Goal: Communication & Community: Answer question/provide support

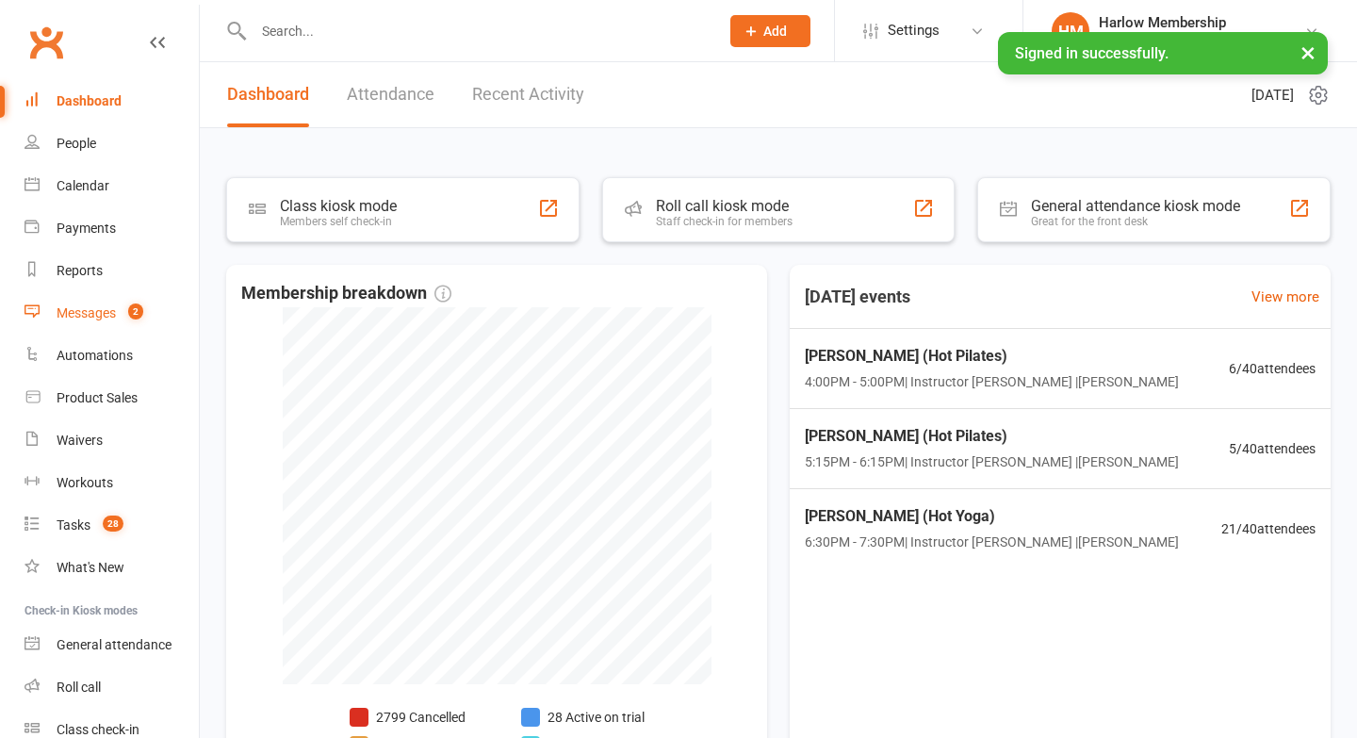
click at [74, 319] on div "Messages" at bounding box center [86, 312] width 59 height 15
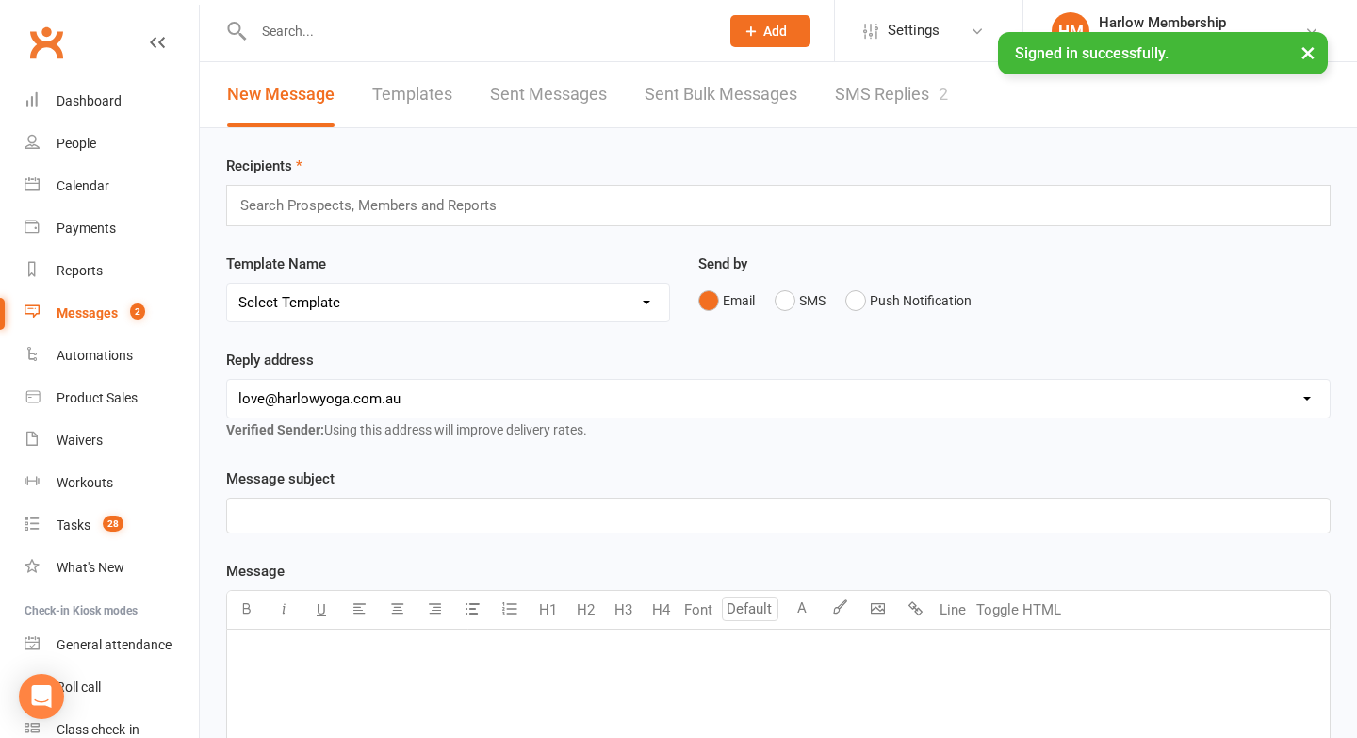
click at [920, 73] on link "SMS Replies 2" at bounding box center [891, 94] width 113 height 65
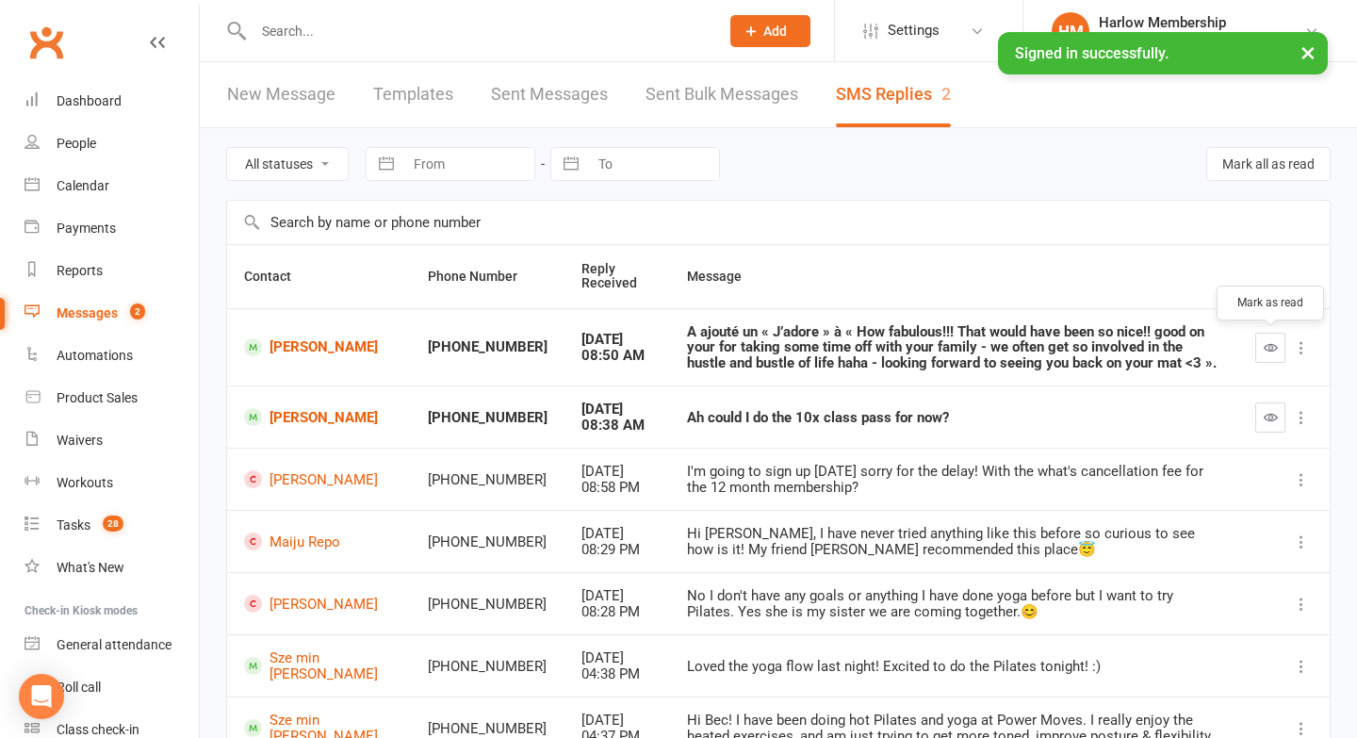
click at [1259, 338] on button "button" at bounding box center [1270, 348] width 30 height 30
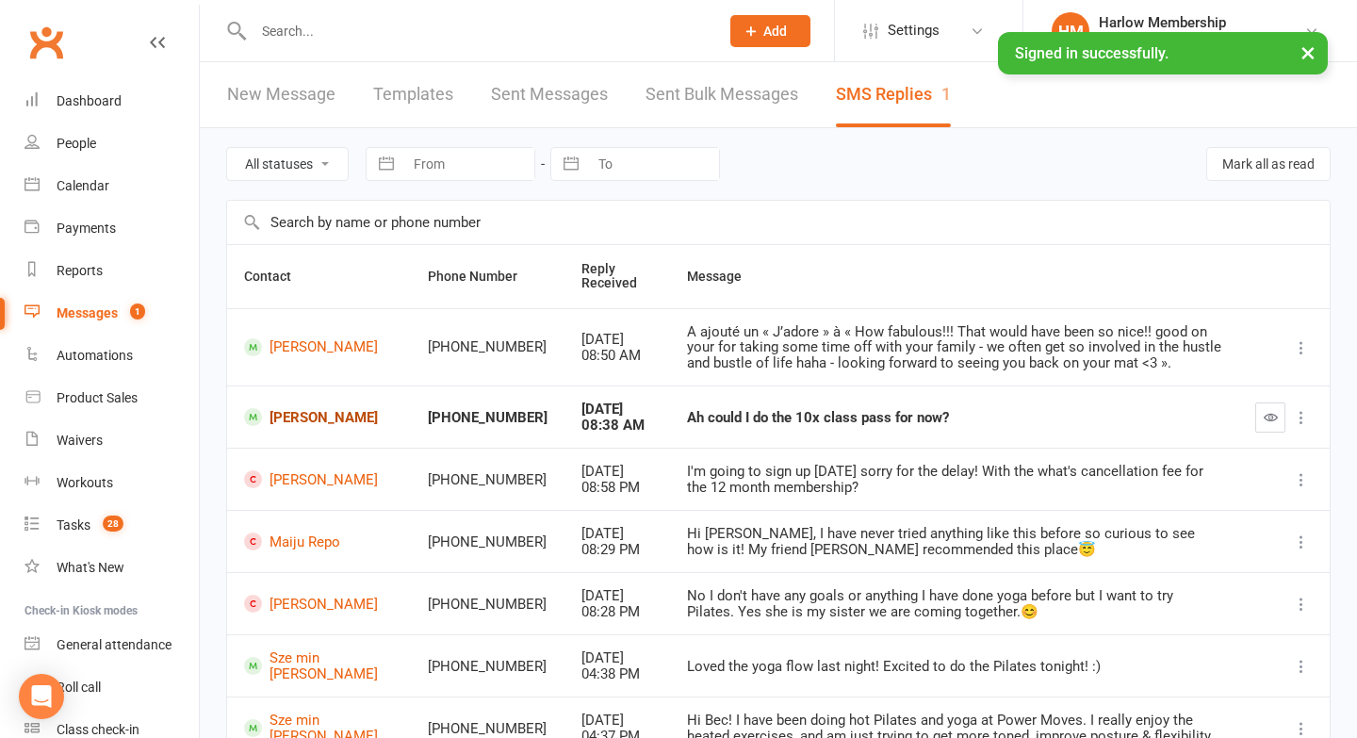
click at [325, 415] on link "Andrea Sison" at bounding box center [319, 417] width 150 height 18
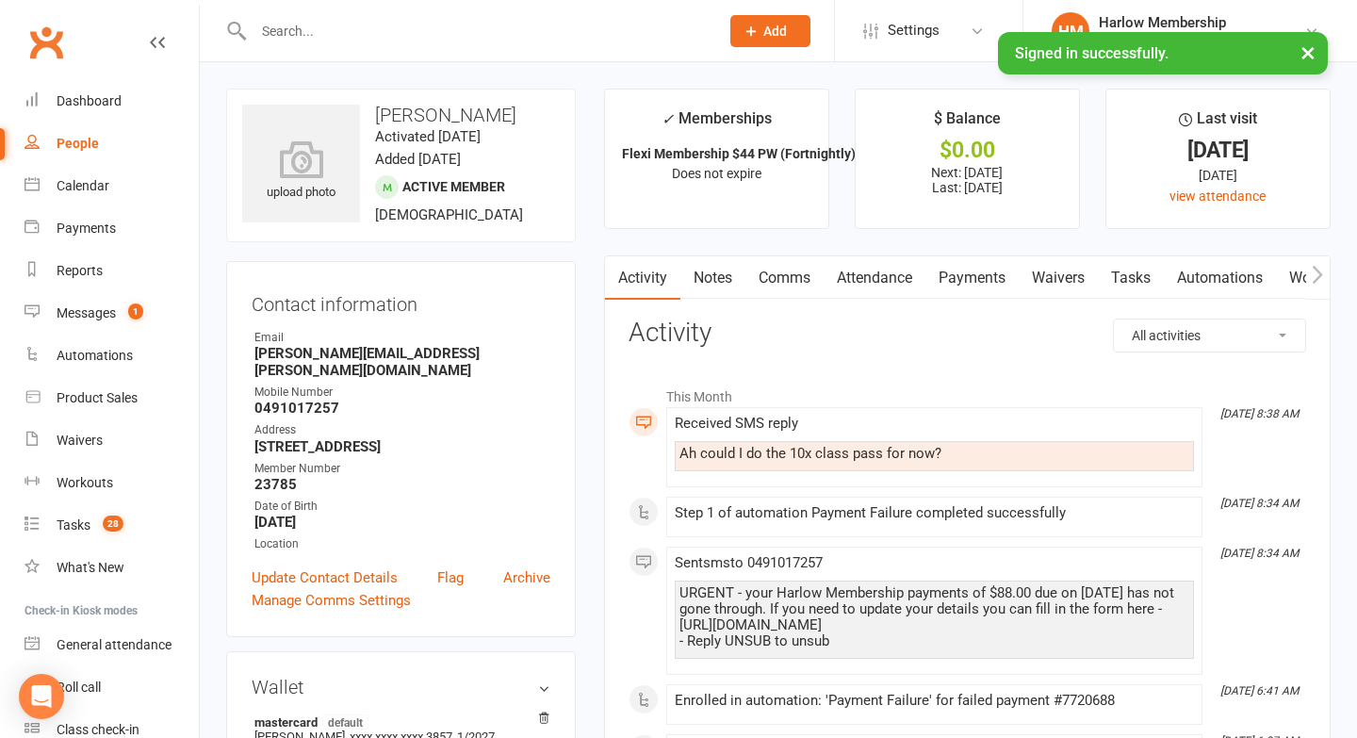
click at [285, 21] on input "text" at bounding box center [477, 31] width 458 height 26
type input "[PERSON_NAME]"
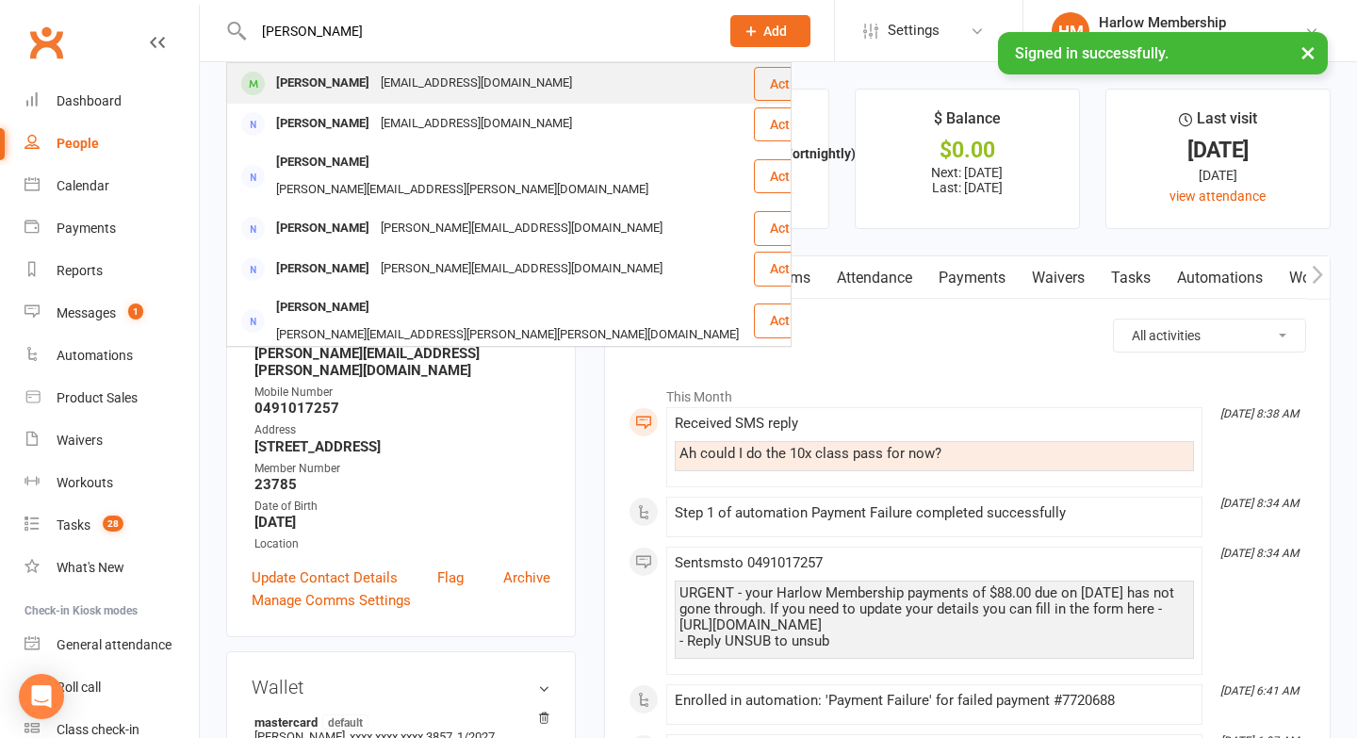
click at [286, 70] on div "[PERSON_NAME]" at bounding box center [323, 83] width 105 height 27
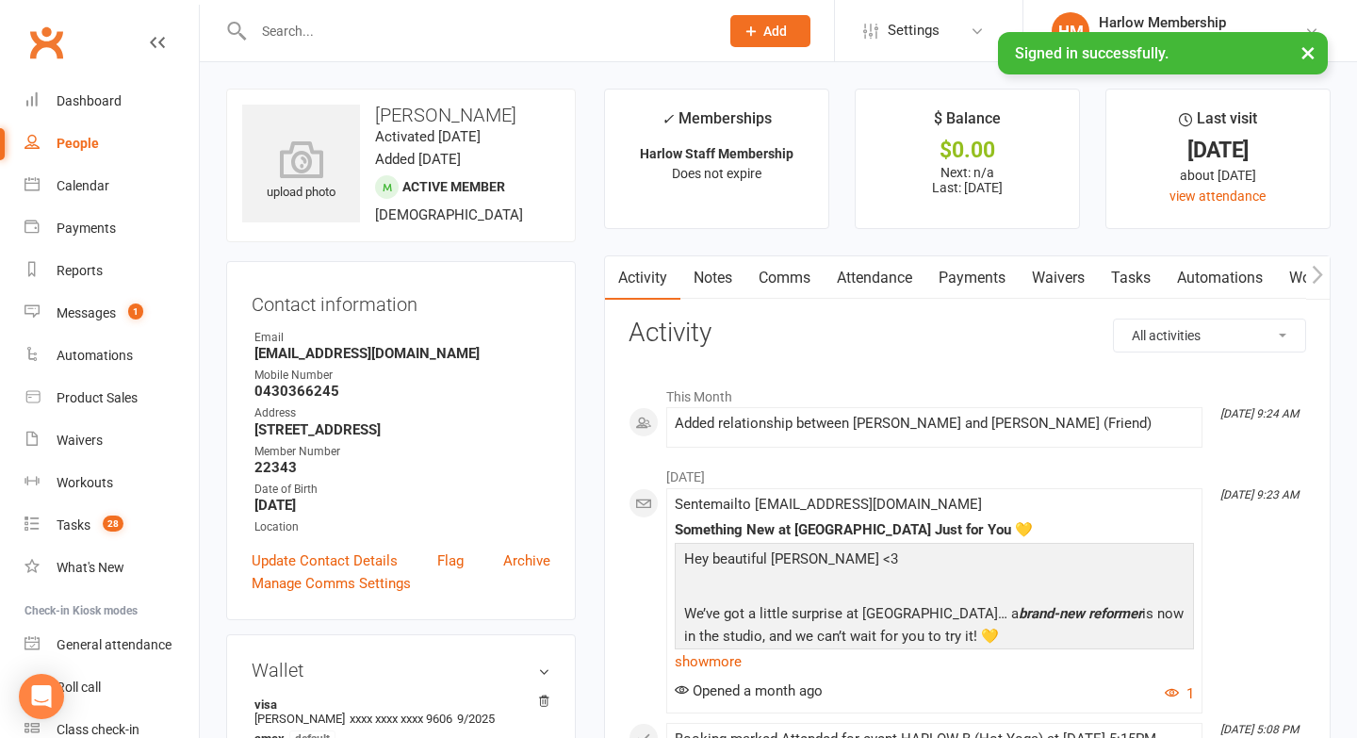
click at [730, 279] on link "Notes" at bounding box center [713, 277] width 65 height 43
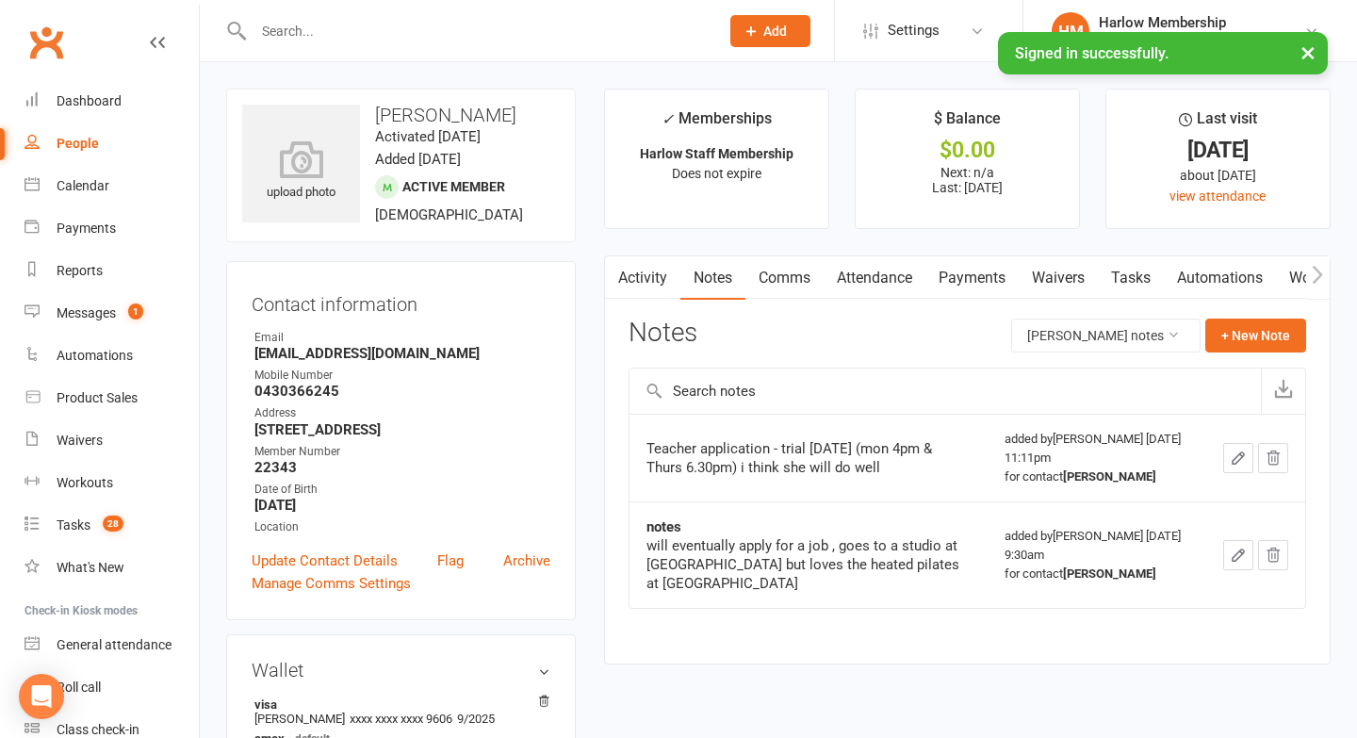
click at [1140, 278] on link "Tasks" at bounding box center [1131, 277] width 66 height 43
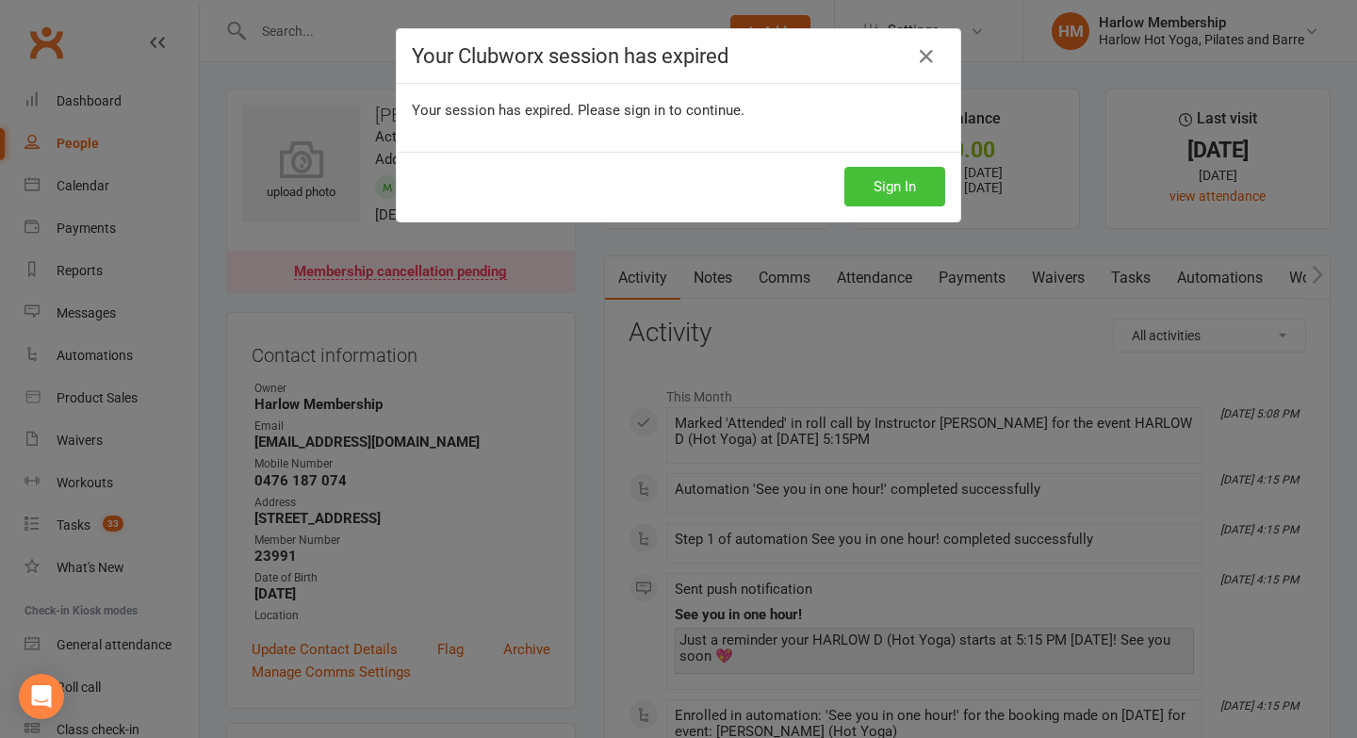
click at [878, 183] on button "Sign In" at bounding box center [895, 187] width 101 height 40
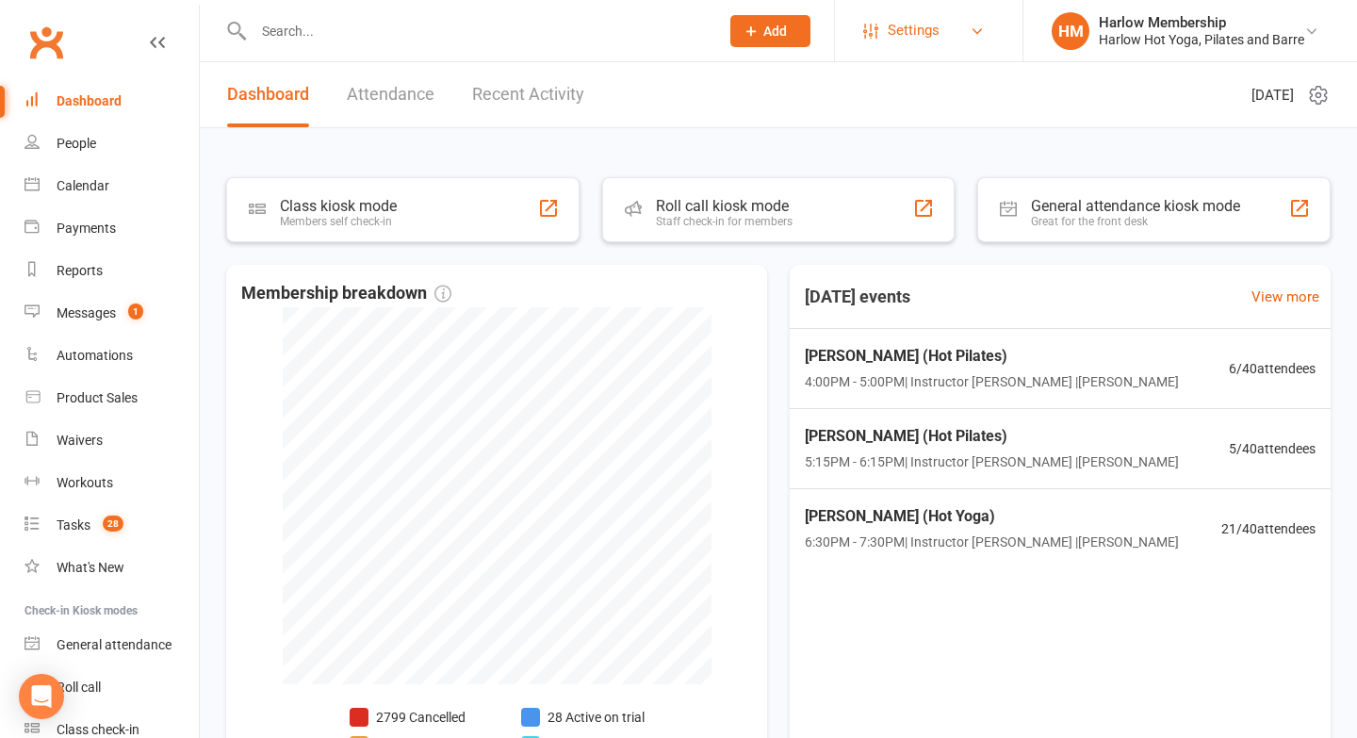
click at [906, 41] on span "Settings" at bounding box center [914, 30] width 52 height 42
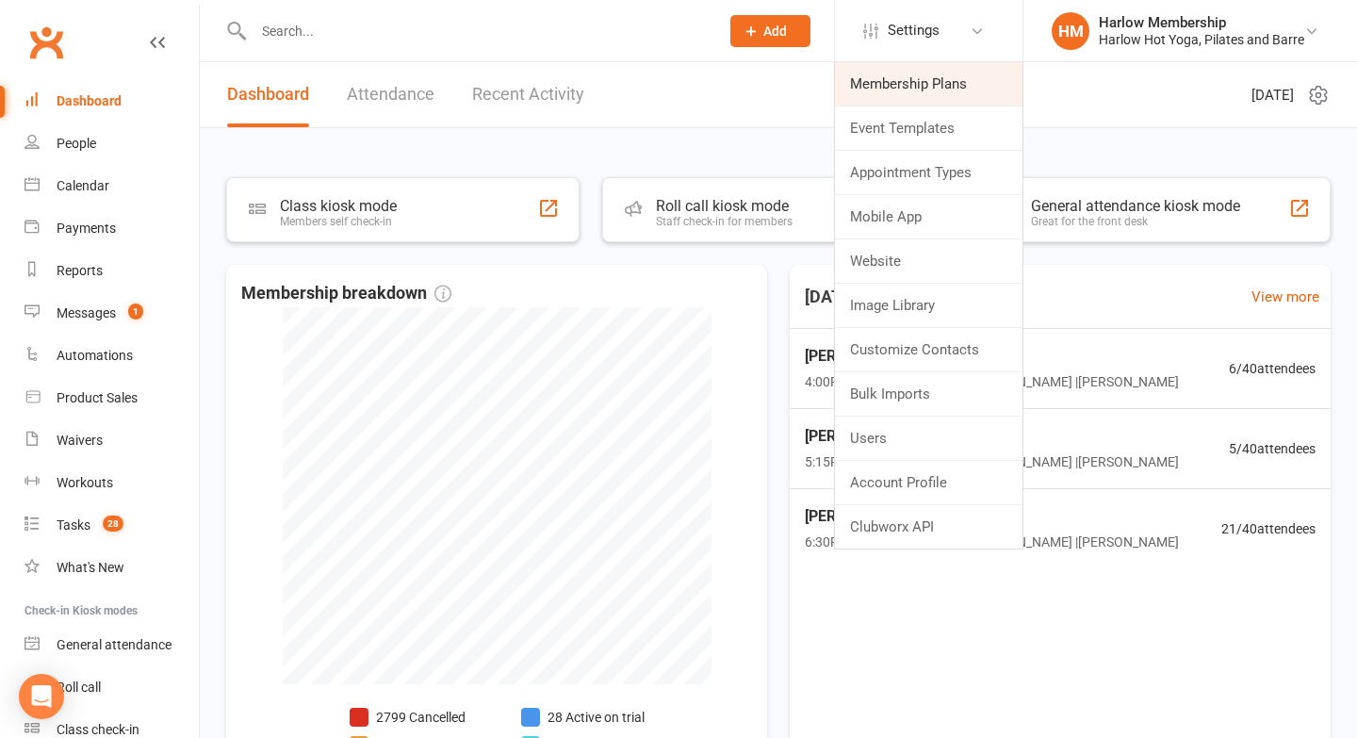
click at [898, 74] on link "Membership Plans" at bounding box center [929, 83] width 188 height 43
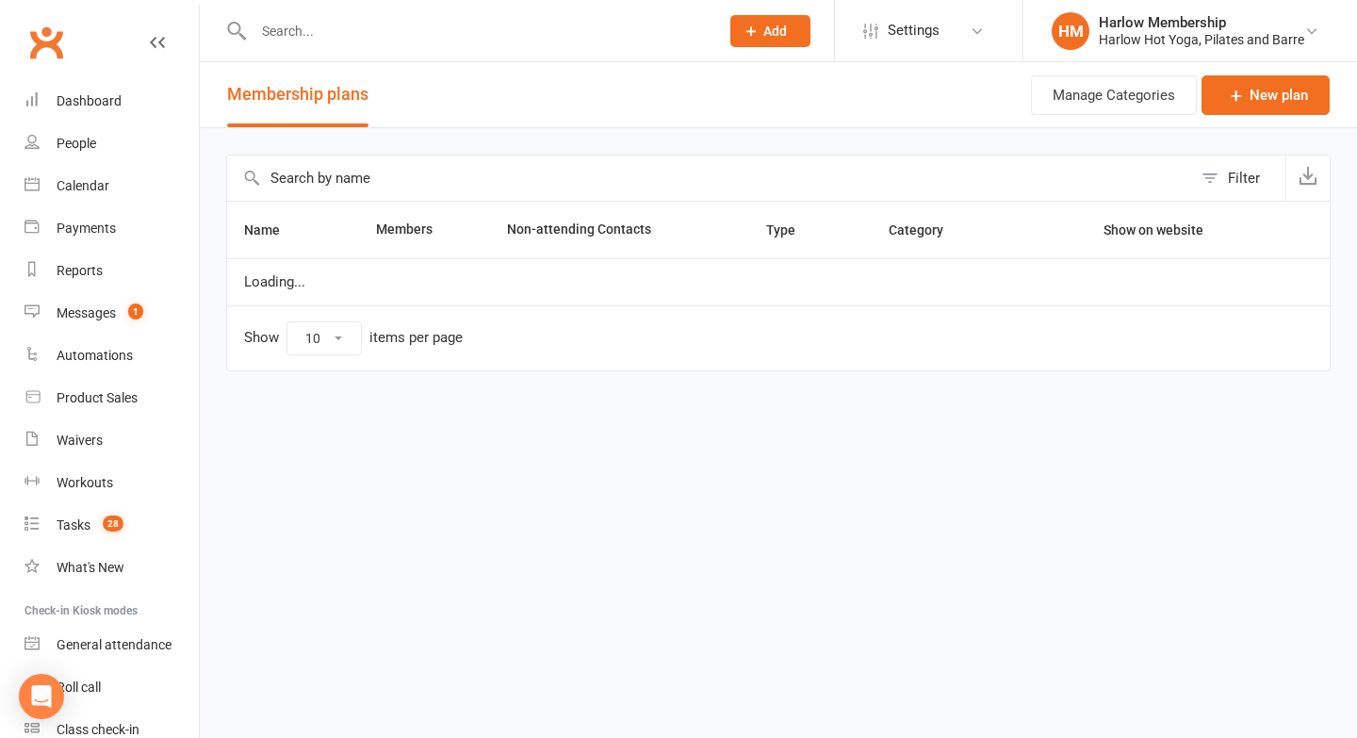
select select "100"
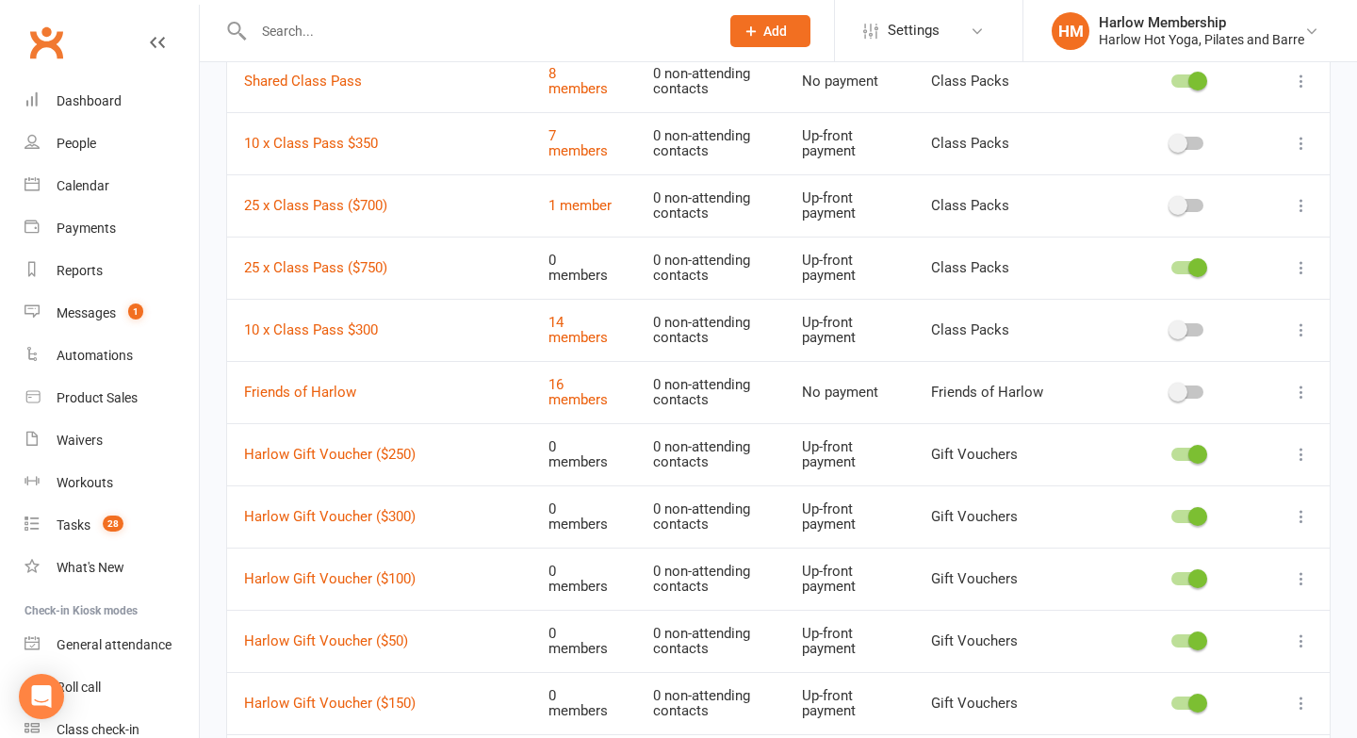
scroll to position [502, 0]
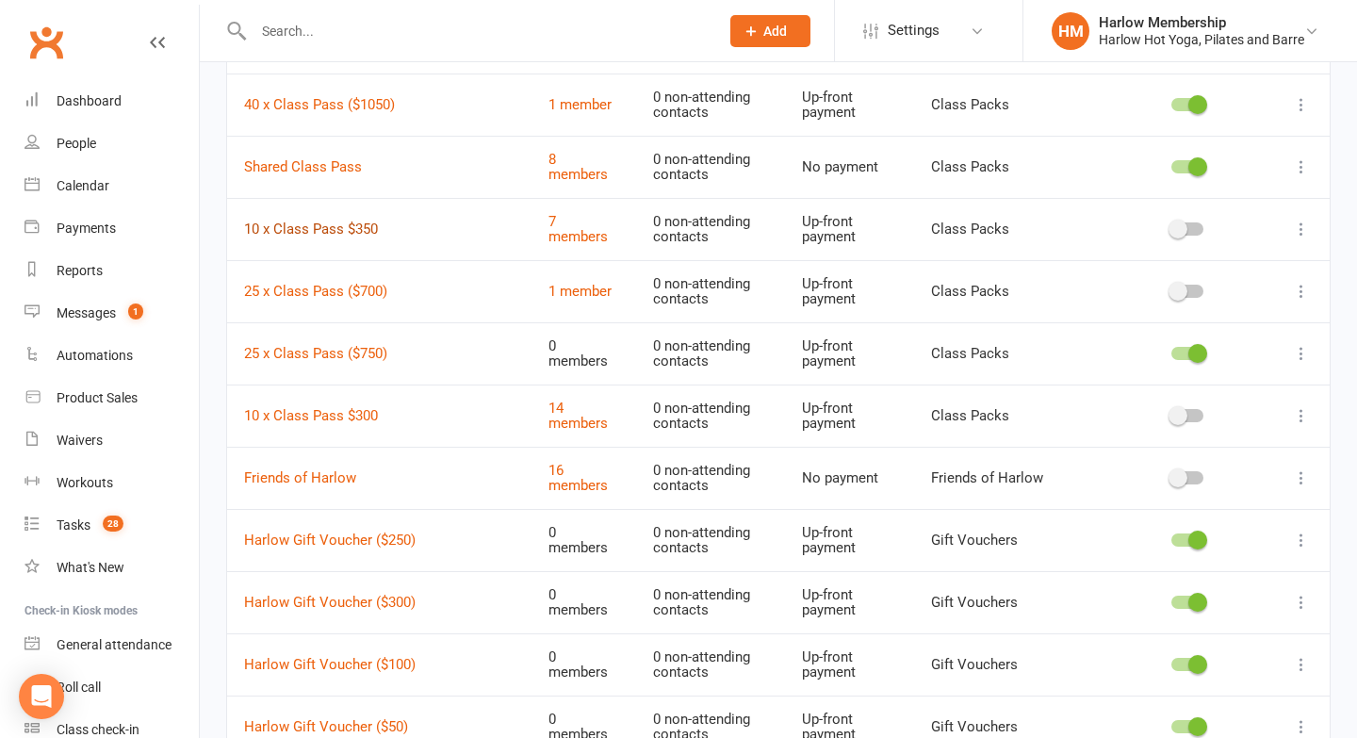
click at [310, 223] on link "10 x Class Pass $350" at bounding box center [311, 229] width 134 height 17
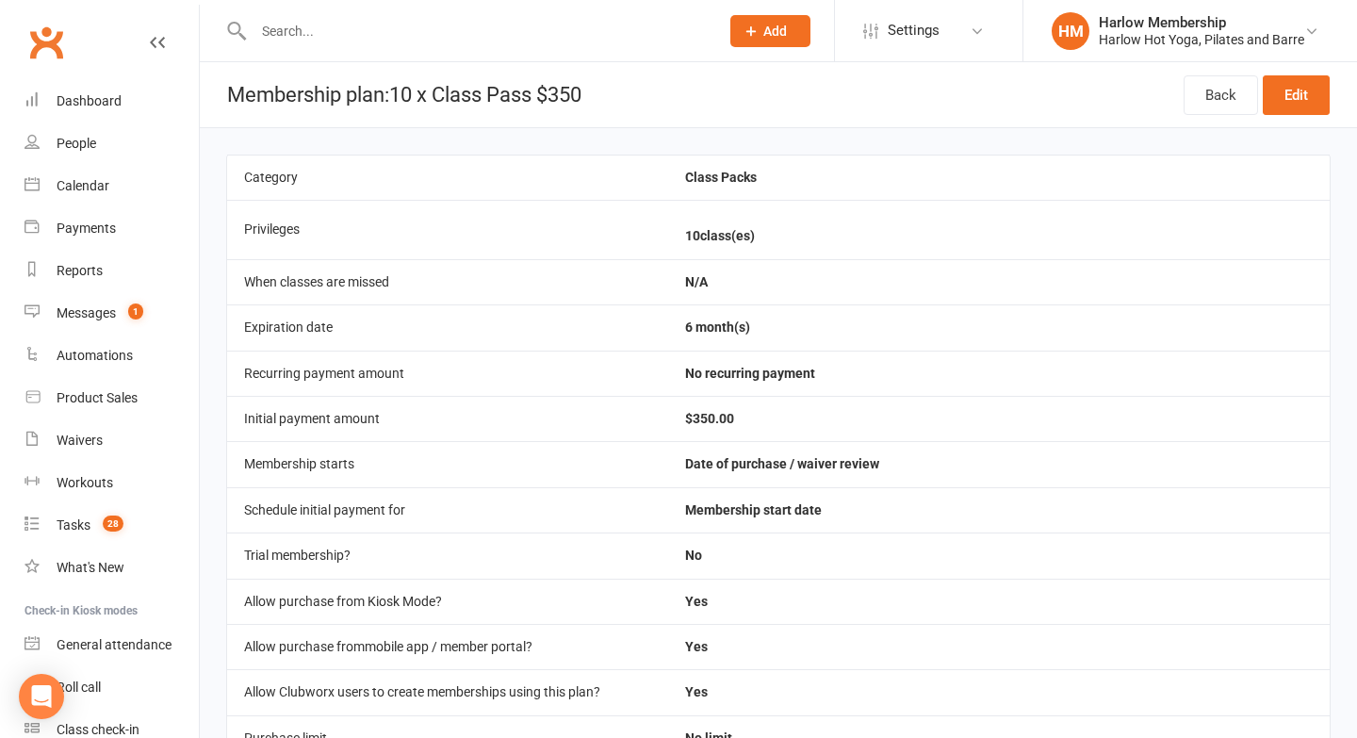
scroll to position [875, 0]
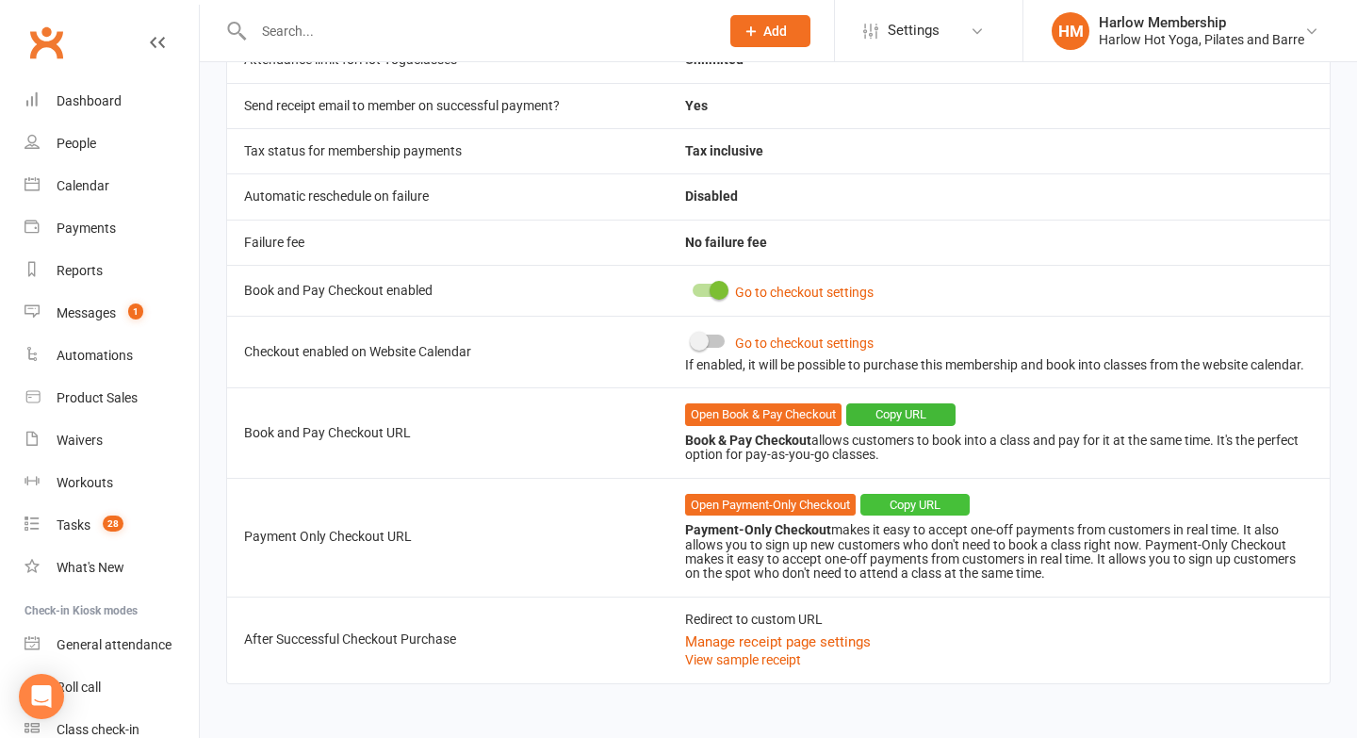
click at [909, 504] on button "Copy URL" at bounding box center [915, 505] width 109 height 23
click at [67, 326] on link "Messages 1" at bounding box center [112, 313] width 174 height 42
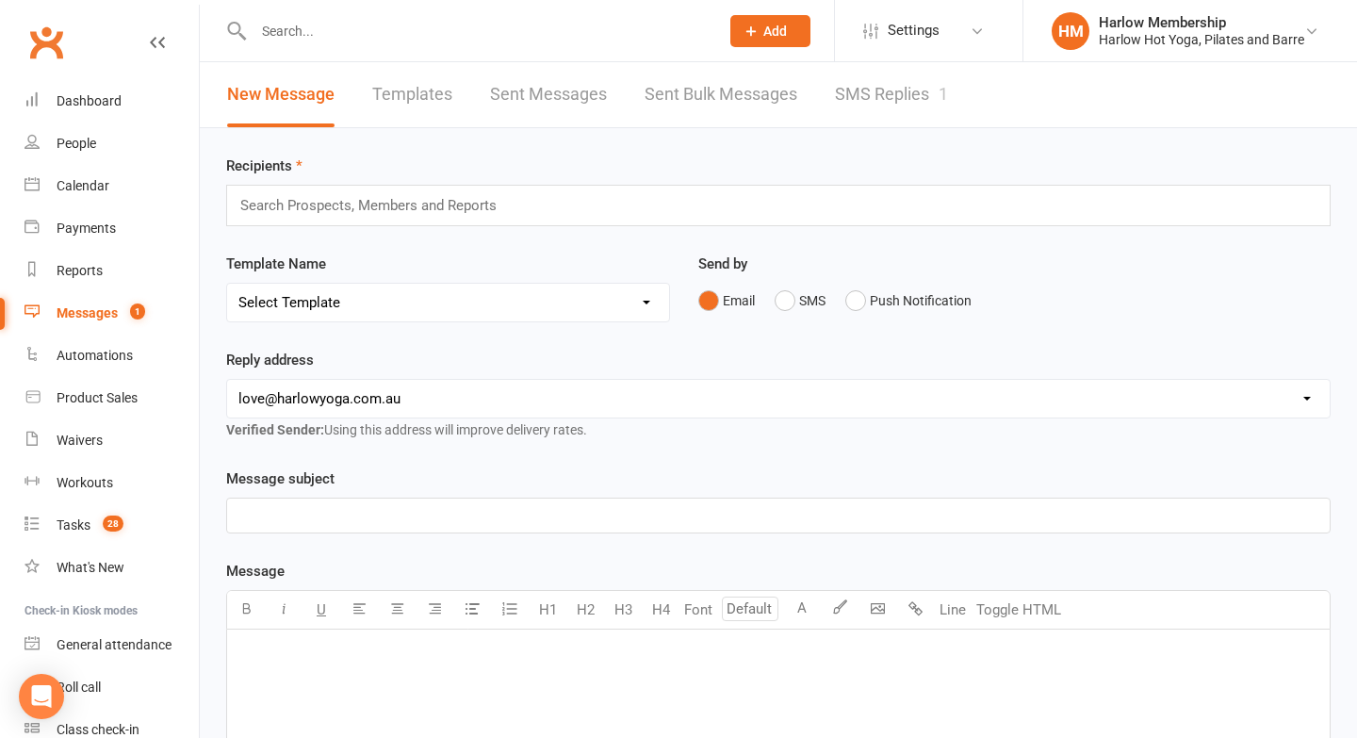
click at [902, 88] on link "SMS Replies 1" at bounding box center [891, 94] width 113 height 65
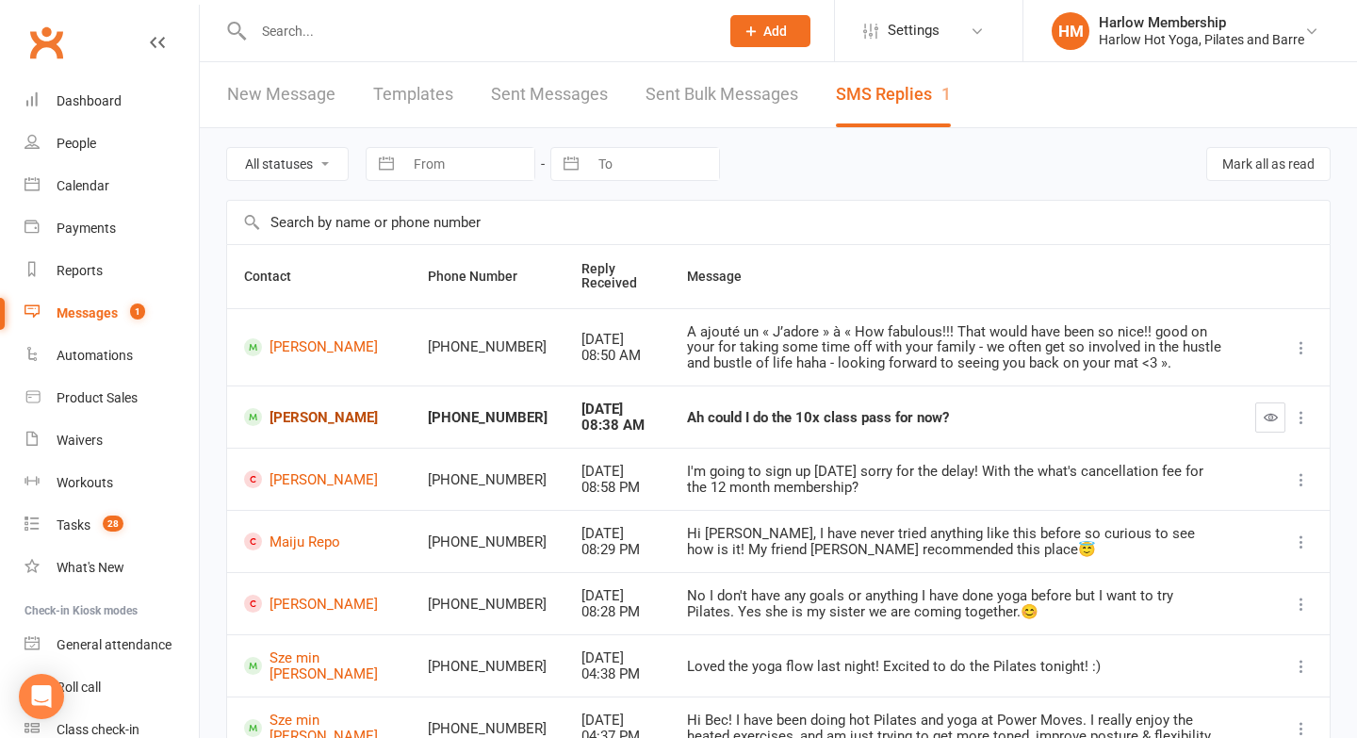
click at [316, 417] on link "[PERSON_NAME]" at bounding box center [319, 417] width 150 height 18
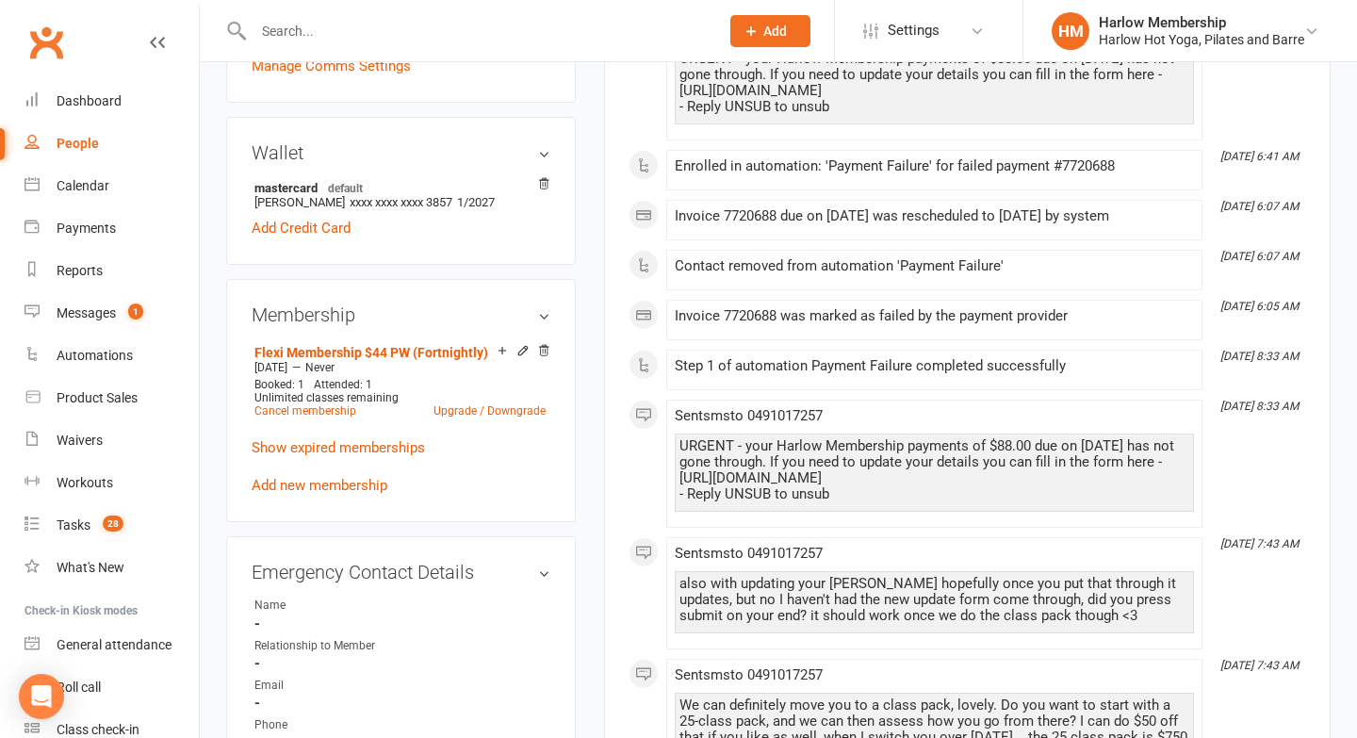
scroll to position [533, 0]
click at [307, 440] on link "Show expired memberships" at bounding box center [338, 448] width 173 height 17
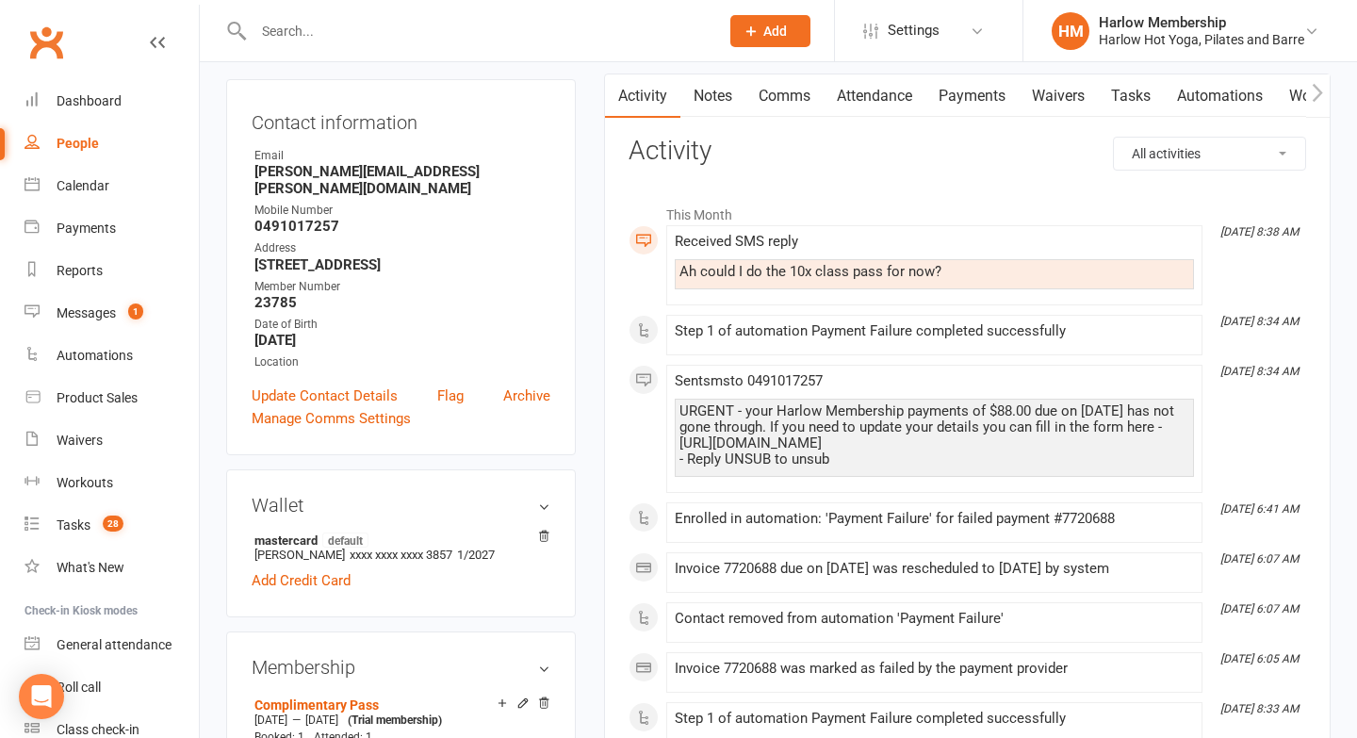
scroll to position [143, 0]
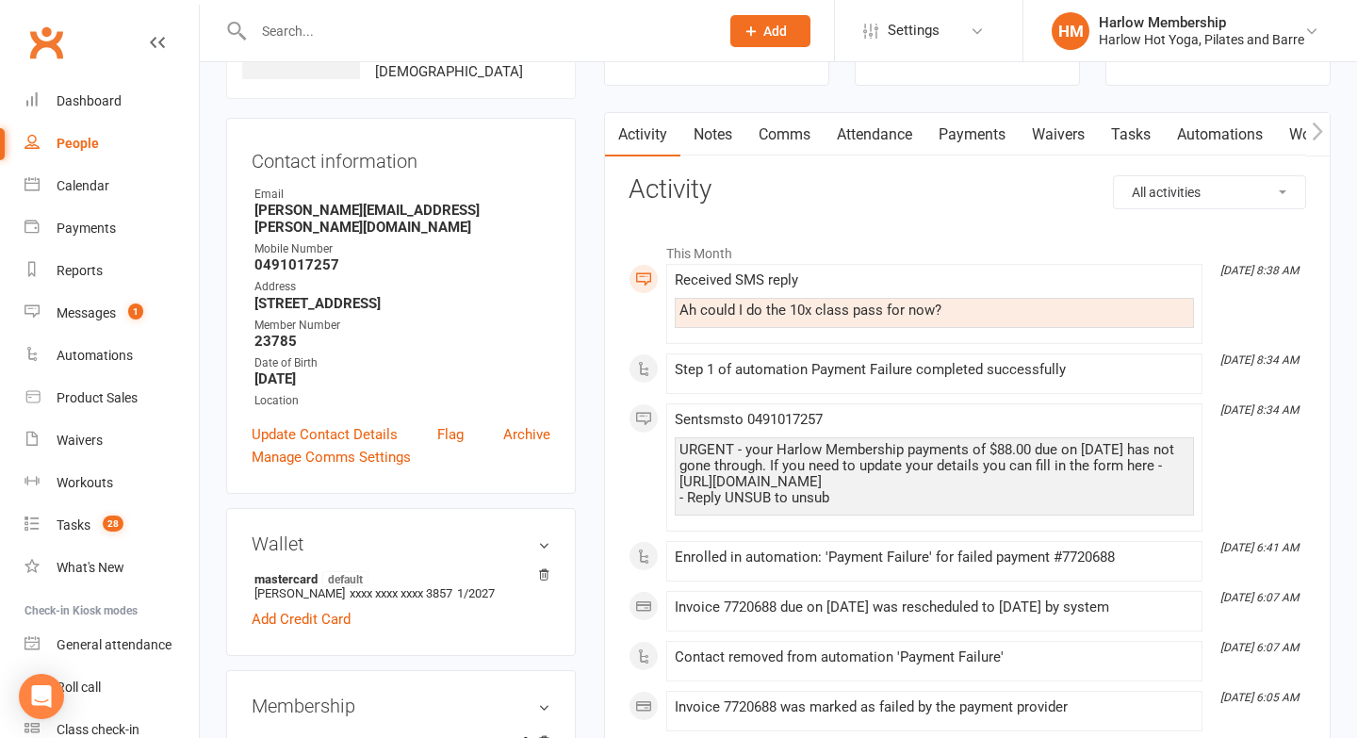
click at [789, 136] on link "Comms" at bounding box center [785, 134] width 78 height 43
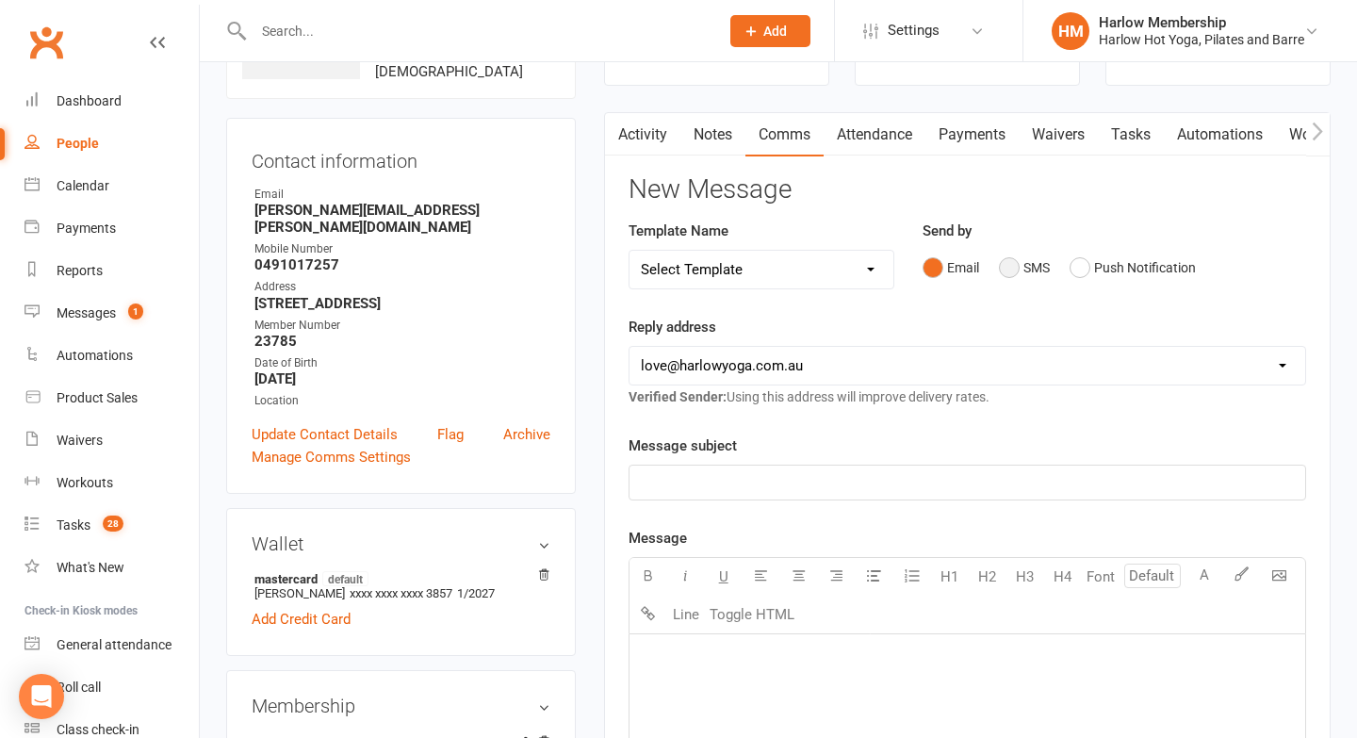
click at [1006, 279] on button "SMS" at bounding box center [1024, 268] width 51 height 36
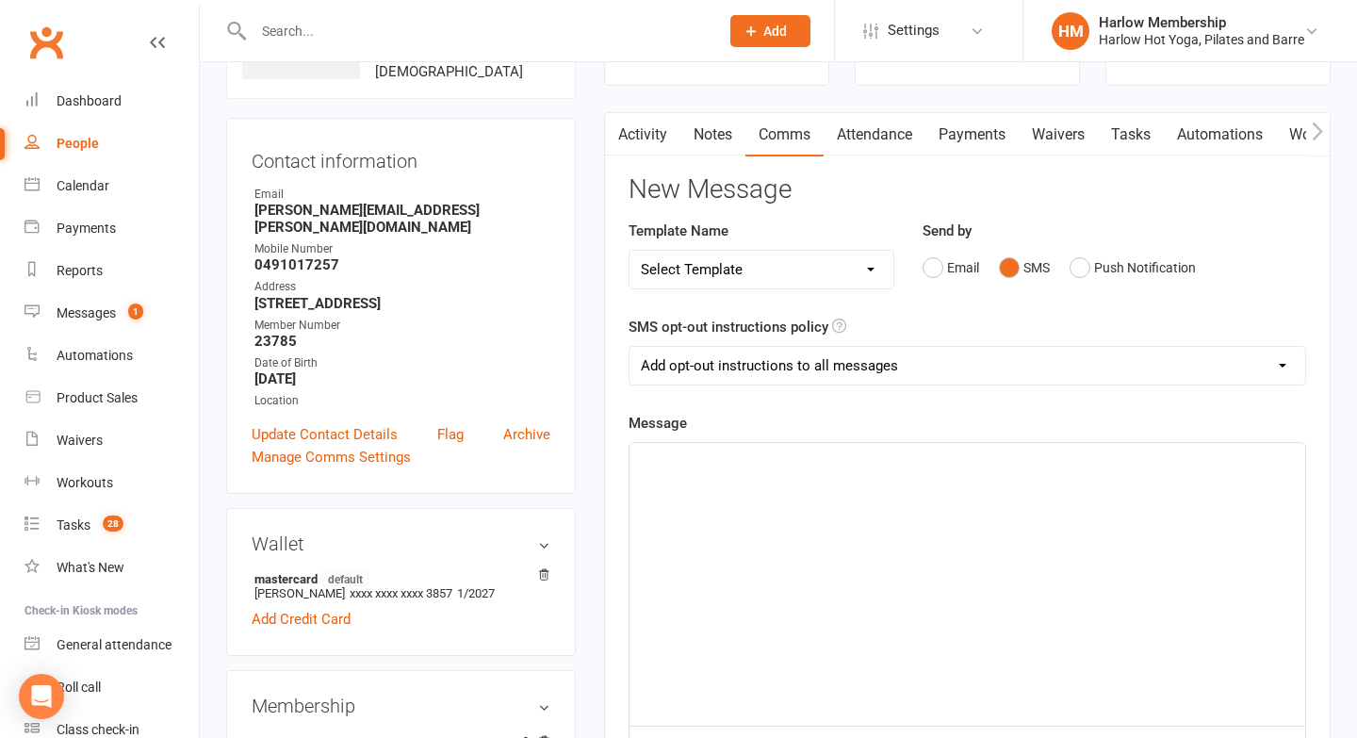
click at [751, 669] on div "﻿" at bounding box center [968, 584] width 676 height 283
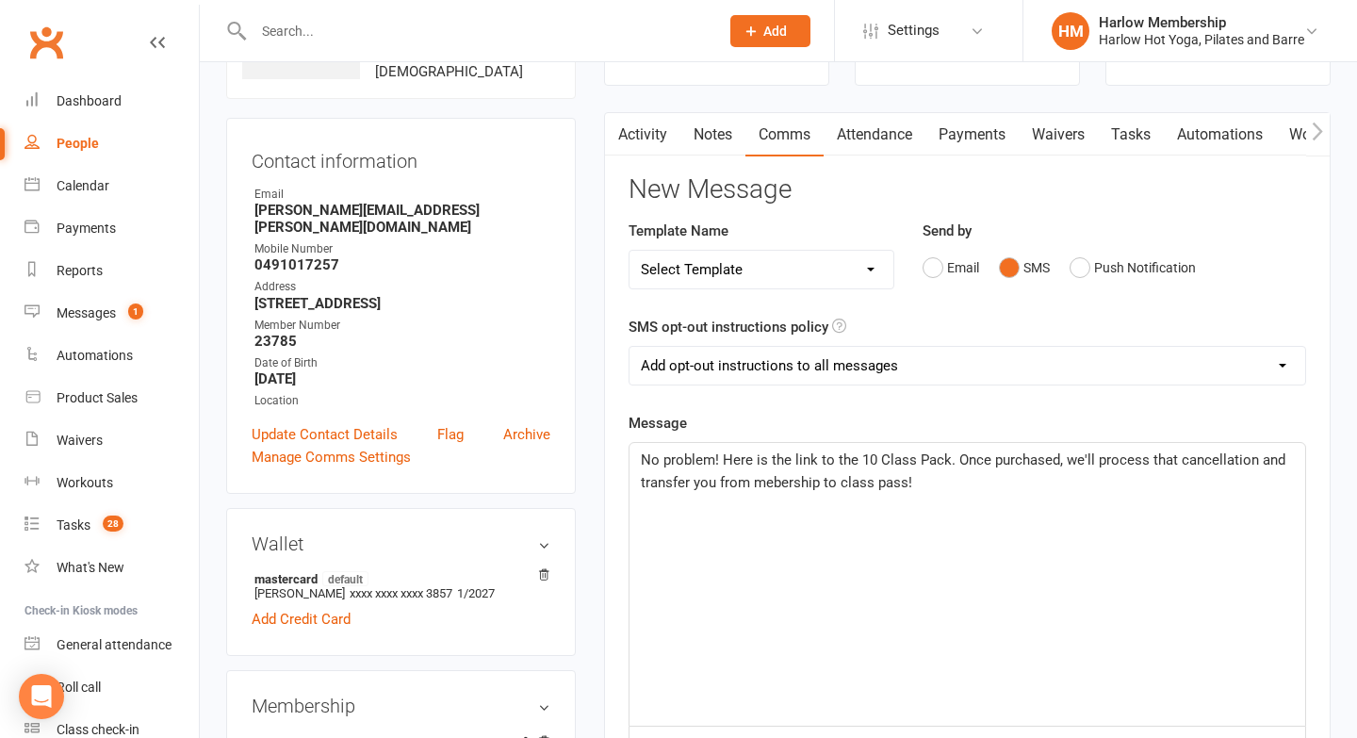
click at [765, 475] on span "No problem! Here is the link to the 10 Class Pack. Once purchased, we'll proces…" at bounding box center [965, 471] width 648 height 40
click at [773, 475] on span "No problem! Here is the link to the 10 Class Pack. Once purchased, we'll proces…" at bounding box center [965, 471] width 648 height 40
click at [841, 463] on span "No problem! Here is the link to the 10 Class Pack. Once purchased, we'll proces…" at bounding box center [965, 471] width 648 height 40
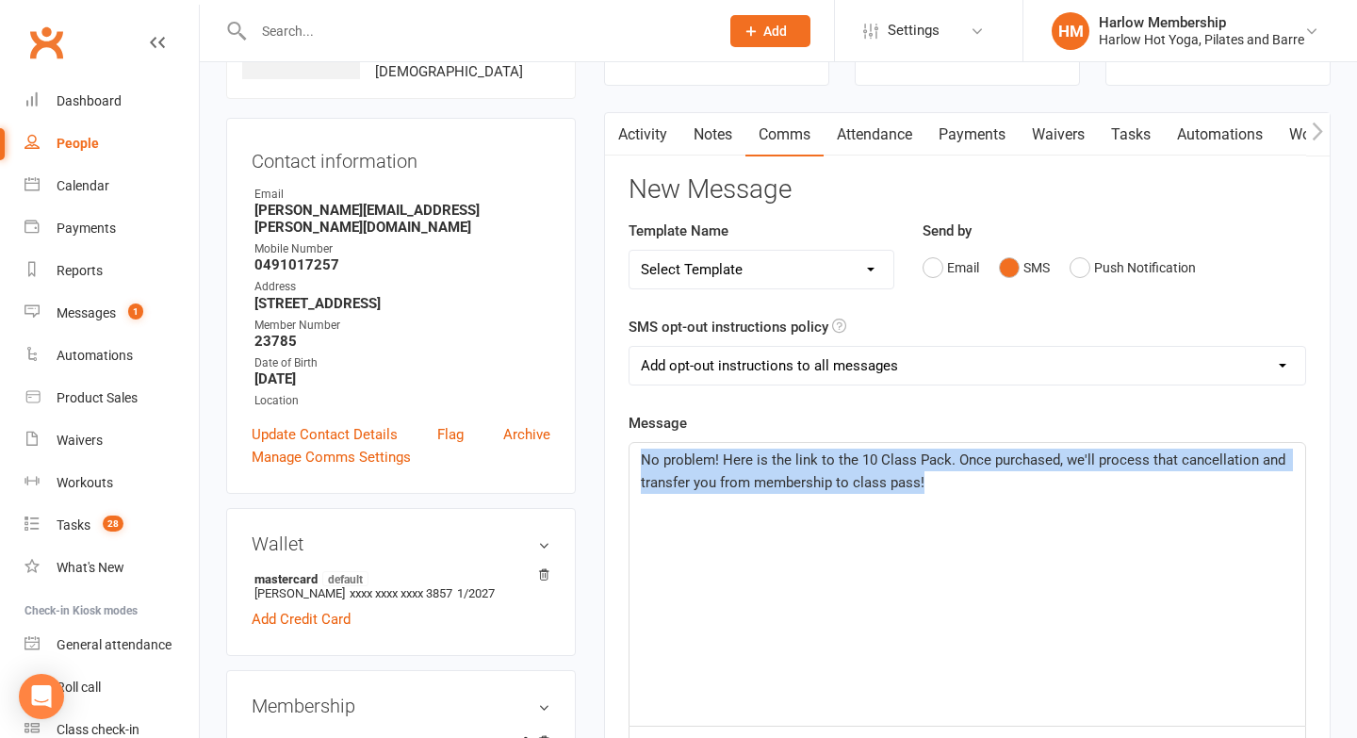
click at [841, 463] on span "No problem! Here is the link to the 10 Class Pack. Once purchased, we'll proces…" at bounding box center [965, 471] width 648 height 40
click at [974, 488] on p "No problem! Here is the link to the 10 Class Pack. Once purchased, we'll proces…" at bounding box center [967, 471] width 653 height 45
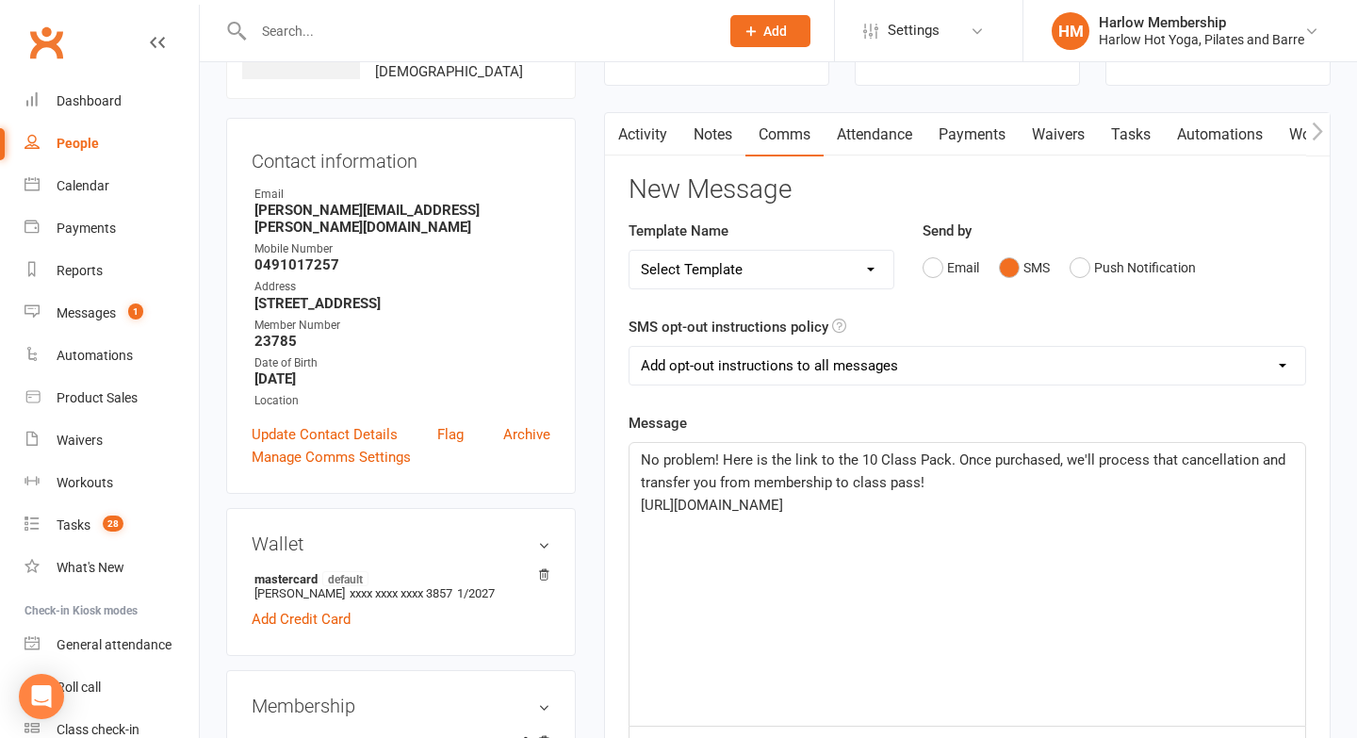
drag, startPoint x: 962, startPoint y: 525, endPoint x: 615, endPoint y: 429, distance: 360.8
click at [615, 429] on div "Activity Notes Comms Attendance Payments Waivers Tasks Automations Workouts Mob…" at bounding box center [967, 646] width 727 height 1069
copy div "No problem! Here is the link to the 10 Class Pack. Once purchased, we'll proces…"
click at [709, 125] on link "Notes" at bounding box center [713, 134] width 65 height 43
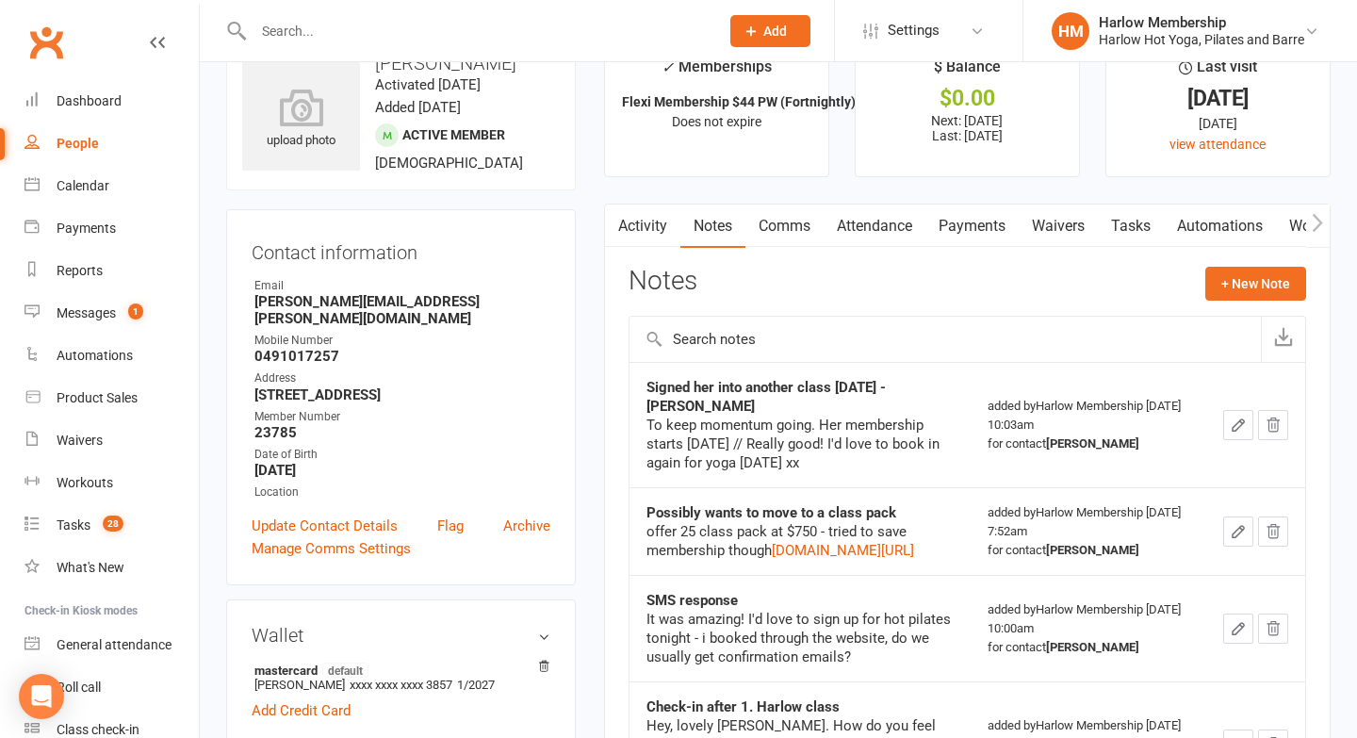
scroll to position [51, 0]
click at [640, 216] on link "Activity" at bounding box center [642, 226] width 75 height 43
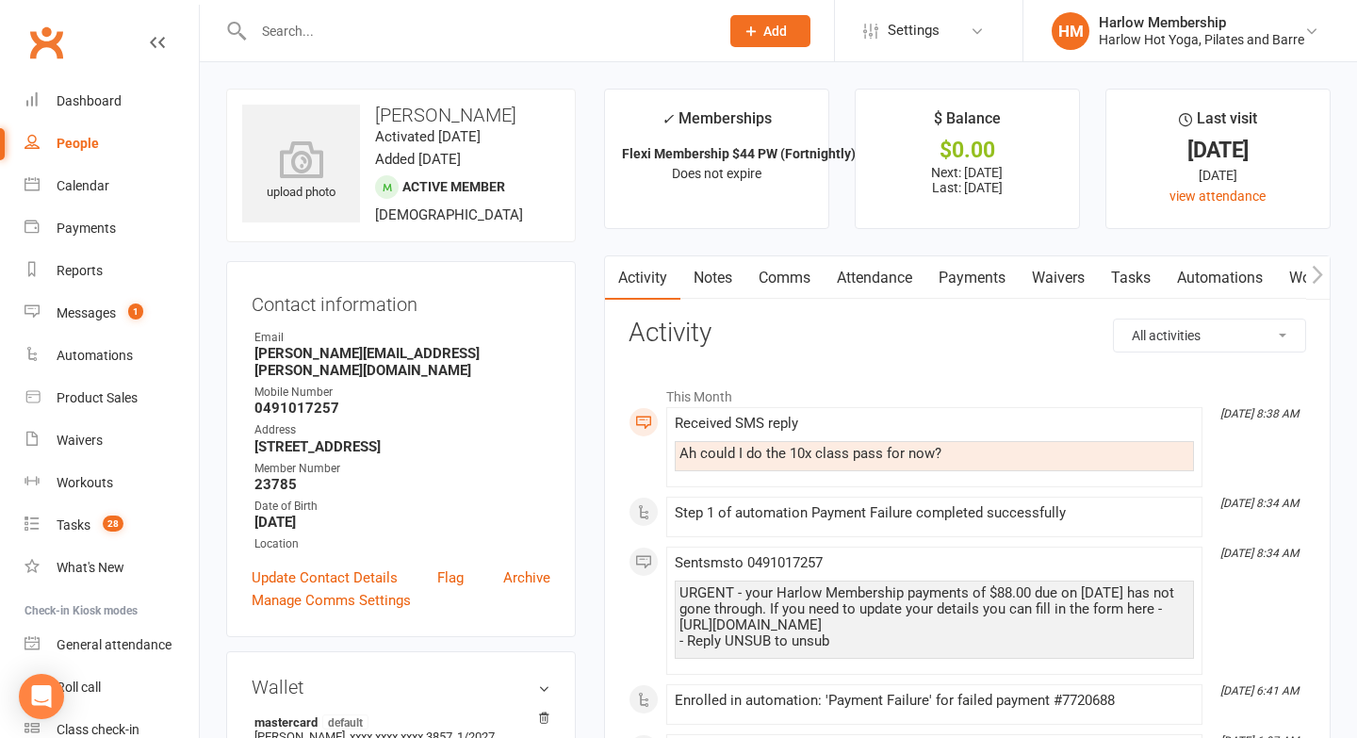
click at [769, 278] on link "Comms" at bounding box center [785, 277] width 78 height 43
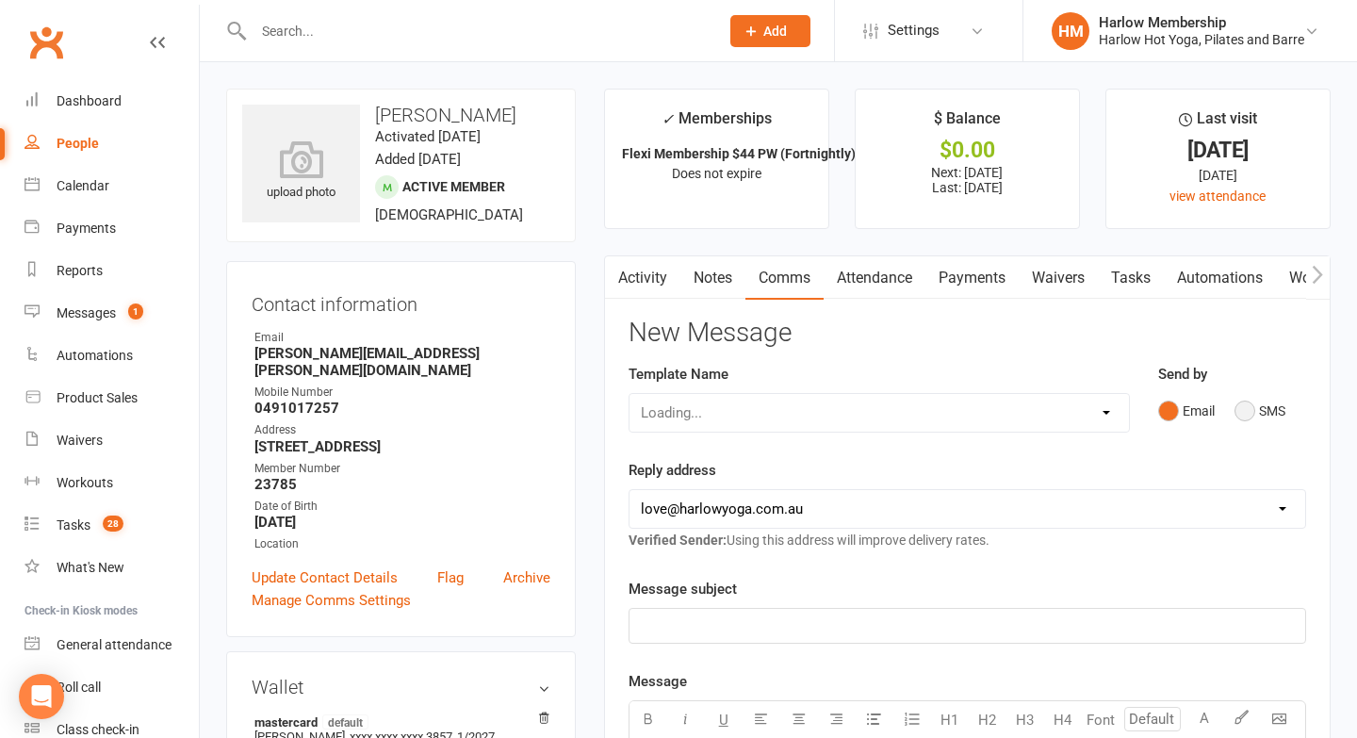
click at [1242, 409] on button "SMS" at bounding box center [1260, 411] width 51 height 36
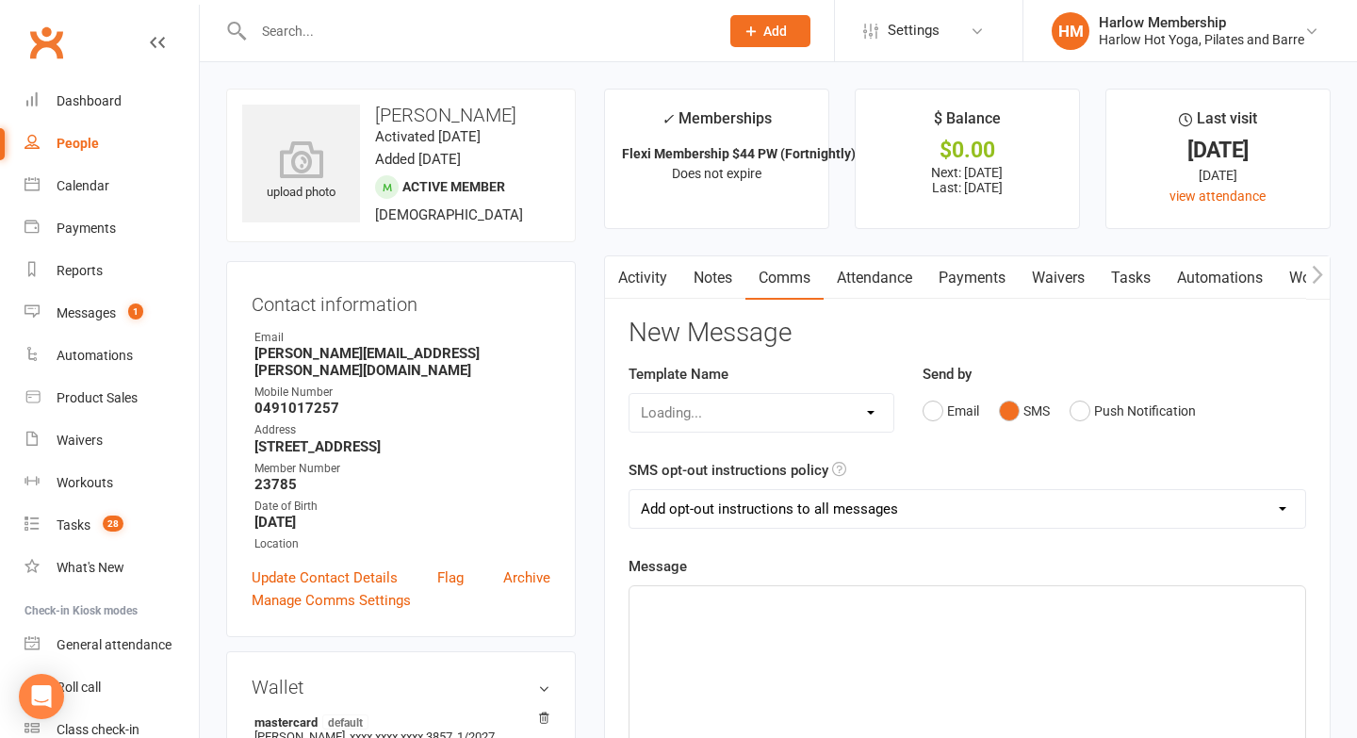
click at [696, 683] on div "﻿" at bounding box center [968, 727] width 676 height 283
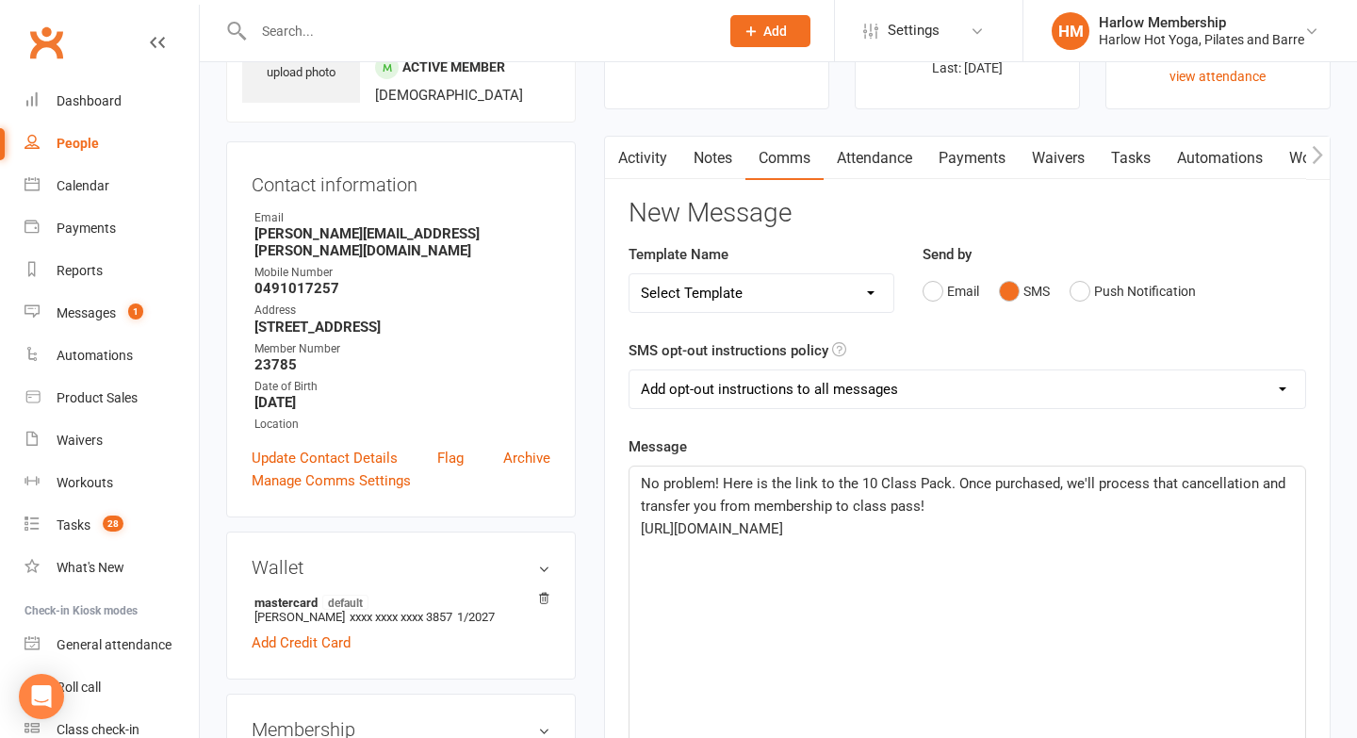
scroll to position [144, 0]
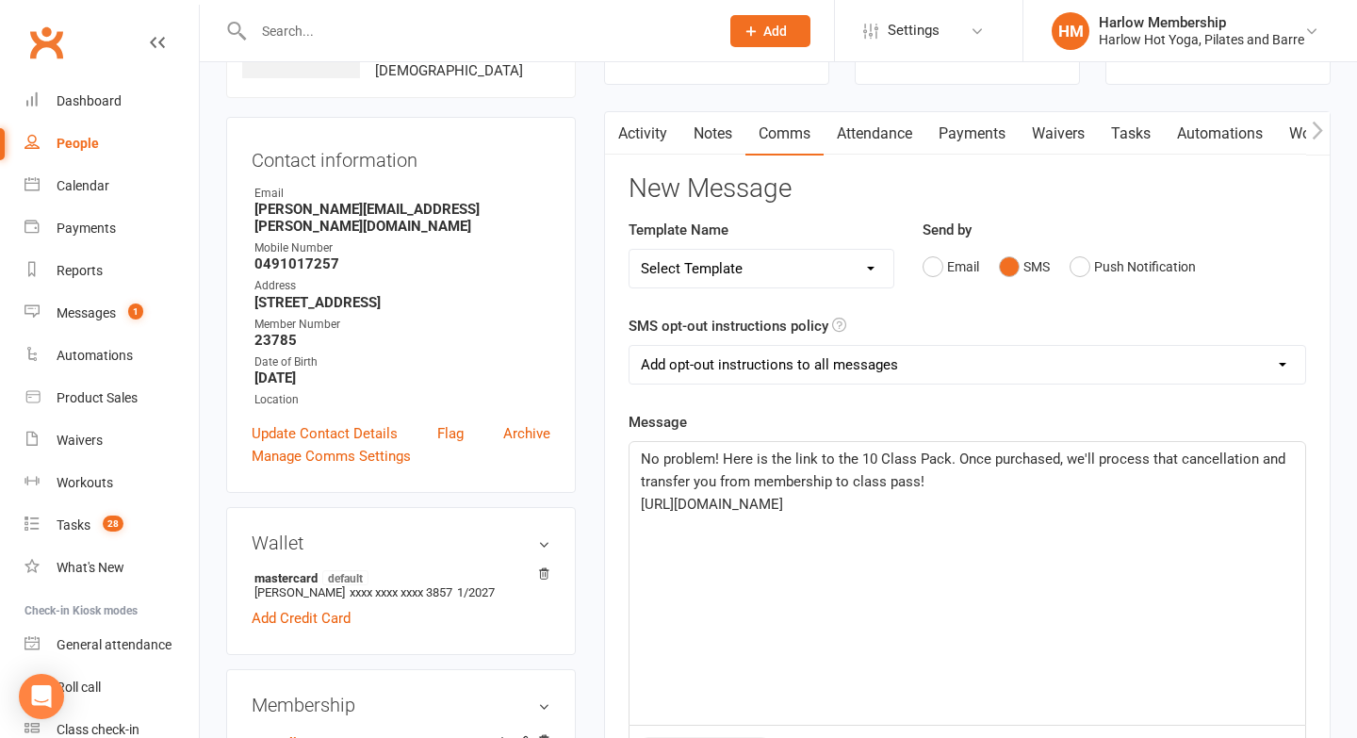
click at [943, 489] on p "No problem! Here is the link to the 10 Class Pack. Once purchased, we'll proces…" at bounding box center [967, 470] width 653 height 45
drag, startPoint x: 767, startPoint y: 536, endPoint x: 615, endPoint y: 511, distance: 154.8
click at [615, 511] on div "Activity Notes Comms Attendance Payments Waivers Tasks Automations Workouts Mob…" at bounding box center [967, 645] width 727 height 1069
copy span "https://app.clubworx.com/websites/harlow/book_and_pay/offers/e9b1141a-b109-41c1…"
click at [841, 516] on p "https://app.clubworx.com/websites/harlow/book_and_pay/offers/e9b1141a-b109-41c1…" at bounding box center [967, 504] width 653 height 23
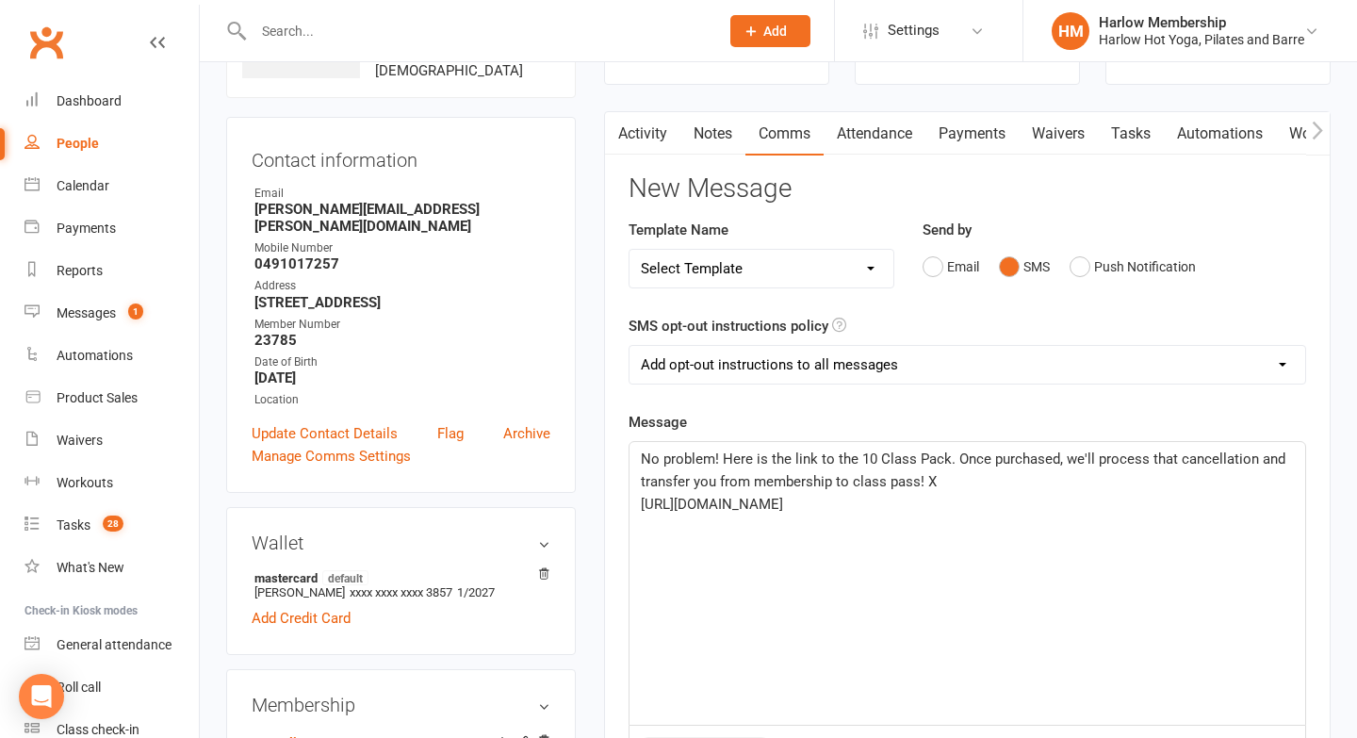
click at [919, 484] on span "No problem! Here is the link to the 10 Class Pack. Once purchased, we'll proces…" at bounding box center [965, 471] width 648 height 40
click at [928, 482] on span "No problem! Here is the link to the 10 Class Pack. Once purchased, we'll proces…" at bounding box center [965, 471] width 648 height 40
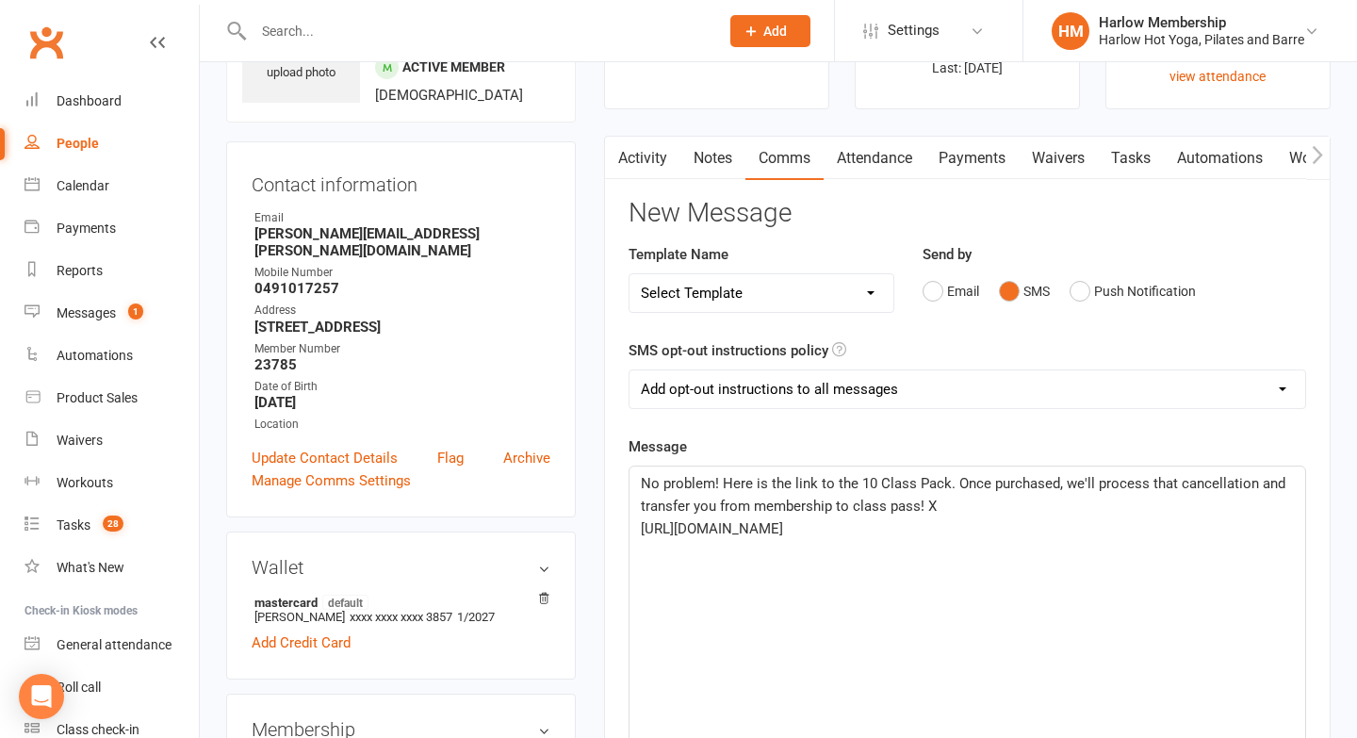
scroll to position [119, 0]
drag, startPoint x: 839, startPoint y: 589, endPoint x: 639, endPoint y: 486, distance: 224.7
click at [639, 486] on div "No problem! Here is the link to the 10 Class Pack. Once purchased, we'll proces…" at bounding box center [968, 609] width 676 height 283
copy div "No problem! Here is the link to the 10 Class Pack. Once purchased, we'll proces…"
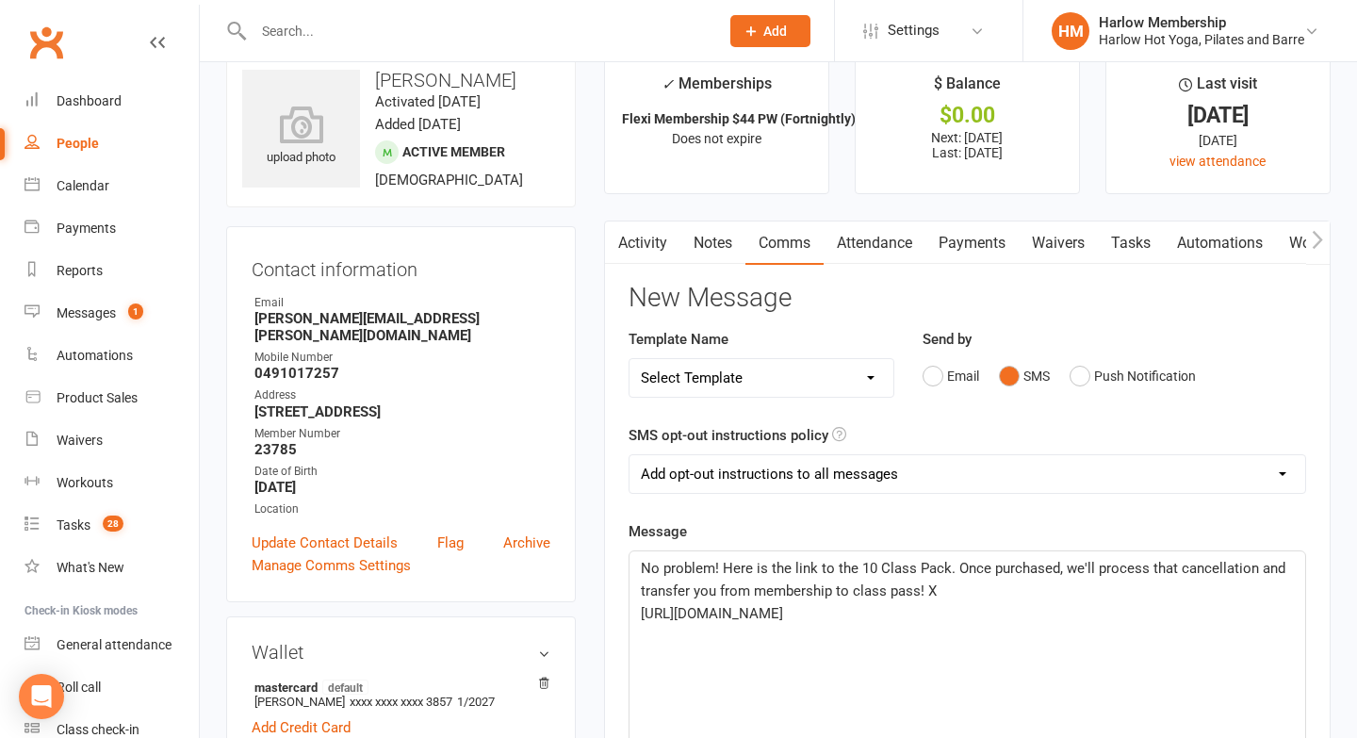
scroll to position [15, 0]
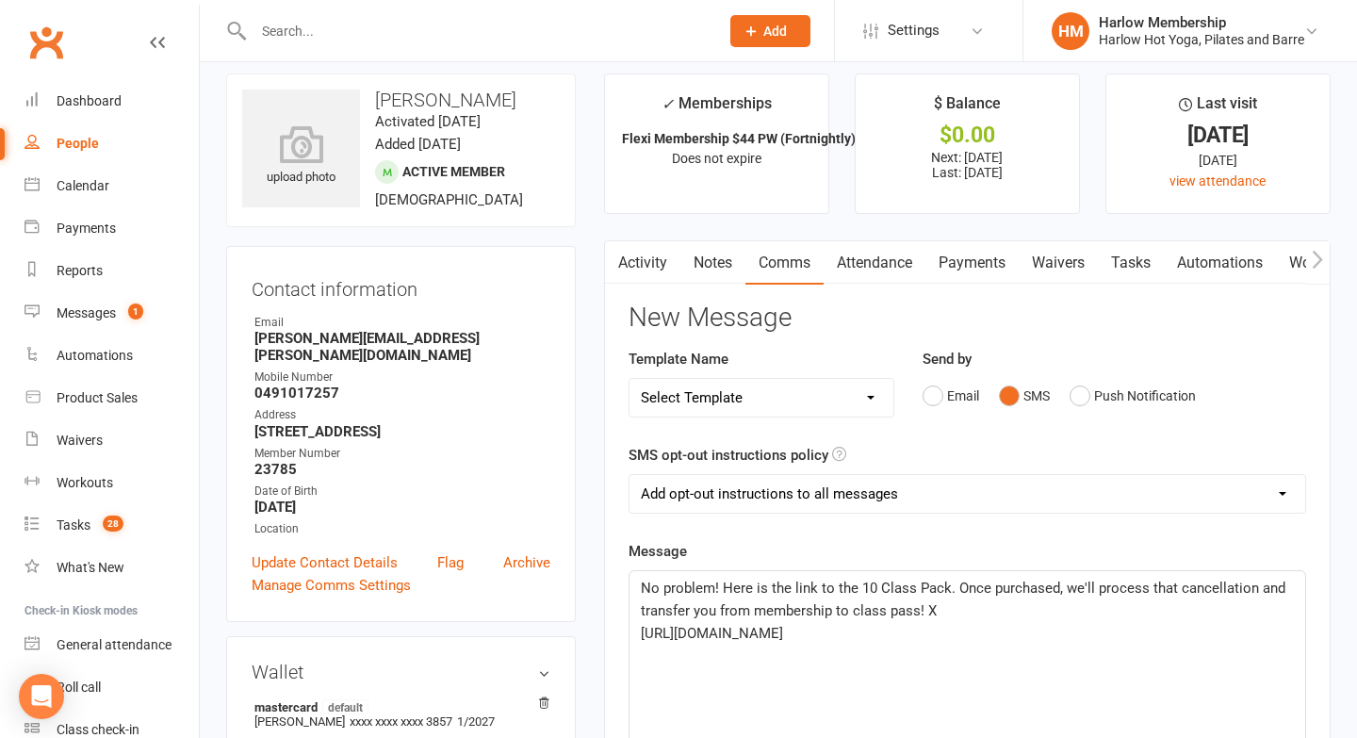
click at [664, 493] on select "Add opt-out instructions to all messages Add opt-out instructions for messages …" at bounding box center [968, 494] width 676 height 38
select select "2"
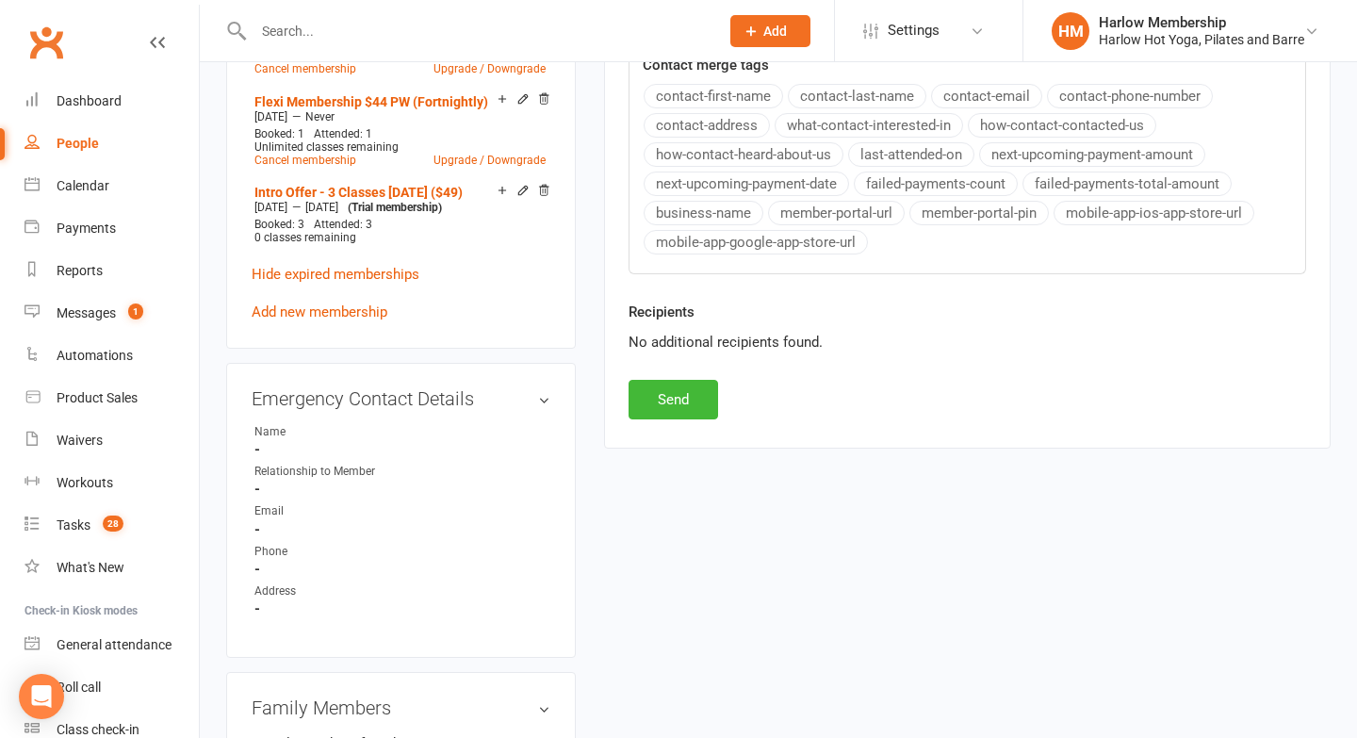
scroll to position [894, 0]
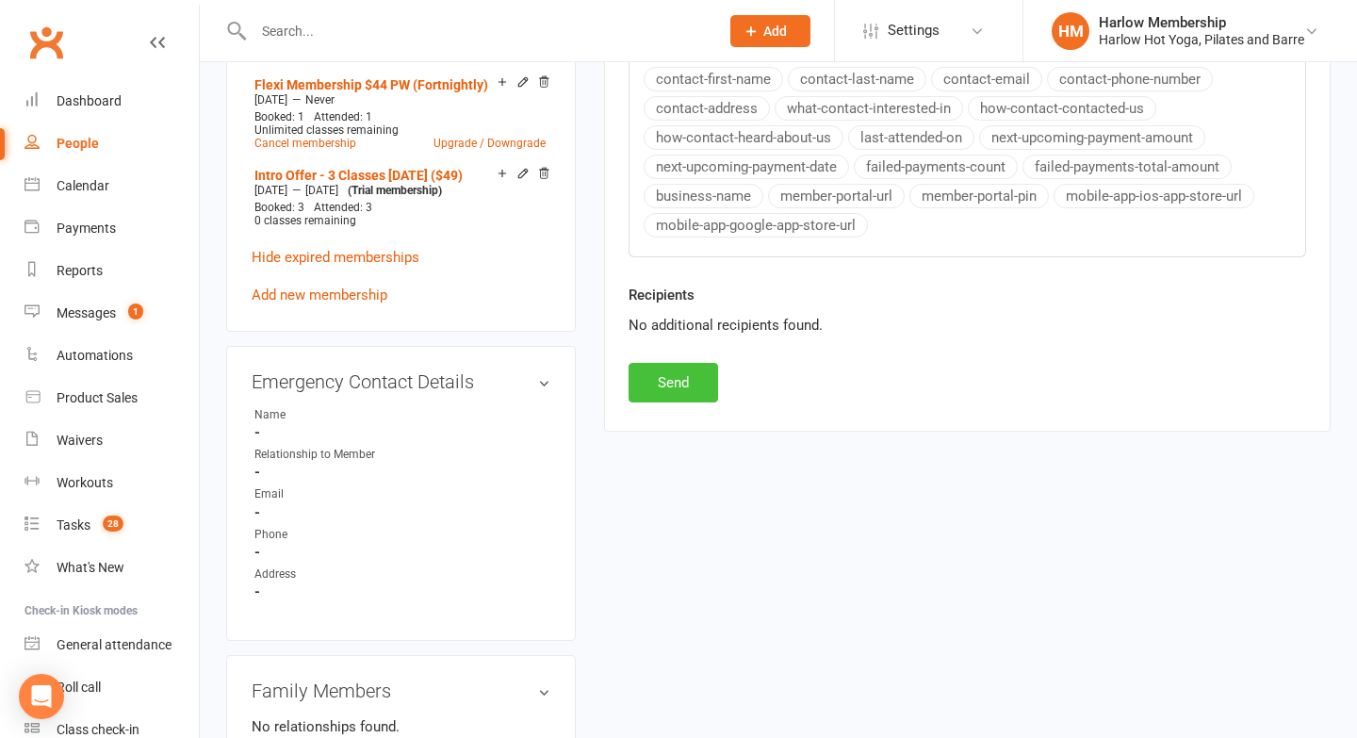
click at [663, 377] on button "Send" at bounding box center [674, 383] width 90 height 40
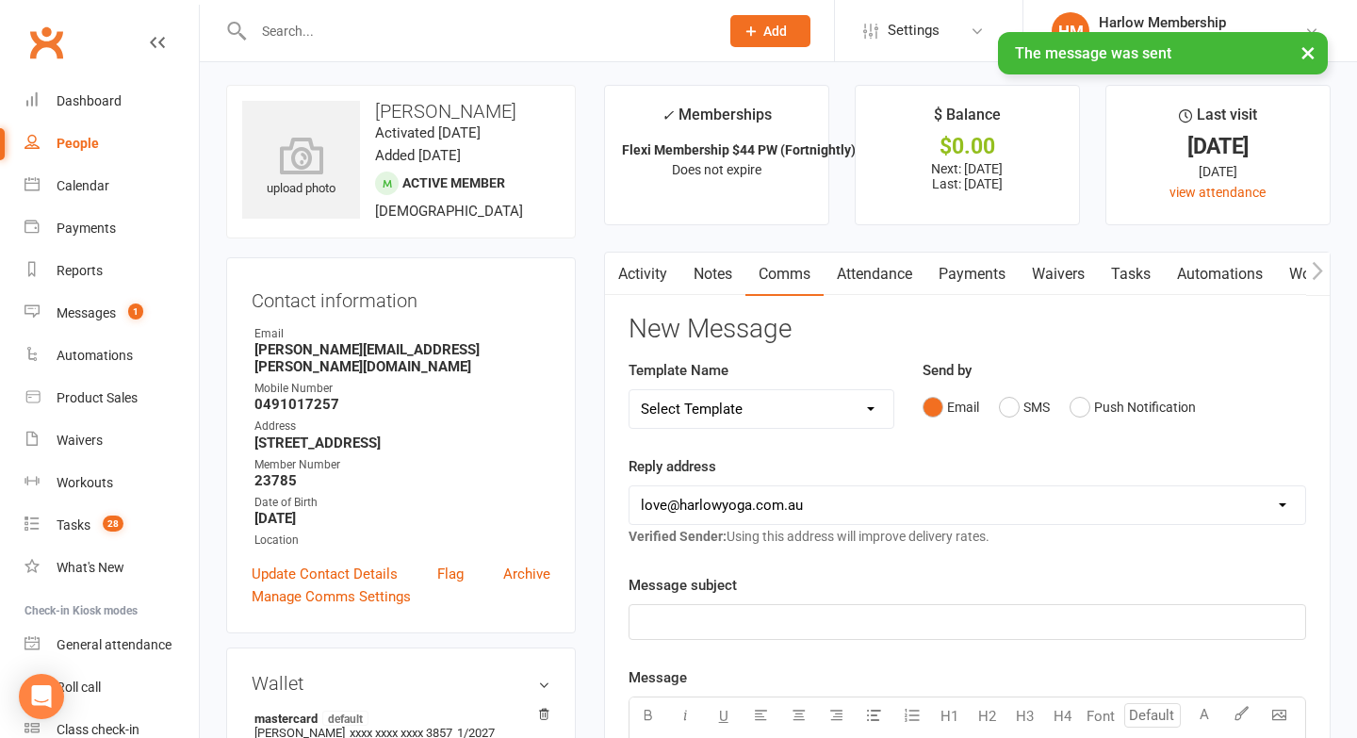
scroll to position [0, 0]
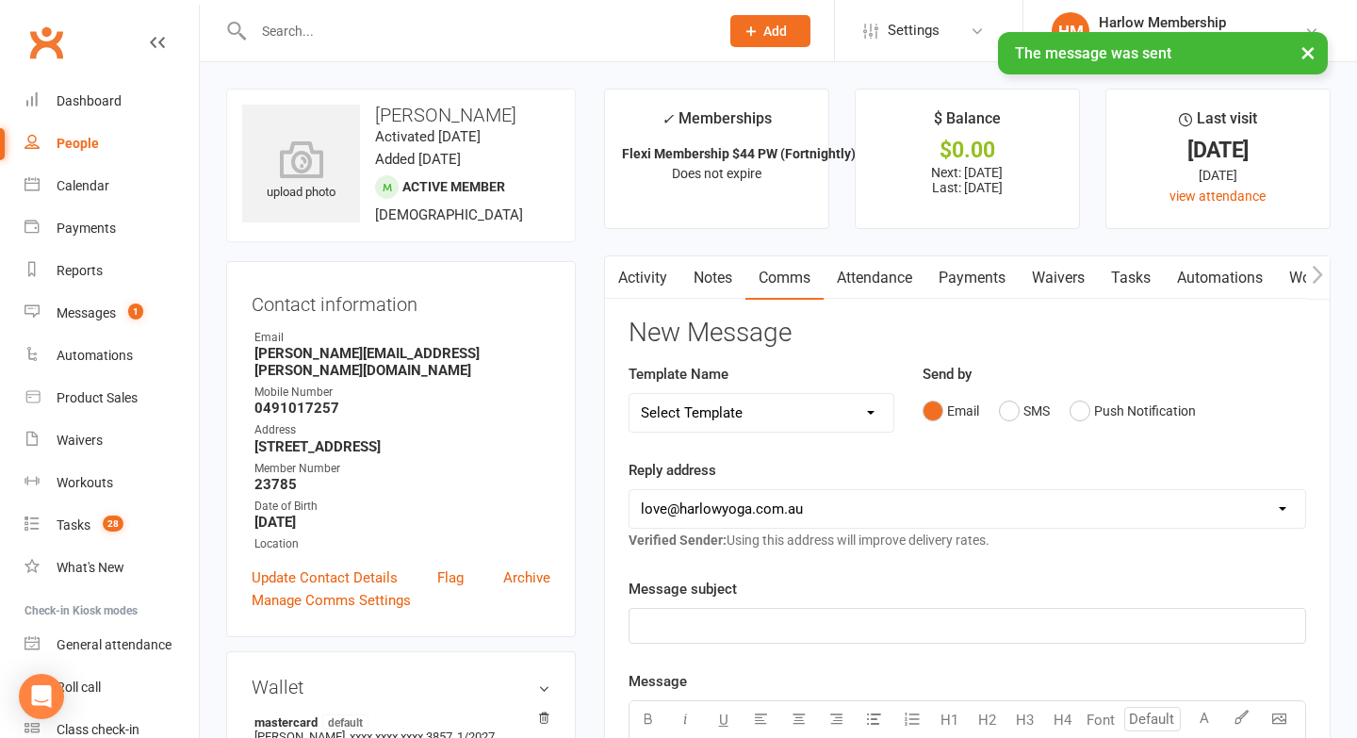
click at [654, 271] on link "Activity" at bounding box center [642, 277] width 75 height 43
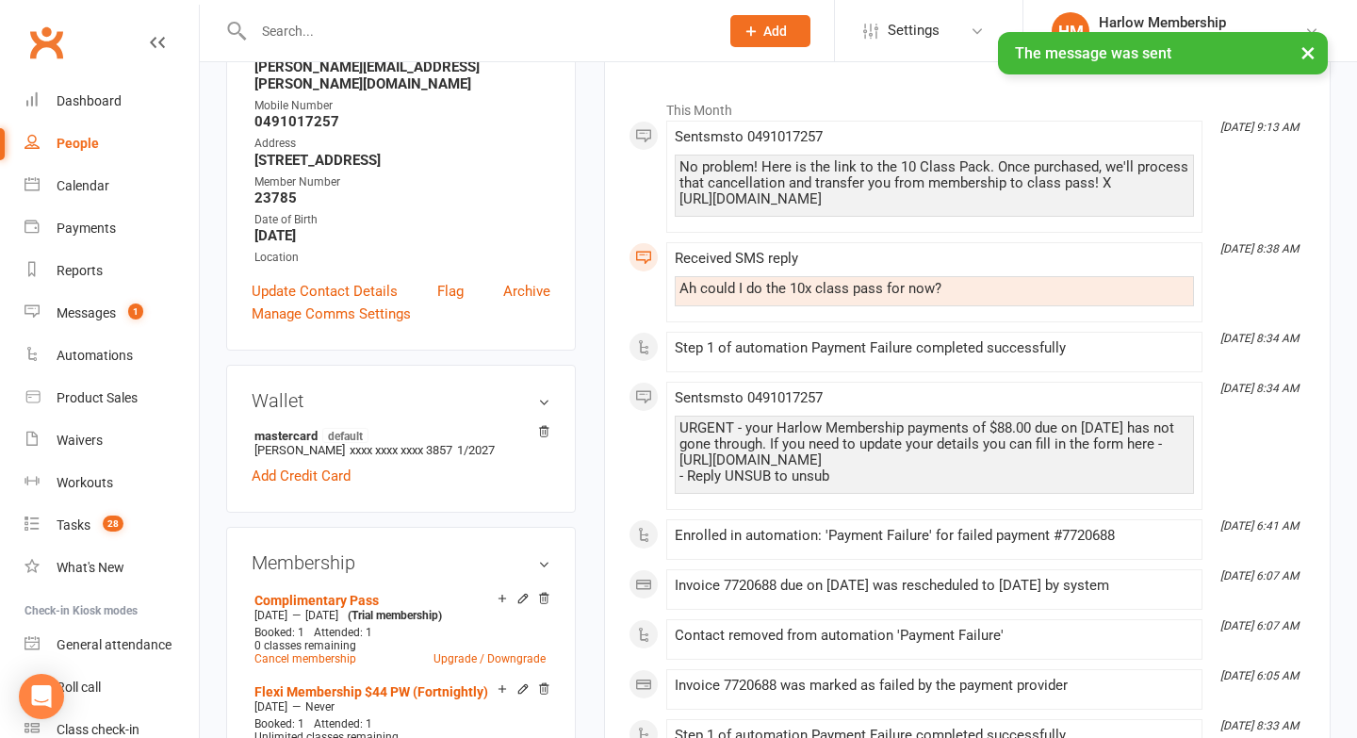
scroll to position [287, 0]
click at [742, 296] on div "Ah could I do the 10x class pass for now?" at bounding box center [935, 288] width 510 height 16
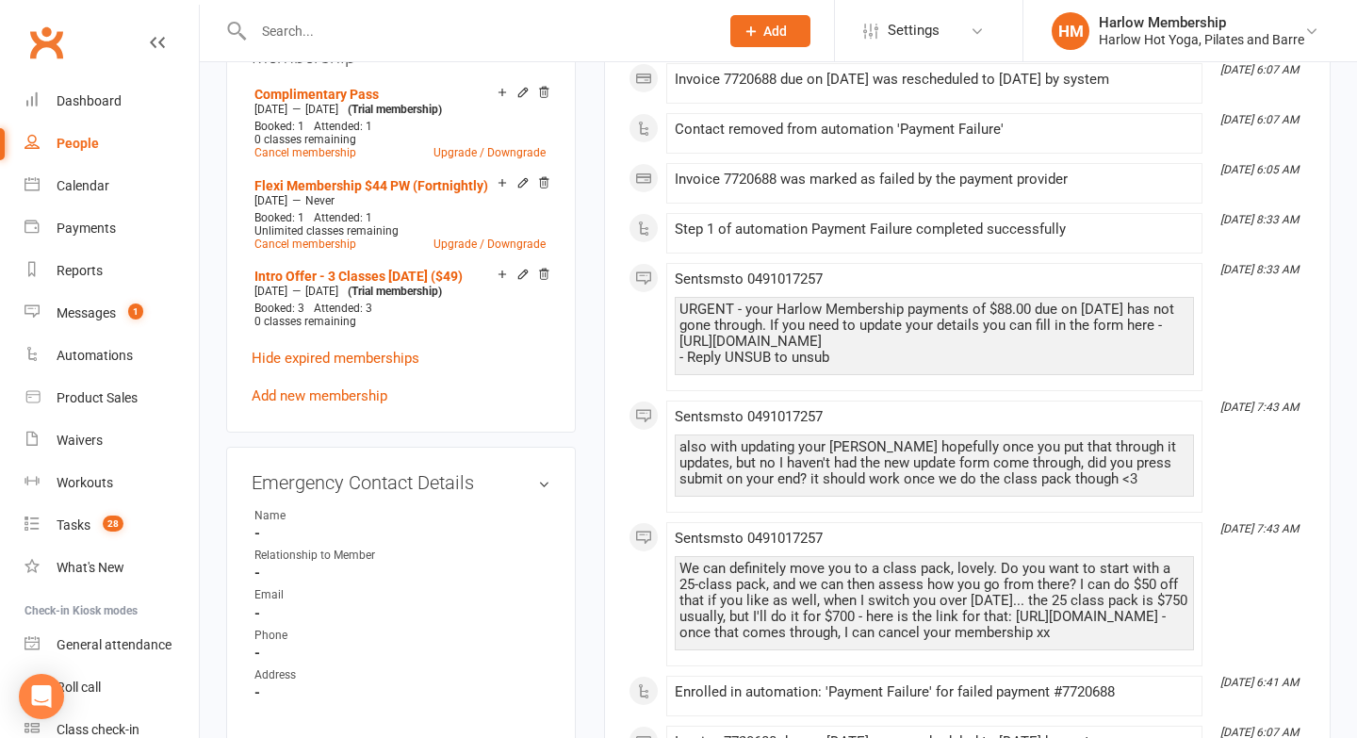
scroll to position [937, 0]
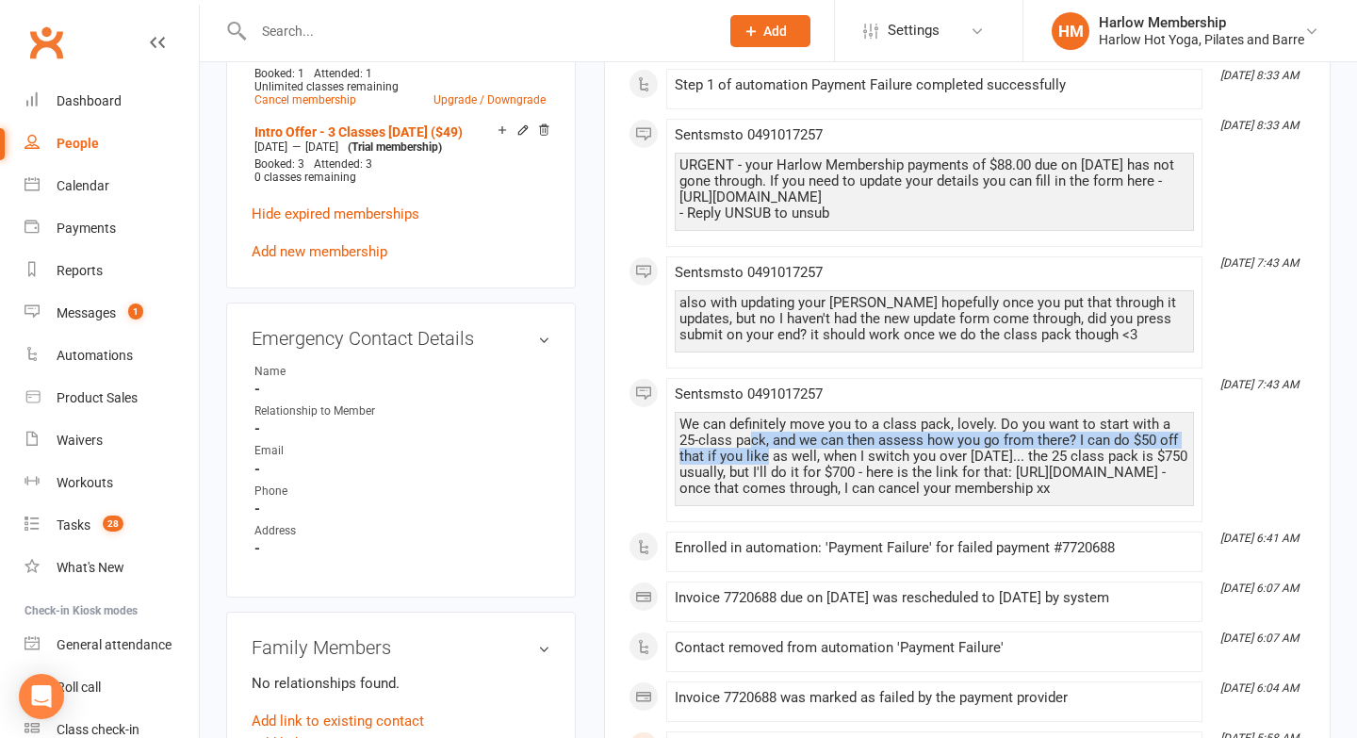
click at [735, 462] on div "We can definitely move you to a class pack, lovely. Do you want to start with a…" at bounding box center [935, 457] width 510 height 80
drag, startPoint x: 794, startPoint y: 550, endPoint x: 667, endPoint y: 438, distance: 168.3
click at [667, 438] on li "Sep 16, 7:43 AM Sent sms to 0491017257 We can definitely move you to a class pa…" at bounding box center [934, 450] width 536 height 144
copy div "We can definitely move you to a class pack, lovely. Do you want to start with a…"
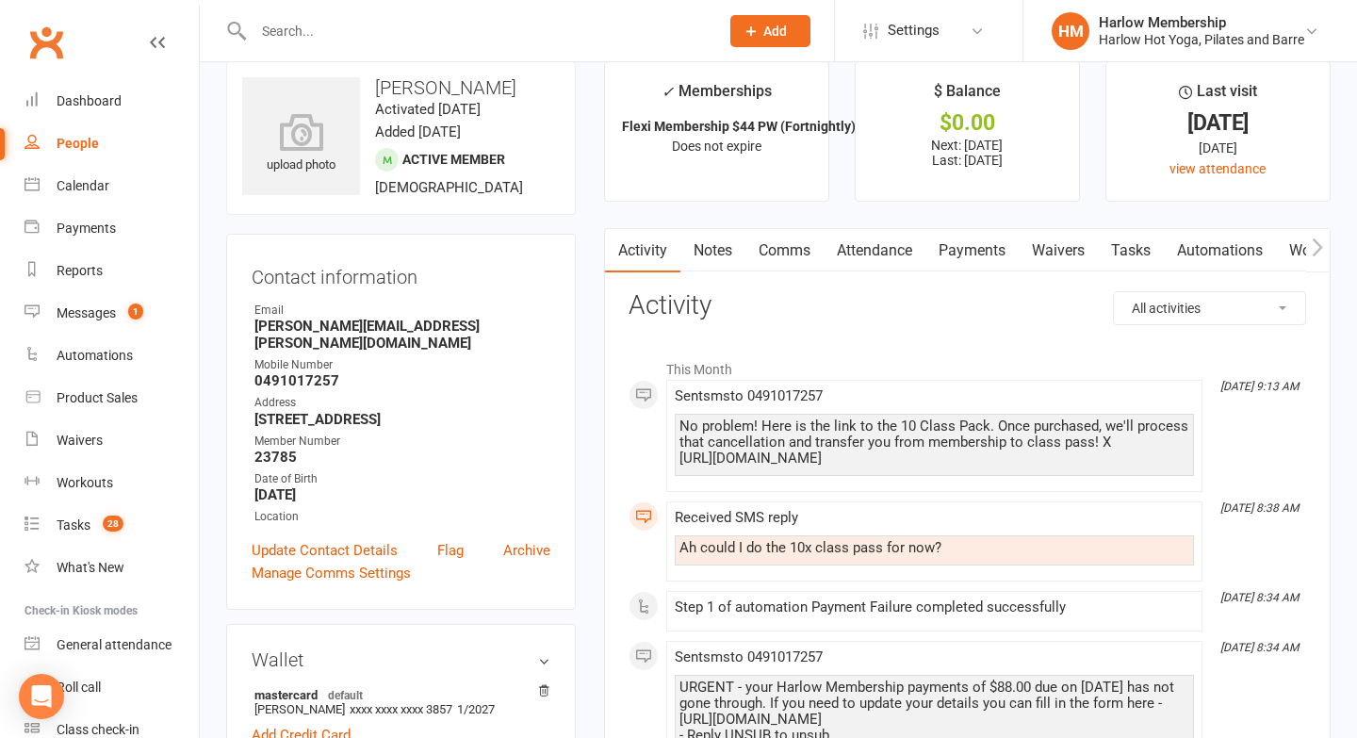
scroll to position [25, 0]
click at [708, 243] on link "Notes" at bounding box center [713, 252] width 65 height 43
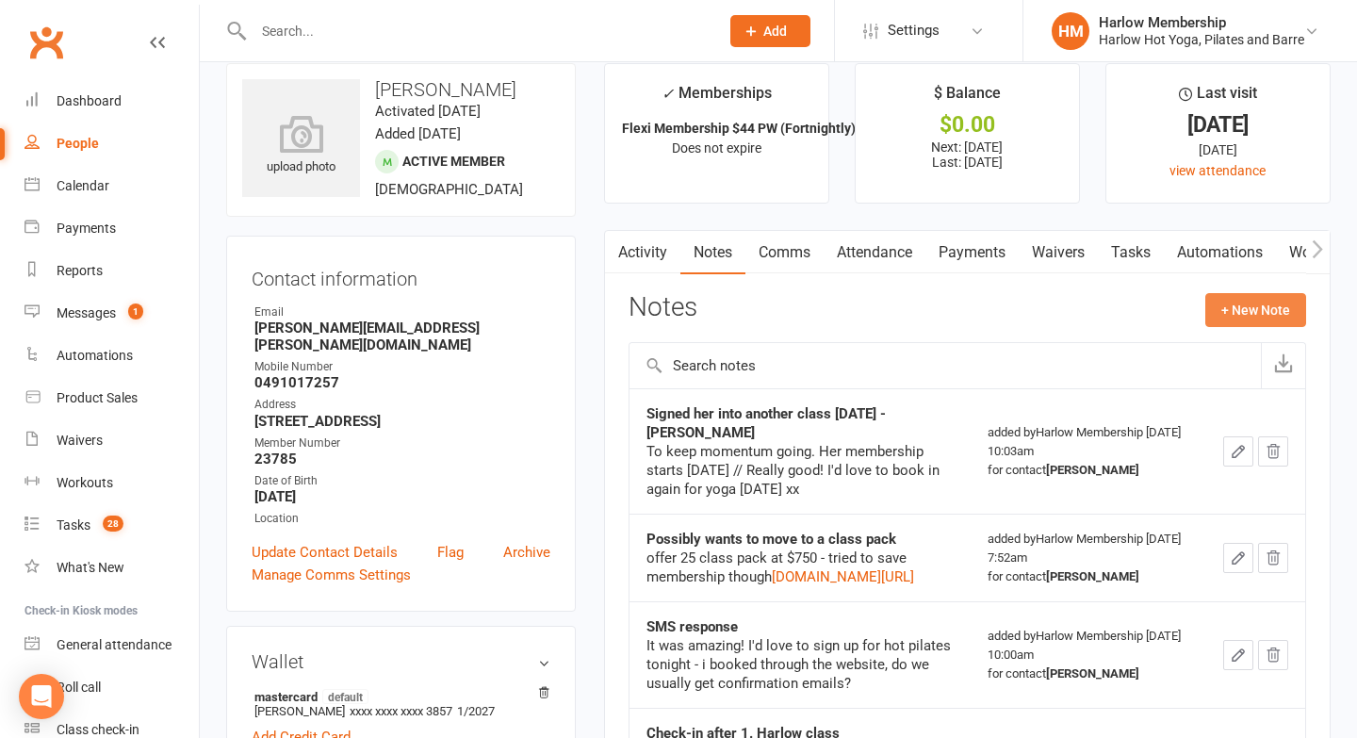
click at [1218, 319] on button "+ New Note" at bounding box center [1256, 310] width 101 height 34
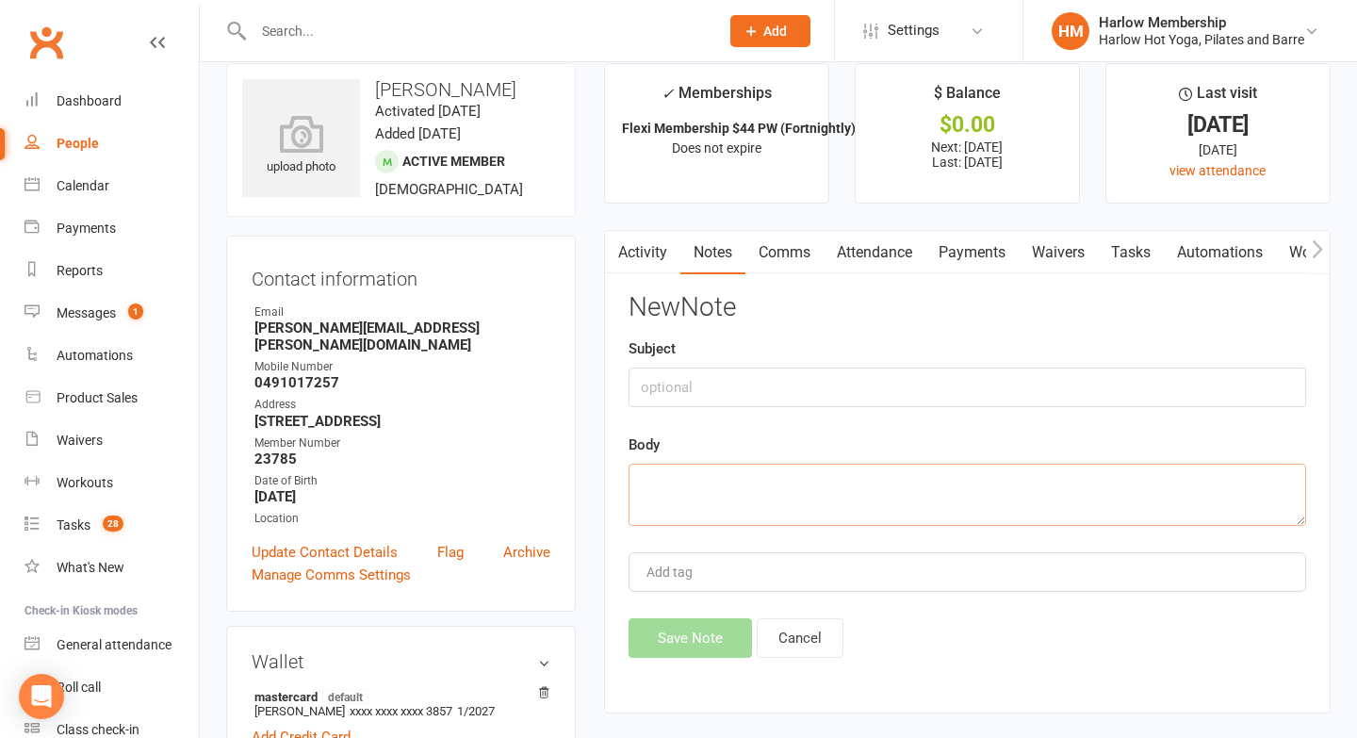
click at [646, 499] on textarea at bounding box center [968, 495] width 678 height 62
paste textarea "We can definitely move you to a class pack, lovely. Do you want to start with a…"
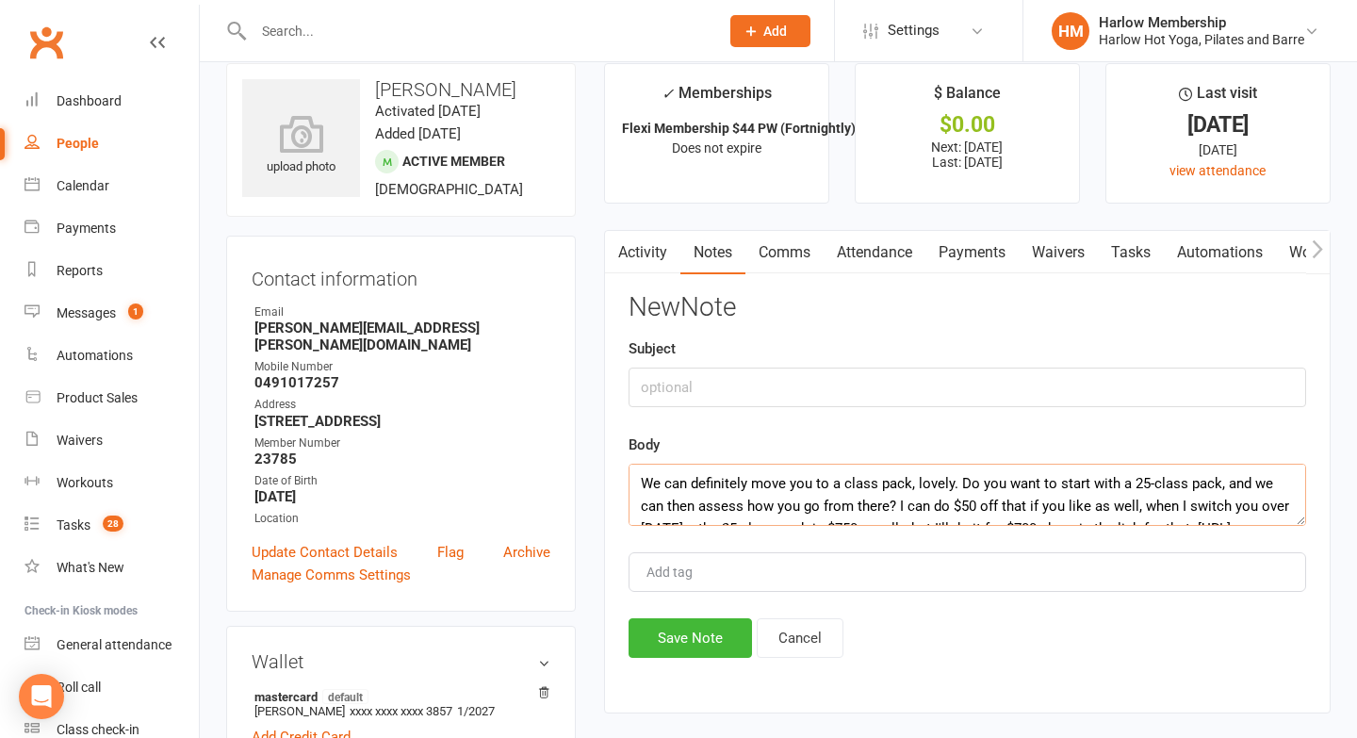
scroll to position [57, 0]
type textarea "We can definitely move you to a class pack, lovely. Do you want to start with a…"
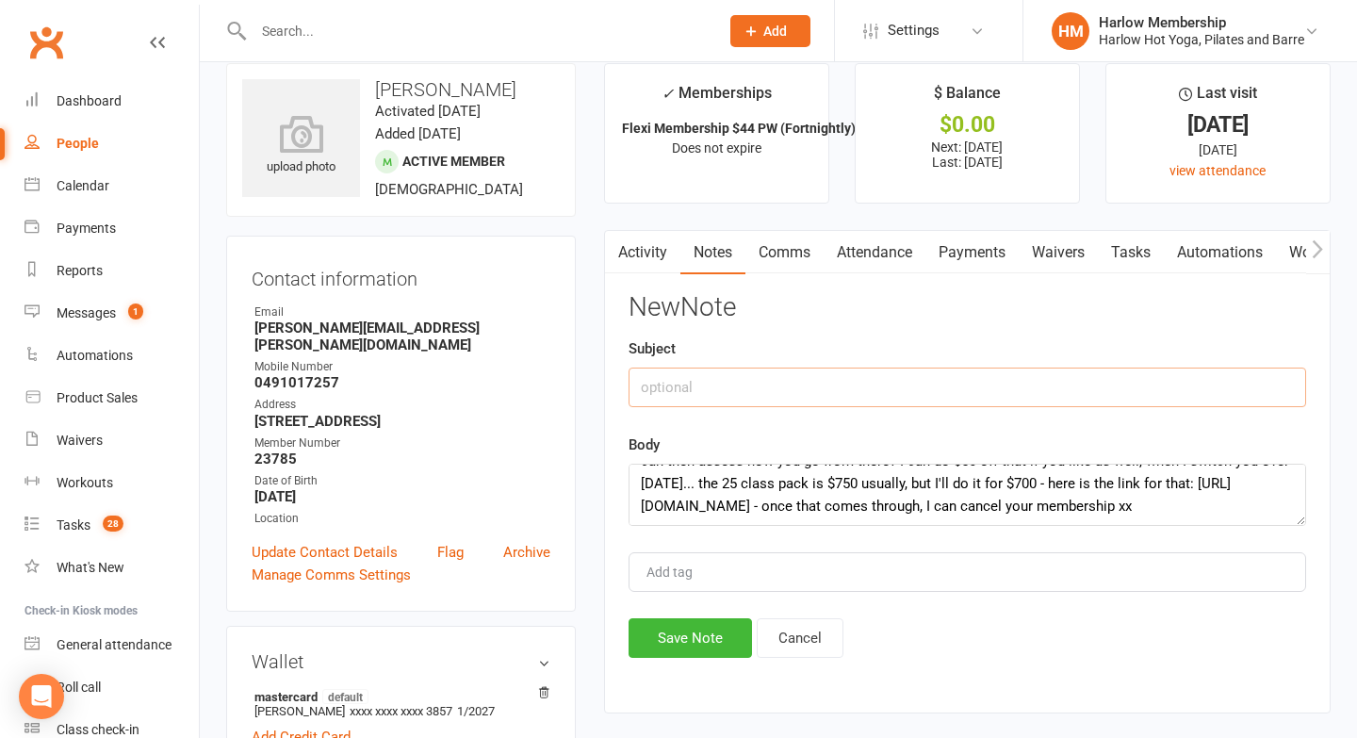
click at [657, 381] on input "text" at bounding box center [968, 388] width 678 height 40
type input "Membership to Class Pack"
click at [653, 623] on button "Save Note" at bounding box center [690, 638] width 123 height 40
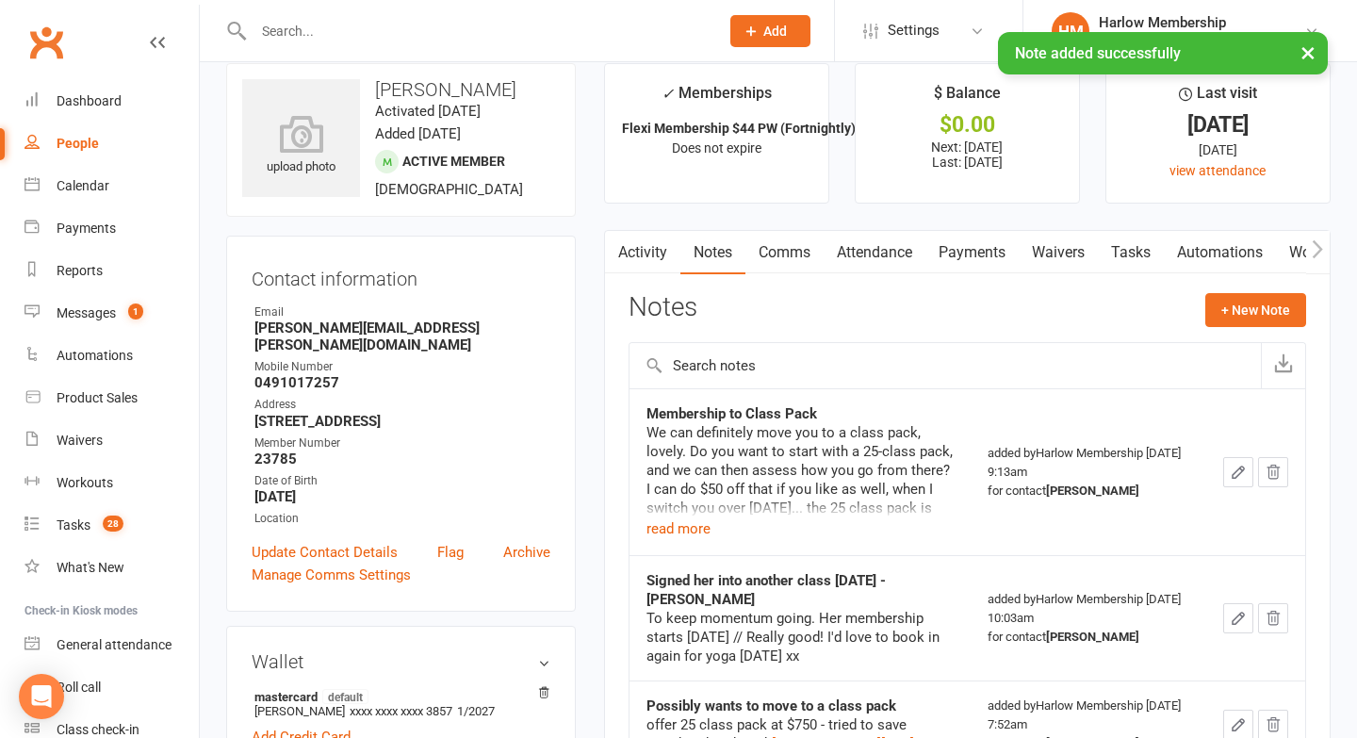
click at [1254, 482] on button "button" at bounding box center [1238, 472] width 30 height 30
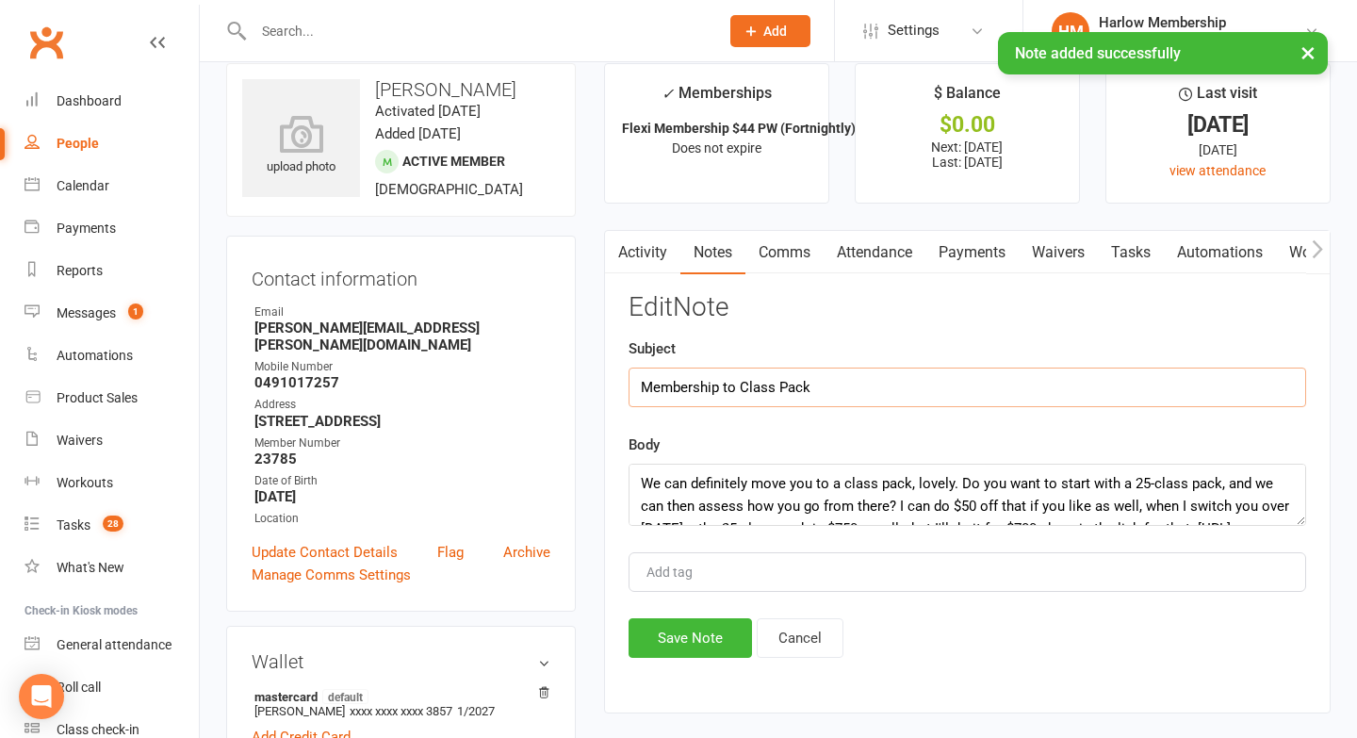
click at [930, 397] on input "Membership to Class Pack" at bounding box center [968, 388] width 678 height 40
type input "Membership to Class Pack - Bec"
click at [649, 648] on button "Save Note" at bounding box center [690, 638] width 123 height 40
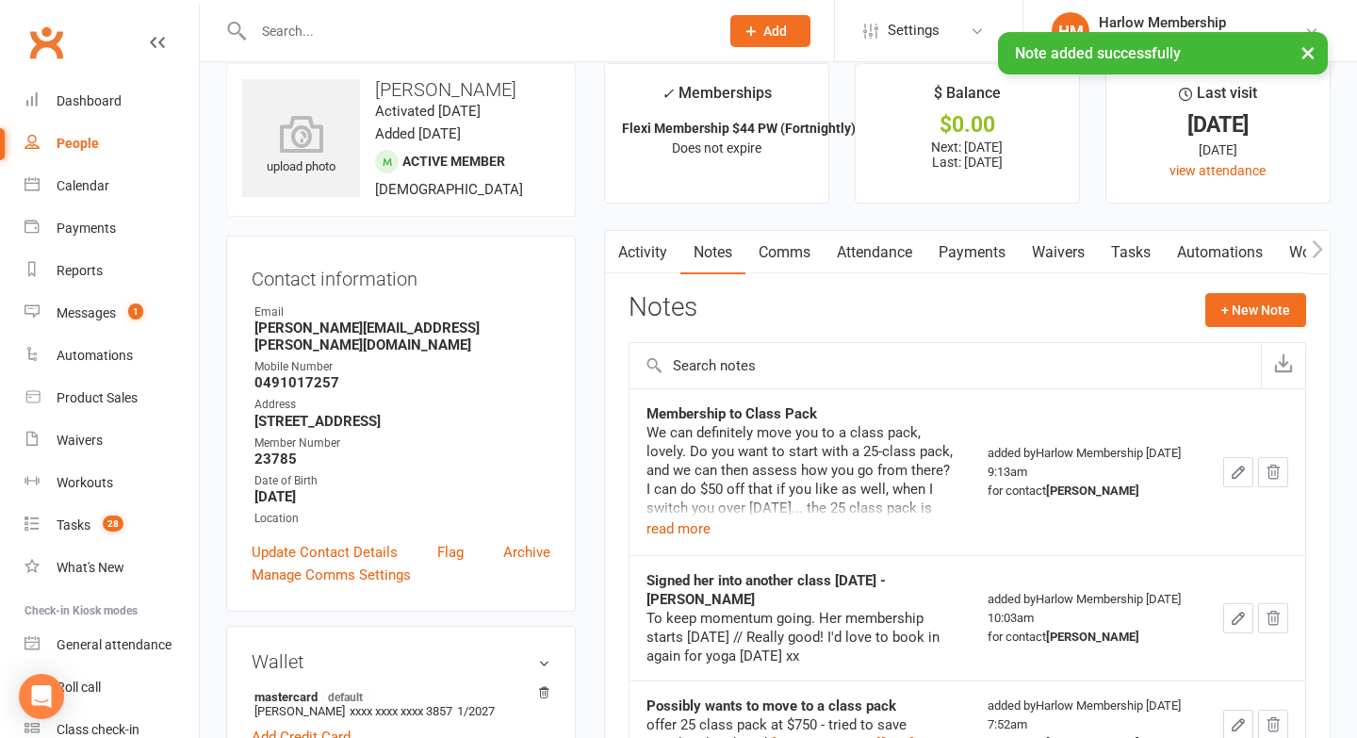
click at [664, 264] on link "Activity" at bounding box center [642, 252] width 75 height 43
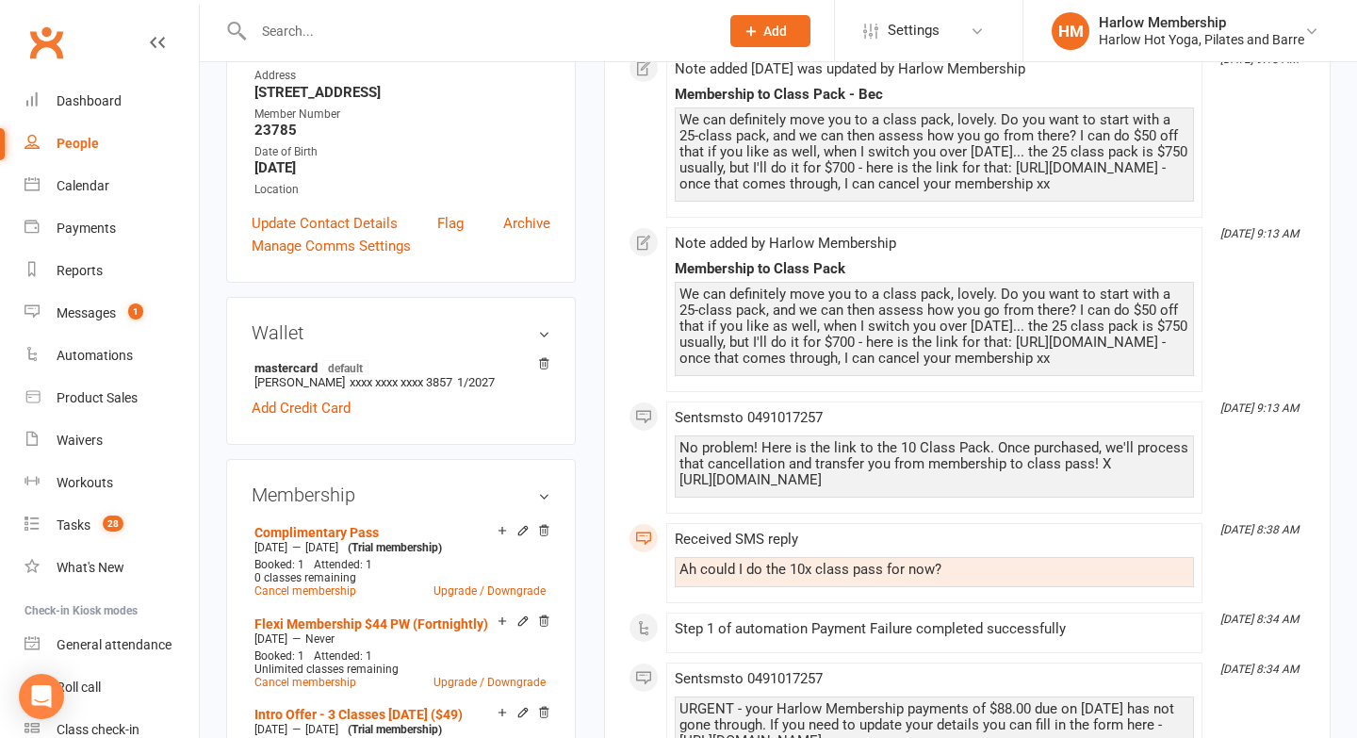
scroll to position [584, 0]
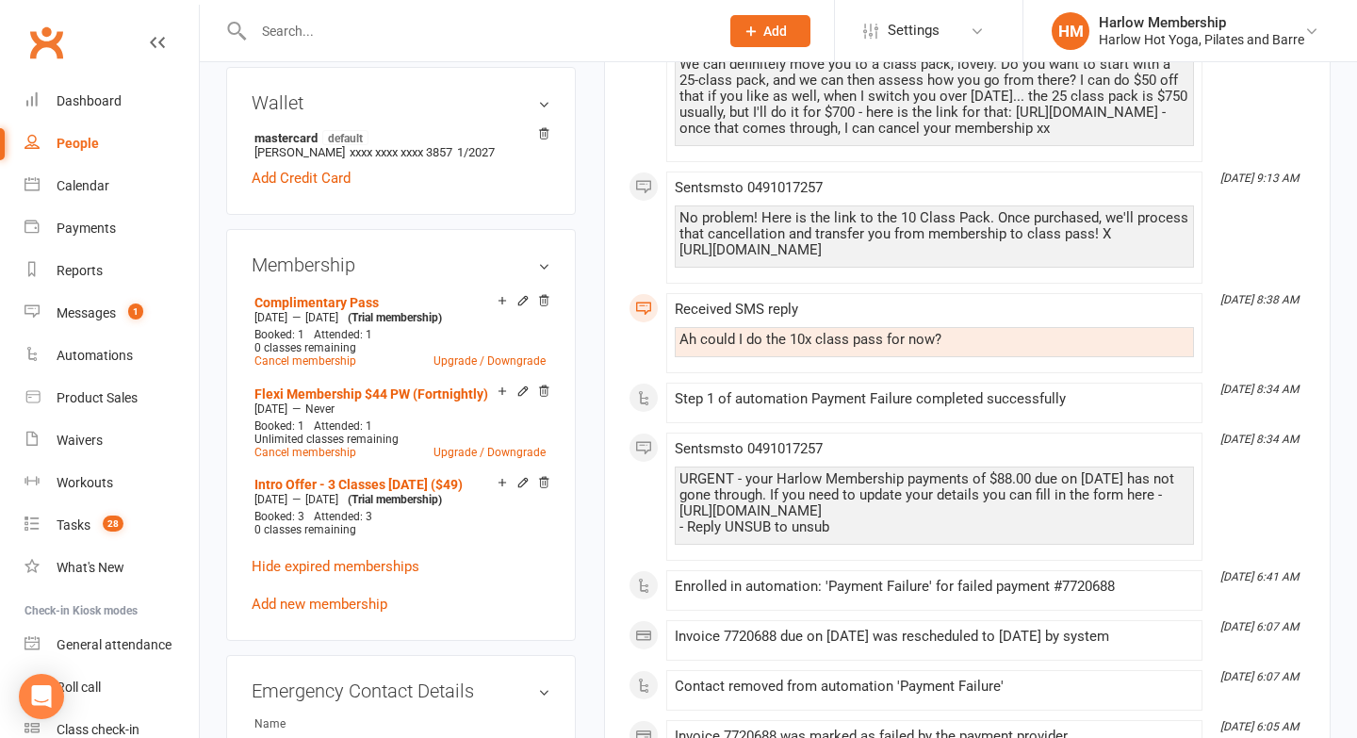
click at [777, 357] on div "Ah could I do the 10x class pass for now?" at bounding box center [934, 342] width 519 height 30
copy div "Ah could I do the 10x class pass for now?"
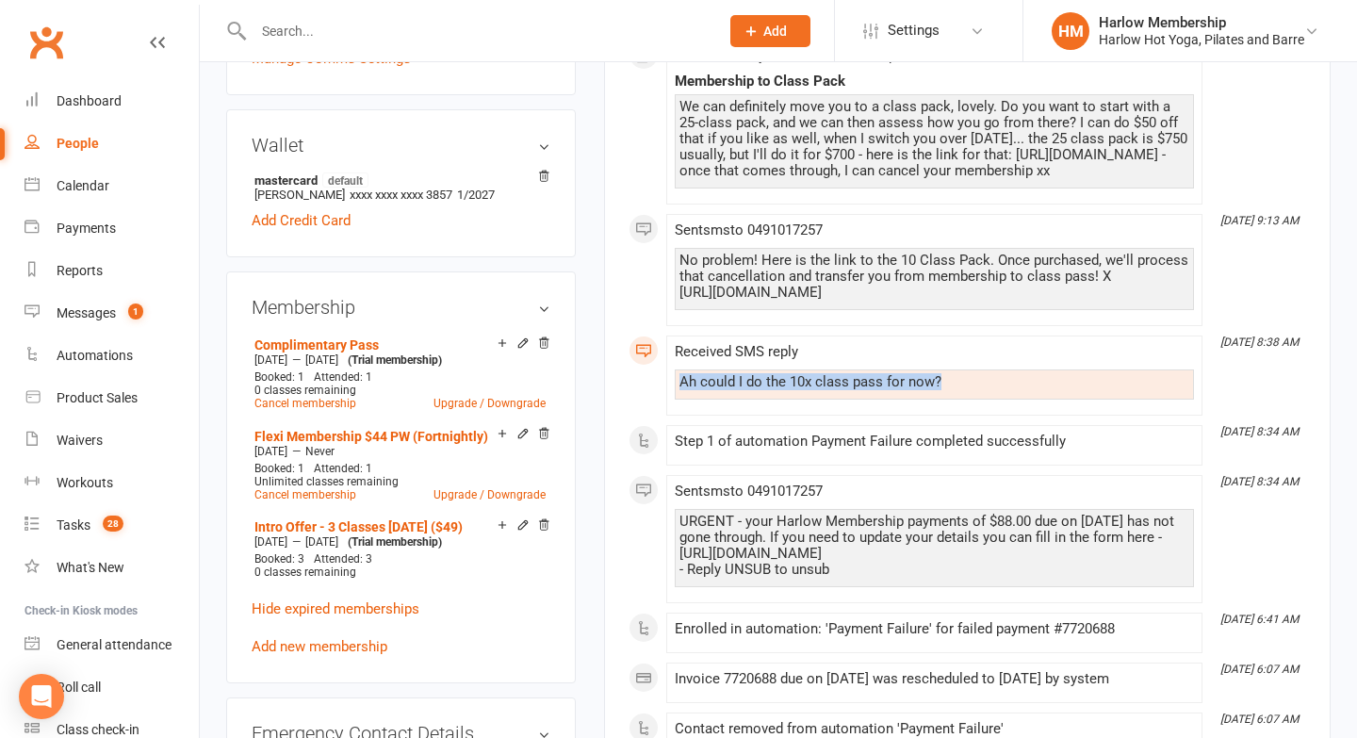
scroll to position [0, 0]
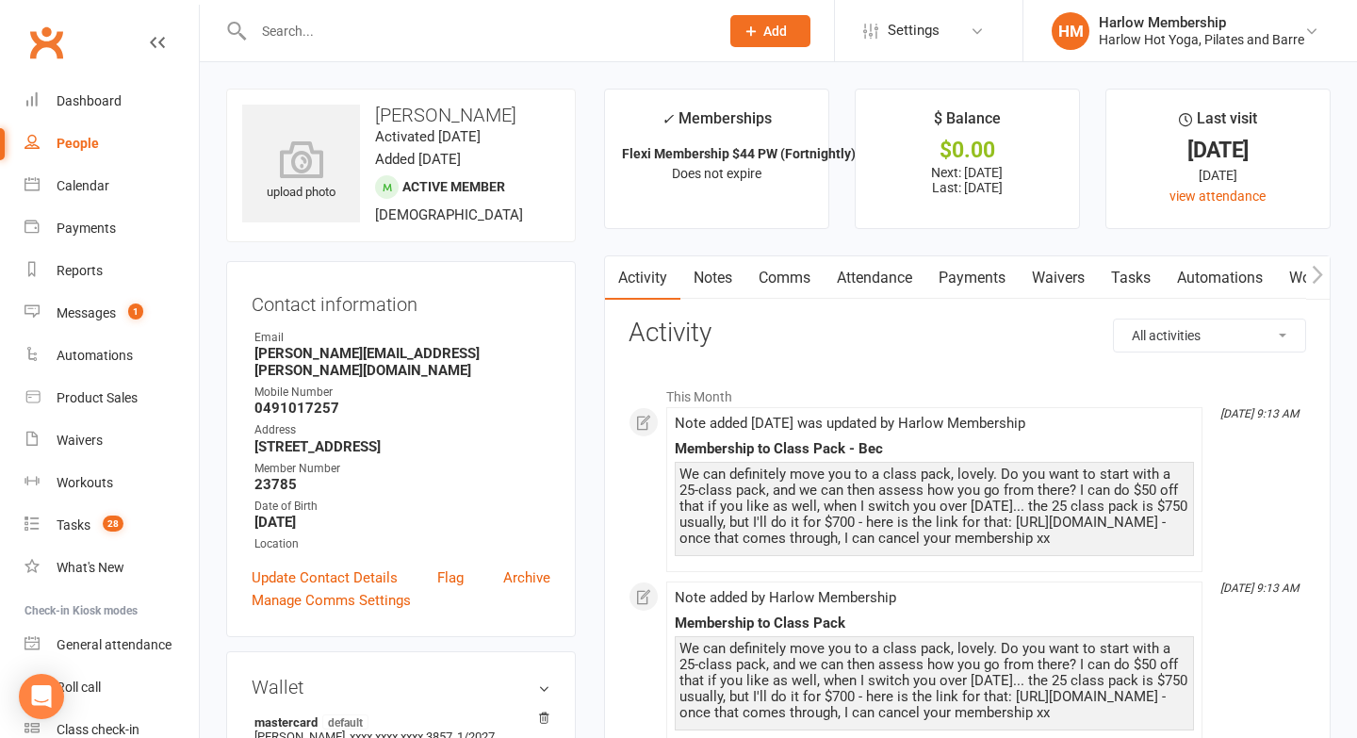
click at [715, 265] on link "Notes" at bounding box center [713, 277] width 65 height 43
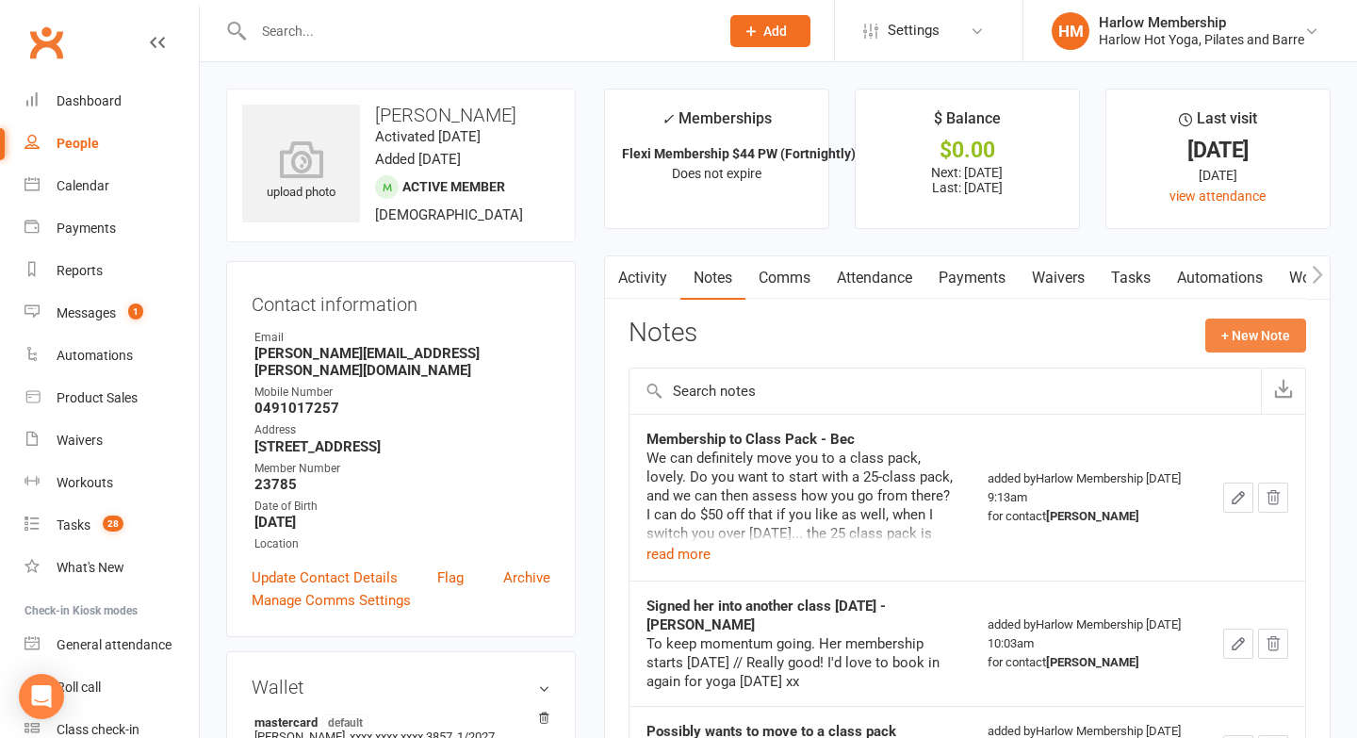
click at [1233, 338] on button "+ New Note" at bounding box center [1256, 336] width 101 height 34
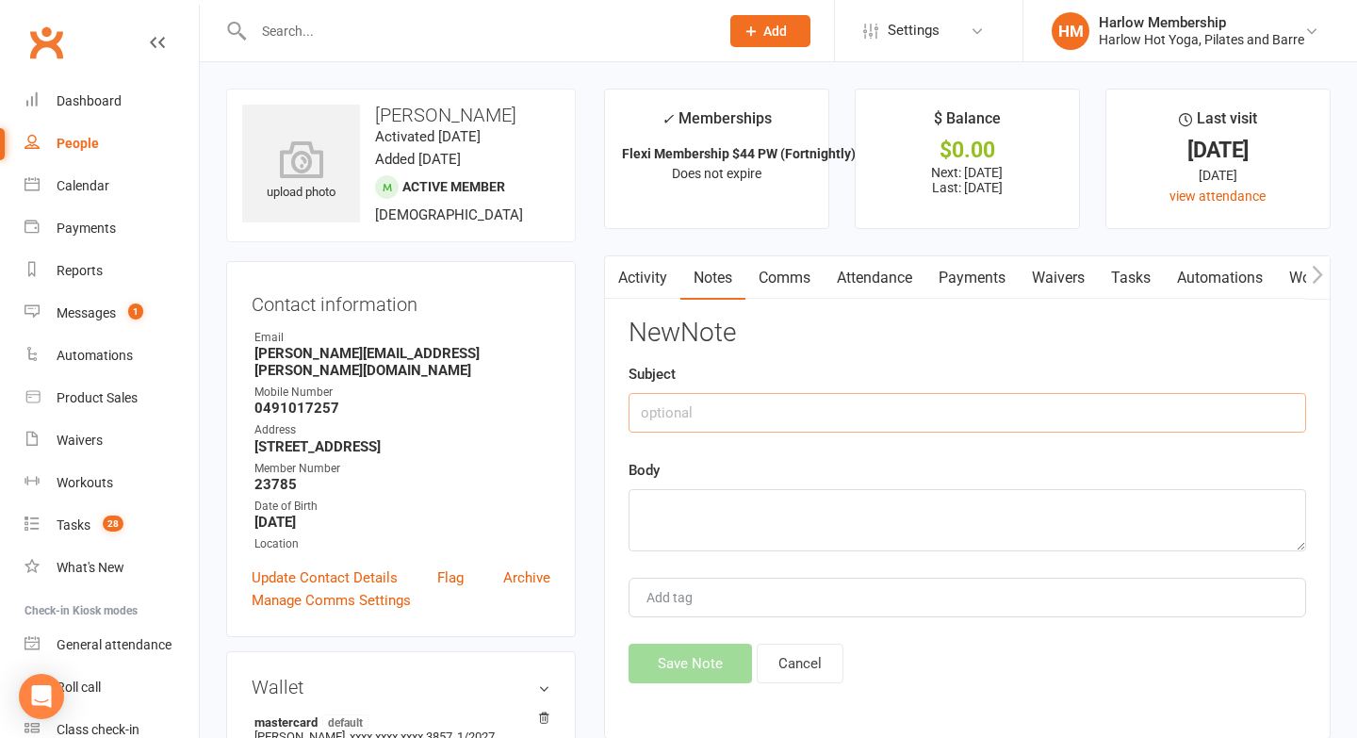
click at [726, 412] on input "text" at bounding box center [968, 413] width 678 height 40
type input "SMS response"
click at [720, 542] on textarea at bounding box center [968, 520] width 678 height 62
paste textarea "Ah could I do the 10x class pass for now?"
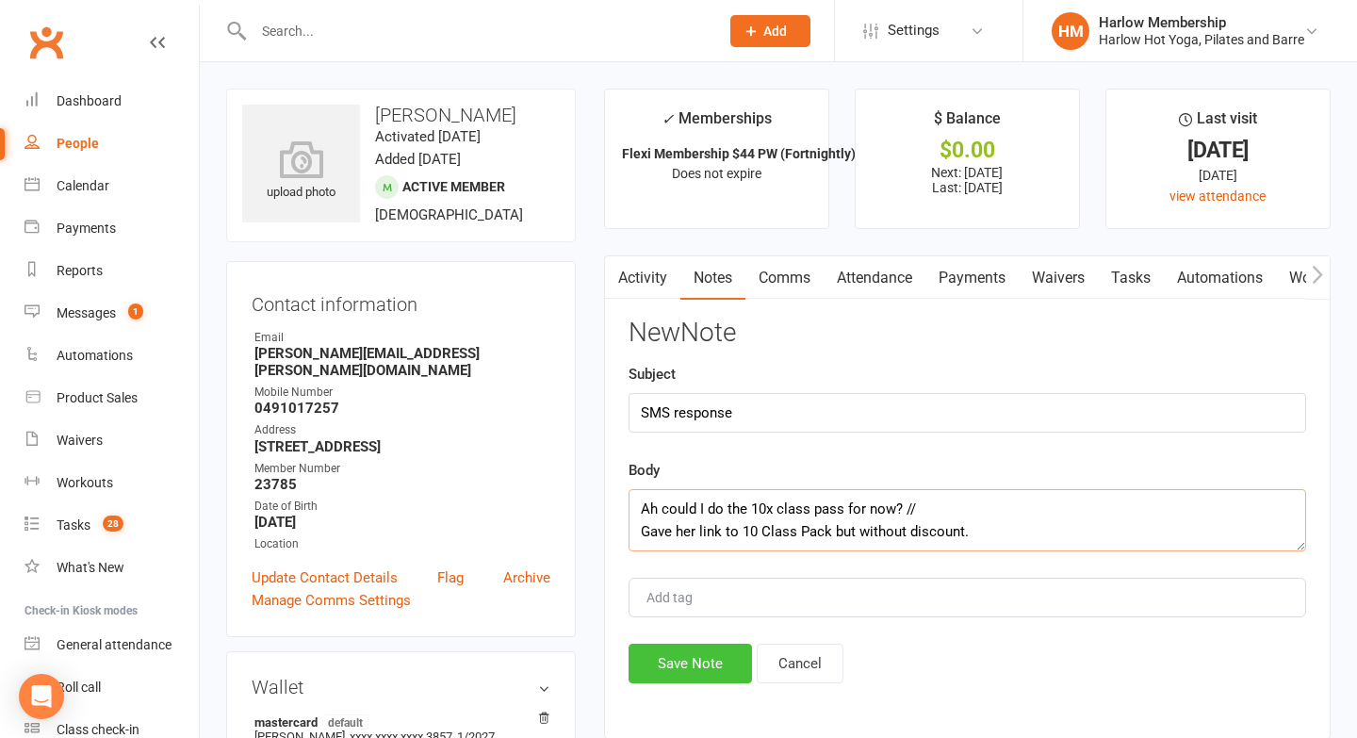
type textarea "Ah could I do the 10x class pass for now? // Gave her link to 10 Class Pack but…"
click at [672, 659] on button "Save Note" at bounding box center [690, 664] width 123 height 40
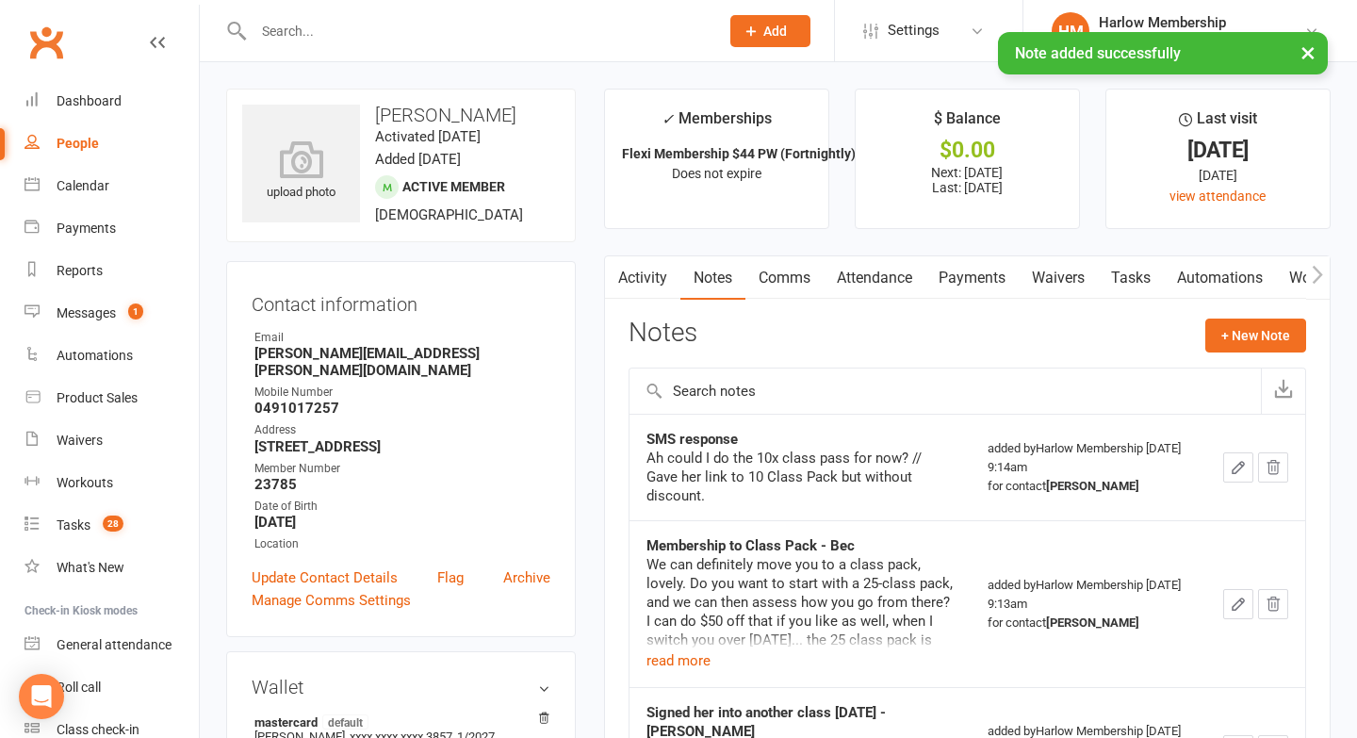
click at [635, 282] on link "Activity" at bounding box center [642, 277] width 75 height 43
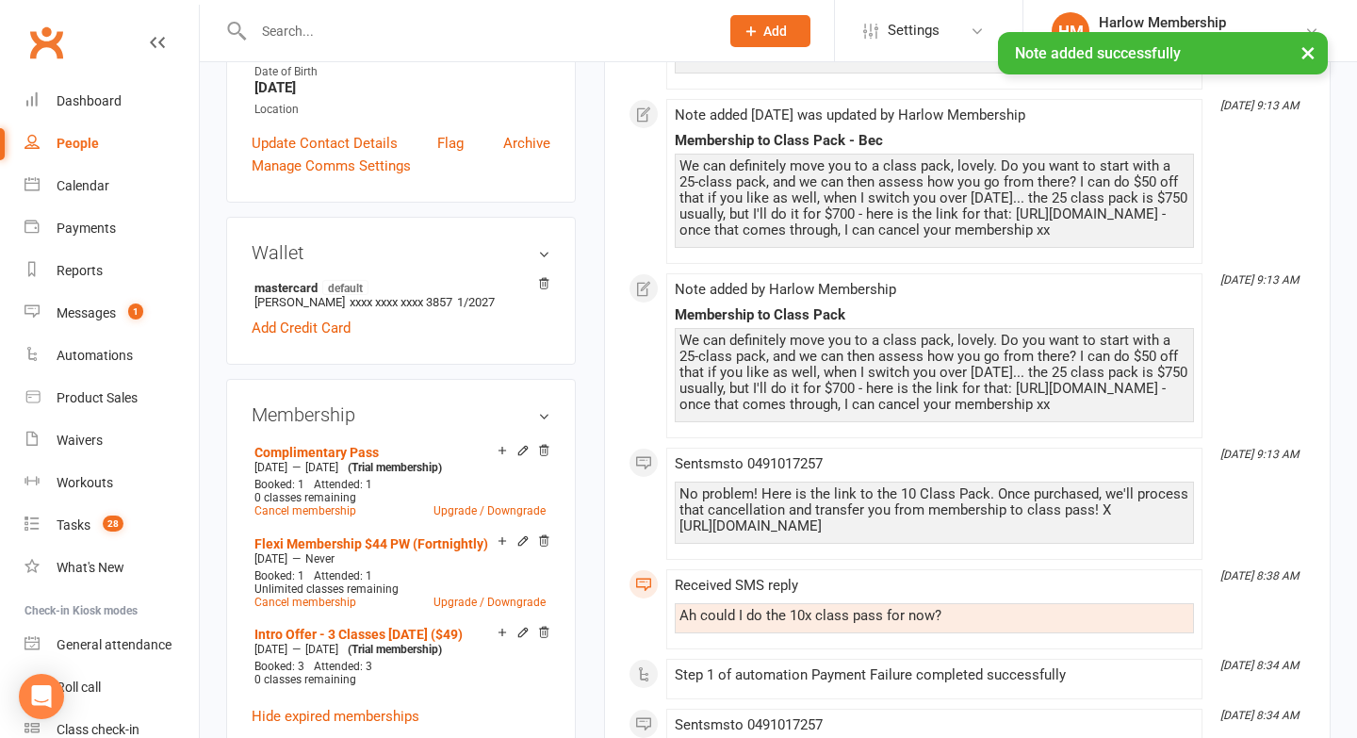
scroll to position [437, 0]
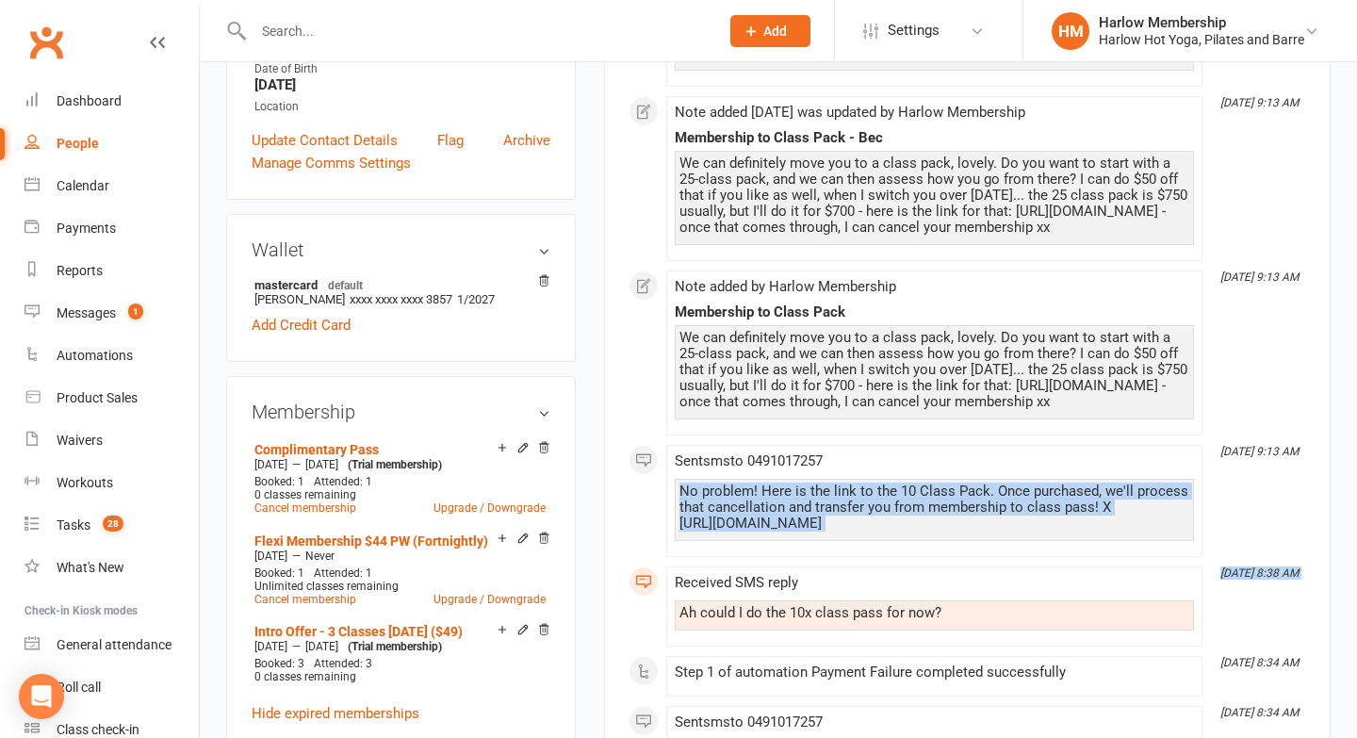
drag, startPoint x: 682, startPoint y: 556, endPoint x: 956, endPoint y: 646, distance: 287.6
copy div "No problem! Here is the link to the 10 Class Pack. Once purchased, we'll proces…"
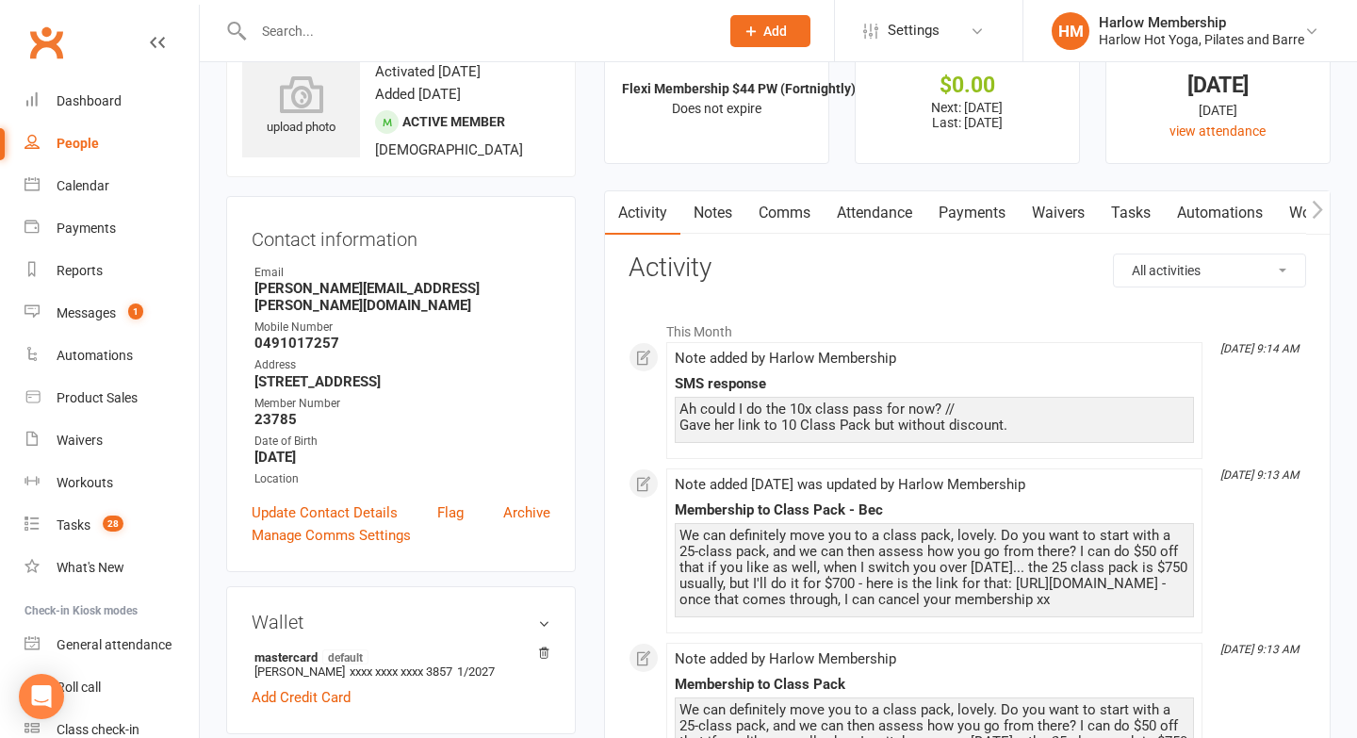
scroll to position [0, 0]
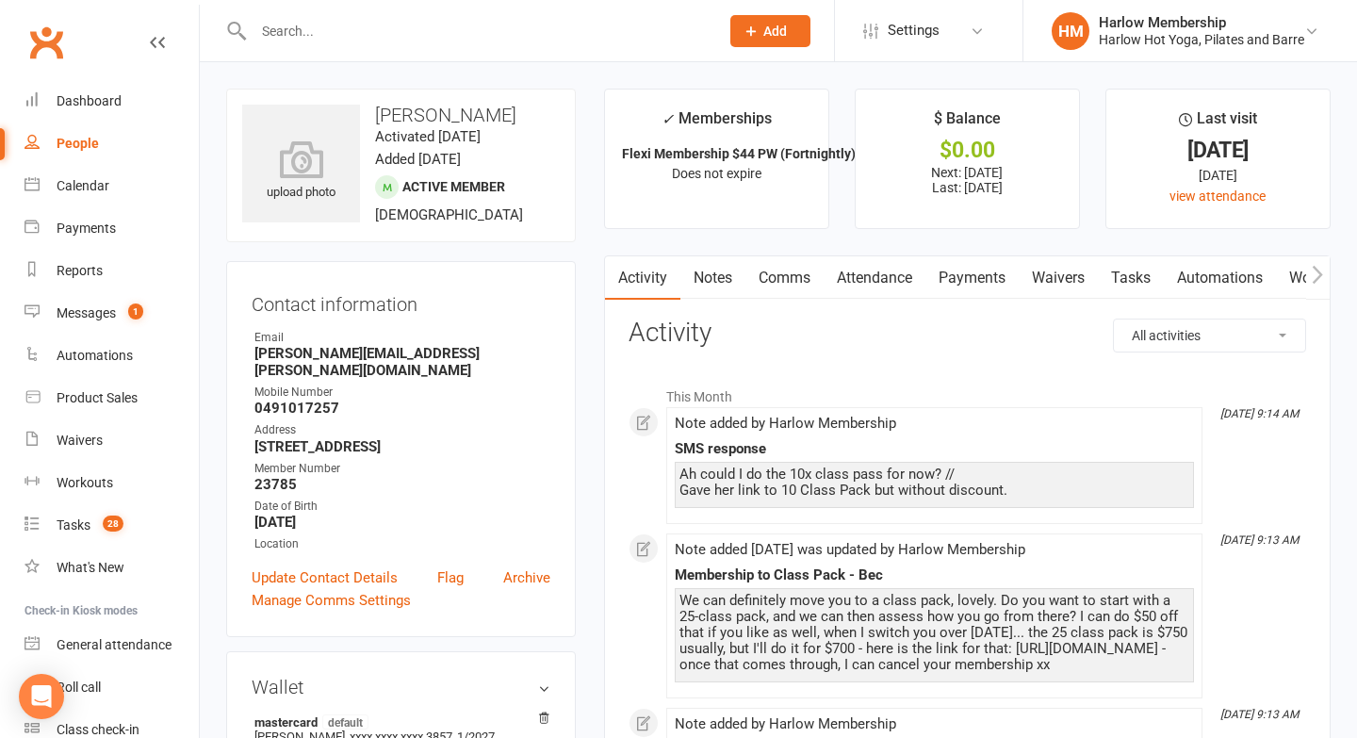
click at [717, 291] on link "Notes" at bounding box center [713, 277] width 65 height 43
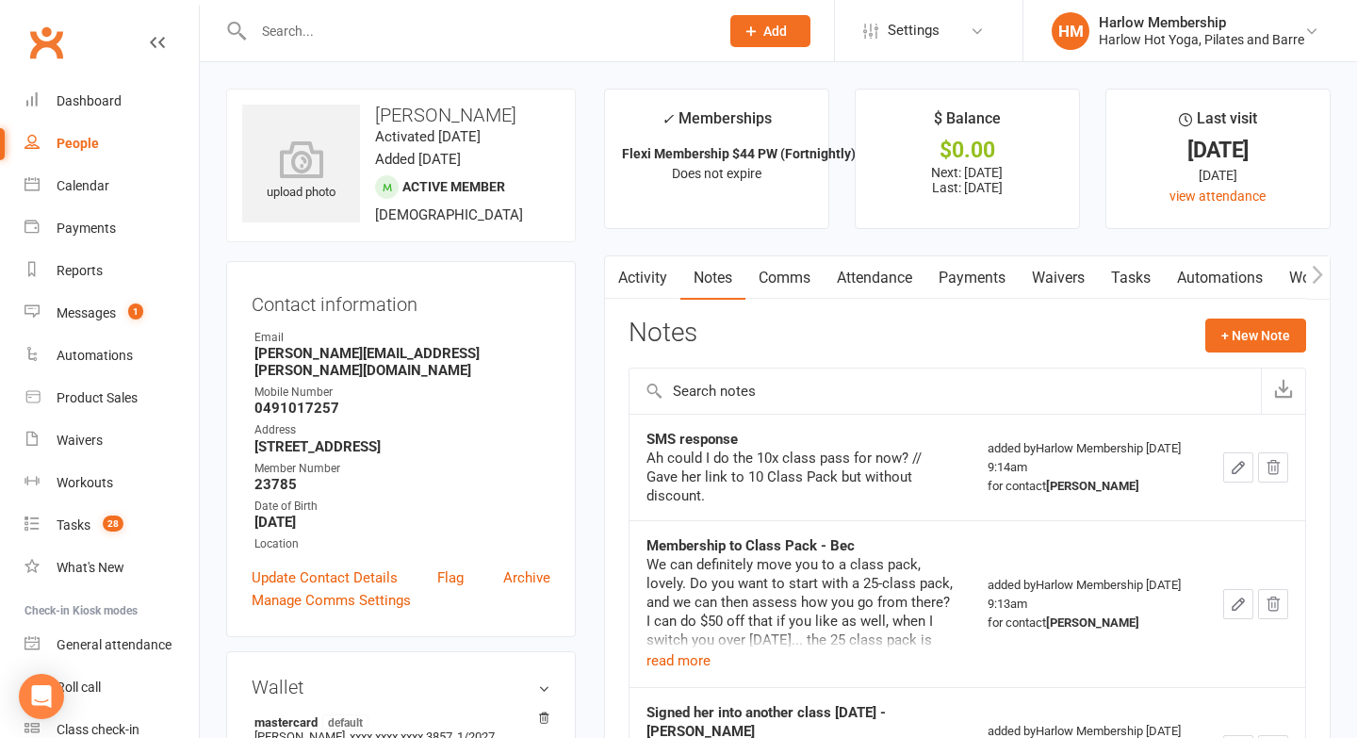
click at [1254, 483] on button "button" at bounding box center [1238, 467] width 30 height 30
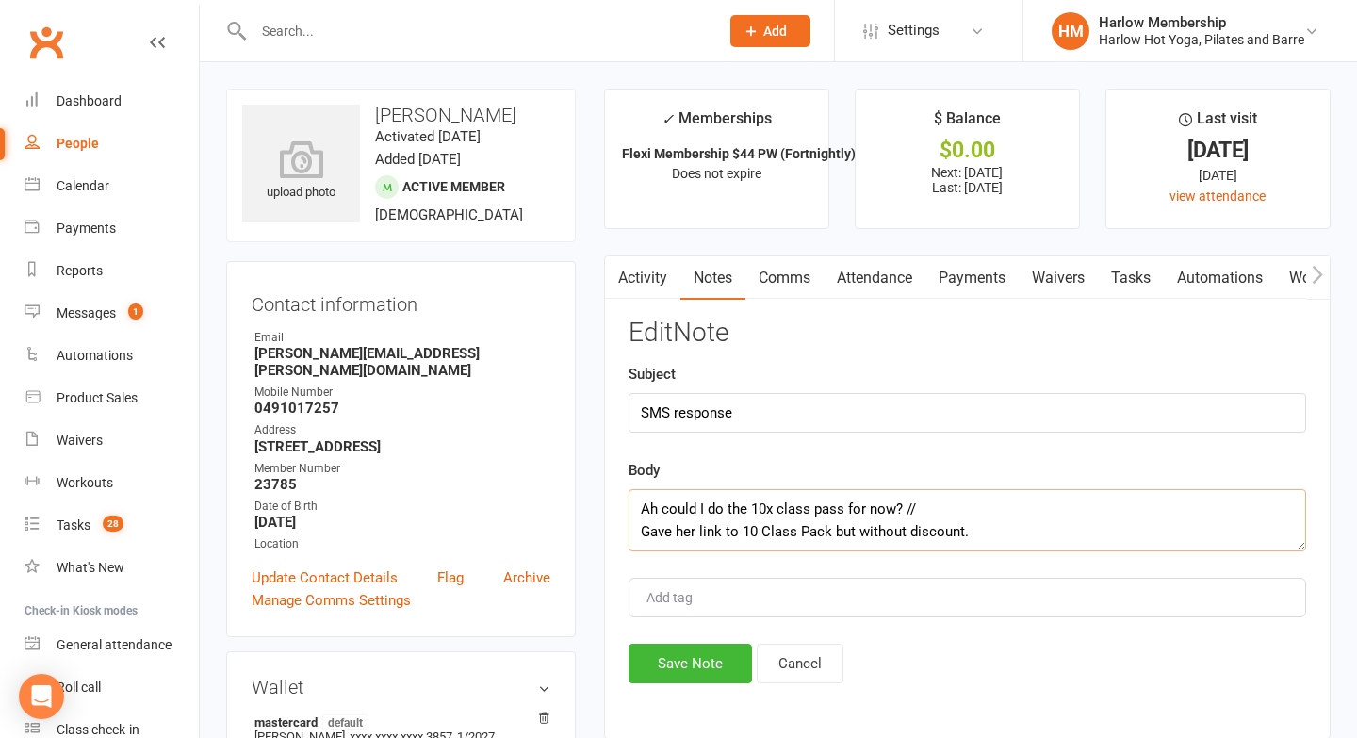
click at [1001, 538] on textarea "Ah could I do the 10x class pass for now? // Gave her link to 10 Class Pack but…" at bounding box center [968, 520] width 678 height 62
paste textarea "No problem! Here is the link to the 10 Class Pack. Once purchased, we'll proces…"
drag, startPoint x: 766, startPoint y: 546, endPoint x: 638, endPoint y: 539, distance: 128.4
click at [638, 539] on textarea "Ah could I do the 10x class pass for now? // Gave her link to 10 Class Pack but…" at bounding box center [968, 520] width 678 height 62
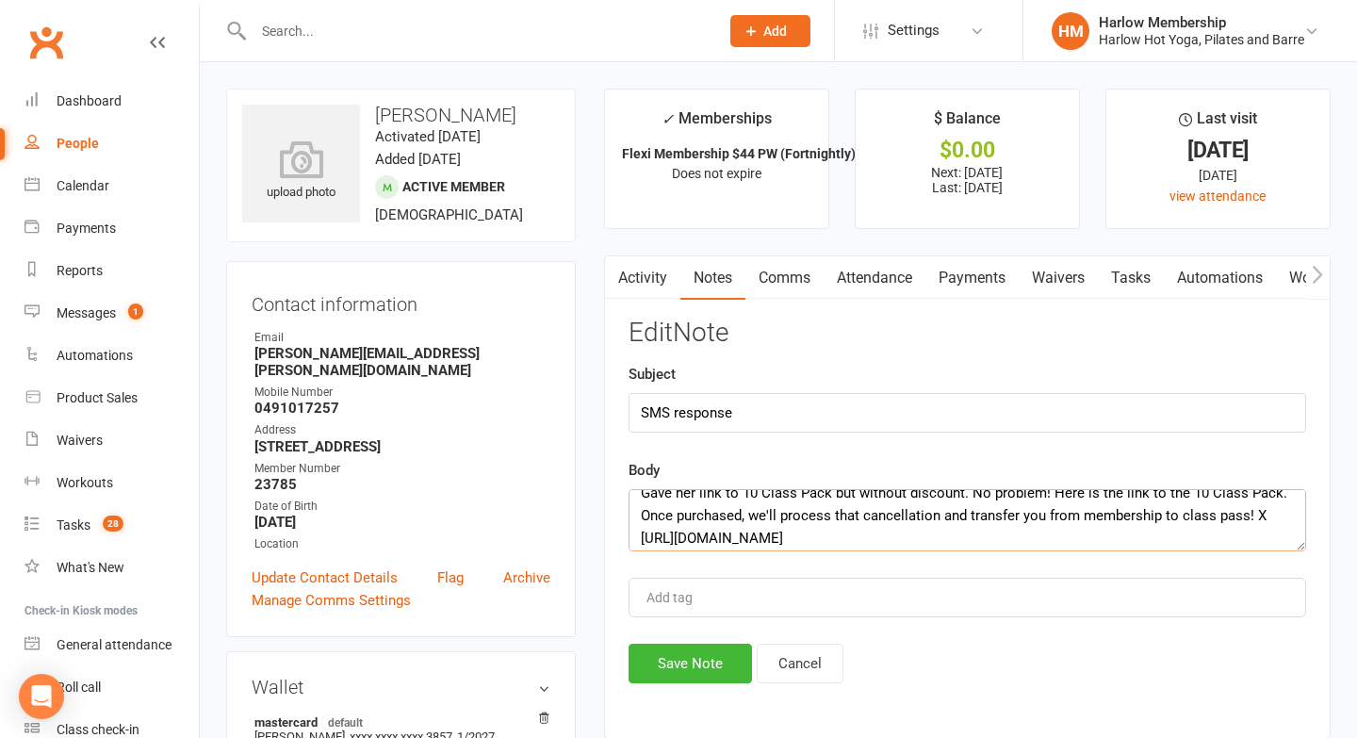
scroll to position [63, 0]
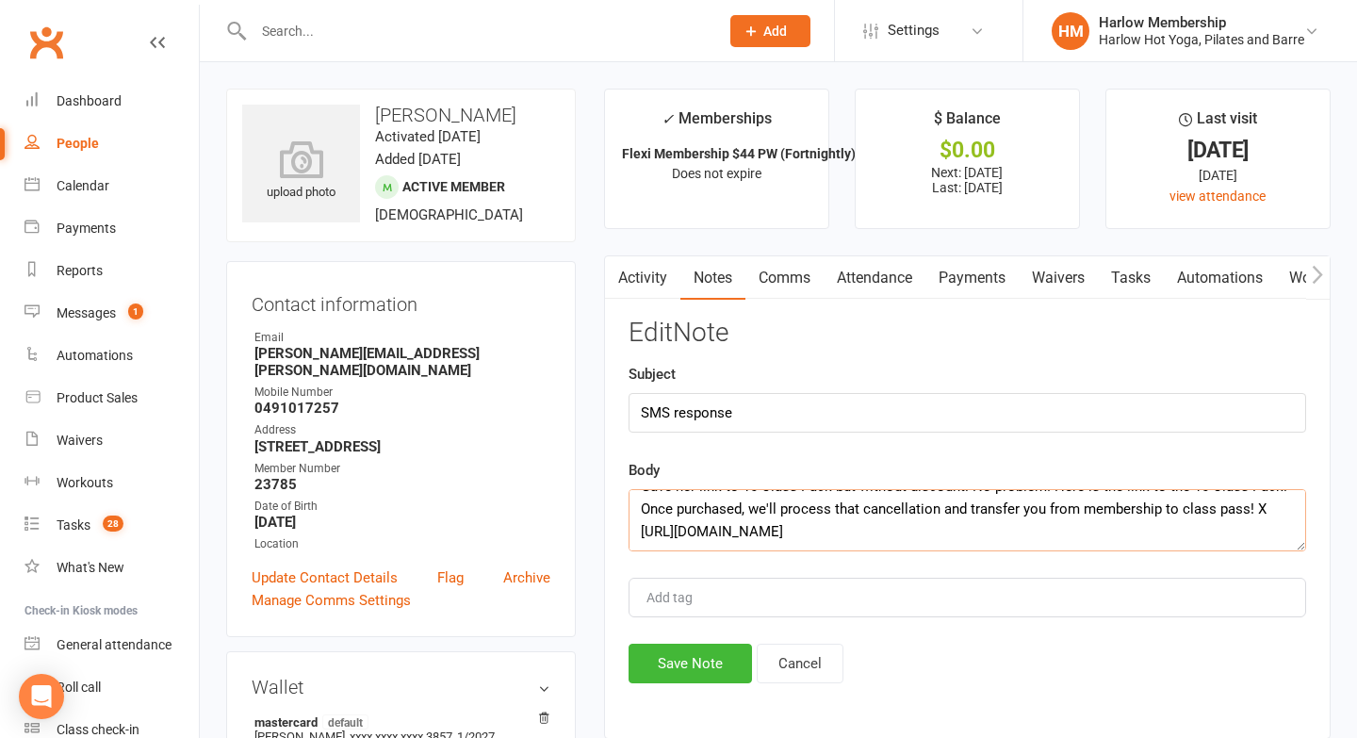
drag, startPoint x: 768, startPoint y: 530, endPoint x: 640, endPoint y: 516, distance: 129.0
click at [640, 518] on textarea "Ah could I do the 10x class pass for now? // Gave her link to 10 Class Pack but…" at bounding box center [968, 520] width 678 height 62
type textarea "Ah could I do the 10x class pass for now? // Gave her link to 10 Class Pack but…"
click at [668, 677] on button "Save Note" at bounding box center [690, 664] width 123 height 40
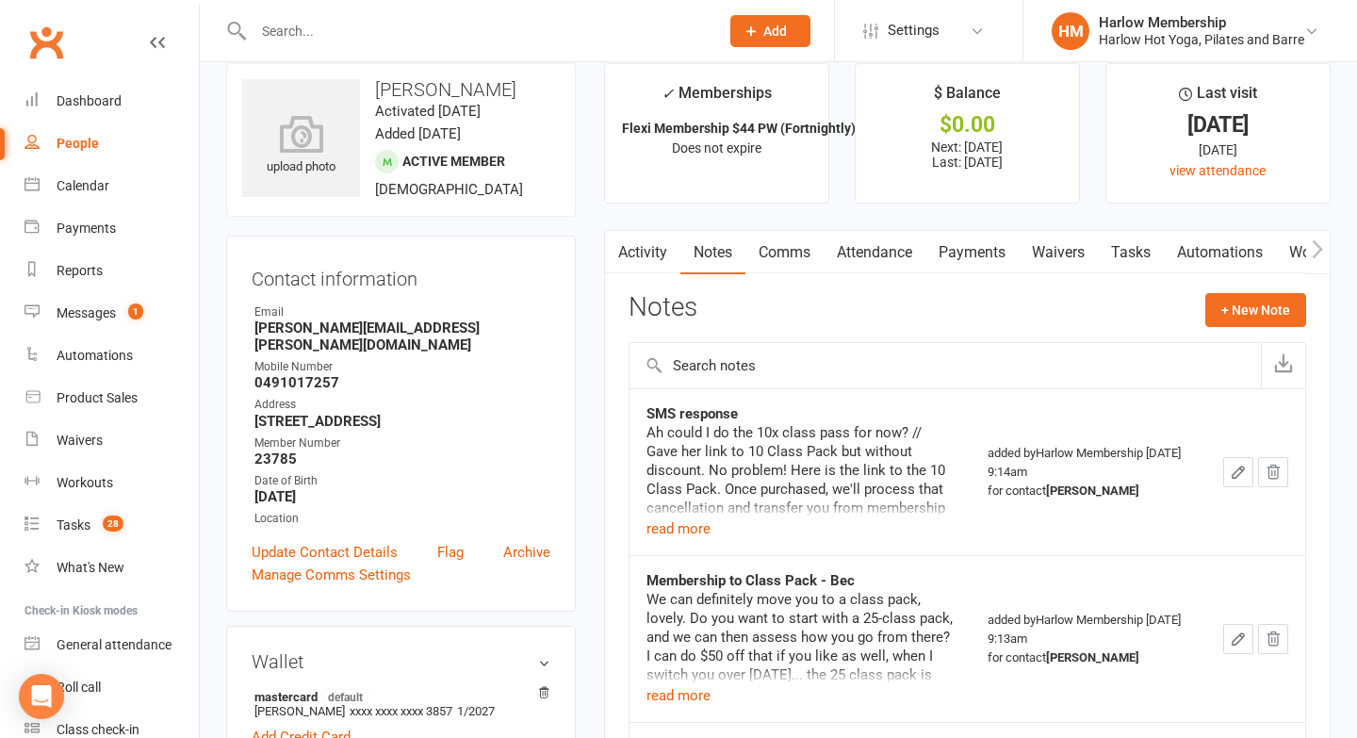
scroll to position [27, 0]
click at [1254, 485] on button "button" at bounding box center [1238, 470] width 30 height 30
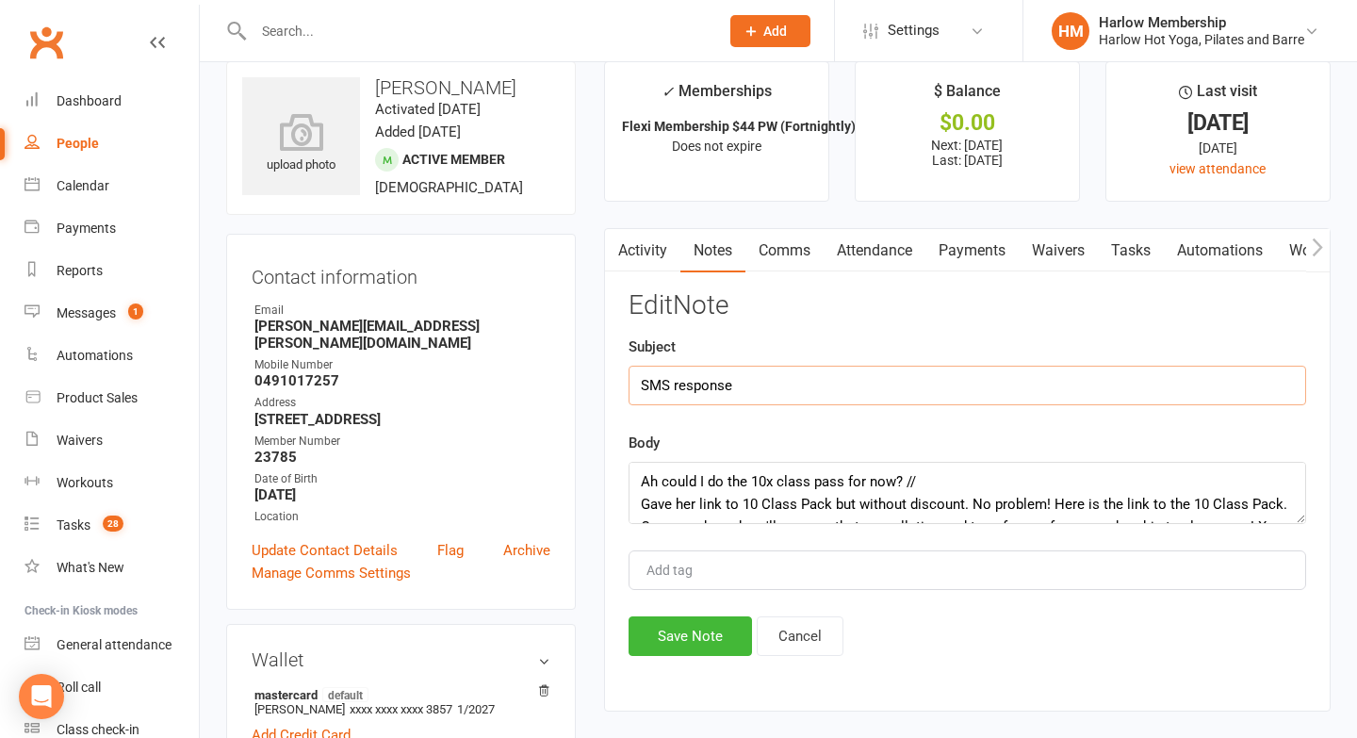
click at [862, 383] on input "SMS response" at bounding box center [968, 386] width 678 height 40
type input "SMS response - Krystyna"
click at [703, 644] on button "Save Note" at bounding box center [690, 636] width 123 height 40
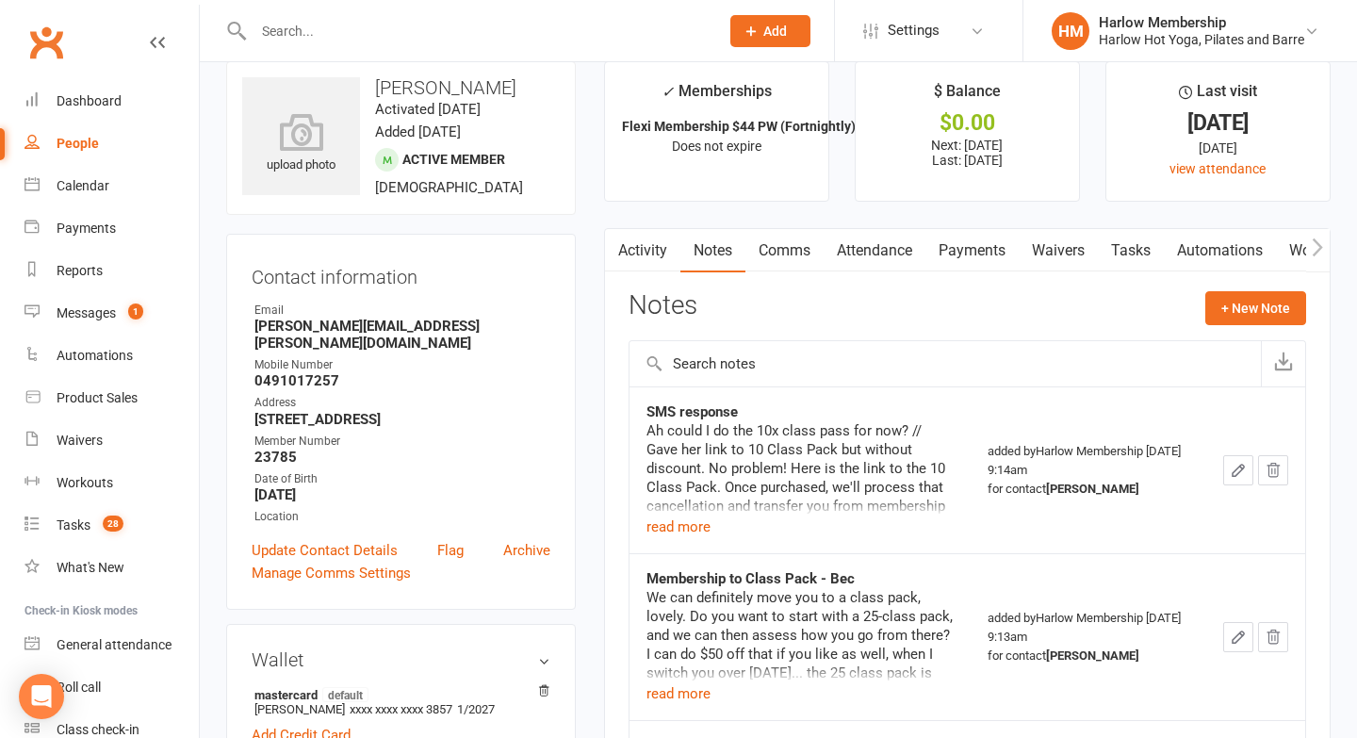
click at [1118, 267] on link "Tasks" at bounding box center [1131, 250] width 66 height 43
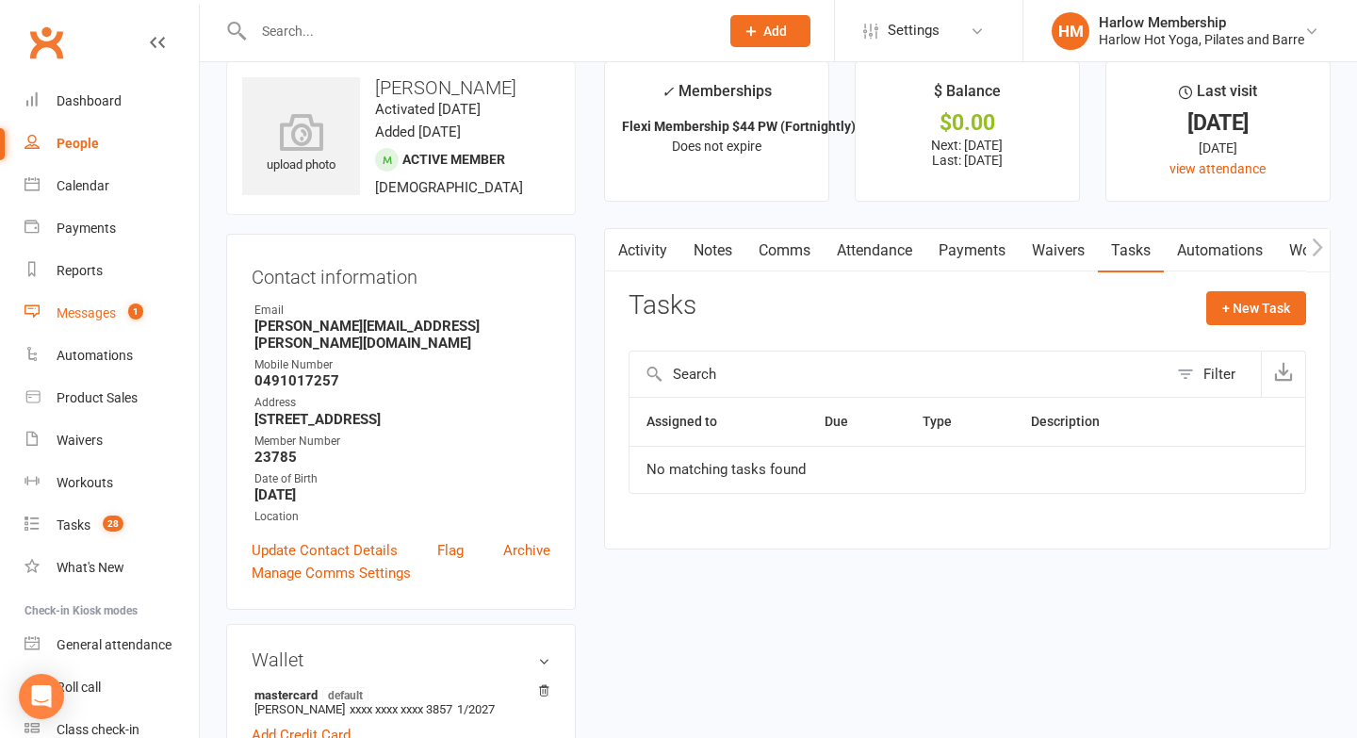
click at [87, 305] on div "Messages" at bounding box center [86, 312] width 59 height 15
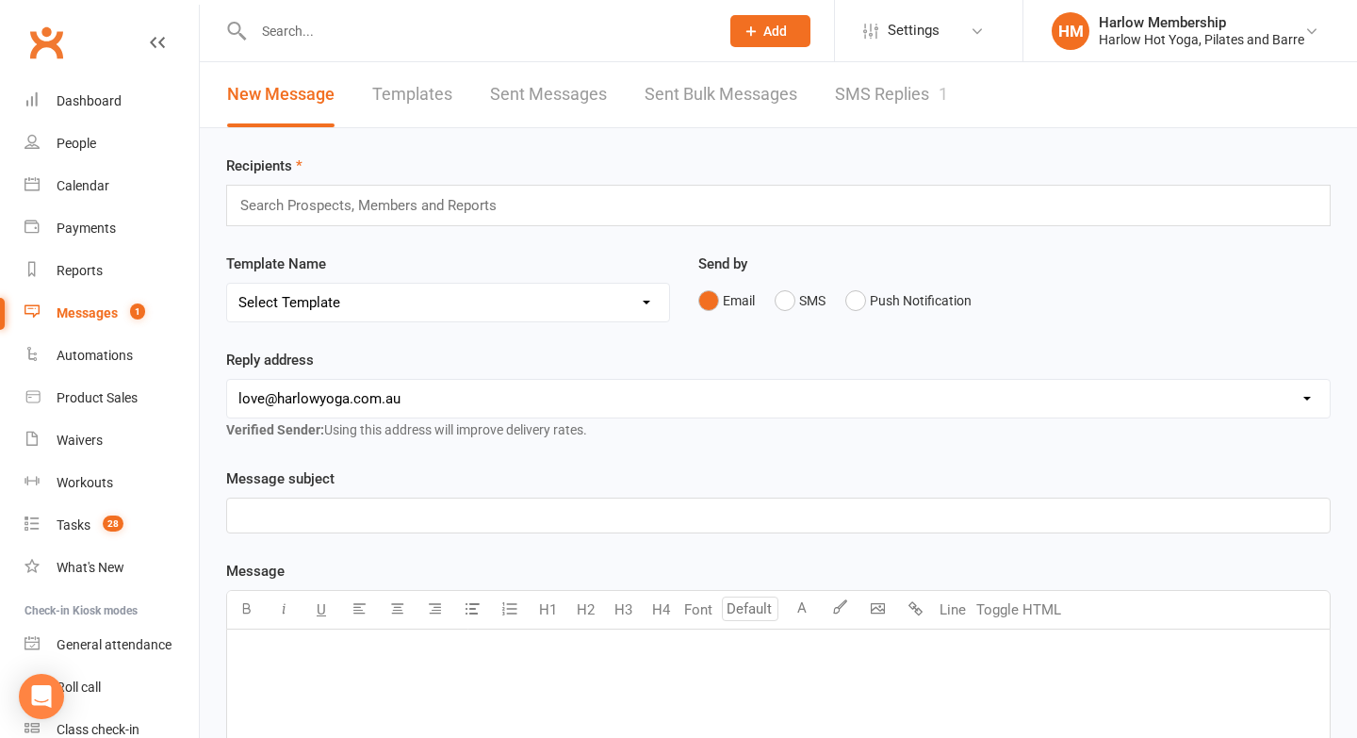
click at [917, 111] on link "SMS Replies 1" at bounding box center [891, 94] width 113 height 65
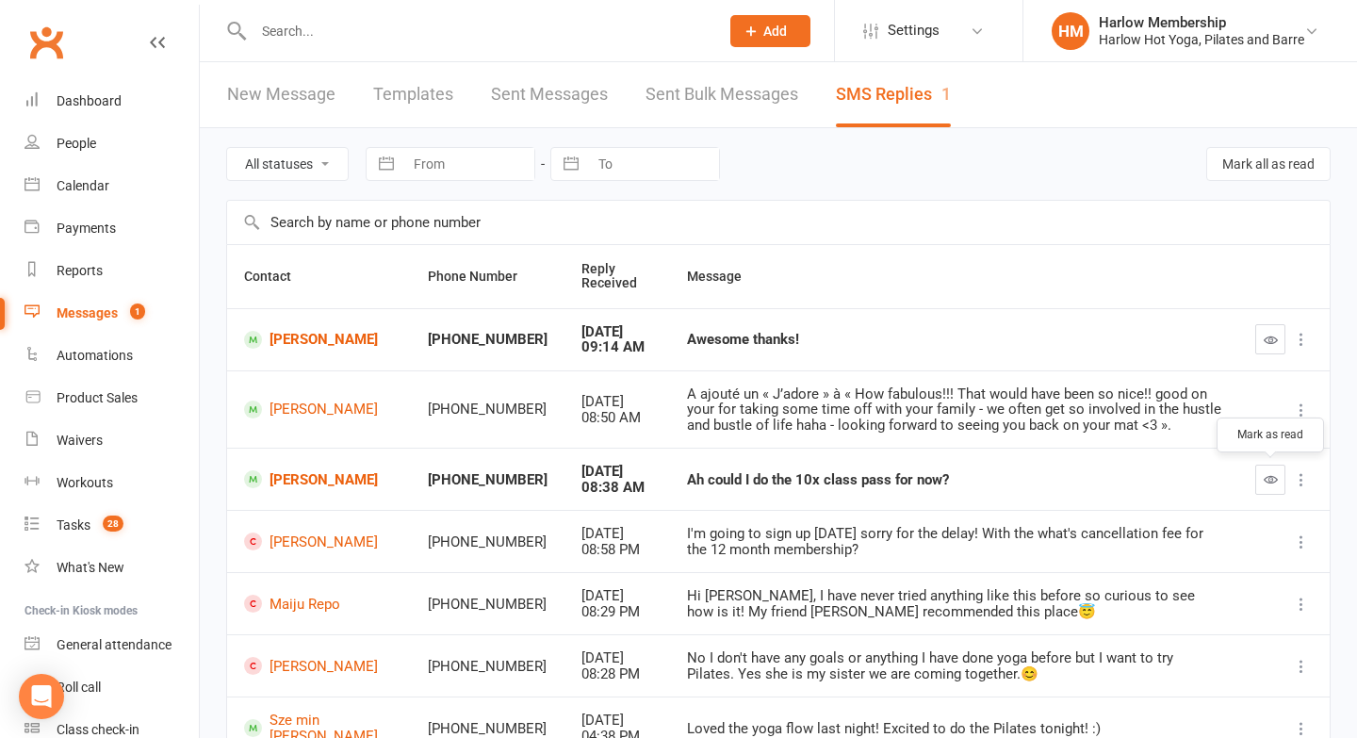
click at [1261, 473] on button "button" at bounding box center [1270, 480] width 30 height 30
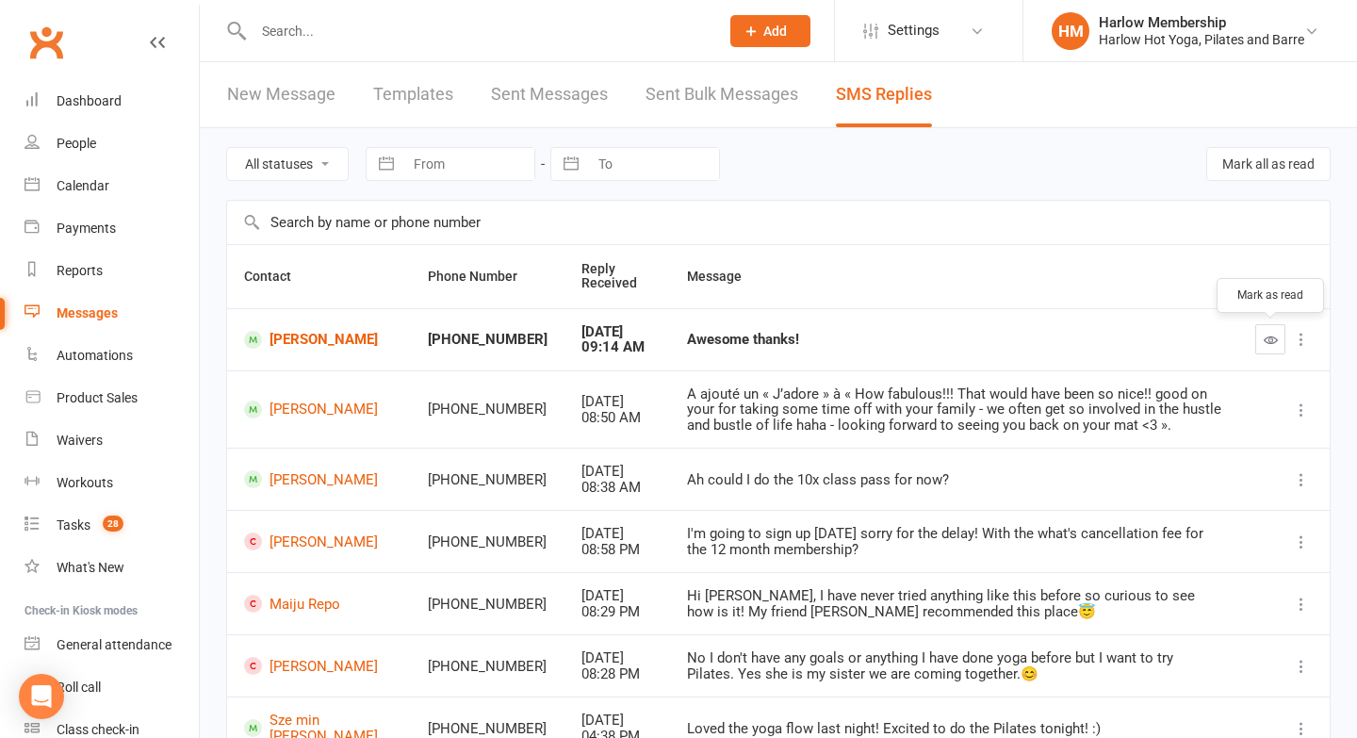
click at [1264, 344] on icon "button" at bounding box center [1271, 340] width 14 height 14
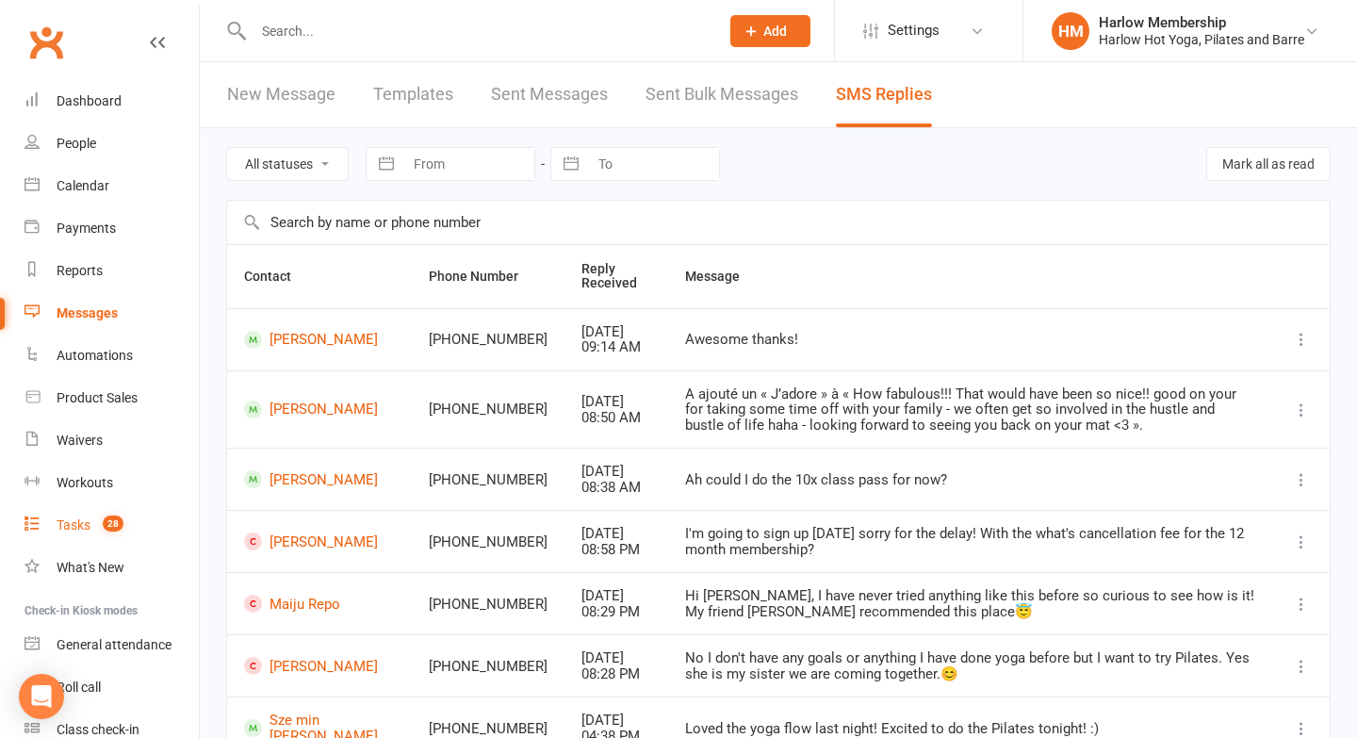
click at [82, 520] on div "Tasks" at bounding box center [74, 524] width 34 height 15
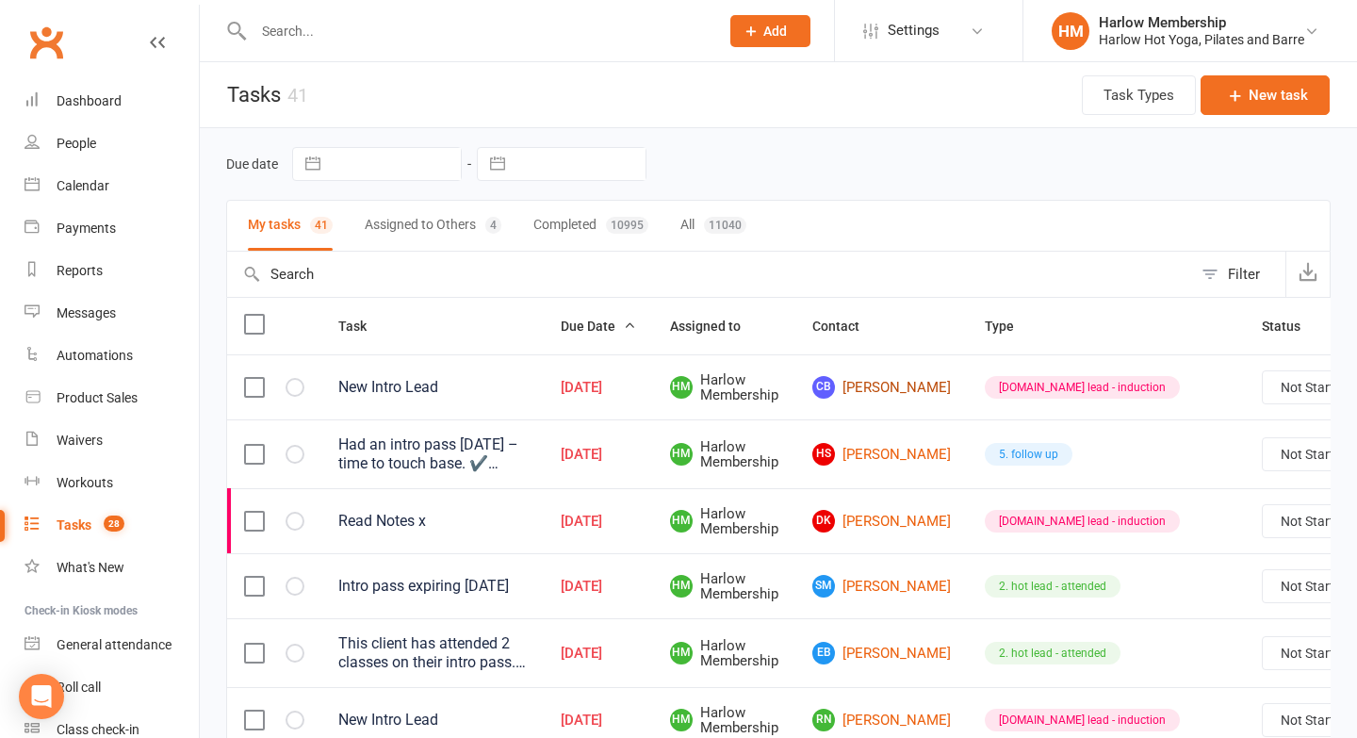
click at [878, 398] on link "CB Caitlin Beaufoy" at bounding box center [881, 387] width 139 height 23
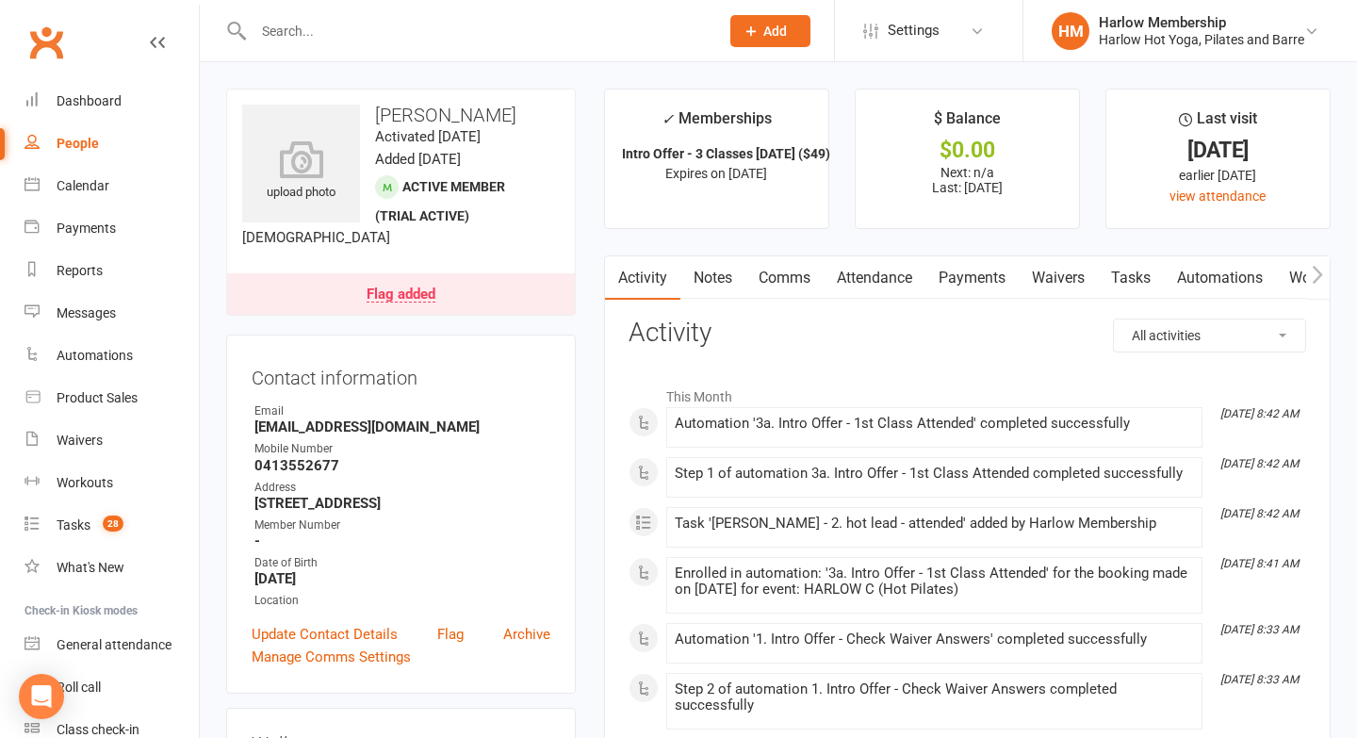
click at [722, 290] on link "Notes" at bounding box center [713, 277] width 65 height 43
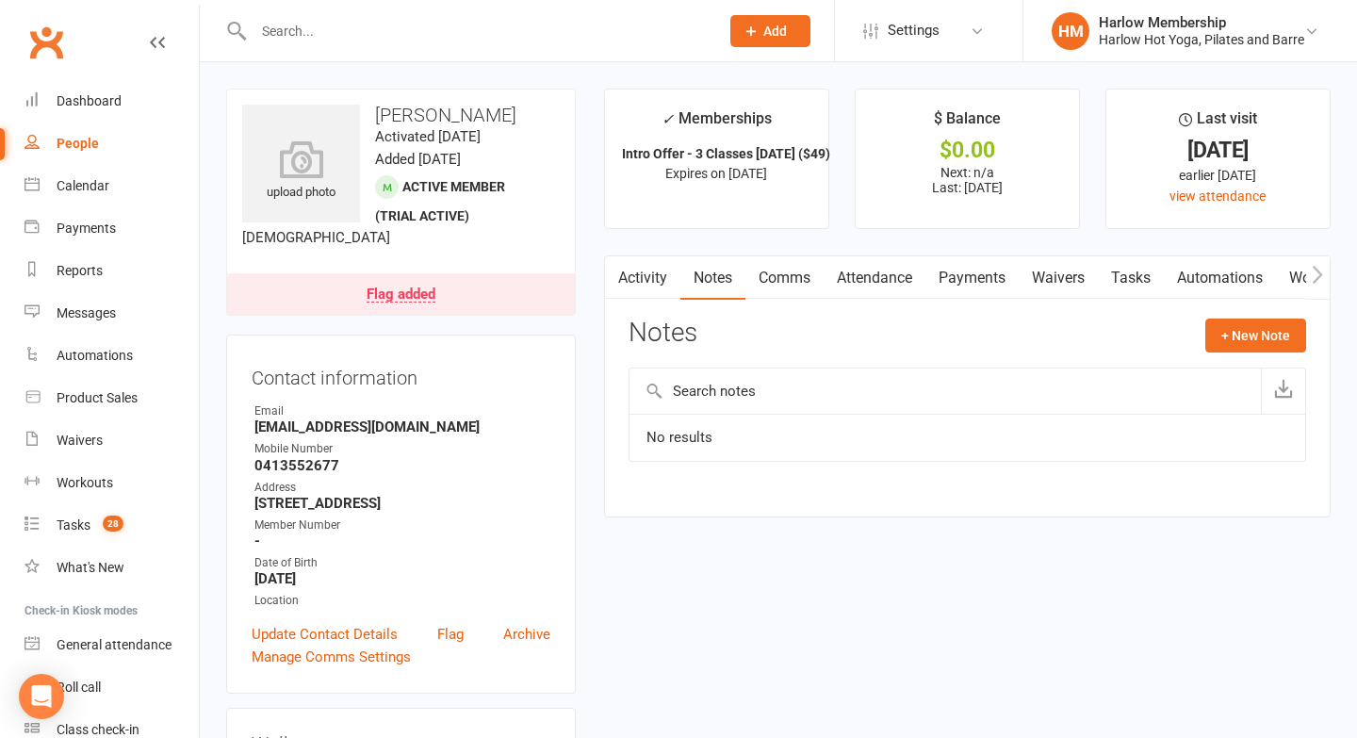
click at [657, 287] on link "Activity" at bounding box center [642, 277] width 75 height 43
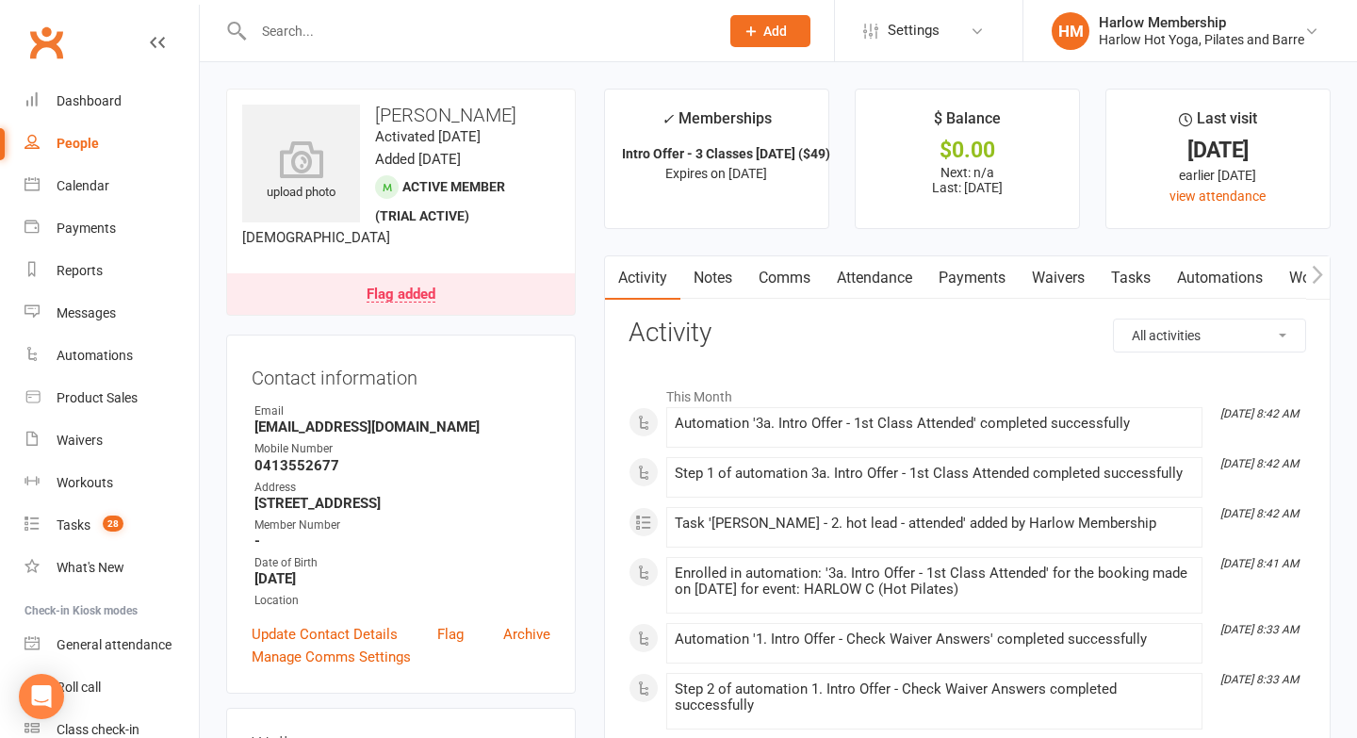
click at [864, 284] on link "Attendance" at bounding box center [875, 277] width 102 height 43
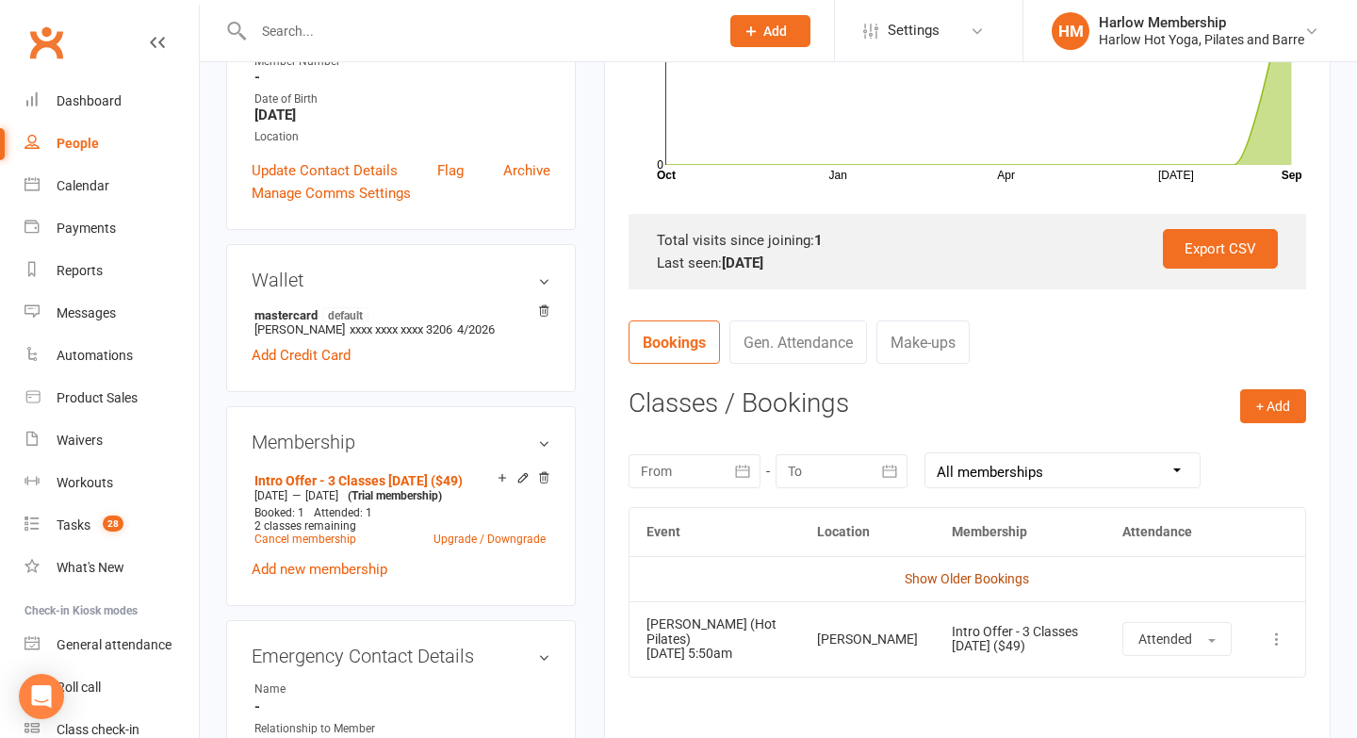
scroll to position [467, 0]
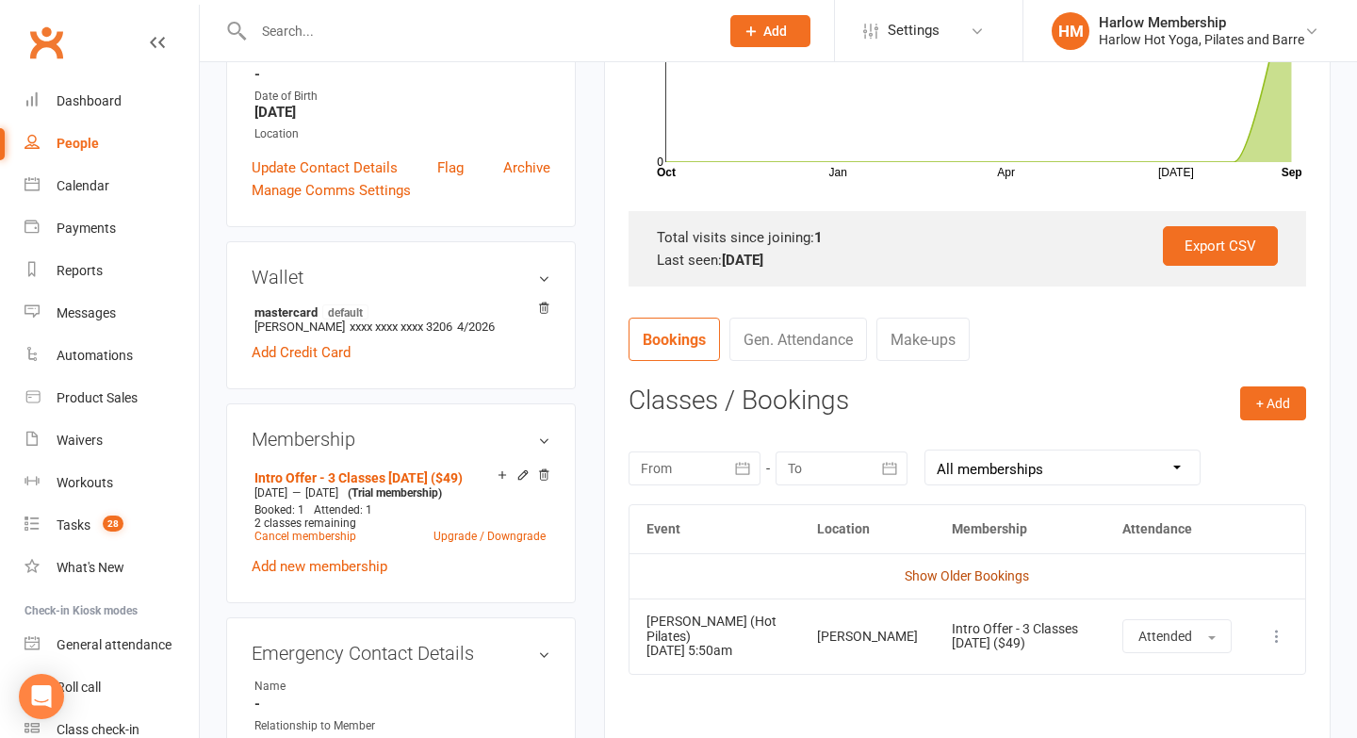
click at [932, 570] on link "Show Older Bookings" at bounding box center [967, 575] width 124 height 15
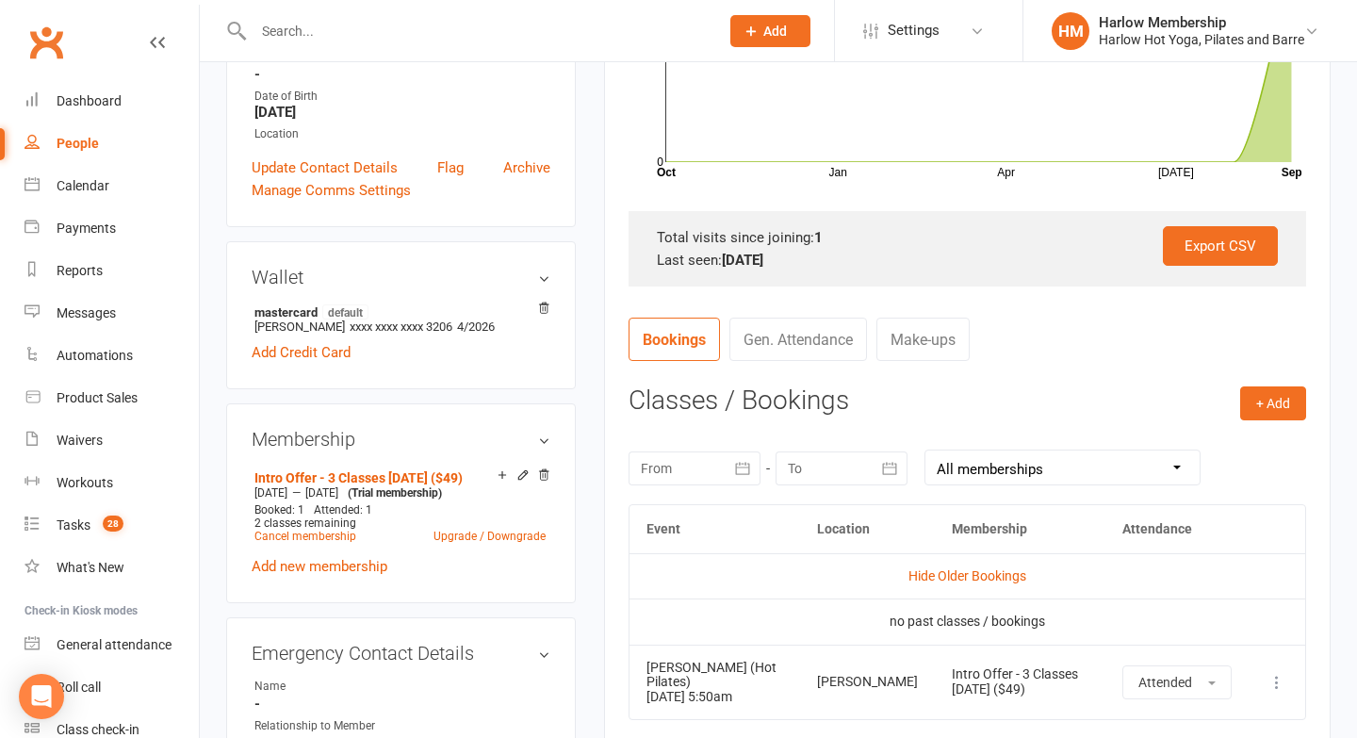
scroll to position [0, 0]
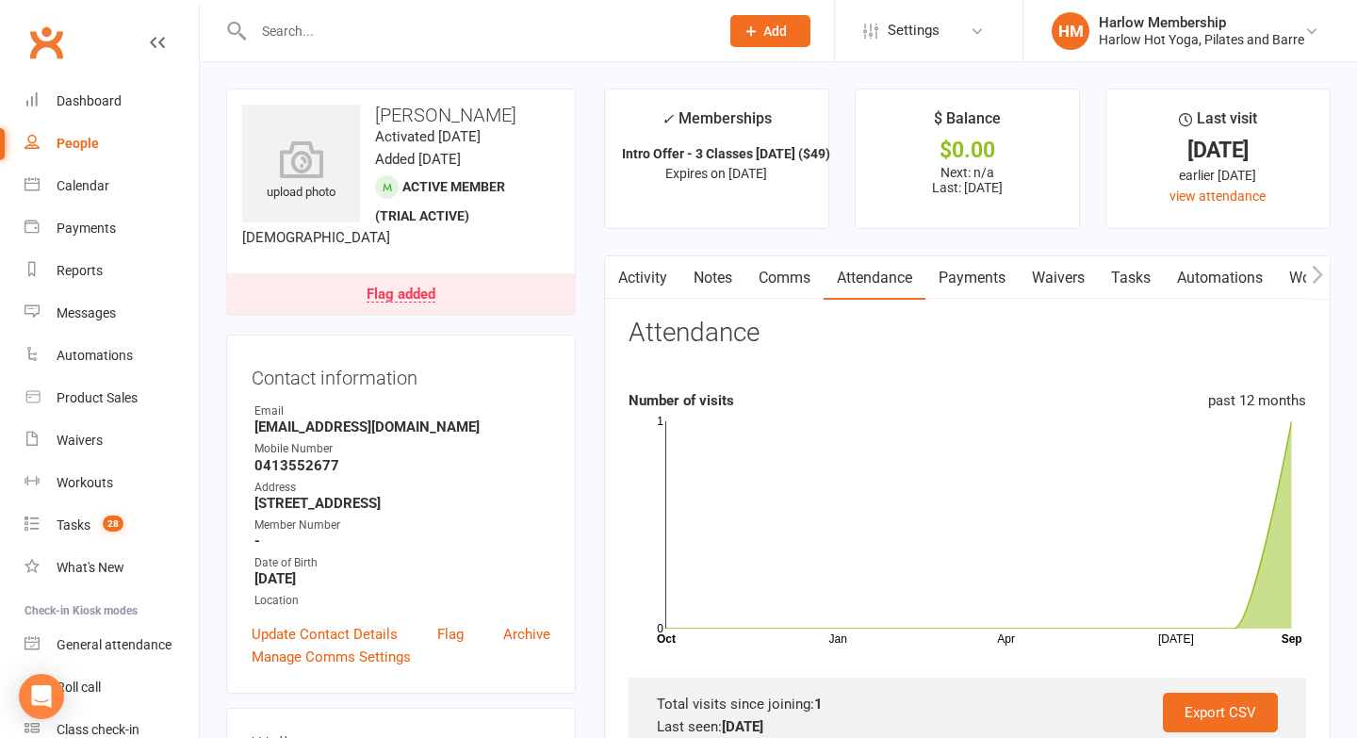
click at [697, 271] on link "Notes" at bounding box center [713, 277] width 65 height 43
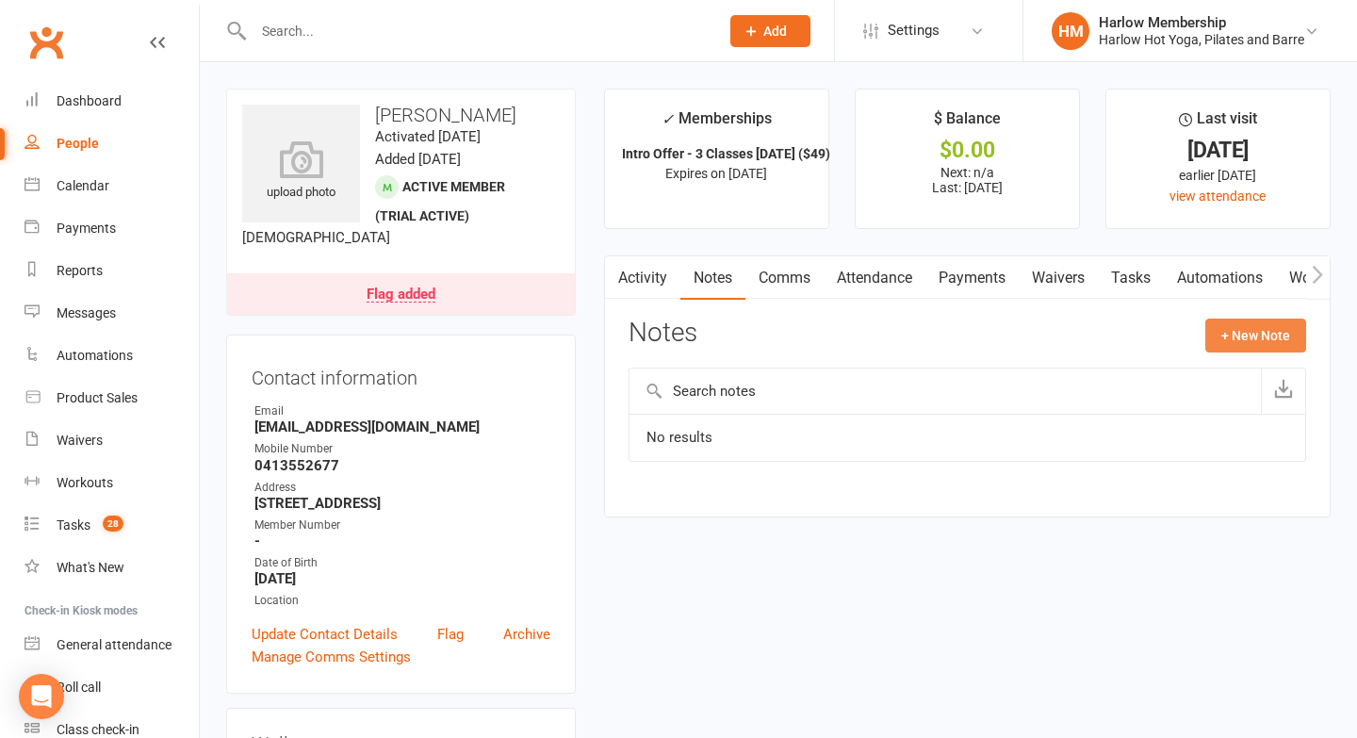
click at [1228, 339] on button "+ New Note" at bounding box center [1256, 336] width 101 height 34
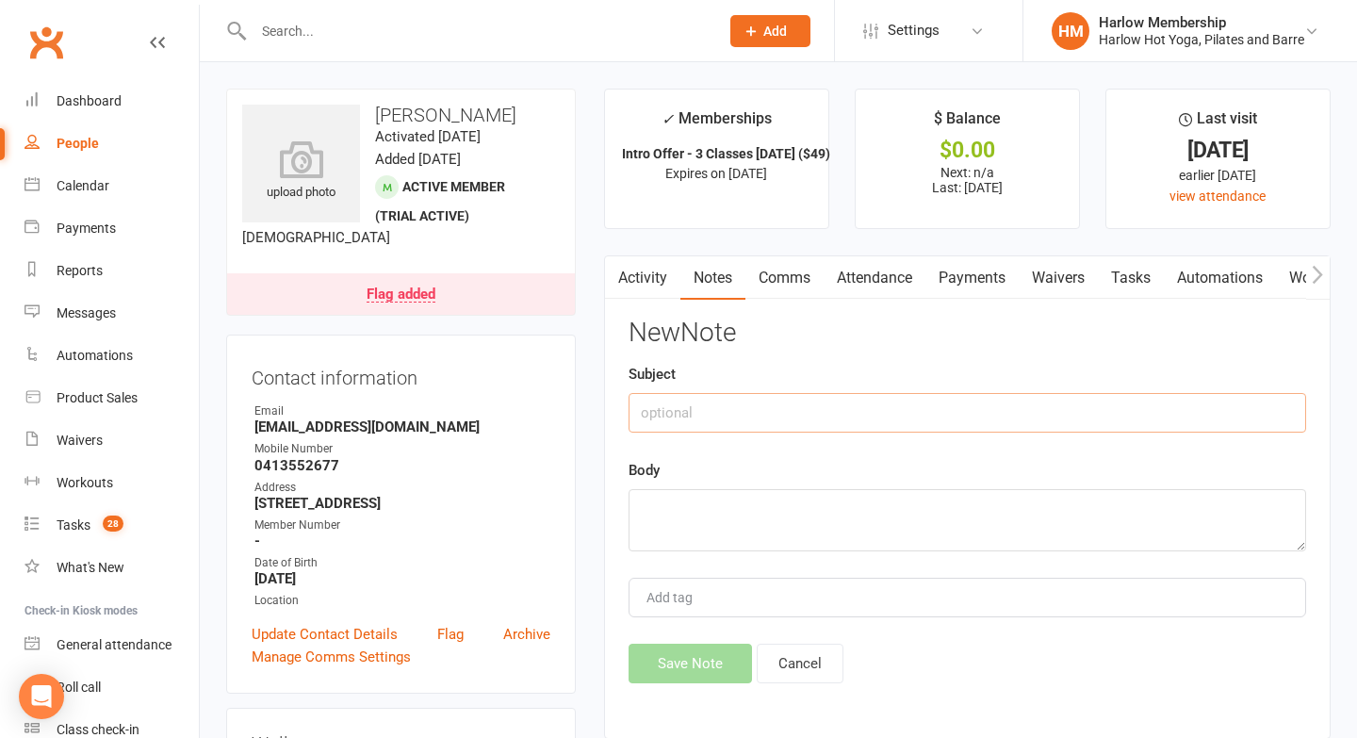
click at [698, 412] on input "text" at bounding box center [968, 413] width 678 height 40
type input "Called"
click at [1065, 296] on link "Waivers" at bounding box center [1058, 277] width 79 height 43
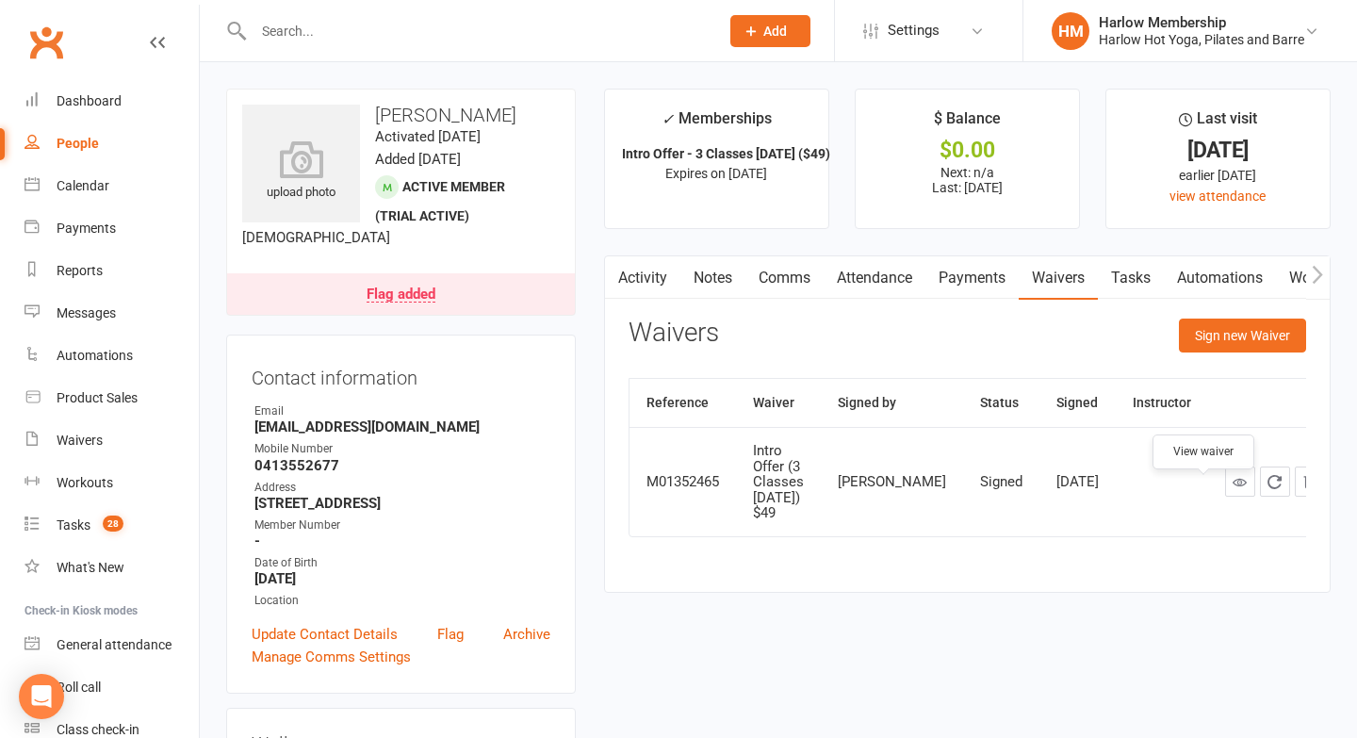
click at [1233, 489] on icon at bounding box center [1240, 482] width 14 height 14
click at [767, 281] on link "Comms" at bounding box center [785, 277] width 78 height 43
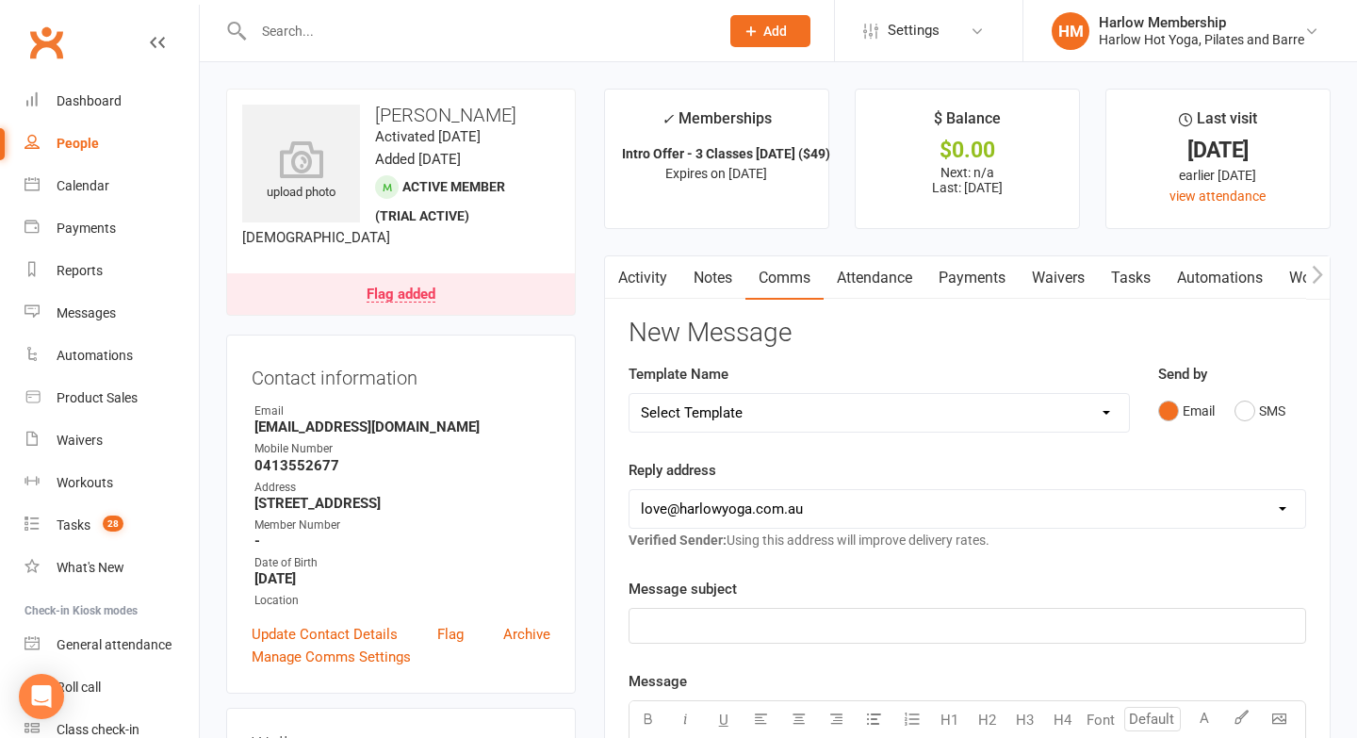
click at [727, 282] on link "Notes" at bounding box center [713, 277] width 65 height 43
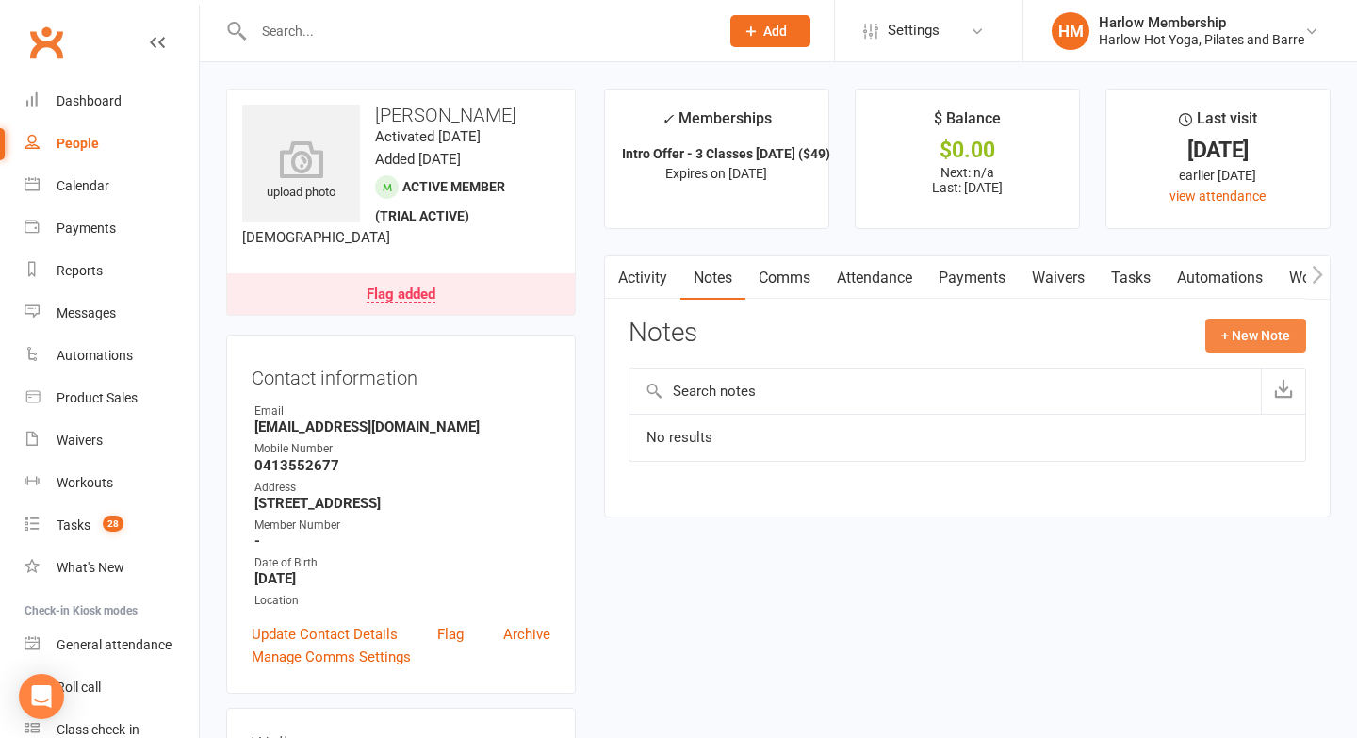
click at [1218, 336] on button "+ New Note" at bounding box center [1256, 336] width 101 height 34
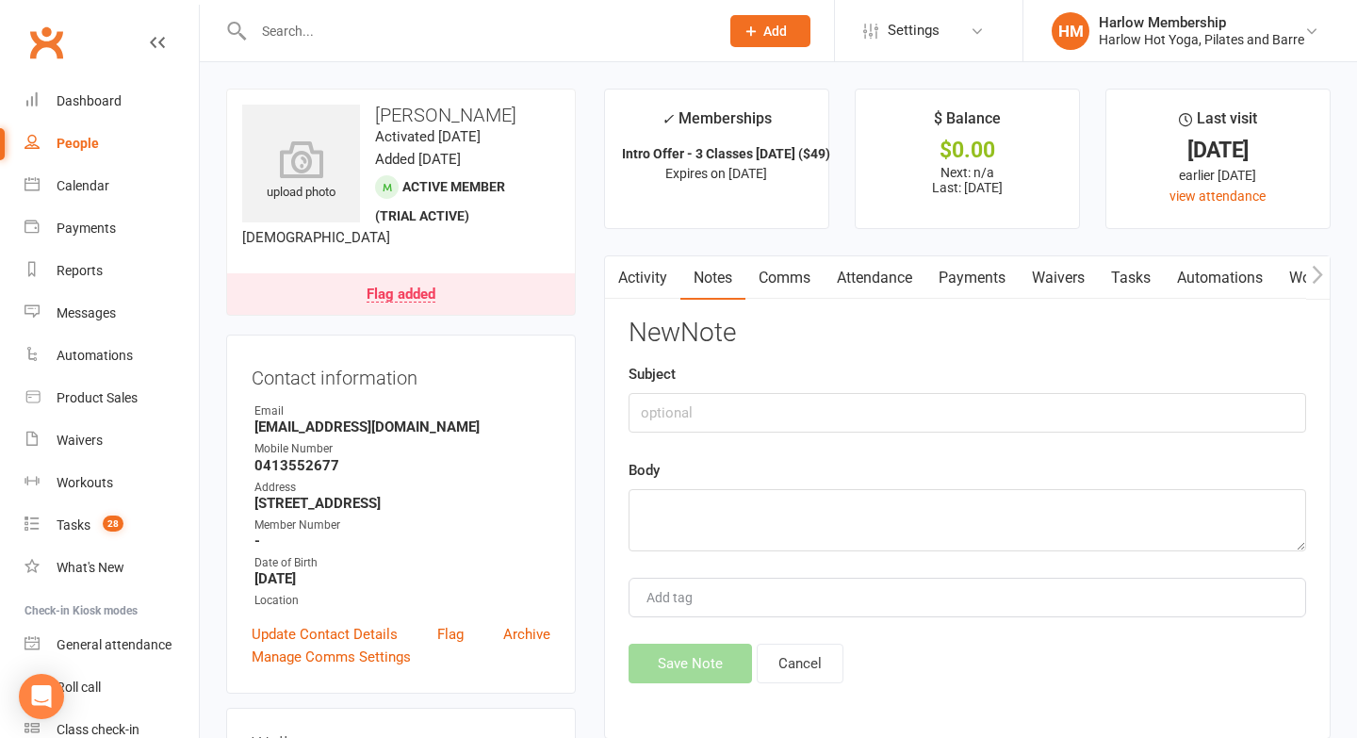
click at [723, 395] on div "Subject" at bounding box center [968, 398] width 678 height 70
click at [711, 409] on input "text" at bounding box center [968, 413] width 678 height 40
type input "Called"
click at [691, 518] on textarea at bounding box center [968, 520] width 678 height 62
paste textarea "Engaging classes"
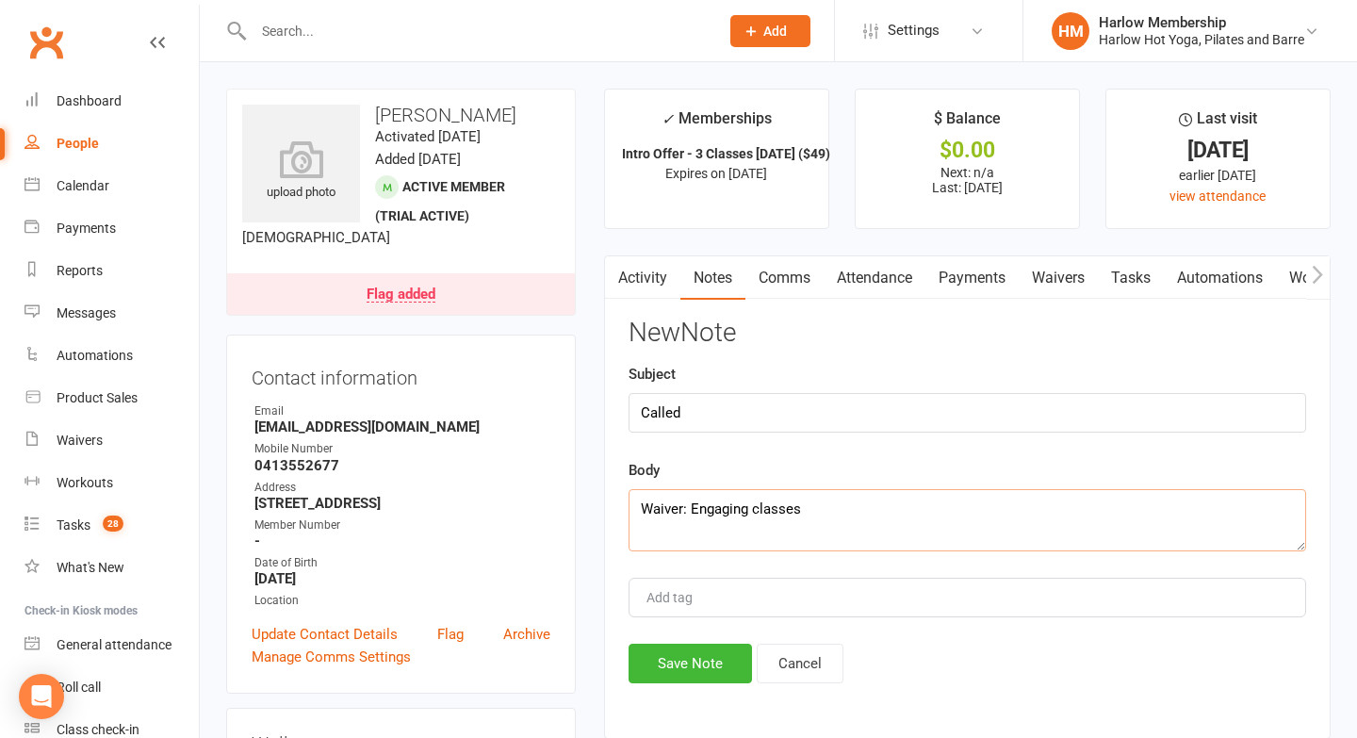
click at [690, 508] on textarea "Waiver: Engaging classes" at bounding box center [968, 520] width 678 height 62
type textarea "Waiver: objective - Engaging classes"
click at [699, 432] on input "Called" at bounding box center [968, 413] width 678 height 40
type input "Called. Chatted"
click at [639, 509] on textarea "Waiver: objective - Engaging classes" at bounding box center [968, 520] width 678 height 62
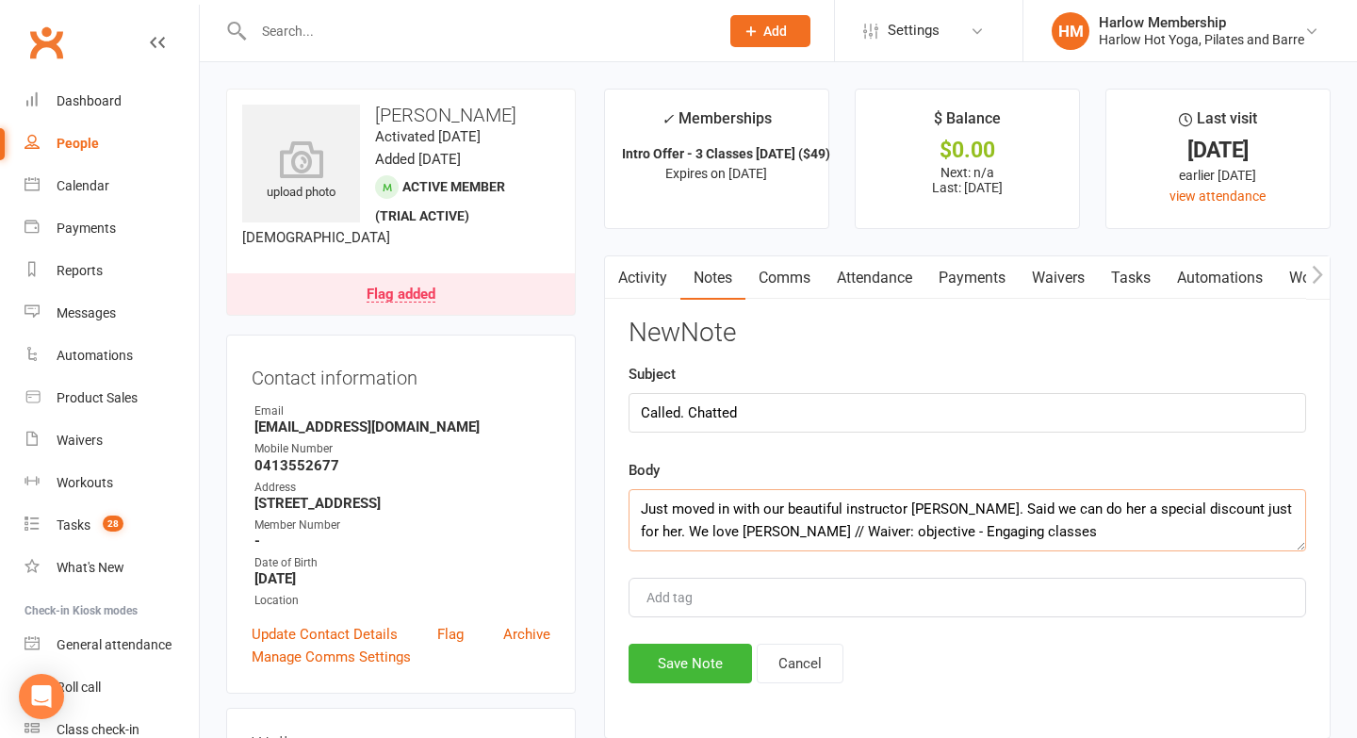
type textarea "Just moved in with our beautiful instructor Emma. Said we can do her a special …"
click at [773, 408] on input "Called. Chatted" at bounding box center [968, 413] width 678 height 40
type input "Called. Chatted - Krystyna"
click at [717, 529] on textarea "Just moved in with our beautiful instructor Emma. Said we can do her a special …" at bounding box center [968, 520] width 678 height 62
type textarea "Just moved in with our beautiful instructor Emma. Said we can do her a special …"
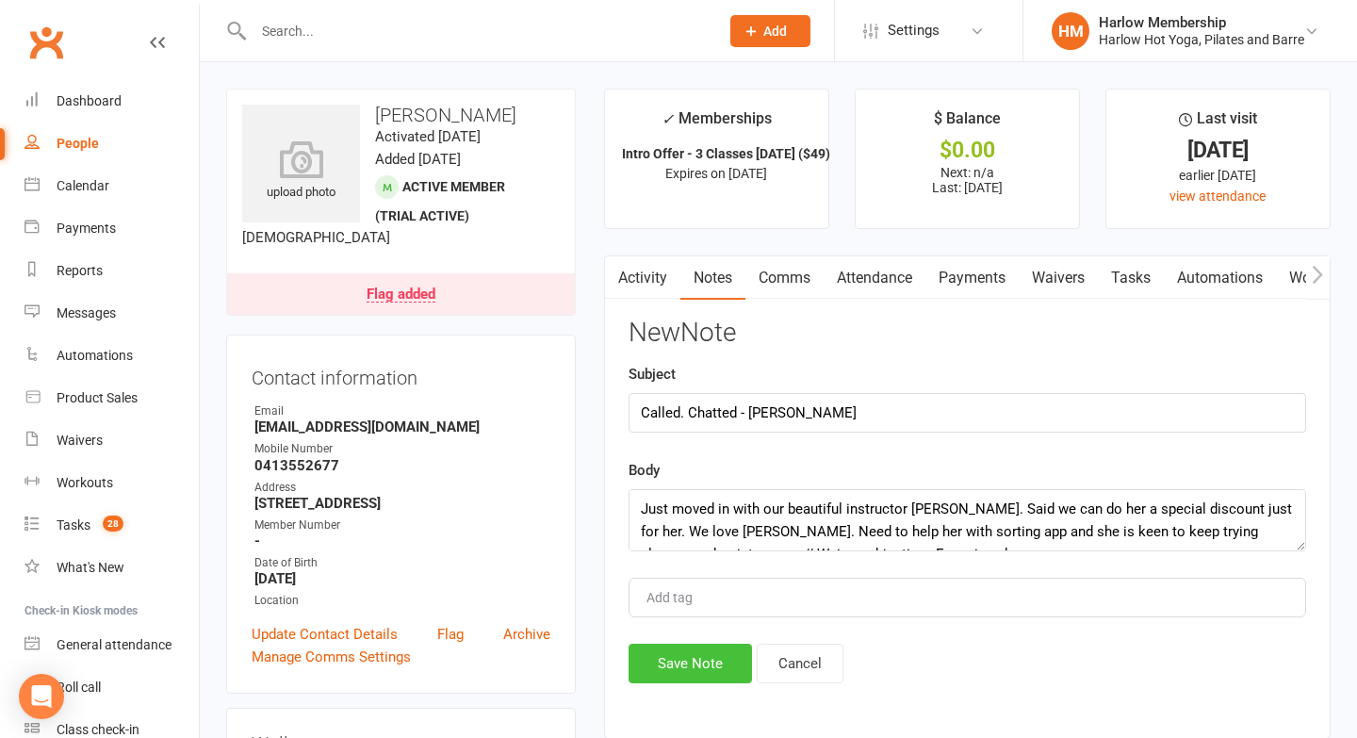
click at [700, 659] on button "Save Note" at bounding box center [690, 664] width 123 height 40
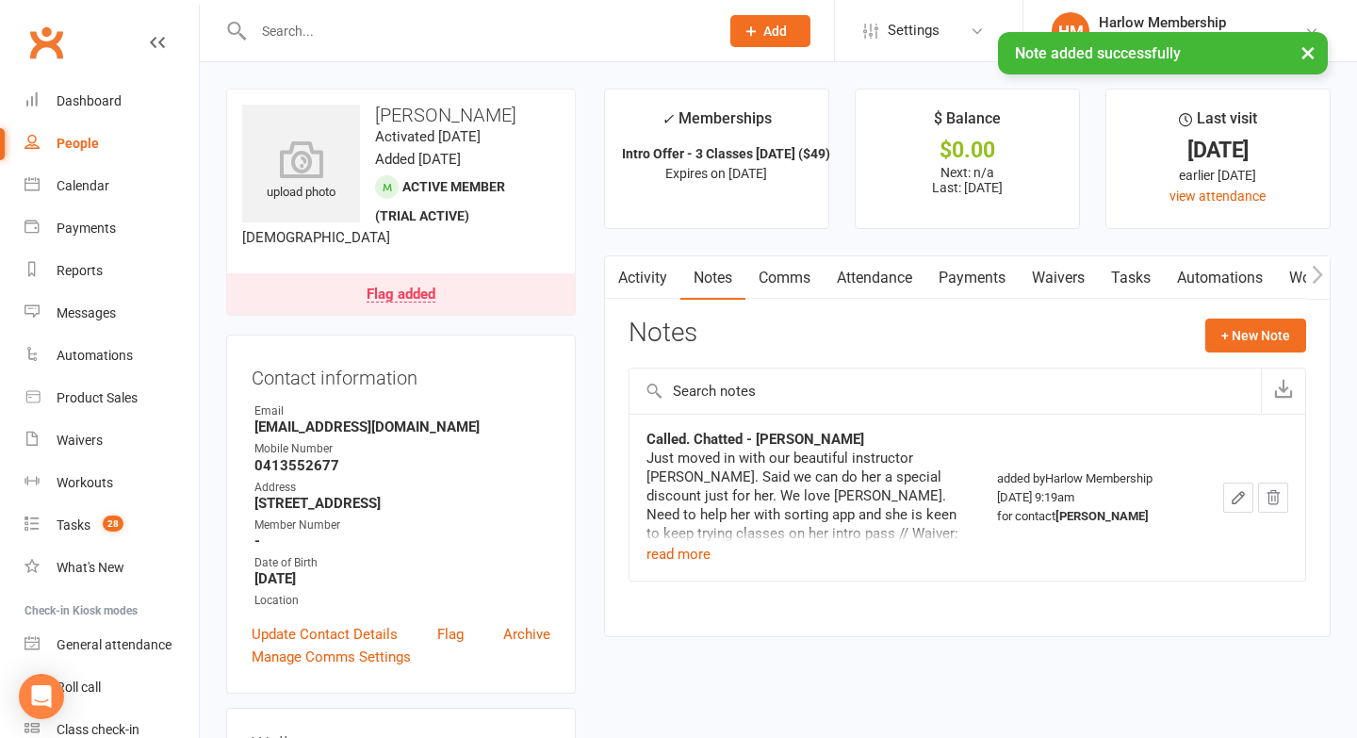
click at [1124, 275] on link "Tasks" at bounding box center [1131, 277] width 66 height 43
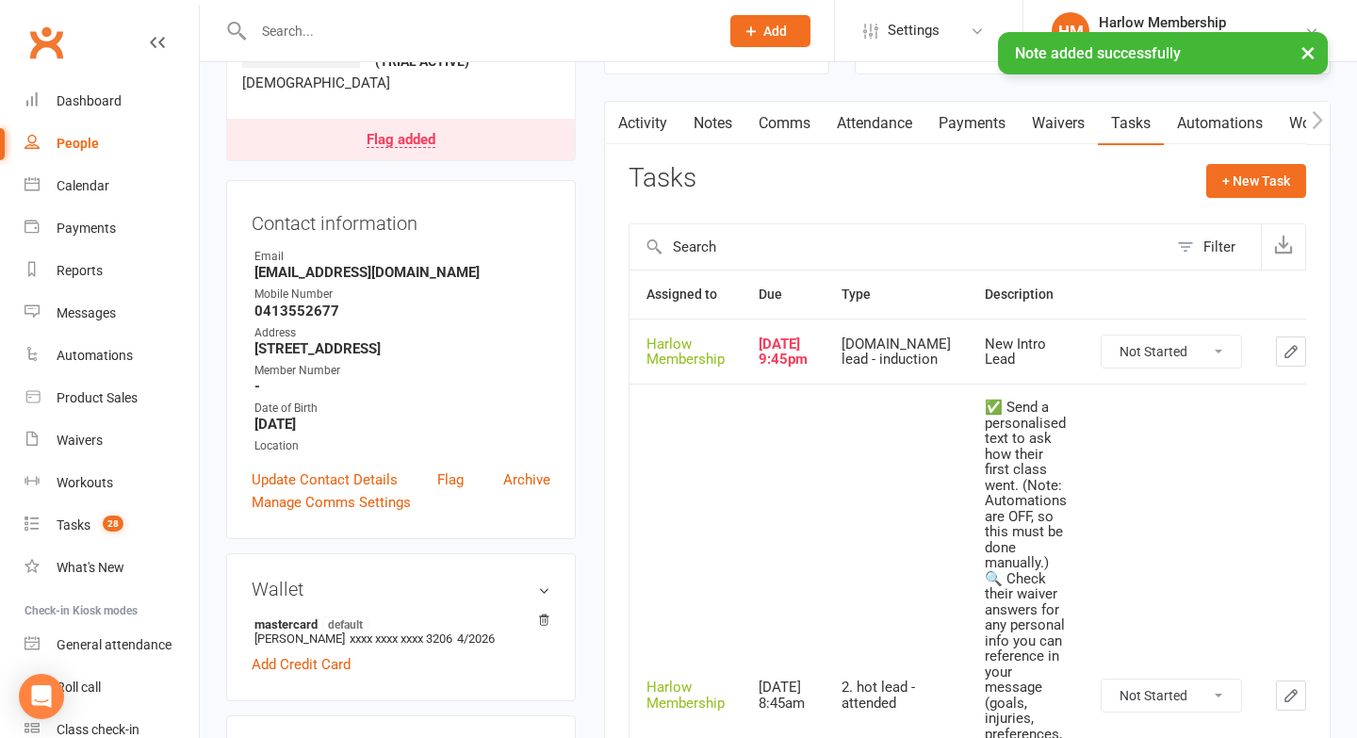
scroll to position [158, 0]
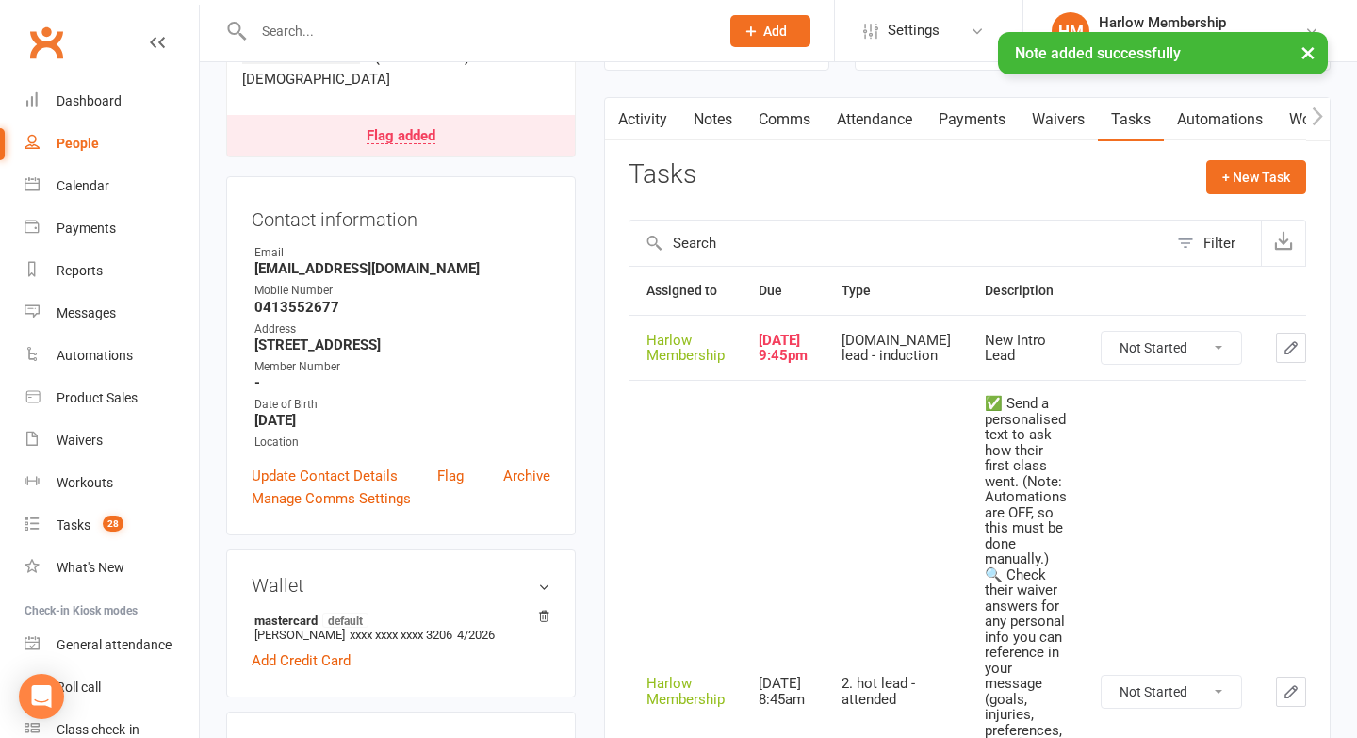
click at [1102, 343] on select "Not Started In Progress Waiting Complete" at bounding box center [1171, 348] width 139 height 32
select select "unstarted"
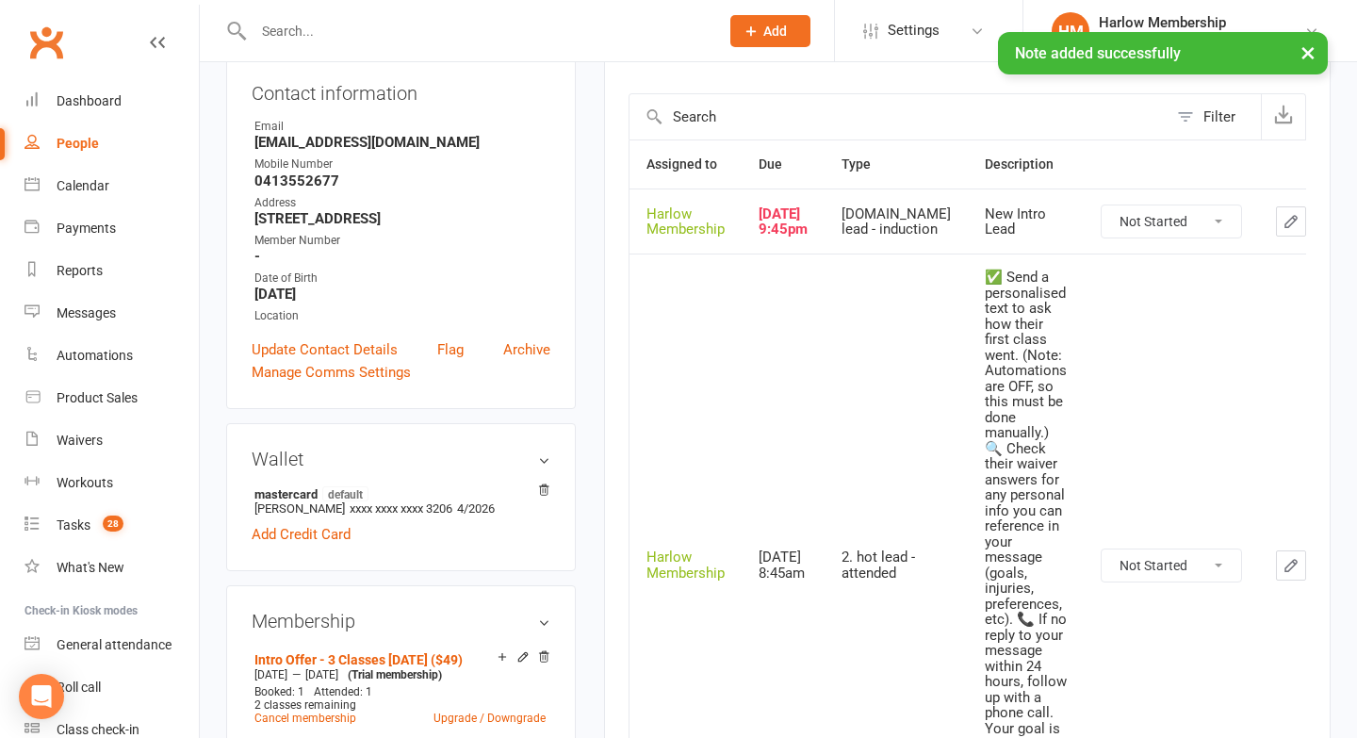
scroll to position [291, 0]
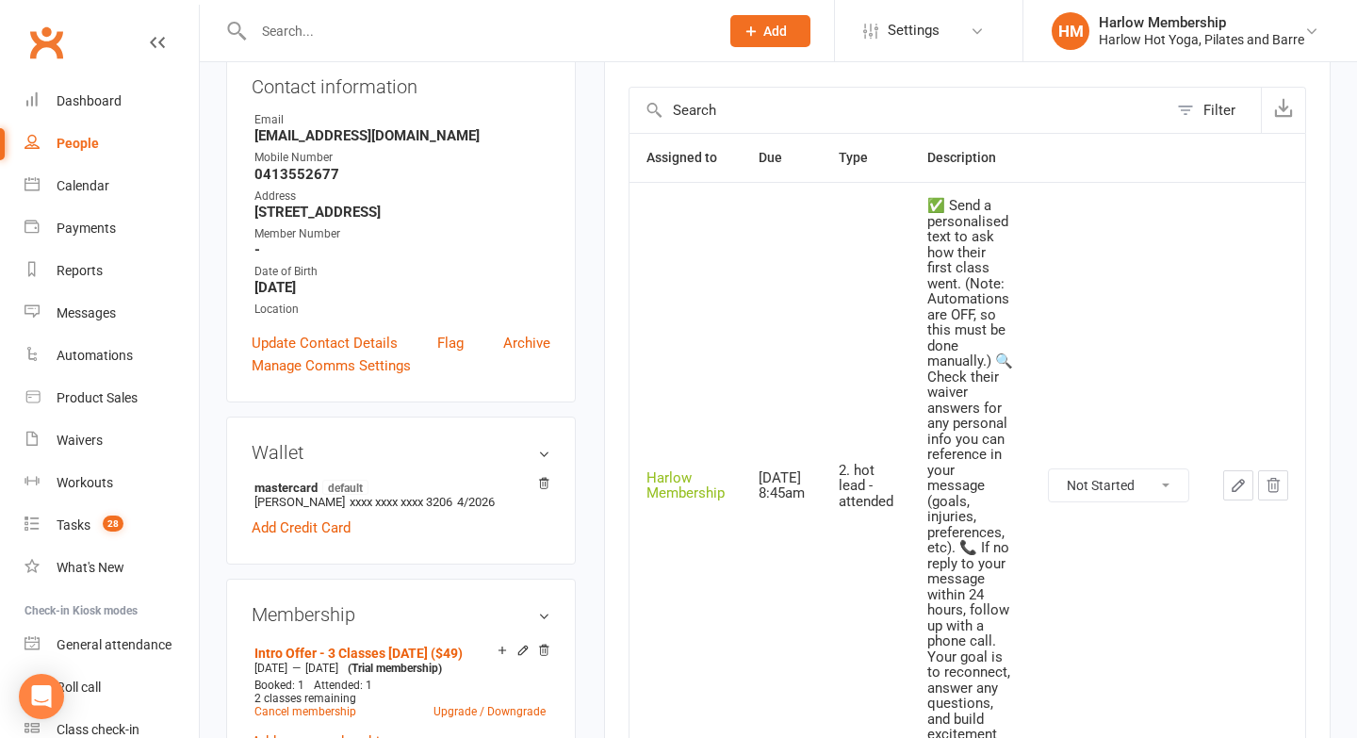
click at [1096, 476] on select "Not Started In Progress Waiting Complete" at bounding box center [1118, 485] width 139 height 32
select select "unstarted"
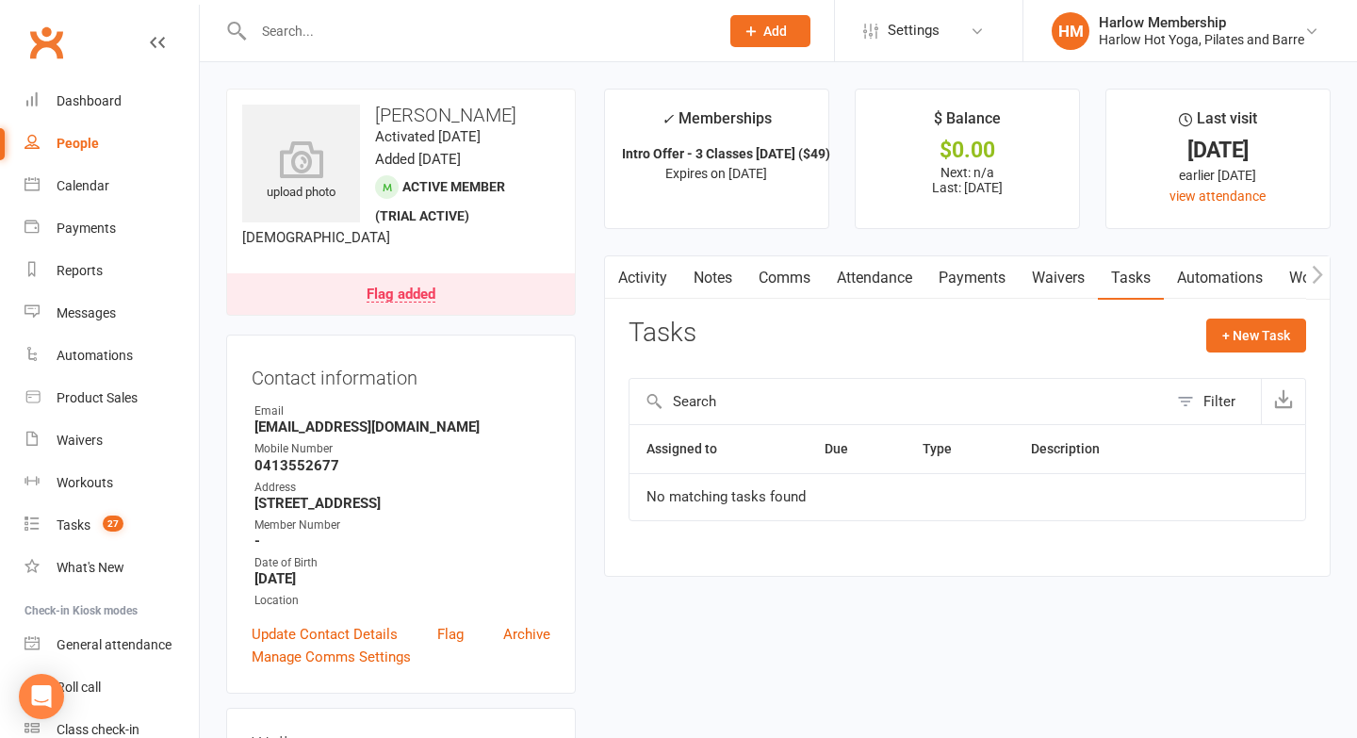
click at [693, 279] on link "Notes" at bounding box center [713, 277] width 65 height 43
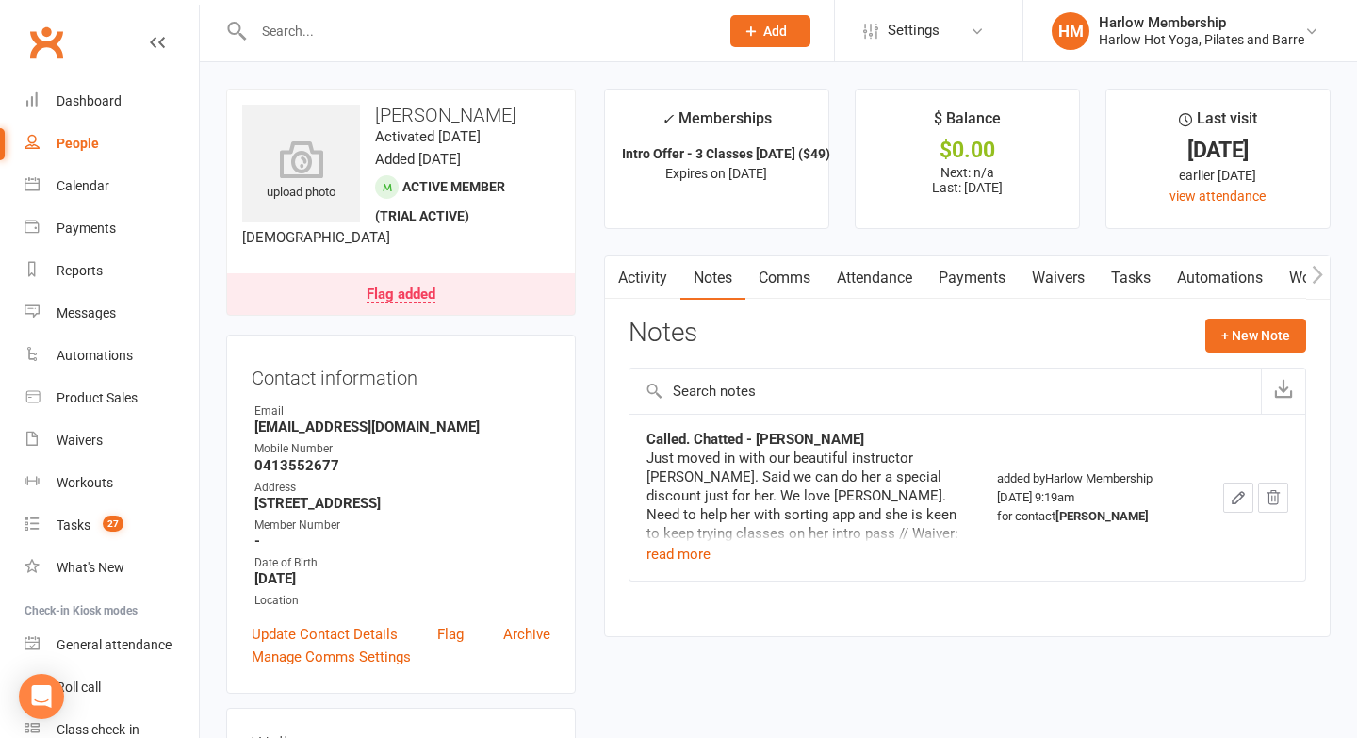
click at [1319, 274] on icon "button" at bounding box center [1317, 275] width 11 height 20
click at [1032, 277] on link "Mobile App" at bounding box center [1043, 277] width 102 height 43
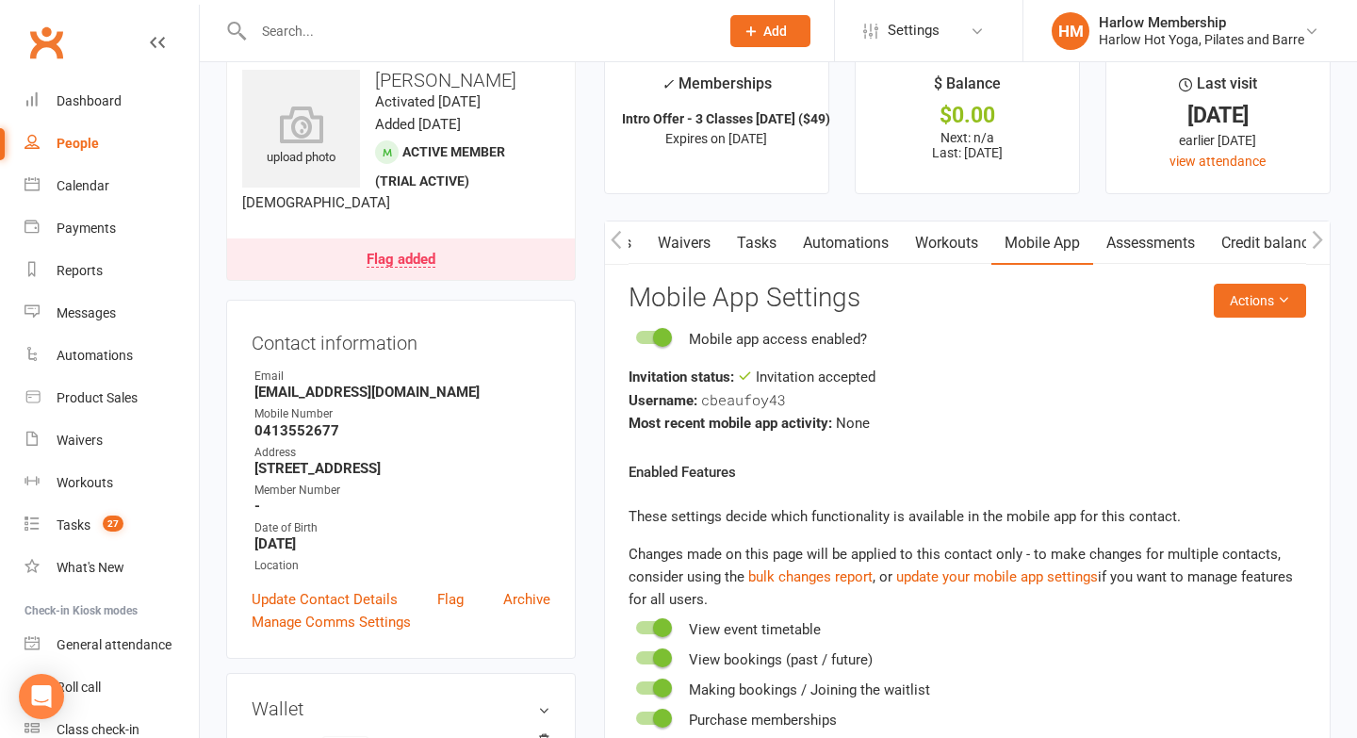
scroll to position [37, 0]
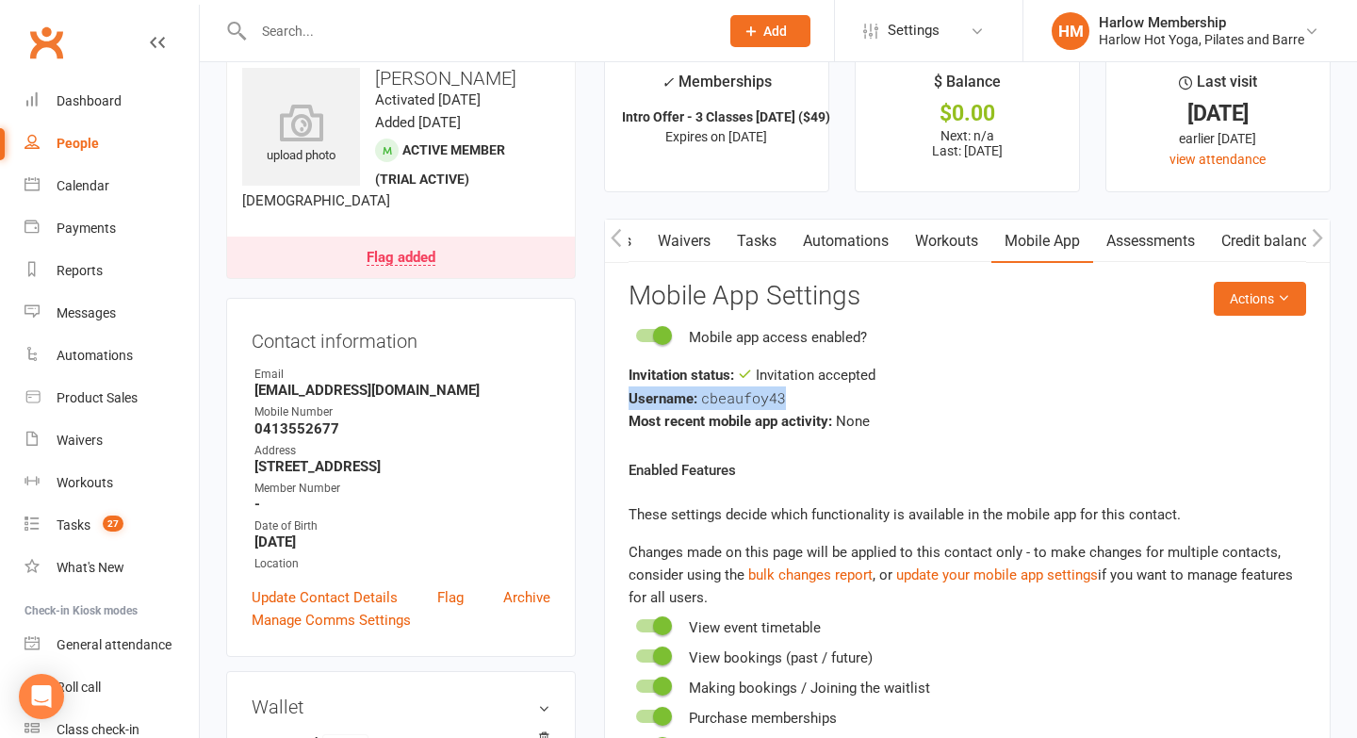
drag, startPoint x: 821, startPoint y: 408, endPoint x: 593, endPoint y: 395, distance: 228.5
click at [593, 395] on main "✓ Memberships Intro Offer - 3 Classes in 7 Days ($49) Expires on 23rd September…" at bounding box center [967, 488] width 755 height 873
copy div "Username: cbeaufoy43"
click at [1259, 290] on button "Actions" at bounding box center [1260, 299] width 92 height 34
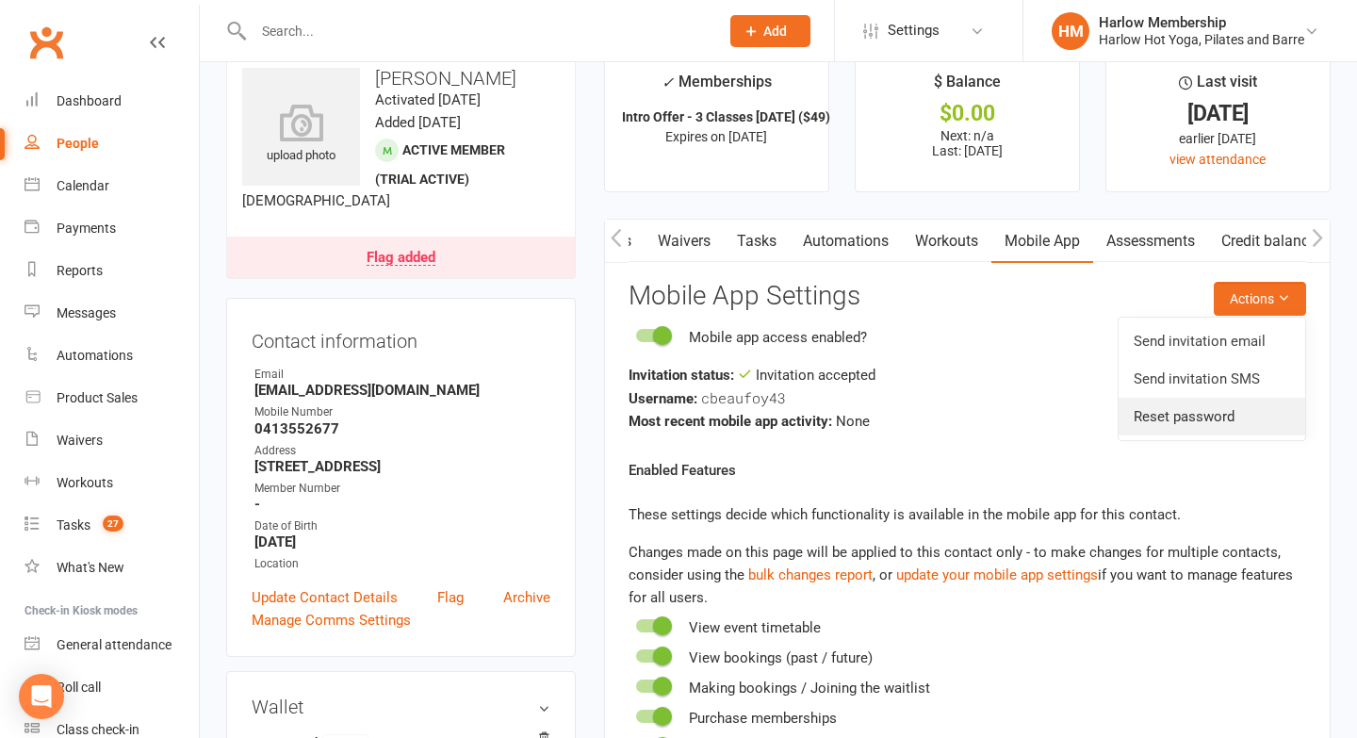
click at [1213, 428] on link "Reset password" at bounding box center [1212, 417] width 187 height 38
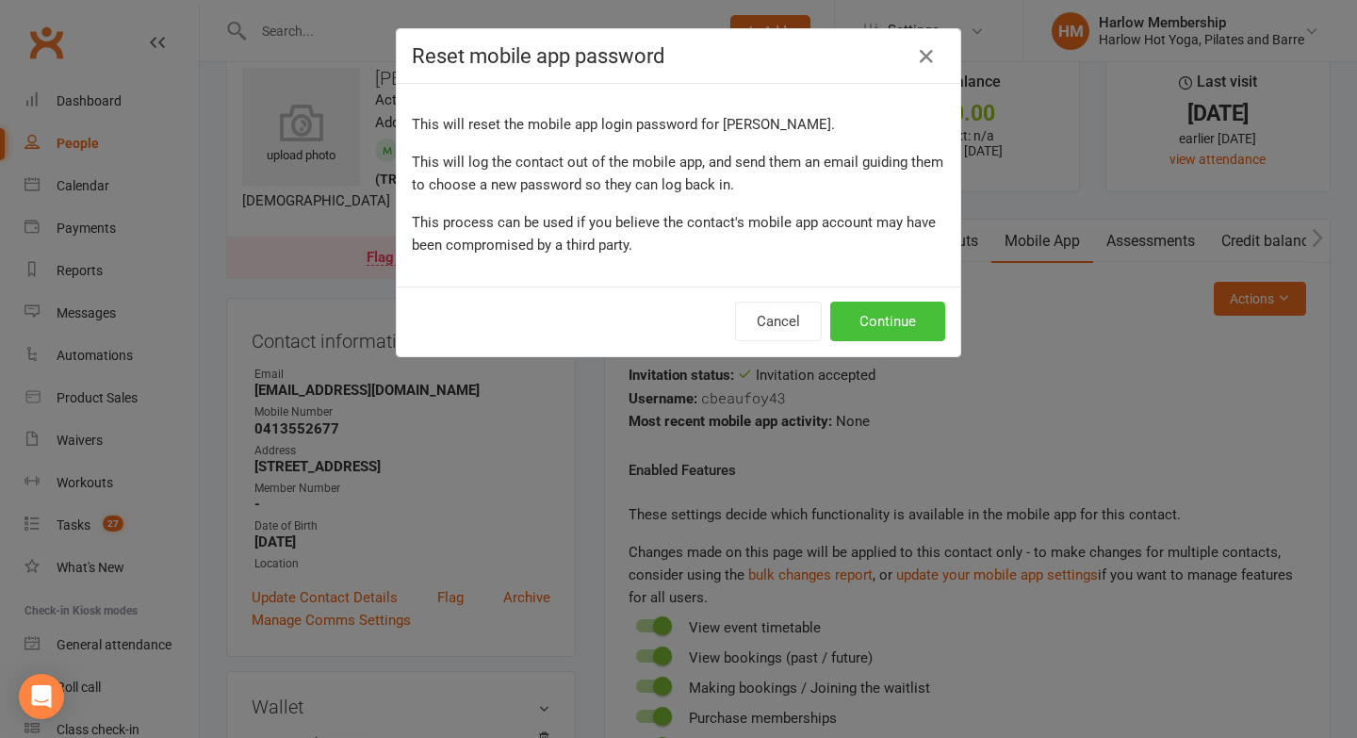
click at [865, 312] on button "Continue" at bounding box center [887, 322] width 115 height 40
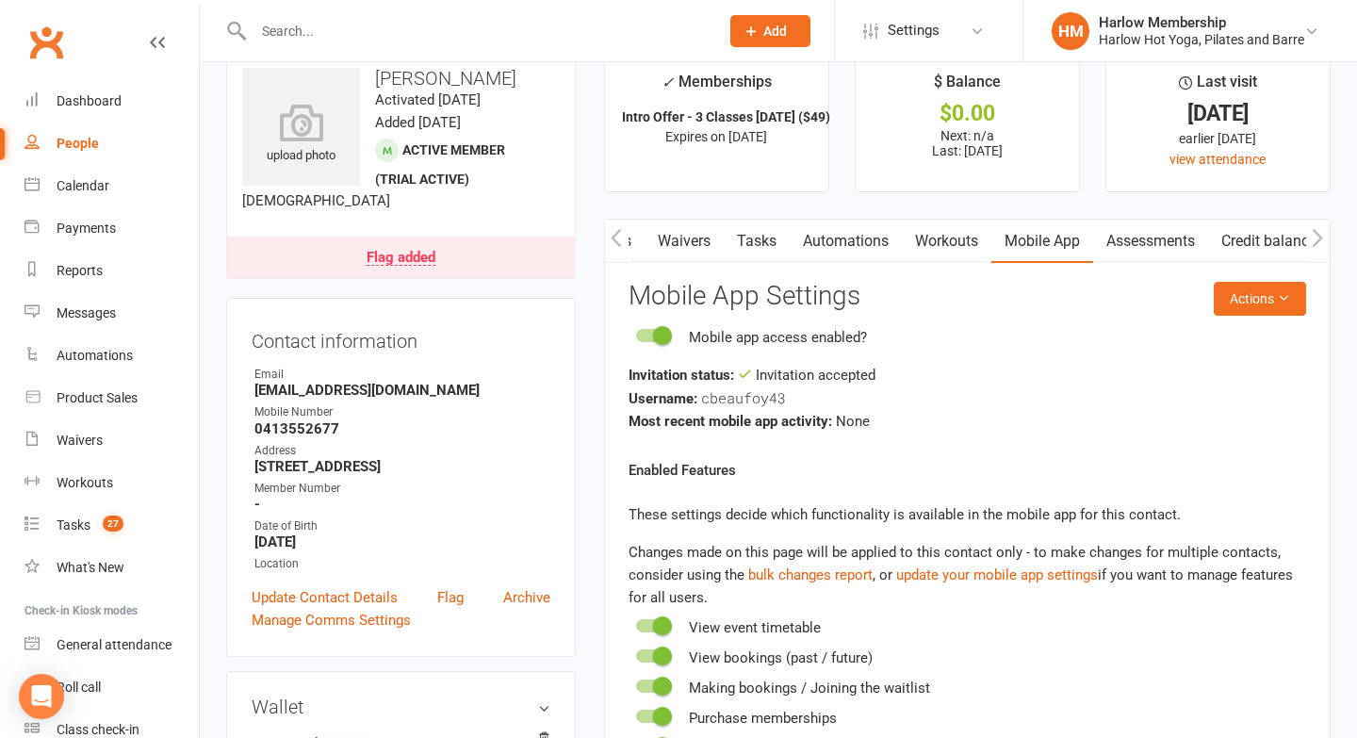
click at [672, 246] on link "Waivers" at bounding box center [684, 241] width 79 height 43
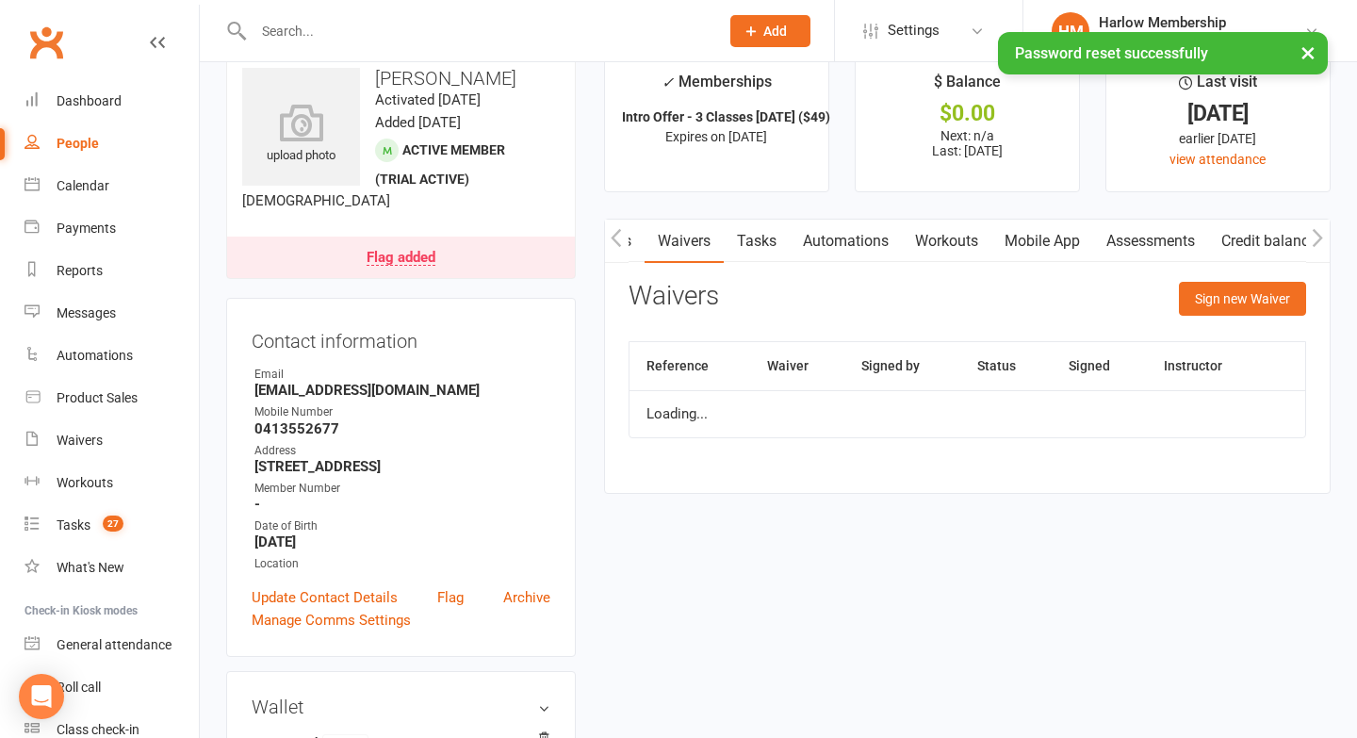
click at [616, 233] on icon "button" at bounding box center [616, 237] width 10 height 18
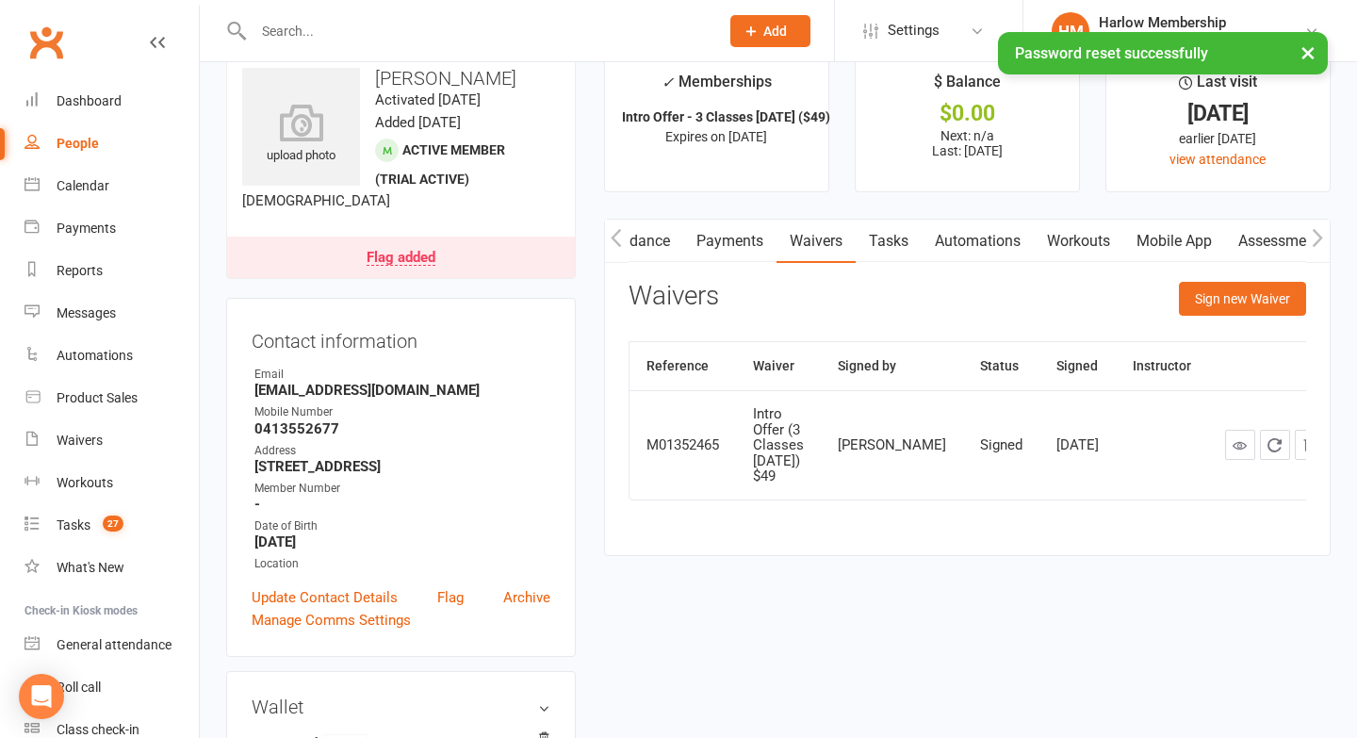
scroll to position [0, 242]
click at [731, 248] on link "Payments" at bounding box center [729, 241] width 93 height 43
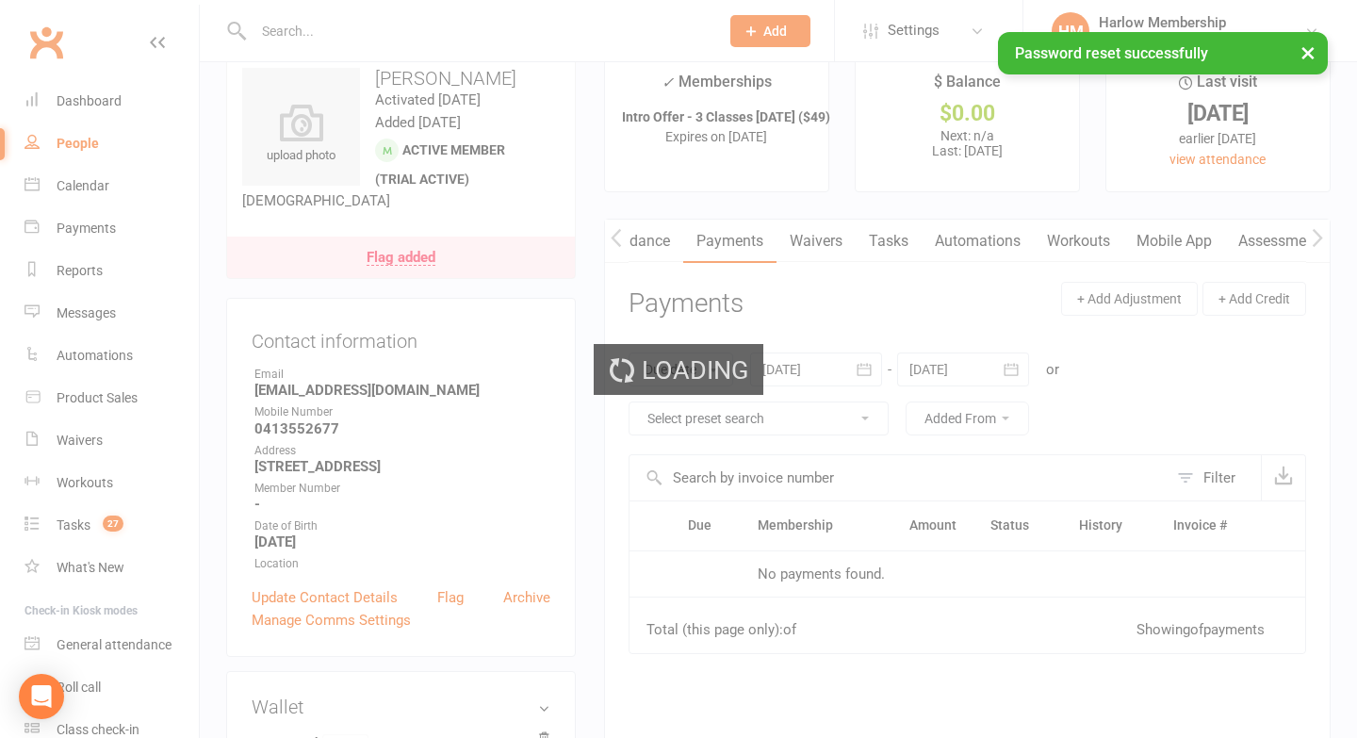
click at [652, 242] on link "Attendance" at bounding box center [633, 241] width 102 height 43
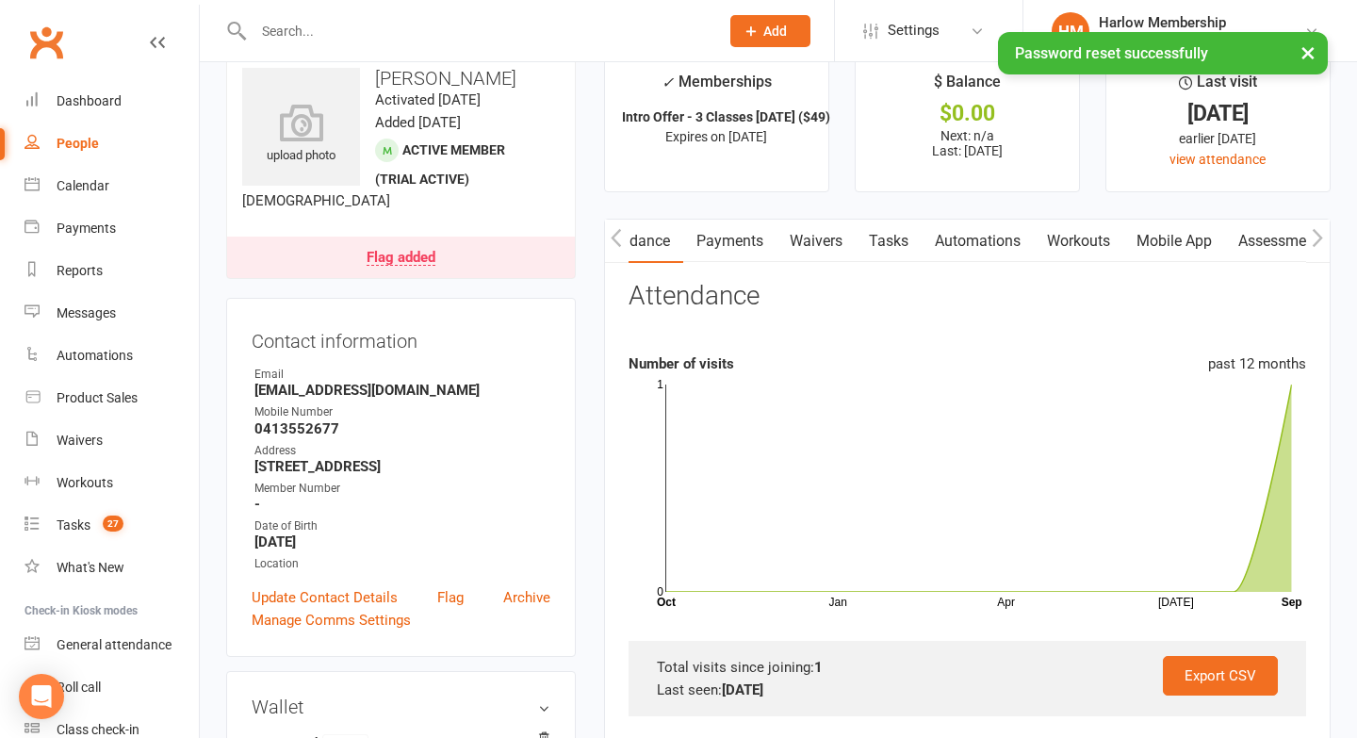
click at [604, 236] on div "Activity Notes Comms Attendance Payments Waivers Tasks Automations Workouts Mob…" at bounding box center [967, 736] width 727 height 1035
click at [624, 238] on button "button" at bounding box center [617, 241] width 24 height 42
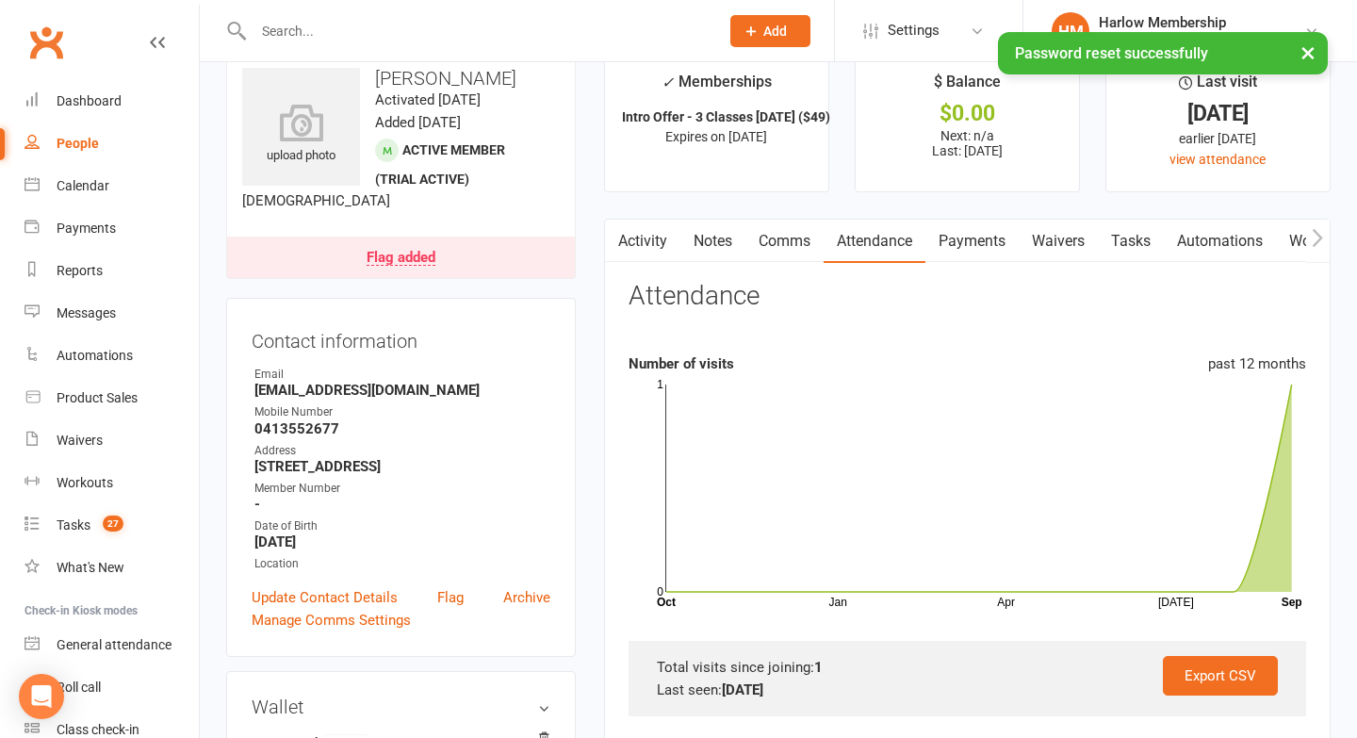
click at [785, 237] on link "Comms" at bounding box center [785, 241] width 78 height 43
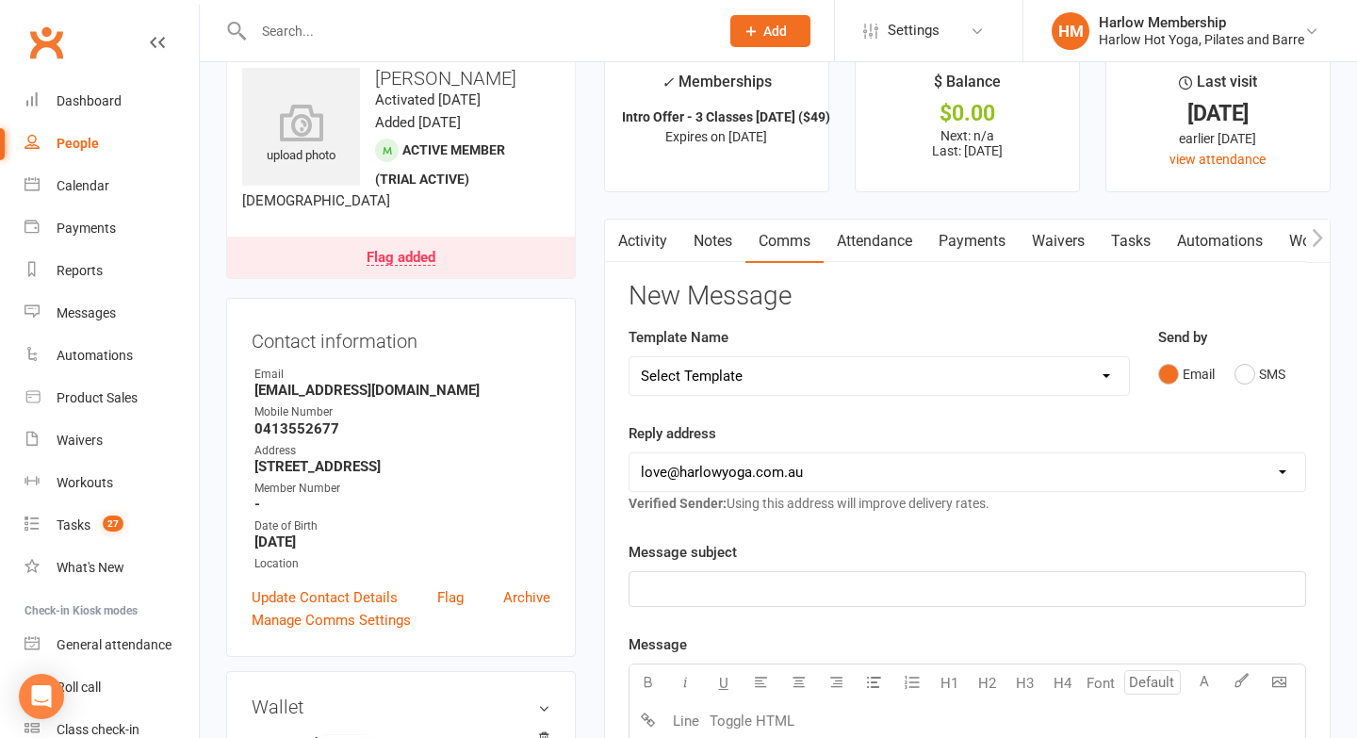
click at [1229, 380] on div "Email SMS" at bounding box center [1232, 374] width 148 height 36
click at [1256, 374] on button "SMS" at bounding box center [1260, 374] width 51 height 36
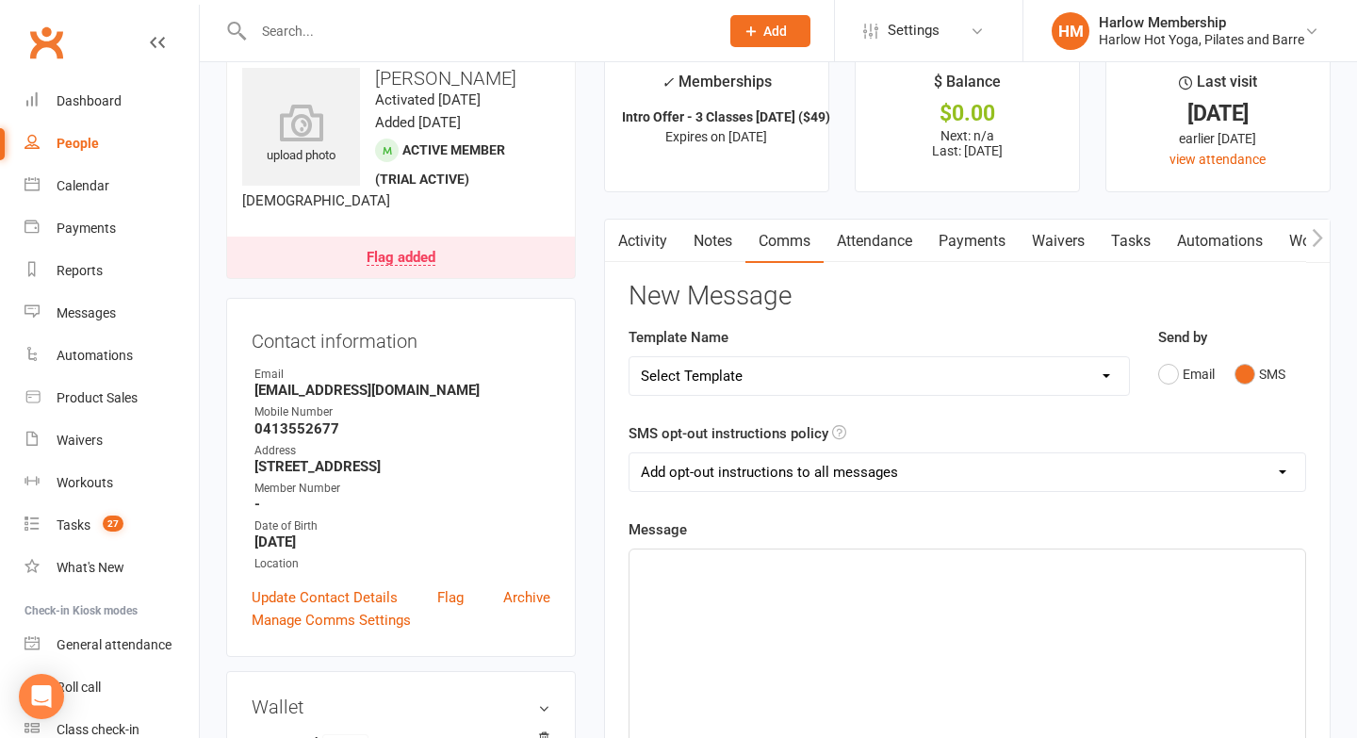
click at [844, 706] on div "﻿" at bounding box center [968, 691] width 676 height 283
click at [887, 573] on p "Hey lovely Caitlin! So nice chatting." at bounding box center [967, 566] width 653 height 23
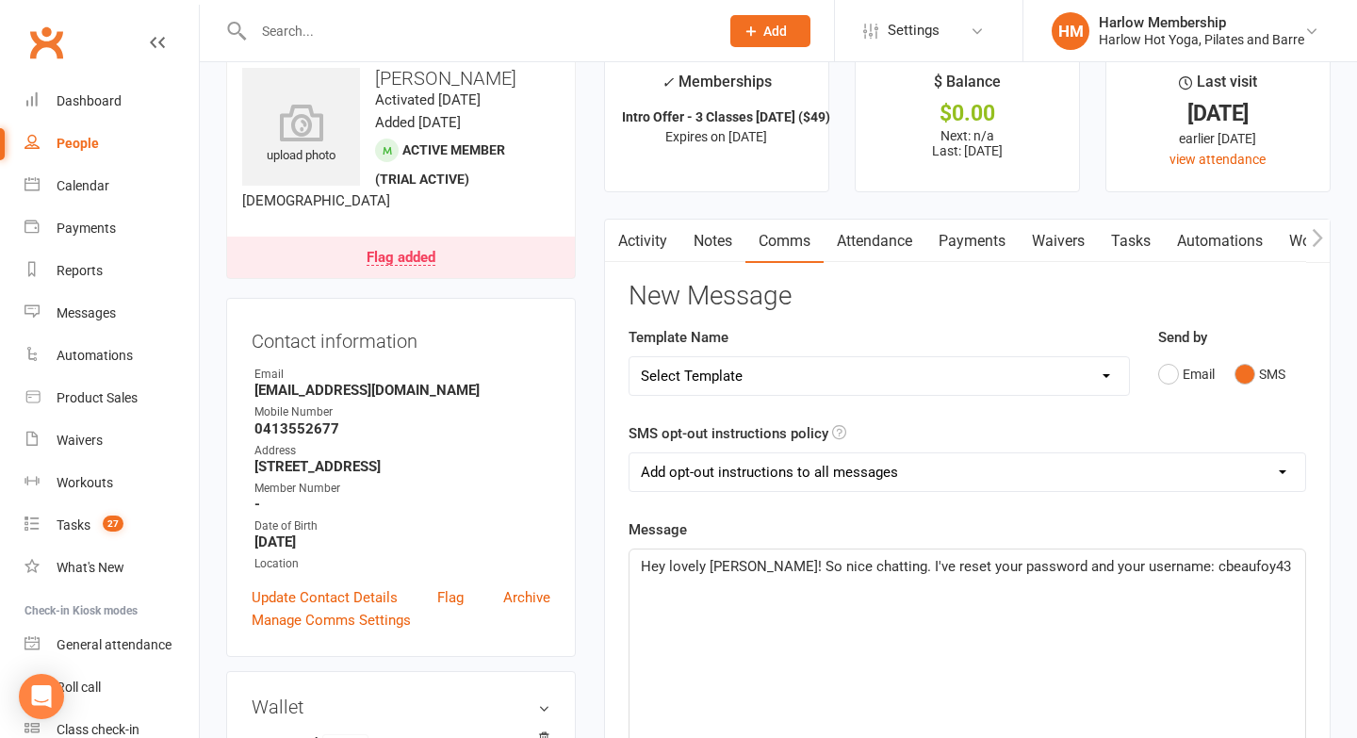
click at [1142, 563] on span "Hey lovely Caitlin! So nice chatting. I've reset your password and your usernam…" at bounding box center [966, 566] width 650 height 17
drag, startPoint x: 1241, startPoint y: 590, endPoint x: 1241, endPoint y: 571, distance: 18.9
click at [1241, 571] on p "Hey lovely Caitlin! So nice chatting. I've reset your password and your usernam…" at bounding box center [967, 577] width 653 height 45
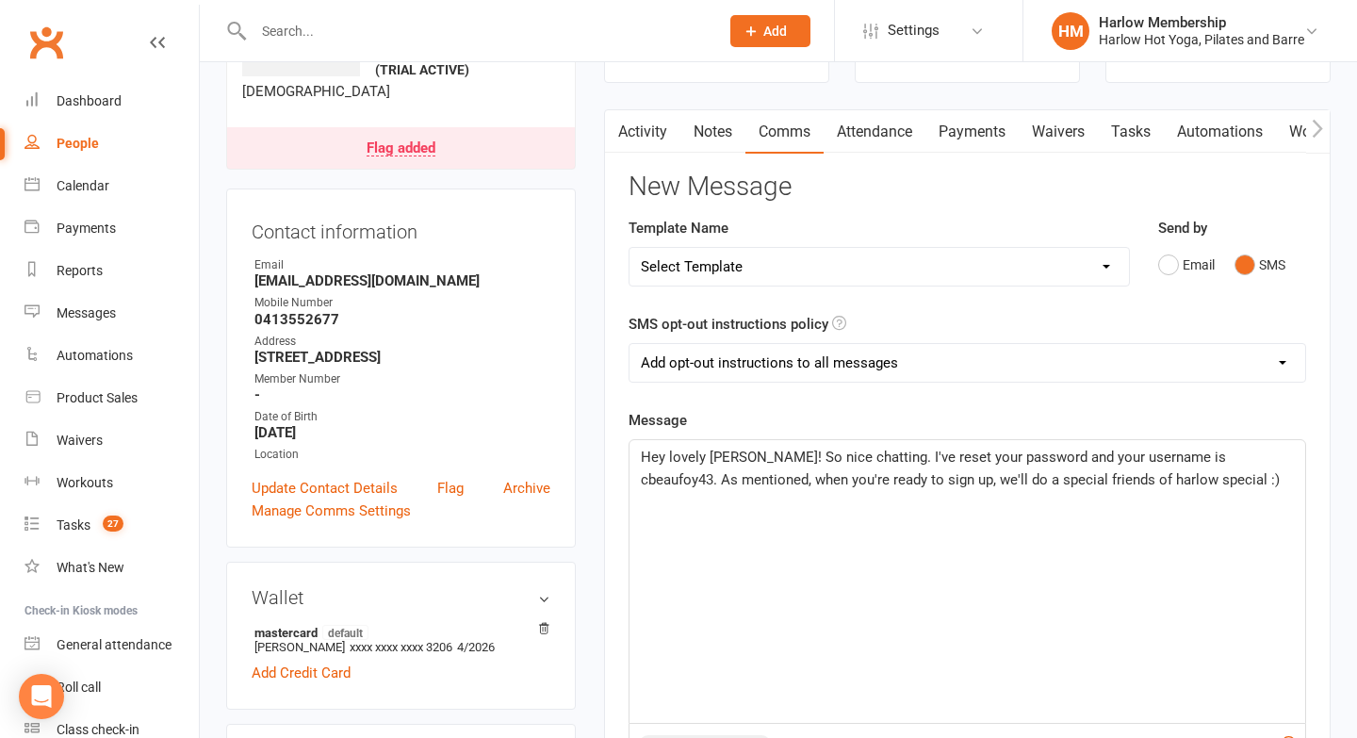
scroll to position [152, 0]
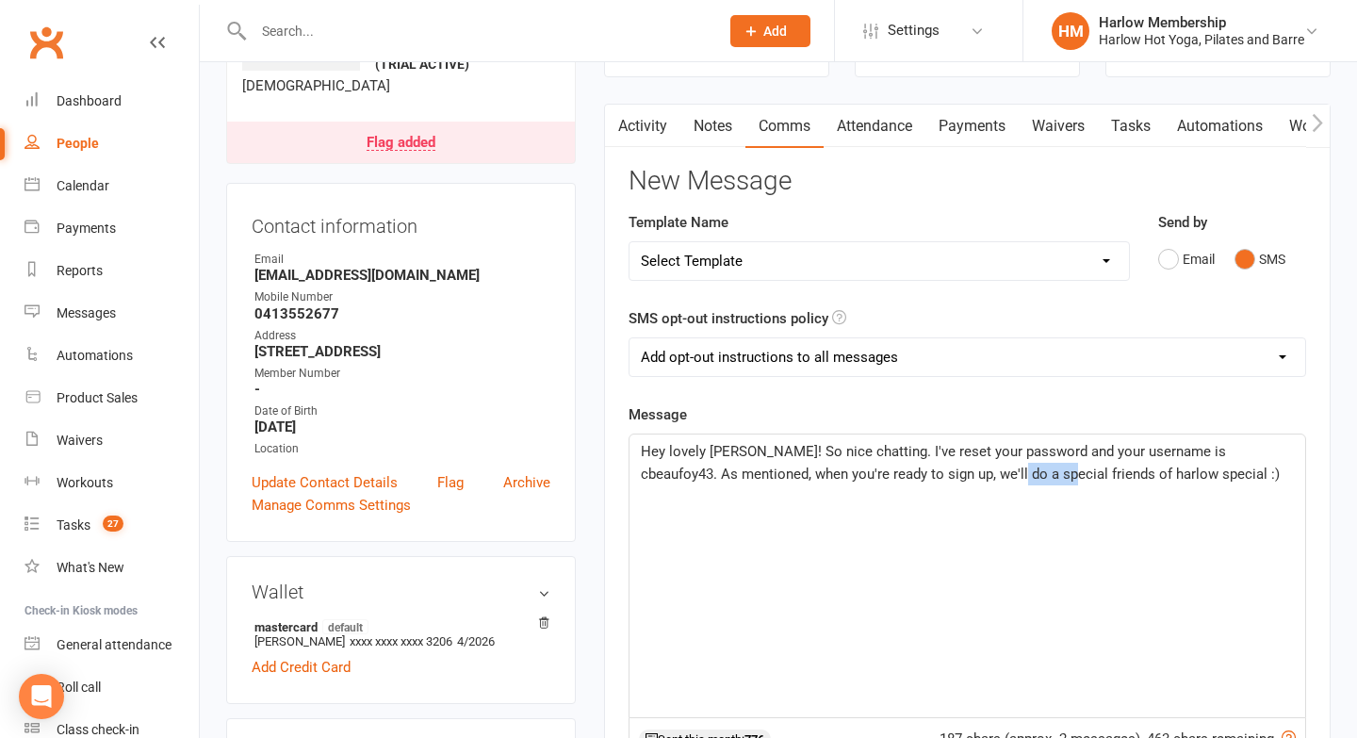
drag, startPoint x: 1007, startPoint y: 472, endPoint x: 959, endPoint y: 473, distance: 48.1
click at [959, 473] on span "Hey lovely Caitlin! So nice chatting. I've reset your password and your usernam…" at bounding box center [960, 463] width 639 height 40
click at [1154, 475] on p "Hey lovely Caitlin! So nice chatting. I've reset your password and your usernam…" at bounding box center [967, 462] width 653 height 45
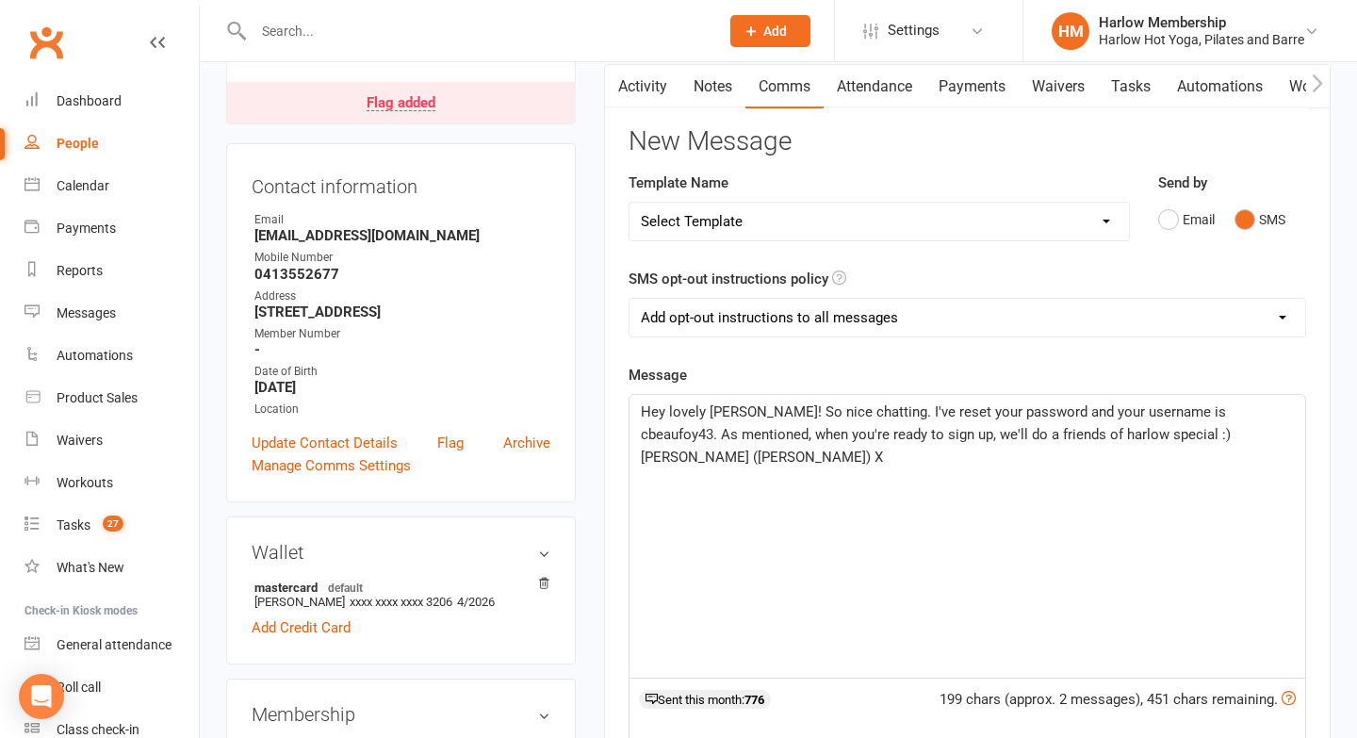
scroll to position [194, 0]
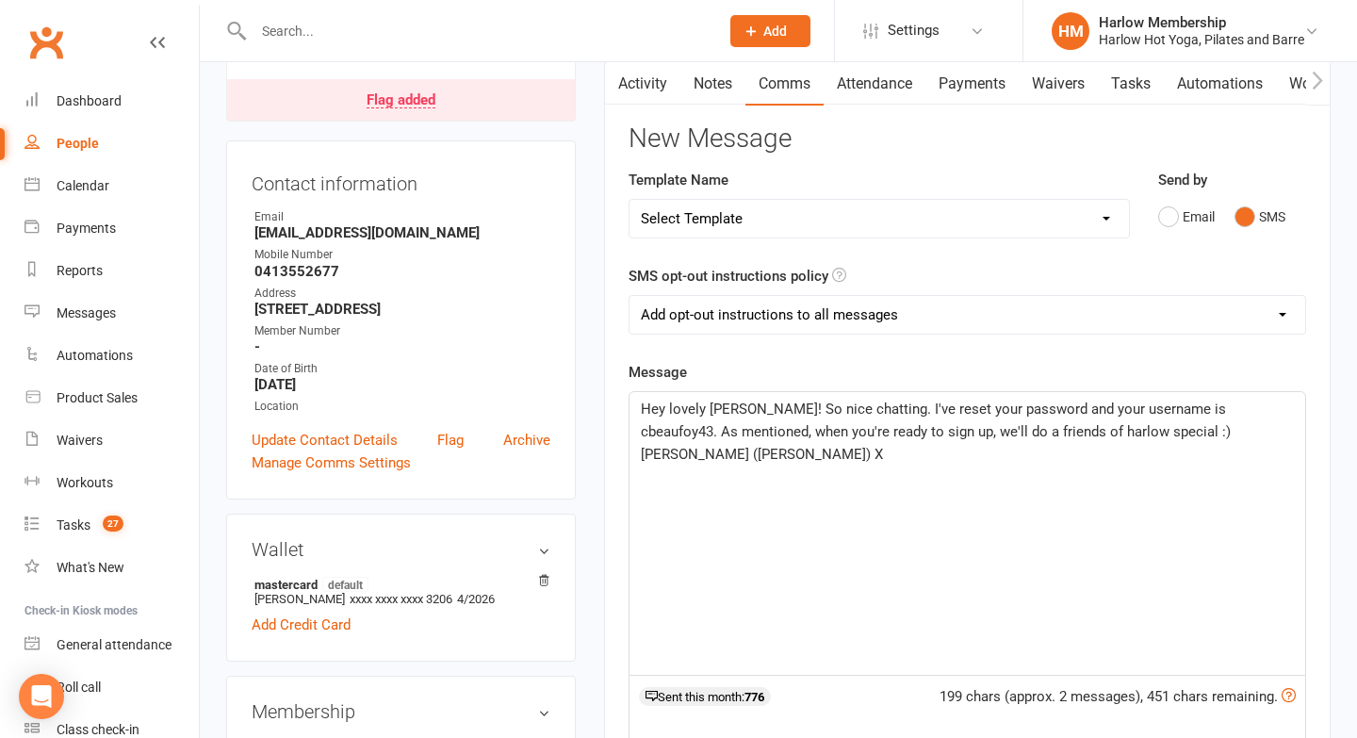
click at [806, 425] on span "Hey lovely Caitlin! So nice chatting. I've reset your password and your usernam…" at bounding box center [938, 432] width 594 height 62
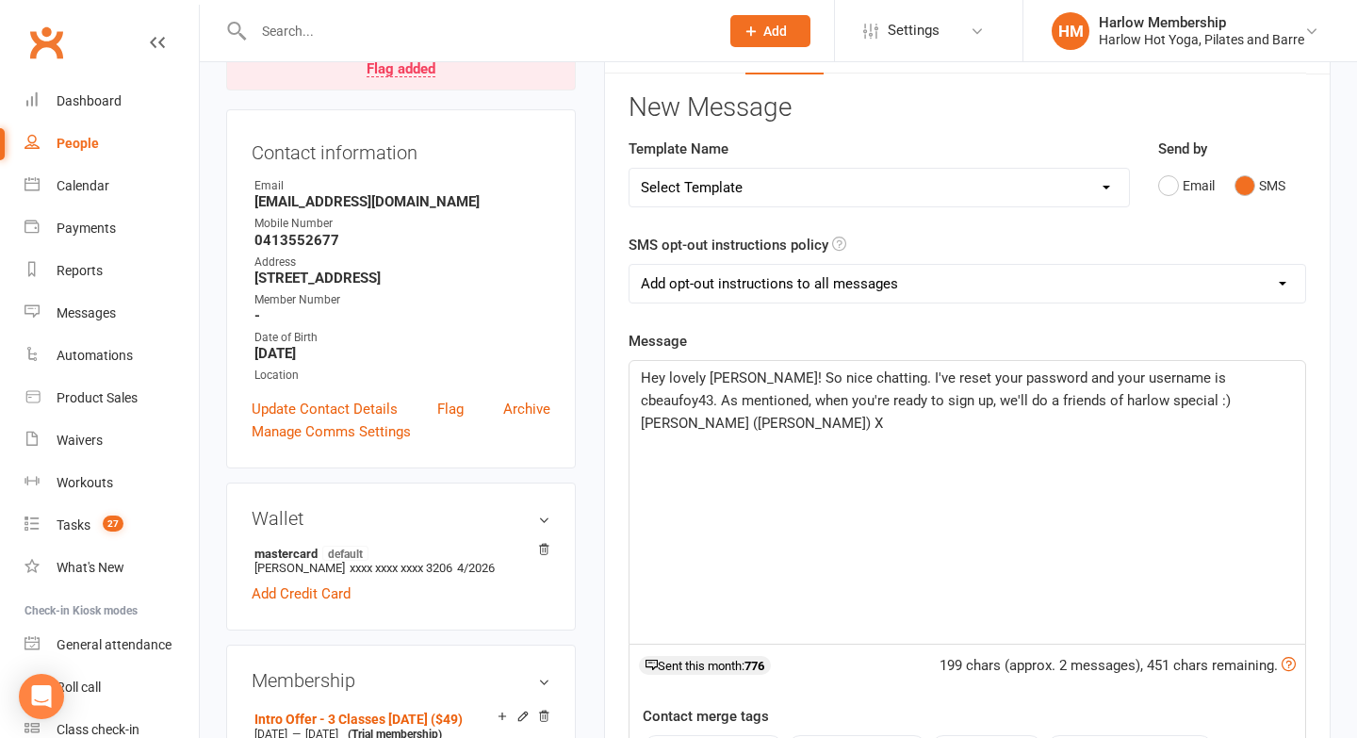
click at [889, 402] on span "Hey lovely Caitlin! So nice chatting. I've reset your password and your usernam…" at bounding box center [938, 400] width 594 height 62
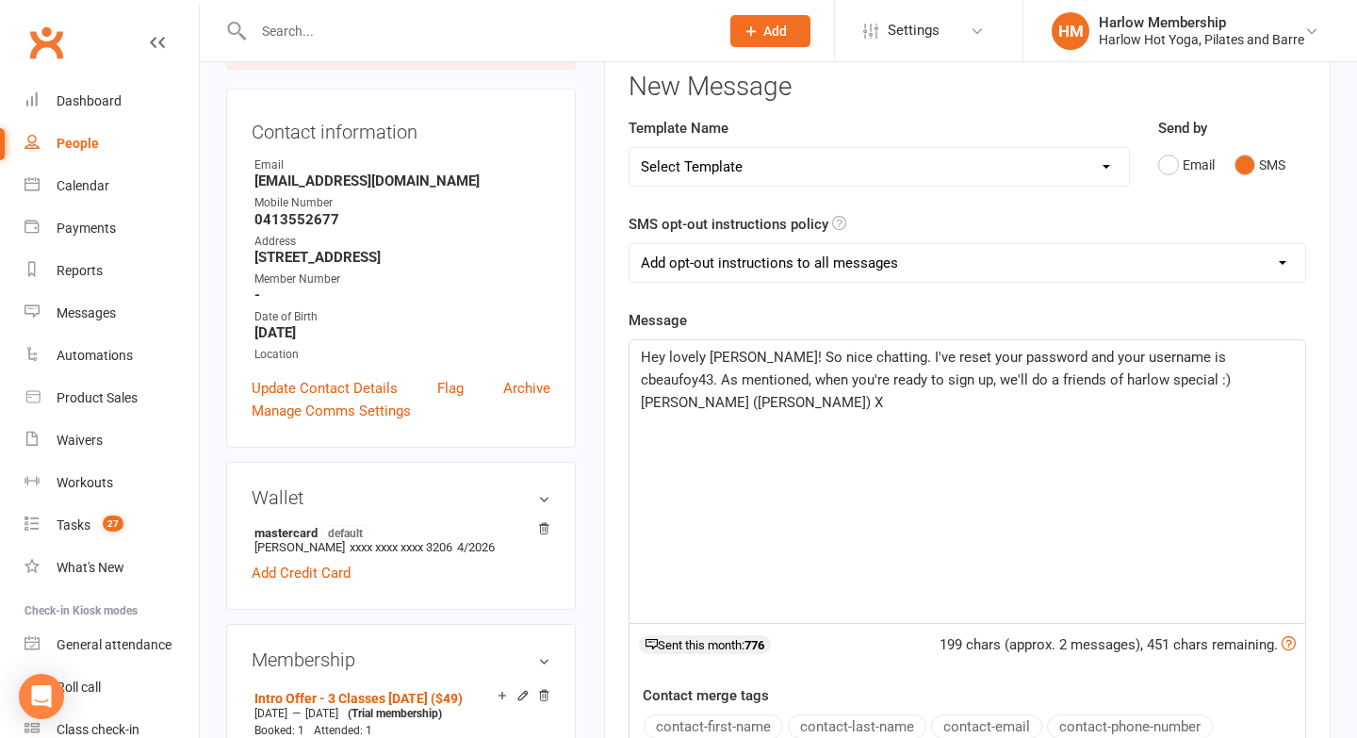
scroll to position [252, 0]
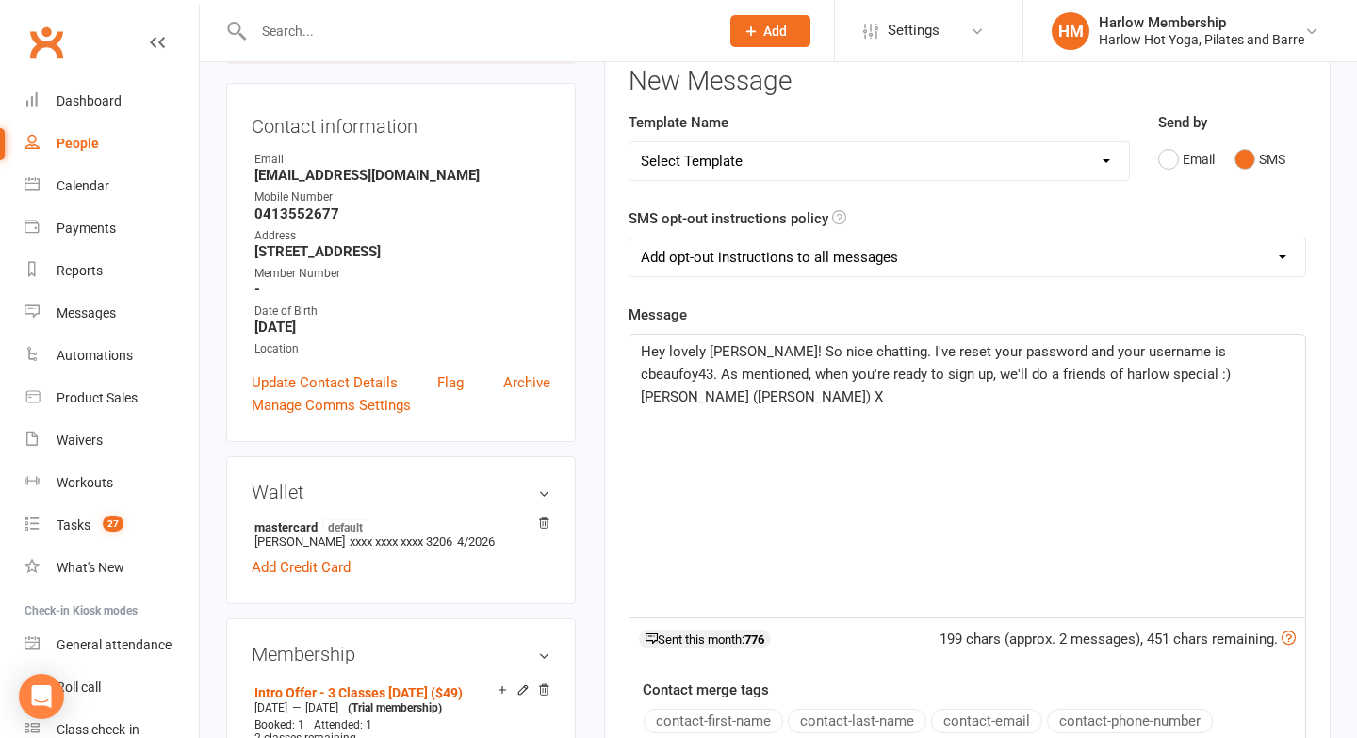
click at [1120, 370] on span "Hey lovely Caitlin! So nice chatting. I've reset your password and your usernam…" at bounding box center [938, 374] width 594 height 62
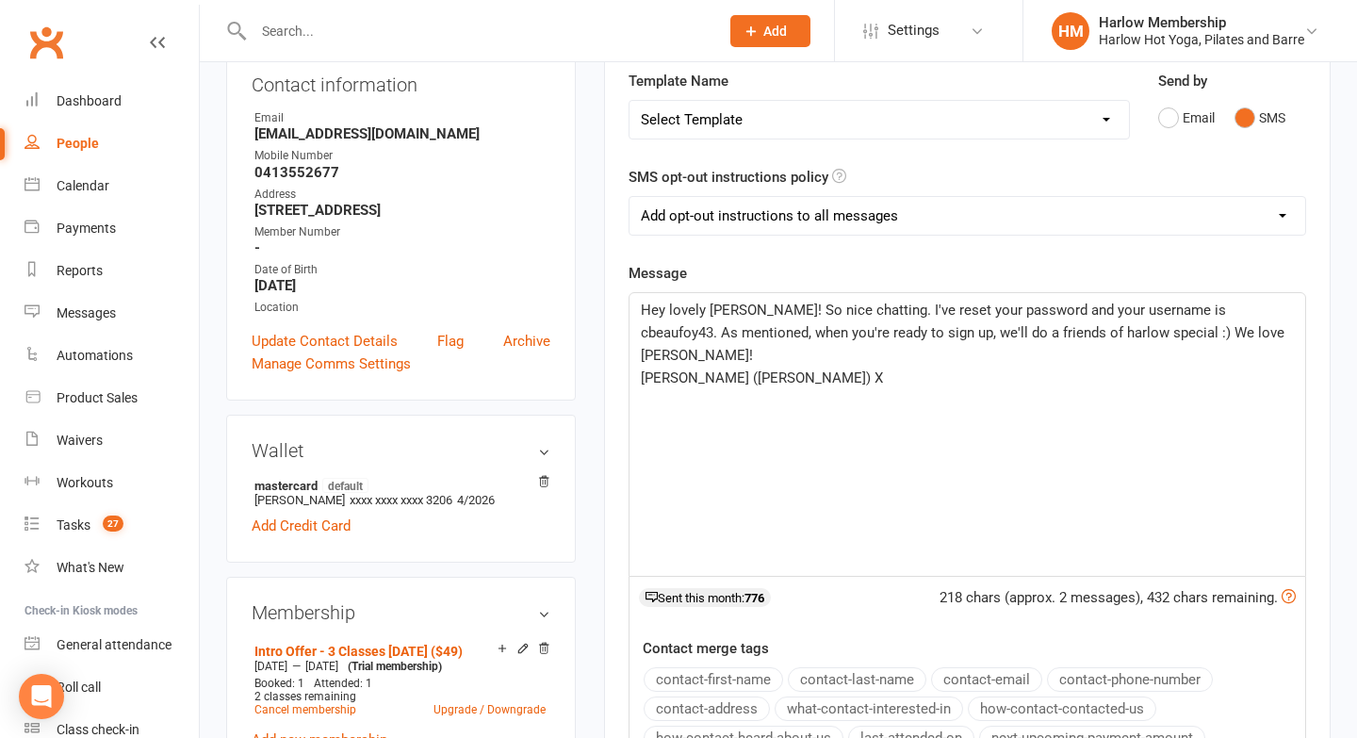
click at [1235, 310] on span "Hey lovely Caitlin! So nice chatting. I've reset your password and your usernam…" at bounding box center [965, 333] width 648 height 62
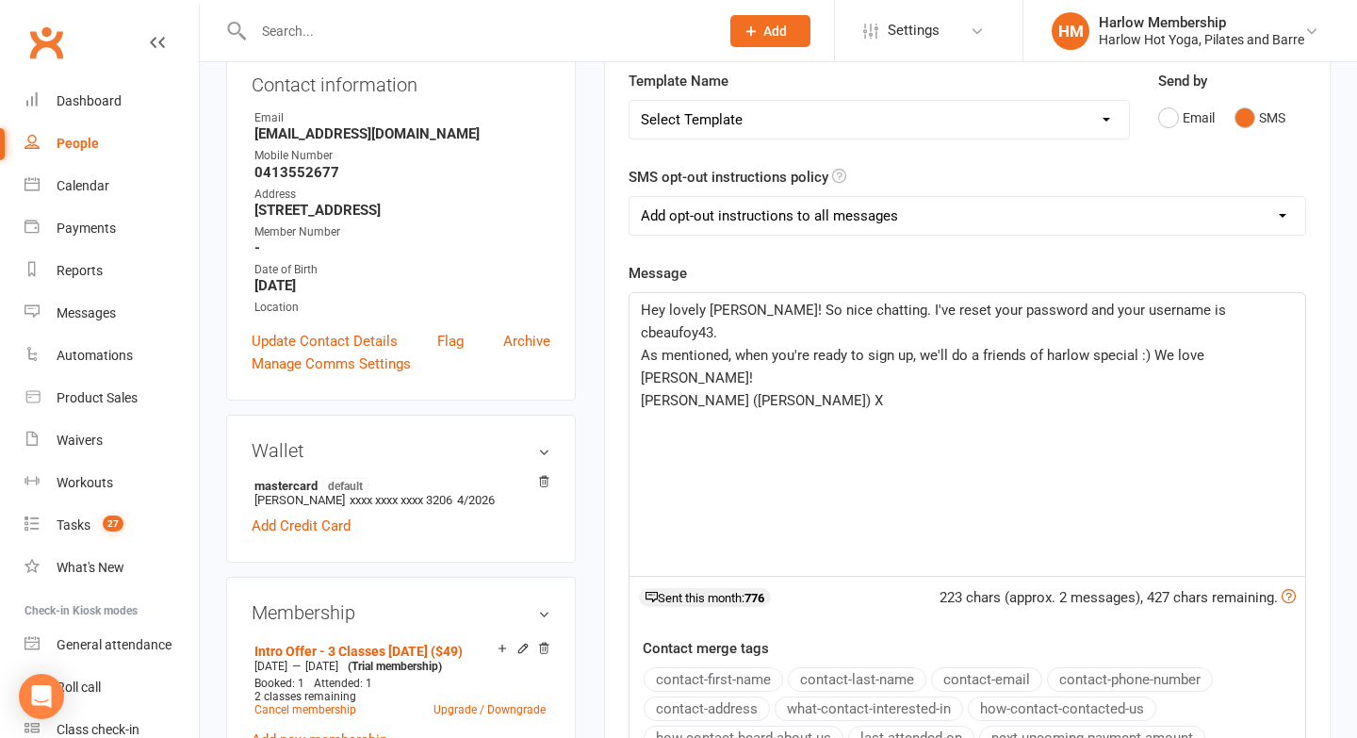
click at [734, 347] on span "As mentioned, when you're ready to sign up, we'll do a friends of harlow specia…" at bounding box center [924, 367] width 567 height 40
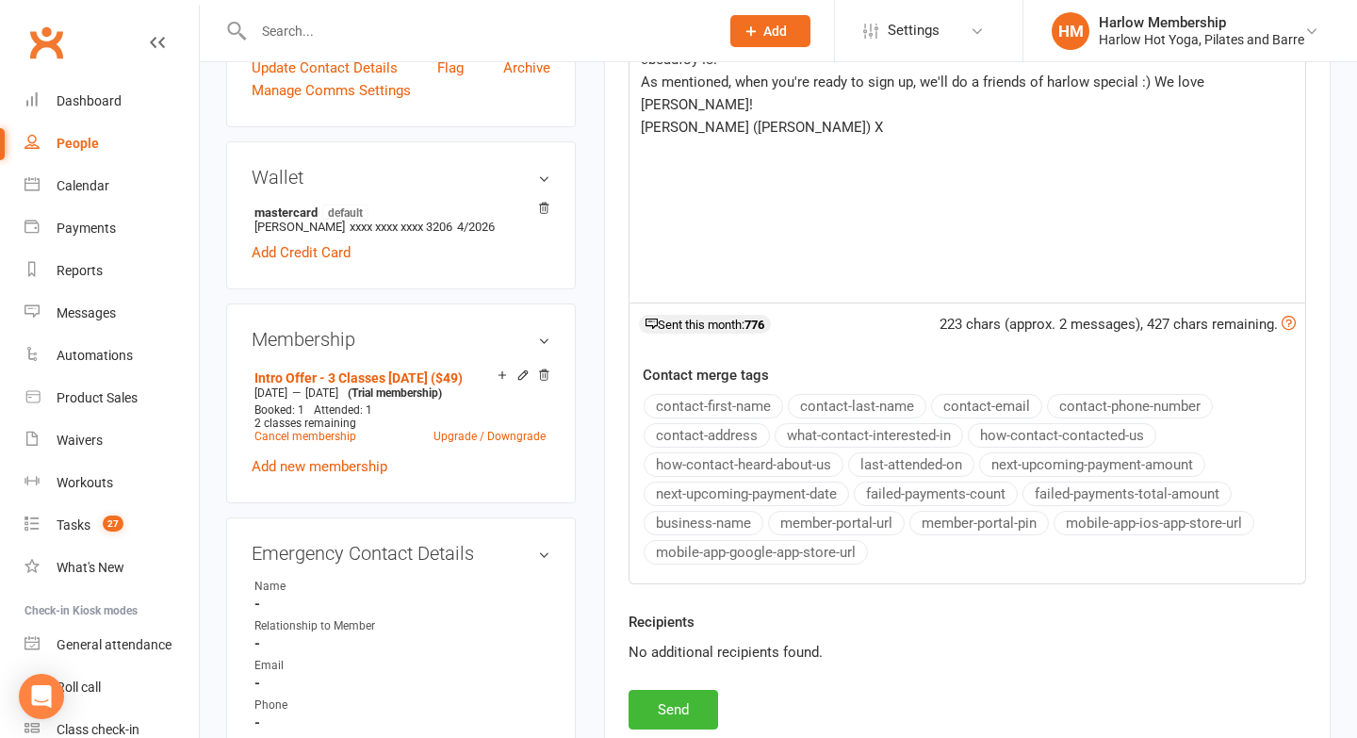
scroll to position [583, 0]
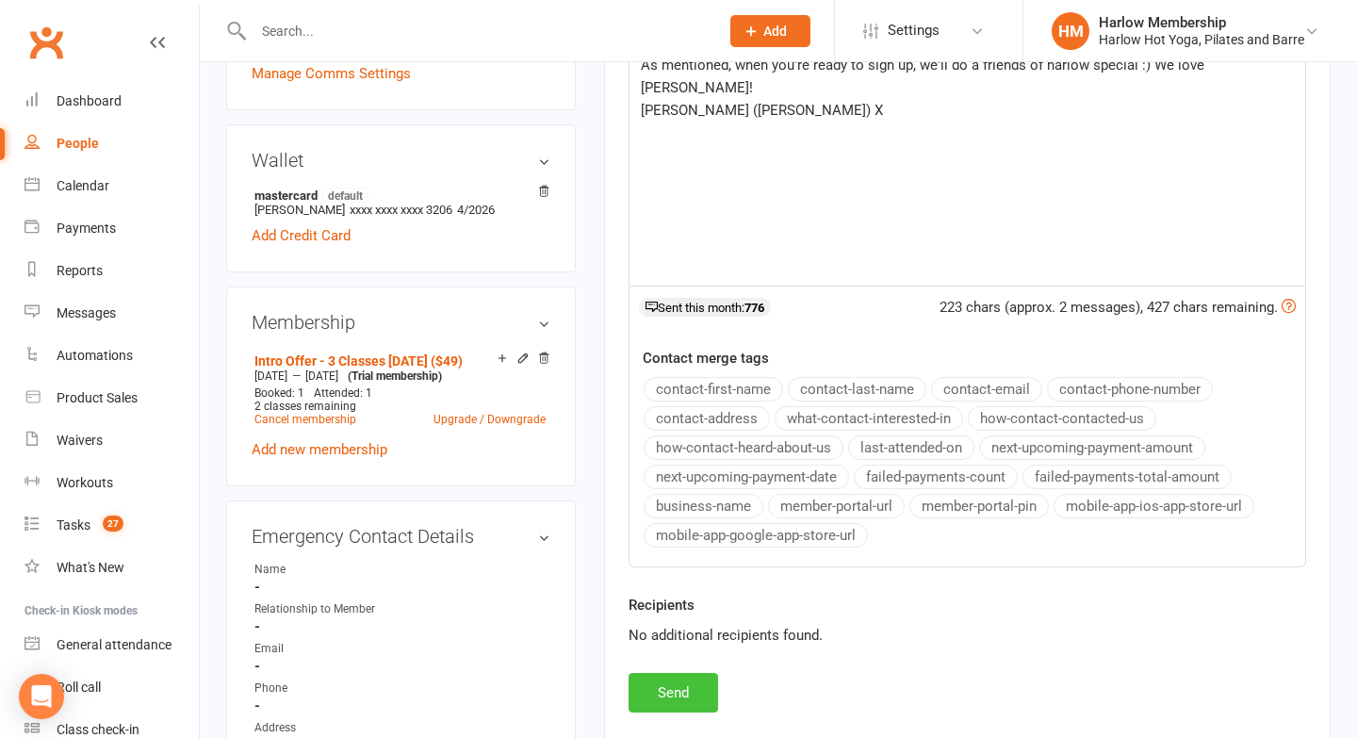
click at [671, 690] on button "Send" at bounding box center [674, 693] width 90 height 40
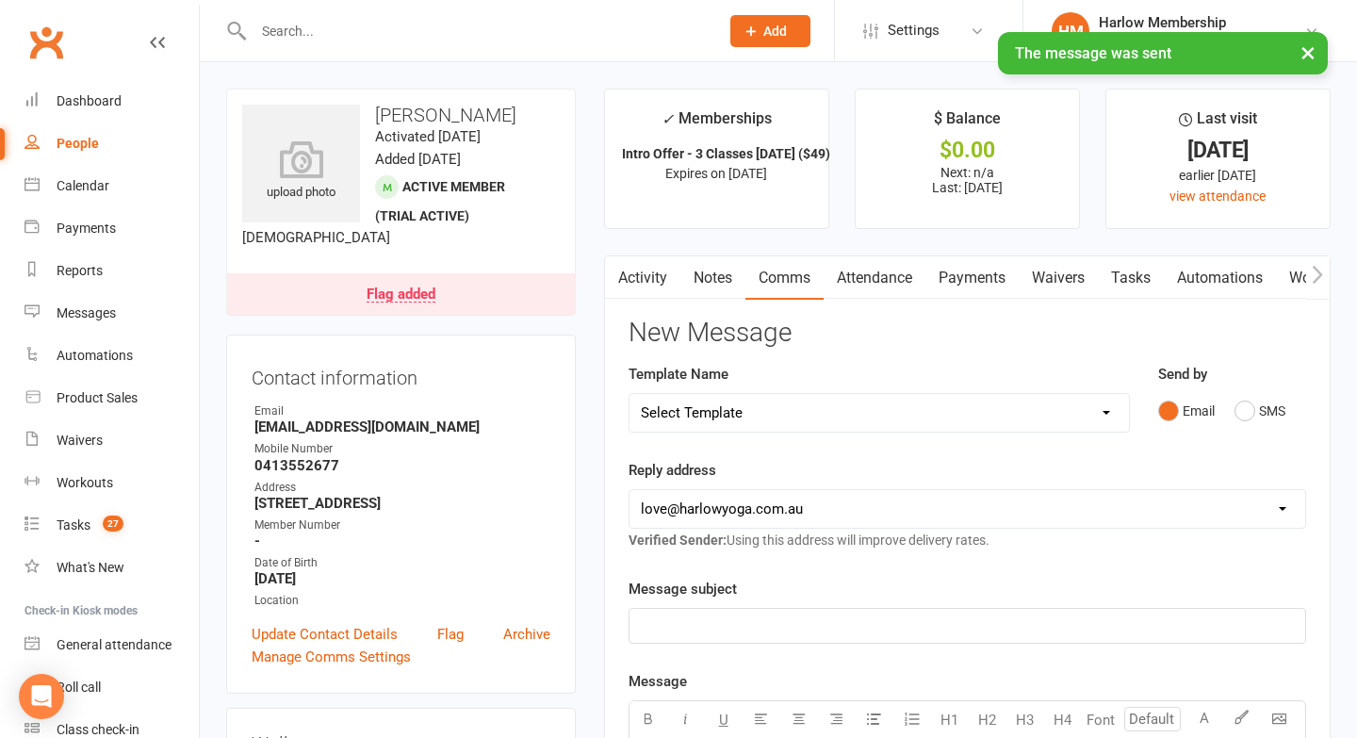
click at [649, 282] on link "Activity" at bounding box center [642, 277] width 75 height 43
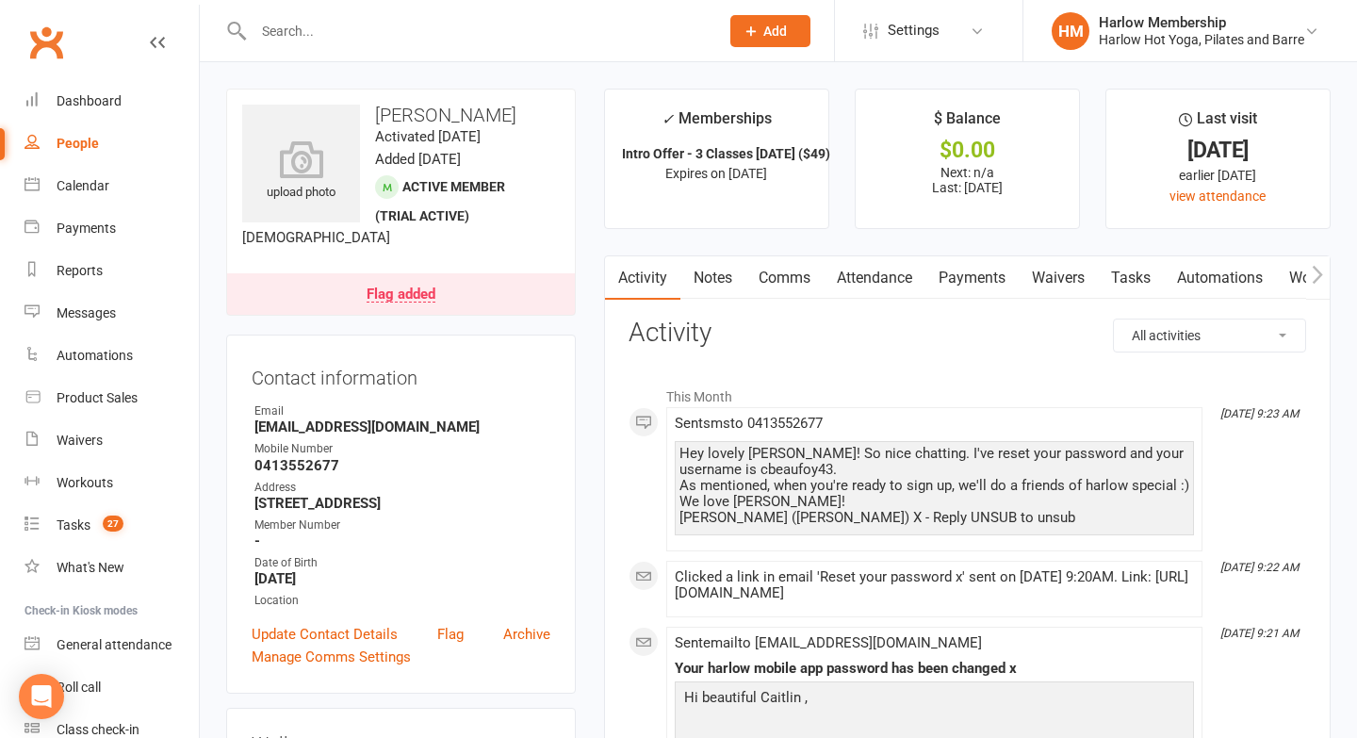
click at [719, 278] on link "Notes" at bounding box center [713, 277] width 65 height 43
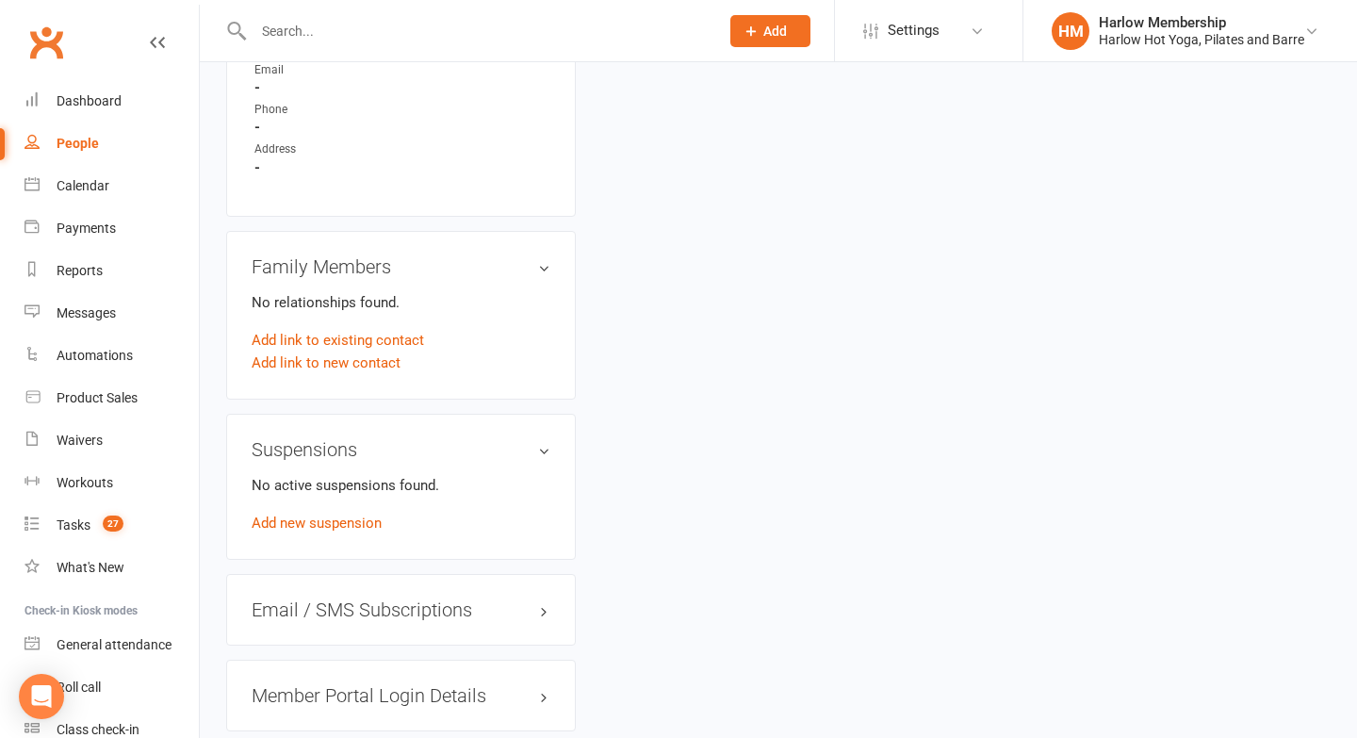
scroll to position [1161, 0]
click at [284, 353] on link "Add link to existing contact" at bounding box center [338, 341] width 172 height 23
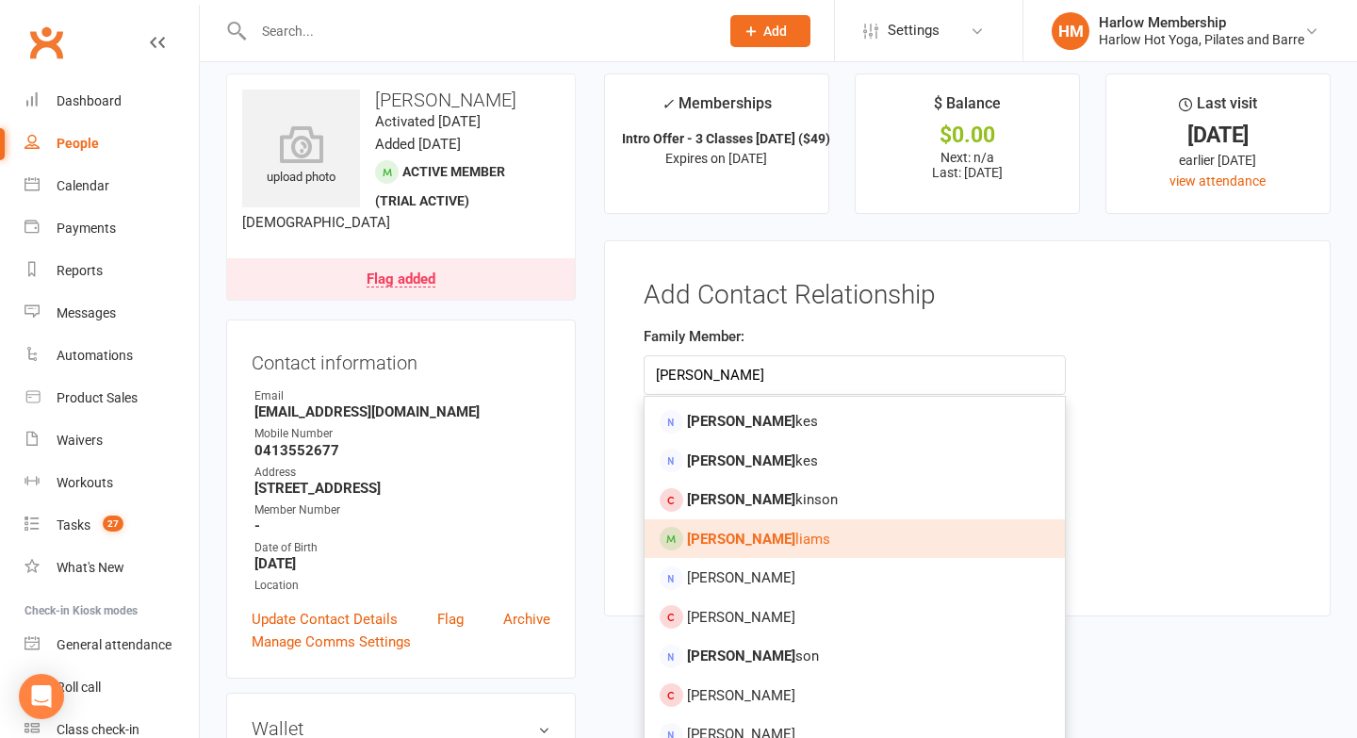
type input "Emma Wil"
click at [701, 533] on strong "Emma Wil" at bounding box center [741, 539] width 108 height 17
type input "Emma Williams"
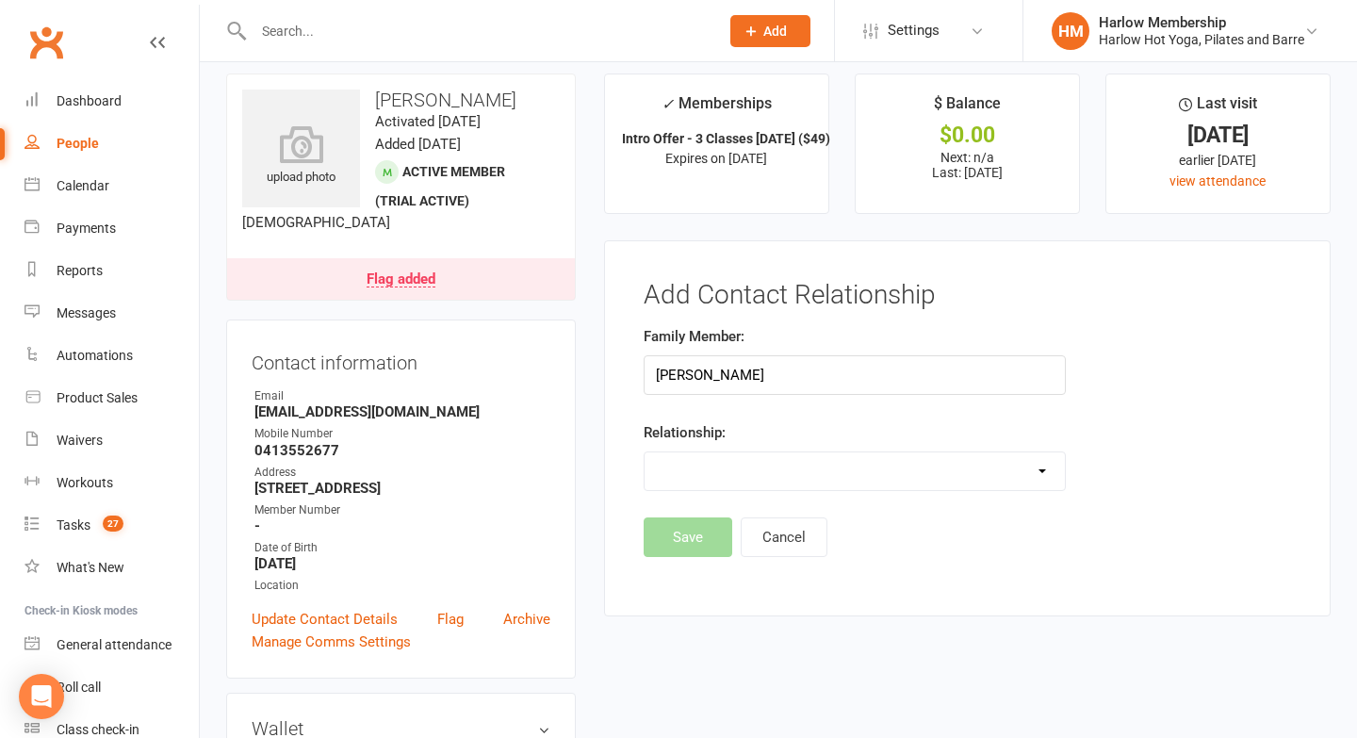
click at [680, 495] on div "Family Member: Emma Williams Relationship: Parent / Guardian Child Sibling (par…" at bounding box center [855, 421] width 451 height 192
click at [700, 454] on select "Parent / Guardian Child Sibling (parent not in system) Spouse / Partner Cousin …" at bounding box center [855, 471] width 420 height 38
select select "5"
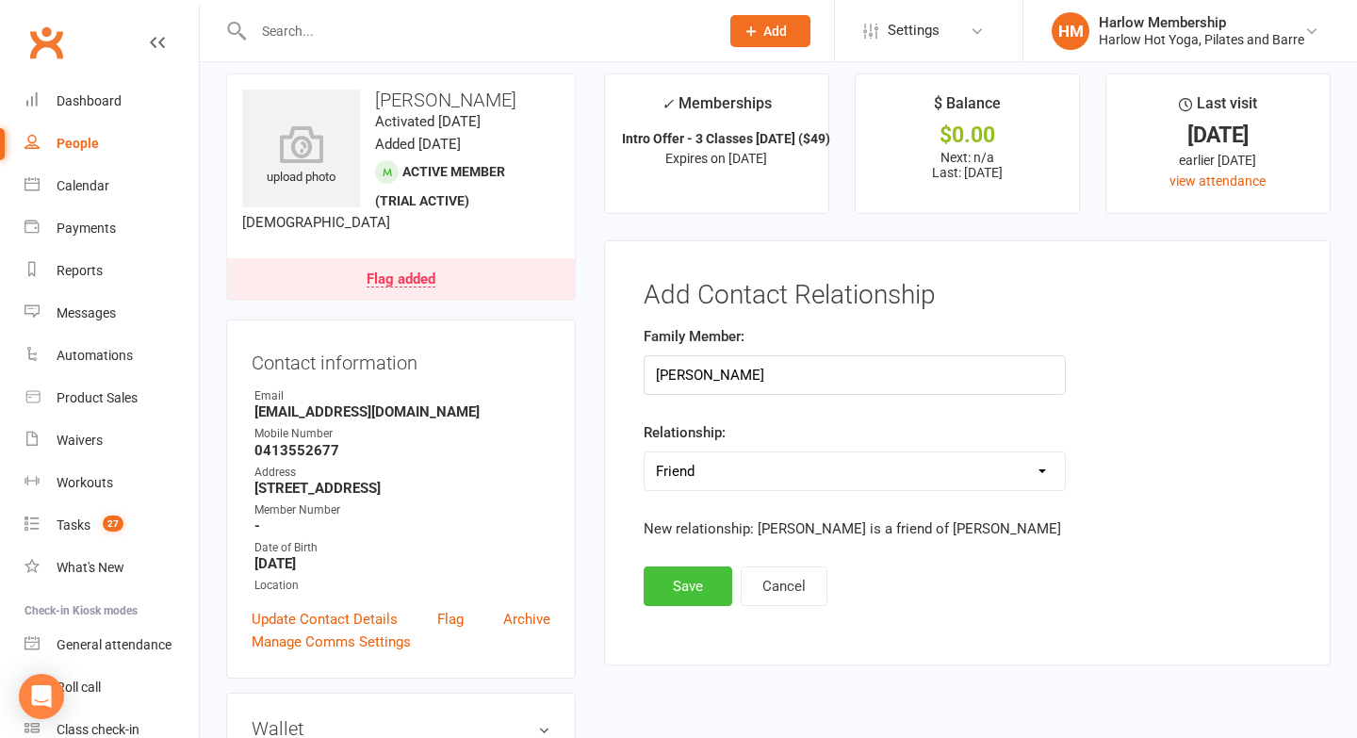
click at [675, 596] on button "Save" at bounding box center [688, 586] width 89 height 40
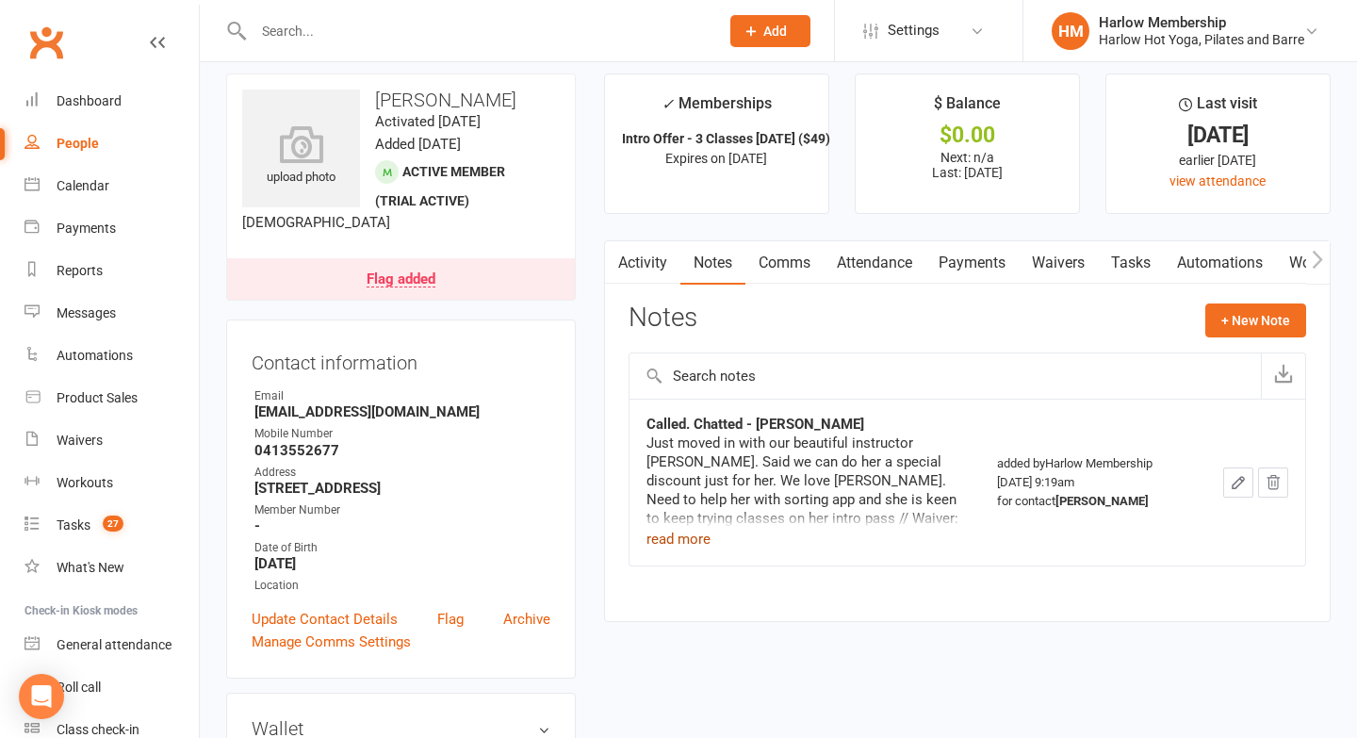
click at [690, 537] on button "read more" at bounding box center [679, 539] width 64 height 23
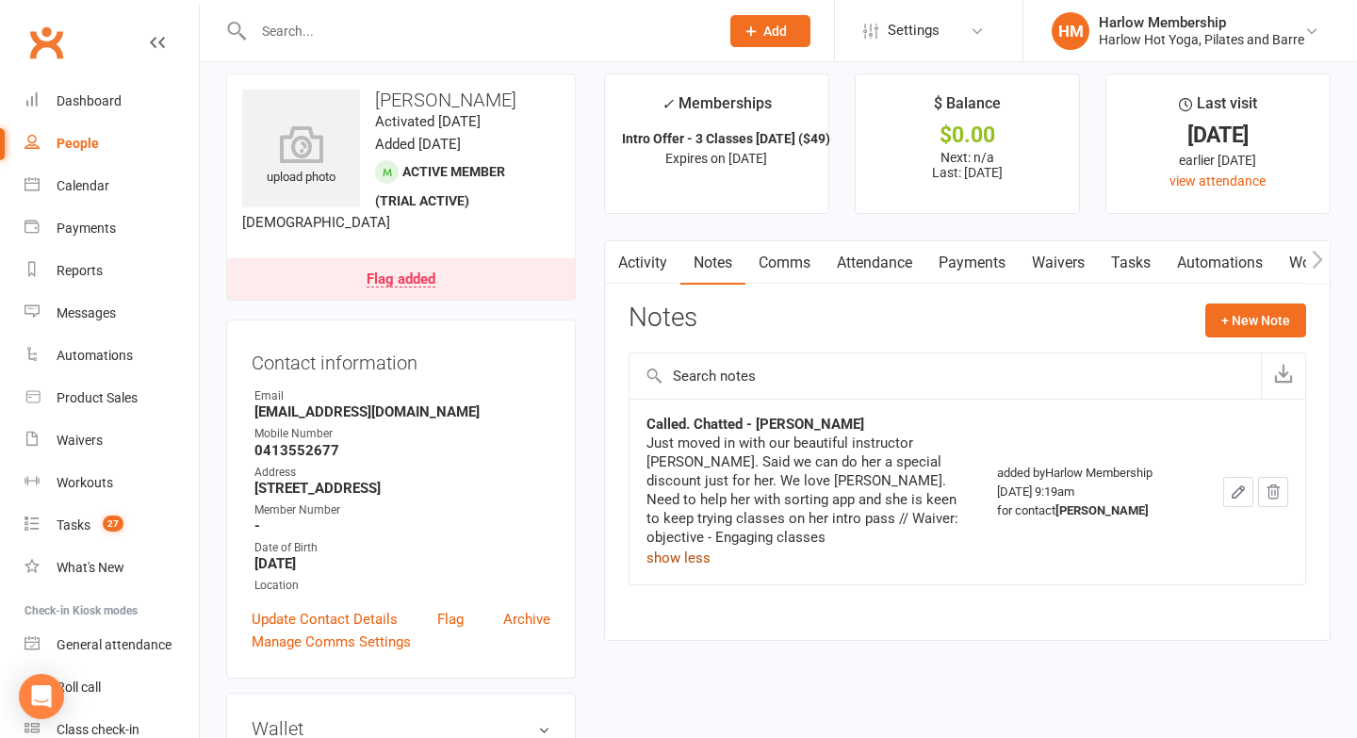
click at [1130, 259] on link "Tasks" at bounding box center [1131, 262] width 66 height 43
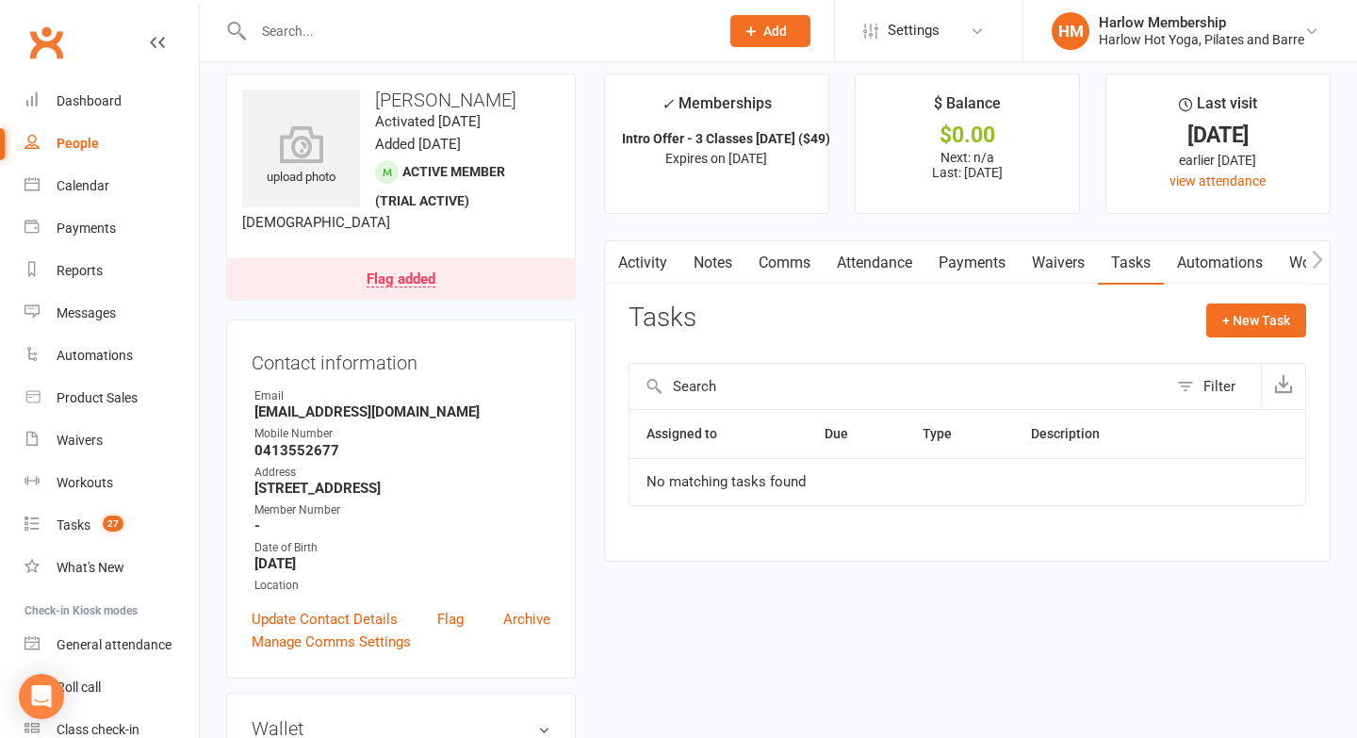
click at [648, 263] on link "Activity" at bounding box center [642, 262] width 75 height 43
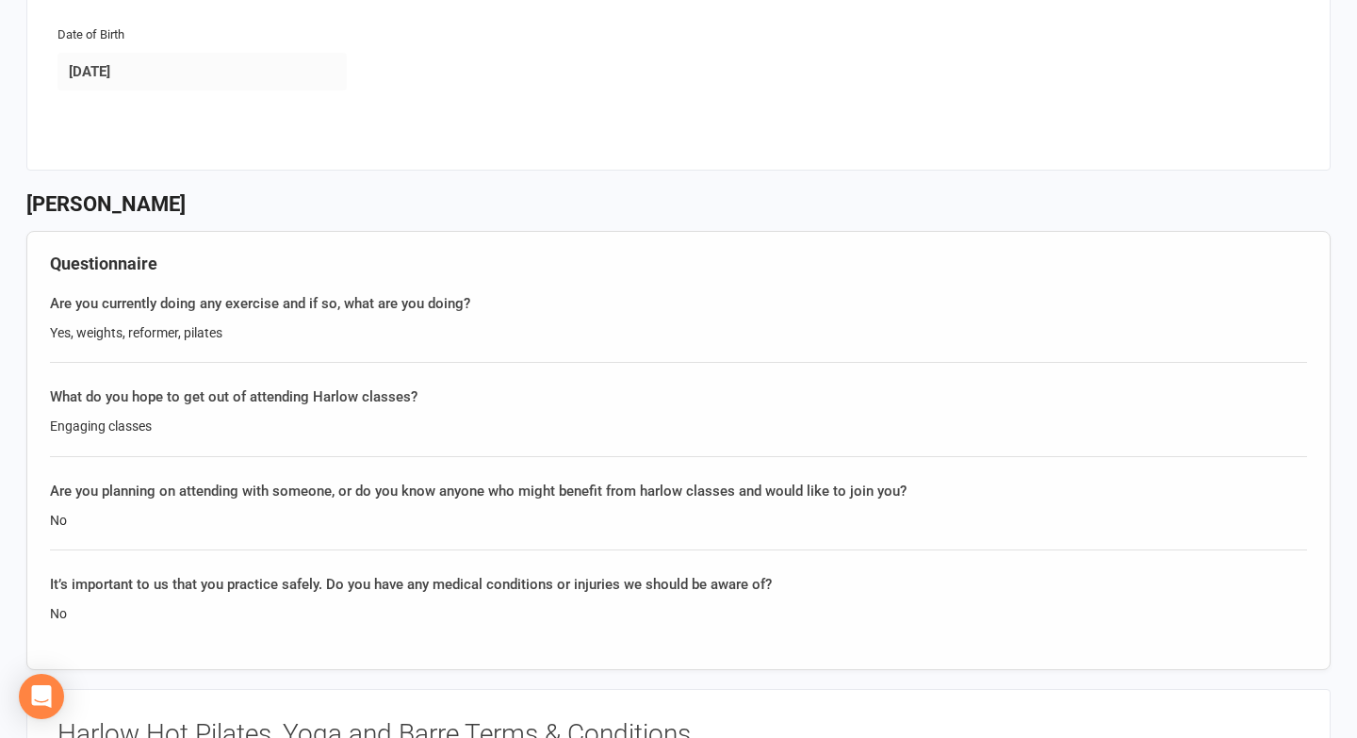
scroll to position [654, 0]
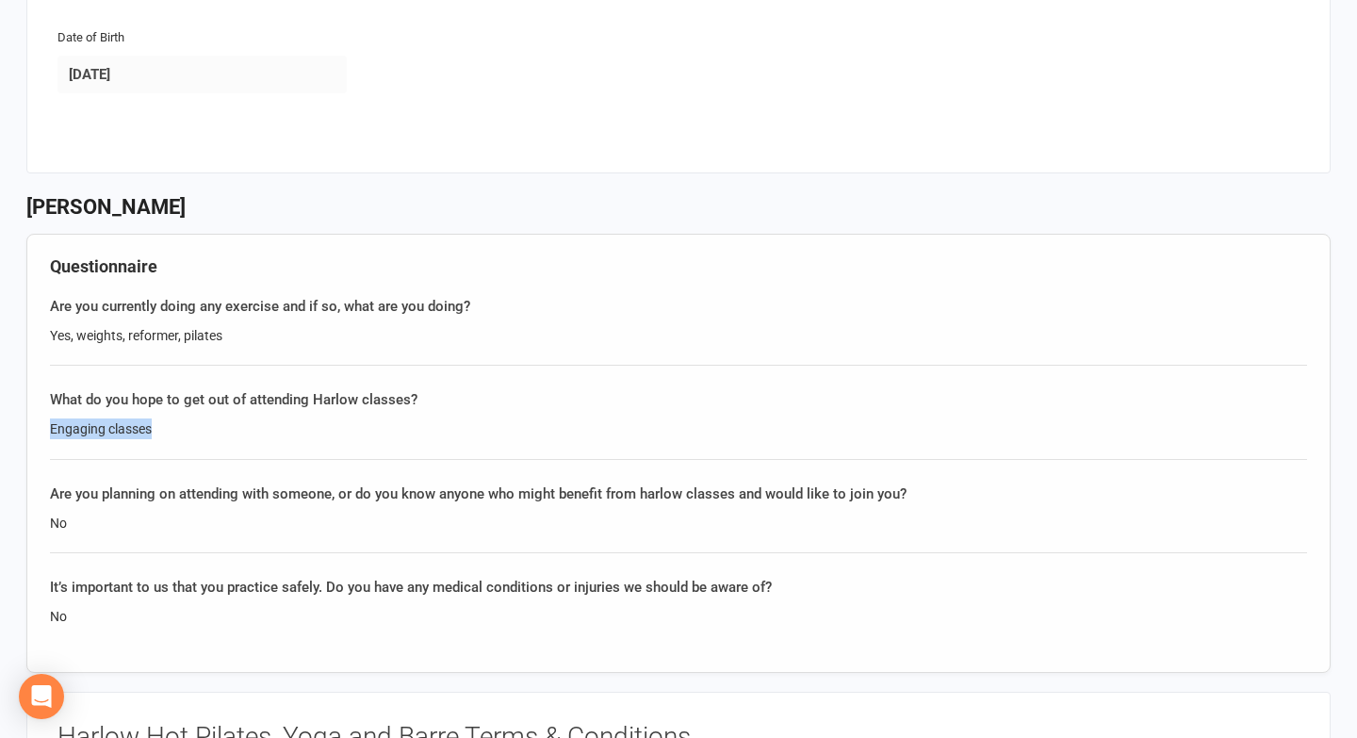
drag, startPoint x: 167, startPoint y: 435, endPoint x: 17, endPoint y: 415, distance: 151.3
copy div "Engaging classes"
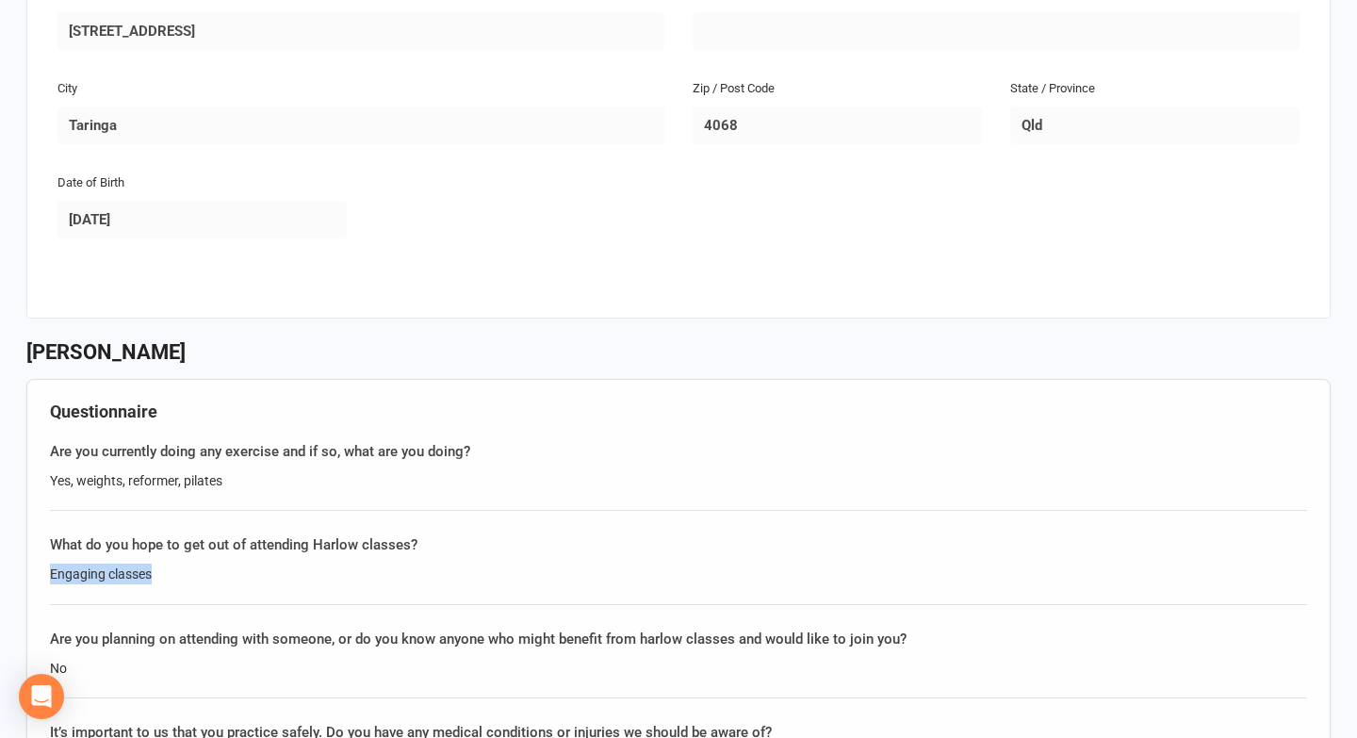
scroll to position [542, 0]
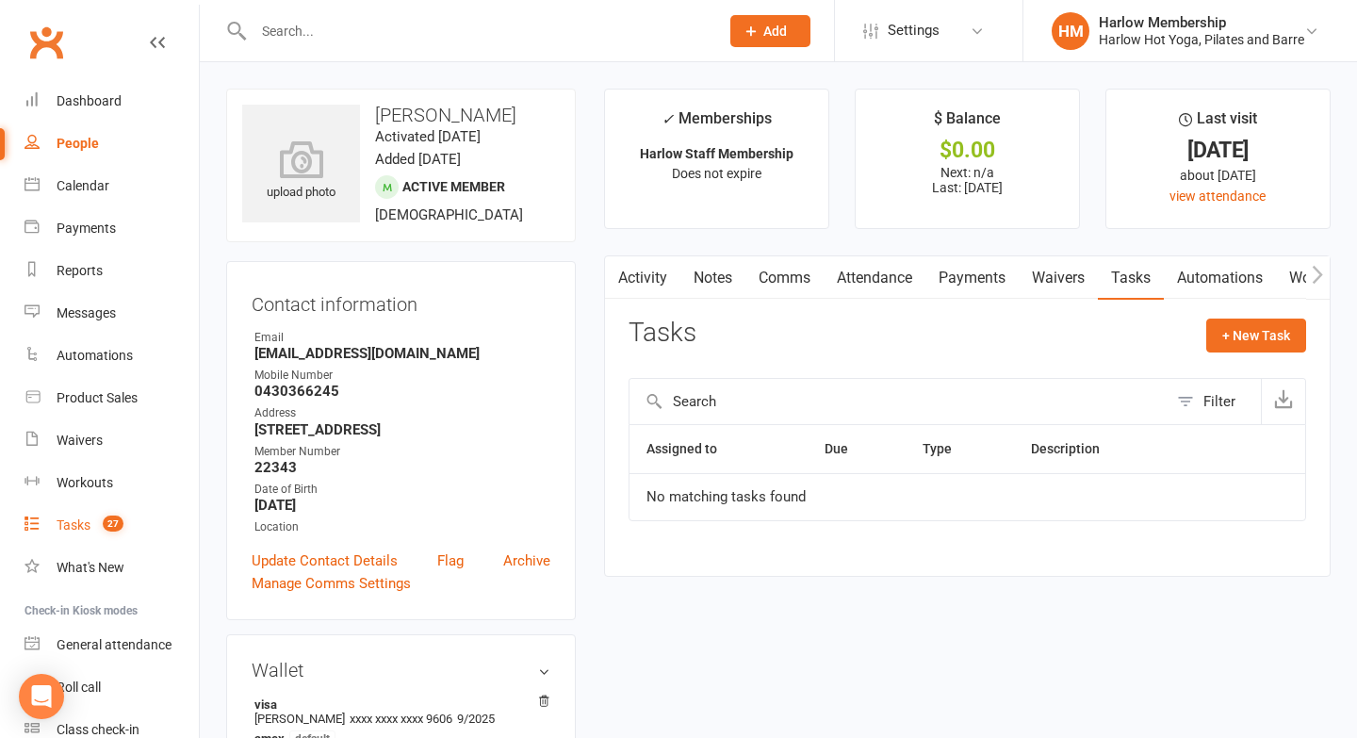
click at [69, 524] on div "Tasks" at bounding box center [74, 524] width 34 height 15
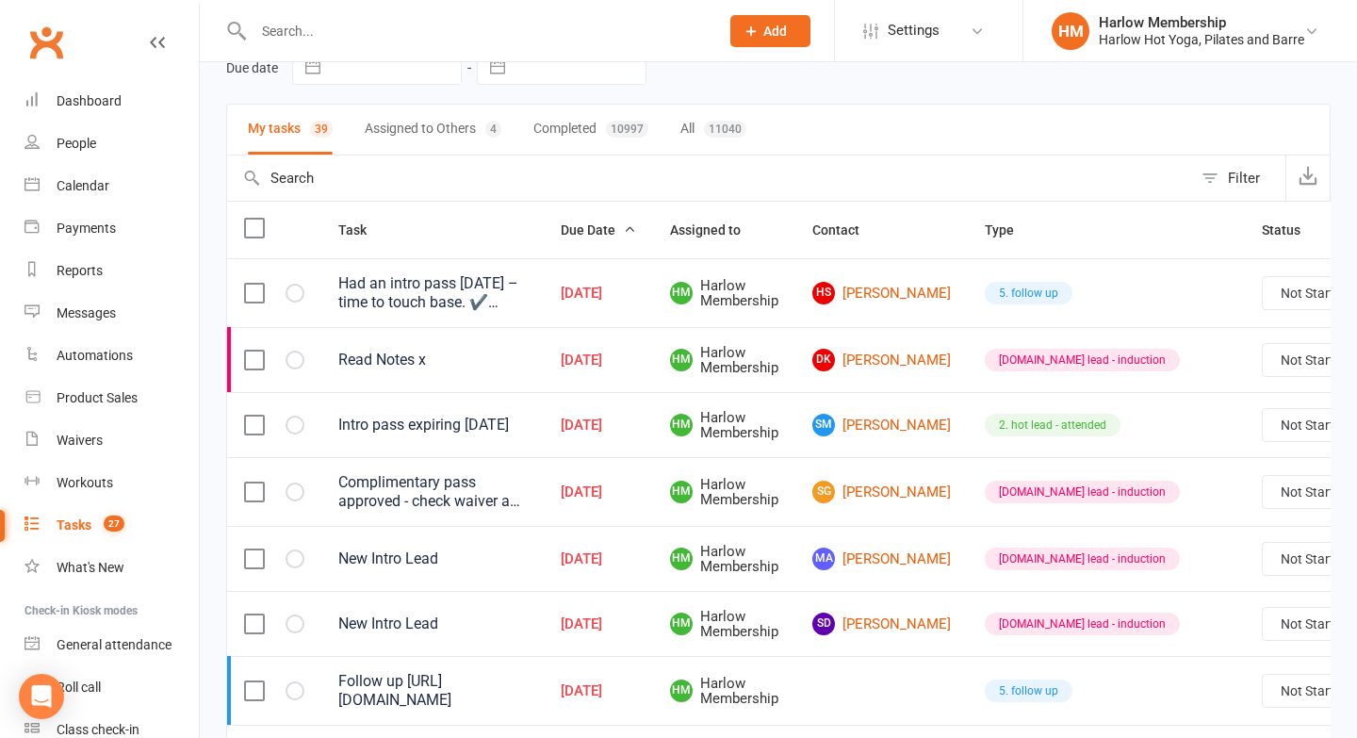
scroll to position [102, 0]
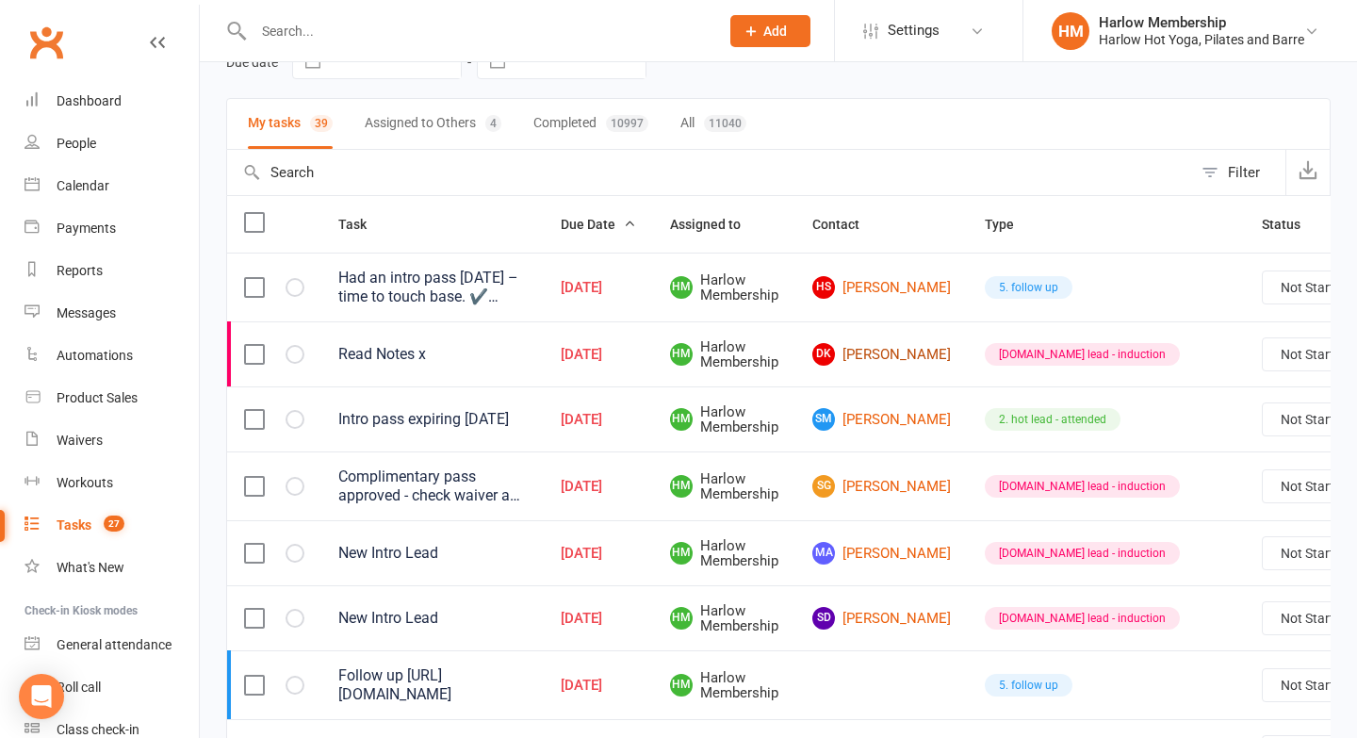
click at [857, 351] on link "DK [PERSON_NAME]" at bounding box center [881, 354] width 139 height 23
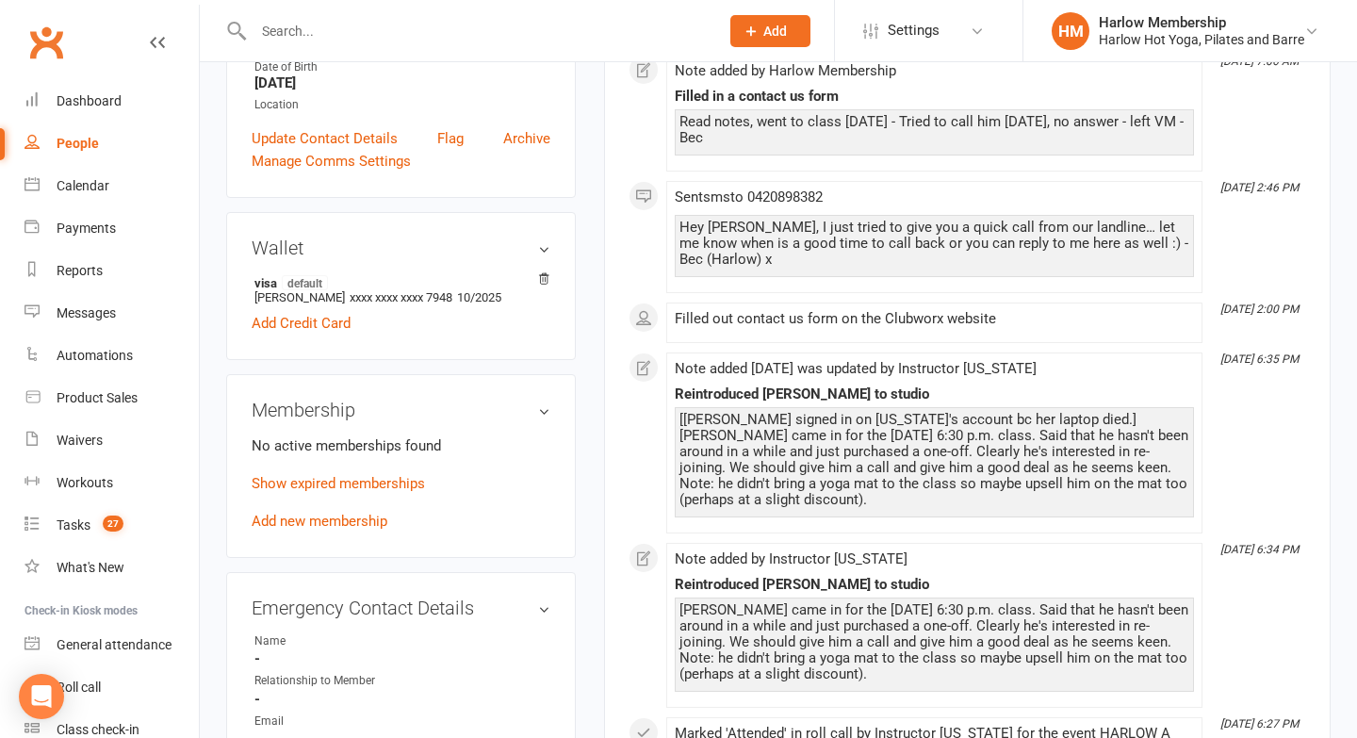
scroll to position [428, 0]
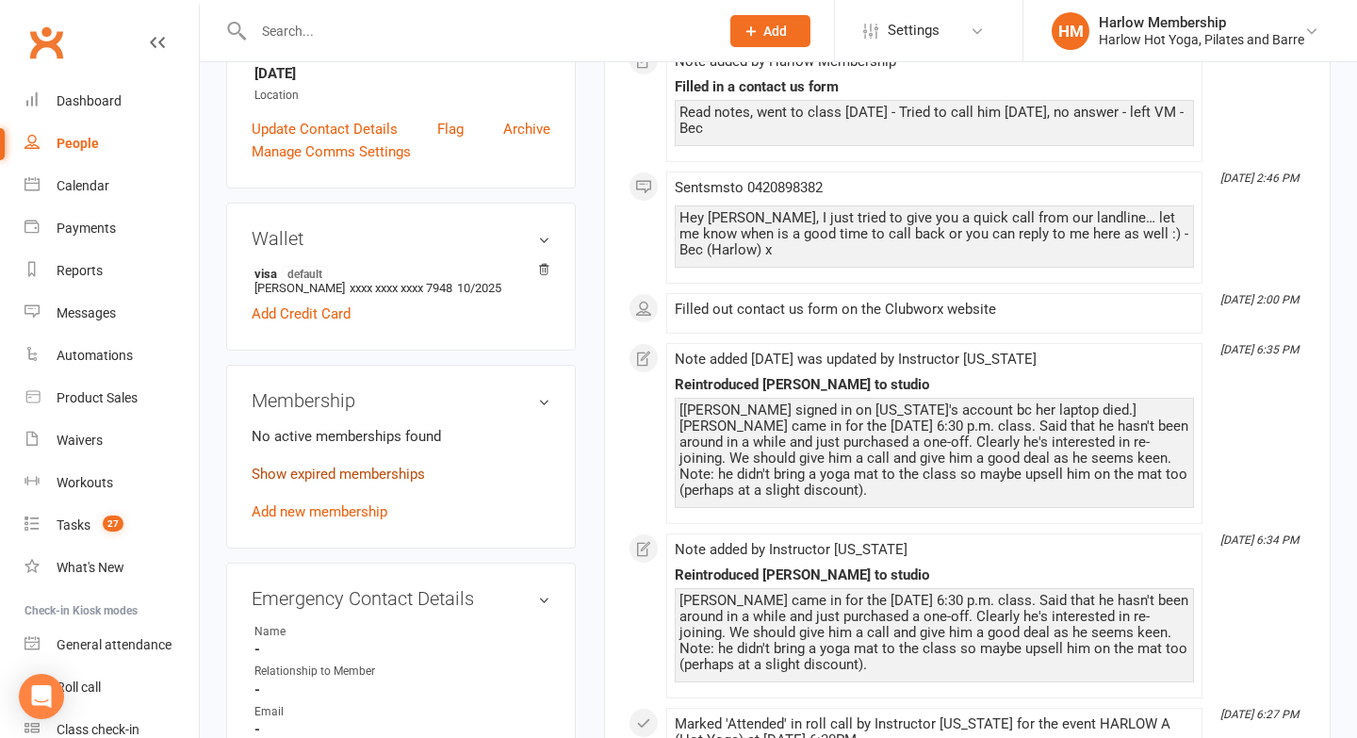
click at [333, 472] on link "Show expired memberships" at bounding box center [338, 474] width 173 height 17
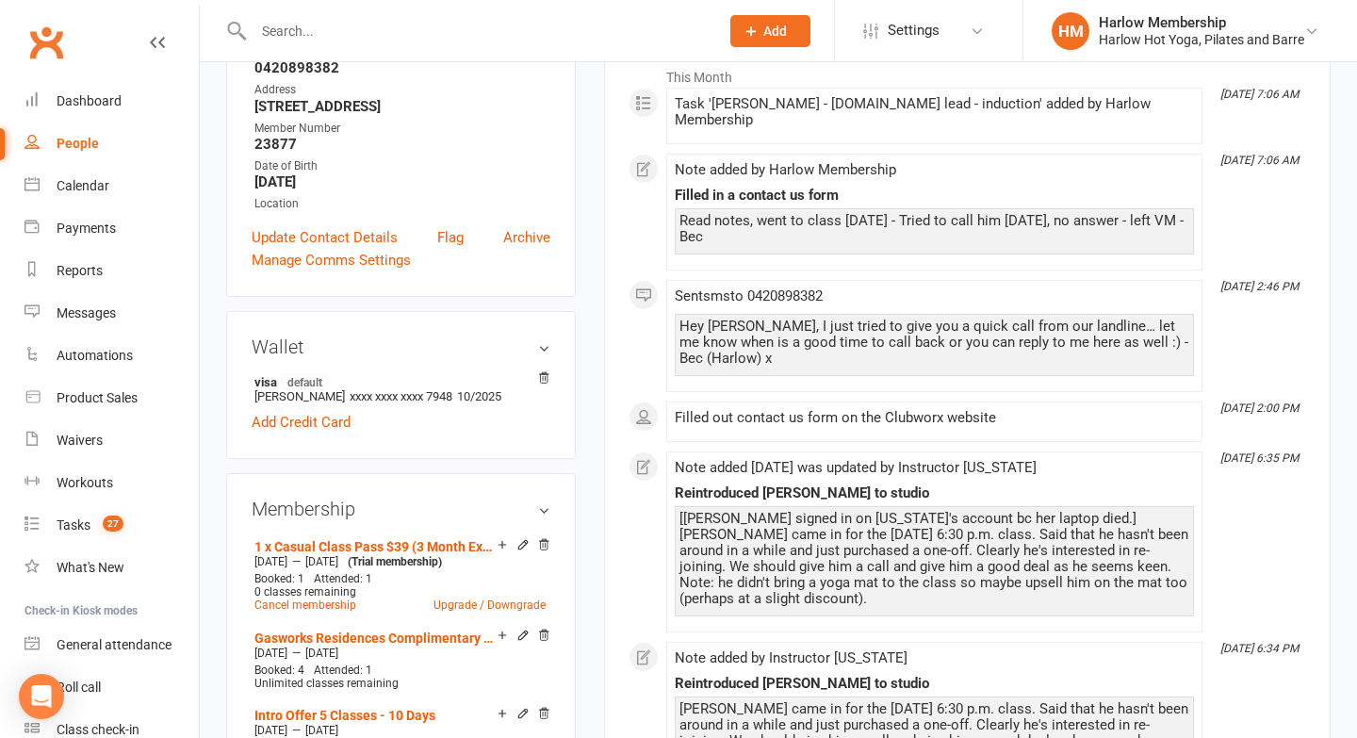
scroll to position [0, 0]
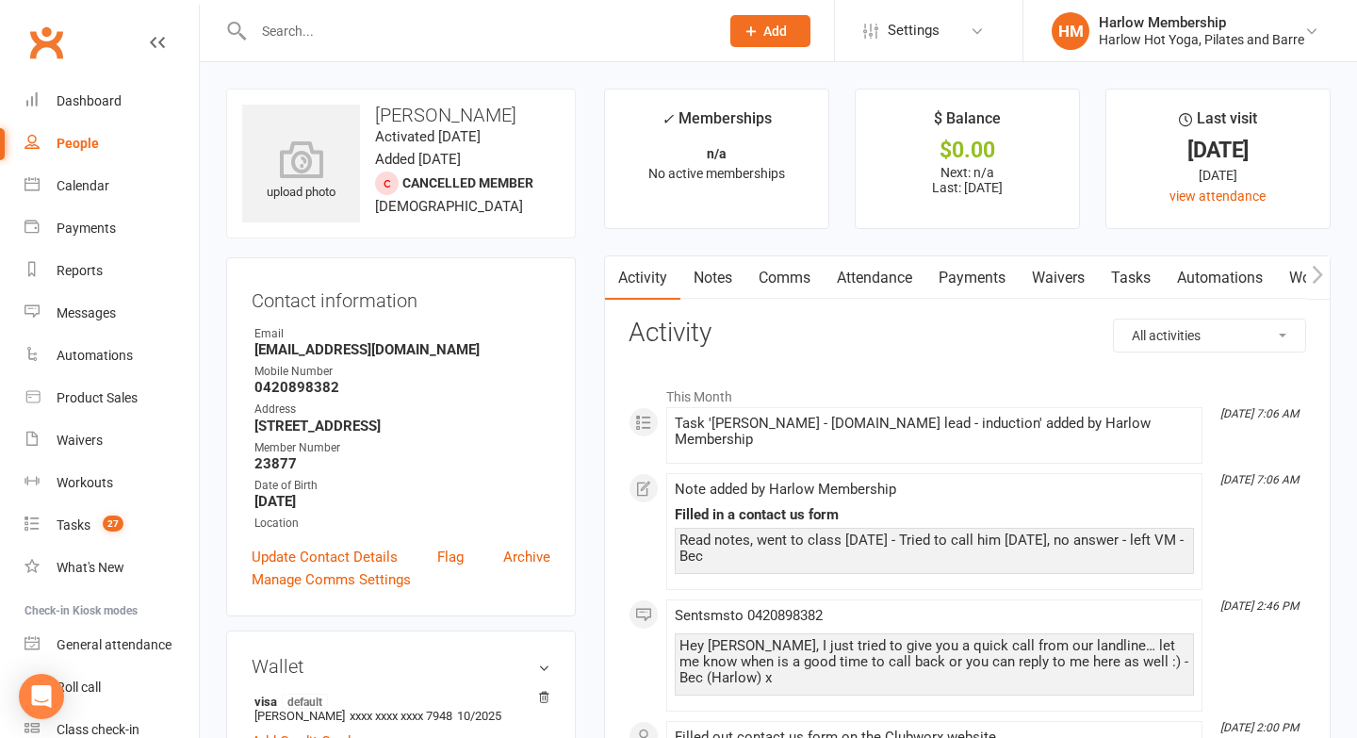
click at [707, 283] on link "Notes" at bounding box center [713, 277] width 65 height 43
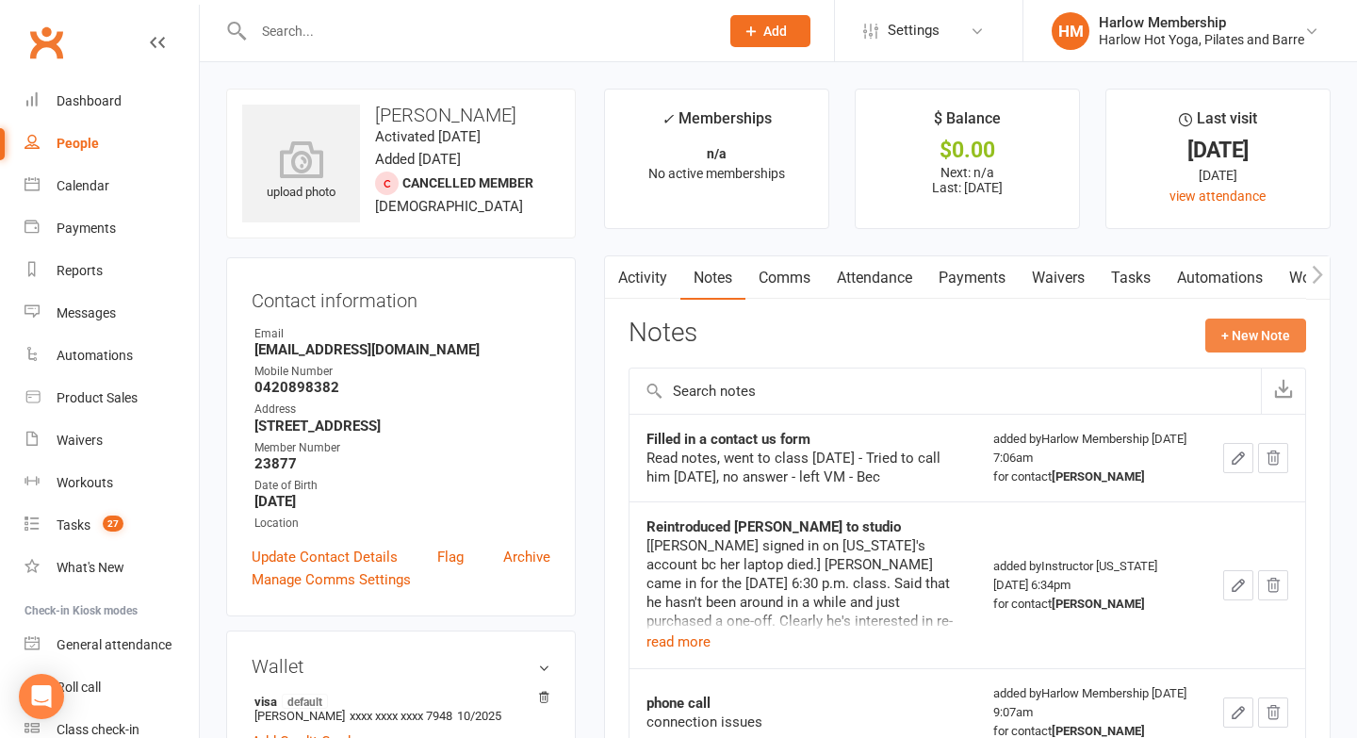
click at [1263, 343] on button "+ New Note" at bounding box center [1256, 336] width 101 height 34
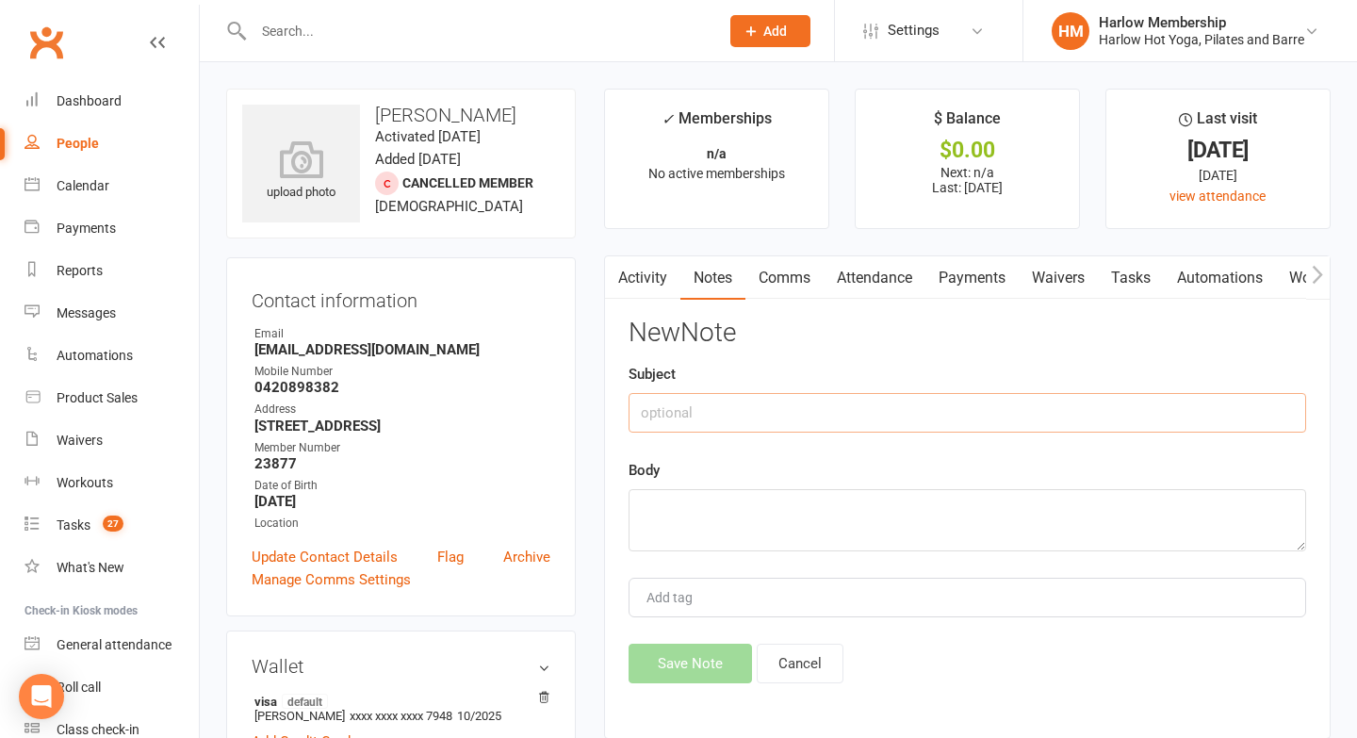
click at [683, 400] on input "text" at bounding box center [968, 413] width 678 height 40
drag, startPoint x: 781, startPoint y: 420, endPoint x: 717, endPoint y: 415, distance: 64.3
click at [717, 415] on input "Called. VM. Sent SMS" at bounding box center [968, 413] width 678 height 40
type input "Called. VM. Reset task for [DATE]"
click at [686, 534] on textarea at bounding box center [968, 520] width 678 height 62
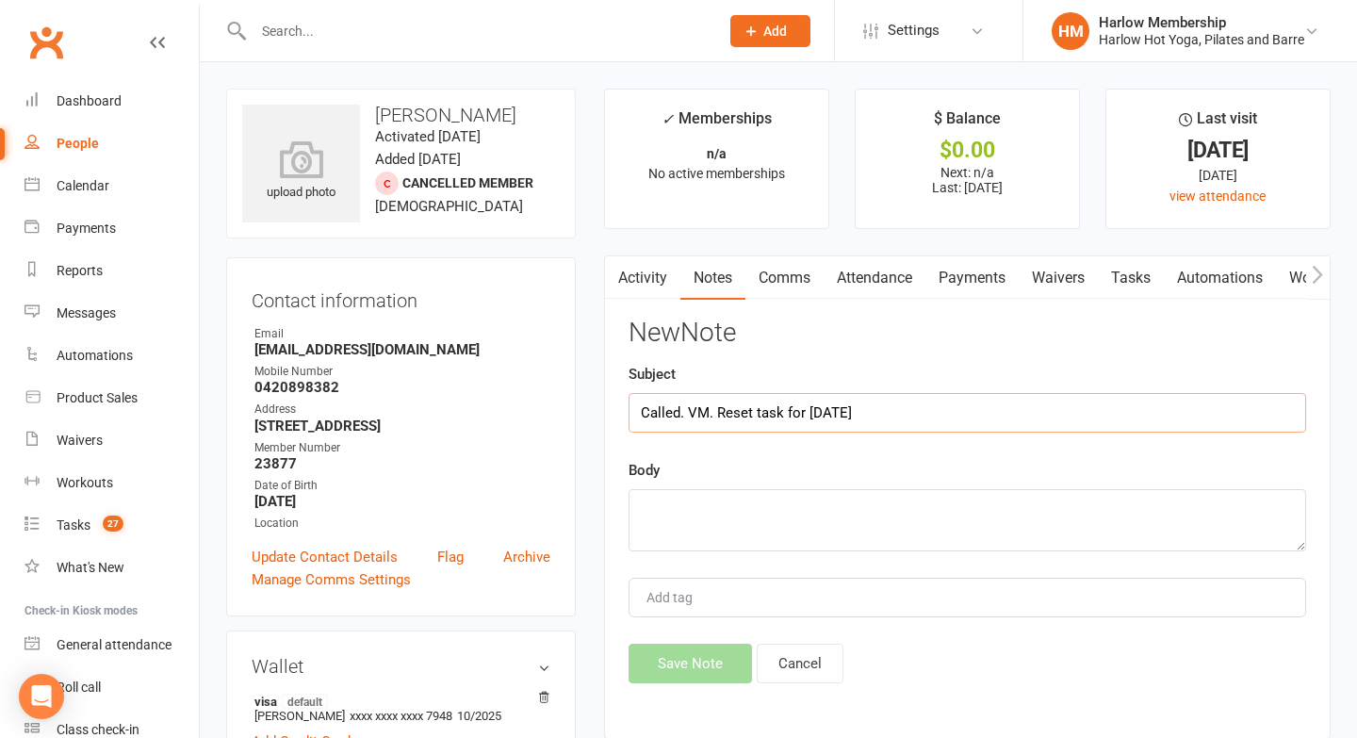
click at [730, 418] on input "Called. VM. Reset task for [DATE]" at bounding box center [968, 413] width 678 height 40
click at [711, 504] on textarea at bounding box center [968, 520] width 678 height 62
paste textarea "Called. VM. Reset task for [DATE]"
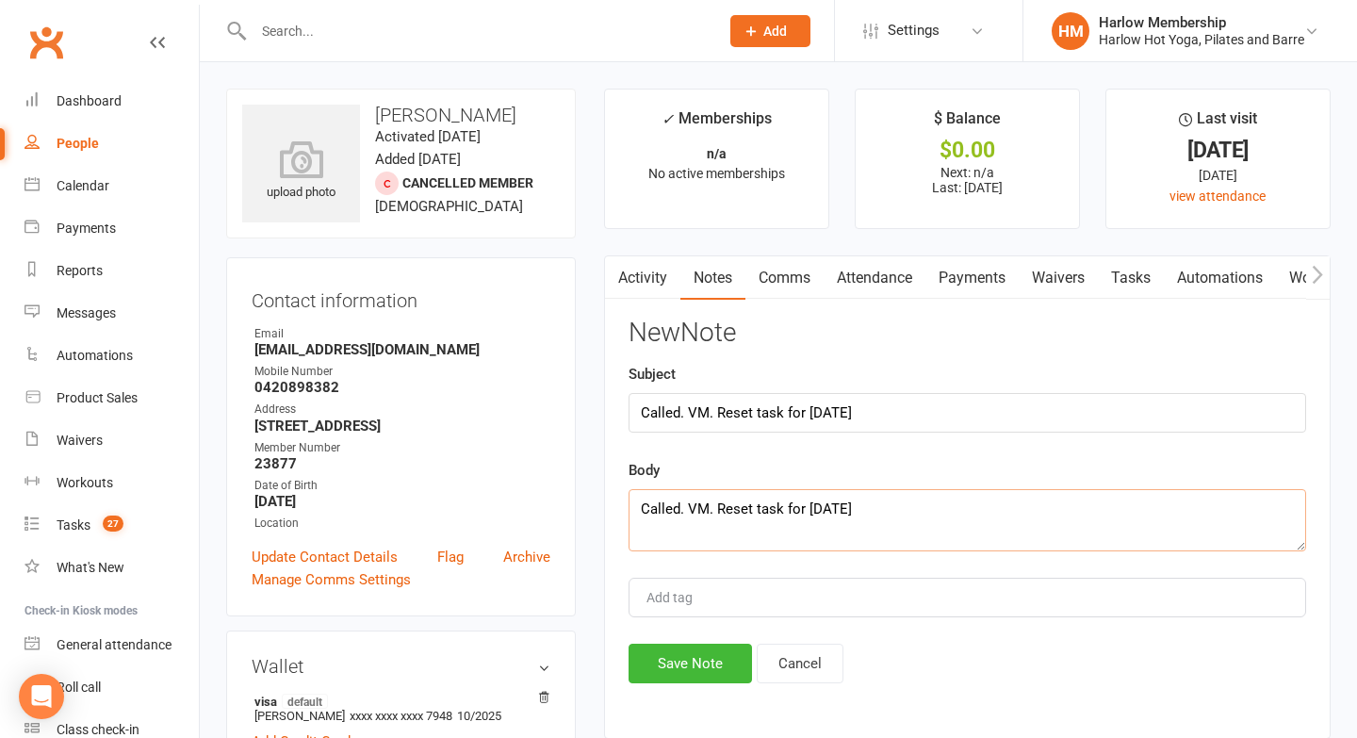
type textarea "Called. VM. Reset task for [DATE]"
click at [706, 687] on div "Activity Notes Comms Attendance Payments Waivers Tasks Automations Workouts Mob…" at bounding box center [967, 497] width 727 height 484
click at [679, 647] on button "Save Note" at bounding box center [690, 664] width 123 height 40
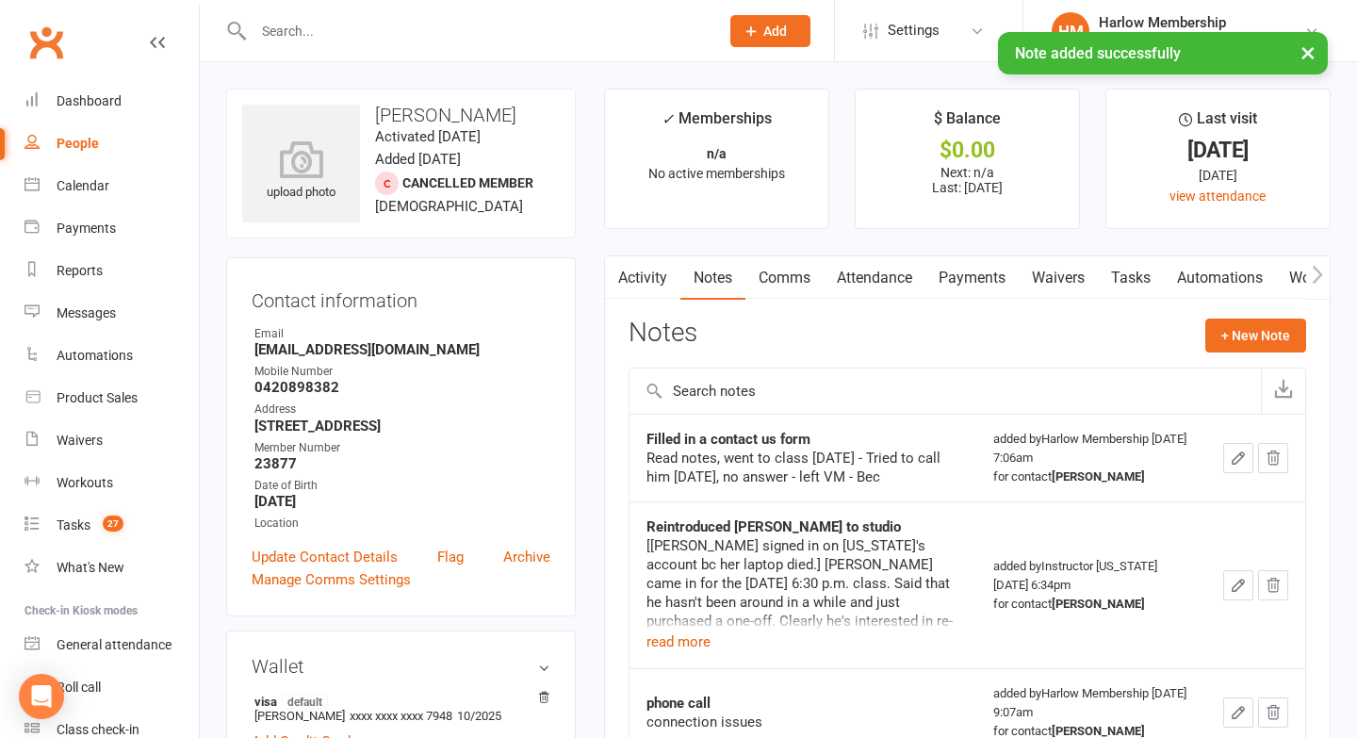
click at [1119, 279] on link "Tasks" at bounding box center [1131, 277] width 66 height 43
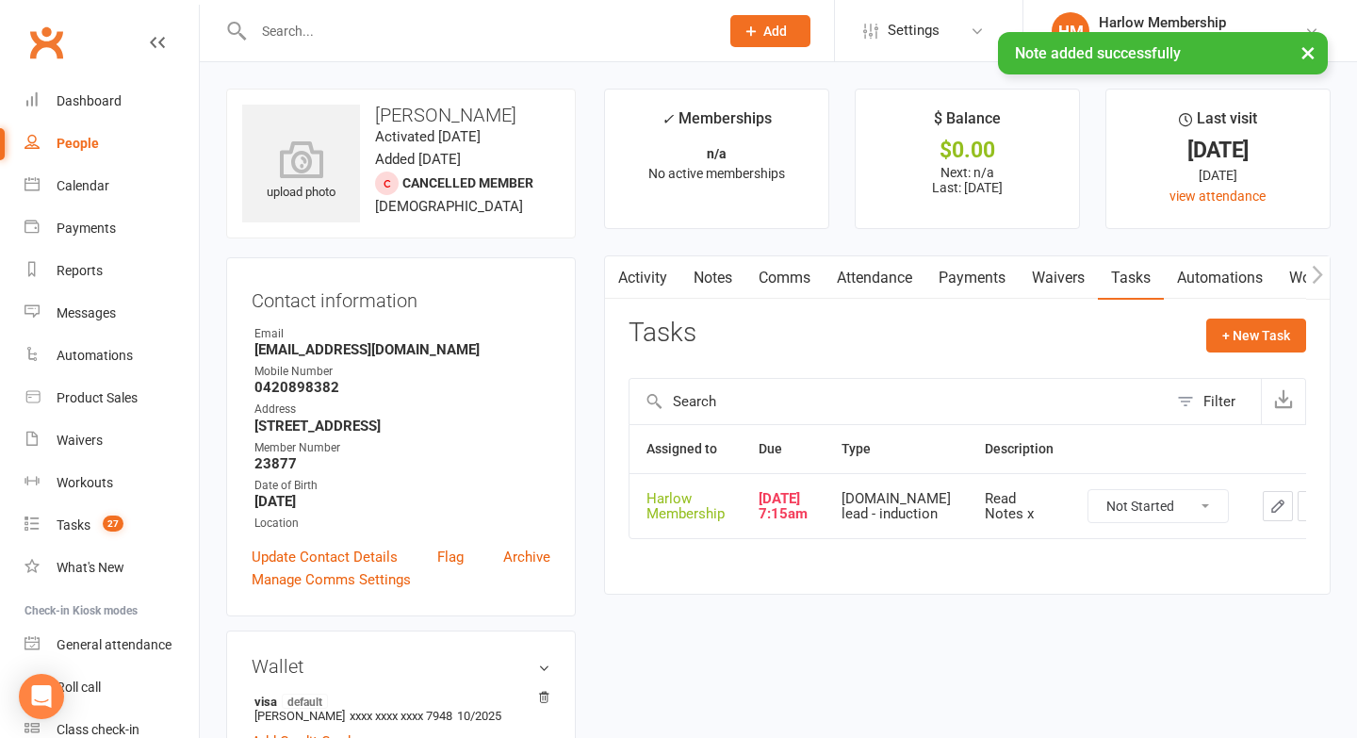
click at [1272, 512] on icon "button" at bounding box center [1277, 505] width 11 height 11
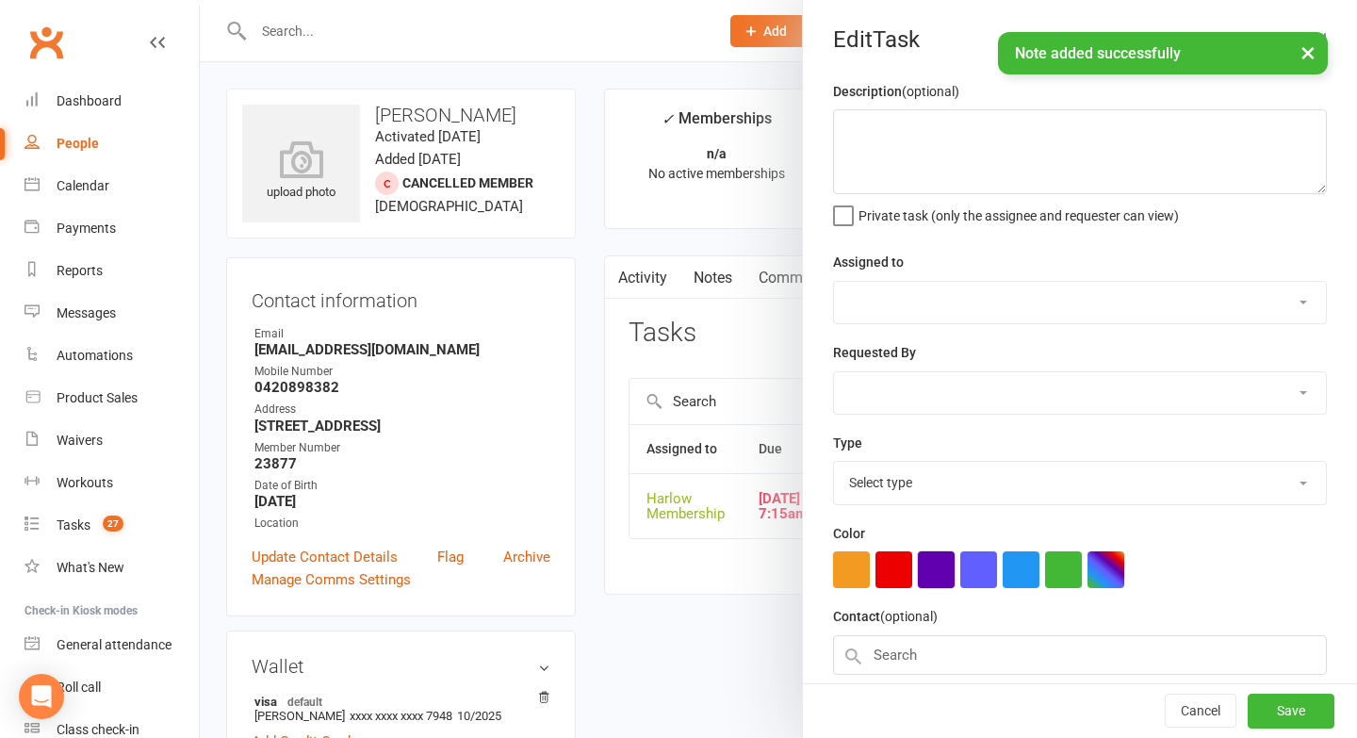
type textarea "Read Notes x"
select select "47368"
select select "28230"
type input "[DATE]"
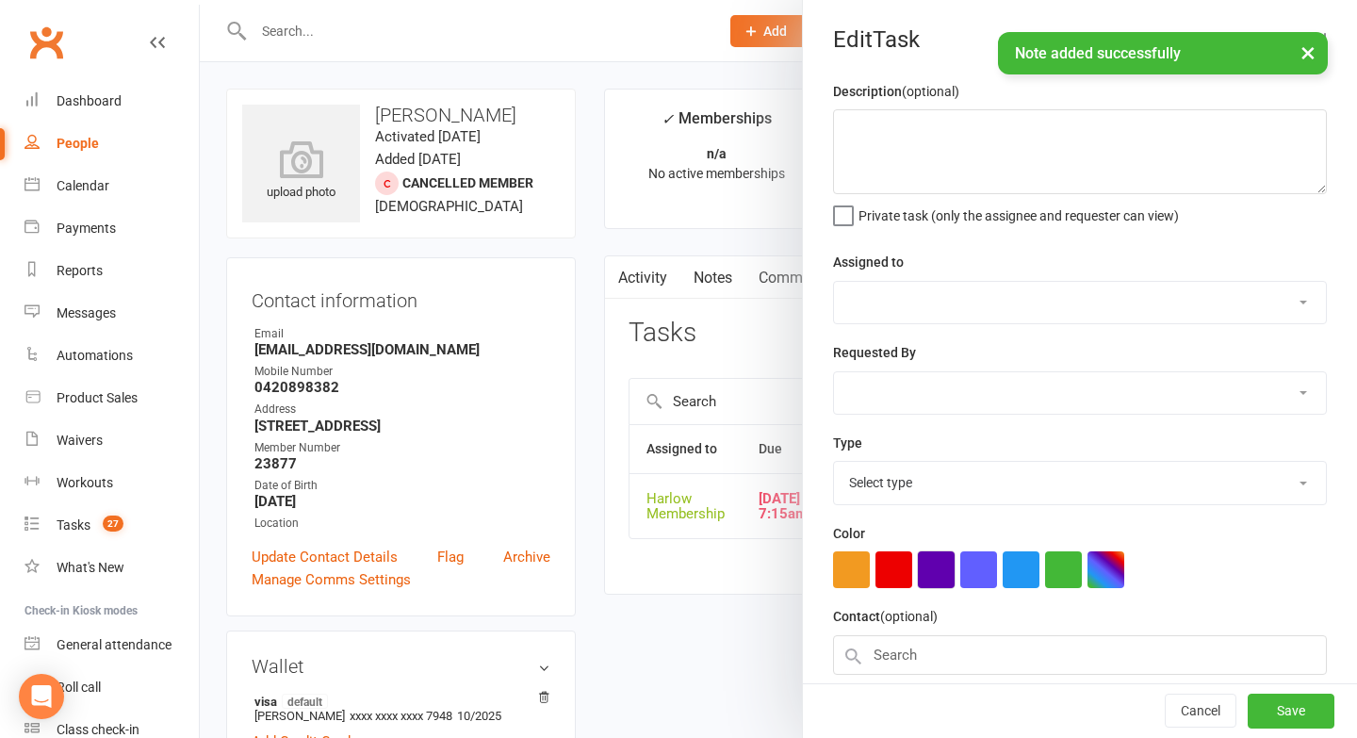
type input "7:15am"
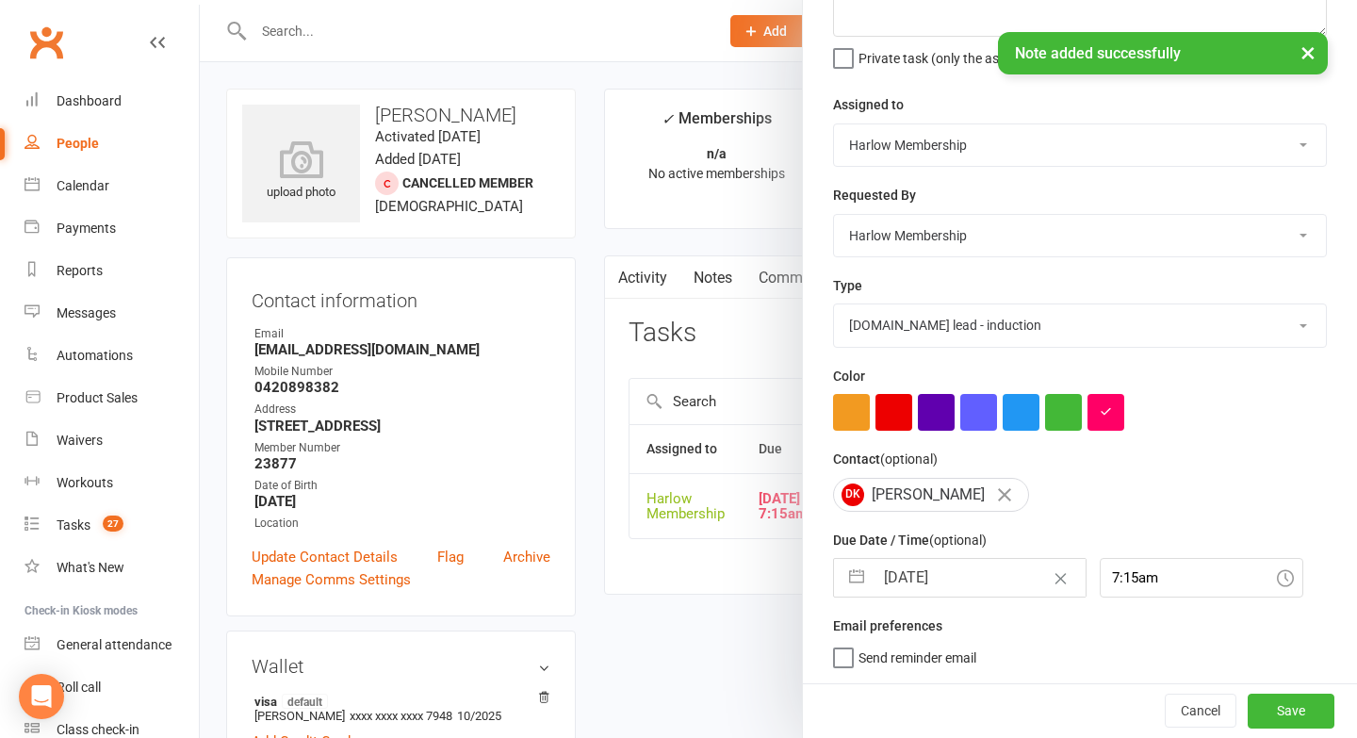
click at [910, 584] on input "[DATE]" at bounding box center [980, 578] width 212 height 38
select select "7"
select select "2025"
select select "8"
select select "2025"
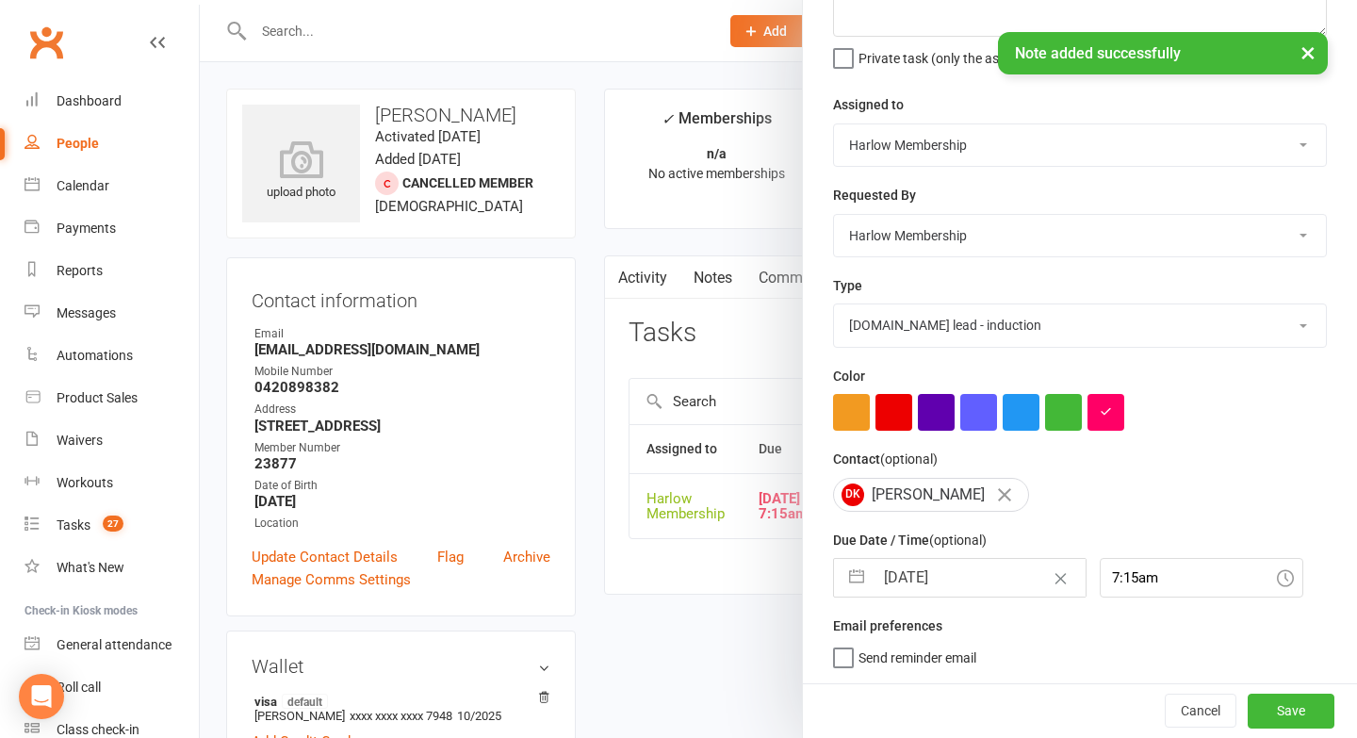
select select "9"
select select "2025"
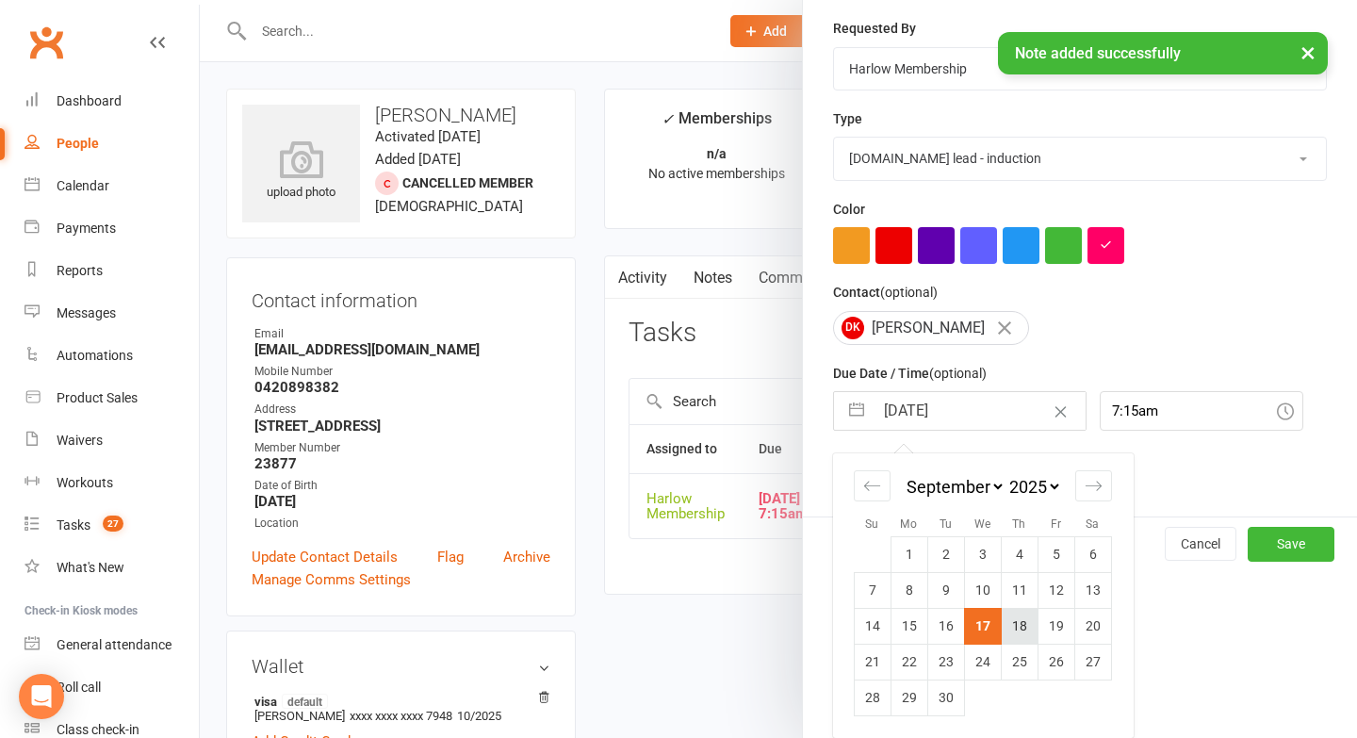
click at [1018, 631] on td "18" at bounding box center [1019, 626] width 37 height 36
type input "18 Sep 2025"
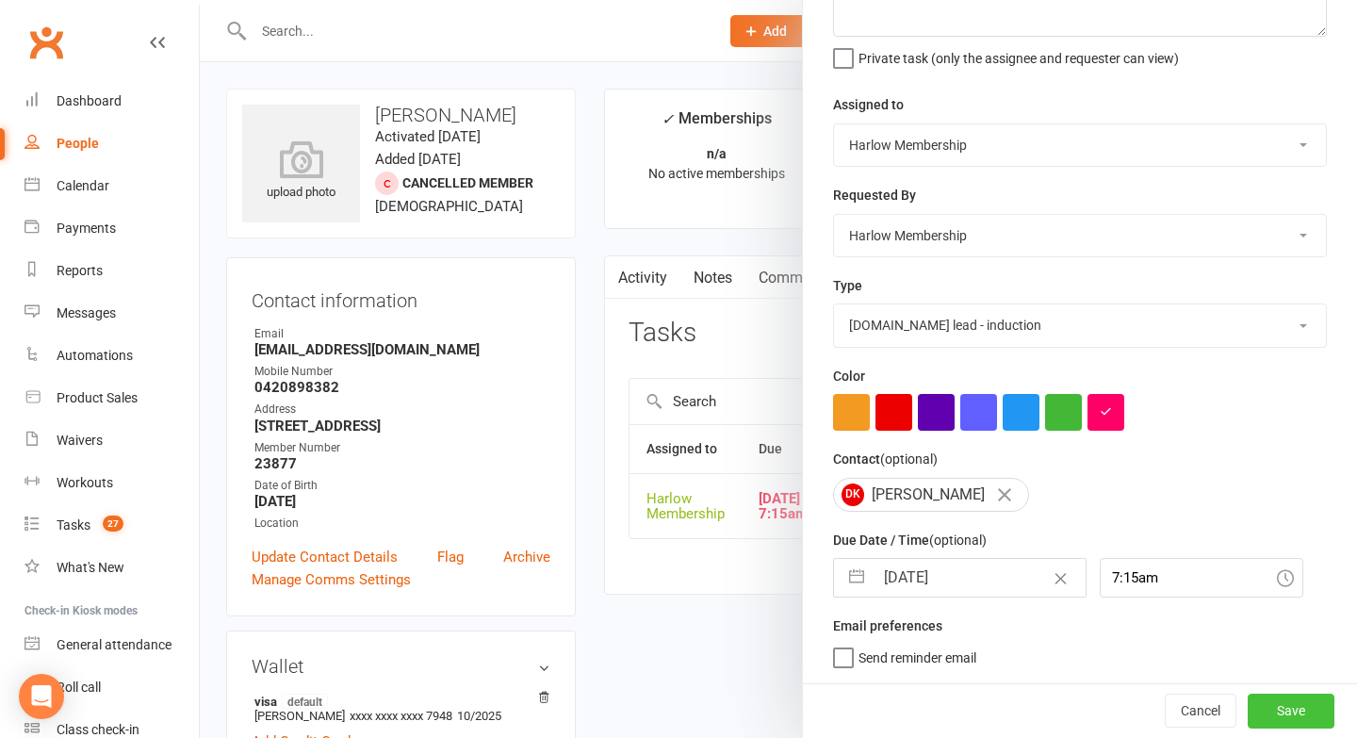
click at [1275, 711] on button "Save" at bounding box center [1291, 711] width 87 height 34
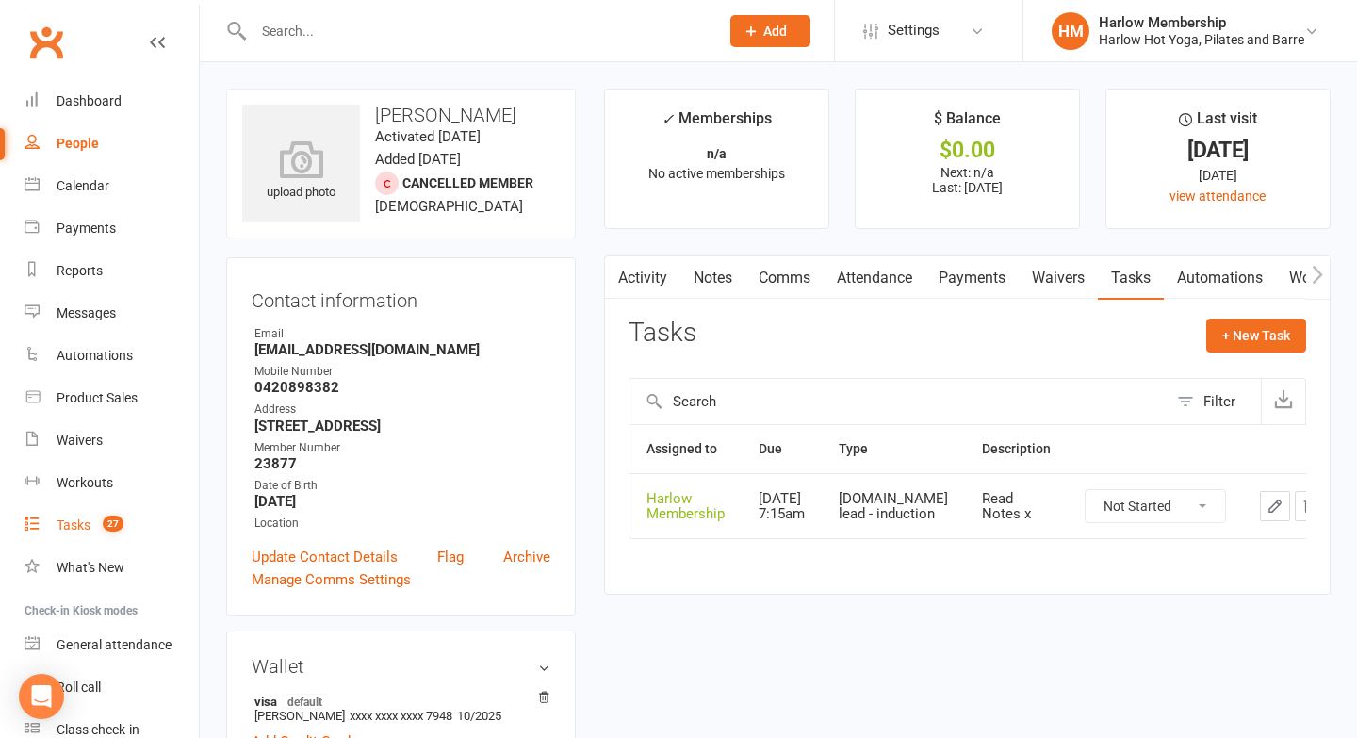
click at [93, 535] on link "Tasks 27" at bounding box center [112, 525] width 174 height 42
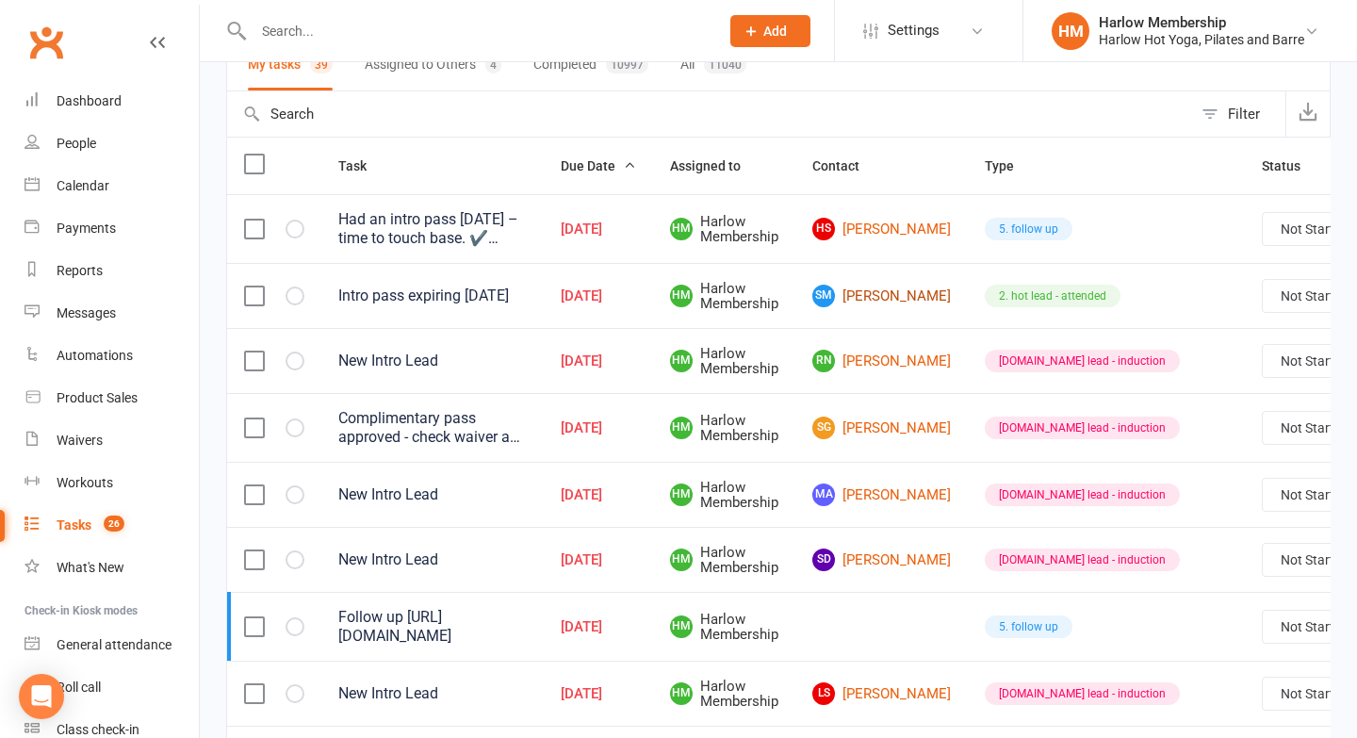
scroll to position [162, 0]
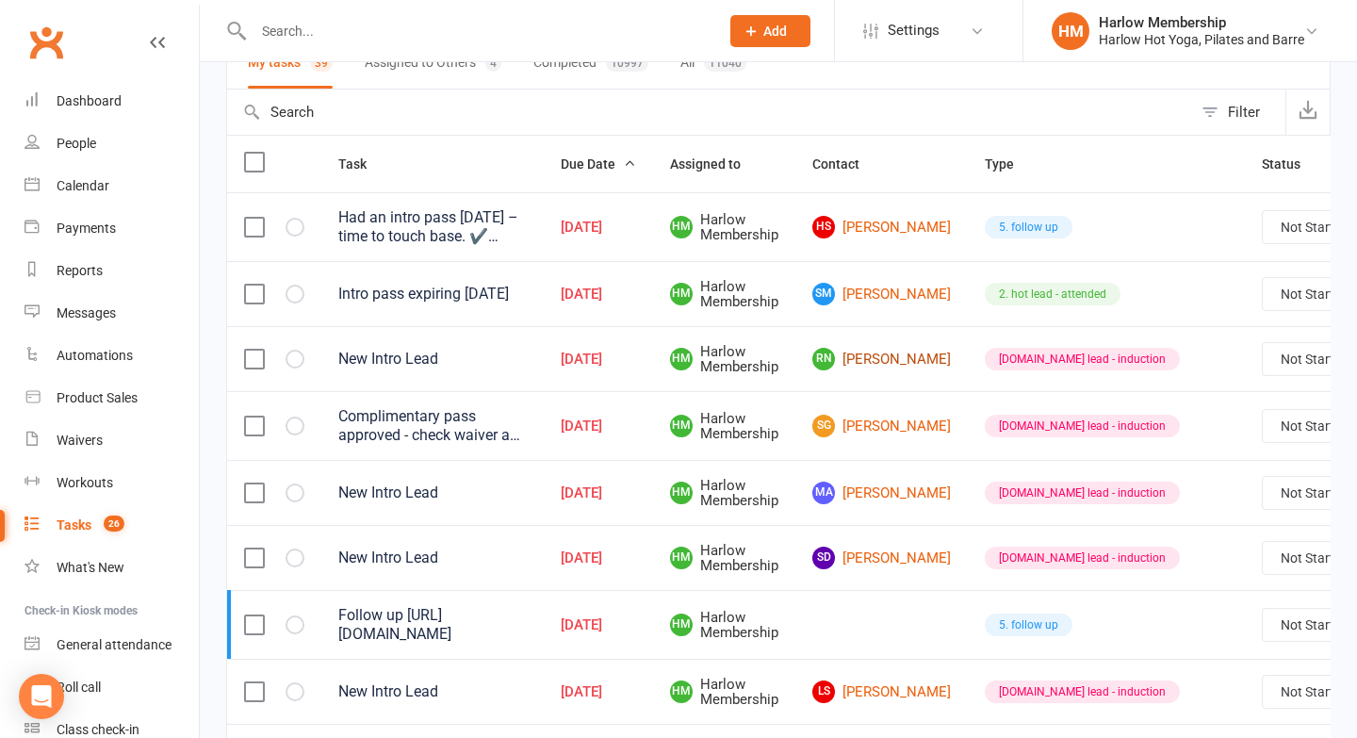
click at [862, 353] on link "RN Rachel Nikolovski" at bounding box center [881, 359] width 139 height 23
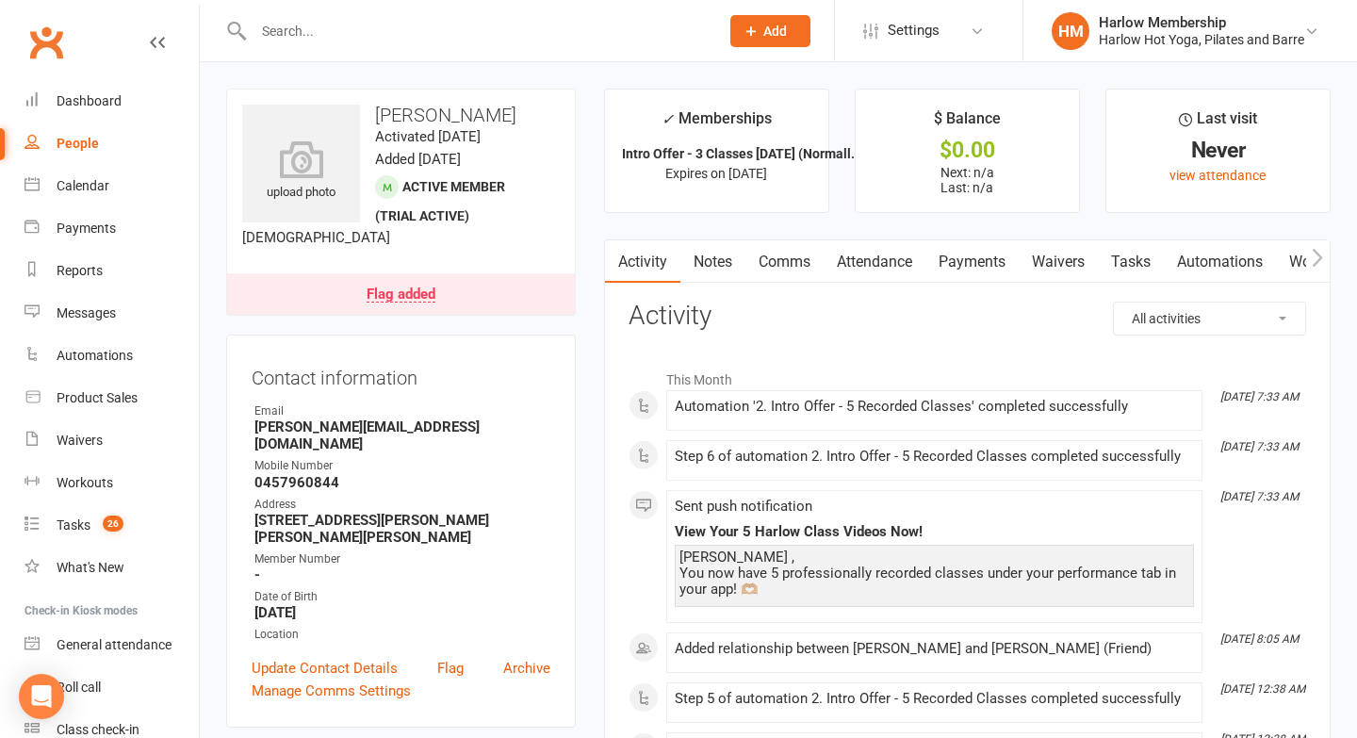
click at [702, 261] on link "Notes" at bounding box center [713, 261] width 65 height 43
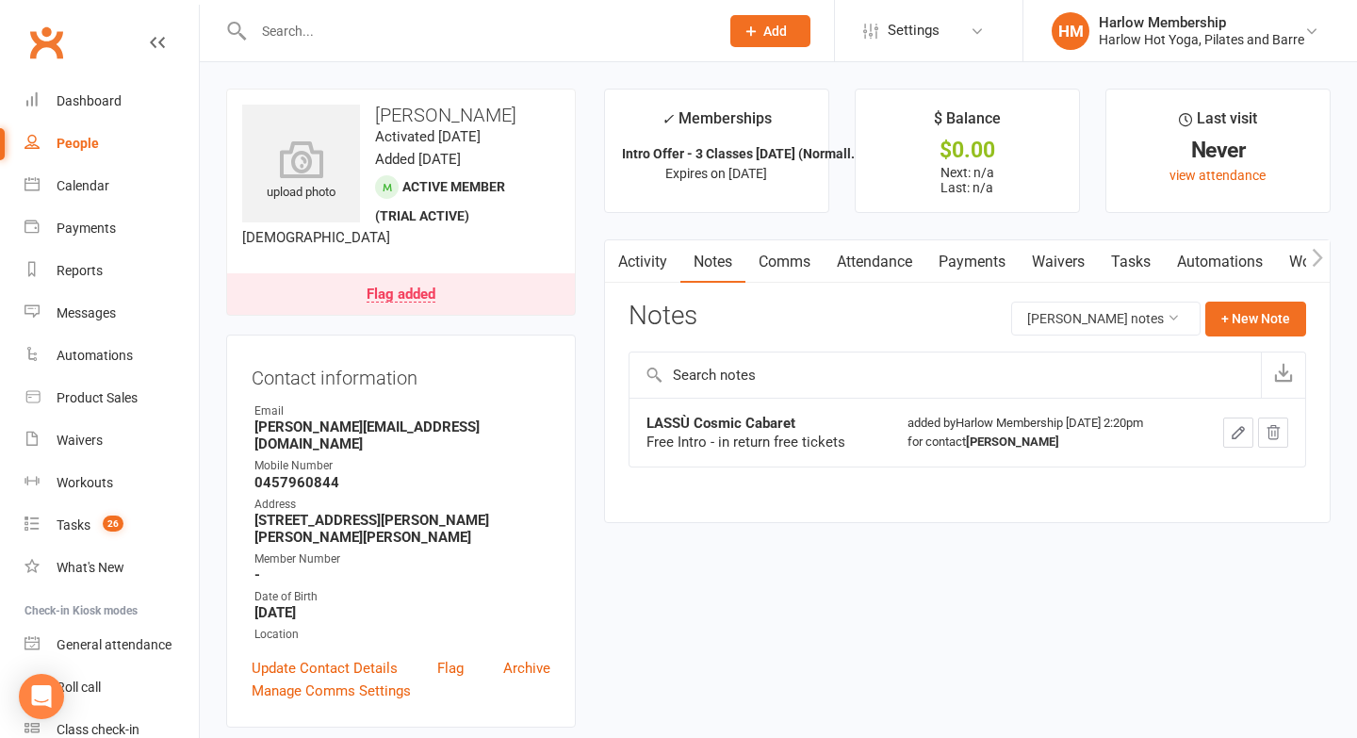
click at [1138, 255] on link "Tasks" at bounding box center [1131, 261] width 66 height 43
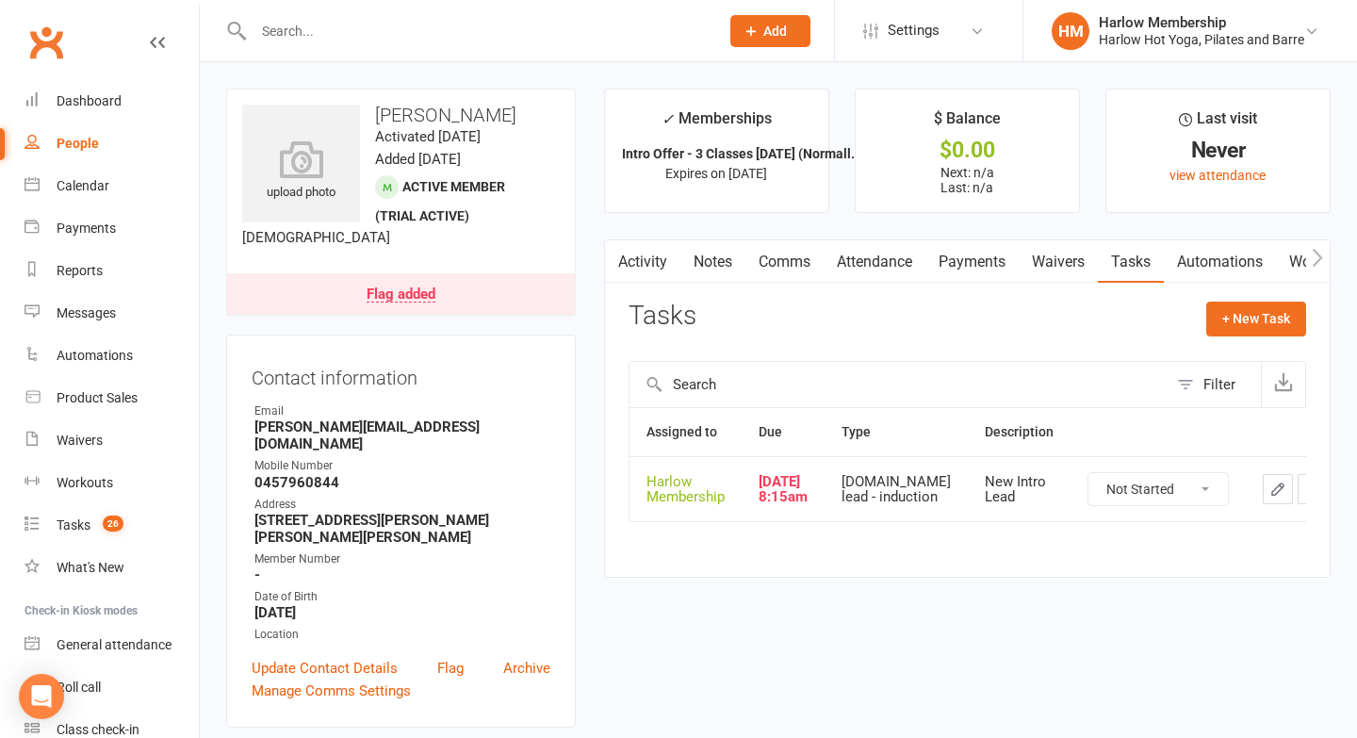
click at [1094, 487] on select "Not Started In Progress Waiting Complete" at bounding box center [1158, 489] width 139 height 32
select select "unstarted"
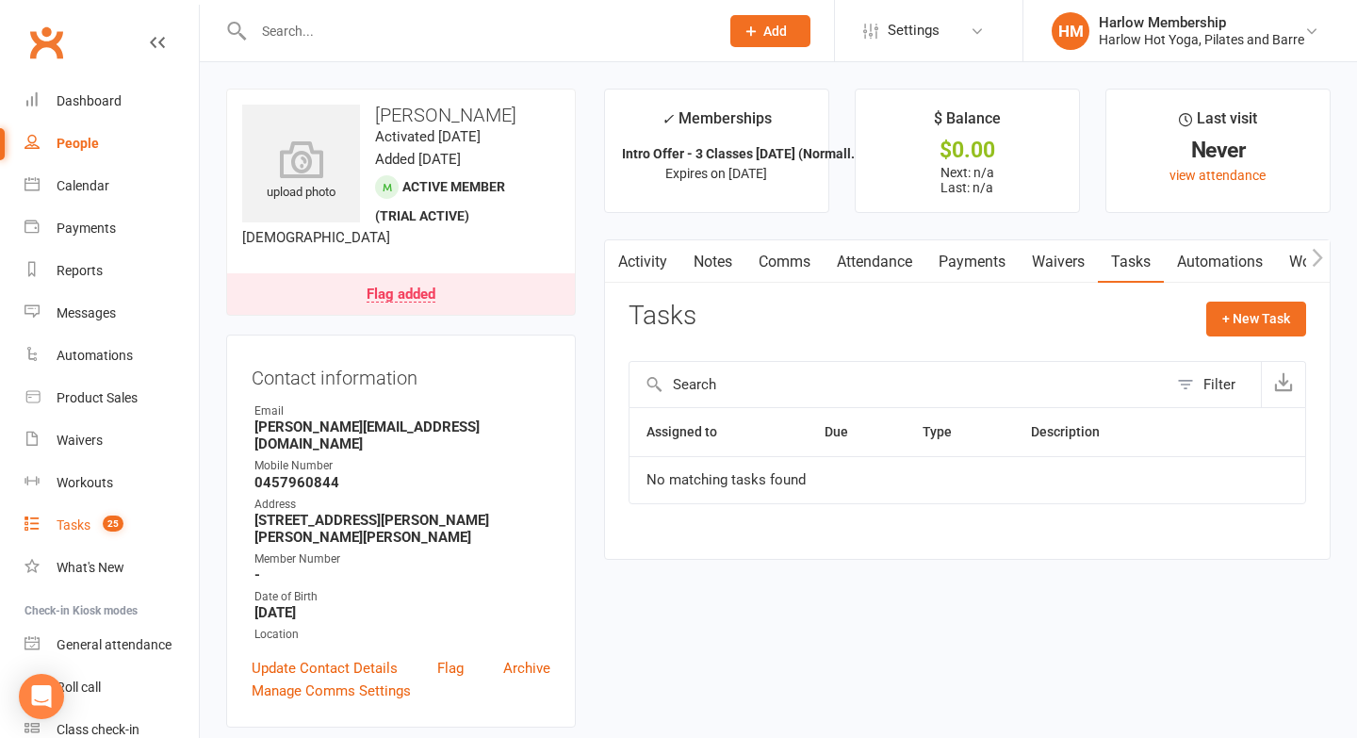
click at [73, 524] on div "Tasks" at bounding box center [74, 524] width 34 height 15
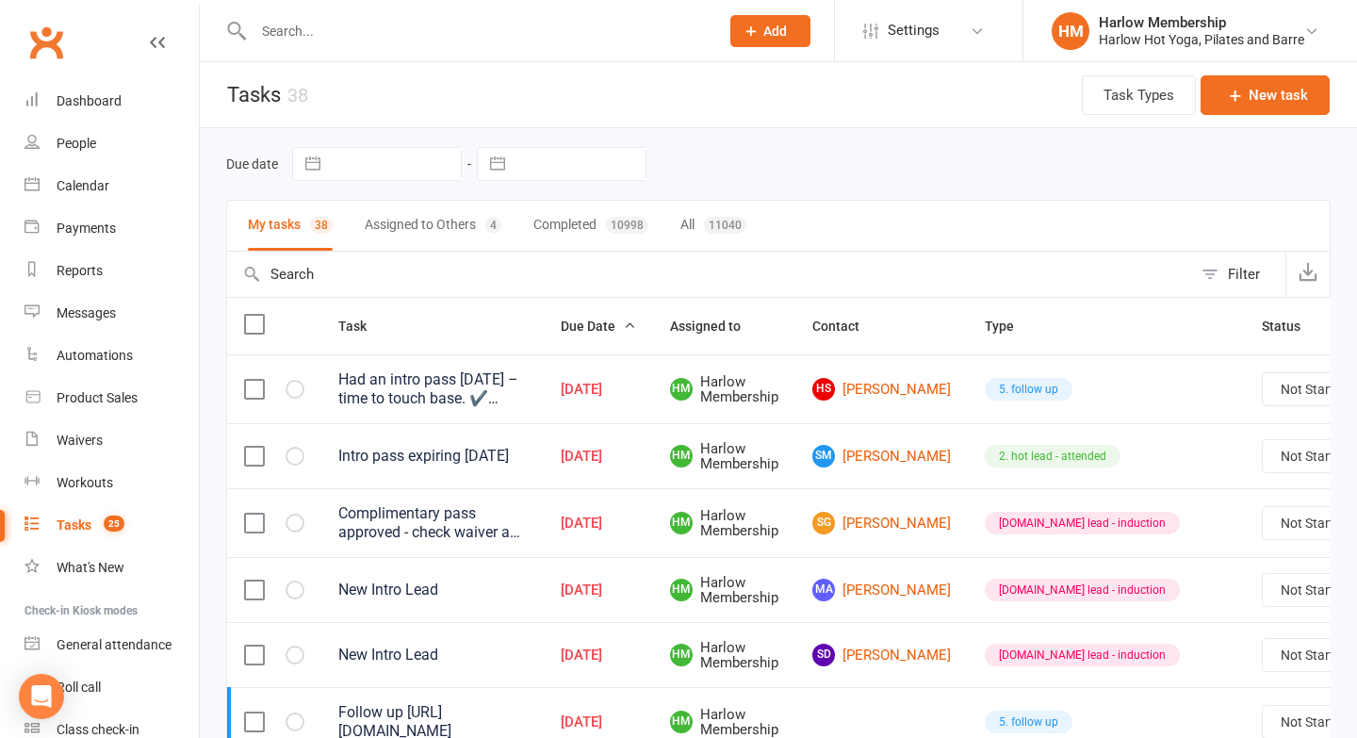
scroll to position [115, 0]
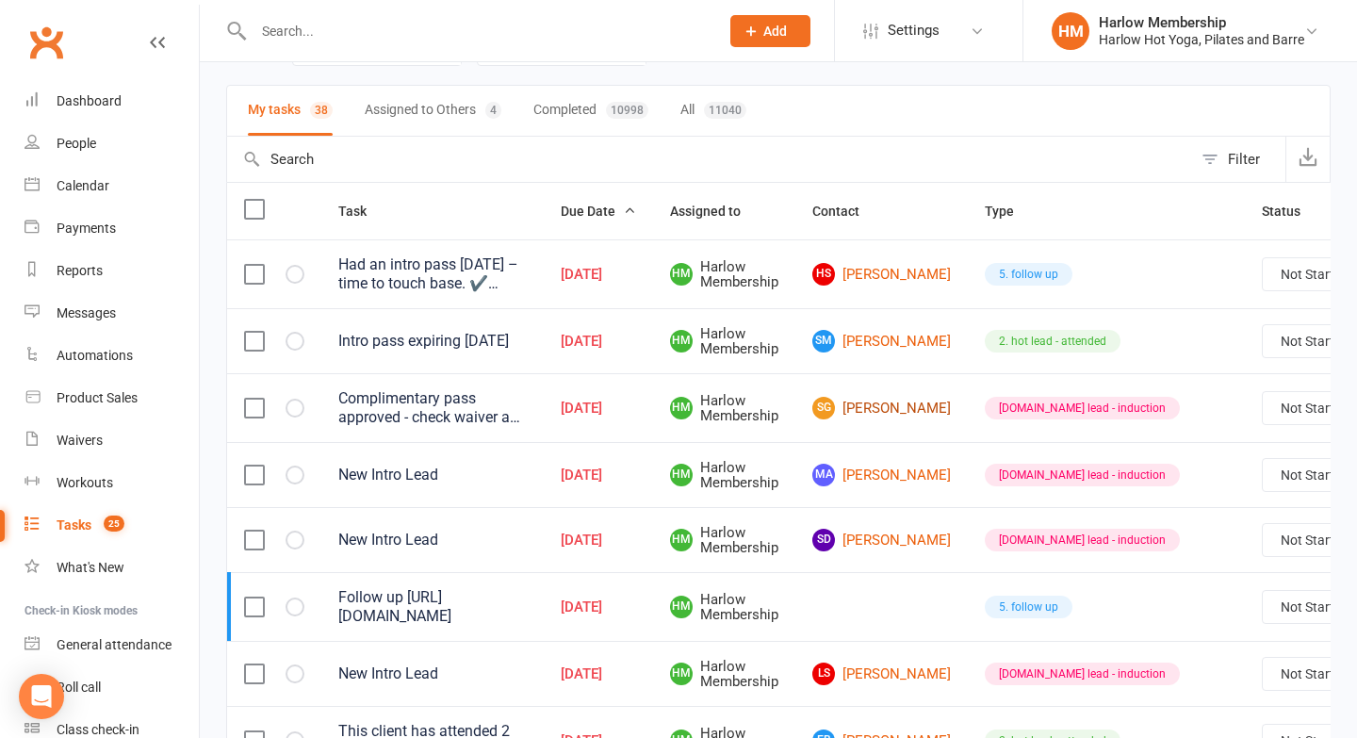
click at [864, 406] on link "SG Savannah Griffiths" at bounding box center [881, 408] width 139 height 23
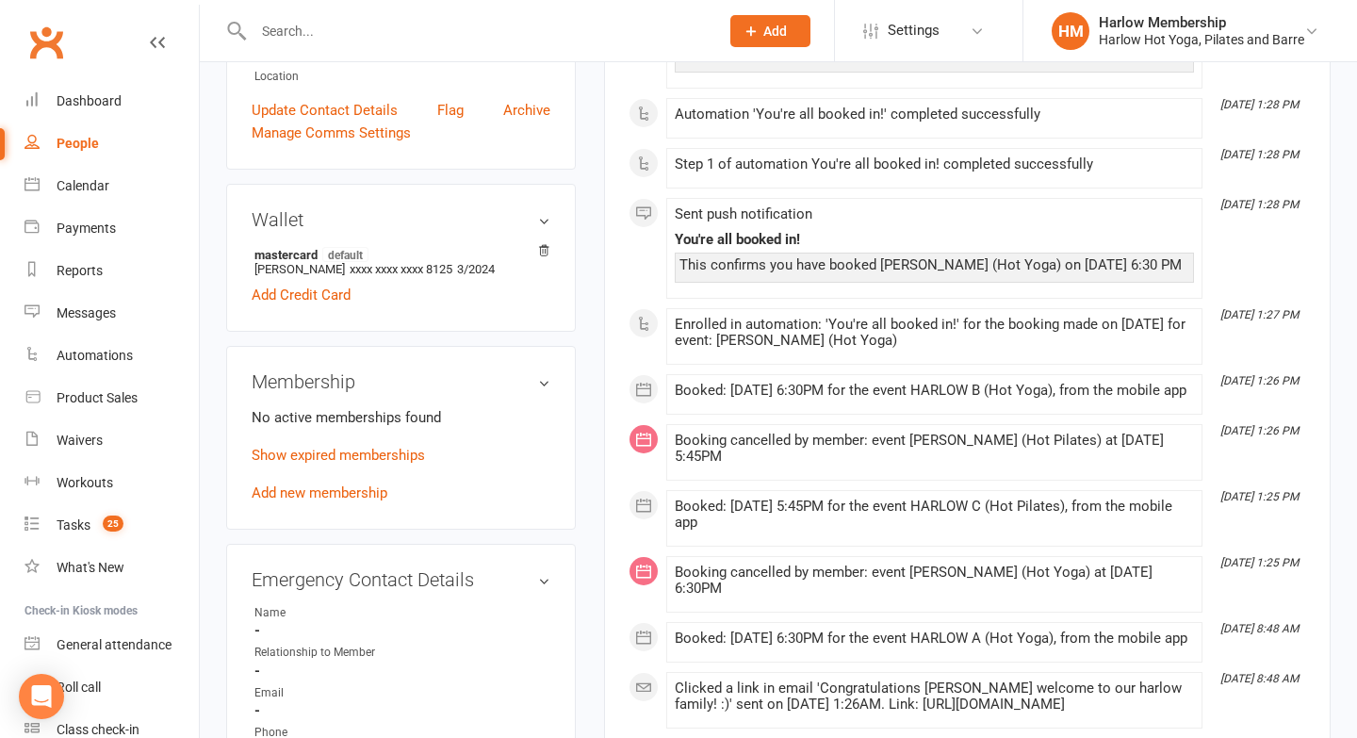
scroll to position [448, 0]
click at [304, 463] on link "Show expired memberships" at bounding box center [338, 454] width 173 height 17
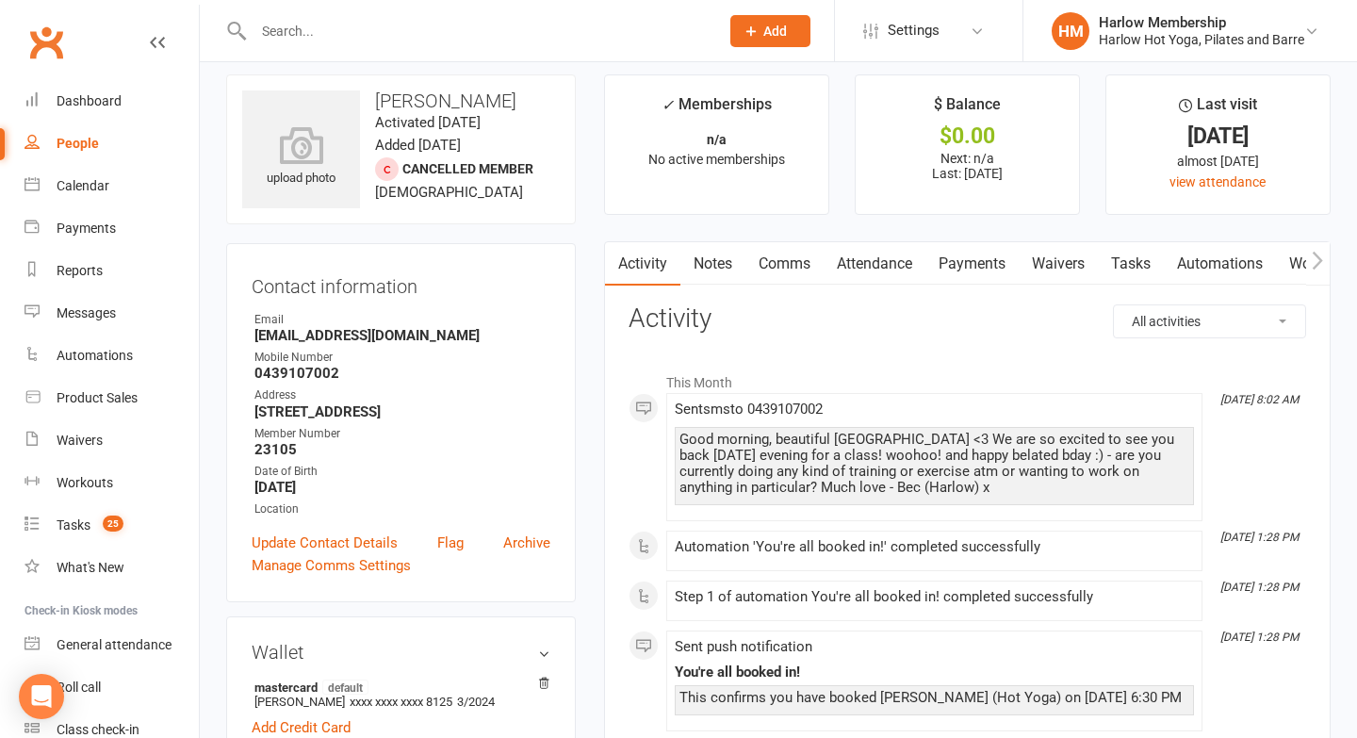
scroll to position [0, 0]
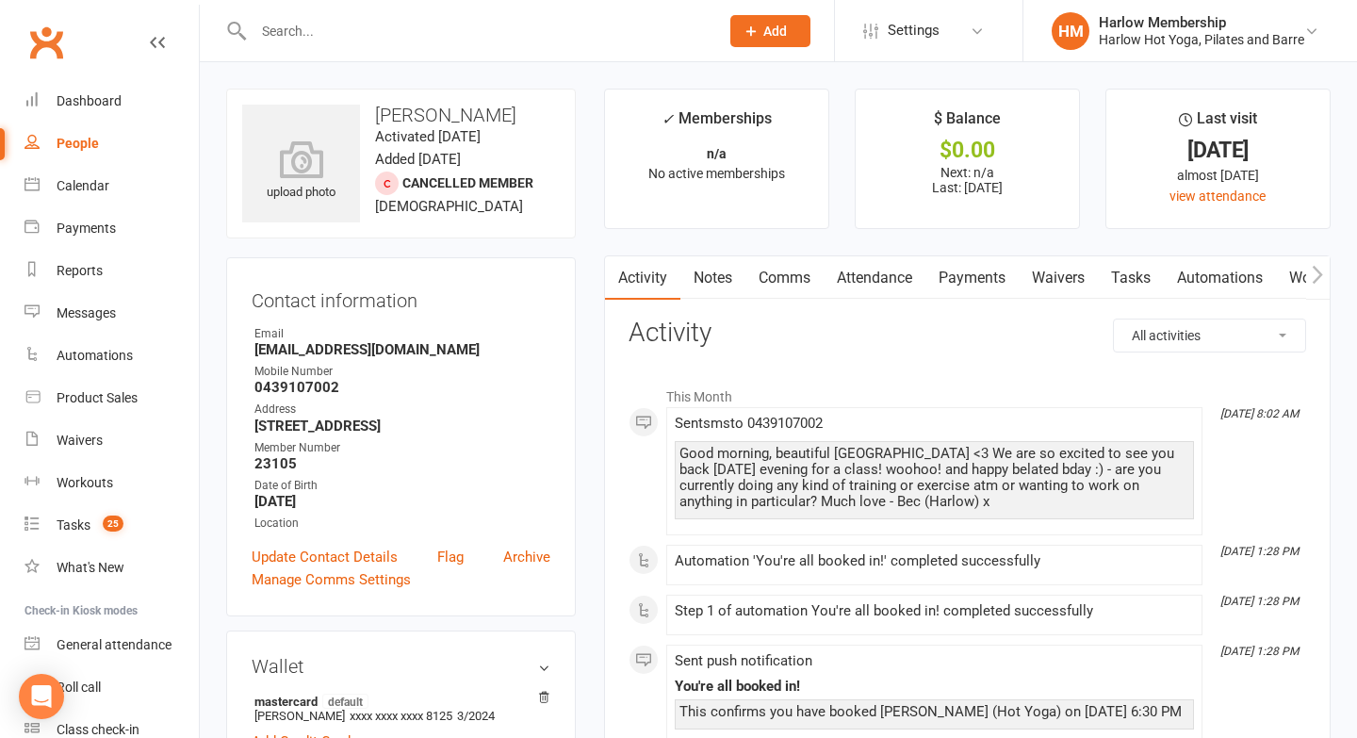
click at [770, 280] on link "Comms" at bounding box center [785, 277] width 78 height 43
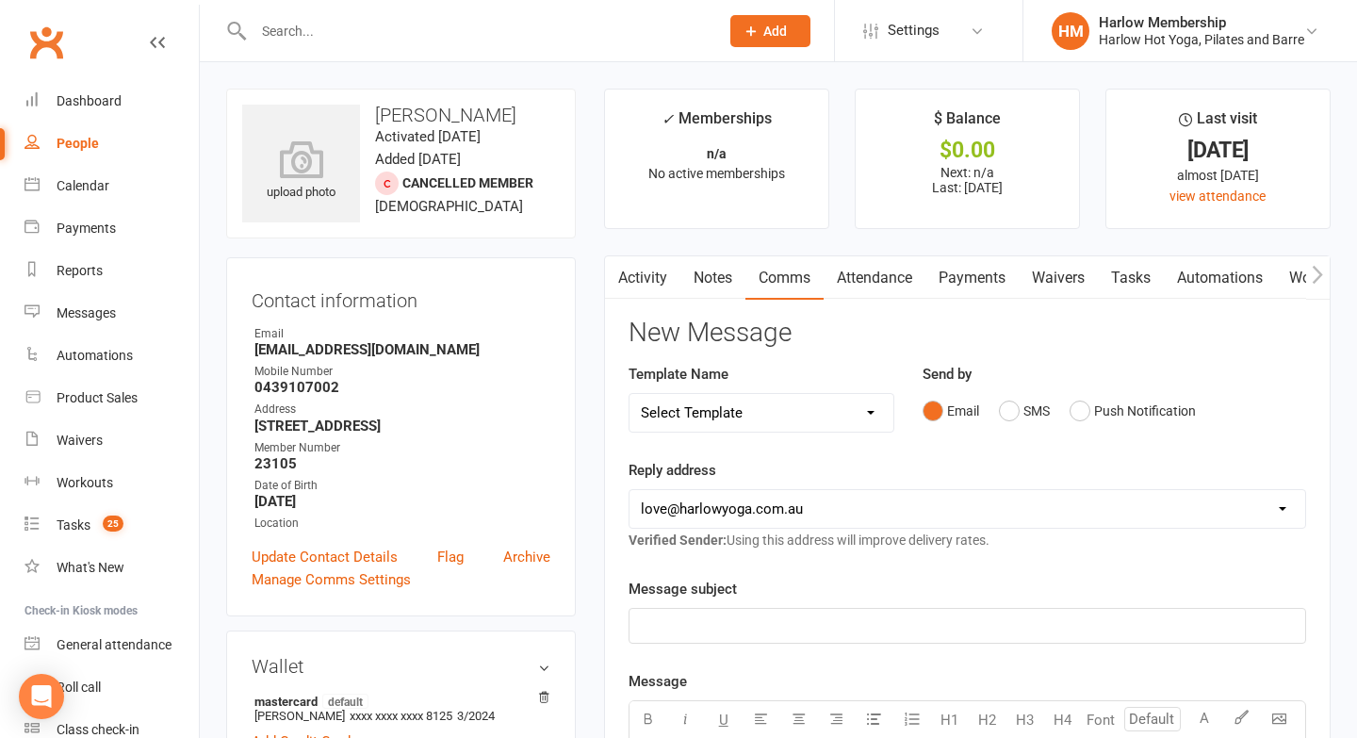
click at [723, 277] on link "Notes" at bounding box center [713, 277] width 65 height 43
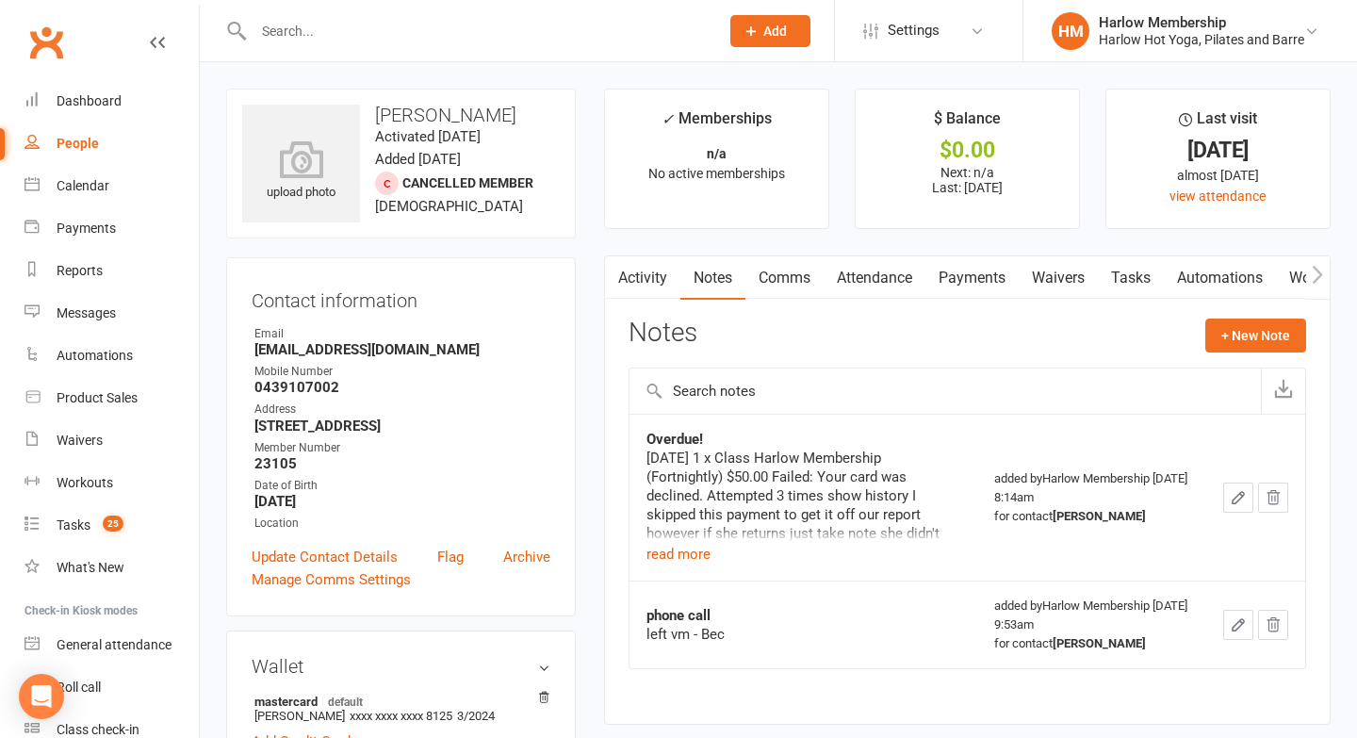
click at [835, 271] on link "Attendance" at bounding box center [875, 277] width 102 height 43
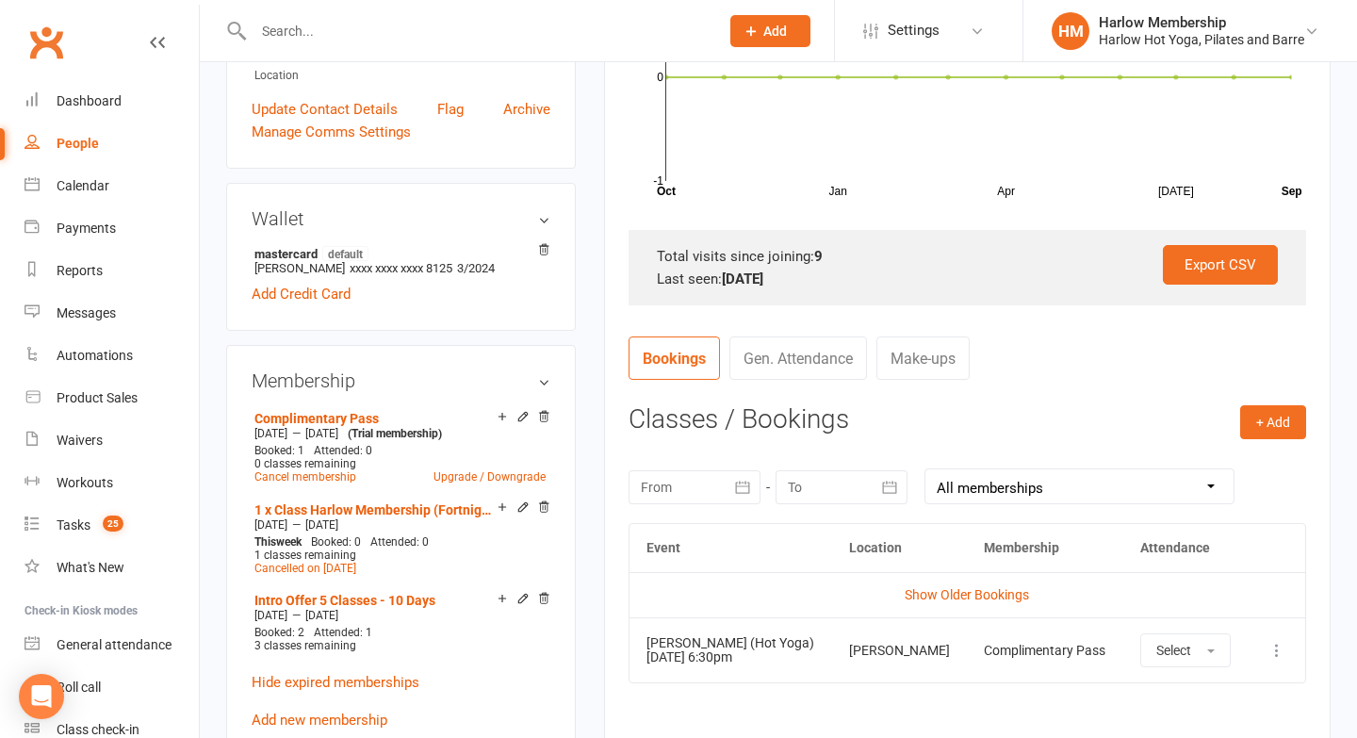
scroll to position [461, 0]
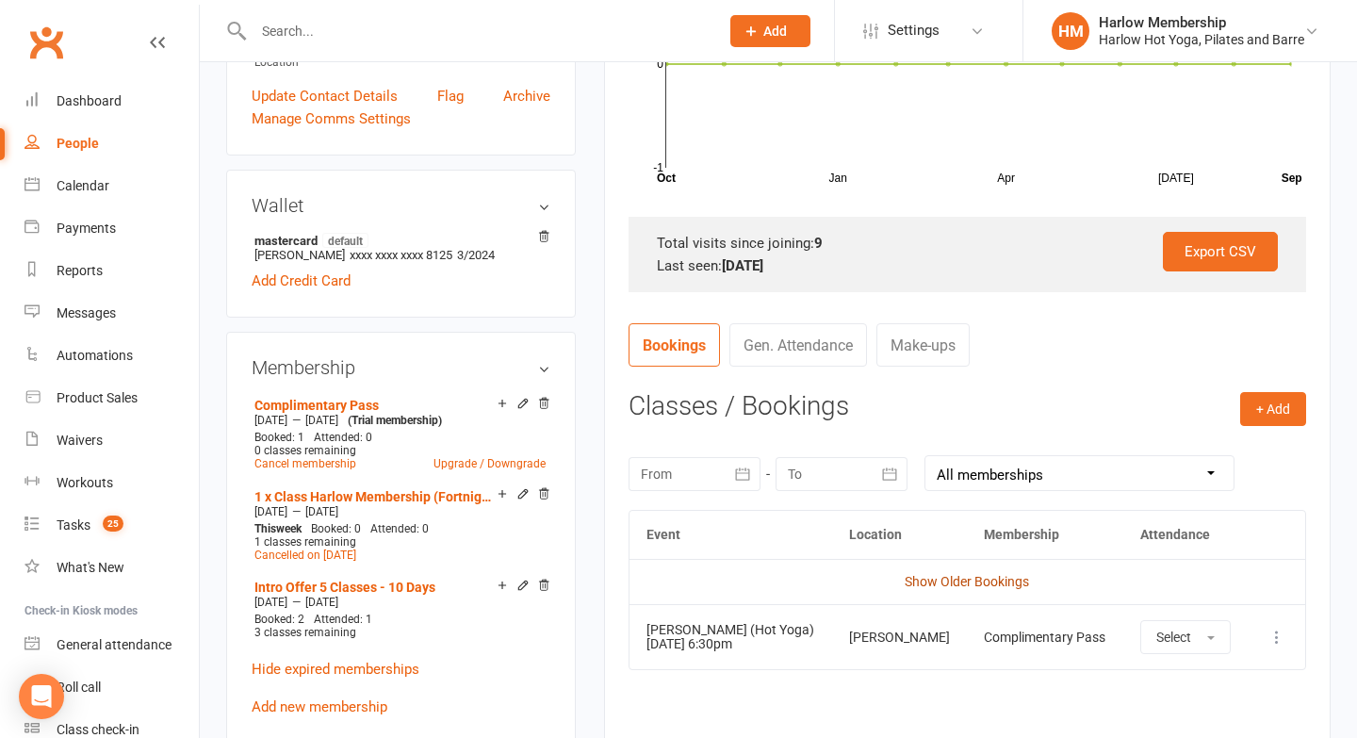
click at [921, 581] on link "Show Older Bookings" at bounding box center [967, 581] width 124 height 15
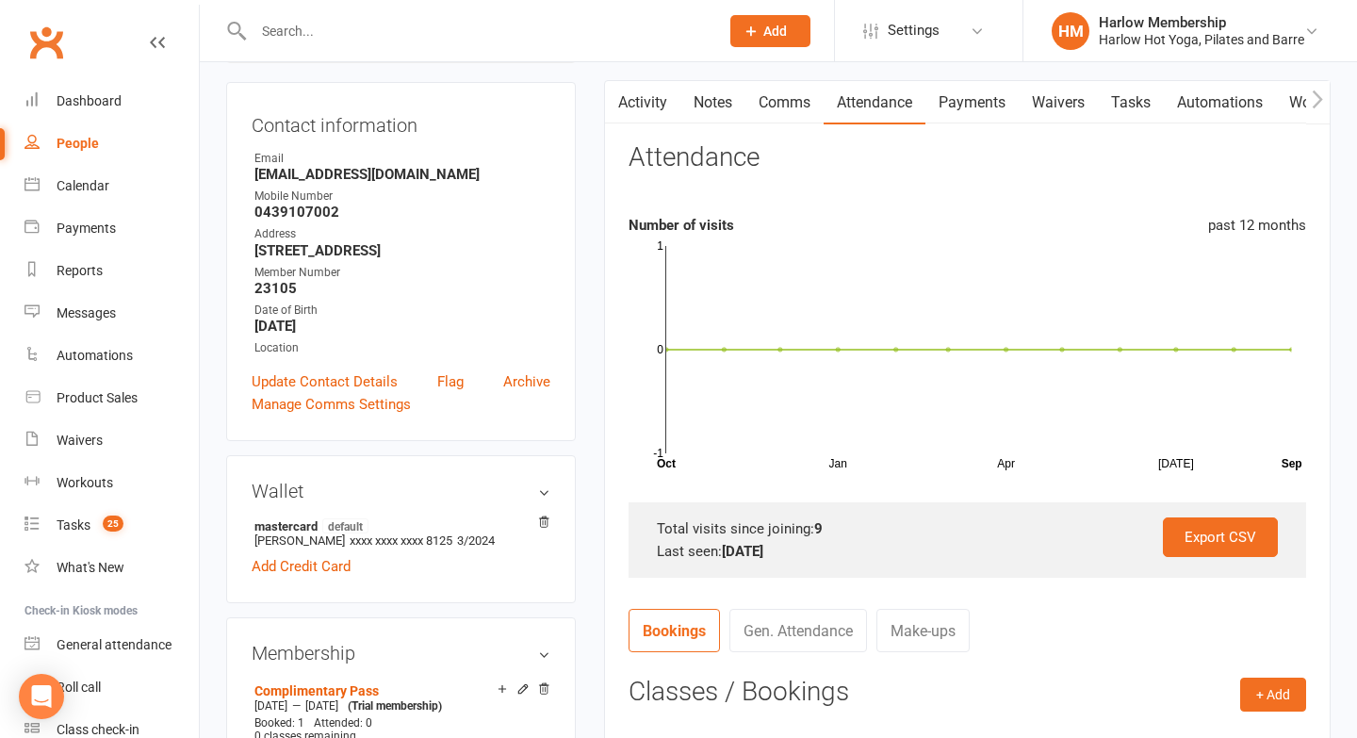
scroll to position [0, 0]
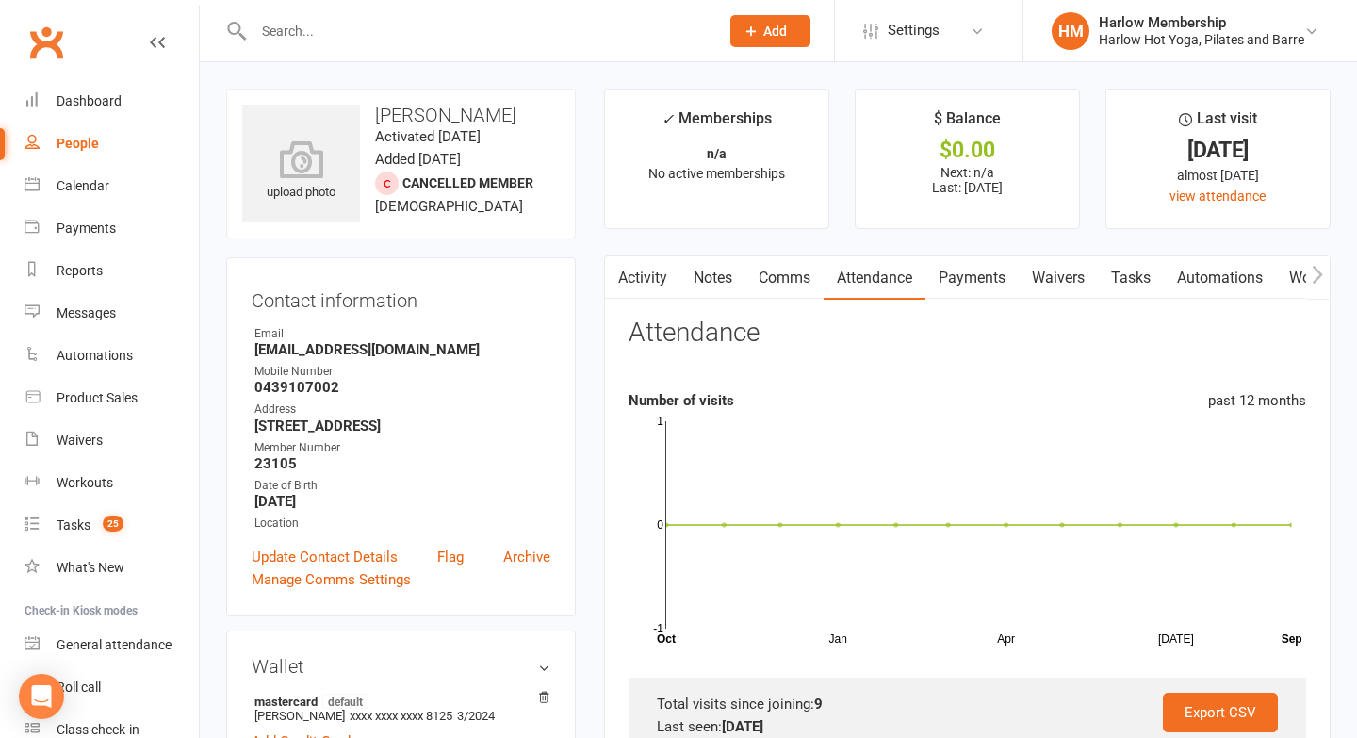
click at [624, 285] on button "button" at bounding box center [617, 277] width 24 height 42
click at [632, 283] on link "Activity" at bounding box center [642, 277] width 75 height 43
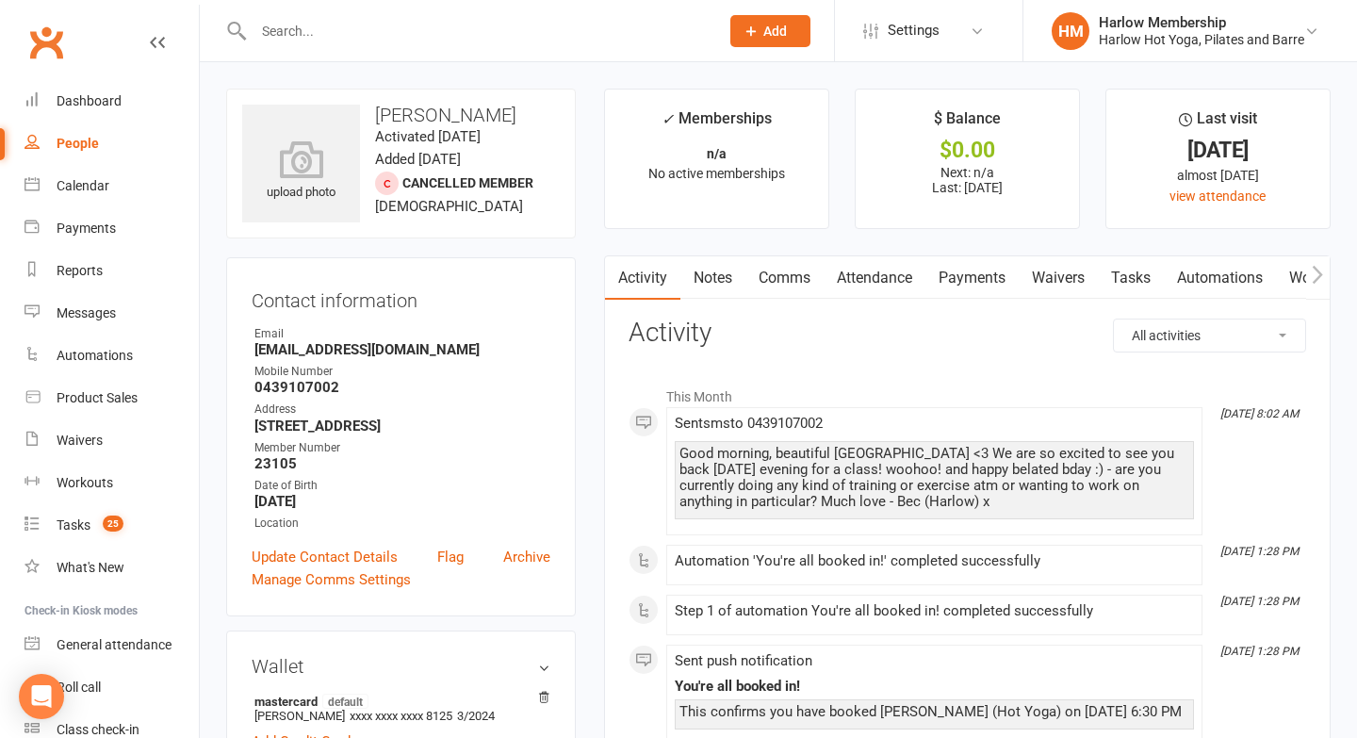
click at [719, 278] on link "Notes" at bounding box center [713, 277] width 65 height 43
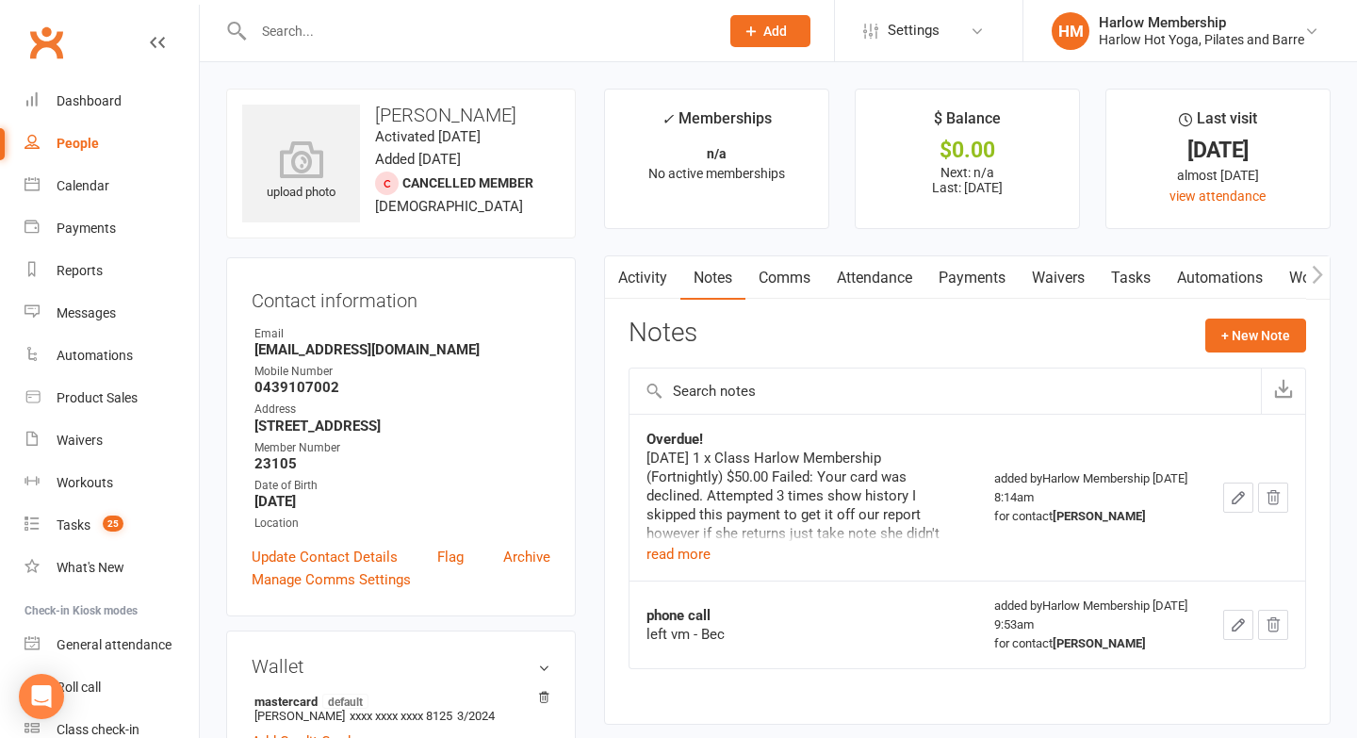
click at [627, 279] on button "button" at bounding box center [617, 277] width 24 height 42
click at [1059, 291] on link "Waivers" at bounding box center [1058, 277] width 79 height 43
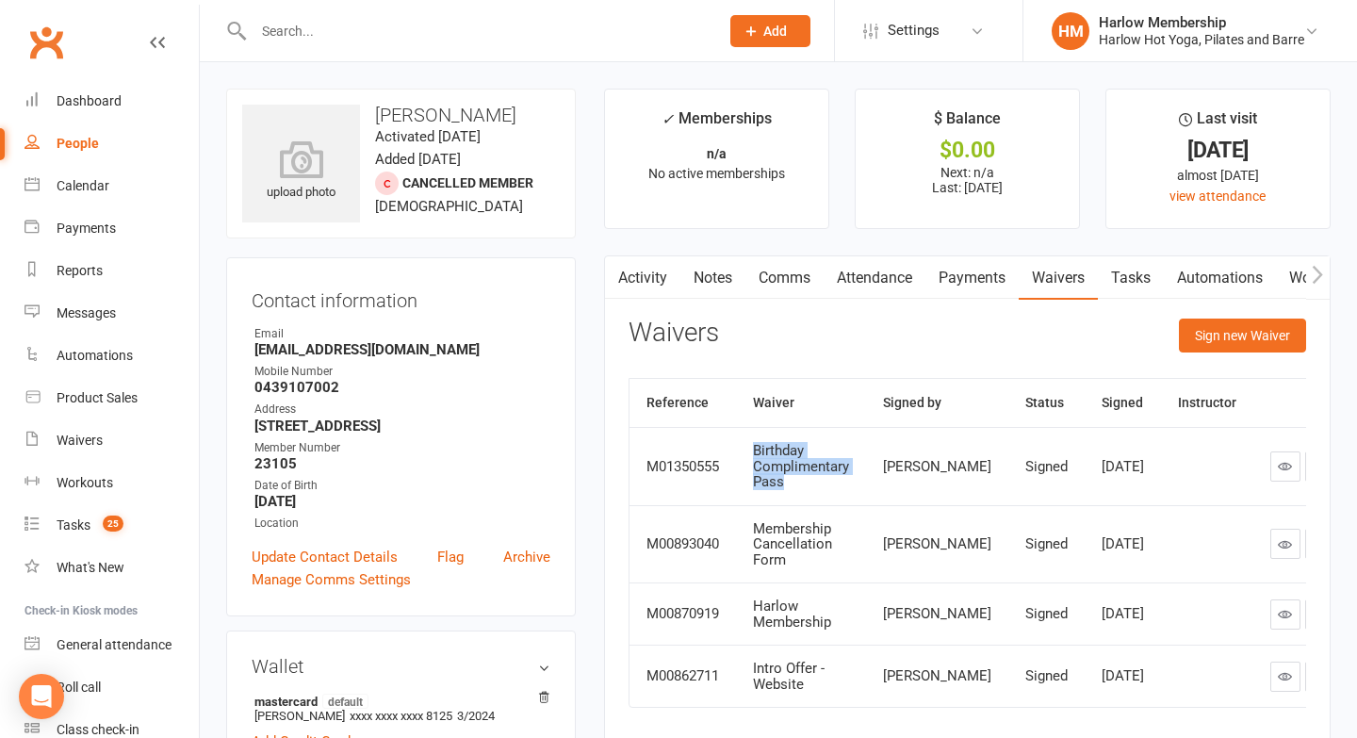
drag, startPoint x: 806, startPoint y: 487, endPoint x: 751, endPoint y: 440, distance: 72.2
click at [751, 440] on td "Birthday Complimentary Pass" at bounding box center [801, 466] width 130 height 78
copy div "Birthday Complimentary Pass"
click at [708, 285] on link "Notes" at bounding box center [713, 277] width 65 height 43
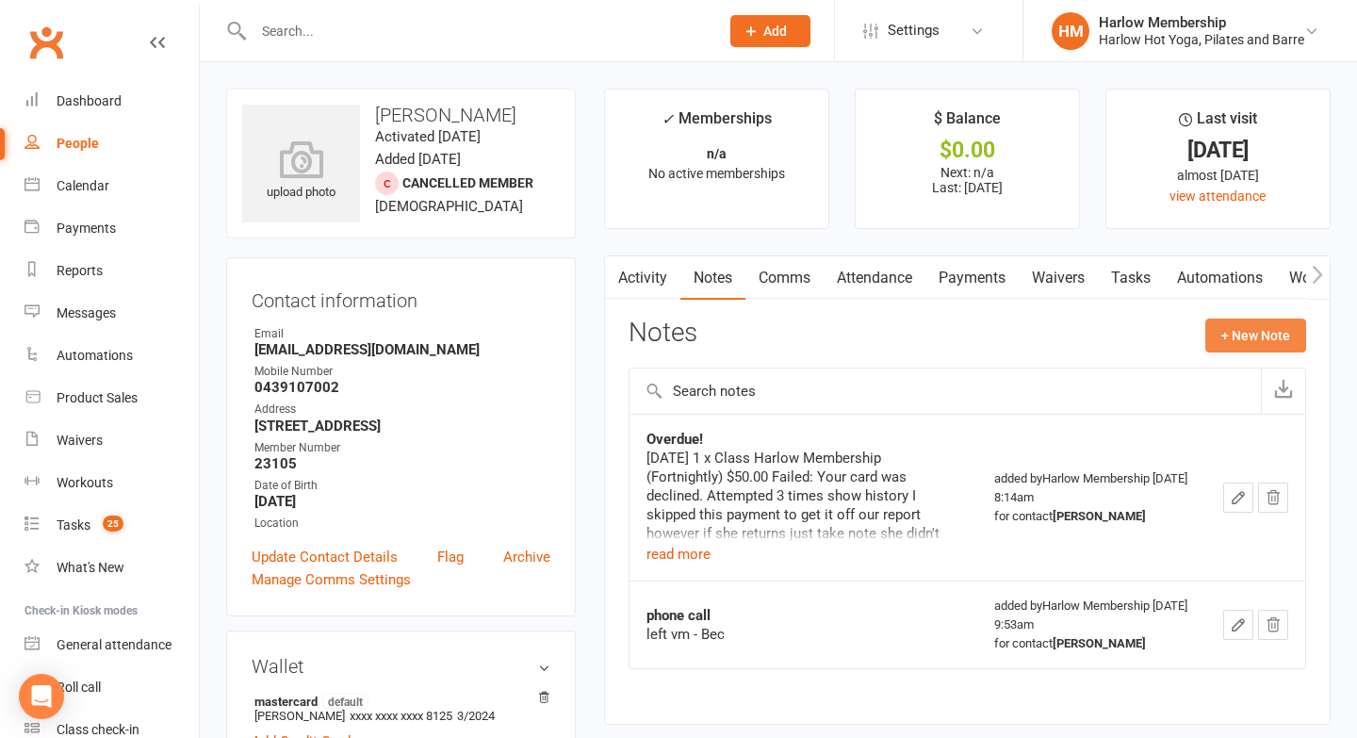
click at [1237, 320] on button "+ New Note" at bounding box center [1256, 336] width 101 height 34
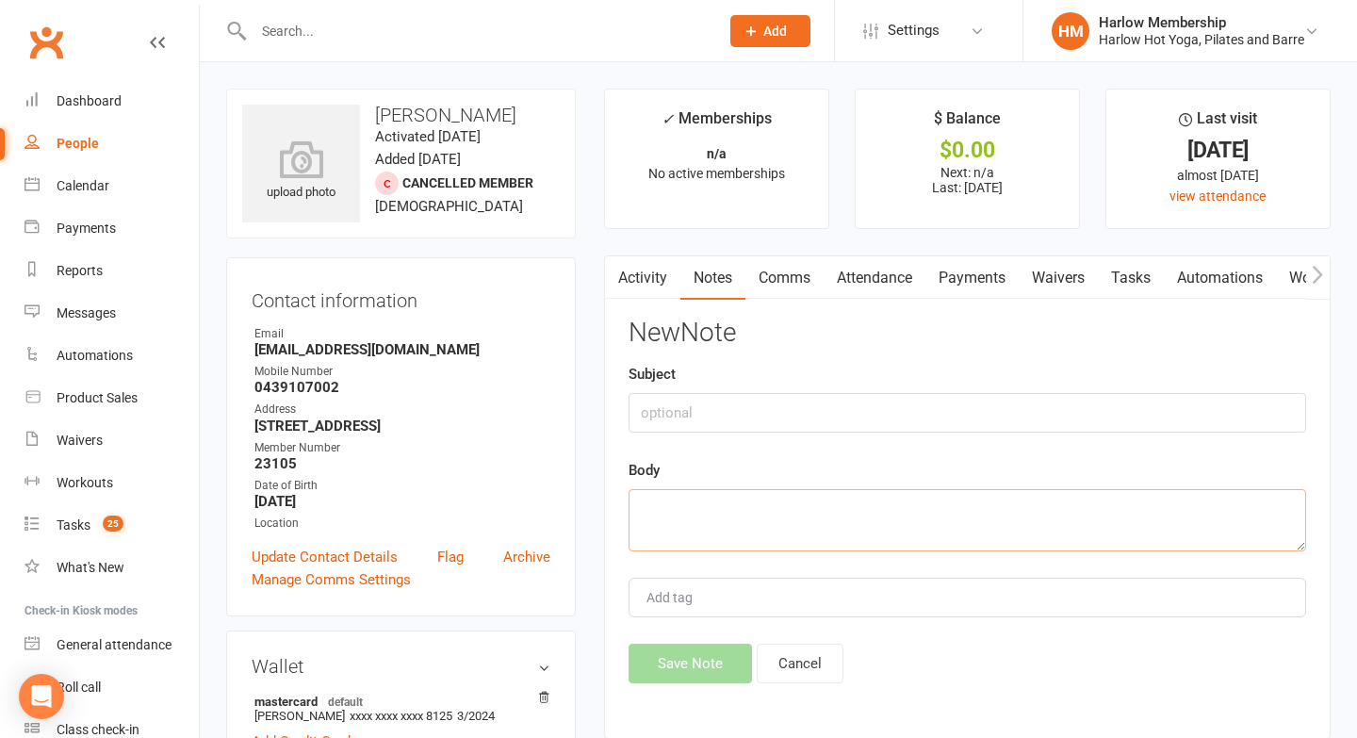
click at [799, 505] on textarea at bounding box center [968, 520] width 678 height 62
click at [711, 414] on input "text" at bounding box center [968, 413] width 678 height 40
paste input "Birthday Complimentary Pass"
type input "Birthday Complimentary Pass"
click at [684, 502] on textarea at bounding box center [968, 520] width 678 height 62
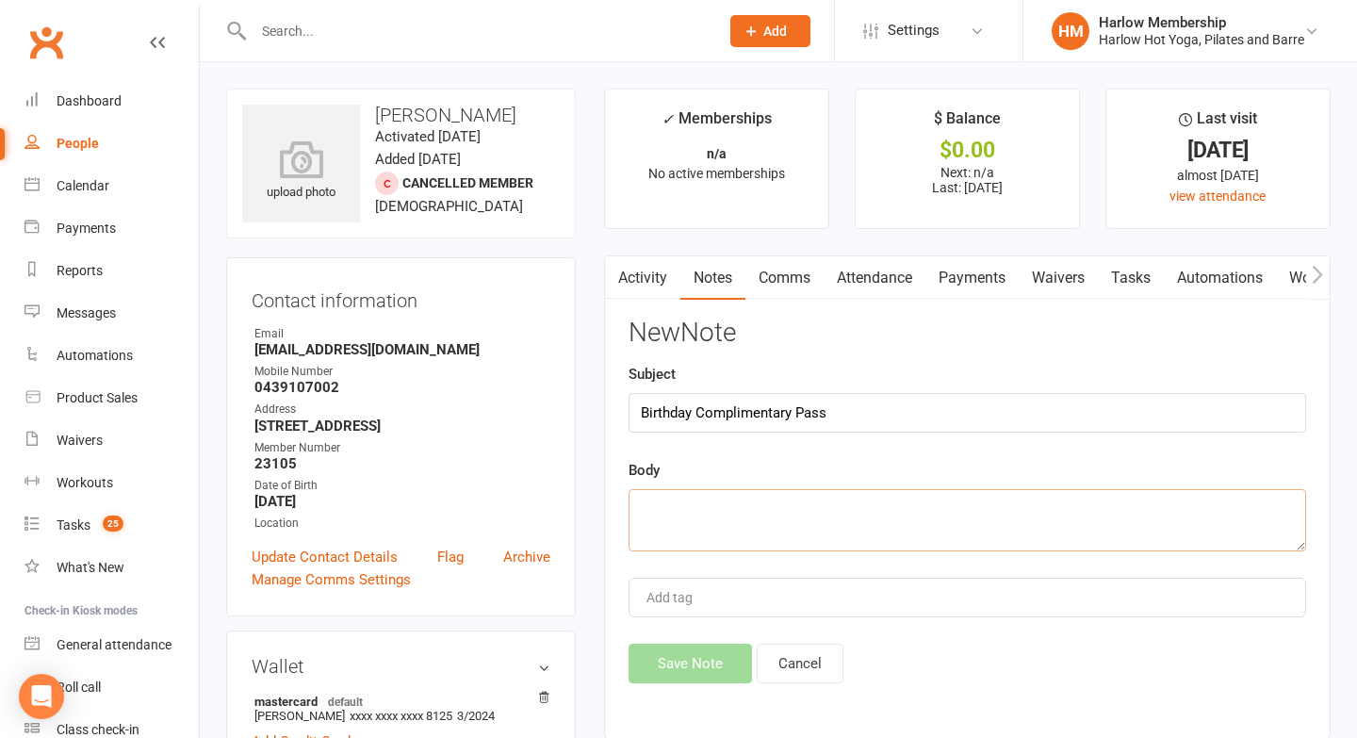
paste textarea "Birthday Complimentary Pass"
type textarea "Birthday Complimentary Pass"
click at [667, 656] on button "Save Note" at bounding box center [690, 664] width 123 height 40
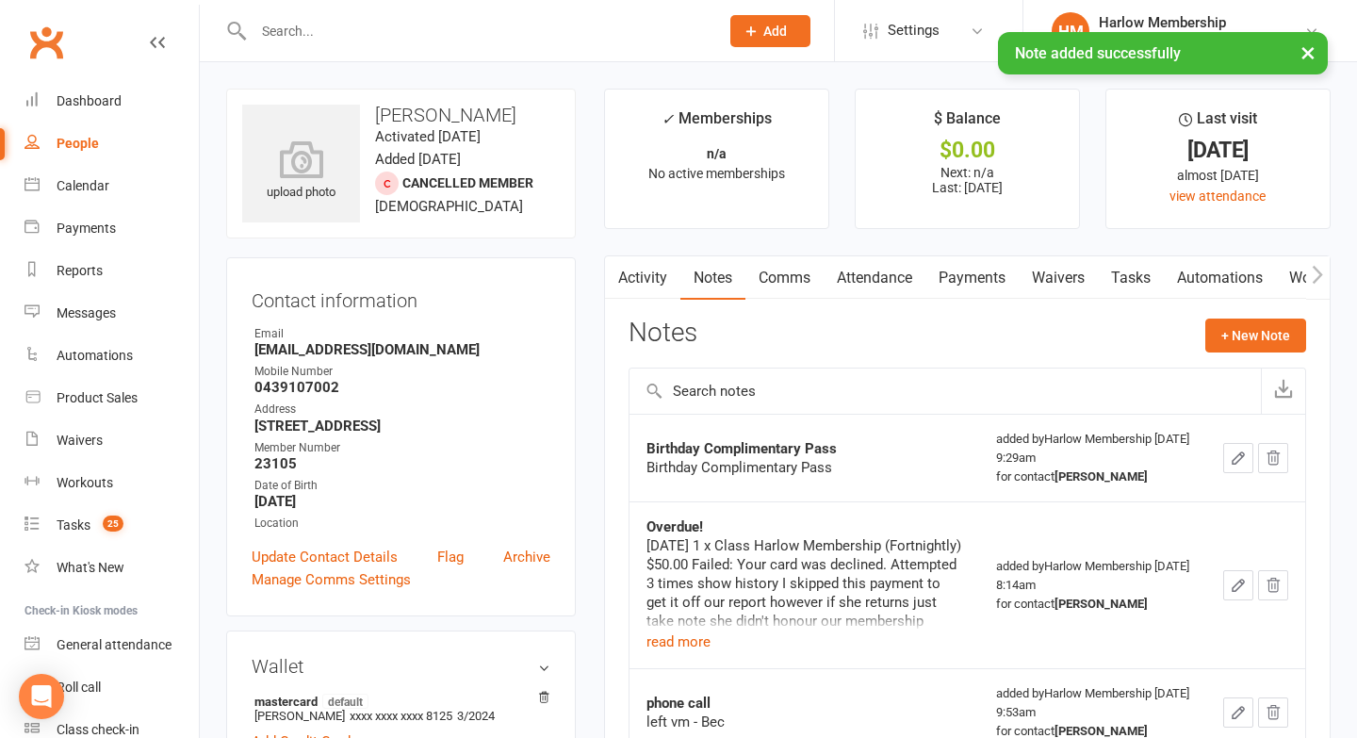
click at [637, 287] on link "Activity" at bounding box center [642, 277] width 75 height 43
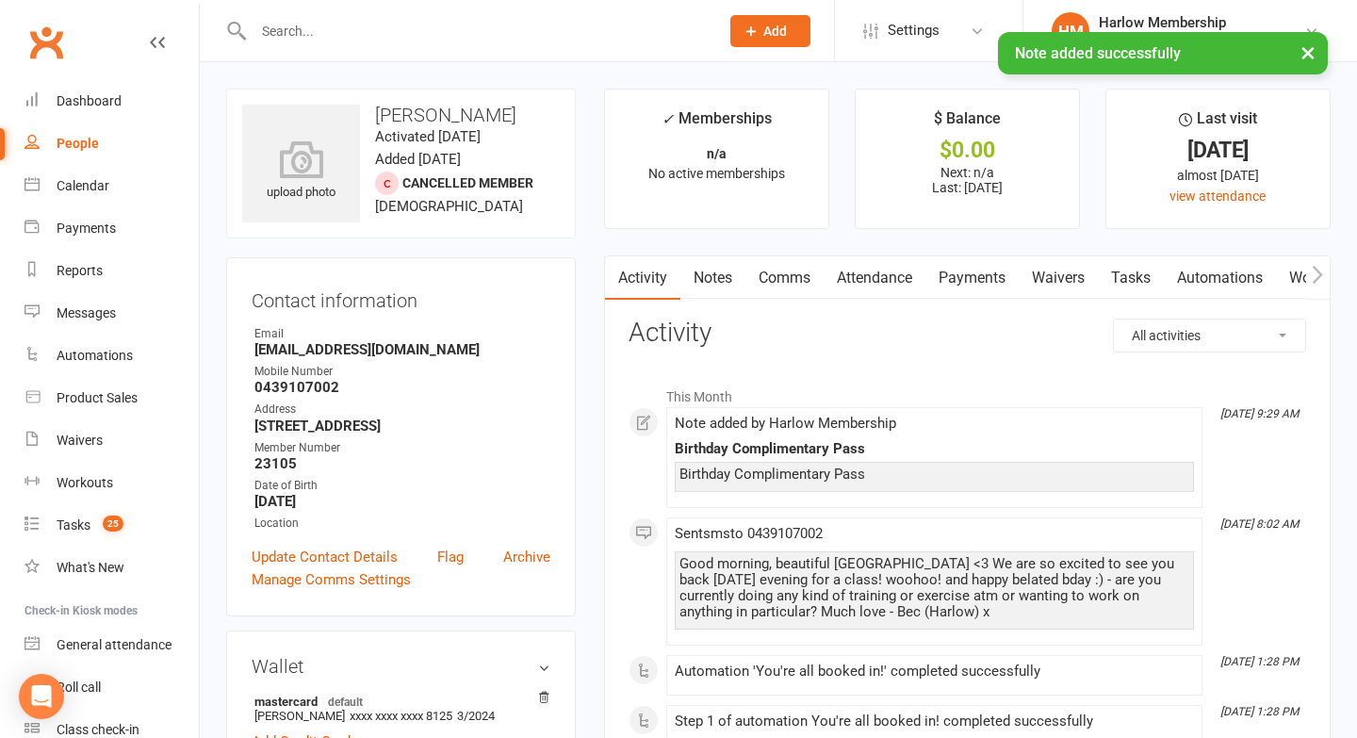
click at [754, 560] on div "Good morning, beautiful Savannah <3 We are so excited to see you back tomorrow …" at bounding box center [935, 588] width 510 height 64
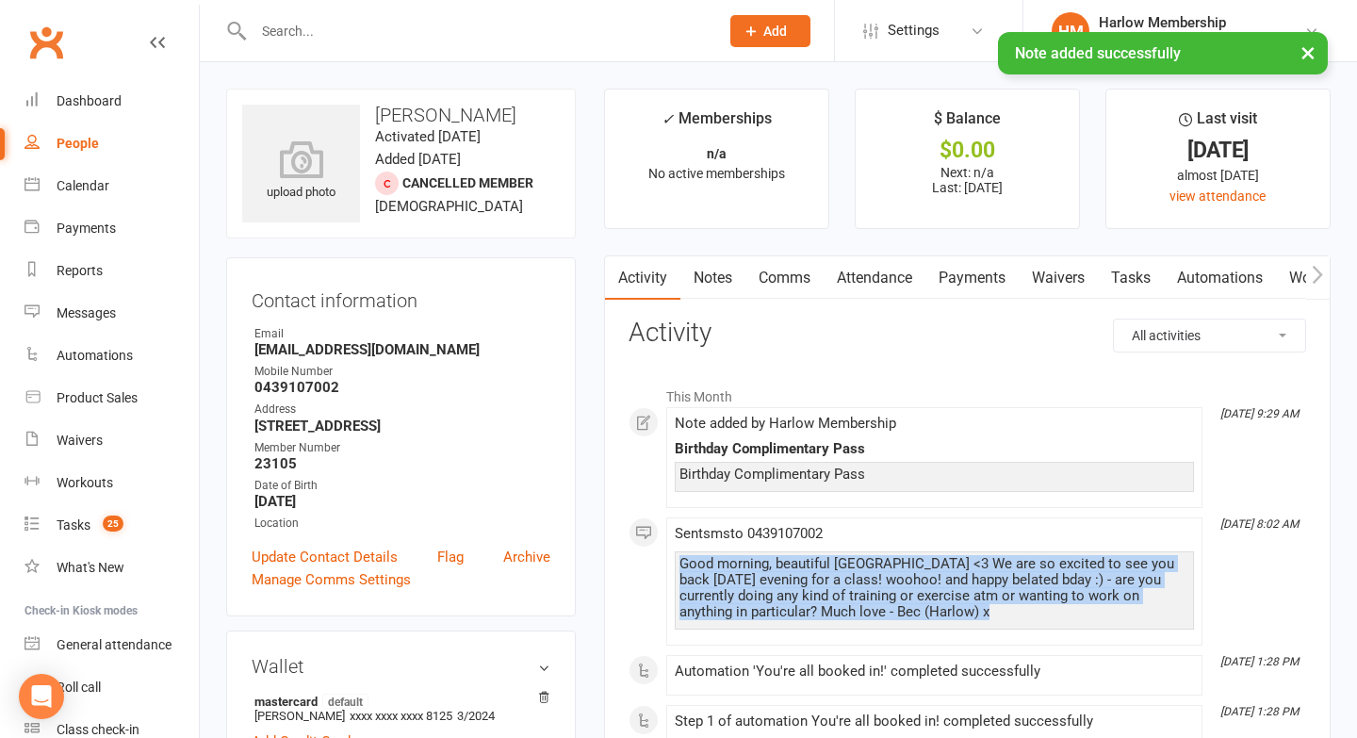
click at [754, 560] on div "Good morning, beautiful Savannah <3 We are so excited to see you back tomorrow …" at bounding box center [935, 588] width 510 height 64
copy div "Good morning, beautiful Savannah <3 We are so excited to see you back tomorrow …"
click at [714, 271] on link "Notes" at bounding box center [713, 277] width 65 height 43
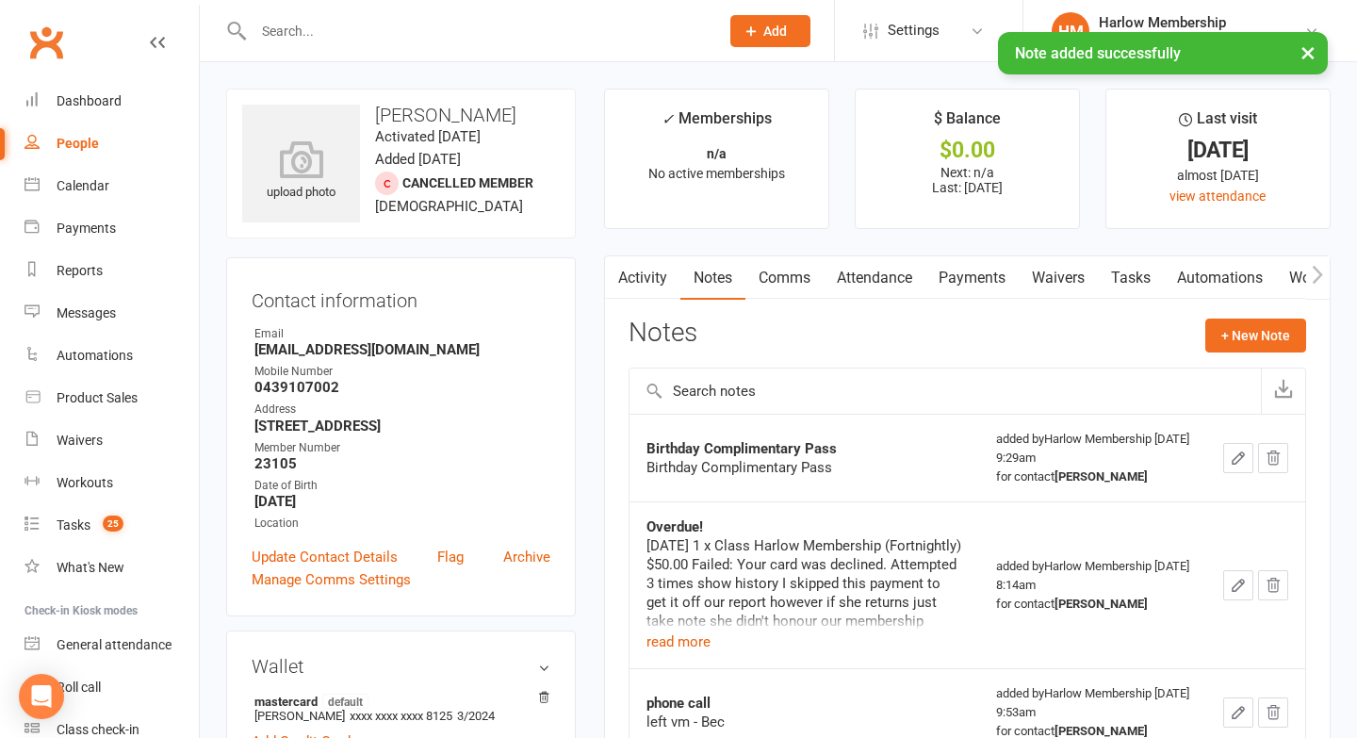
click at [1239, 461] on icon "button" at bounding box center [1238, 458] width 17 height 17
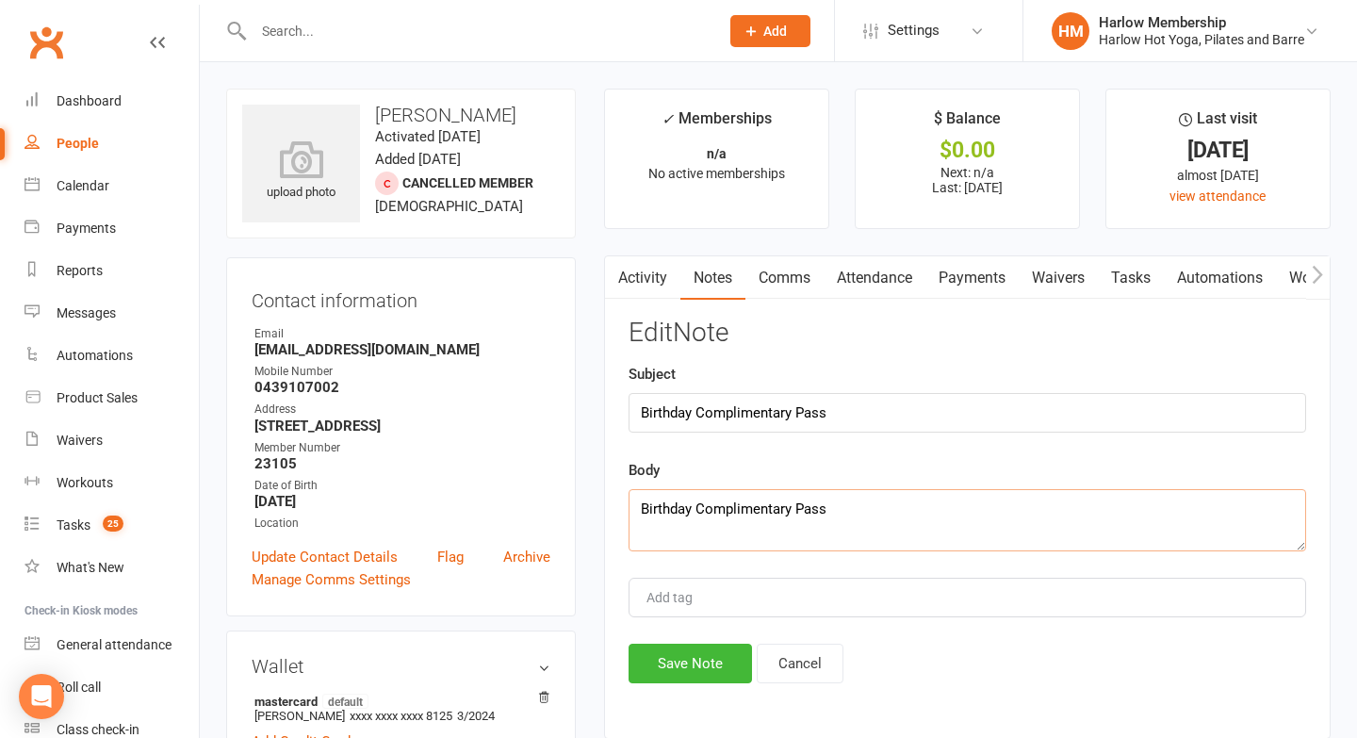
click at [725, 515] on textarea "Birthday Complimentary Pass" at bounding box center [968, 520] width 678 height 62
paste textarea "Good morning, beautiful Savannah <3 We are so excited to see you back tomorrow …"
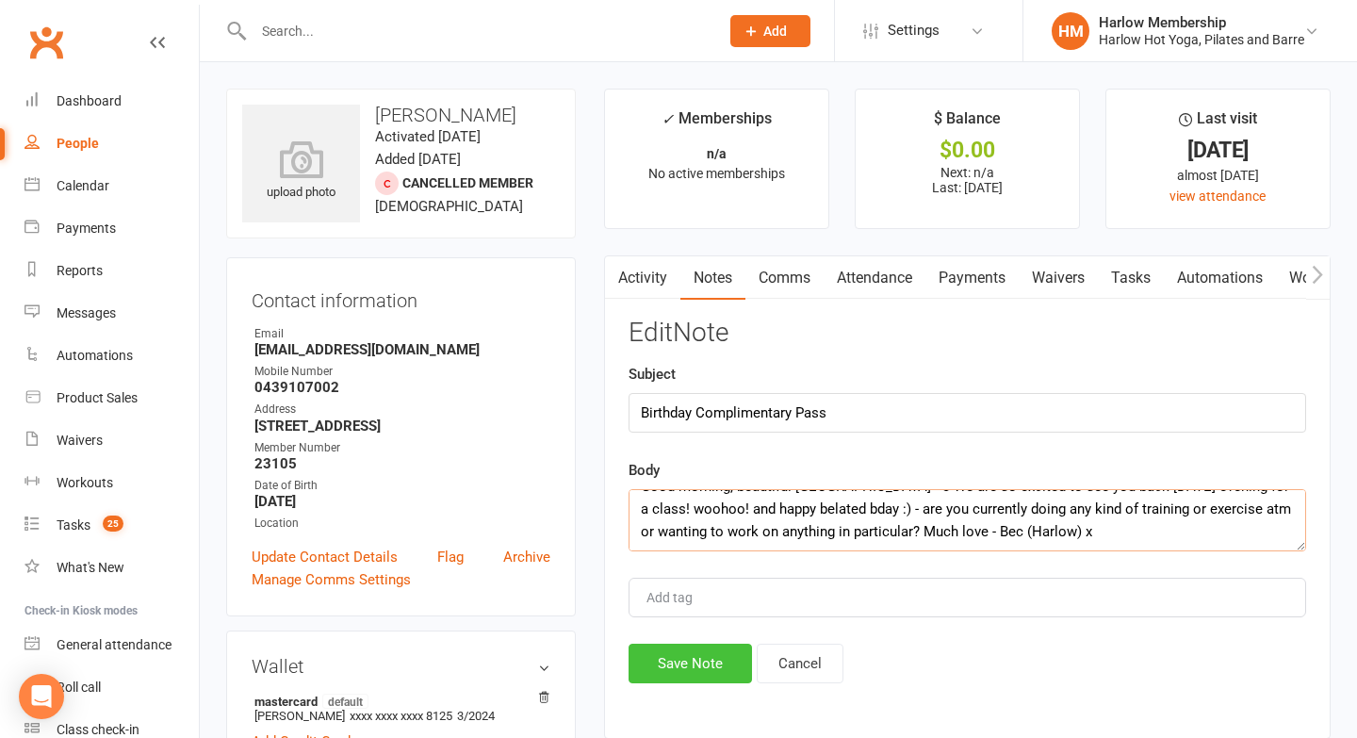
scroll to position [23, 0]
type textarea "Good morning, beautiful Savannah <3 We are so excited to see you back tomorrow …"
click at [681, 672] on button "Save Note" at bounding box center [690, 664] width 123 height 40
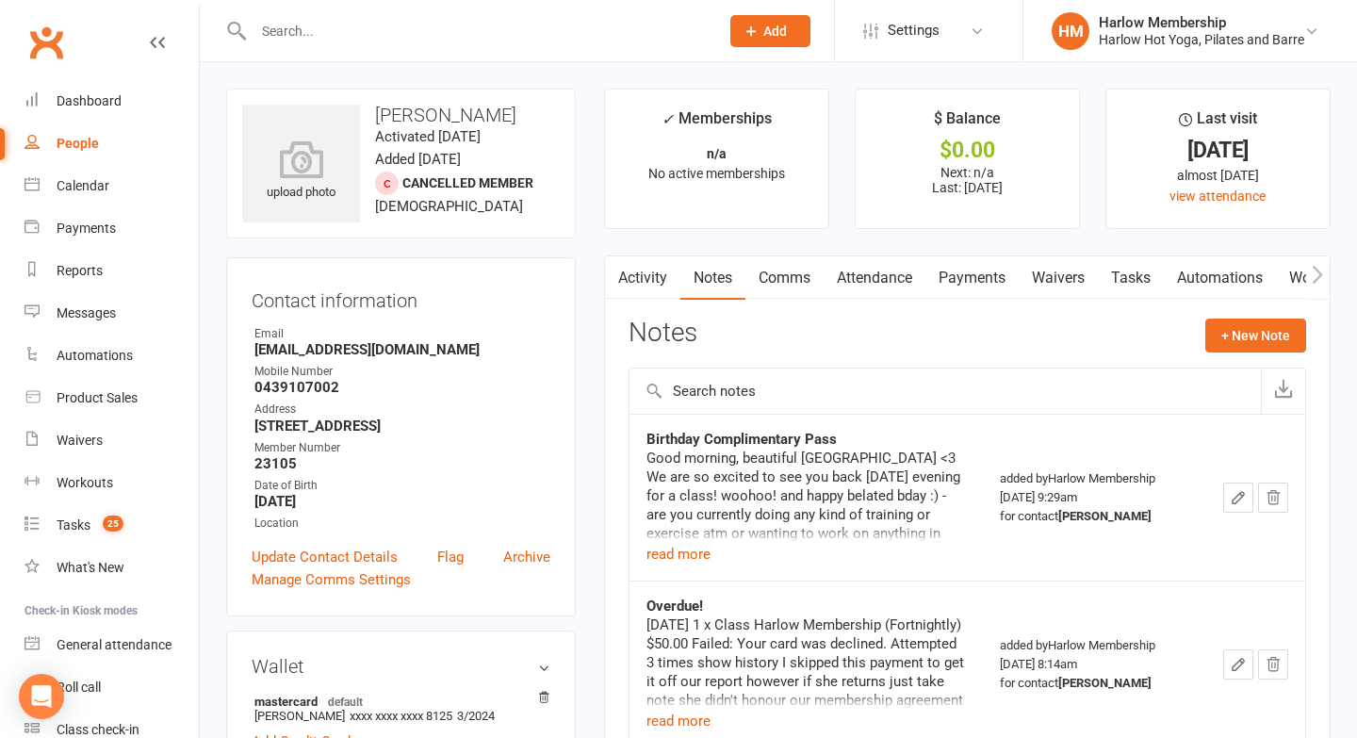
click at [1139, 266] on link "Tasks" at bounding box center [1131, 277] width 66 height 43
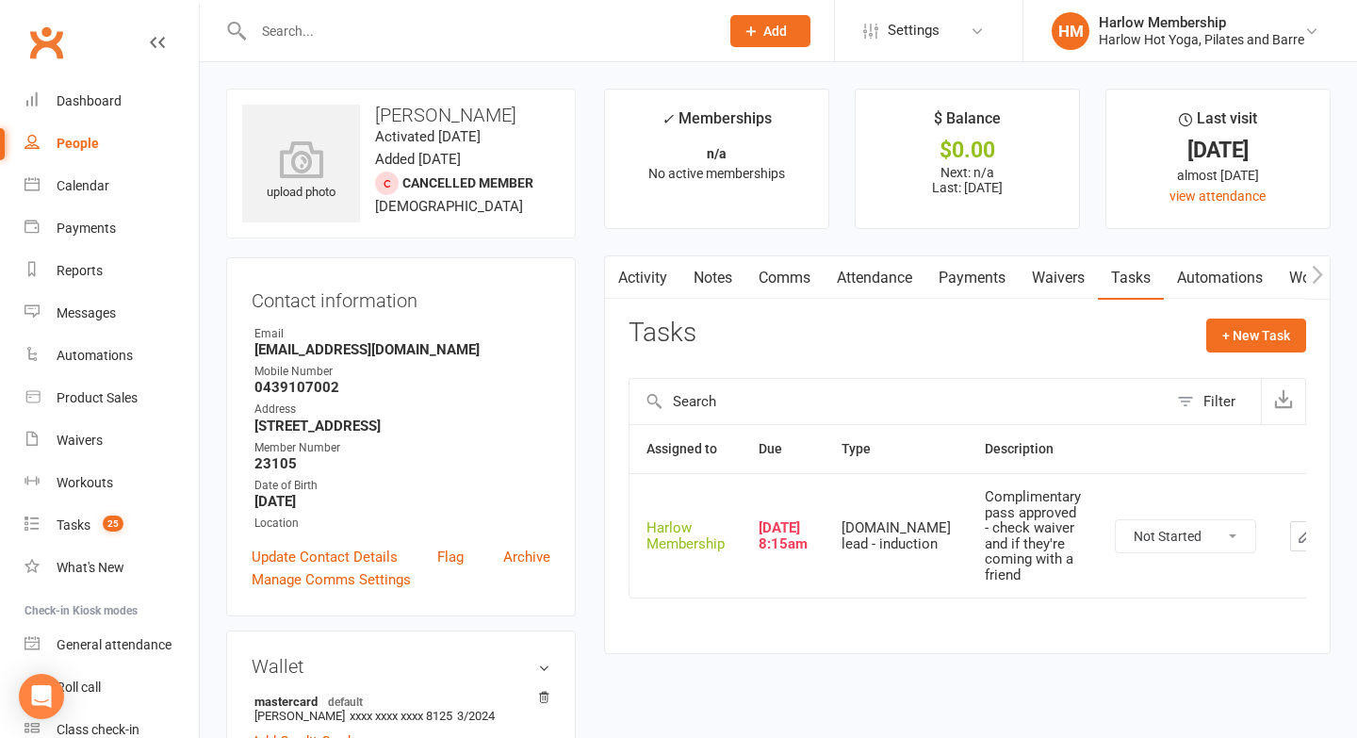
click at [1116, 541] on select "Not Started In Progress Waiting Complete" at bounding box center [1185, 536] width 139 height 32
select select "unstarted"
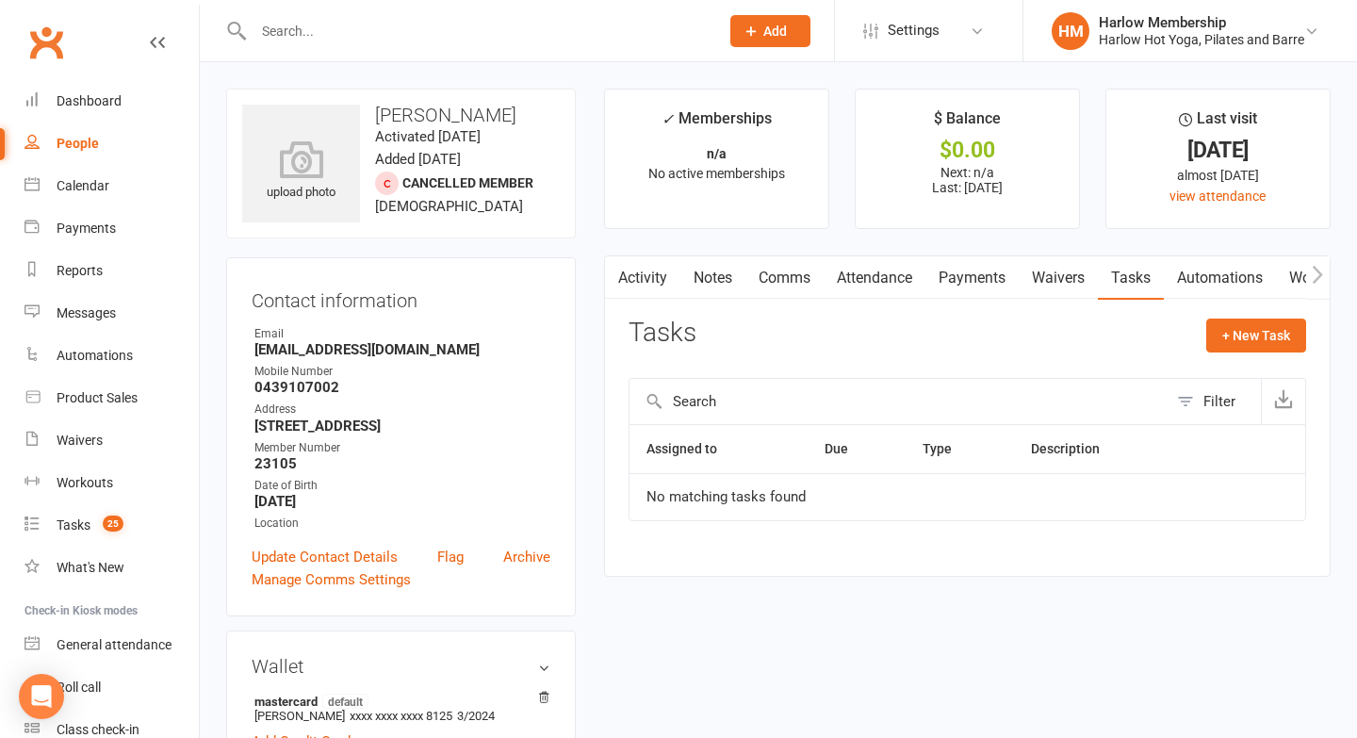
click at [645, 269] on link "Activity" at bounding box center [642, 277] width 75 height 43
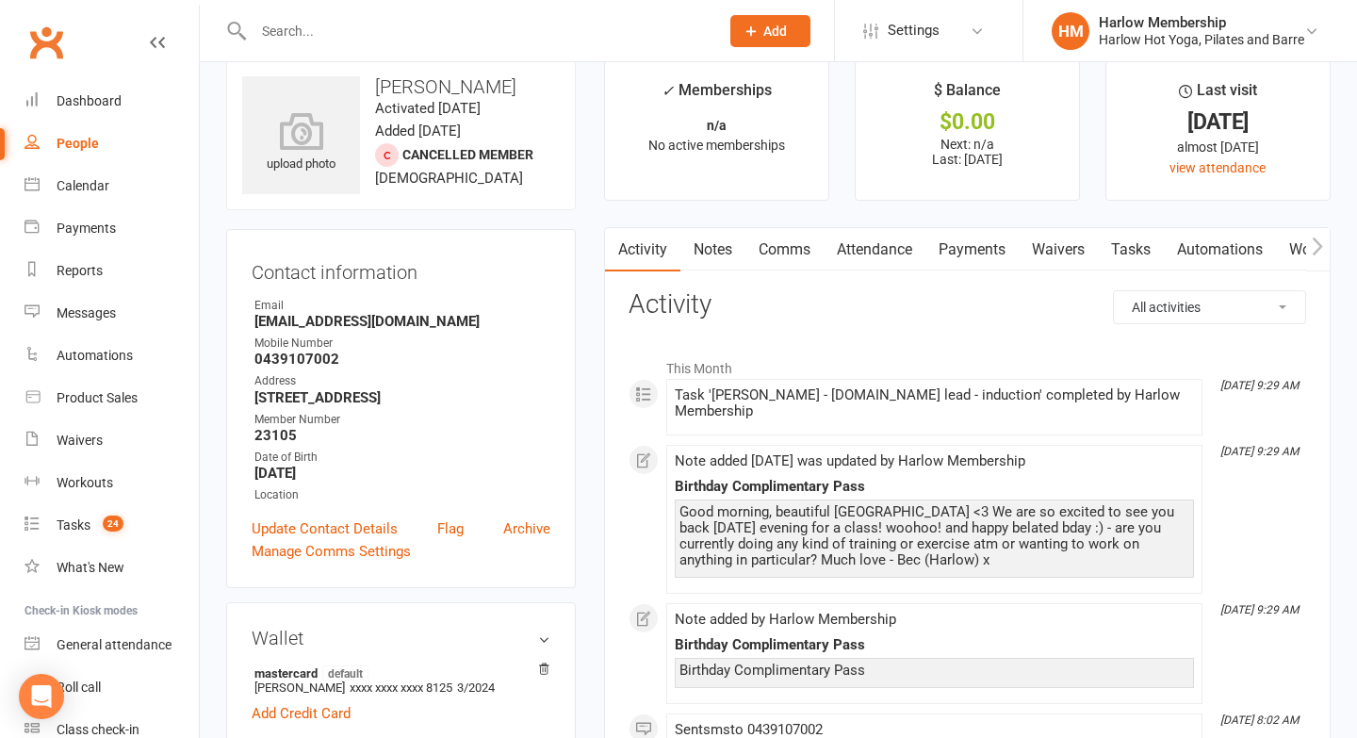
scroll to position [29, 0]
click at [102, 525] on count-badge "24" at bounding box center [108, 524] width 30 height 15
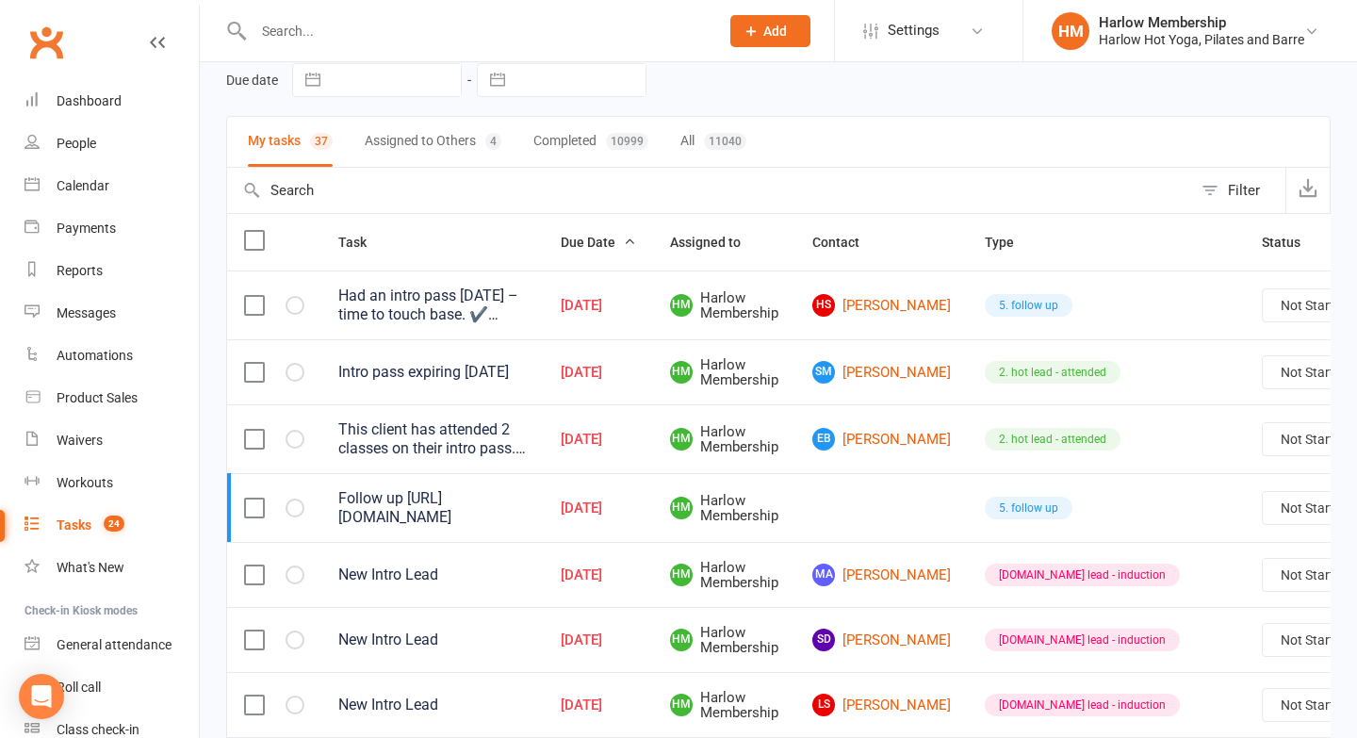
scroll to position [85, 0]
click at [872, 377] on link "SM Siobhan Mulqueen" at bounding box center [881, 371] width 139 height 23
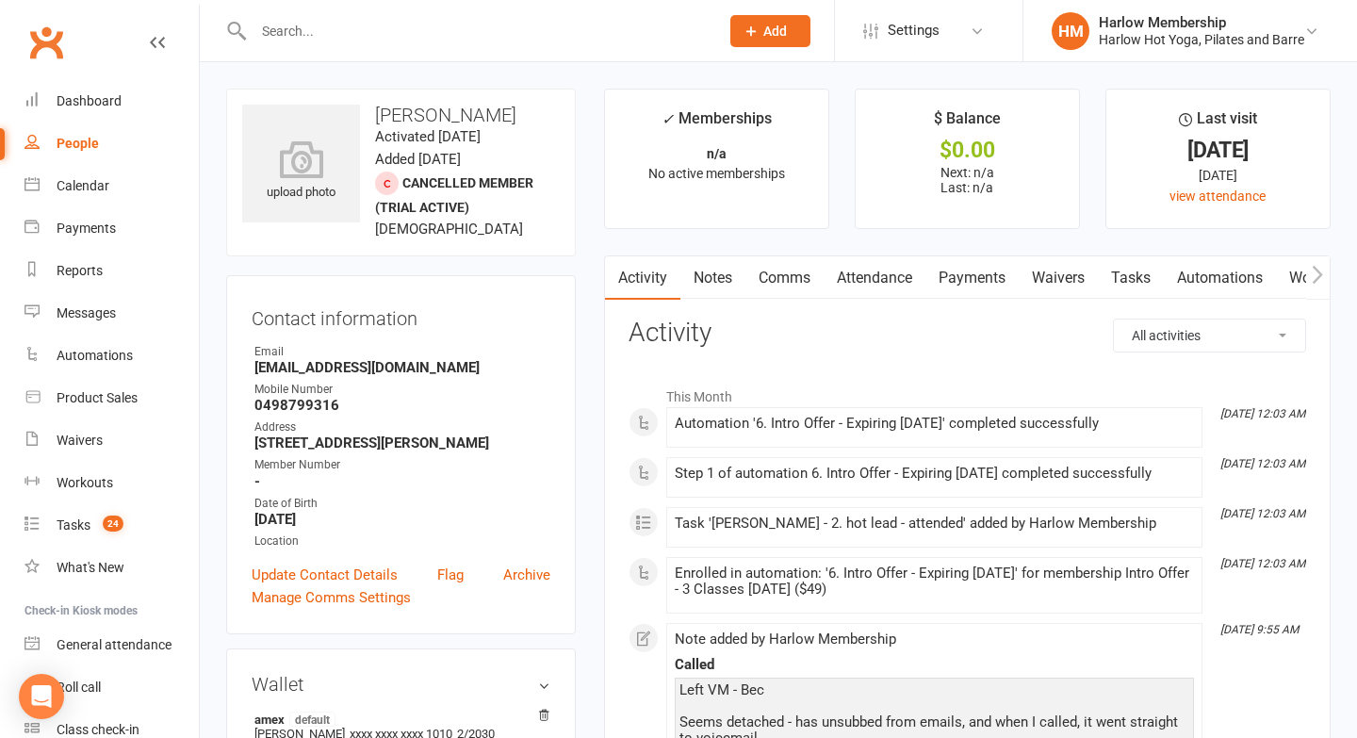
click at [693, 277] on link "Notes" at bounding box center [713, 277] width 65 height 43
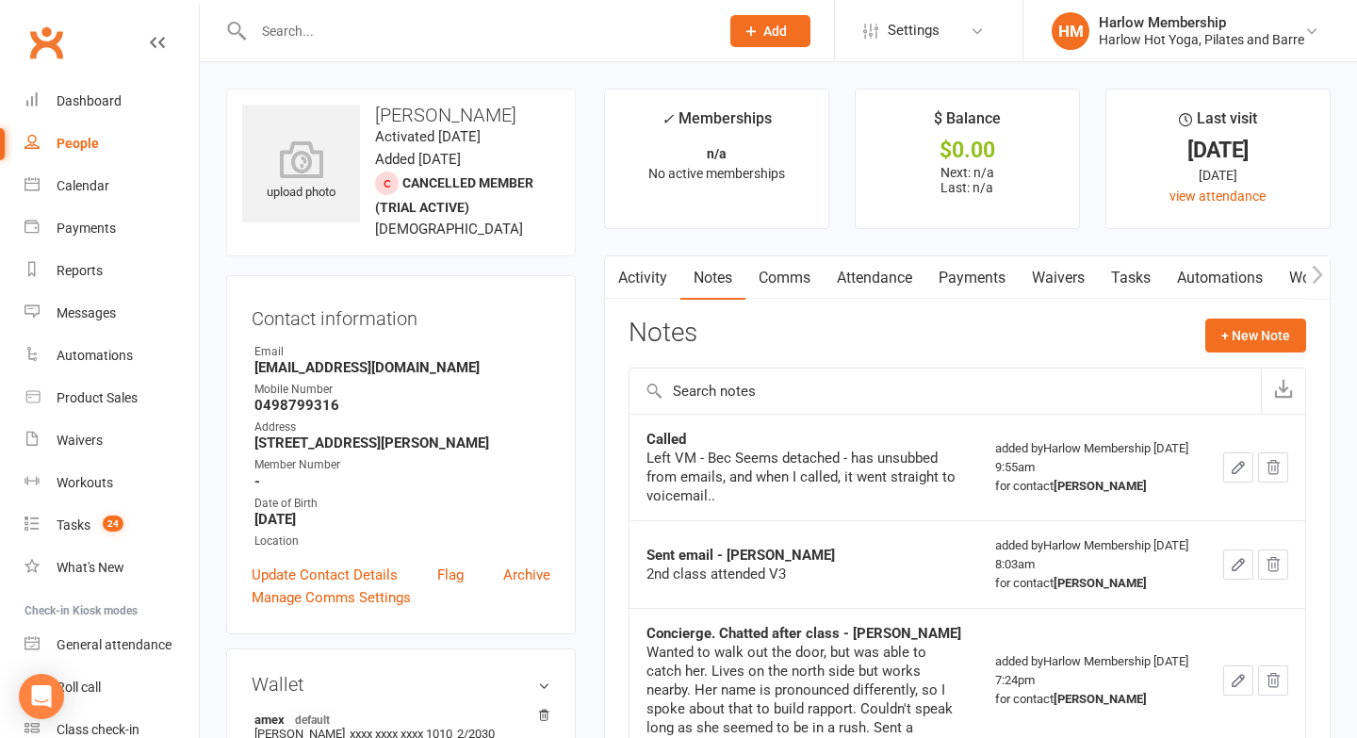
click at [1113, 273] on link "Tasks" at bounding box center [1131, 277] width 66 height 43
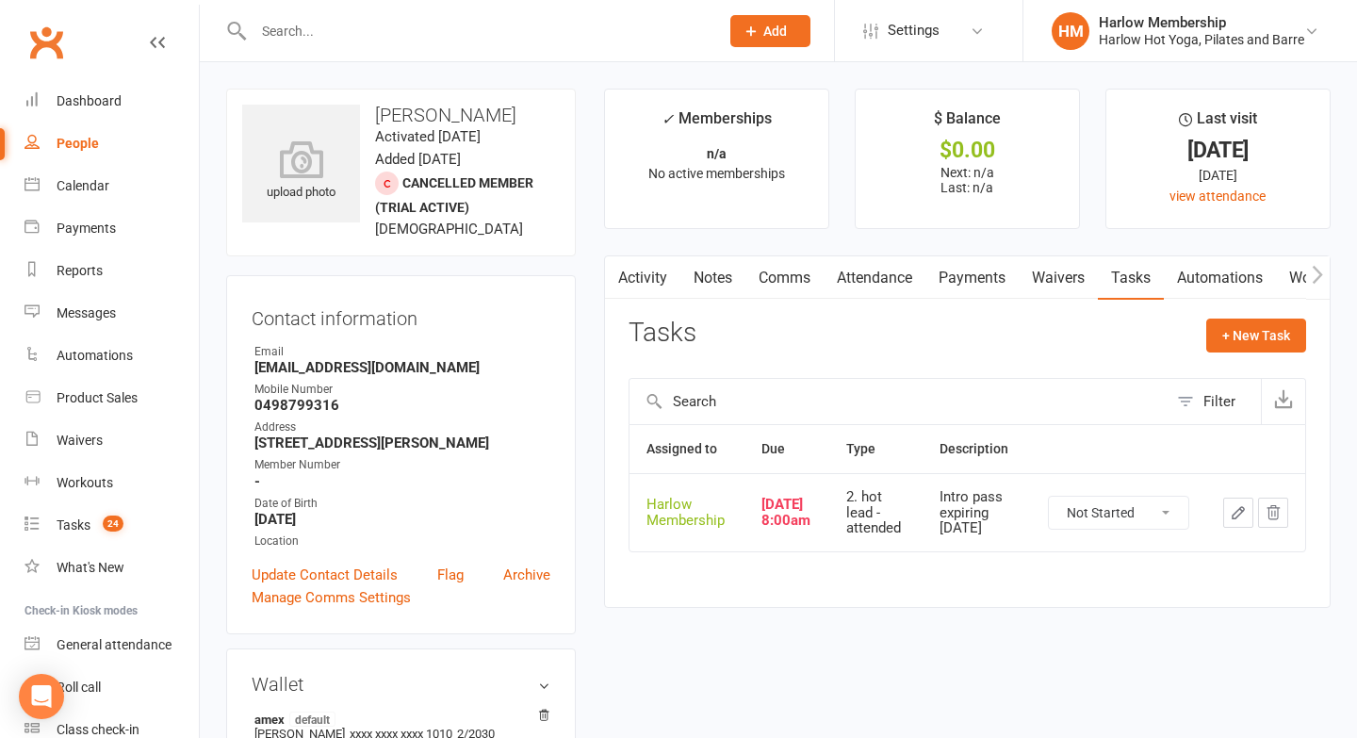
click at [1091, 499] on select "Not Started In Progress Waiting Complete" at bounding box center [1118, 513] width 139 height 32
select select "unstarted"
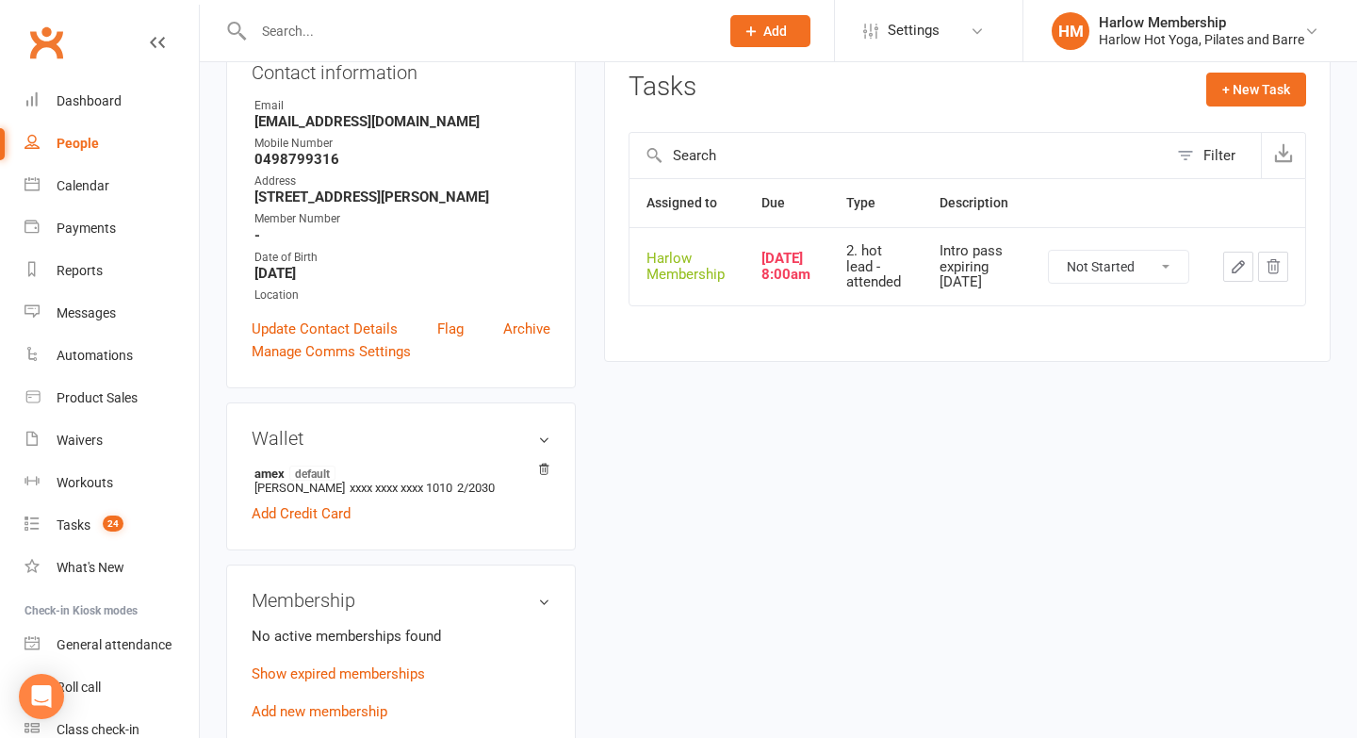
scroll to position [249, 0]
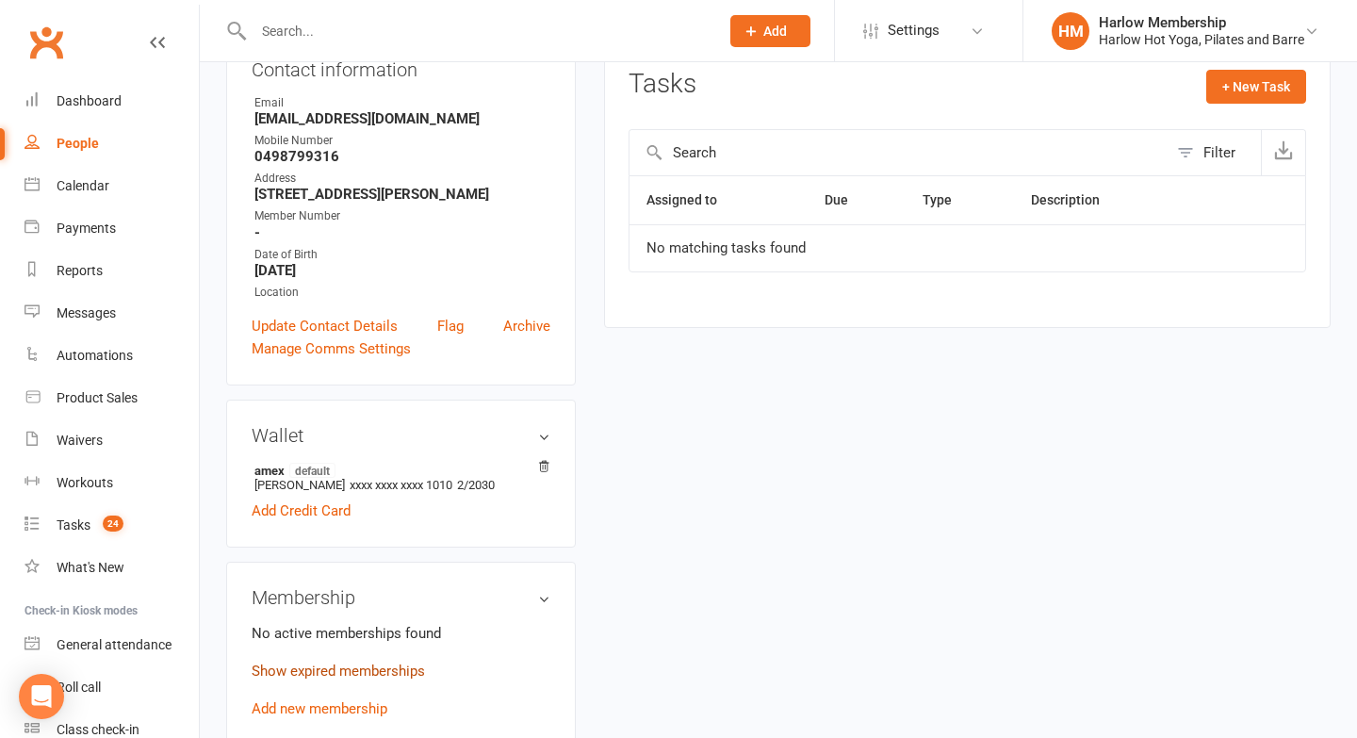
click at [342, 678] on link "Show expired memberships" at bounding box center [338, 671] width 173 height 17
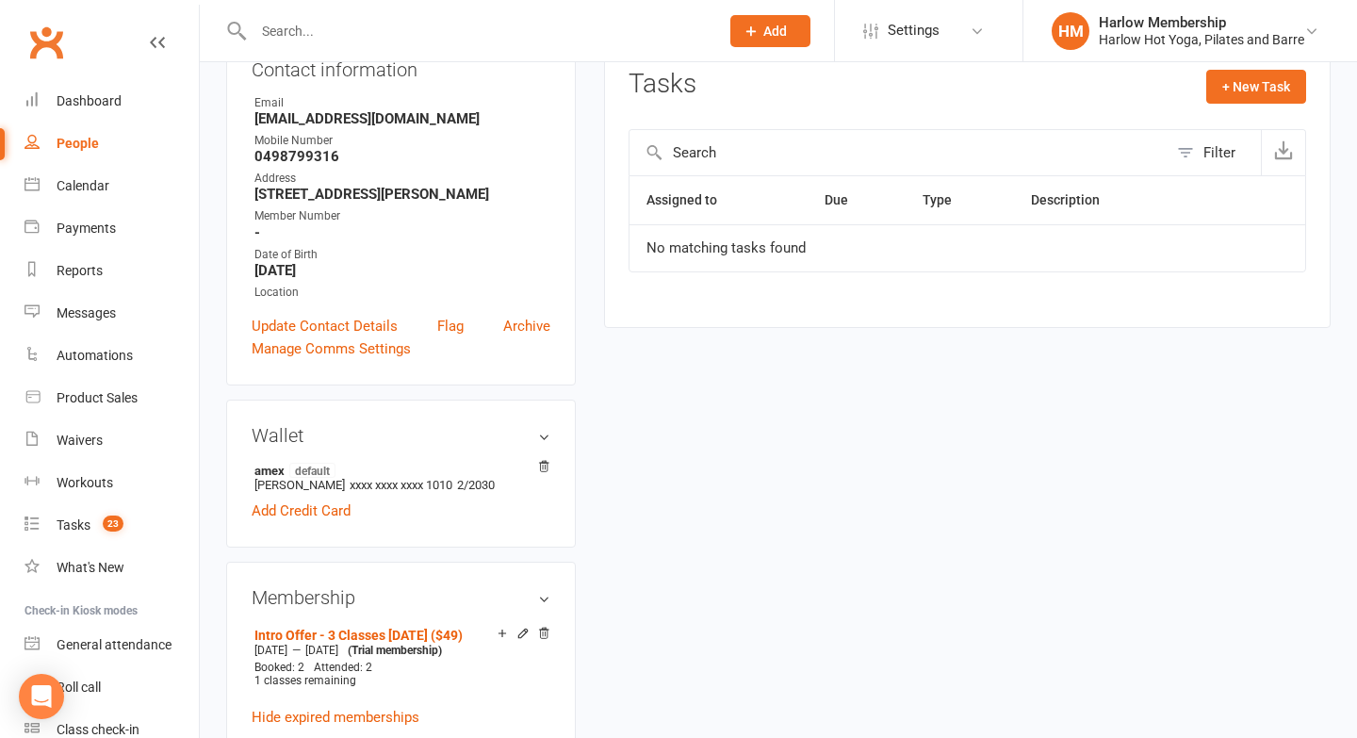
scroll to position [103, 0]
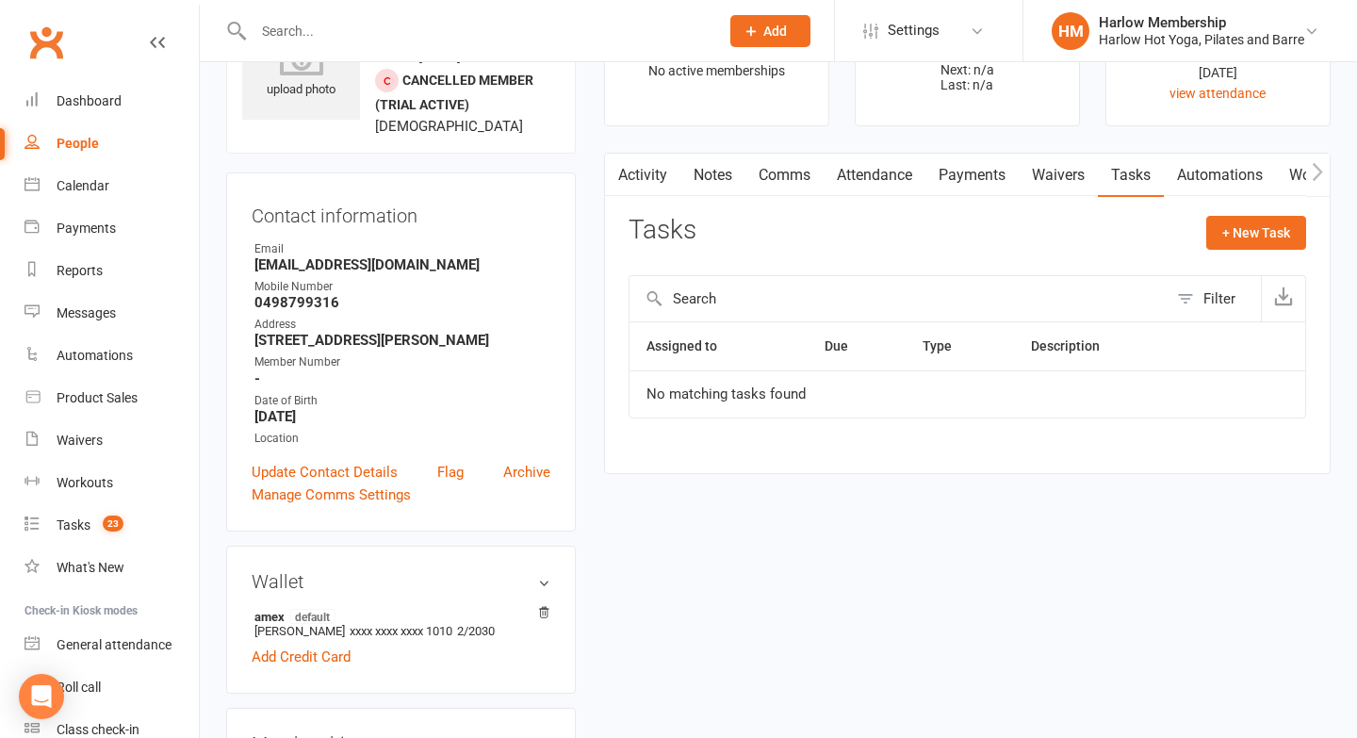
click at [769, 196] on link "Comms" at bounding box center [785, 175] width 78 height 43
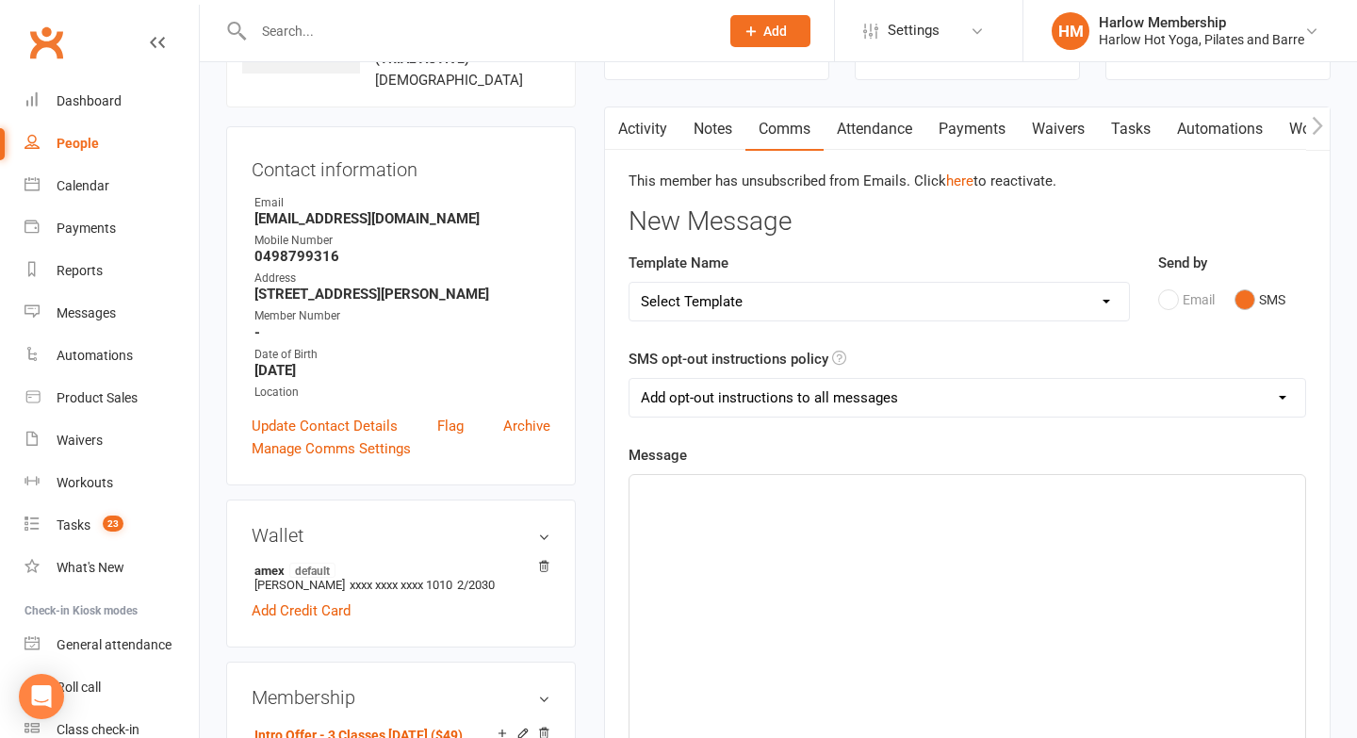
scroll to position [150, 0]
click at [738, 544] on div "﻿" at bounding box center [968, 615] width 676 height 283
click at [979, 494] on p "Hey lovely! Just checking to see if everything is OK" at bounding box center [967, 491] width 653 height 23
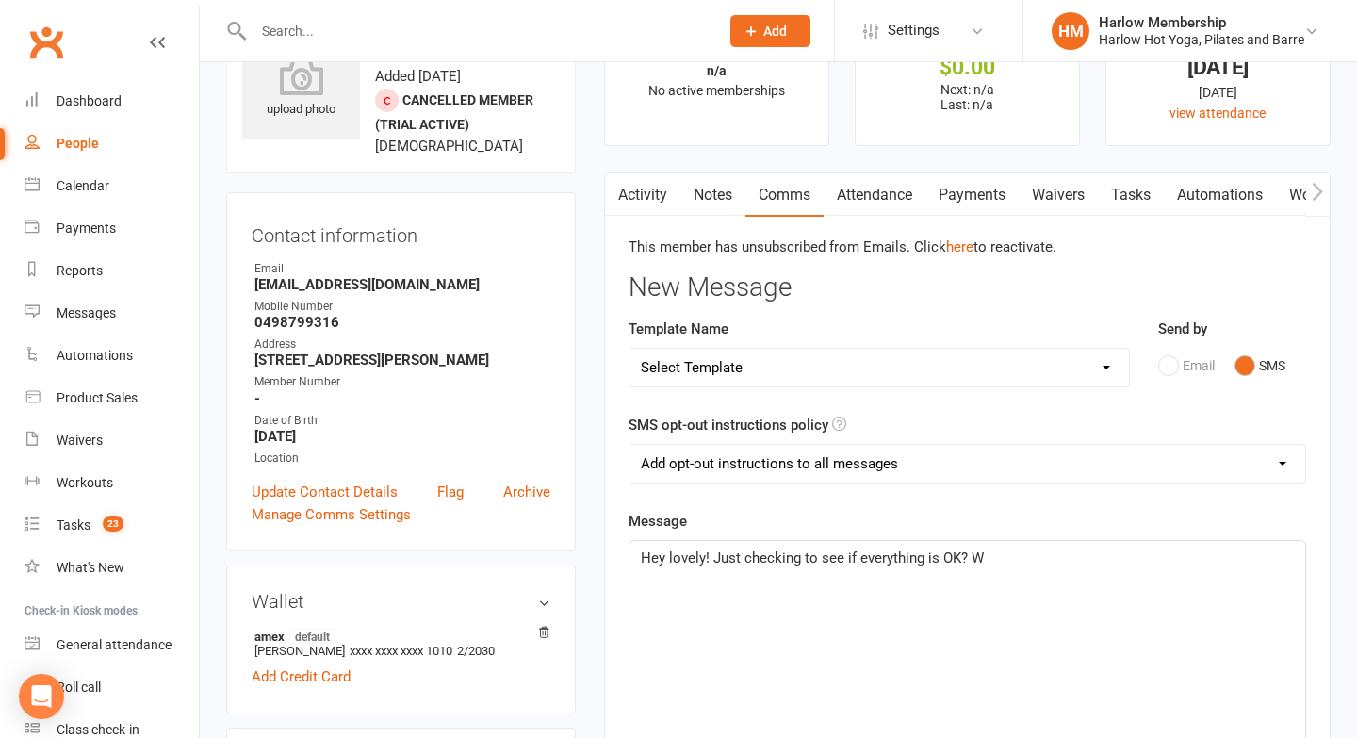
scroll to position [0, 0]
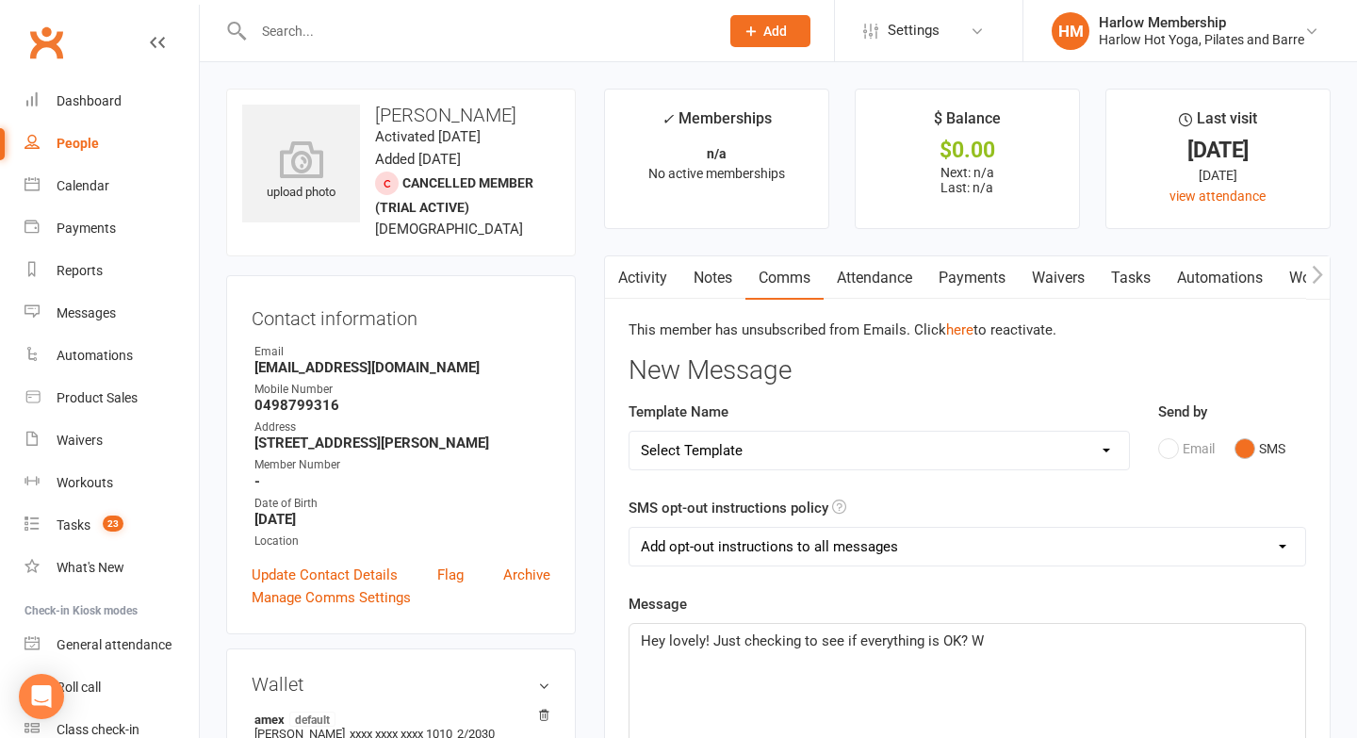
click at [352, 40] on input "text" at bounding box center [477, 31] width 458 height 26
paste input "Maripaz Garcia"
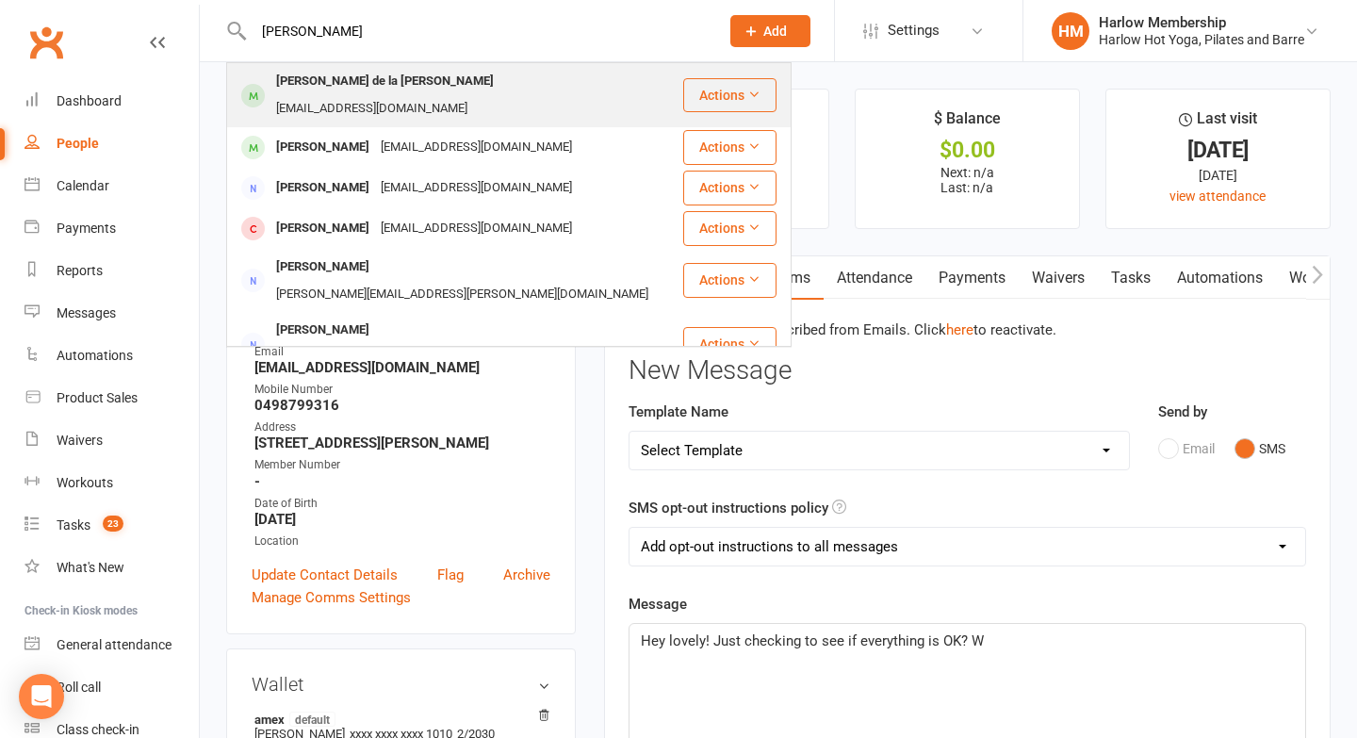
type input "Maripaz Garcia"
click at [352, 77] on div "Maria de la paz Garcia Nunez" at bounding box center [385, 81] width 229 height 27
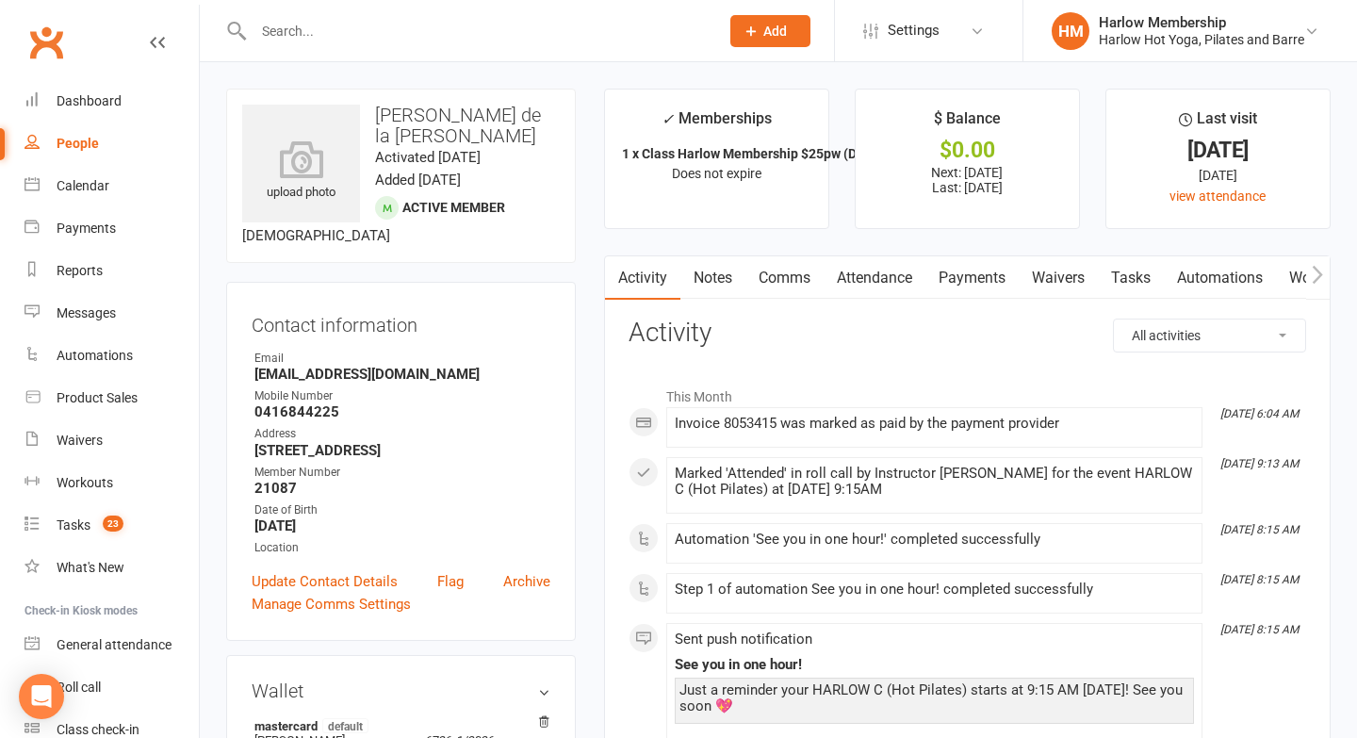
click at [1127, 278] on link "Tasks" at bounding box center [1131, 277] width 66 height 43
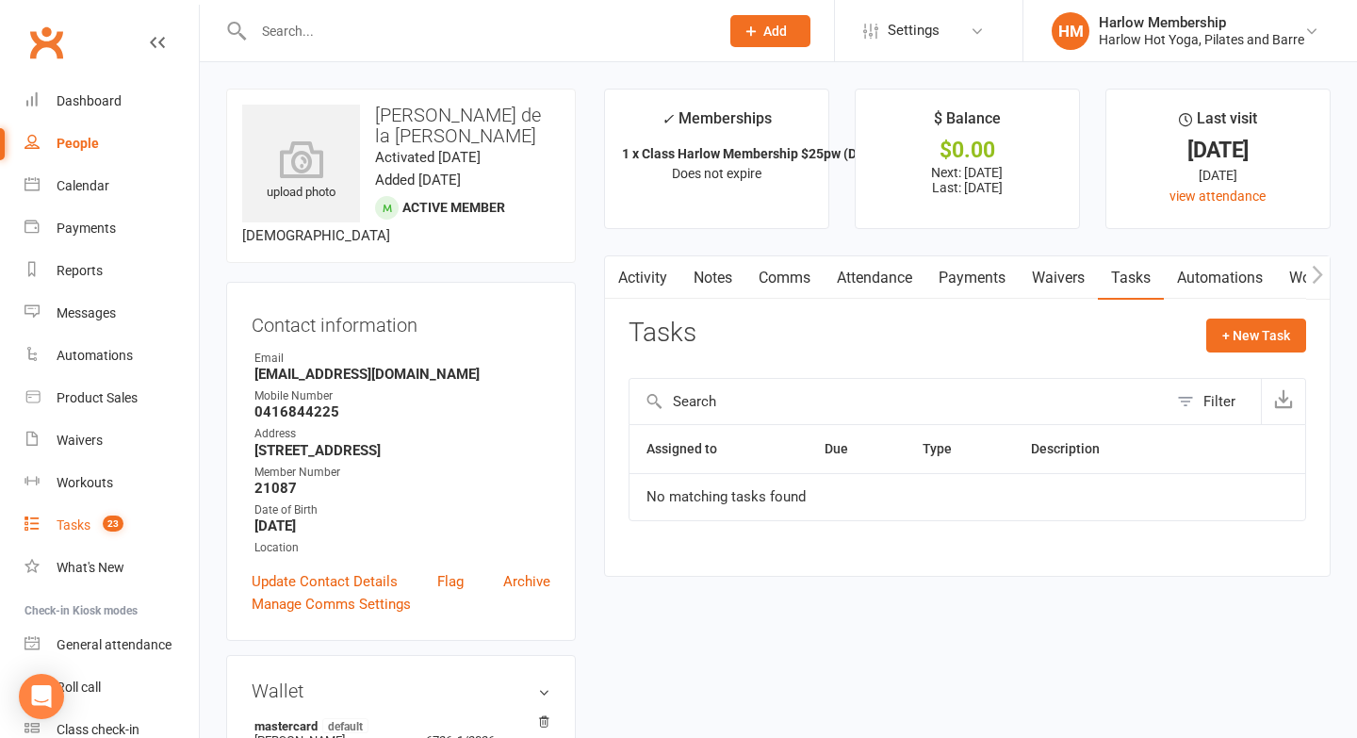
click at [86, 518] on div "Tasks" at bounding box center [74, 524] width 34 height 15
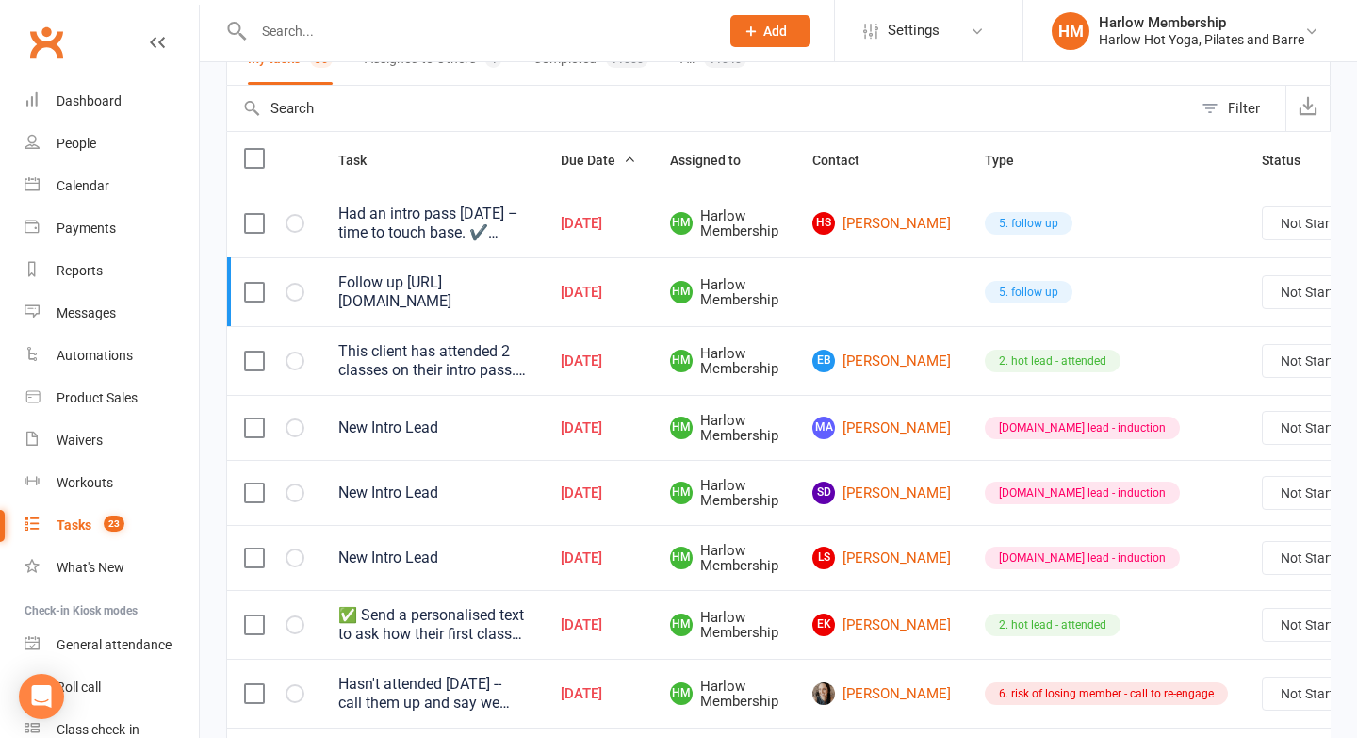
scroll to position [167, 0]
click at [884, 358] on link "EB Emma Brown" at bounding box center [881, 360] width 139 height 23
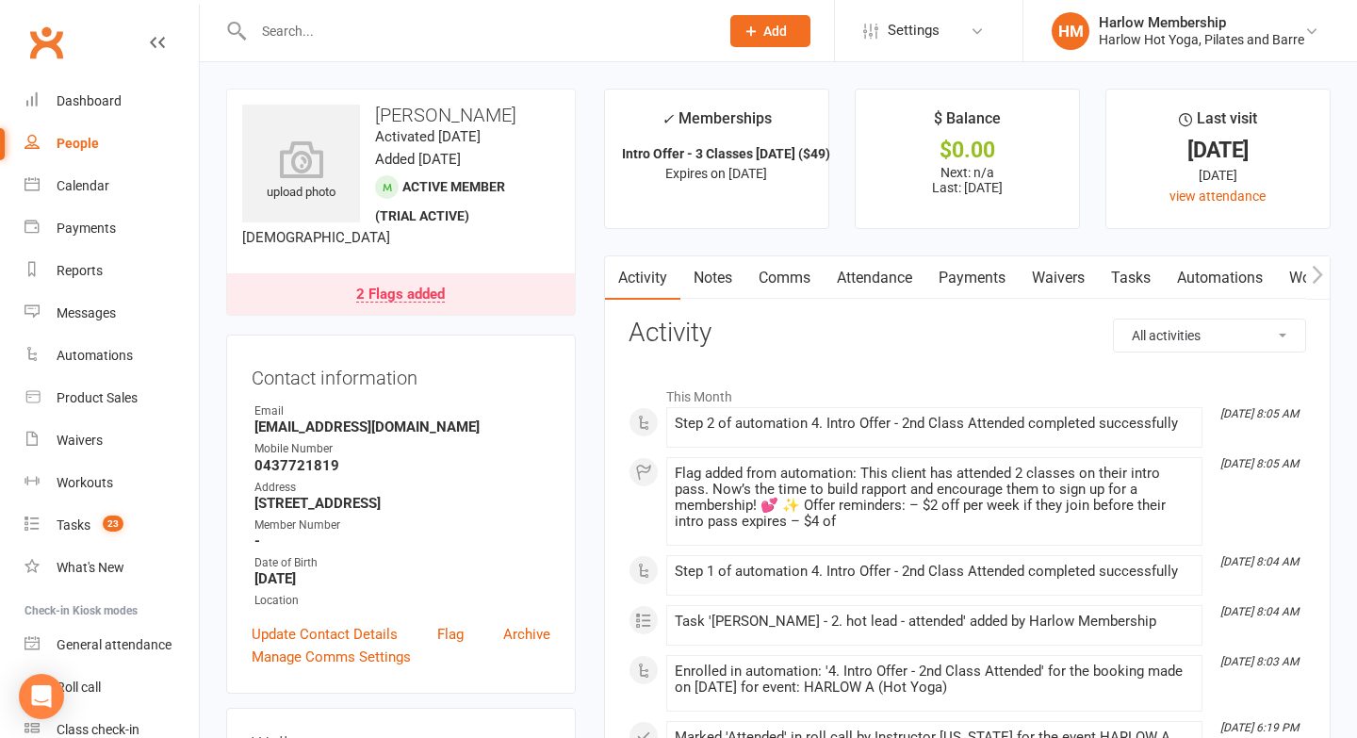
click at [714, 277] on link "Notes" at bounding box center [713, 277] width 65 height 43
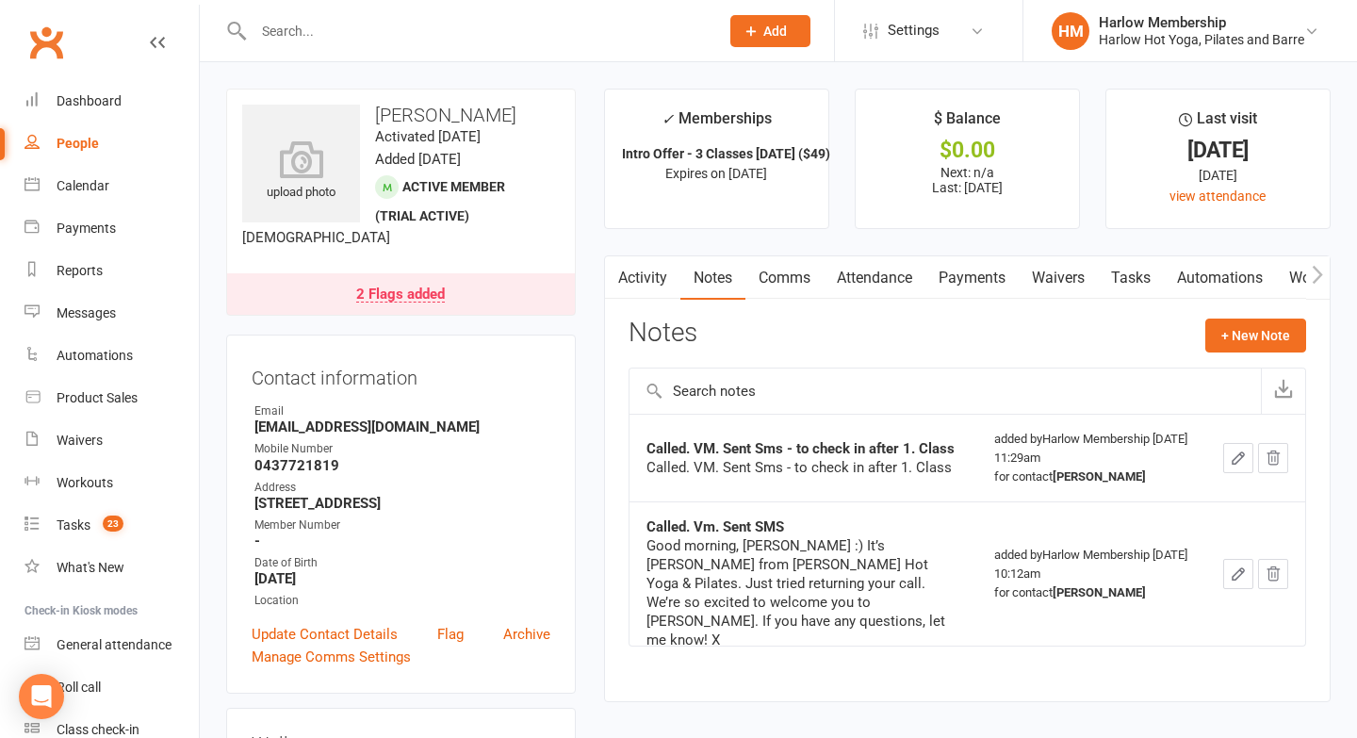
click at [1082, 281] on link "Waivers" at bounding box center [1058, 277] width 79 height 43
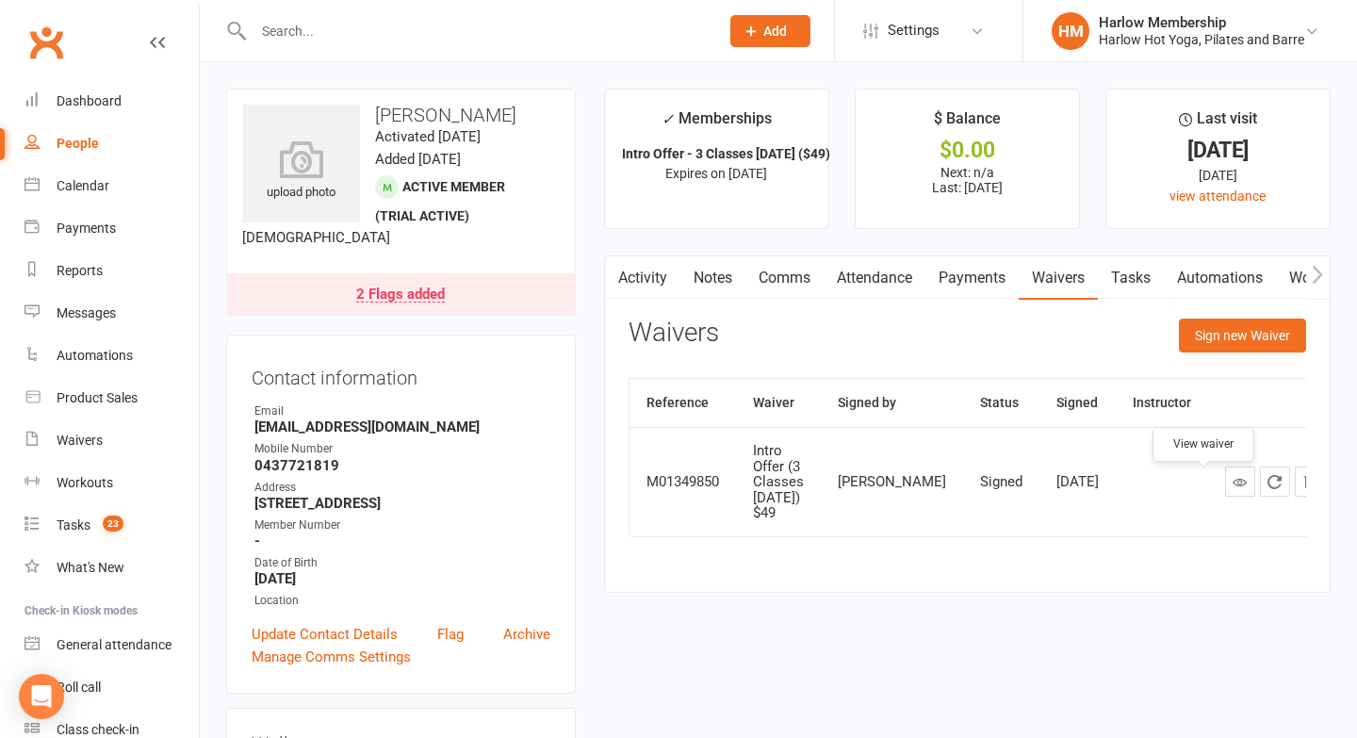
click at [1233, 485] on icon at bounding box center [1240, 482] width 14 height 14
click at [866, 292] on link "Attendance" at bounding box center [875, 277] width 102 height 43
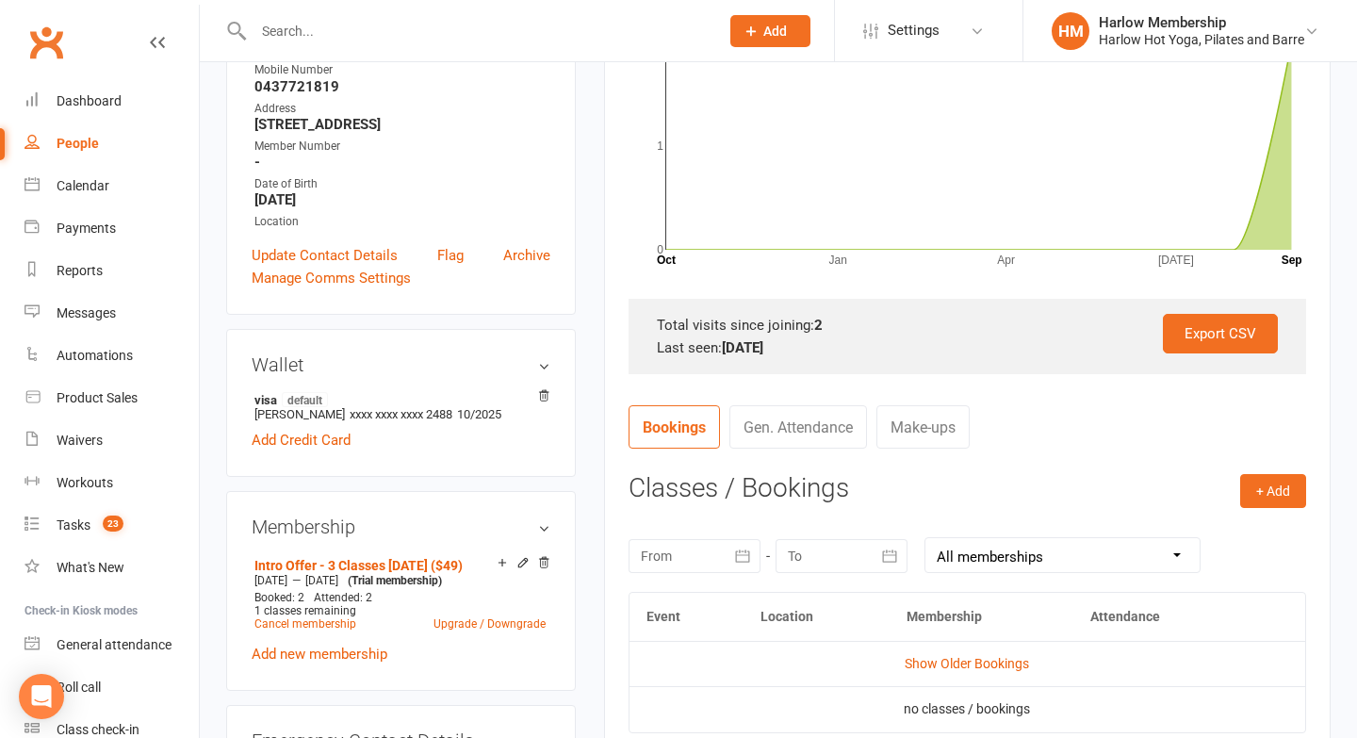
scroll to position [435, 0]
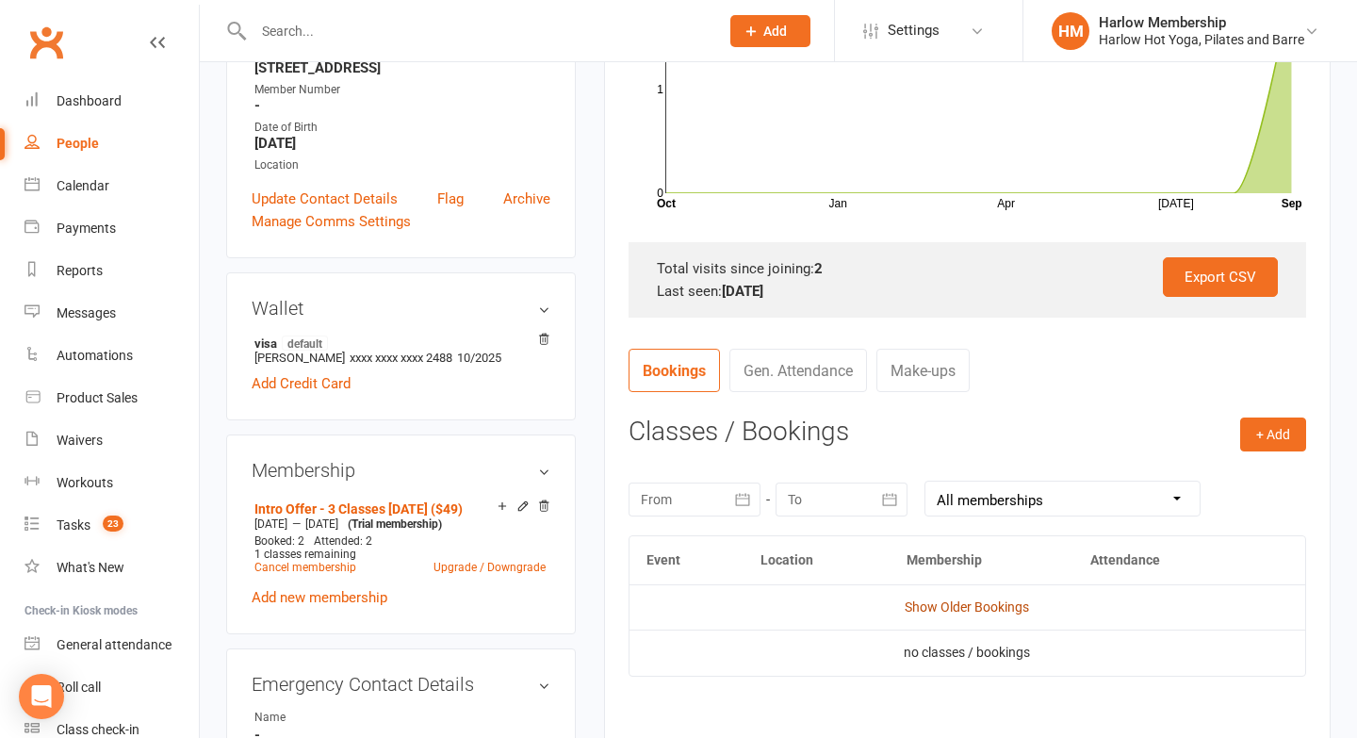
click at [935, 605] on link "Show Older Bookings" at bounding box center [967, 606] width 124 height 15
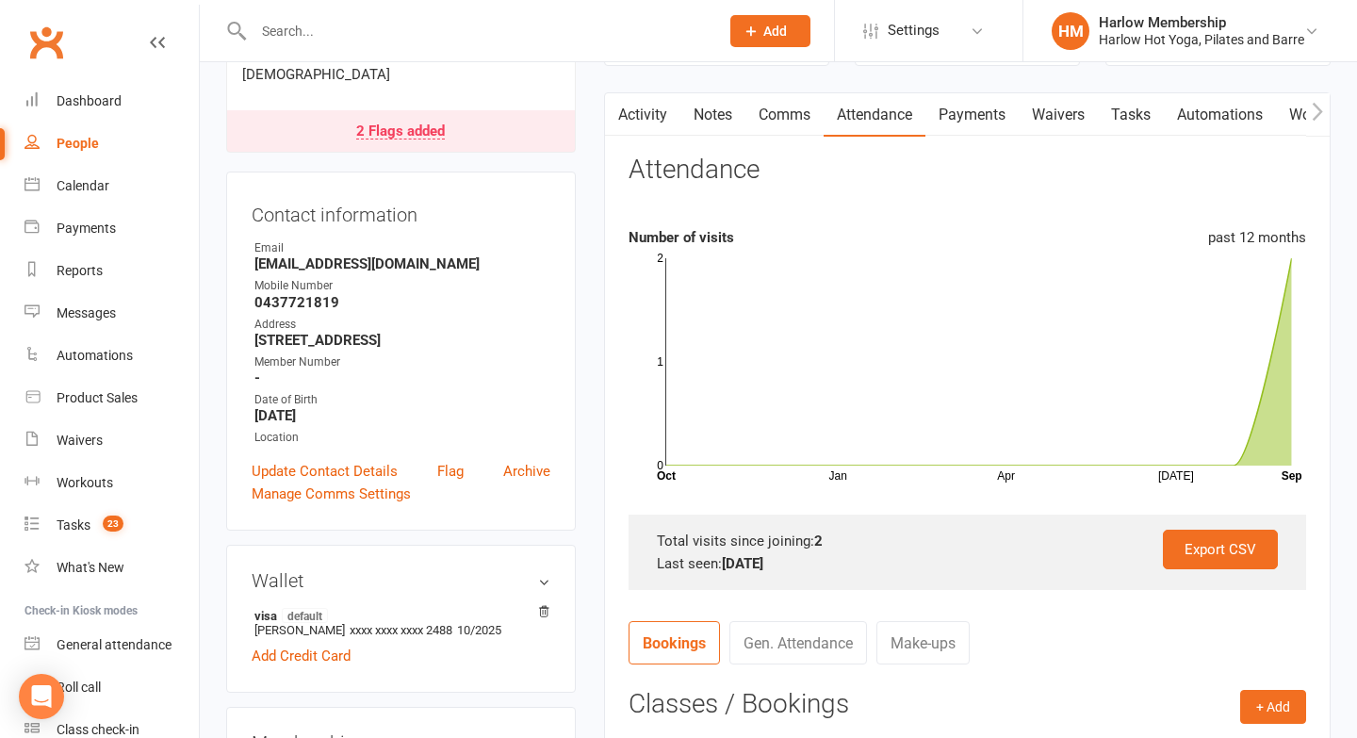
scroll to position [0, 0]
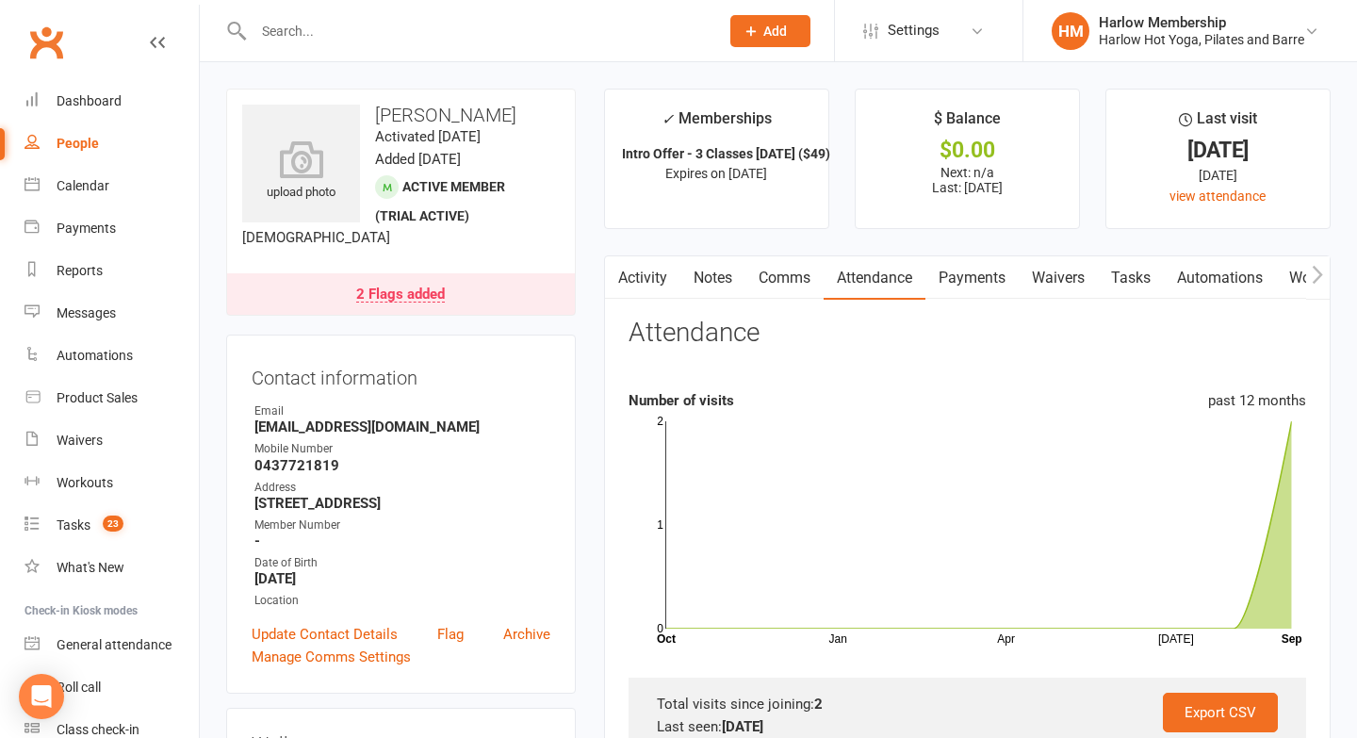
click at [631, 274] on link "Activity" at bounding box center [642, 277] width 75 height 43
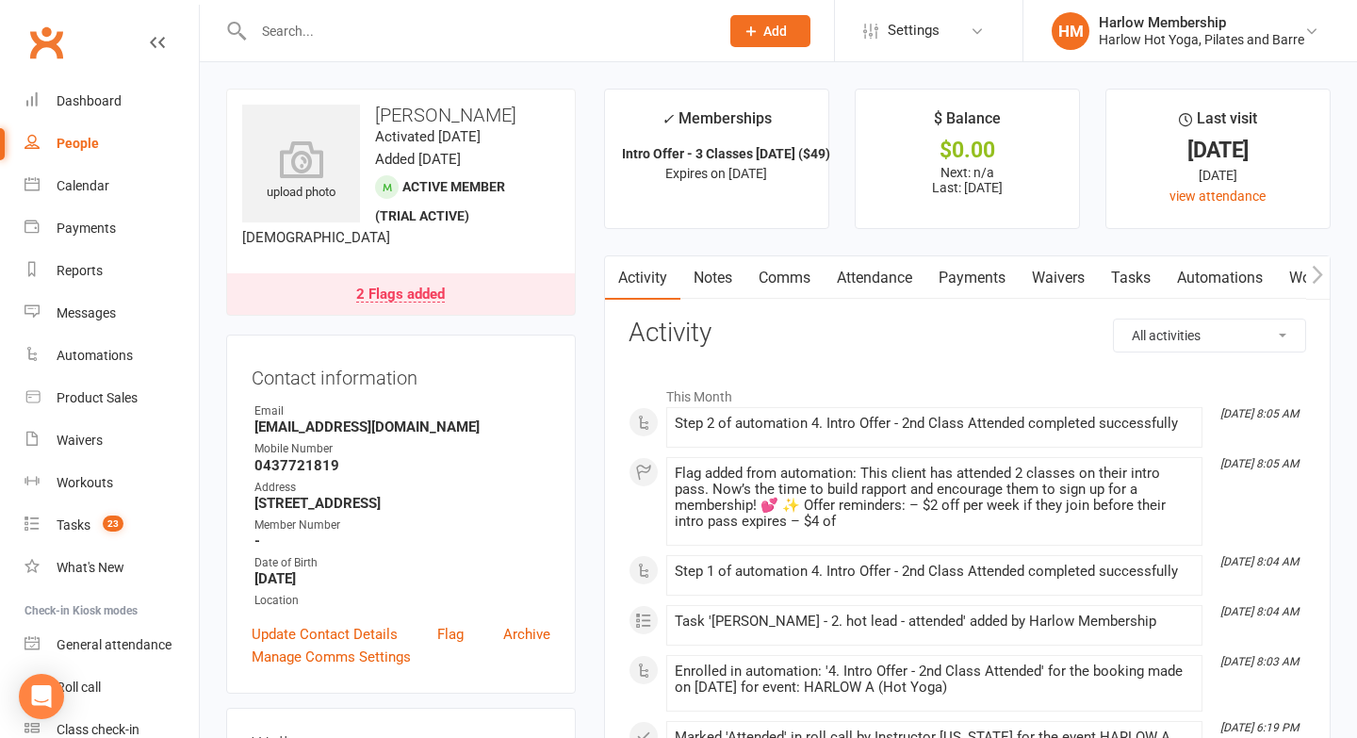
click at [1137, 283] on link "Tasks" at bounding box center [1131, 277] width 66 height 43
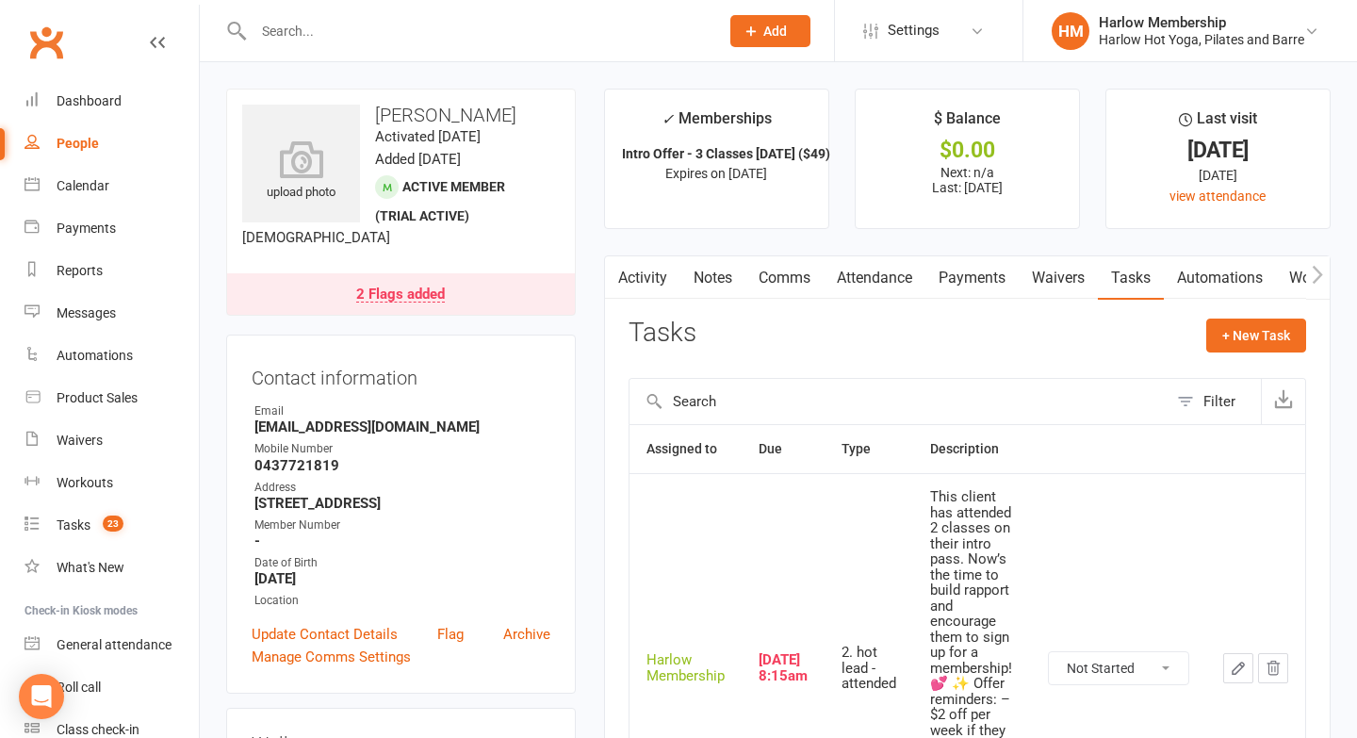
scroll to position [215, 0]
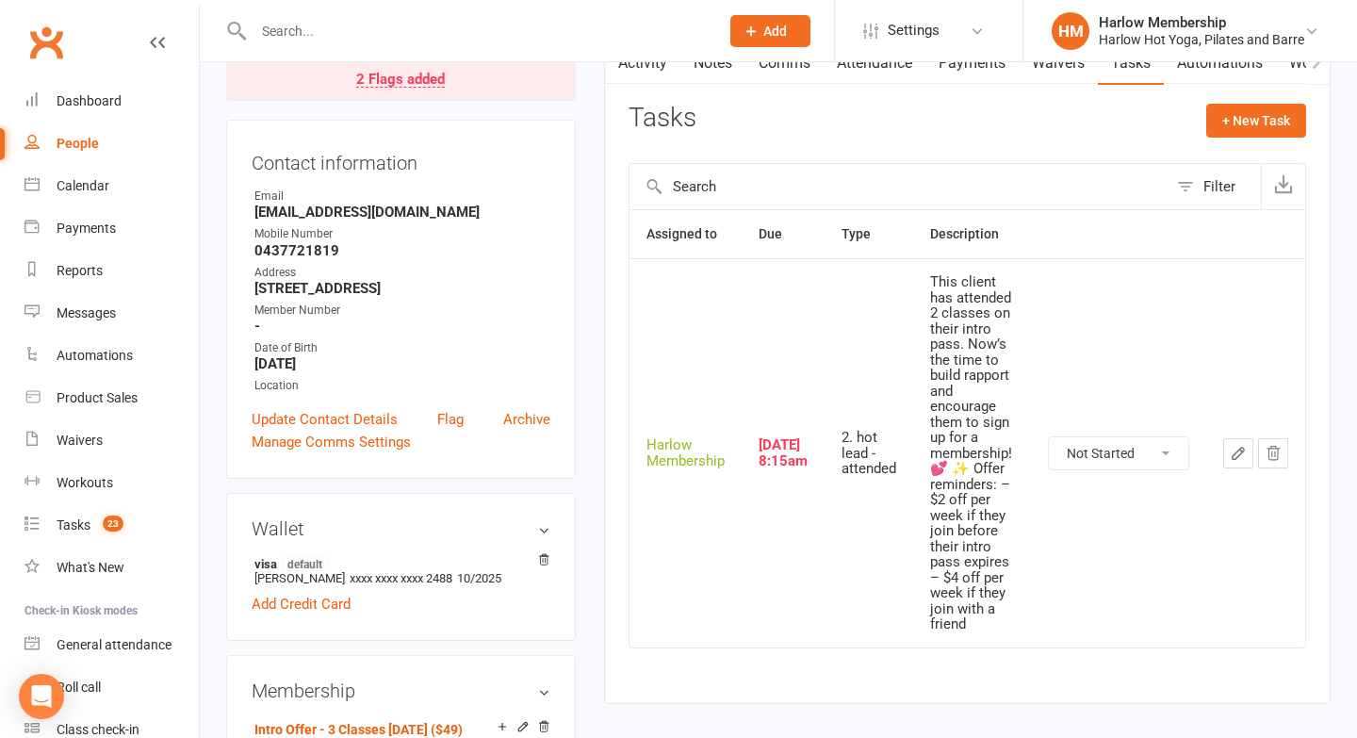
click at [1230, 457] on icon "button" at bounding box center [1238, 453] width 17 height 17
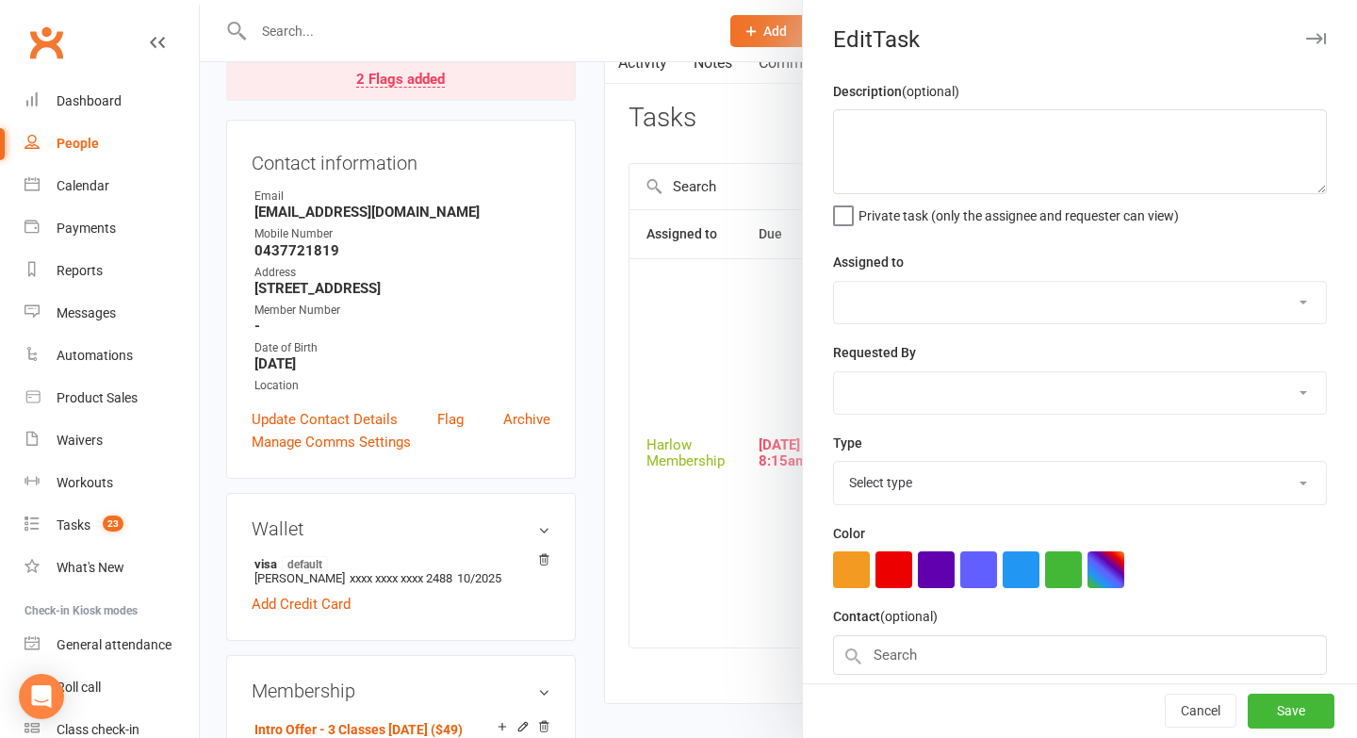
type textarea "This client has attended 2 classes on their intro pass. Now’s the time to build…"
select select "47368"
type input "17 Sep 2025"
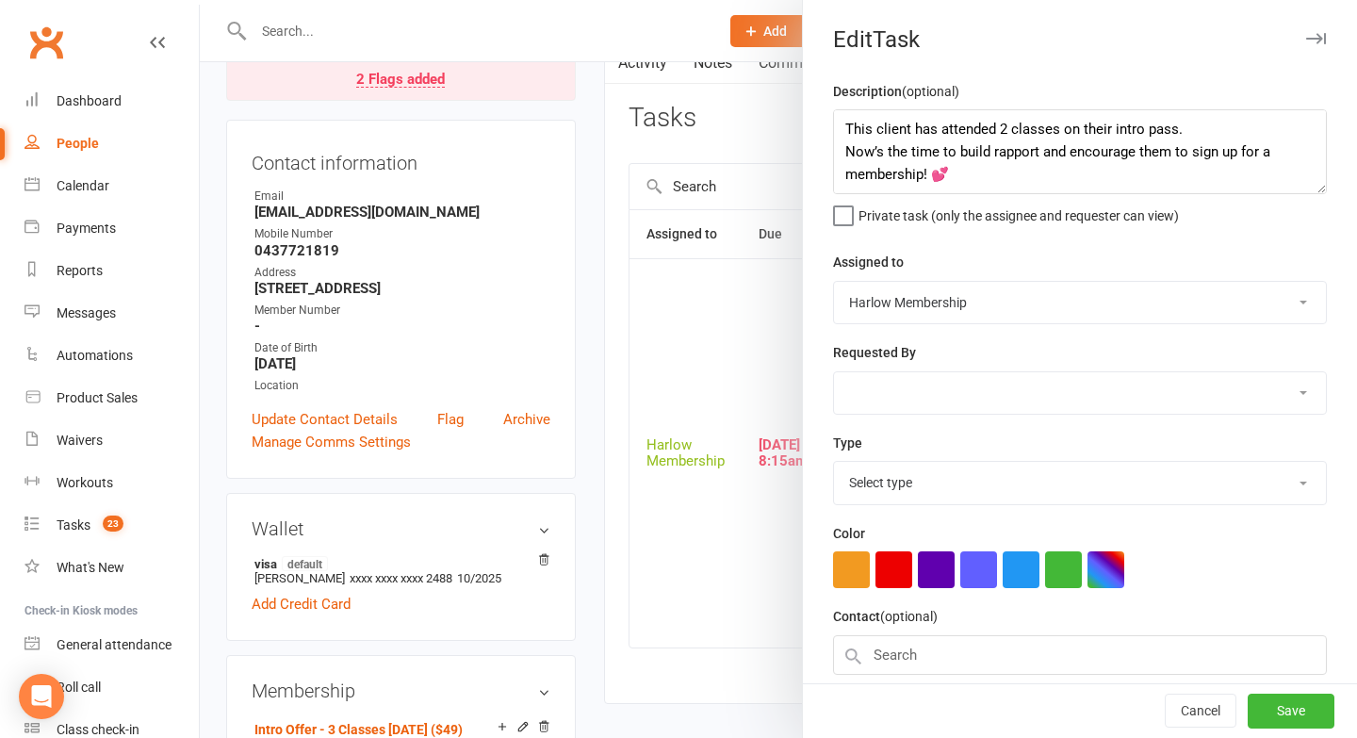
type input "8:15am"
select select "27082"
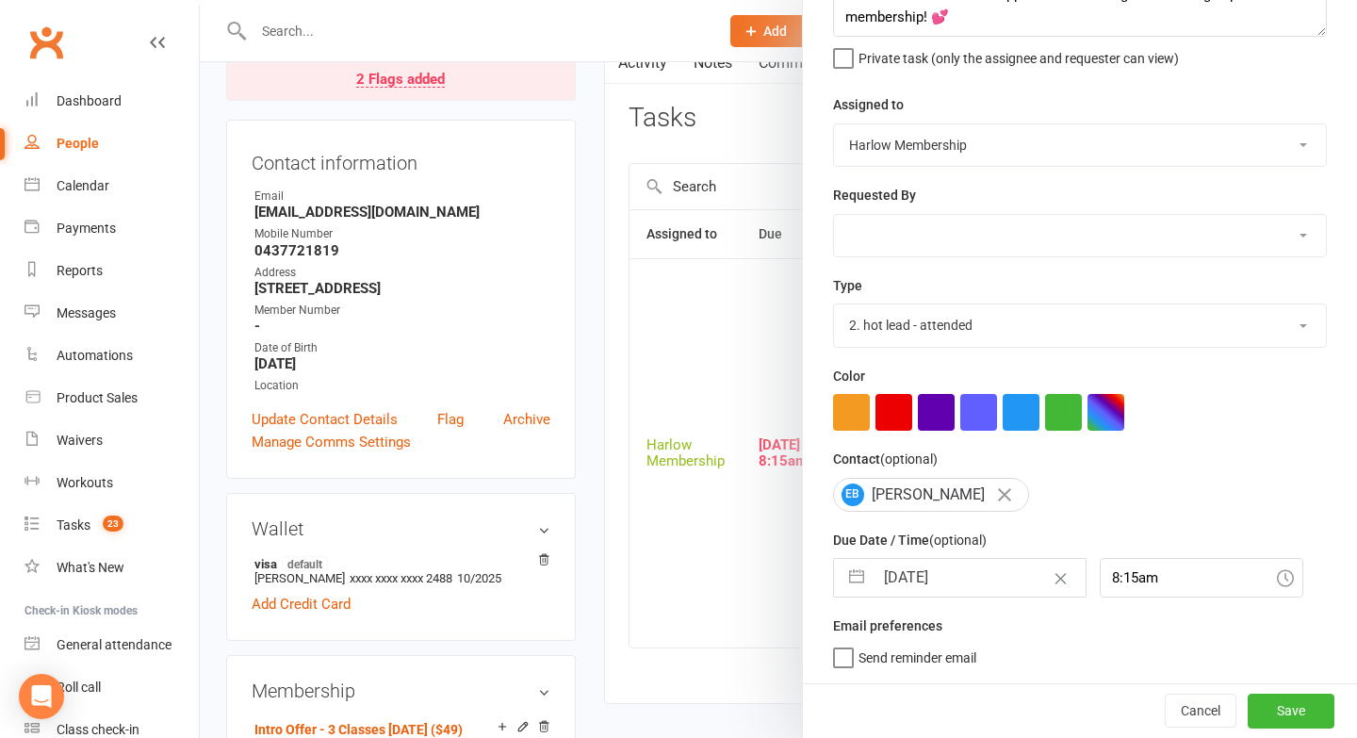
click at [894, 579] on input "17 Sep 2025" at bounding box center [980, 578] width 212 height 38
select select "7"
select select "2025"
select select "8"
select select "2025"
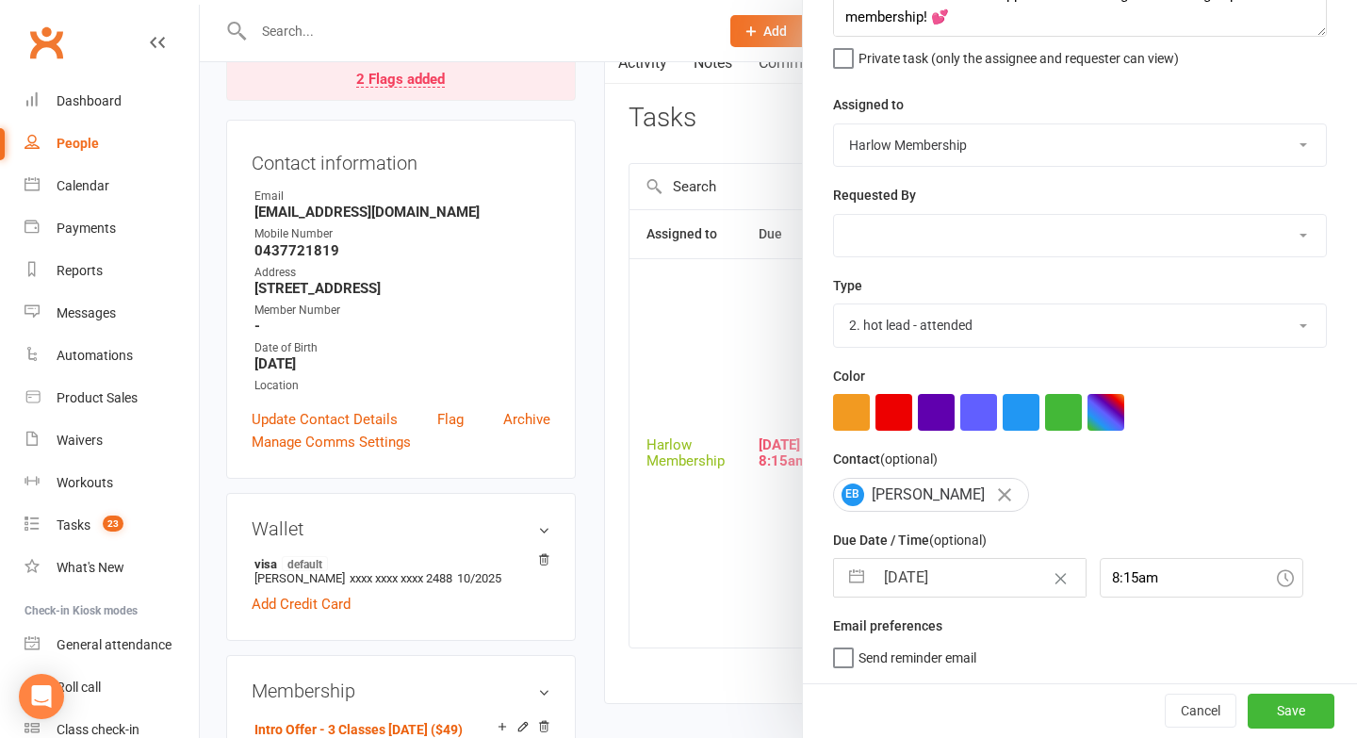
select select "9"
select select "2025"
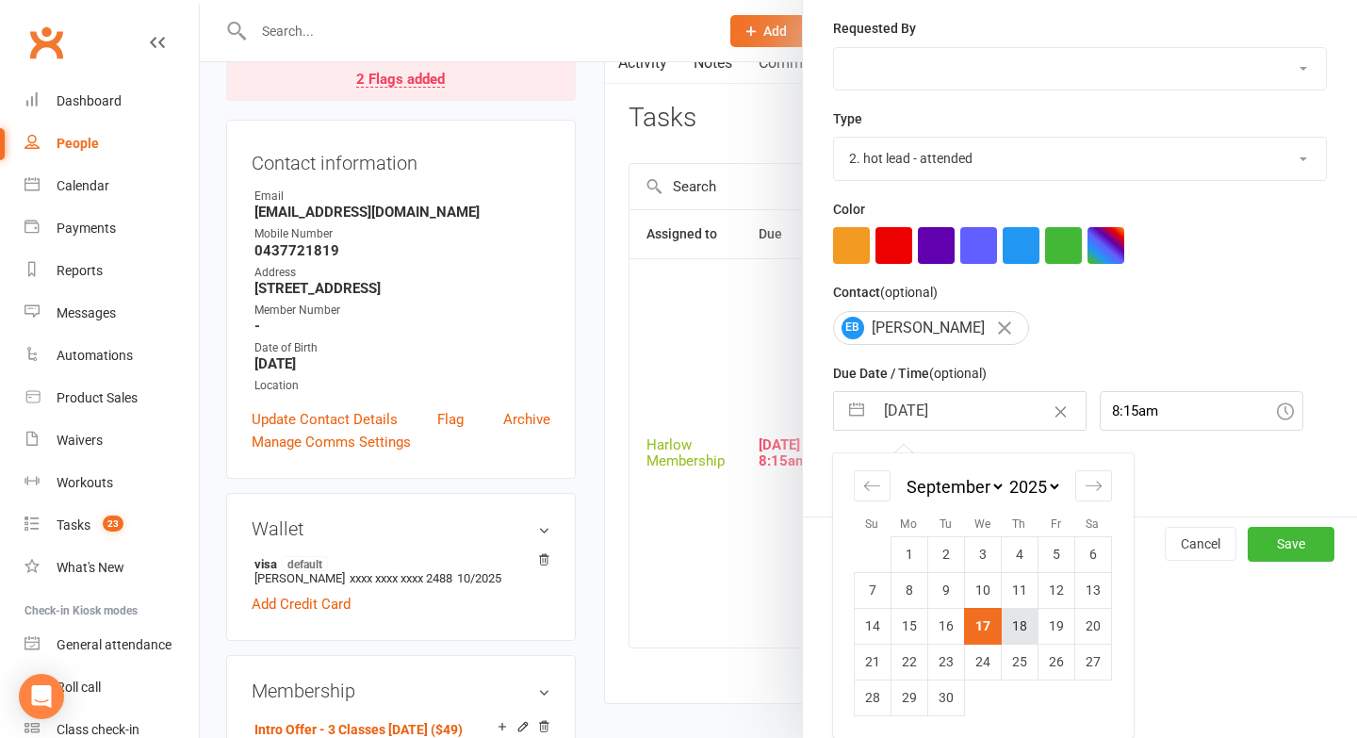
click at [1020, 632] on td "18" at bounding box center [1019, 626] width 37 height 36
type input "18 Sep 2025"
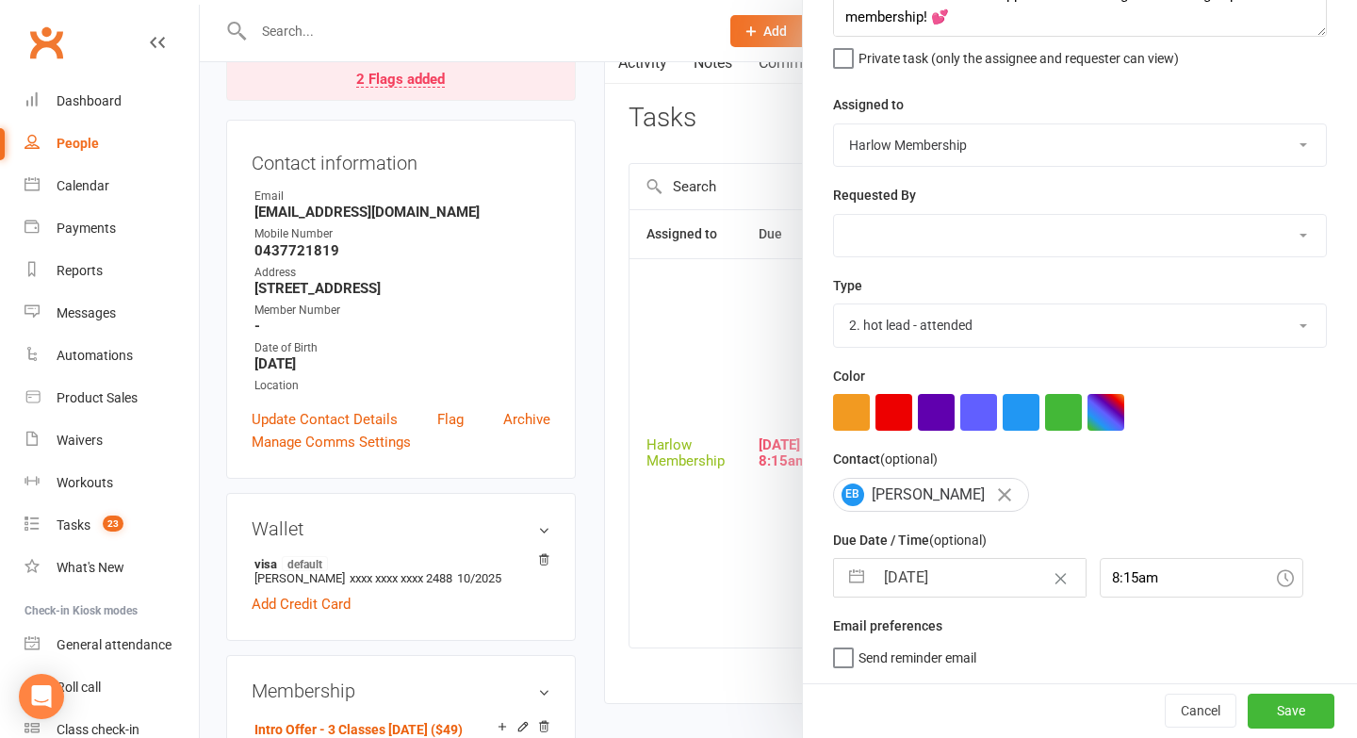
scroll to position [157, 0]
click at [1274, 710] on button "Save" at bounding box center [1291, 711] width 87 height 34
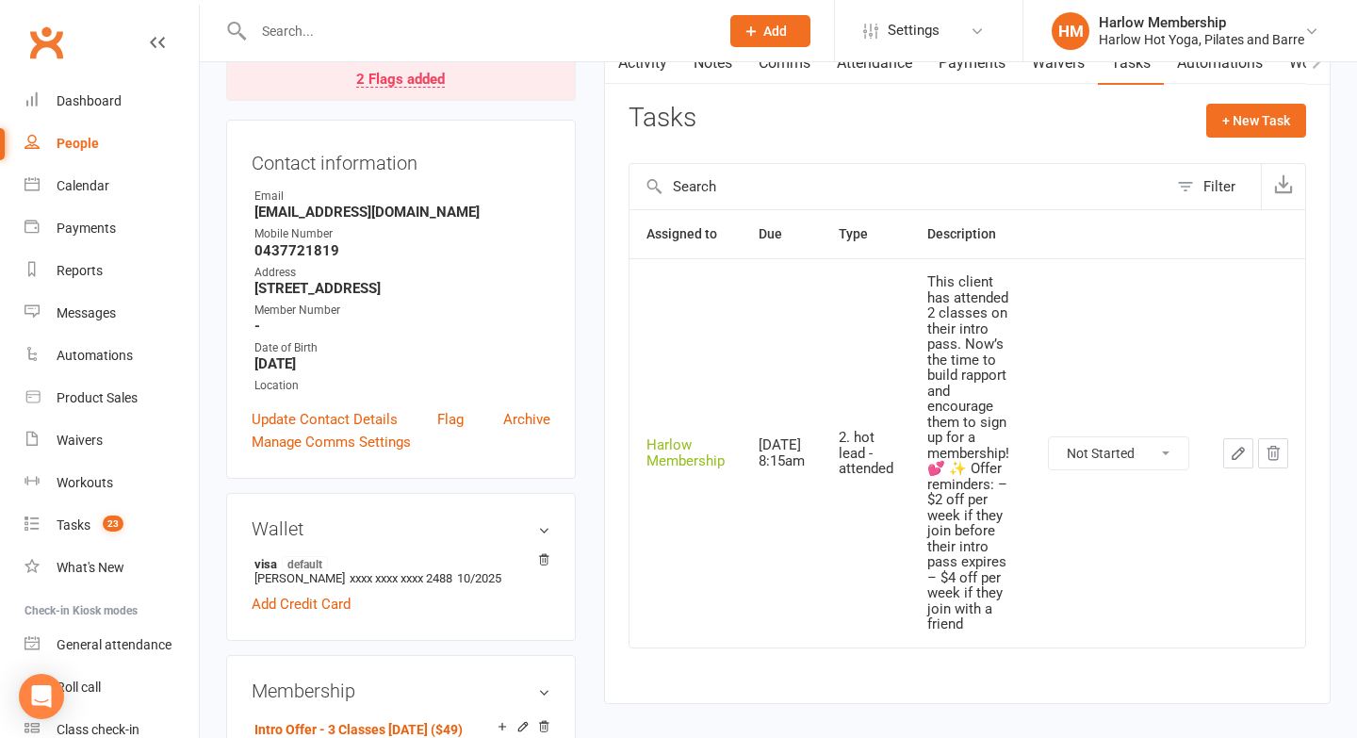
scroll to position [0, 0]
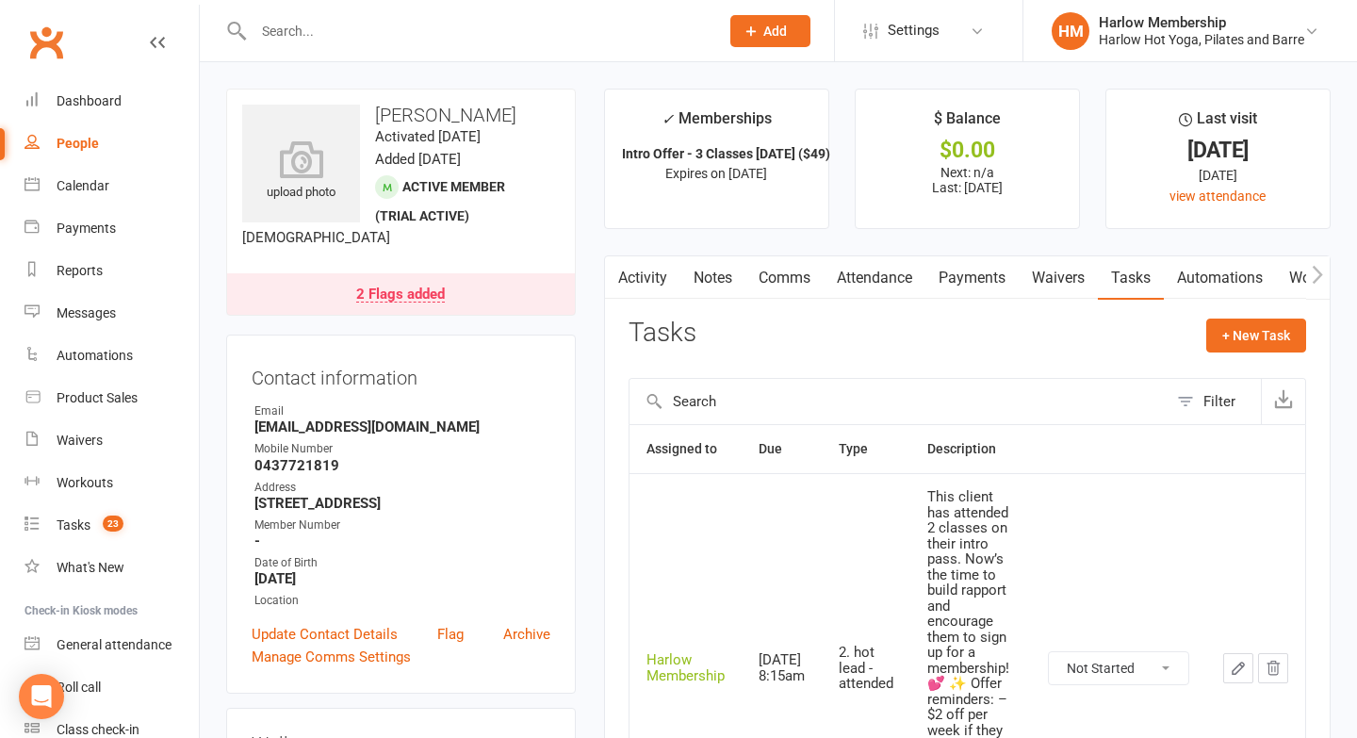
click at [782, 286] on link "Comms" at bounding box center [785, 277] width 78 height 43
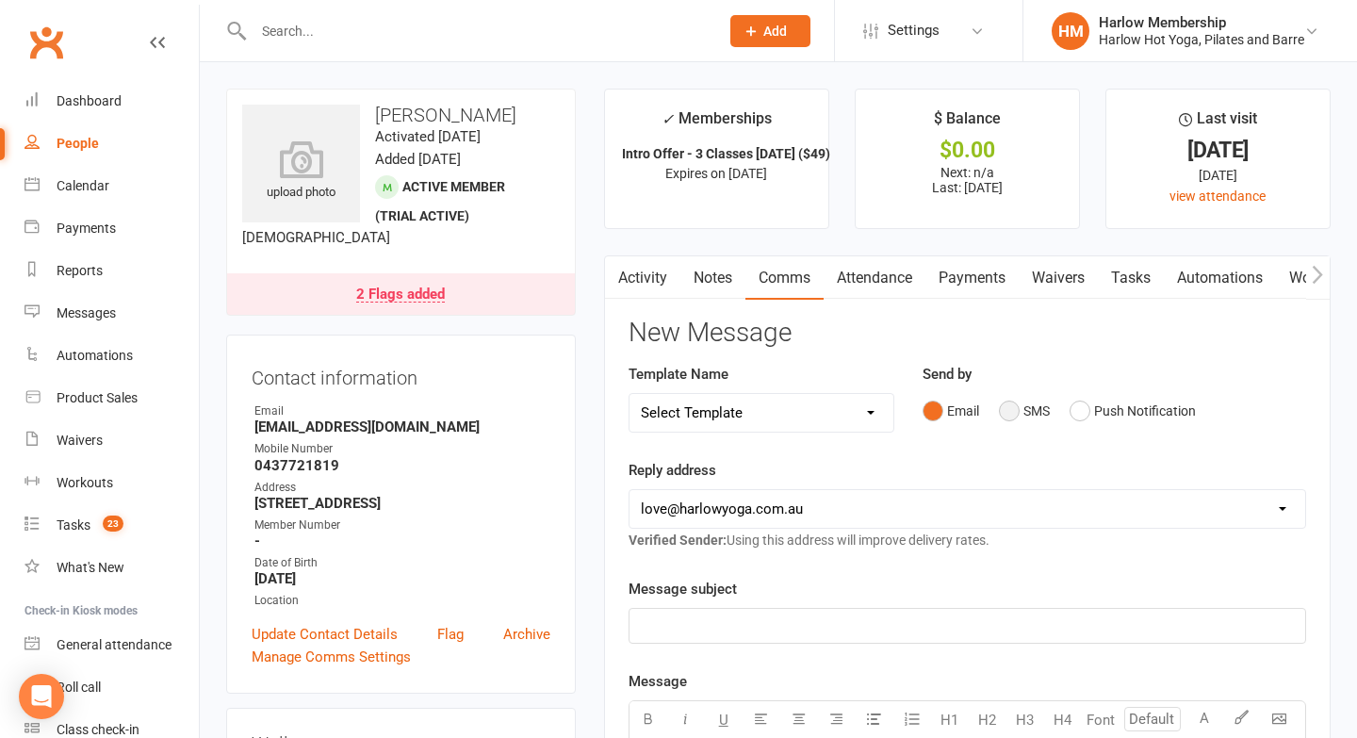
click at [1026, 417] on button "SMS" at bounding box center [1024, 411] width 51 height 36
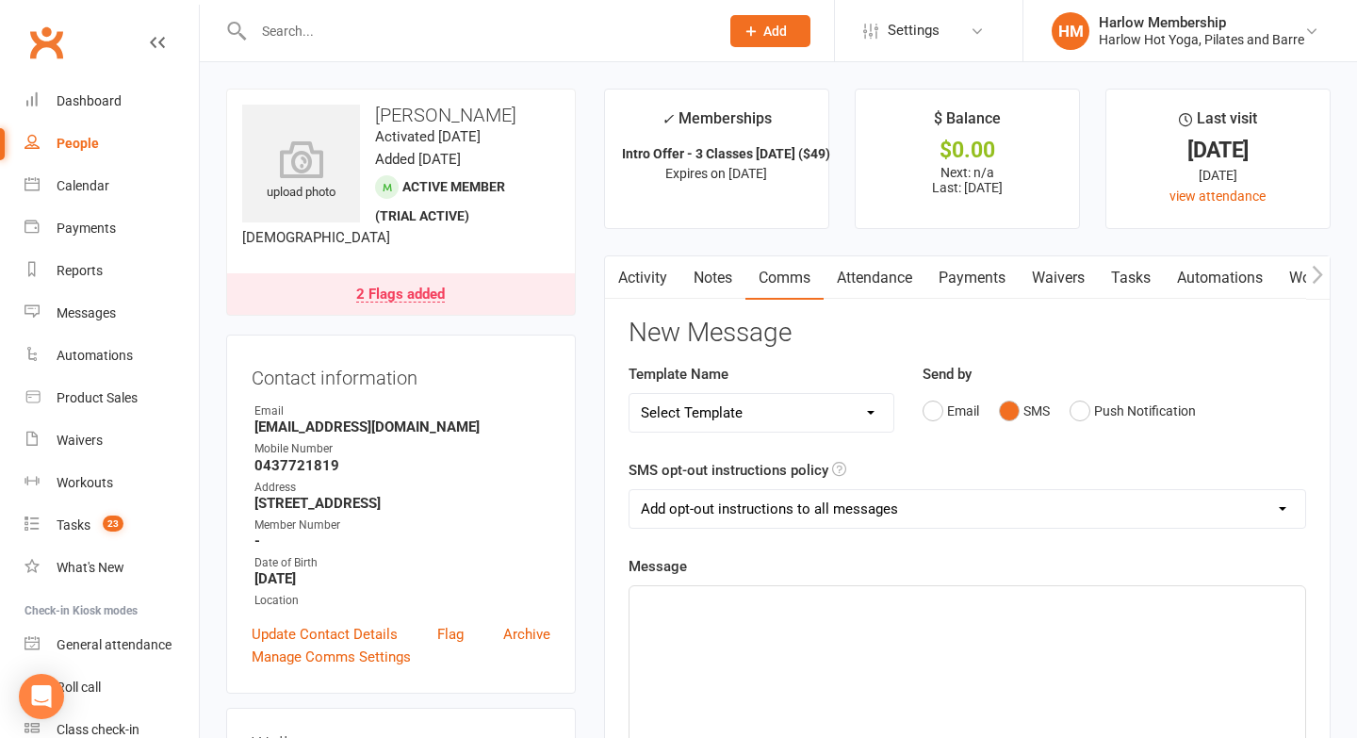
click at [812, 608] on p "﻿" at bounding box center [967, 603] width 653 height 23
click at [924, 599] on span "Hey Emma! It's Krystyna from Harlow Hot YOga & Pilates" at bounding box center [913, 603] width 544 height 17
click at [1018, 608] on p "Hey Emma! It's Krystyna from Harlow Hot Yoga & Pilates" at bounding box center [967, 603] width 653 height 23
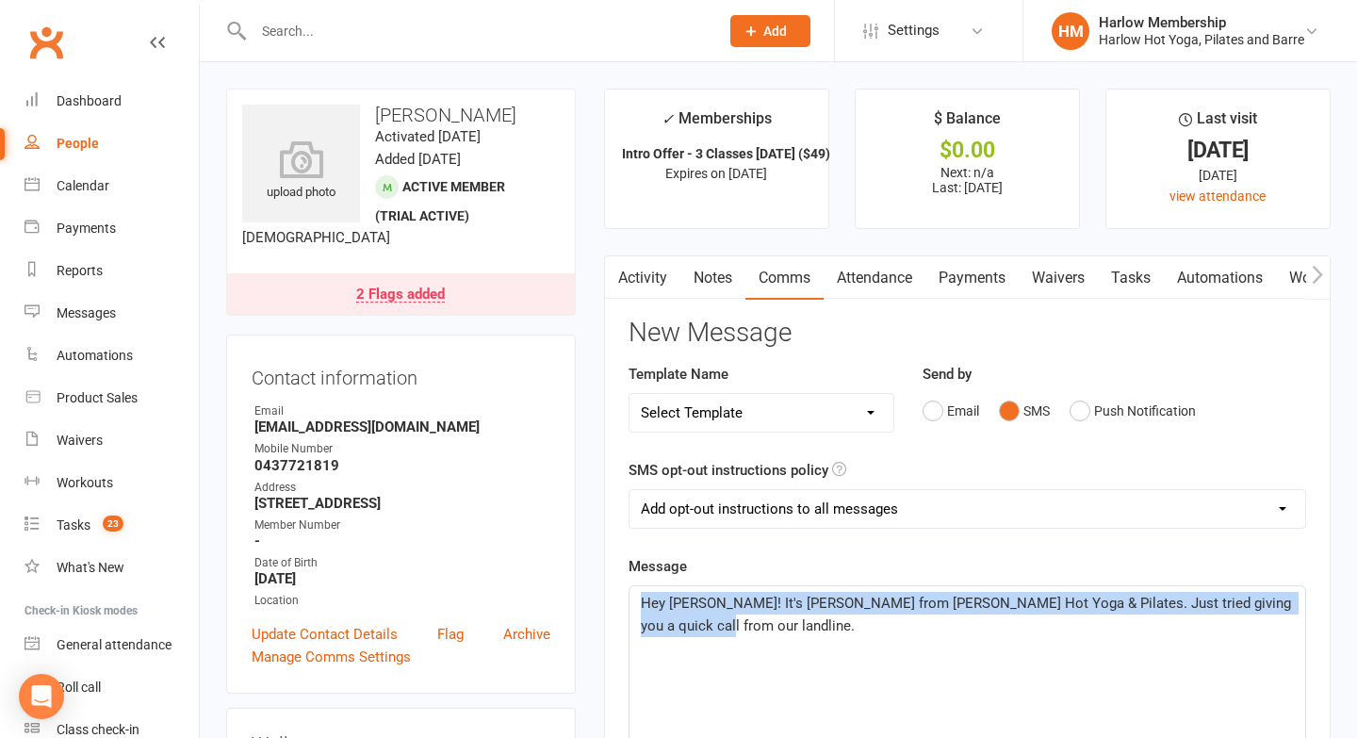
drag, startPoint x: 893, startPoint y: 679, endPoint x: 612, endPoint y: 607, distance: 289.9
copy span "Hey Emma! It's Krystyna from Harlow Hot Yoga & Pilates. Just tried giving you a…"
click at [1047, 274] on link "Waivers" at bounding box center [1058, 277] width 79 height 43
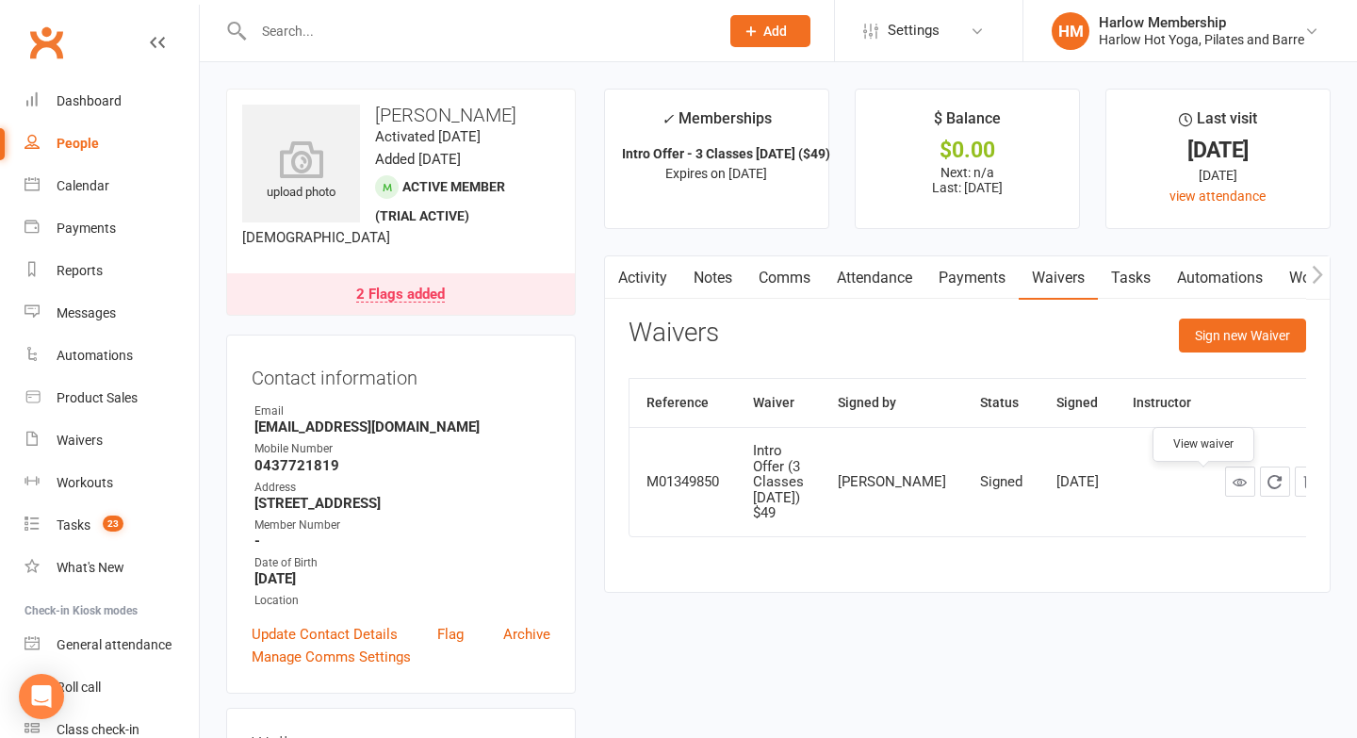
click at [1225, 497] on link at bounding box center [1240, 482] width 30 height 30
click at [791, 288] on link "Comms" at bounding box center [785, 277] width 78 height 43
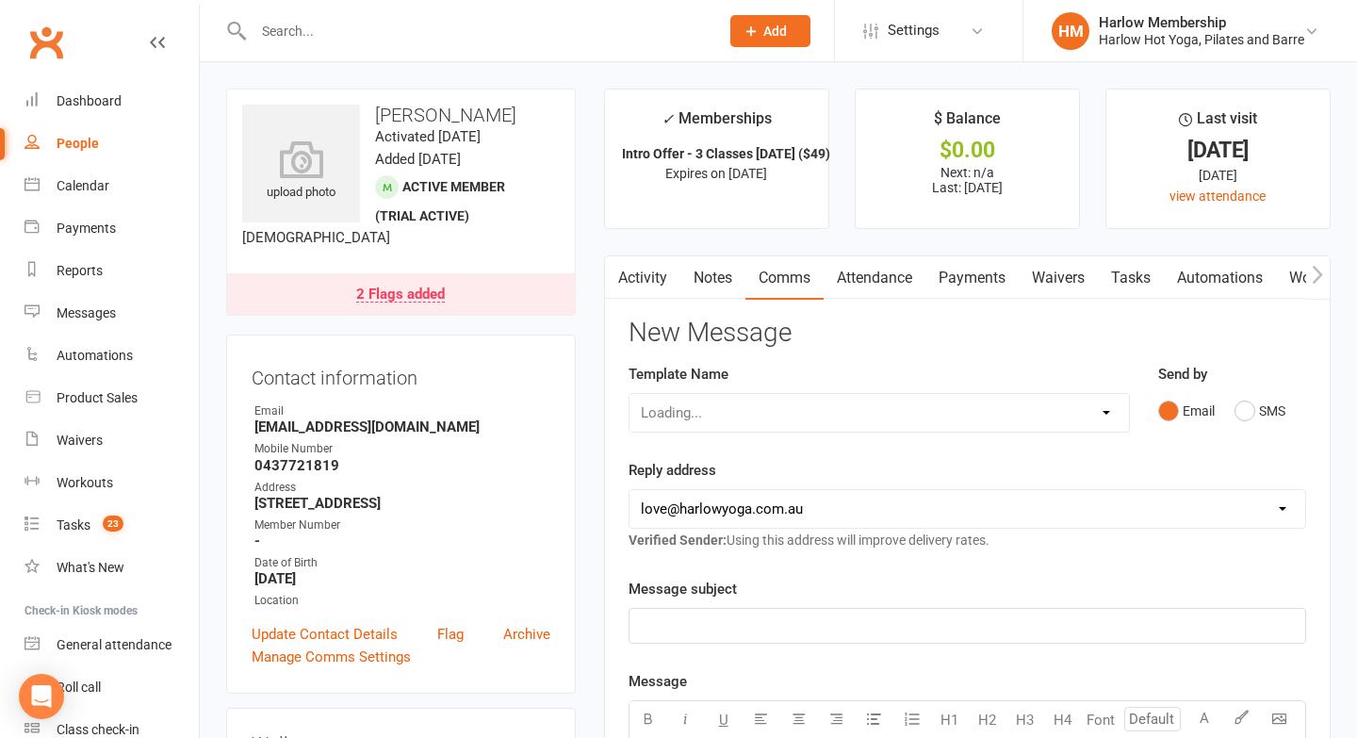
click at [1229, 416] on div "Email SMS" at bounding box center [1232, 411] width 148 height 36
click at [1239, 416] on button "SMS" at bounding box center [1260, 411] width 51 height 36
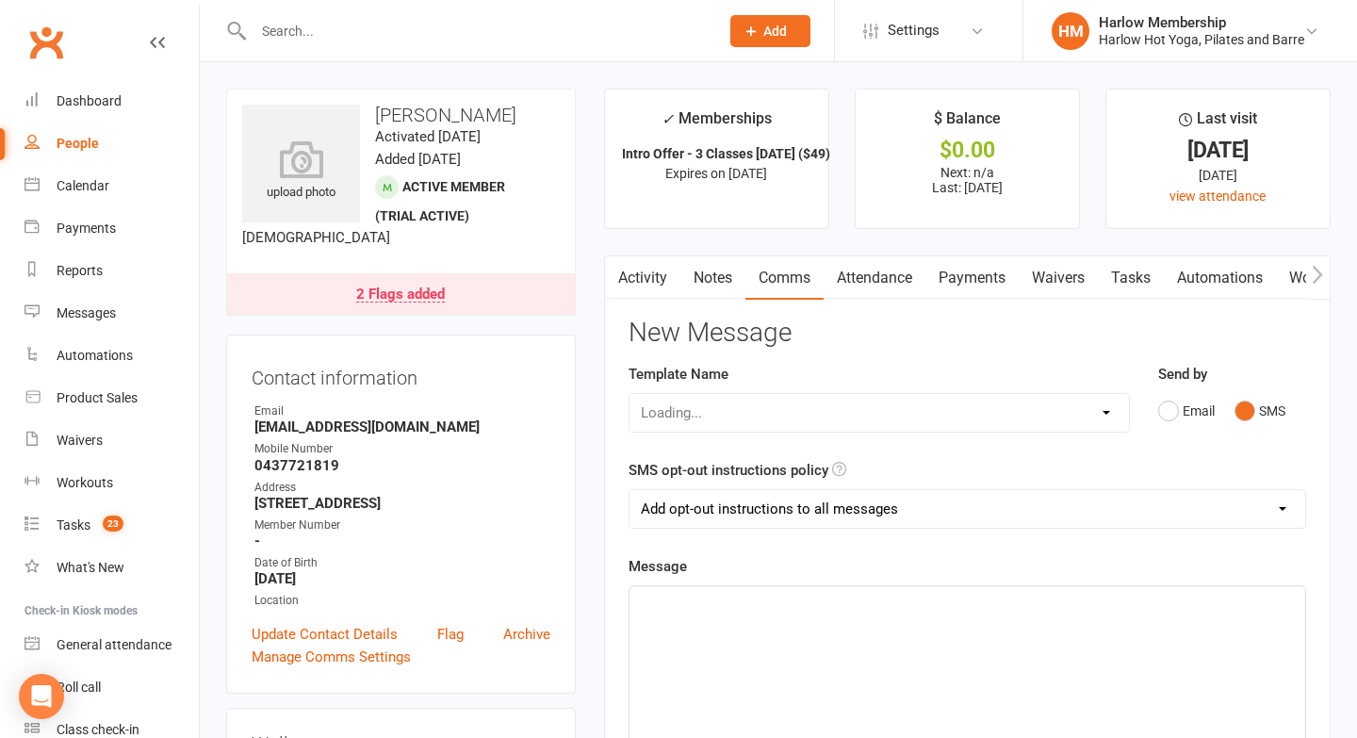
click at [981, 630] on div "﻿" at bounding box center [968, 727] width 676 height 283
paste div
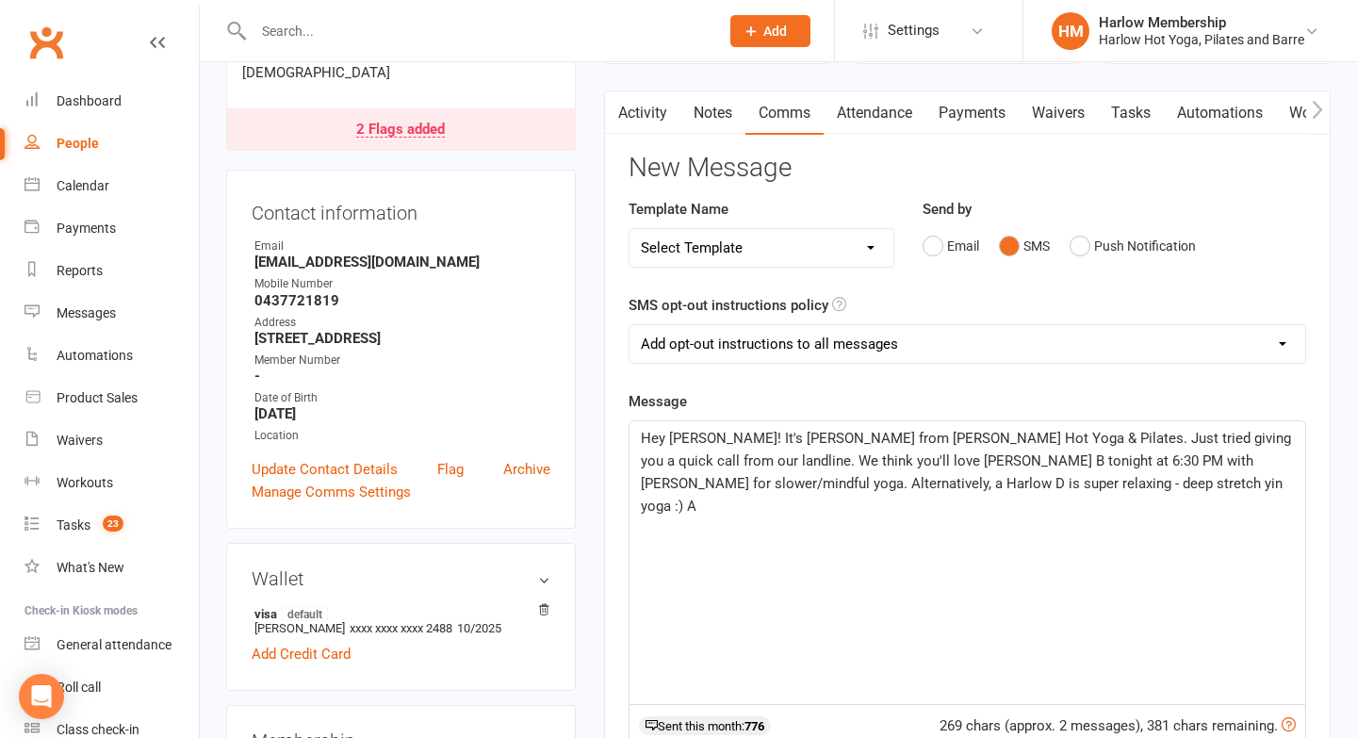
scroll to position [169, 0]
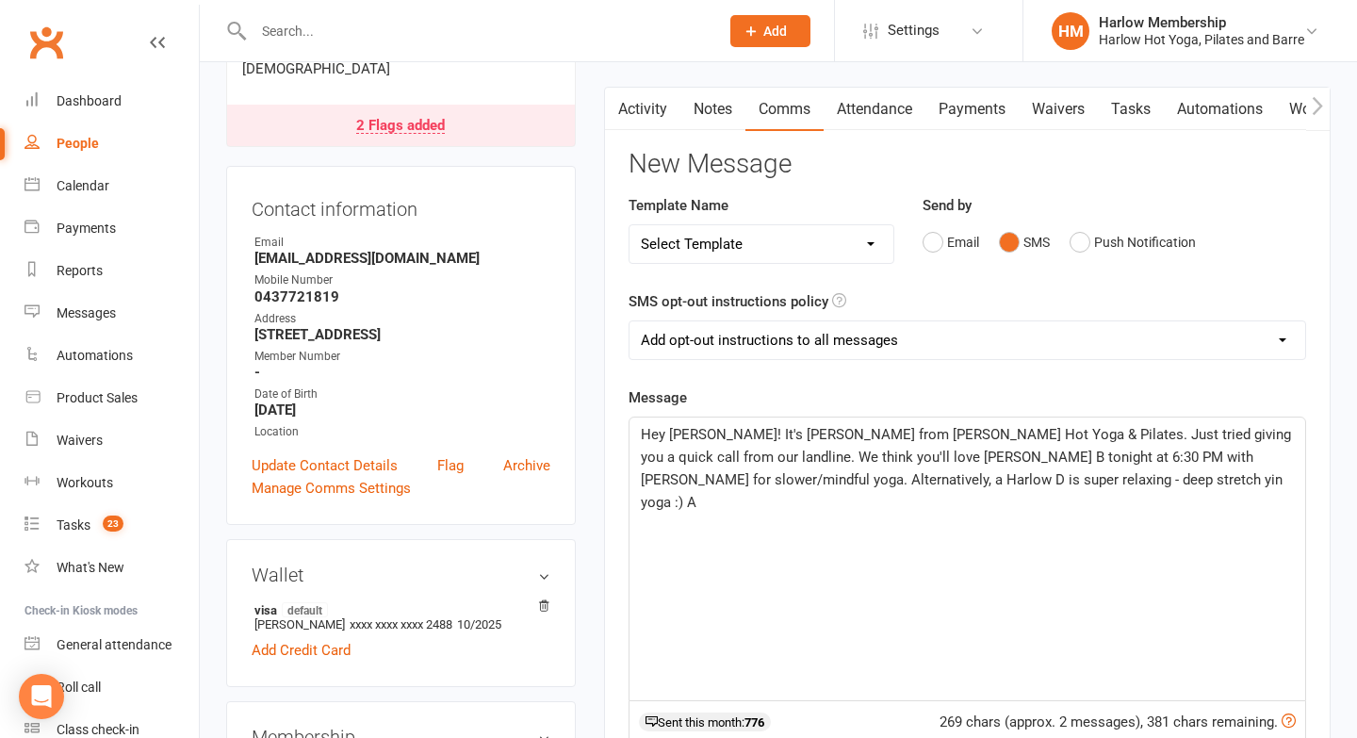
click at [1244, 460] on p "Hey Emma! It's Krystyna from Harlow Hot Yoga & Pilates. Just tried giving you a…" at bounding box center [967, 468] width 653 height 90
drag, startPoint x: 1171, startPoint y: 491, endPoint x: 1138, endPoint y: 487, distance: 33.2
click at [1138, 487] on div "Hey Emma! It's Krystyna from Harlow Hot Yoga & Pilates. Just tried giving you a…" at bounding box center [968, 559] width 676 height 283
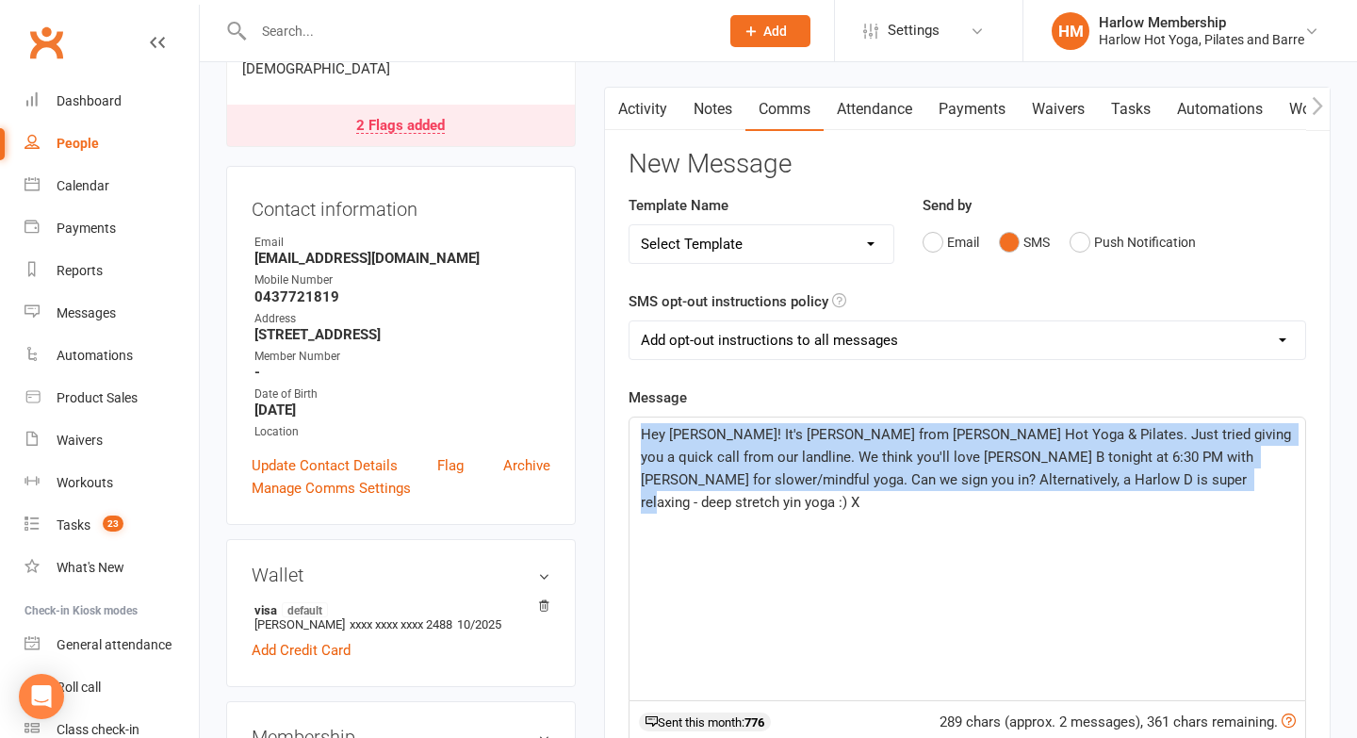
drag, startPoint x: 1167, startPoint y: 484, endPoint x: 642, endPoint y: 421, distance: 528.7
click at [642, 421] on div "Hey Emma! It's Krystyna from Harlow Hot Yoga & Pilates. Just tried giving you a…" at bounding box center [968, 559] width 676 height 283
copy span "Hey Emma! It's Krystyna from Harlow Hot Yoga & Pilates. Just tried giving you a…"
click at [879, 104] on link "Attendance" at bounding box center [875, 109] width 102 height 43
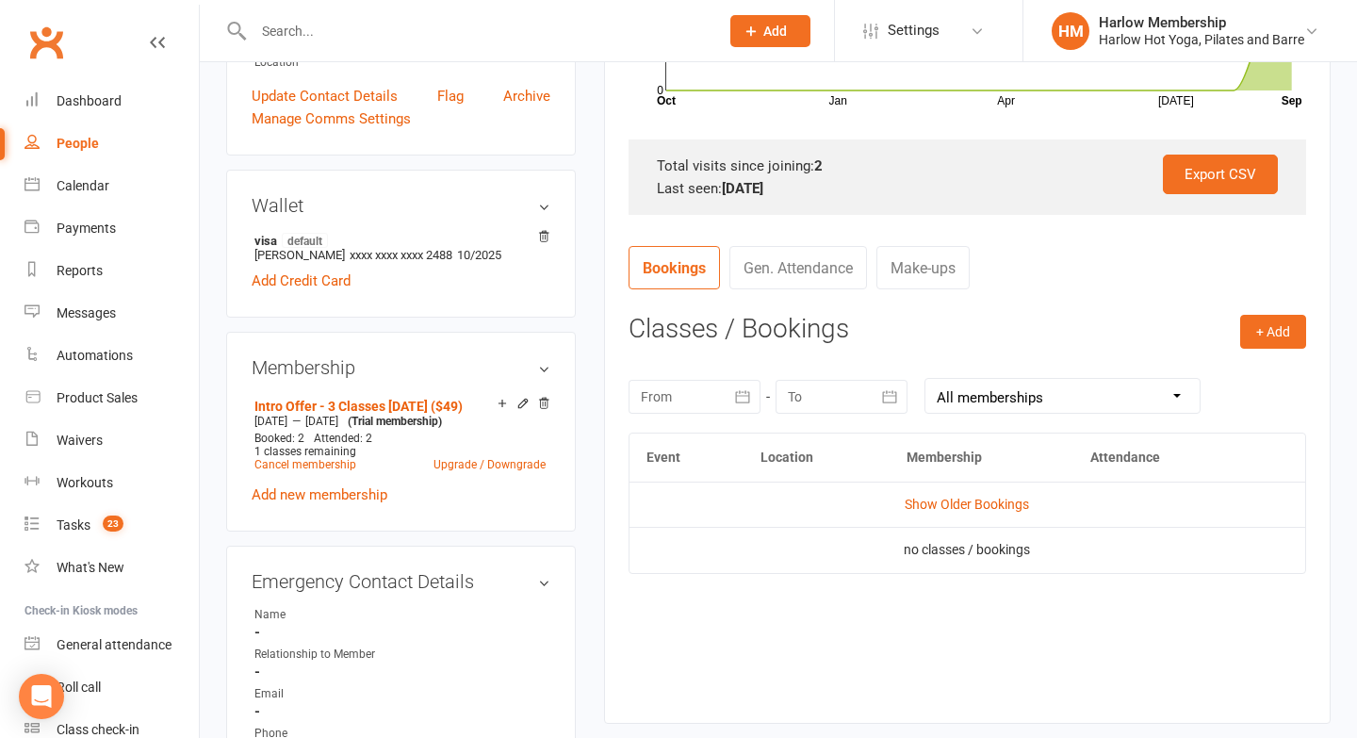
scroll to position [572, 0]
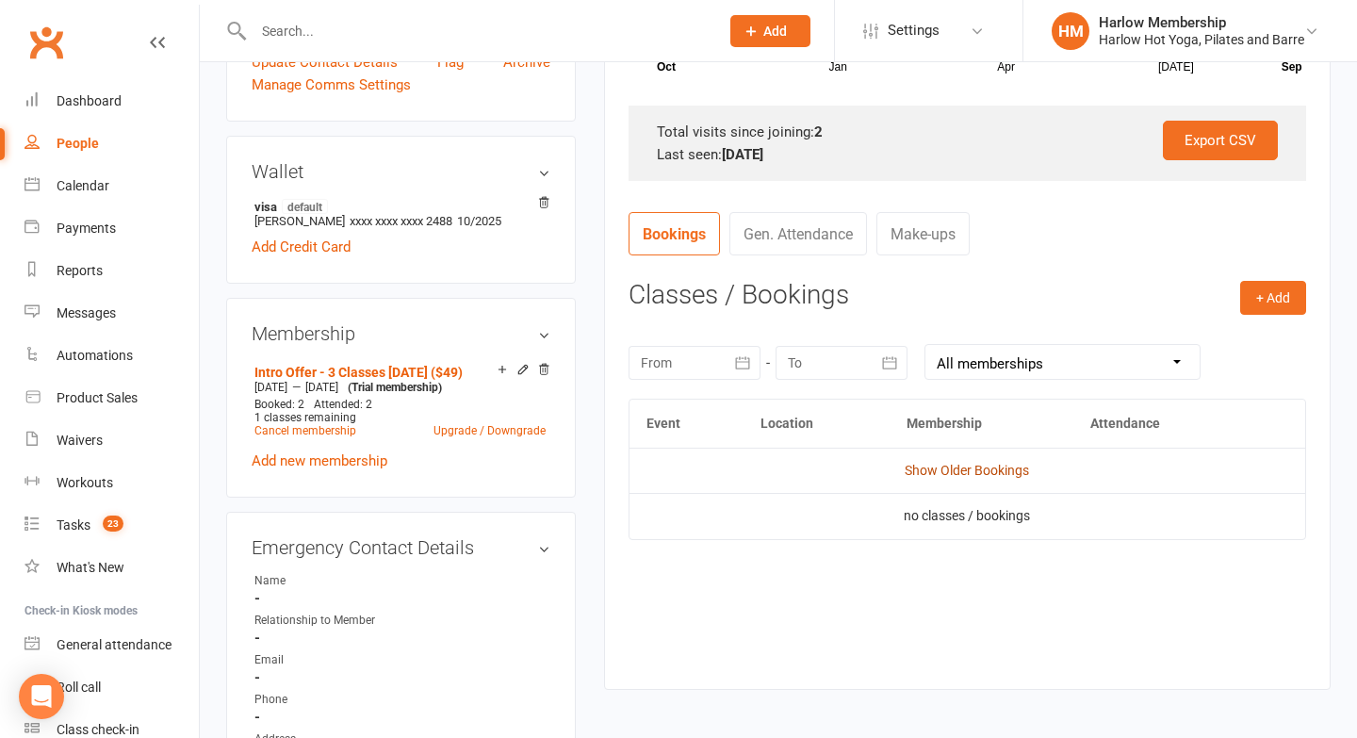
click at [976, 469] on link "Show Older Bookings" at bounding box center [967, 470] width 124 height 15
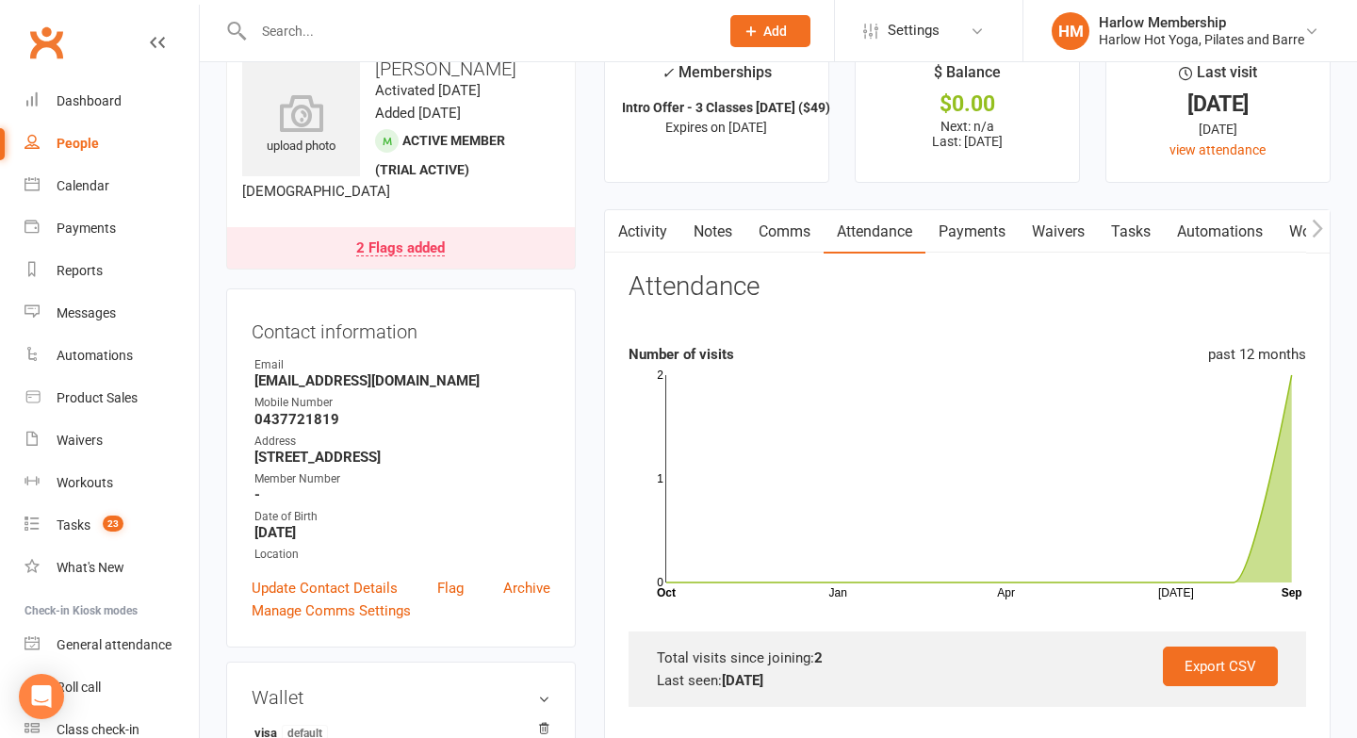
scroll to position [45, 0]
click at [1054, 222] on link "Waivers" at bounding box center [1058, 232] width 79 height 43
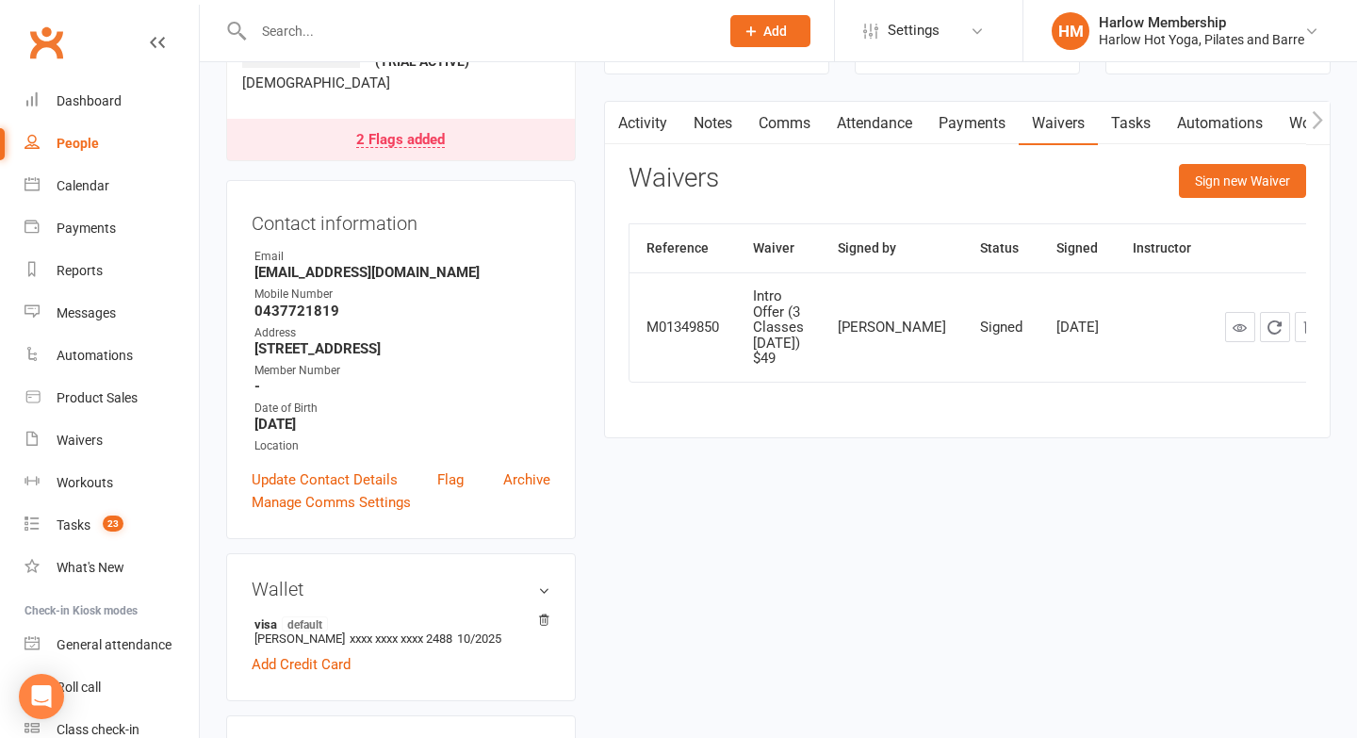
scroll to position [166, 0]
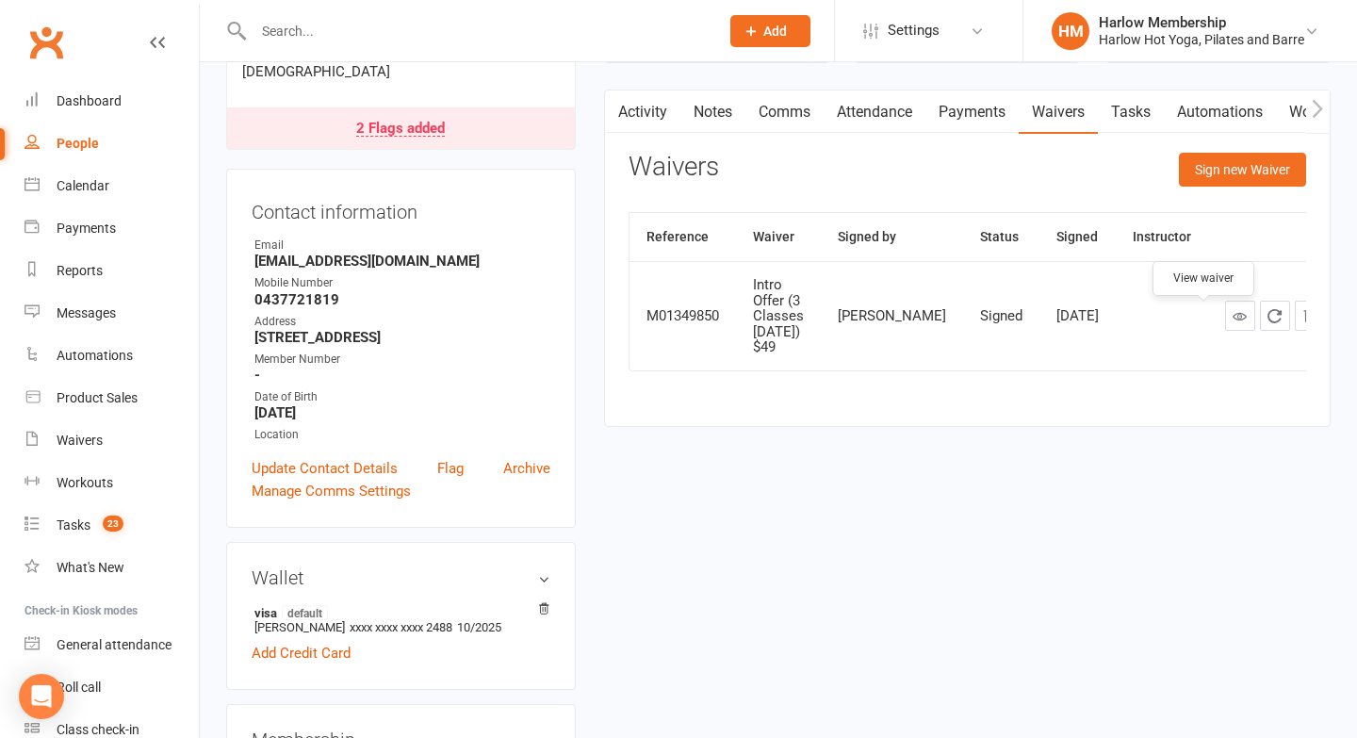
click at [1225, 330] on link at bounding box center [1240, 316] width 30 height 30
click at [775, 129] on link "Comms" at bounding box center [785, 111] width 78 height 43
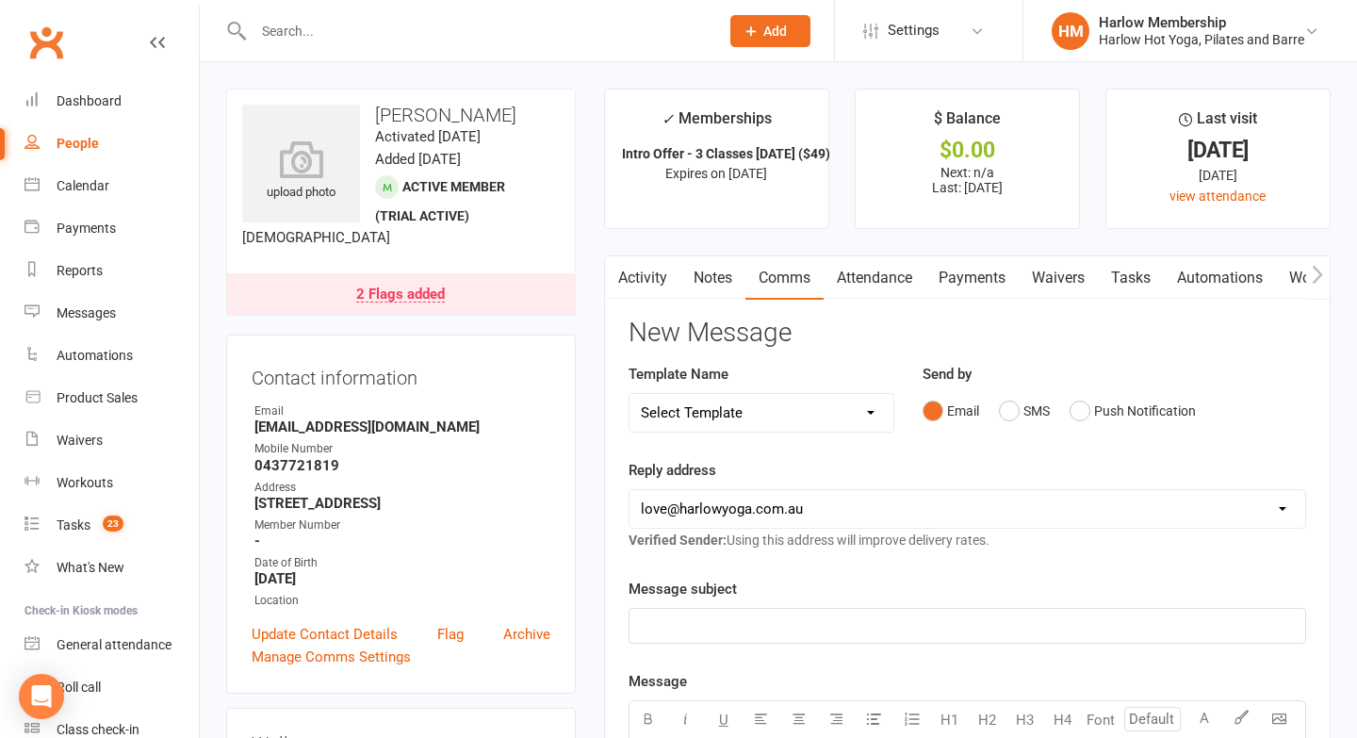
click at [701, 282] on link "Notes" at bounding box center [713, 277] width 65 height 43
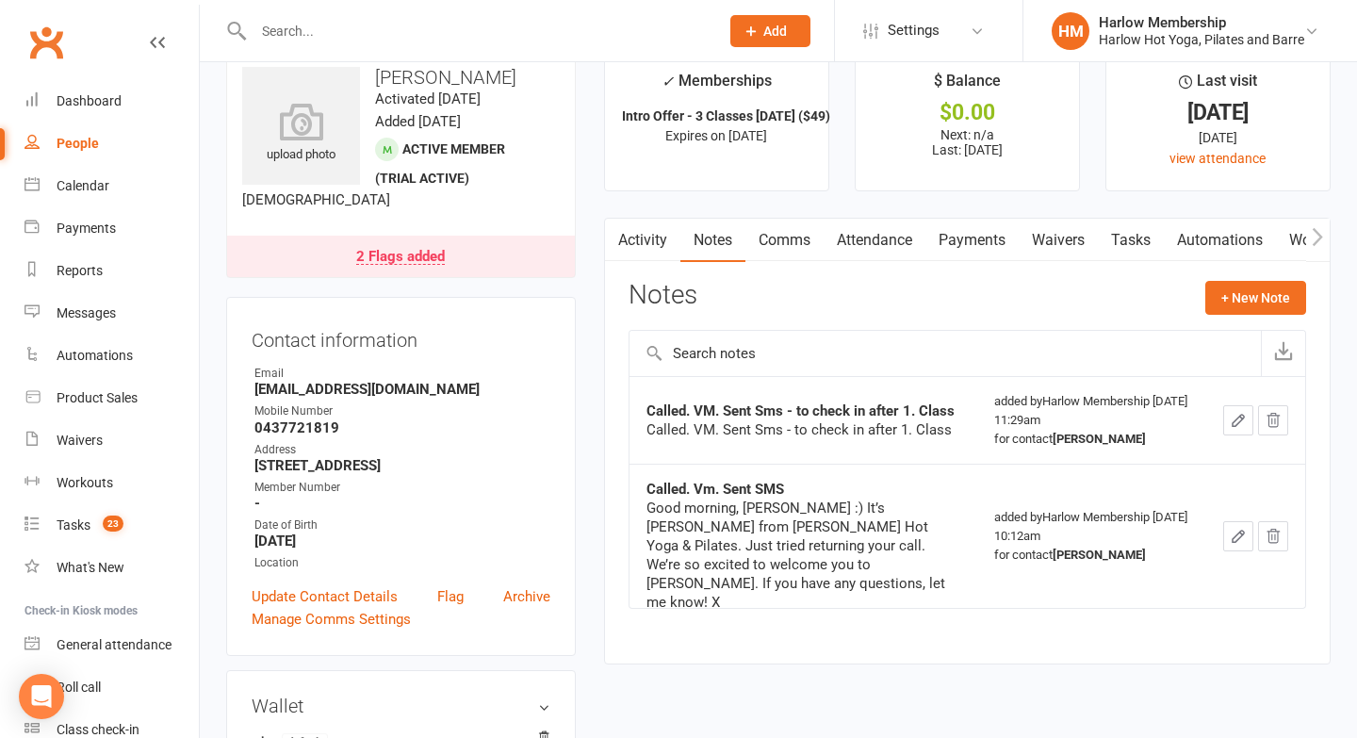
scroll to position [39, 0]
click at [797, 245] on link "Comms" at bounding box center [785, 239] width 78 height 43
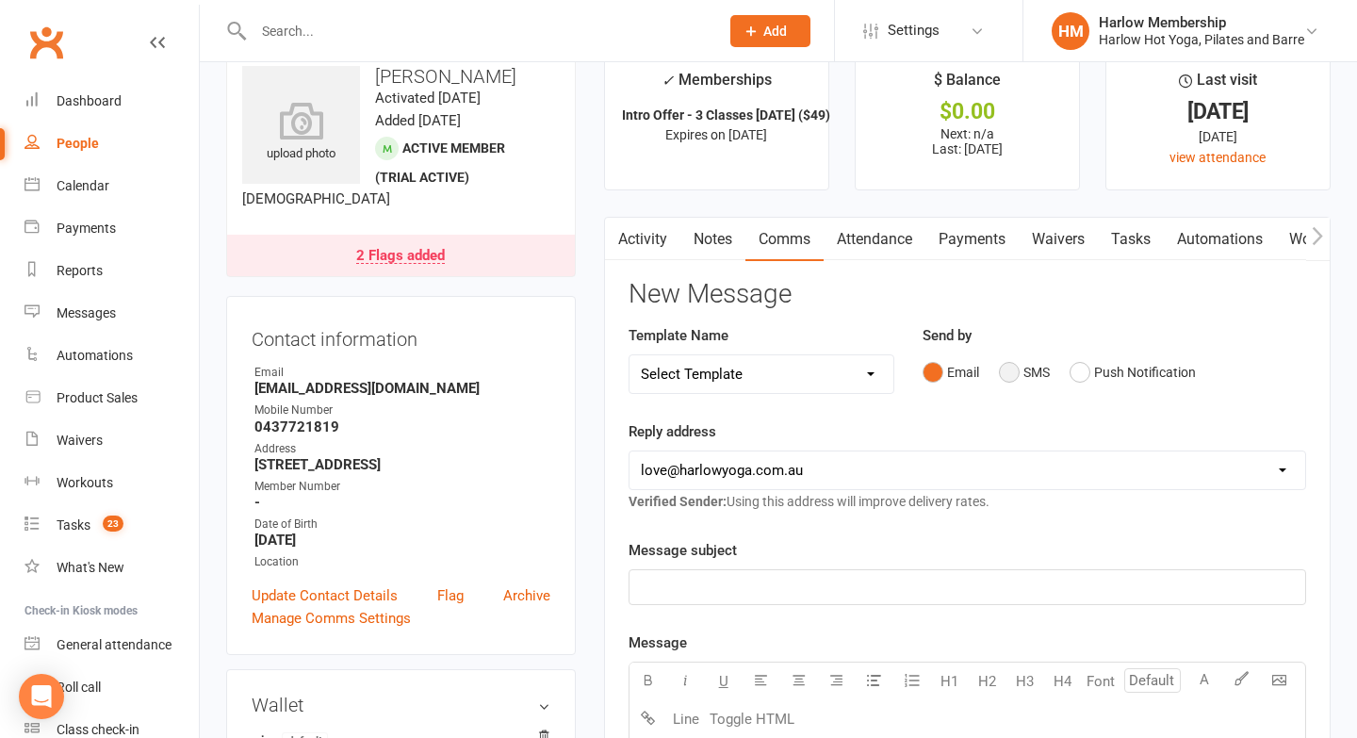
click at [1017, 374] on button "SMS" at bounding box center [1024, 372] width 51 height 36
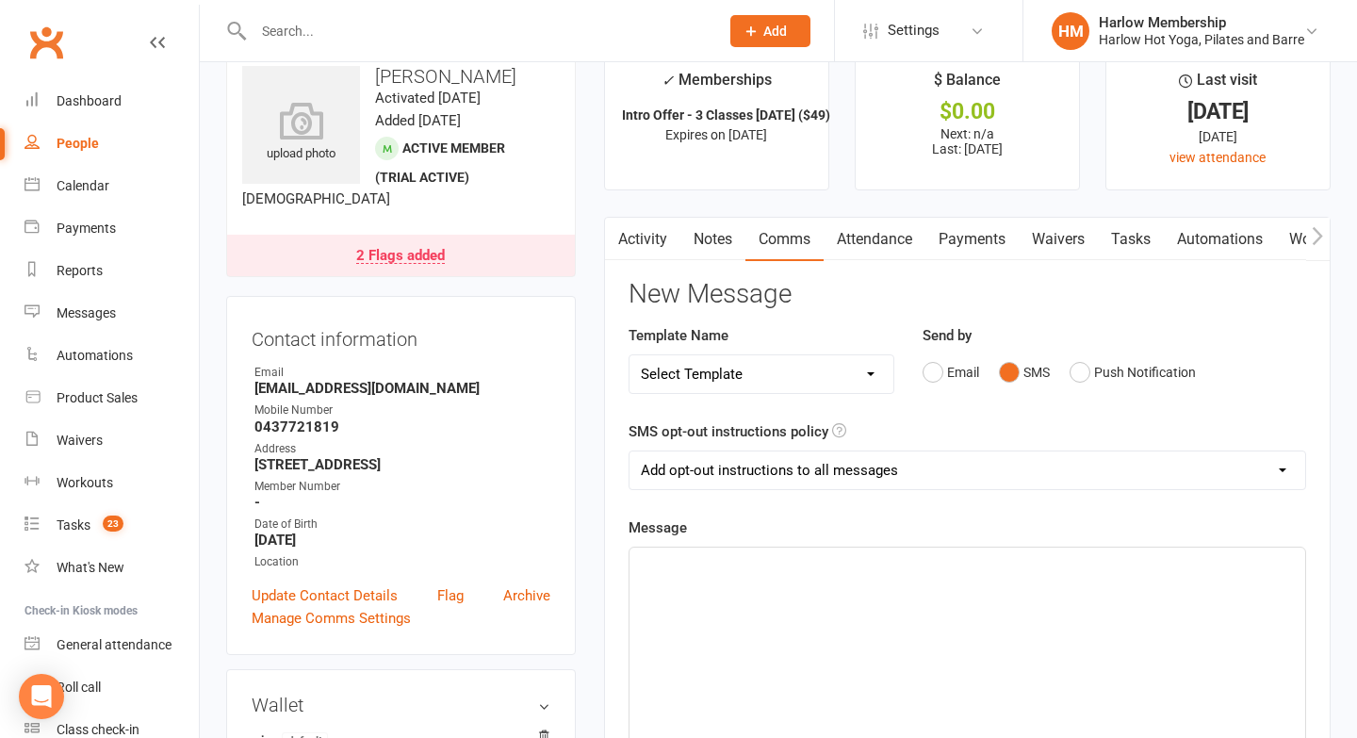
click at [808, 651] on div "﻿" at bounding box center [968, 689] width 676 height 283
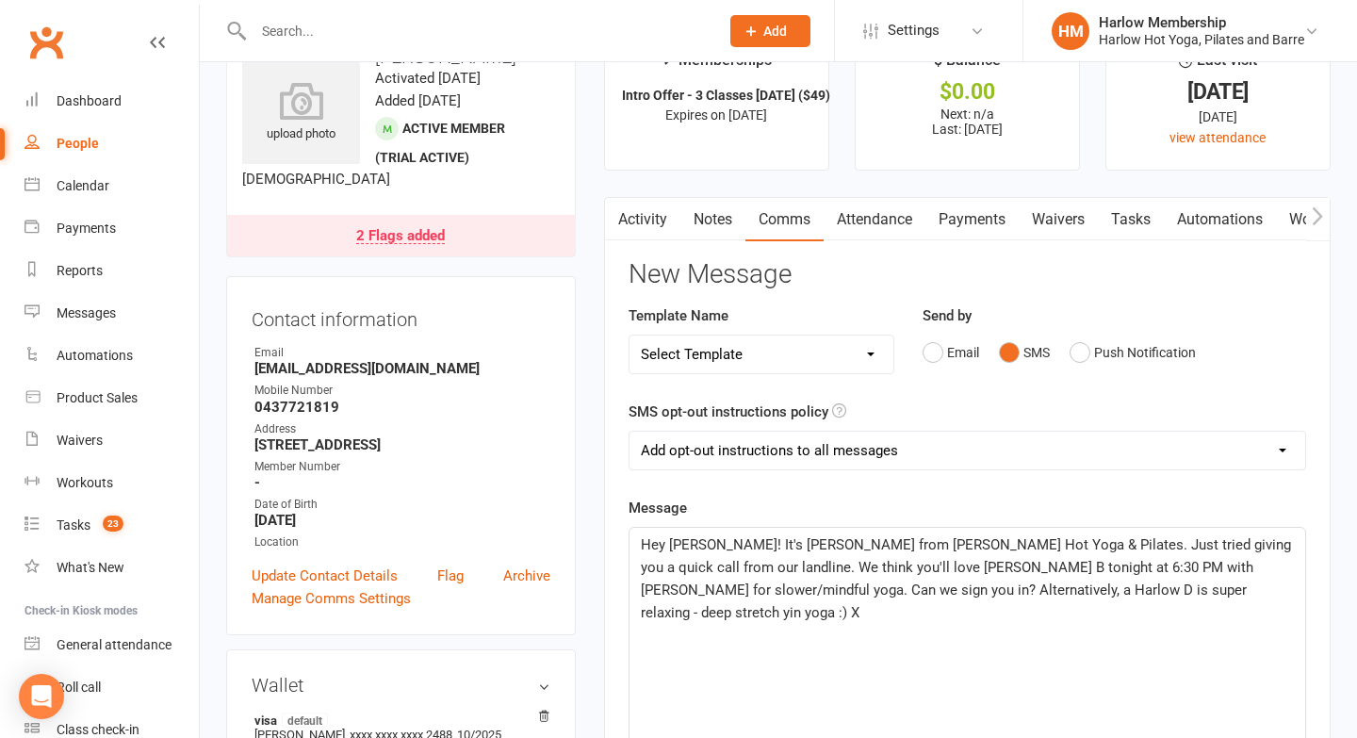
scroll to position [59, 0]
drag, startPoint x: 1229, startPoint y: 561, endPoint x: 1200, endPoint y: 563, distance: 29.3
click at [1200, 564] on span "Hey Emma! It's Krystyna from Harlow Hot Yoga & Pilates. Just tried giving you a…" at bounding box center [968, 577] width 654 height 85
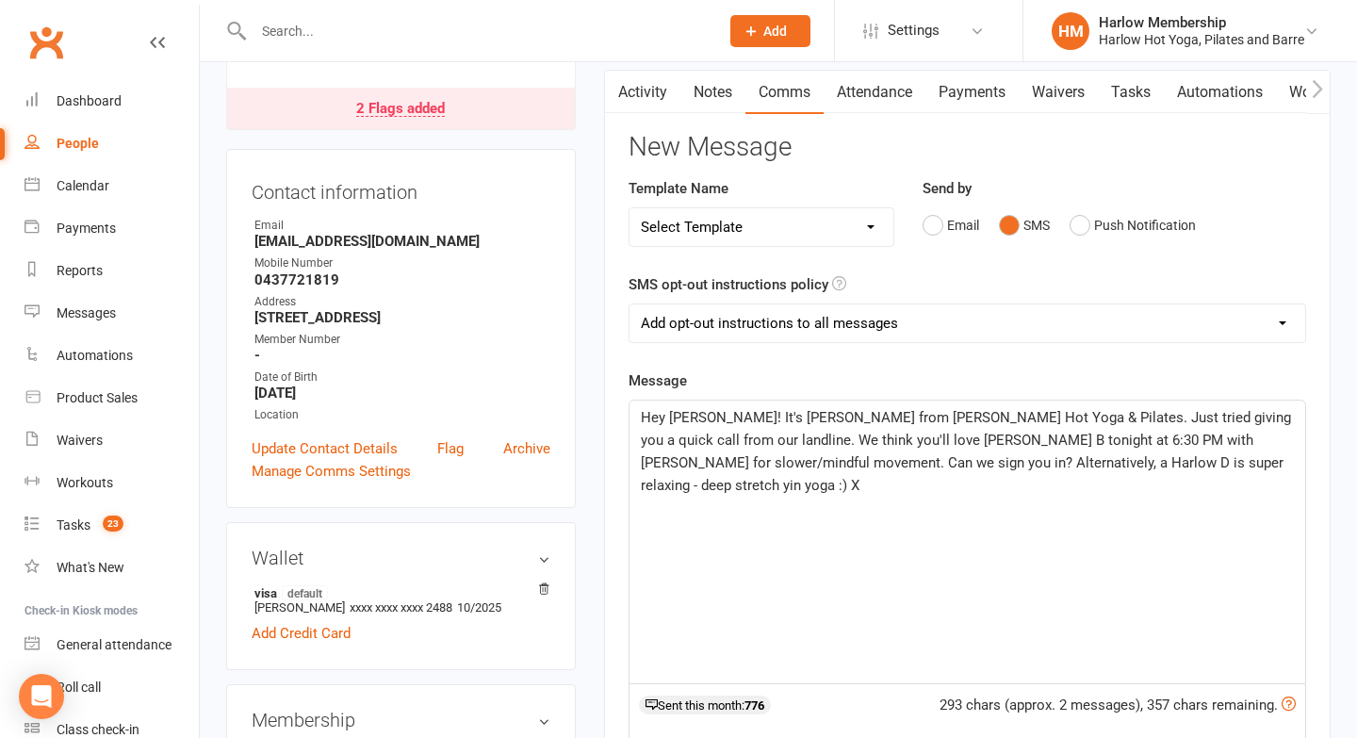
scroll to position [188, 0]
click at [1173, 463] on span "Hey Emma! It's Krystyna from Harlow Hot Yoga & Pilates. Just tried giving you a…" at bounding box center [968, 449] width 654 height 85
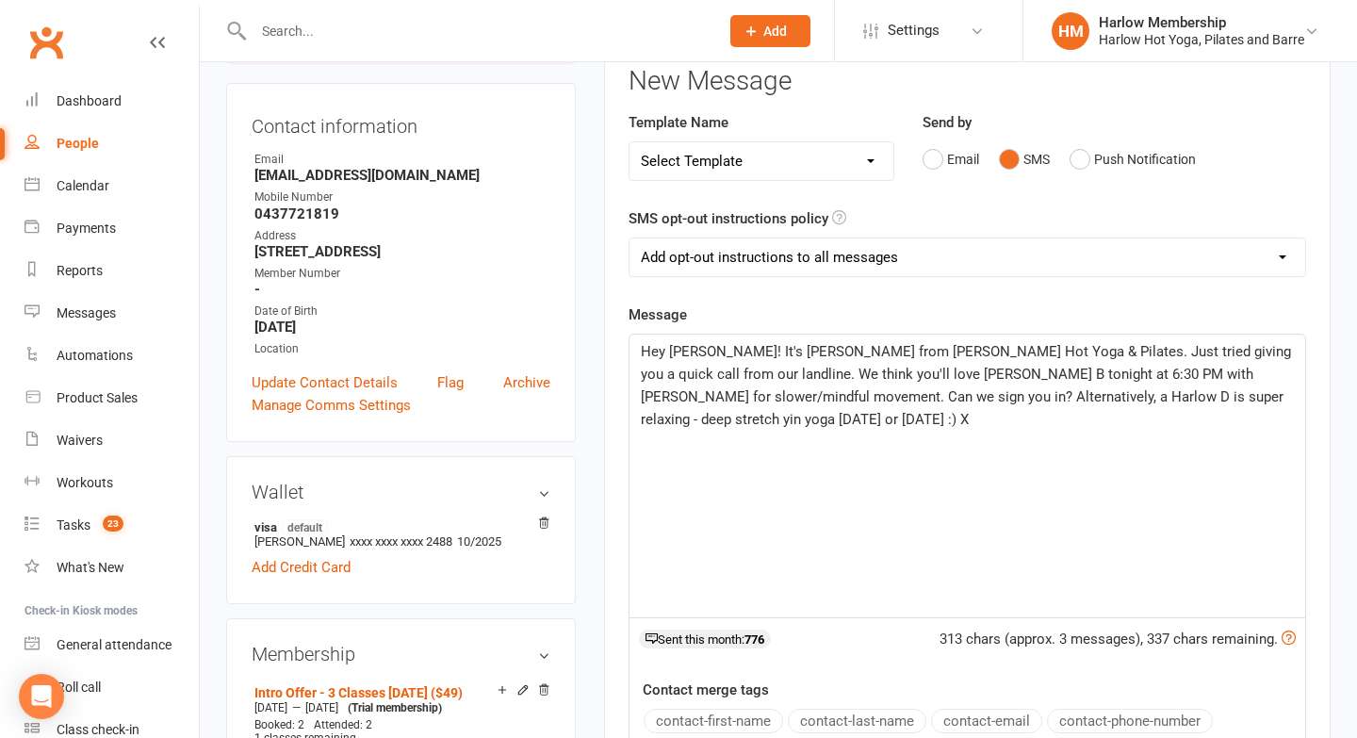
scroll to position [254, 0]
click at [725, 242] on select "Add opt-out instructions to all messages Add opt-out instructions for messages …" at bounding box center [968, 256] width 676 height 38
select select "2"
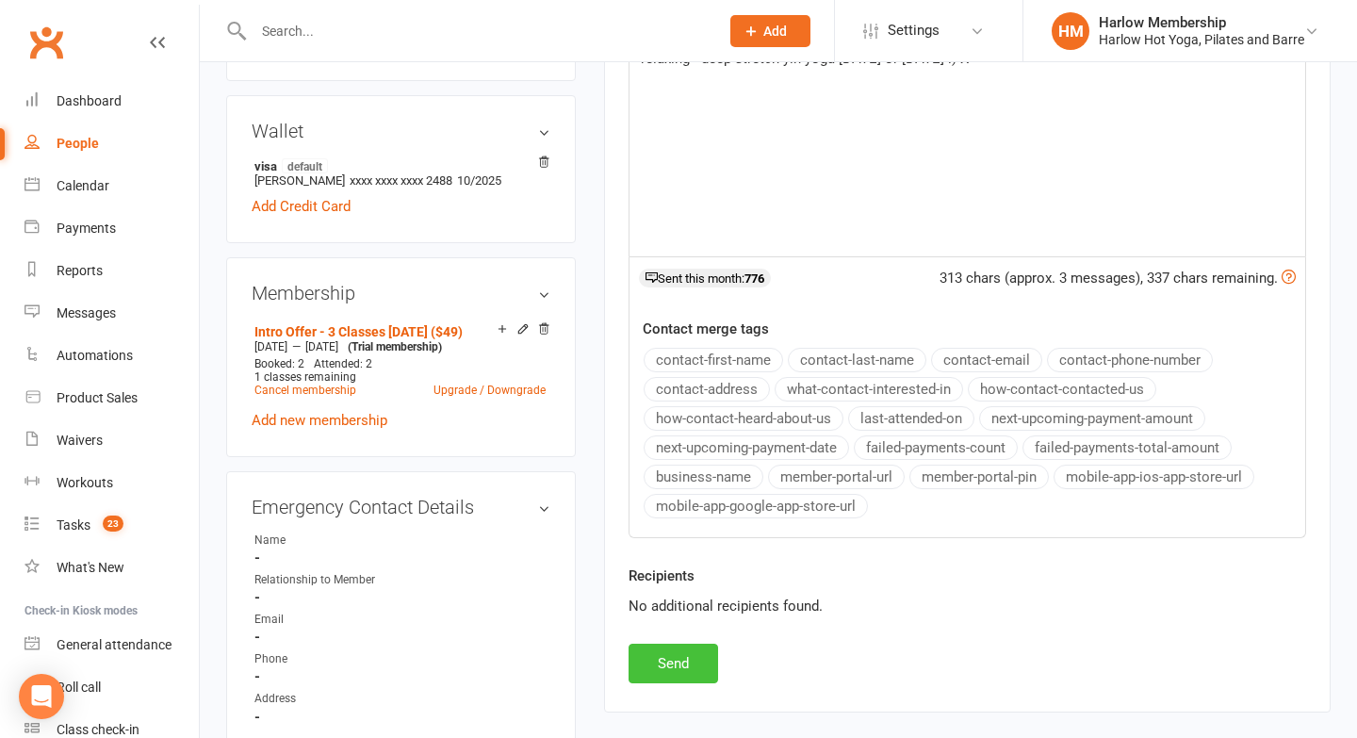
click at [680, 669] on button "Send" at bounding box center [674, 664] width 90 height 40
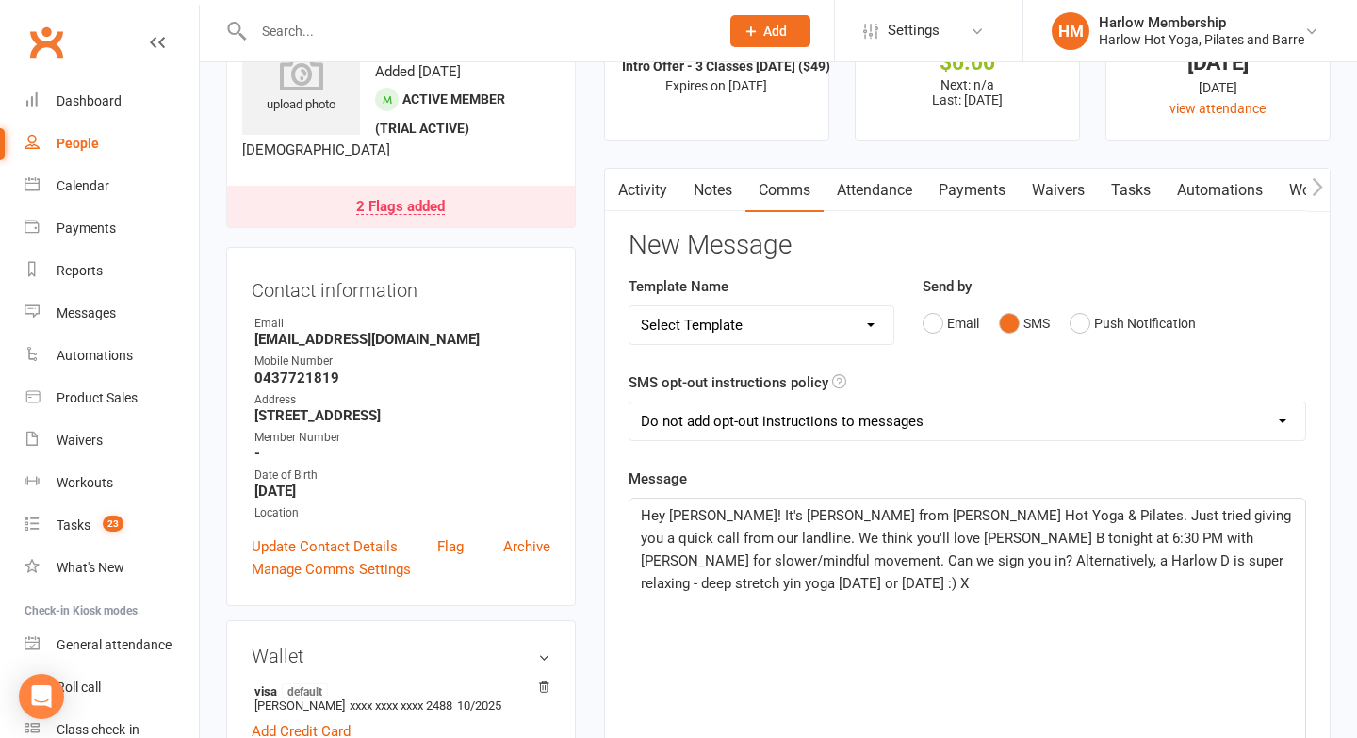
scroll to position [0, 0]
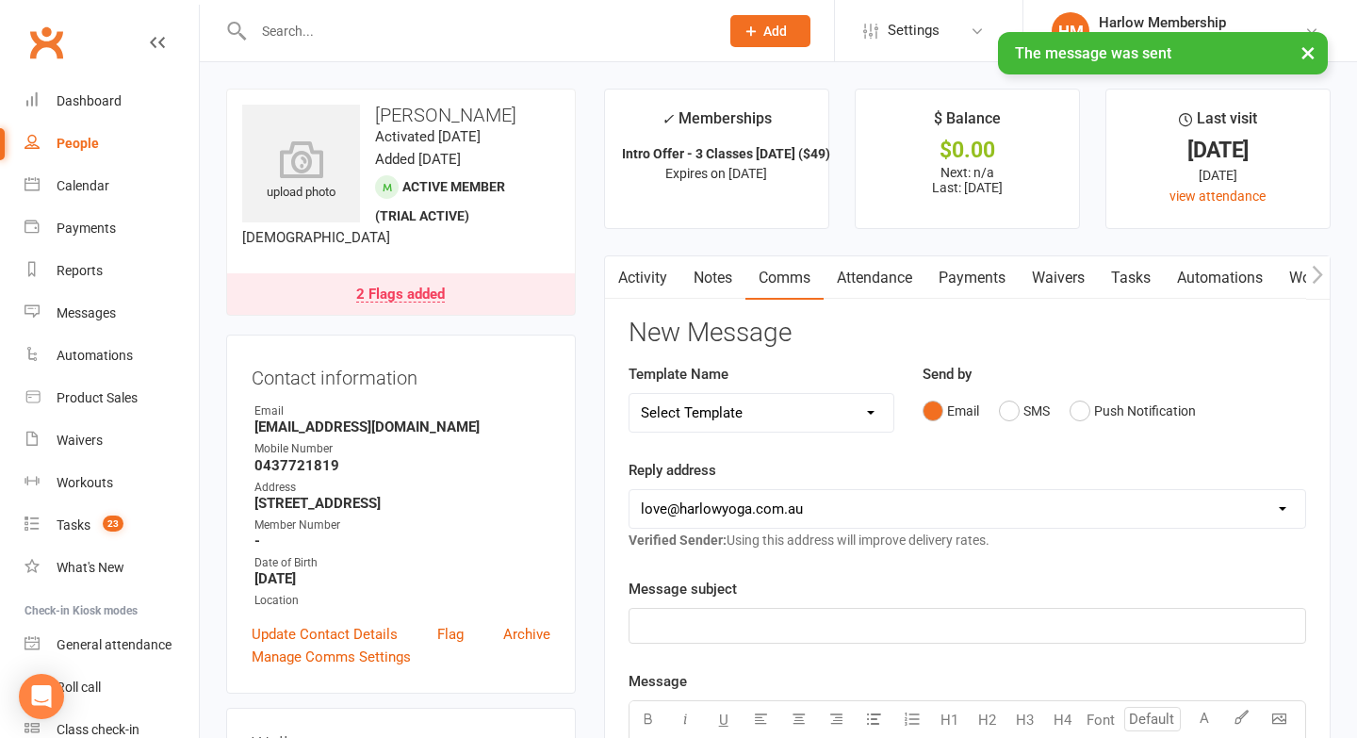
click at [704, 268] on link "Notes" at bounding box center [713, 277] width 65 height 43
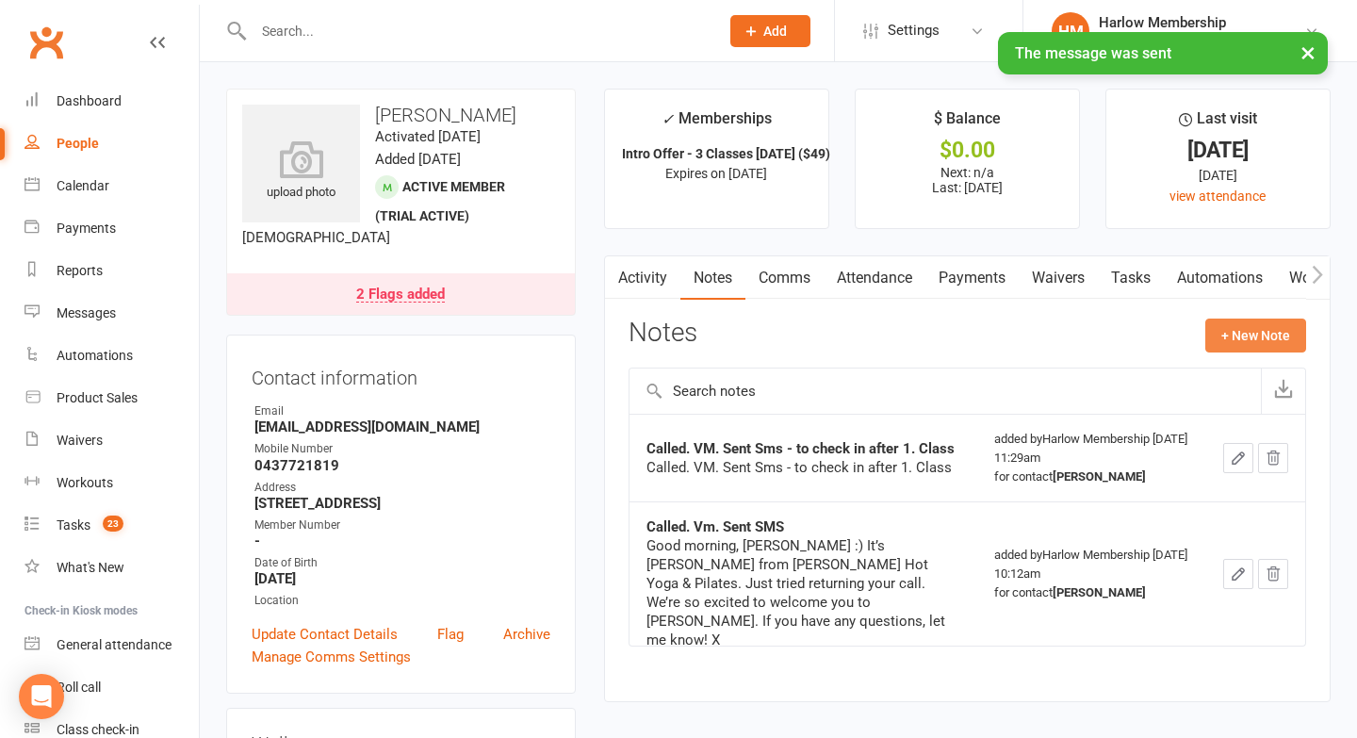
click at [1239, 339] on button "+ New Note" at bounding box center [1256, 336] width 101 height 34
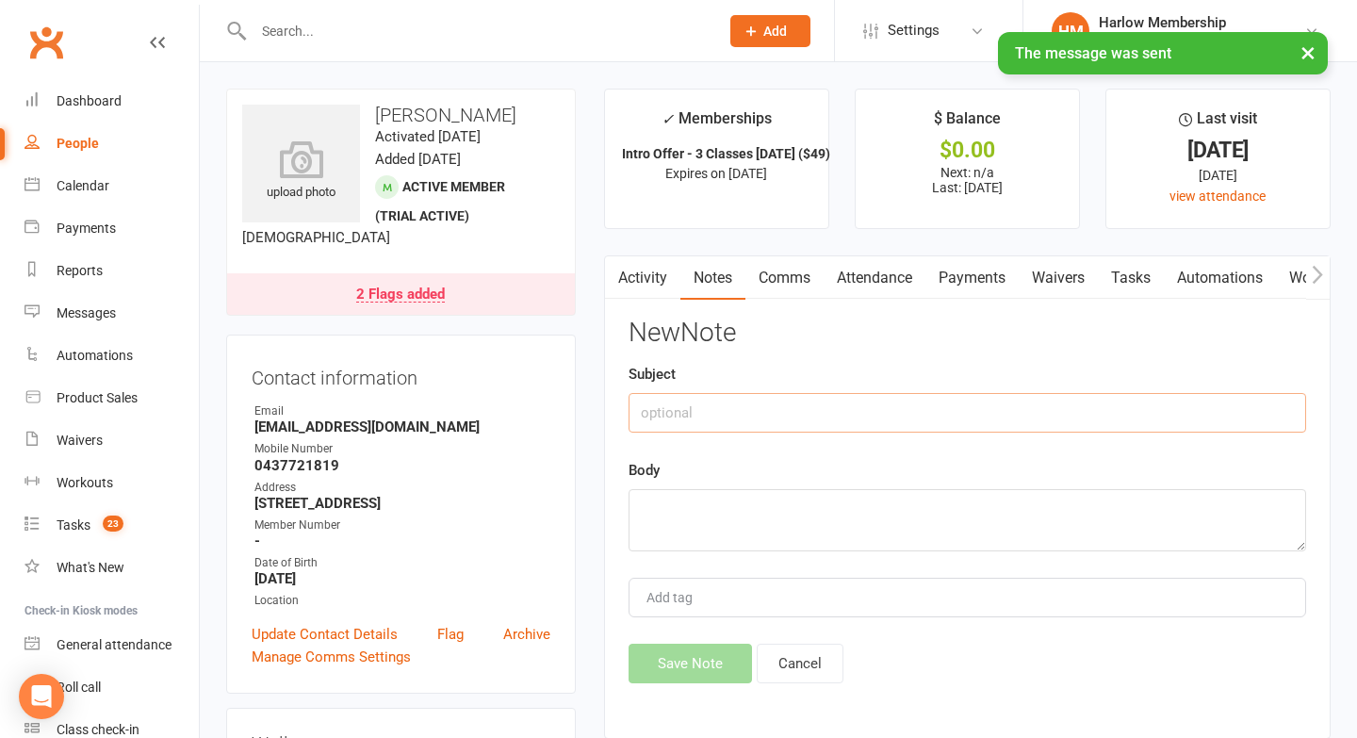
click at [748, 426] on input "text" at bounding box center [968, 413] width 678 height 40
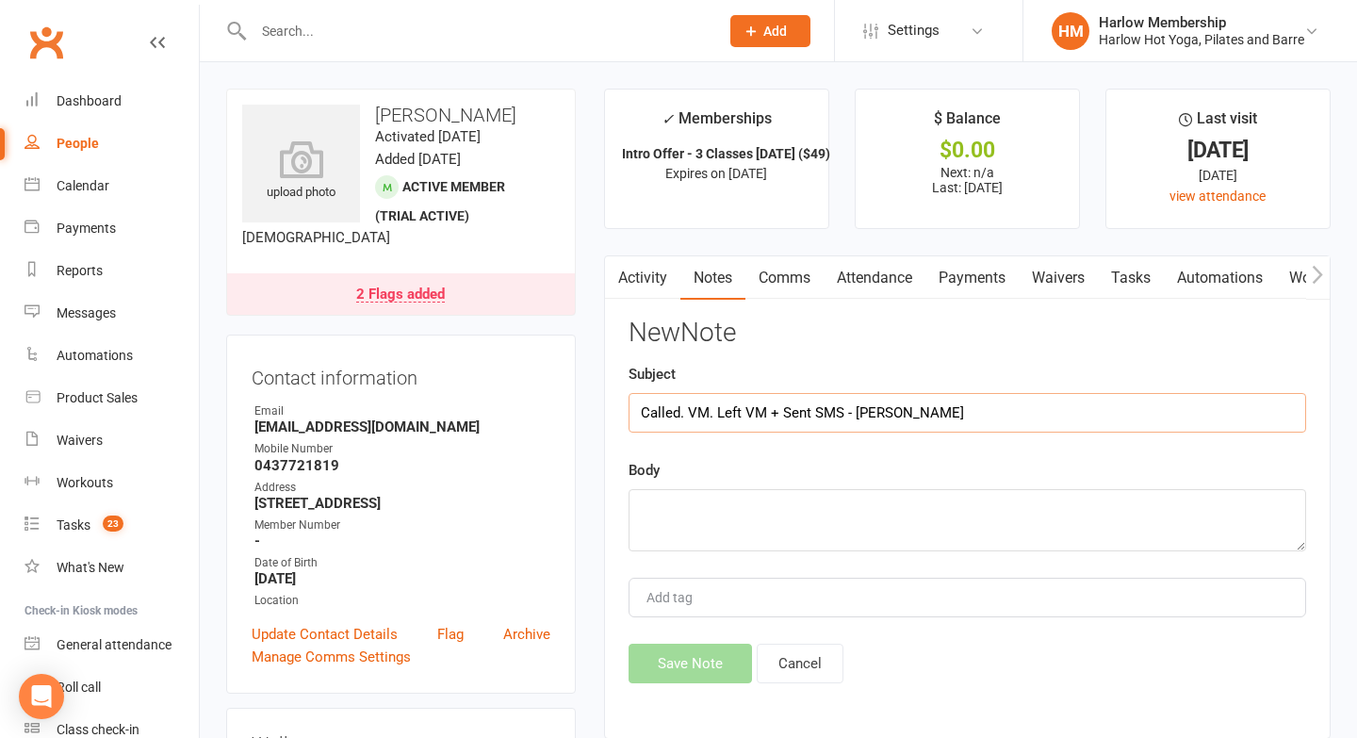
type input "Called. VM. Left VM + Sent SMS - Krystyna"
click at [730, 533] on textarea at bounding box center [968, 520] width 678 height 62
paste textarea "Hey Emma! It's Krystyna from Harlow Hot Yoga & Pilates. Just tried giving you a…"
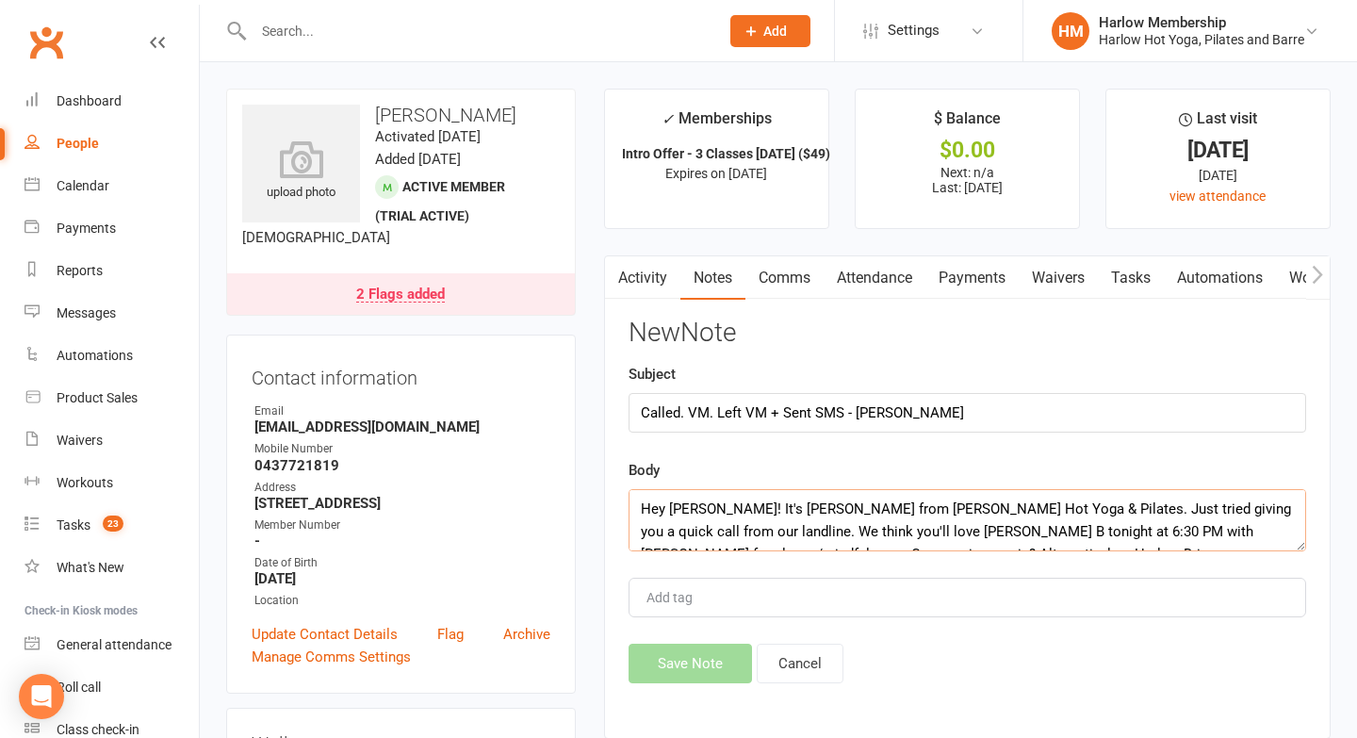
scroll to position [12, 0]
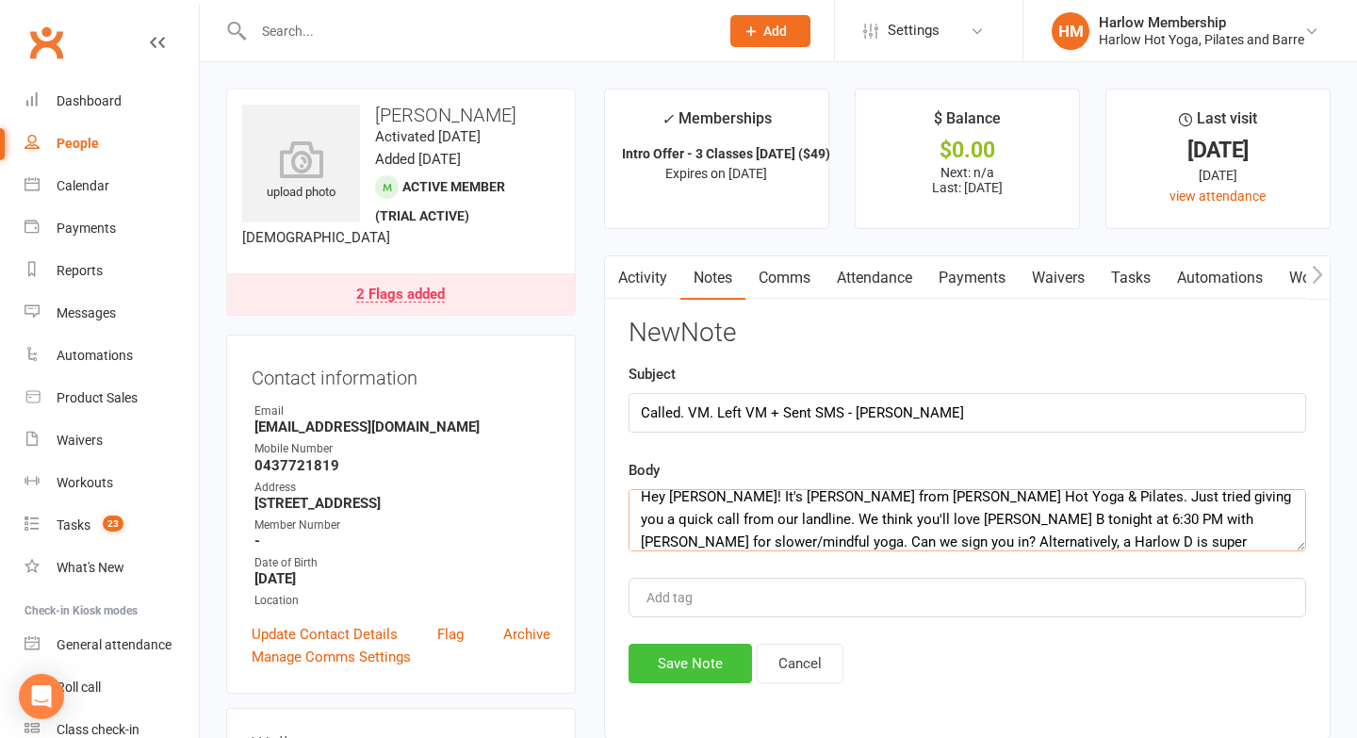
type textarea "Hey Emma! It's Krystyna from Harlow Hot Yoga & Pilates. Just tried giving you a…"
click at [681, 664] on button "Save Note" at bounding box center [690, 664] width 123 height 40
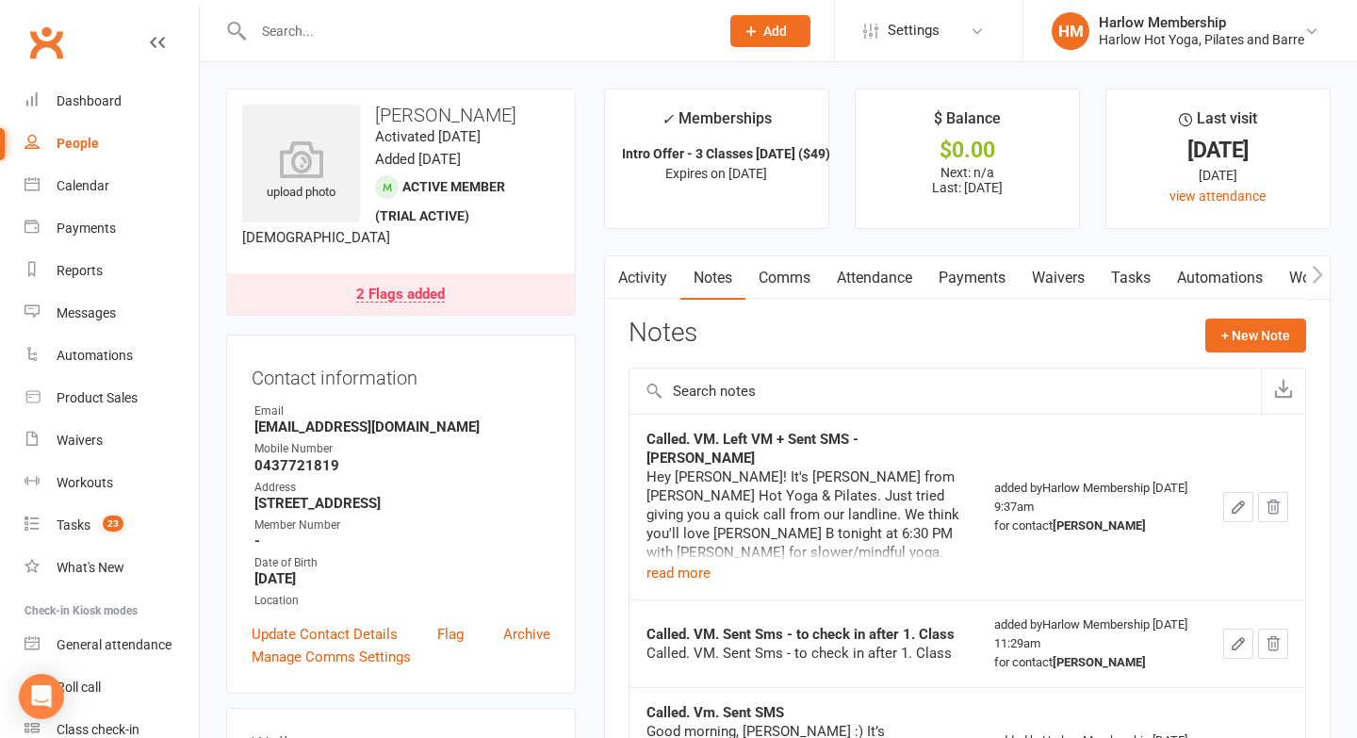
click at [1239, 506] on button "button" at bounding box center [1238, 507] width 30 height 30
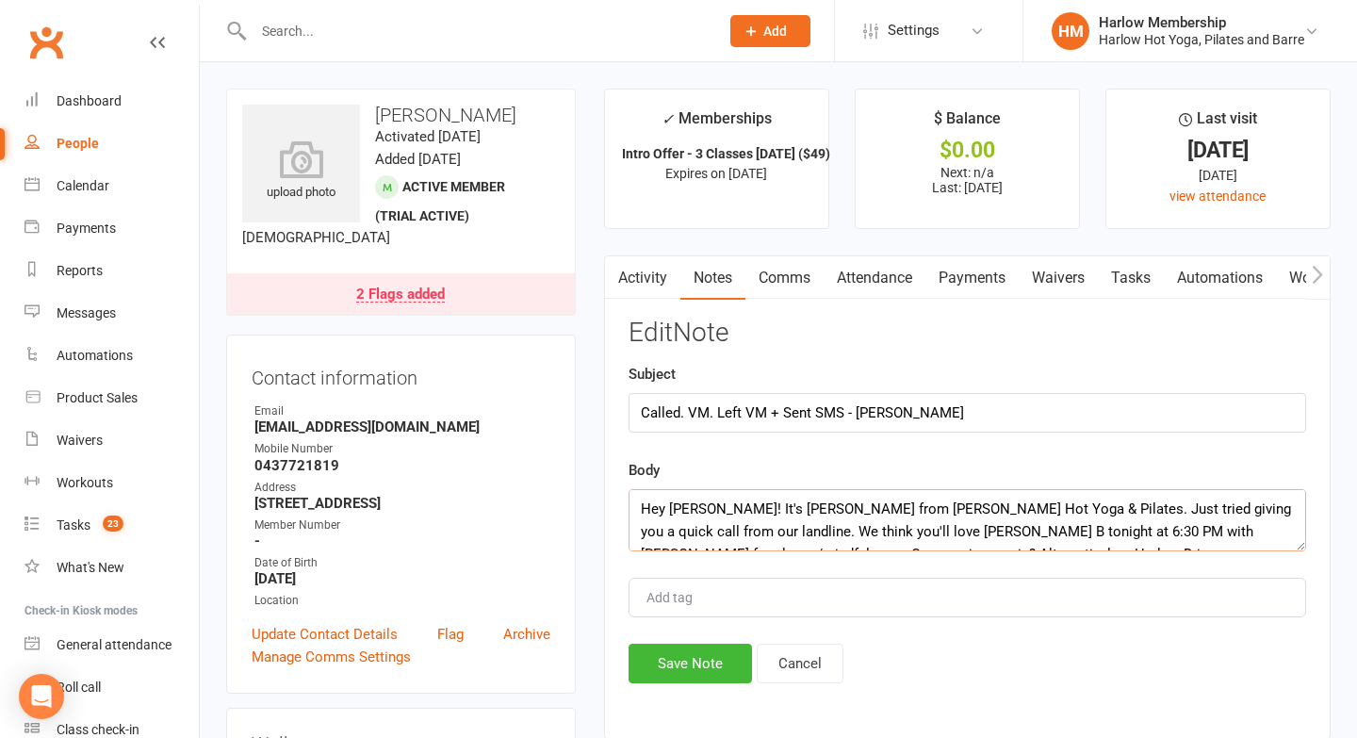
click at [648, 496] on textarea "Hey Emma! It's Krystyna from Harlow Hot Yoga & Pilates. Just tried giving you a…" at bounding box center [968, 520] width 678 height 62
paste textarea "Relaxation/ slower mindful form of excercise"
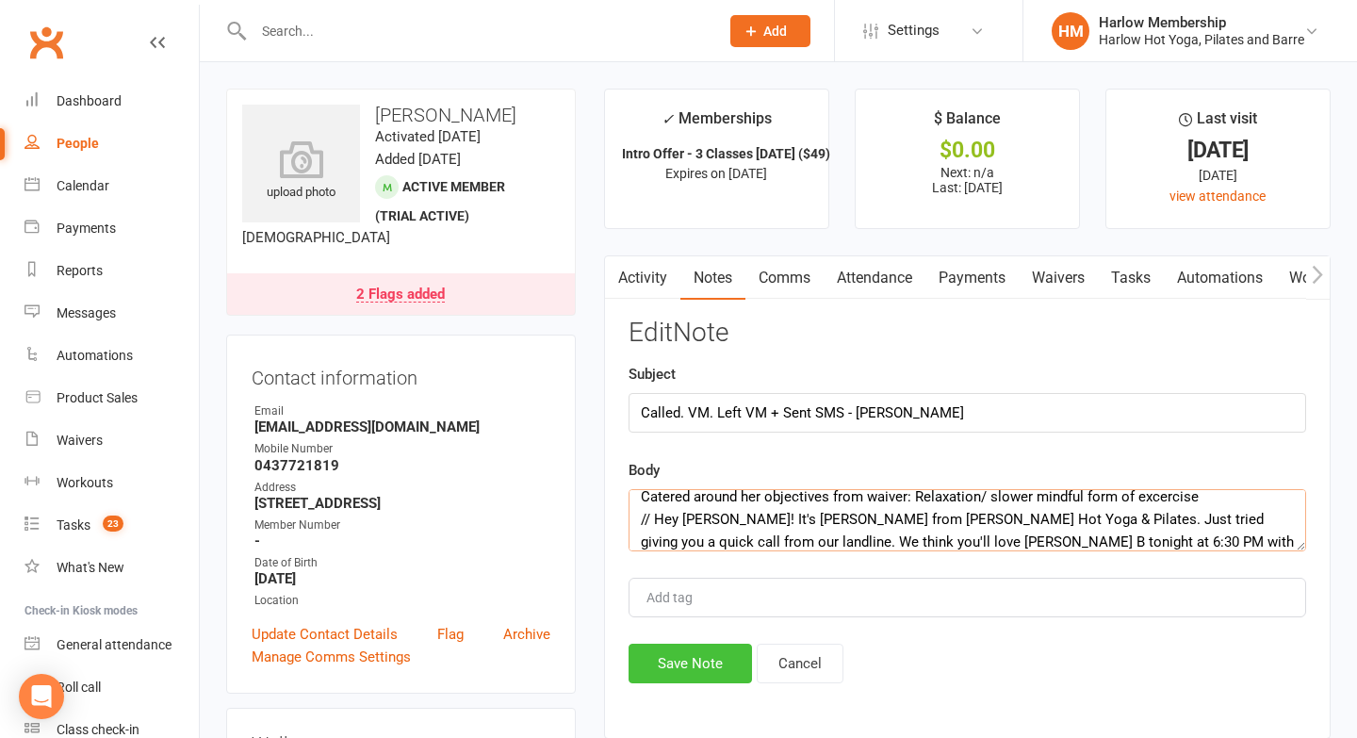
type textarea "Catered around her objectives from waiver: Relaxation/ slower mindful form of e…"
click at [664, 652] on button "Save Note" at bounding box center [690, 664] width 123 height 40
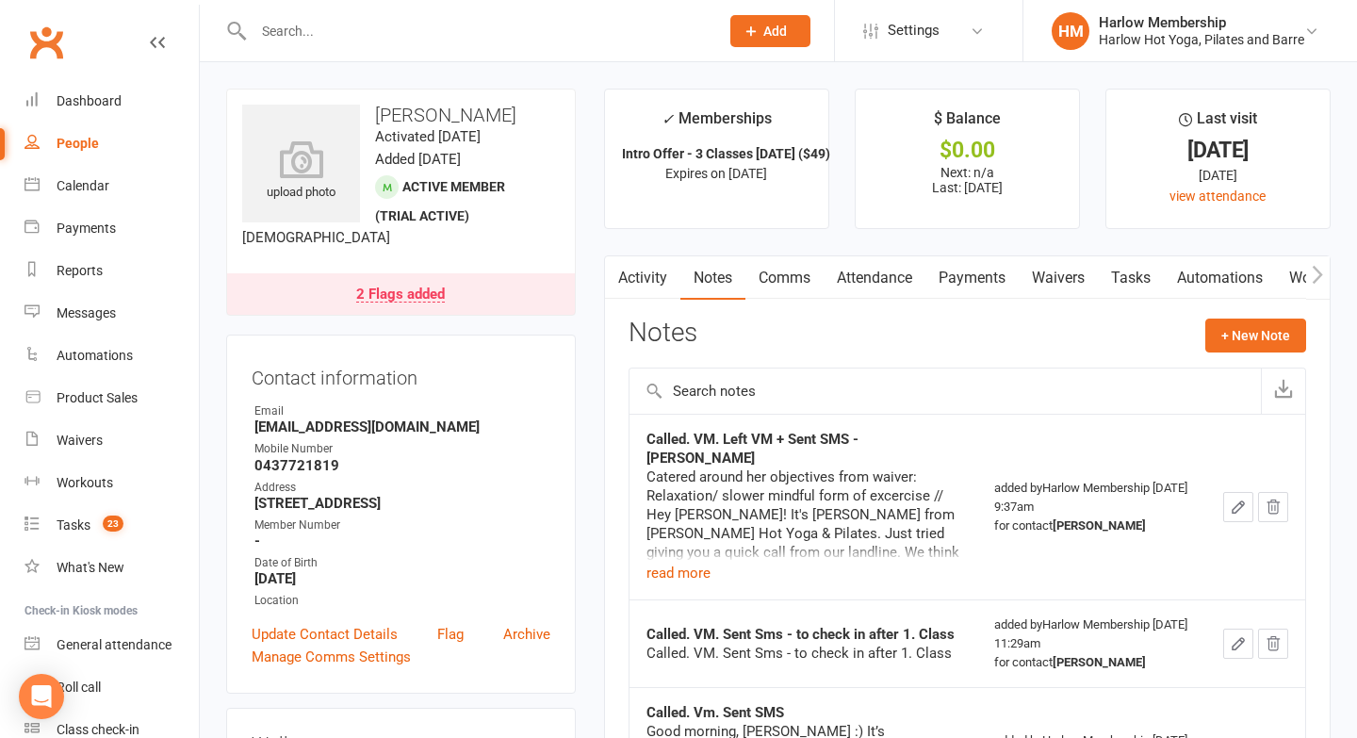
click at [1132, 269] on link "Tasks" at bounding box center [1131, 277] width 66 height 43
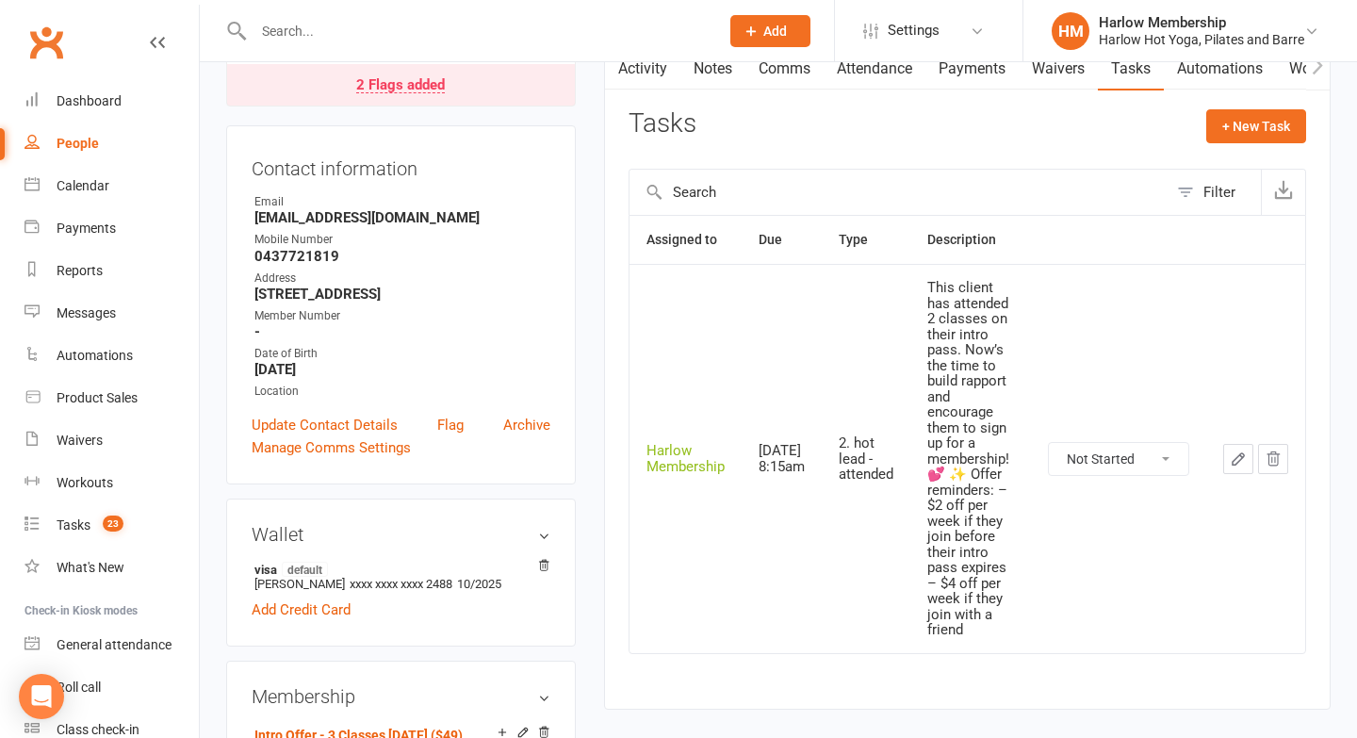
scroll to position [254, 0]
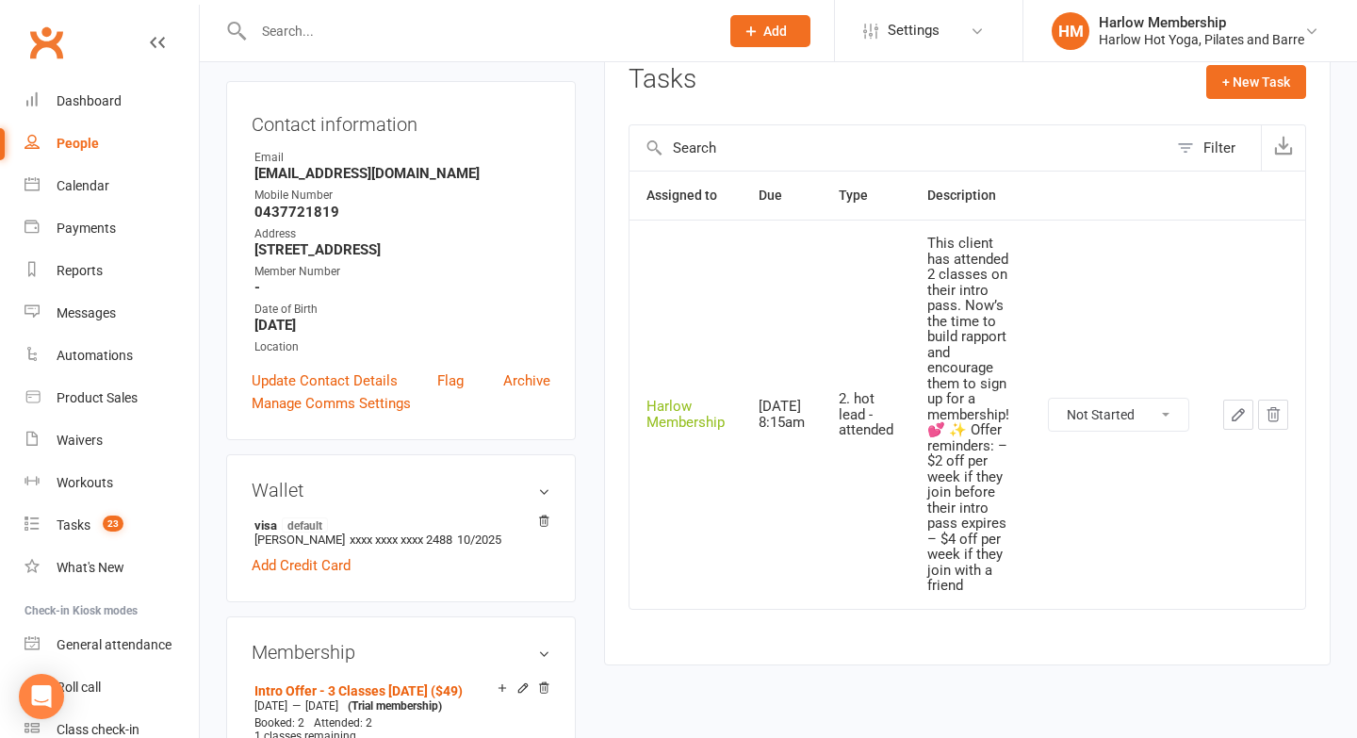
click at [1148, 394] on td "Not Started In Progress Waiting Complete" at bounding box center [1118, 414] width 175 height 389
click at [1130, 418] on select "Not Started In Progress Waiting Complete" at bounding box center [1118, 415] width 139 height 32
select select "unstarted"
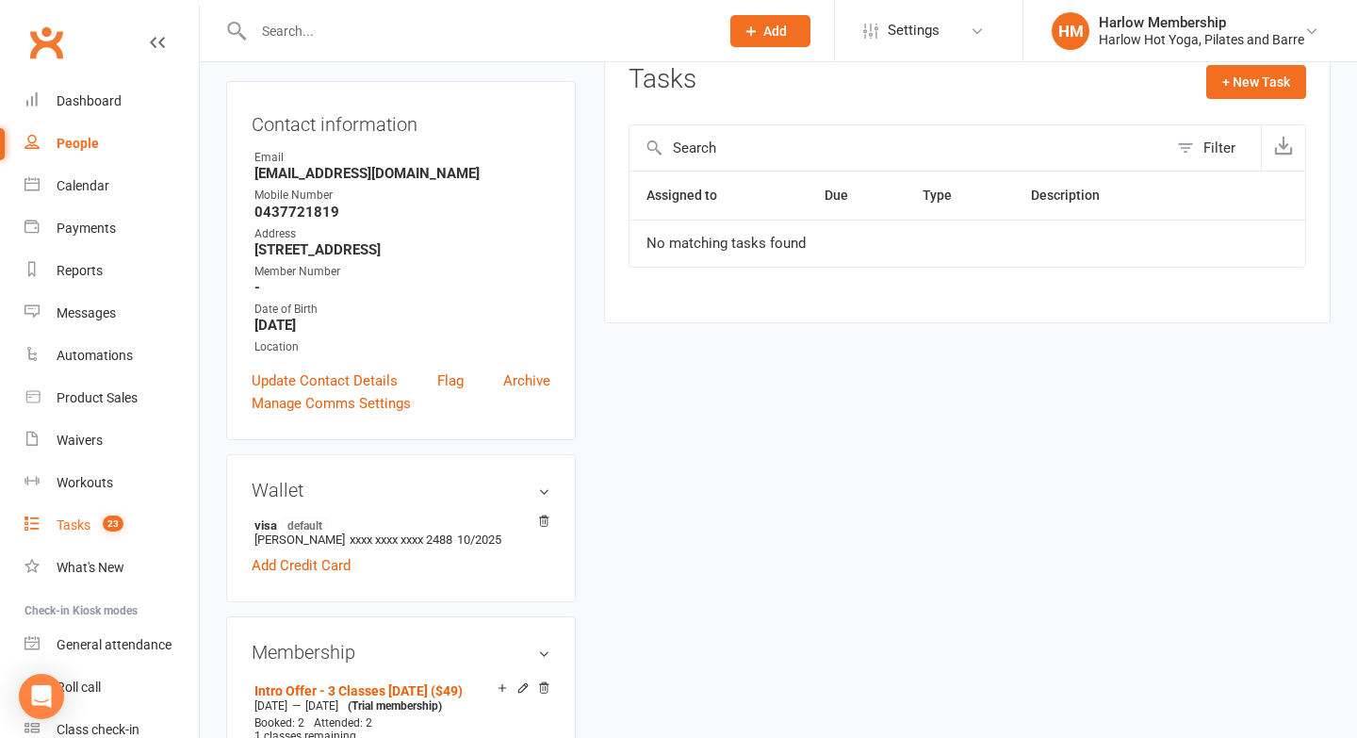
click at [72, 519] on div "Tasks" at bounding box center [74, 524] width 34 height 15
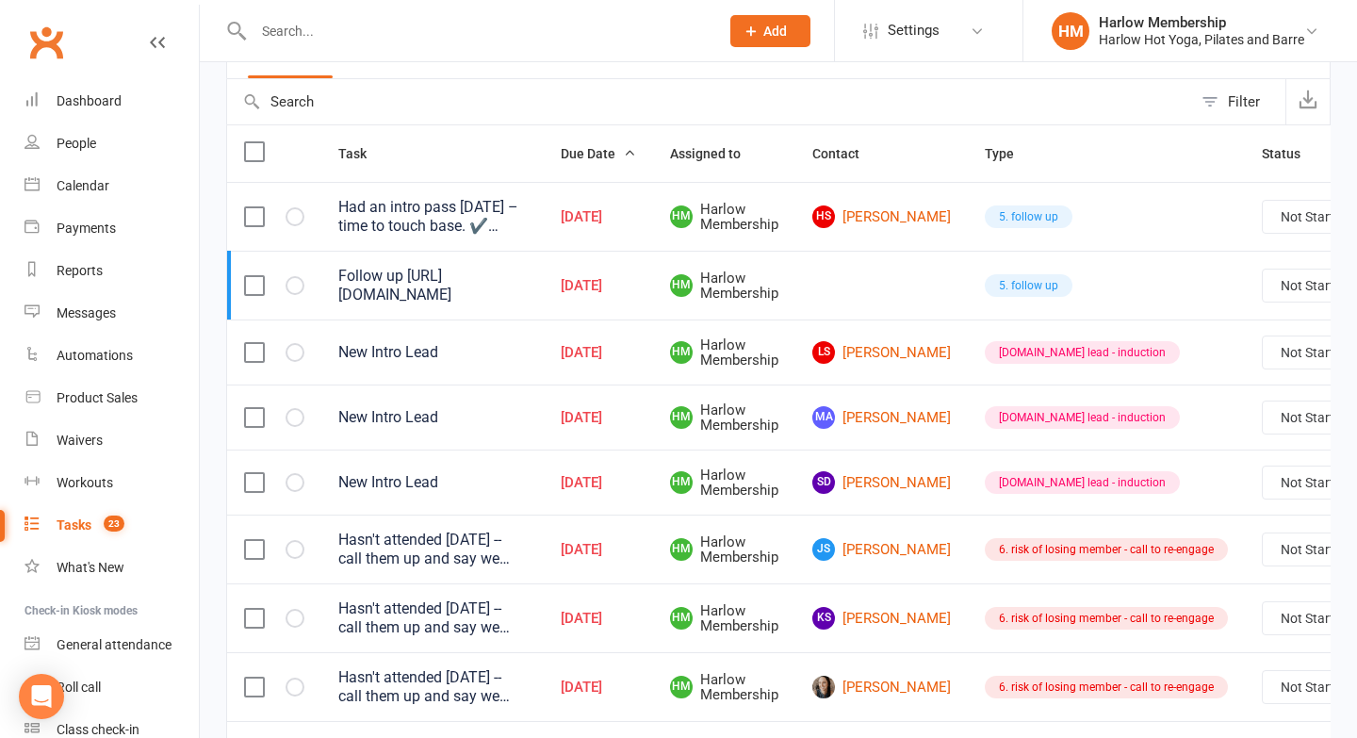
scroll to position [254, 0]
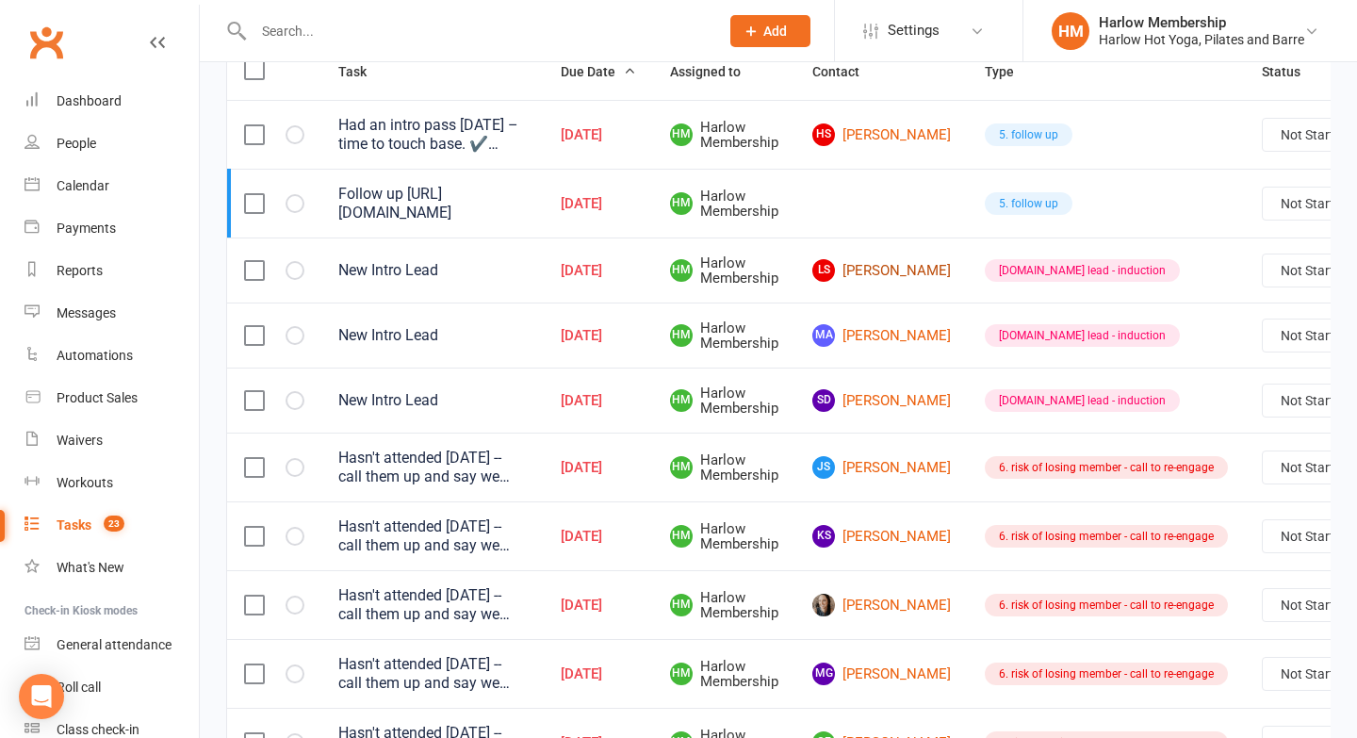
click at [860, 271] on link "LS Leala Samazan" at bounding box center [881, 270] width 139 height 23
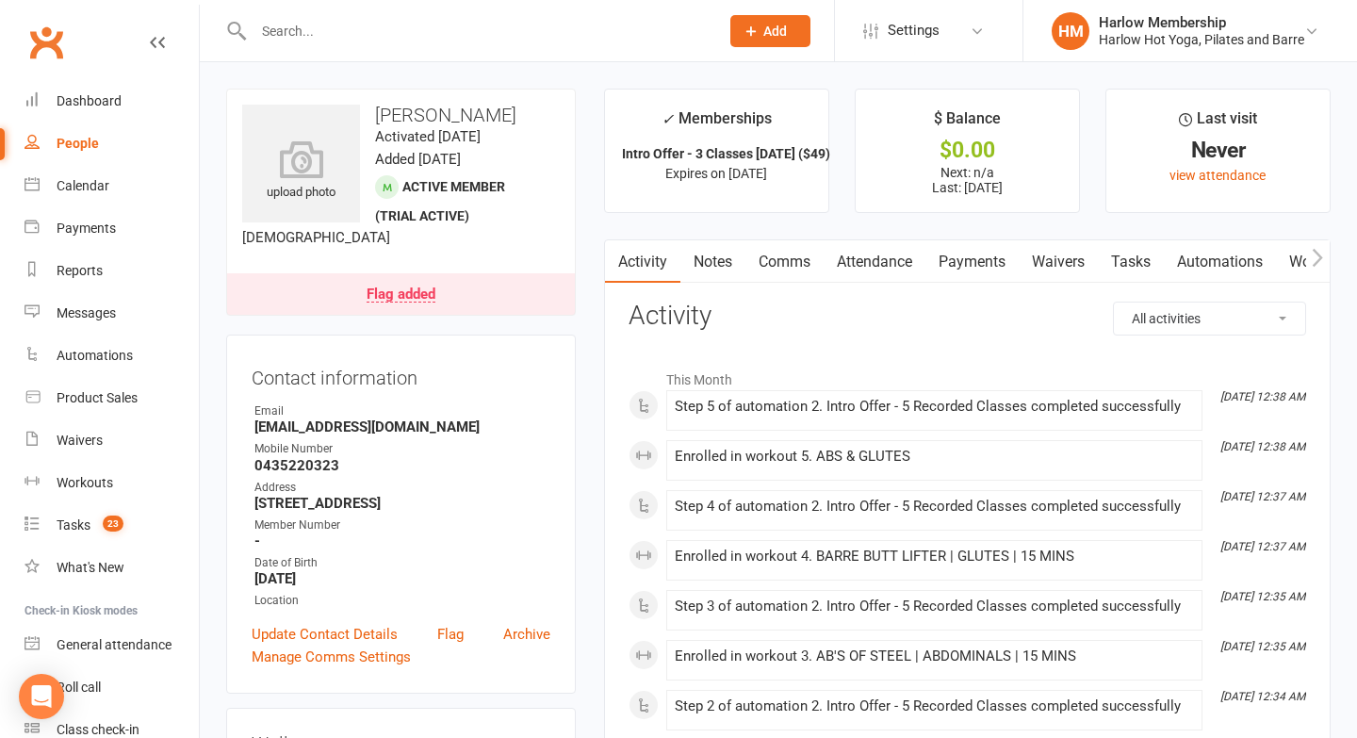
click at [716, 268] on link "Notes" at bounding box center [713, 261] width 65 height 43
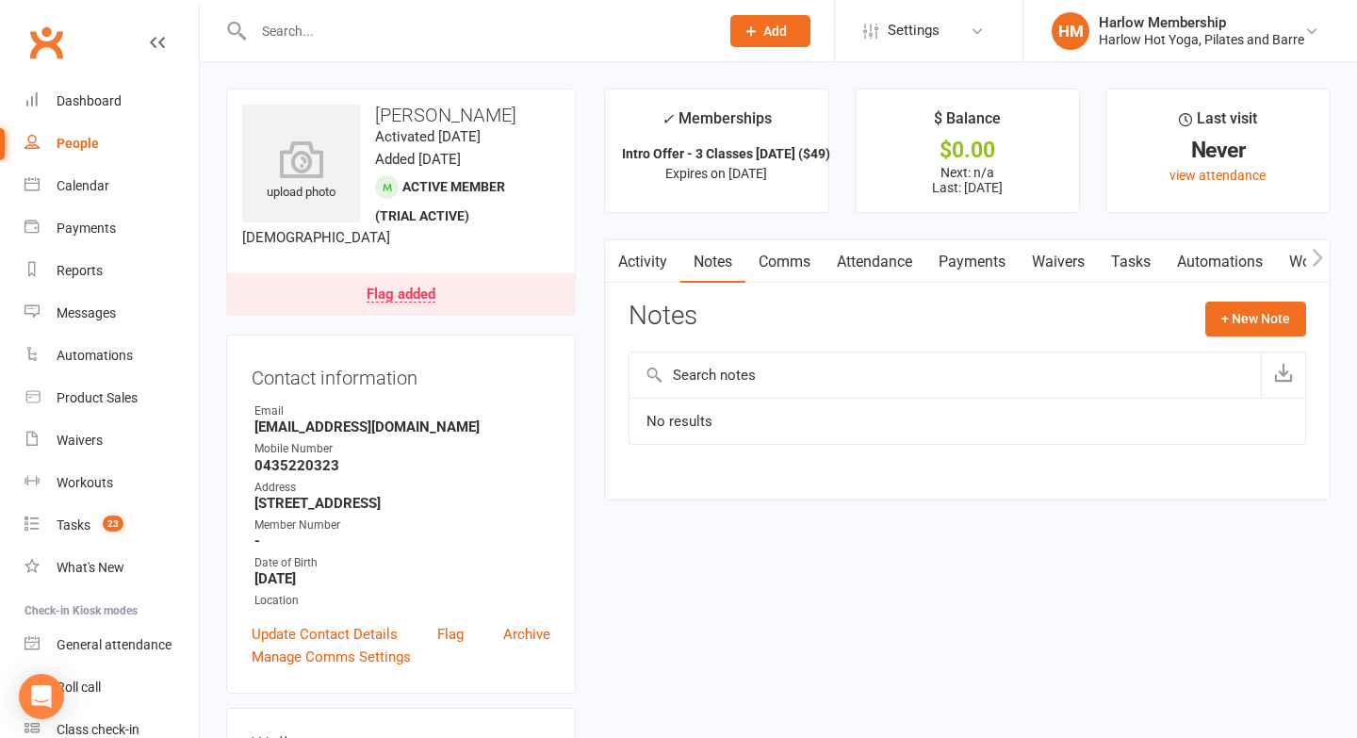
click at [1051, 274] on link "Waivers" at bounding box center [1058, 261] width 79 height 43
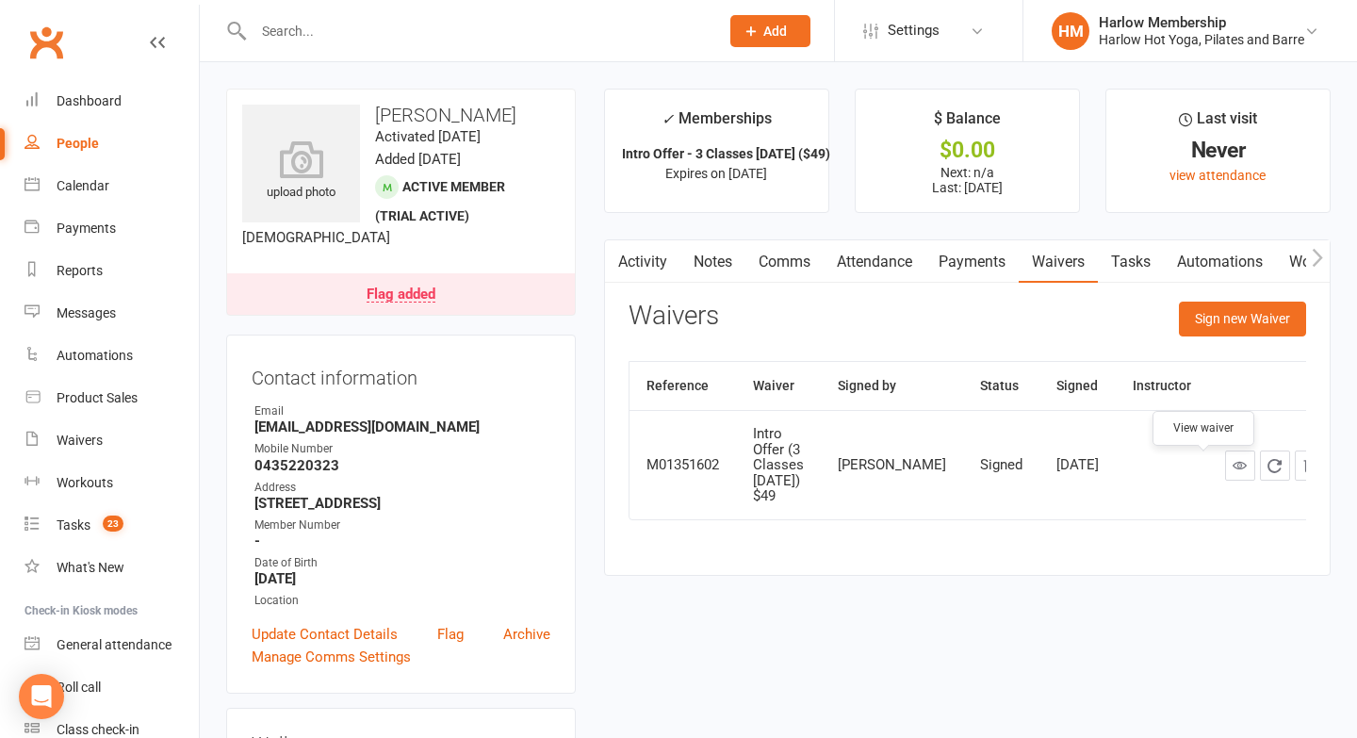
click at [1225, 471] on link at bounding box center [1240, 466] width 30 height 30
click at [694, 230] on main "✓ Memberships Intro Offer - 3 Classes in 7 Days ($49) Expires on 23rd September…" at bounding box center [967, 342] width 755 height 506
click at [713, 268] on link "Notes" at bounding box center [713, 261] width 65 height 43
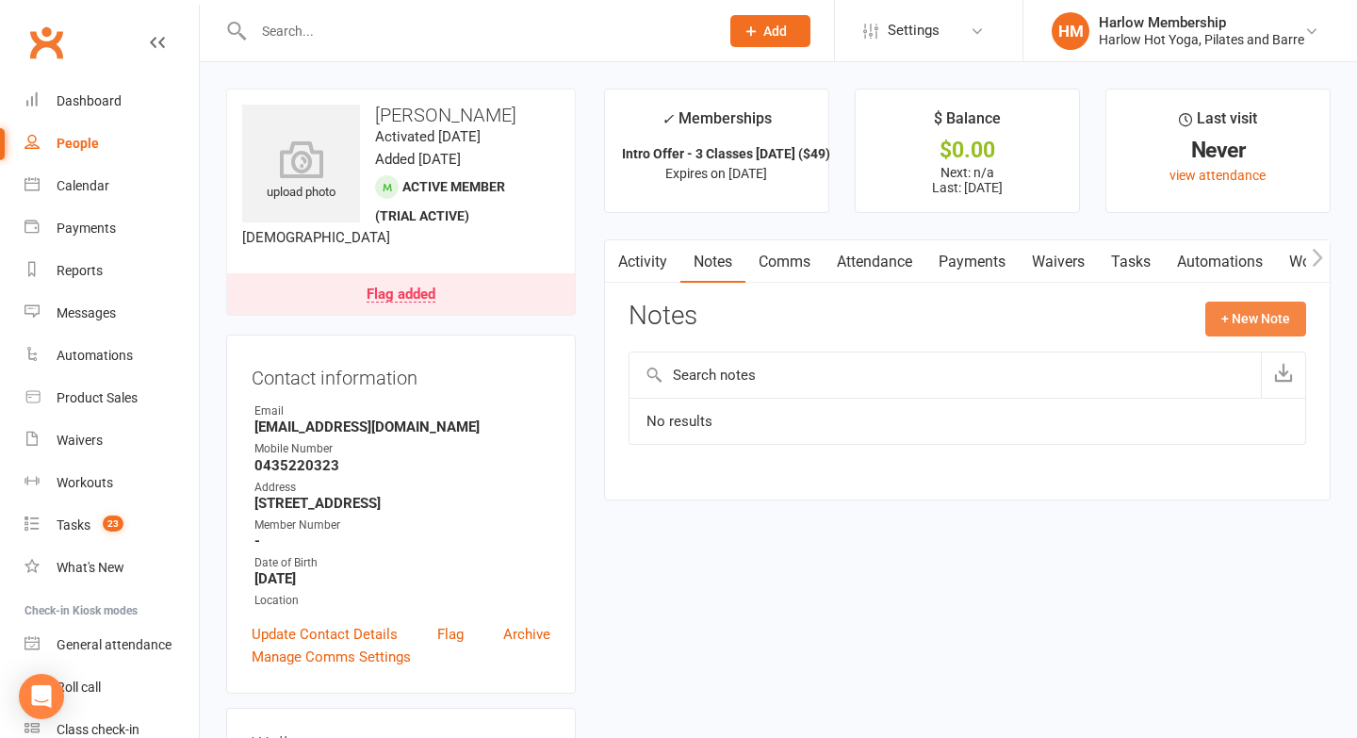
click at [1231, 315] on button "+ New Note" at bounding box center [1256, 319] width 101 height 34
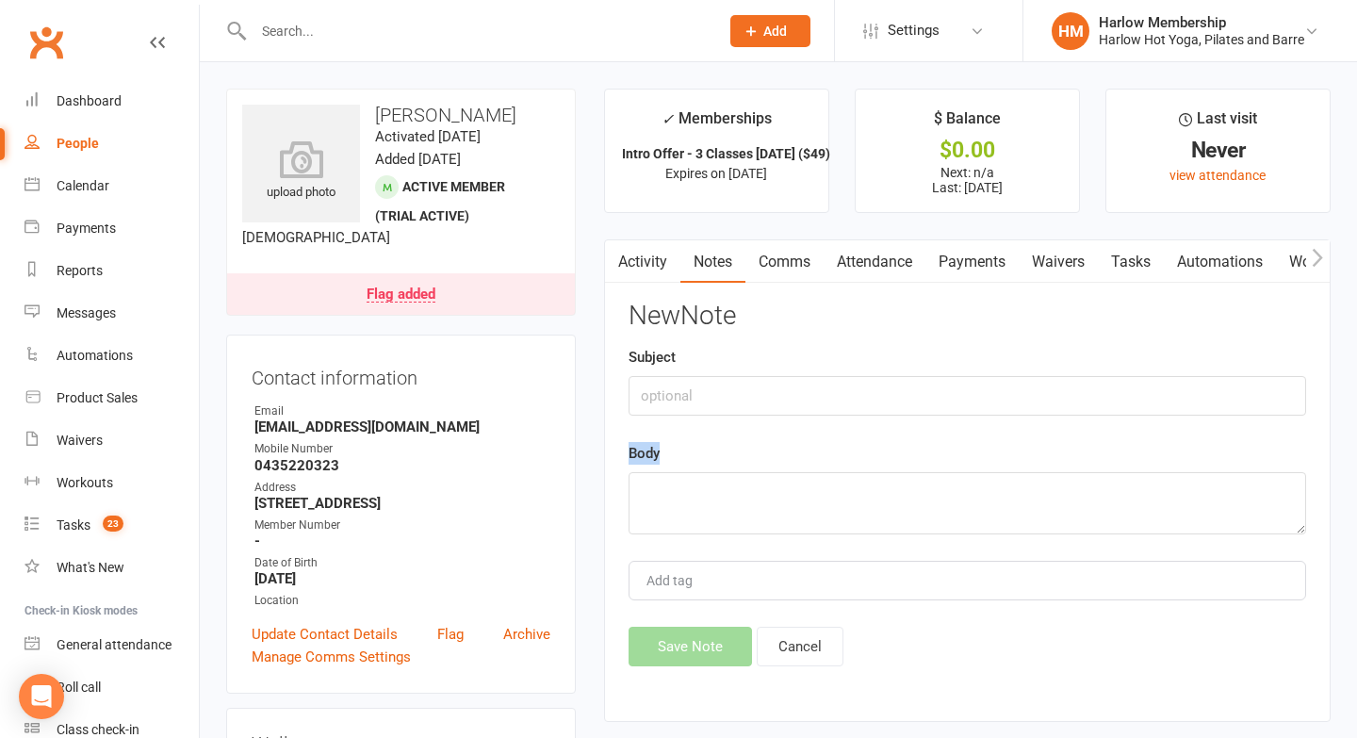
click at [854, 533] on div "New Note Subject Body Add tag Save Note Cancel" at bounding box center [968, 484] width 678 height 365
click at [802, 500] on textarea at bounding box center [968, 503] width 678 height 62
click at [801, 500] on textarea at bounding box center [968, 503] width 678 height 62
click at [796, 500] on textarea at bounding box center [968, 503] width 678 height 62
paste textarea "fitness and strength"
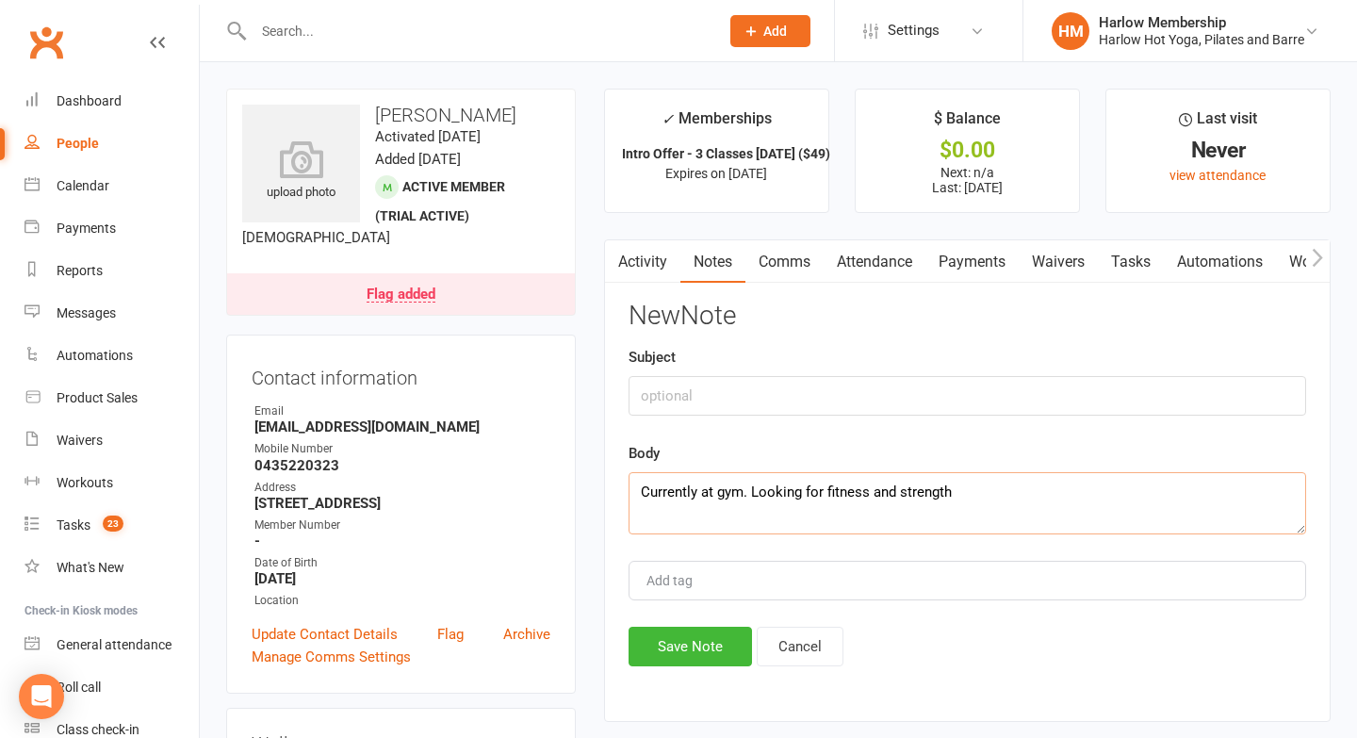
type textarea "Currently at gym. Looking for fitness and strength"
click at [700, 396] on input "text" at bounding box center [968, 396] width 678 height 40
type input "Called."
click at [644, 628] on button "Save Note" at bounding box center [690, 647] width 123 height 40
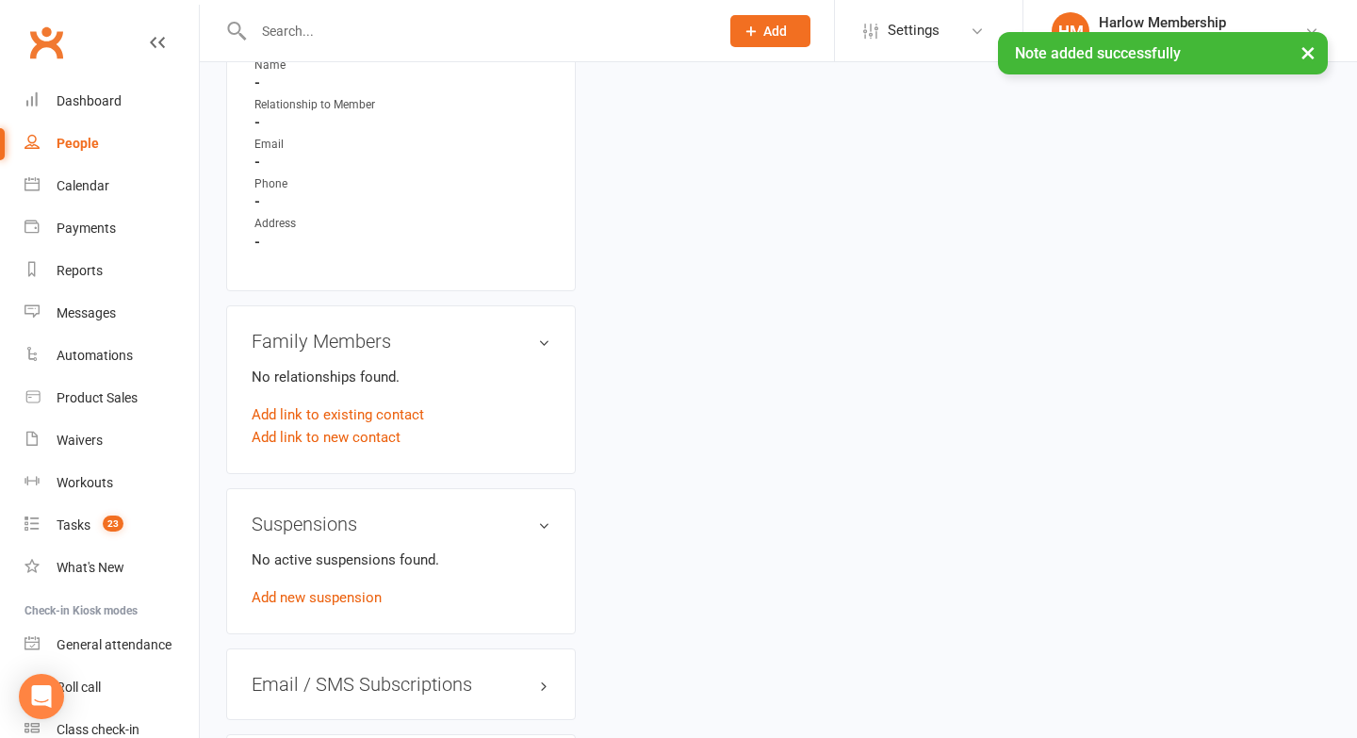
scroll to position [1087, 0]
click at [287, 427] on link "Add link to existing contact" at bounding box center [338, 415] width 172 height 23
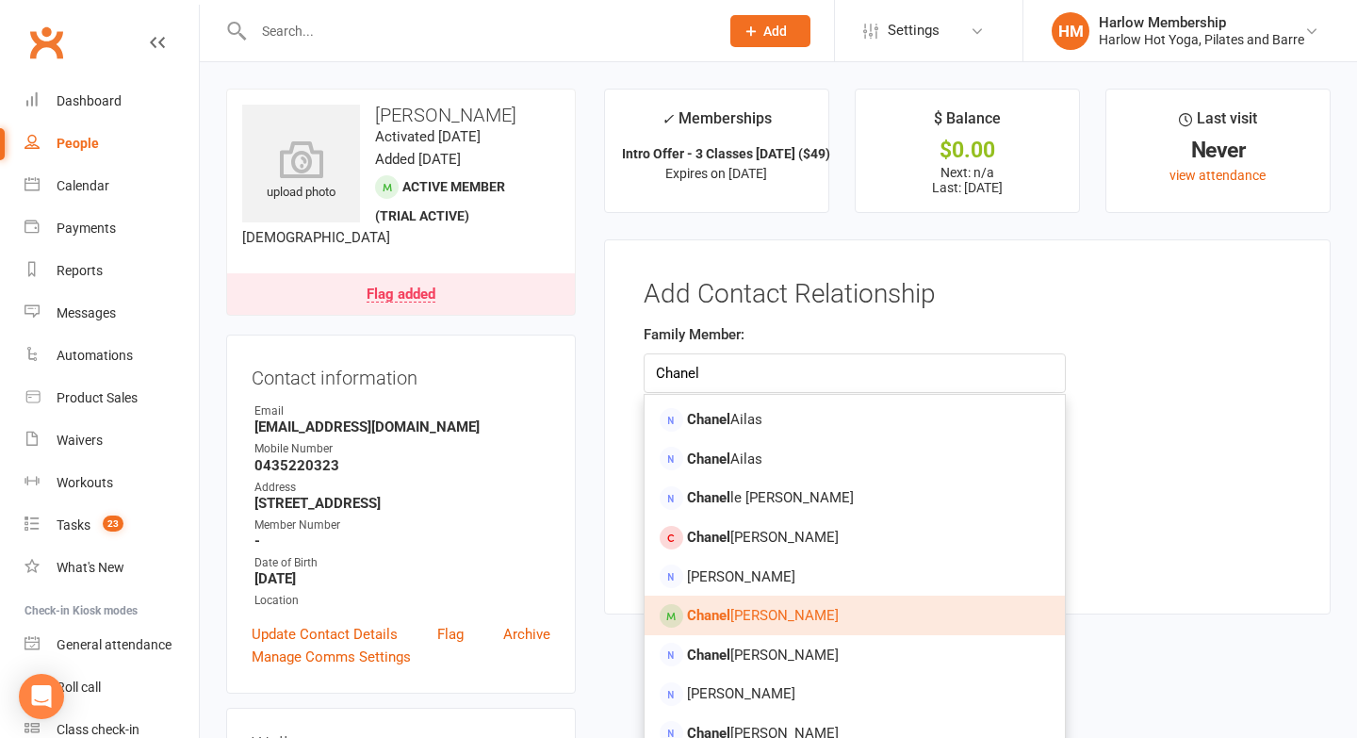
click at [740, 601] on link "Chanel Thompson" at bounding box center [855, 616] width 420 height 40
type input "Chanel Thompson"
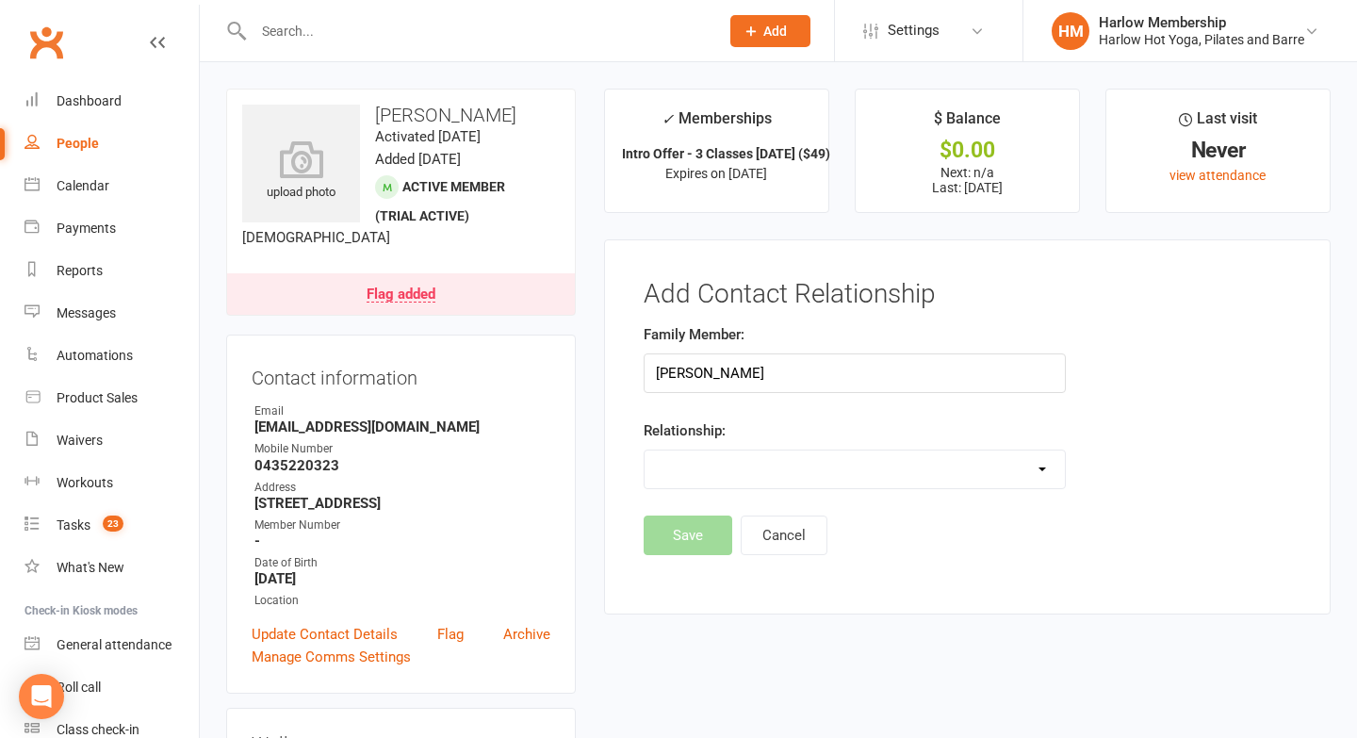
click at [681, 473] on select "Parent / Guardian Child Sibling (parent not in system) Spouse / Partner Cousin …" at bounding box center [855, 470] width 420 height 38
select select "5"
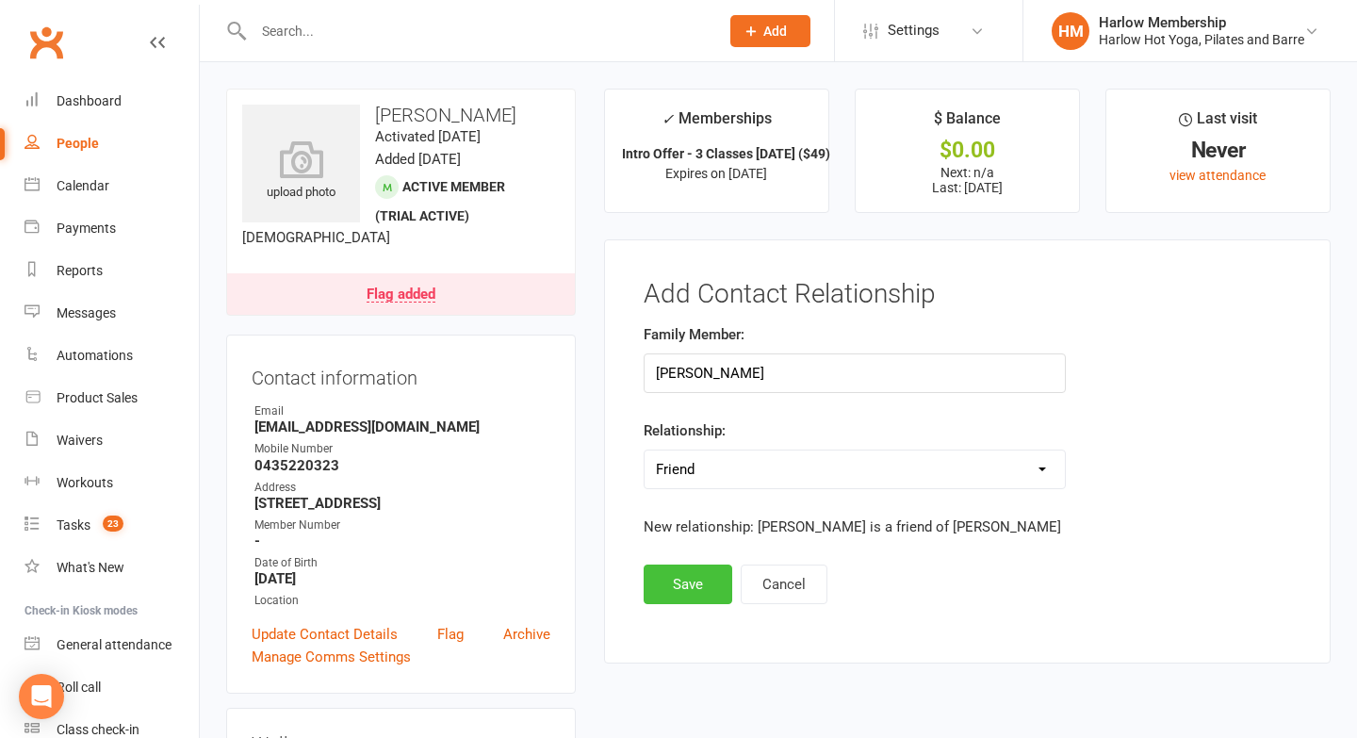
click at [682, 570] on button "Save" at bounding box center [688, 585] width 89 height 40
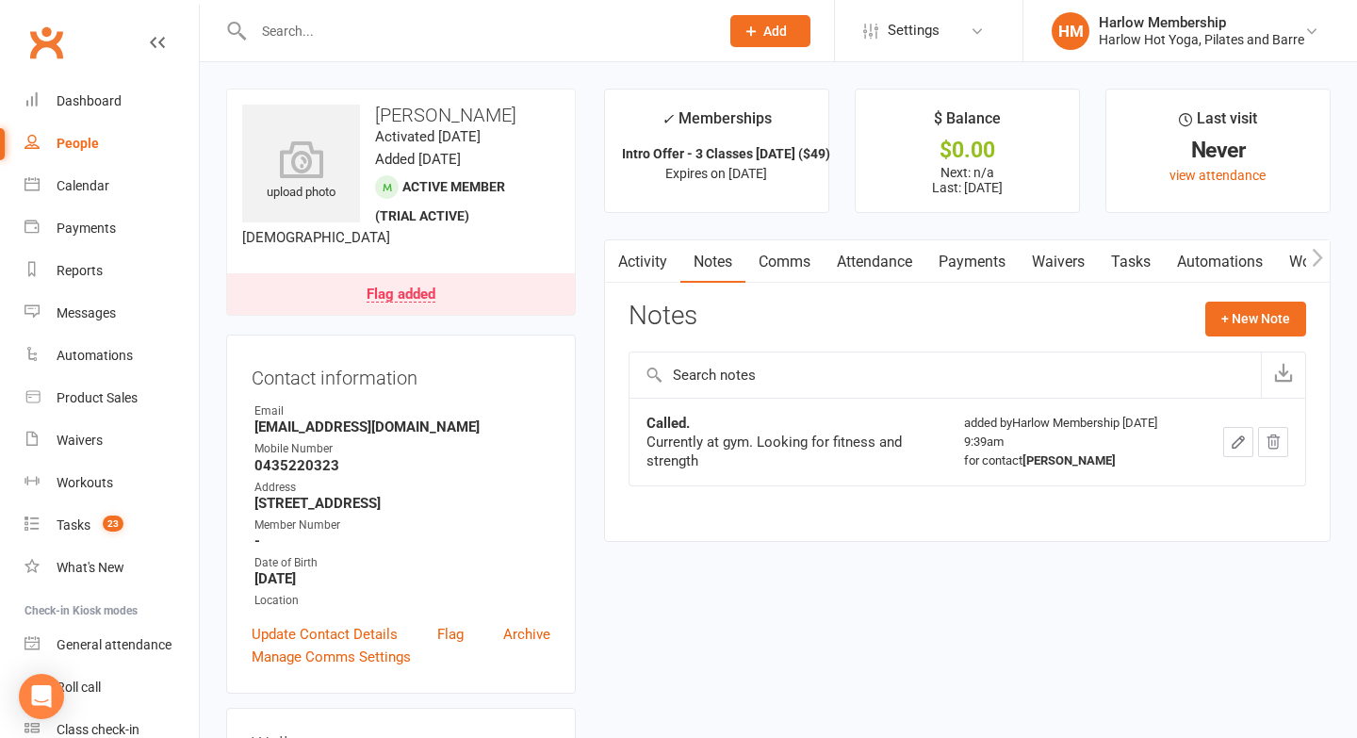
click at [1228, 444] on button "button" at bounding box center [1238, 442] width 30 height 30
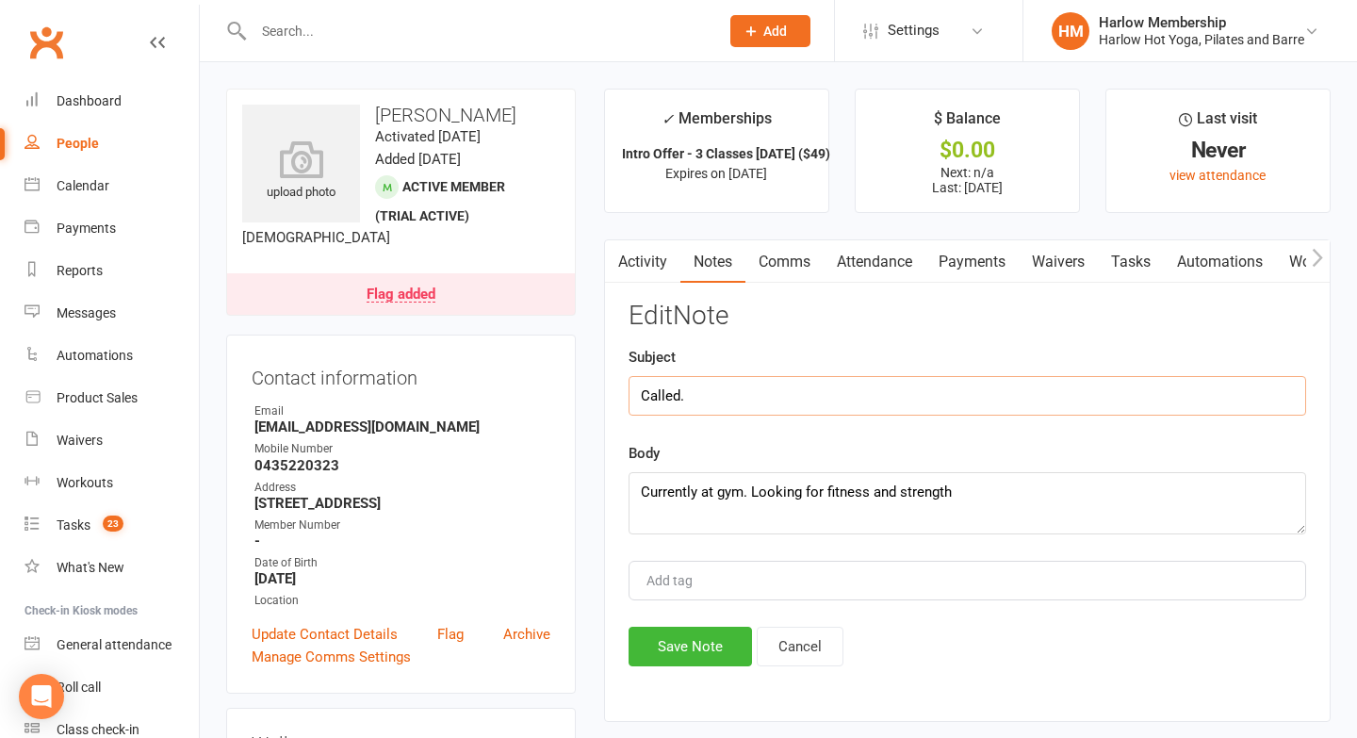
click at [783, 407] on input "Called." at bounding box center [968, 396] width 678 height 40
type input "Called. Chatted"
click at [636, 487] on textarea "Currently at gym. Looking for fitness and strength" at bounding box center [968, 503] width 678 height 62
click at [944, 508] on textarea "Currently at gym. Looking for fitness and strength" at bounding box center [968, 503] width 678 height 62
click at [970, 500] on textarea "Currently at gym. Looking for fitness and strength" at bounding box center [968, 503] width 678 height 62
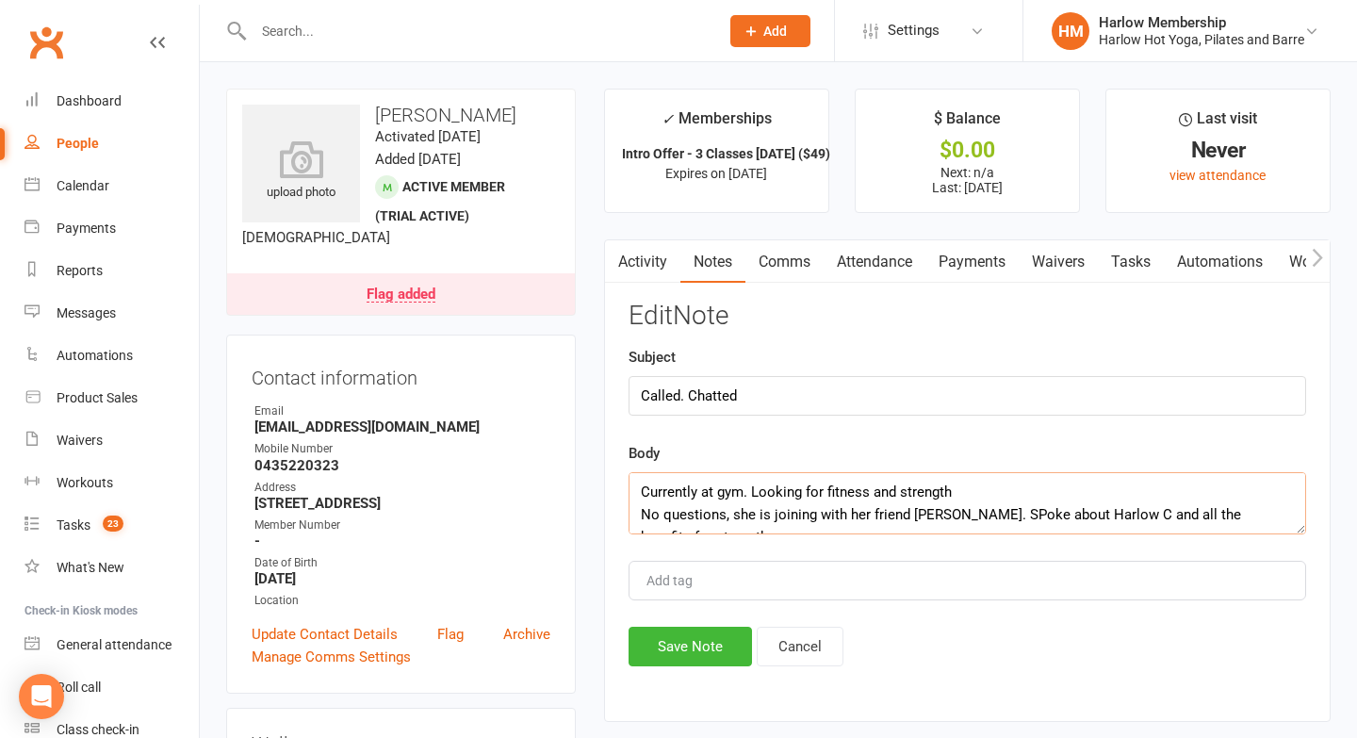
scroll to position [12, 0]
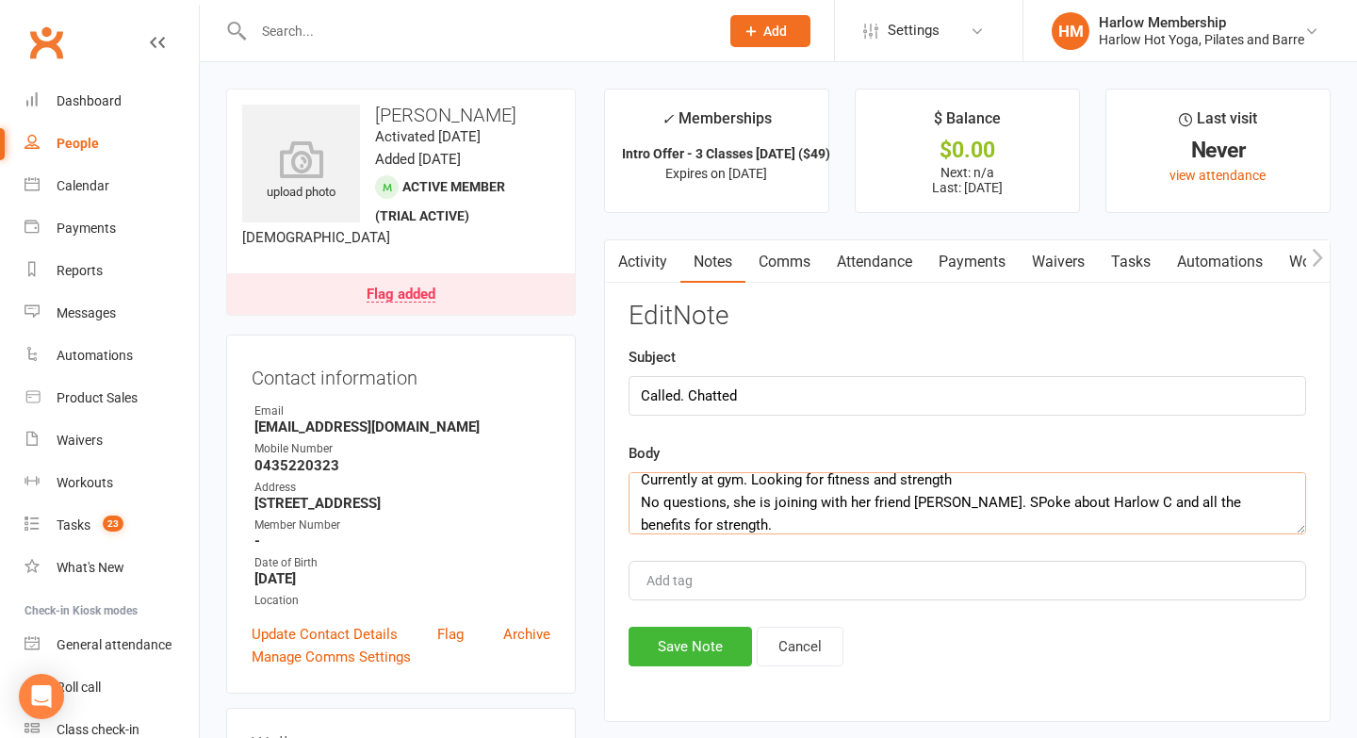
click at [976, 503] on textarea "Currently at gym. Looking for fitness and strength No questions, she is joining…" at bounding box center [968, 503] width 678 height 62
type textarea "Currently at gym. Looking for fitness and strength No questions, she is joining…"
click at [701, 632] on button "Save Note" at bounding box center [690, 647] width 123 height 40
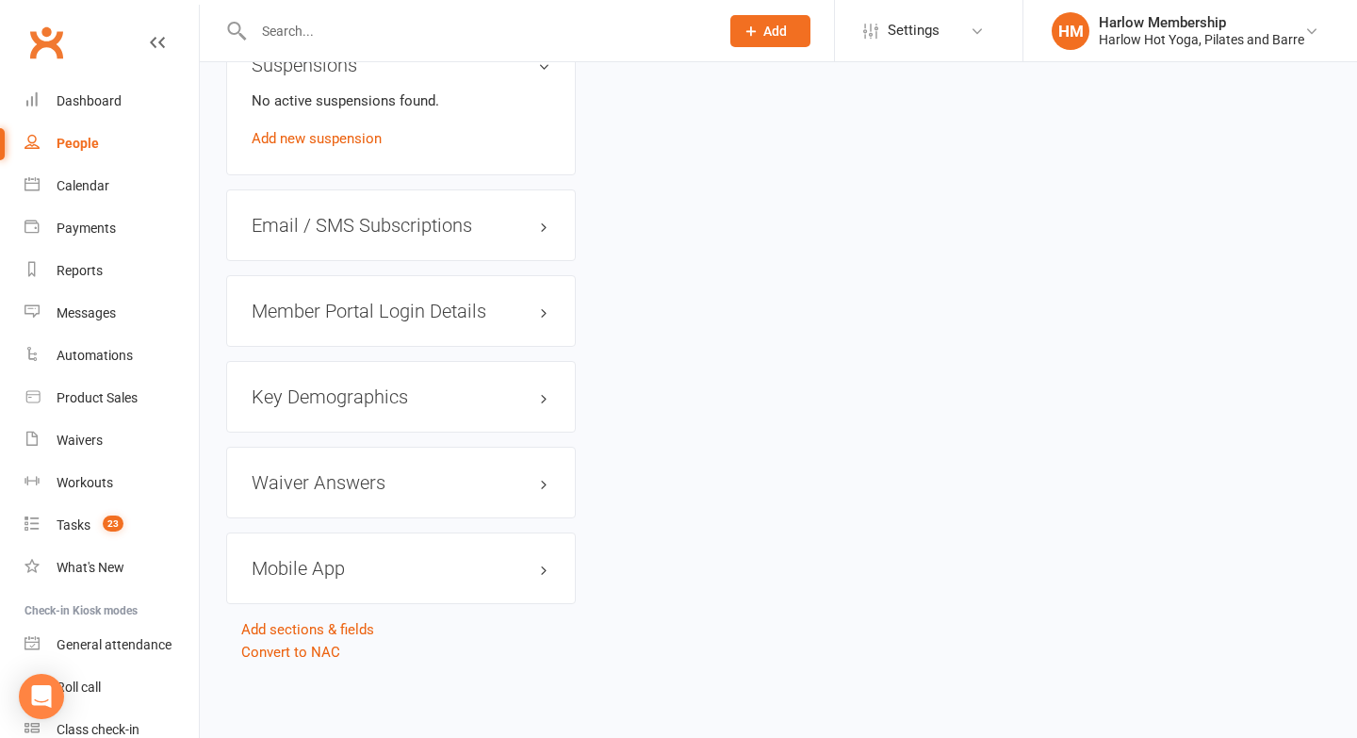
scroll to position [0, 0]
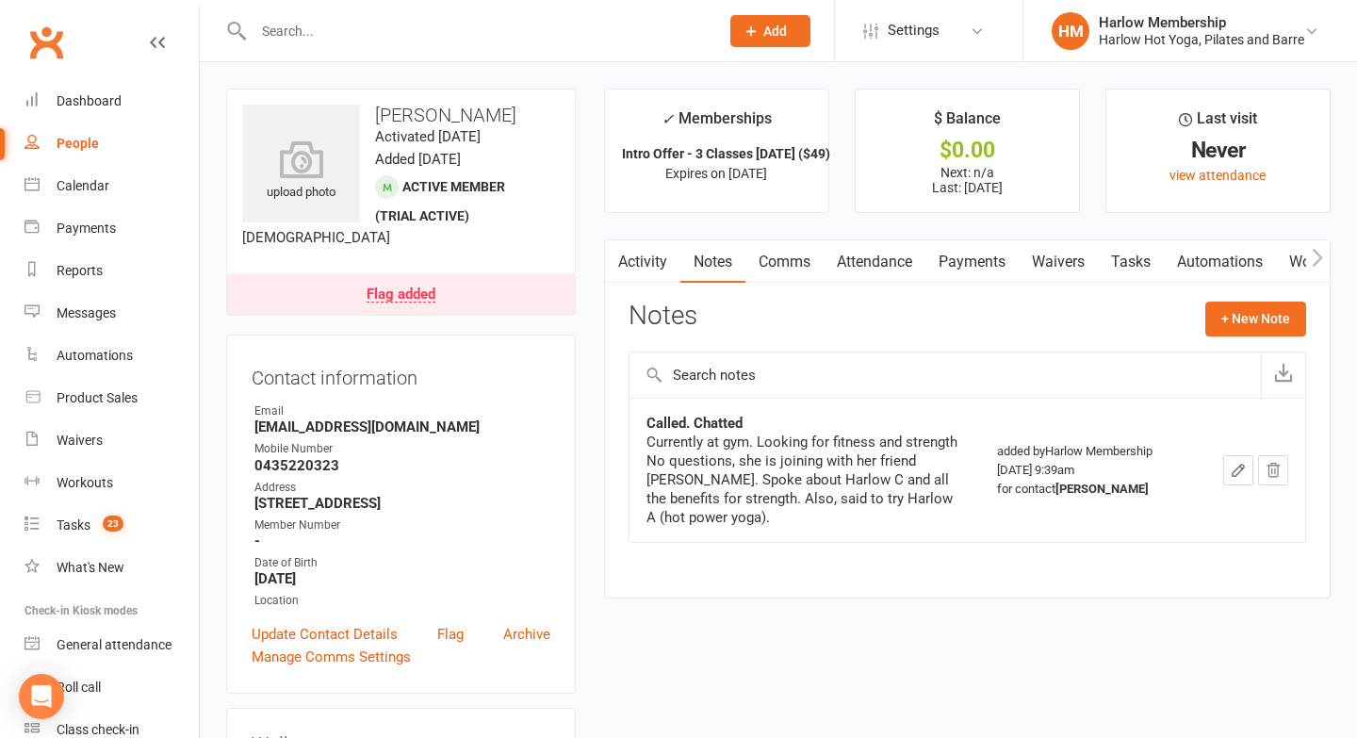
click at [665, 266] on link "Activity" at bounding box center [642, 261] width 75 height 43
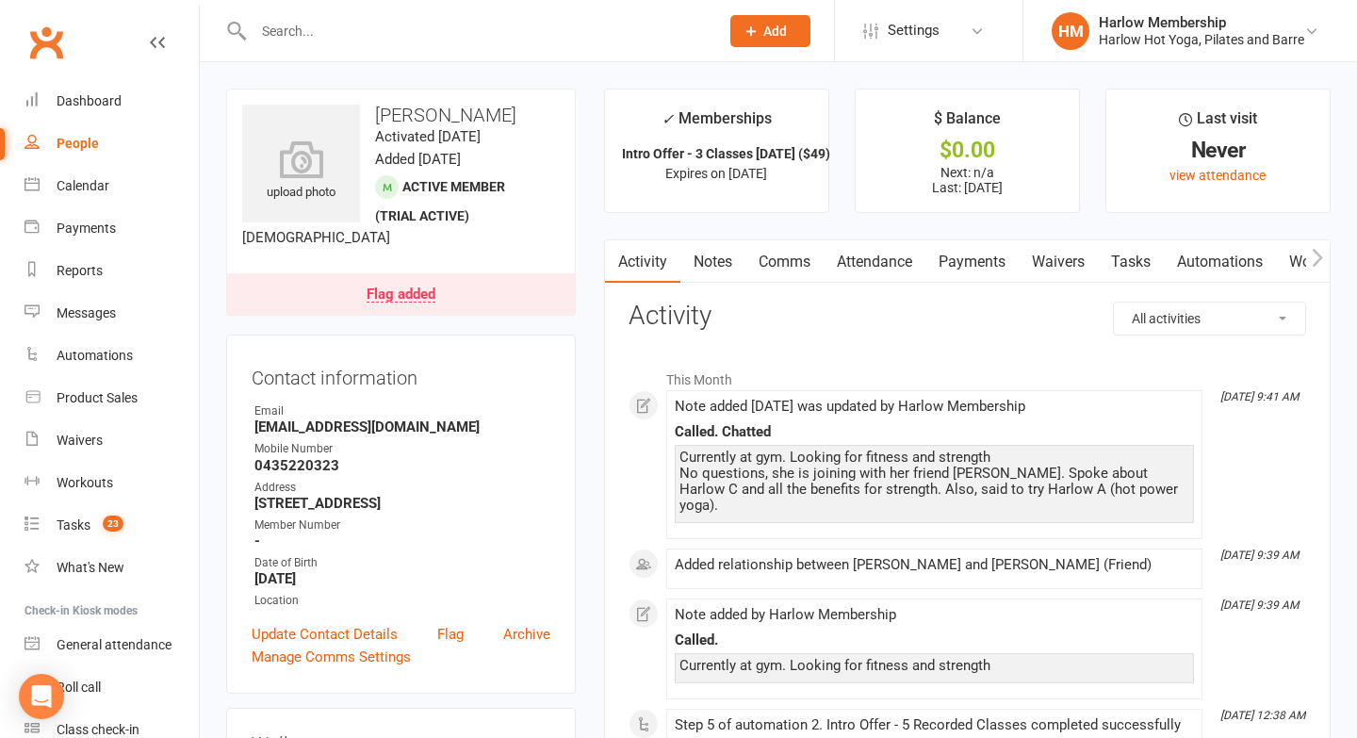
click at [733, 256] on link "Notes" at bounding box center [713, 261] width 65 height 43
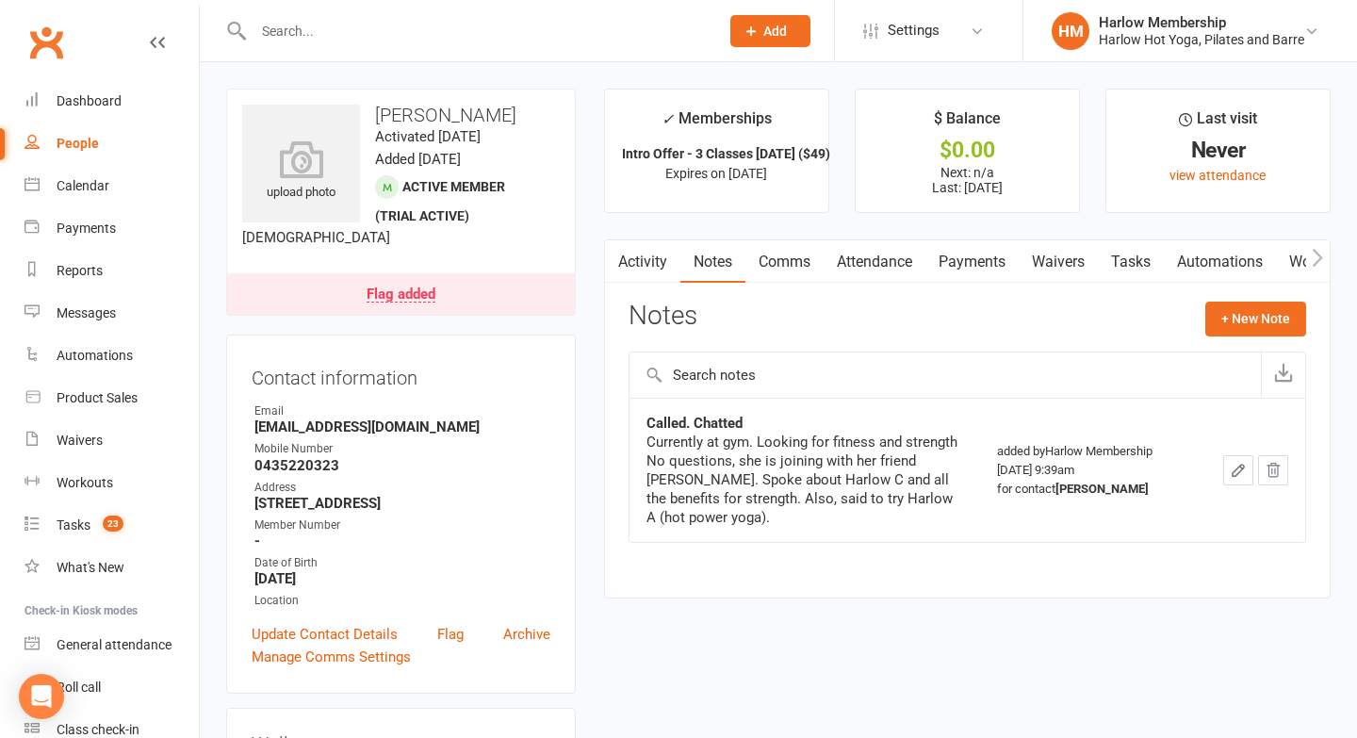
click at [363, 36] on input "text" at bounding box center [477, 31] width 458 height 26
click at [74, 446] on div "Waivers" at bounding box center [80, 440] width 46 height 15
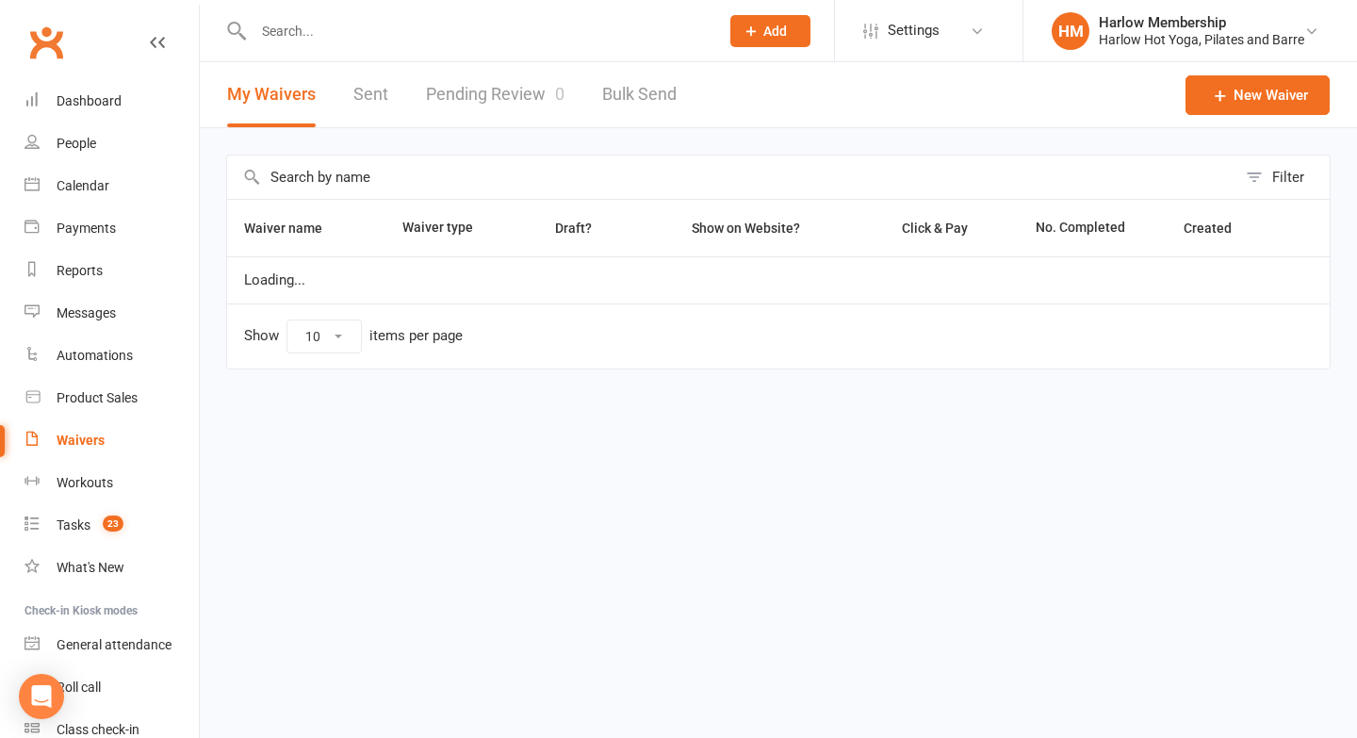
select select "100"
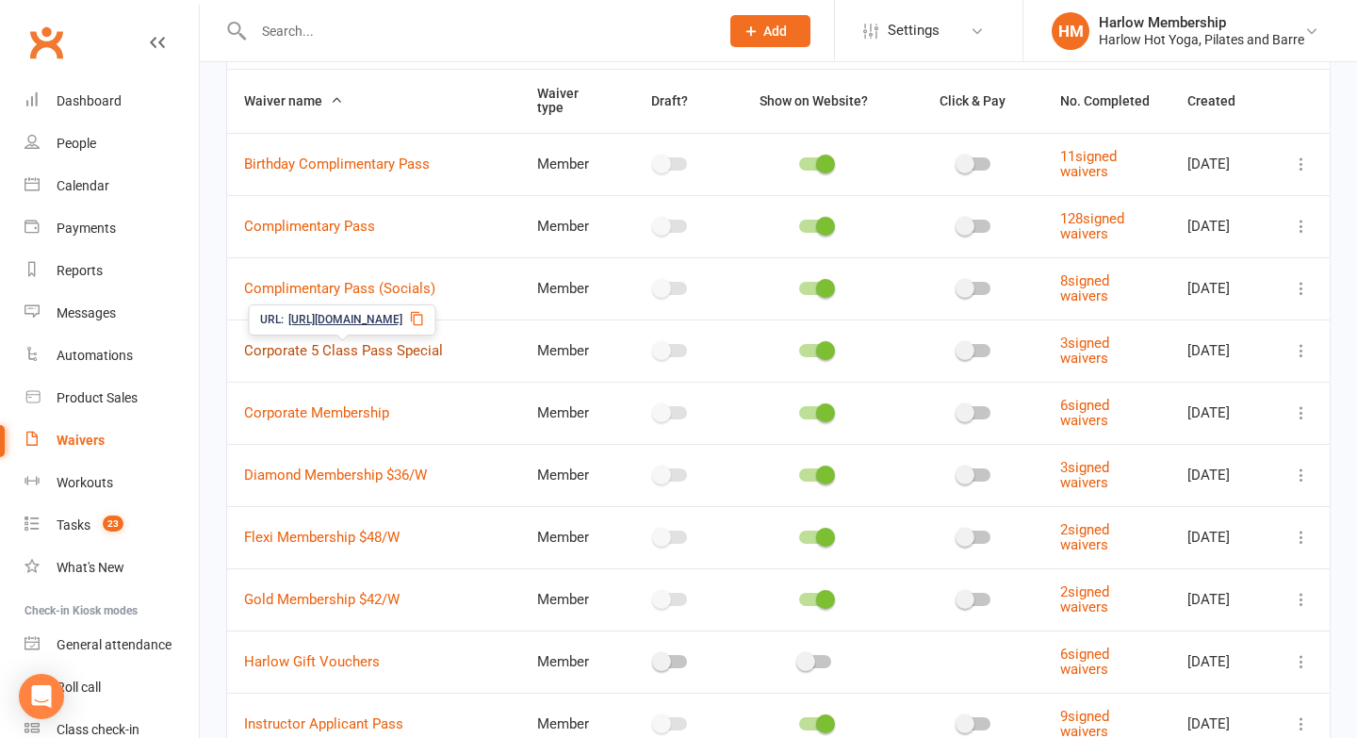
scroll to position [138, 0]
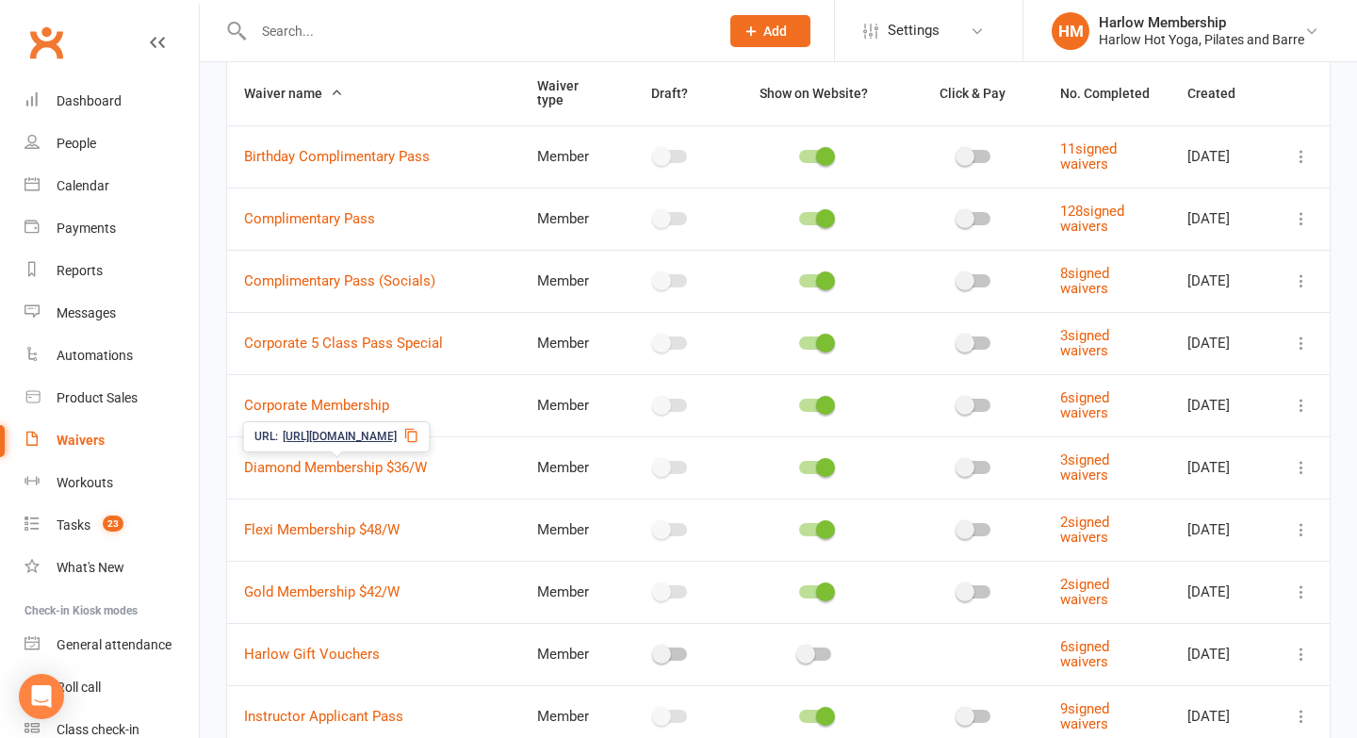
click at [431, 443] on div "URL: https://app.clubworx.com/s/Q0JbEVR4" at bounding box center [337, 436] width 188 height 31
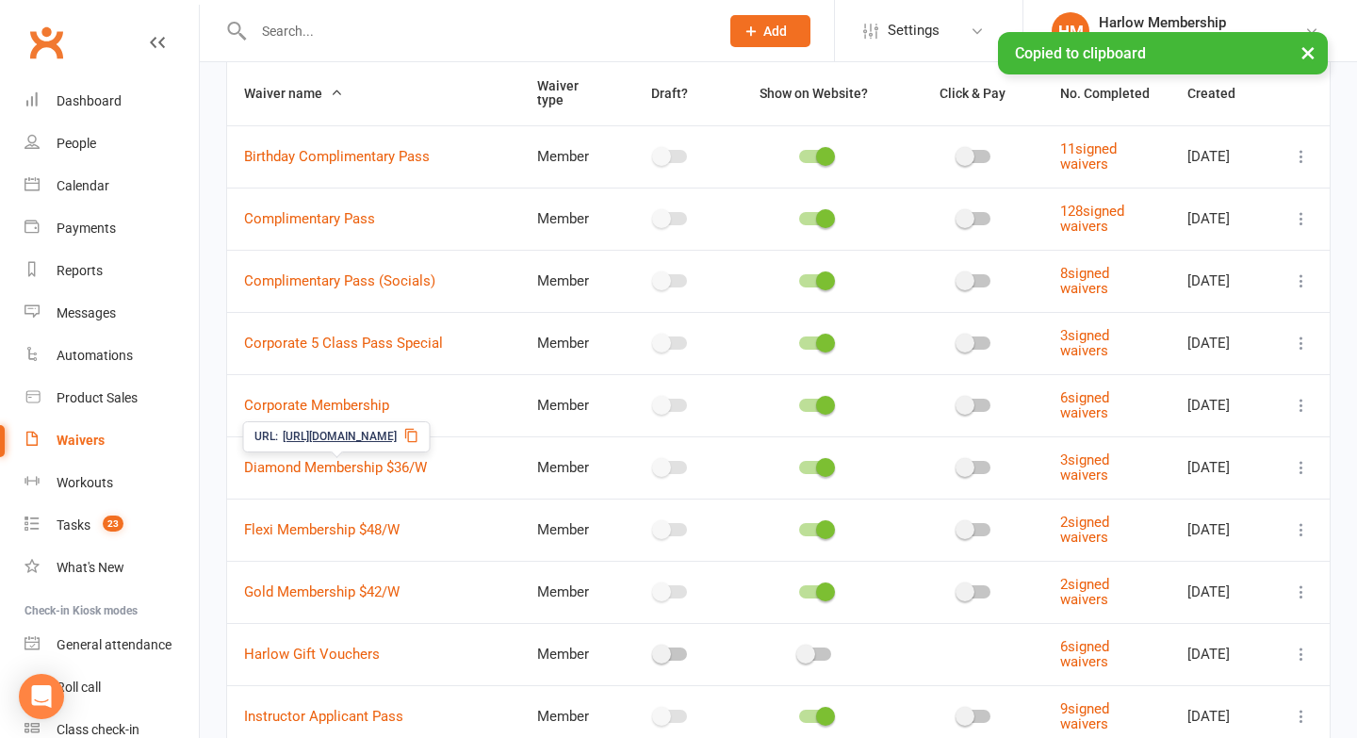
click at [419, 439] on icon at bounding box center [411, 435] width 15 height 15
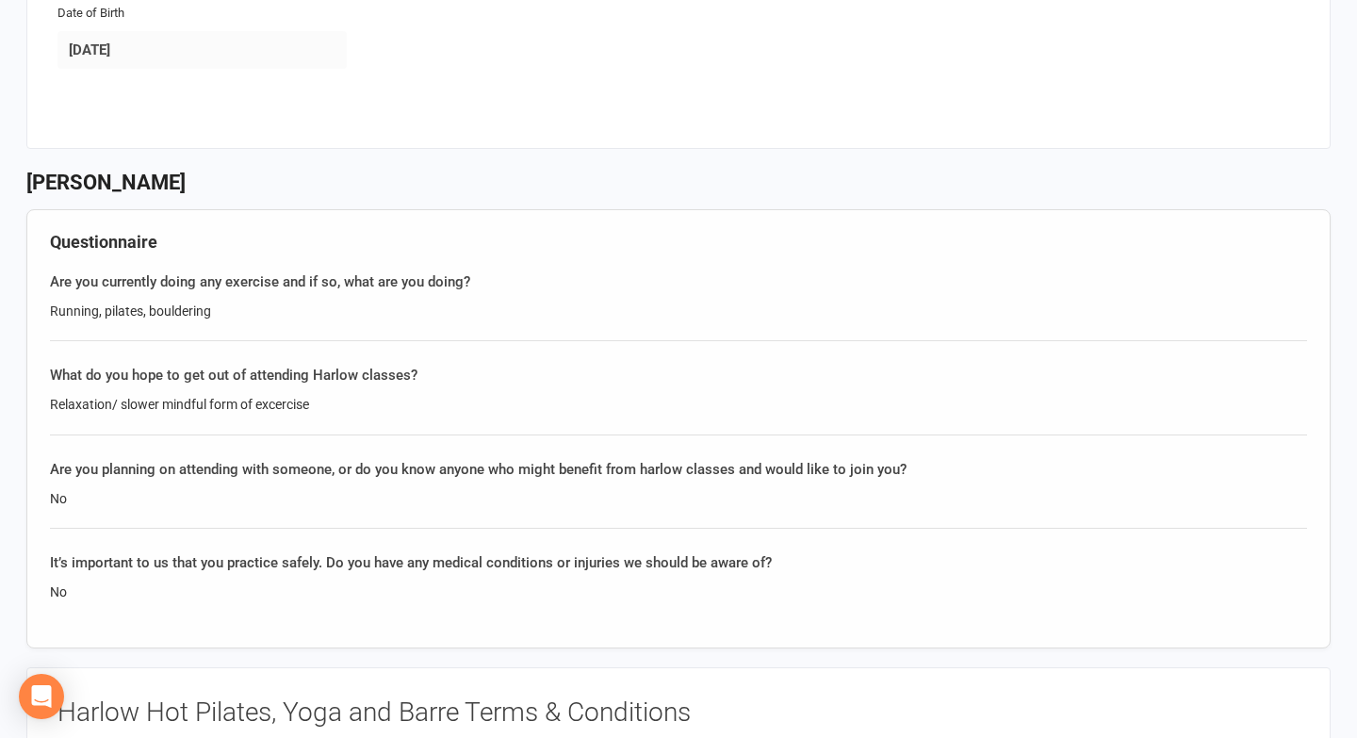
scroll to position [727, 0]
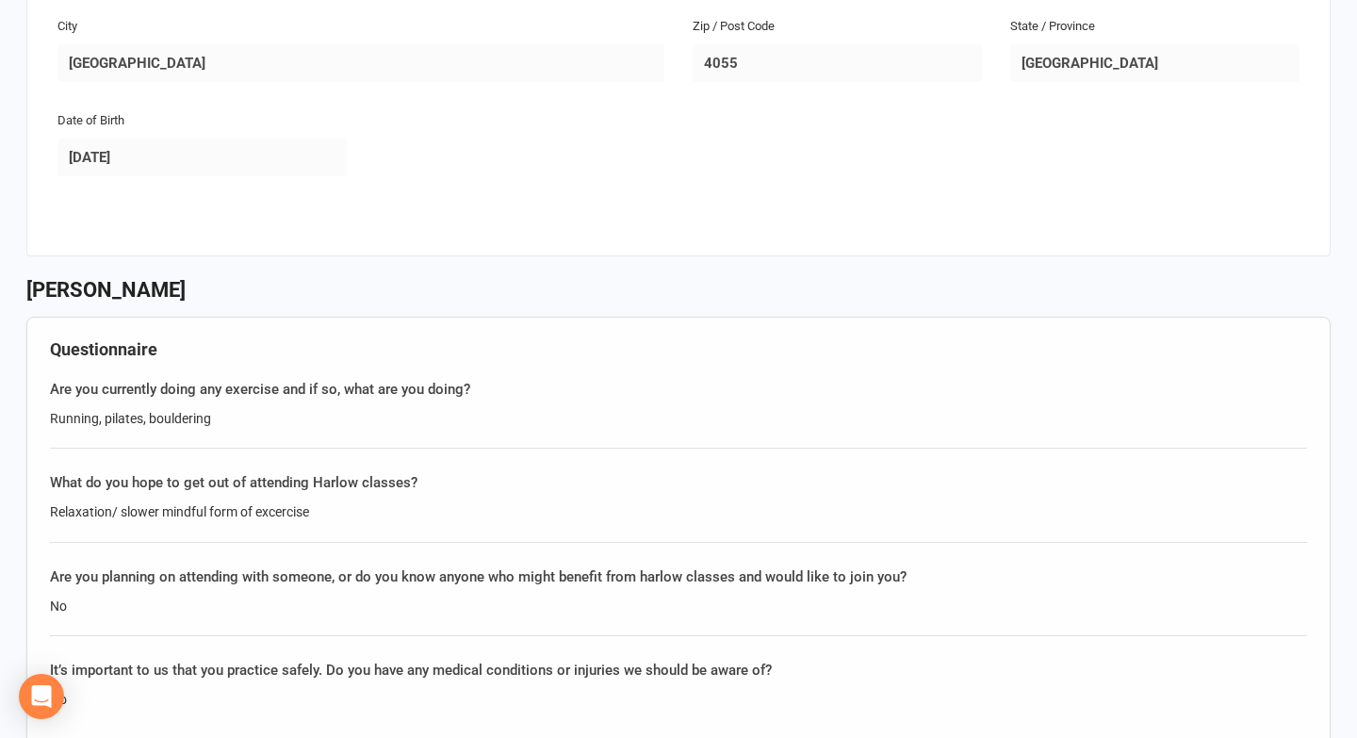
scroll to position [572, 0]
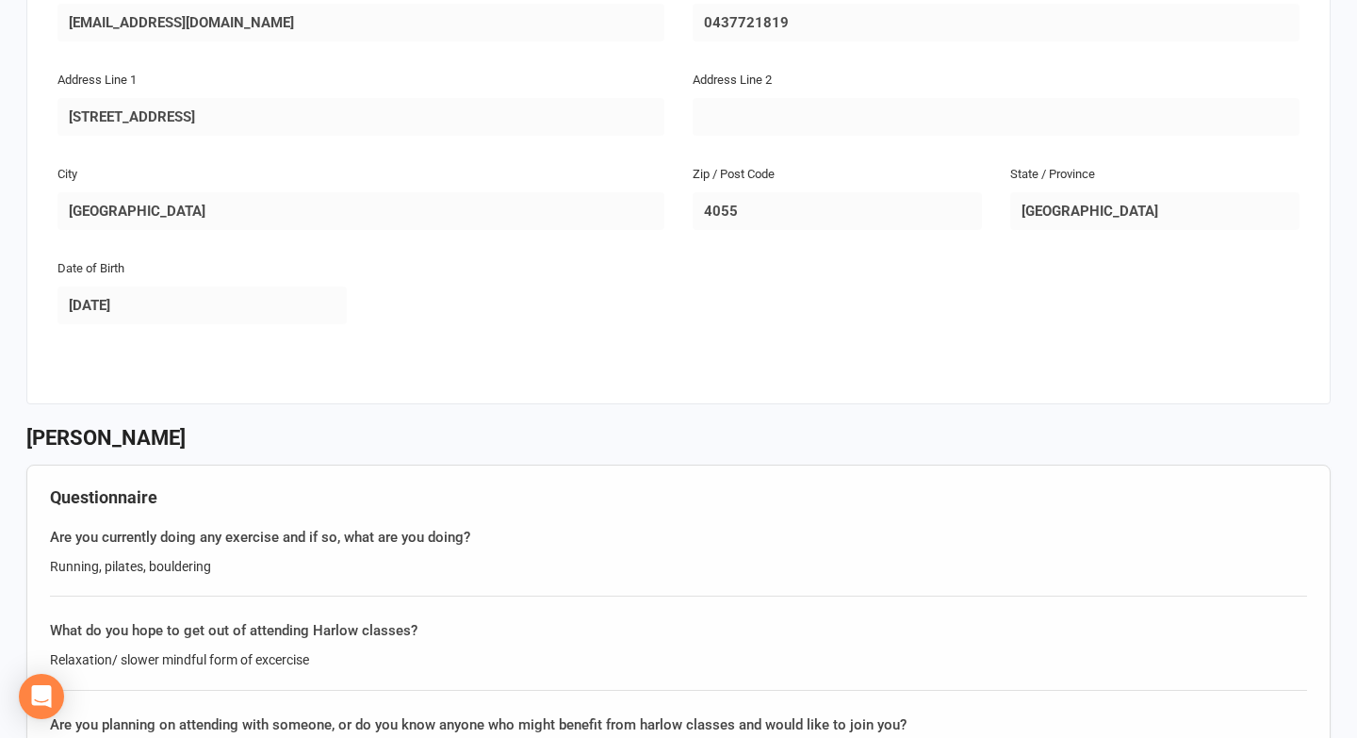
scroll to position [628, 0]
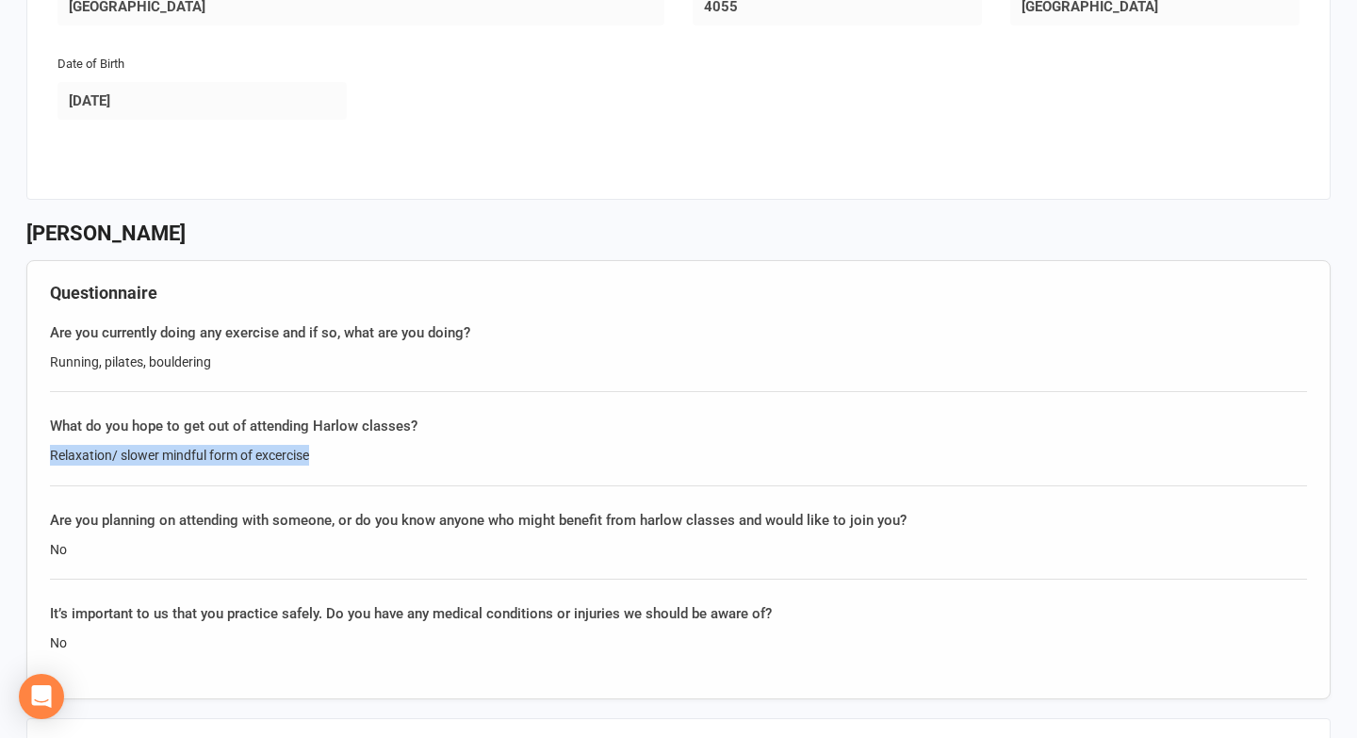
drag, startPoint x: 367, startPoint y: 468, endPoint x: 47, endPoint y: 446, distance: 320.3
click at [47, 446] on div "Questionnaire Are you currently doing any exercise and if so, what are you doin…" at bounding box center [678, 479] width 1304 height 439
copy div "Relaxation/ slower mindful form of excercise"
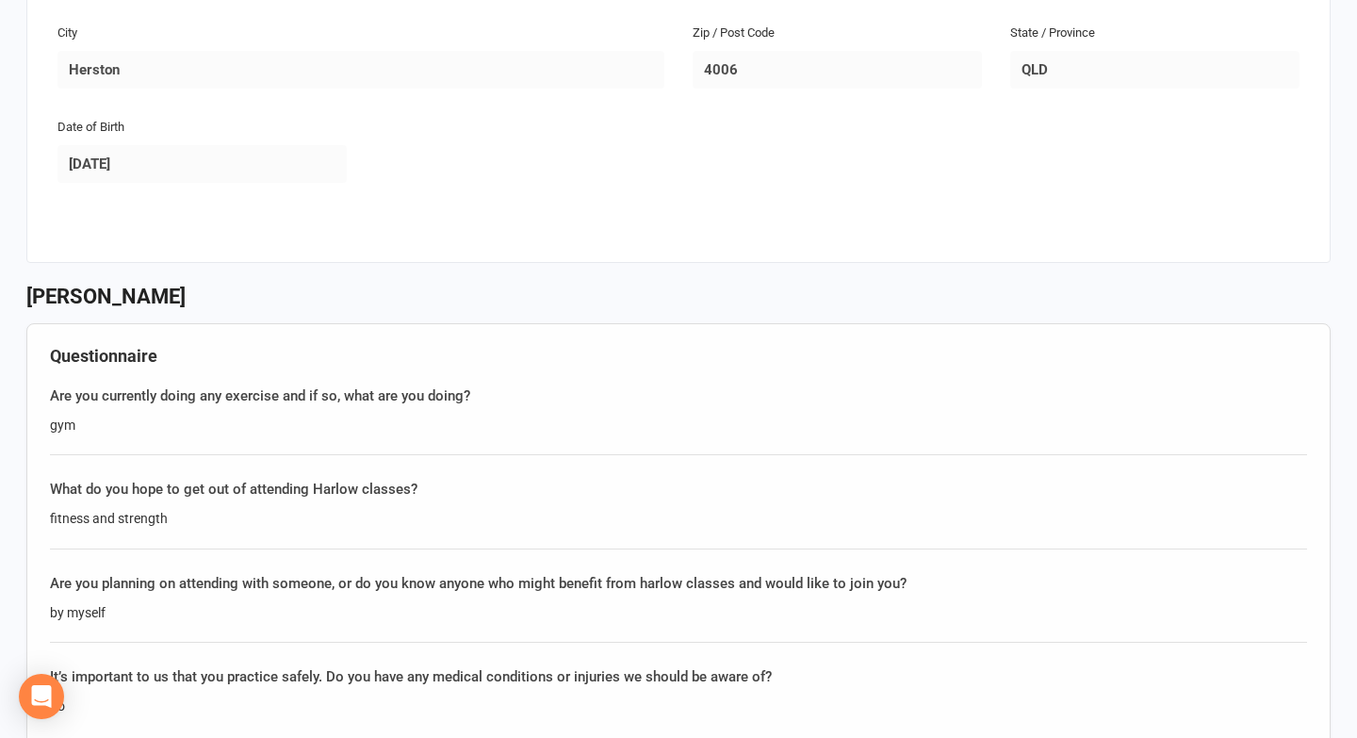
scroll to position [569, 0]
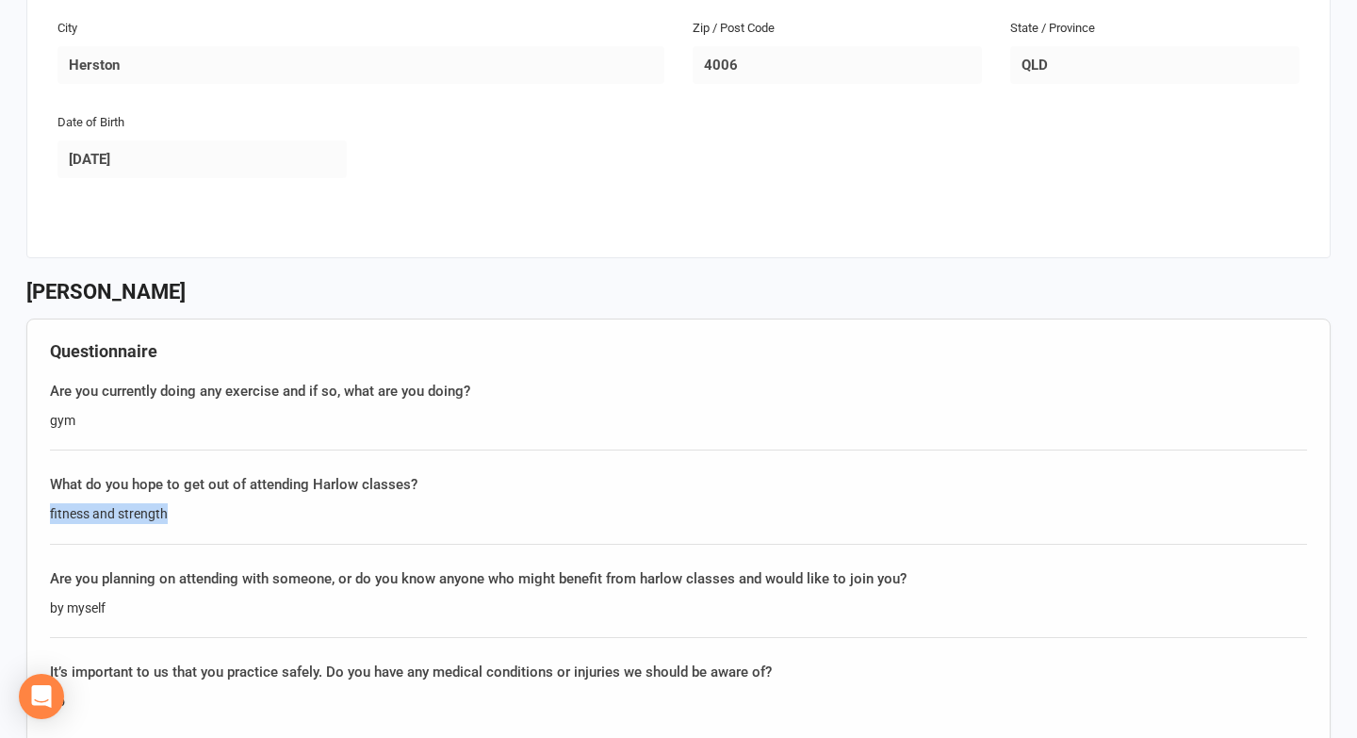
drag, startPoint x: 188, startPoint y: 510, endPoint x: 42, endPoint y: 508, distance: 145.2
click at [42, 508] on div "Questionnaire Are you currently doing any exercise and if so, what are you doin…" at bounding box center [678, 538] width 1304 height 439
copy div "fitness and strength"
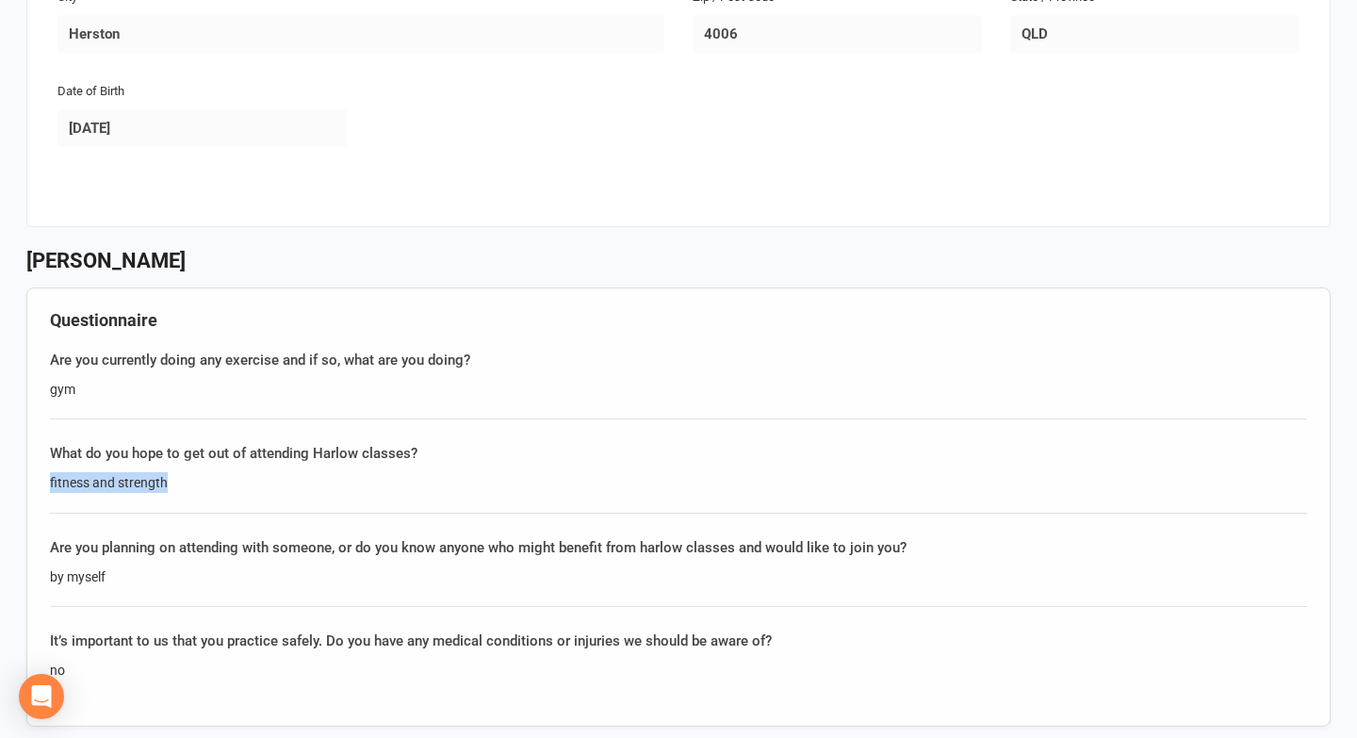
scroll to position [604, 0]
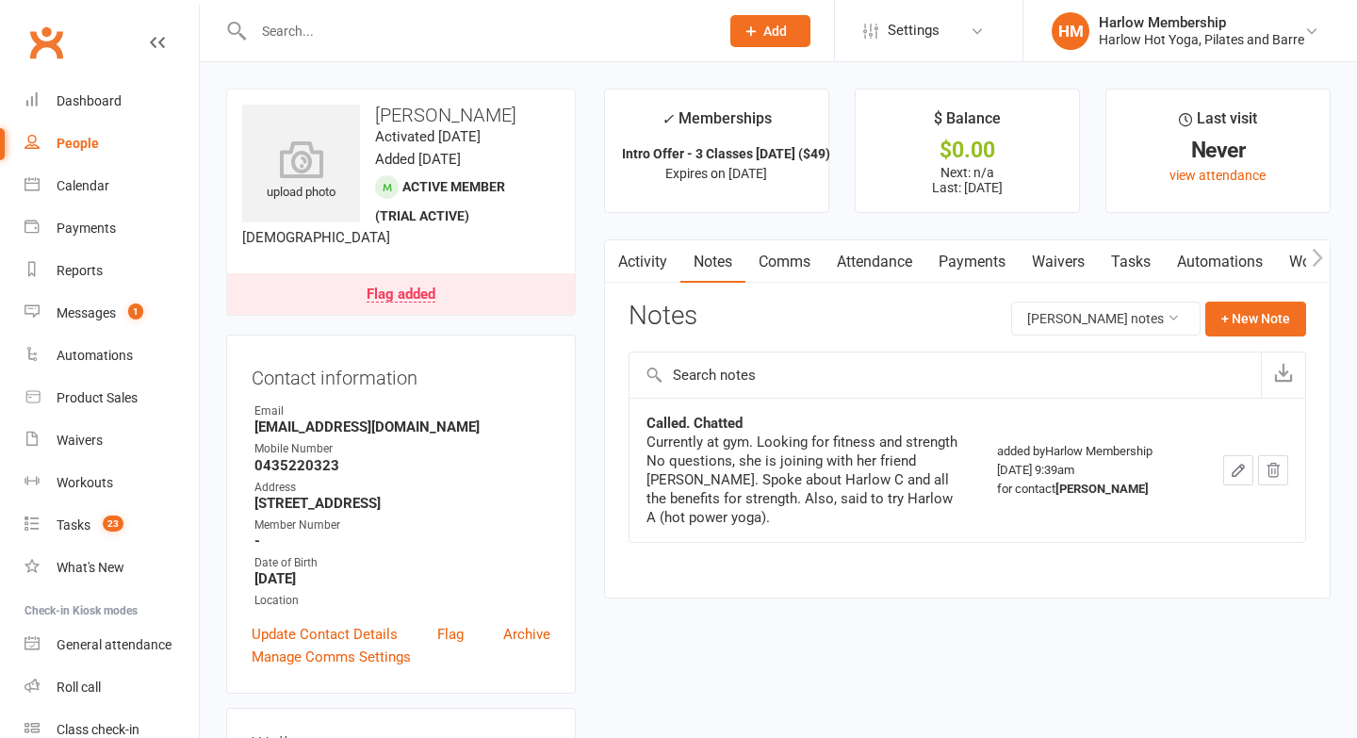
click at [287, 28] on input "text" at bounding box center [477, 31] width 458 height 26
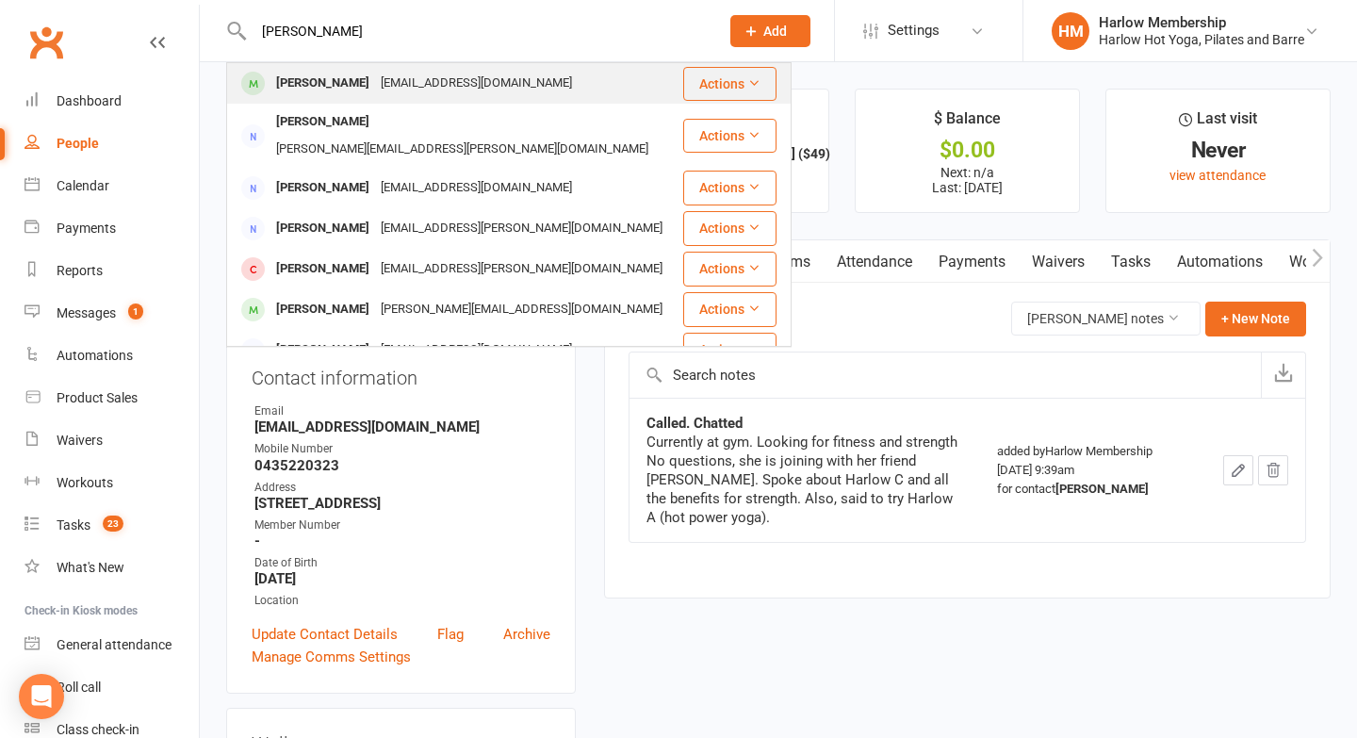
type input "[PERSON_NAME]"
click at [264, 97] on div at bounding box center [253, 83] width 35 height 31
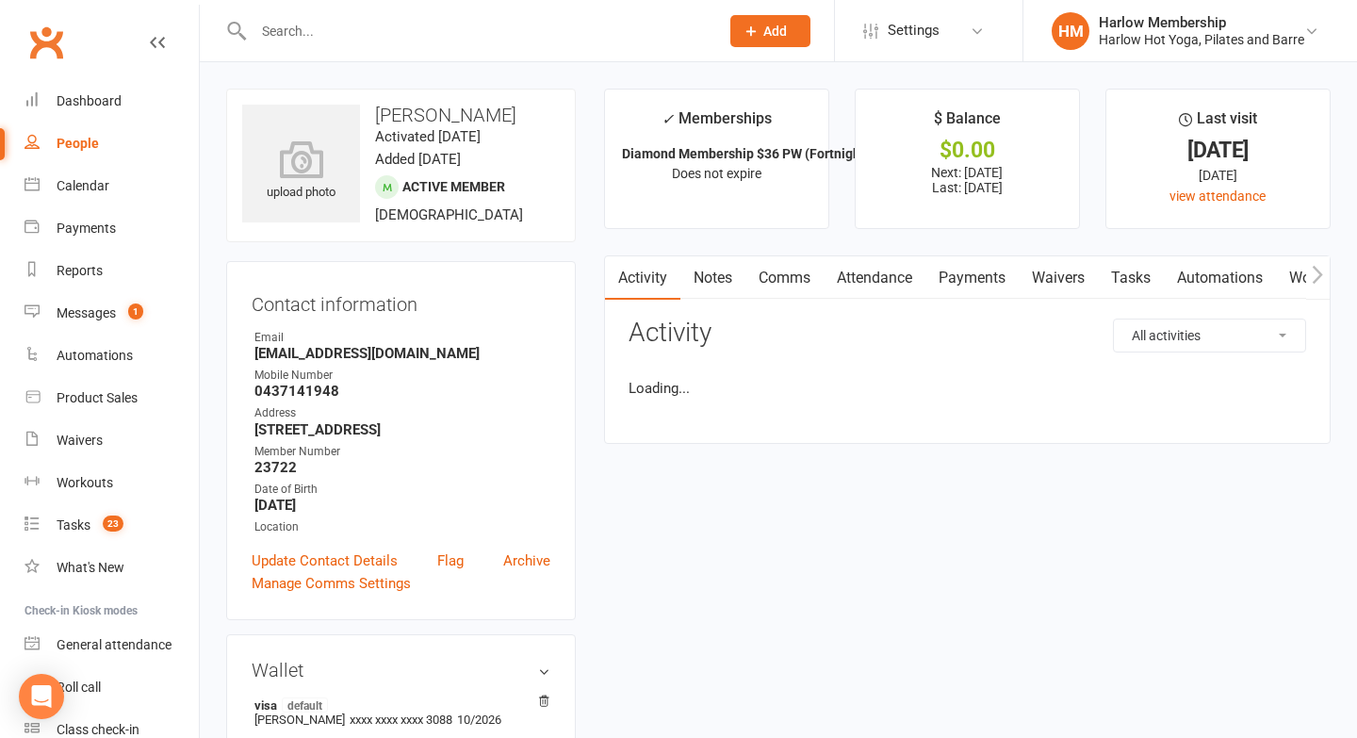
scroll to position [482, 0]
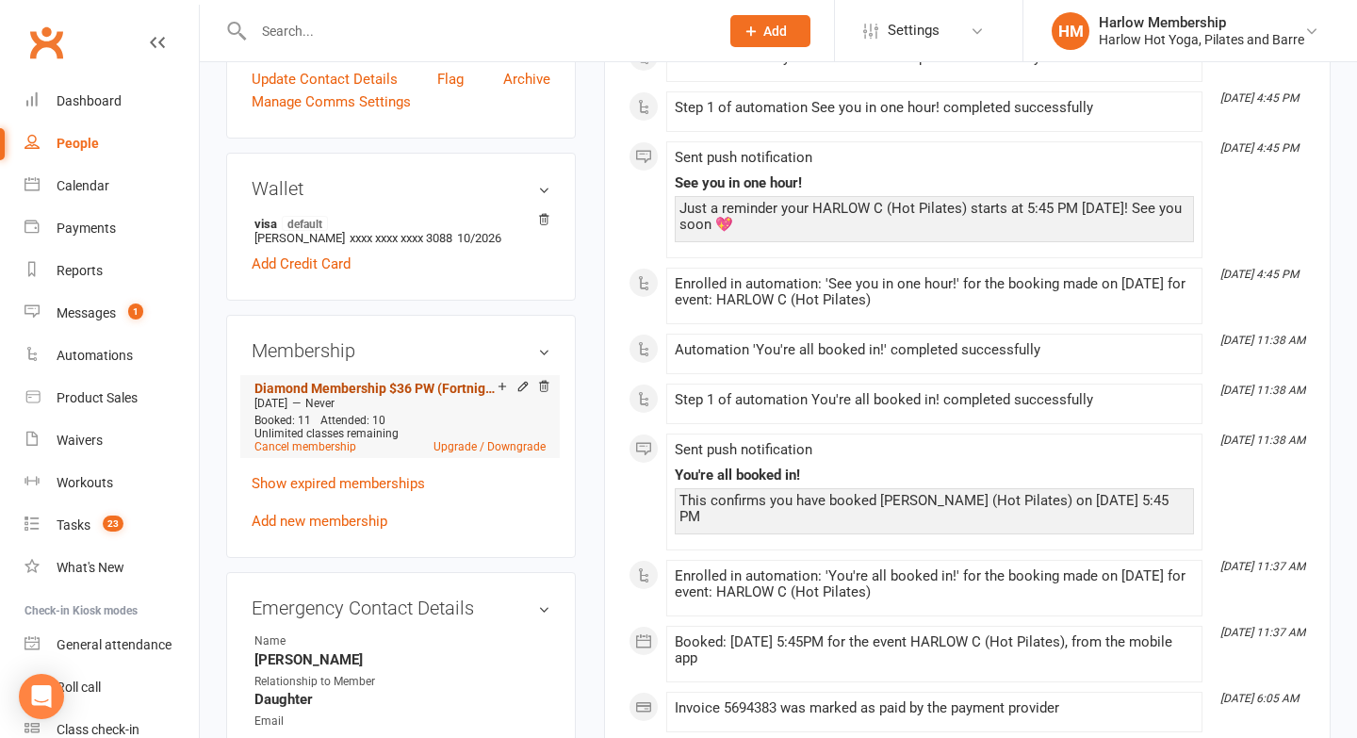
click at [347, 386] on link "Diamond Membership $36 PW (Fortnightly)" at bounding box center [375, 388] width 243 height 15
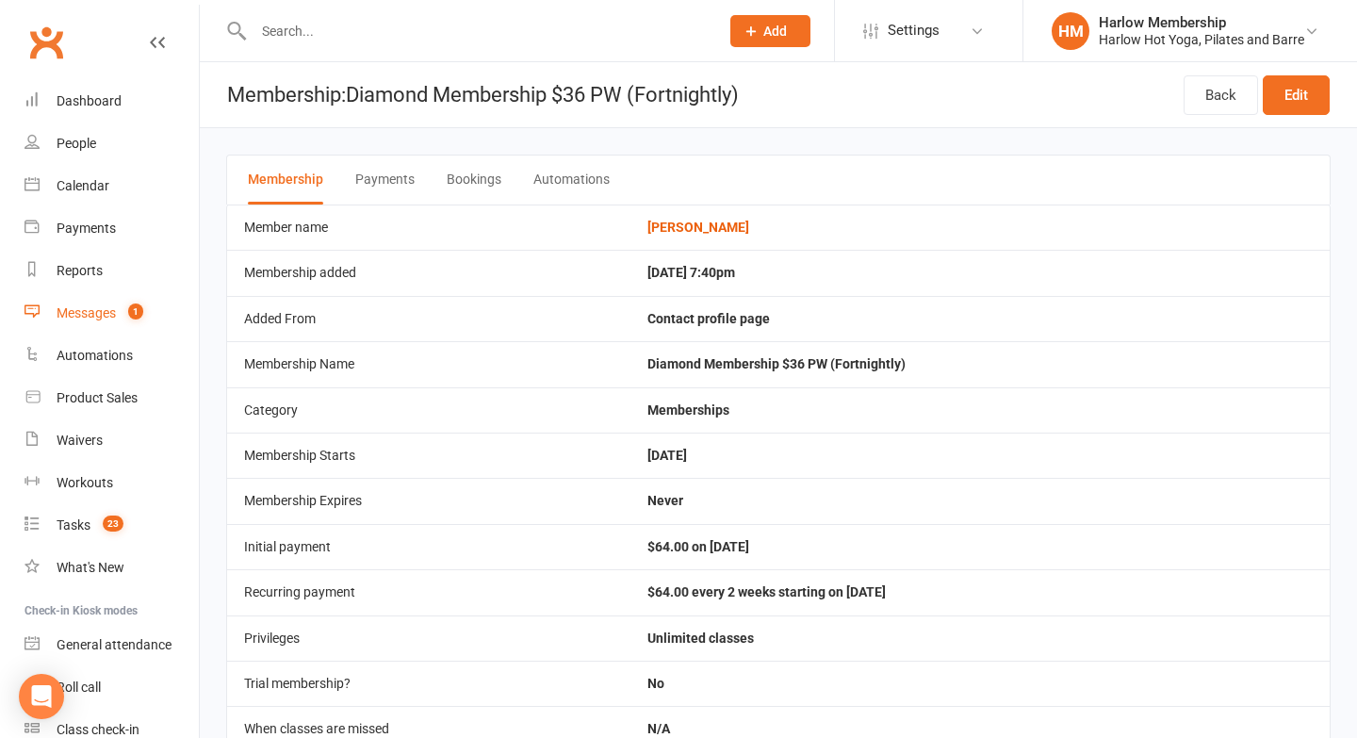
click at [90, 311] on div "Messages" at bounding box center [86, 312] width 59 height 15
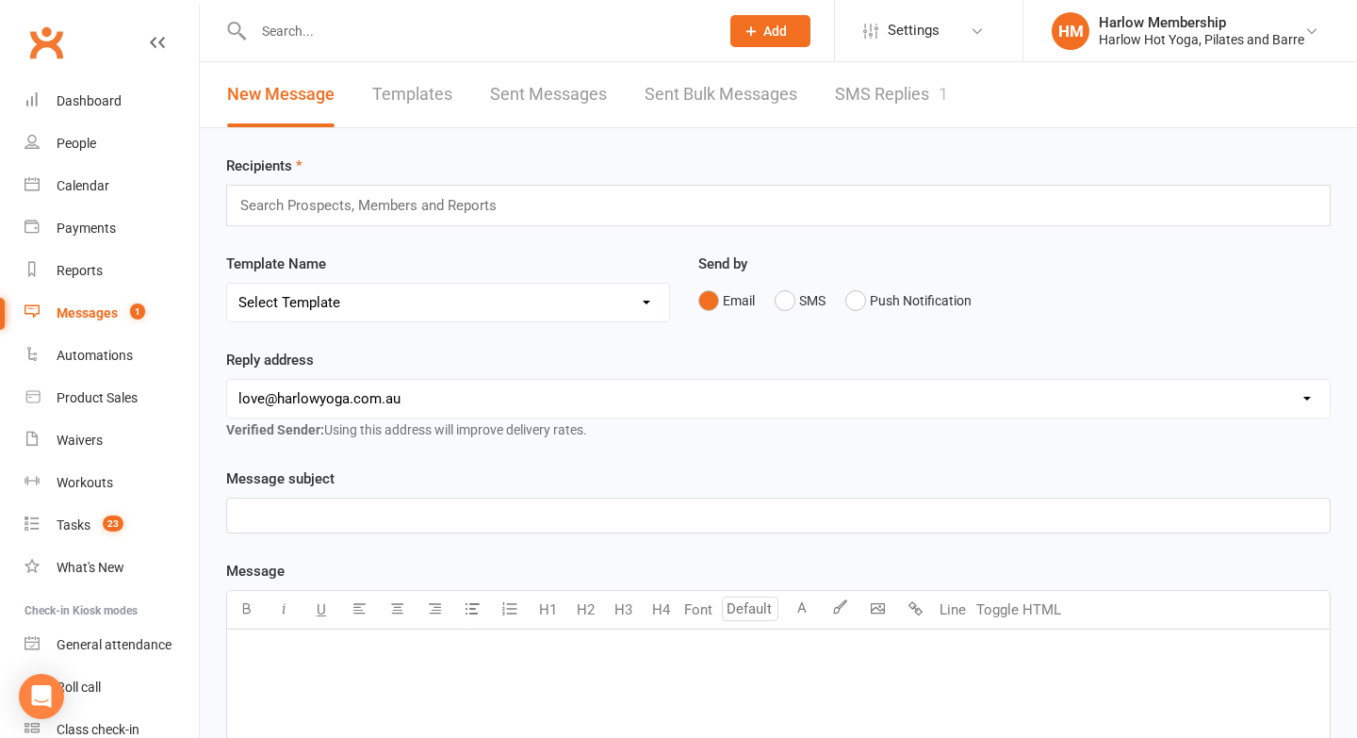
click at [871, 119] on link "SMS Replies 1" at bounding box center [891, 94] width 113 height 65
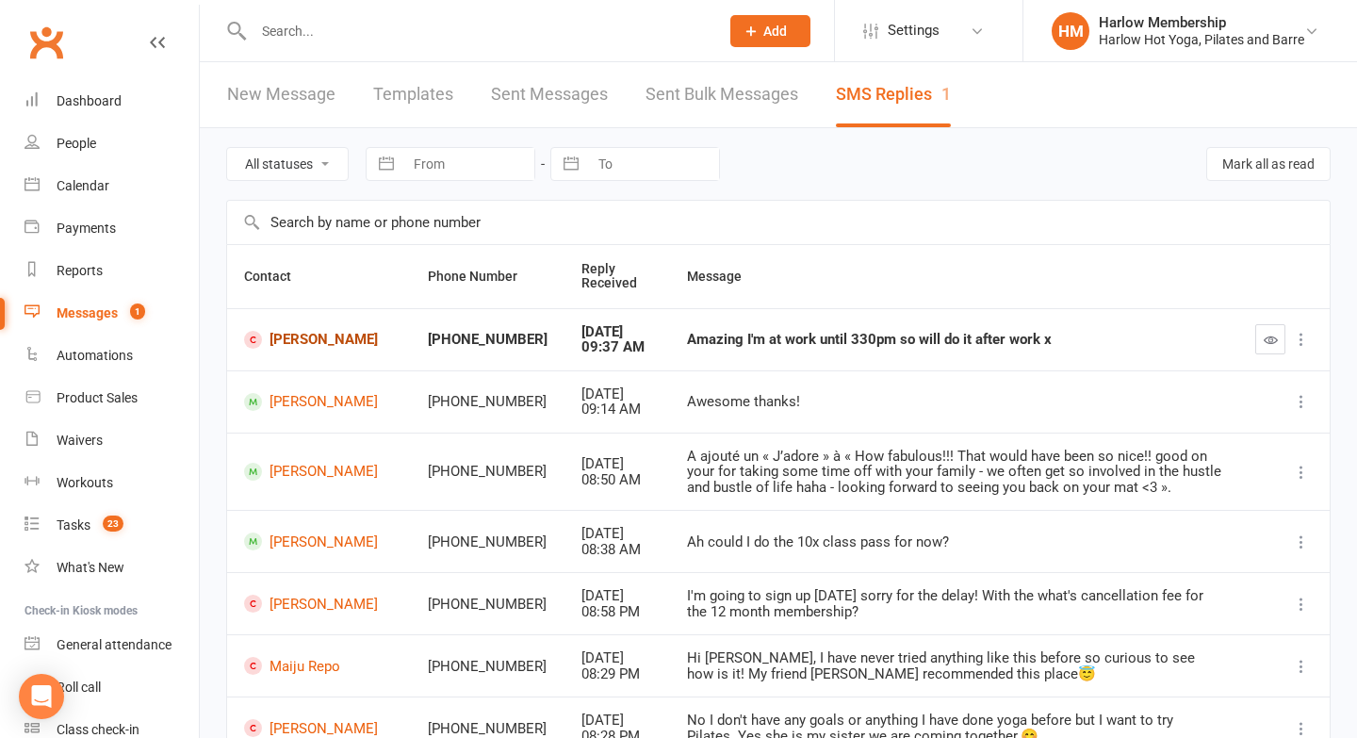
click at [285, 336] on link "[PERSON_NAME]" at bounding box center [319, 340] width 150 height 18
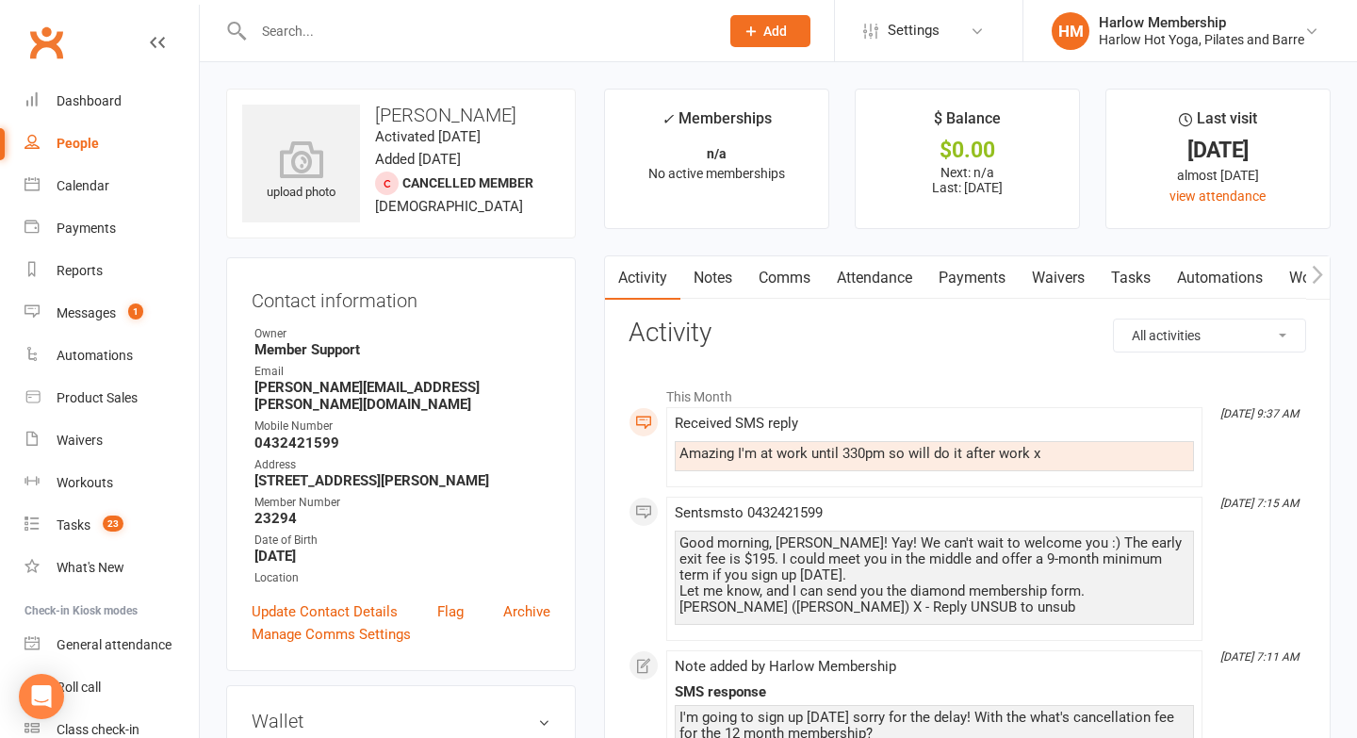
click at [794, 275] on link "Comms" at bounding box center [785, 277] width 78 height 43
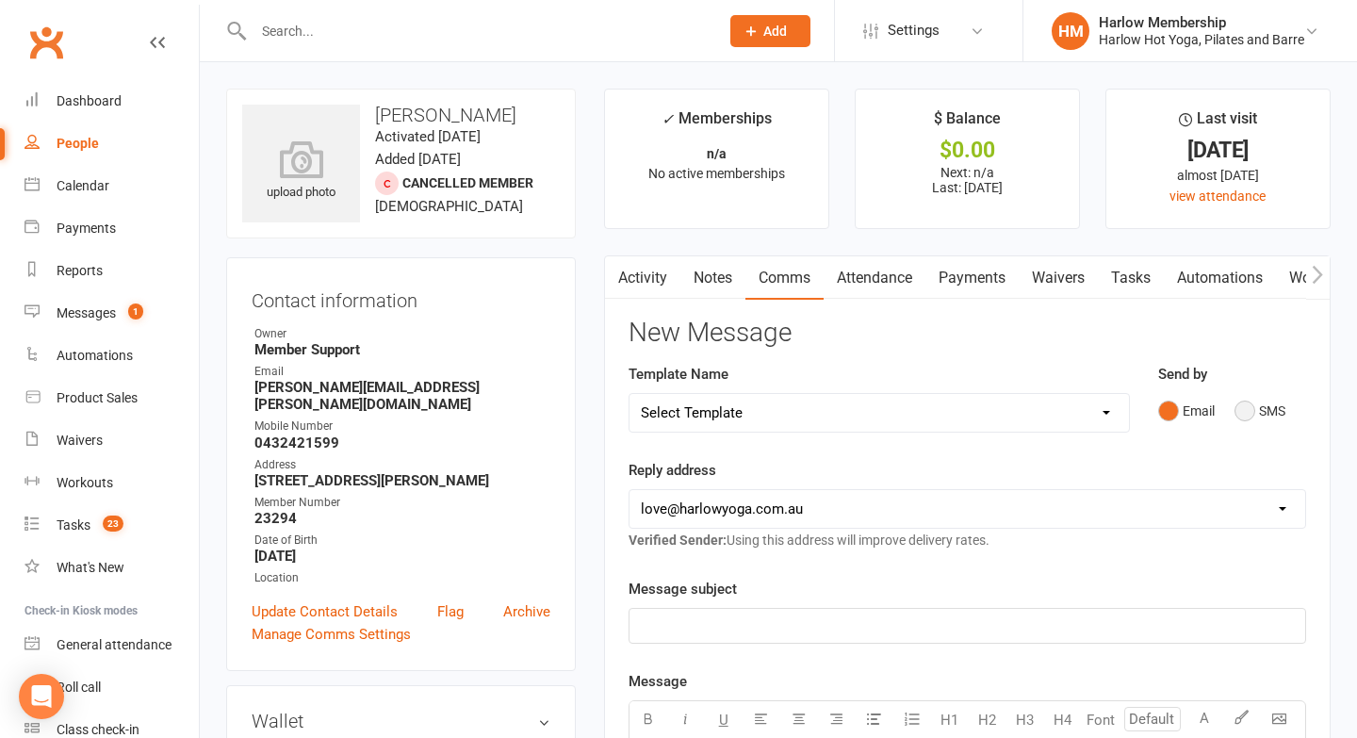
click at [1248, 413] on button "SMS" at bounding box center [1260, 411] width 51 height 36
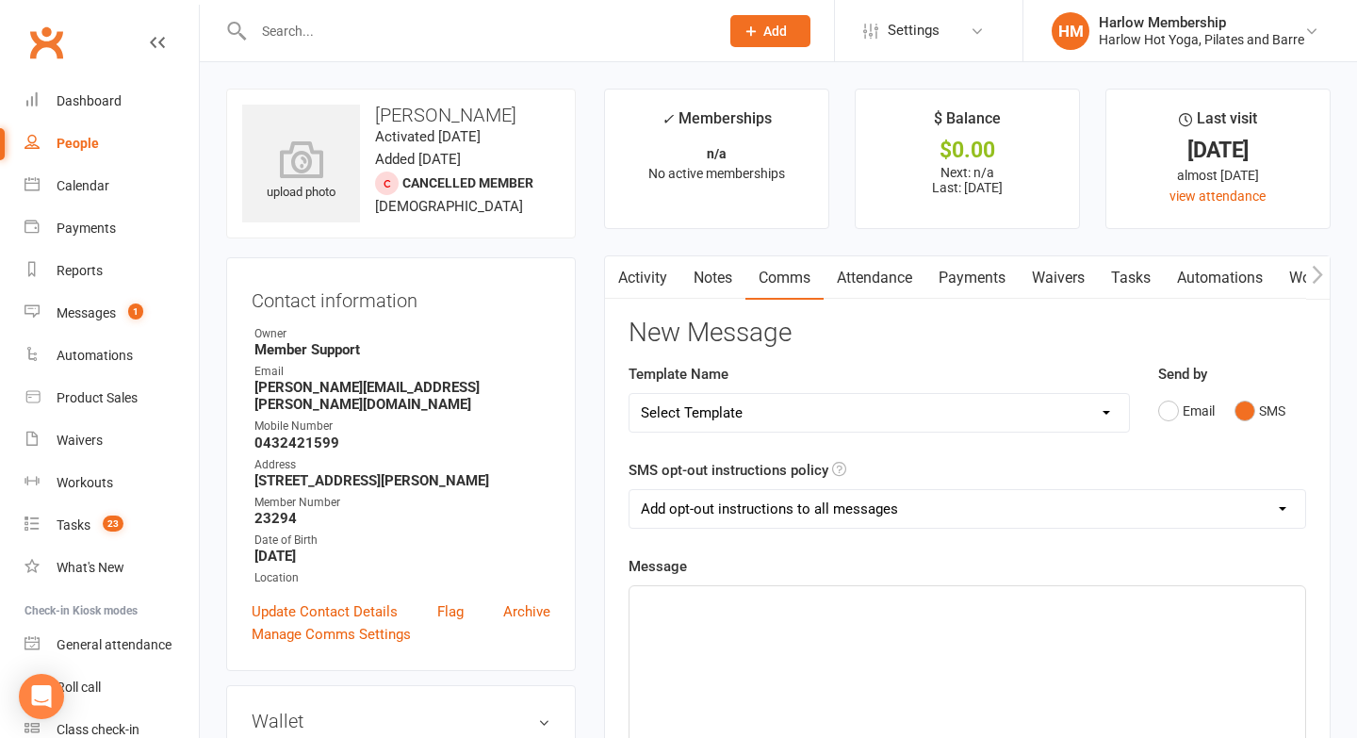
click at [707, 667] on div "﻿" at bounding box center [968, 727] width 676 height 283
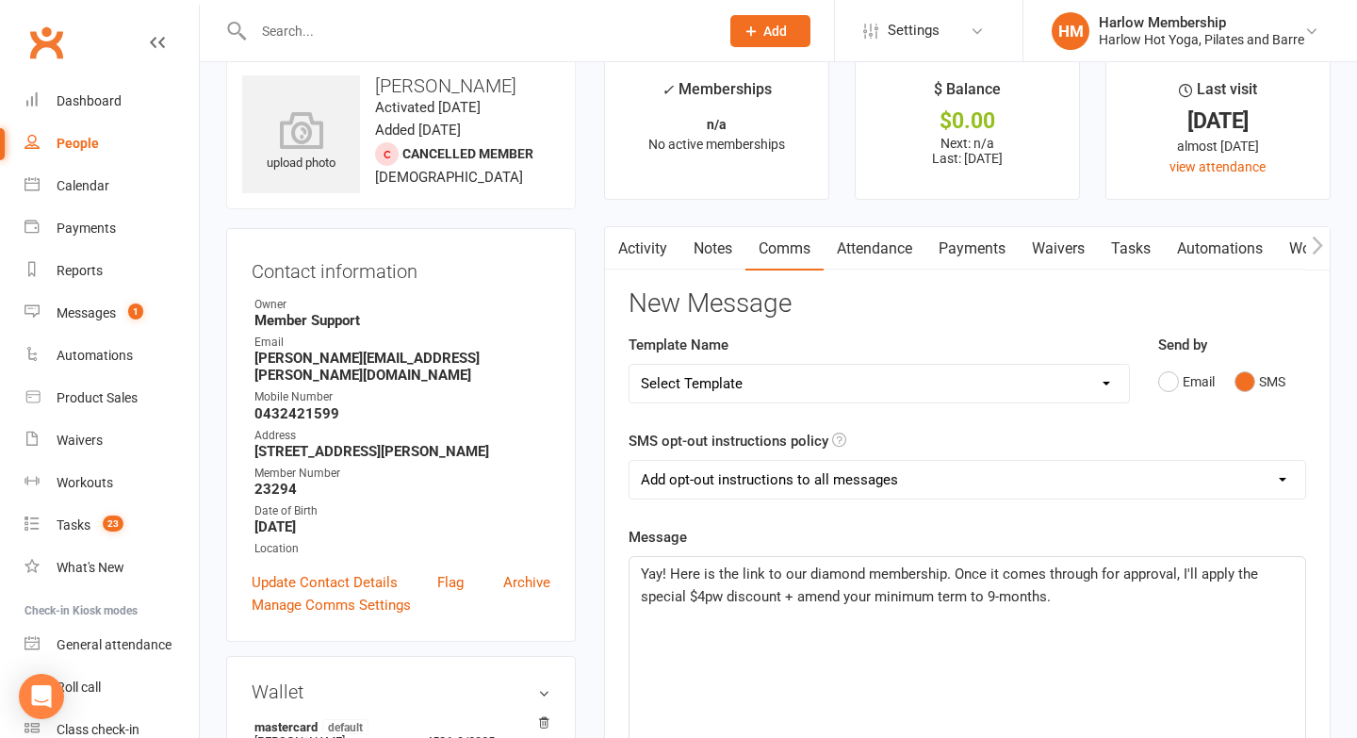
scroll to position [34, 0]
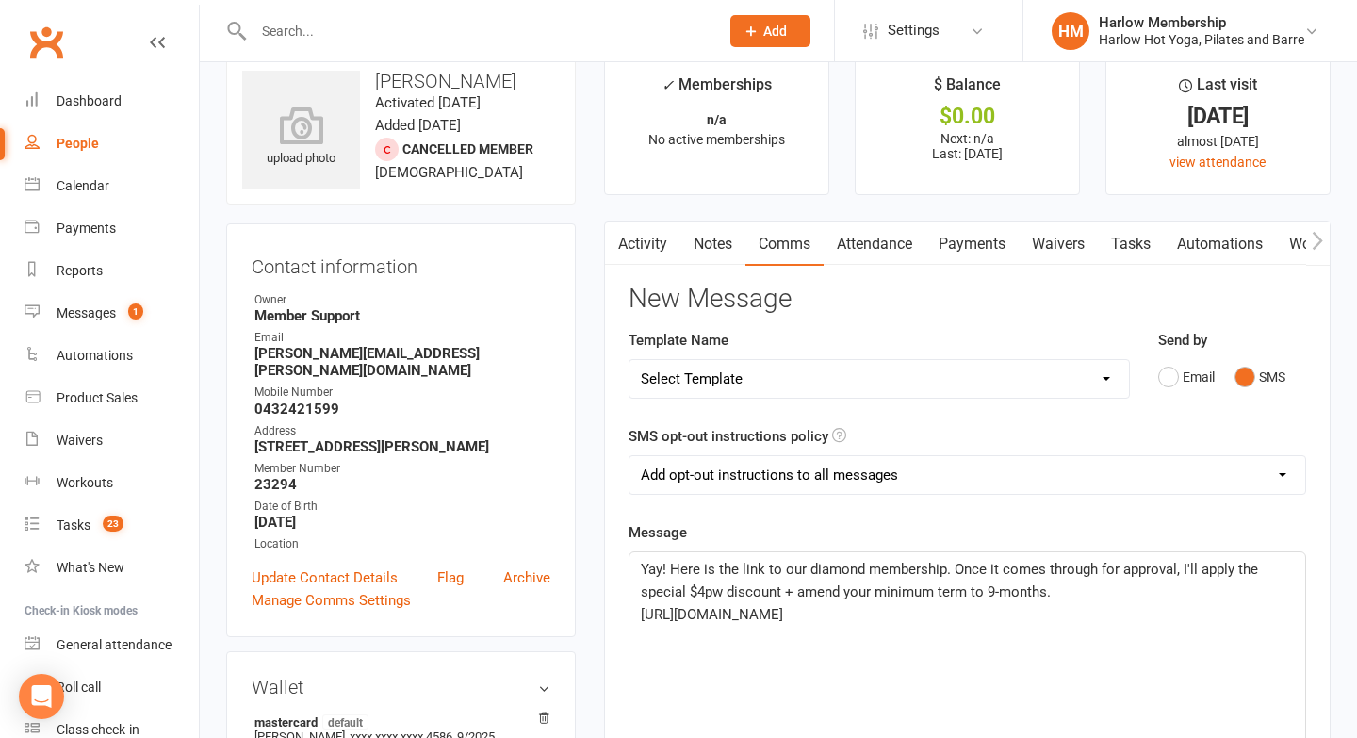
click at [1086, 599] on p "Yay! Here is the link to our diamond membership. Once it comes through for appr…" at bounding box center [967, 580] width 653 height 45
click at [1155, 591] on span "Yay! Here is the link to our diamond membership. Once it comes through for appr…" at bounding box center [951, 581] width 621 height 40
click at [1153, 596] on span "Yay! Here is the link to our diamond membership. Once it comes through for appr…" at bounding box center [951, 581] width 621 height 40
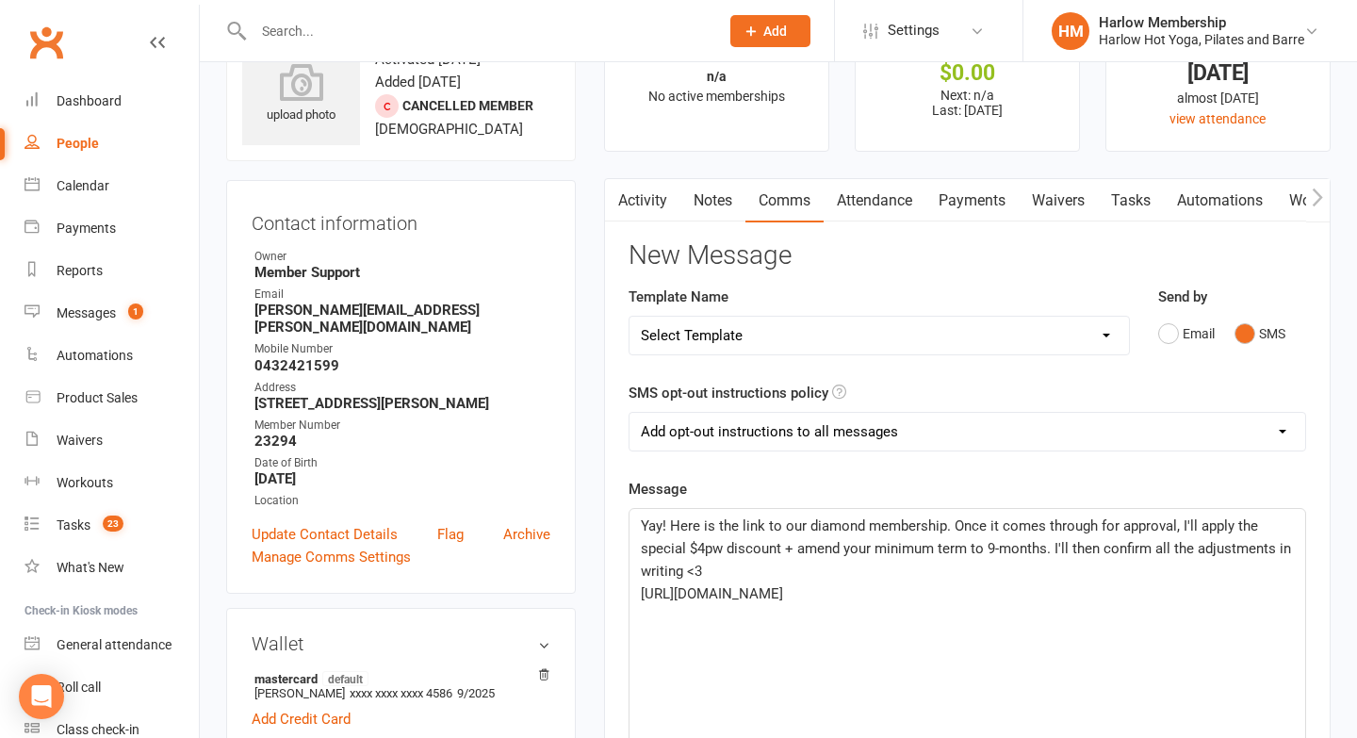
scroll to position [90, 0]
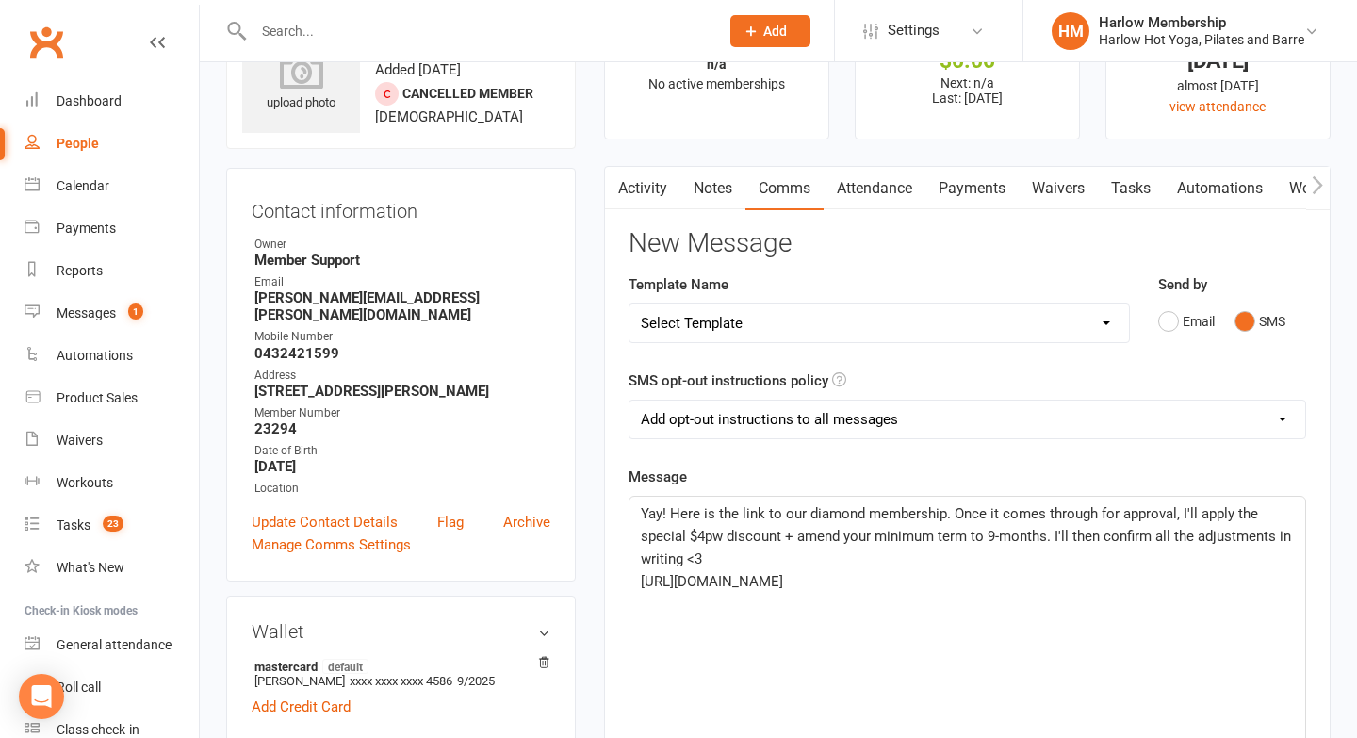
drag, startPoint x: 932, startPoint y: 584, endPoint x: 639, endPoint y: 513, distance: 301.8
click at [639, 513] on div "Yay! Here is the link to our diamond membership. Once it comes through for appr…" at bounding box center [968, 638] width 676 height 283
copy div "Yay! Here is the link to our diamond membership. Once it comes through for appr…"
click at [637, 184] on link "Activity" at bounding box center [642, 188] width 75 height 43
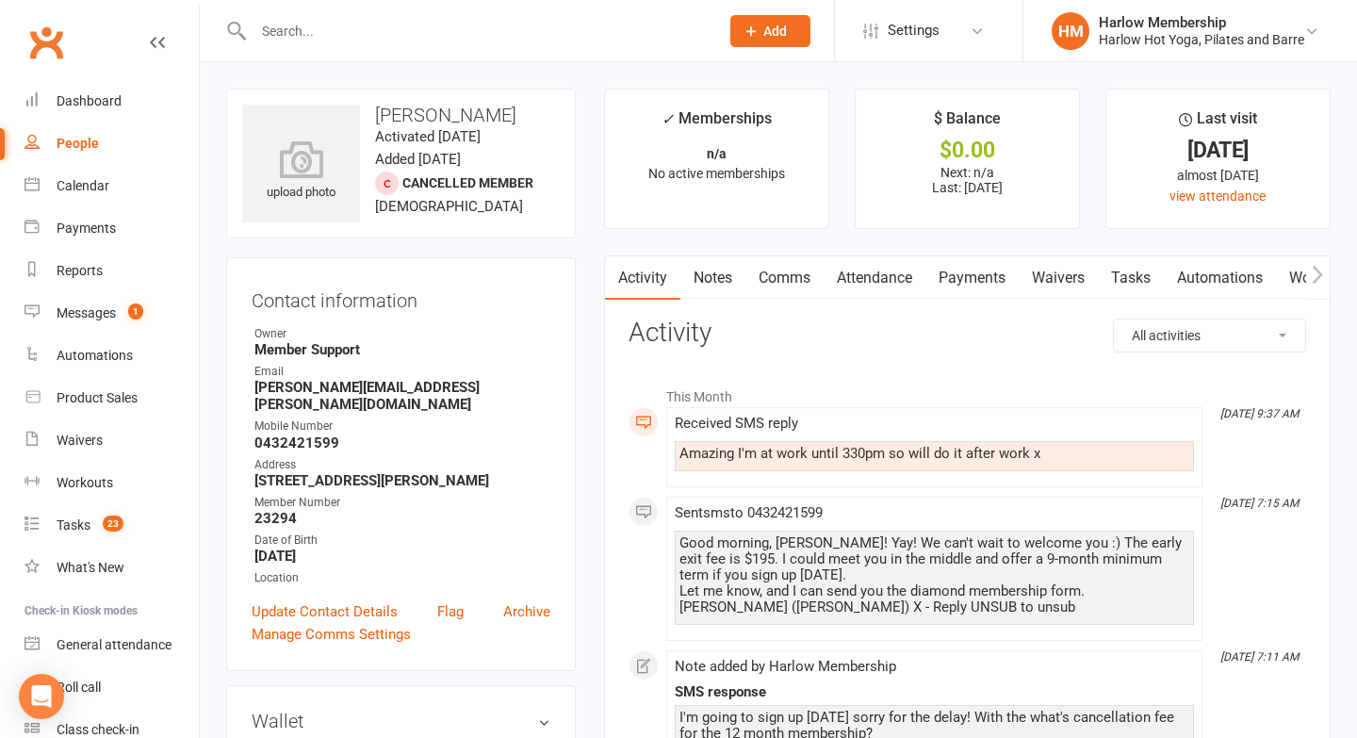
click at [714, 287] on link "Notes" at bounding box center [713, 277] width 65 height 43
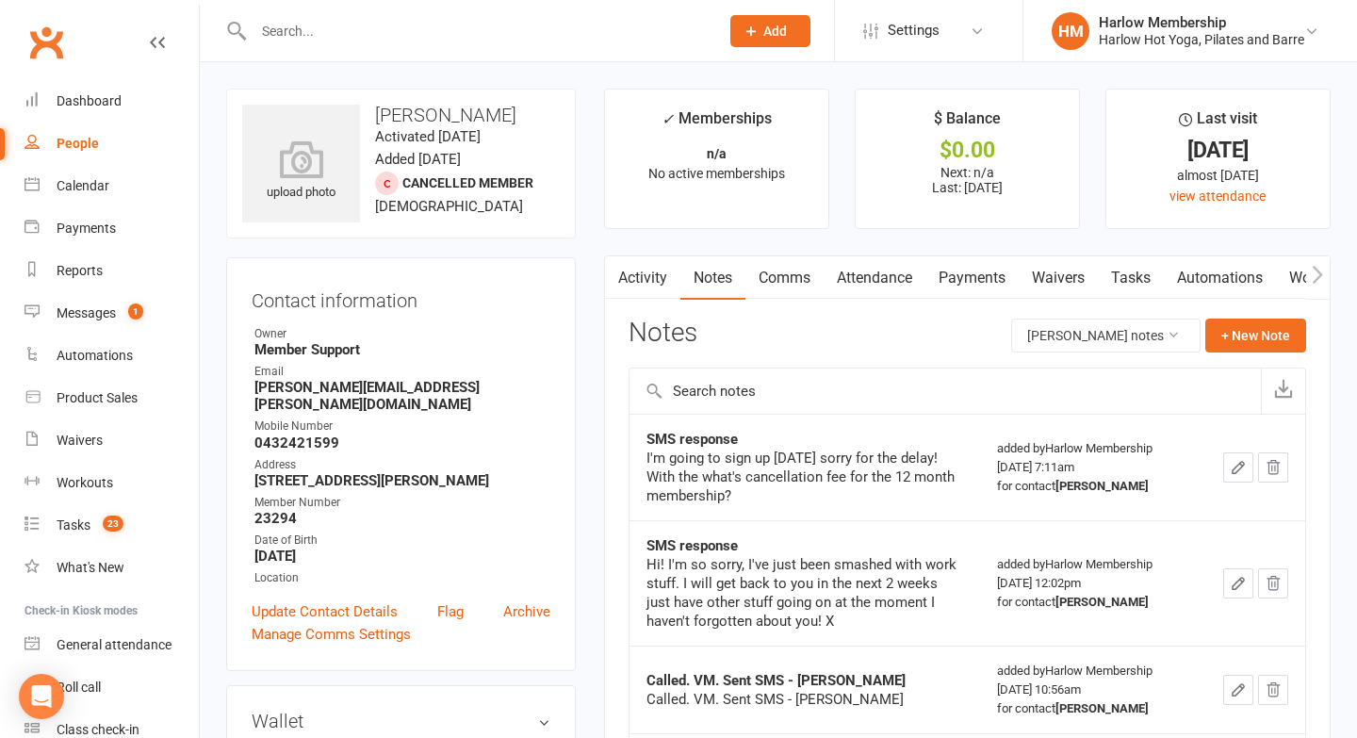
click at [761, 271] on link "Comms" at bounding box center [785, 277] width 78 height 43
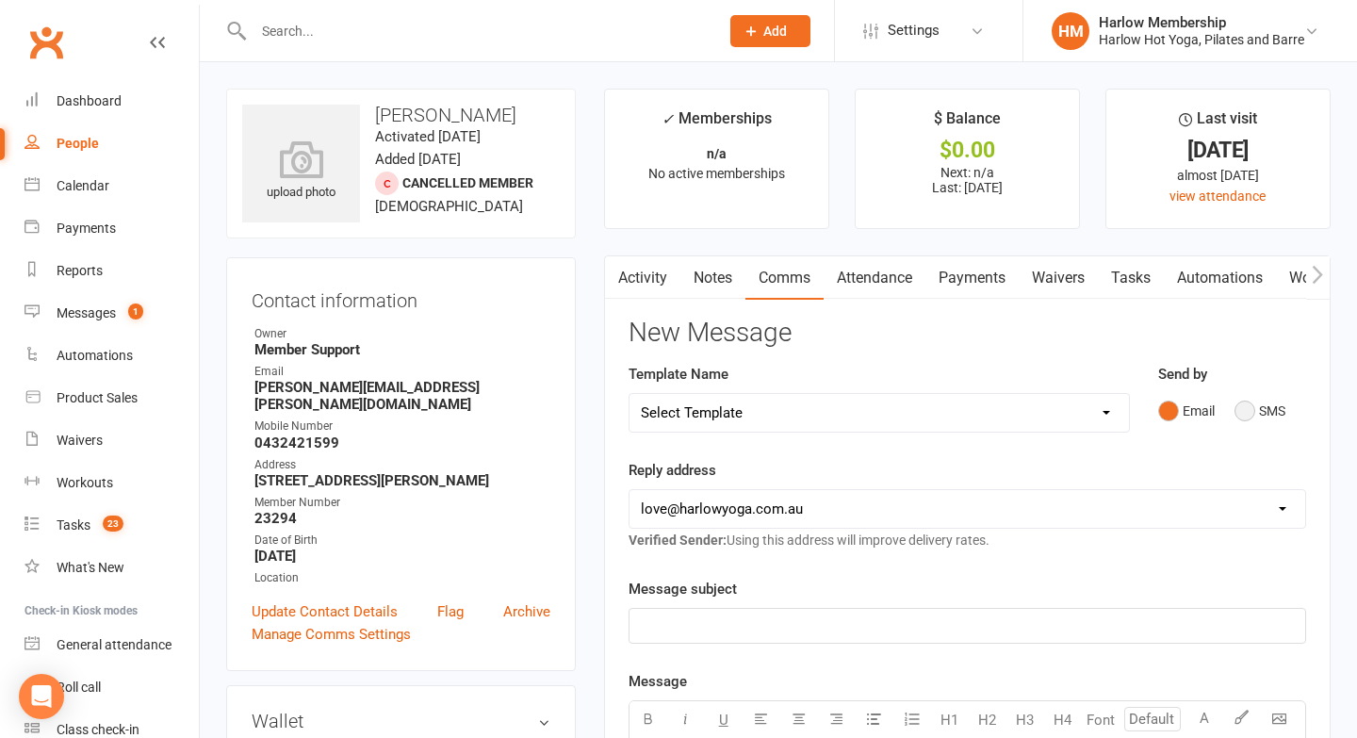
click at [1239, 410] on button "SMS" at bounding box center [1260, 411] width 51 height 36
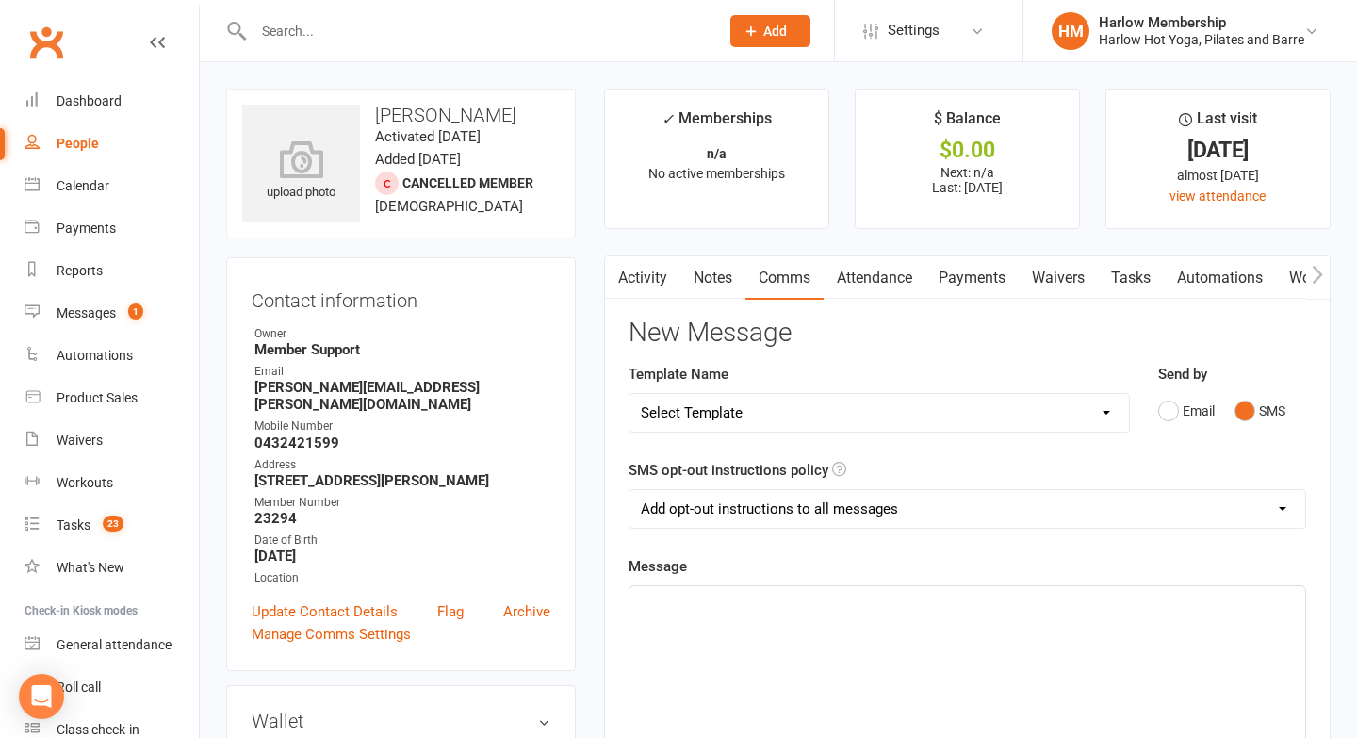
click at [756, 632] on div "﻿" at bounding box center [968, 727] width 676 height 283
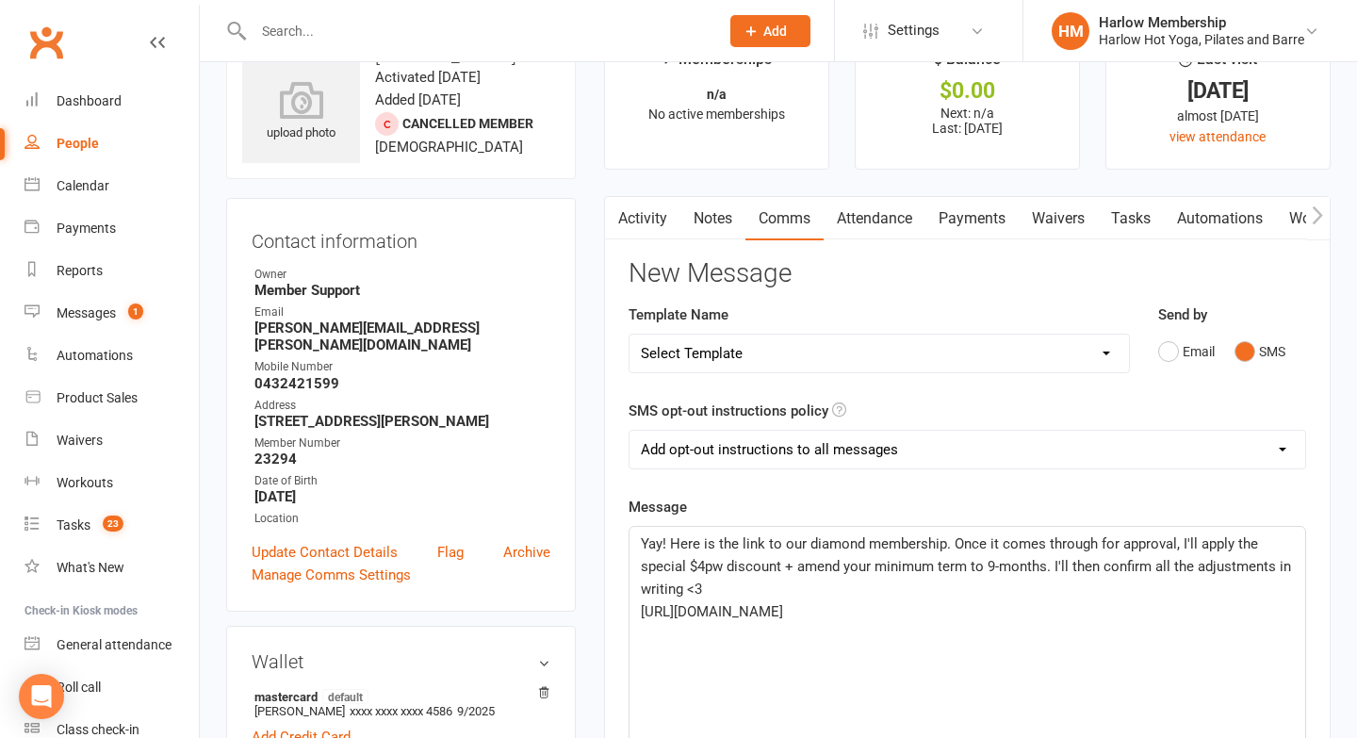
scroll to position [71, 0]
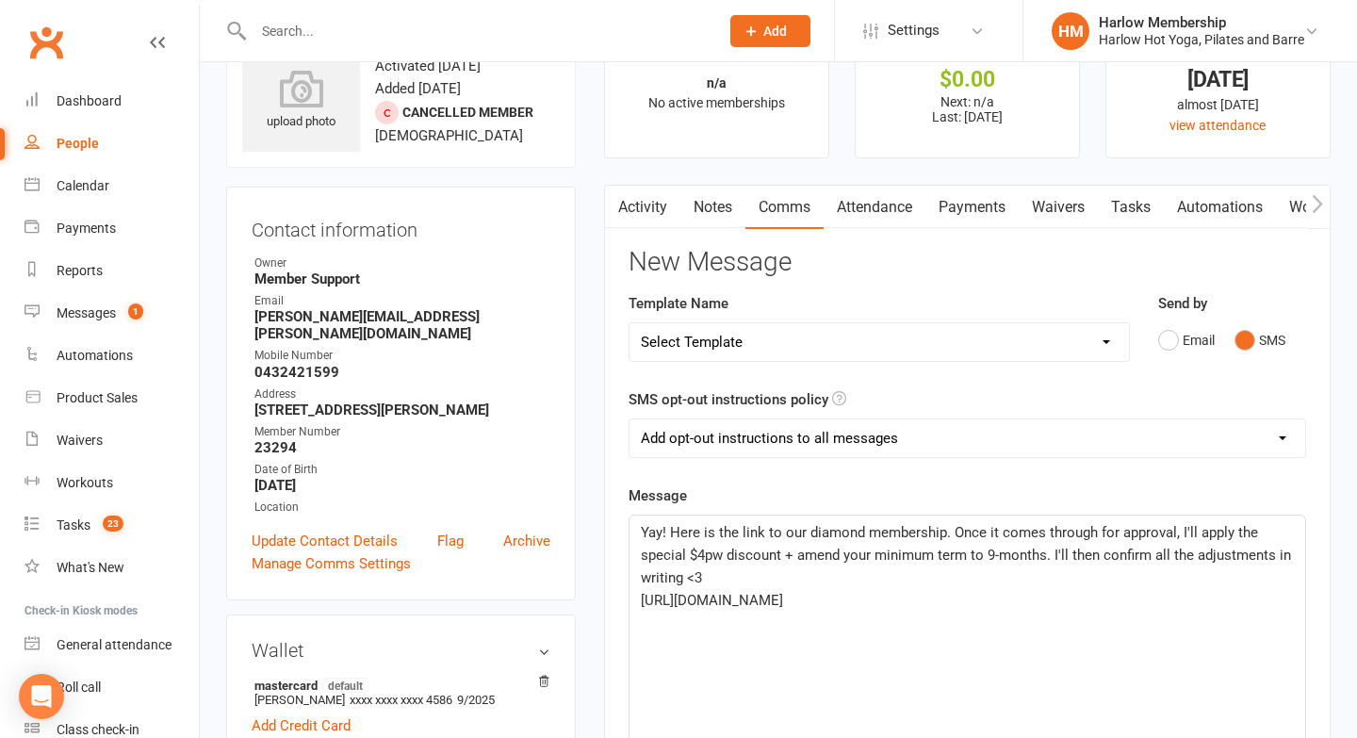
click at [665, 533] on span "Yay! Here is the link to our diamond membership. Once it comes through for appr…" at bounding box center [968, 555] width 654 height 62
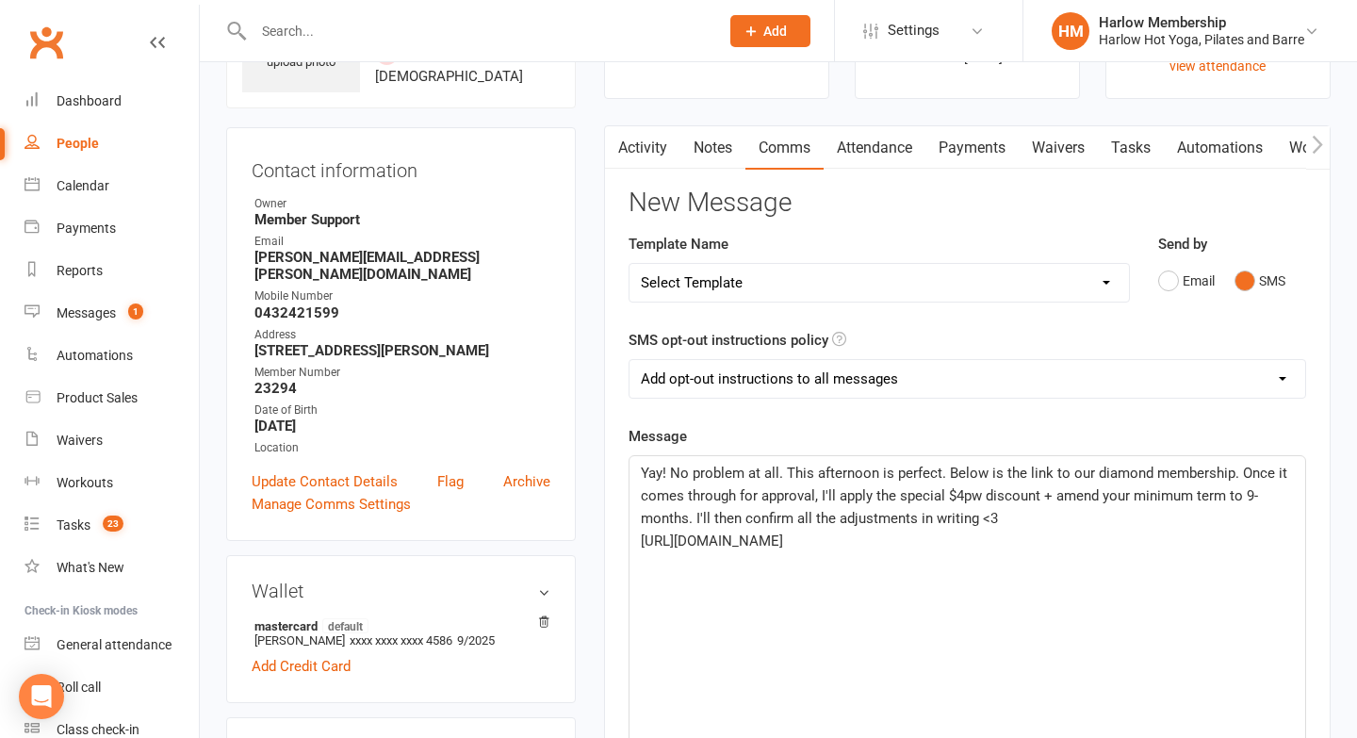
click at [746, 506] on p "Yay! No problem at all. This afternoon is perfect. Below is the link to our dia…" at bounding box center [967, 496] width 653 height 68
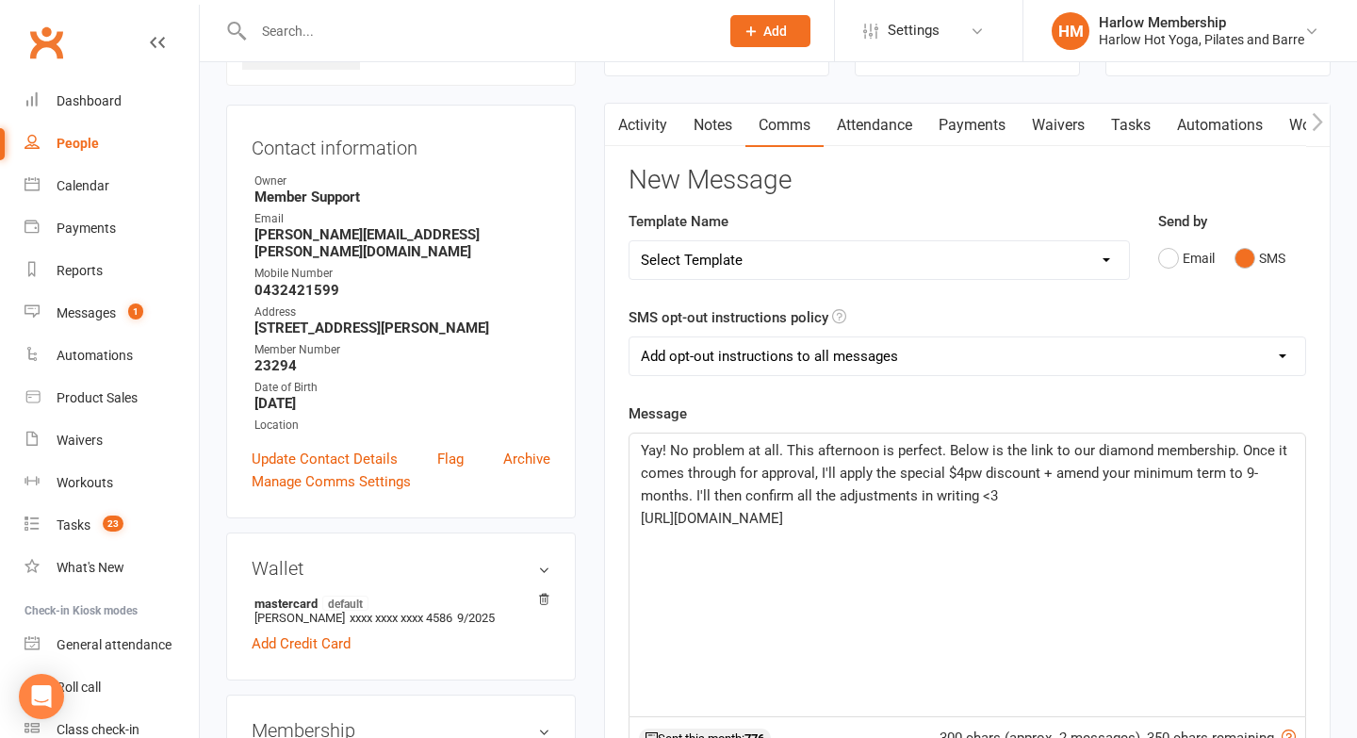
scroll to position [154, 0]
click at [735, 494] on span "Yay! No problem at all. This afternoon is perfect. Below is the link to our dia…" at bounding box center [966, 472] width 650 height 62
click at [958, 501] on span "Yay! No problem at all. This afternoon is perfect. Below is the link to our dia…" at bounding box center [966, 472] width 650 height 62
click at [959, 471] on span "Yay! No problem at all. This afternoon is perfect. Below is the link to our dia…" at bounding box center [966, 472] width 650 height 62
click at [1242, 476] on span "Yay! No problem at all. This afternoon is perfect. Below is the link to our dia…" at bounding box center [966, 472] width 650 height 62
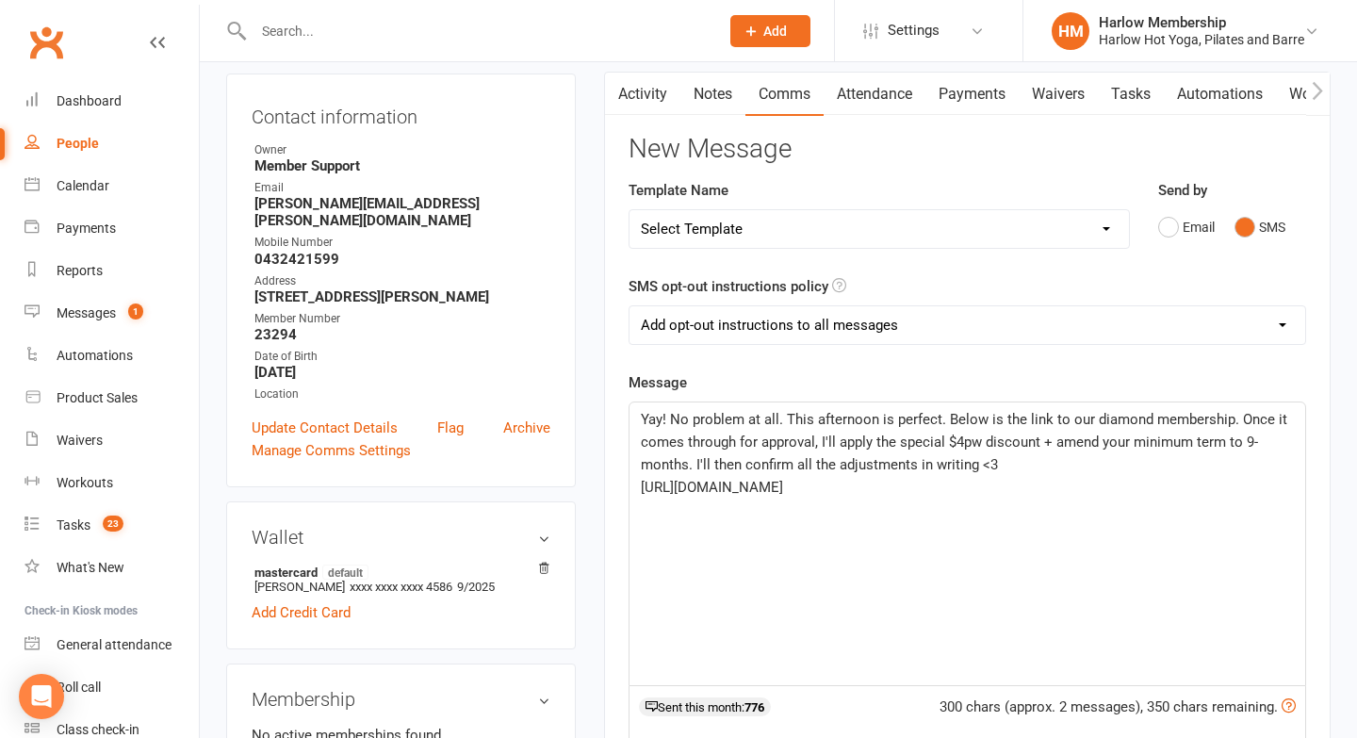
scroll to position [185, 0]
click at [704, 468] on span "Yay! No problem at all. This afternoon is perfect. Below is the link to our dia…" at bounding box center [966, 441] width 650 height 62
drag, startPoint x: 779, startPoint y: 416, endPoint x: 671, endPoint y: 417, distance: 108.4
click at [671, 417] on span "Yay! No problem at all. This afternoon is perfect. Below is the link to our dia…" at bounding box center [966, 441] width 650 height 62
click at [746, 438] on span "Yay! This afternoon is perfect. Below is the link to our diamond membership. On…" at bounding box center [968, 441] width 654 height 62
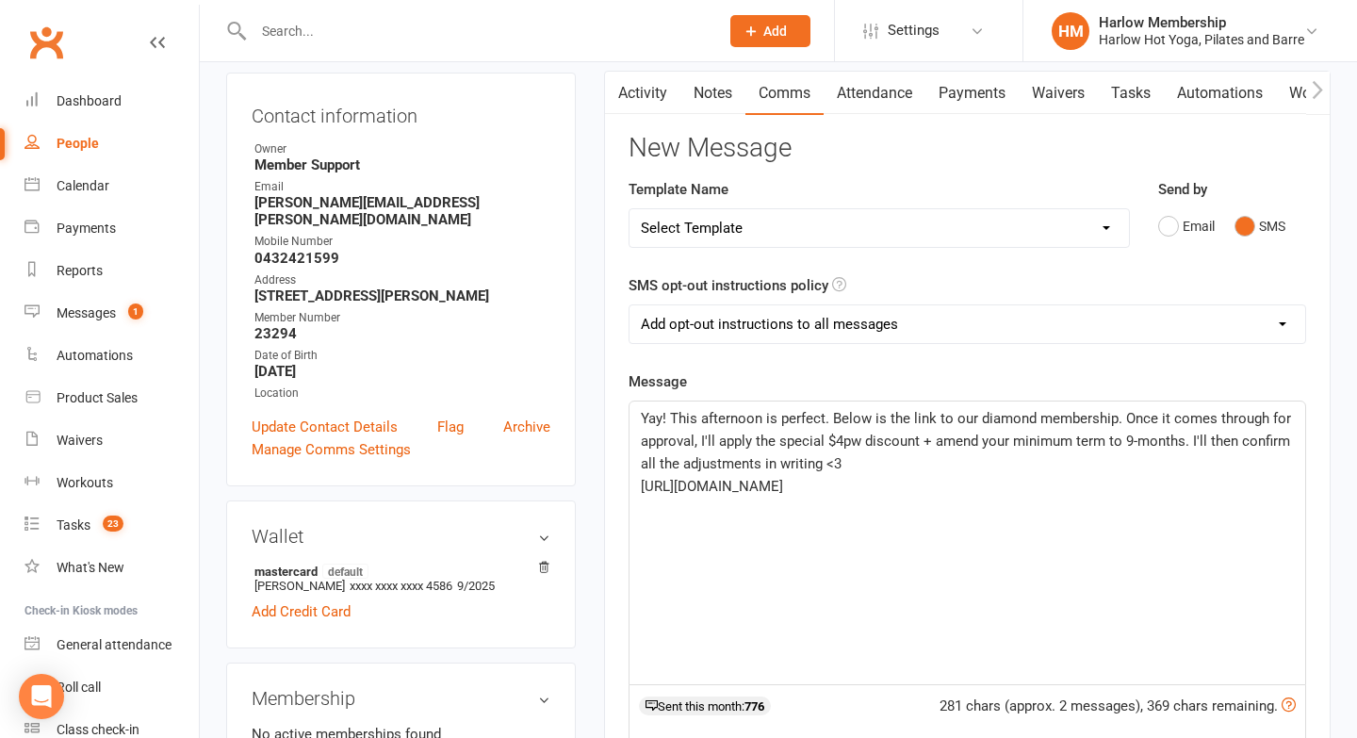
click at [1189, 441] on span "Yay! This afternoon is perfect. Below is the link to our diamond membership. On…" at bounding box center [968, 441] width 654 height 62
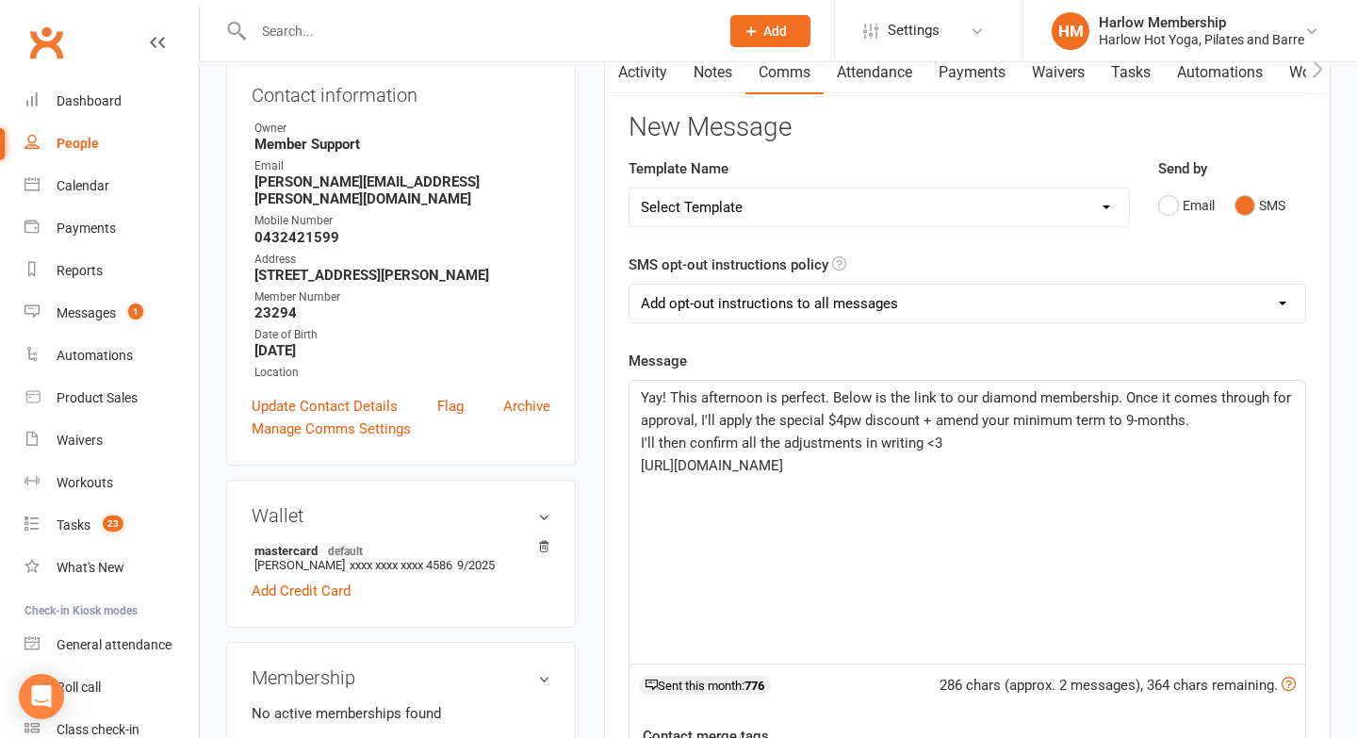
scroll to position [207, 0]
click at [1109, 418] on span "Yay! This afternoon is perfect. Below is the link to our diamond membership. On…" at bounding box center [968, 407] width 654 height 40
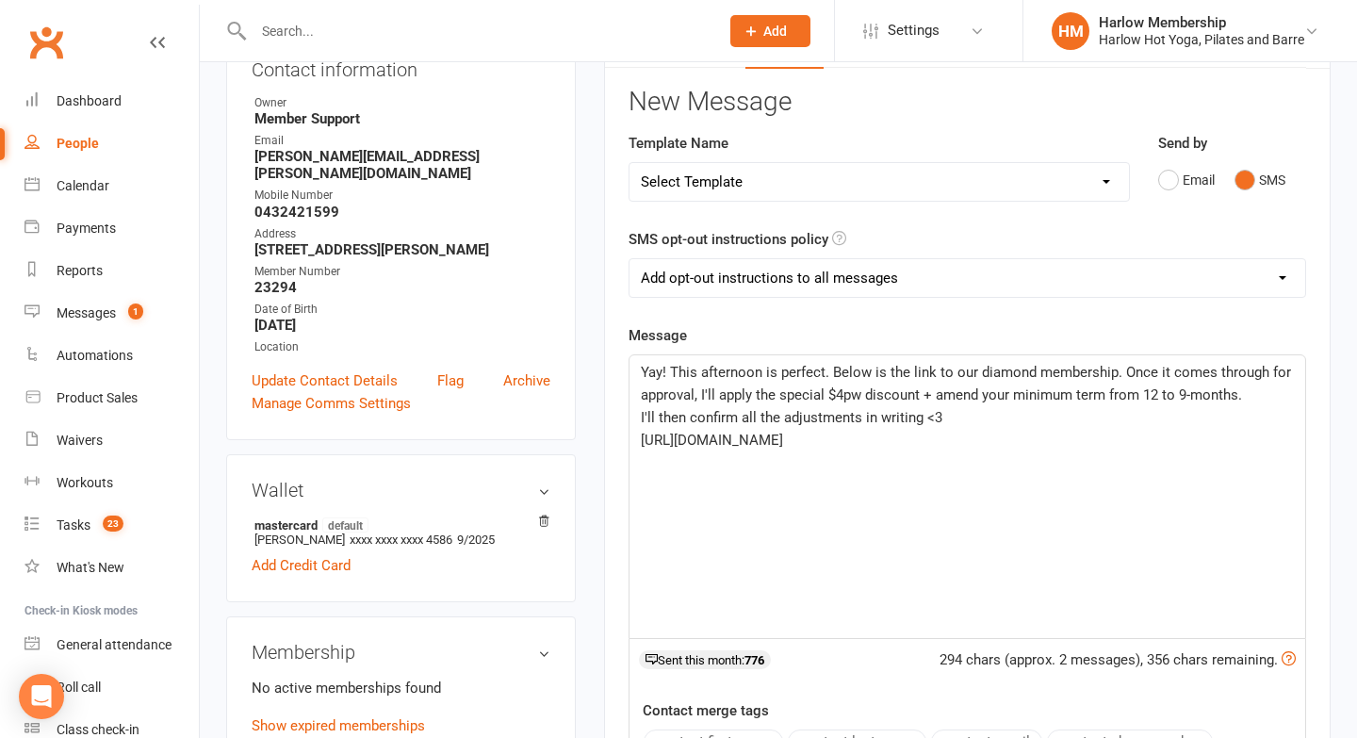
scroll to position [232, 0]
click at [833, 372] on span "Yay! This afternoon is perfect. Below is the link to our diamond membership. On…" at bounding box center [968, 383] width 654 height 40
drag, startPoint x: 1120, startPoint y: 370, endPoint x: 1001, endPoint y: 413, distance: 126.1
click at [1121, 413] on div "Yay! This afternoon is perfect. Below is the link to our diamond membership. On…" at bounding box center [968, 495] width 676 height 283
click at [923, 413] on span "I'll then confirm all the adjustments in writing <3" at bounding box center [792, 416] width 302 height 17
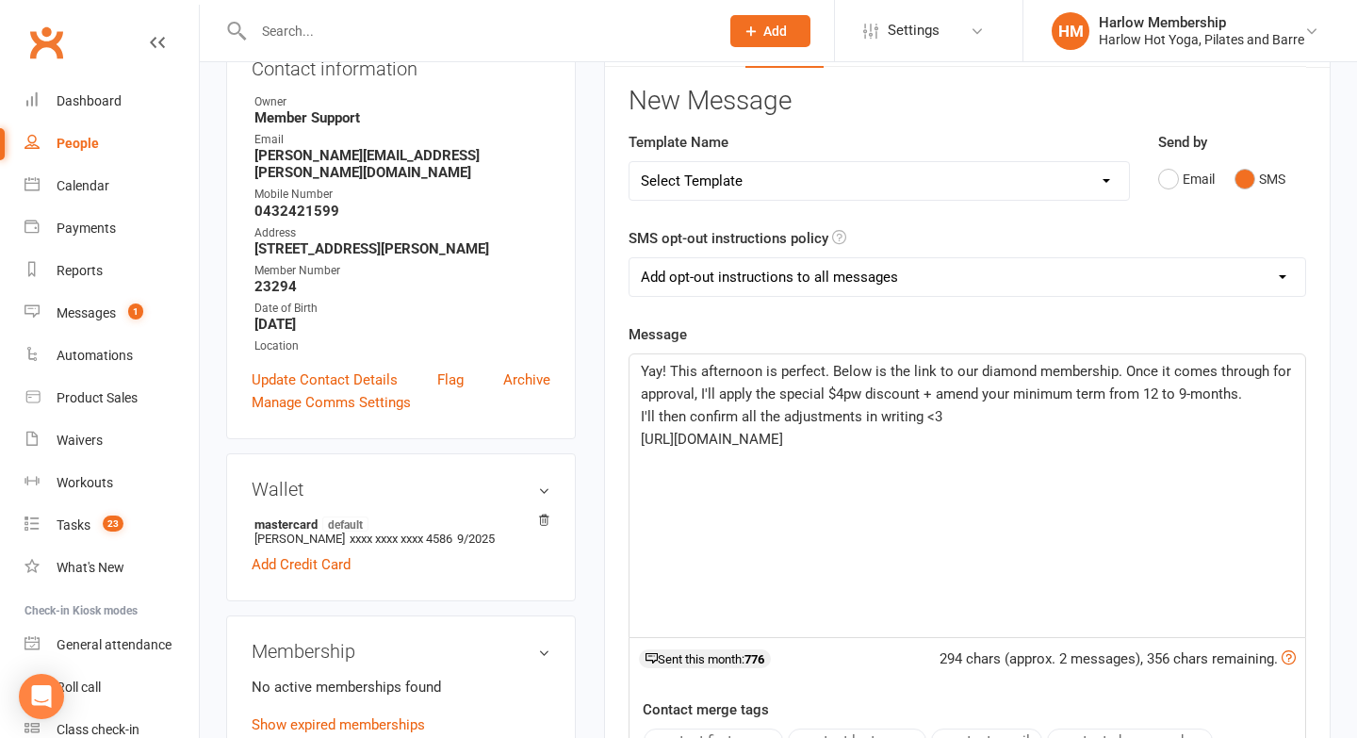
click at [1248, 391] on p "Yay! This afternoon is perfect. Below is the link to our diamond membership. On…" at bounding box center [967, 382] width 653 height 45
click at [641, 421] on span "Yay! This afternoon is perfect. Below is the link to our diamond membership. On…" at bounding box center [968, 394] width 654 height 62
click at [696, 440] on span "I'll then confirm all the adjustments in writing <3" at bounding box center [792, 439] width 302 height 17
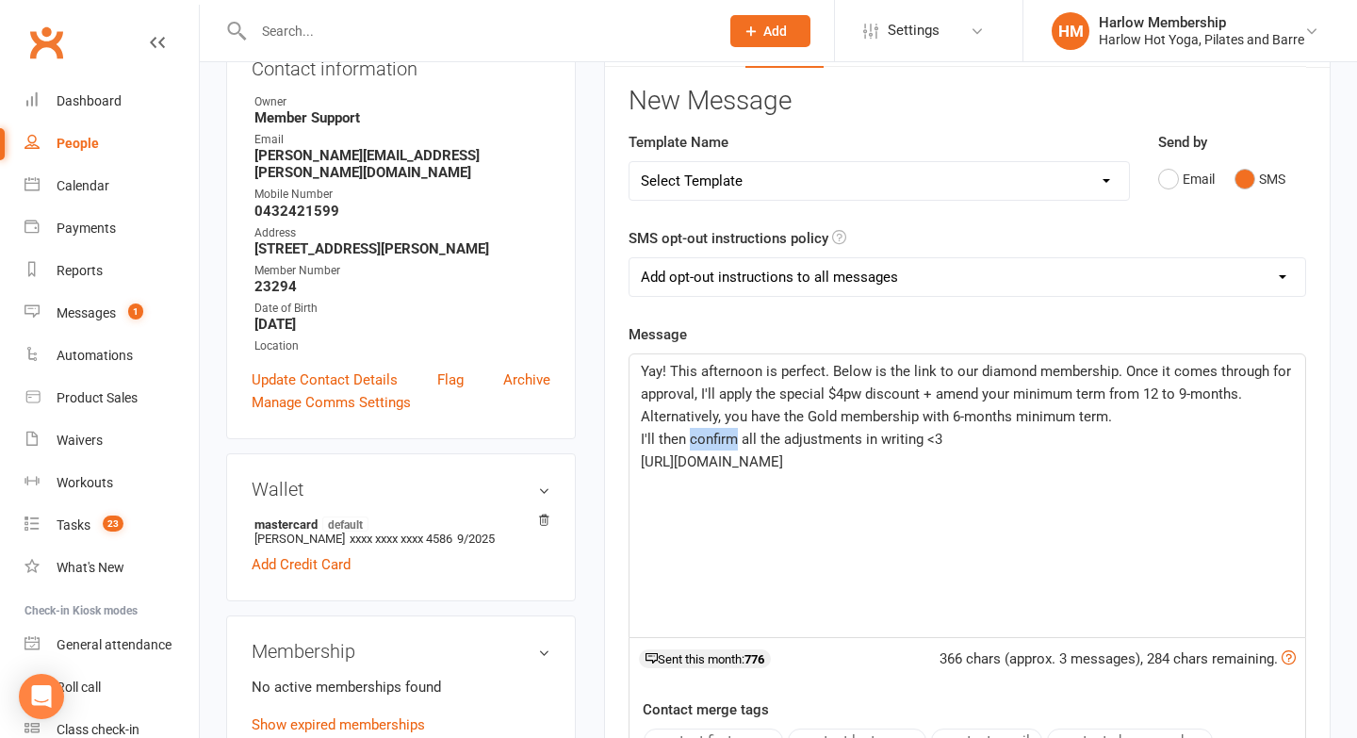
click at [696, 440] on span "I'll then confirm all the adjustments in writing <3" at bounding box center [792, 439] width 302 height 17
click at [706, 413] on span "Yay! This afternoon is perfect. Below is the link to our diamond membership. On…" at bounding box center [968, 394] width 654 height 62
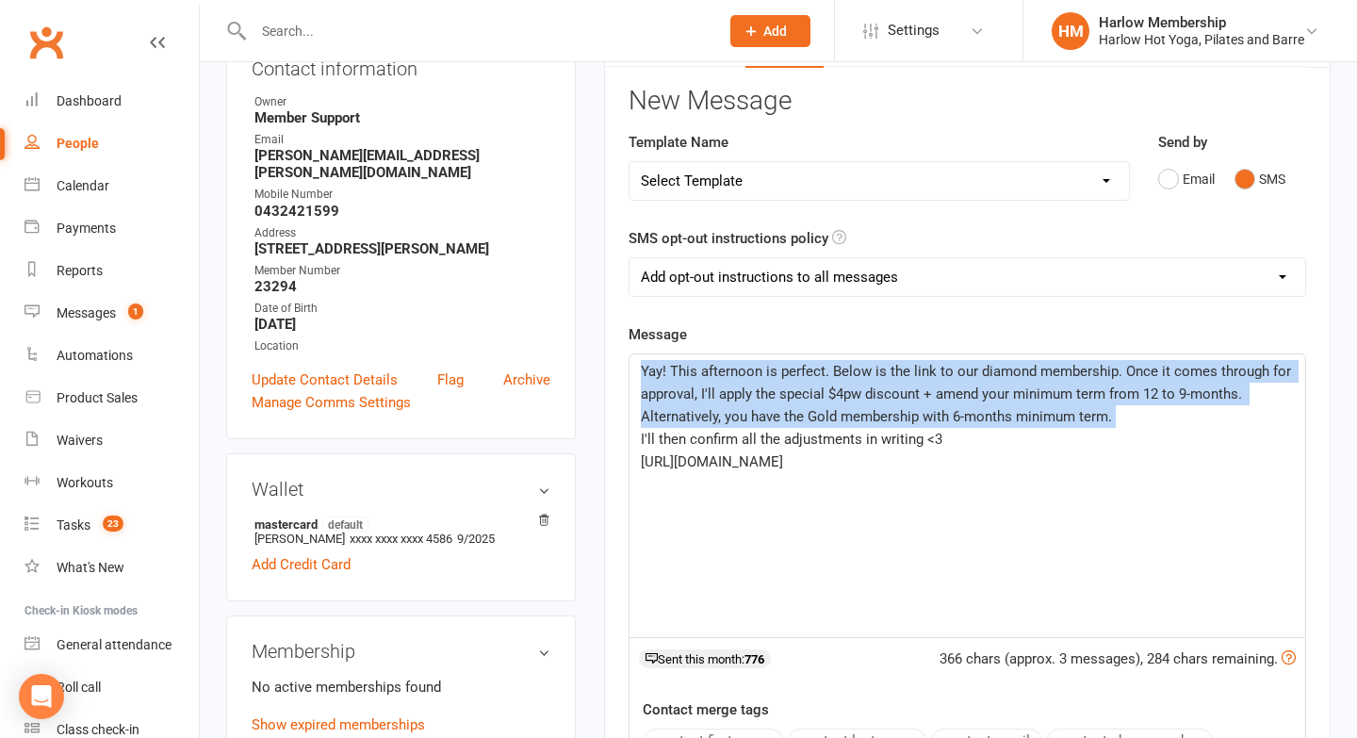
click at [706, 413] on span "Yay! This afternoon is perfect. Below is the link to our diamond membership. On…" at bounding box center [968, 394] width 654 height 62
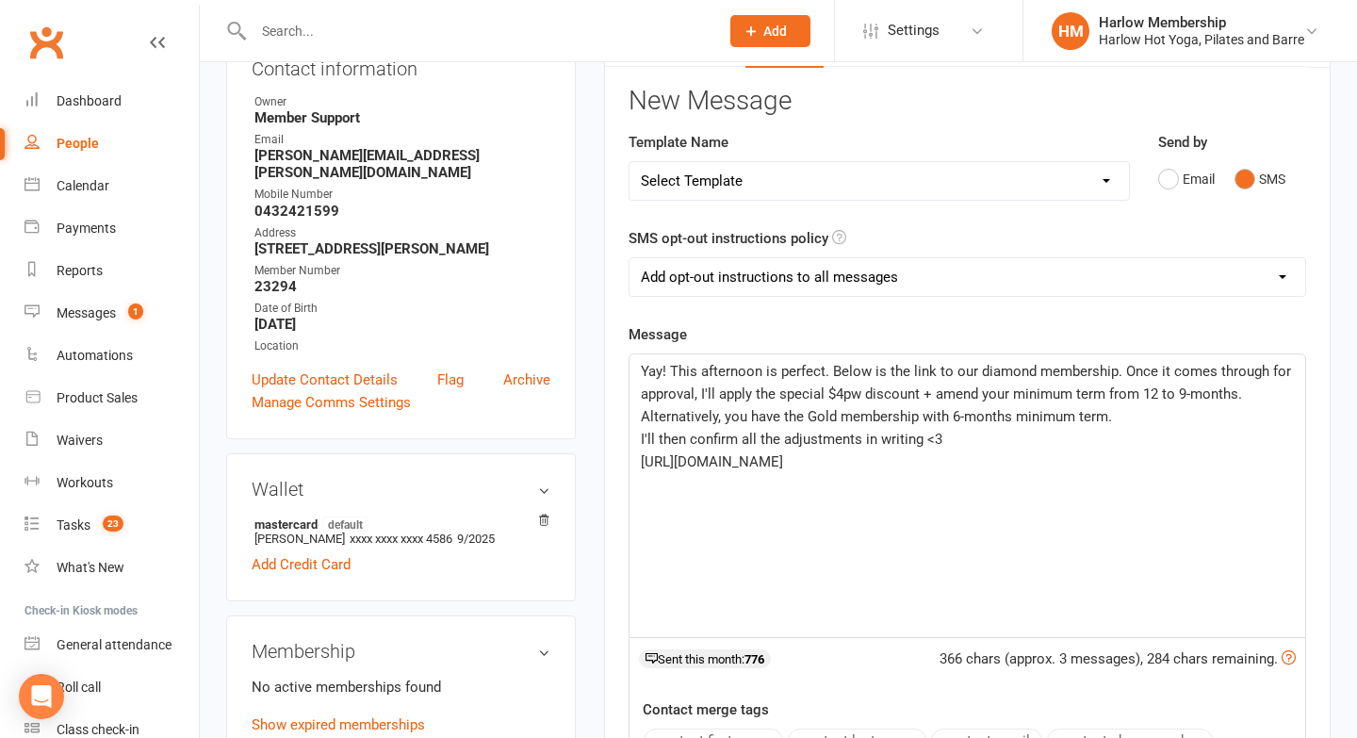
drag, startPoint x: 1120, startPoint y: 424, endPoint x: 616, endPoint y: 415, distance: 503.4
click at [616, 415] on div "Activity Notes Comms Attendance Payments Waivers Tasks Automations Workouts Mob…" at bounding box center [967, 558] width 727 height 1069
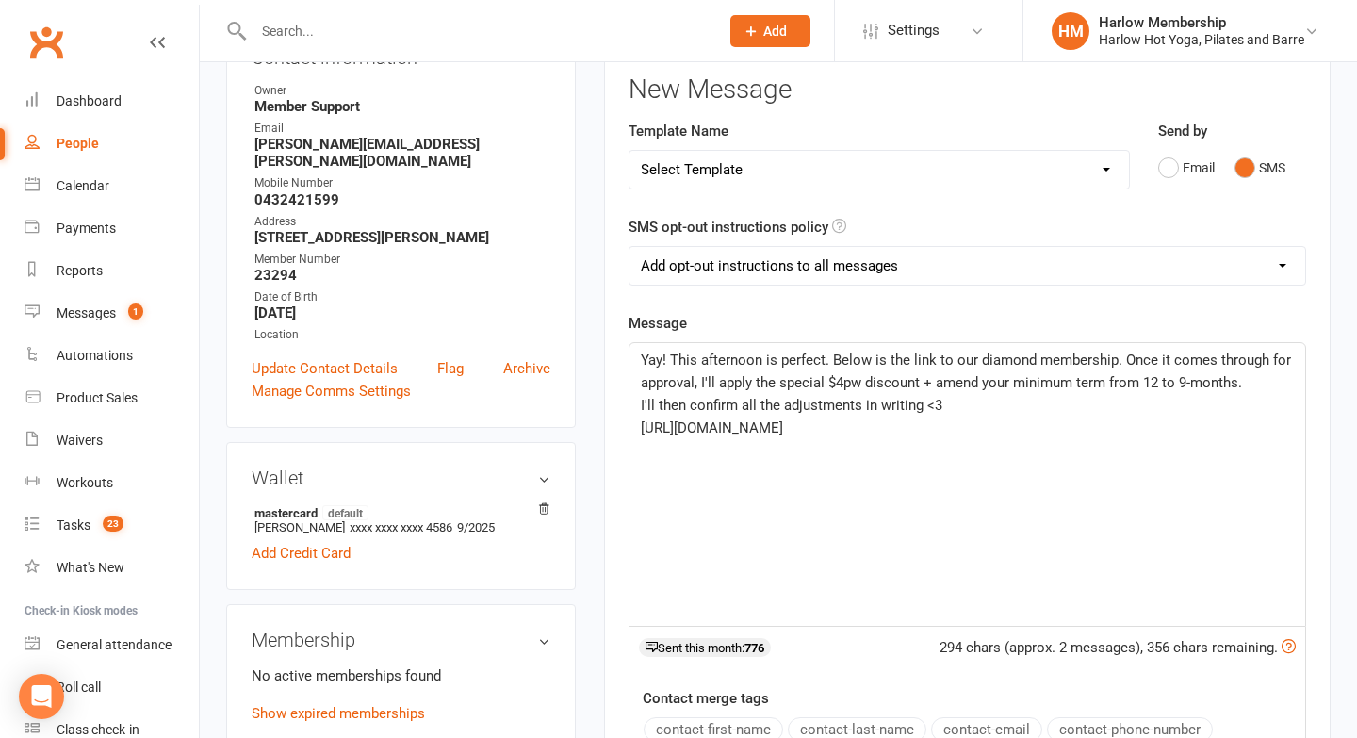
click at [981, 361] on span "Yay! This afternoon is perfect. Below is the link to our diamond membership. On…" at bounding box center [968, 372] width 654 height 40
click at [1047, 359] on span "Yay! This afternoon is perfect. Below is the link to our Diamond membership. On…" at bounding box center [969, 372] width 656 height 40
click at [1083, 387] on span "Yay! This afternoon is perfect. Below is the link to our Diamond Membership. On…" at bounding box center [969, 372] width 656 height 40
drag, startPoint x: 1159, startPoint y: 380, endPoint x: 1107, endPoint y: 385, distance: 53.0
click at [1107, 385] on span "Yay! This afternoon is perfect. Below is the link to our Diamond Membership. On…" at bounding box center [969, 372] width 656 height 40
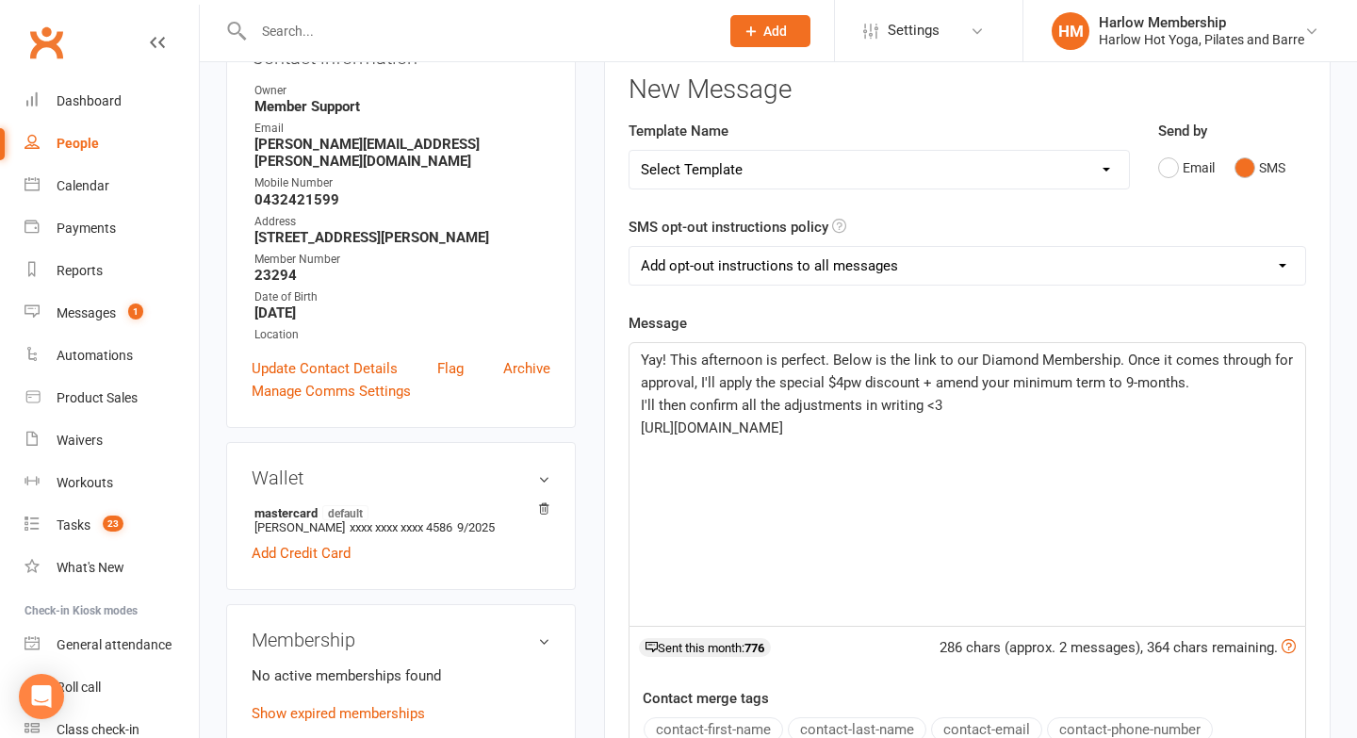
click at [1119, 408] on p "I'll then confirm all the adjustments in writing <3" at bounding box center [967, 405] width 653 height 23
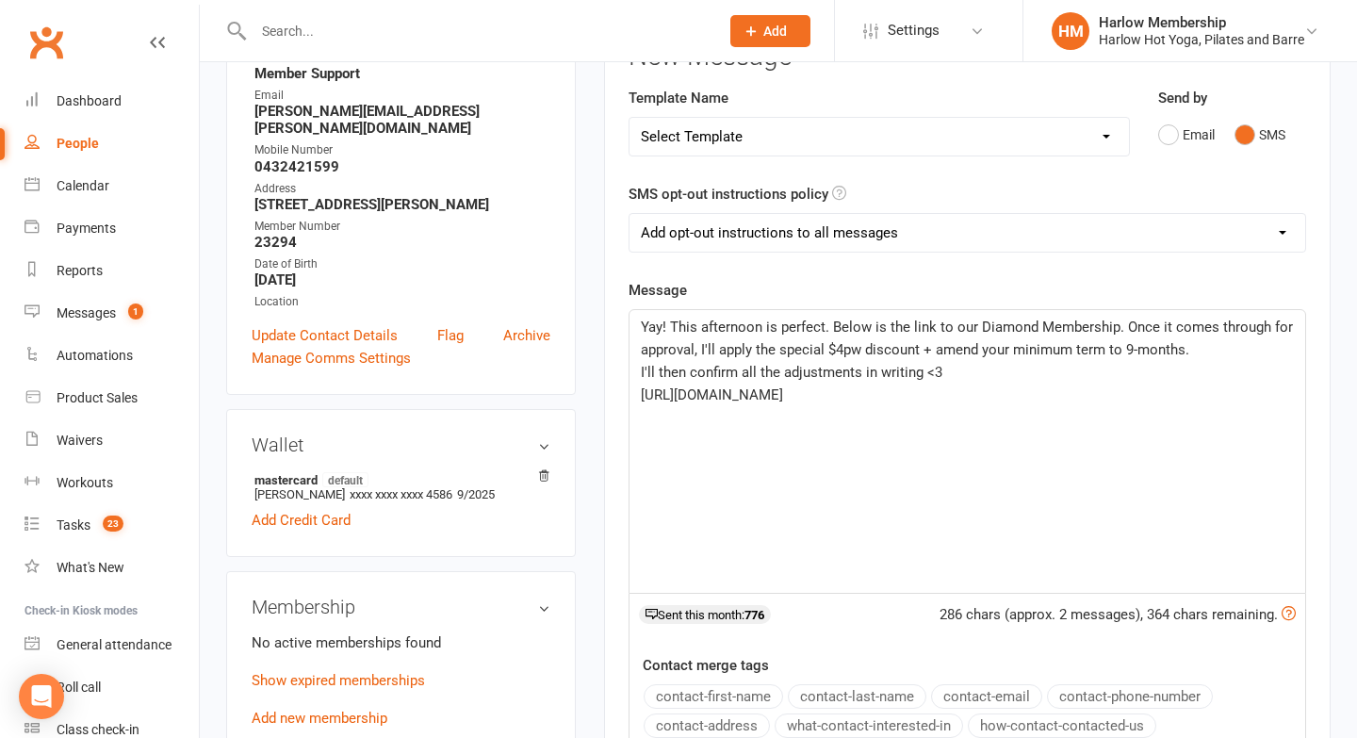
scroll to position [286, 0]
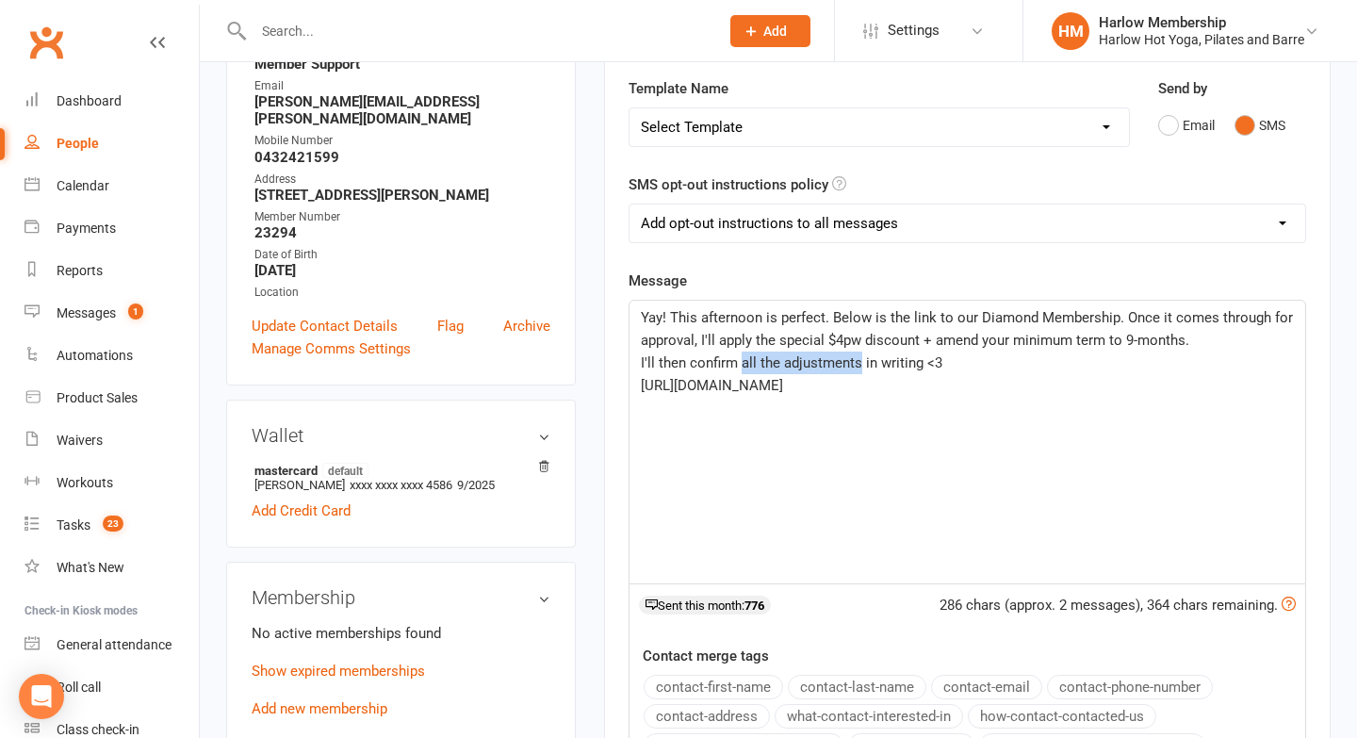
drag, startPoint x: 861, startPoint y: 364, endPoint x: 740, endPoint y: 366, distance: 120.7
click at [740, 366] on span "I'll then confirm all the adjustments in writing <3" at bounding box center [792, 362] width 302 height 17
click at [775, 395] on p "https://app.clubworx.com/s/Q0JbEVR4" at bounding box center [967, 385] width 653 height 23
click at [688, 367] on span "I'll then confirm in writing <3" at bounding box center [729, 362] width 177 height 17
drag, startPoint x: 799, startPoint y: 365, endPoint x: 610, endPoint y: 353, distance: 189.8
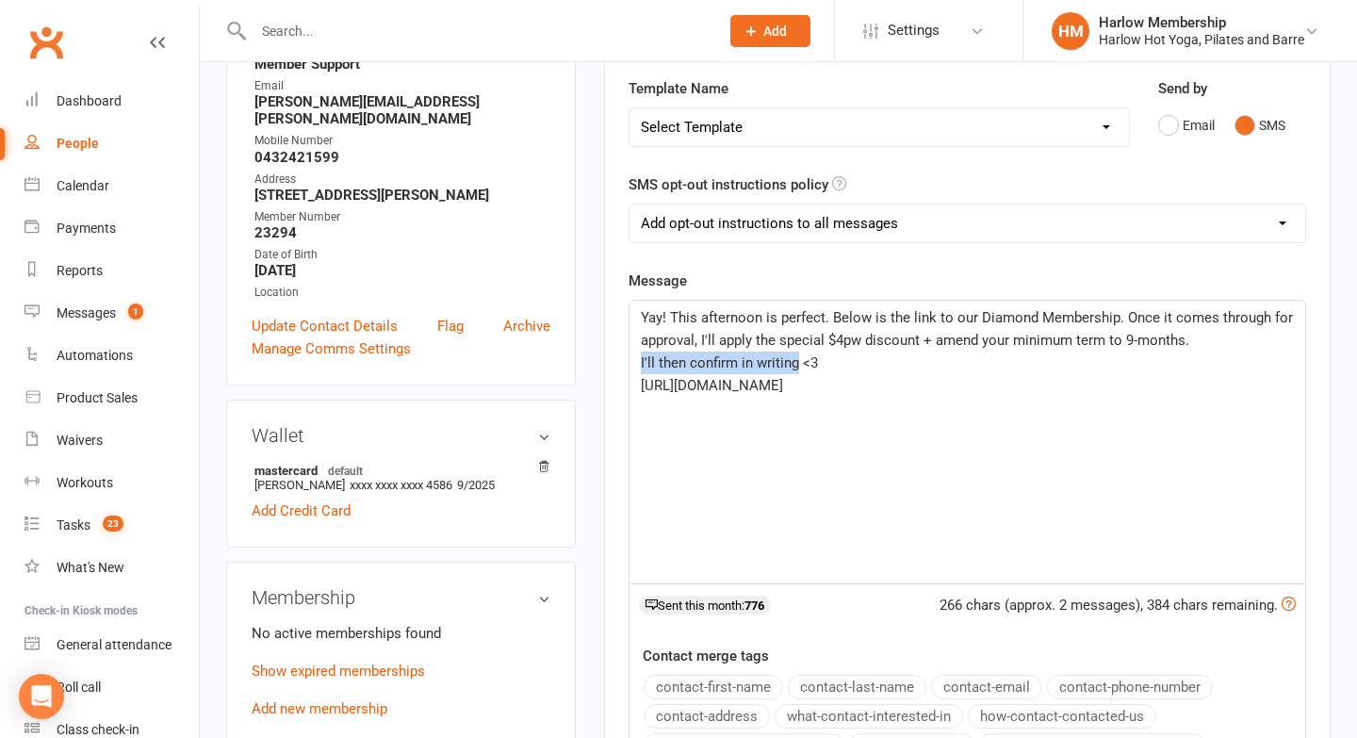
click at [610, 353] on div "Activity Notes Comms Attendance Payments Waivers Tasks Automations Workouts Mob…" at bounding box center [967, 504] width 727 height 1069
click at [1211, 339] on p "Yay! This afternoon is perfect. Below is the link to our Diamond Membership. On…" at bounding box center [967, 328] width 653 height 45
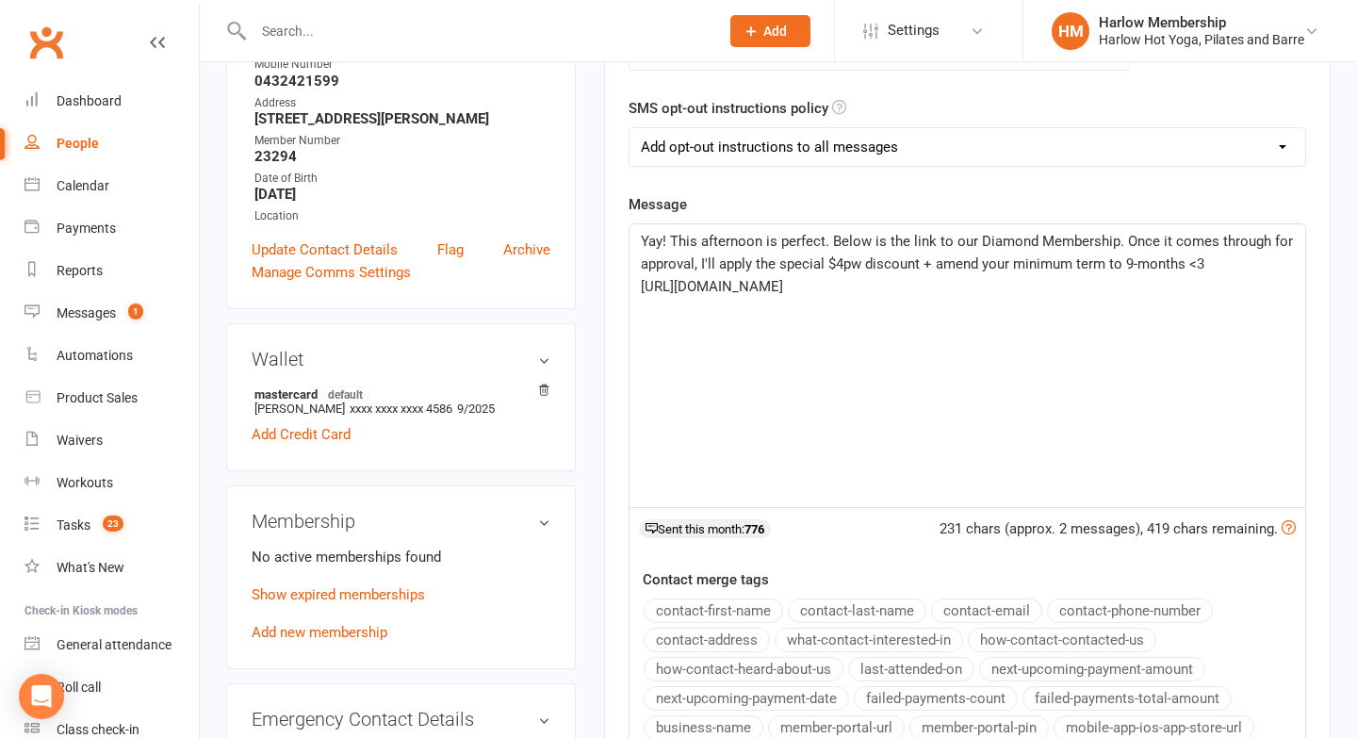
scroll to position [372, 0]
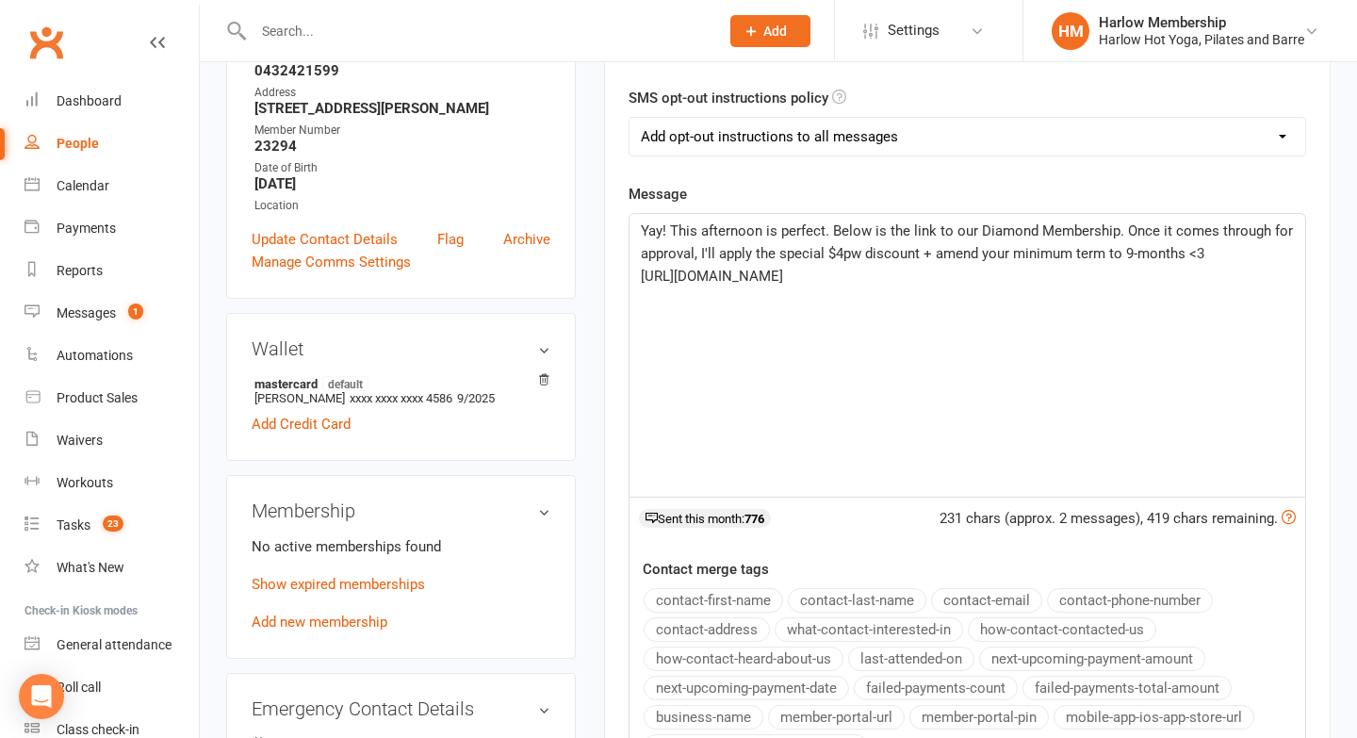
click at [783, 276] on span "https://app.clubworx.com/s/Q0JbEVR4" at bounding box center [712, 276] width 142 height 17
copy span "https://app.clubworx.com/s/Q0JbEVR4"
click at [769, 304] on div "Yay! This afternoon is perfect. Below is the link to our Diamond Membership. On…" at bounding box center [968, 355] width 676 height 283
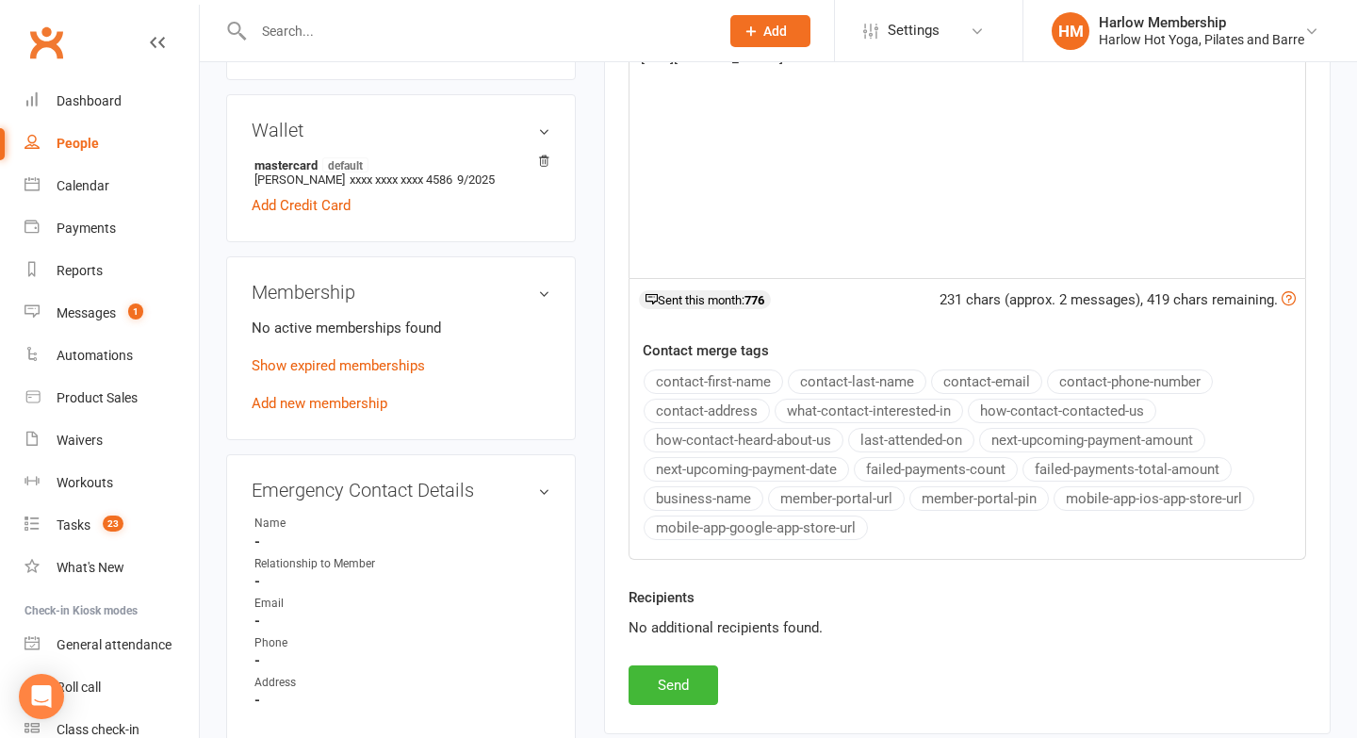
scroll to position [634, 0]
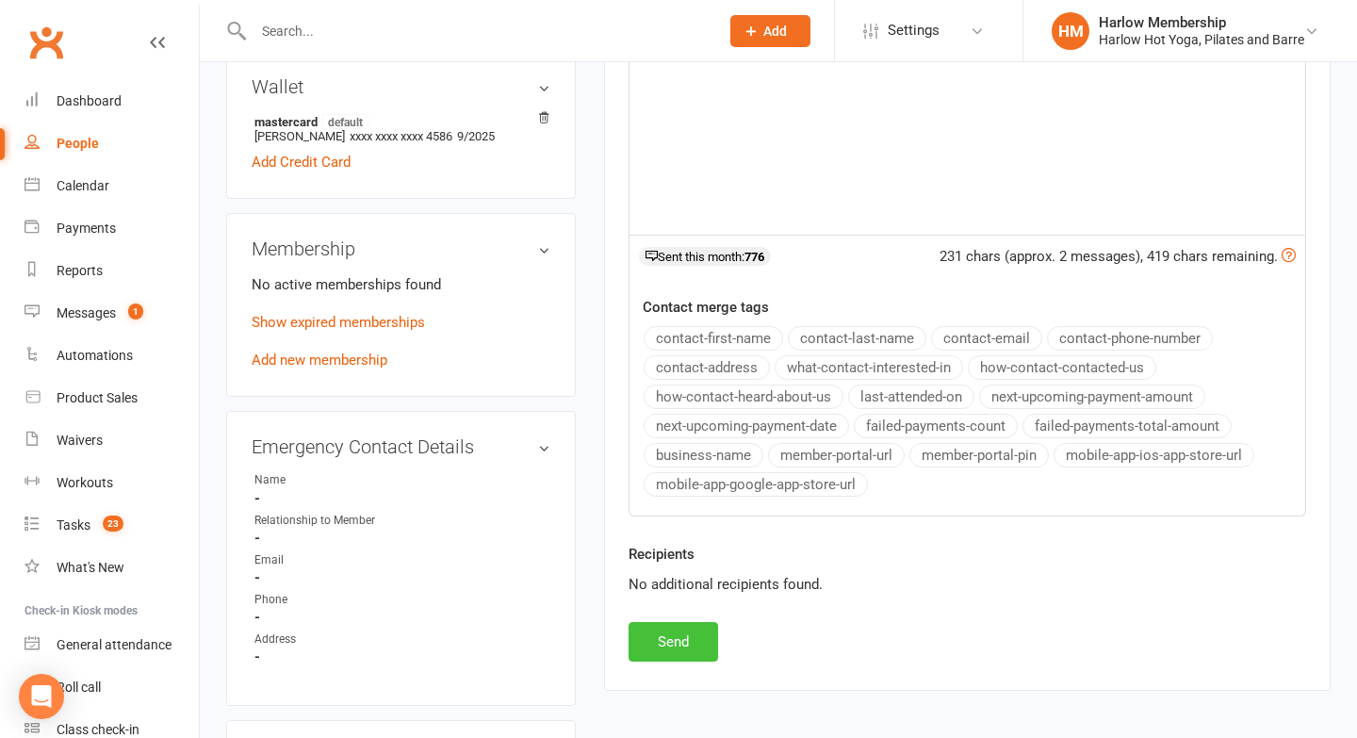
click at [672, 639] on button "Send" at bounding box center [674, 642] width 90 height 40
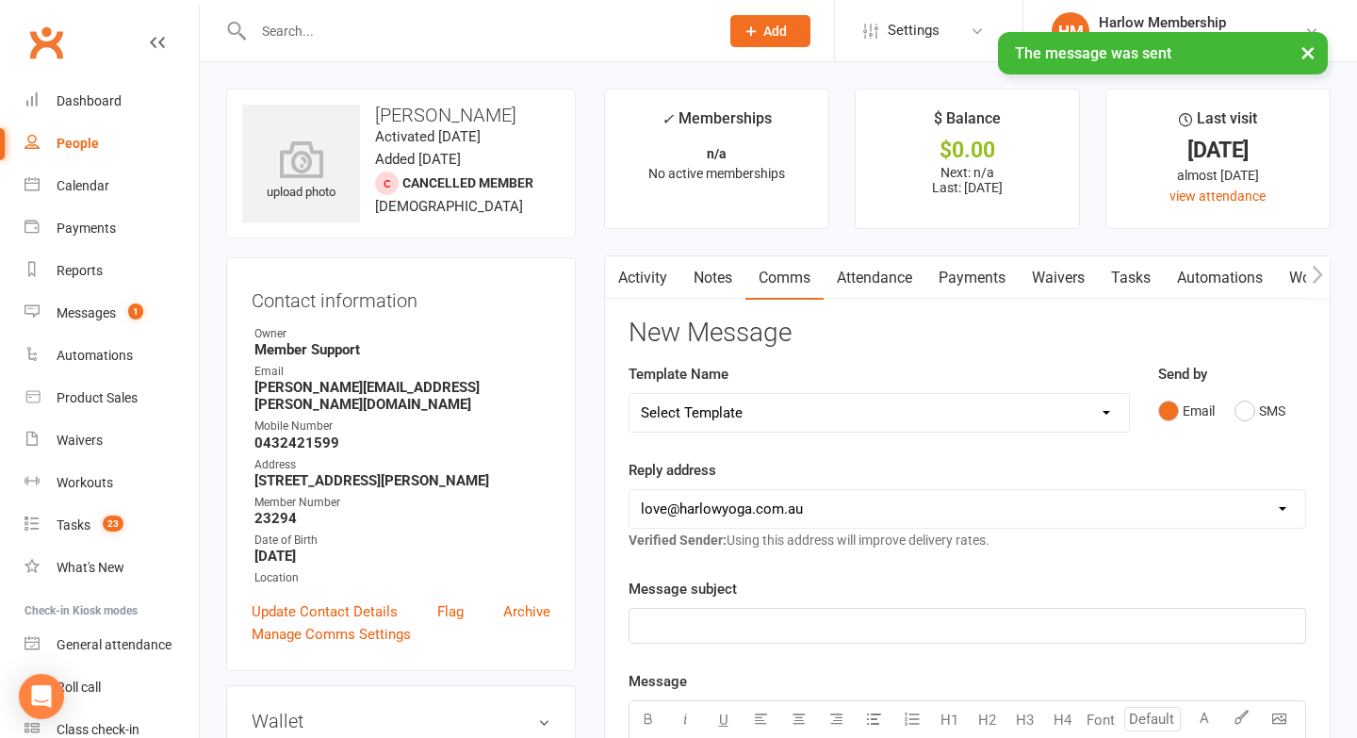
click at [717, 280] on link "Notes" at bounding box center [713, 277] width 65 height 43
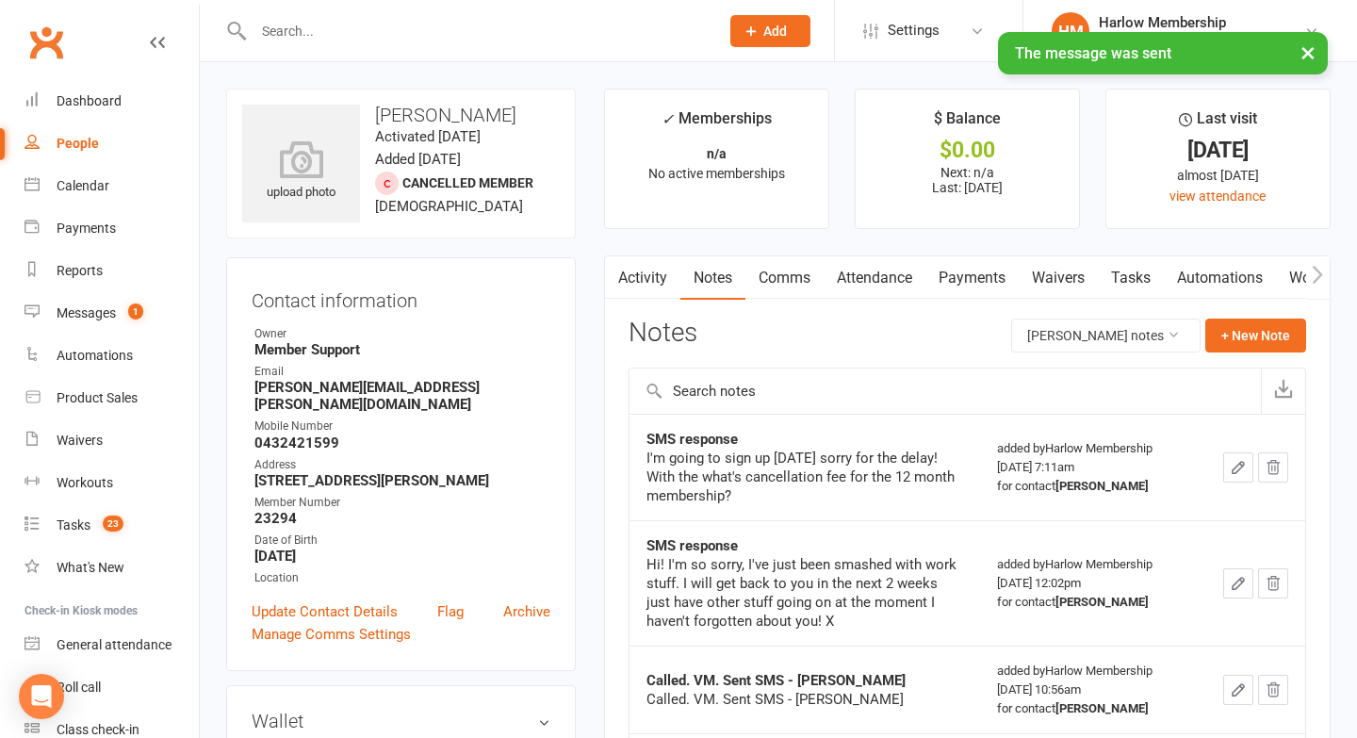
click at [658, 276] on link "Activity" at bounding box center [642, 277] width 75 height 43
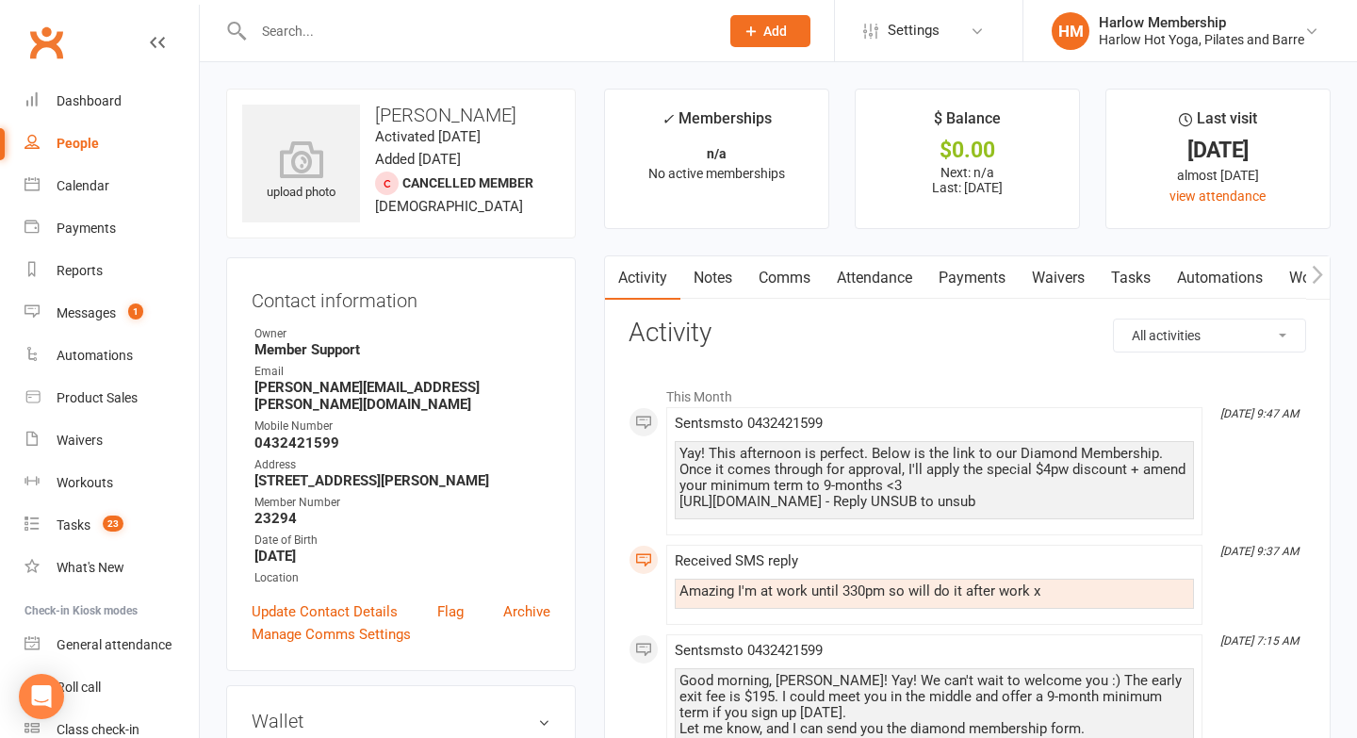
click at [730, 593] on div "Amazing I'm at work until 330pm so will do it after work x" at bounding box center [935, 591] width 510 height 16
copy div "Amazing I'm at work until 330pm so will do it after work x"
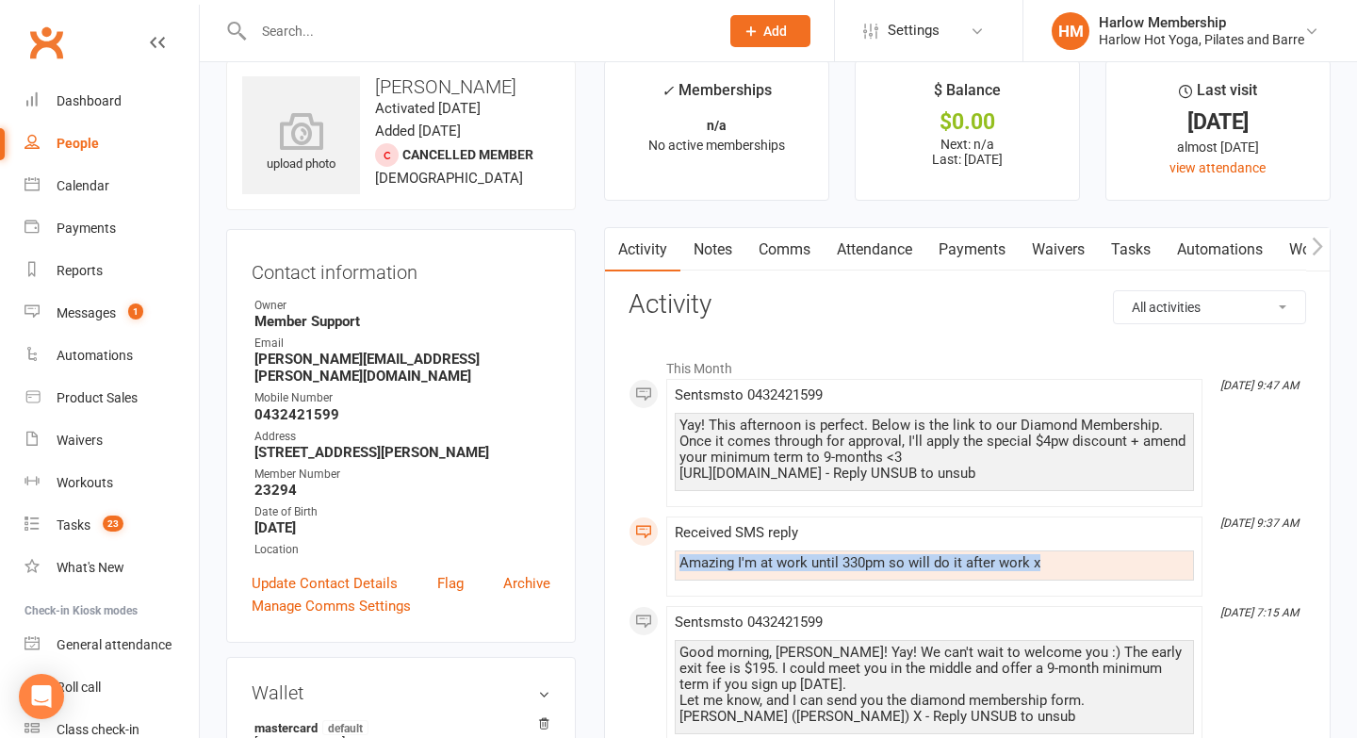
scroll to position [35, 0]
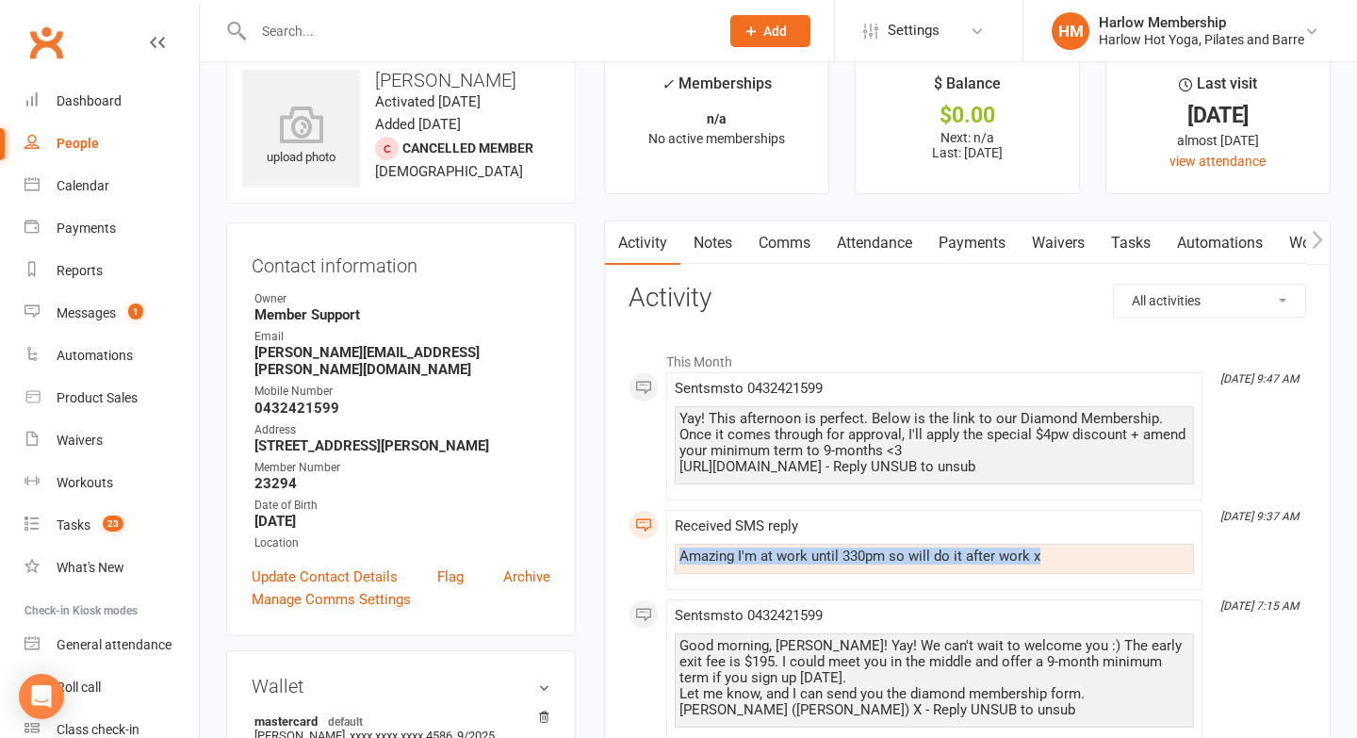
click at [727, 238] on link "Notes" at bounding box center [713, 242] width 65 height 43
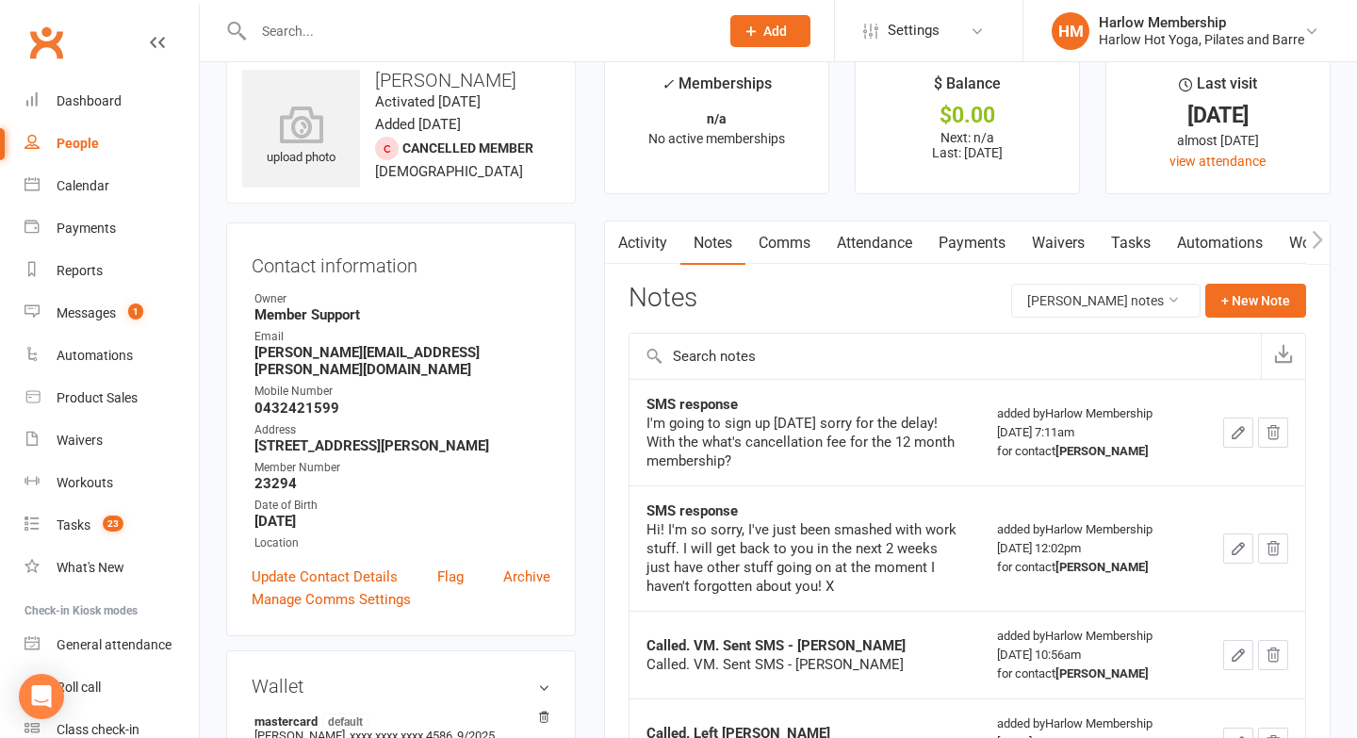
click at [628, 226] on button "button" at bounding box center [617, 242] width 24 height 42
click at [651, 246] on link "Activity" at bounding box center [642, 242] width 75 height 43
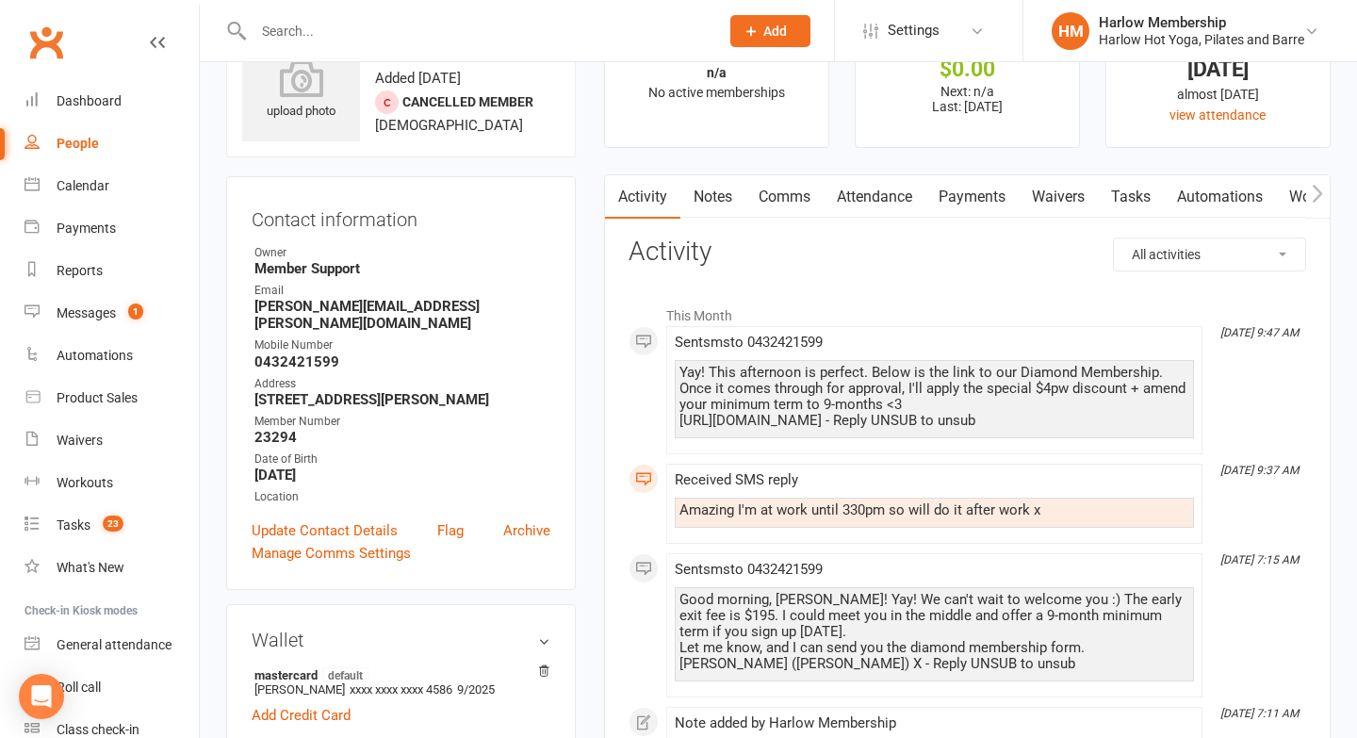
scroll to position [82, 0]
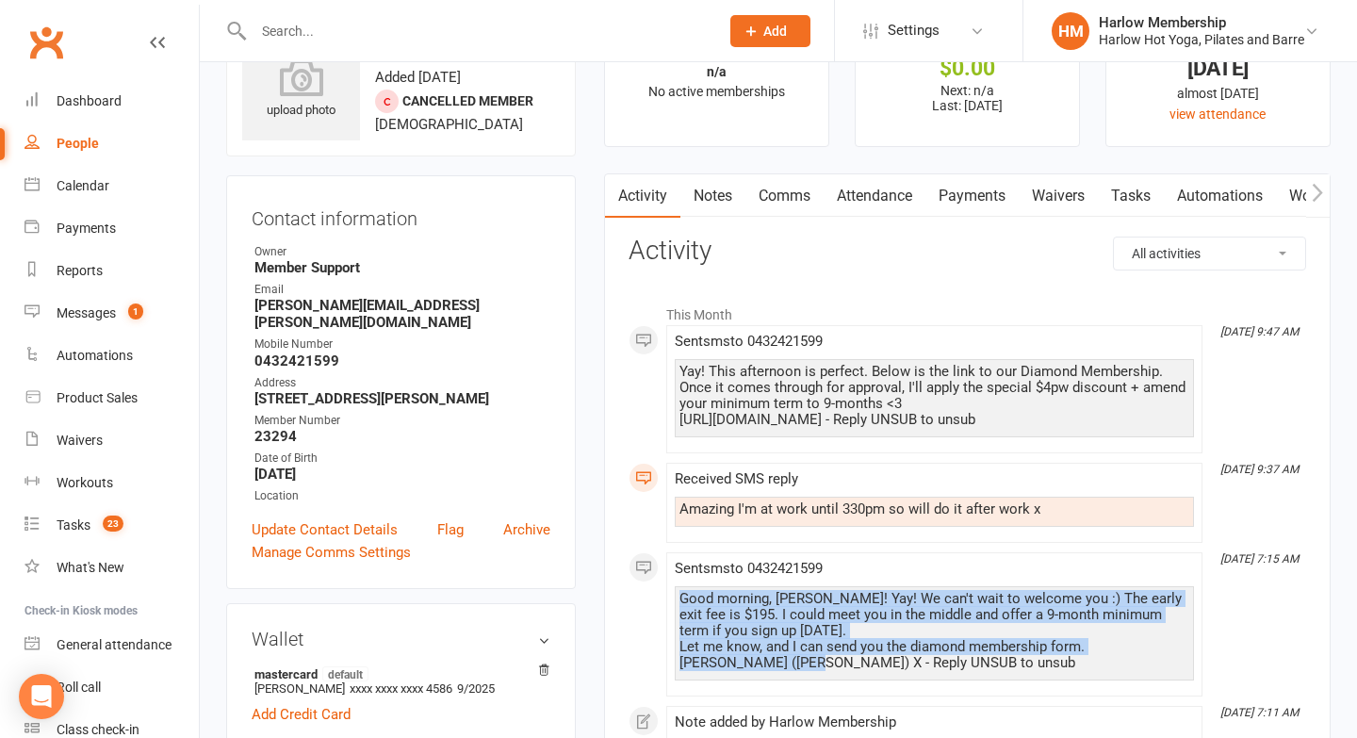
drag, startPoint x: 744, startPoint y: 661, endPoint x: 668, endPoint y: 594, distance: 100.8
click at [668, 594] on li "Sep 17, 7:15 AM Sent sms to 0432421599 Good morning, Alex! Yay! We can't wait t…" at bounding box center [934, 624] width 536 height 144
copy div "Good morning, Alex! Yay! We can't wait to welcome you :) The early exit fee is …"
click at [721, 197] on link "Notes" at bounding box center [713, 195] width 65 height 43
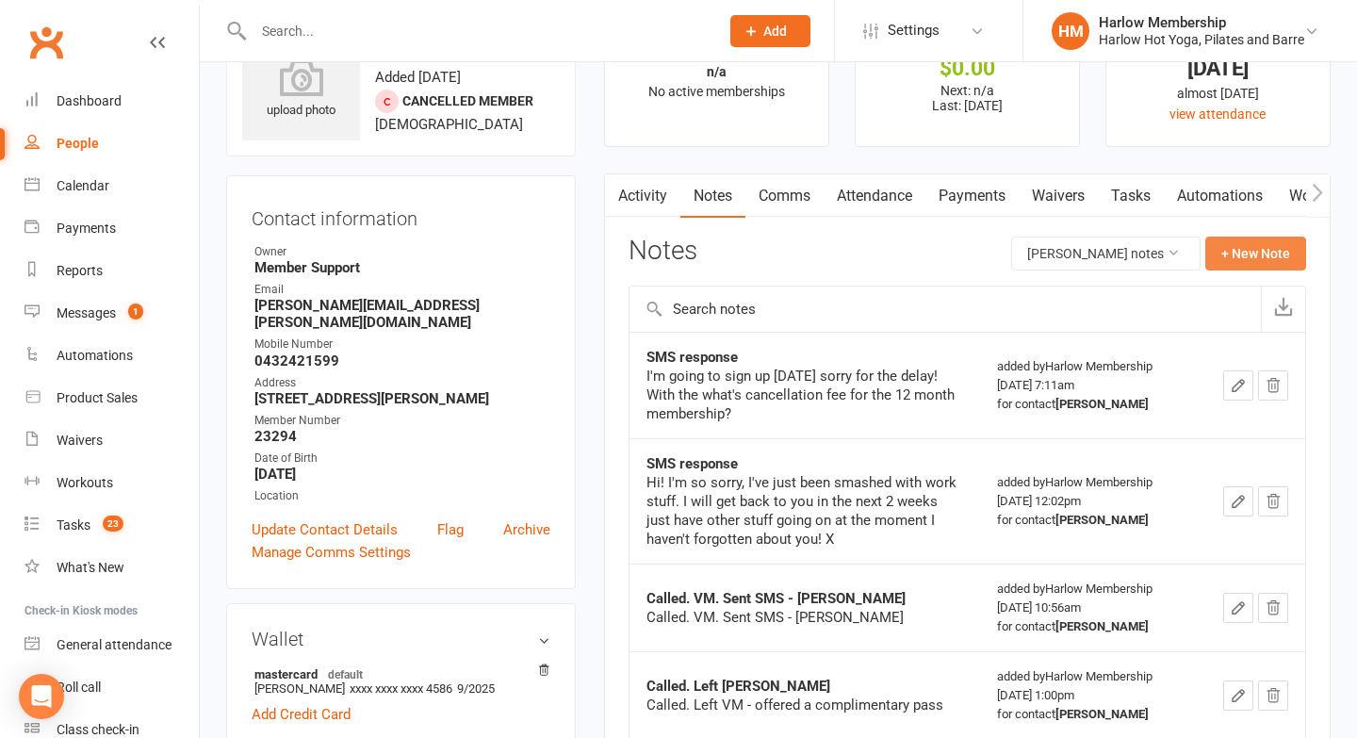
click at [1220, 257] on button "+ New Note" at bounding box center [1256, 254] width 101 height 34
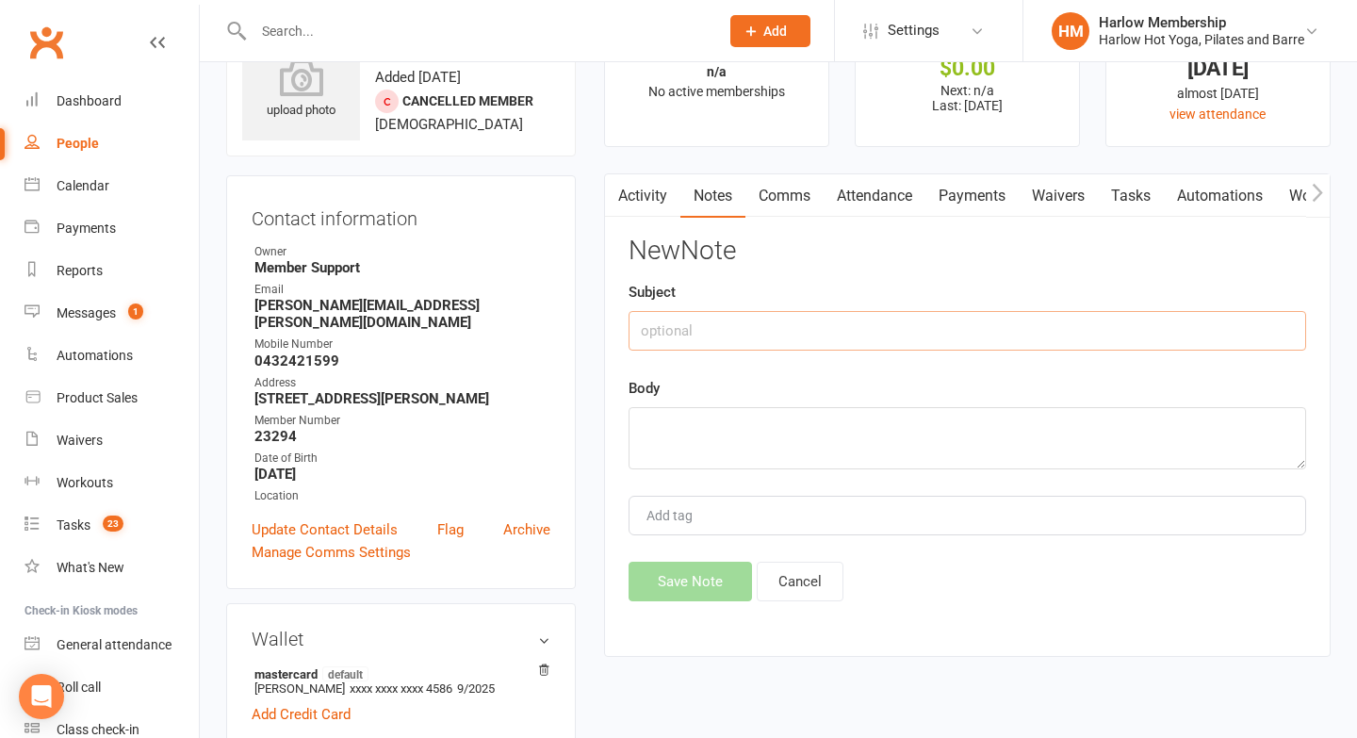
click at [688, 332] on input "text" at bounding box center [968, 331] width 678 height 40
type input "OFFER"
click at [679, 420] on textarea at bounding box center [968, 438] width 678 height 62
paste textarea "Good morning, Alex! Yay! We can't wait to welcome you :) The early exit fee is …"
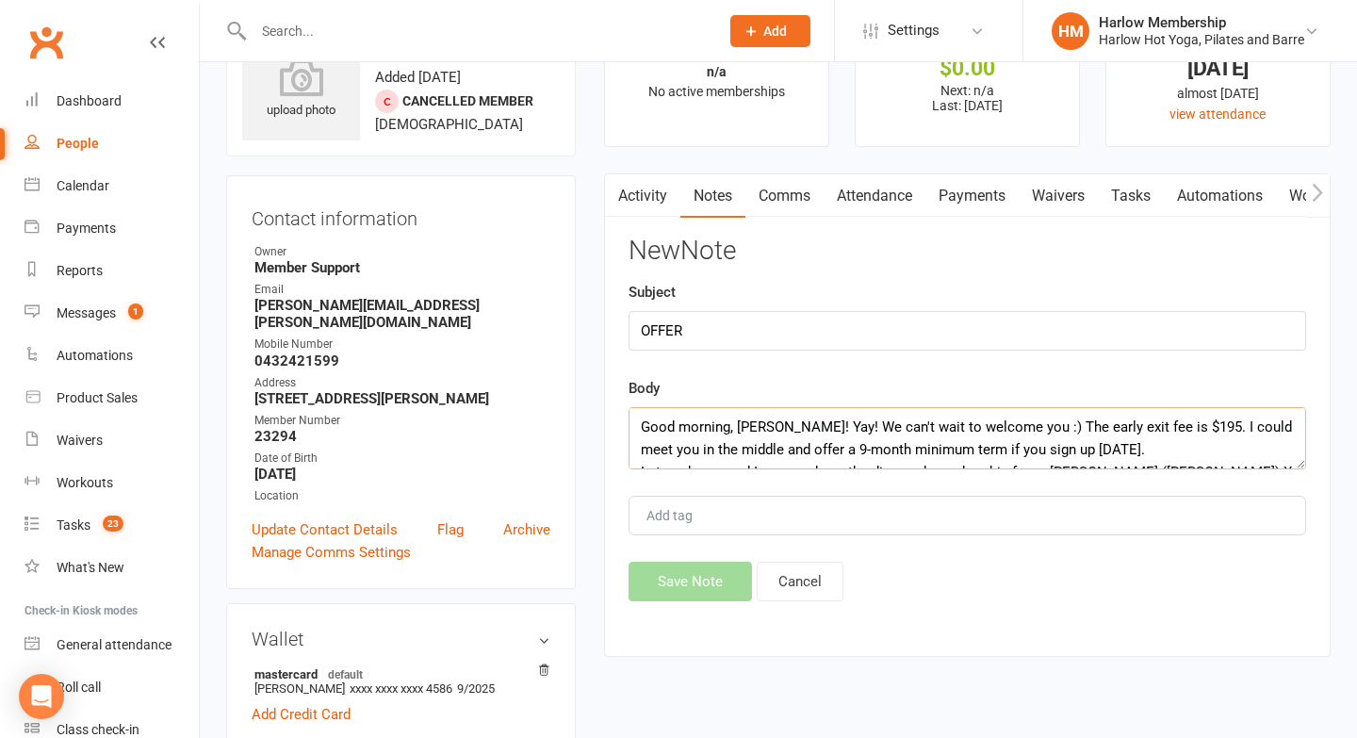
scroll to position [12, 0]
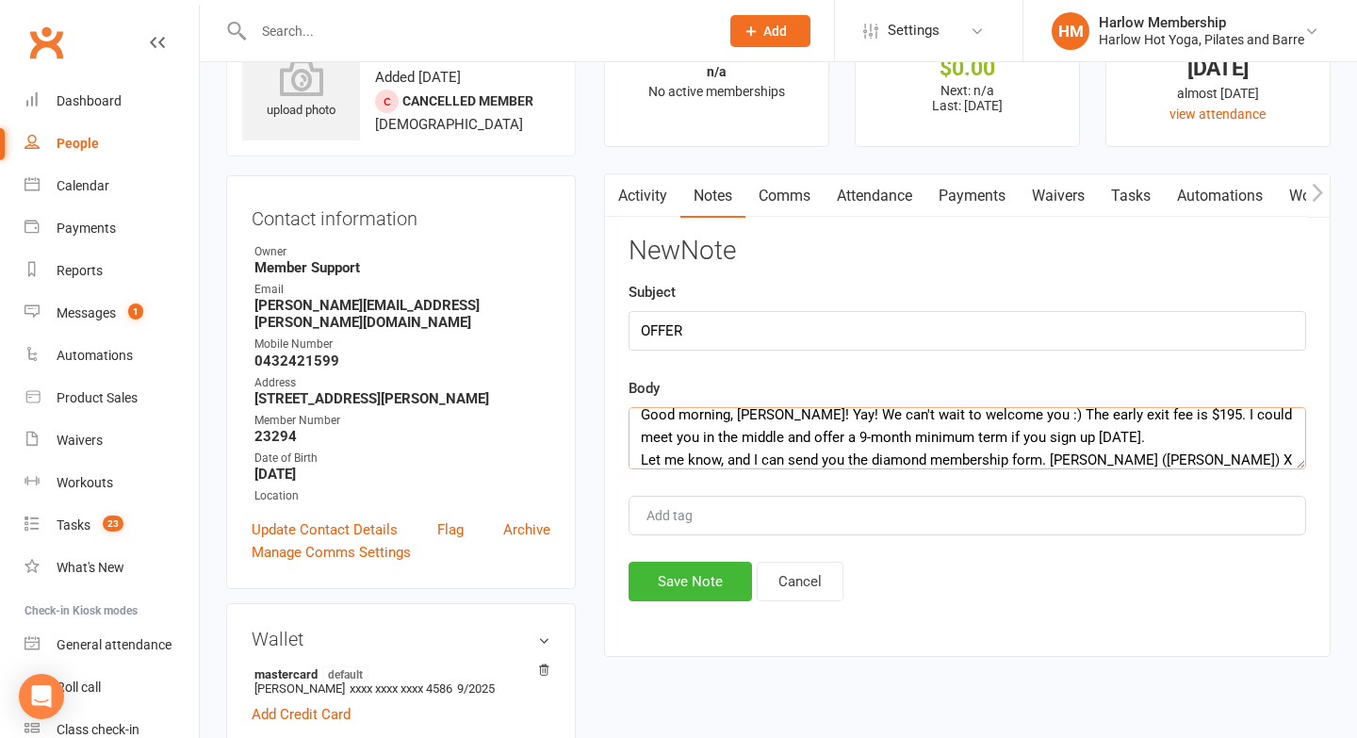
type textarea "Good morning, Alex! Yay! We can't wait to welcome you :) The early exit fee is …"
click at [690, 332] on input "OFFER" at bounding box center [968, 331] width 678 height 40
type input "OFFER"
click at [678, 583] on button "Save Note" at bounding box center [690, 582] width 123 height 40
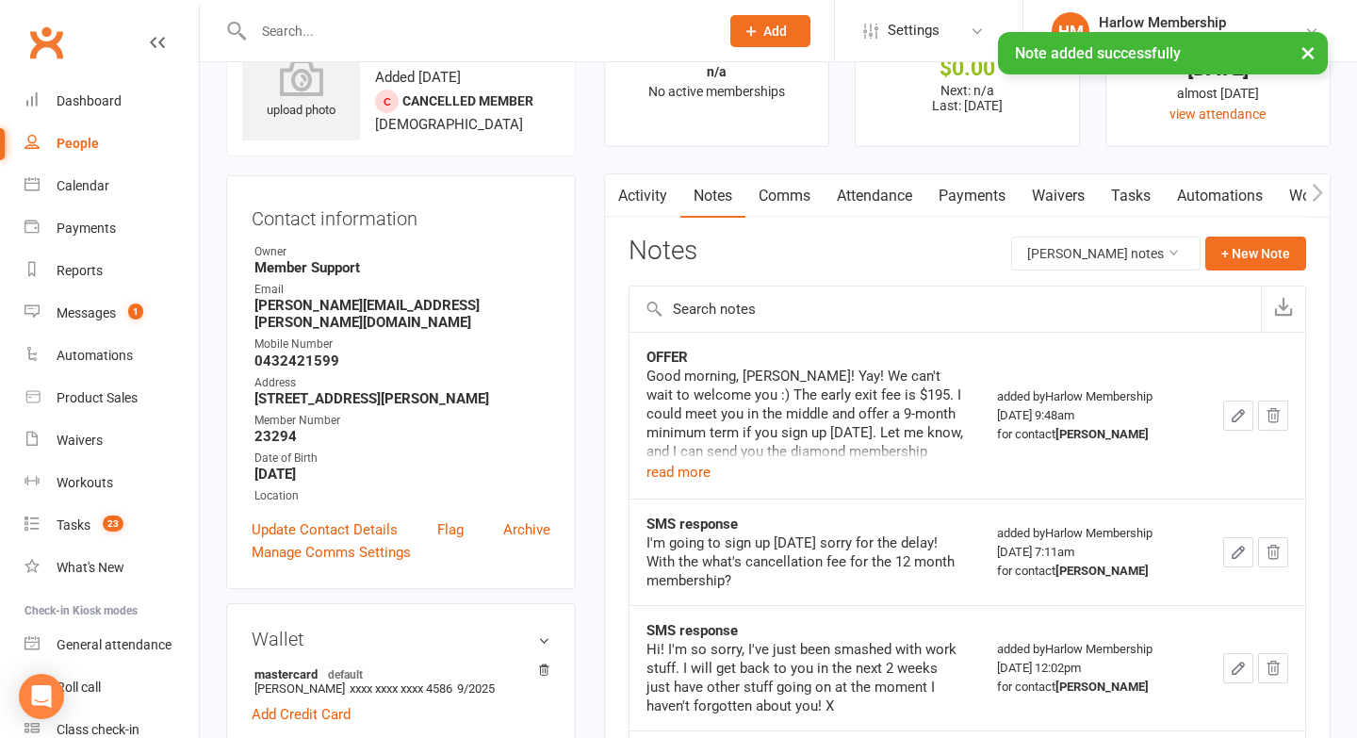
click at [649, 204] on link "Activity" at bounding box center [642, 195] width 75 height 43
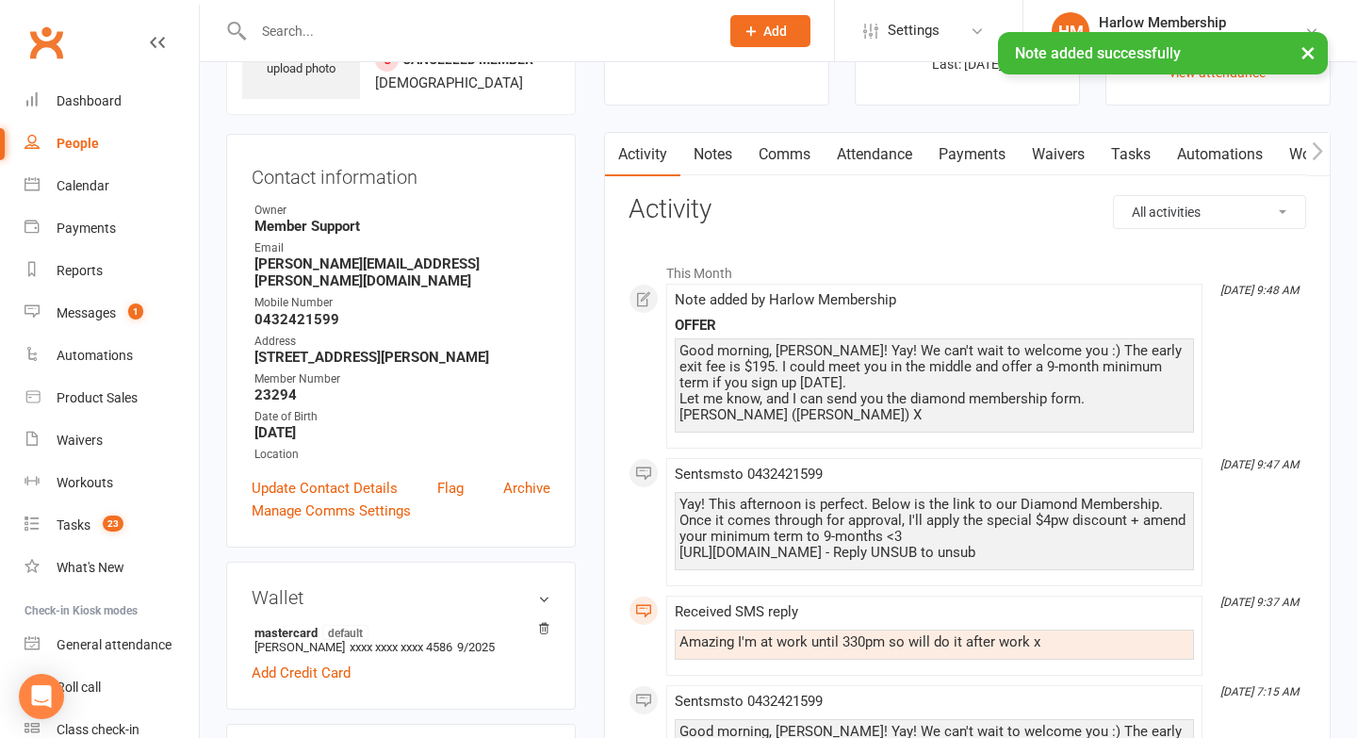
scroll to position [126, 0]
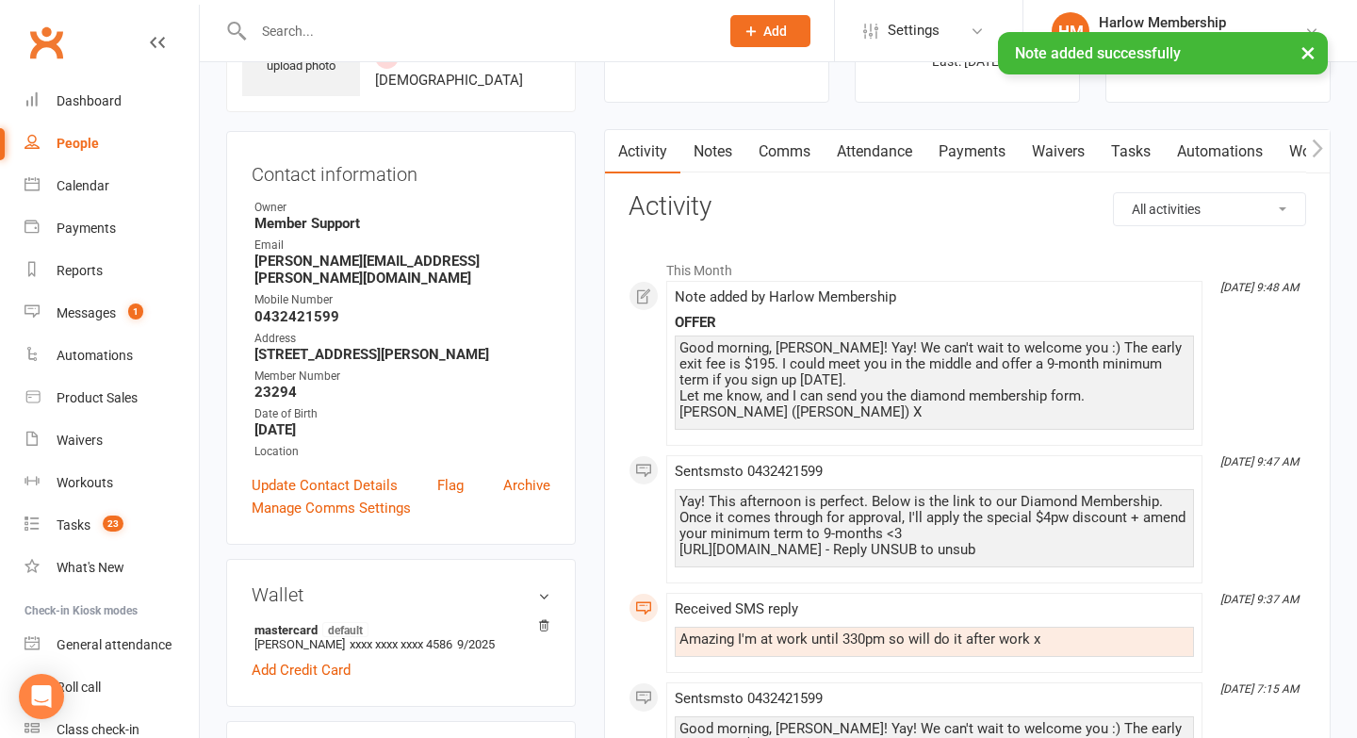
click at [734, 634] on div "Amazing I'm at work until 330pm so will do it after work x" at bounding box center [935, 640] width 510 height 16
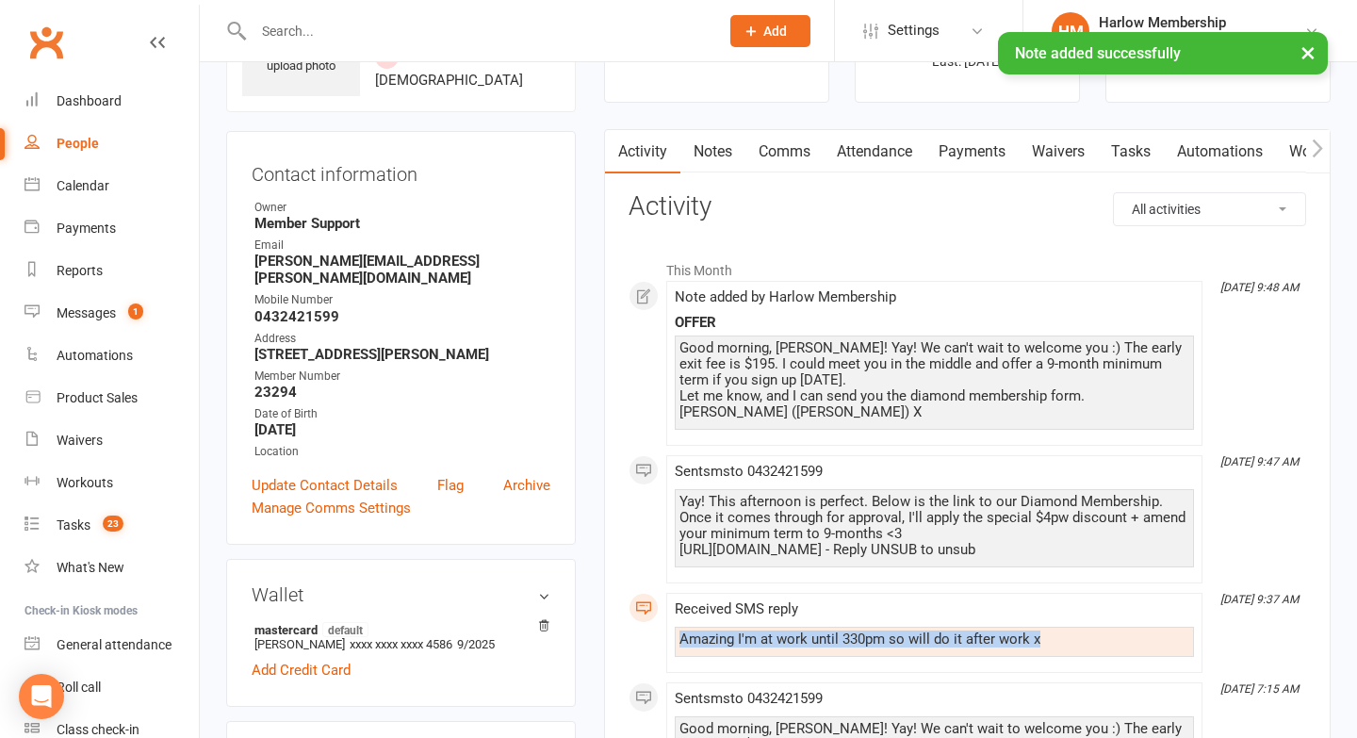
click at [734, 634] on div "Amazing I'm at work until 330pm so will do it after work x" at bounding box center [935, 640] width 510 height 16
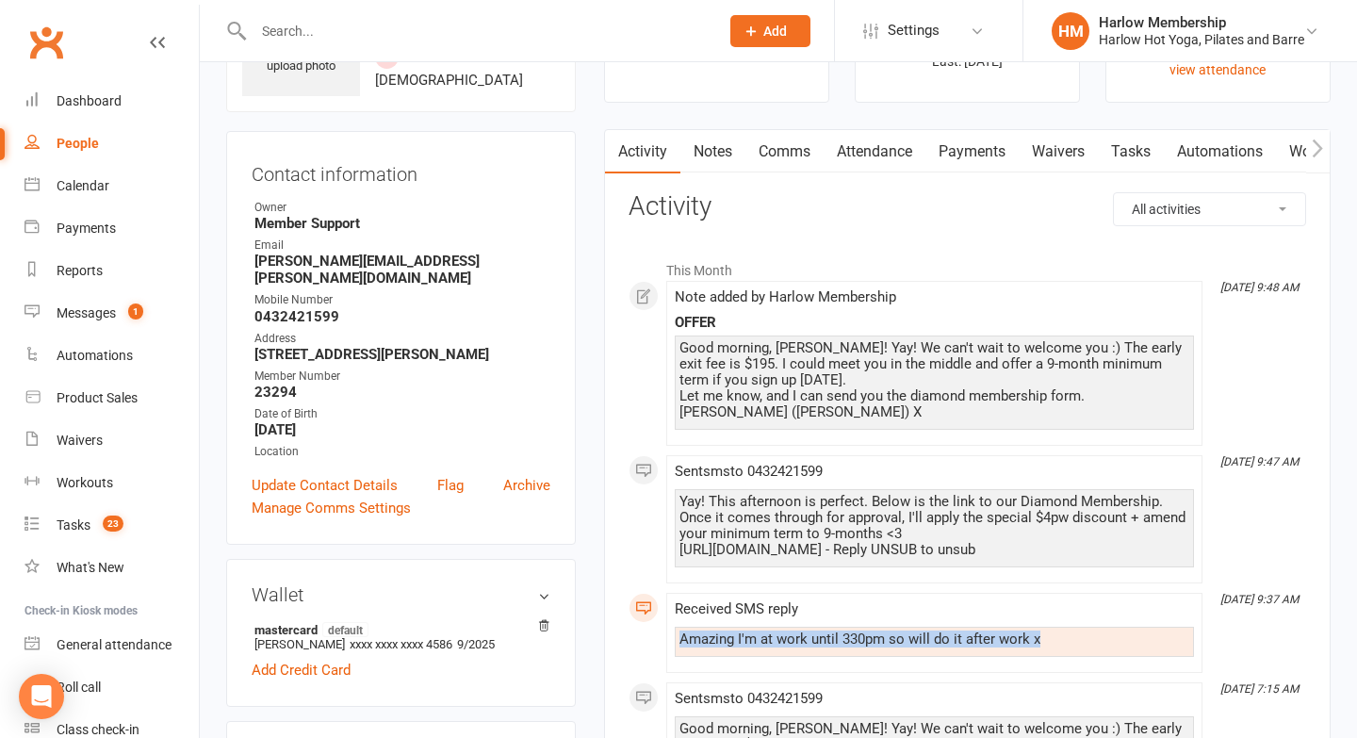
click at [719, 142] on link "Notes" at bounding box center [713, 151] width 65 height 43
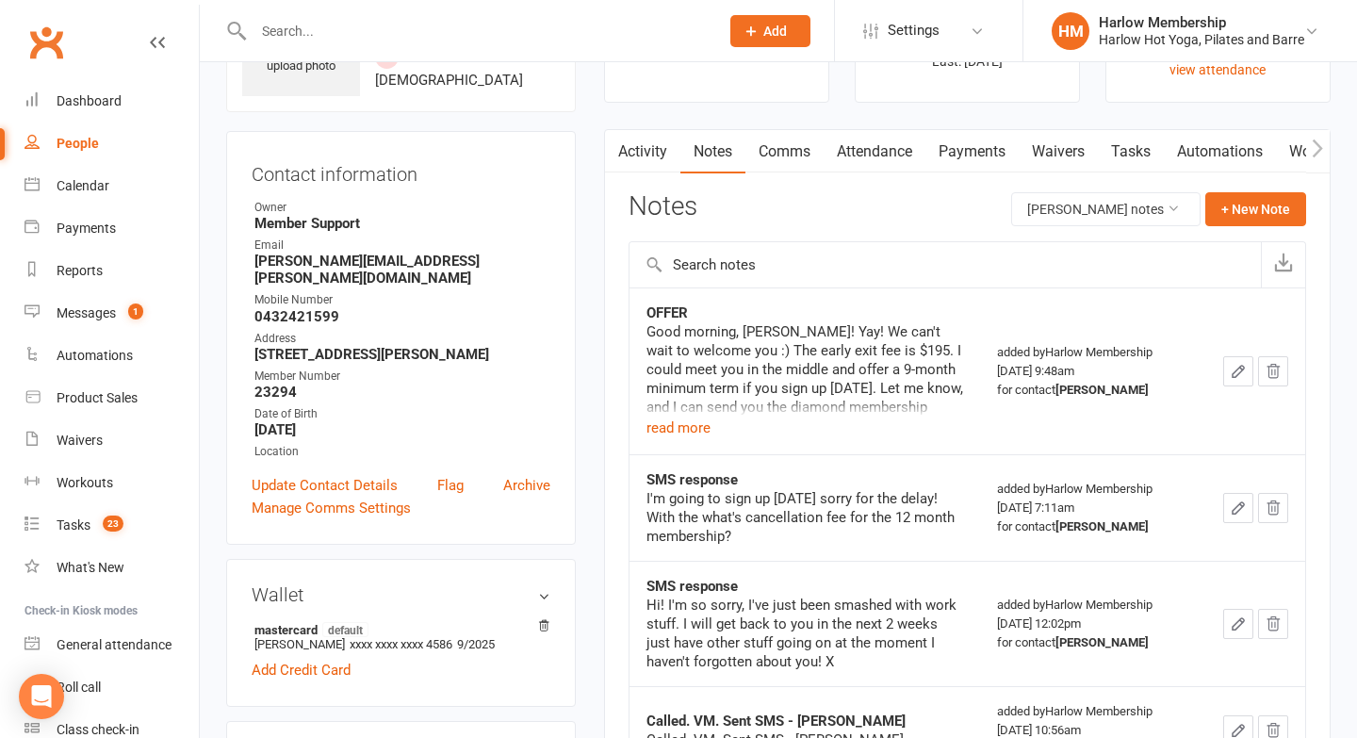
click at [1233, 378] on icon "button" at bounding box center [1238, 371] width 17 height 17
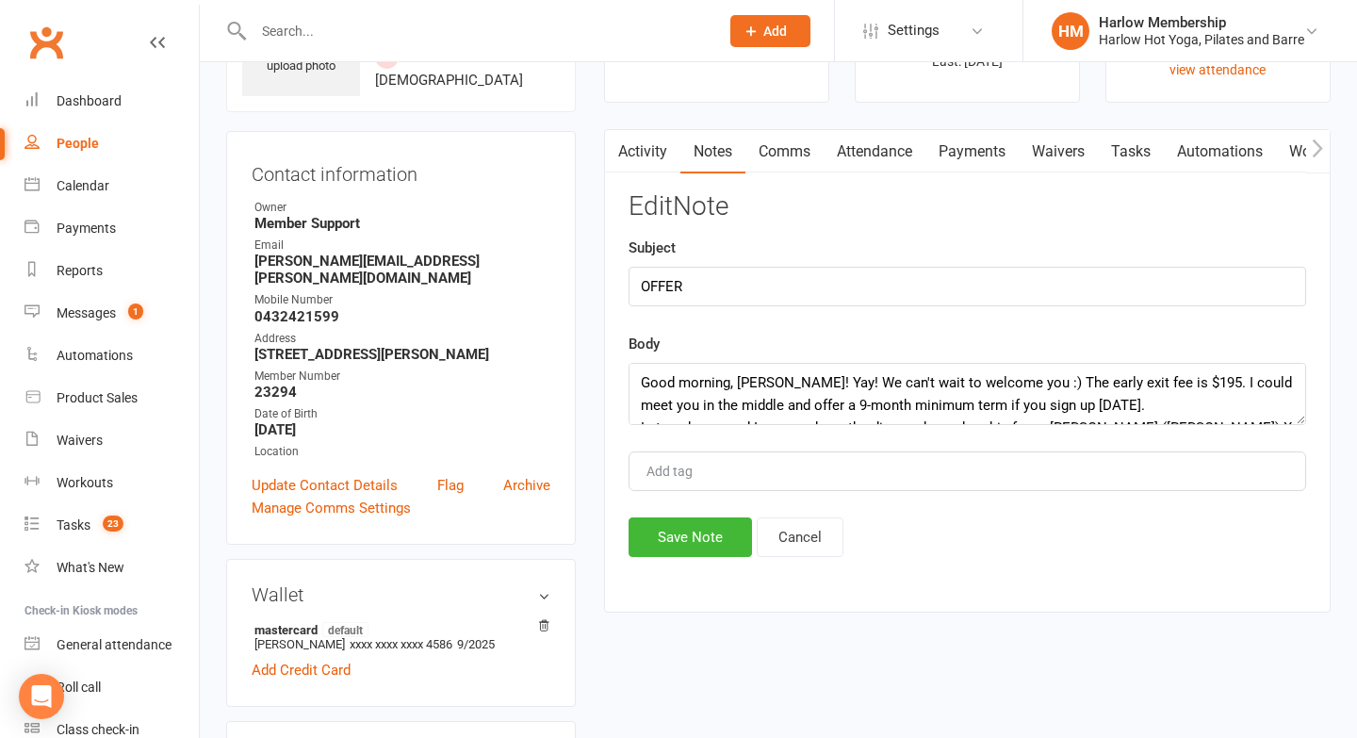
scroll to position [23, 0]
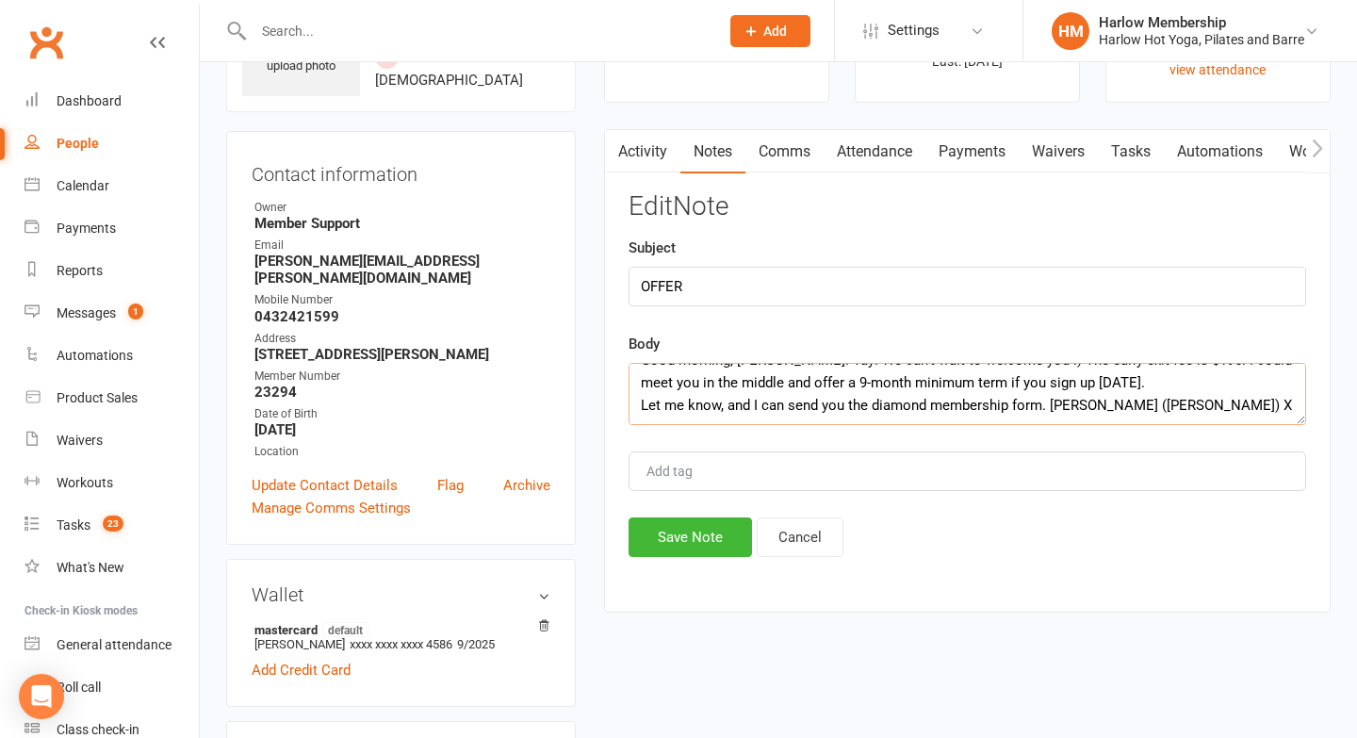
click at [1203, 409] on textarea "Good morning, Alex! Yay! We can't wait to welcome you :) The early exit fee is …" at bounding box center [968, 394] width 678 height 62
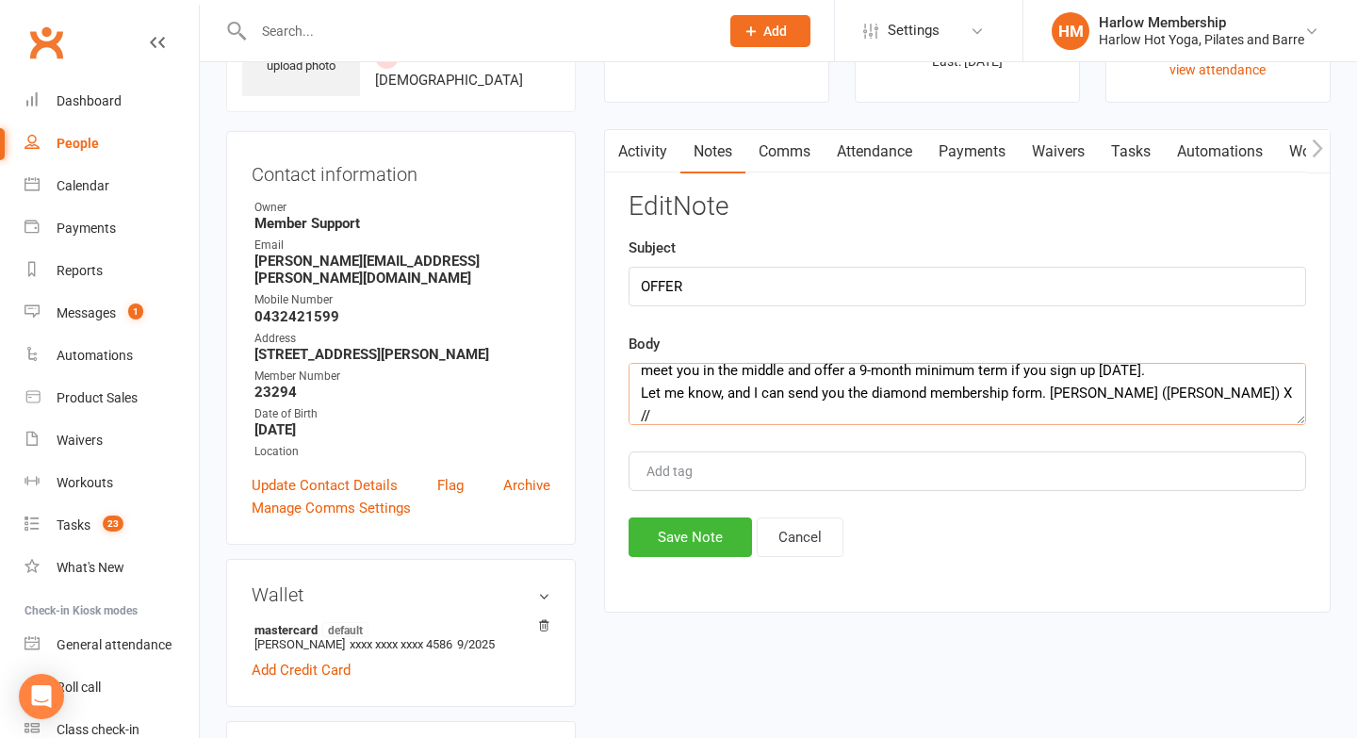
paste textarea "Amazing I'm at work until 330pm so will do it after work x"
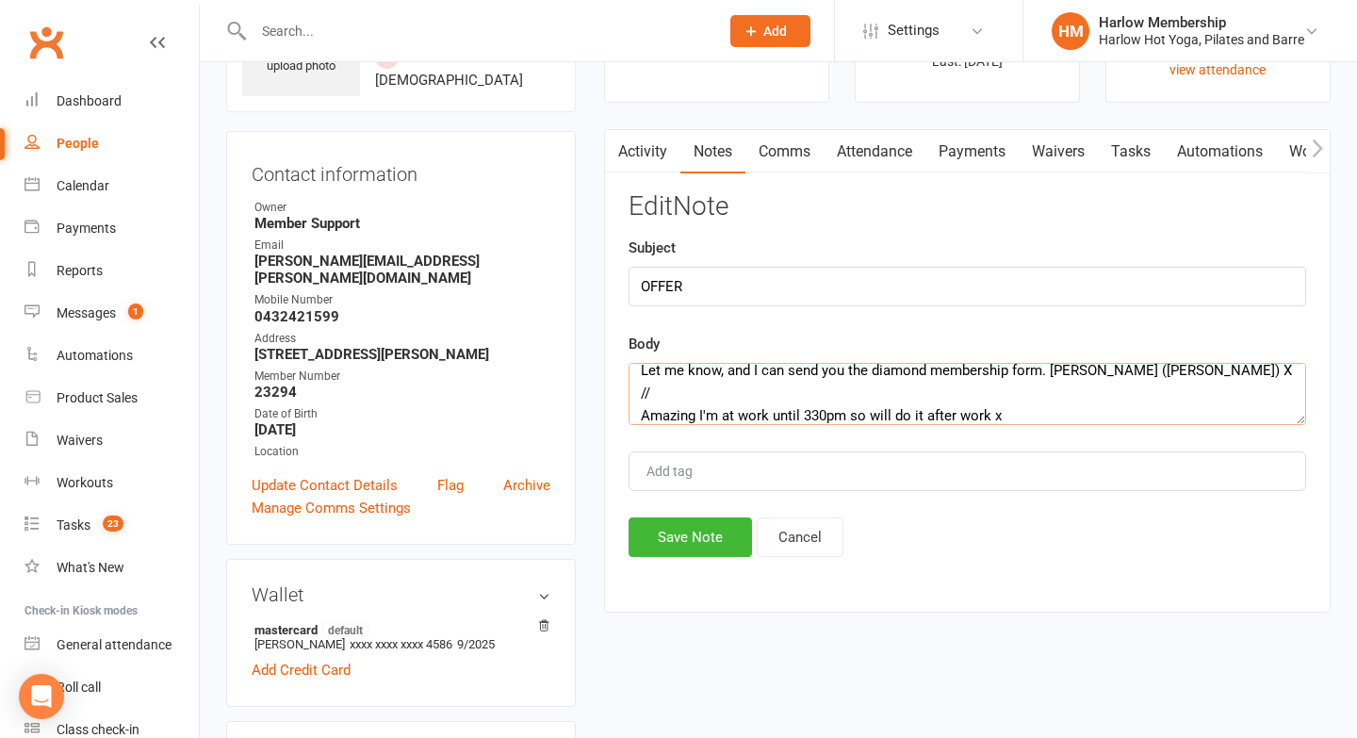
scroll to position [45, 0]
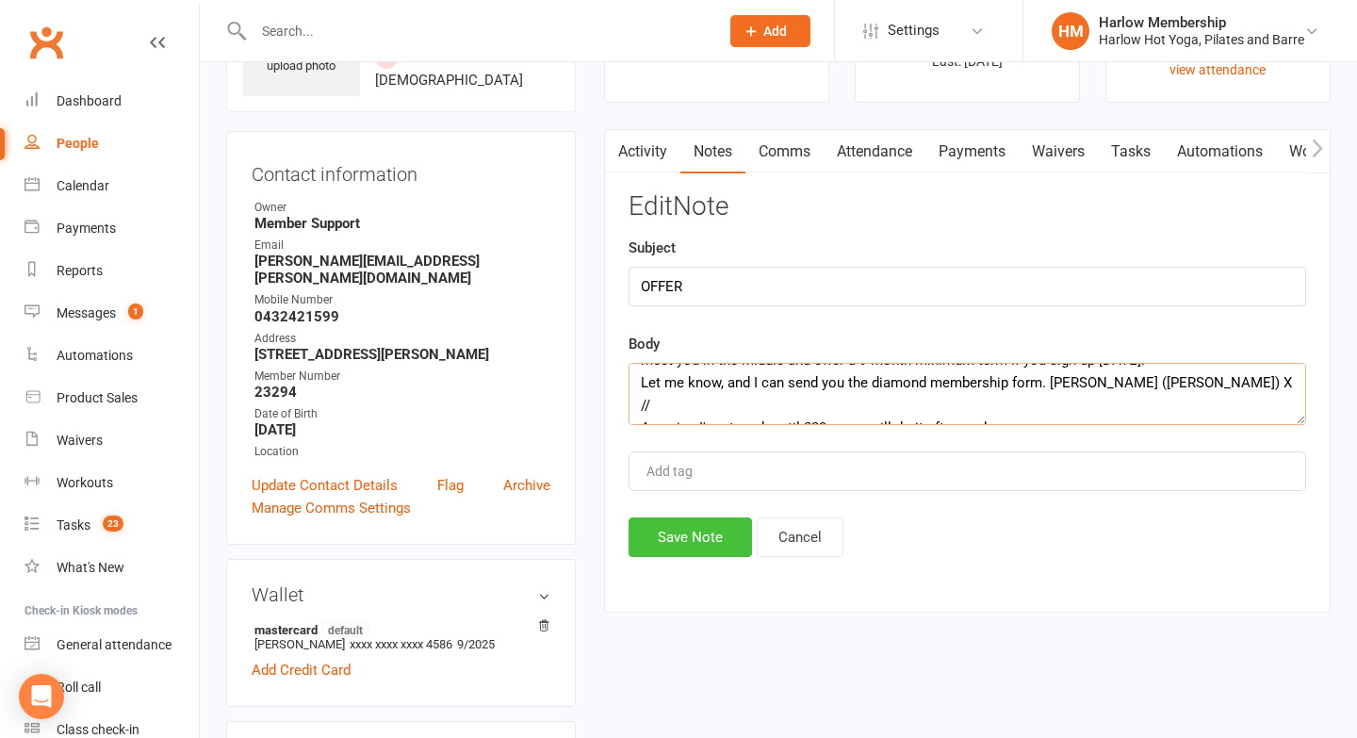
type textarea "Good morning, Alex! Yay! We can't wait to welcome you :) The early exit fee is …"
click at [678, 518] on div "Edit Note Subject OFFER Body Good morning, Alex! Yay! We can't wait to welcome …" at bounding box center [968, 374] width 678 height 365
click at [664, 547] on button "Save Note" at bounding box center [690, 537] width 123 height 40
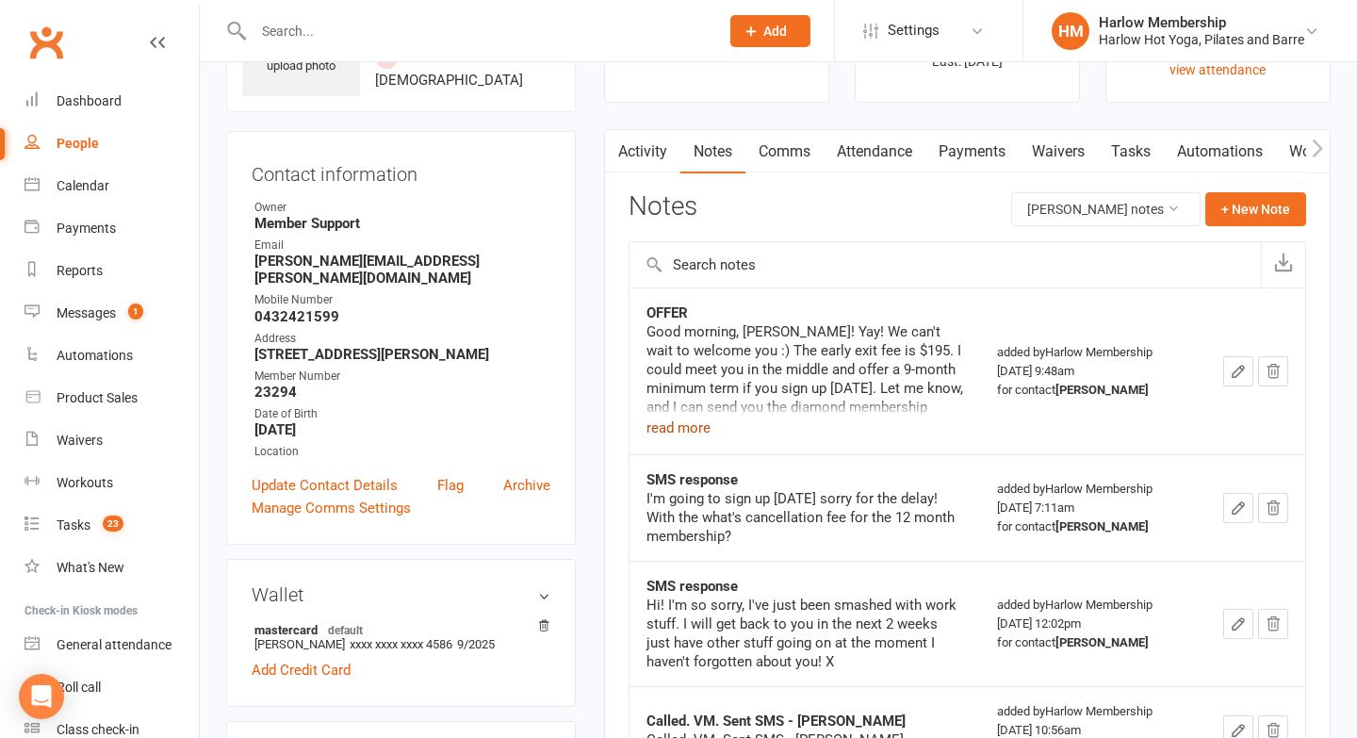
click at [679, 434] on button "read more" at bounding box center [679, 428] width 64 height 23
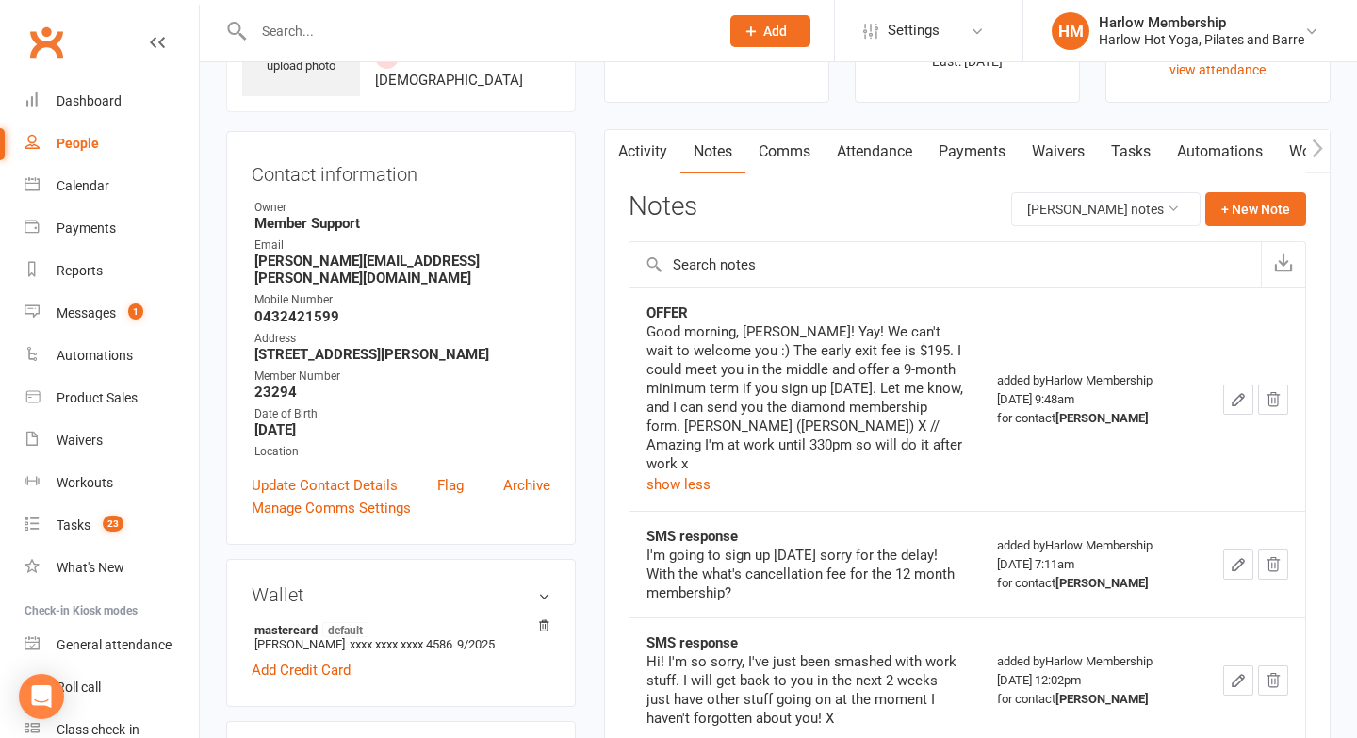
click at [627, 148] on button "button" at bounding box center [617, 151] width 24 height 42
click at [651, 149] on link "Activity" at bounding box center [642, 151] width 75 height 43
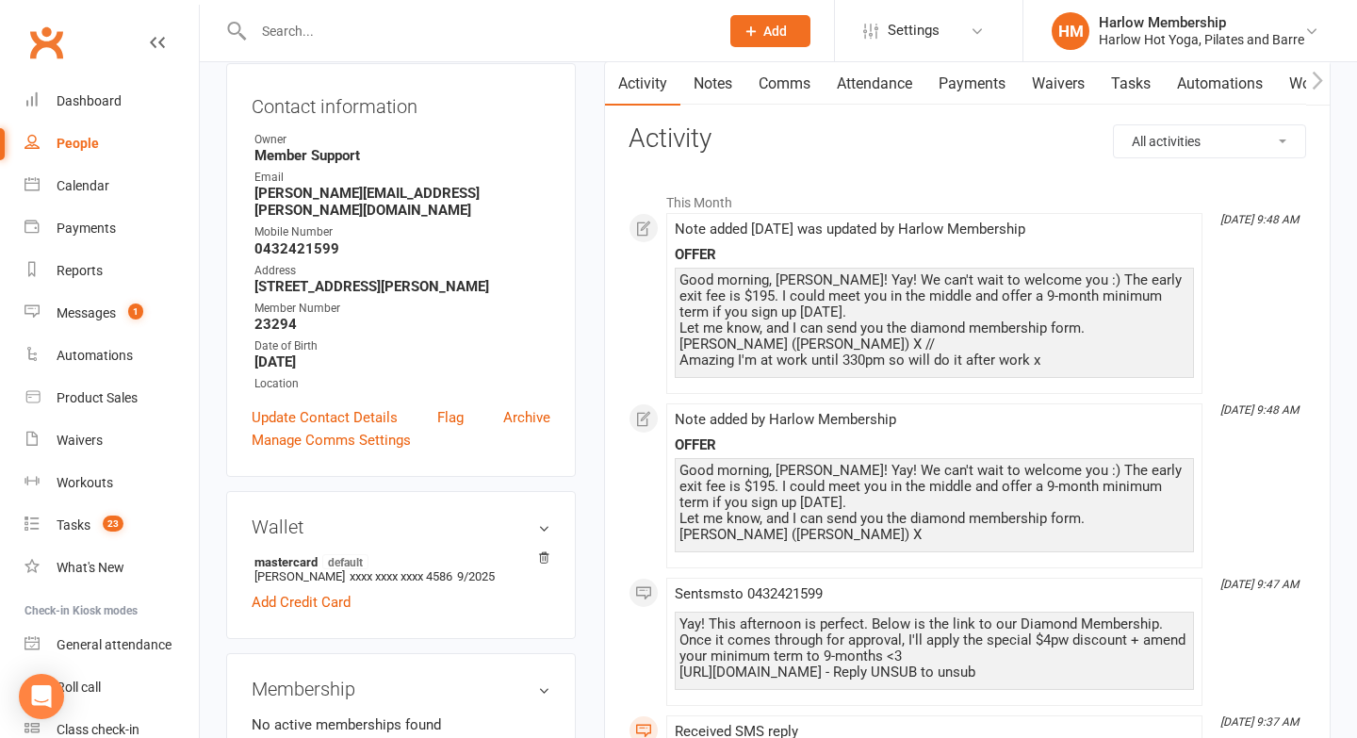
scroll to position [196, 0]
click at [85, 314] on div "Messages" at bounding box center [86, 312] width 59 height 15
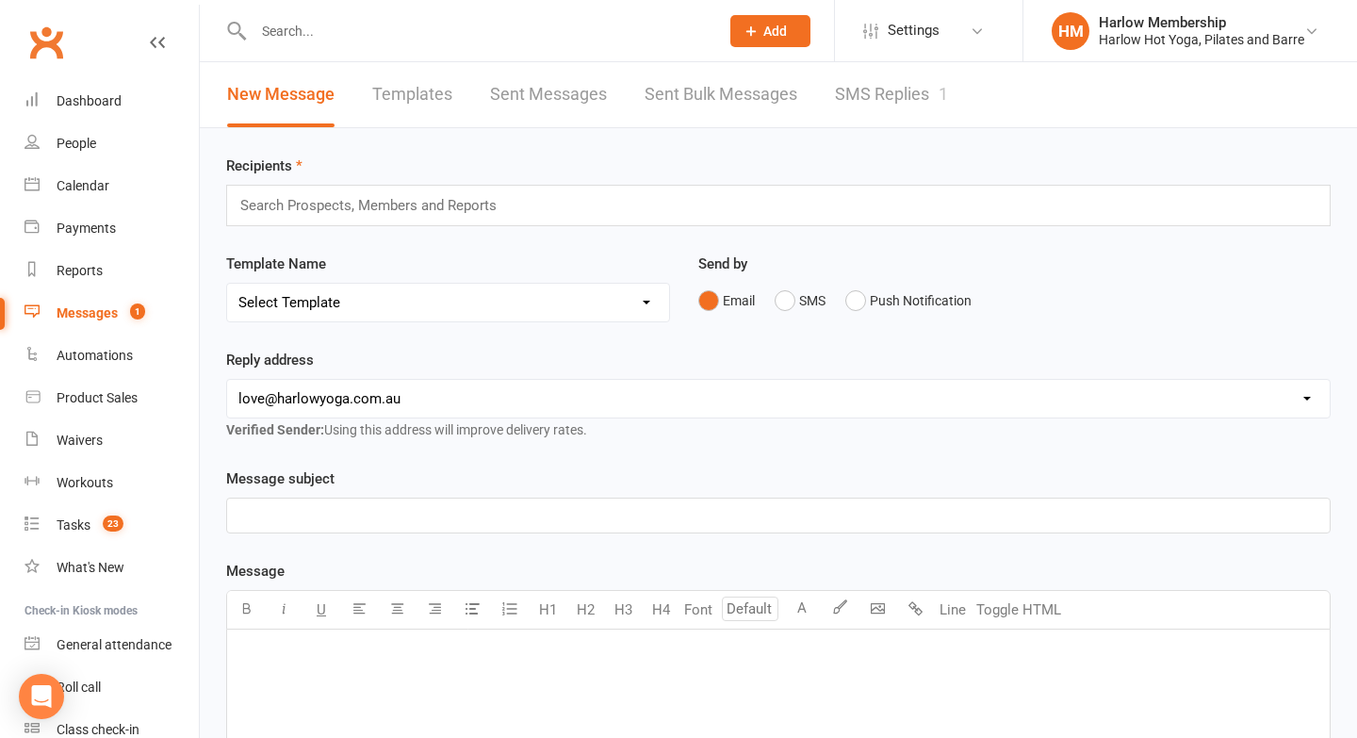
click at [885, 91] on link "SMS Replies 1" at bounding box center [891, 94] width 113 height 65
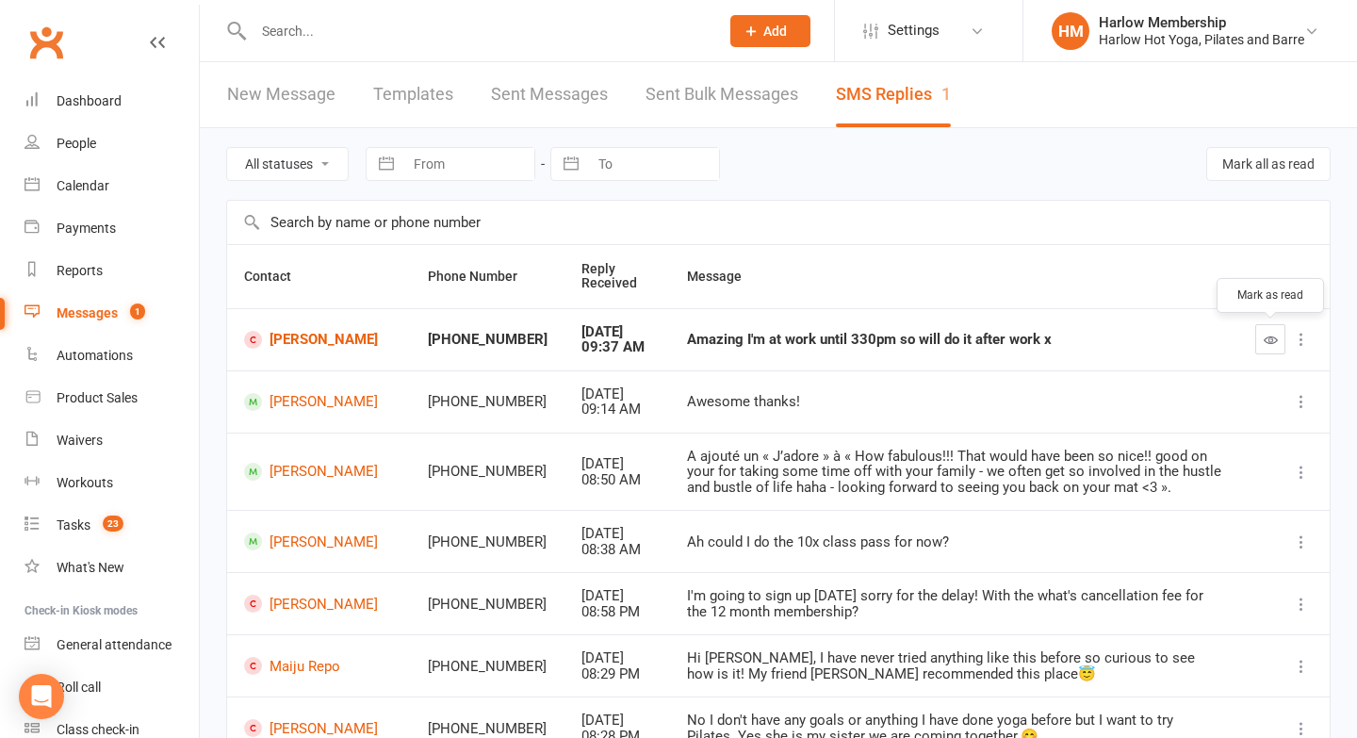
click at [1277, 346] on button "button" at bounding box center [1270, 339] width 30 height 30
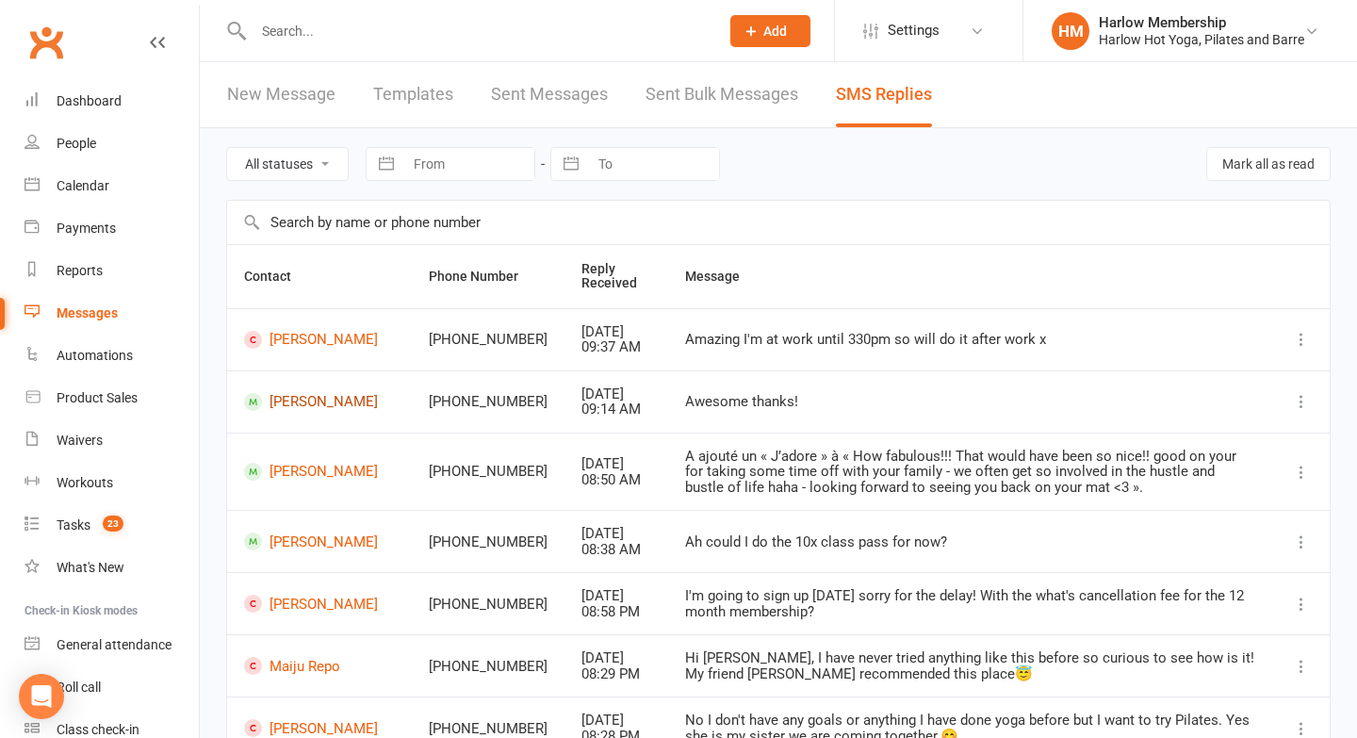
click at [290, 403] on link "Andrea Sison" at bounding box center [319, 402] width 151 height 18
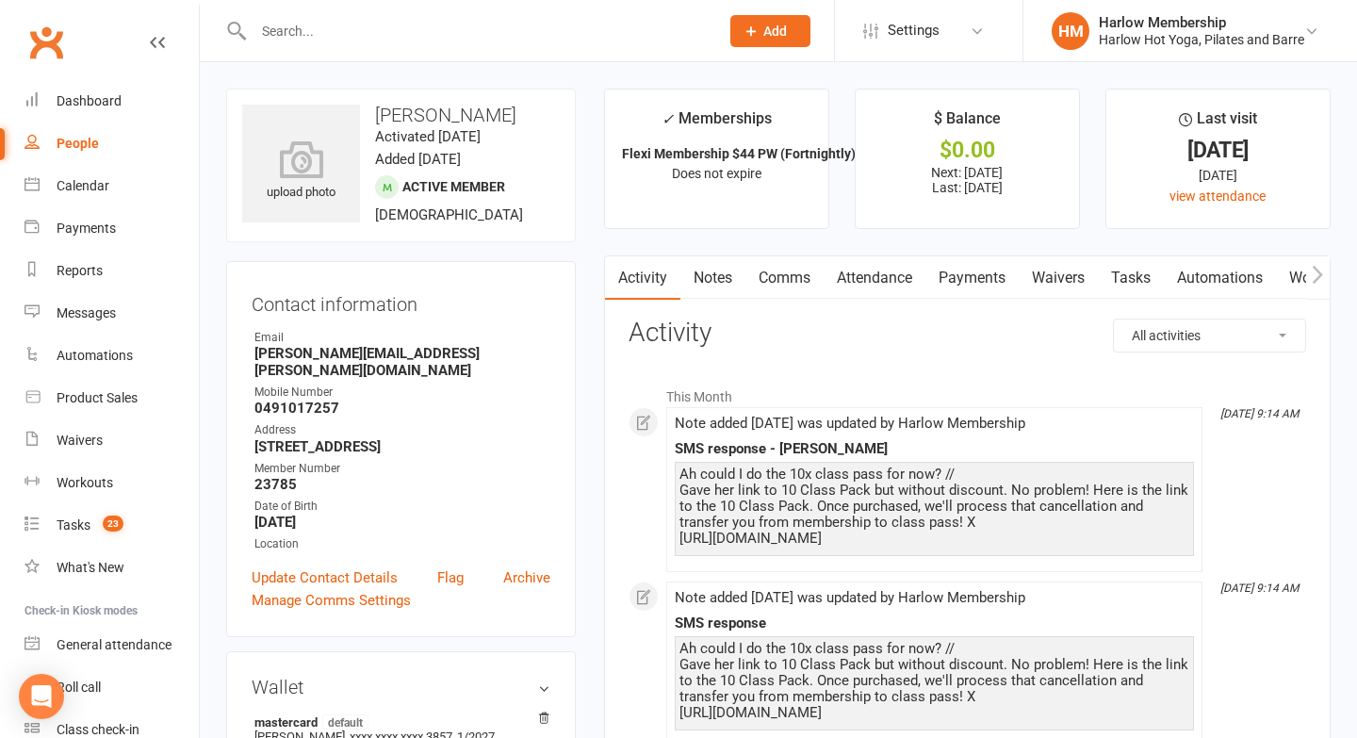
click at [721, 283] on link "Notes" at bounding box center [713, 277] width 65 height 43
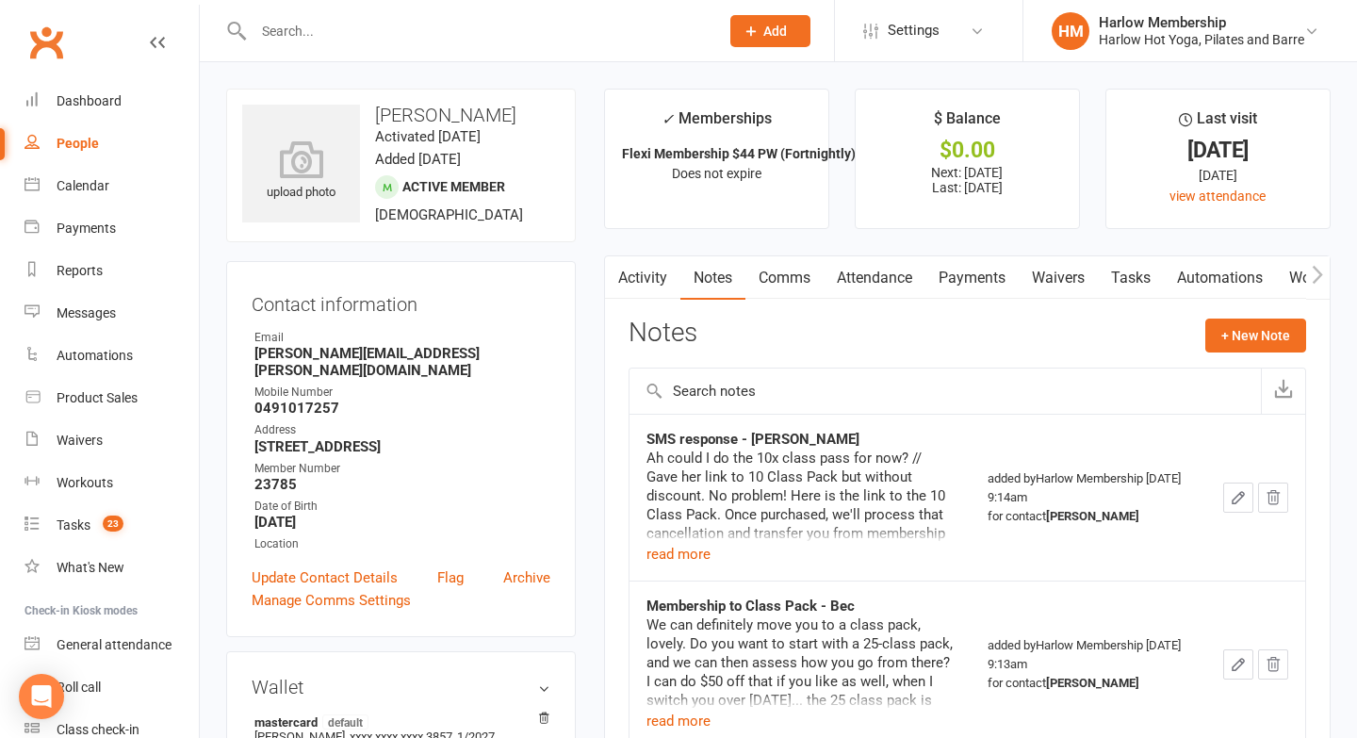
click at [801, 281] on link "Comms" at bounding box center [785, 277] width 78 height 43
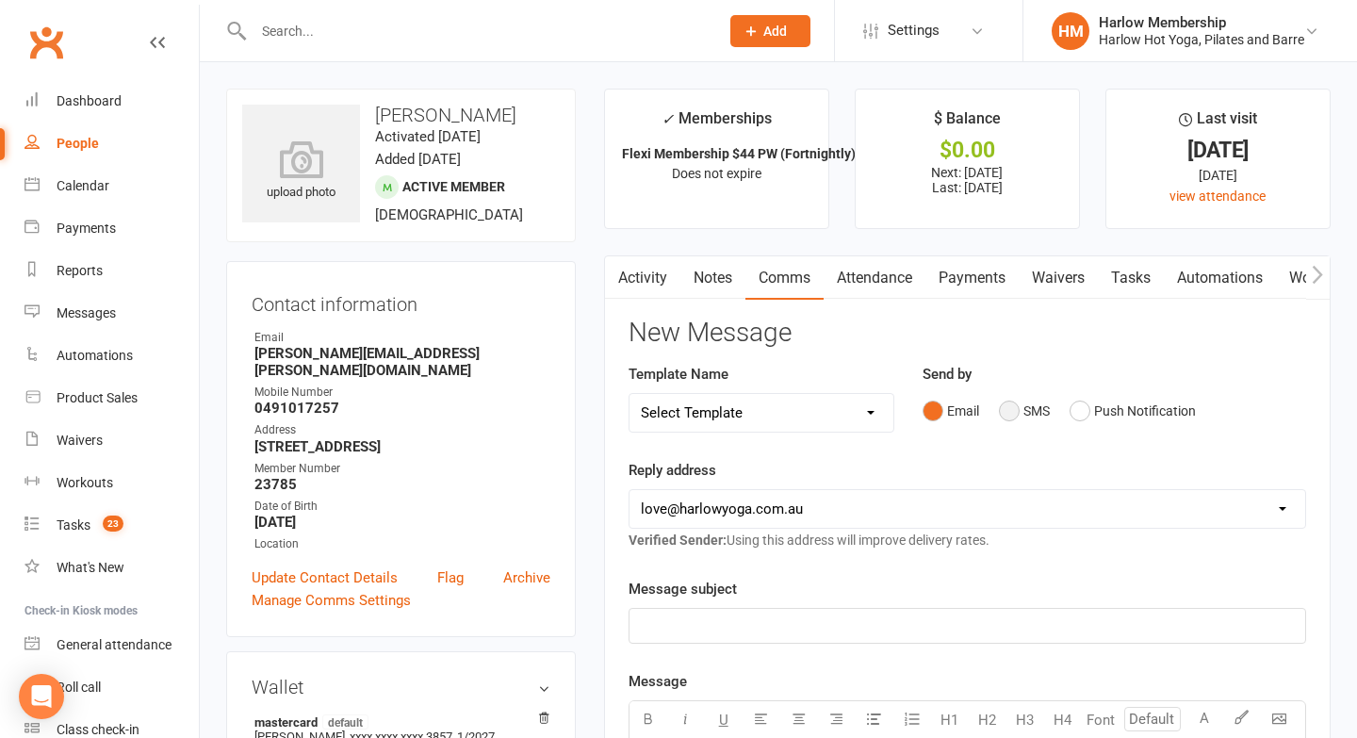
click at [1012, 409] on button "SMS" at bounding box center [1024, 411] width 51 height 36
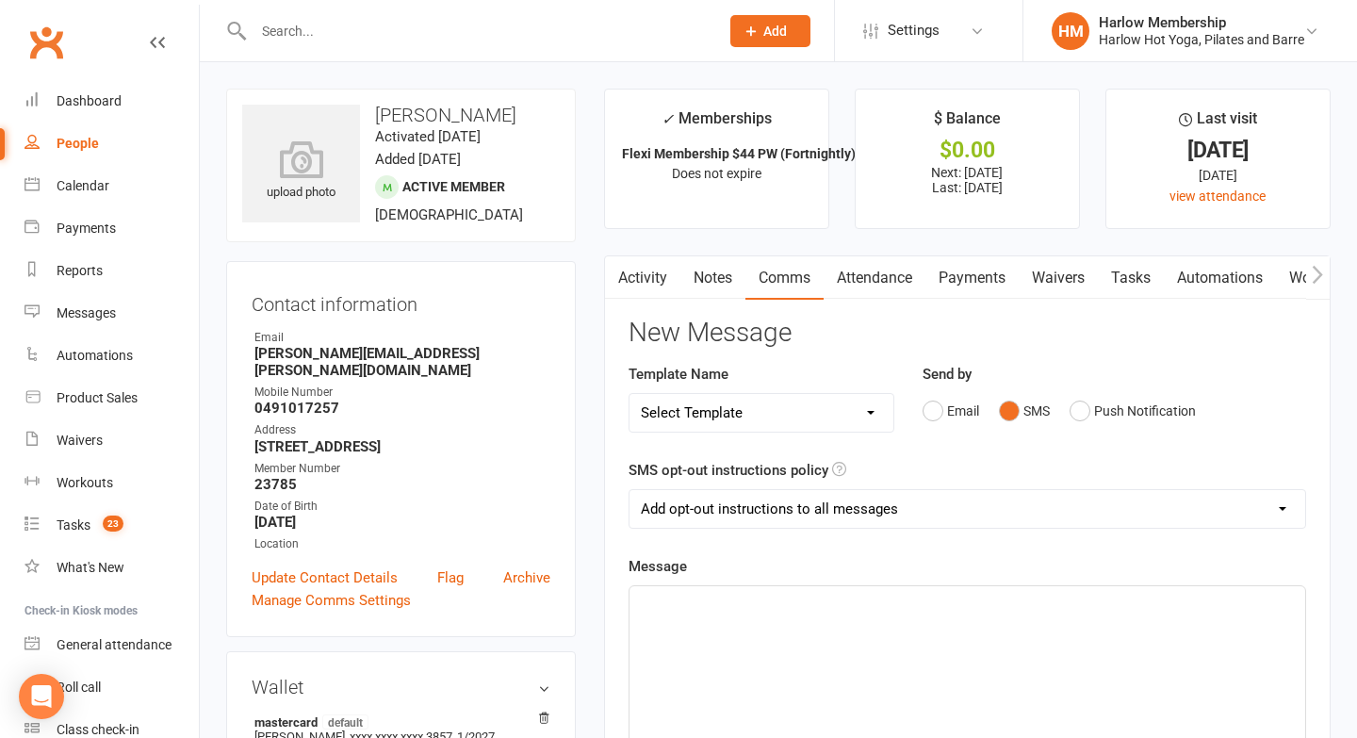
click at [891, 666] on div "﻿" at bounding box center [968, 727] width 676 height 283
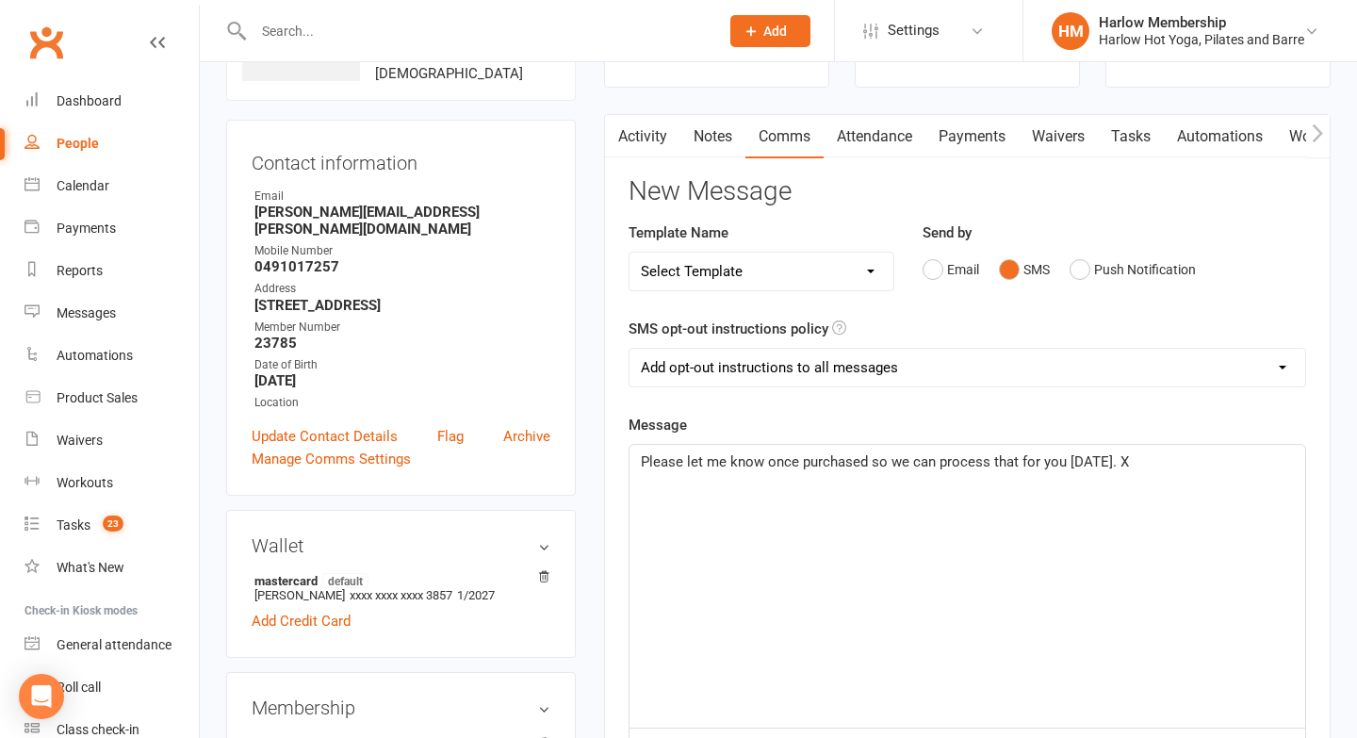
click at [630, 458] on div "Please let me know once purchased so we can process that for you today. X" at bounding box center [968, 586] width 676 height 283
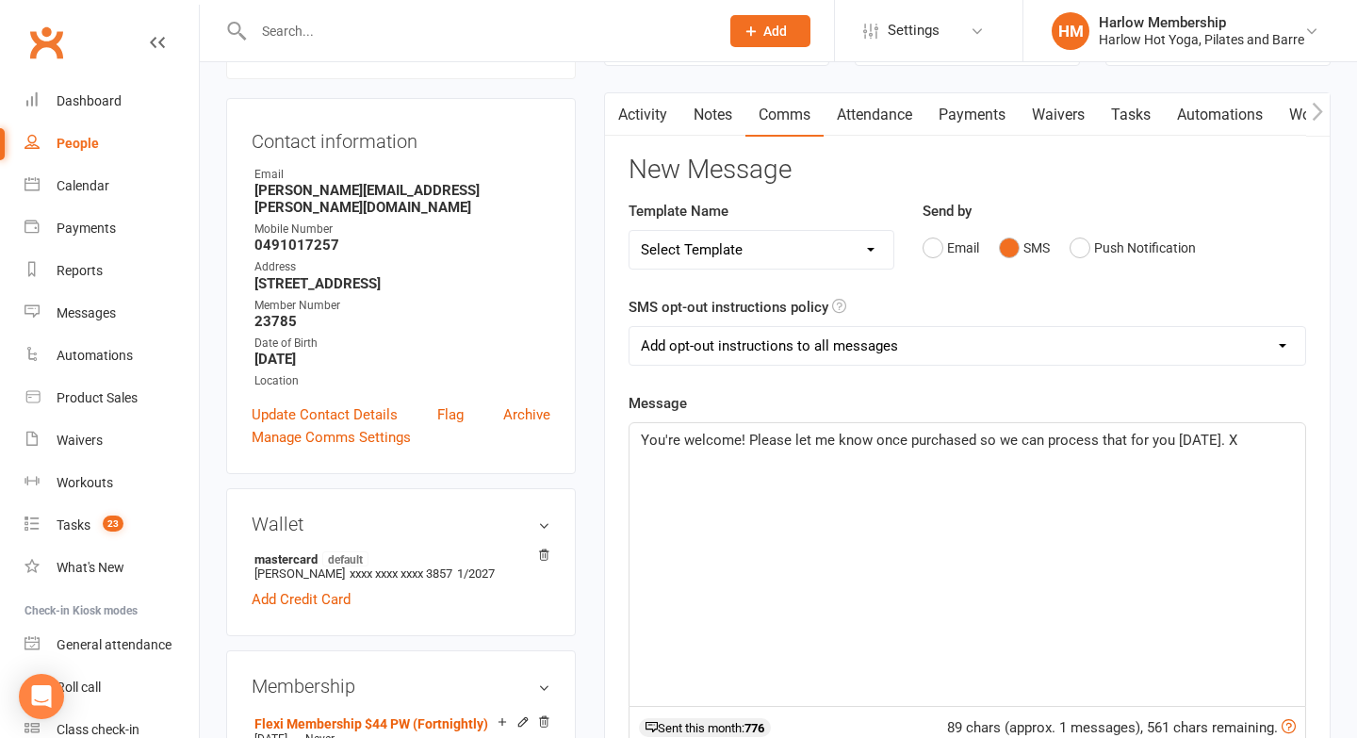
scroll to position [164, 0]
click at [829, 440] on span "You're welcome! Please let me know once purchased so we can process that for yo…" at bounding box center [939, 439] width 597 height 17
click at [863, 463] on div "You're welcome! Please let us know once purchased so we can process that for yo…" at bounding box center [968, 563] width 676 height 283
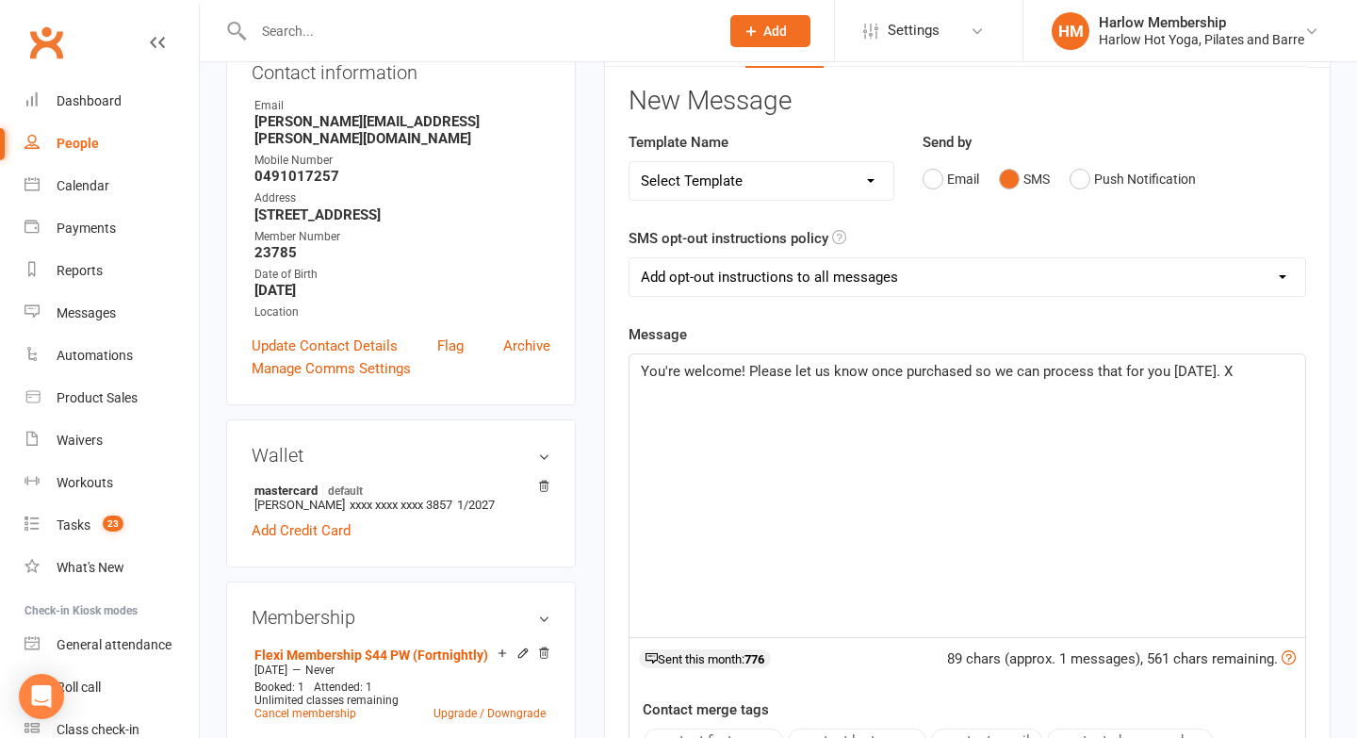
scroll to position [237, 0]
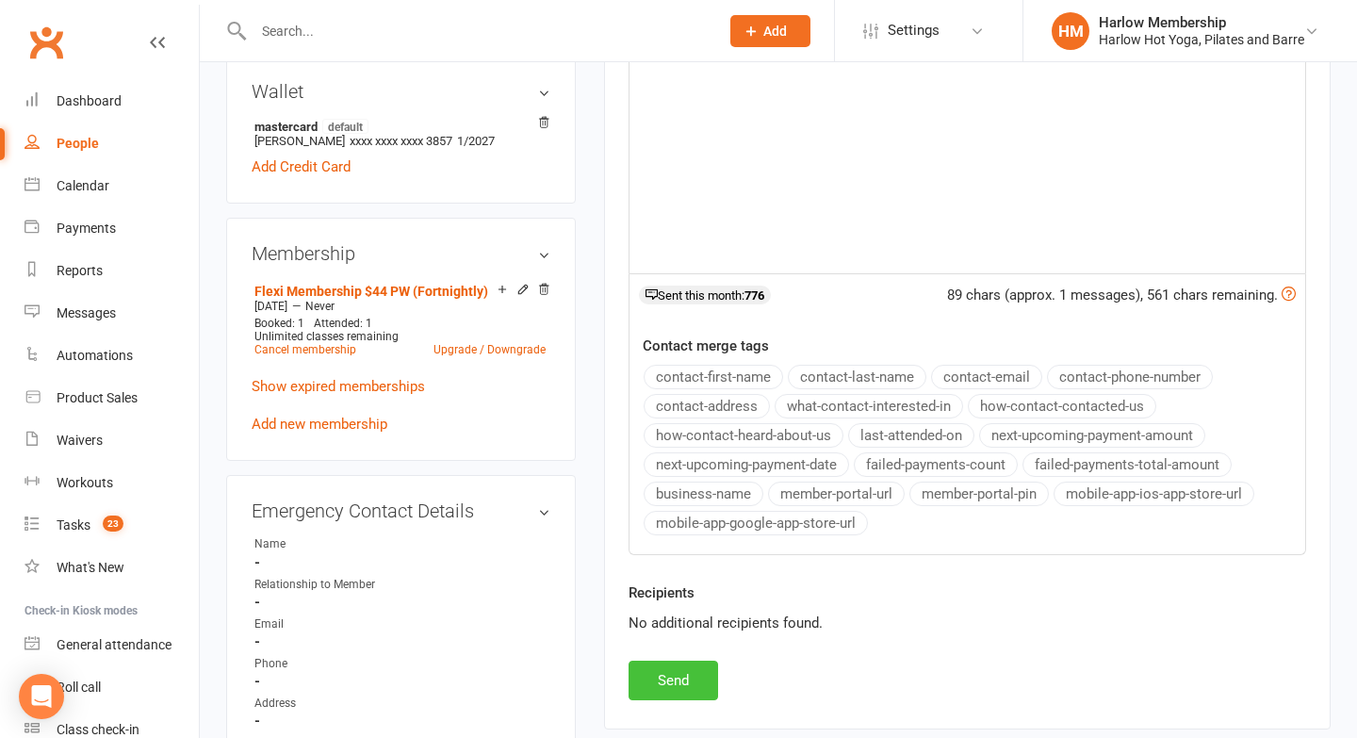
click at [668, 675] on button "Send" at bounding box center [674, 681] width 90 height 40
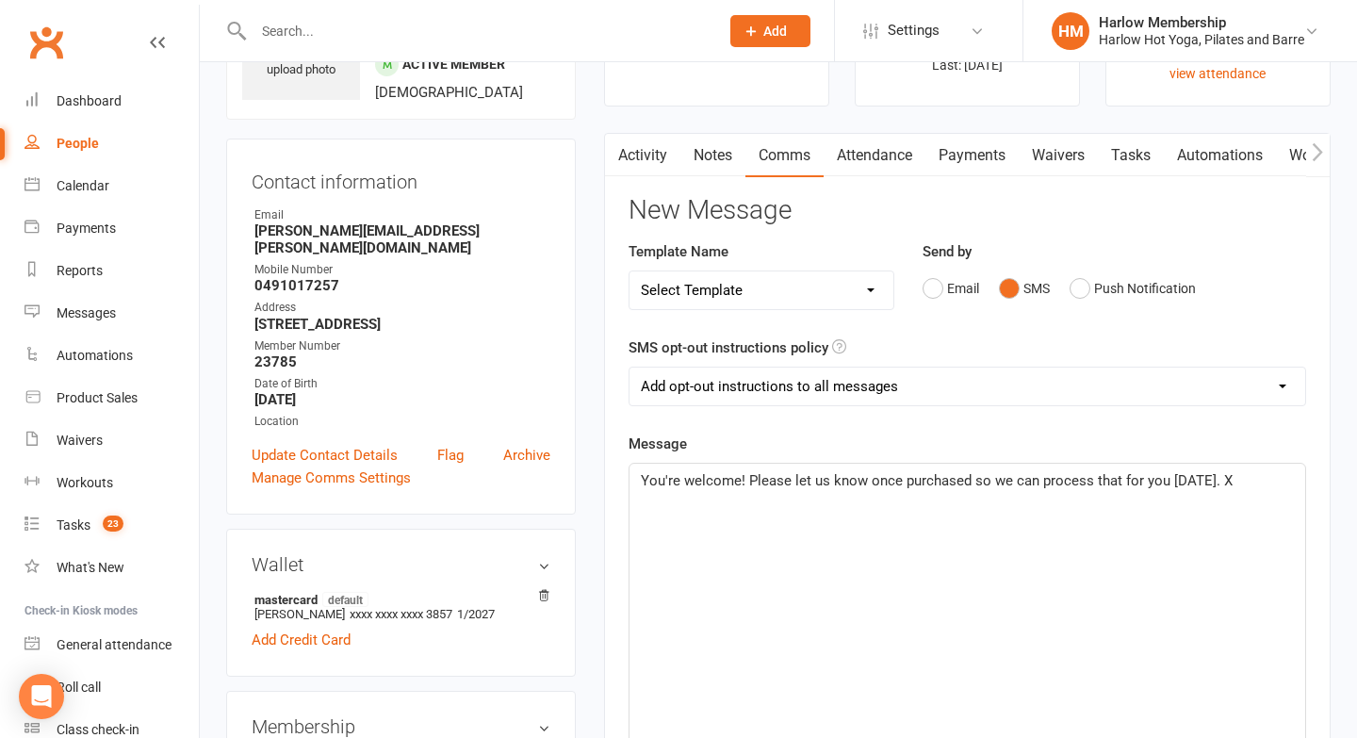
scroll to position [0, 0]
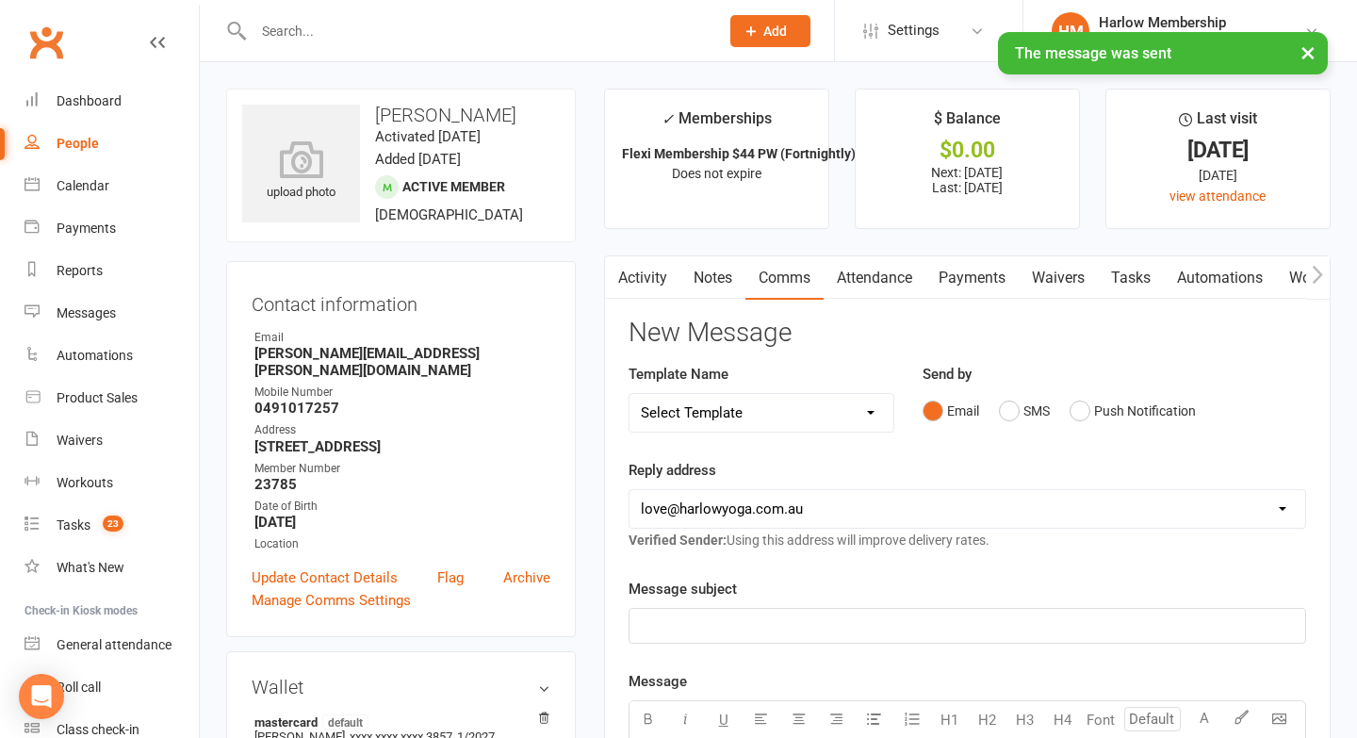
click at [1132, 281] on link "Tasks" at bounding box center [1131, 277] width 66 height 43
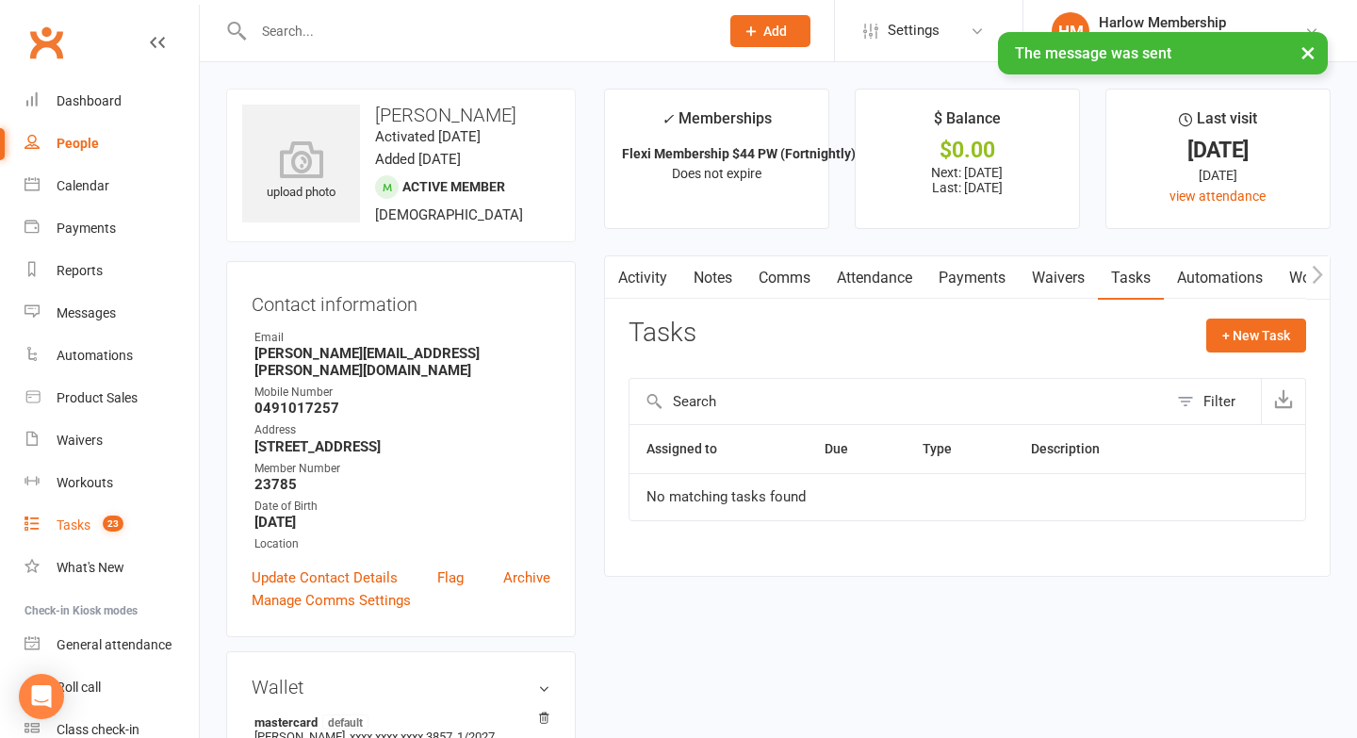
click at [107, 521] on span "23" at bounding box center [113, 524] width 21 height 16
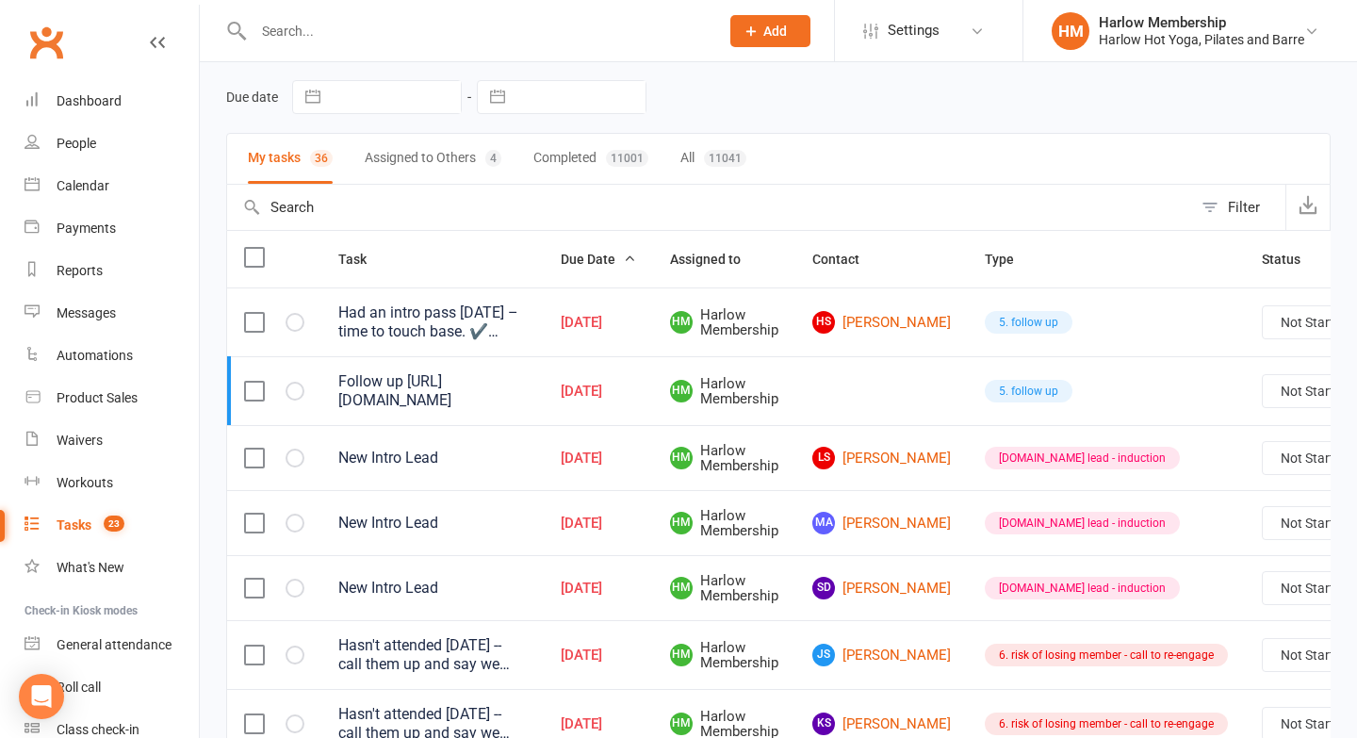
scroll to position [162, 0]
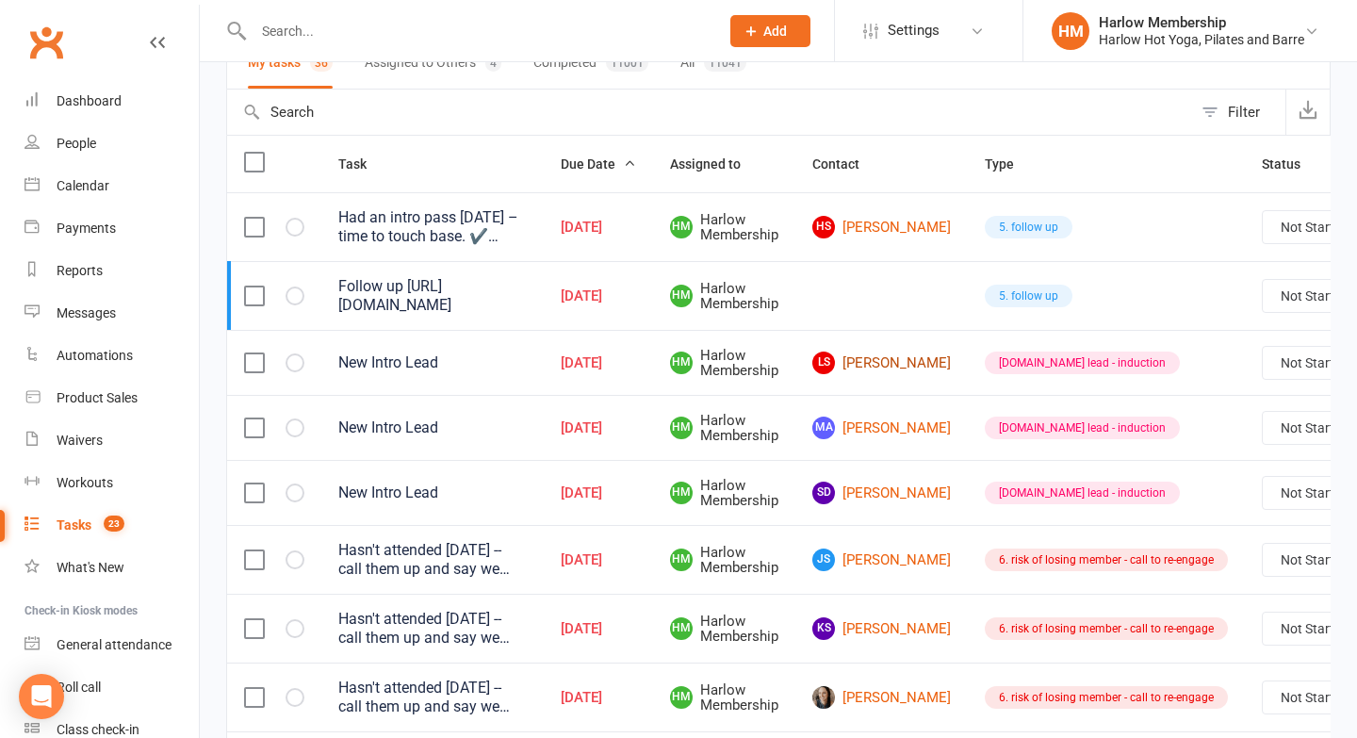
click at [870, 360] on link "LS Leala Samazan" at bounding box center [881, 363] width 139 height 23
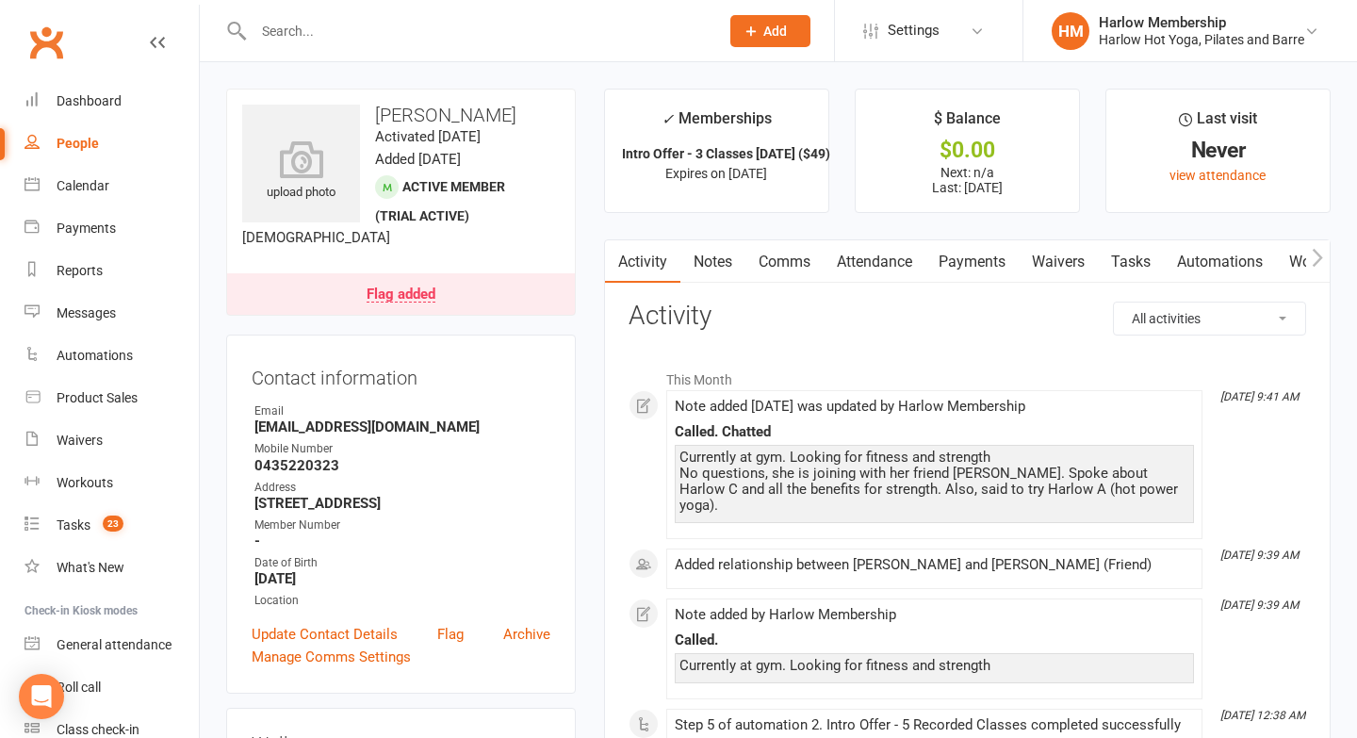
scroll to position [16, 0]
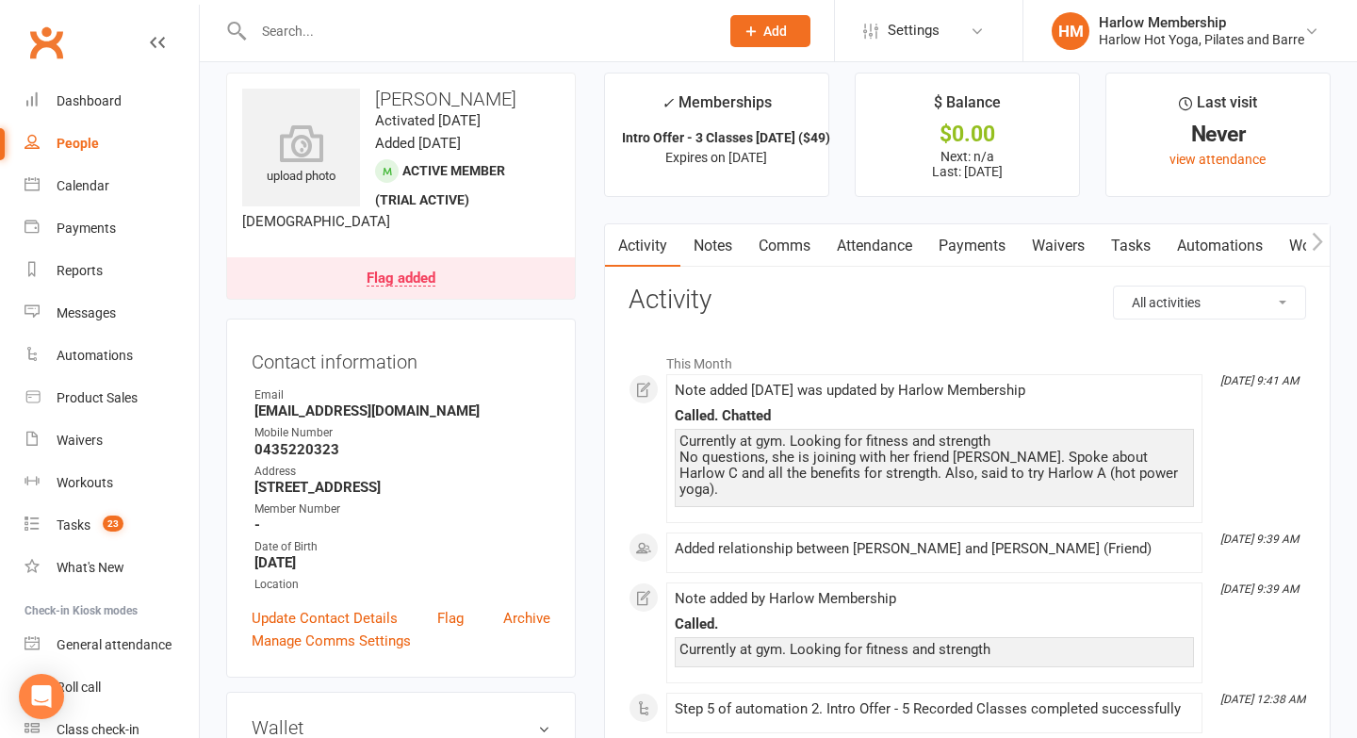
click at [1138, 242] on link "Tasks" at bounding box center [1131, 245] width 66 height 43
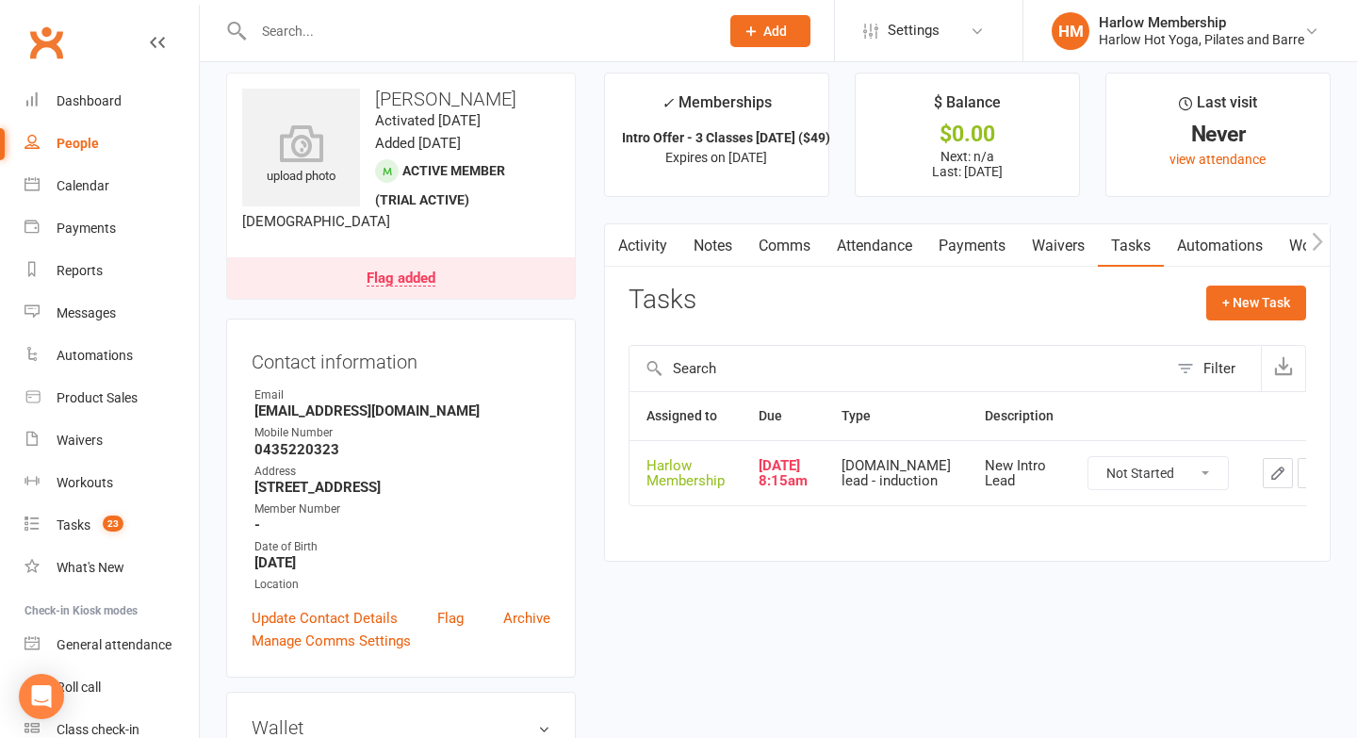
click at [1089, 484] on select "Not Started In Progress Waiting Complete" at bounding box center [1158, 473] width 139 height 32
select select "unstarted"
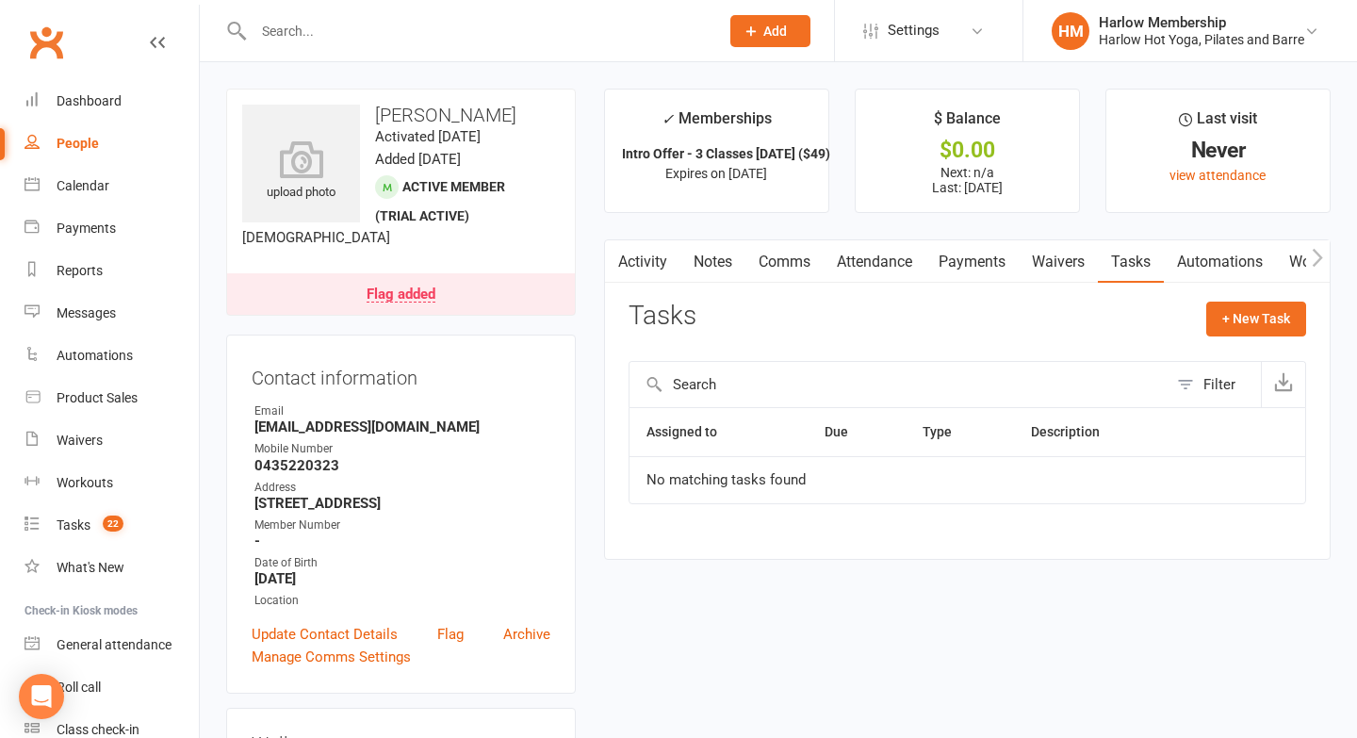
click at [336, 497] on div "Address" at bounding box center [402, 488] width 296 height 18
click at [91, 532] on link "Tasks 22" at bounding box center [112, 525] width 174 height 42
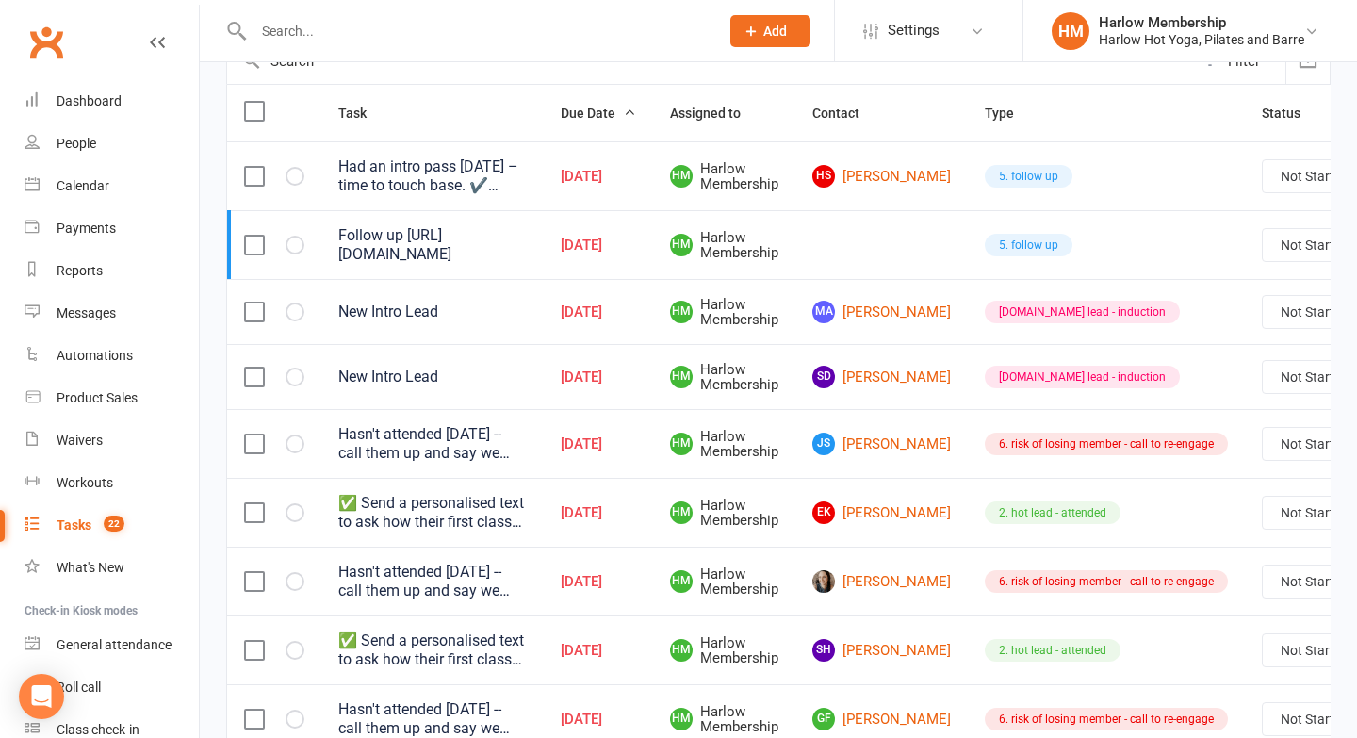
scroll to position [216, 0]
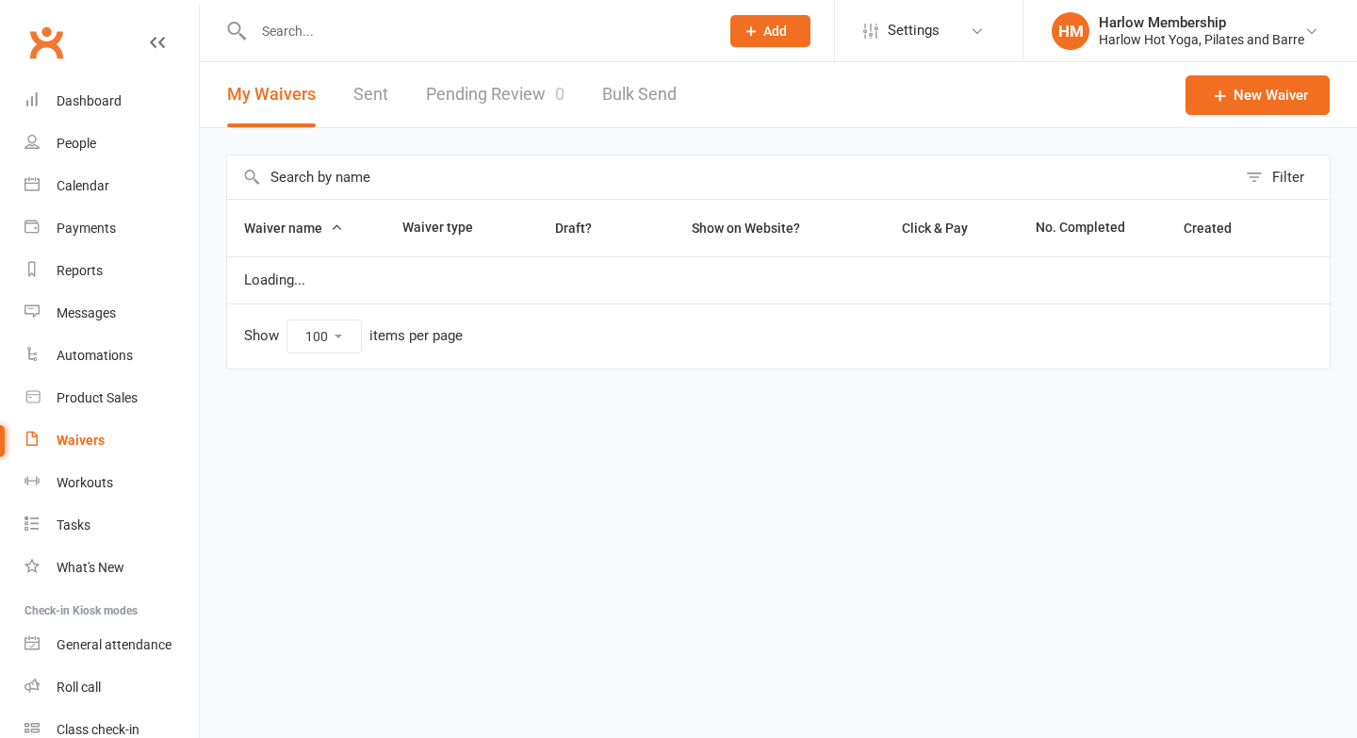
select select "100"
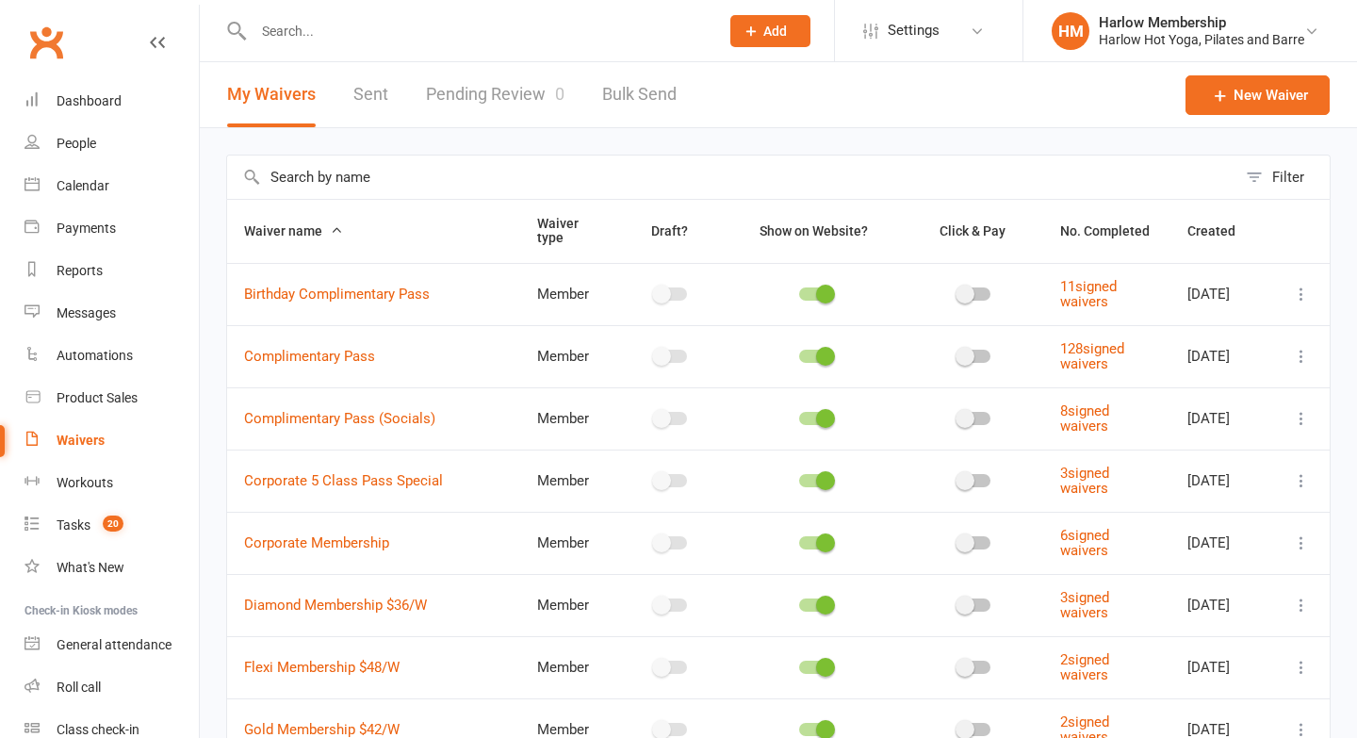
scroll to position [138, 0]
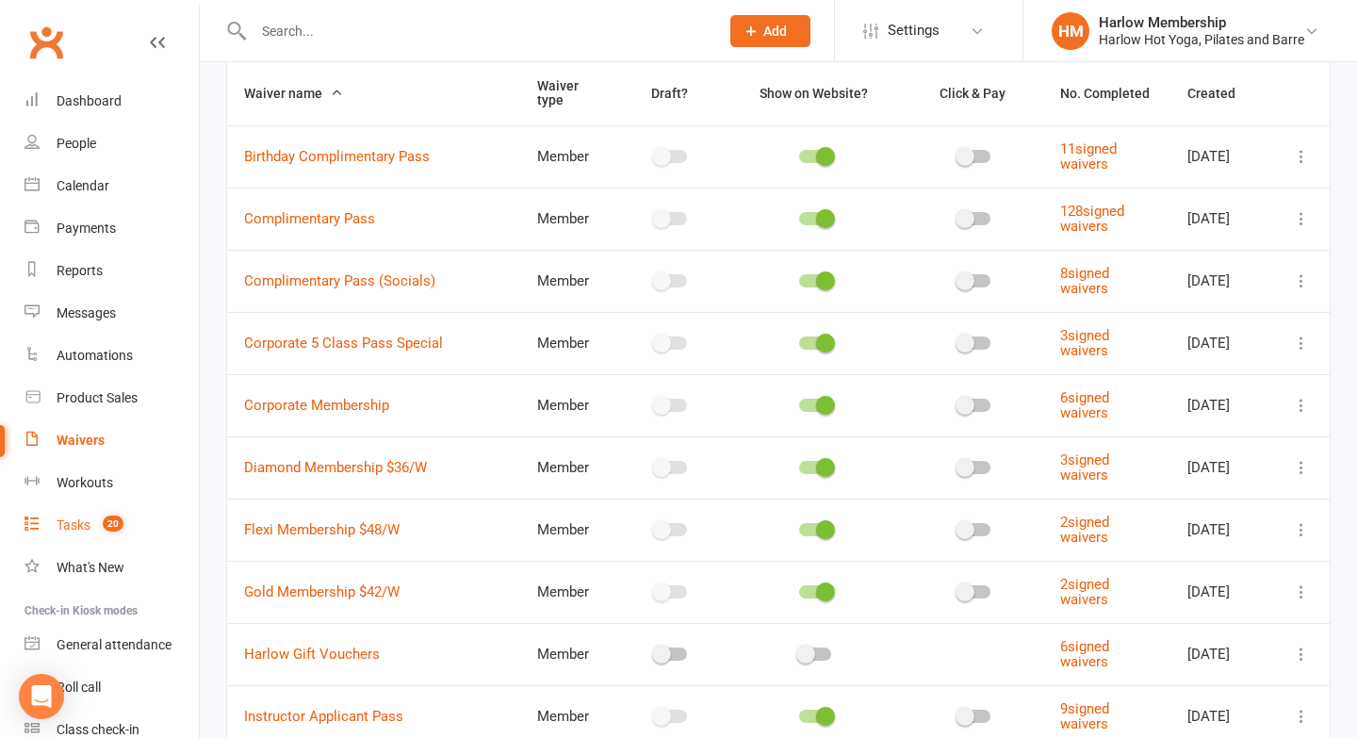
click at [74, 517] on div "Tasks" at bounding box center [74, 524] width 34 height 15
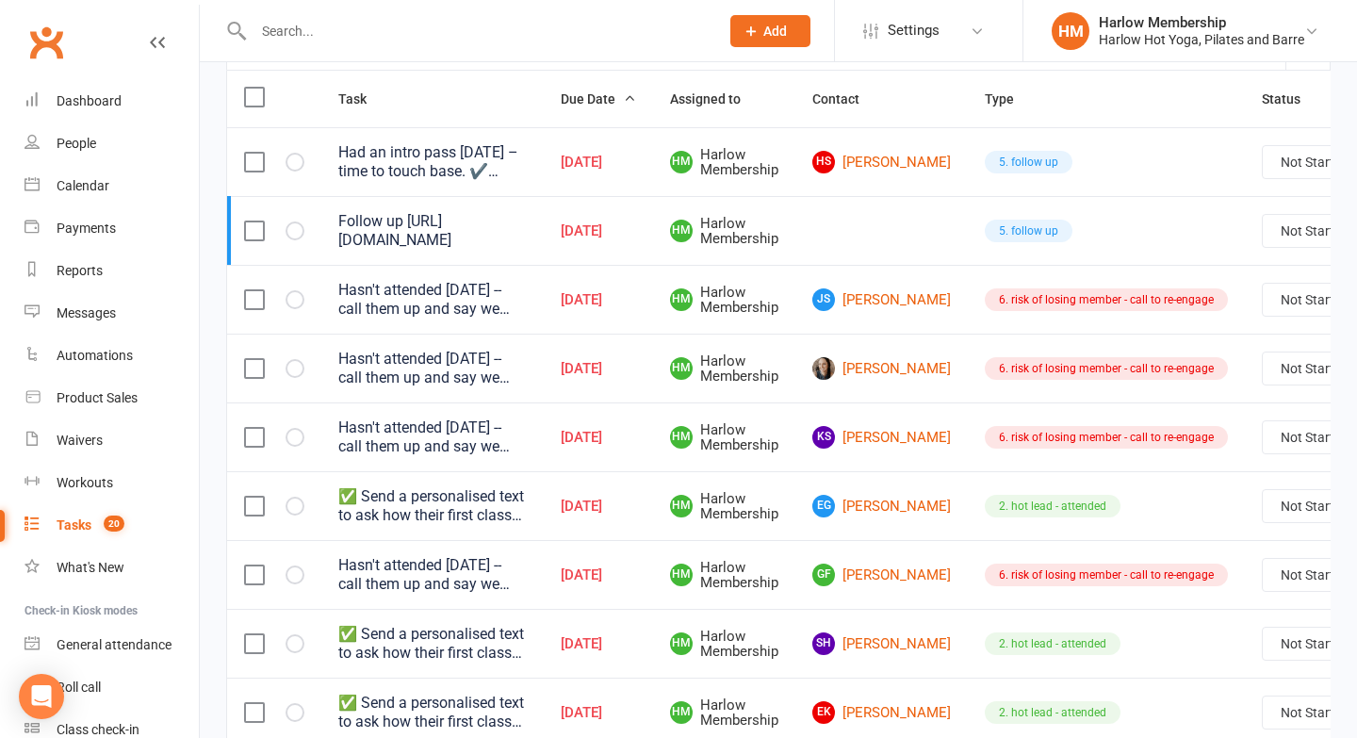
scroll to position [254, 0]
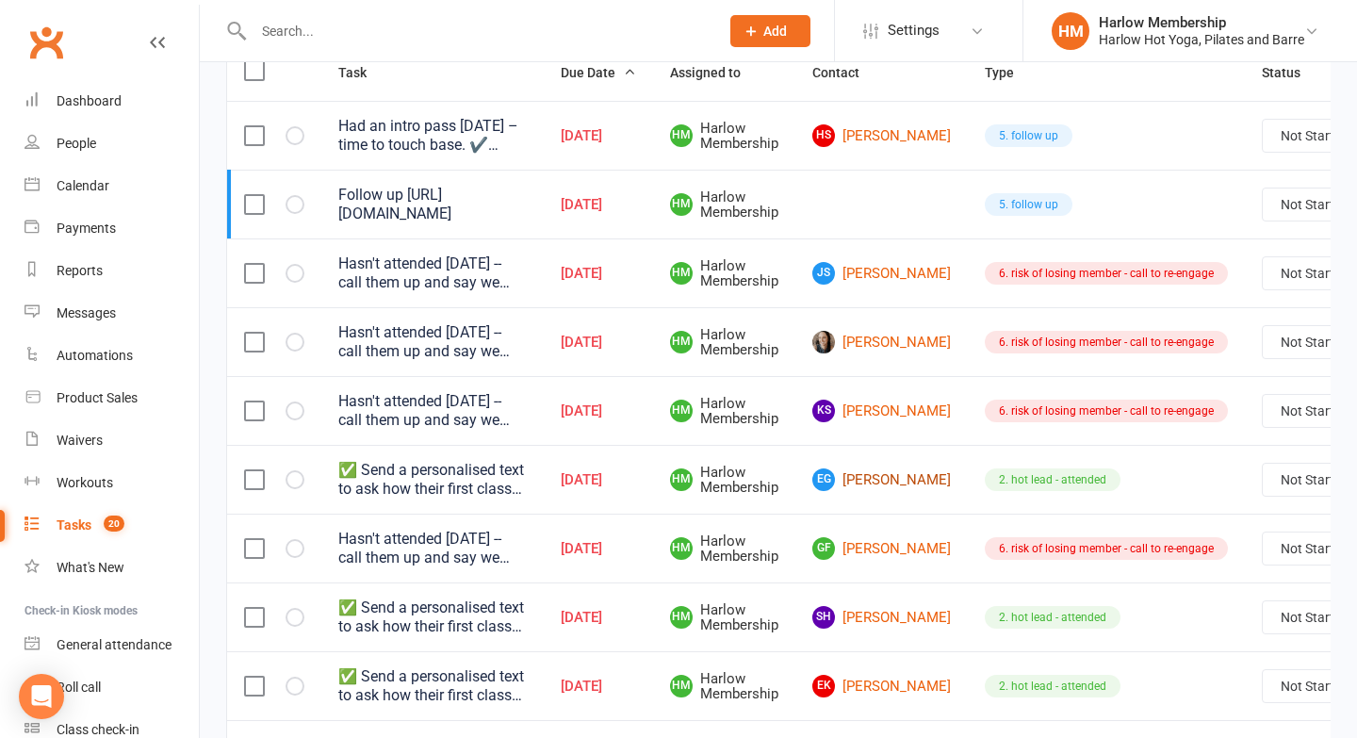
click at [853, 489] on link "EG [PERSON_NAME]" at bounding box center [881, 479] width 139 height 23
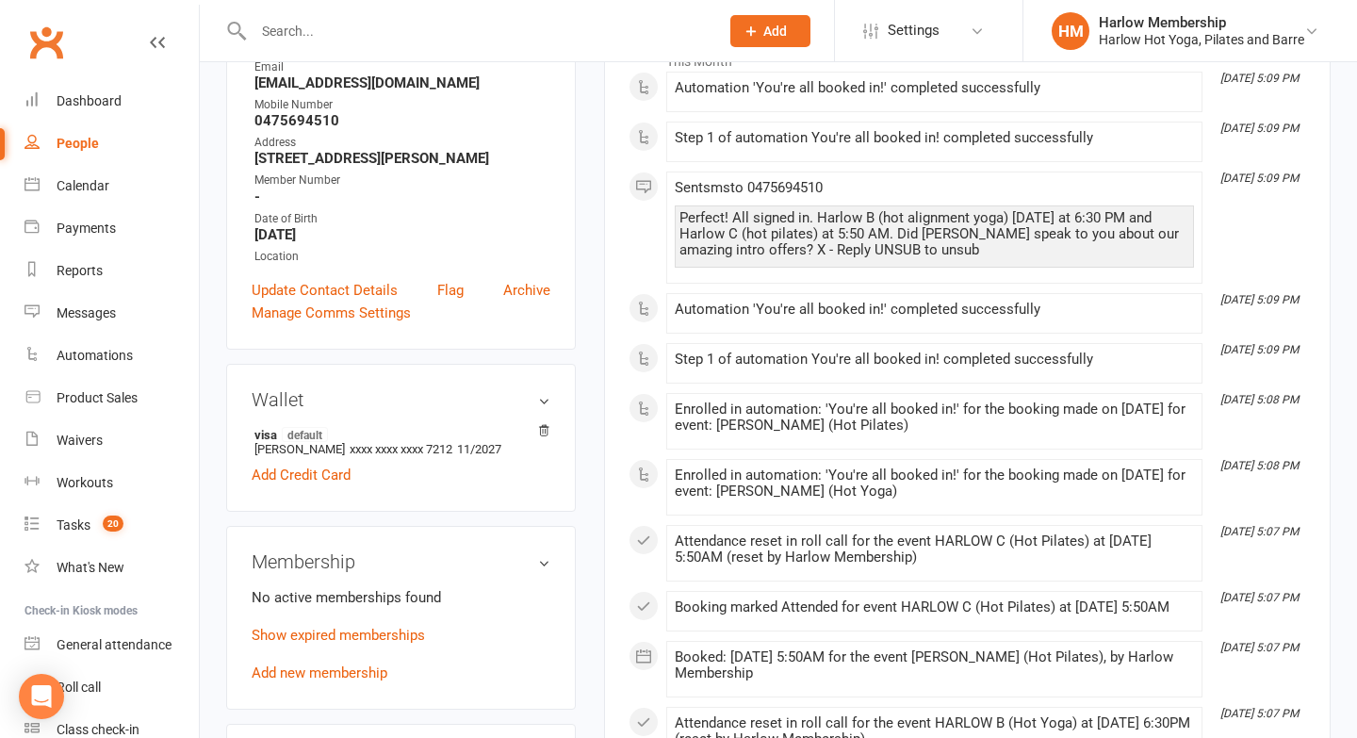
scroll to position [336, 0]
click at [333, 643] on link "Show expired memberships" at bounding box center [338, 634] width 173 height 17
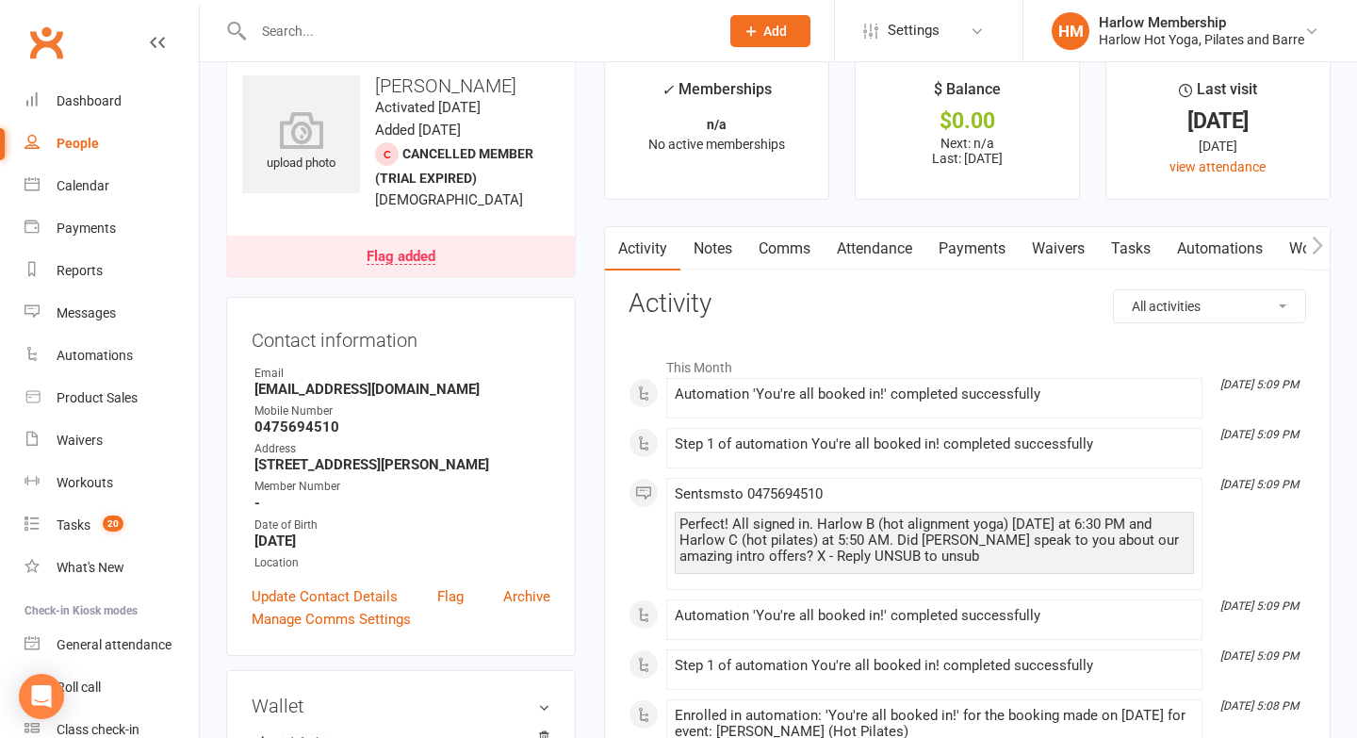
scroll to position [26, 0]
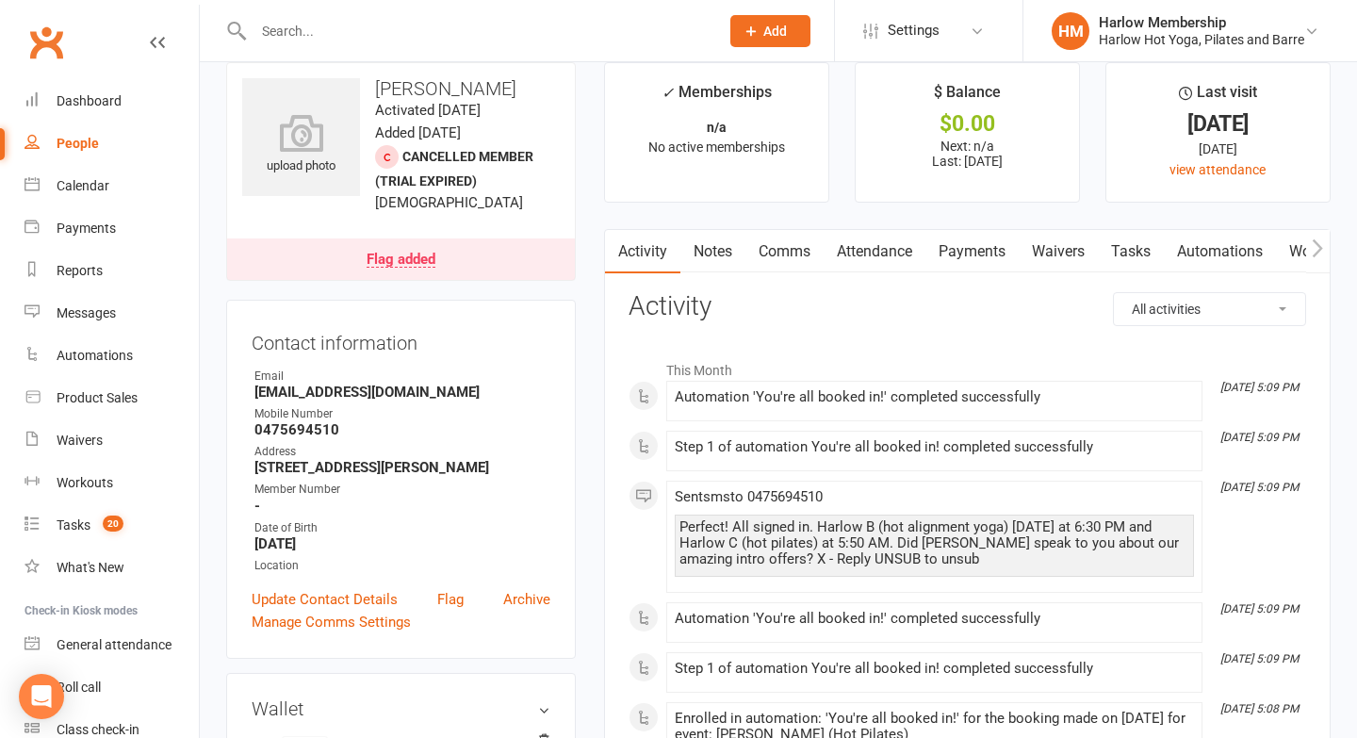
click at [769, 246] on link "Comms" at bounding box center [785, 251] width 78 height 43
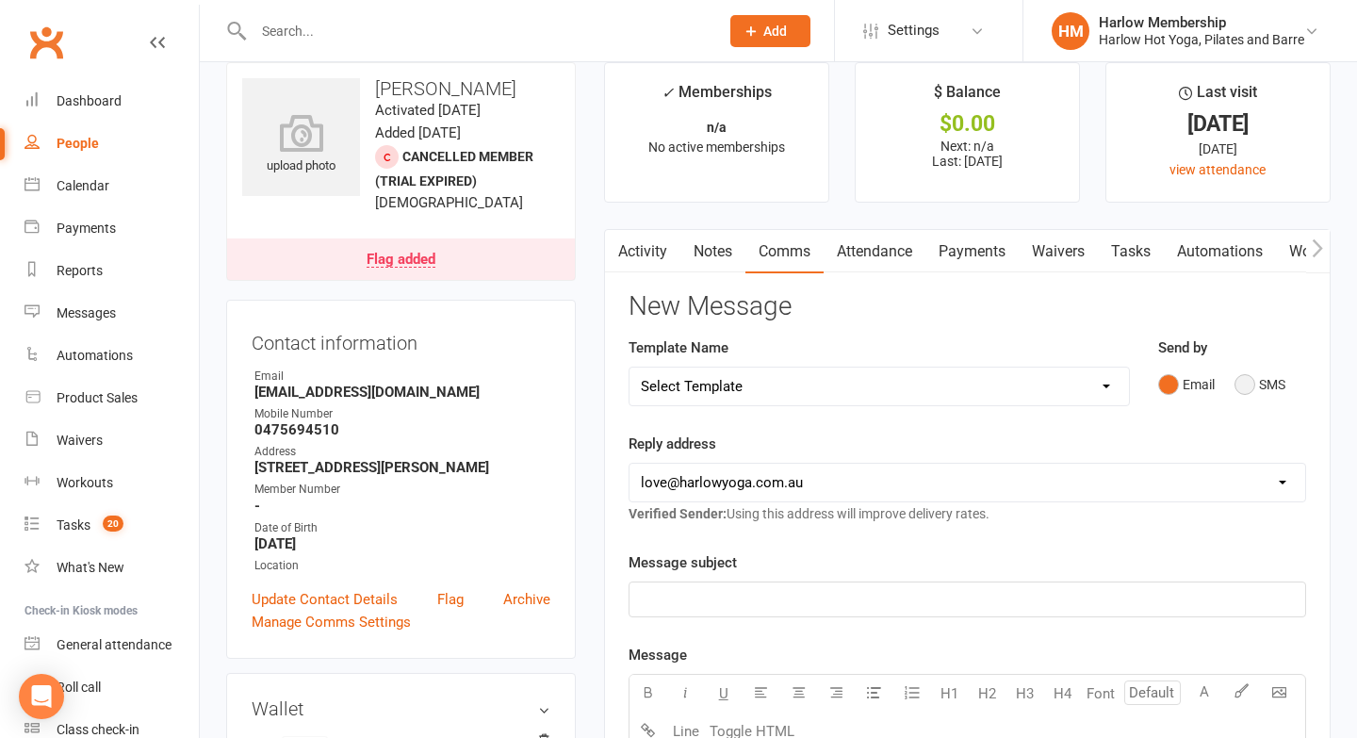
click at [1239, 381] on button "SMS" at bounding box center [1260, 385] width 51 height 36
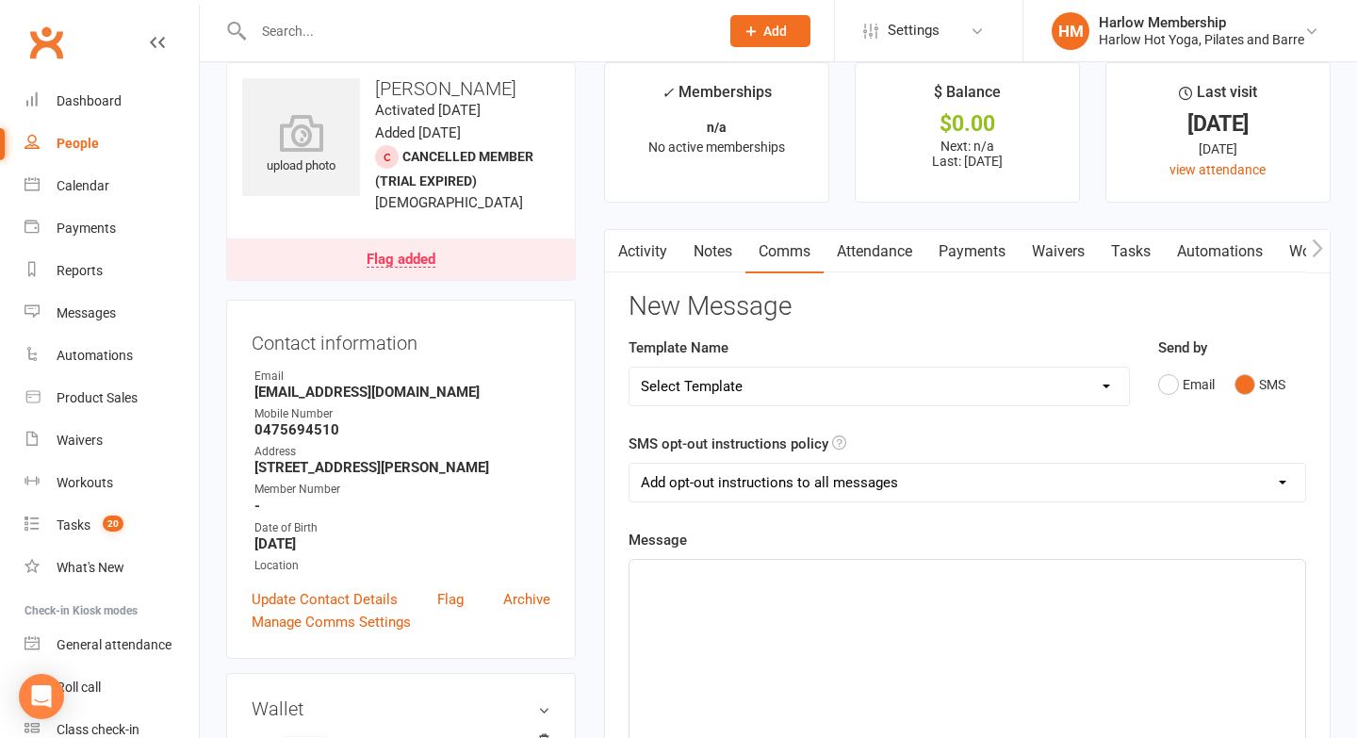
click at [720, 614] on div "﻿" at bounding box center [968, 701] width 676 height 283
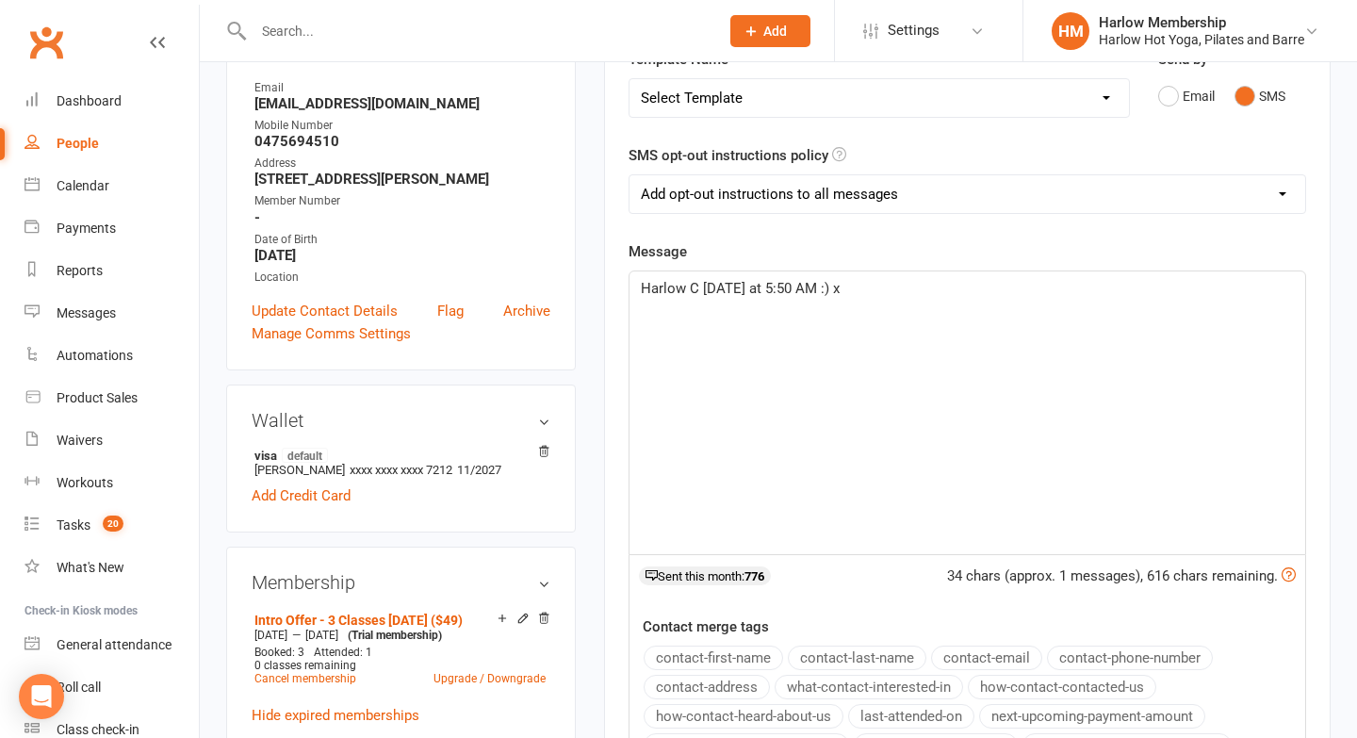
scroll to position [372, 0]
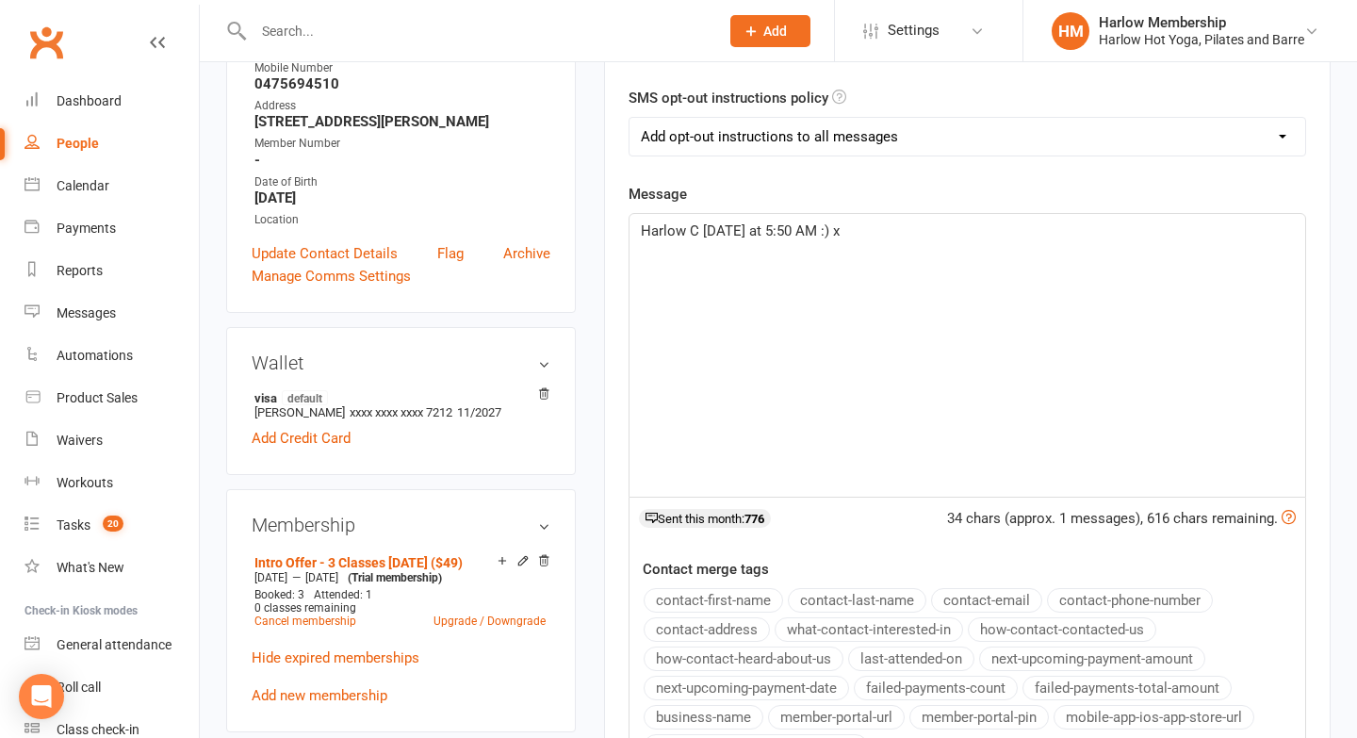
click at [679, 139] on select "Add opt-out instructions to all messages Add opt-out instructions for messages …" at bounding box center [968, 137] width 676 height 38
select select "2"
click at [840, 233] on span "Harlow C on Friday at 5:50 AM :) x" at bounding box center [740, 230] width 199 height 17
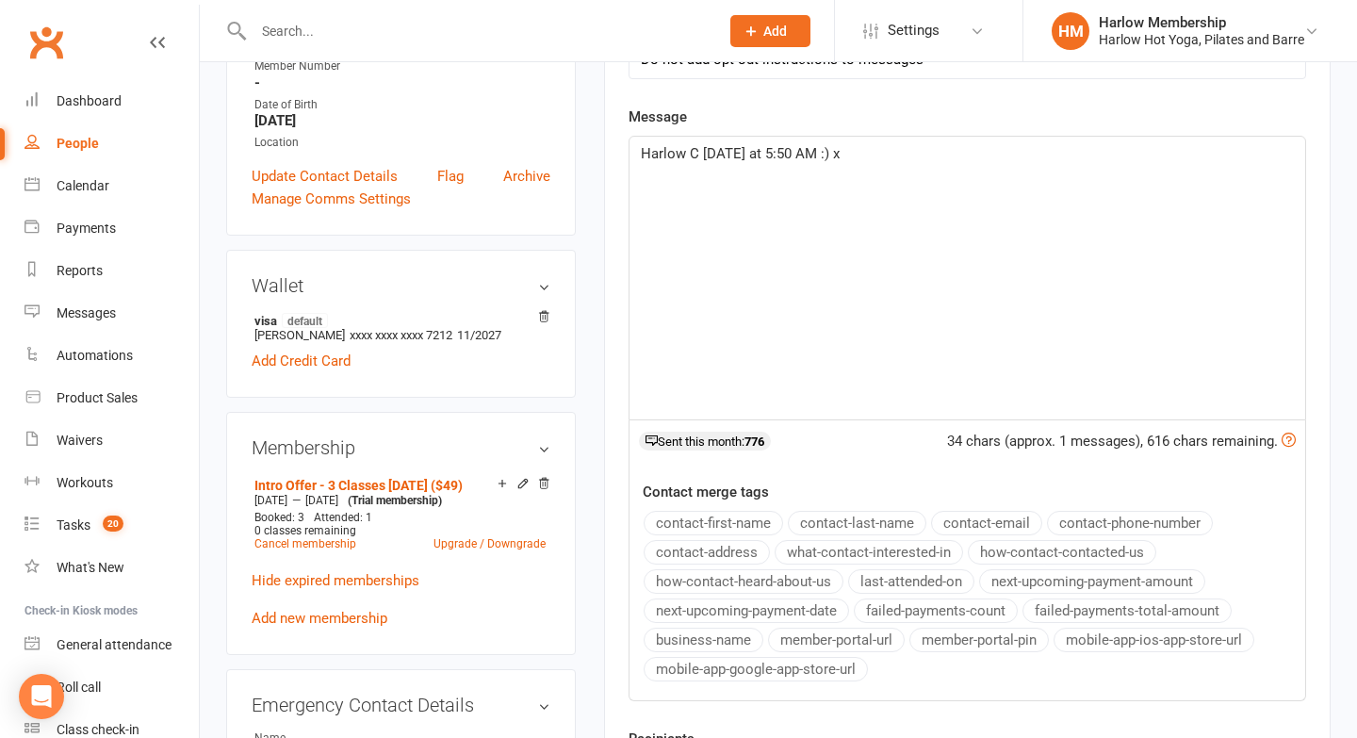
scroll to position [430, 0]
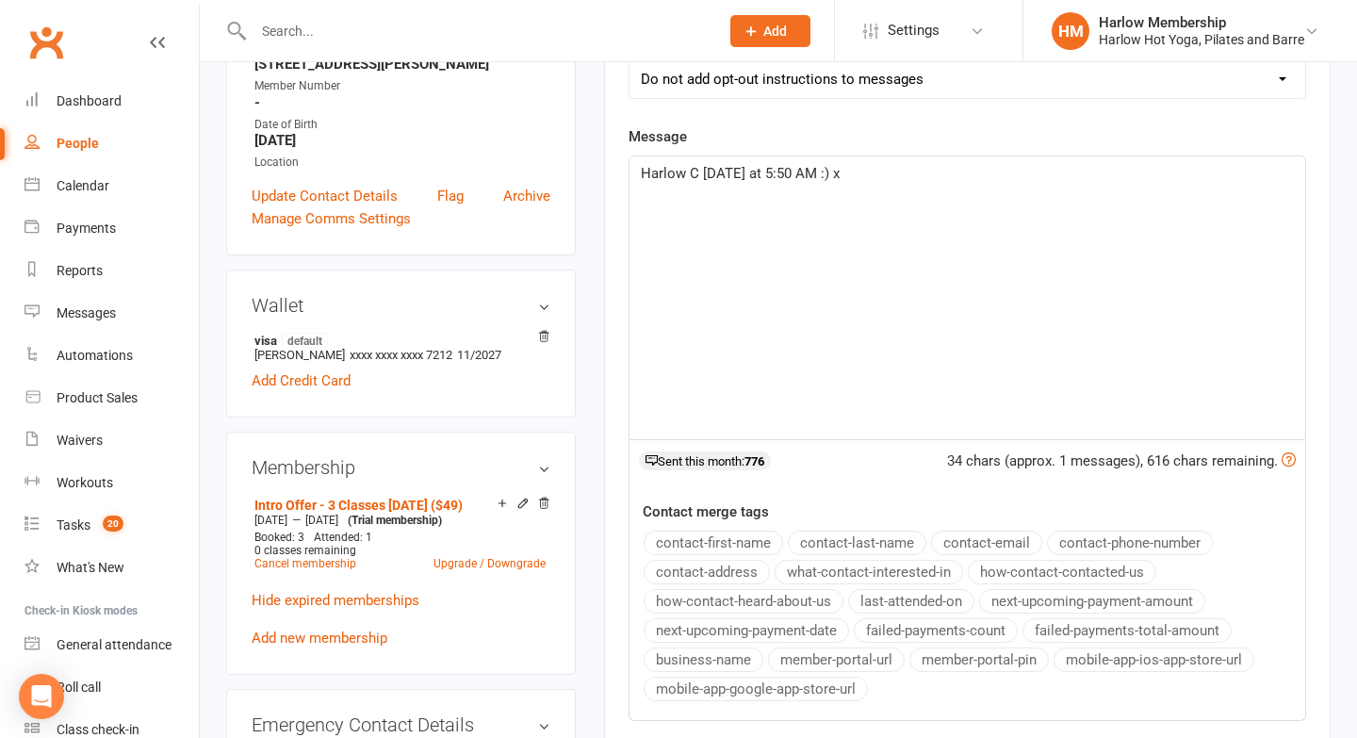
click at [641, 175] on span "Harlow C on Friday at 5:50 AM :) x" at bounding box center [740, 173] width 199 height 17
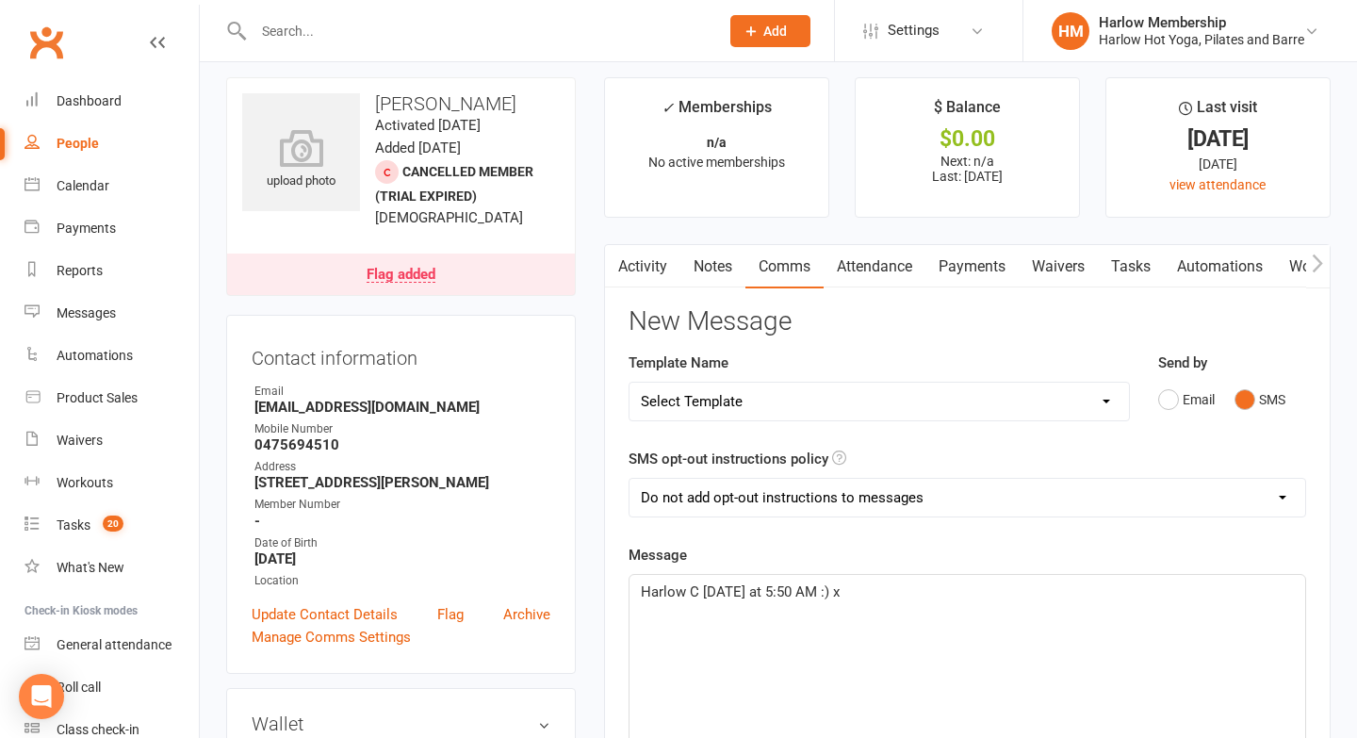
scroll to position [6, 0]
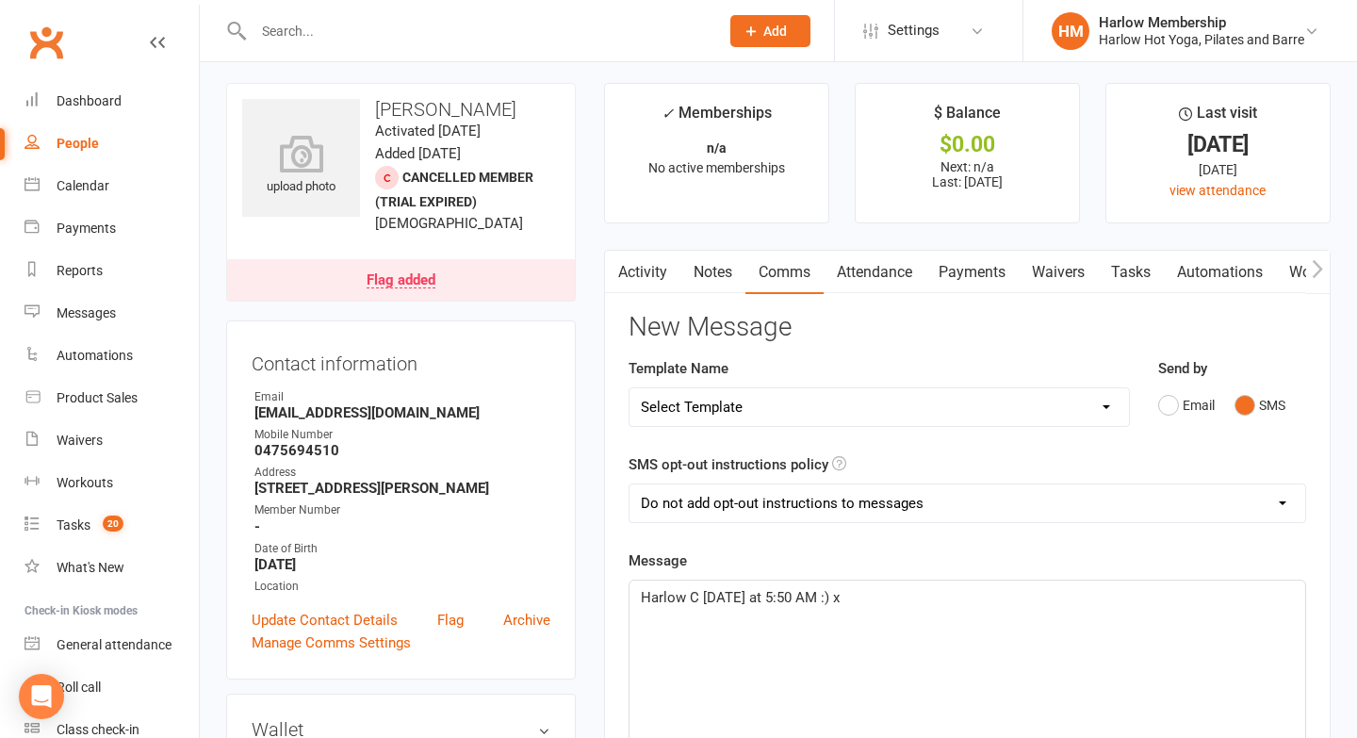
click at [790, 592] on span "Harlow C on Friday at 5:50 AM :) x" at bounding box center [740, 597] width 199 height 17
copy span "Harlow C on Friday at 5:50 AM :) x"
click at [724, 276] on link "Notes" at bounding box center [713, 272] width 65 height 43
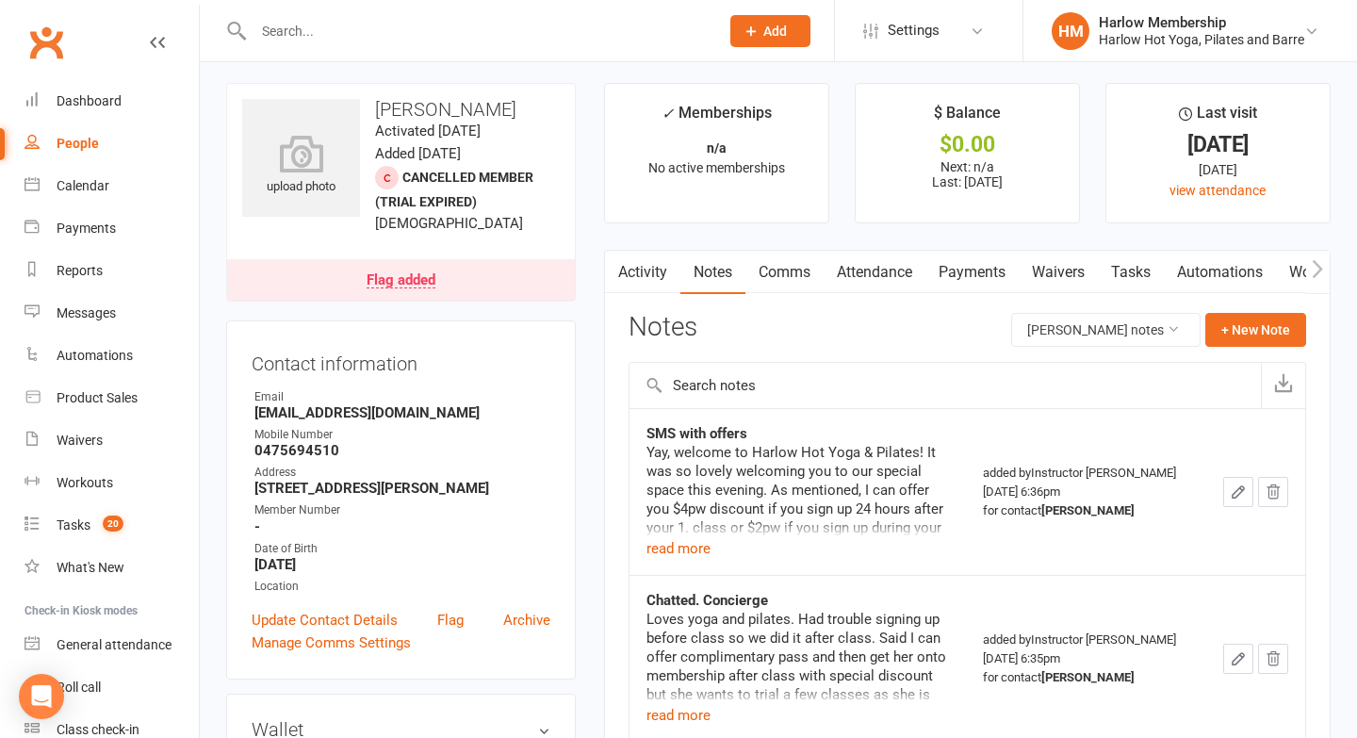
click at [664, 272] on link "Activity" at bounding box center [642, 272] width 75 height 43
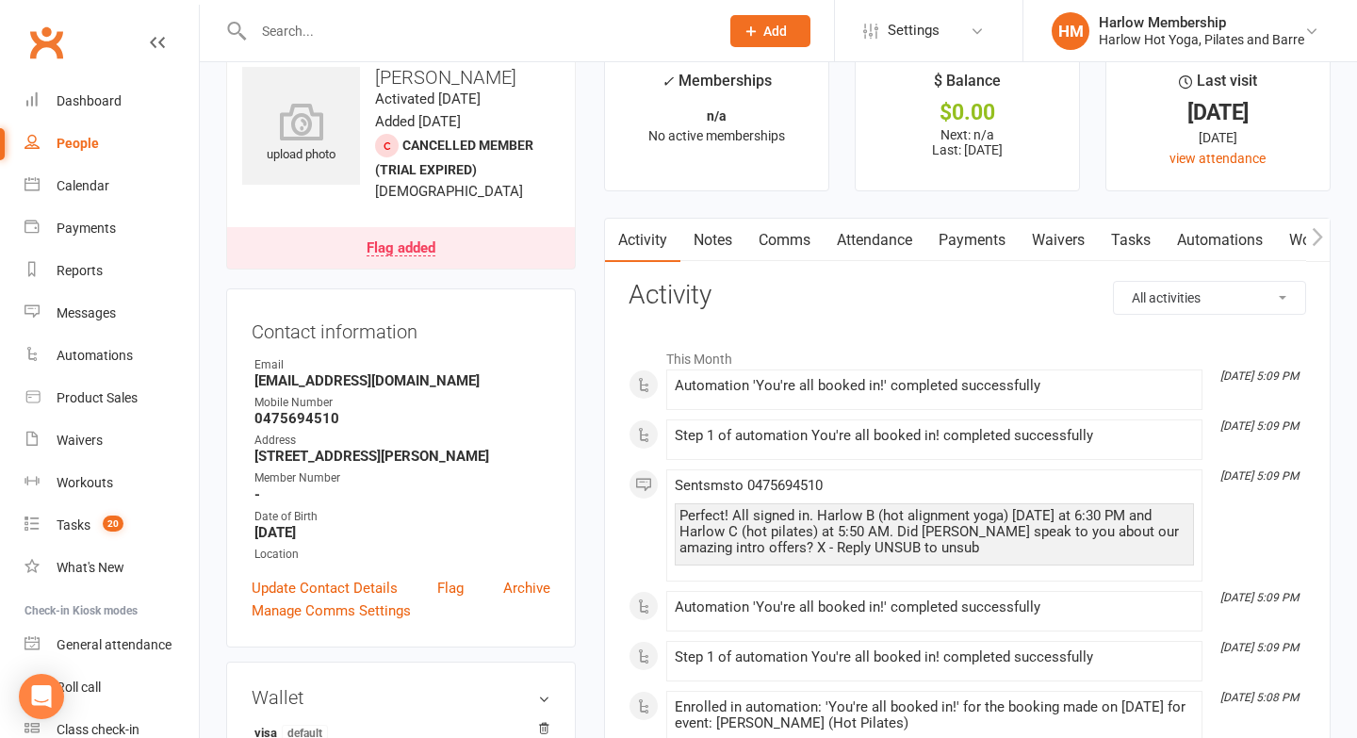
scroll to position [39, 0]
click at [721, 249] on link "Notes" at bounding box center [713, 239] width 65 height 43
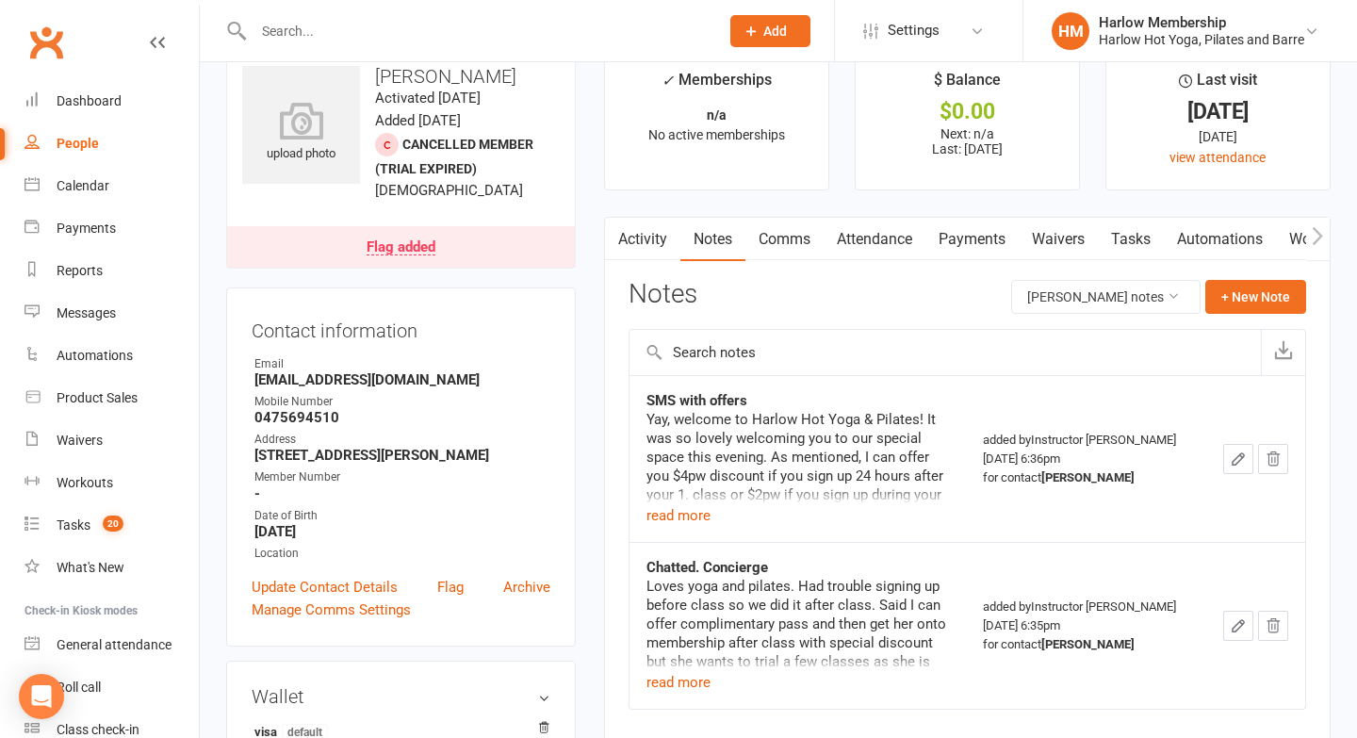
click at [791, 244] on link "Comms" at bounding box center [785, 239] width 78 height 43
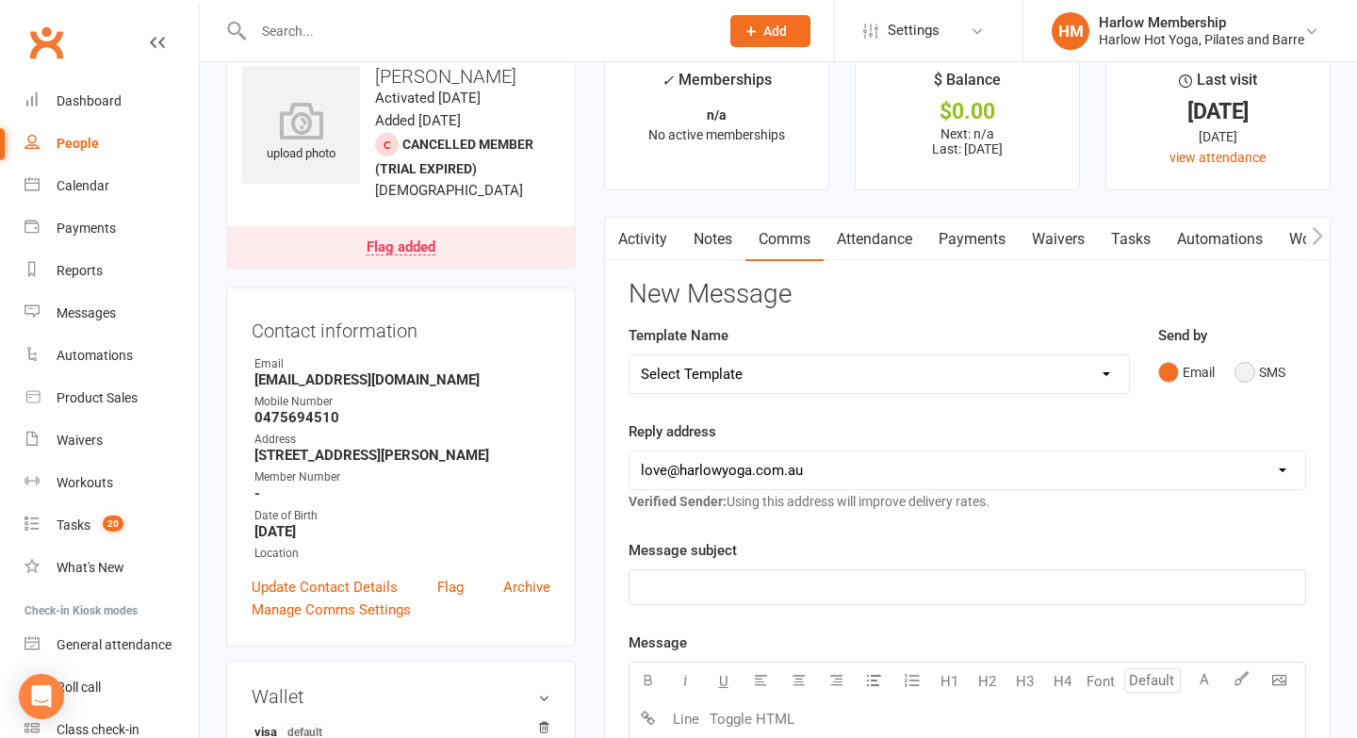
click at [1246, 382] on button "SMS" at bounding box center [1260, 372] width 51 height 36
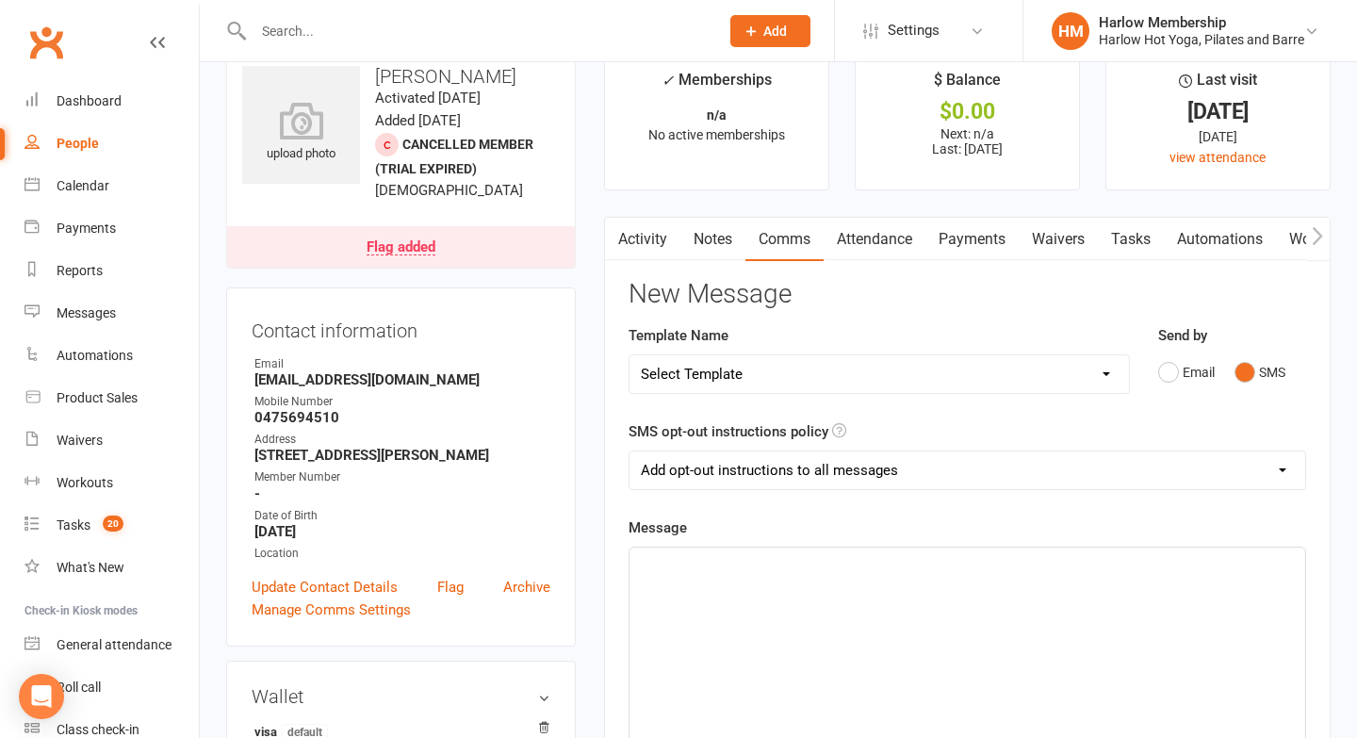
click at [949, 590] on div "﻿" at bounding box center [968, 689] width 676 height 283
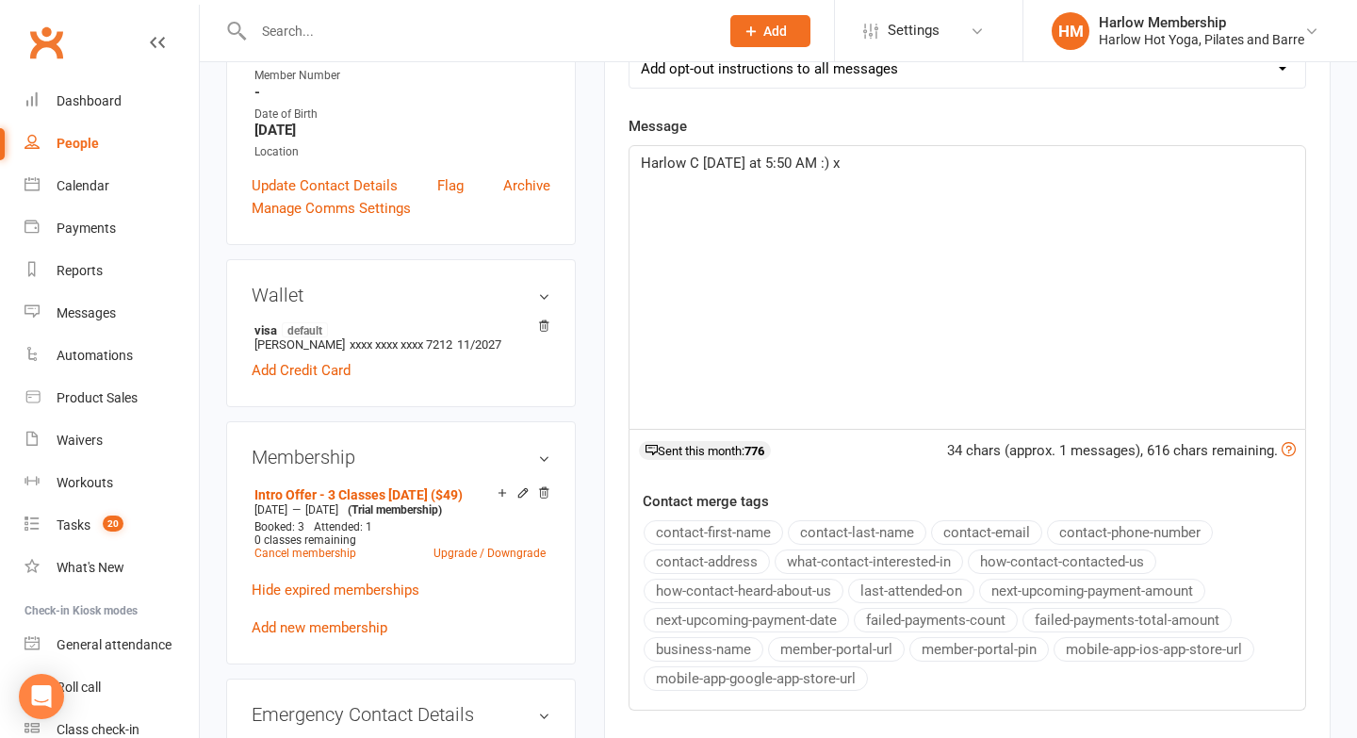
scroll to position [501, 0]
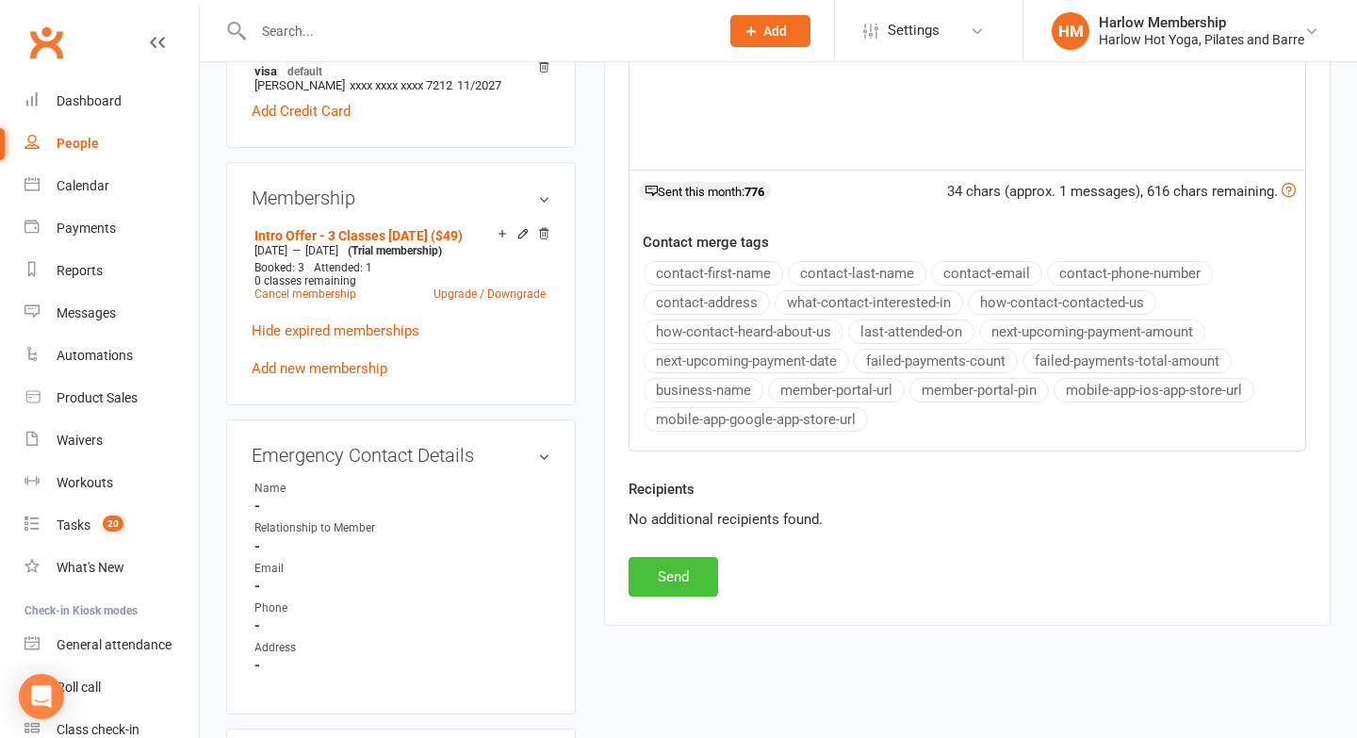
click at [677, 557] on button "Send" at bounding box center [674, 577] width 90 height 40
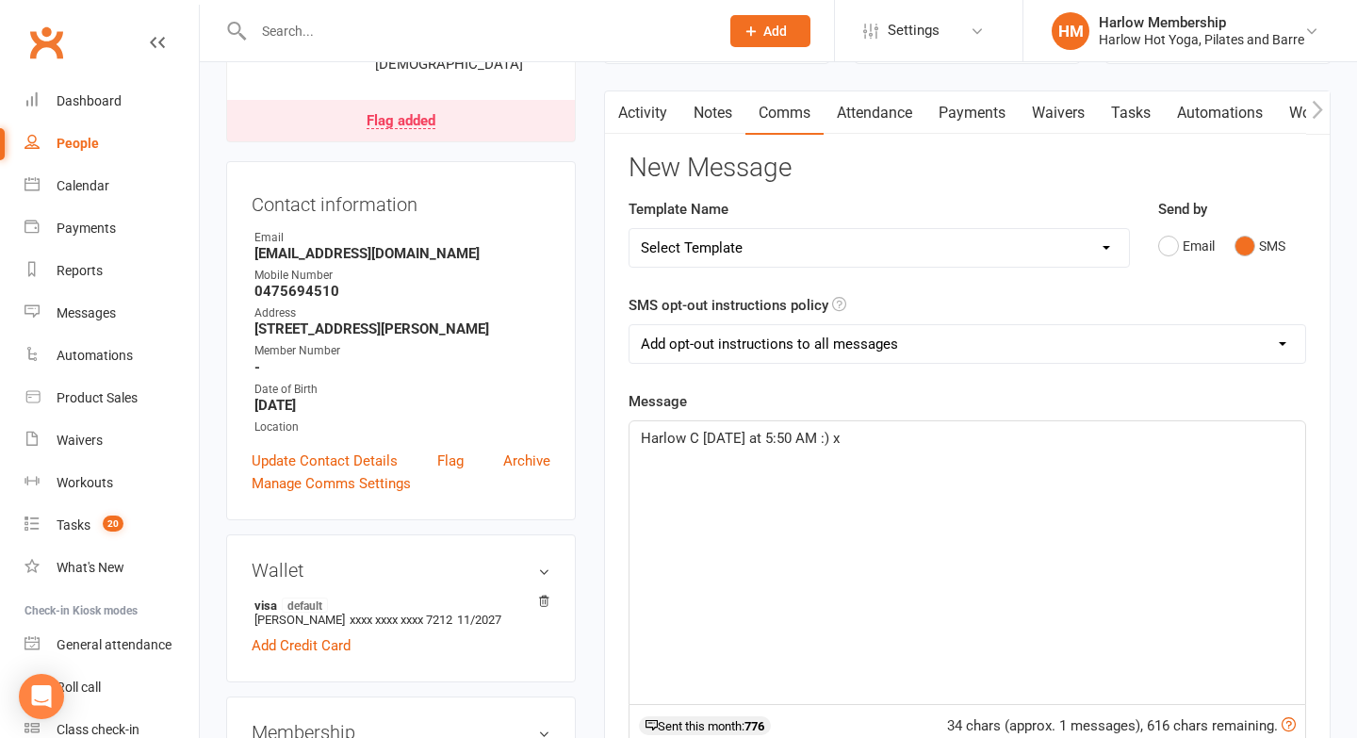
scroll to position [10, 0]
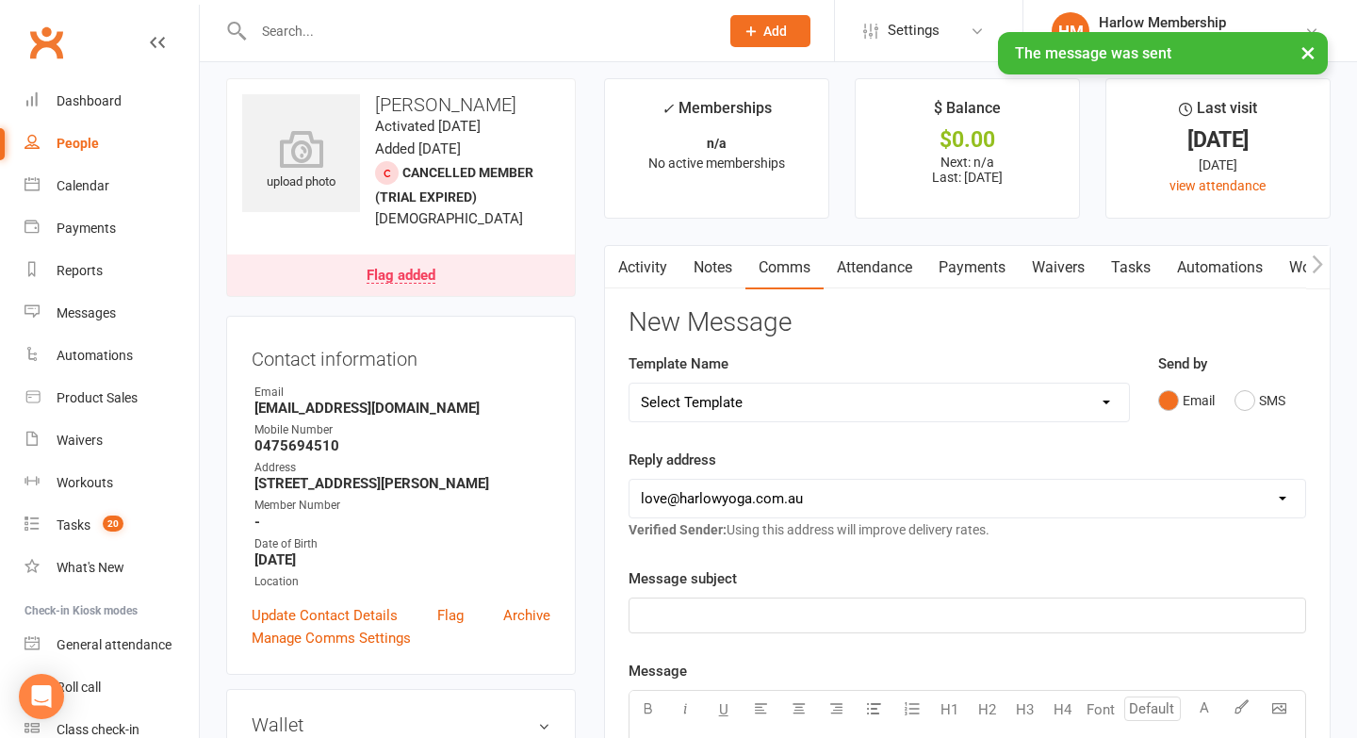
click at [654, 260] on link "Activity" at bounding box center [642, 267] width 75 height 43
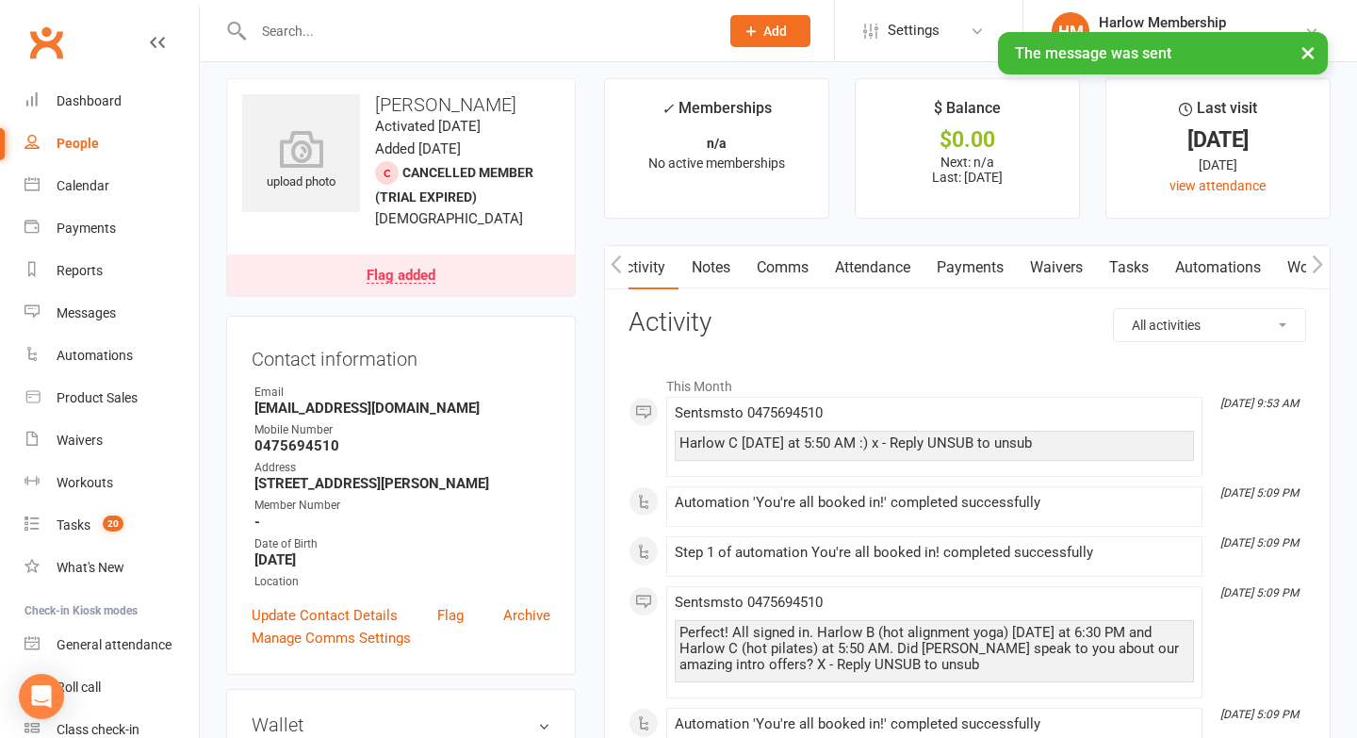
click at [713, 286] on link "Notes" at bounding box center [711, 267] width 65 height 43
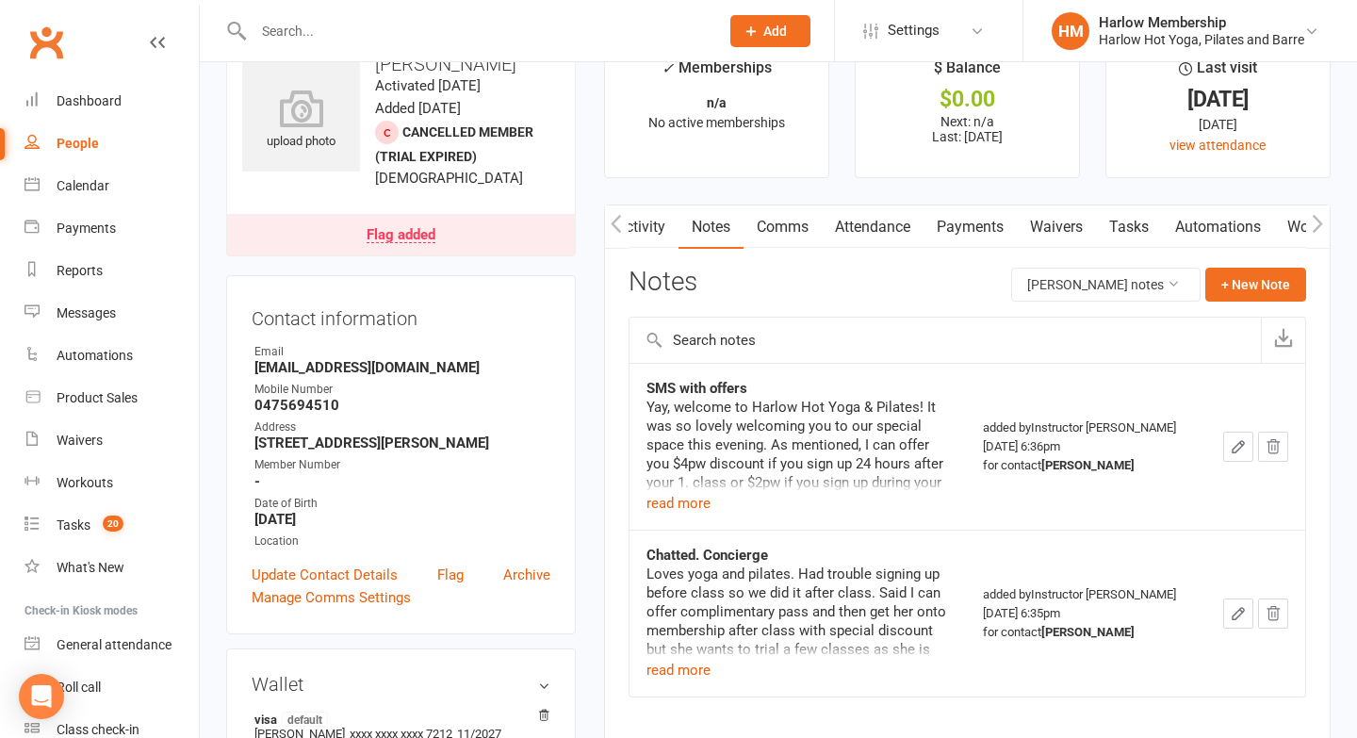
scroll to position [54, 0]
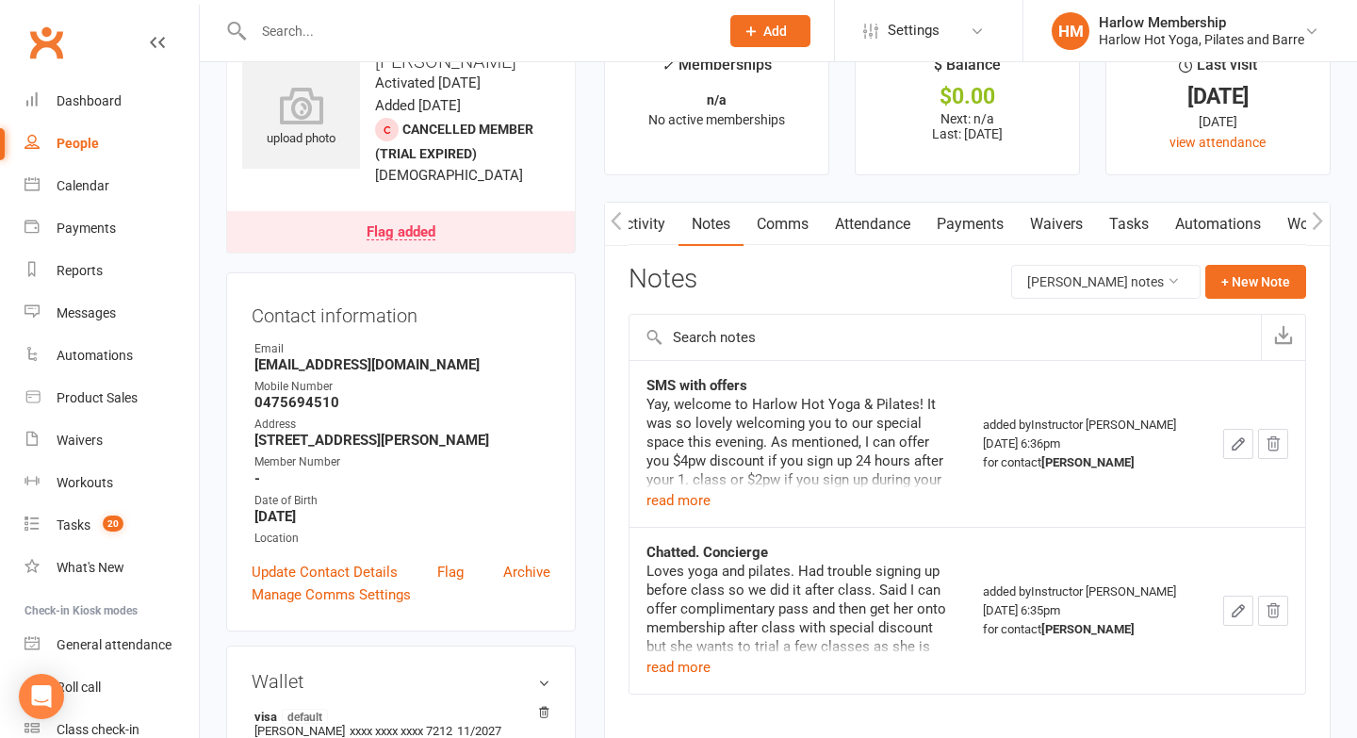
click at [634, 218] on link "Activity" at bounding box center [640, 224] width 75 height 43
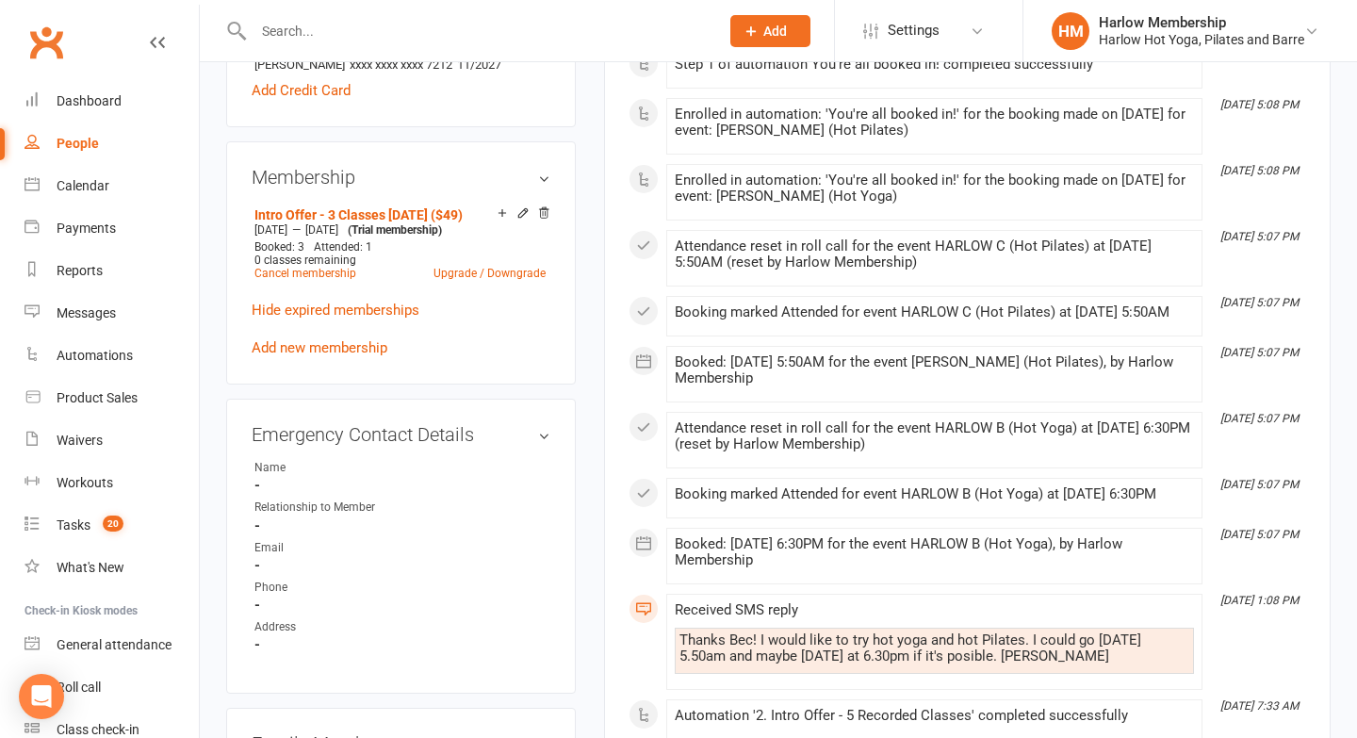
scroll to position [771, 0]
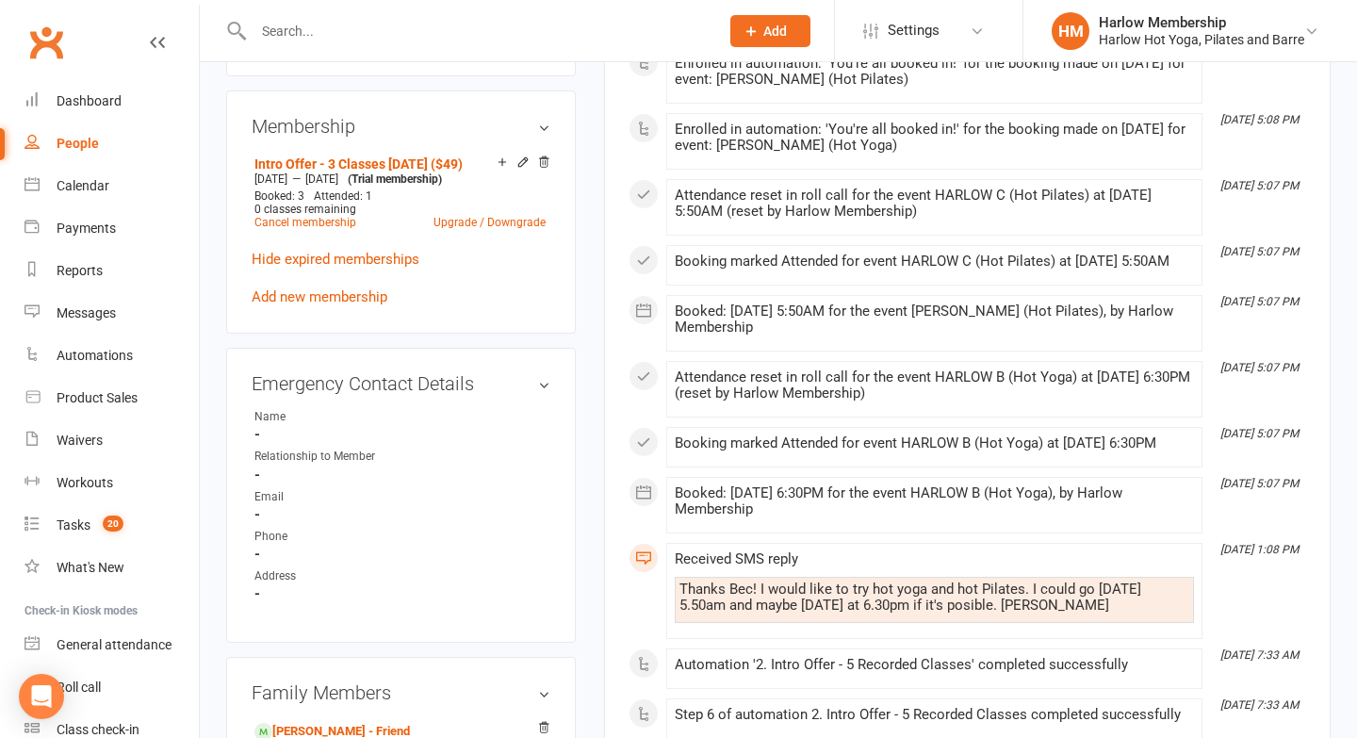
click at [730, 614] on div "Thanks Bec! I would like to try hot yoga and hot Pilates. I could go on Friday …" at bounding box center [935, 598] width 510 height 32
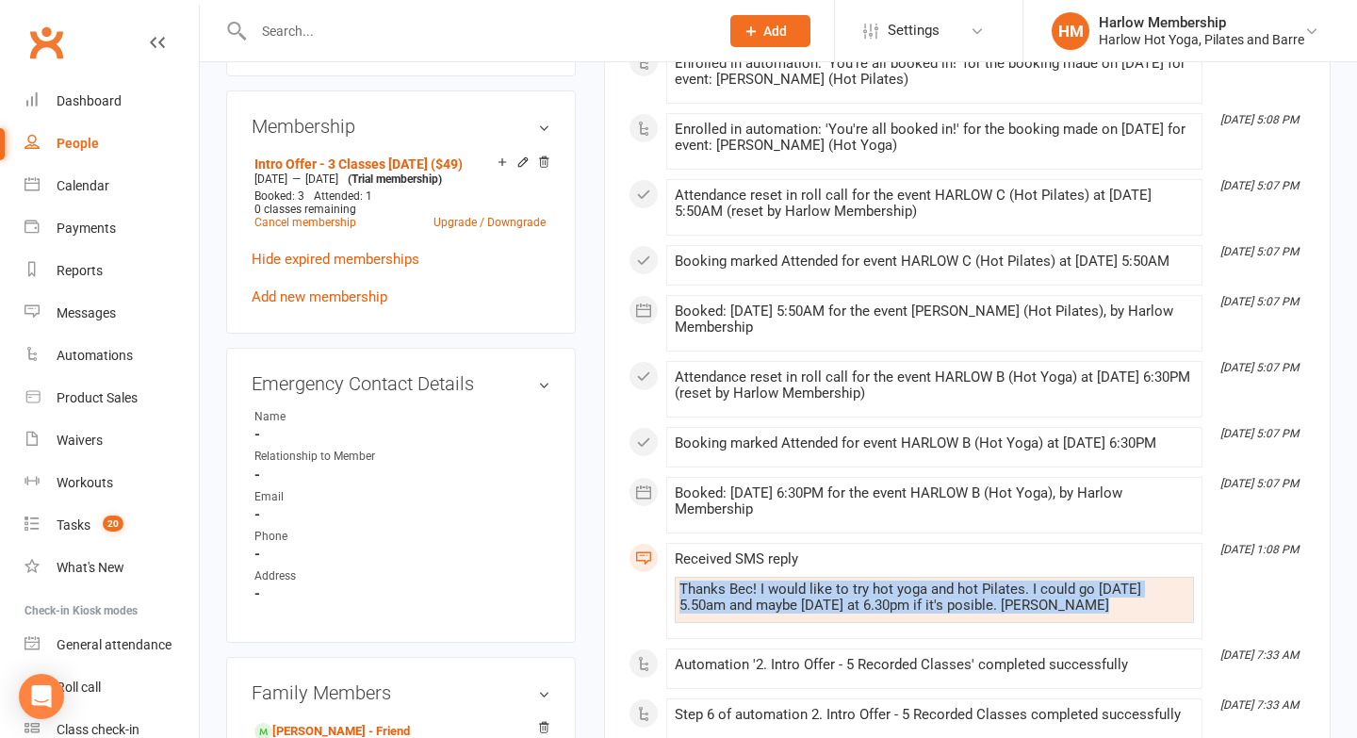
click at [730, 614] on div "Thanks Bec! I would like to try hot yoga and hot Pilates. I could go on Friday …" at bounding box center [935, 598] width 510 height 32
copy div "Thanks Bec! I would like to try hot yoga and hot Pilates. I could go on Friday …"
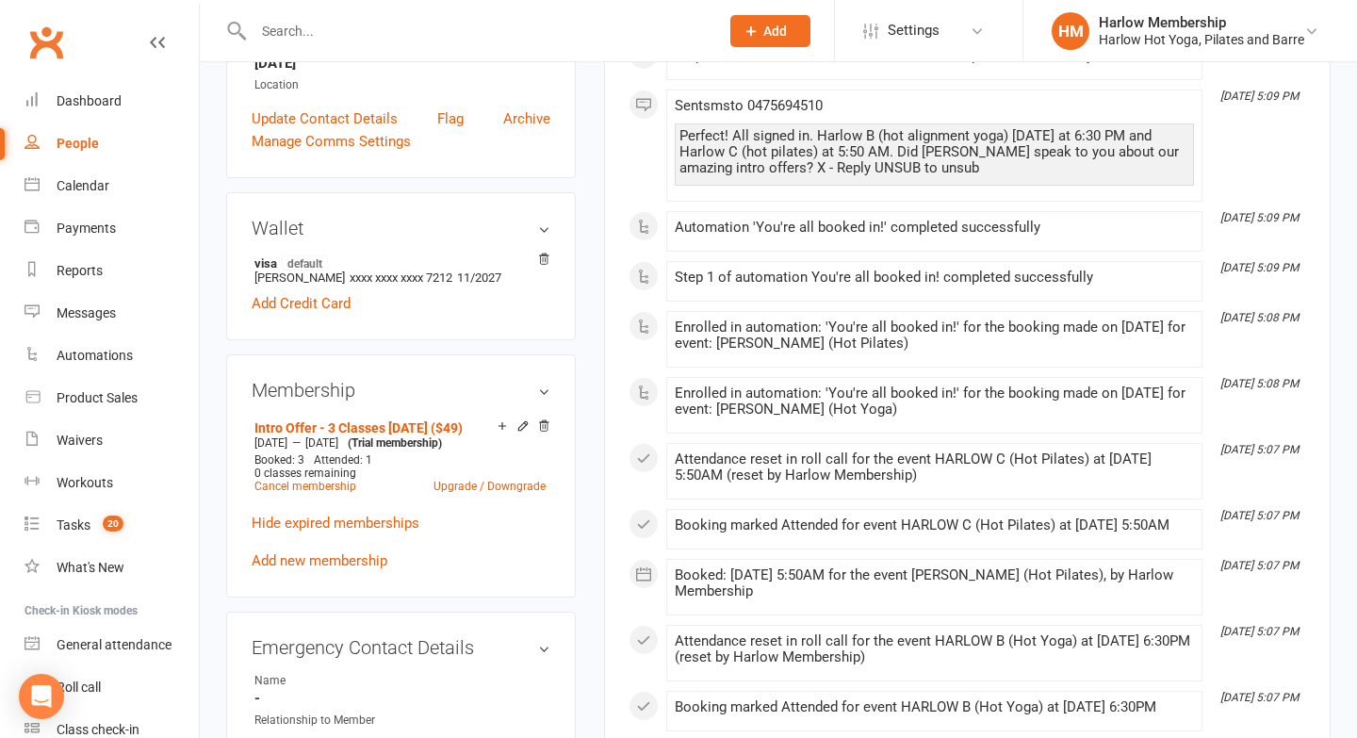
scroll to position [0, 0]
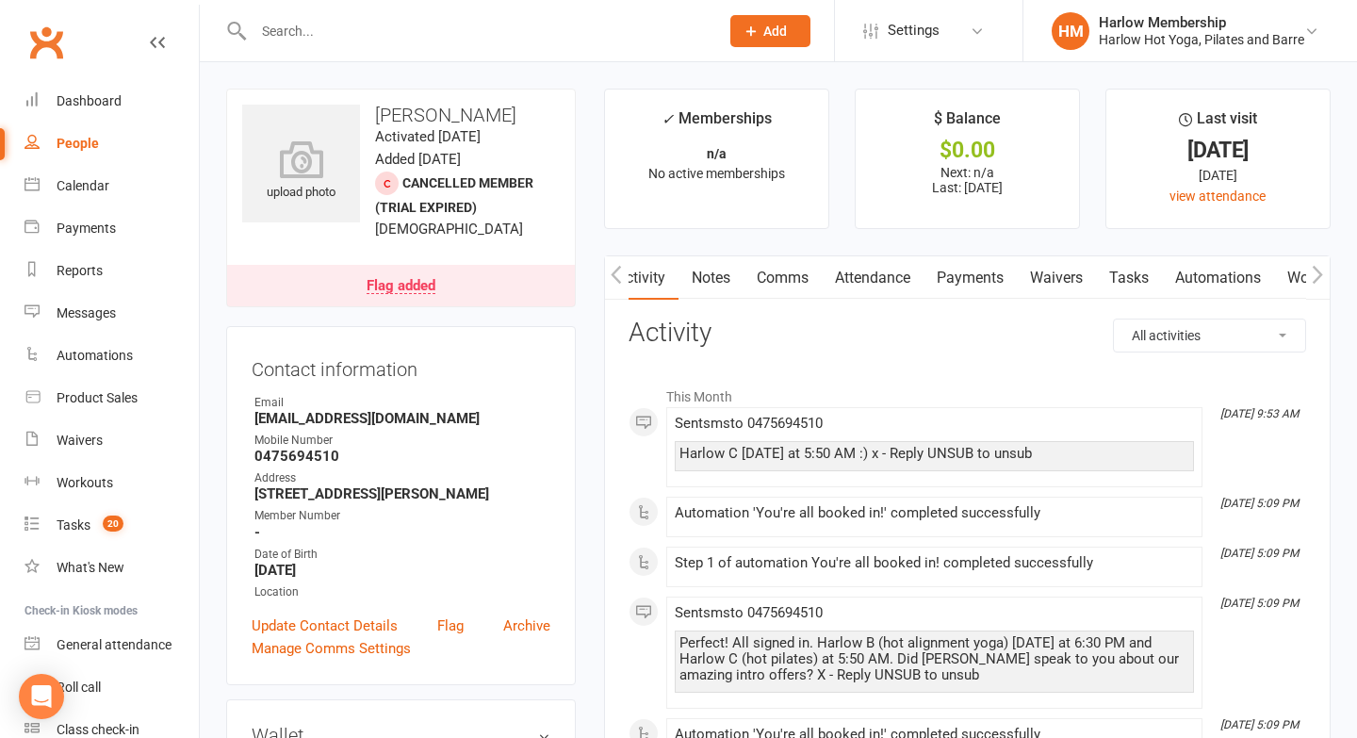
click at [707, 271] on link "Notes" at bounding box center [711, 277] width 65 height 43
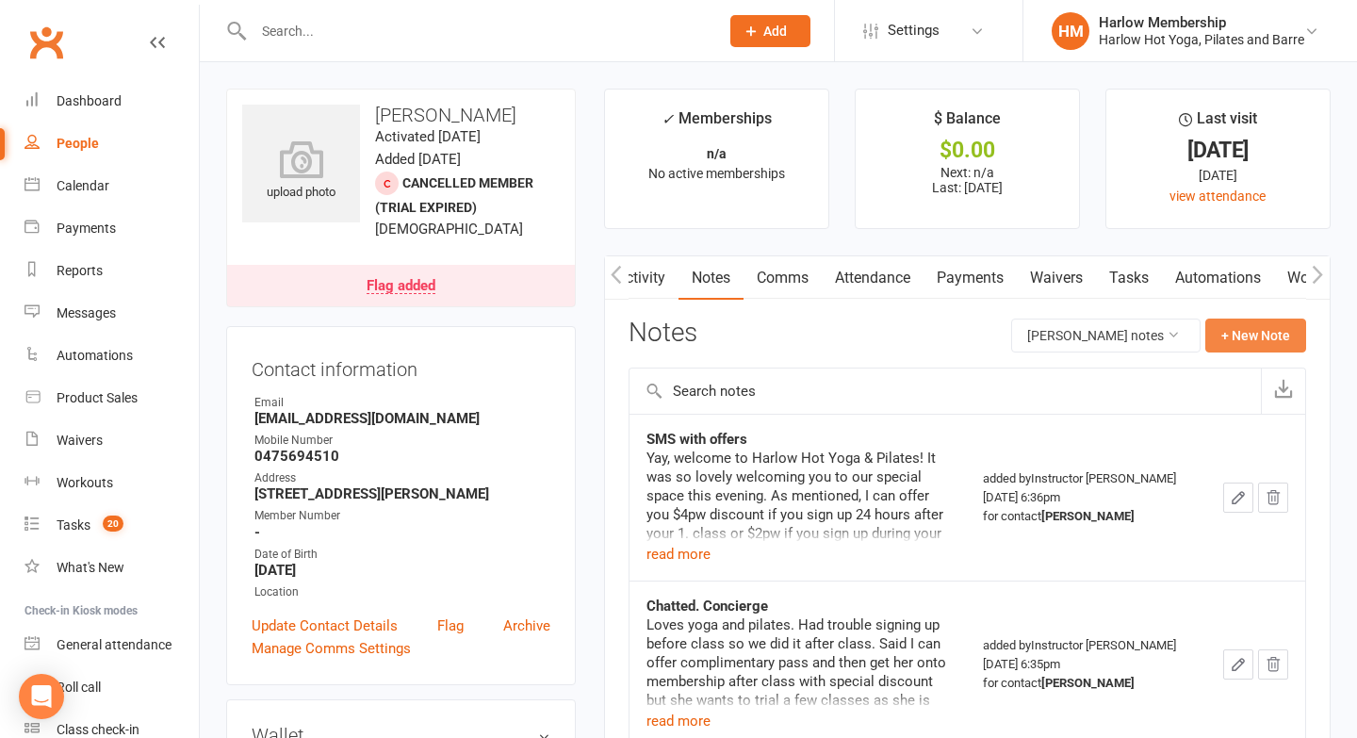
click at [1236, 338] on button "+ New Note" at bounding box center [1256, 336] width 101 height 34
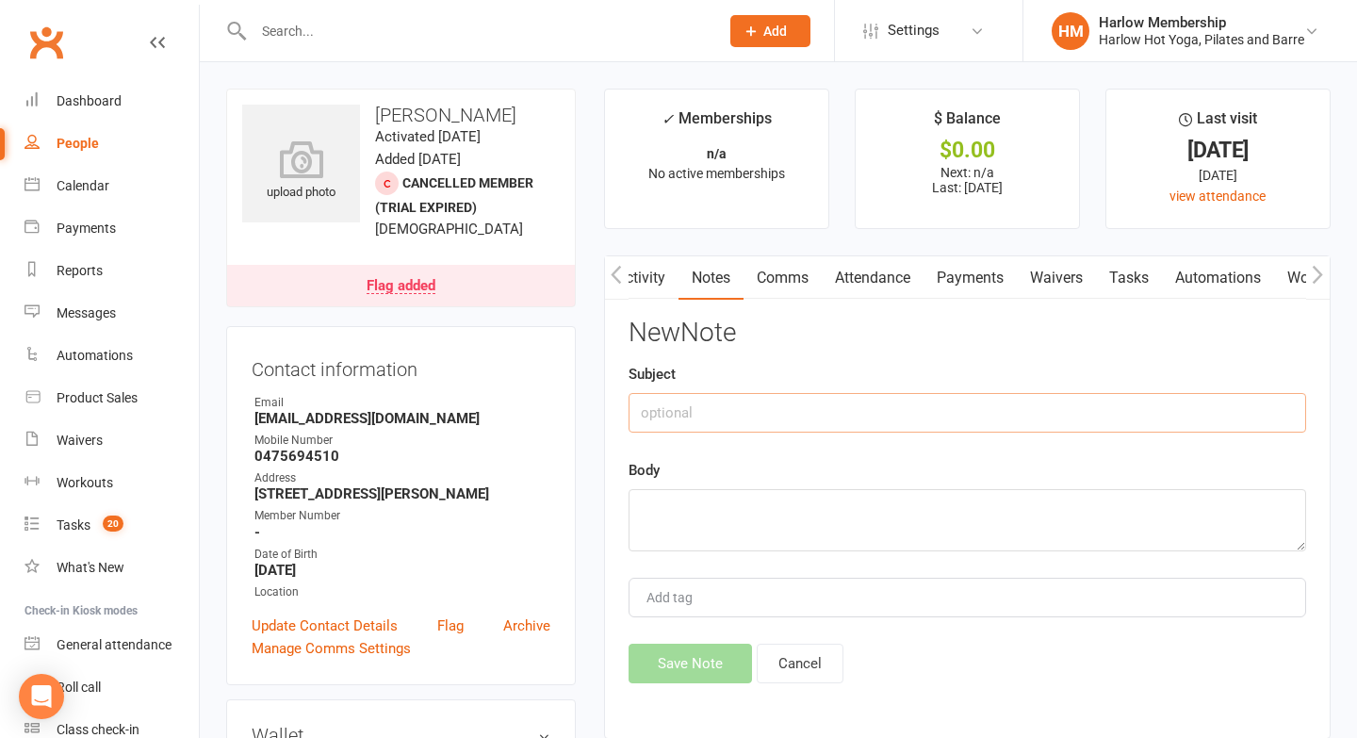
click at [694, 412] on input "text" at bounding box center [968, 413] width 678 height 40
type input "SMS response"
click at [674, 530] on textarea at bounding box center [968, 520] width 678 height 62
paste textarea "Thanks Bec! I would like to try hot yoga and hot Pilates. I could go on Friday …"
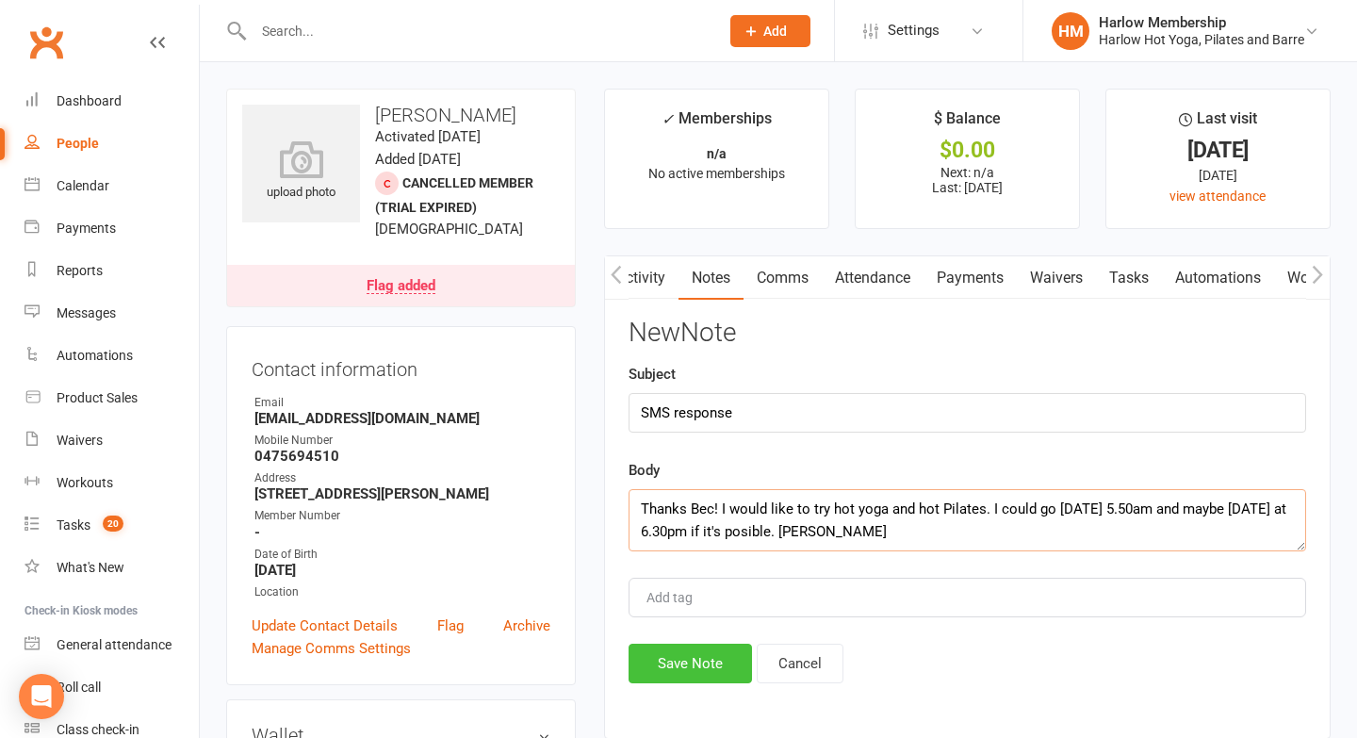
type textarea "Thanks Bec! I would like to try hot yoga and hot Pilates. I could go on Friday …"
click at [689, 659] on button "Save Note" at bounding box center [690, 664] width 123 height 40
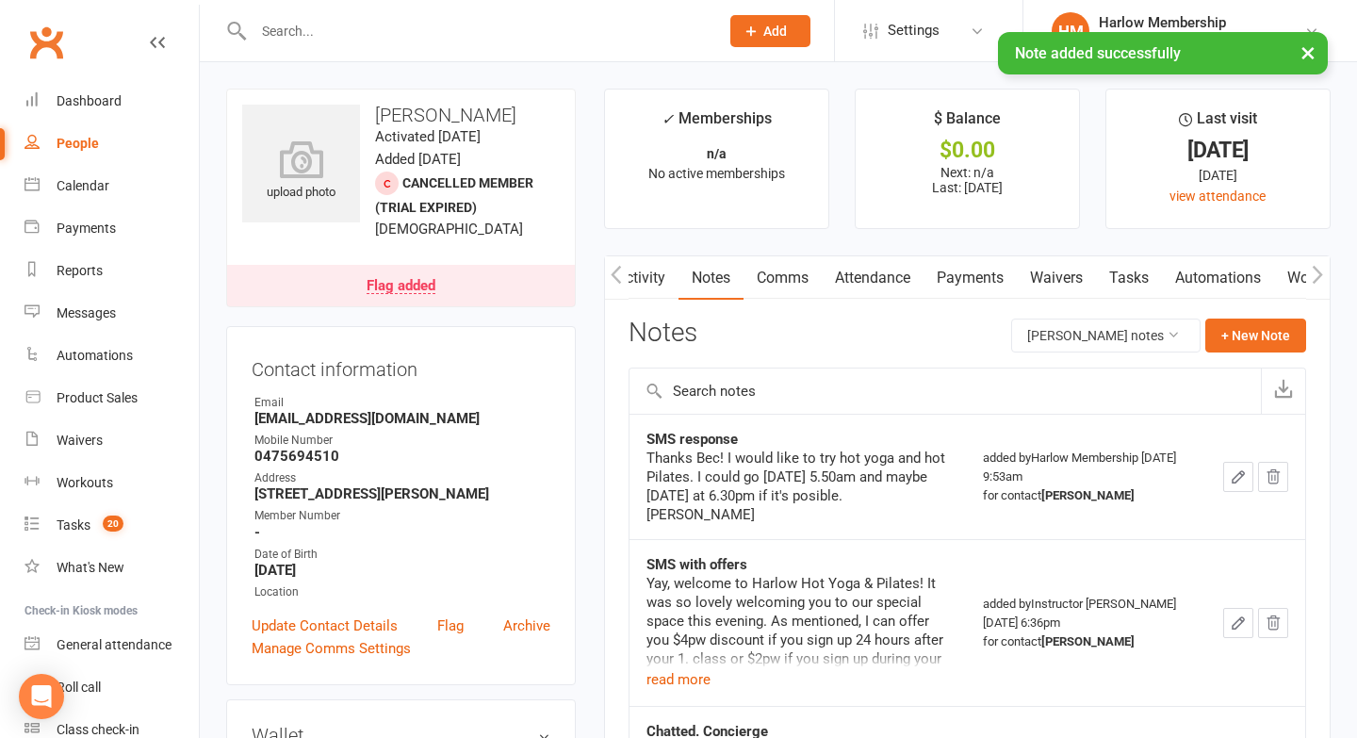
click at [656, 270] on link "Activity" at bounding box center [640, 277] width 75 height 43
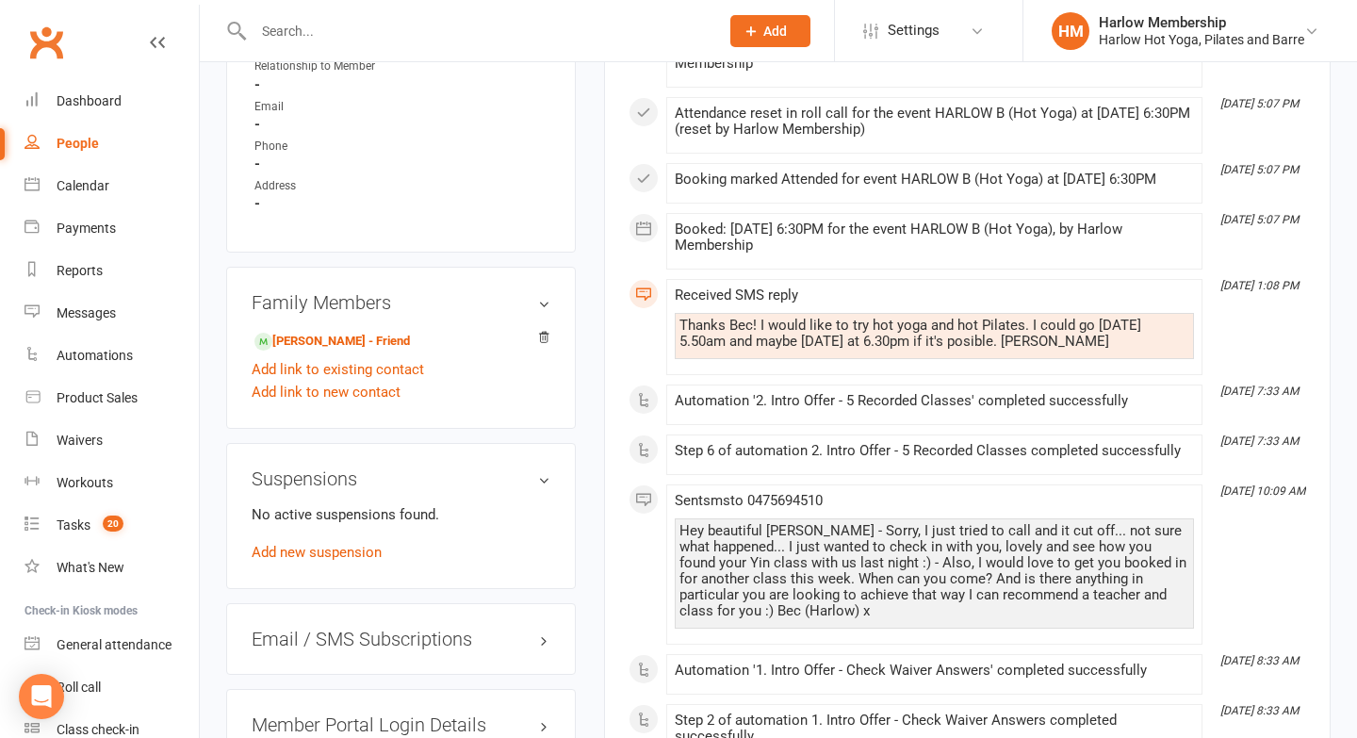
scroll to position [1184, 0]
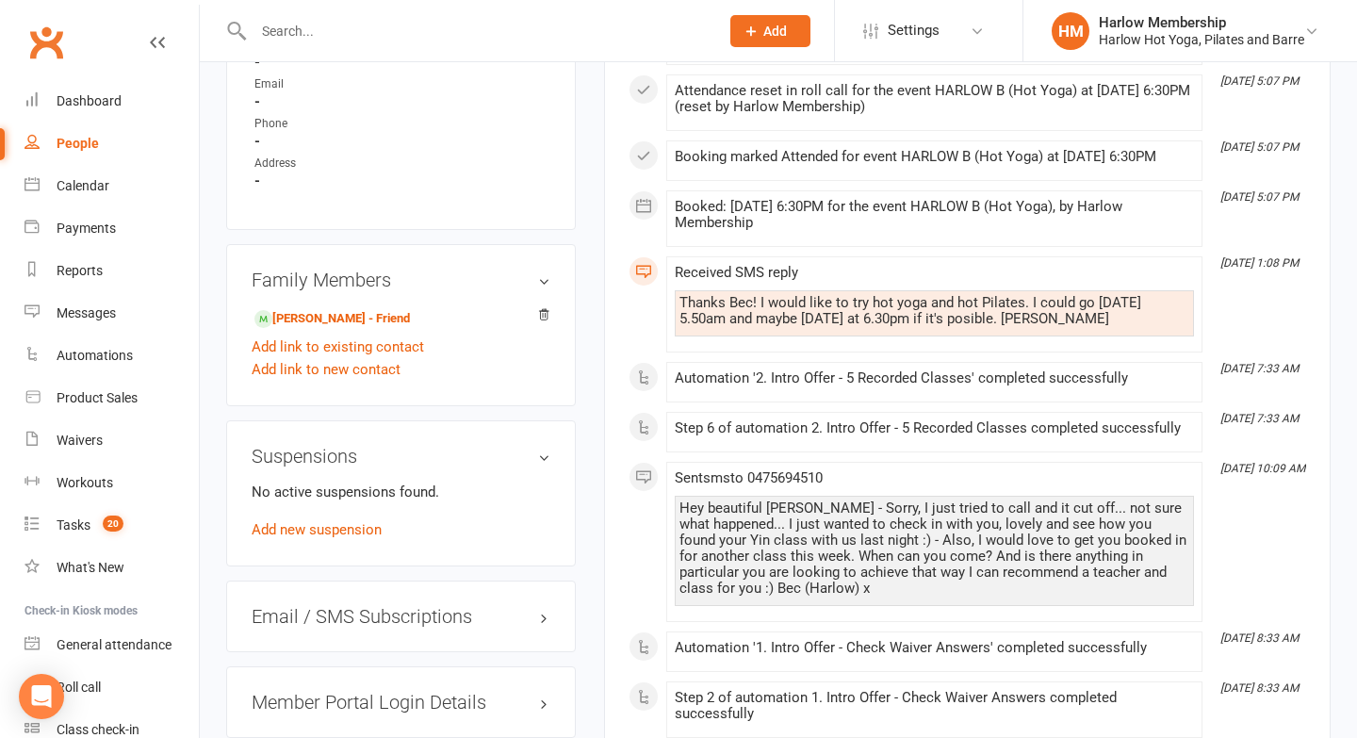
click at [803, 582] on div "Hey beautiful Eva - Sorry, I just tried to call and it cut off... not sure what…" at bounding box center [935, 548] width 510 height 96
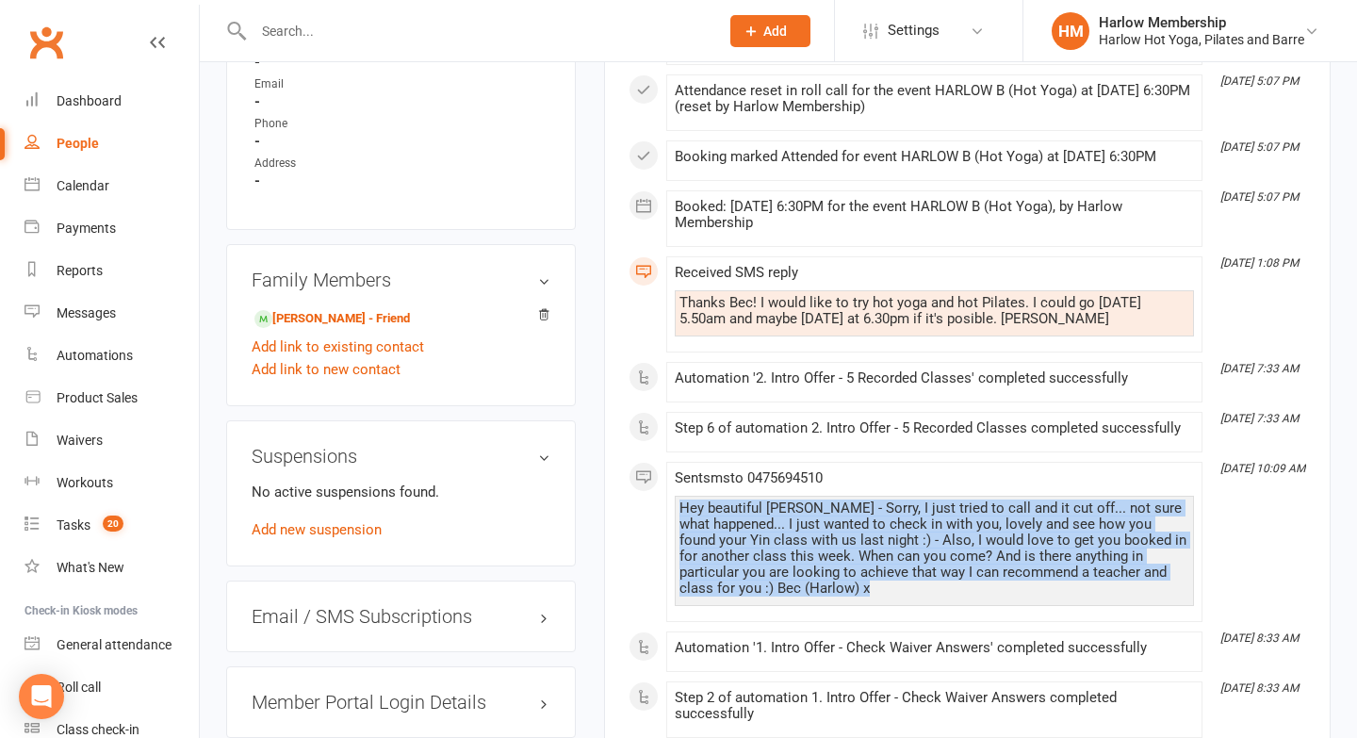
click at [803, 582] on div "Hey beautiful Eva - Sorry, I just tried to call and it cut off... not sure what…" at bounding box center [935, 548] width 510 height 96
copy div "Hey beautiful Eva - Sorry, I just tried to call and it cut off... not sure what…"
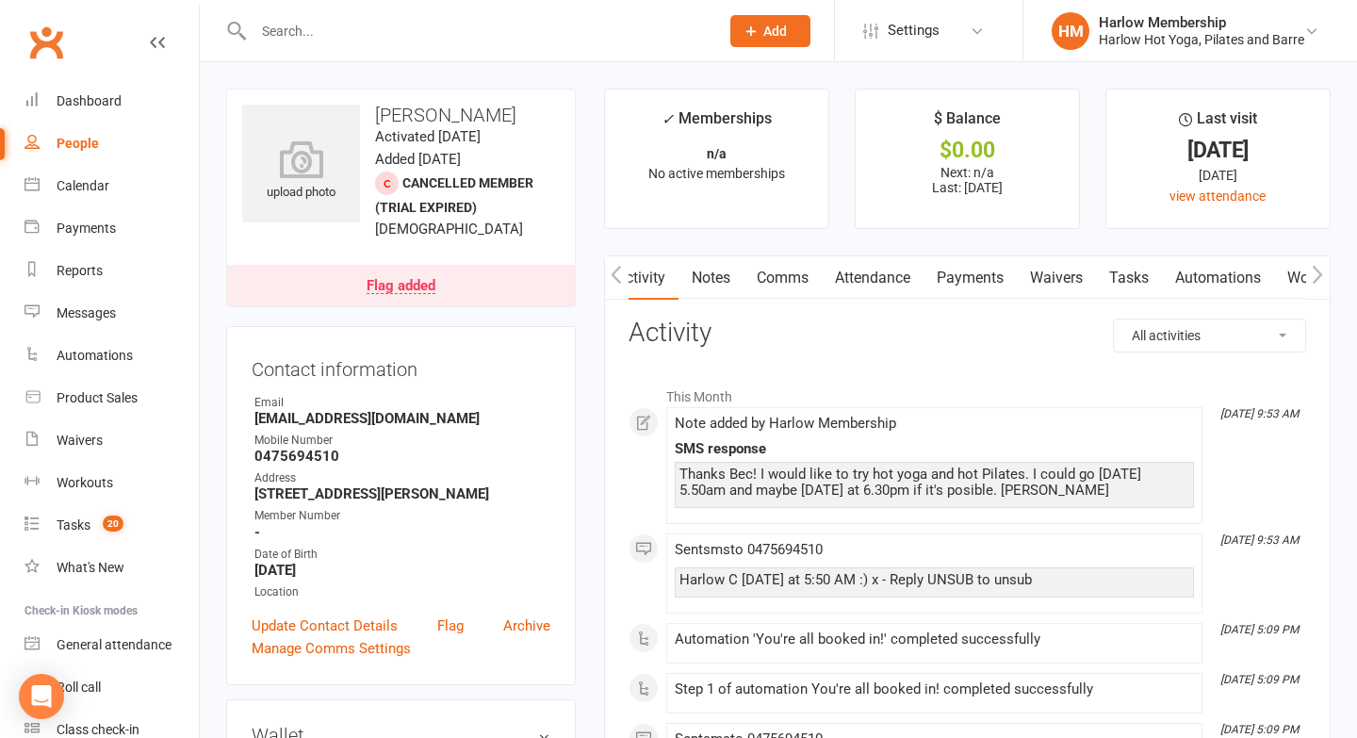
click at [717, 272] on link "Notes" at bounding box center [711, 277] width 65 height 43
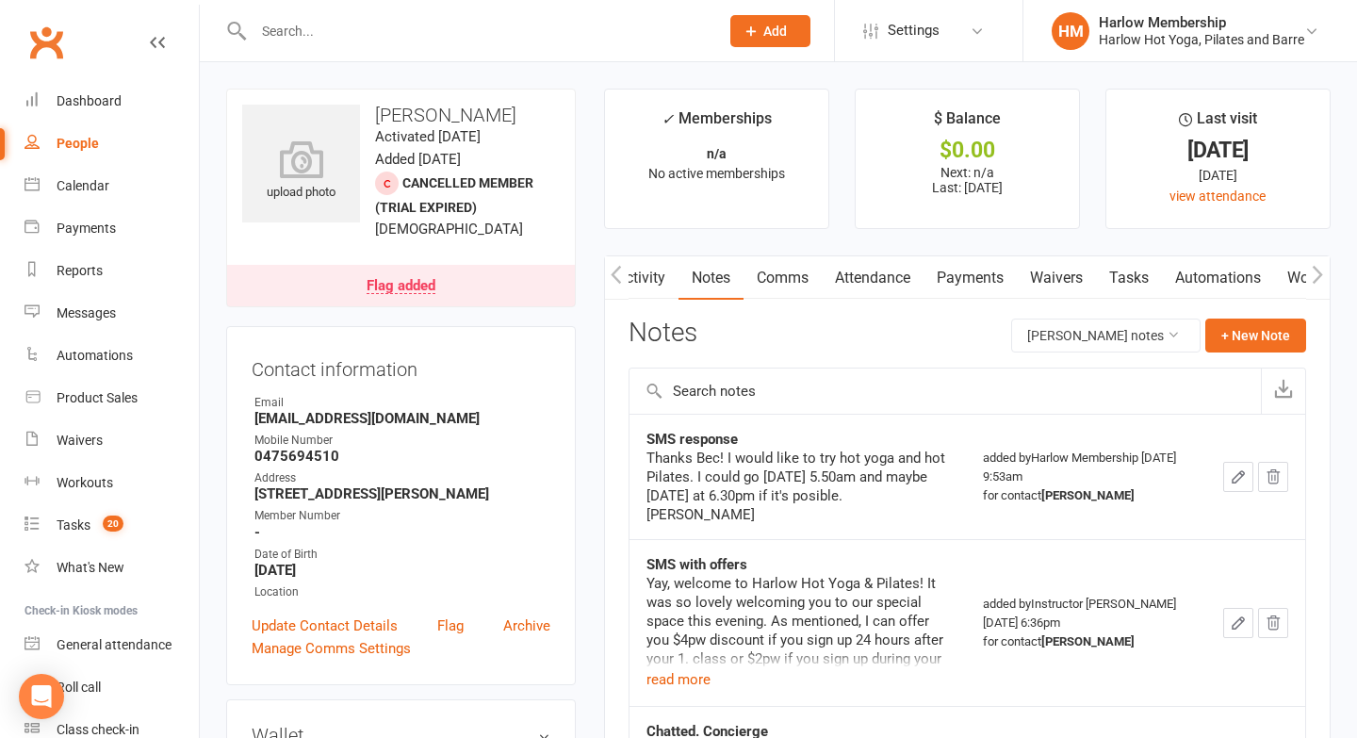
click at [1231, 468] on icon "button" at bounding box center [1238, 476] width 17 height 17
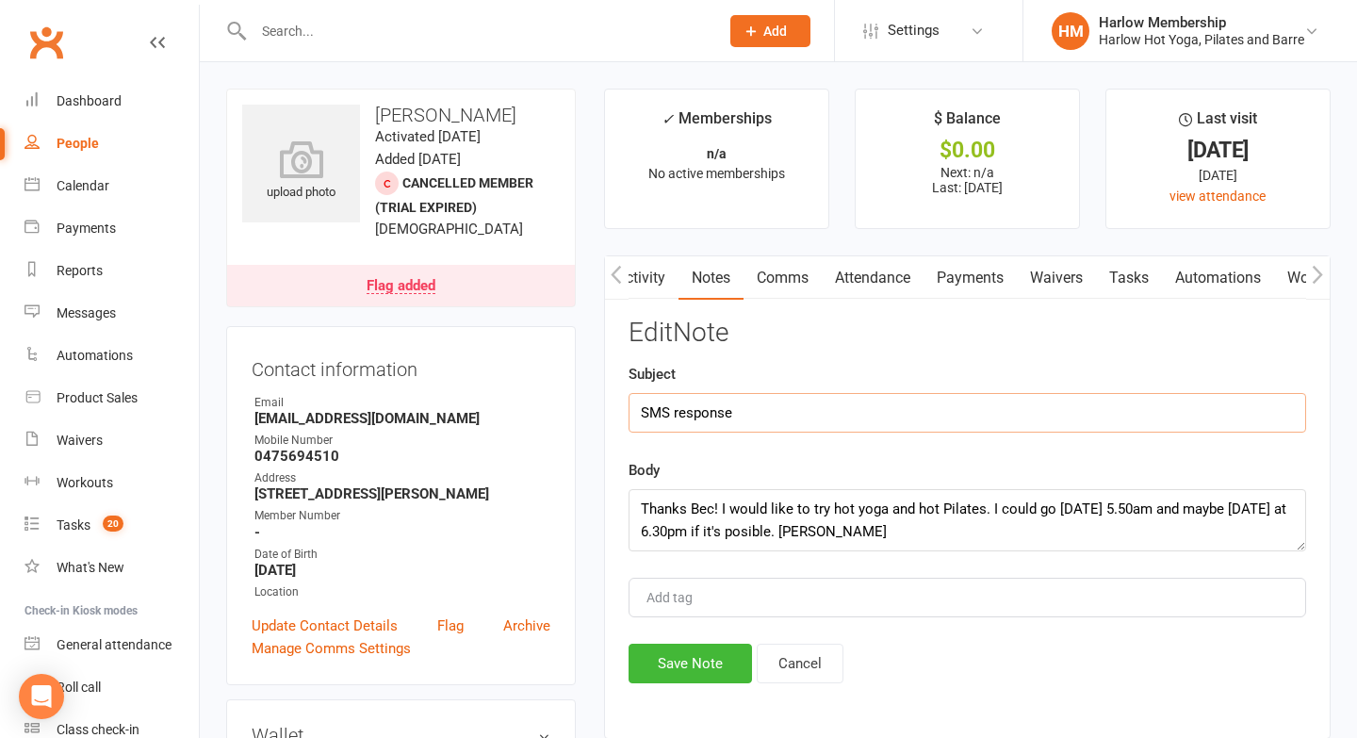
click at [844, 411] on input "SMS response" at bounding box center [968, 413] width 678 height 40
type input "SMS response (actioned)"
click at [698, 663] on button "Save Note" at bounding box center [690, 664] width 123 height 40
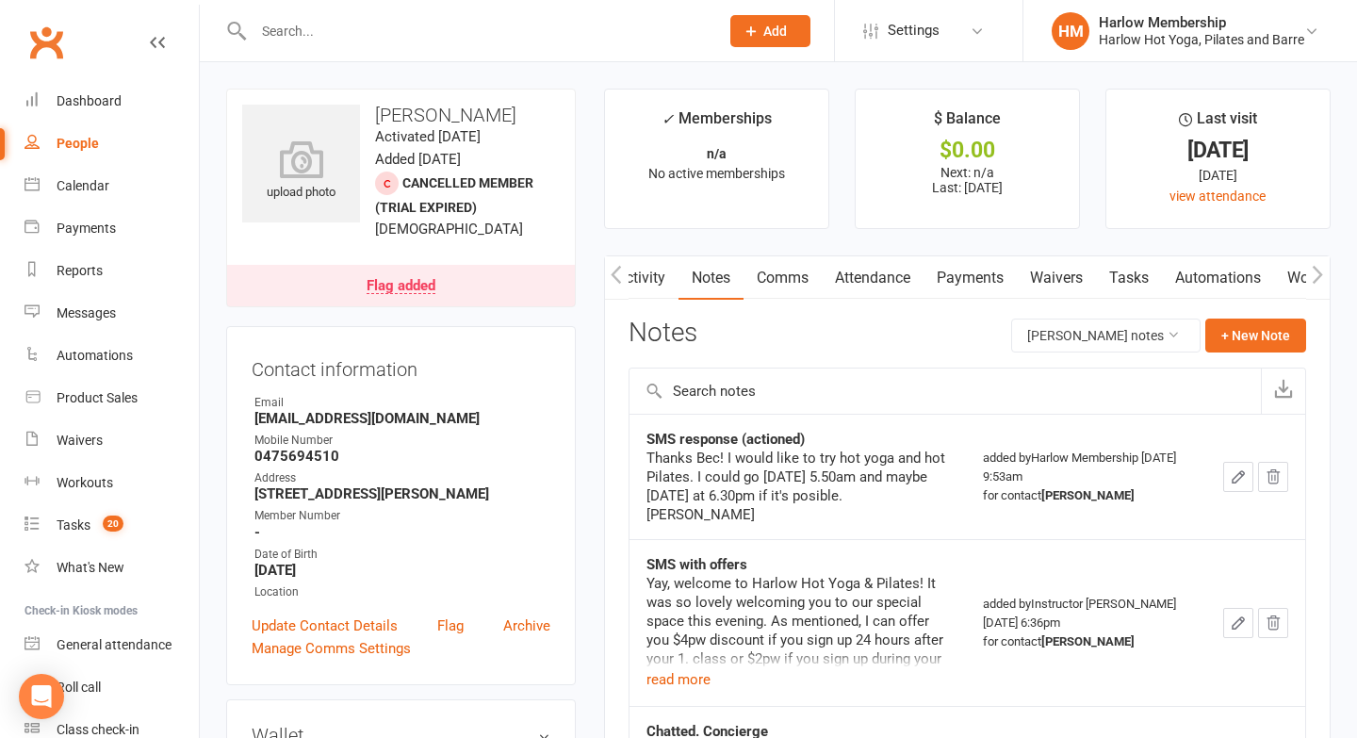
click at [1121, 275] on link "Tasks" at bounding box center [1129, 277] width 66 height 43
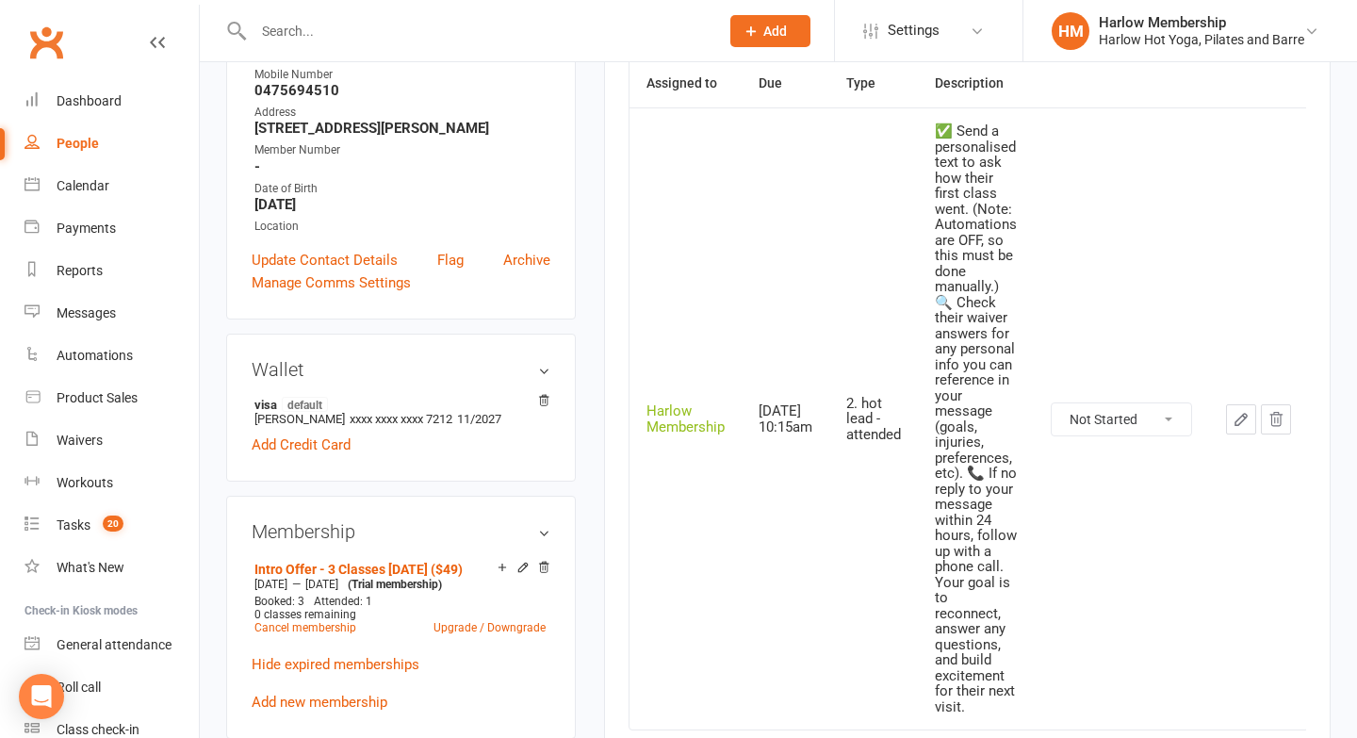
scroll to position [395, 0]
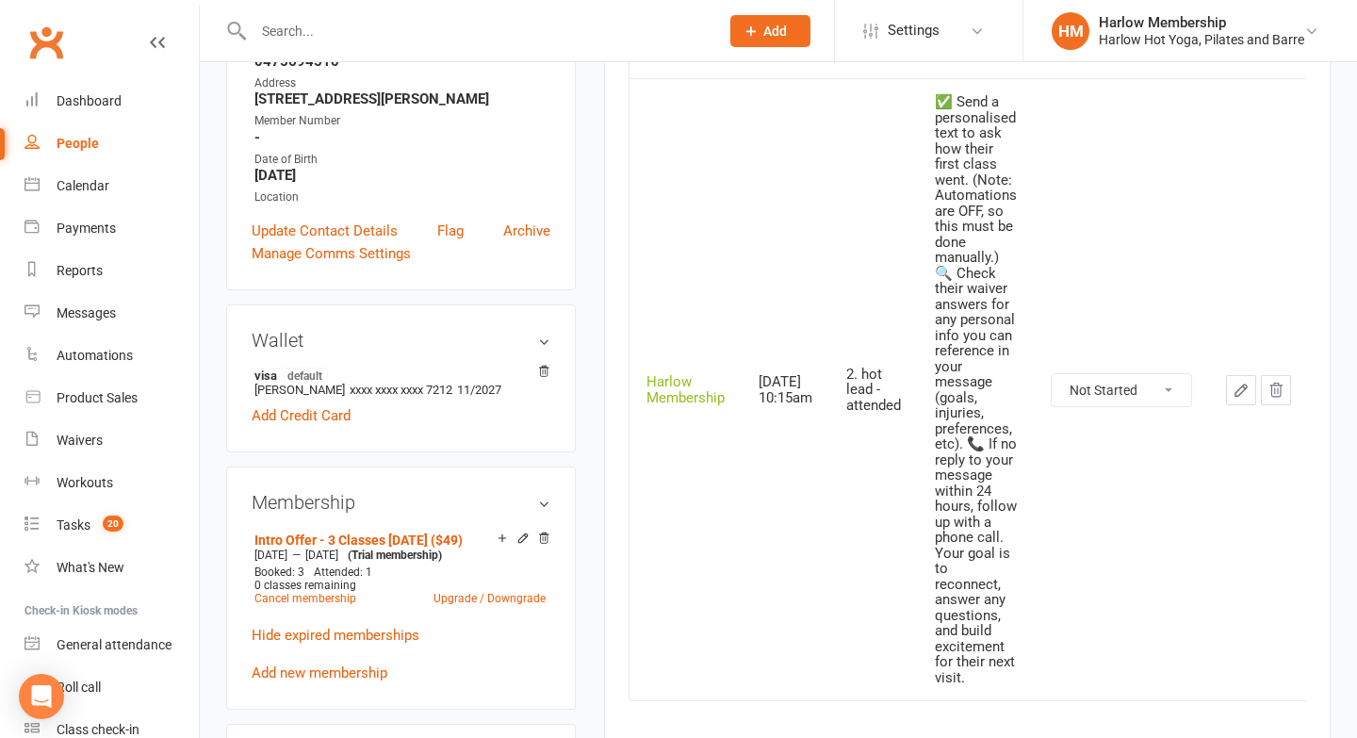
click at [1097, 386] on select "Not Started In Progress Waiting Complete" at bounding box center [1121, 390] width 139 height 32
select select "unstarted"
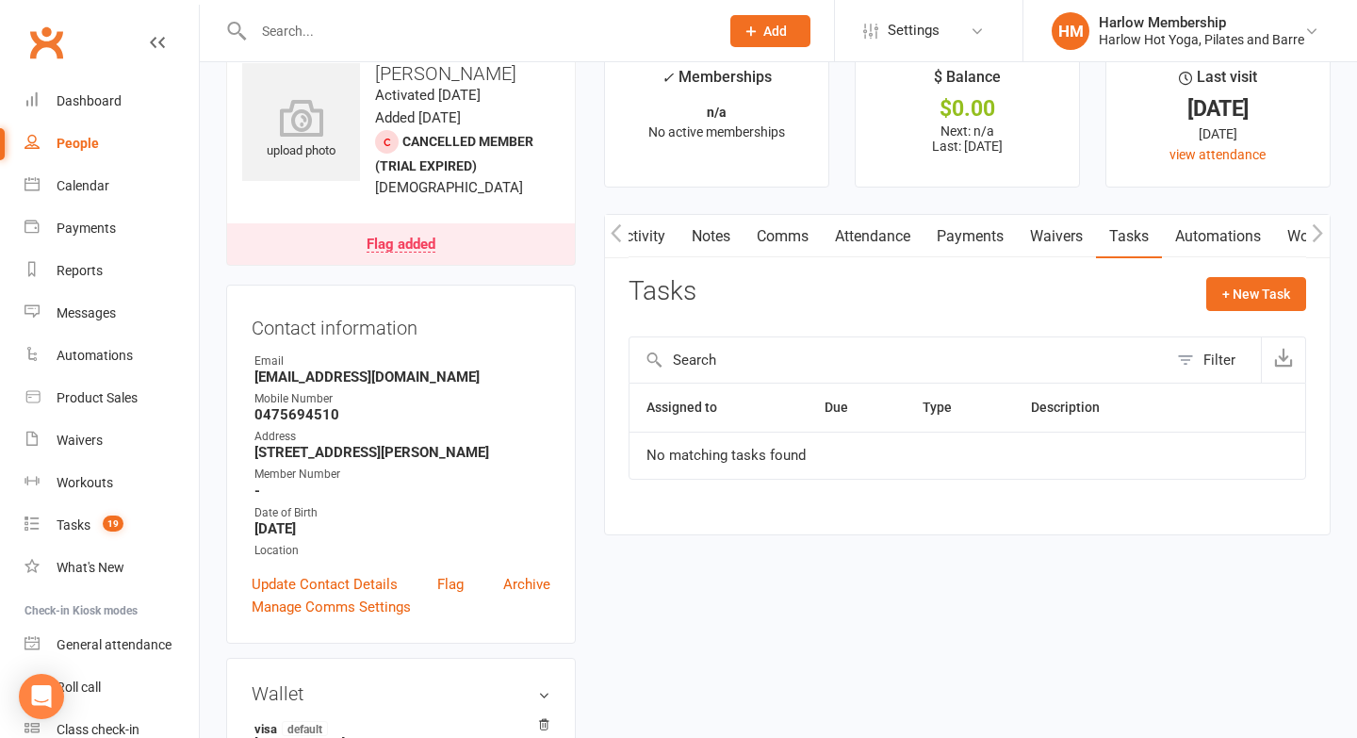
scroll to position [43, 0]
click at [706, 233] on link "Notes" at bounding box center [711, 234] width 65 height 43
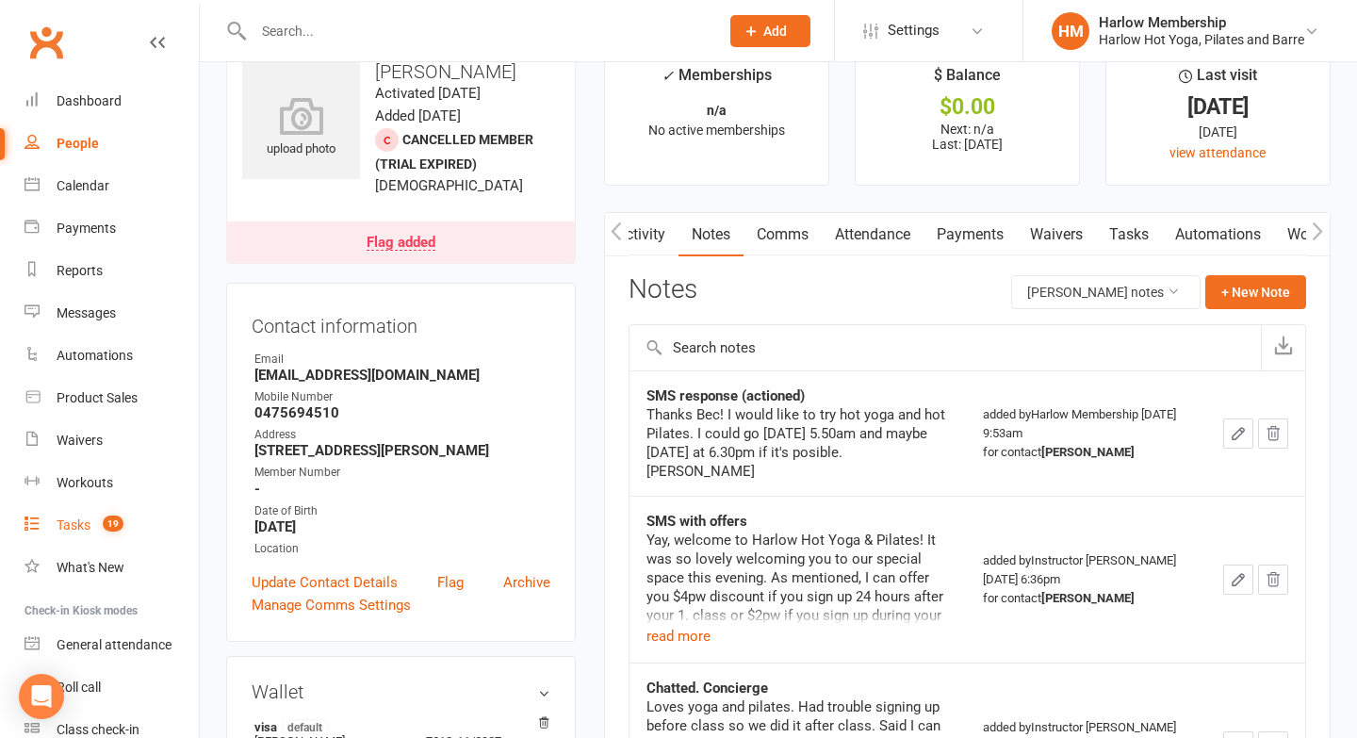
click at [85, 532] on div "Tasks" at bounding box center [74, 524] width 34 height 15
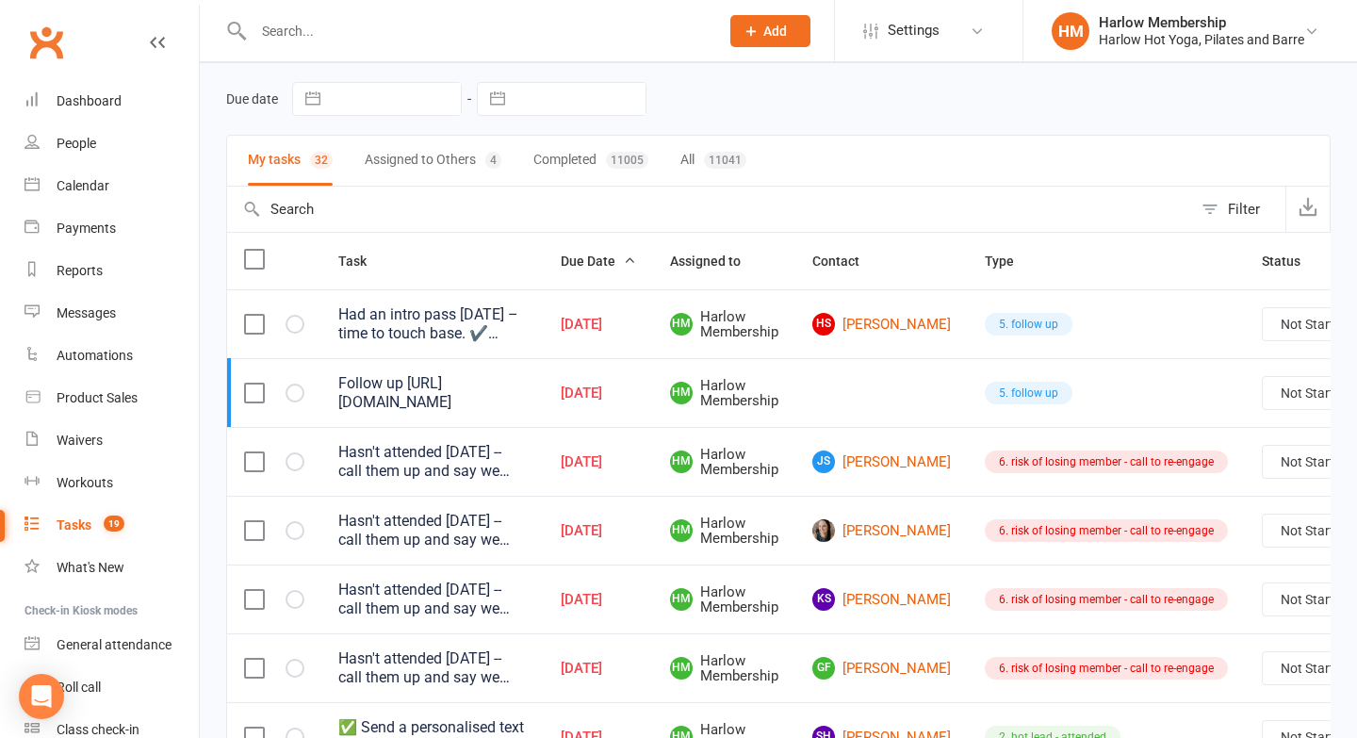
scroll to position [60, 0]
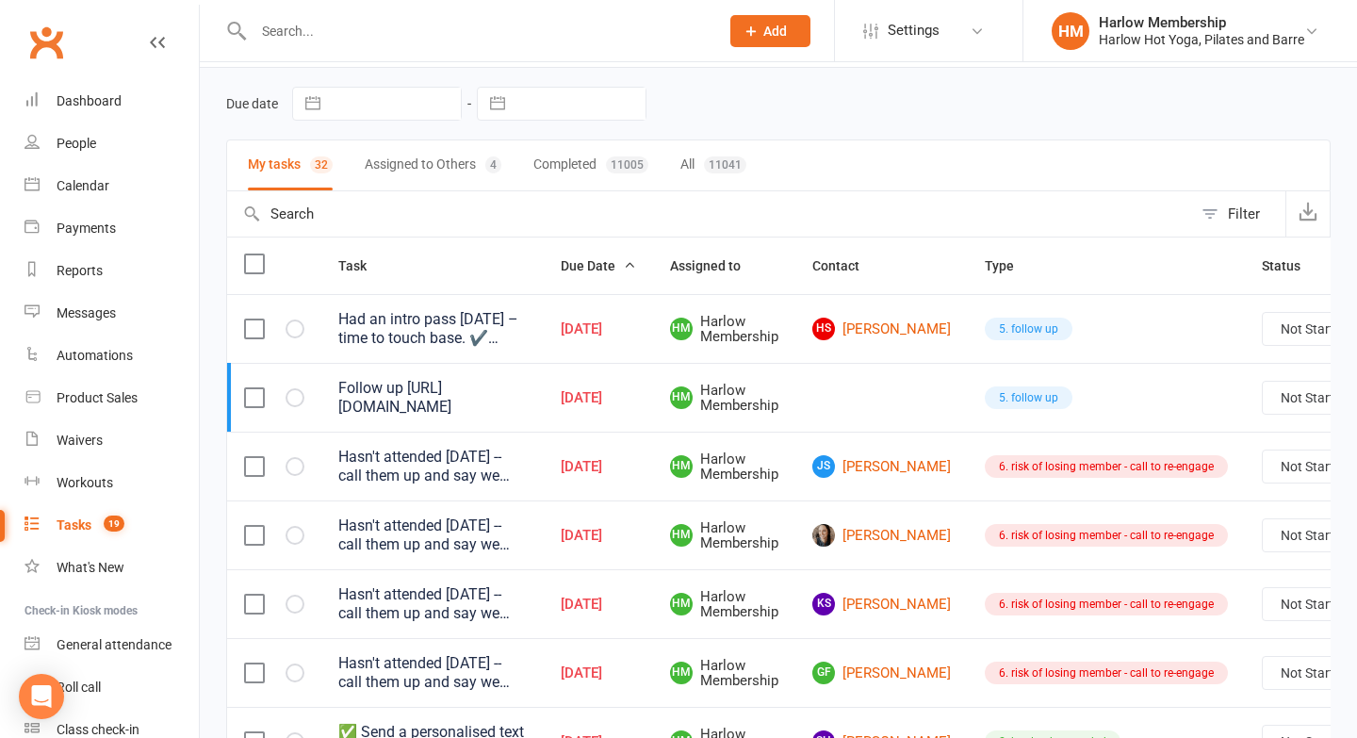
click at [319, 24] on input "text" at bounding box center [477, 31] width 458 height 26
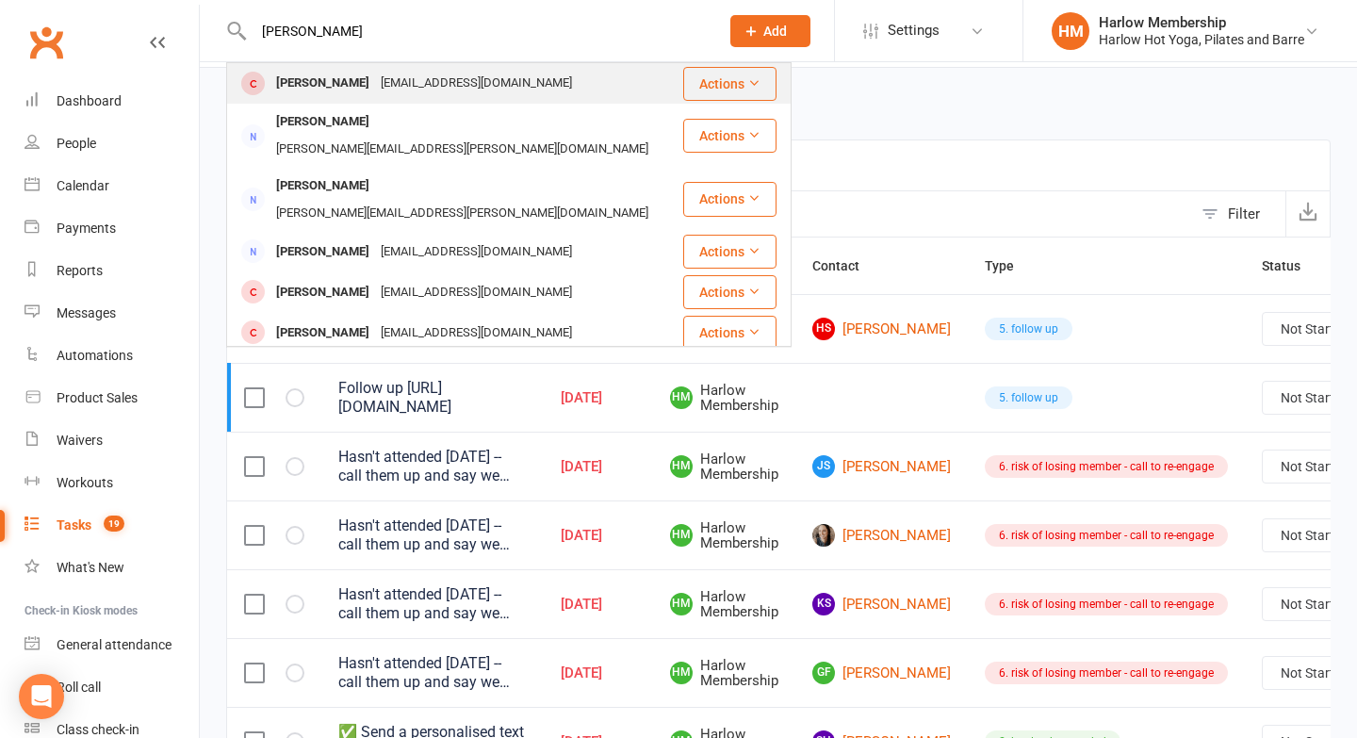
type input "Eva Garcia"
click at [310, 81] on div "Eva Garcia" at bounding box center [323, 83] width 105 height 27
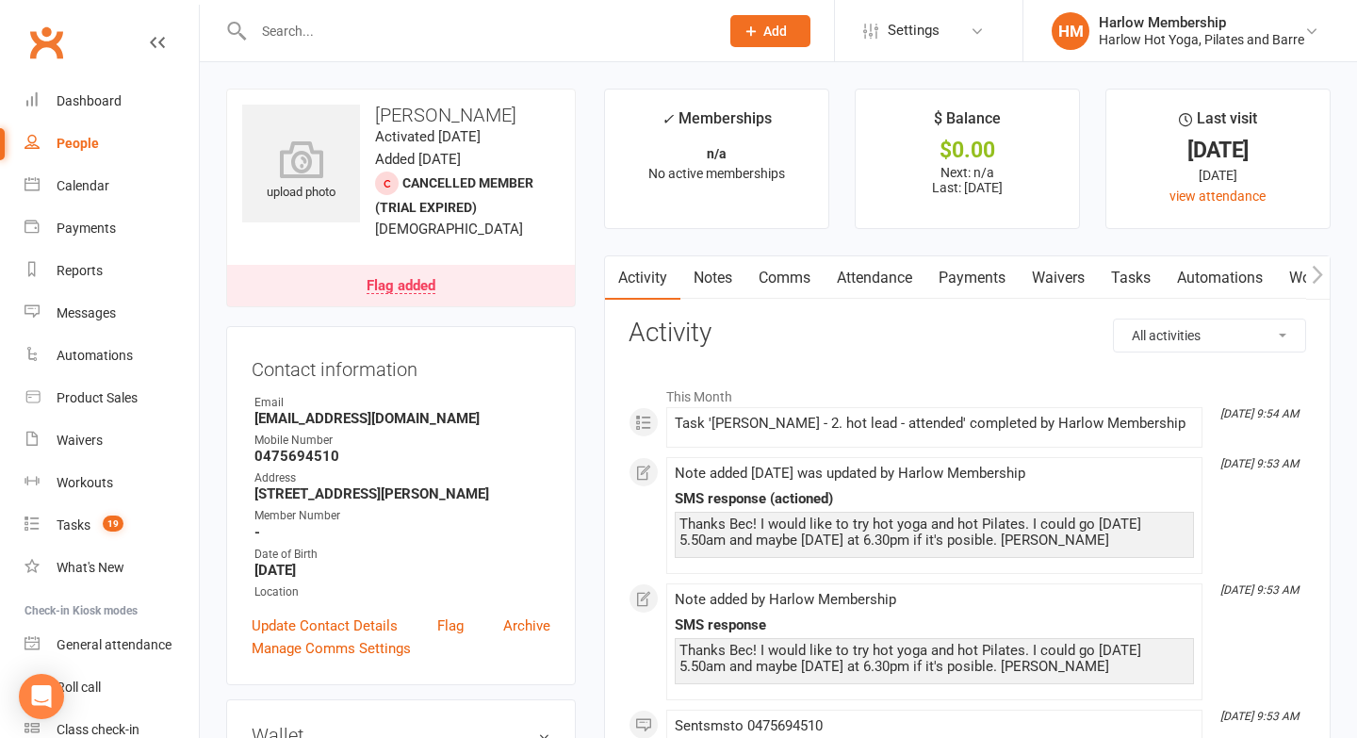
click at [720, 285] on link "Notes" at bounding box center [713, 277] width 65 height 43
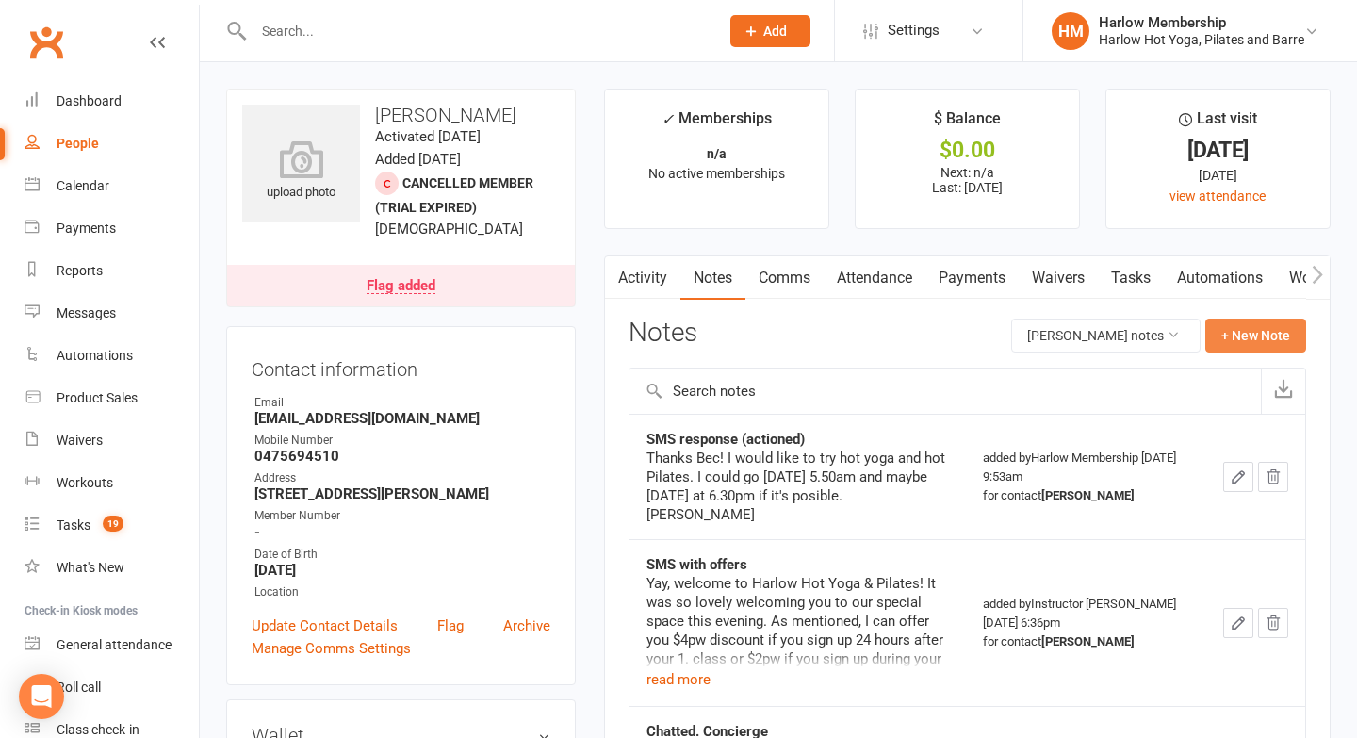
click at [1232, 336] on button "+ New Note" at bounding box center [1256, 336] width 101 height 34
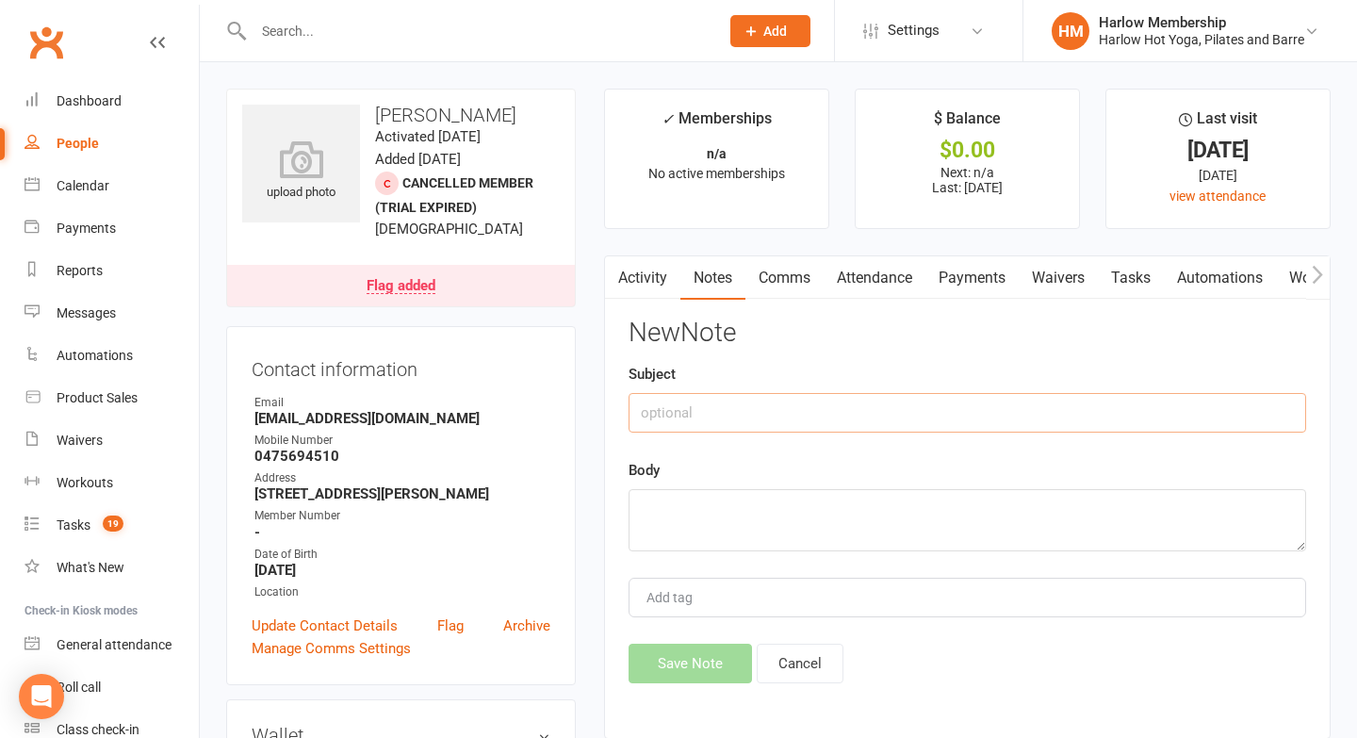
click at [753, 414] on input "text" at bounding box center [968, 413] width 678 height 40
type input "Caled. VM. Signed into 2 classes as per request - Krystyna"
click at [699, 504] on textarea at bounding box center [968, 520] width 678 height 62
paste textarea "Jesse Tauava"
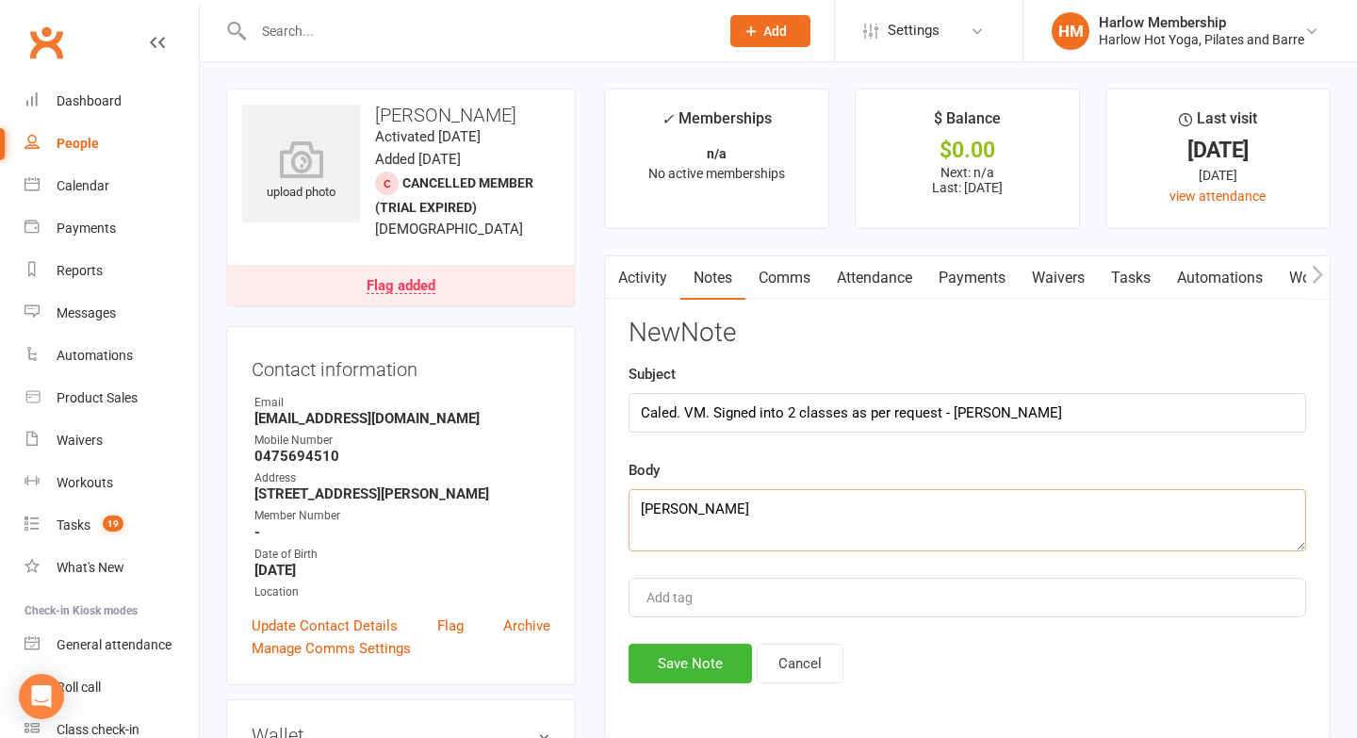
type textarea "Jesse Tauava"
click at [713, 409] on input "Caled. VM. Signed into 2 classes as per request - Krystyna" at bounding box center [968, 413] width 678 height 40
click at [853, 409] on input "Caled. VM. Sent SMS to confirm Signed into 2 classes as per request - Krystyna" at bounding box center [968, 413] width 678 height 40
click at [879, 412] on input "Caled. VM. Sent SMS to confirm signed into 2 classes as per request - Krystyna" at bounding box center [968, 413] width 678 height 40
click at [844, 418] on input "Caled. VM. Sent SMS to confirm signed into 2 classes as per request - Krystyna" at bounding box center [968, 413] width 678 height 40
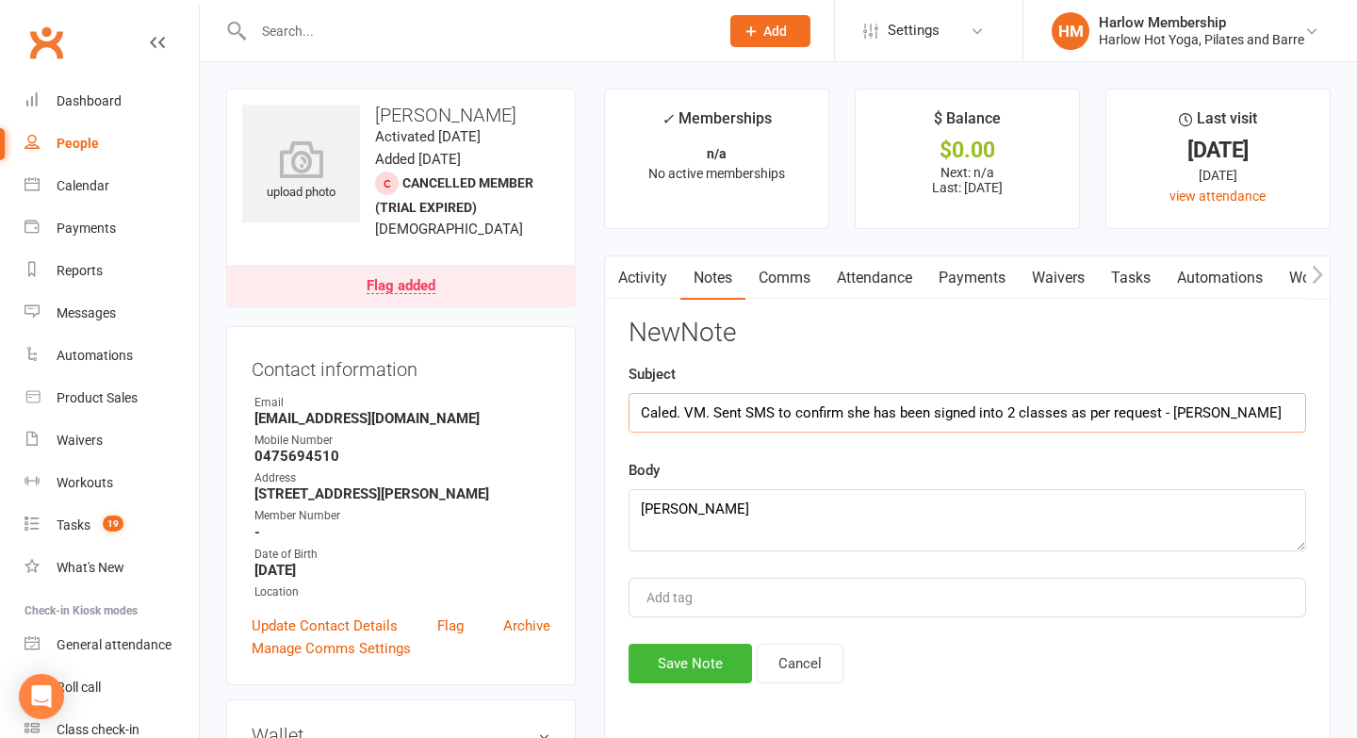
drag, startPoint x: 777, startPoint y: 410, endPoint x: 1111, endPoint y: 402, distance: 334.7
click at [1111, 402] on input "Caled. VM. Sent SMS to confirm she has been signed into 2 classes as per reques…" at bounding box center [968, 413] width 678 height 40
drag, startPoint x: 716, startPoint y: 410, endPoint x: 1170, endPoint y: 416, distance: 453.4
click at [1173, 416] on input "Caled. VM. Sent SMS to confirm she has been signed into 2 classes as per reques…" at bounding box center [968, 413] width 678 height 40
drag, startPoint x: 1153, startPoint y: 413, endPoint x: 710, endPoint y: 404, distance: 443.1
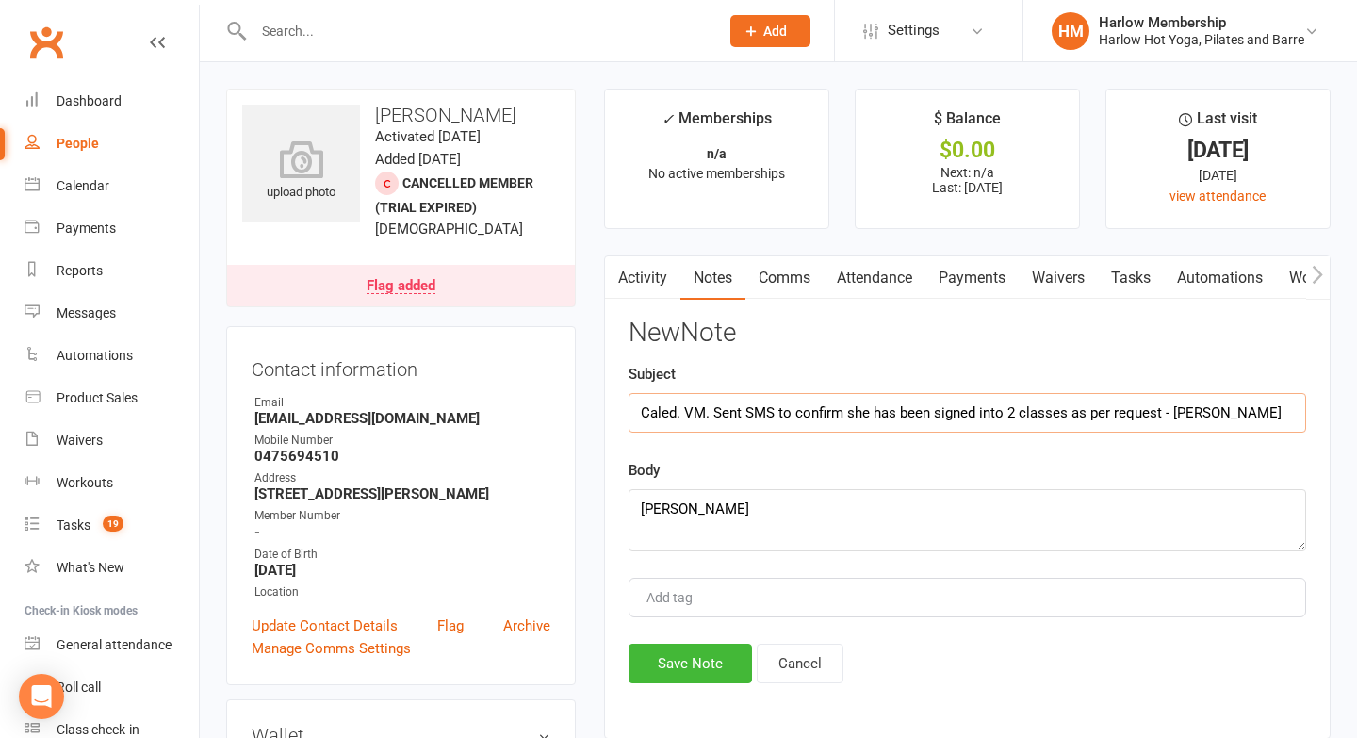
click at [710, 404] on input "Caled. VM. Sent SMS to confirm she has been signed into 2 classes as per reques…" at bounding box center [968, 413] width 678 height 40
type input "Caled. VM. Sent SMS to confirm she has been signed into 2 classes as per reques…"
click at [696, 506] on textarea "Jesse Tauava" at bounding box center [968, 520] width 678 height 62
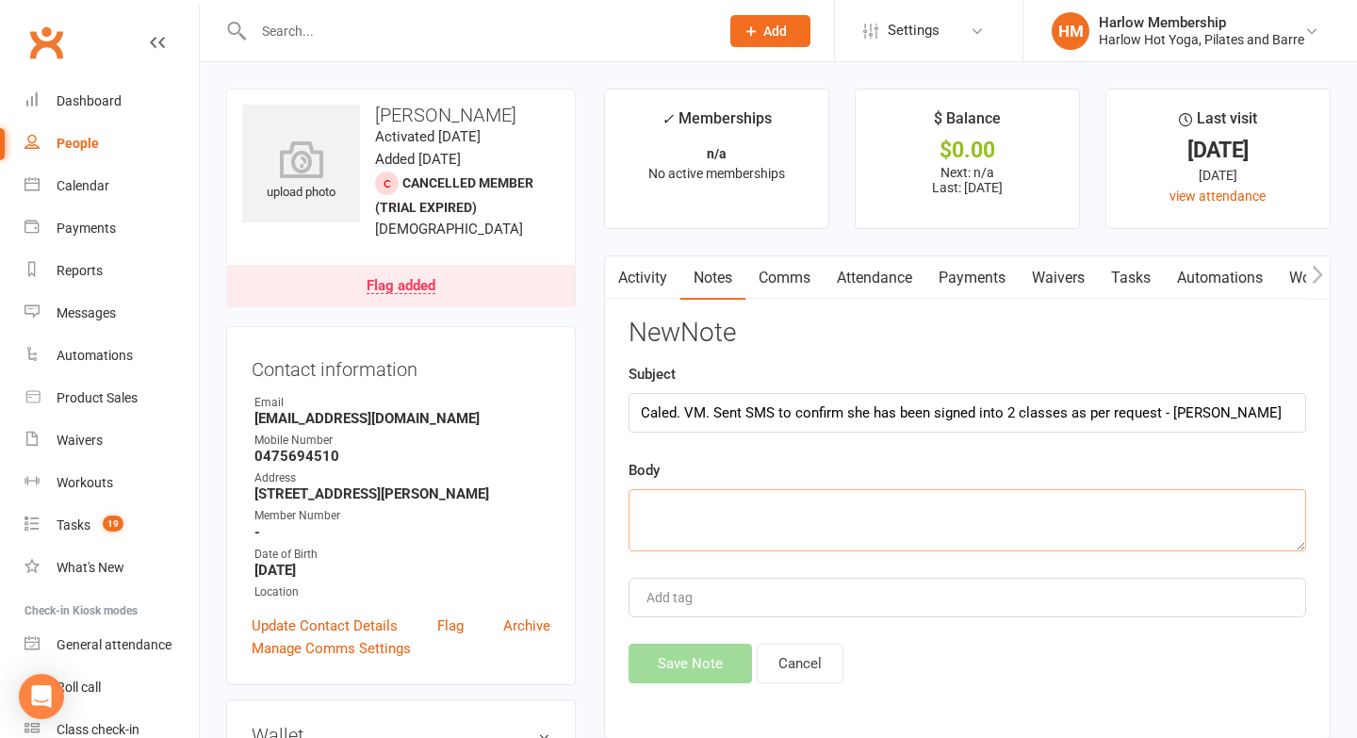
paste textarea "Sent SMS to confirm she has been signed into 2 classes as per request"
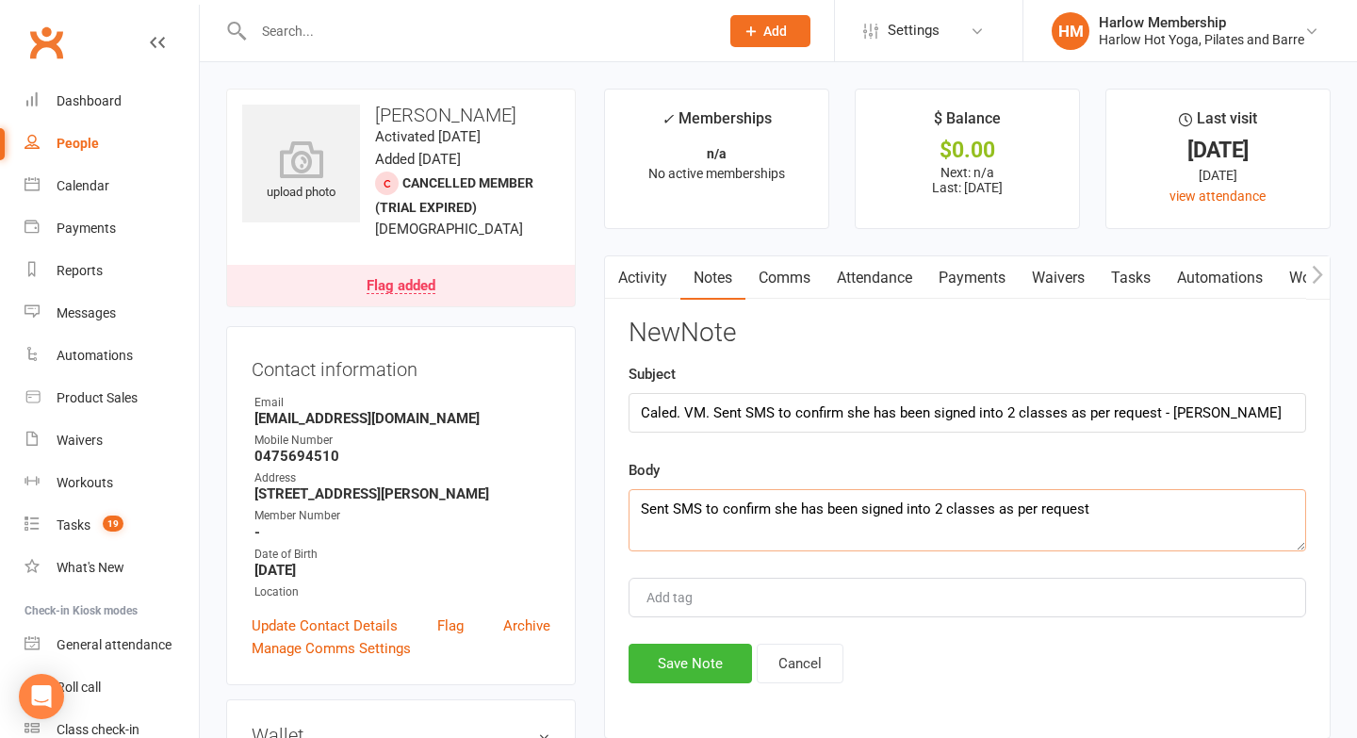
type textarea "Sent SMS to confirm she has been signed into 2 classes as per request"
drag, startPoint x: 779, startPoint y: 413, endPoint x: 1159, endPoint y: 411, distance: 379.9
click at [1159, 411] on input "Caled. VM. Sent SMS to confirm she has been signed into 2 classes as per reques…" at bounding box center [968, 413] width 678 height 40
drag, startPoint x: 664, startPoint y: 390, endPoint x: 658, endPoint y: 407, distance: 17.9
click at [664, 394] on div "Subject Caled. VM. Sent SMS - Krystyna" at bounding box center [968, 398] width 678 height 70
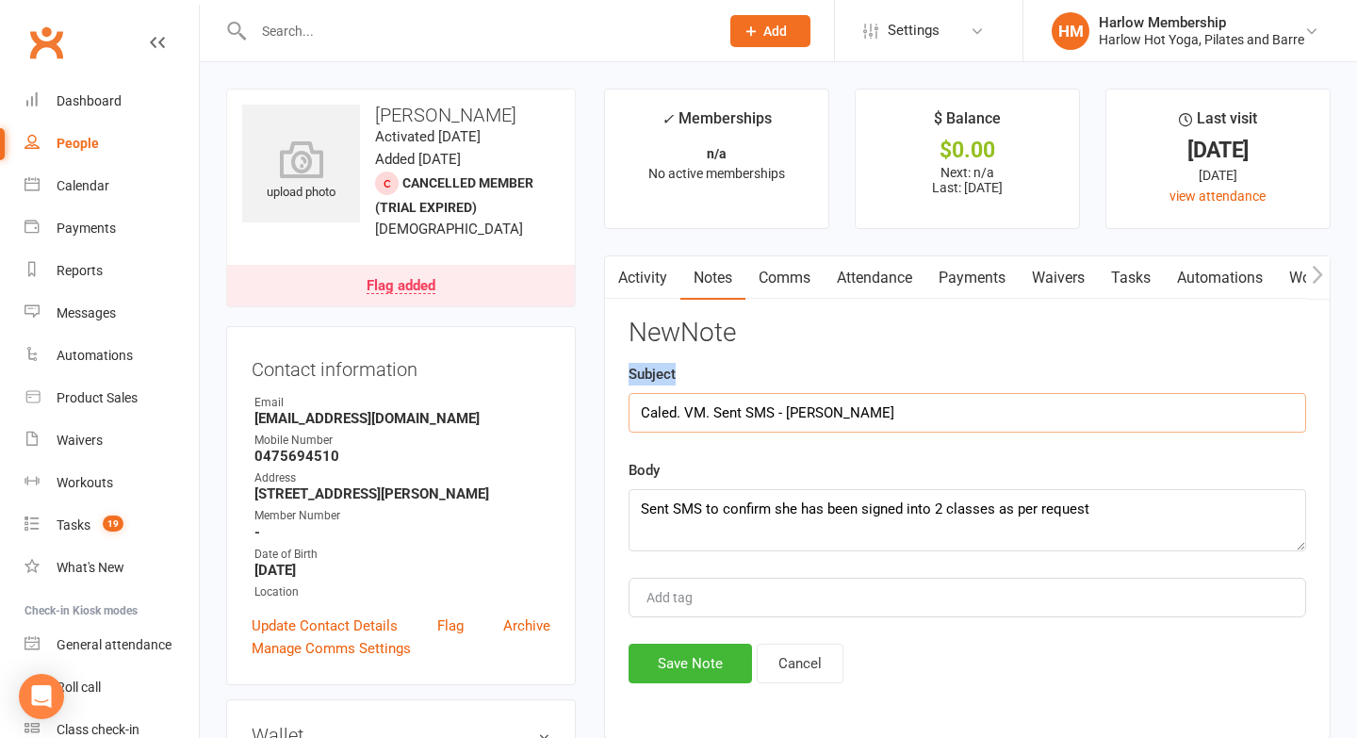
click at [655, 416] on input "Caled. VM. Sent SMS - Krystyna" at bounding box center [968, 413] width 678 height 40
type input "Called. VM. Sent SMS - Krystyna"
click at [670, 638] on div "New Note Subject Called. VM. Sent SMS - Krystyna Body Sent SMS to confirm she h…" at bounding box center [968, 501] width 678 height 365
click at [664, 662] on button "Save Note" at bounding box center [690, 664] width 123 height 40
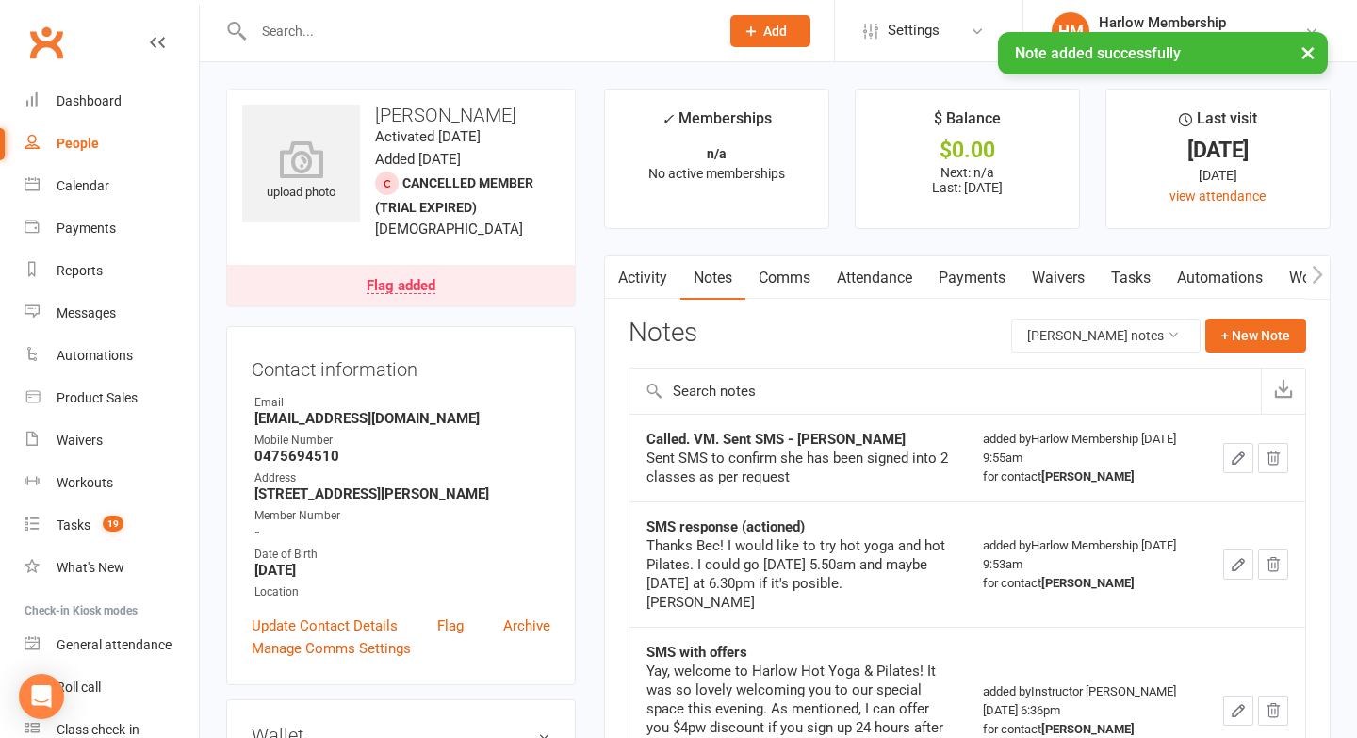
click at [1139, 285] on link "Tasks" at bounding box center [1131, 277] width 66 height 43
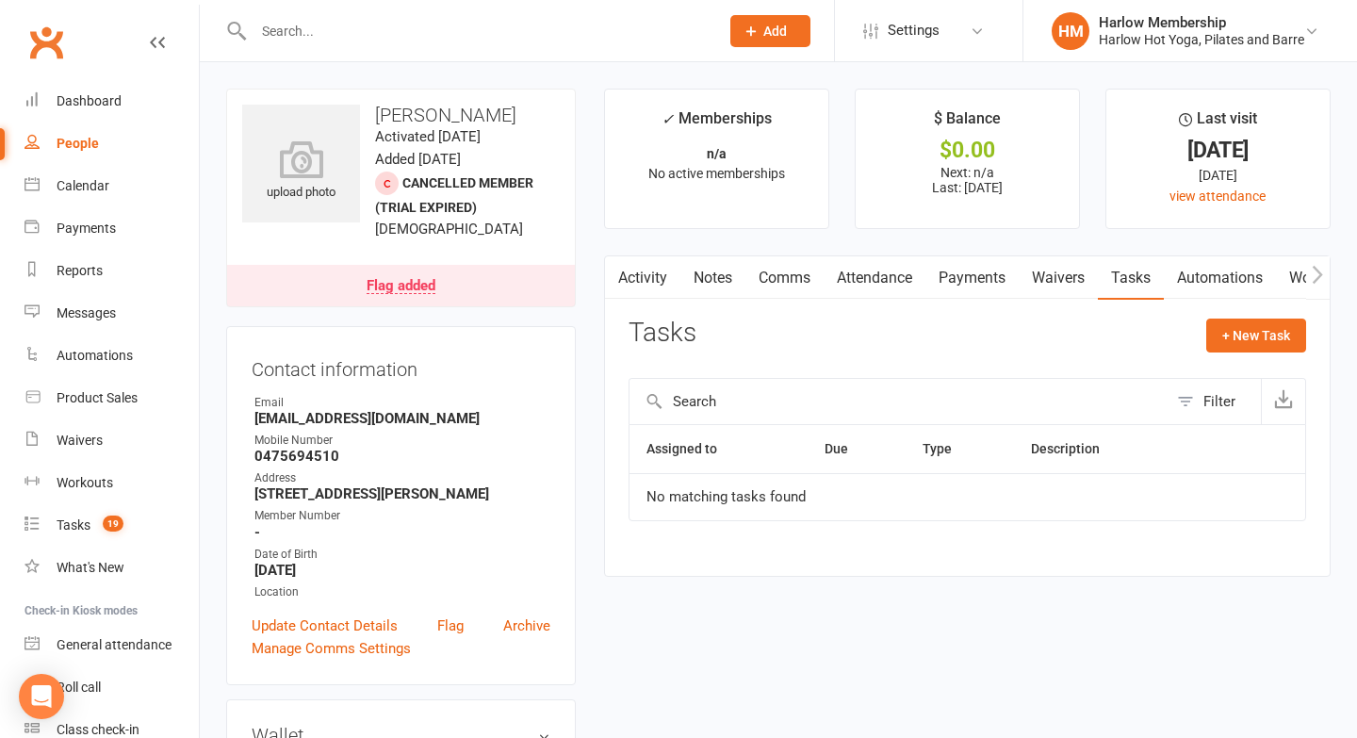
click at [690, 295] on link "Notes" at bounding box center [713, 277] width 65 height 43
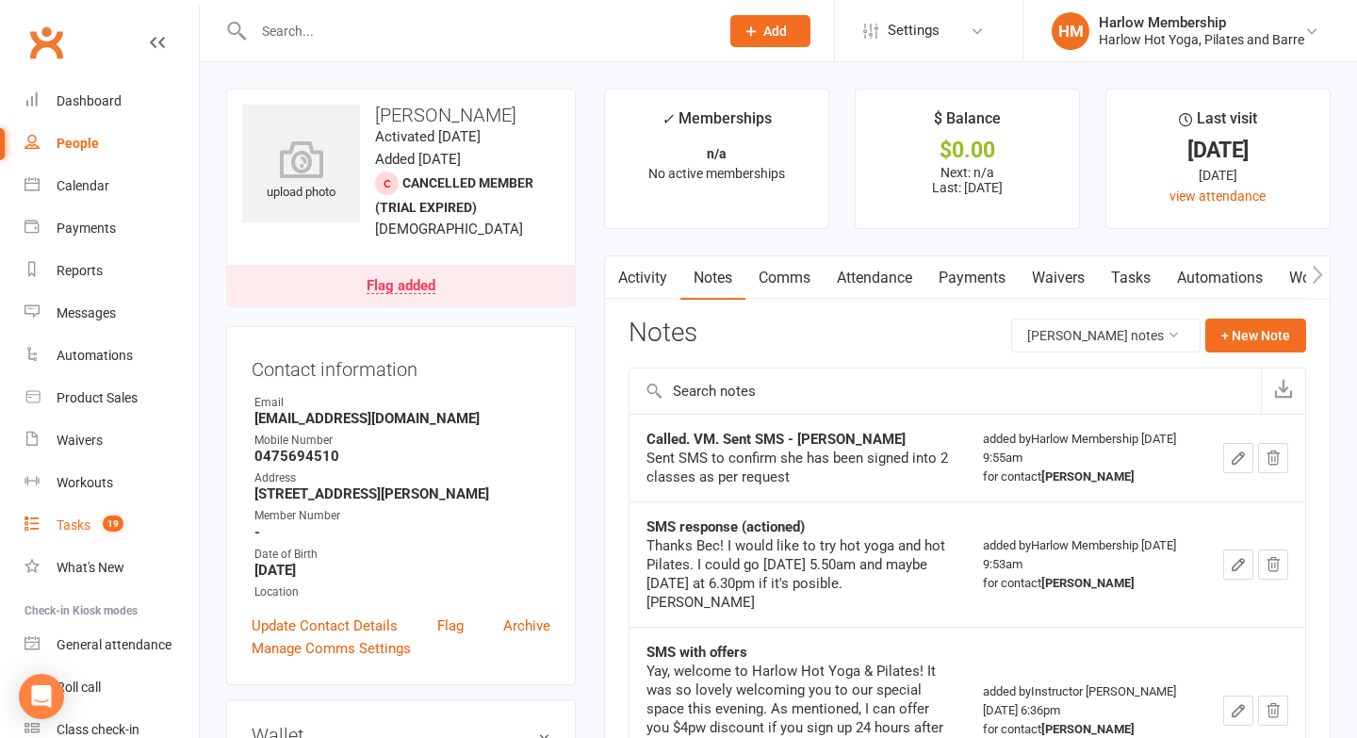
click at [93, 511] on link "Tasks 19" at bounding box center [112, 525] width 174 height 42
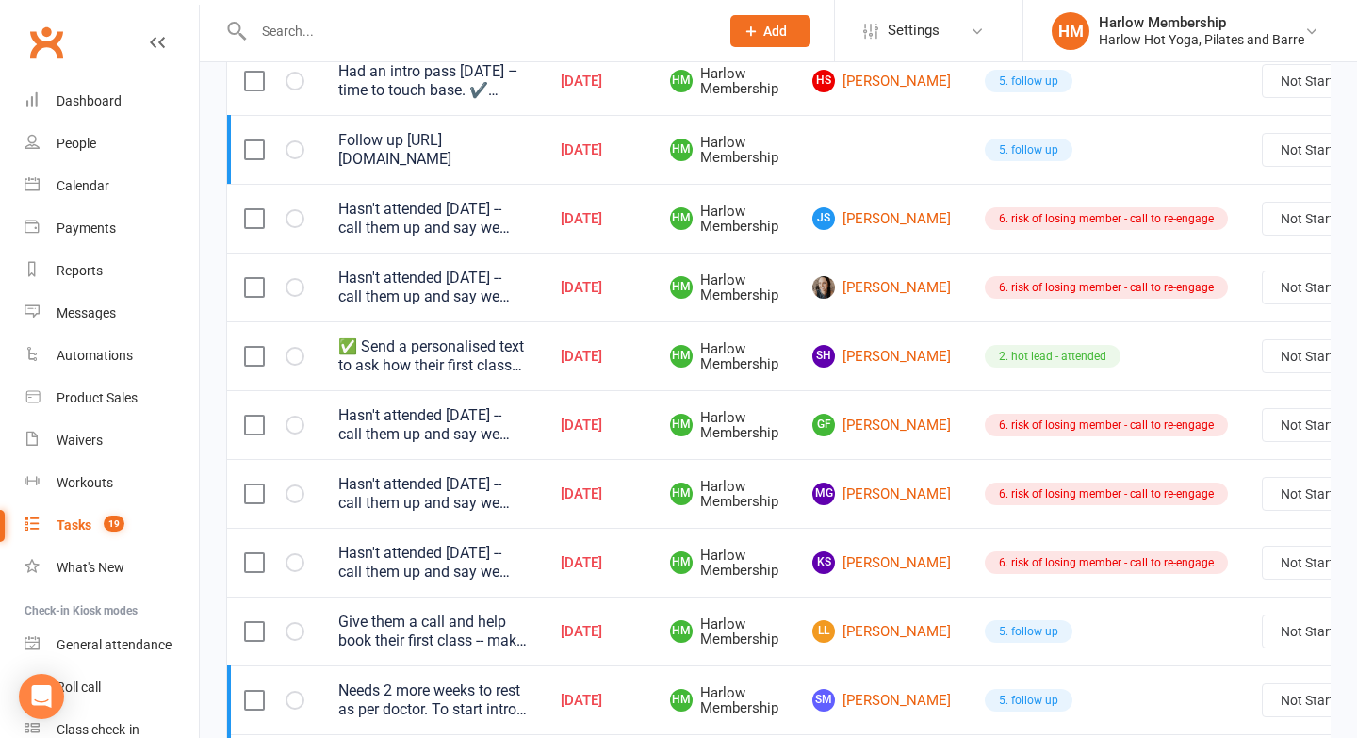
scroll to position [313, 0]
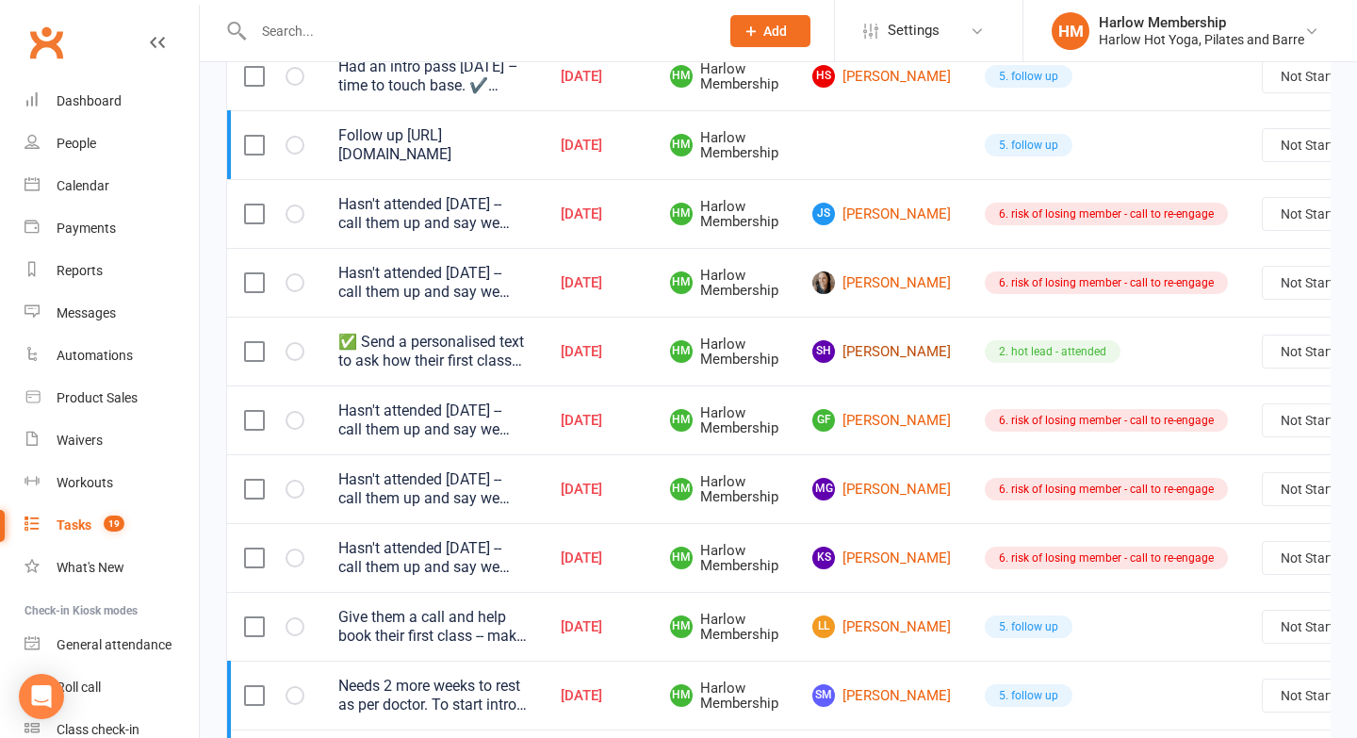
click at [858, 355] on link "SH [PERSON_NAME]" at bounding box center [881, 351] width 139 height 23
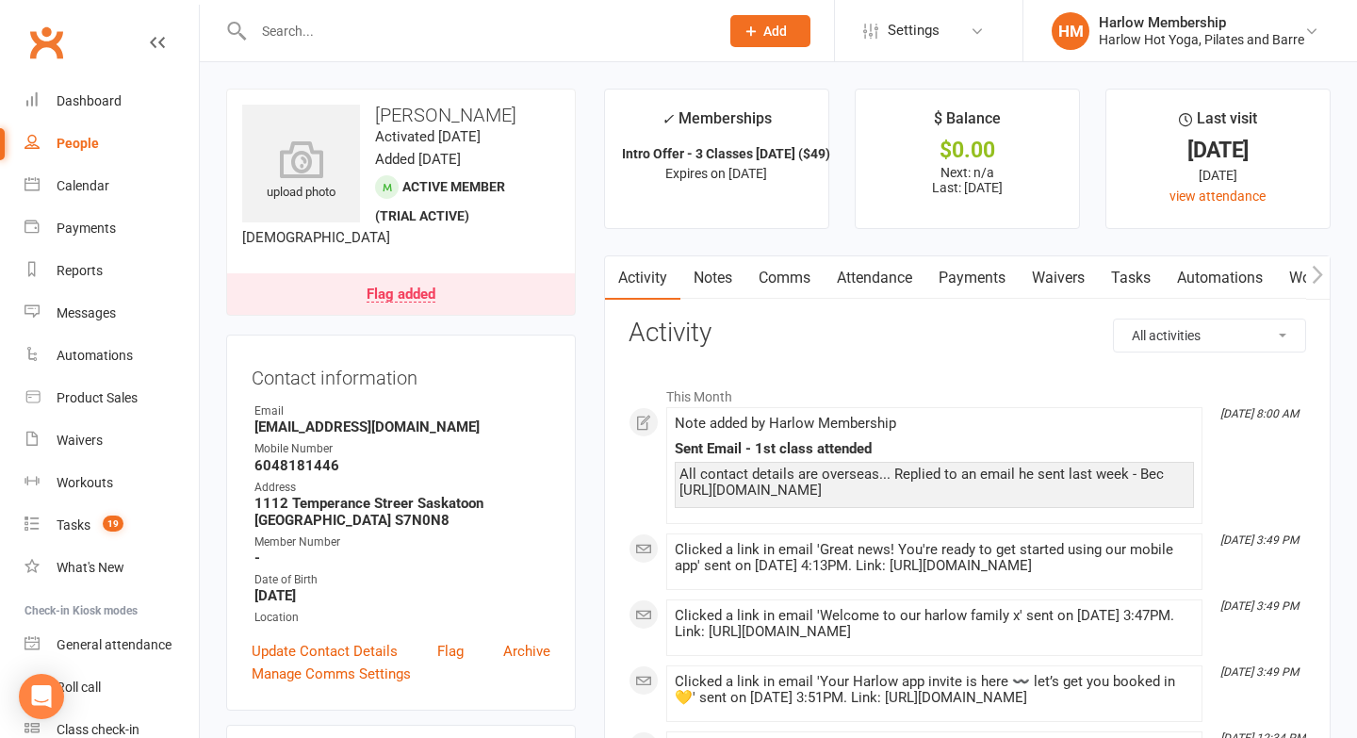
click at [1123, 287] on link "Tasks" at bounding box center [1131, 277] width 66 height 43
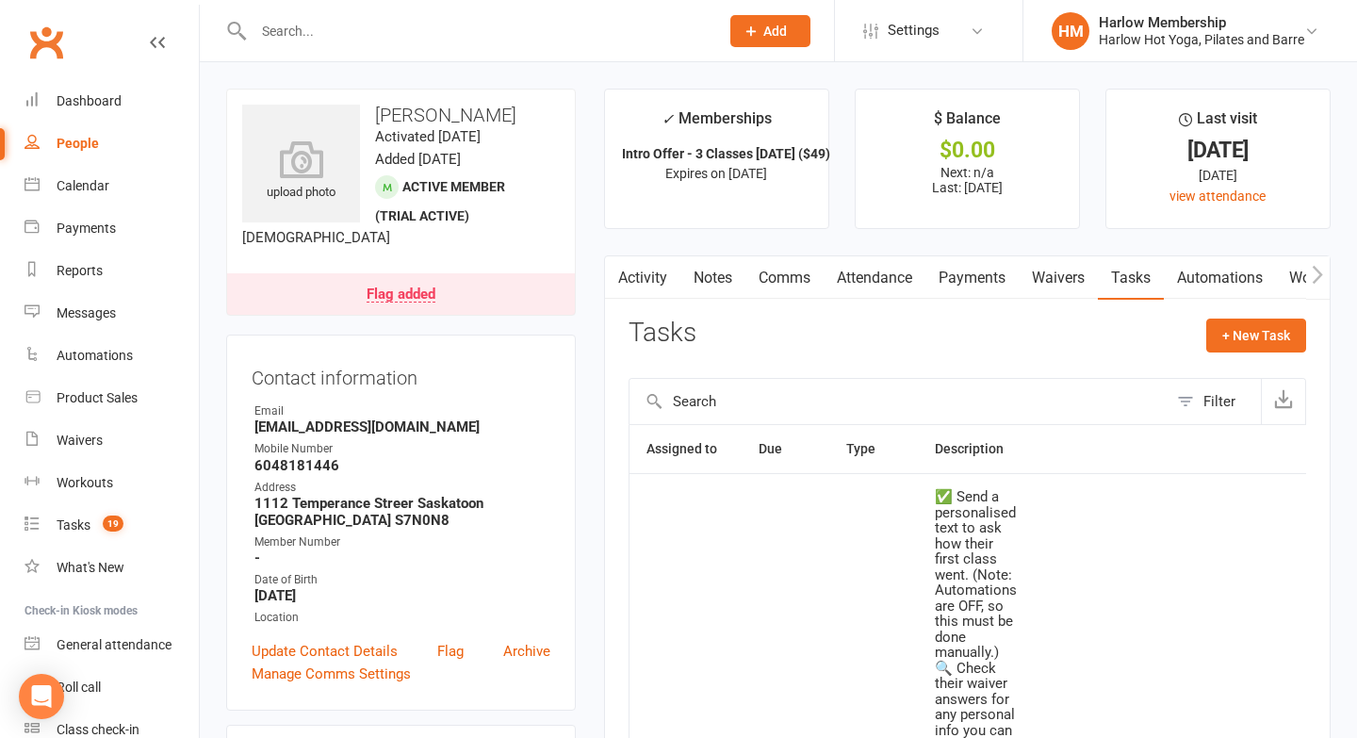
scroll to position [295, 0]
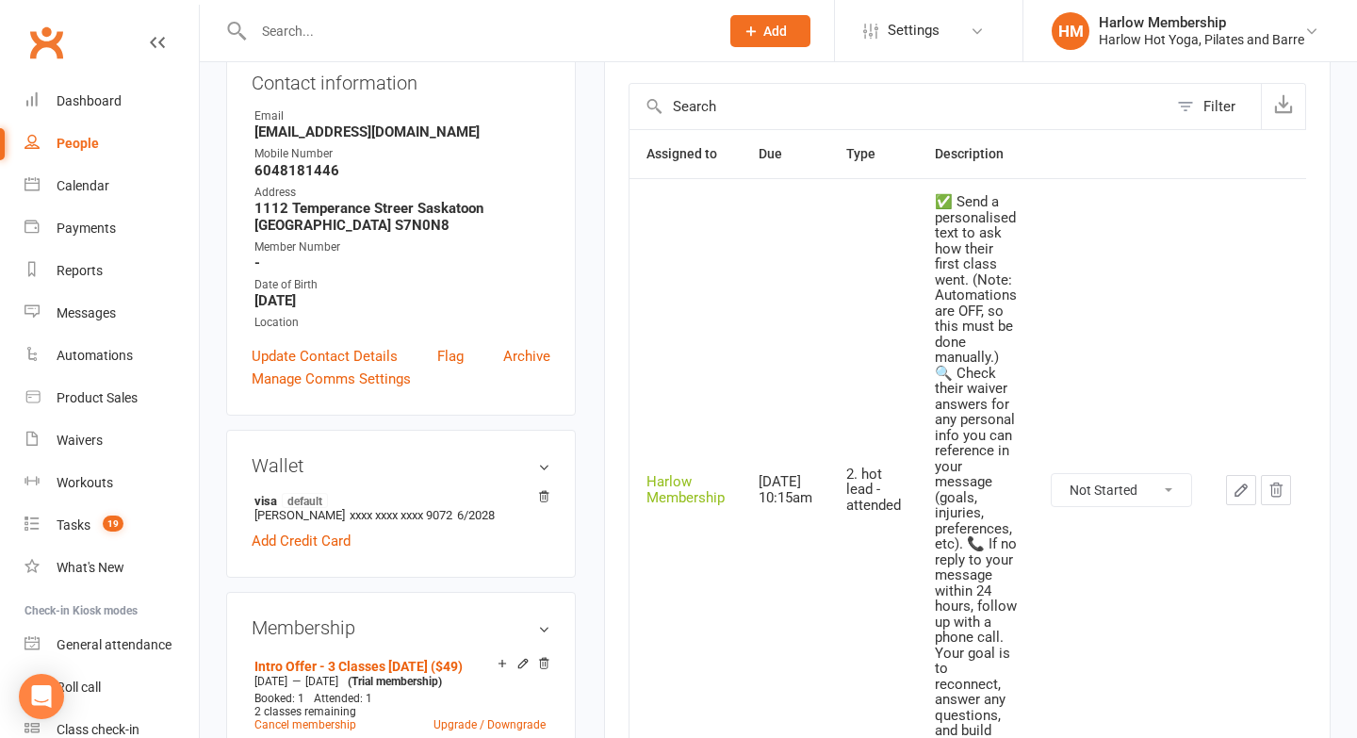
click at [1115, 486] on select "Not Started In Progress Waiting Complete" at bounding box center [1121, 490] width 139 height 32
select select "unstarted"
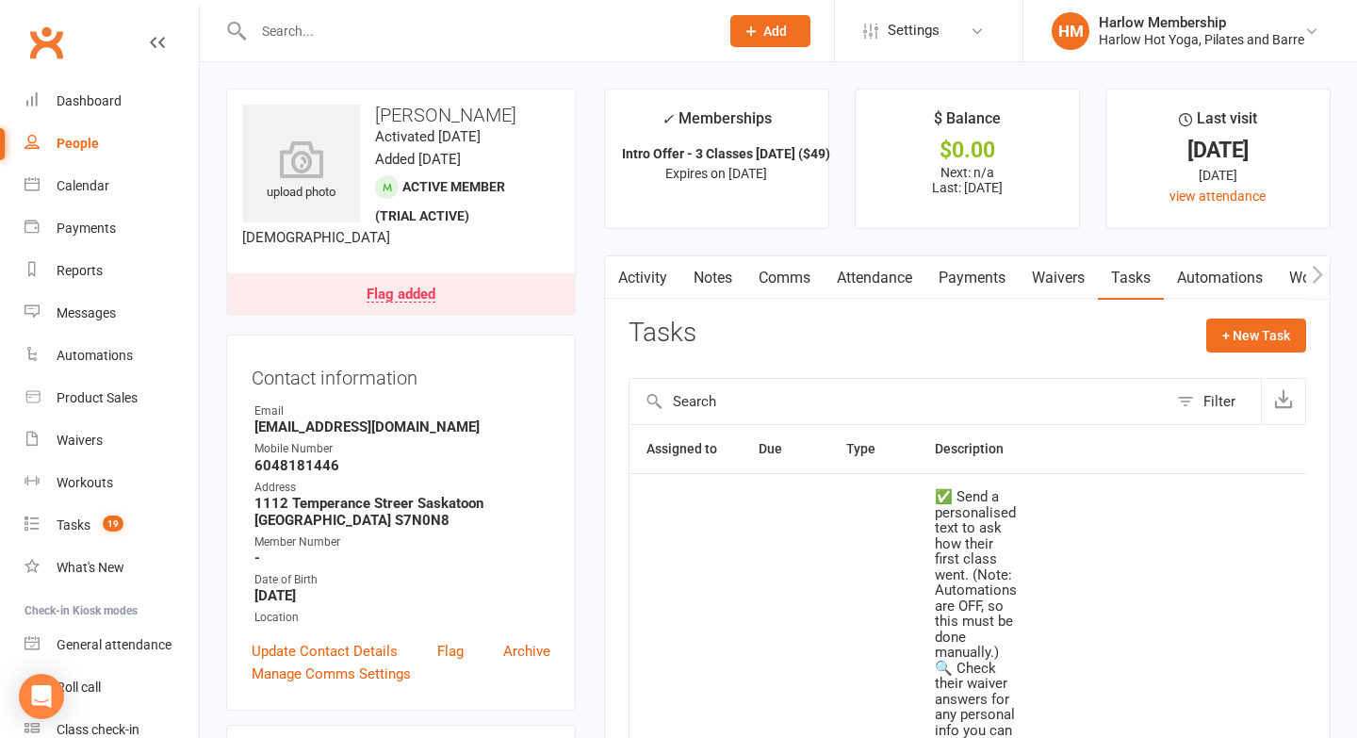
click at [736, 276] on link "Notes" at bounding box center [713, 277] width 65 height 43
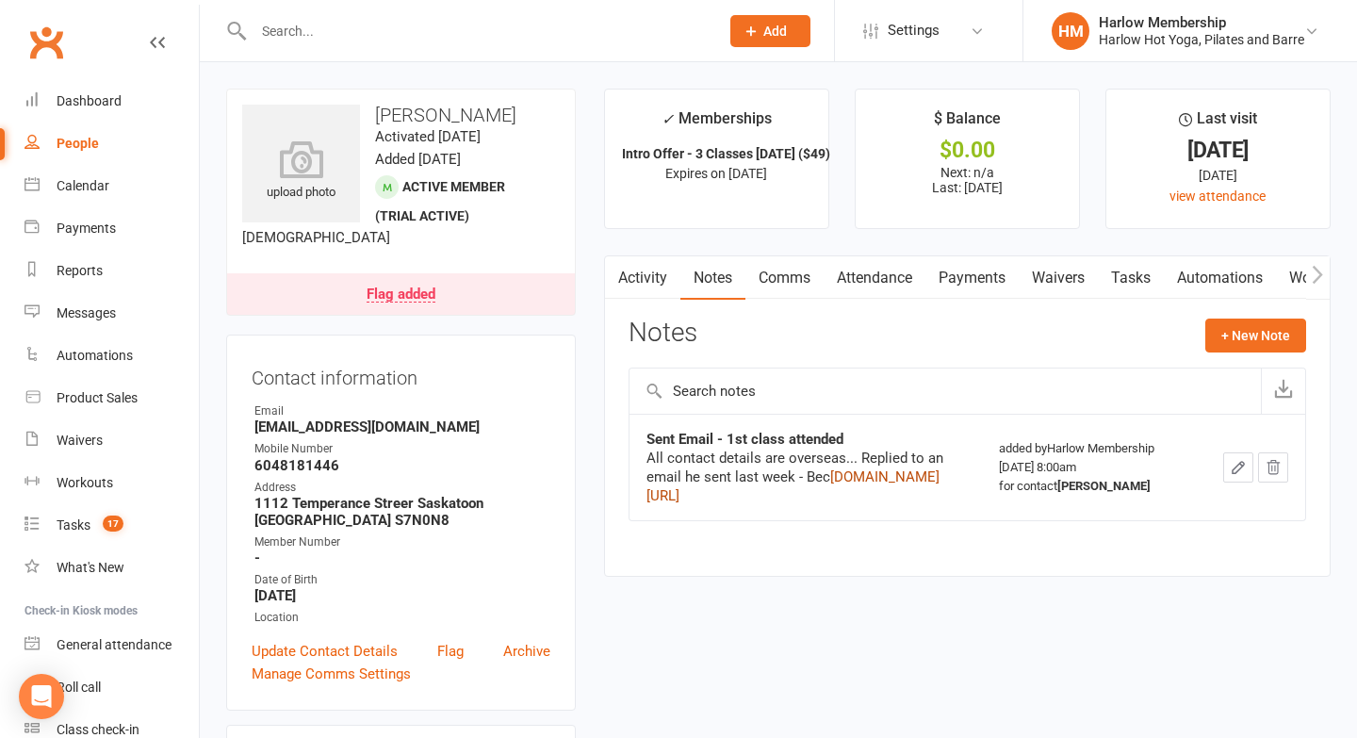
click at [648, 505] on div "All contact details are overseas... Replied to an email he sent last week - Bec…" at bounding box center [807, 477] width 320 height 57
copy link "[DOMAIN_NAME][URL]"
click at [1117, 286] on link "Tasks" at bounding box center [1131, 277] width 66 height 43
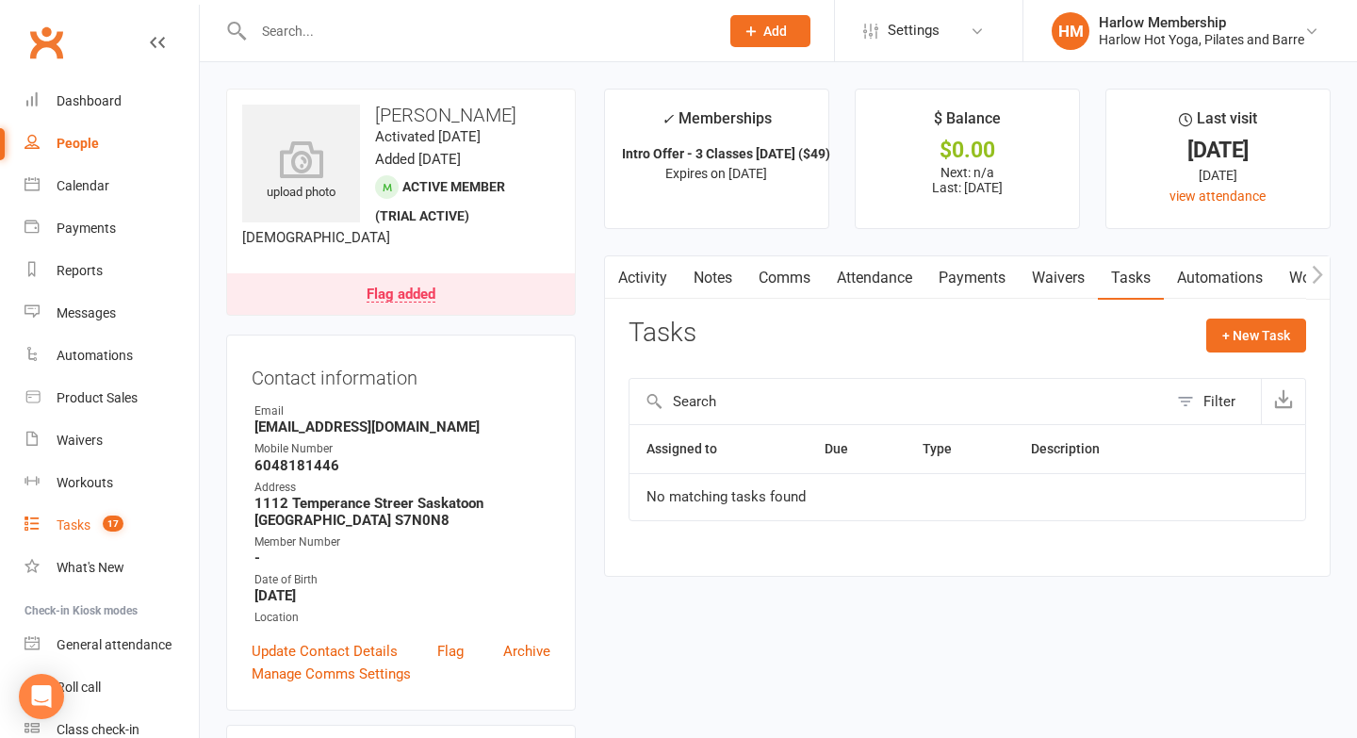
click at [82, 519] on div "Tasks" at bounding box center [74, 524] width 34 height 15
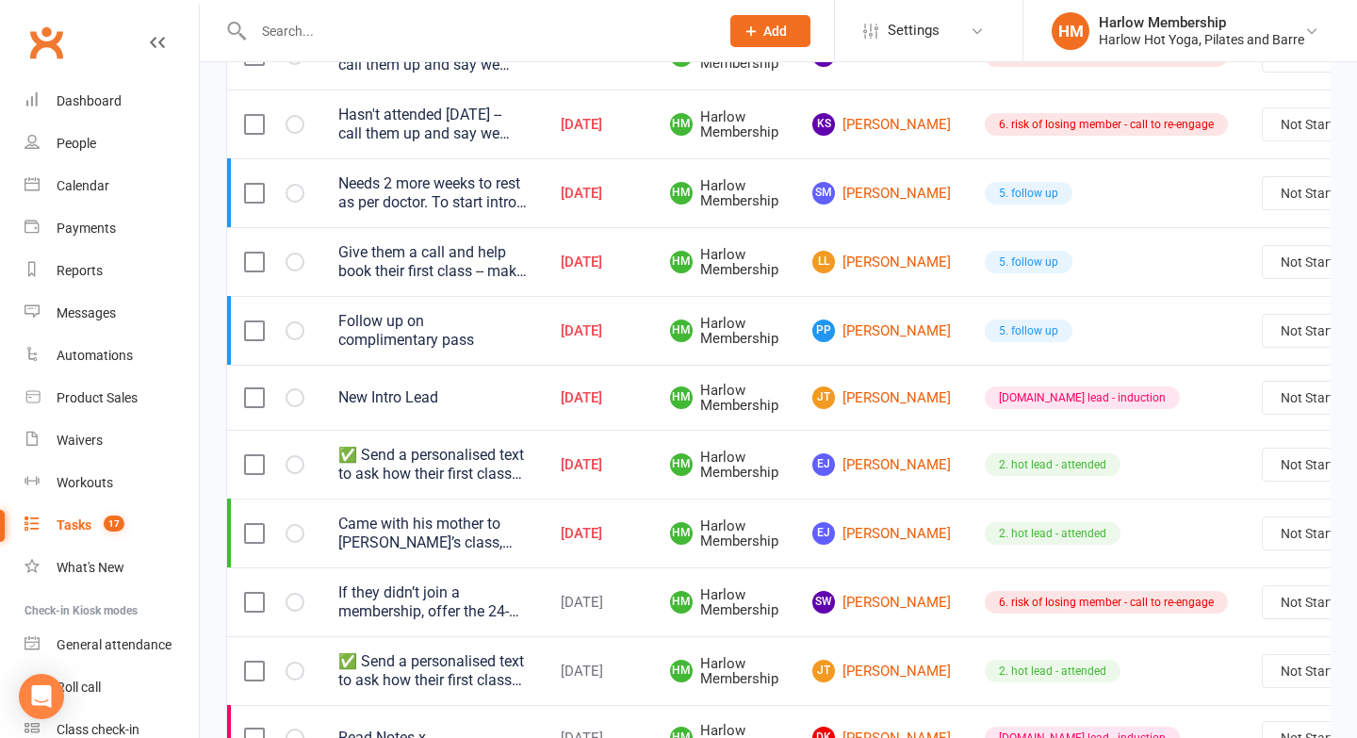
scroll to position [727, 0]
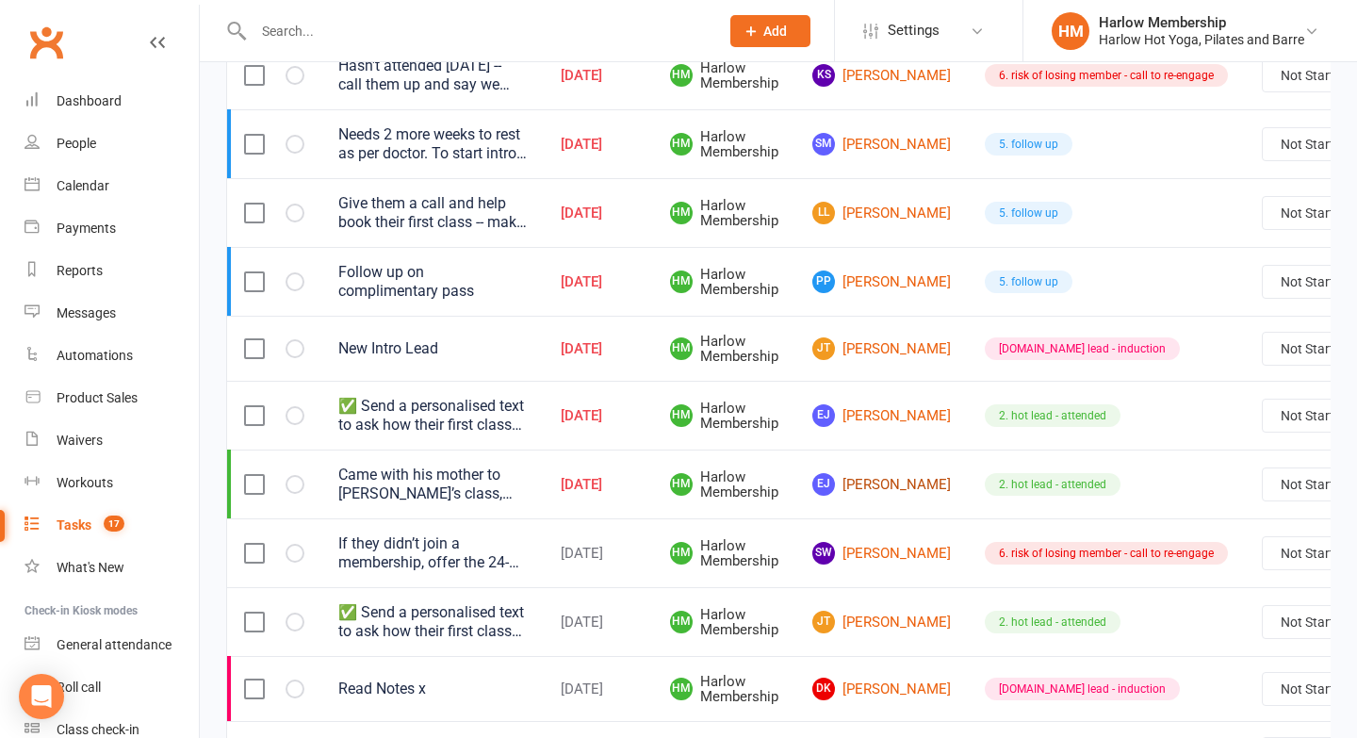
click at [872, 481] on link "[PERSON_NAME]" at bounding box center [881, 484] width 139 height 23
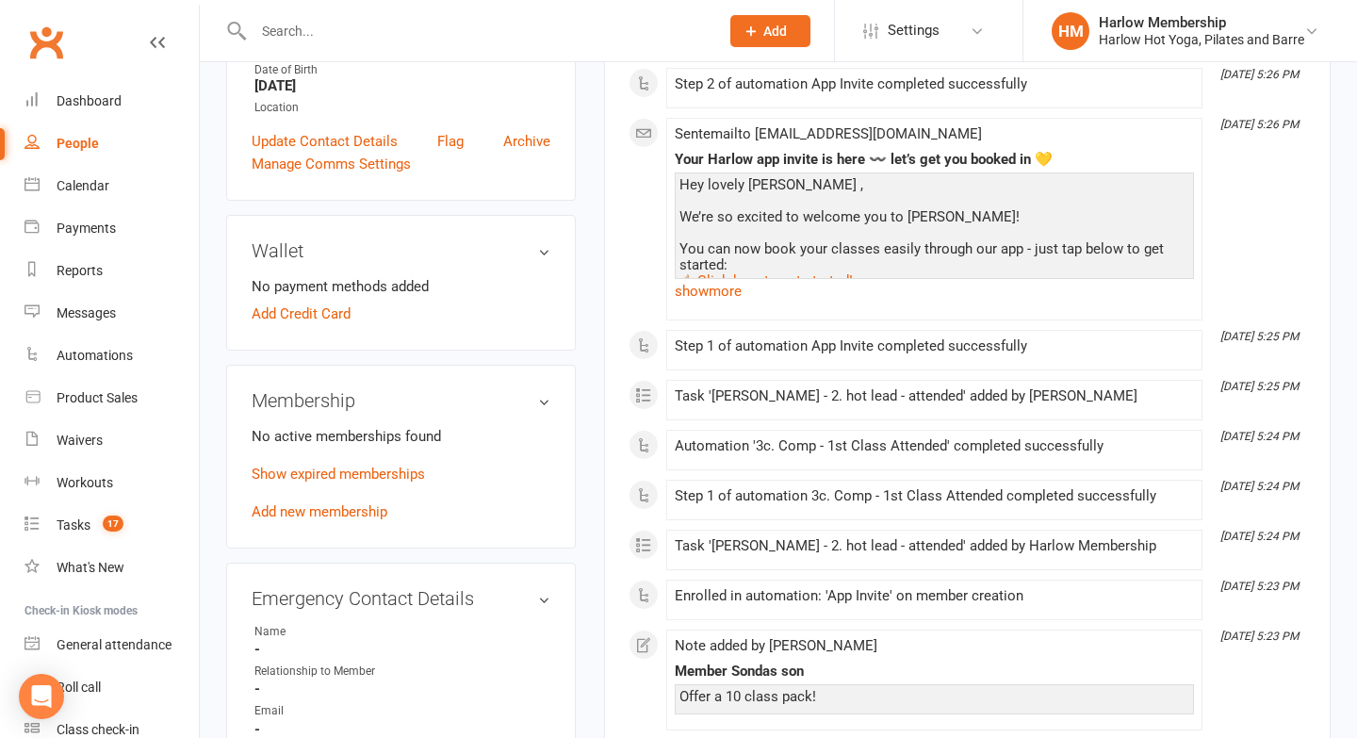
scroll to position [495, 0]
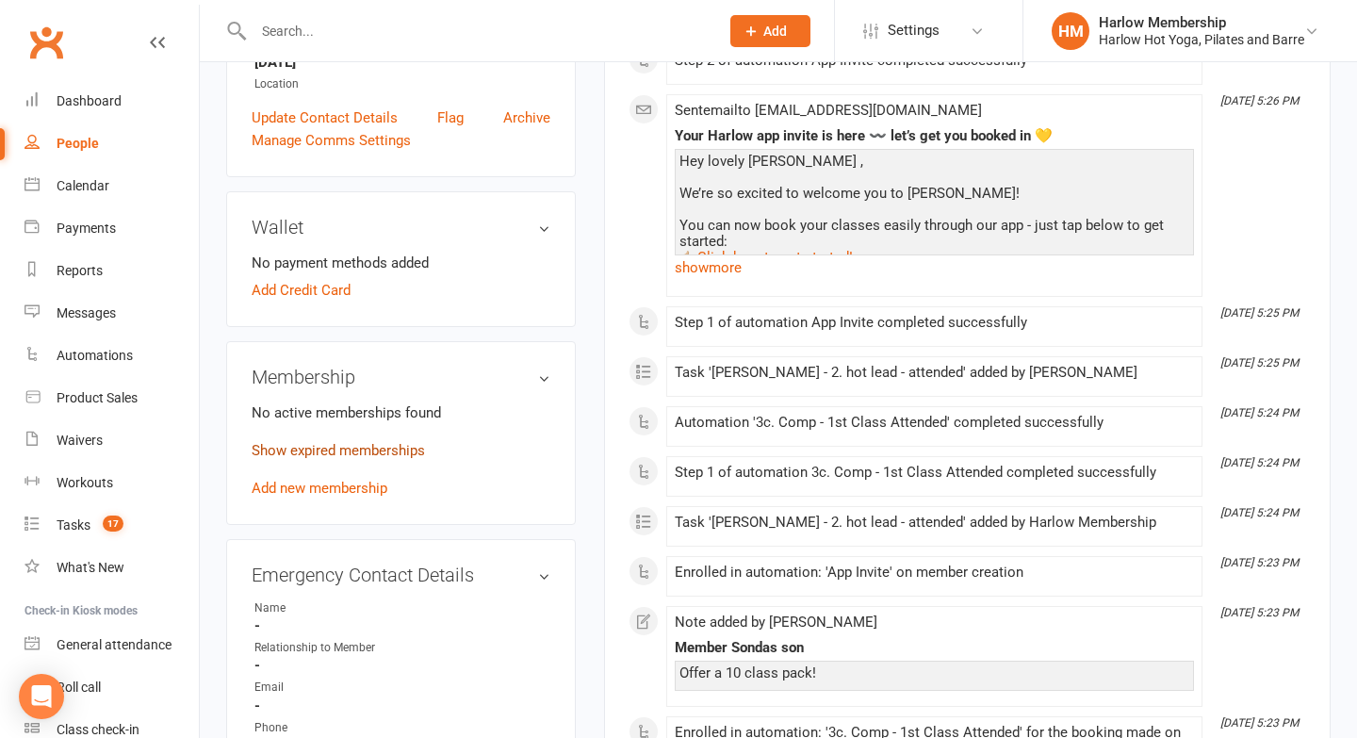
click at [318, 459] on link "Show expired memberships" at bounding box center [338, 450] width 173 height 17
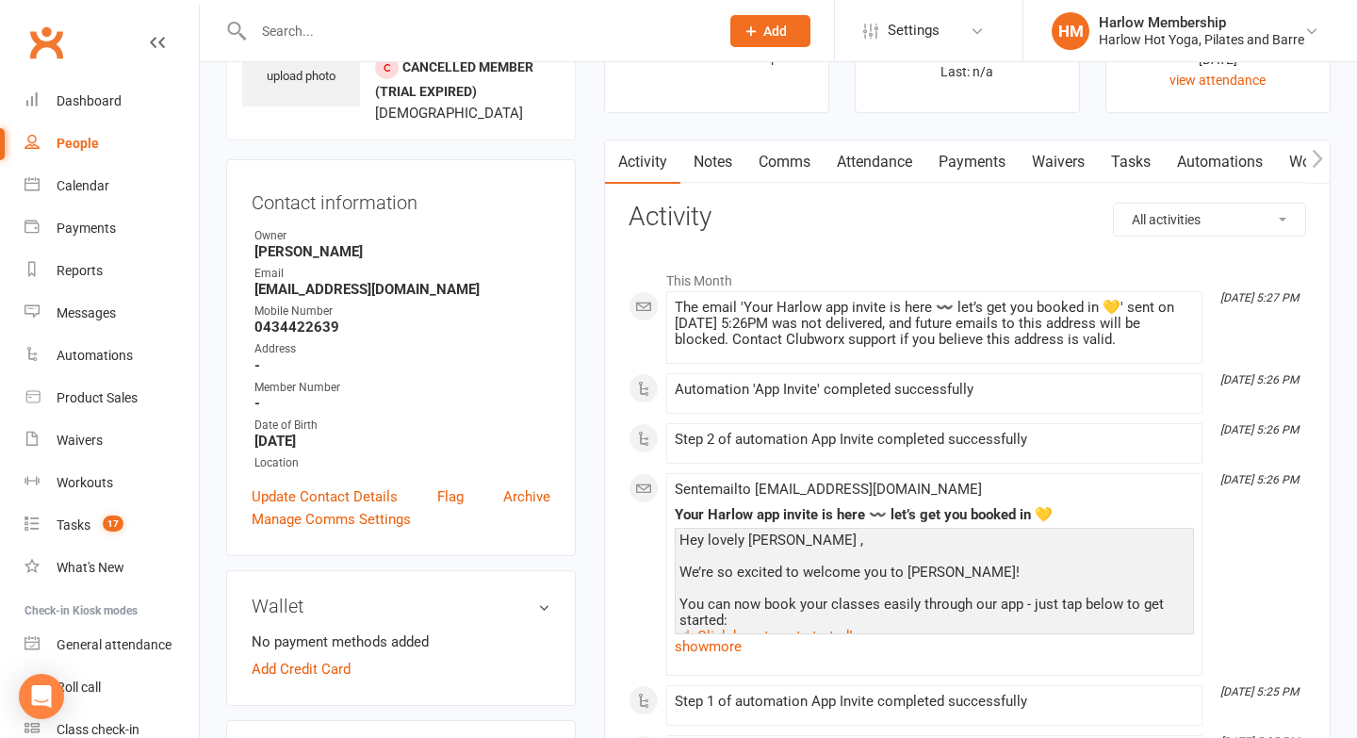
scroll to position [0, 0]
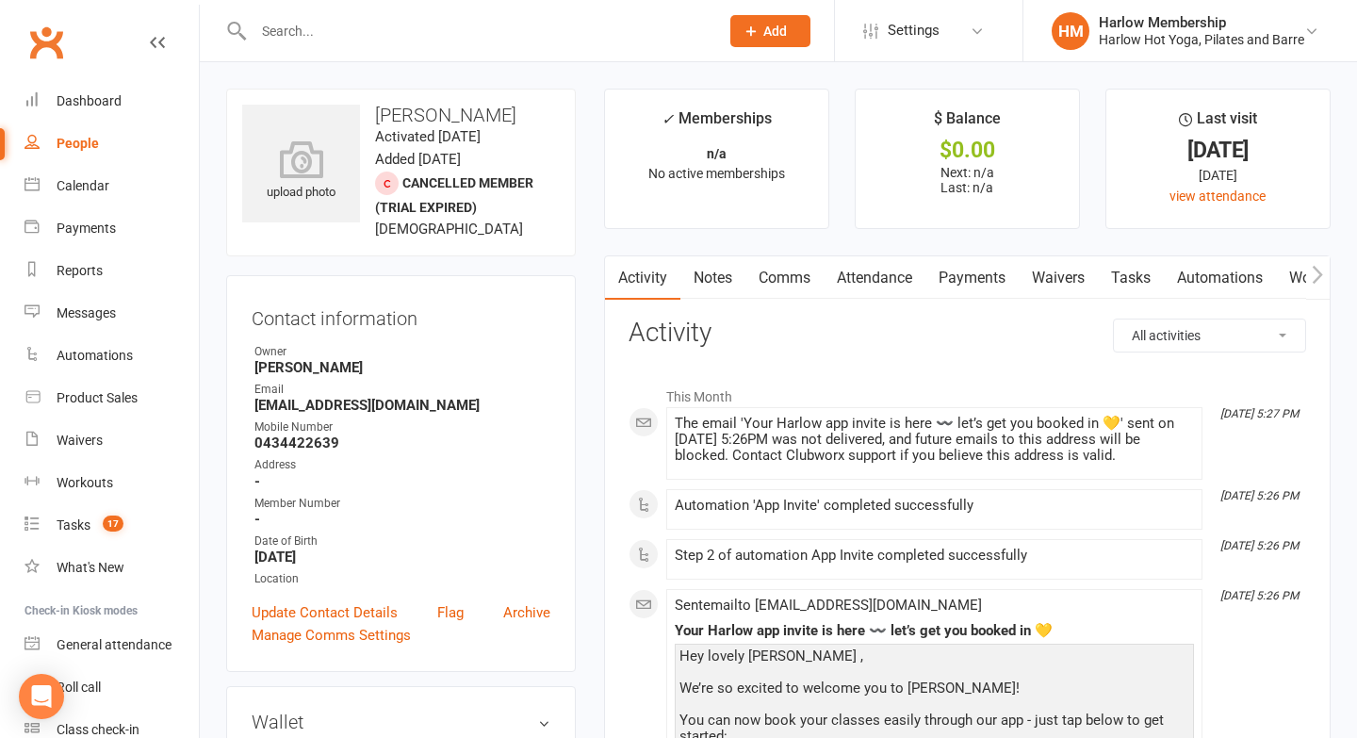
click at [718, 270] on link "Notes" at bounding box center [713, 277] width 65 height 43
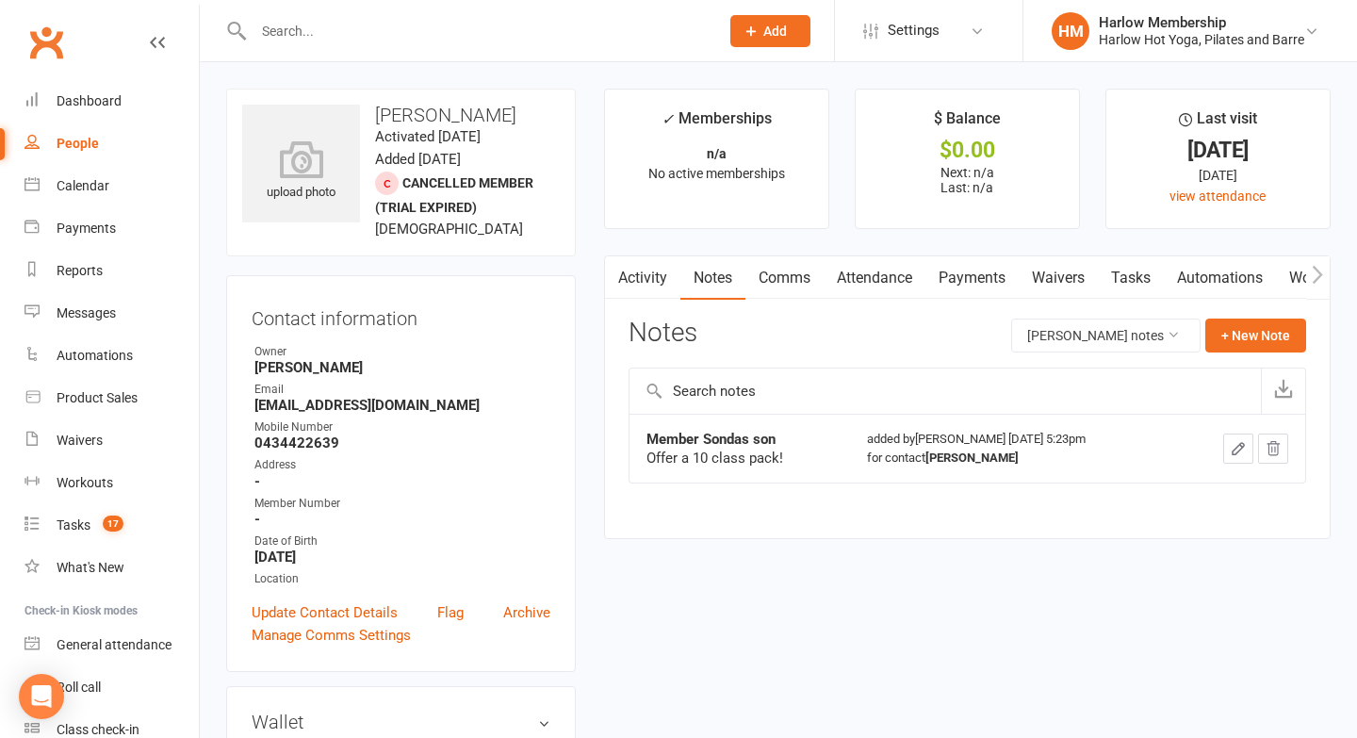
click at [1126, 277] on link "Tasks" at bounding box center [1131, 277] width 66 height 43
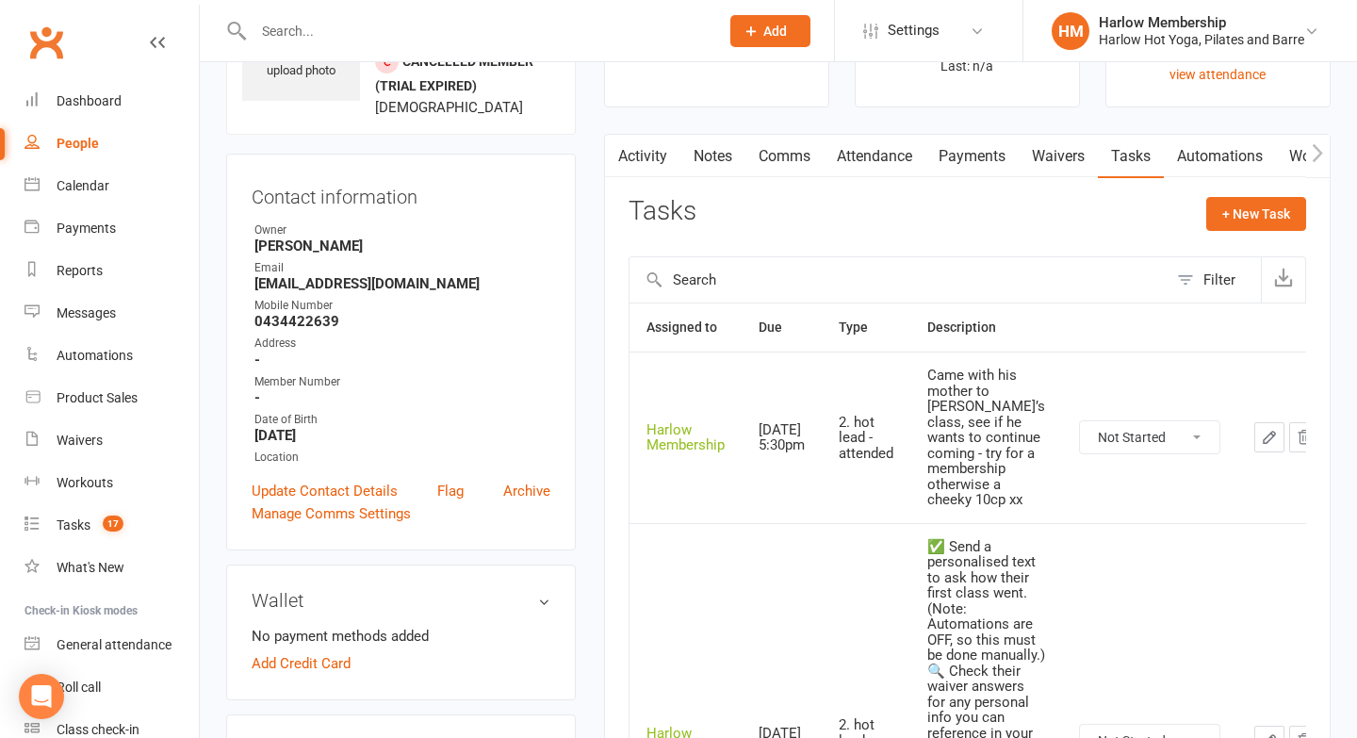
scroll to position [123, 0]
click at [1080, 452] on select "Not Started In Progress Waiting Complete" at bounding box center [1149, 436] width 139 height 32
select select "unstarted"
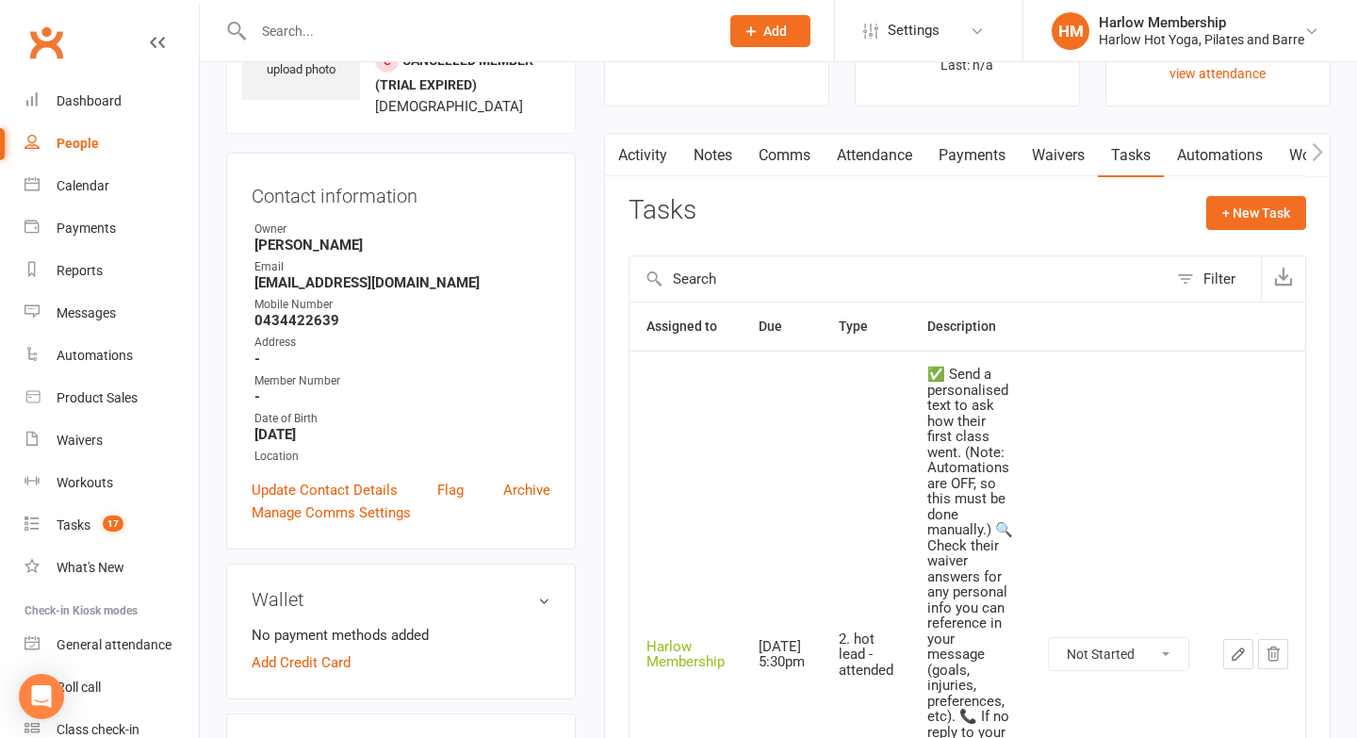
click at [703, 159] on link "Notes" at bounding box center [713, 155] width 65 height 43
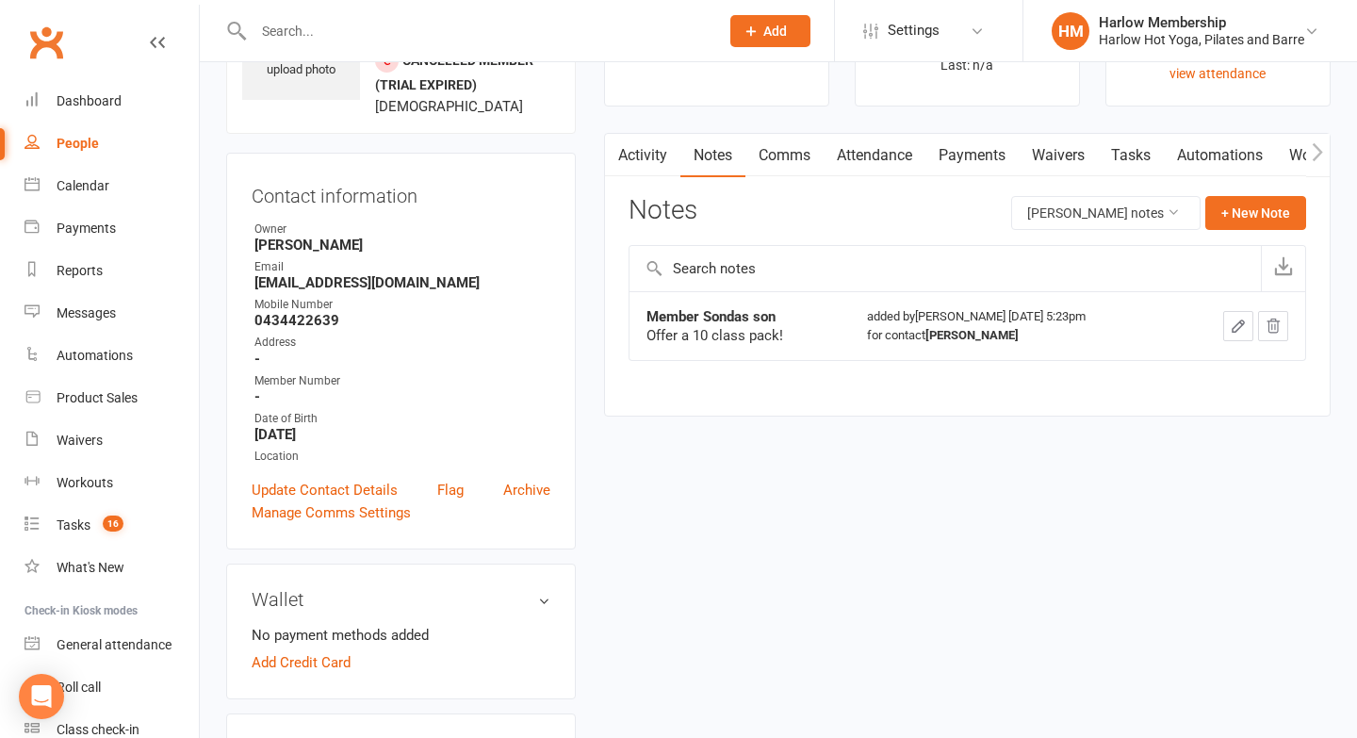
click at [775, 154] on link "Comms" at bounding box center [785, 155] width 78 height 43
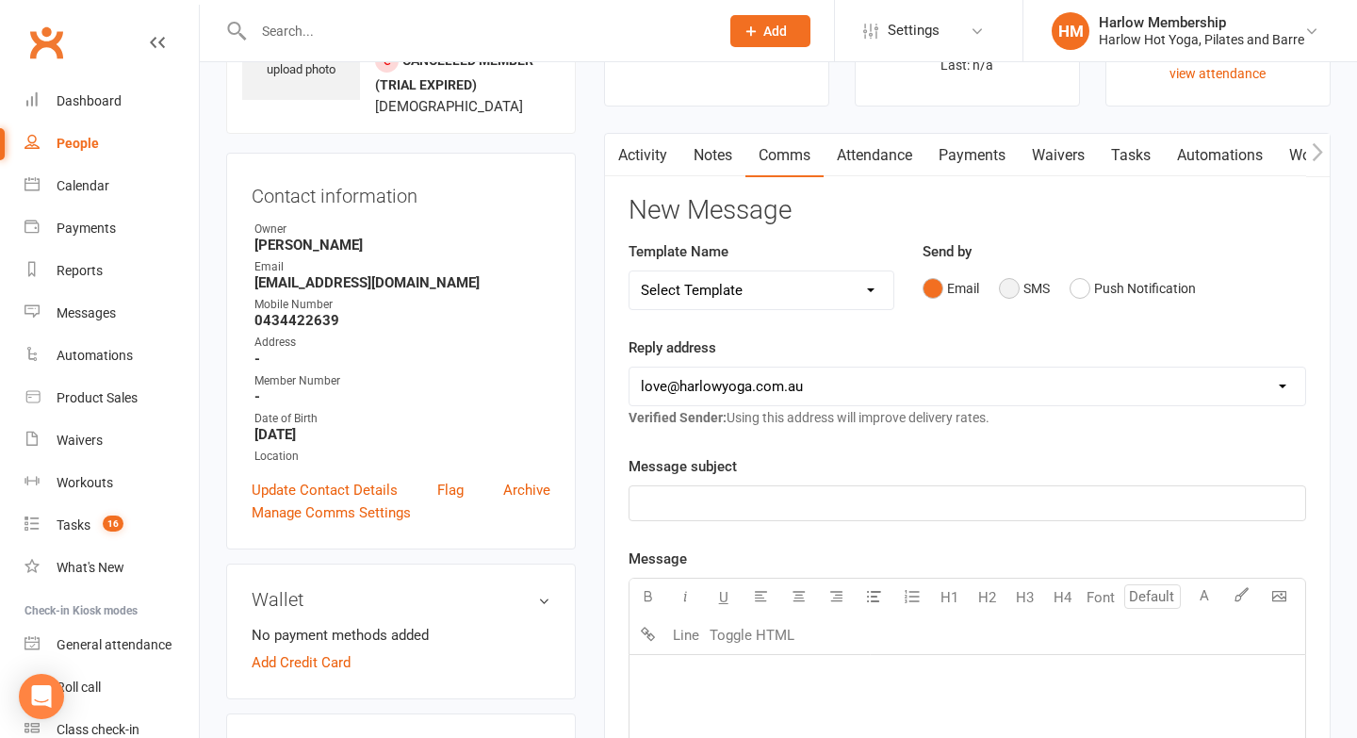
click at [1012, 292] on button "SMS" at bounding box center [1024, 289] width 51 height 36
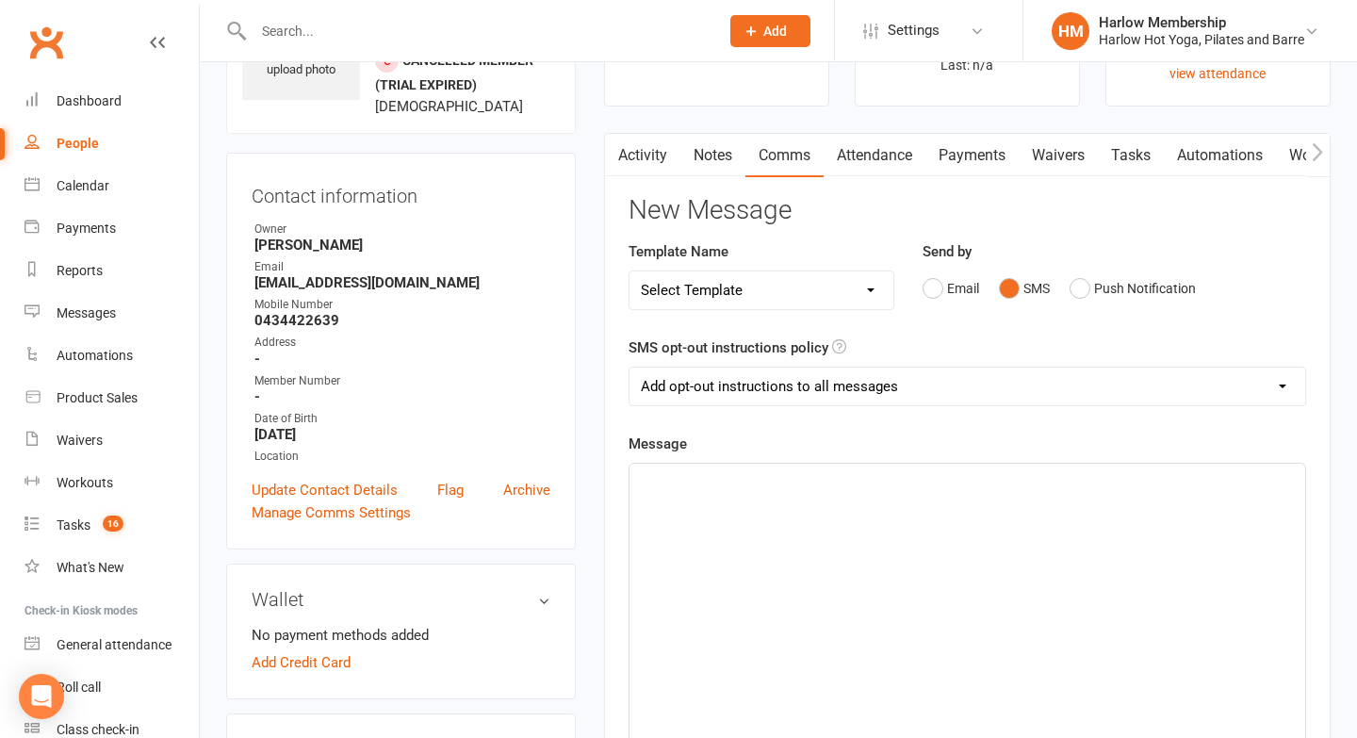
click at [868, 520] on div "﻿" at bounding box center [968, 605] width 676 height 283
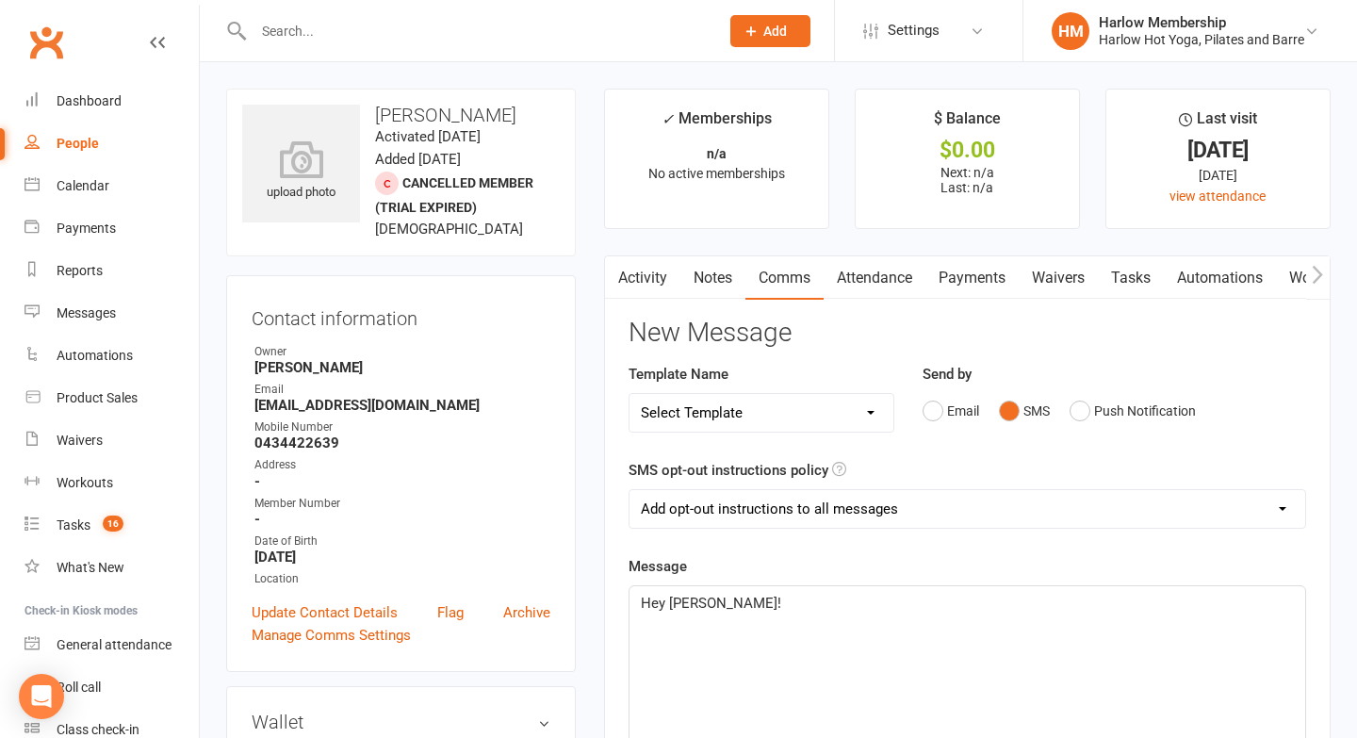
click at [975, 277] on link "Payments" at bounding box center [972, 277] width 93 height 43
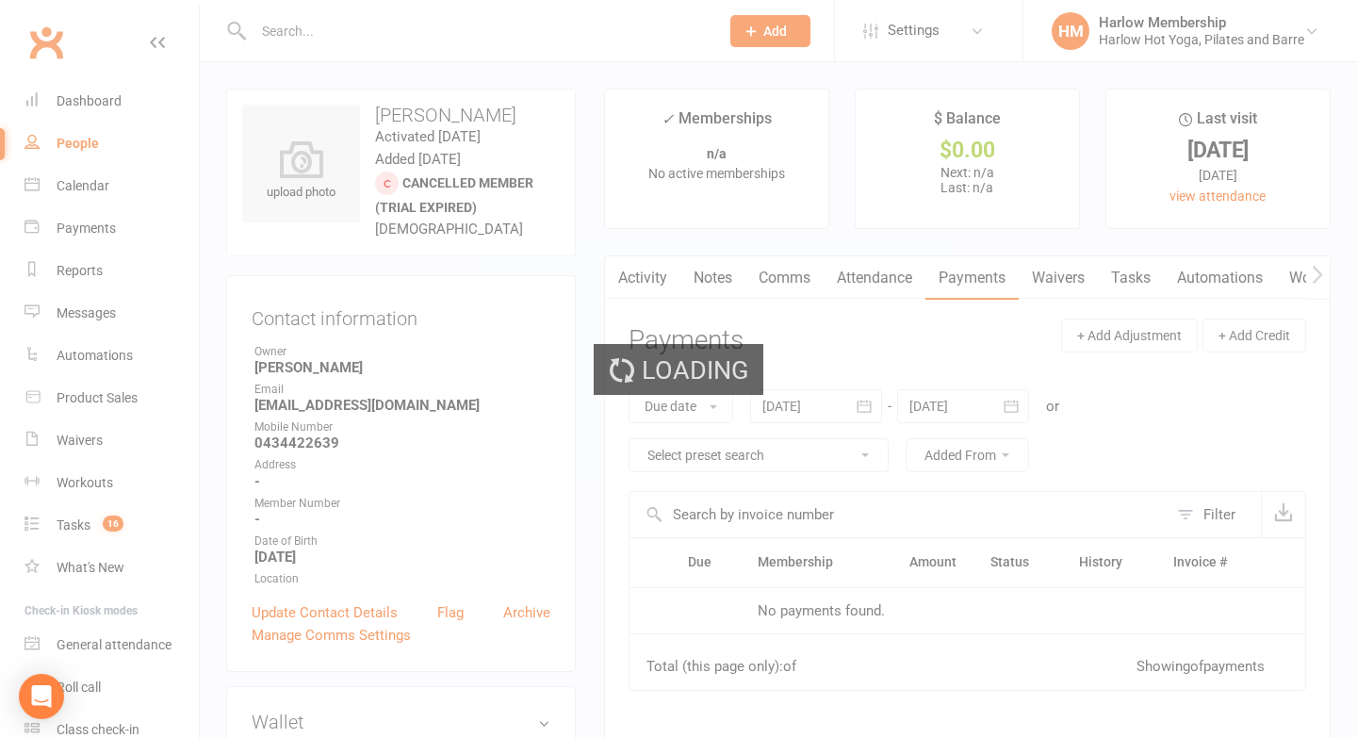
click at [910, 278] on div "Loading" at bounding box center [678, 369] width 1357 height 738
click at [888, 279] on div "Loading" at bounding box center [678, 369] width 1357 height 738
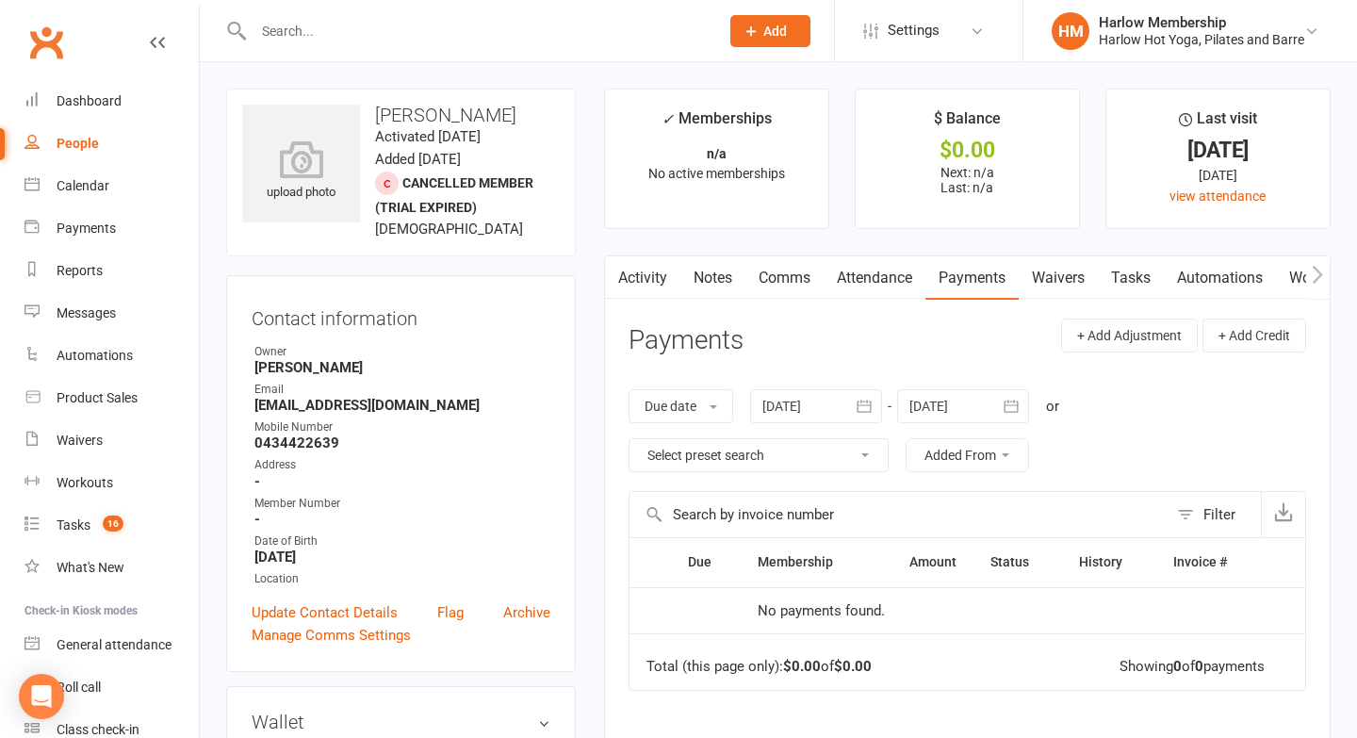
click at [874, 279] on link "Attendance" at bounding box center [875, 277] width 102 height 43
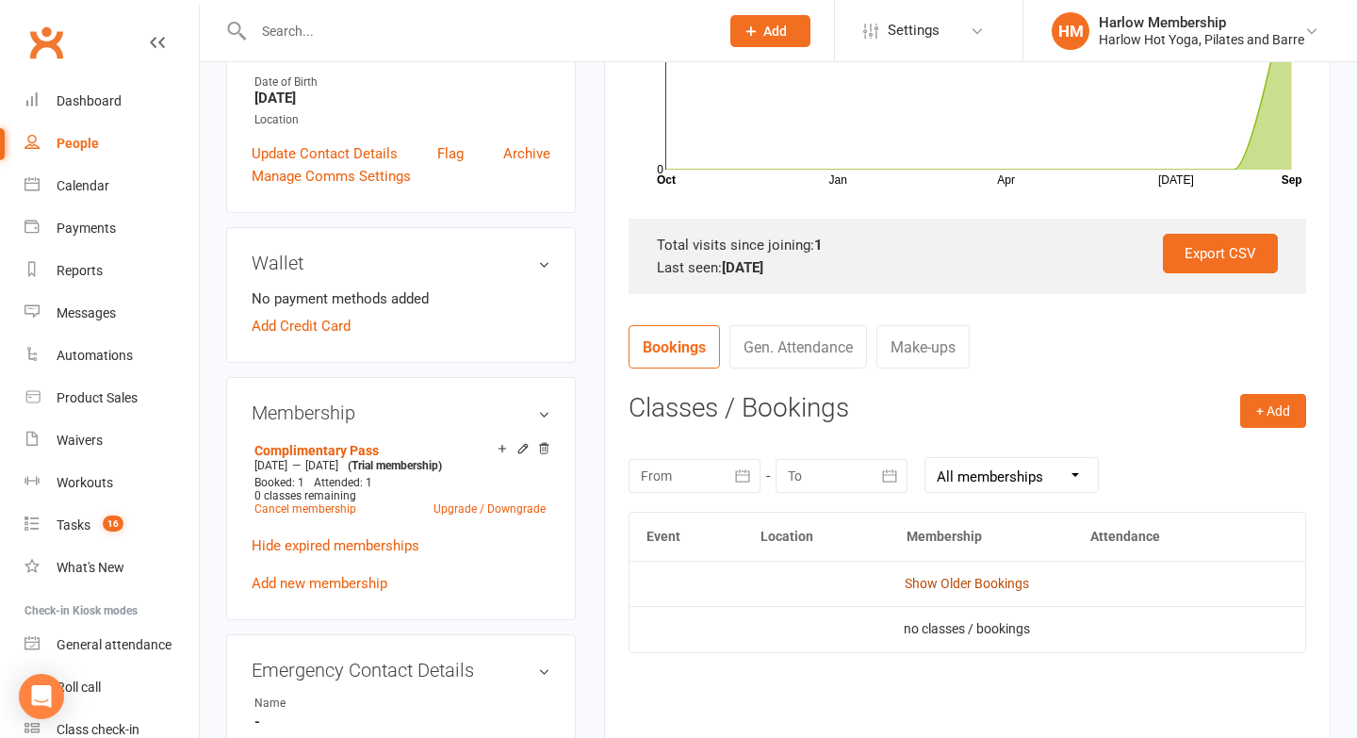
click at [929, 582] on link "Show Older Bookings" at bounding box center [967, 583] width 124 height 15
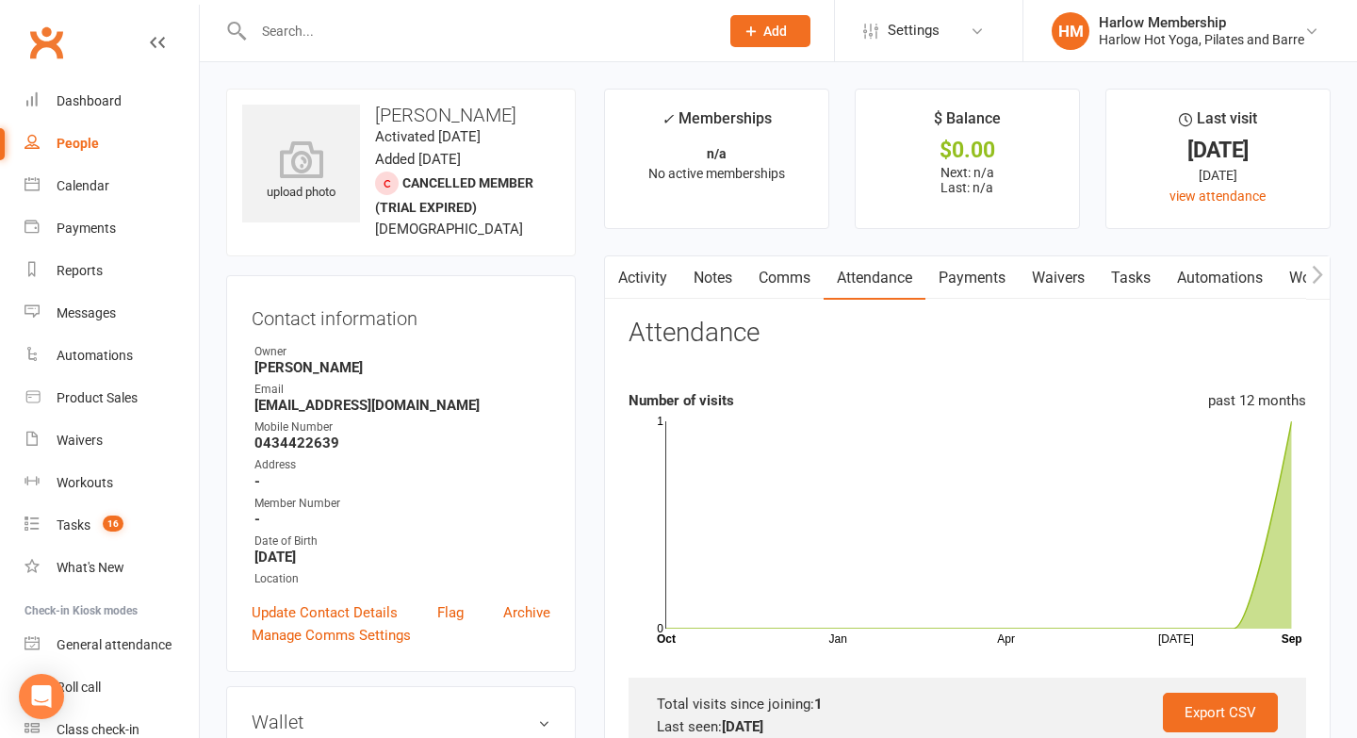
click at [699, 278] on link "Notes" at bounding box center [713, 277] width 65 height 43
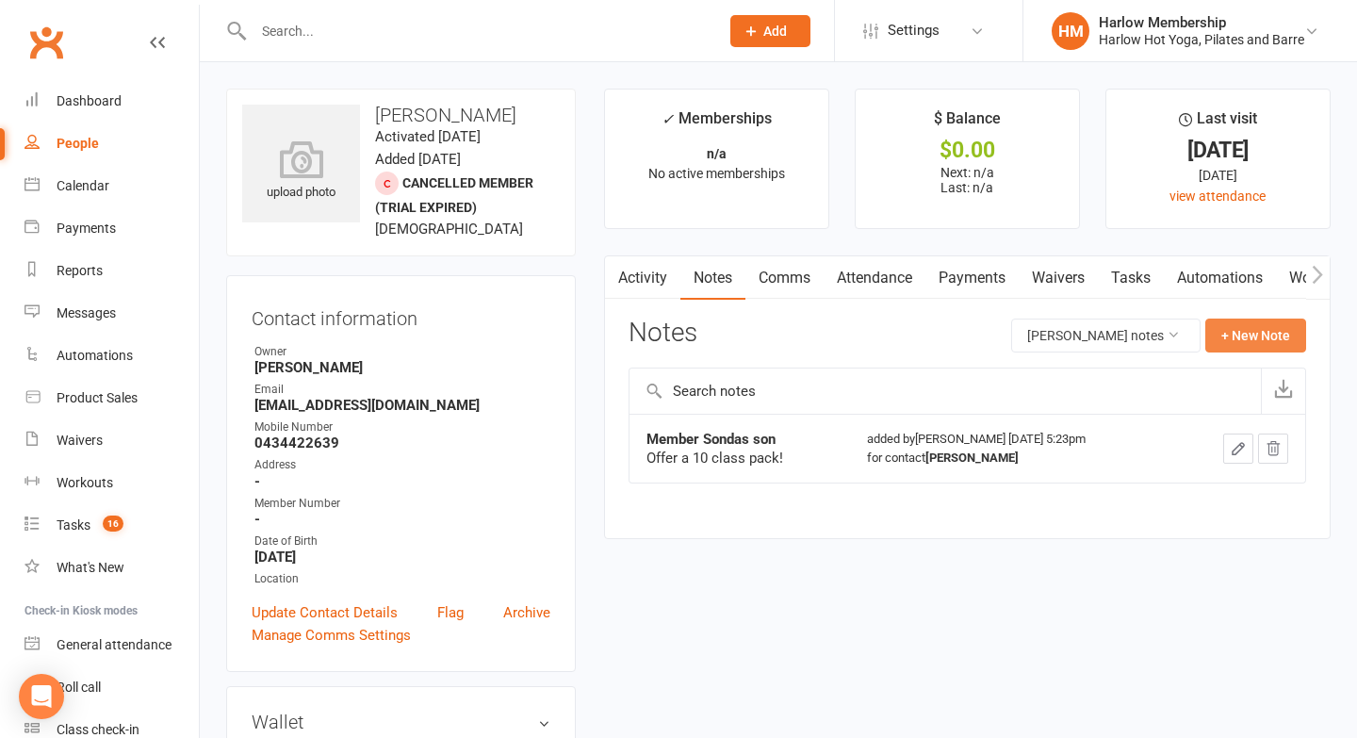
click at [1243, 341] on button "+ New Note" at bounding box center [1256, 336] width 101 height 34
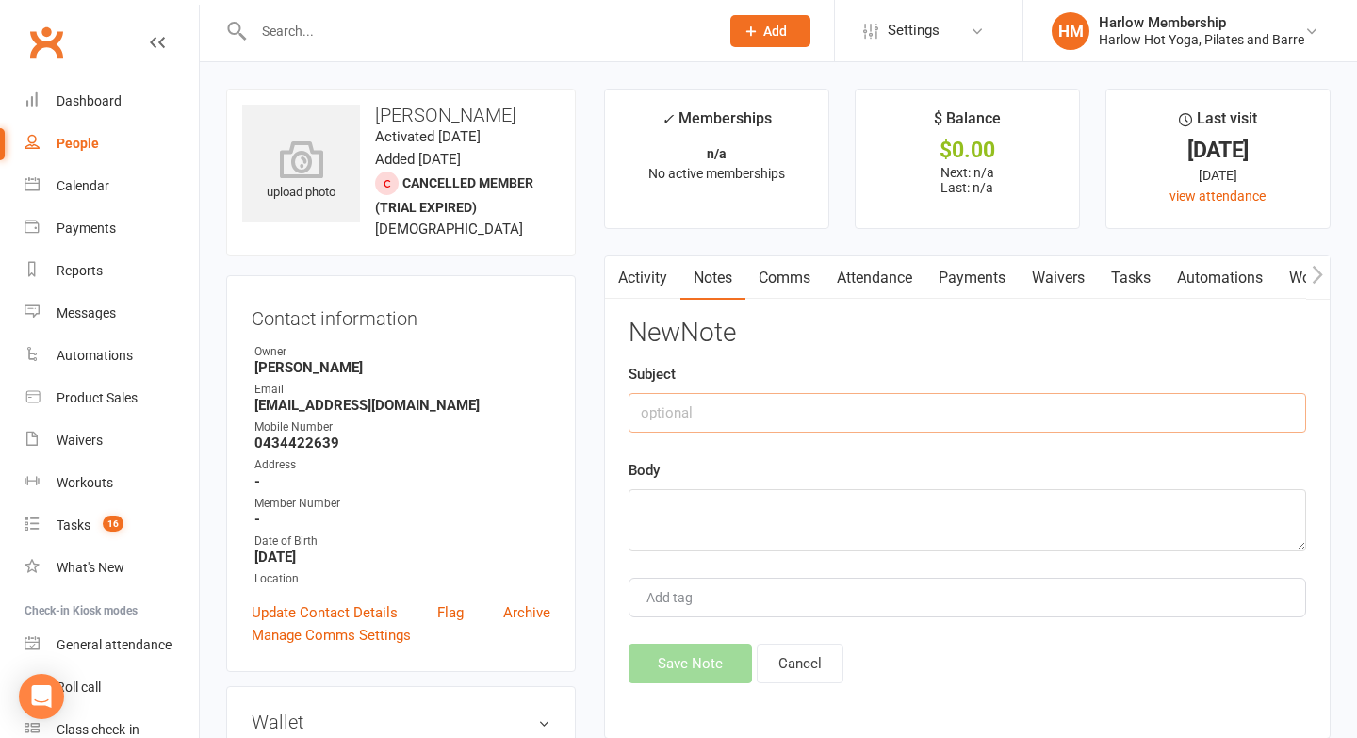
click at [842, 402] on input "text" at bounding box center [968, 413] width 678 height 40
type input "Called. Chatted"
click at [822, 455] on div "New Note Subject Called. Chatted Body Add tag Save Note Cancel" at bounding box center [968, 501] width 678 height 365
click at [759, 556] on div "New Note Subject Called. Chatted Body Add tag Save Note Cancel" at bounding box center [968, 501] width 678 height 365
click at [713, 499] on textarea at bounding box center [968, 520] width 678 height 62
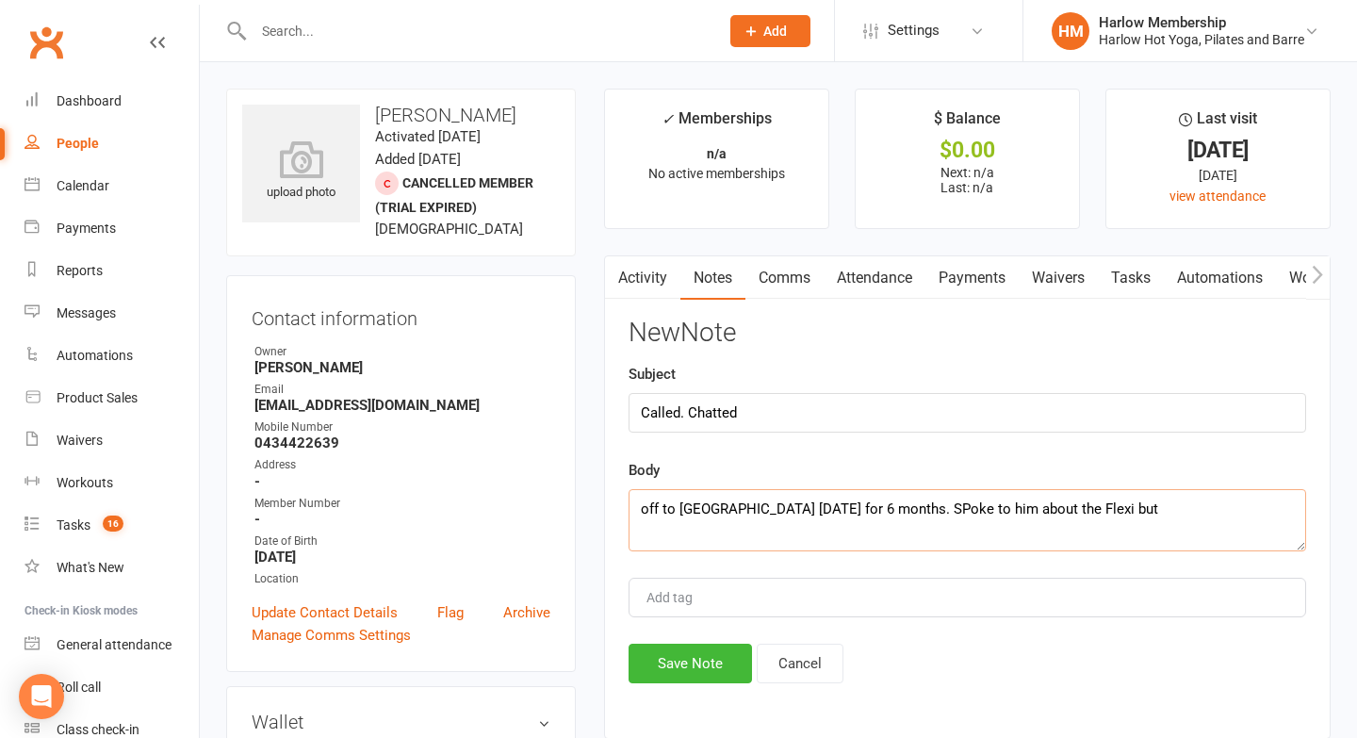
click at [913, 510] on textarea "off to [GEOGRAPHIC_DATA] [DATE] for 6 months. SPoke to him about the Flexi but" at bounding box center [968, 520] width 678 height 62
click at [1116, 512] on textarea "off to [GEOGRAPHIC_DATA] [DATE] for 6 months. Spoke to him about the Flexi but" at bounding box center [968, 520] width 678 height 62
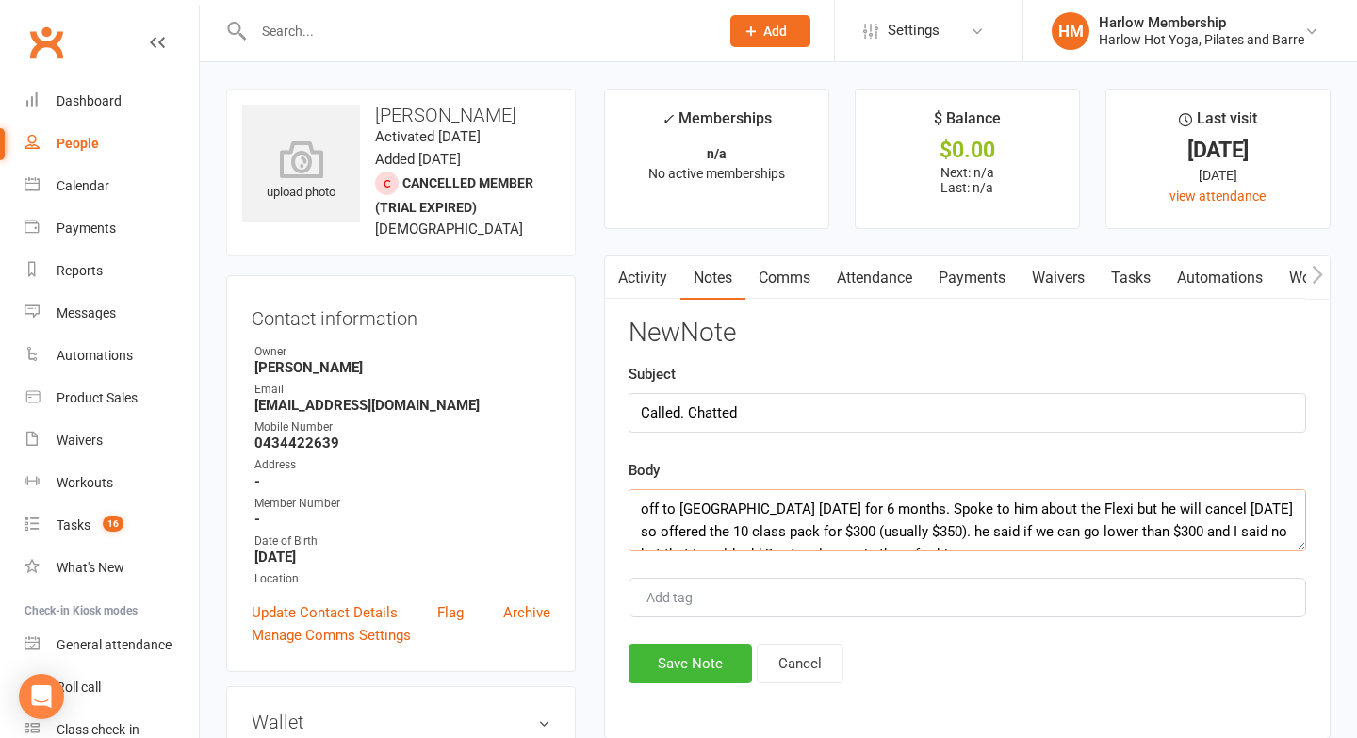
click at [640, 515] on textarea "off to [GEOGRAPHIC_DATA] [DATE] for 6 months. Spoke to him about the Flexi but …" at bounding box center [968, 520] width 678 height 62
type textarea "Off to [GEOGRAPHIC_DATA] [DATE] for 6 months. Spoke to him about the Flexi but …"
click at [667, 678] on button "Save Note" at bounding box center [690, 664] width 123 height 40
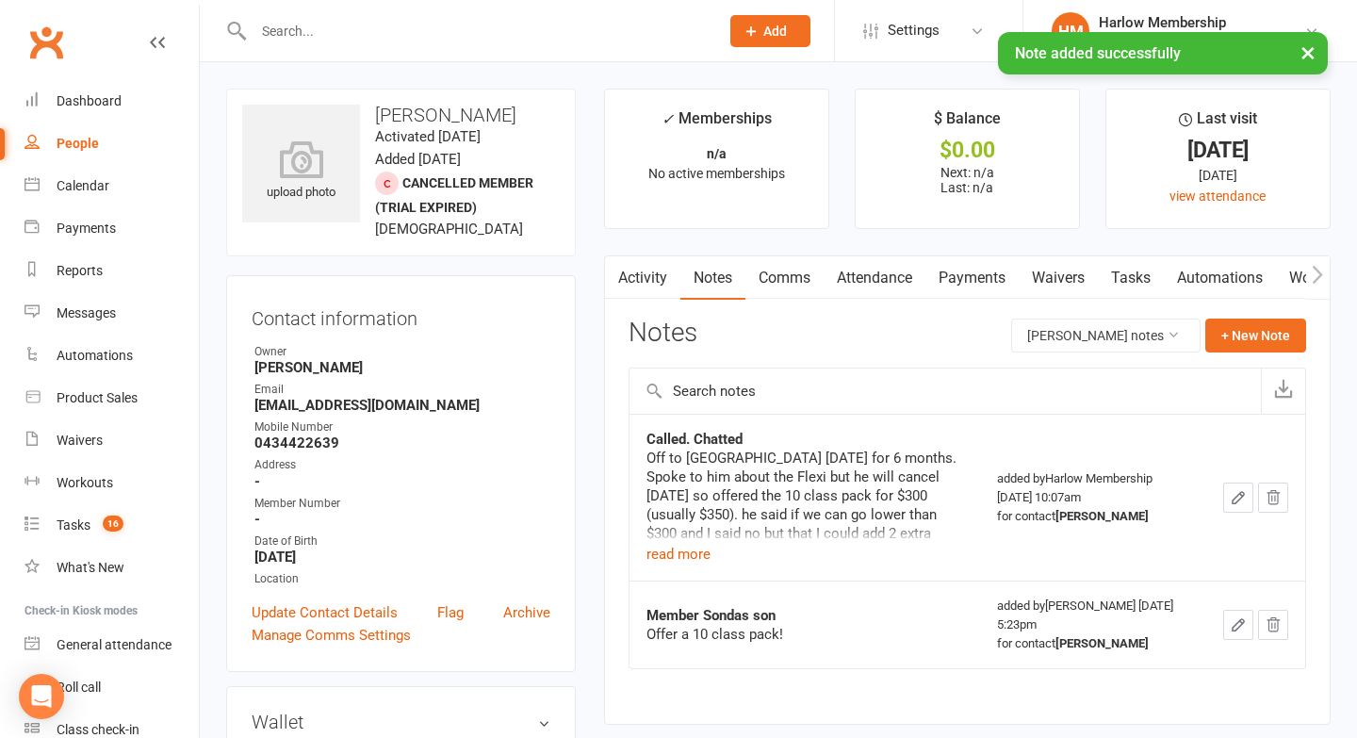
click at [792, 290] on link "Comms" at bounding box center [785, 277] width 78 height 43
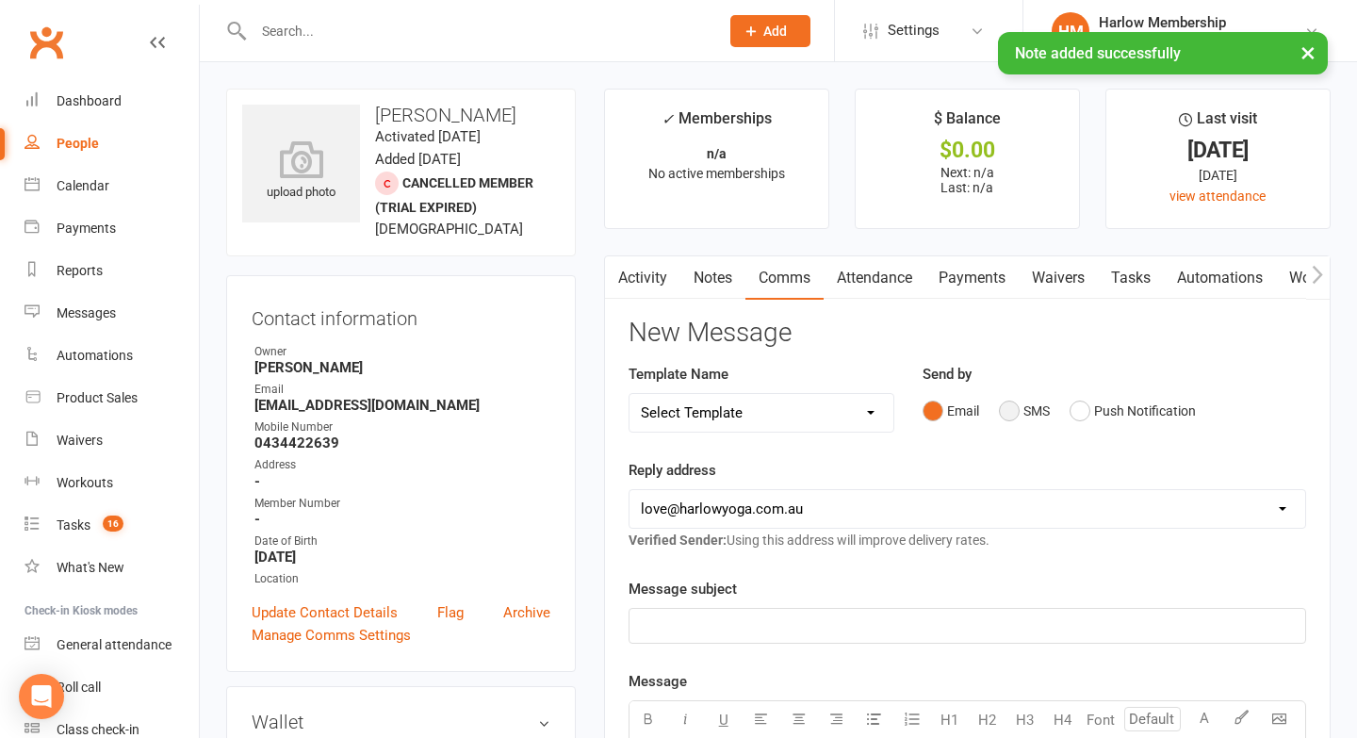
click at [1004, 417] on button "SMS" at bounding box center [1024, 411] width 51 height 36
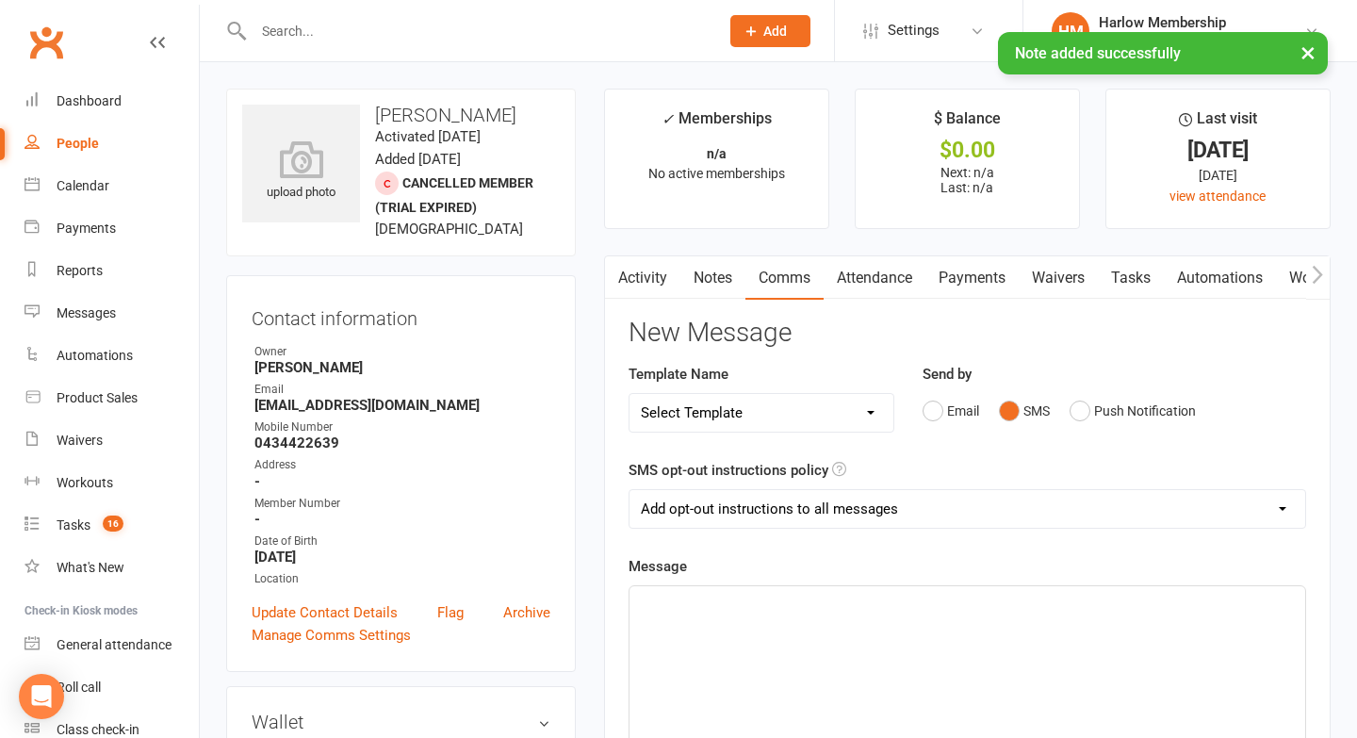
click at [914, 635] on div "﻿" at bounding box center [968, 727] width 676 height 283
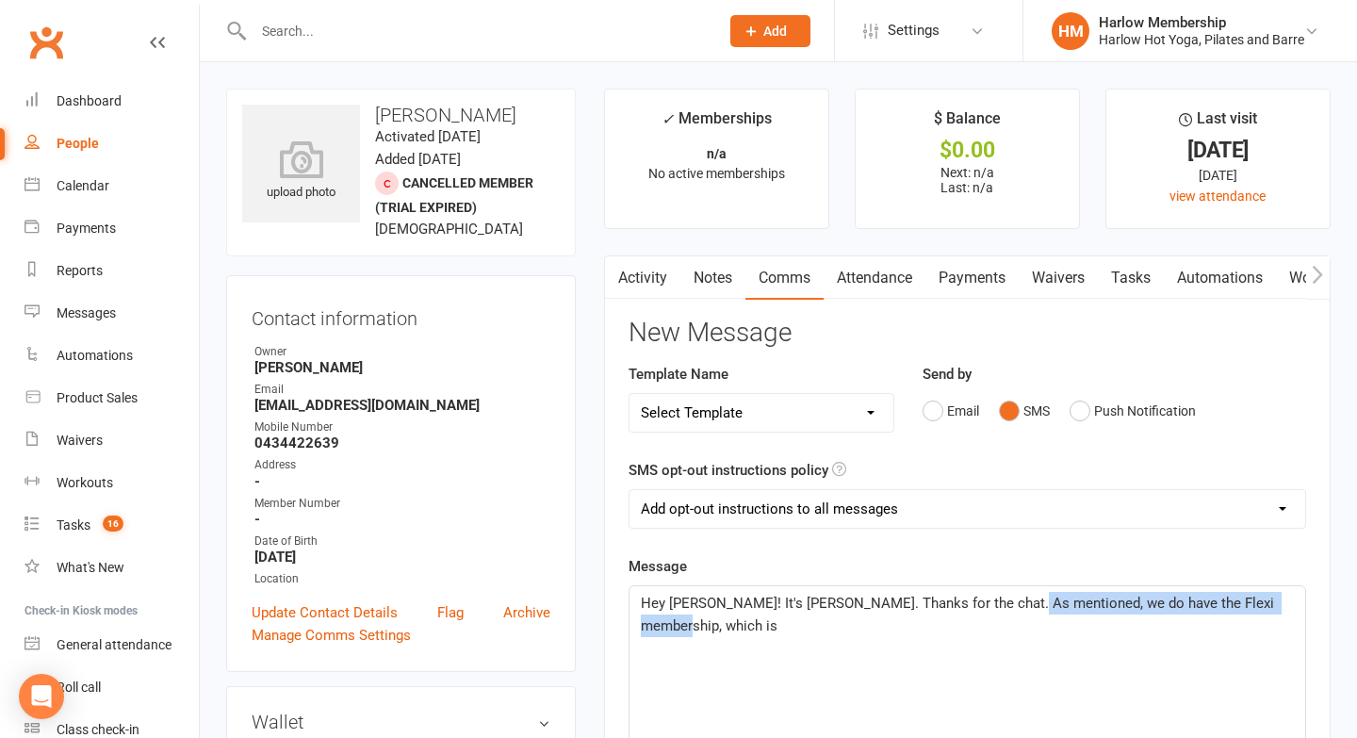
drag, startPoint x: 1284, startPoint y: 603, endPoint x: 994, endPoint y: 599, distance: 289.4
click at [994, 599] on p "Hey [PERSON_NAME]! It's [PERSON_NAME]. Thanks for the chat. As mentioned, we do…" at bounding box center [967, 614] width 653 height 45
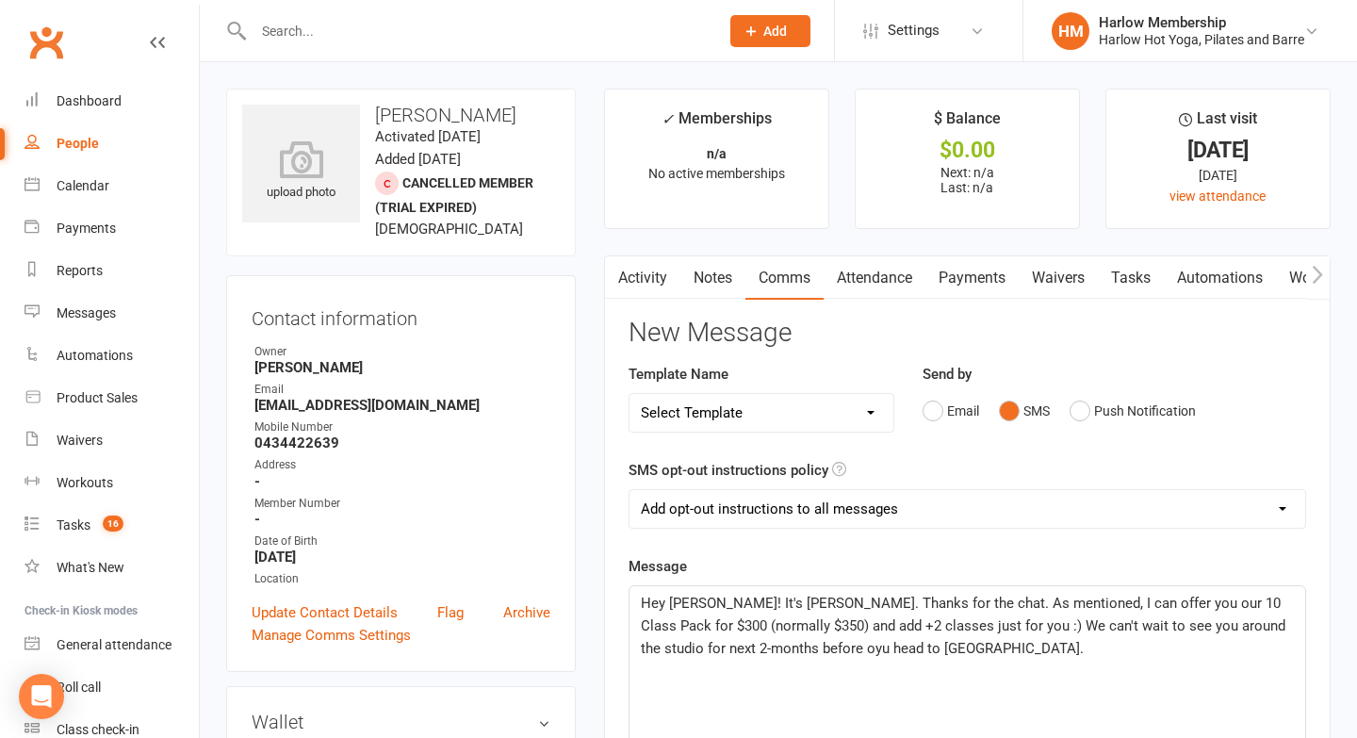
click at [756, 655] on span "Hey [PERSON_NAME]! It's [PERSON_NAME]. Thanks for the chat. As mentioned, I can…" at bounding box center [965, 626] width 648 height 62
click at [897, 651] on p "Hey [PERSON_NAME]! It's [PERSON_NAME]. Thanks for the chat. As mentioned, I can…" at bounding box center [967, 626] width 653 height 68
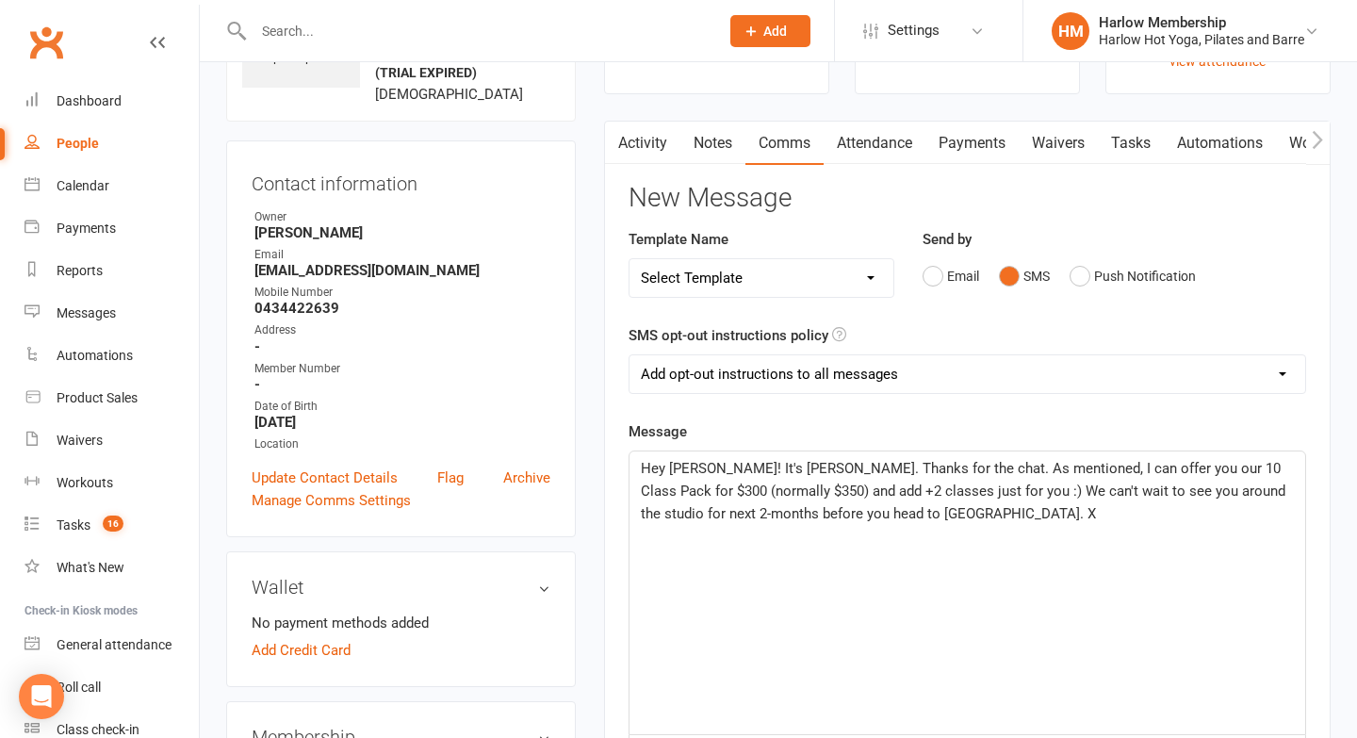
scroll to position [140, 0]
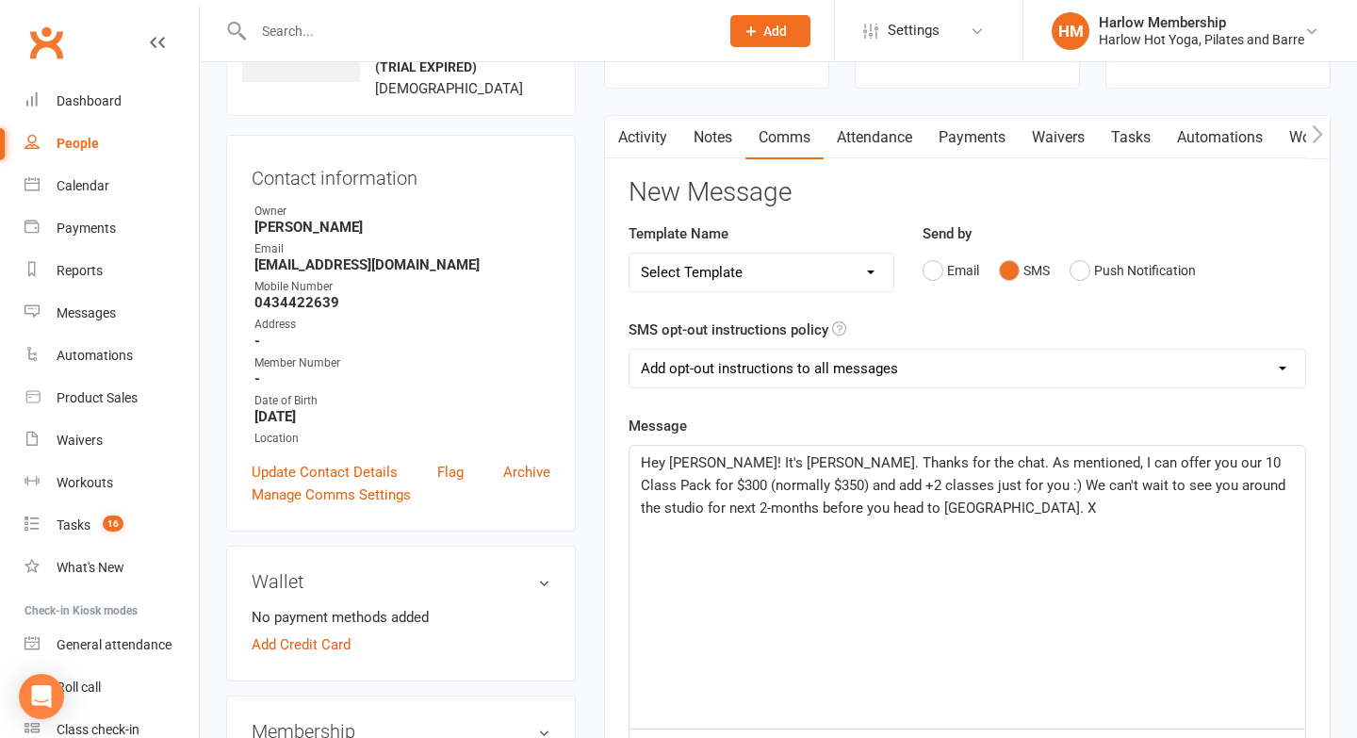
click at [870, 508] on span "Hey [PERSON_NAME]! It's [PERSON_NAME]. Thanks for the chat. As mentioned, I can…" at bounding box center [965, 485] width 648 height 62
click at [1150, 500] on span "Hey [PERSON_NAME]! It's [PERSON_NAME]. Thanks for the chat. As mentioned, I can…" at bounding box center [965, 496] width 648 height 85
click at [729, 525] on p "Hey [PERSON_NAME]! It's [PERSON_NAME]. Thanks for the chat. As mentioned, I can…" at bounding box center [967, 496] width 653 height 90
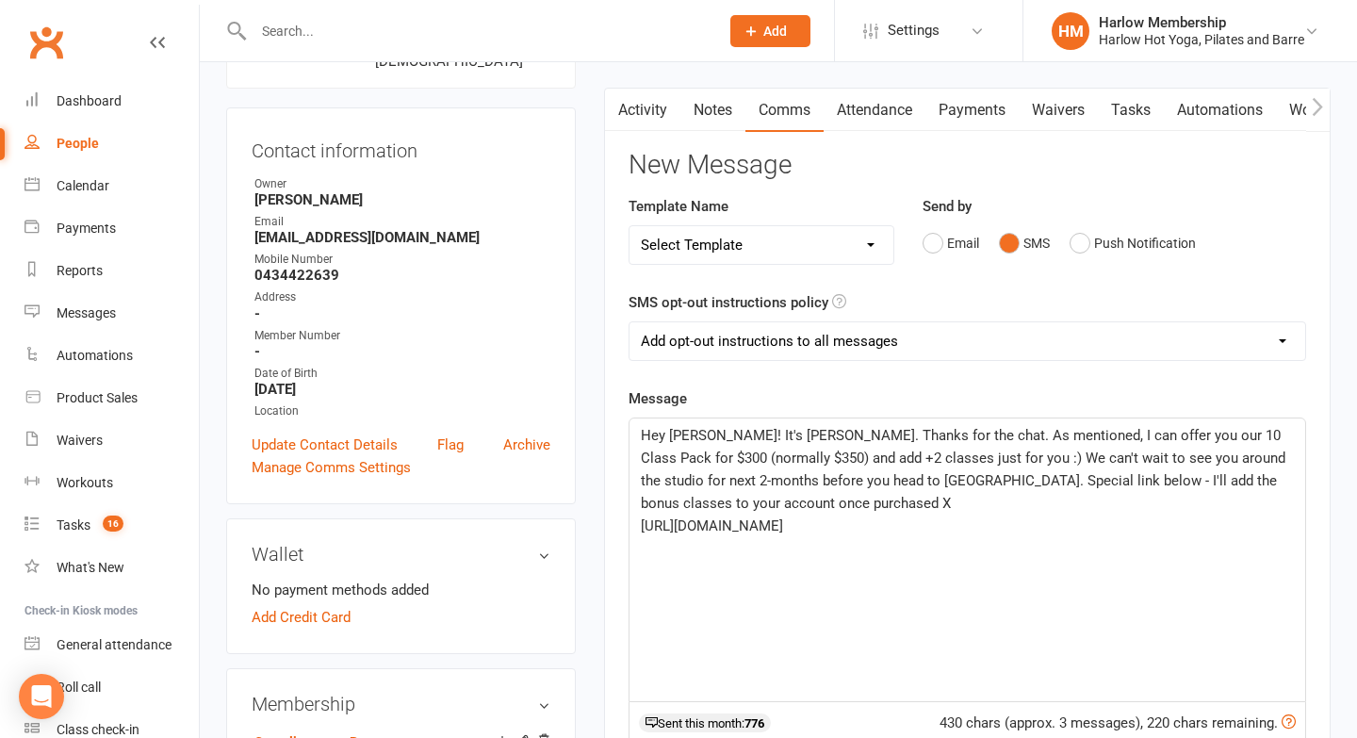
scroll to position [184, 0]
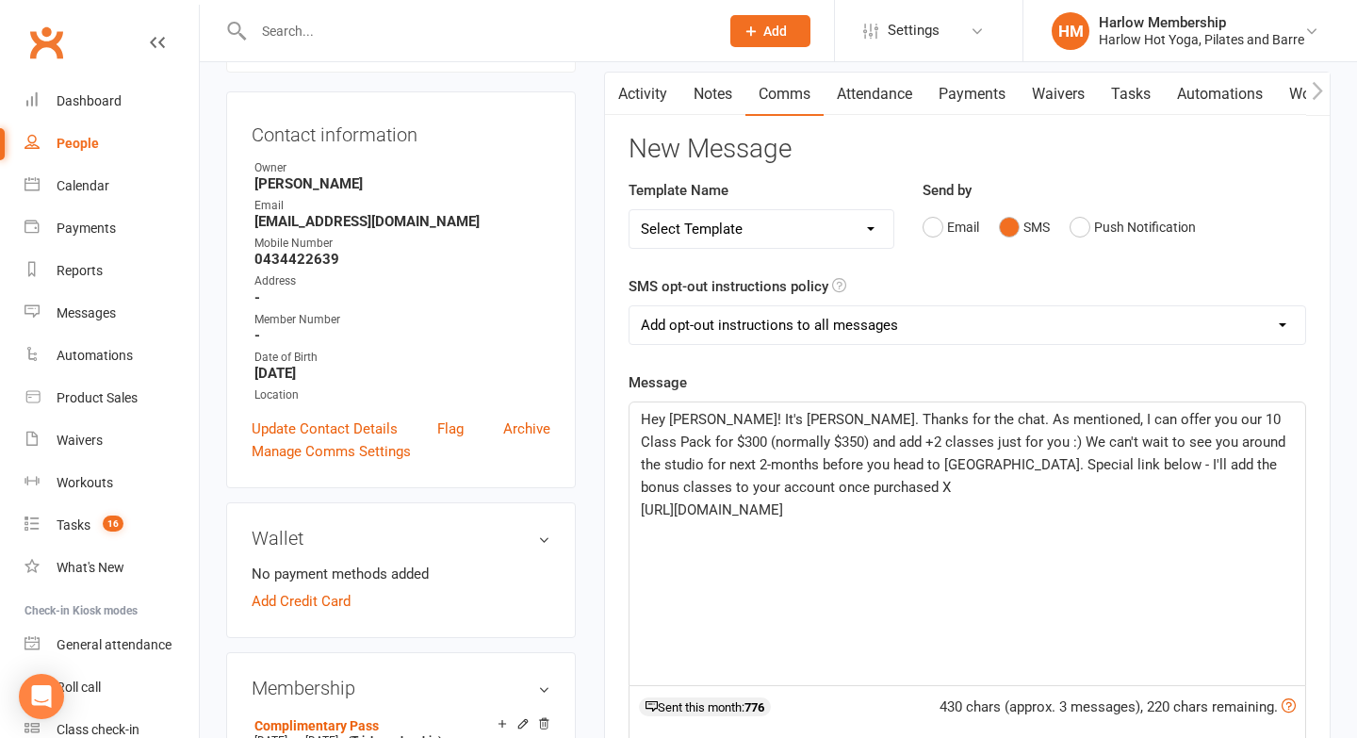
drag, startPoint x: 784, startPoint y: 537, endPoint x: 634, endPoint y: 511, distance: 152.2
click at [634, 511] on div "Hey [PERSON_NAME]! It's [PERSON_NAME]. Thanks for the chat. As mentioned, I can…" at bounding box center [968, 543] width 676 height 283
copy span "[URL][DOMAIN_NAME]"
click at [703, 487] on span "Hey [PERSON_NAME]! It's [PERSON_NAME]. Thanks for the chat. As mentioned, I can…" at bounding box center [965, 453] width 648 height 85
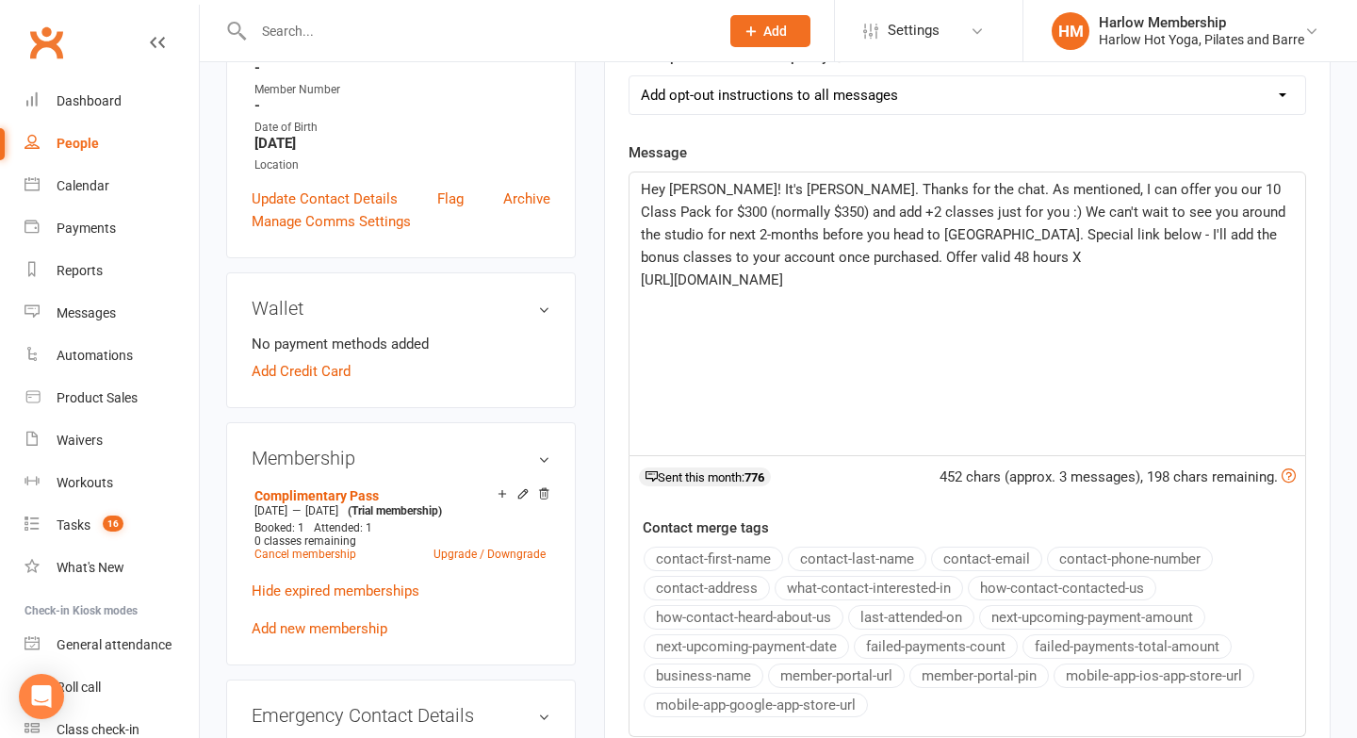
scroll to position [710, 0]
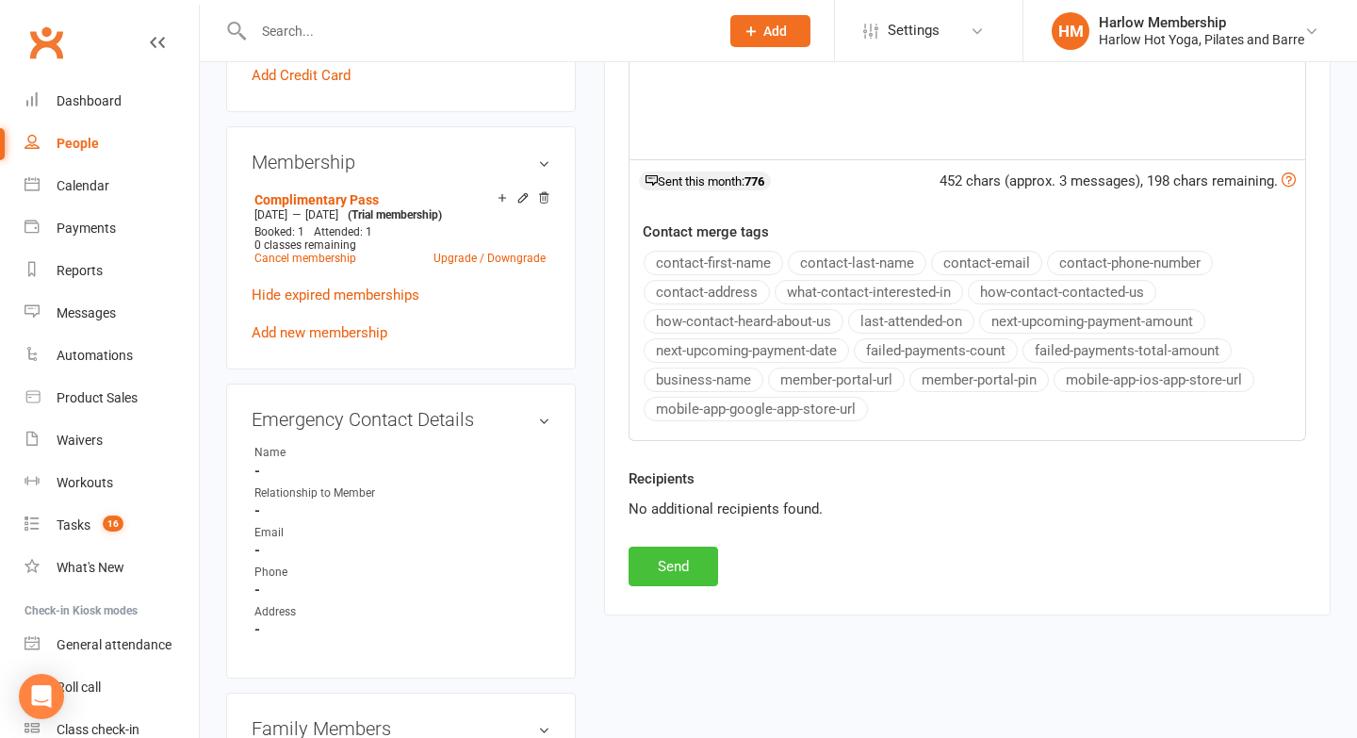
click at [674, 568] on button "Send" at bounding box center [674, 567] width 90 height 40
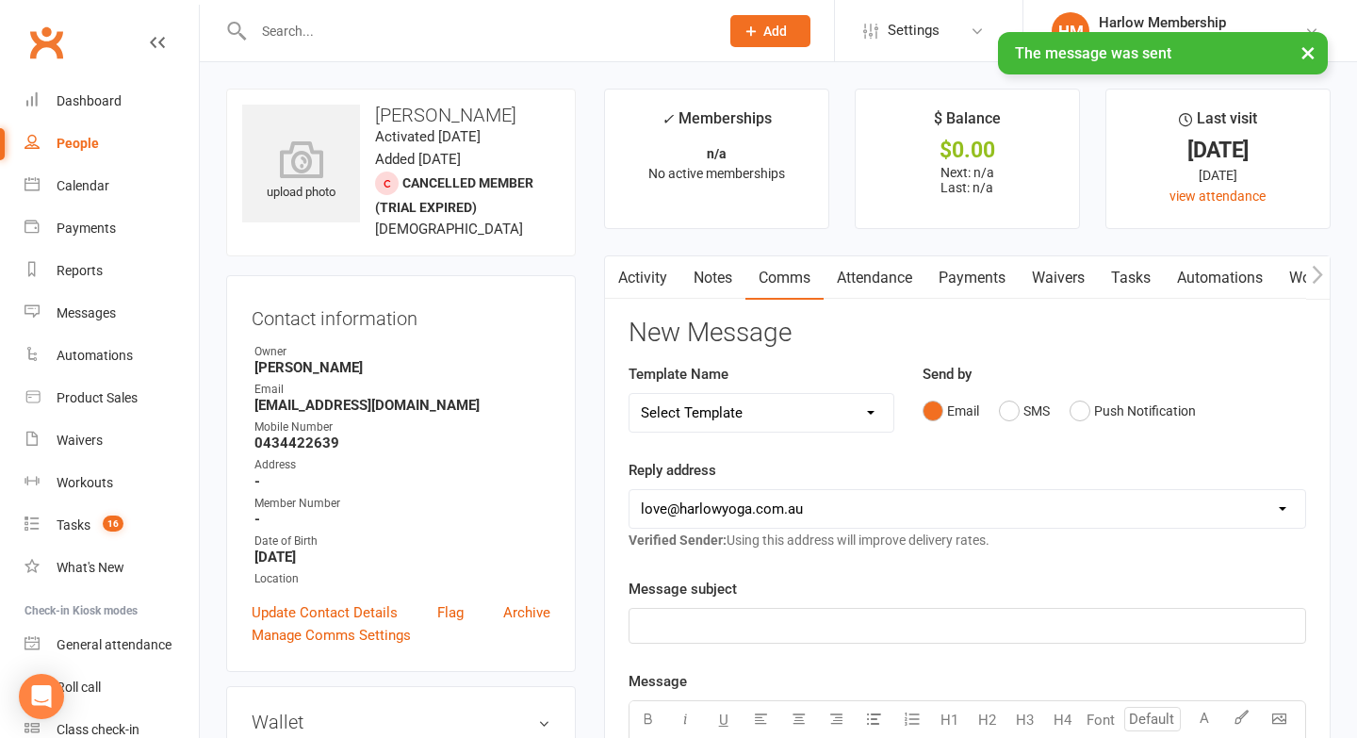
click at [718, 271] on link "Notes" at bounding box center [713, 277] width 65 height 43
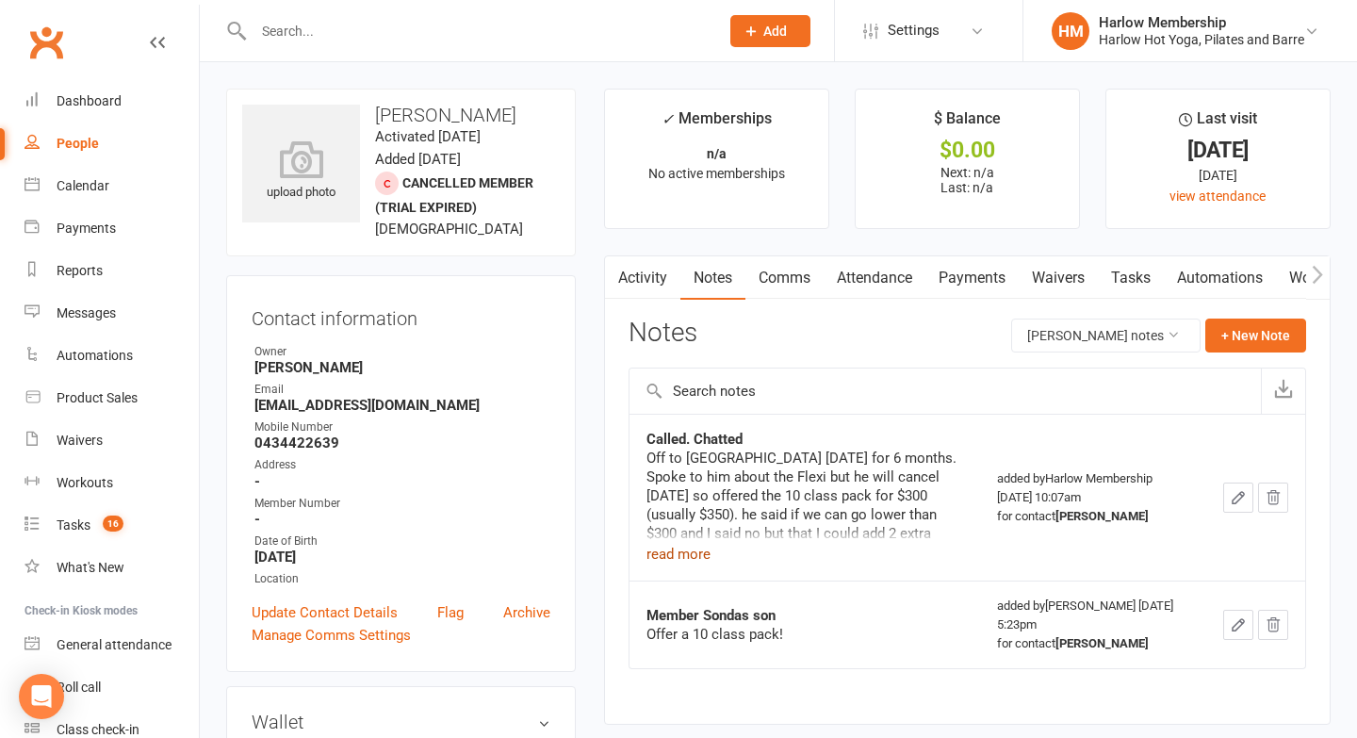
click at [657, 563] on button "read more" at bounding box center [679, 554] width 64 height 23
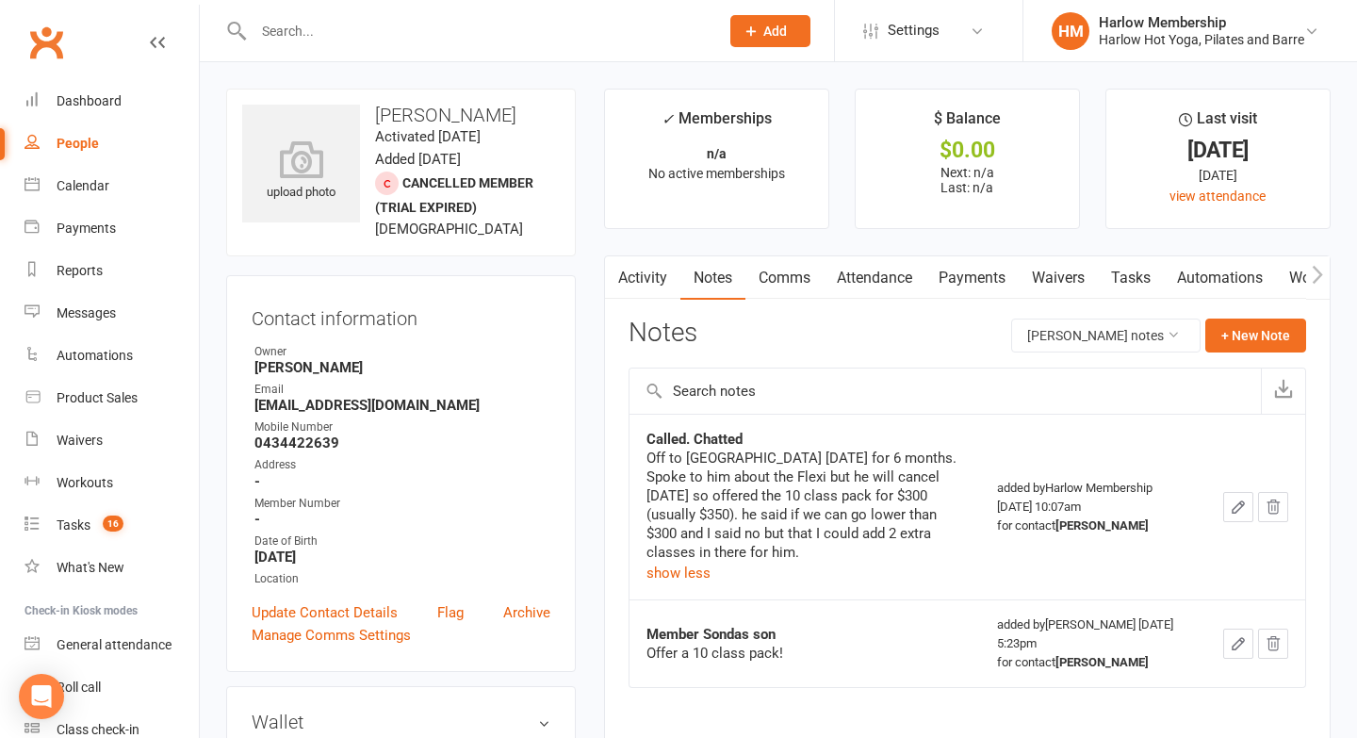
click at [1238, 501] on icon "button" at bounding box center [1238, 507] width 17 height 17
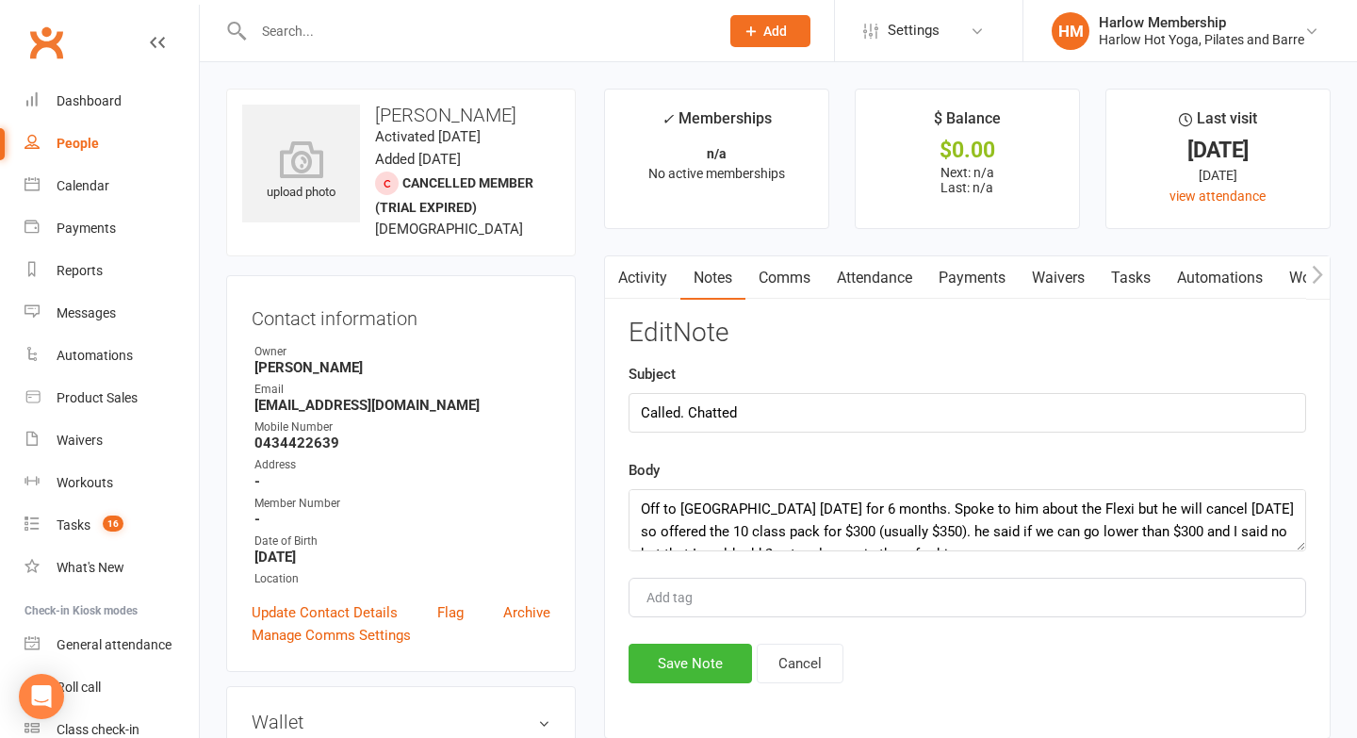
scroll to position [23, 0]
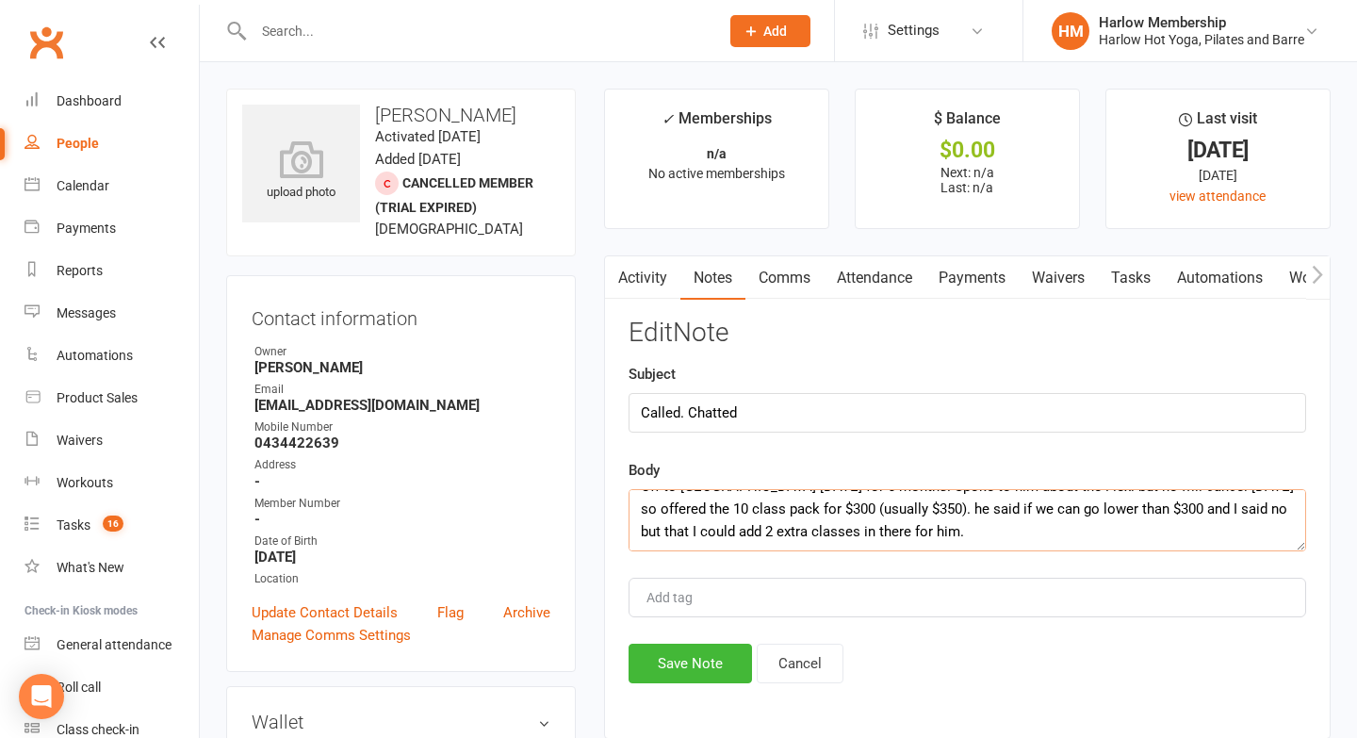
click at [965, 508] on textarea "Off to [GEOGRAPHIC_DATA] [DATE] for 6 months. Spoke to him about the Flexi but …" at bounding box center [968, 520] width 678 height 62
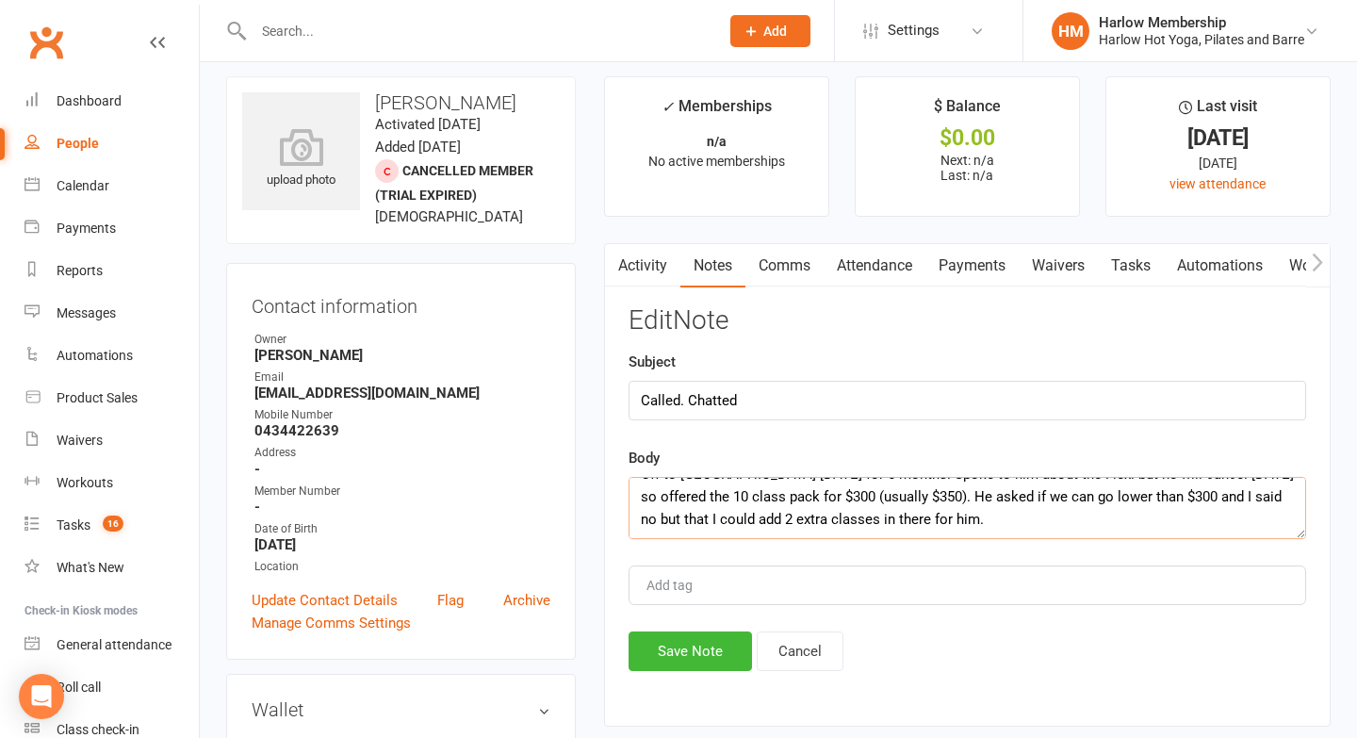
scroll to position [20, 0]
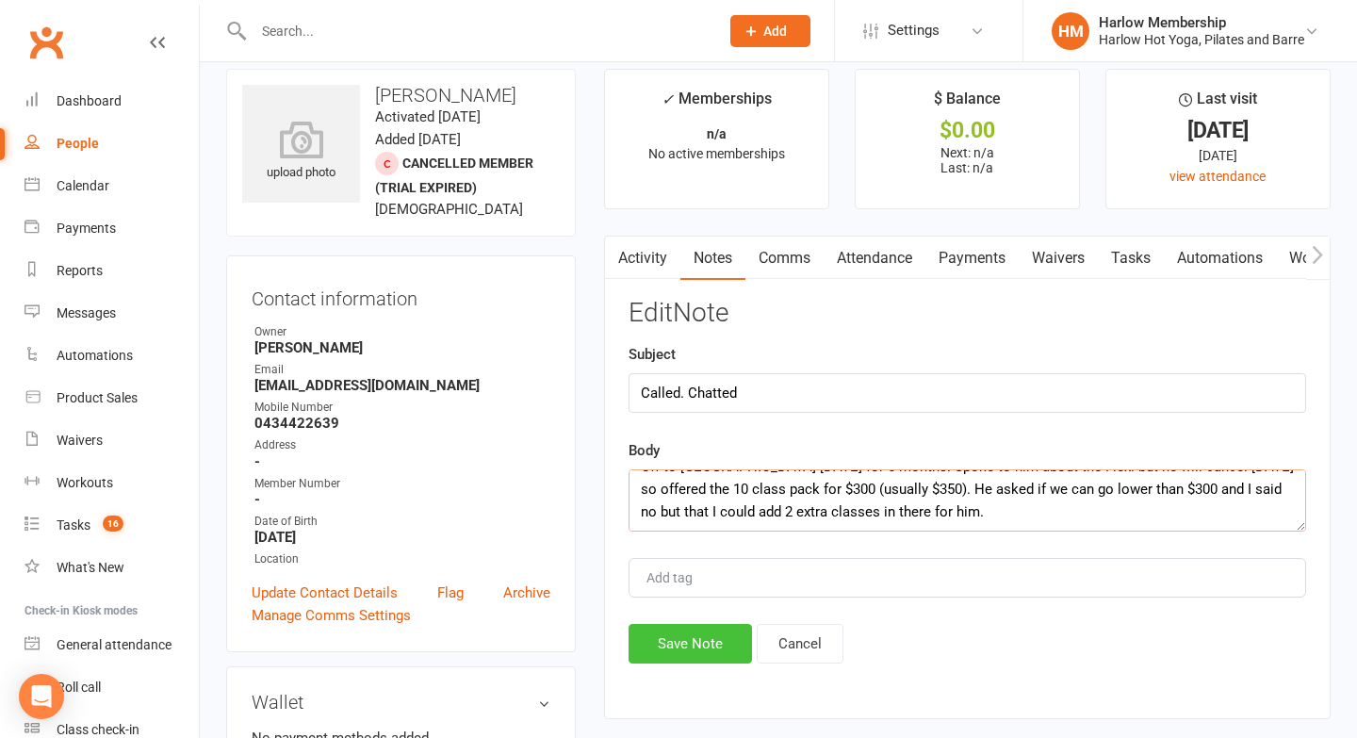
type textarea "Off to [GEOGRAPHIC_DATA] [DATE] for 6 months. Spoke to him about the Flexi but …"
click at [681, 645] on button "Save Note" at bounding box center [690, 644] width 123 height 40
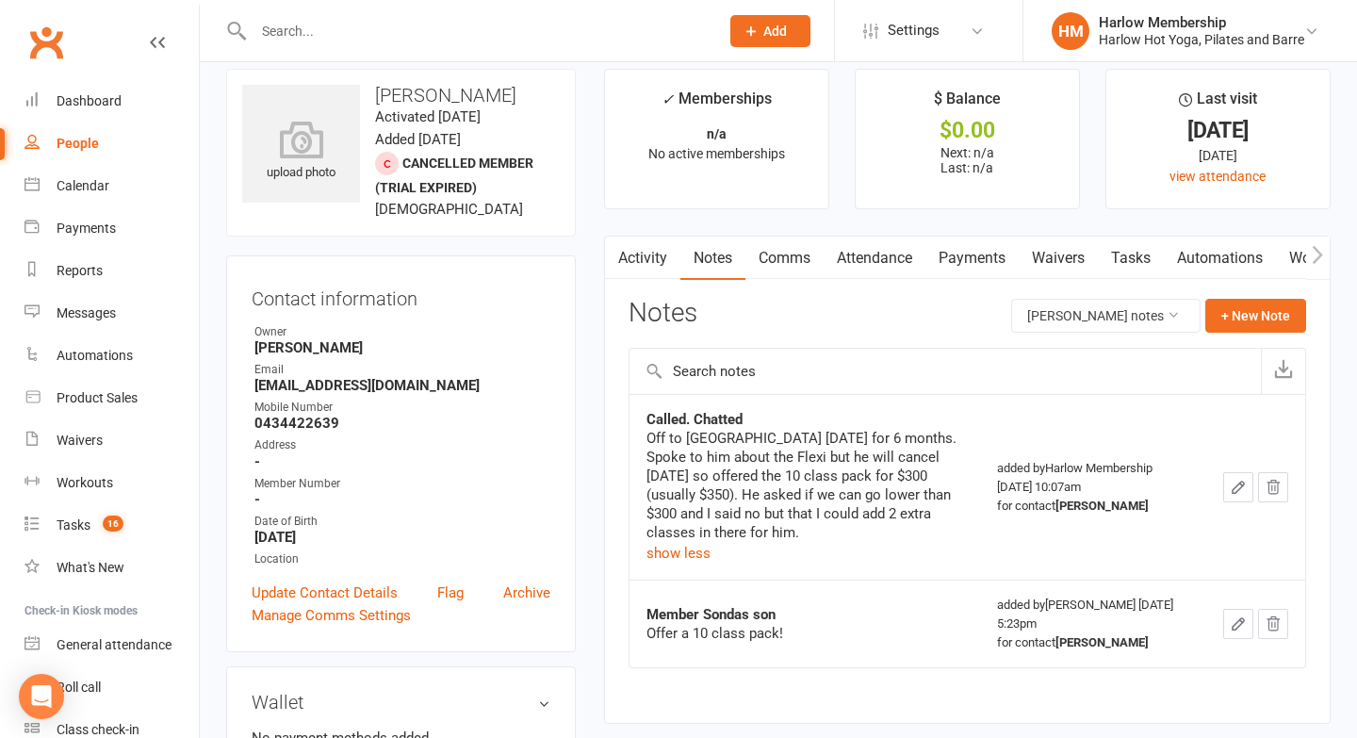
click at [1237, 482] on icon "button" at bounding box center [1238, 487] width 17 height 17
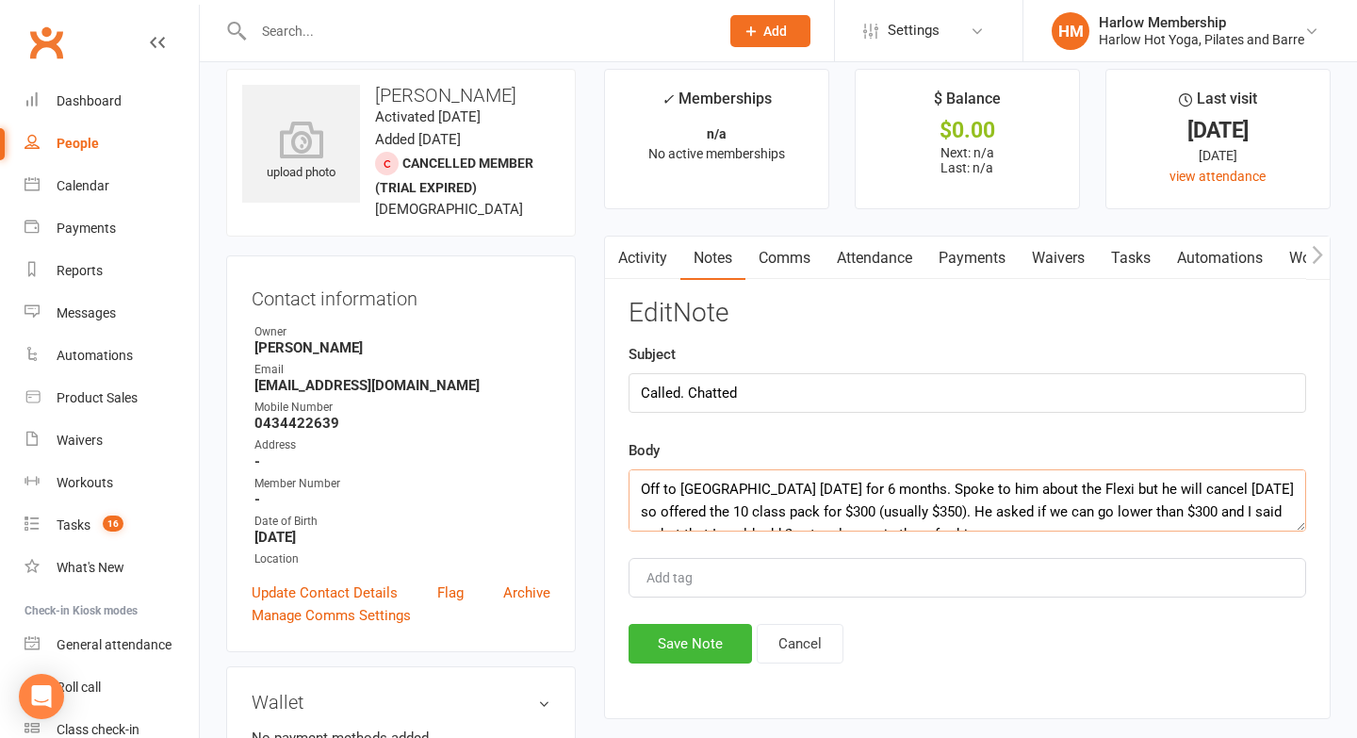
click at [643, 486] on textarea "Off to [GEOGRAPHIC_DATA] [DATE] for 6 months. Spoke to him about the Flexi but …" at bounding box center [968, 500] width 678 height 62
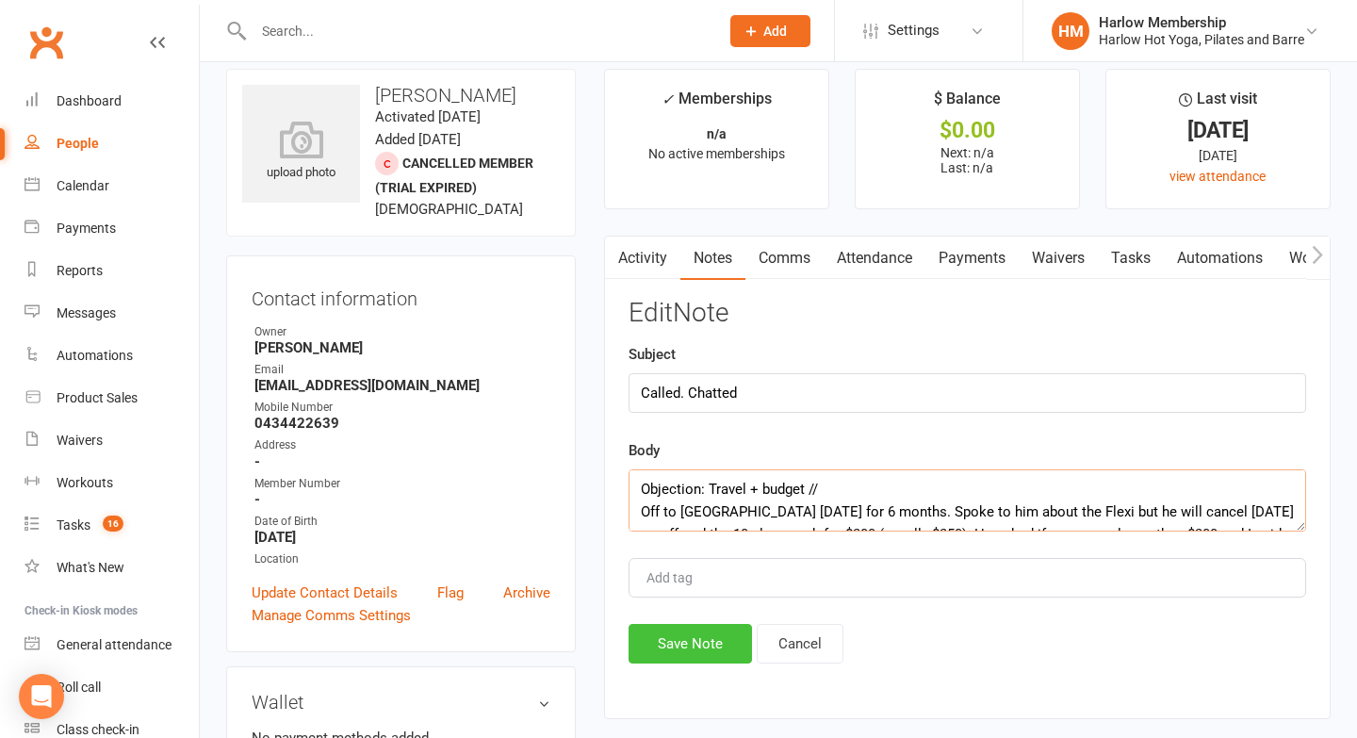
type textarea "Objection: Travel + budget // Off to [GEOGRAPHIC_DATA] [DATE] for 6 months. Spo…"
click at [674, 648] on button "Save Note" at bounding box center [690, 644] width 123 height 40
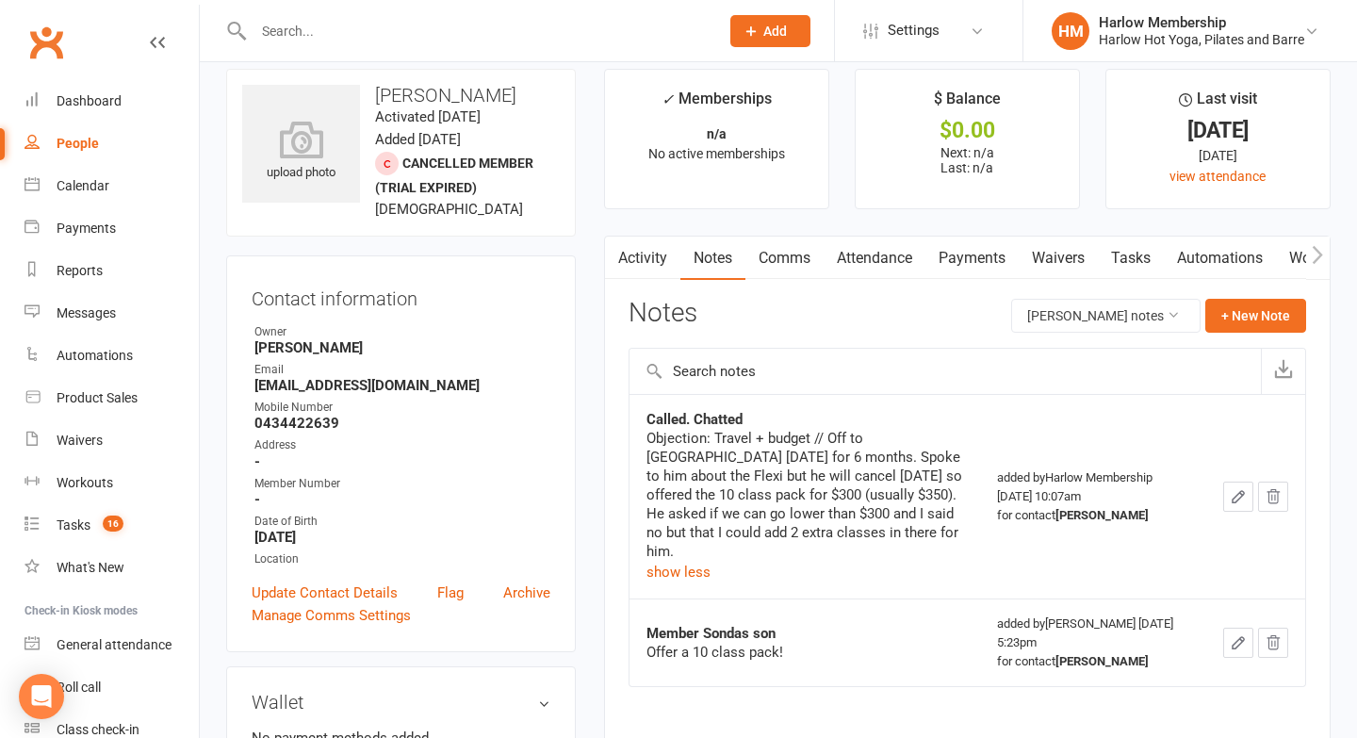
click at [1121, 271] on link "Tasks" at bounding box center [1131, 258] width 66 height 43
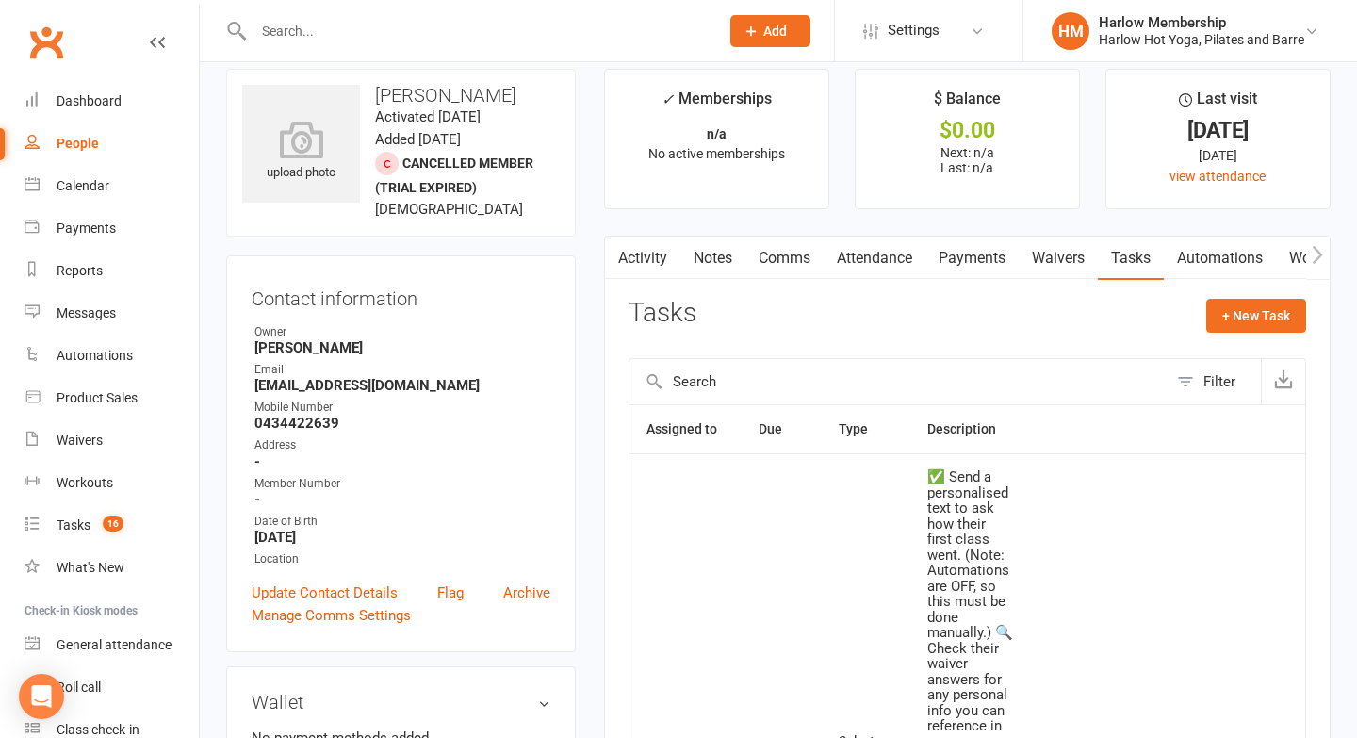
scroll to position [291, 0]
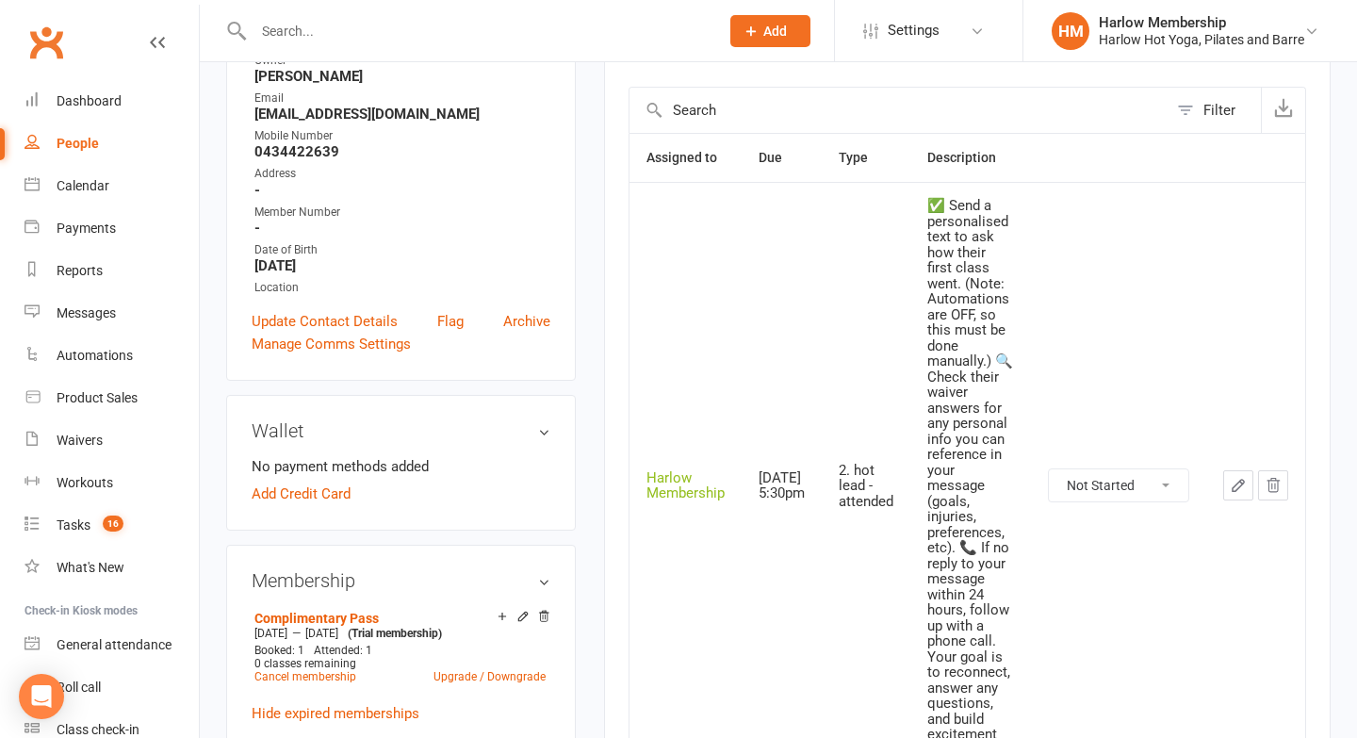
click at [1078, 494] on select "Not Started In Progress Waiting Complete" at bounding box center [1118, 485] width 139 height 32
select select "unstarted"
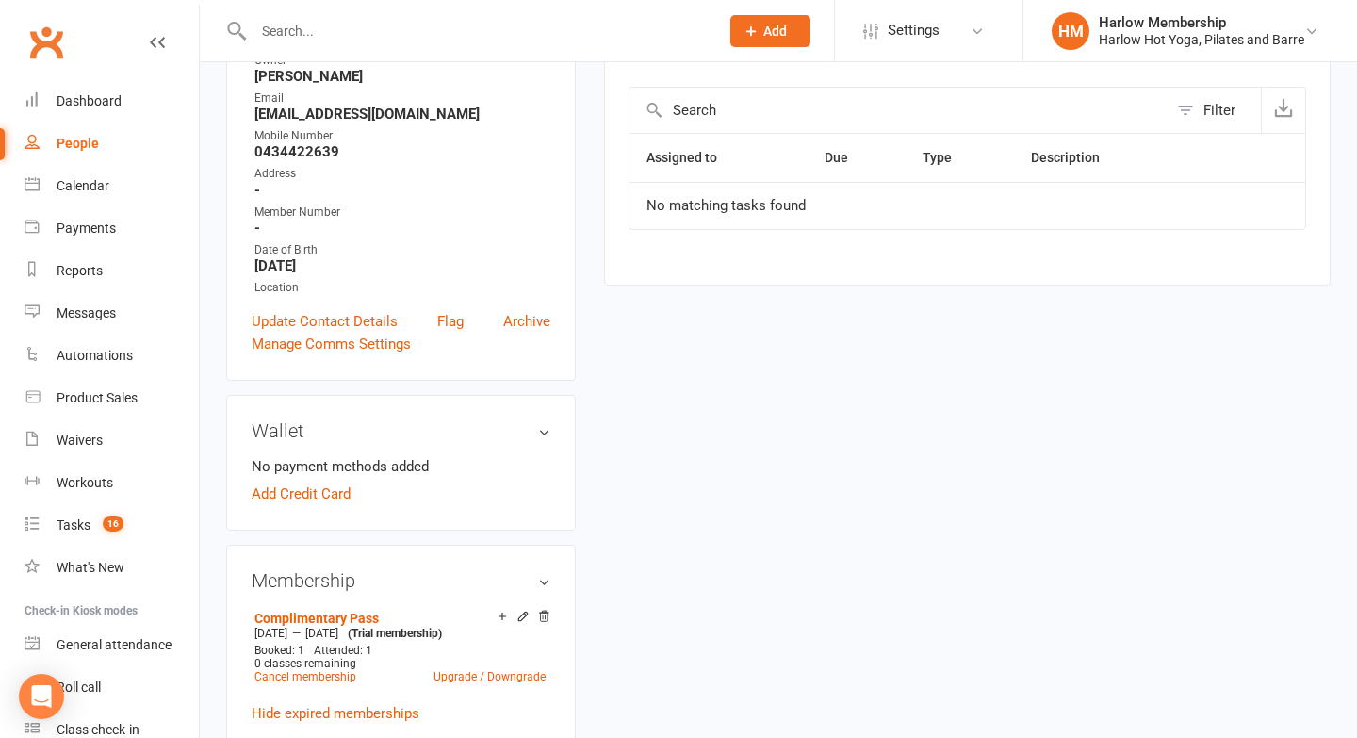
scroll to position [0, 0]
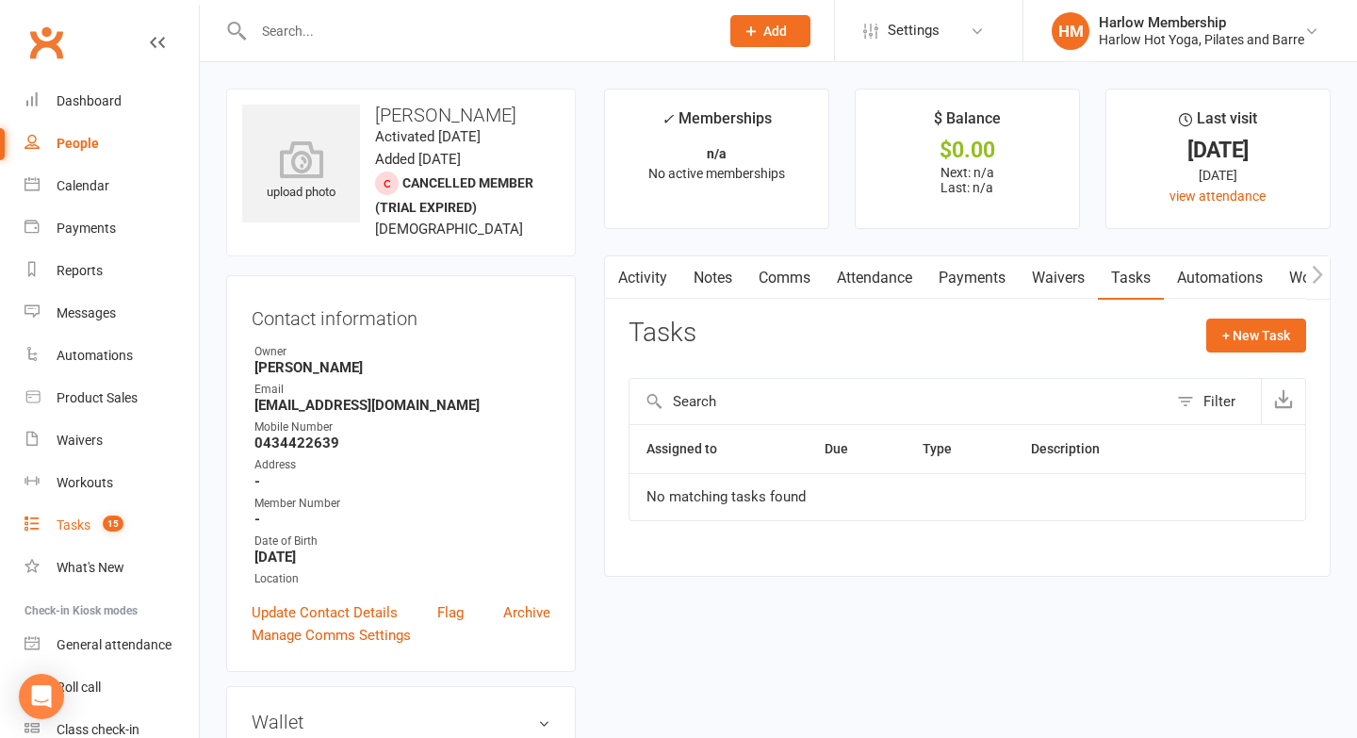
click at [97, 533] on link "Tasks 15" at bounding box center [112, 525] width 174 height 42
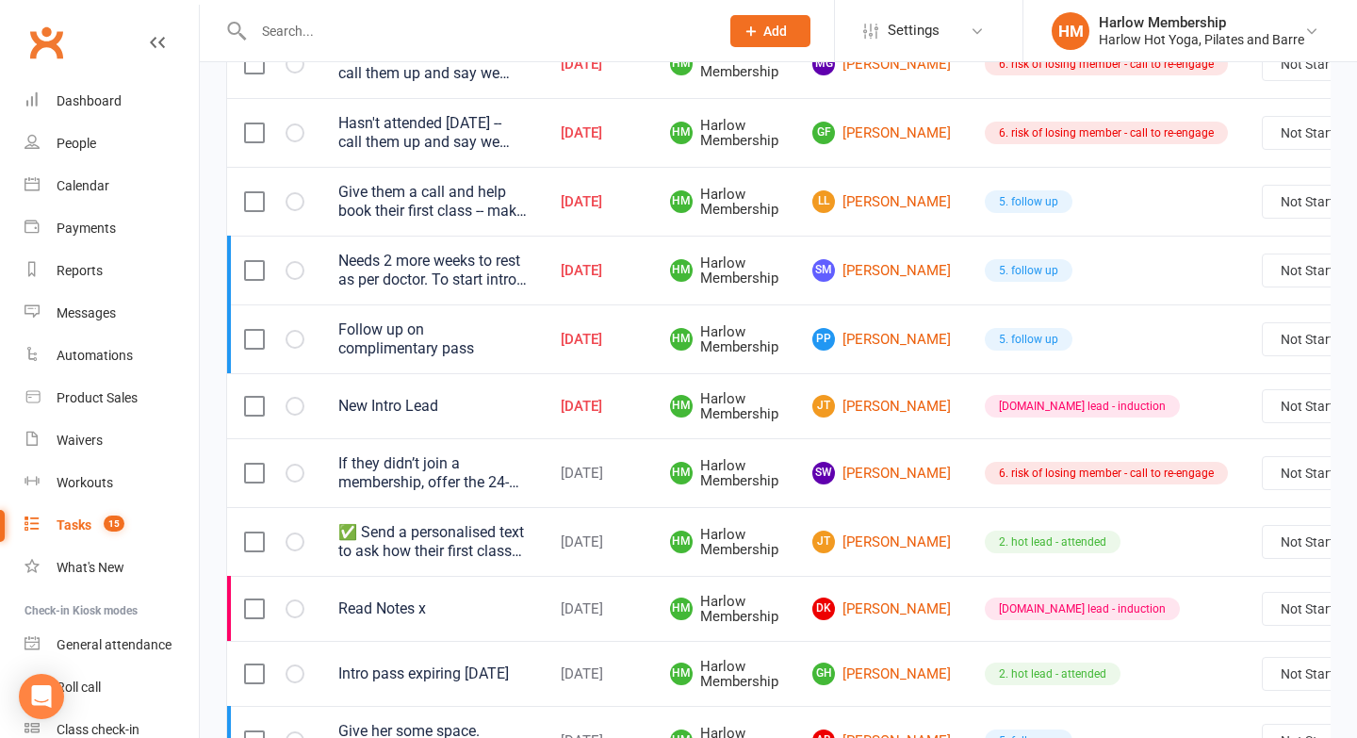
scroll to position [672, 0]
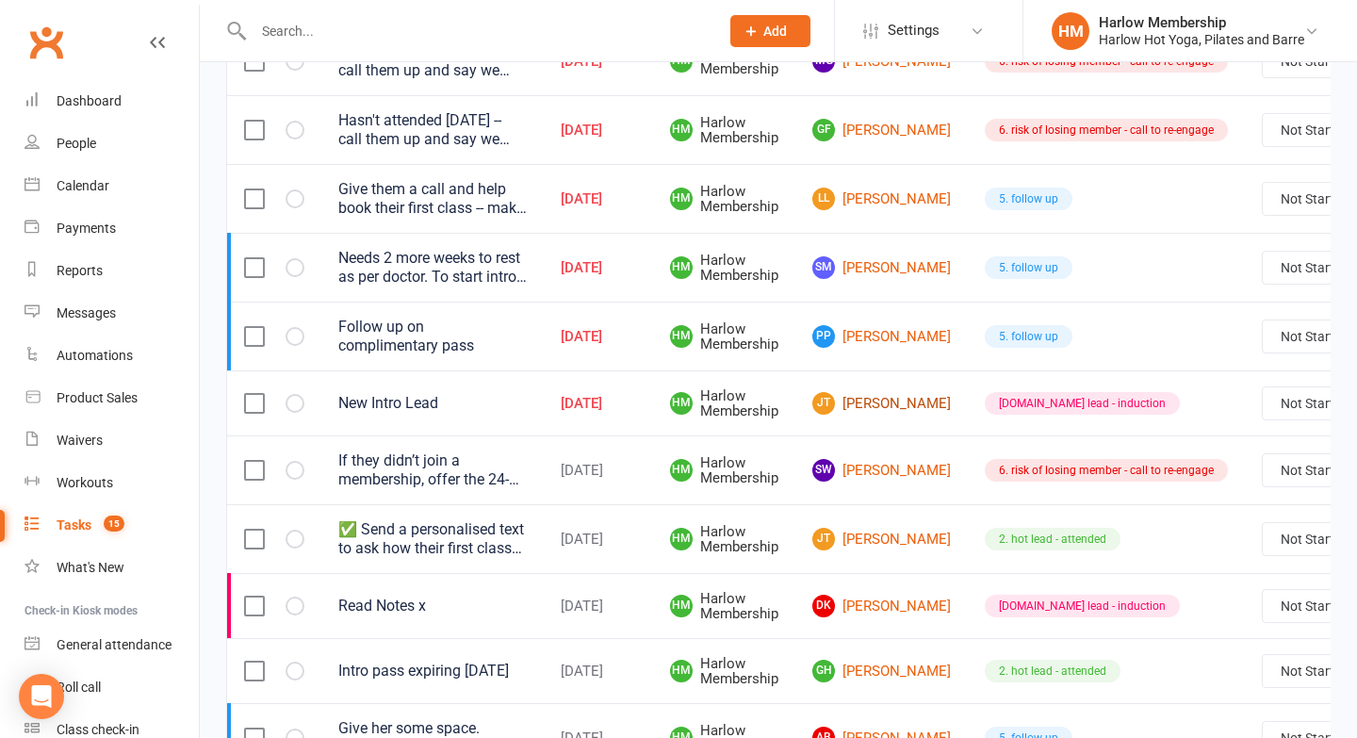
click at [858, 405] on link "[PERSON_NAME] [PERSON_NAME] Tauava" at bounding box center [881, 403] width 139 height 23
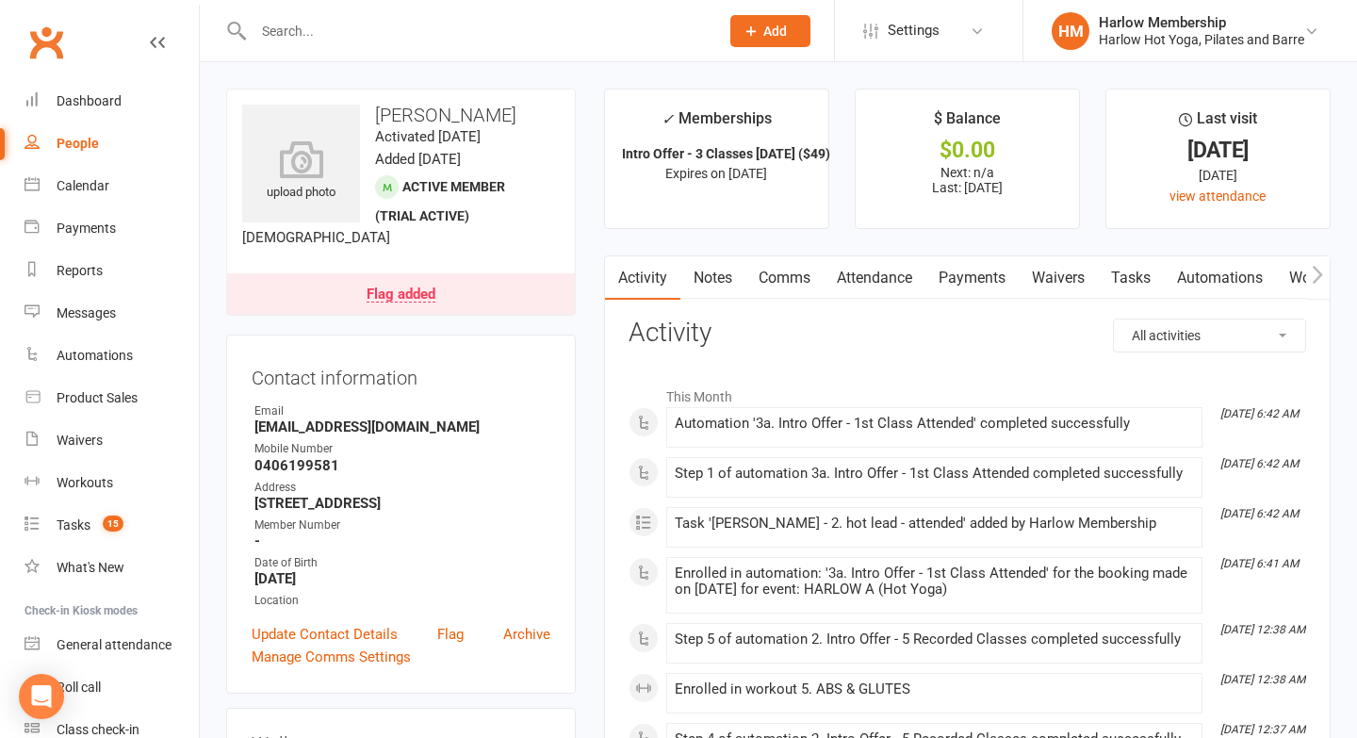
click at [695, 271] on link "Notes" at bounding box center [713, 277] width 65 height 43
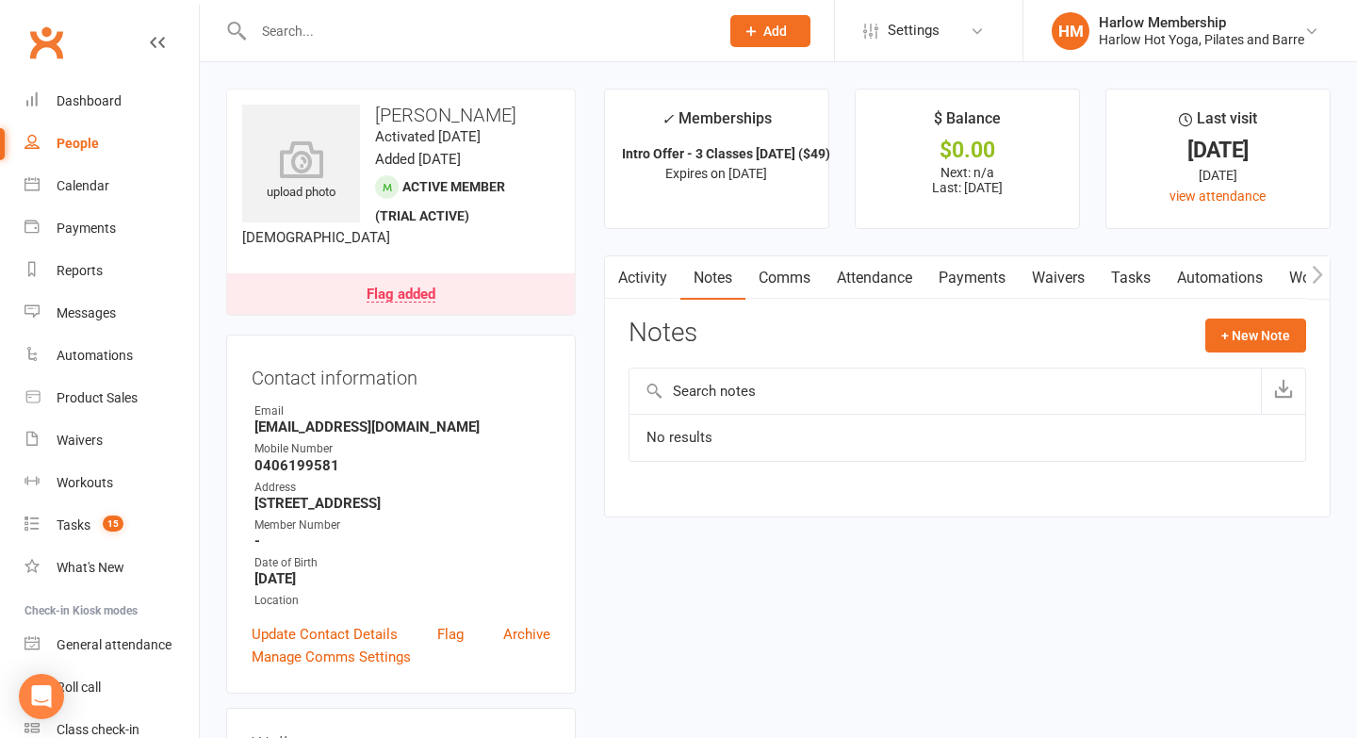
click at [1110, 284] on link "Tasks" at bounding box center [1131, 277] width 66 height 43
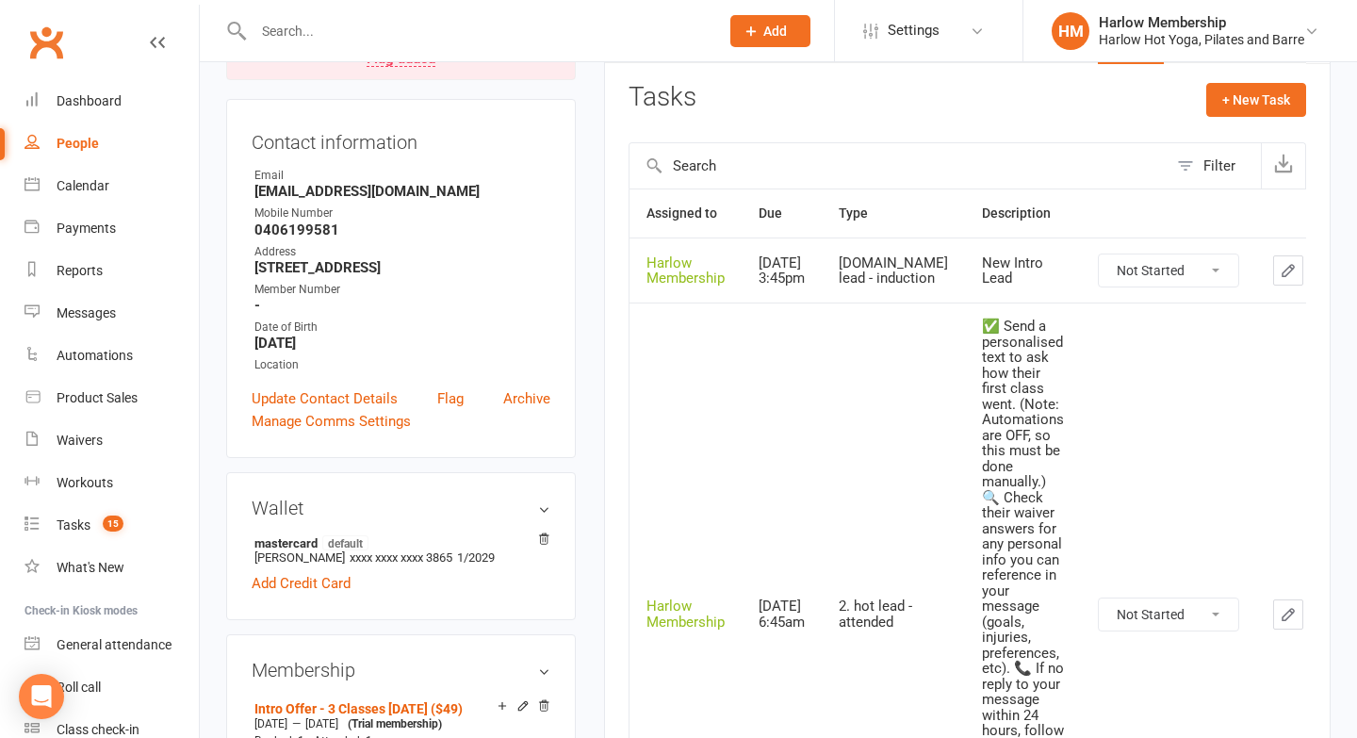
scroll to position [295, 0]
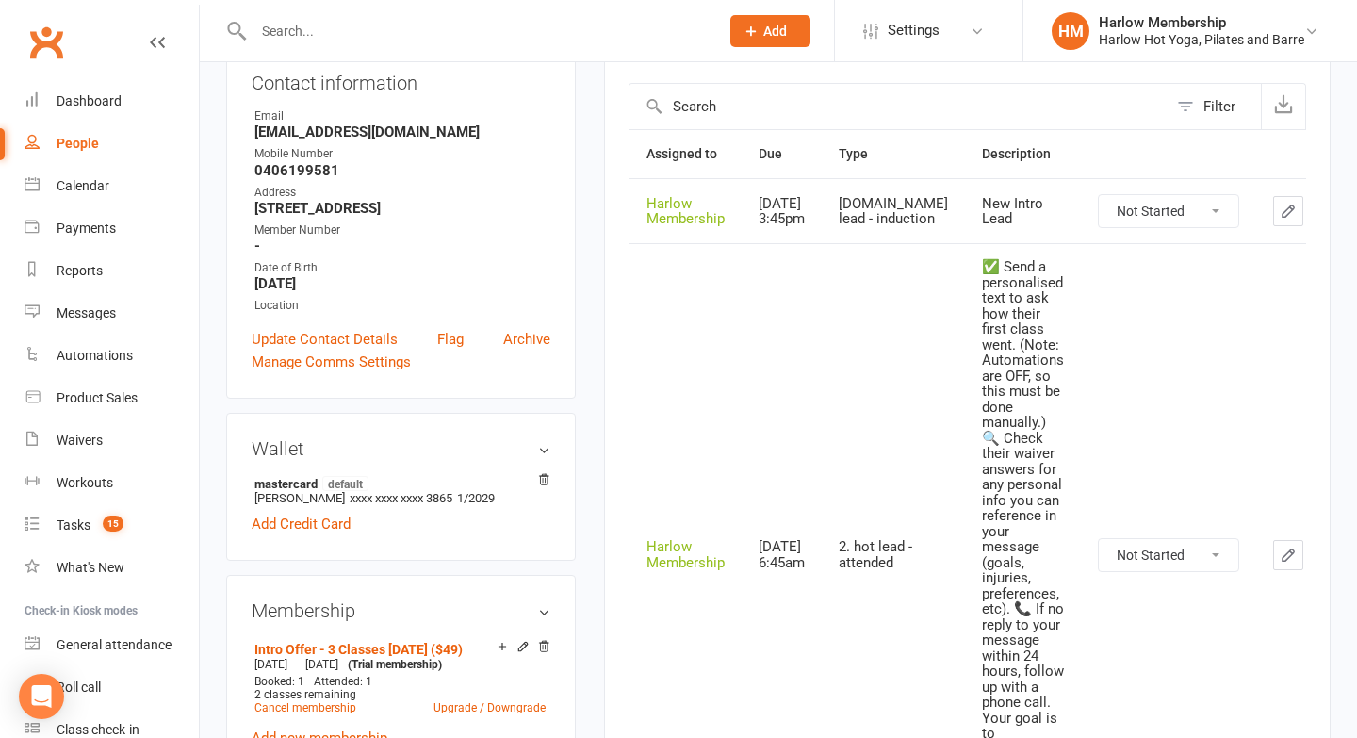
click at [1099, 223] on select "Not Started In Progress Waiting Complete" at bounding box center [1168, 211] width 139 height 32
select select "unstarted"
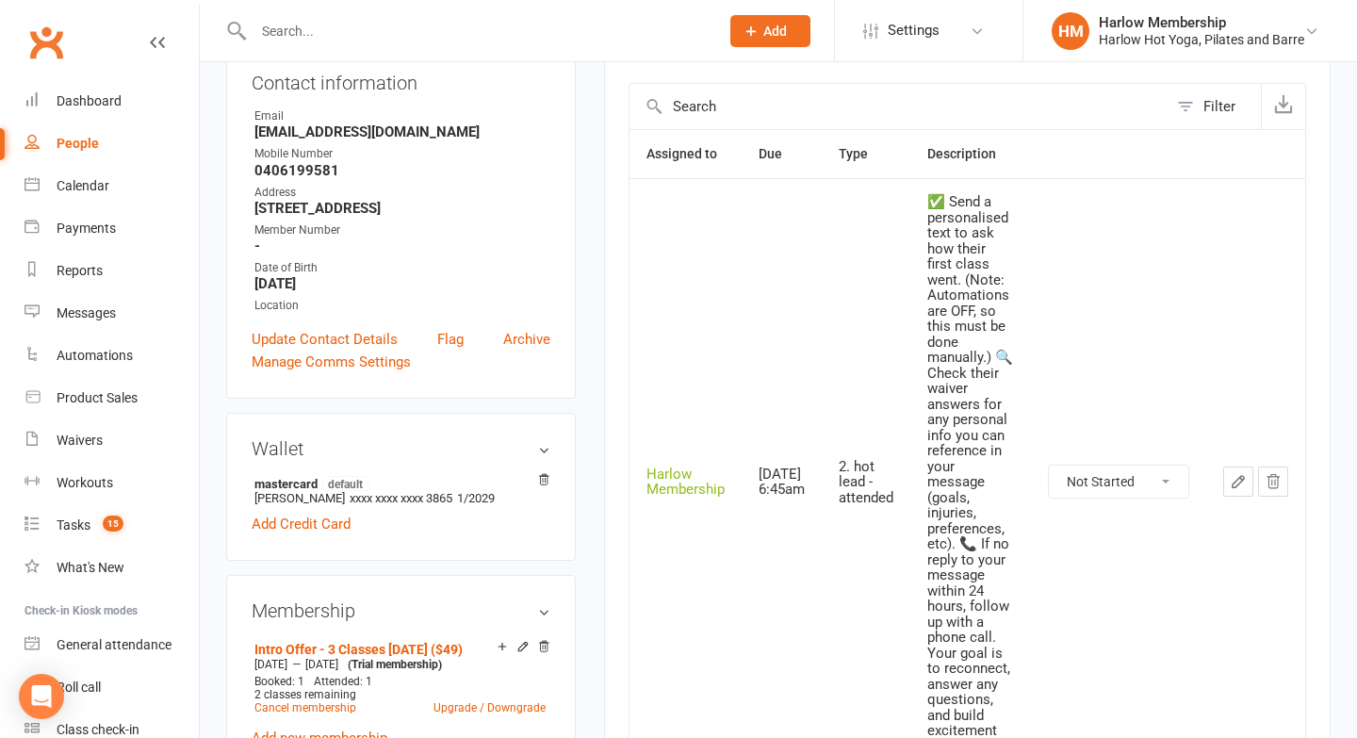
click at [1093, 481] on select "Not Started In Progress Waiting Complete" at bounding box center [1118, 482] width 139 height 32
select select "unstarted"
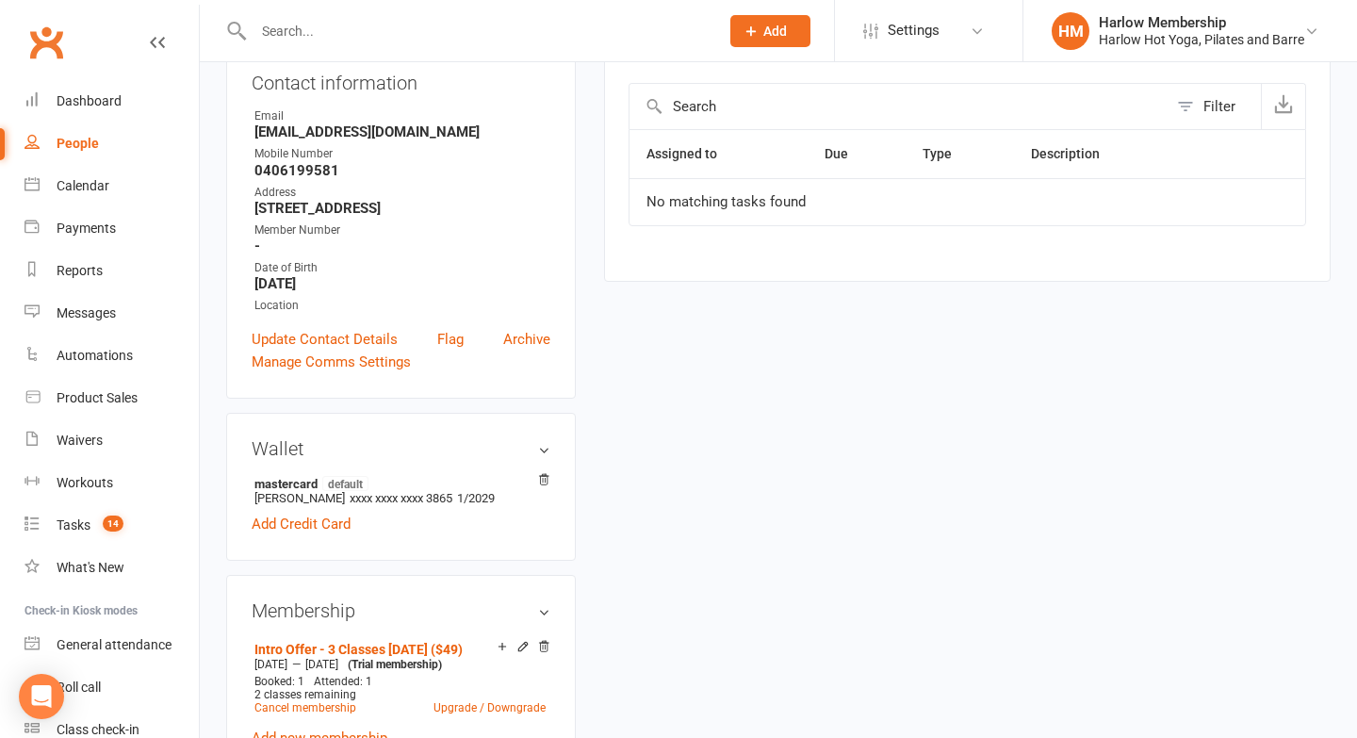
scroll to position [0, 0]
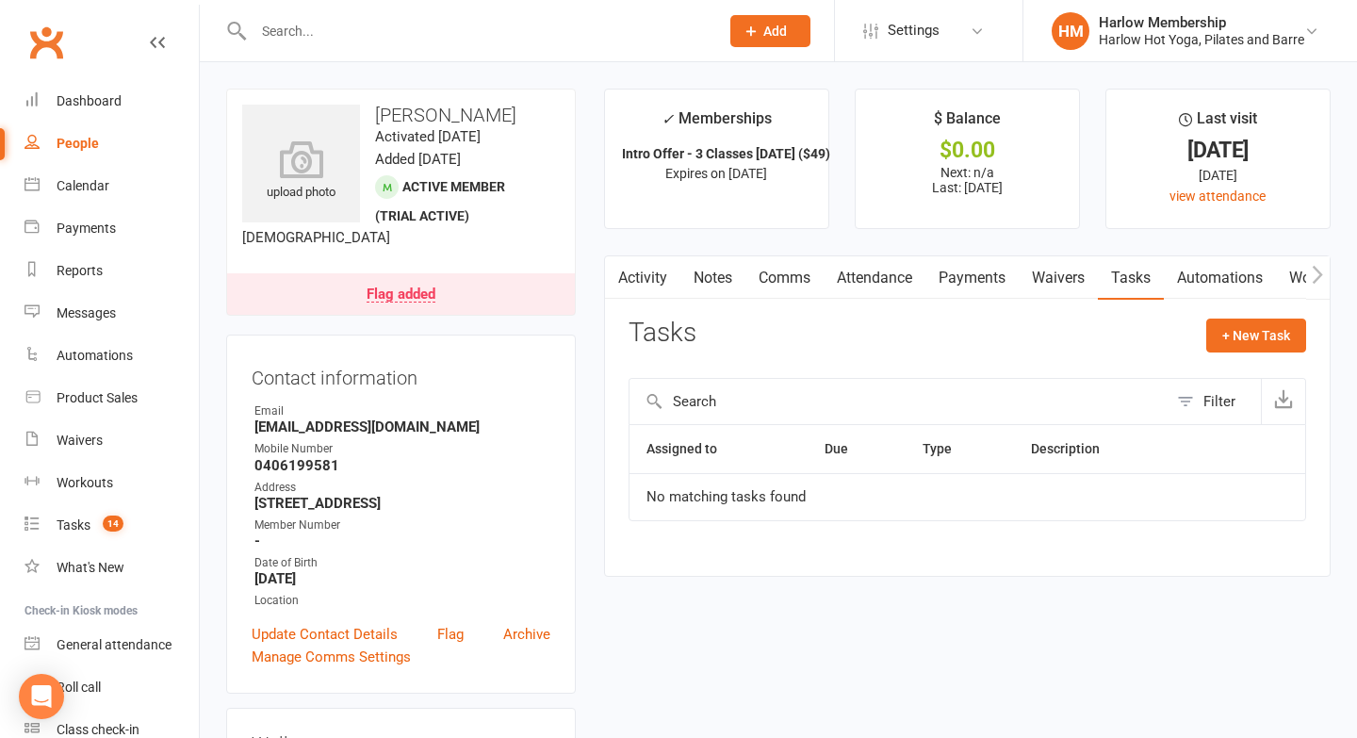
click at [1031, 270] on link "Waivers" at bounding box center [1058, 277] width 79 height 43
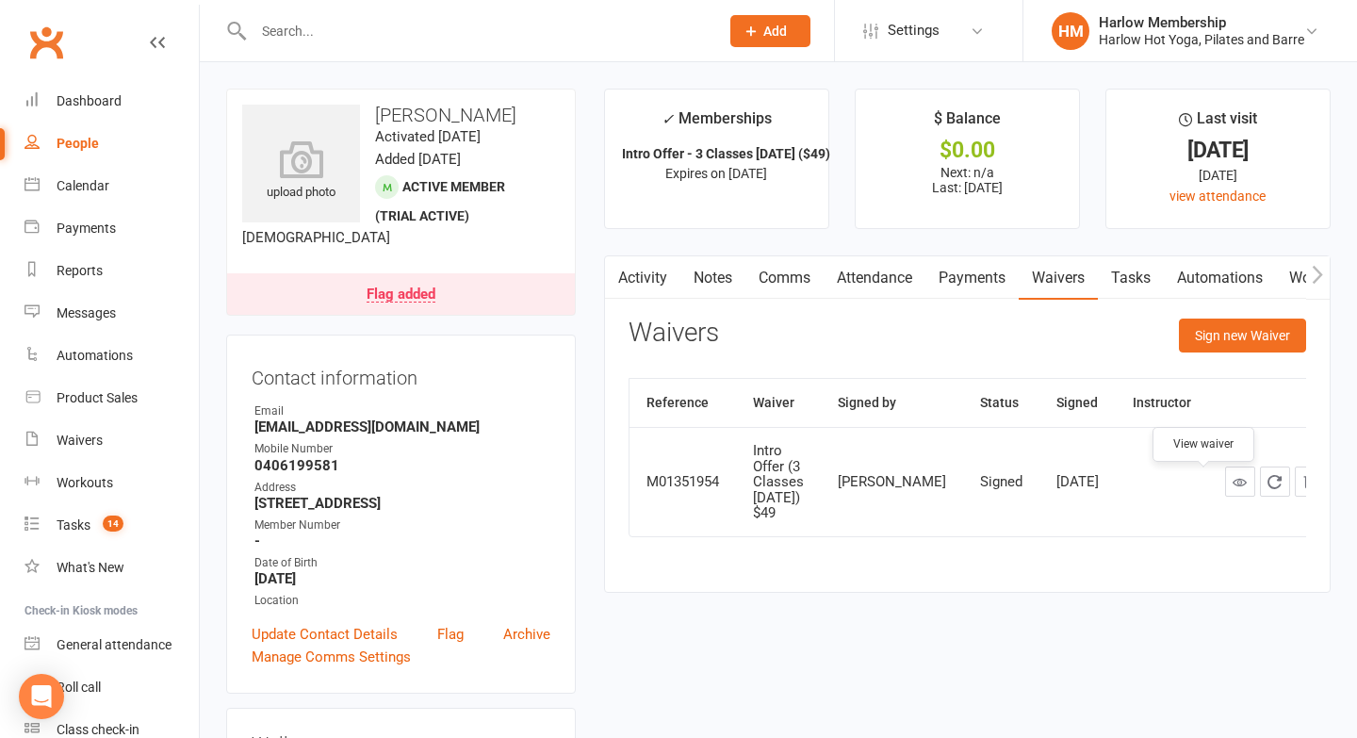
click at [1233, 489] on icon at bounding box center [1240, 482] width 14 height 14
click at [702, 270] on link "Notes" at bounding box center [713, 277] width 65 height 43
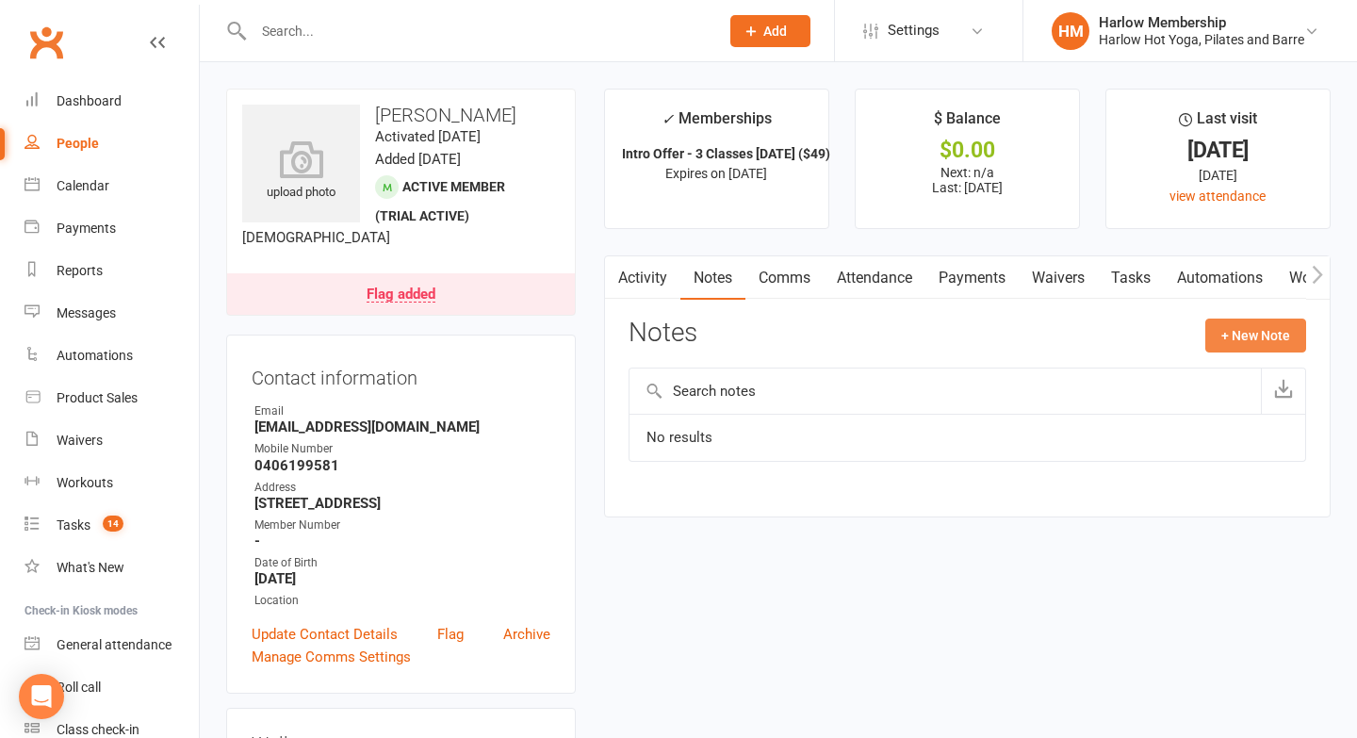
click at [1224, 337] on button "+ New Note" at bounding box center [1256, 336] width 101 height 34
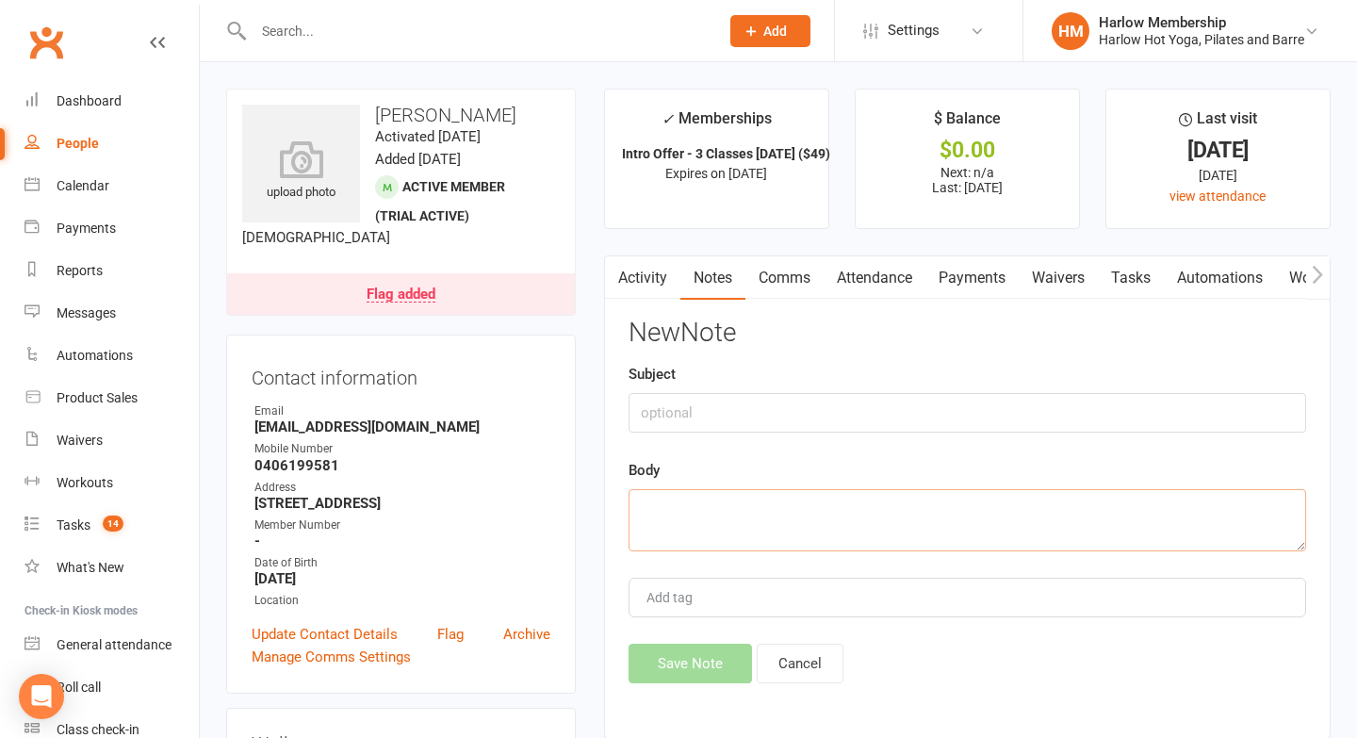
click at [873, 545] on textarea at bounding box center [968, 520] width 678 height 62
paste textarea "Increased flexibility, reduced recovery time, reduced aches and pains. Clearer …"
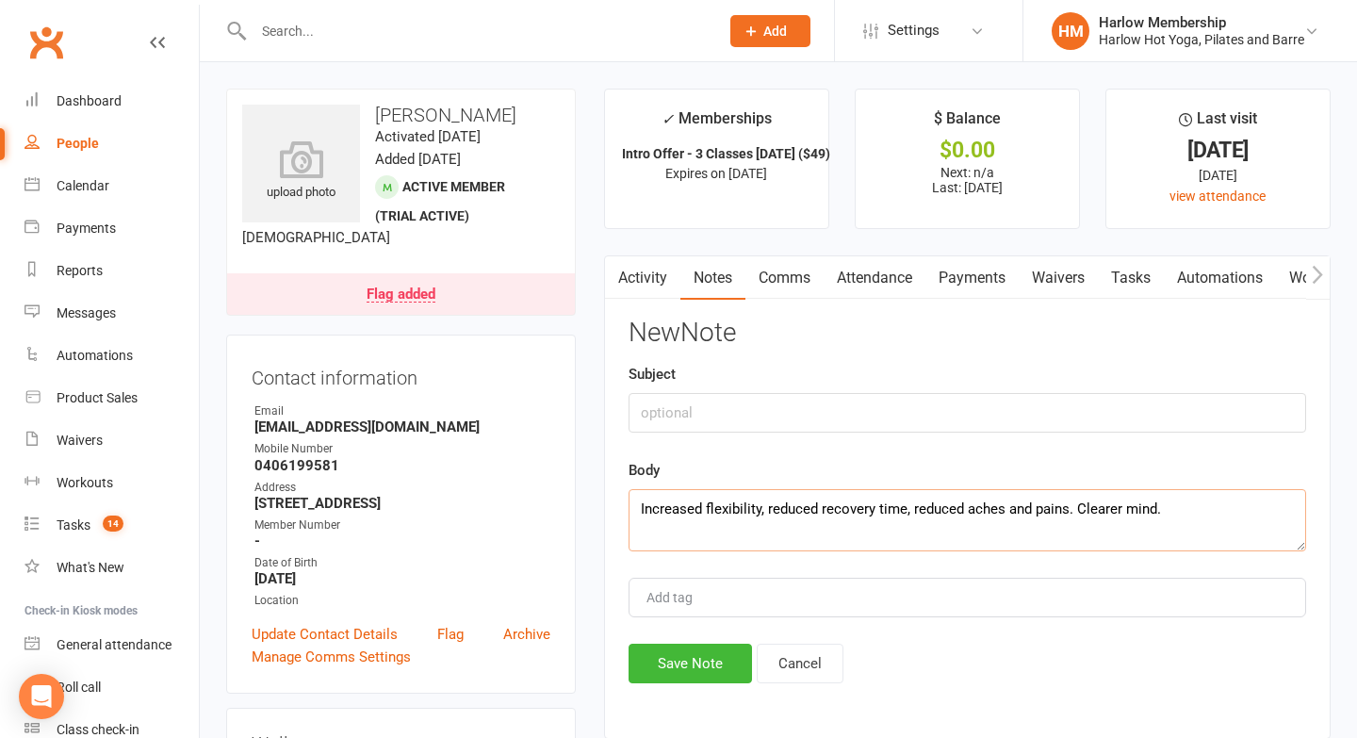
click at [638, 508] on textarea "Increased flexibility, reduced recovery time, reduced aches and pains. Clearer …" at bounding box center [968, 520] width 678 height 62
click at [636, 510] on textarea "Need: Increased flexibility, reduced recovery time, reduced aches and pains. Cl…" at bounding box center [968, 520] width 678 height 62
type textarea "Currently at Crossfit // Need: Increased flexibility, reduced recovery time, re…"
click at [668, 411] on input "text" at bounding box center [968, 413] width 678 height 40
type input "Called. VM. Sent SMS - [PERSON_NAME]"
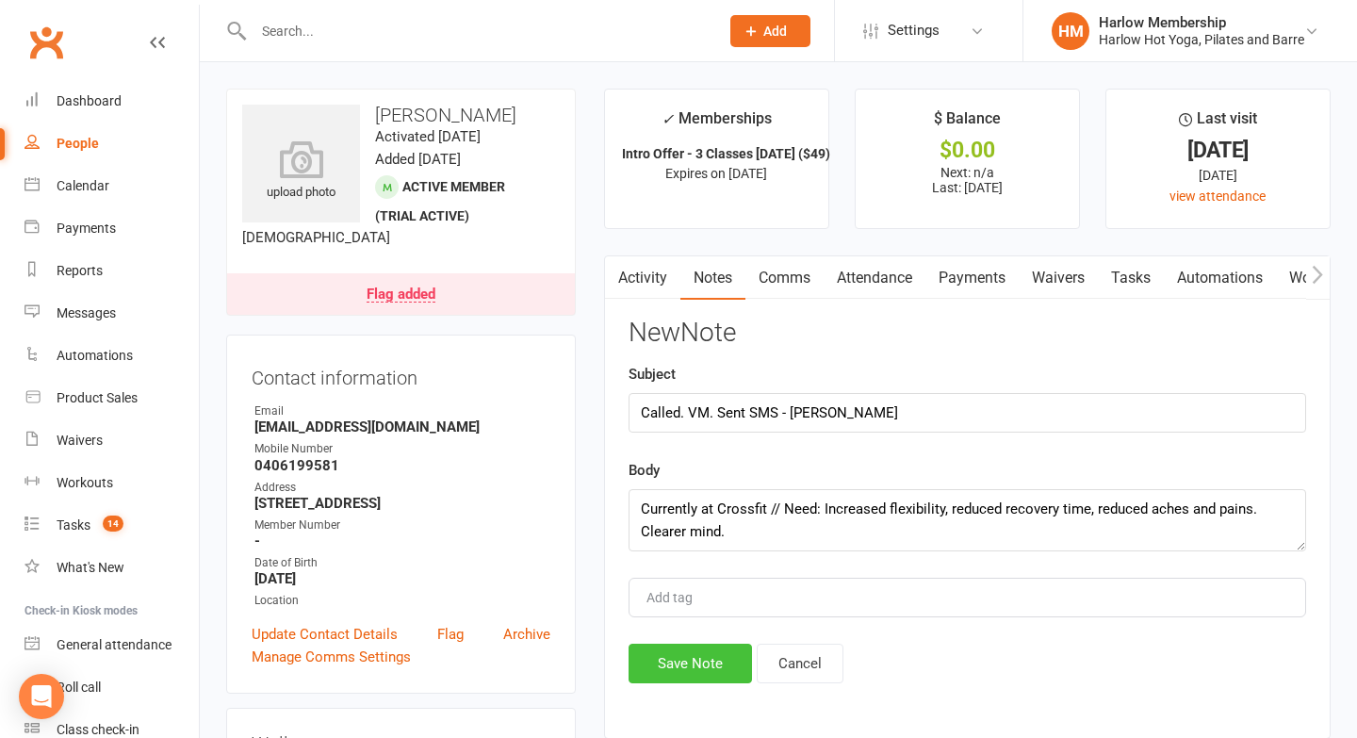
click at [655, 662] on button "Save Note" at bounding box center [690, 664] width 123 height 40
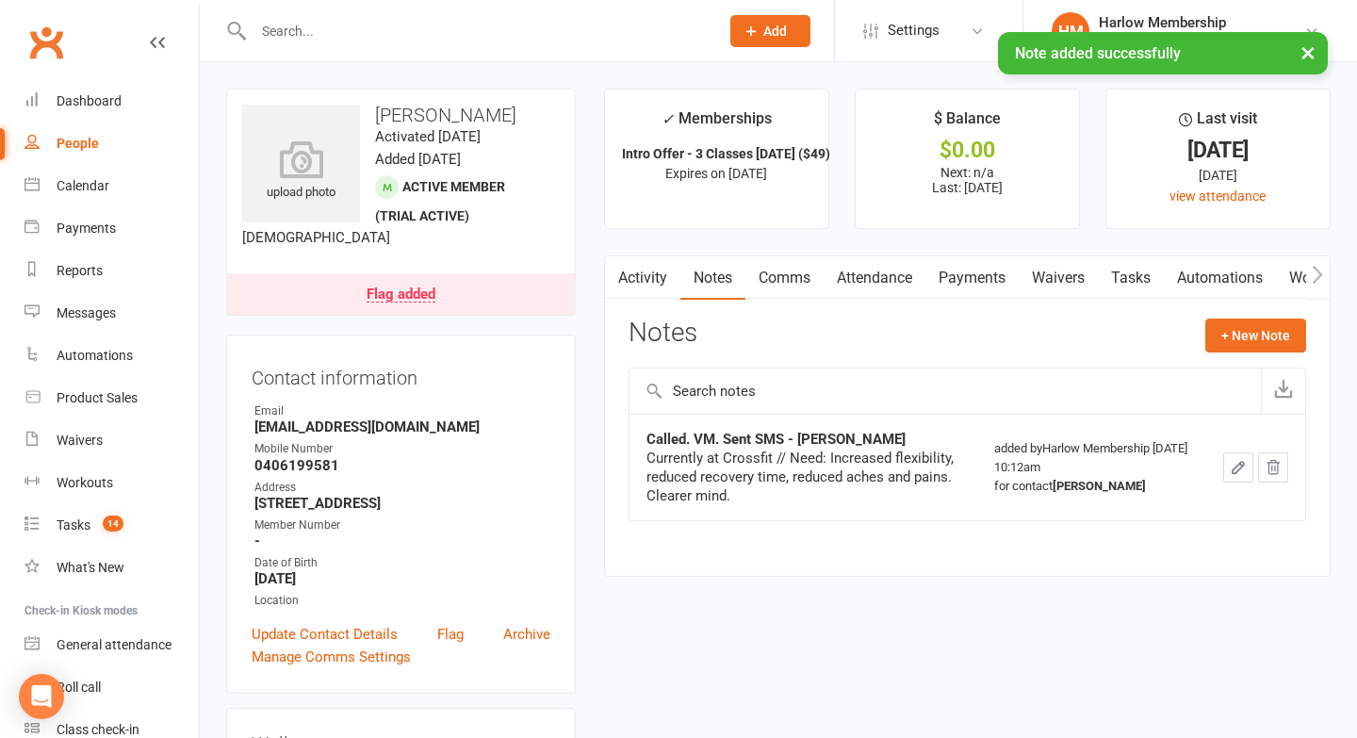
click at [783, 279] on link "Comms" at bounding box center [785, 277] width 78 height 43
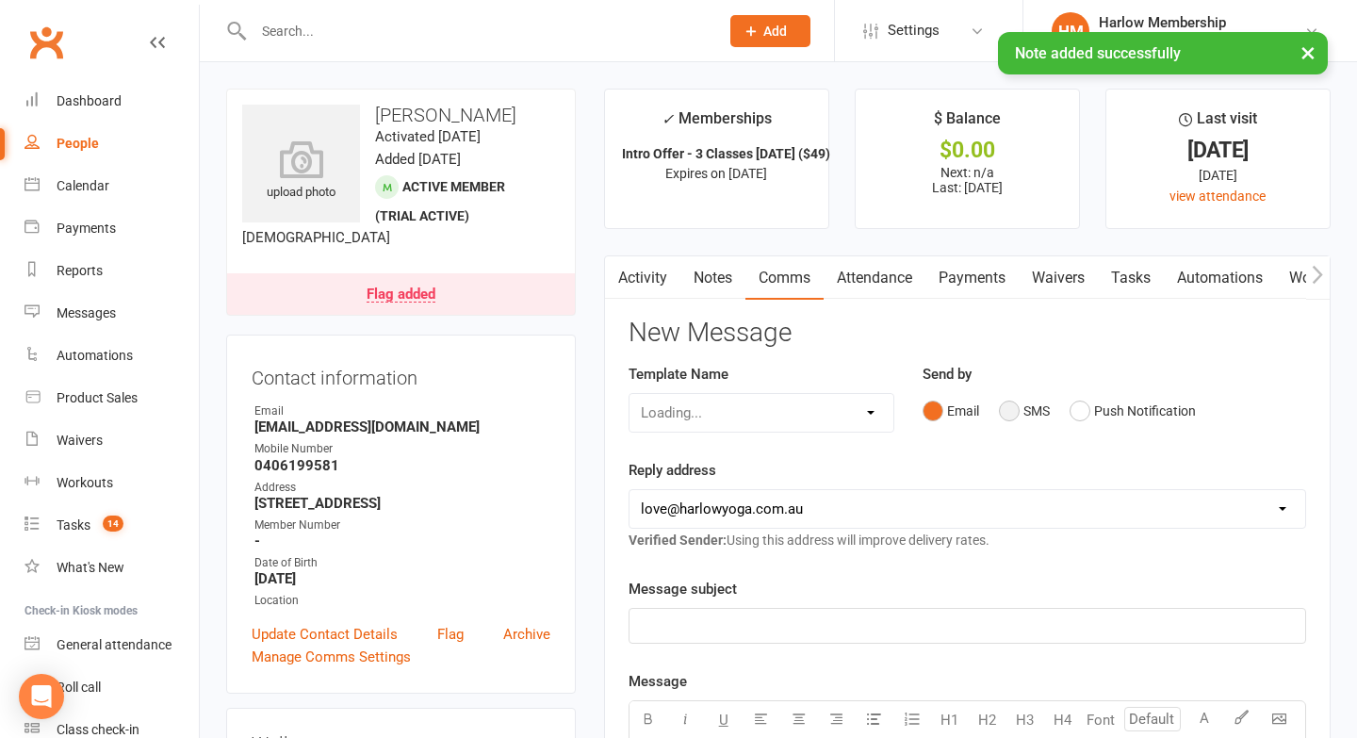
click at [1010, 416] on button "SMS" at bounding box center [1024, 411] width 51 height 36
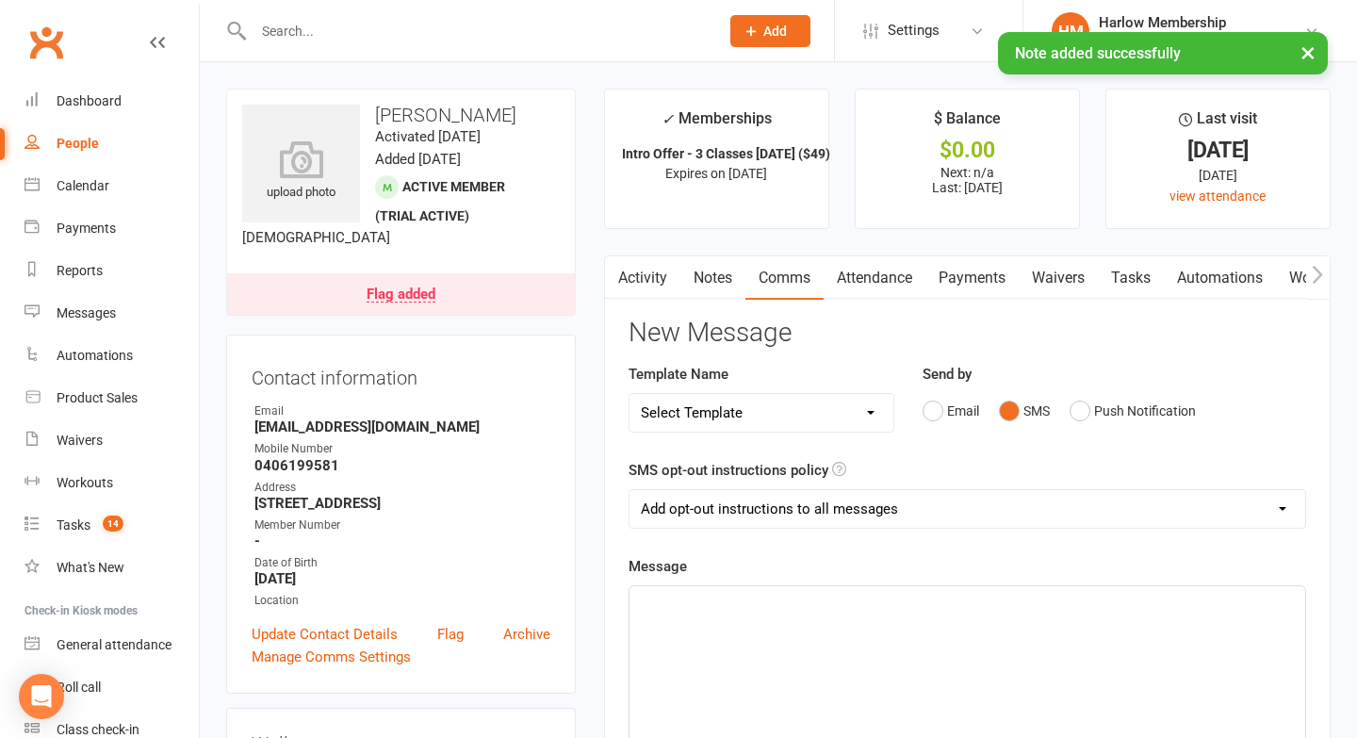
click at [845, 641] on div "﻿" at bounding box center [968, 727] width 676 height 283
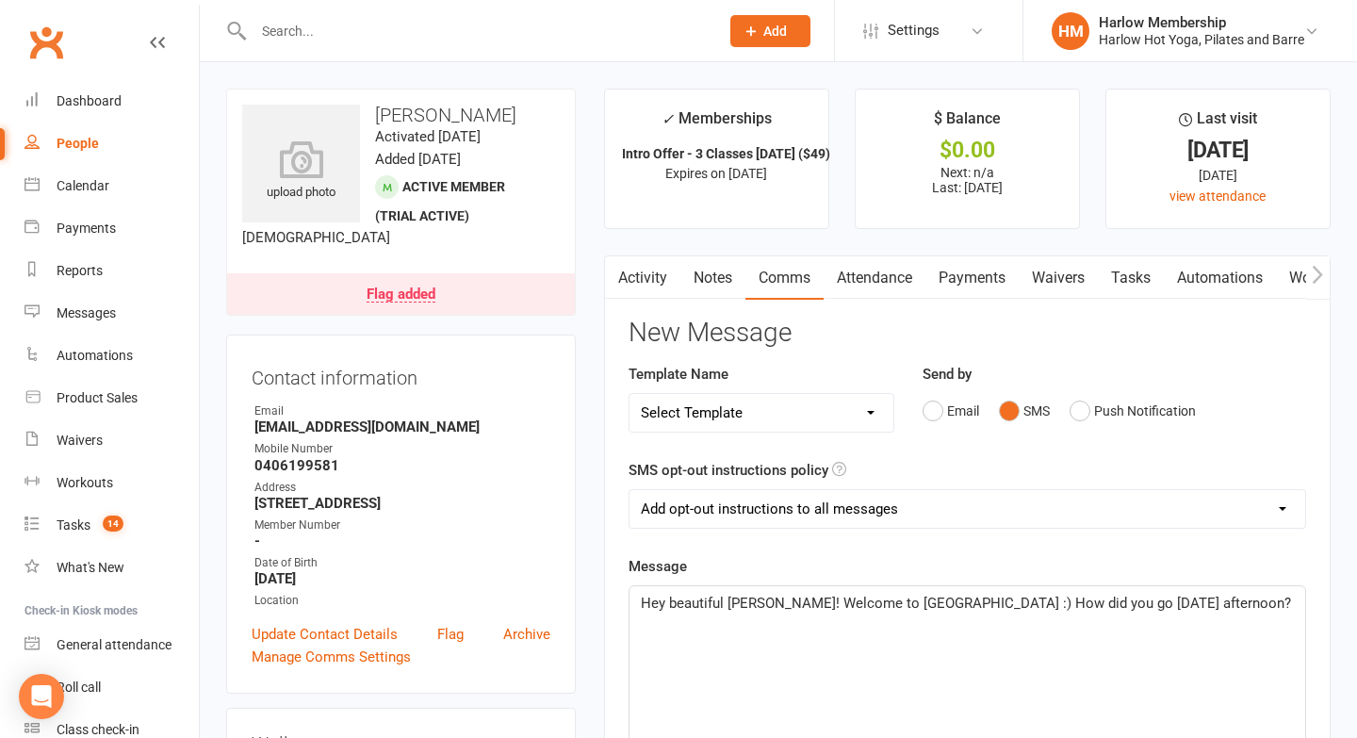
click at [771, 609] on span "Hey beautiful [PERSON_NAME]! Welcome to [GEOGRAPHIC_DATA] :) How did you go [DA…" at bounding box center [966, 603] width 650 height 17
click at [910, 604] on span "Hey beautiful [PERSON_NAME]! Welcome to [GEOGRAPHIC_DATA] :) How did you go [DA…" at bounding box center [966, 603] width 650 height 17
click at [771, 605] on span "Hey beautiful [PERSON_NAME]! Welcome to [GEOGRAPHIC_DATA] :) How did you go [DA…" at bounding box center [966, 603] width 650 height 17
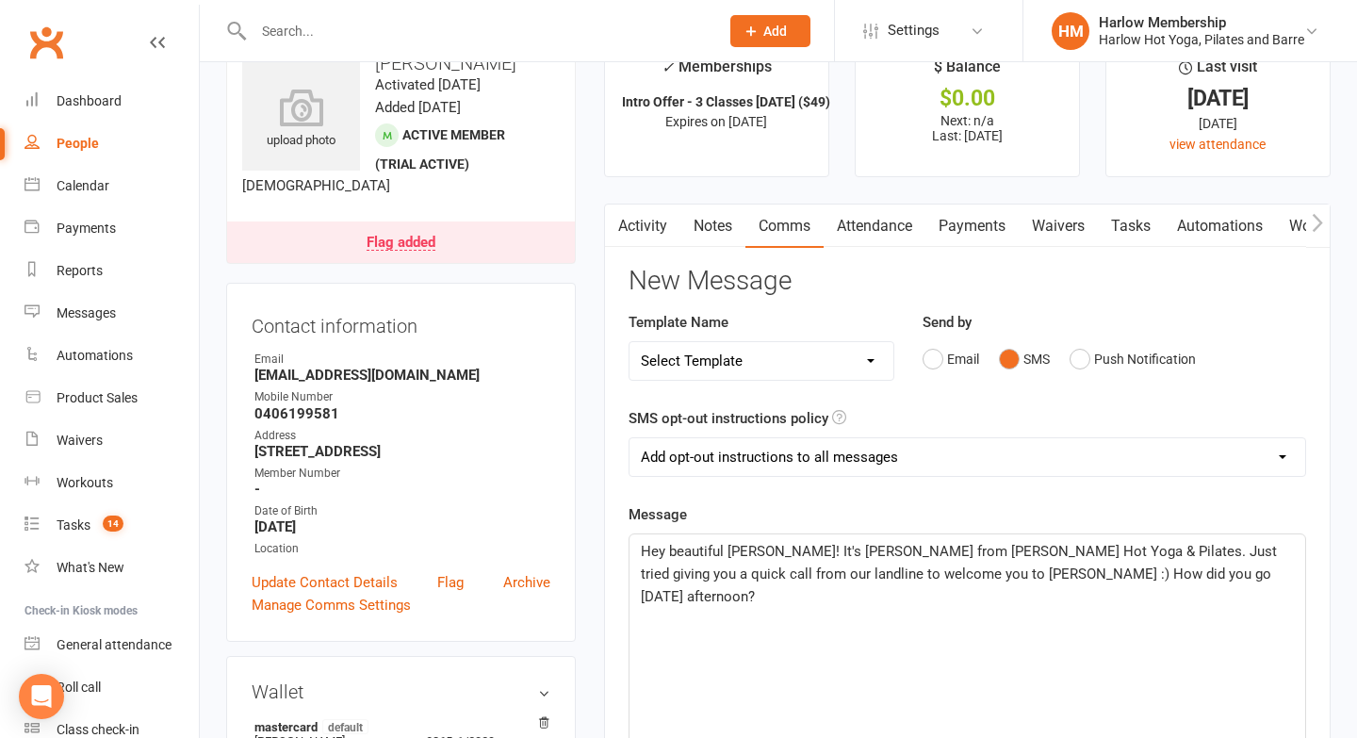
scroll to position [54, 0]
click at [1122, 581] on p "Hey beautiful [PERSON_NAME]! It's [PERSON_NAME] from [PERSON_NAME] Hot Yoga & P…" at bounding box center [967, 572] width 653 height 68
click at [1168, 578] on p "Hey beautiful [PERSON_NAME]! It's [PERSON_NAME] from [PERSON_NAME] Hot Yoga & P…" at bounding box center [967, 572] width 653 height 68
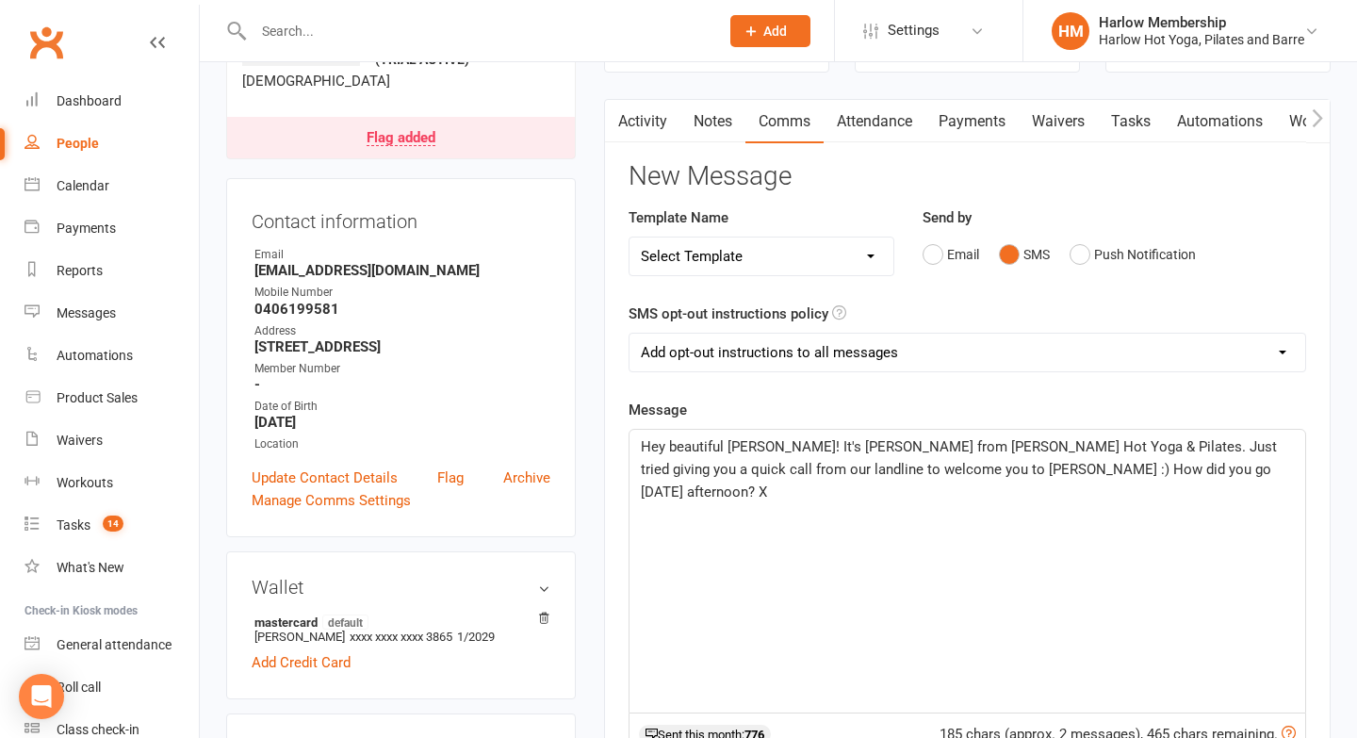
scroll to position [190, 0]
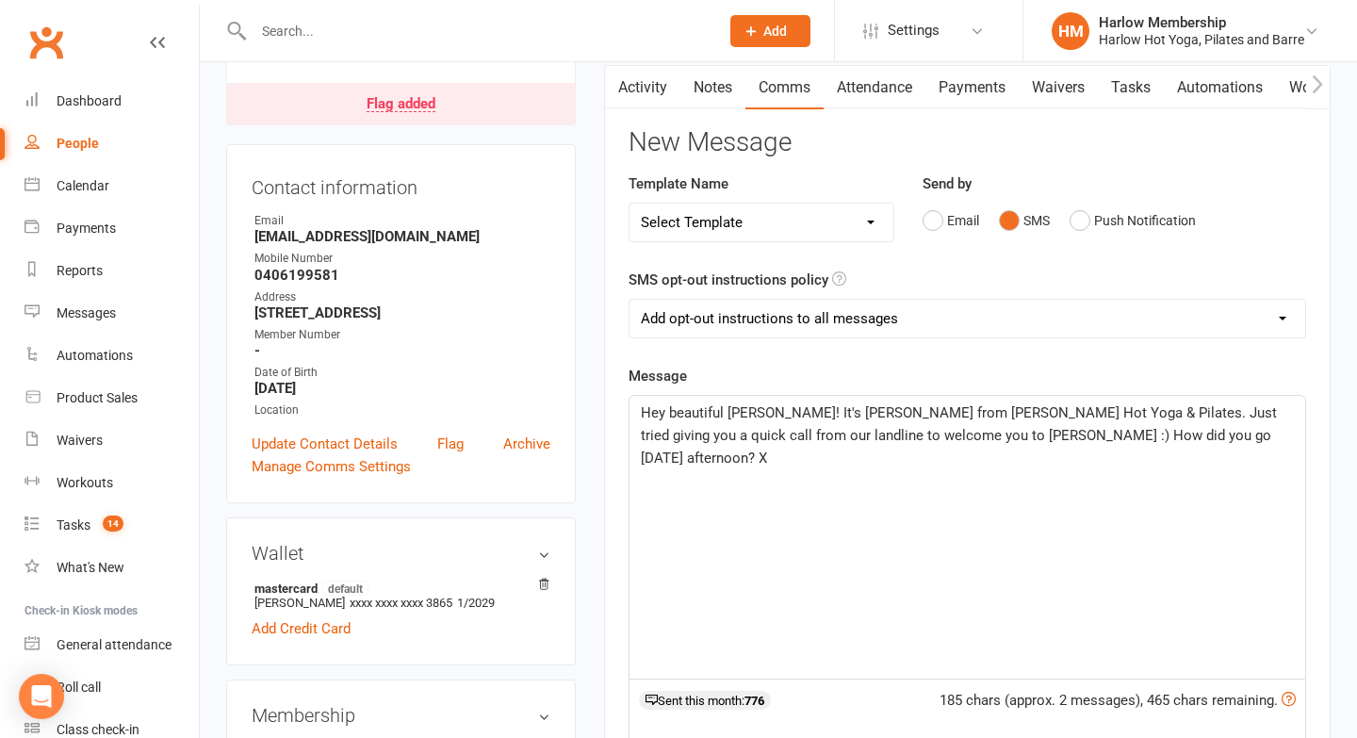
click at [1122, 438] on span "Hey beautiful [PERSON_NAME]! It's [PERSON_NAME] from [PERSON_NAME] Hot Yoga & P…" at bounding box center [961, 435] width 640 height 62
click at [1093, 467] on p "Hey beautiful [PERSON_NAME]! It's [PERSON_NAME] from [PERSON_NAME] Hot Yoga & P…" at bounding box center [967, 436] width 653 height 68
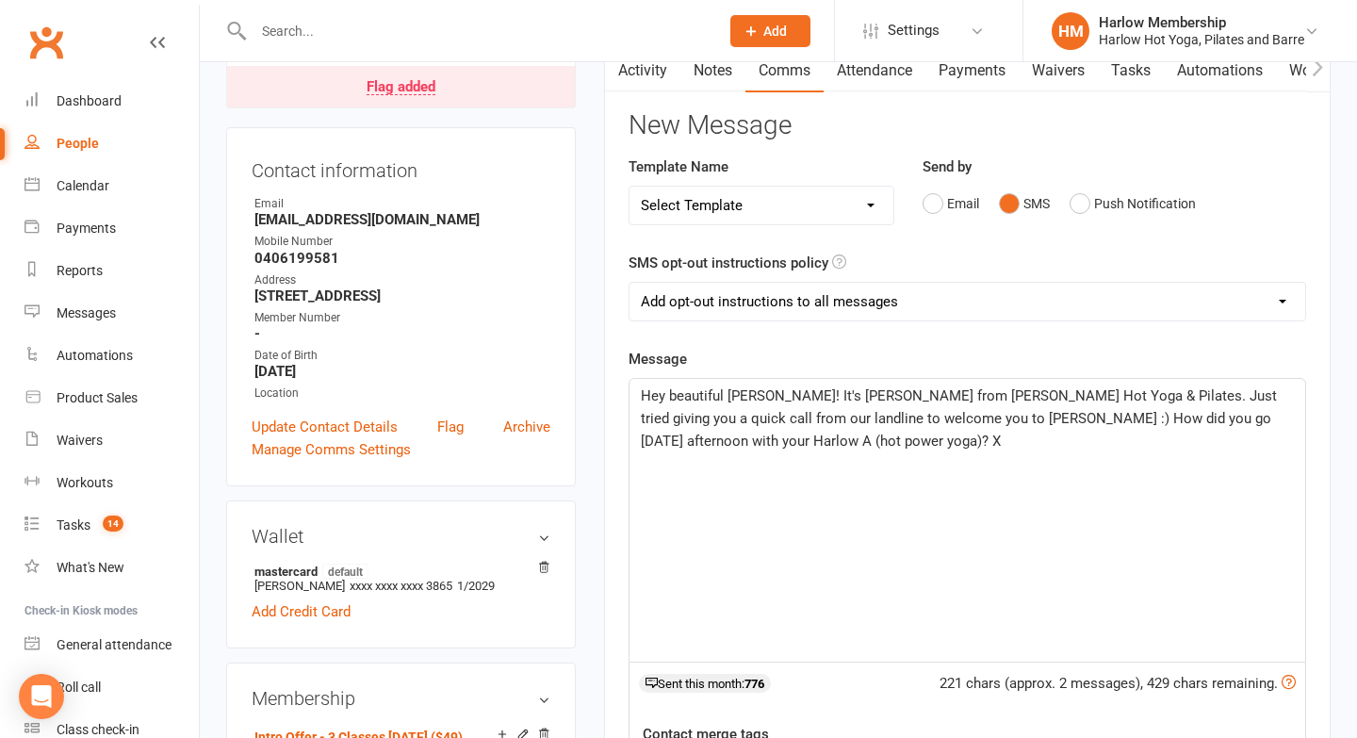
scroll to position [210, 0]
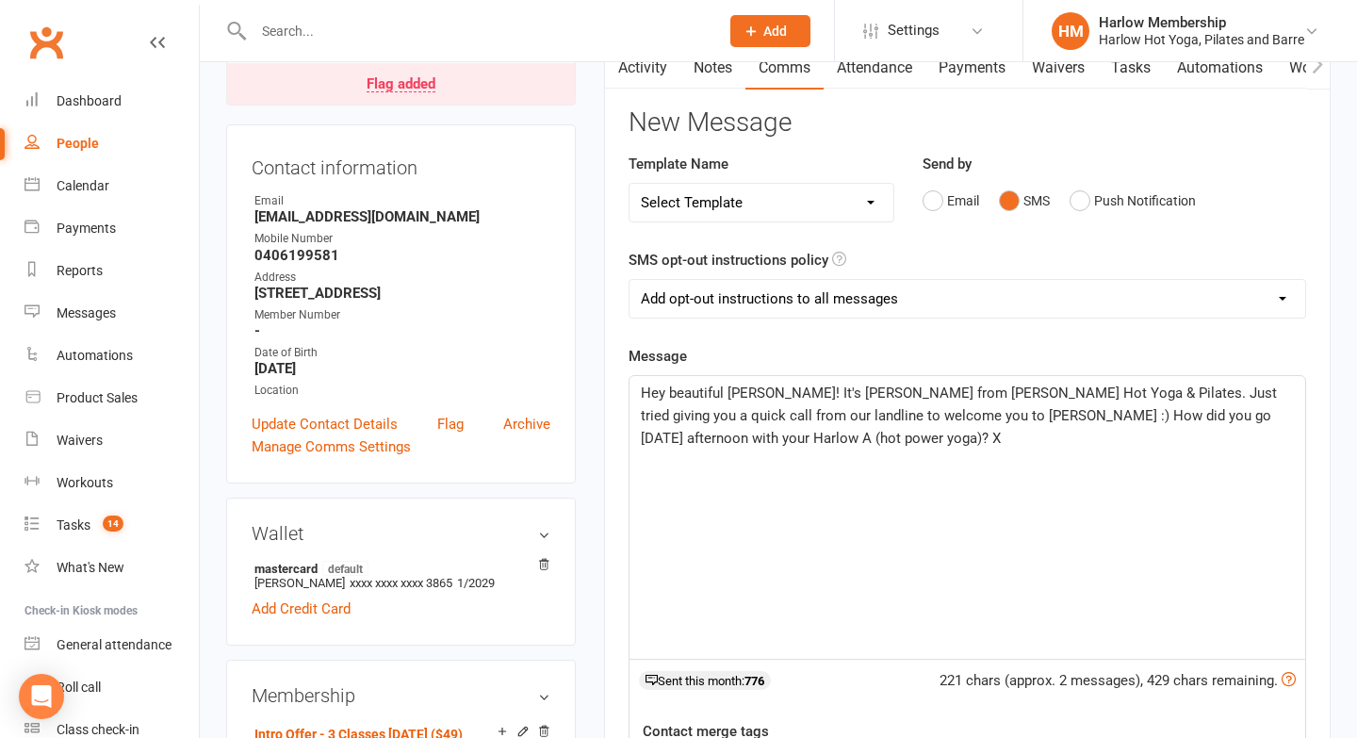
click at [1017, 423] on span "Hey beautiful [PERSON_NAME]! It's [PERSON_NAME] from [PERSON_NAME] Hot Yoga & P…" at bounding box center [961, 416] width 640 height 62
click at [1059, 388] on span "Hey beautiful [PERSON_NAME]! It's [PERSON_NAME] from [PERSON_NAME] Hot Yoga & P…" at bounding box center [961, 416] width 640 height 62
click at [832, 437] on p "Hey beautiful [PERSON_NAME]! It's [PERSON_NAME] from [PERSON_NAME] Hot Yoga & P…" at bounding box center [967, 416] width 653 height 68
click at [926, 409] on span "Hey beautiful [PERSON_NAME]! It's [PERSON_NAME] from [PERSON_NAME] Hot Yoga & P…" at bounding box center [965, 416] width 648 height 62
click at [915, 483] on div "Hey beautiful [PERSON_NAME]! It's [PERSON_NAME] from [PERSON_NAME] Hot Yoga & P…" at bounding box center [968, 517] width 676 height 283
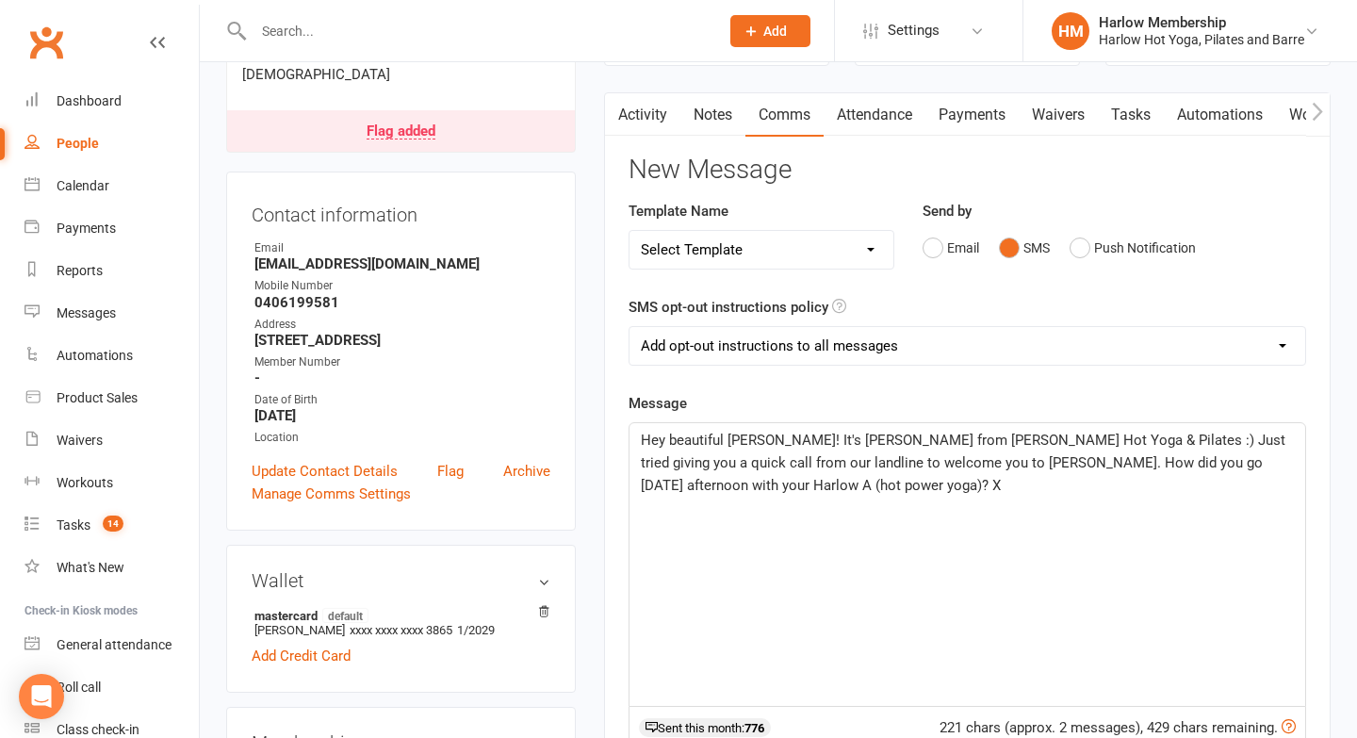
scroll to position [390, 0]
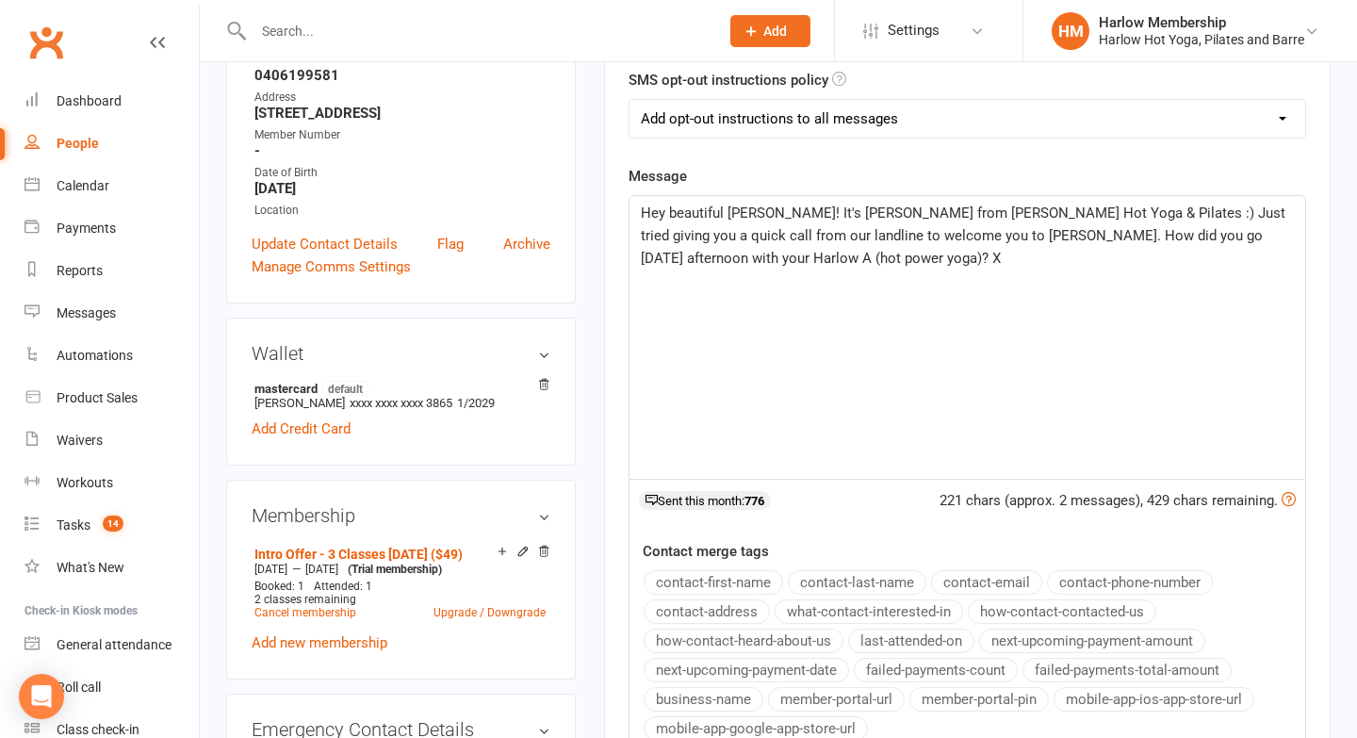
click at [714, 119] on select "Add opt-out instructions to all messages Add opt-out instructions for messages …" at bounding box center [968, 119] width 676 height 38
select select "2"
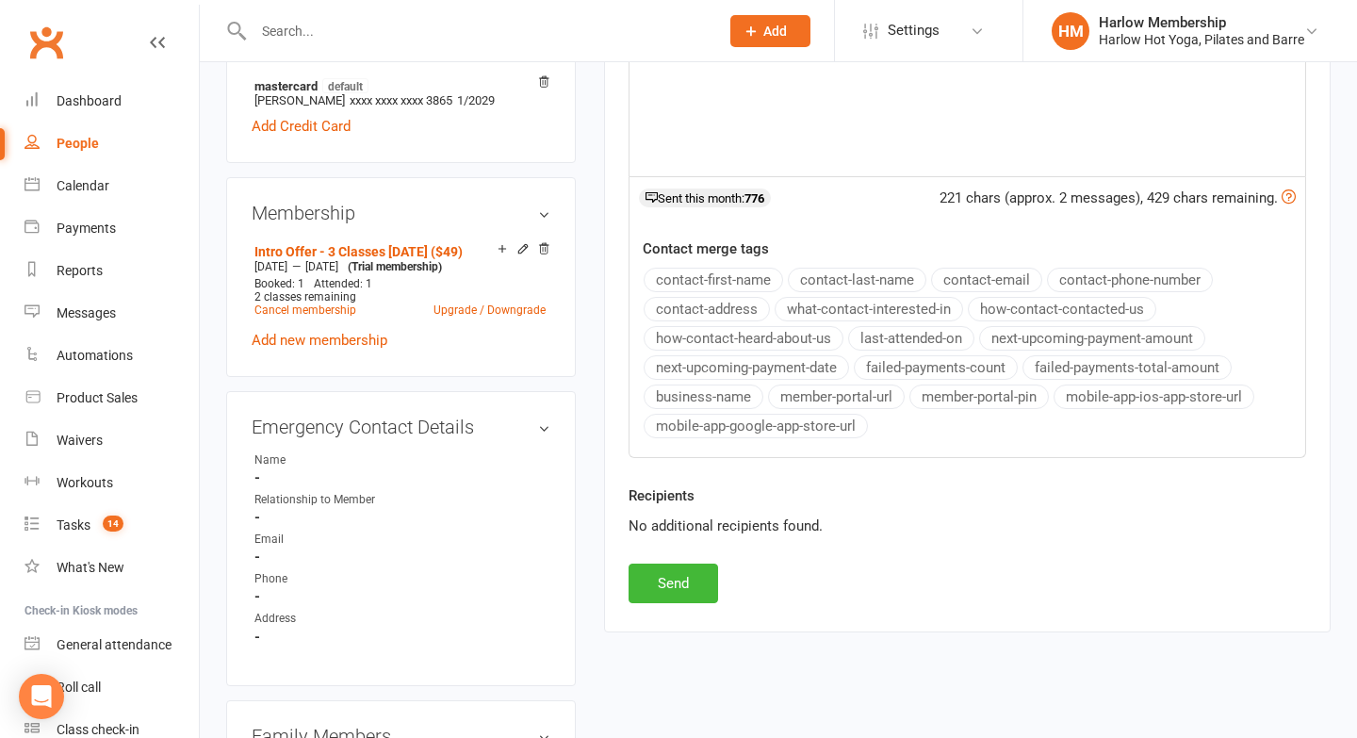
scroll to position [712, 0]
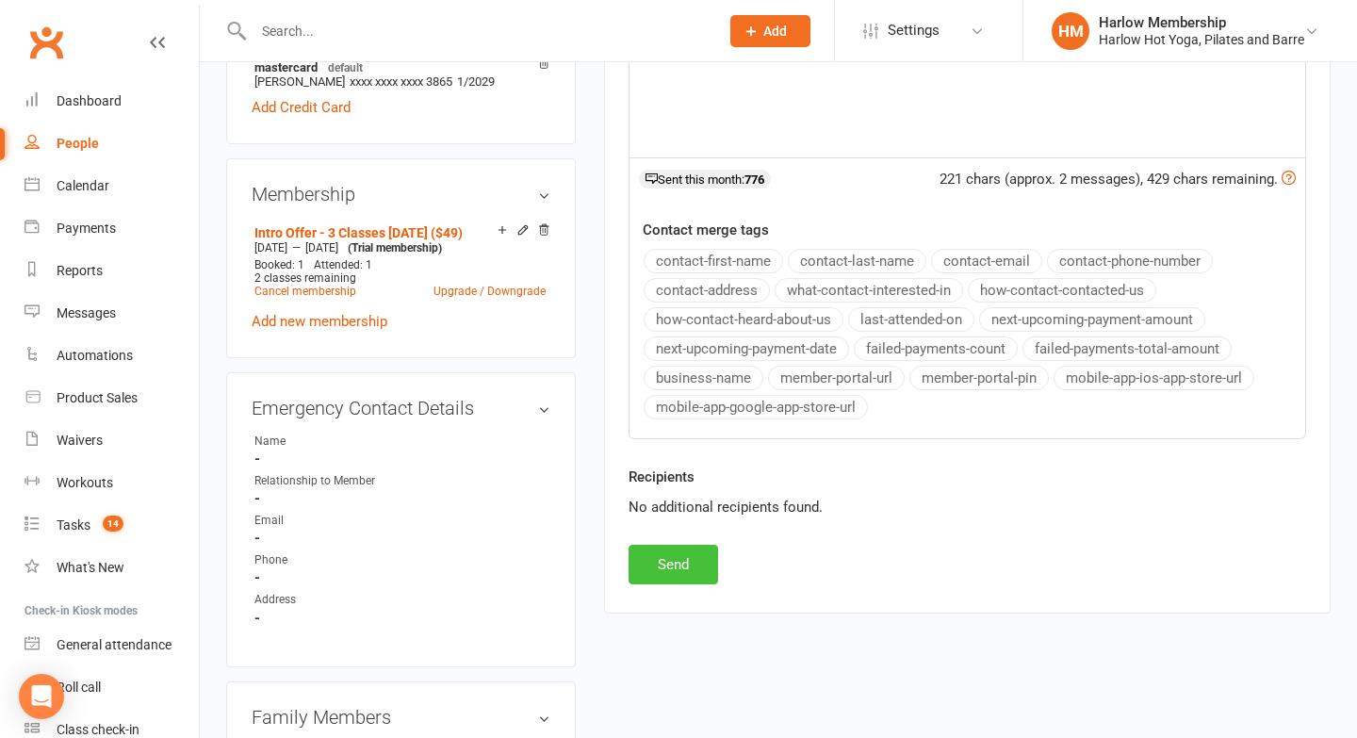
click at [701, 566] on button "Send" at bounding box center [674, 565] width 90 height 40
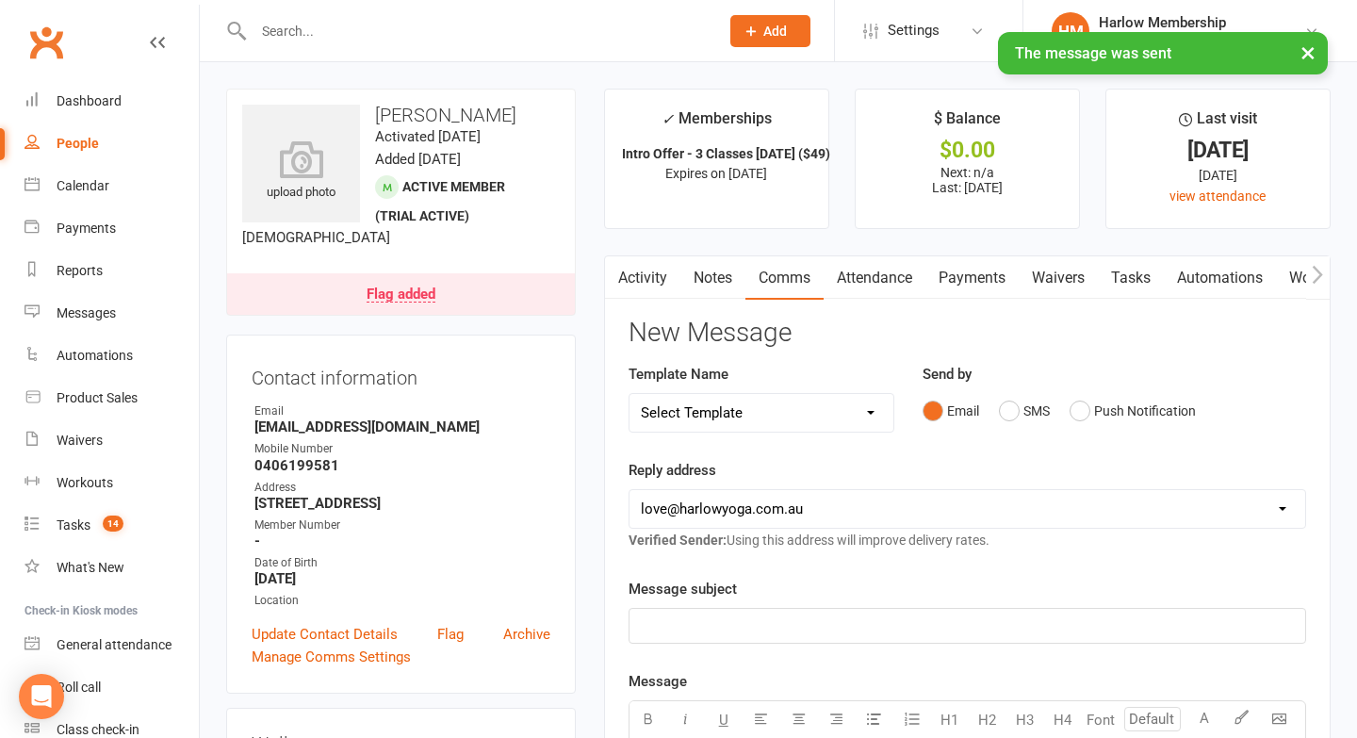
click at [696, 274] on link "Notes" at bounding box center [713, 277] width 65 height 43
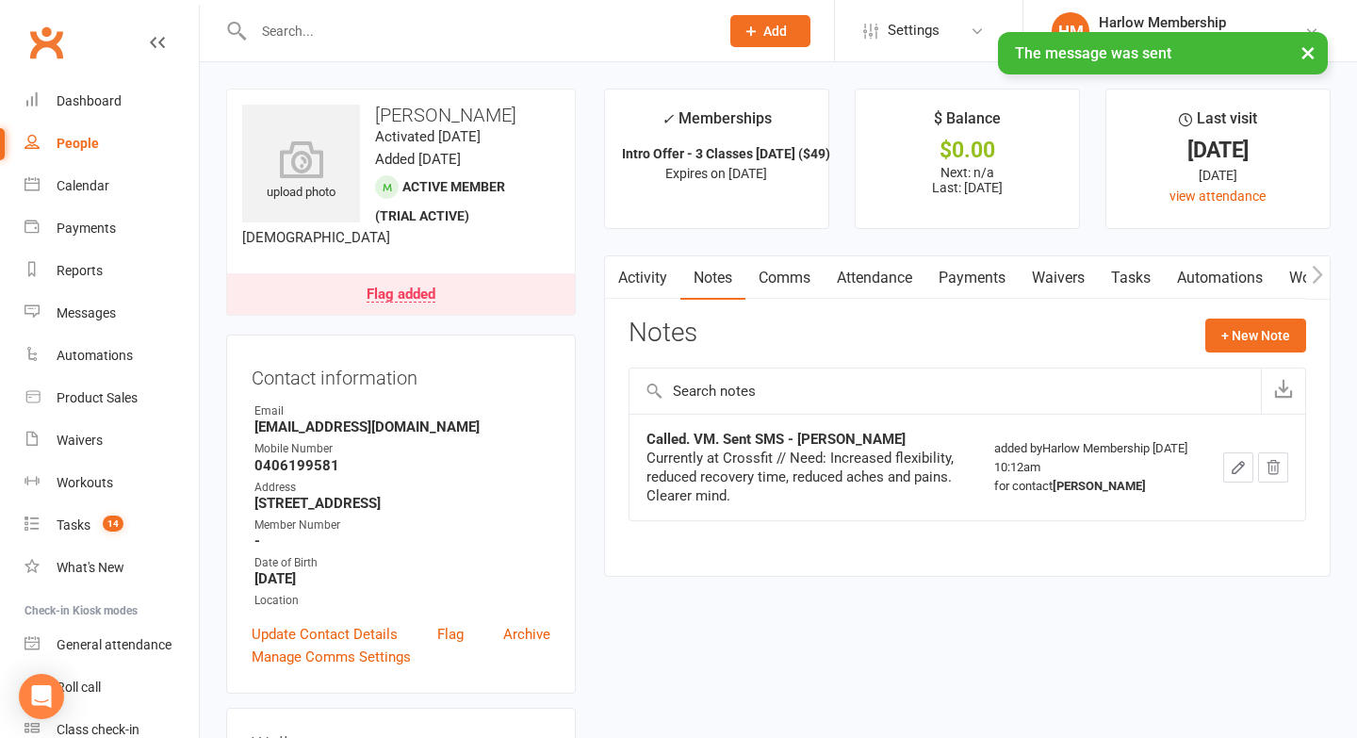
click at [1119, 275] on link "Tasks" at bounding box center [1131, 277] width 66 height 43
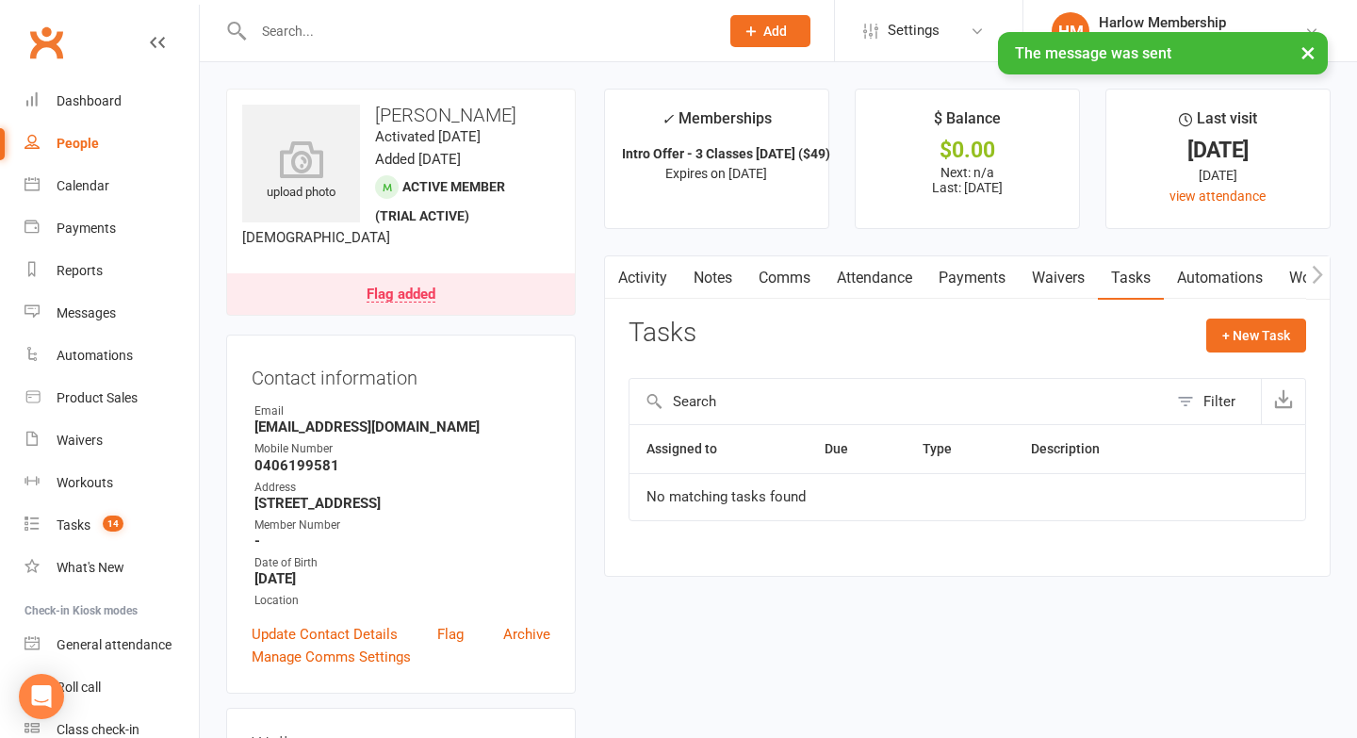
click at [638, 275] on link "Activity" at bounding box center [642, 277] width 75 height 43
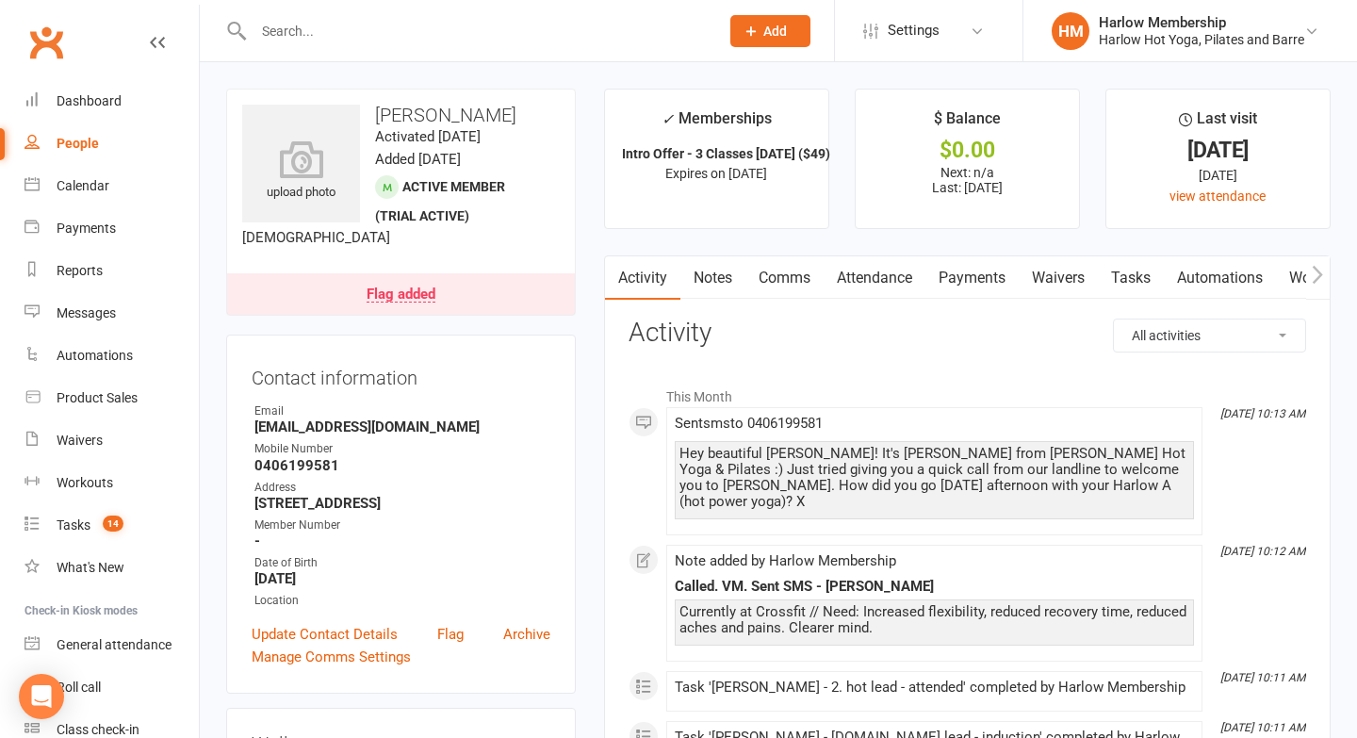
click at [1126, 289] on link "Tasks" at bounding box center [1131, 277] width 66 height 43
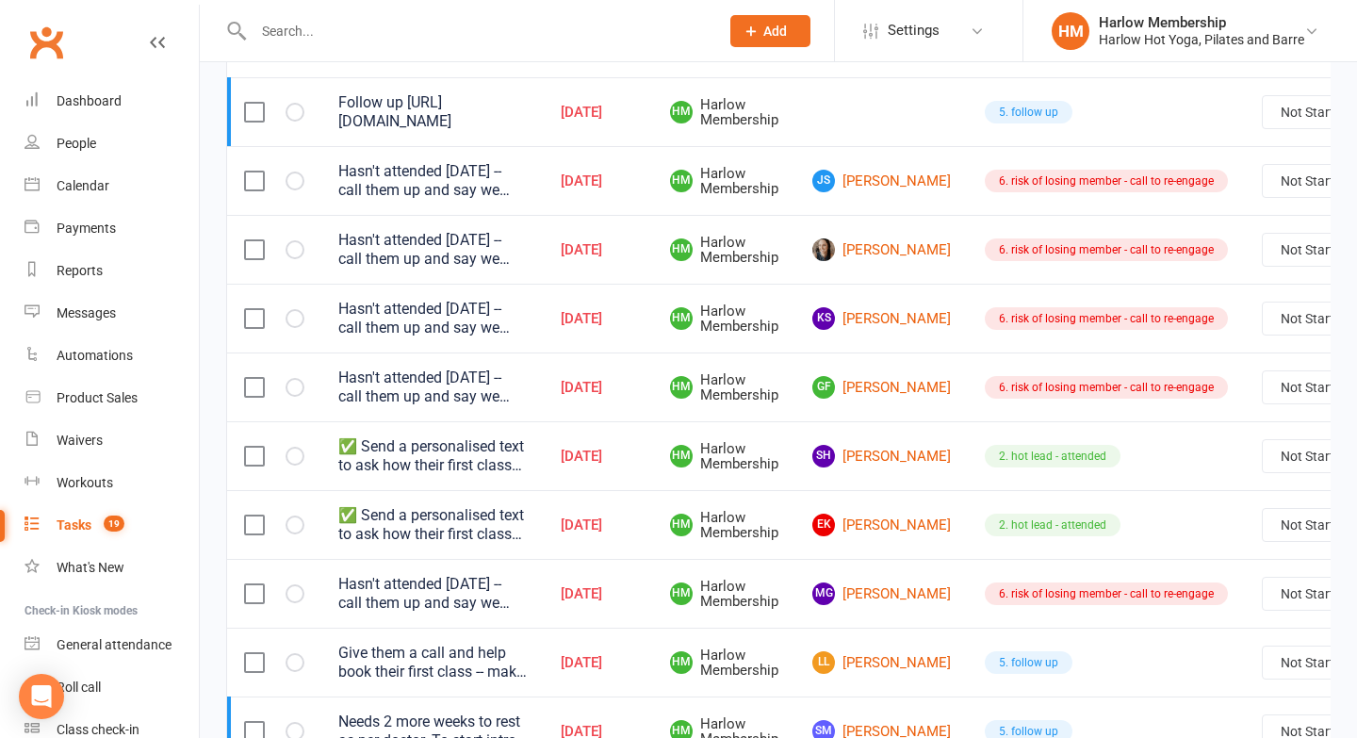
scroll to position [440, 0]
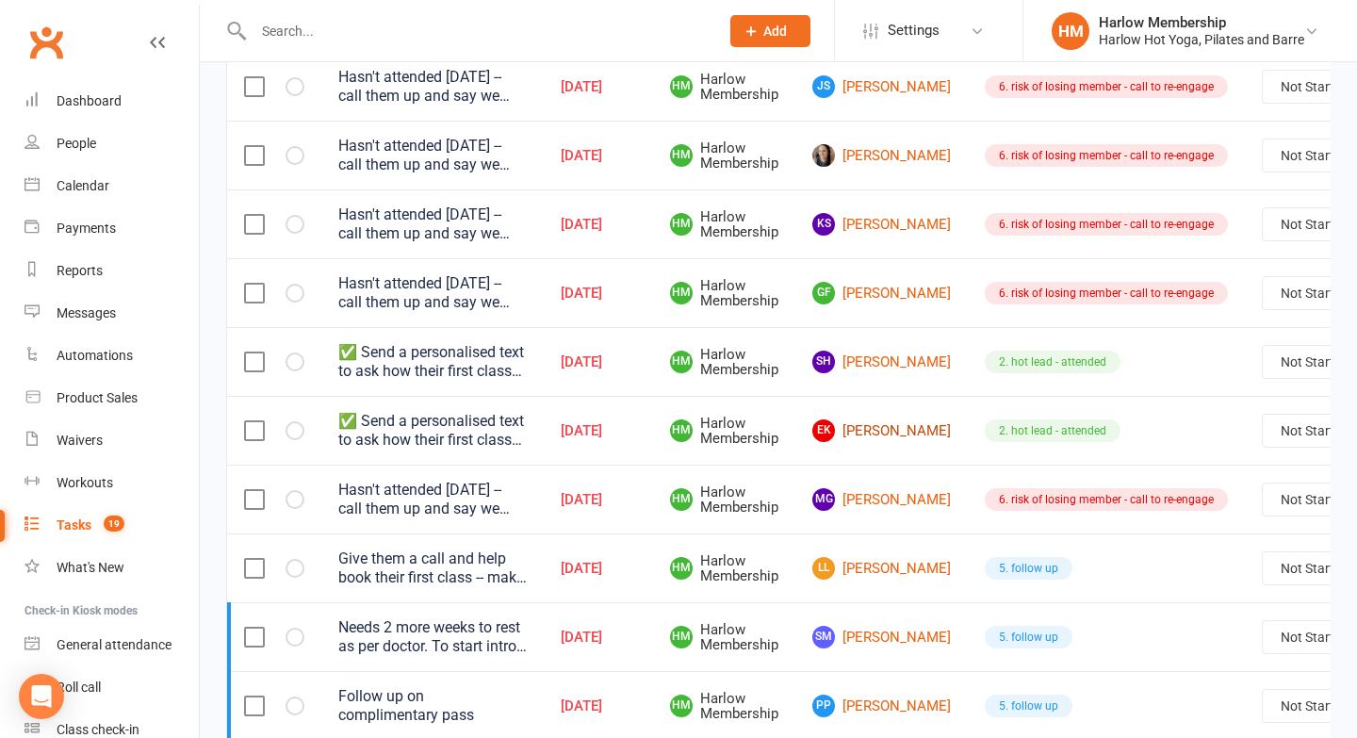
click at [856, 428] on link "EK [PERSON_NAME]" at bounding box center [881, 430] width 139 height 23
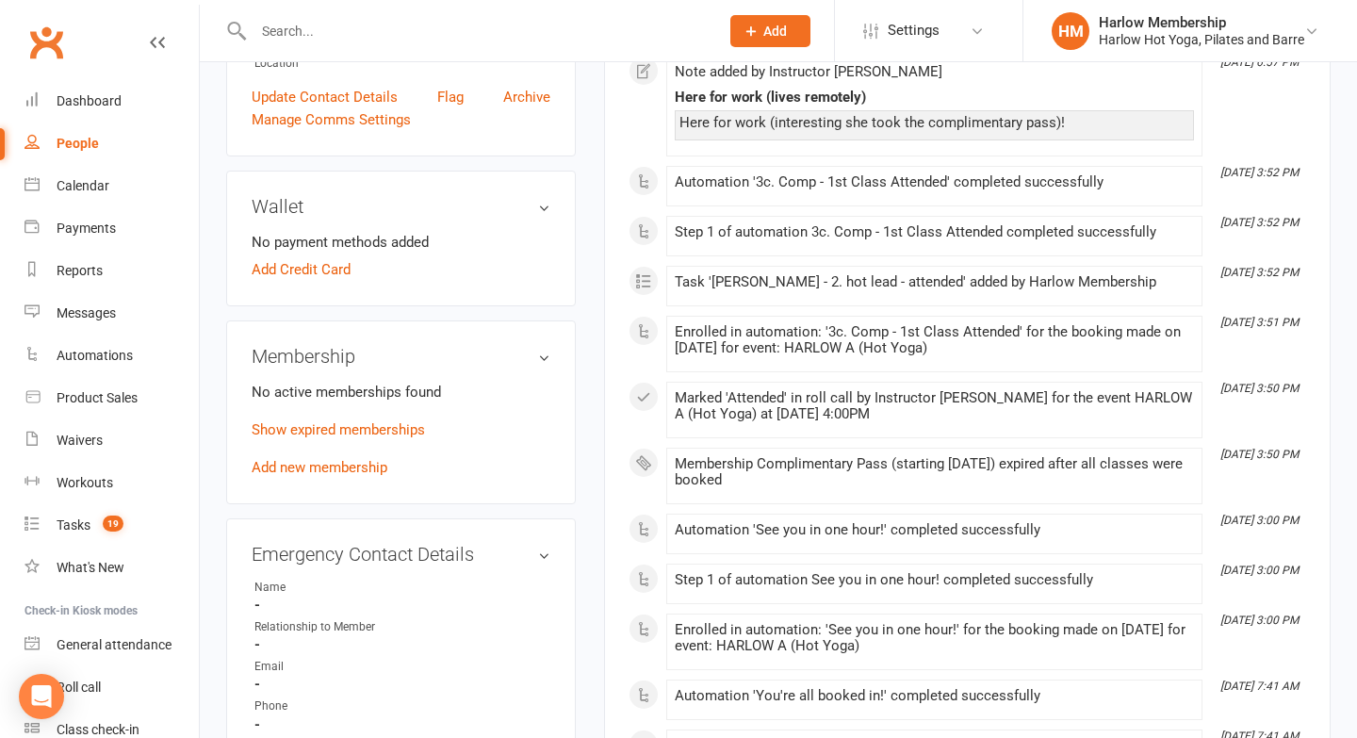
scroll to position [491, 0]
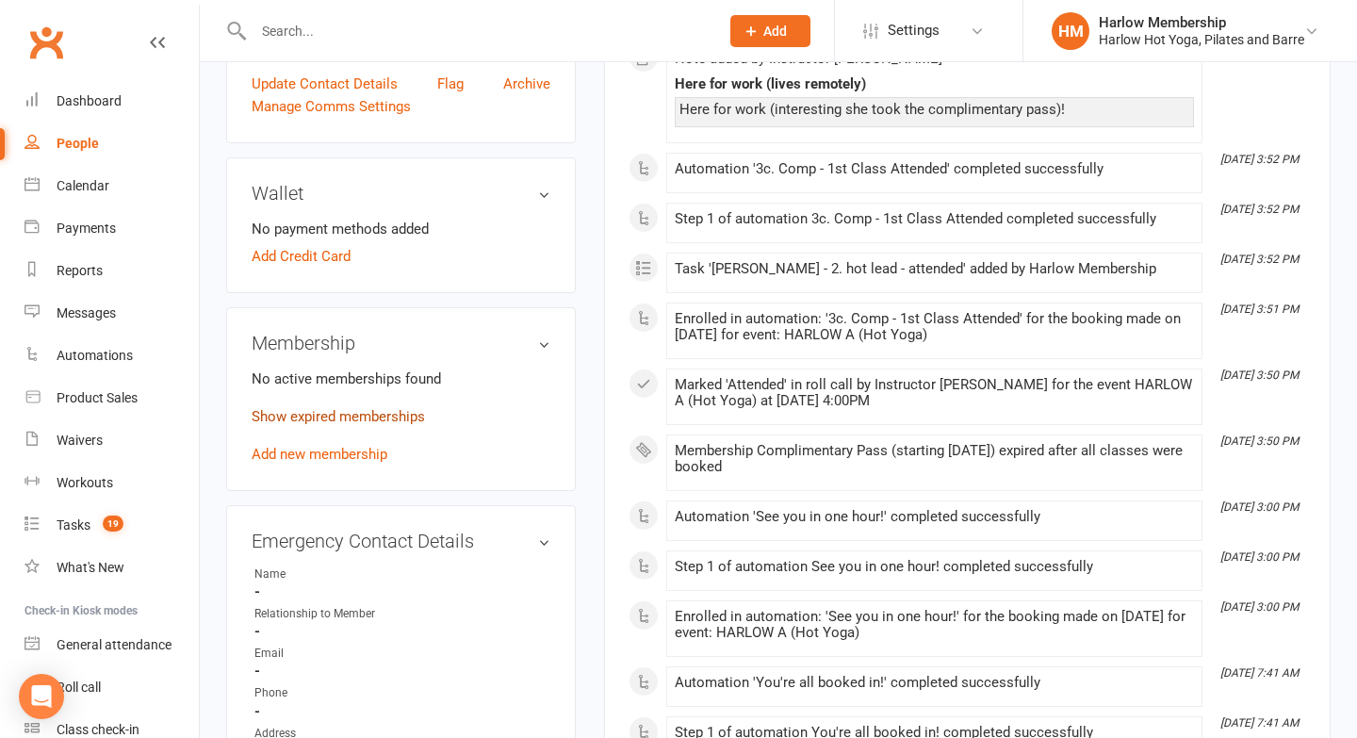
click at [384, 425] on link "Show expired memberships" at bounding box center [338, 416] width 173 height 17
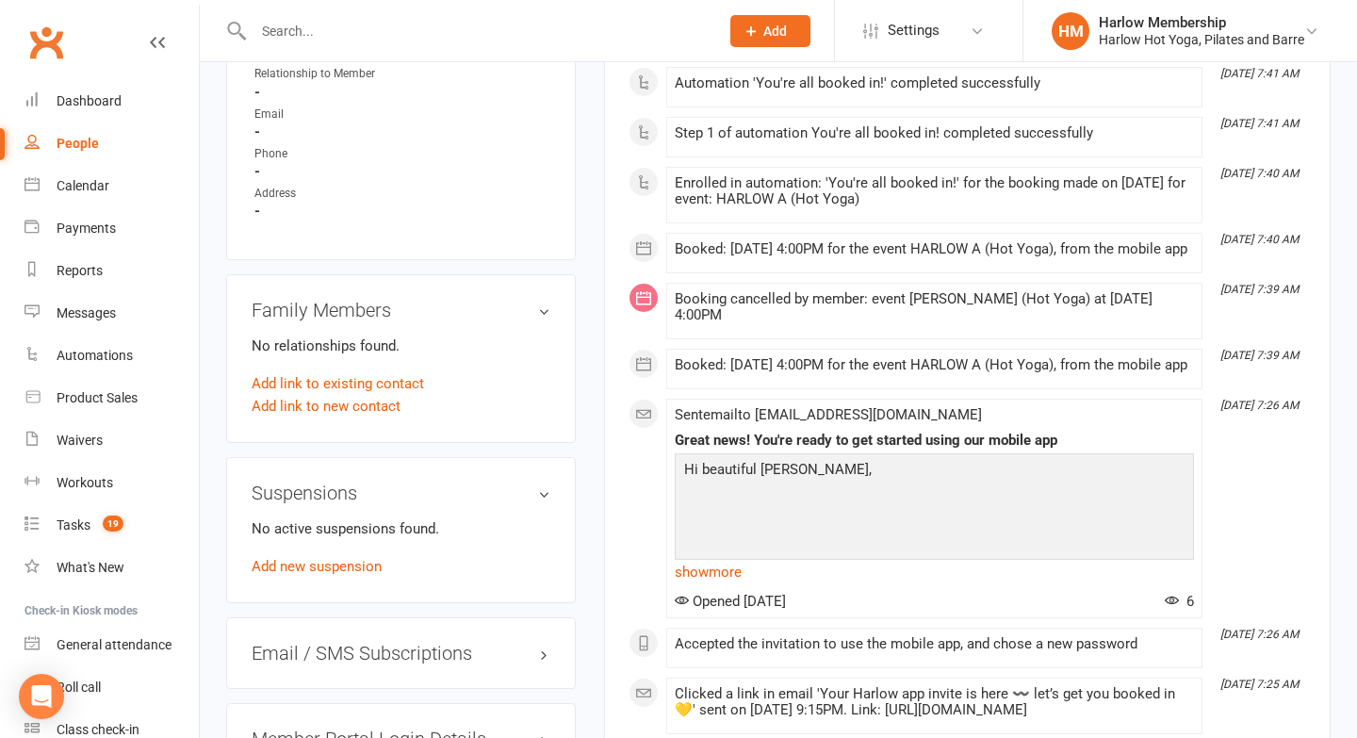
scroll to position [0, 0]
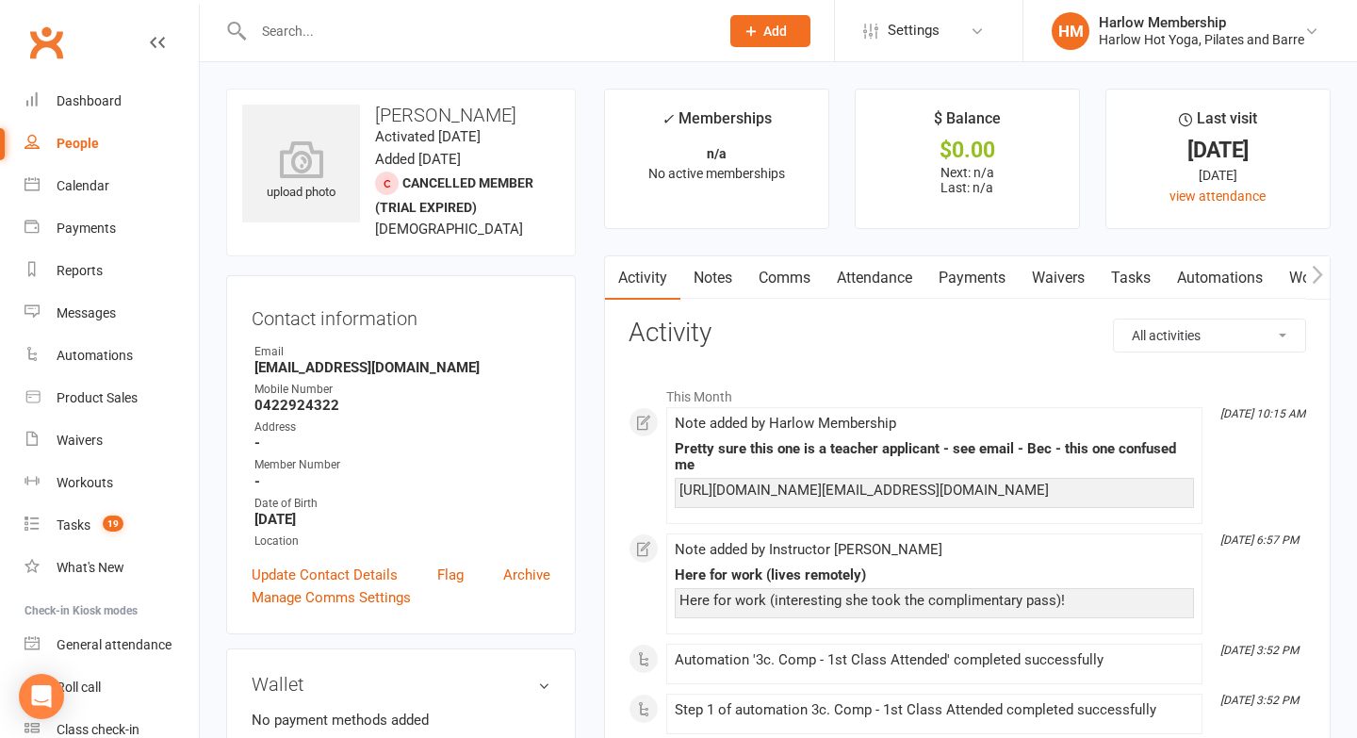
click at [976, 266] on link "Payments" at bounding box center [972, 277] width 93 height 43
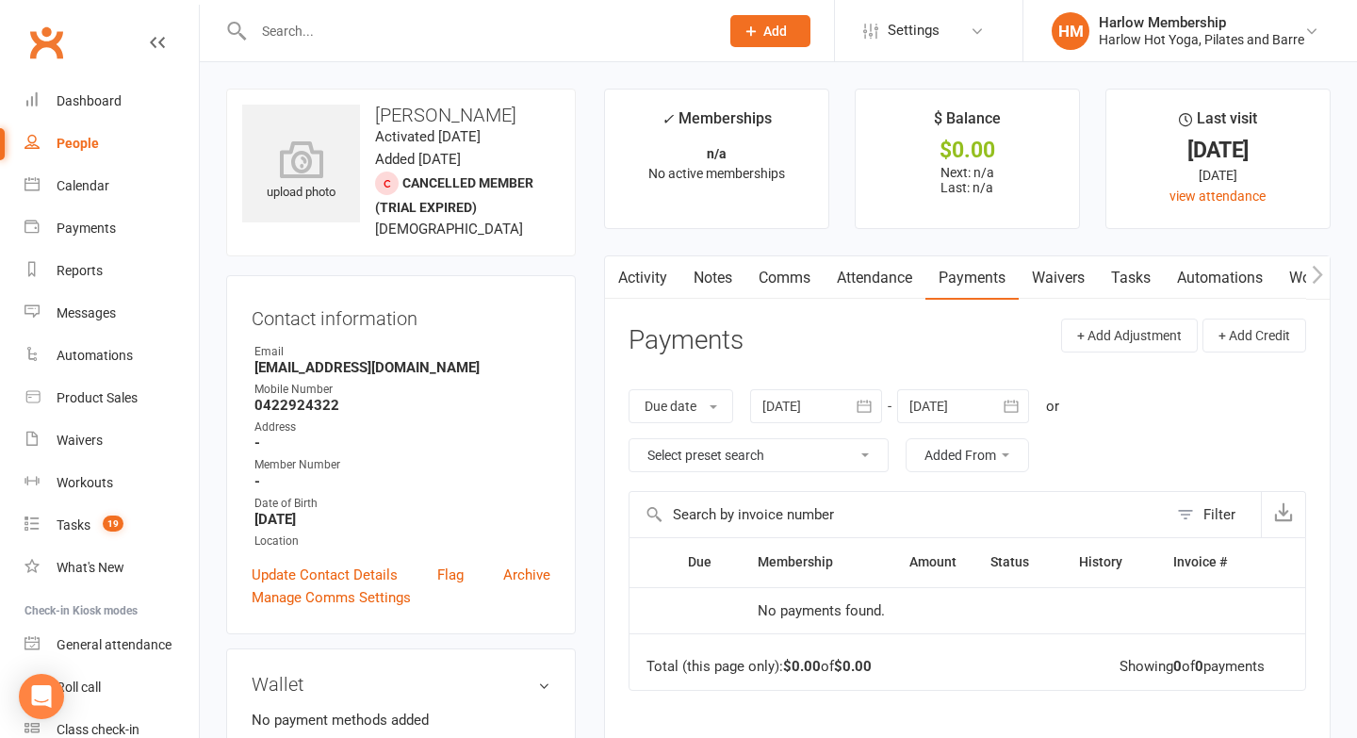
click at [1049, 269] on link "Waivers" at bounding box center [1058, 277] width 79 height 43
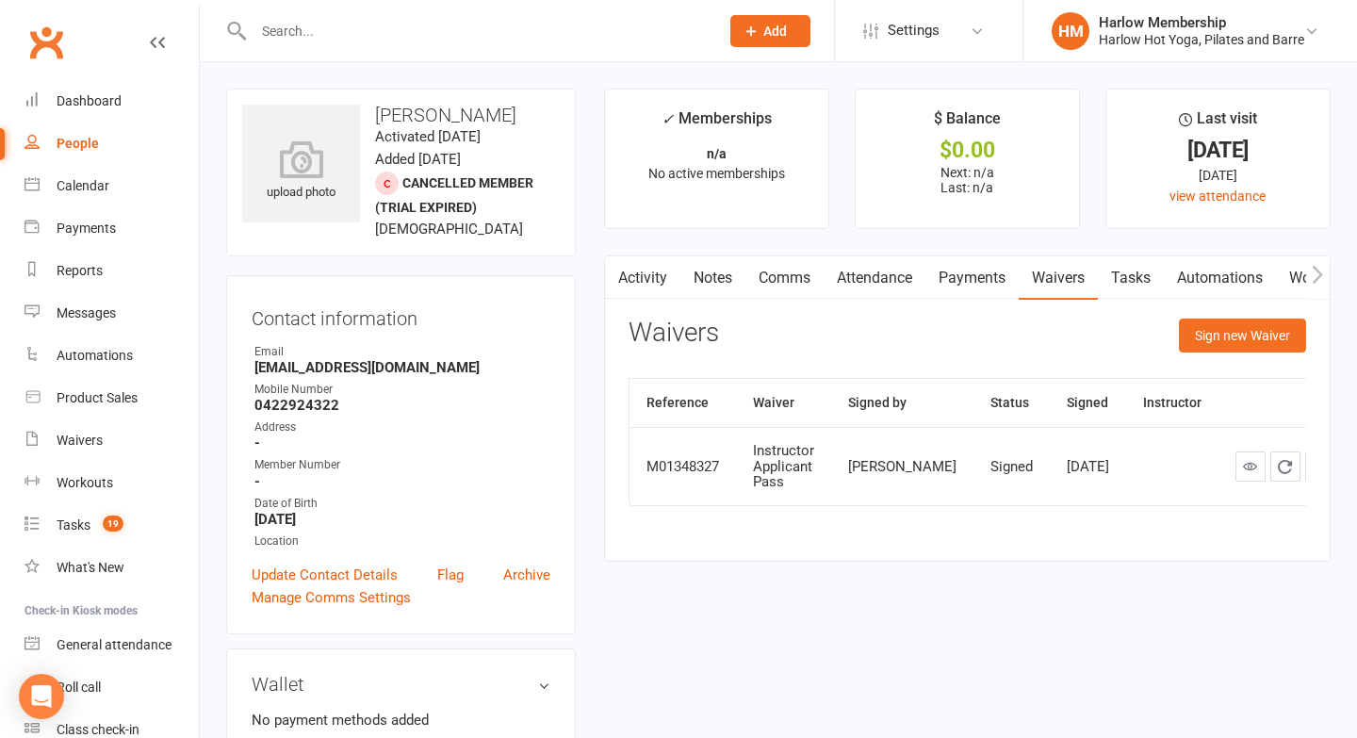
click at [725, 273] on link "Notes" at bounding box center [713, 277] width 65 height 43
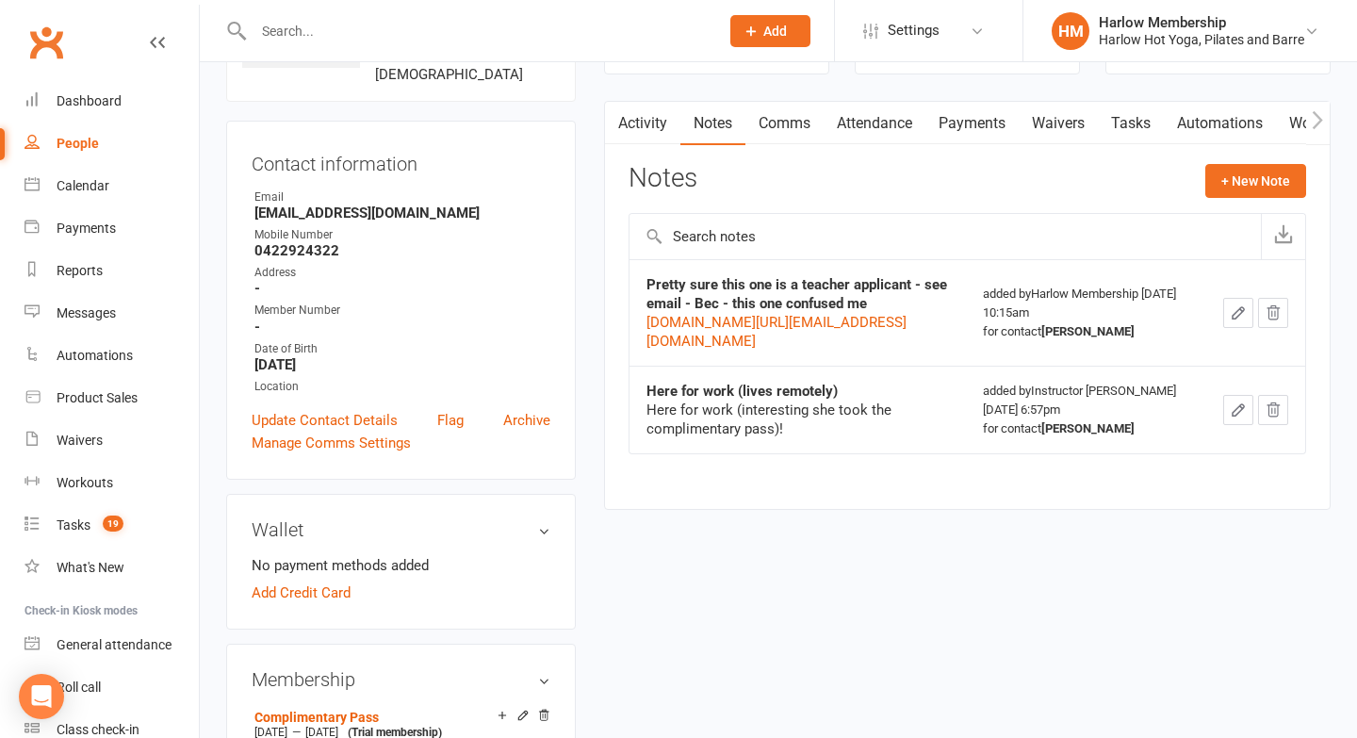
scroll to position [132, 0]
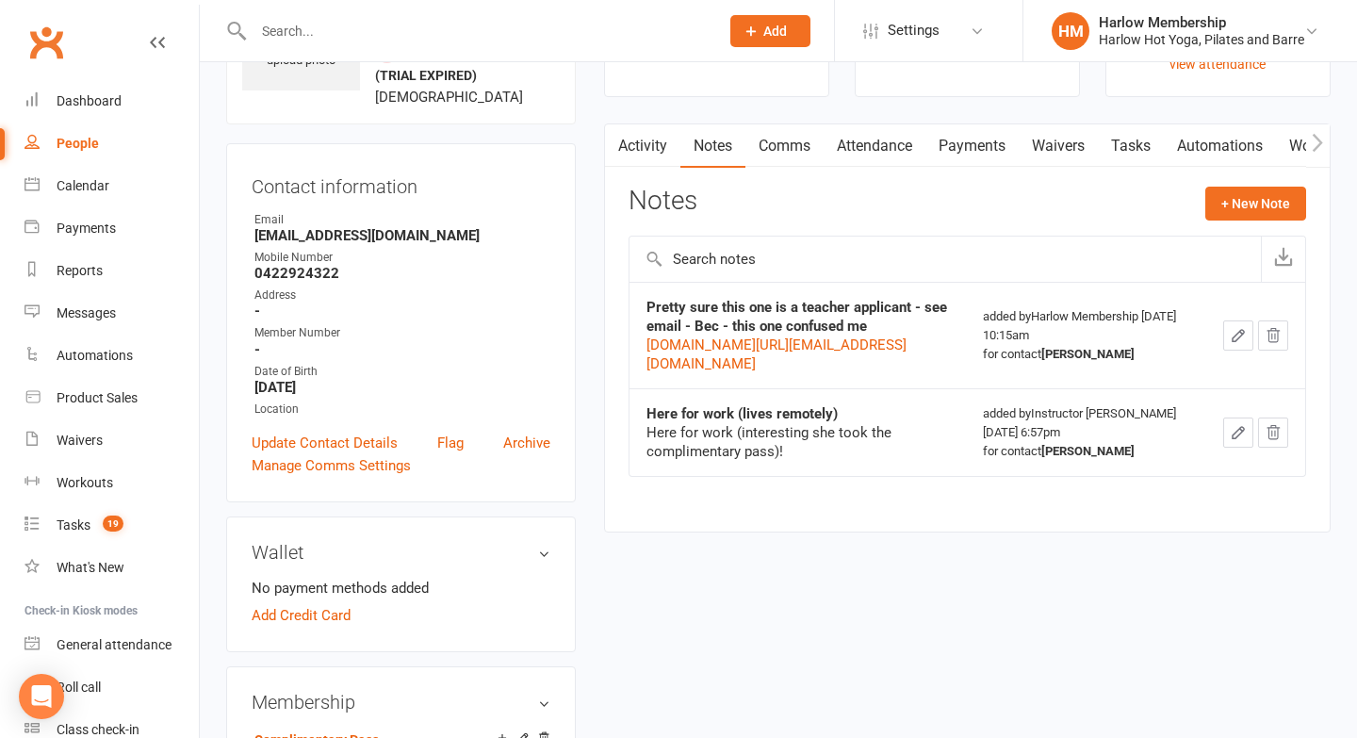
click at [1146, 152] on link "Tasks" at bounding box center [1131, 145] width 66 height 43
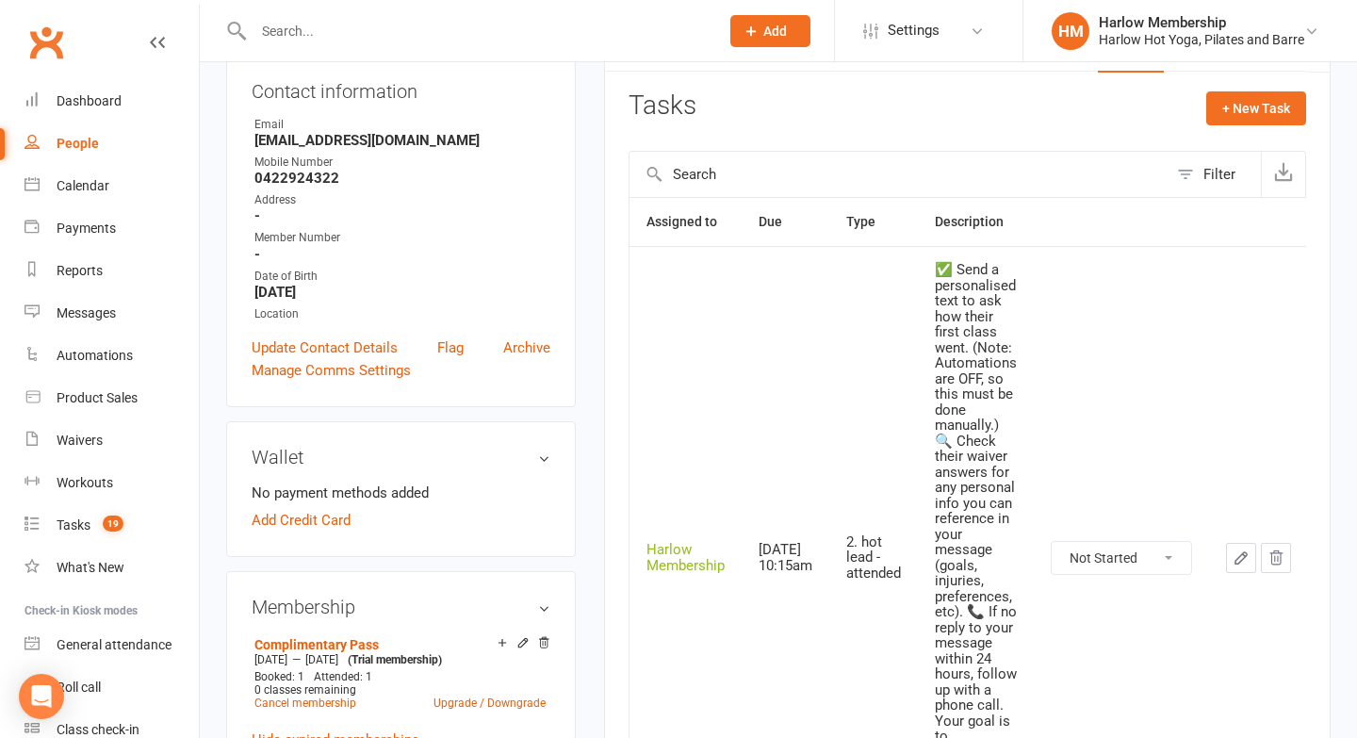
scroll to position [241, 0]
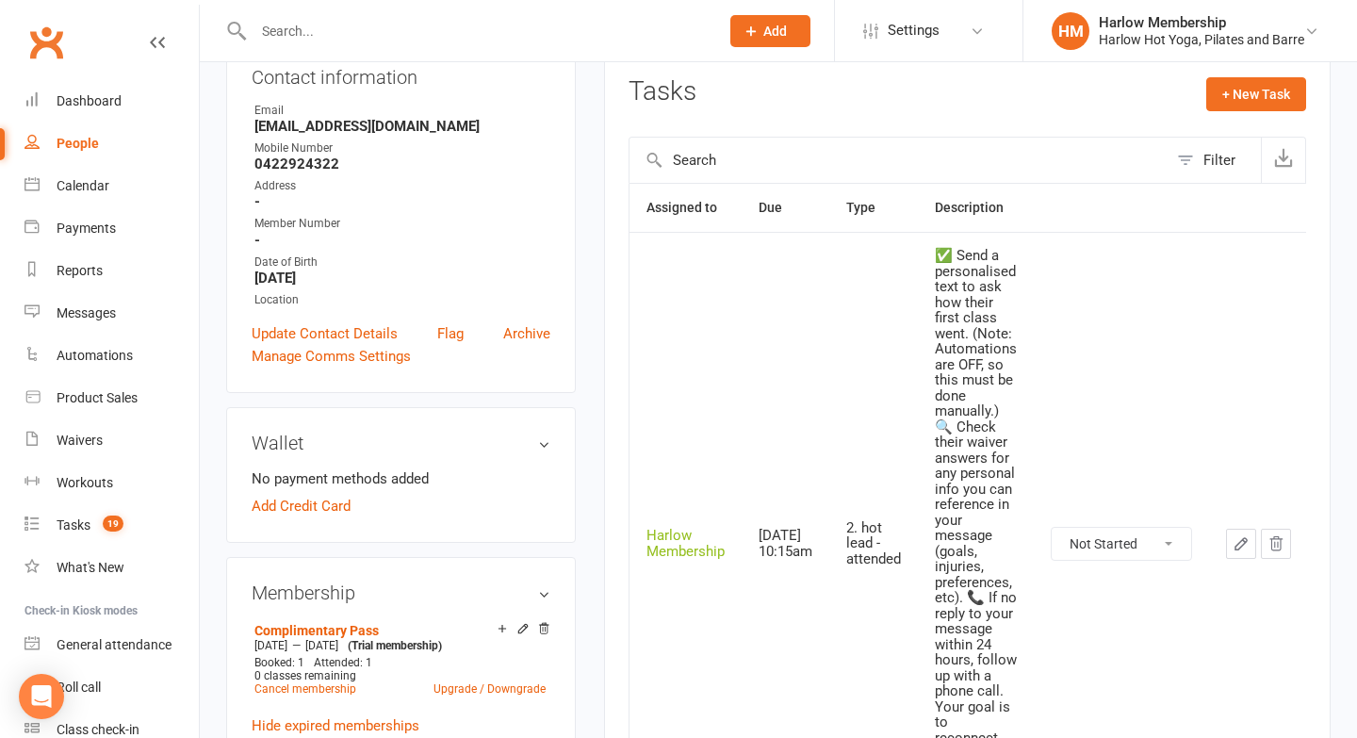
click at [1088, 555] on select "Not Started In Progress Waiting Complete" at bounding box center [1121, 544] width 139 height 32
select select "unstarted"
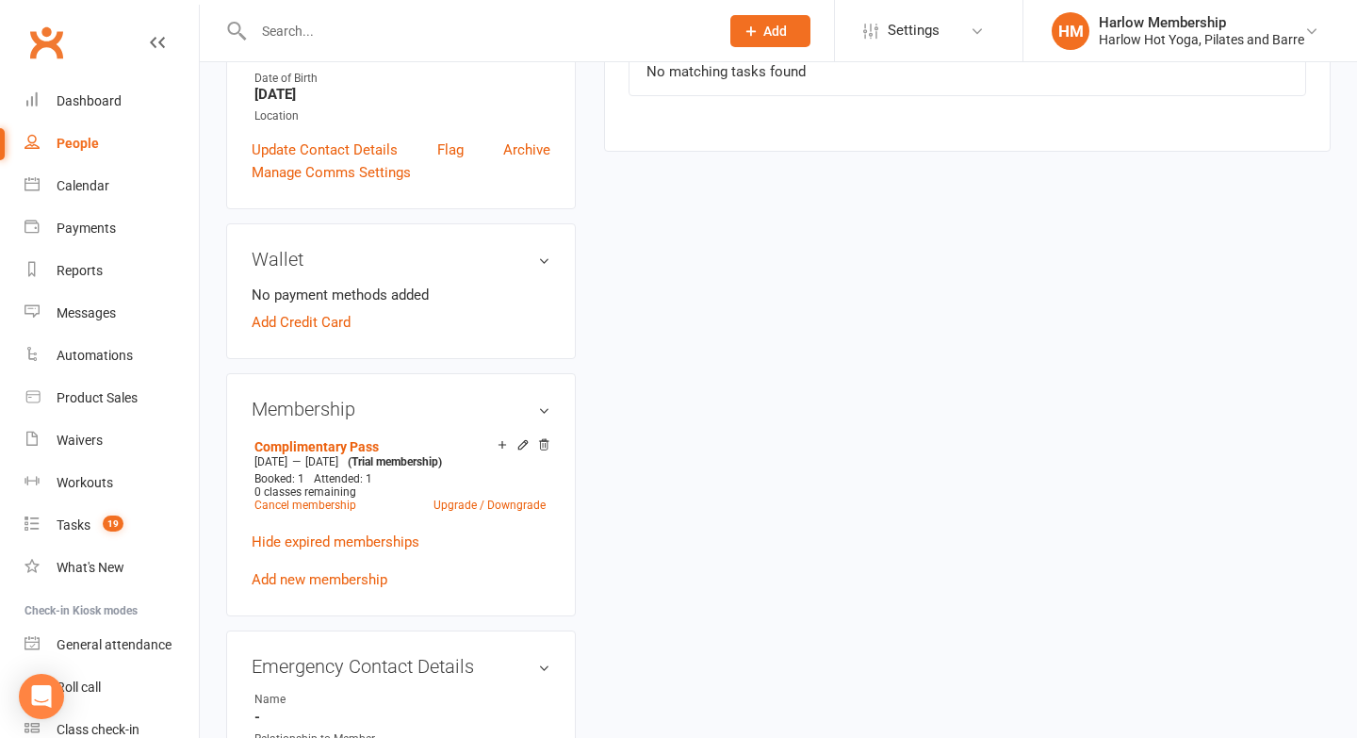
scroll to position [0, 0]
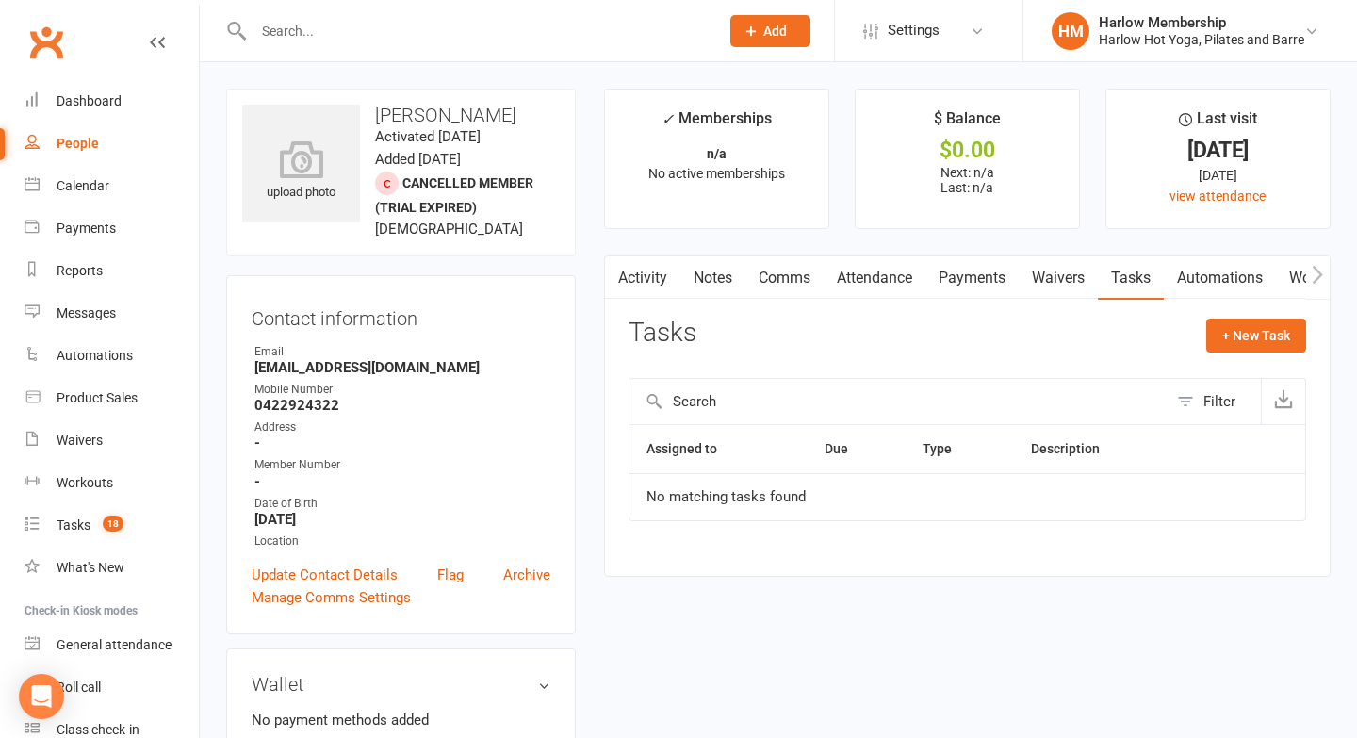
click at [697, 279] on link "Notes" at bounding box center [713, 277] width 65 height 43
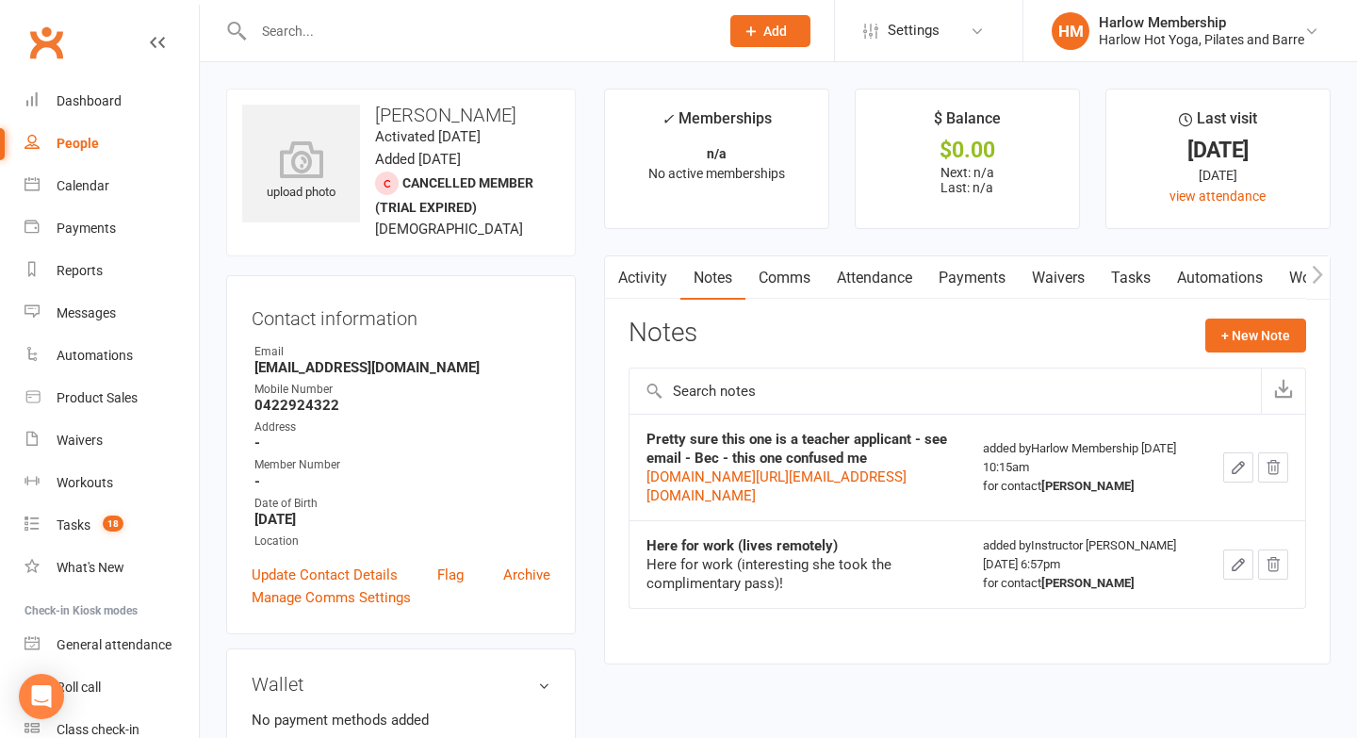
click at [662, 278] on link "Activity" at bounding box center [642, 277] width 75 height 43
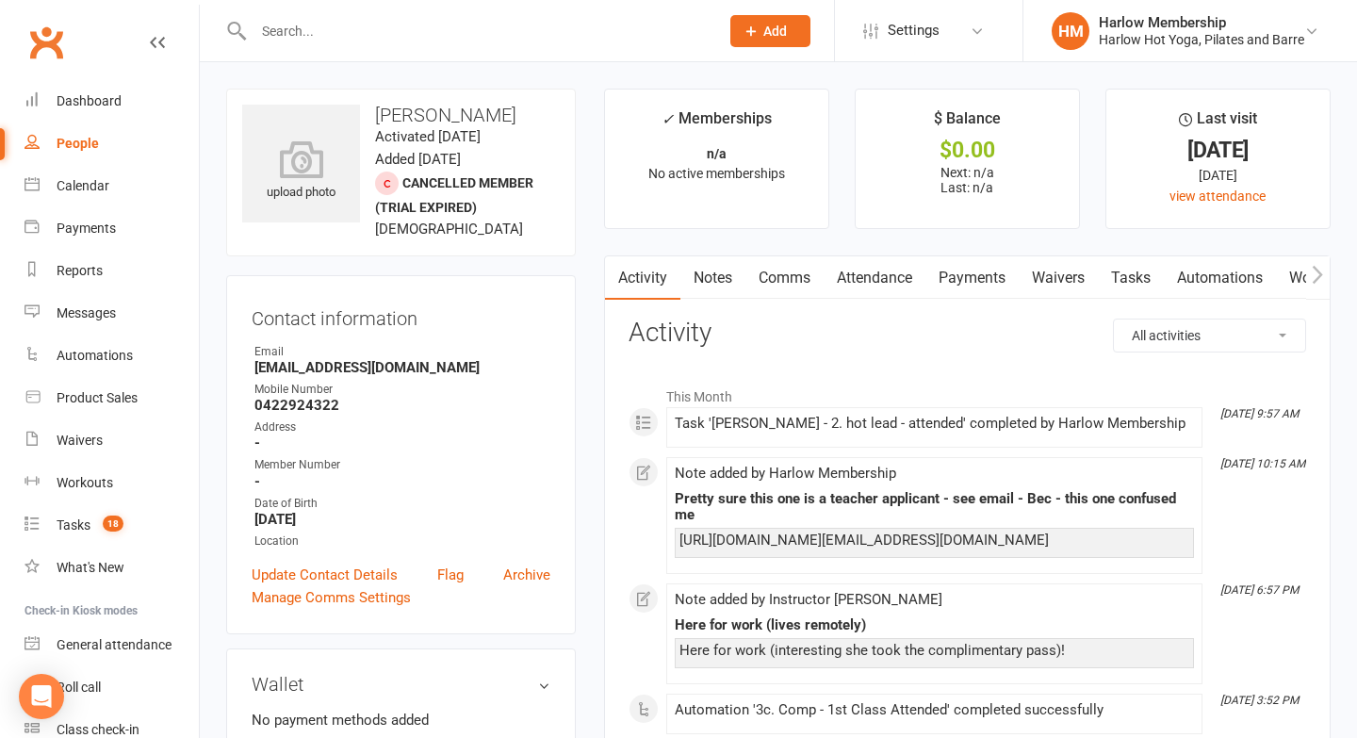
click at [712, 276] on link "Notes" at bounding box center [713, 277] width 65 height 43
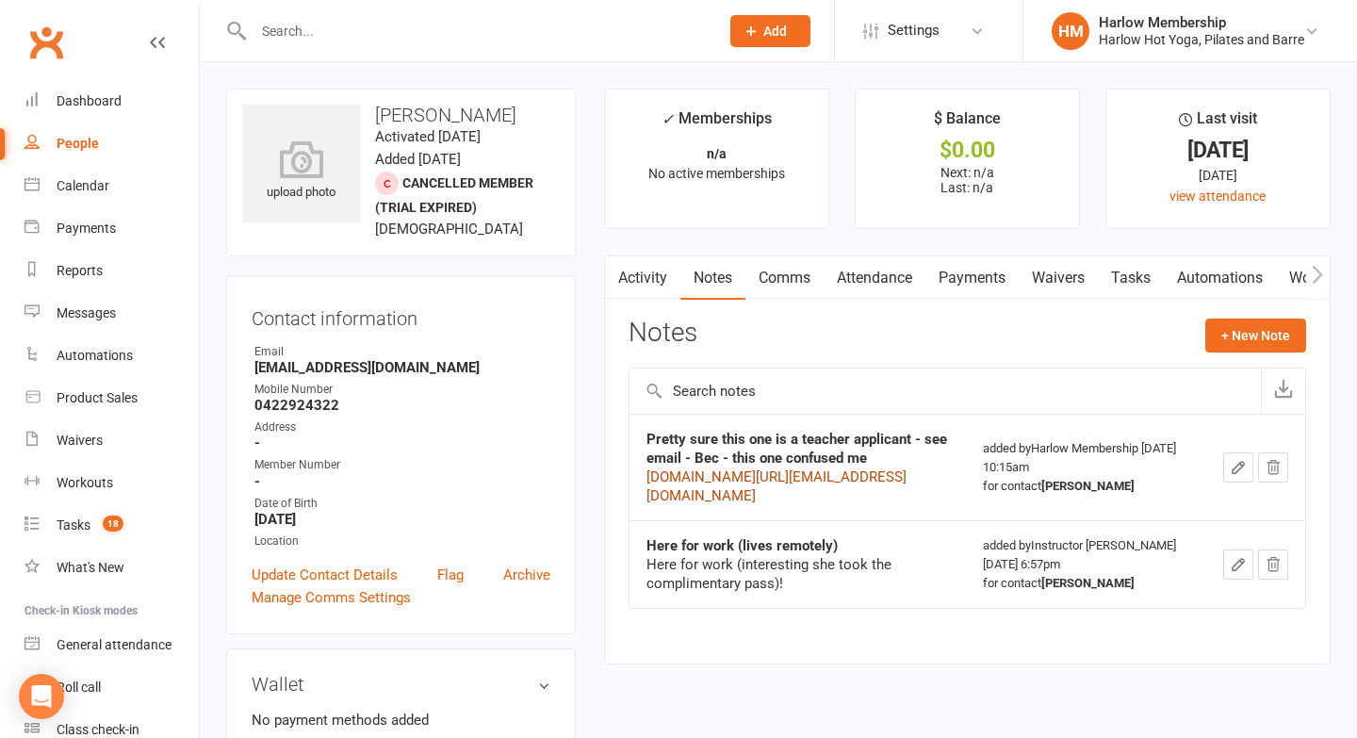
scroll to position [121, 0]
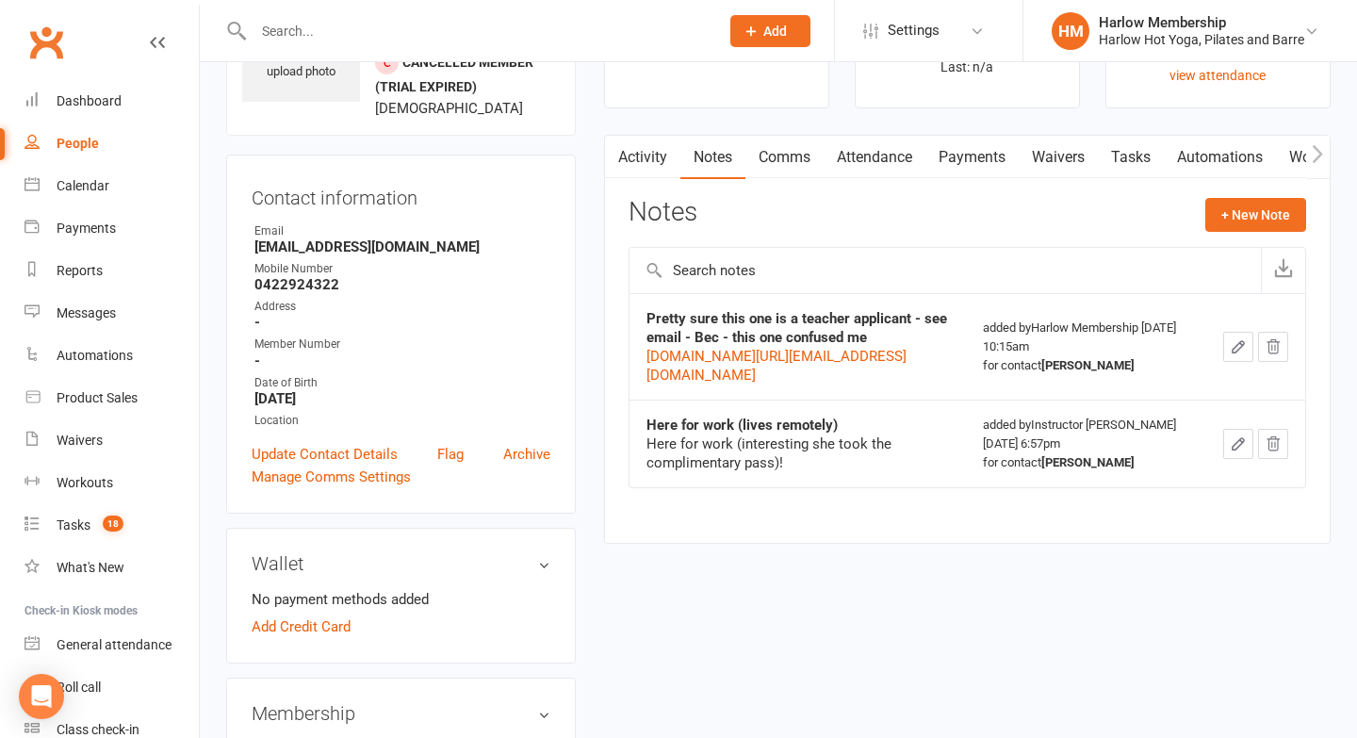
click at [1247, 452] on icon "button" at bounding box center [1238, 443] width 17 height 17
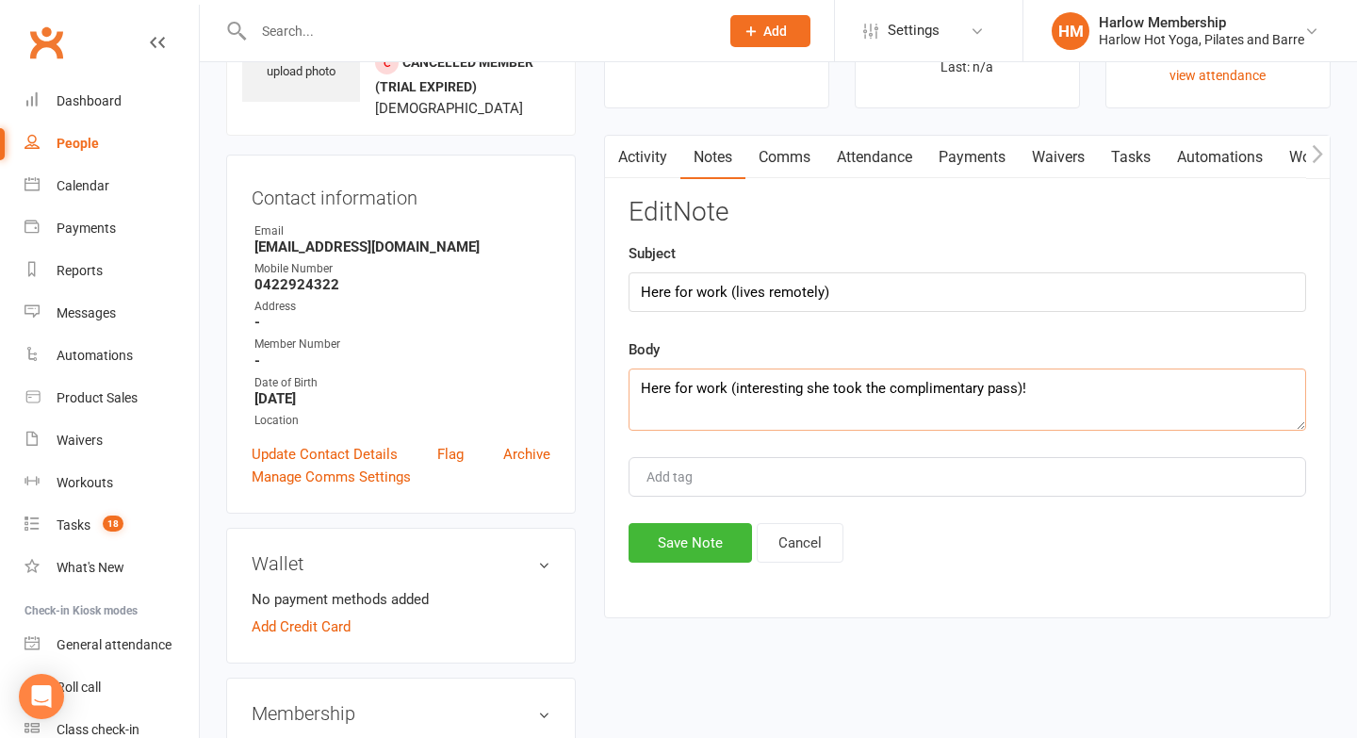
click at [1051, 391] on textarea "Here for work (interesting she took the complimentary pass)!" at bounding box center [968, 400] width 678 height 62
drag, startPoint x: 1051, startPoint y: 391, endPoint x: 726, endPoint y: 389, distance: 325.2
click at [726, 389] on textarea "Here for work (interesting she took the complimentary pass)!" at bounding box center [968, 400] width 678 height 62
drag, startPoint x: 763, startPoint y: 418, endPoint x: 627, endPoint y: 391, distance: 138.5
click at [627, 391] on div "Activity Notes Comms Attendance Payments Waivers Tasks Automations Workouts Mob…" at bounding box center [967, 377] width 727 height 484
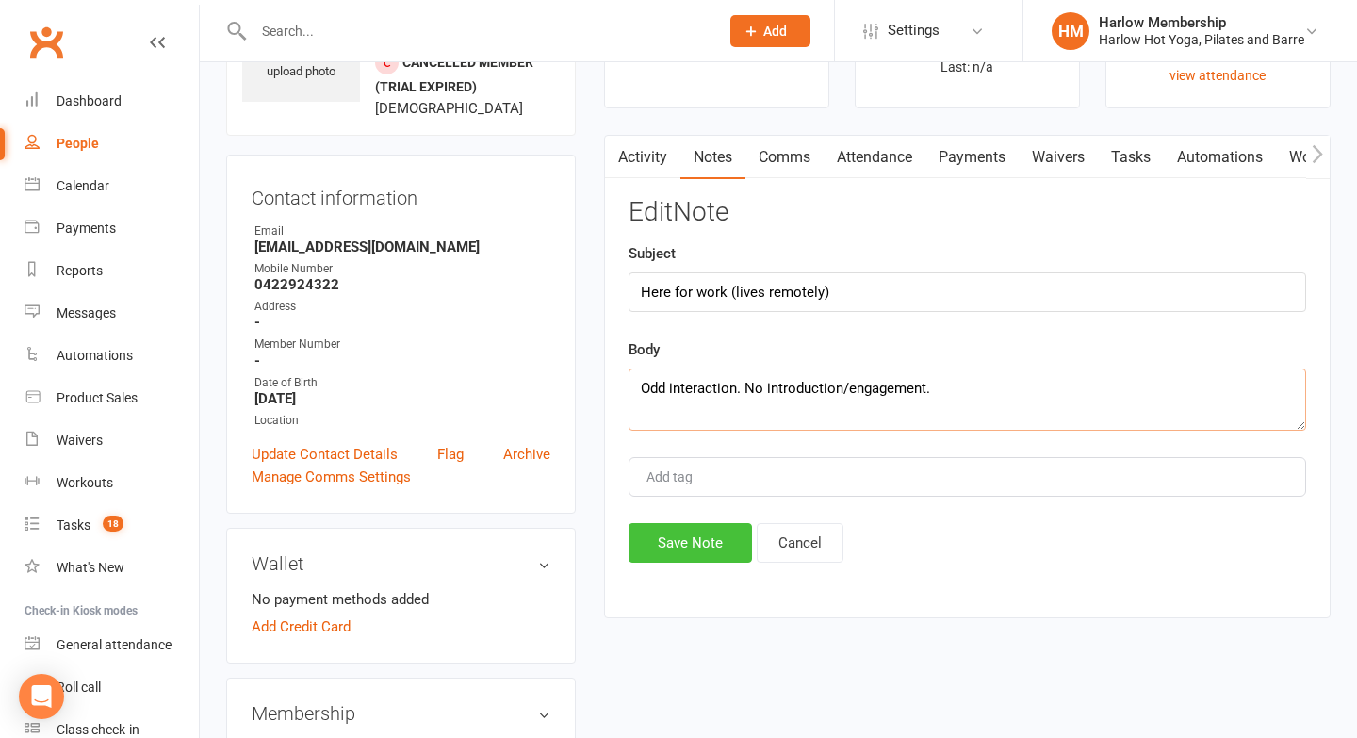
type textarea "Odd interaction. No introduction/engagement."
click at [700, 529] on button "Save Note" at bounding box center [690, 543] width 123 height 40
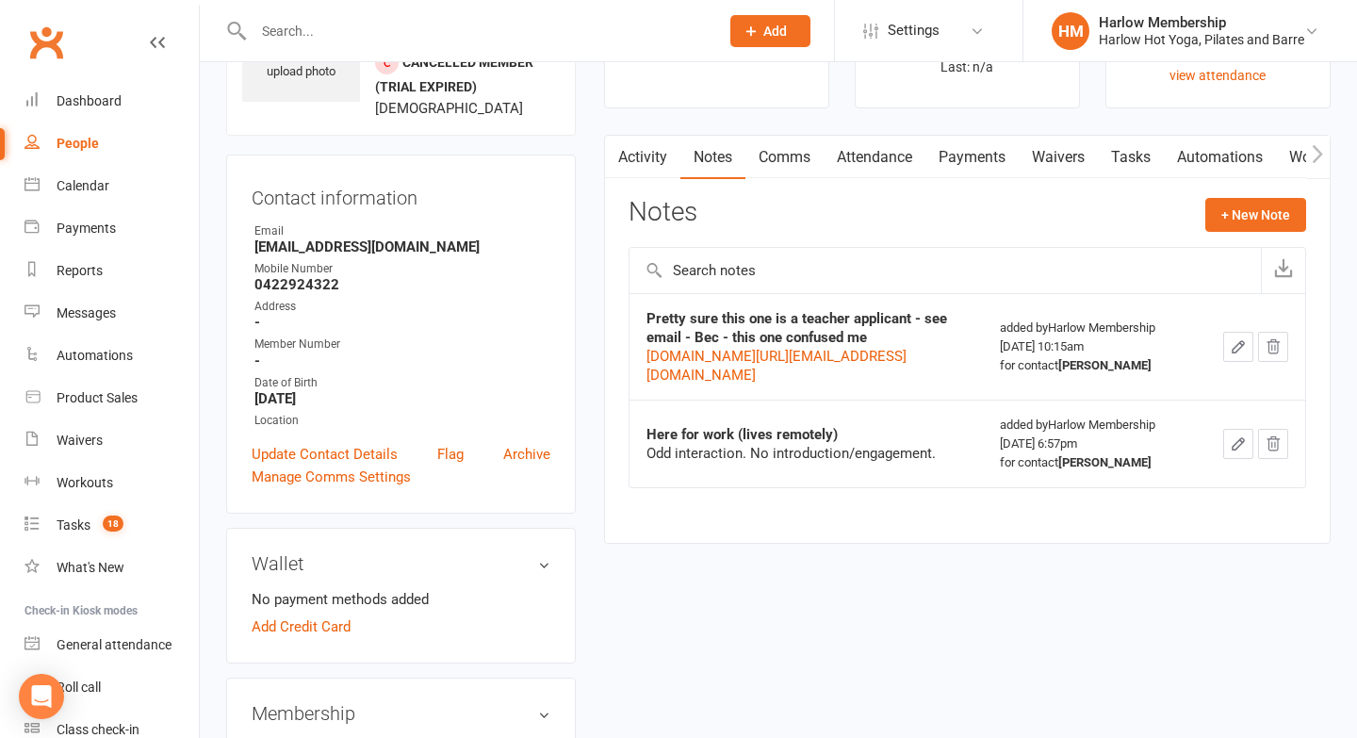
drag, startPoint x: 850, startPoint y: 415, endPoint x: 629, endPoint y: 401, distance: 222.0
click at [630, 400] on td "Pretty sure this one is a teacher applicant - see email - Bec - this one confus…" at bounding box center [807, 346] width 354 height 107
copy link "[DOMAIN_NAME][URL][EMAIL_ADDRESS][DOMAIN_NAME]"
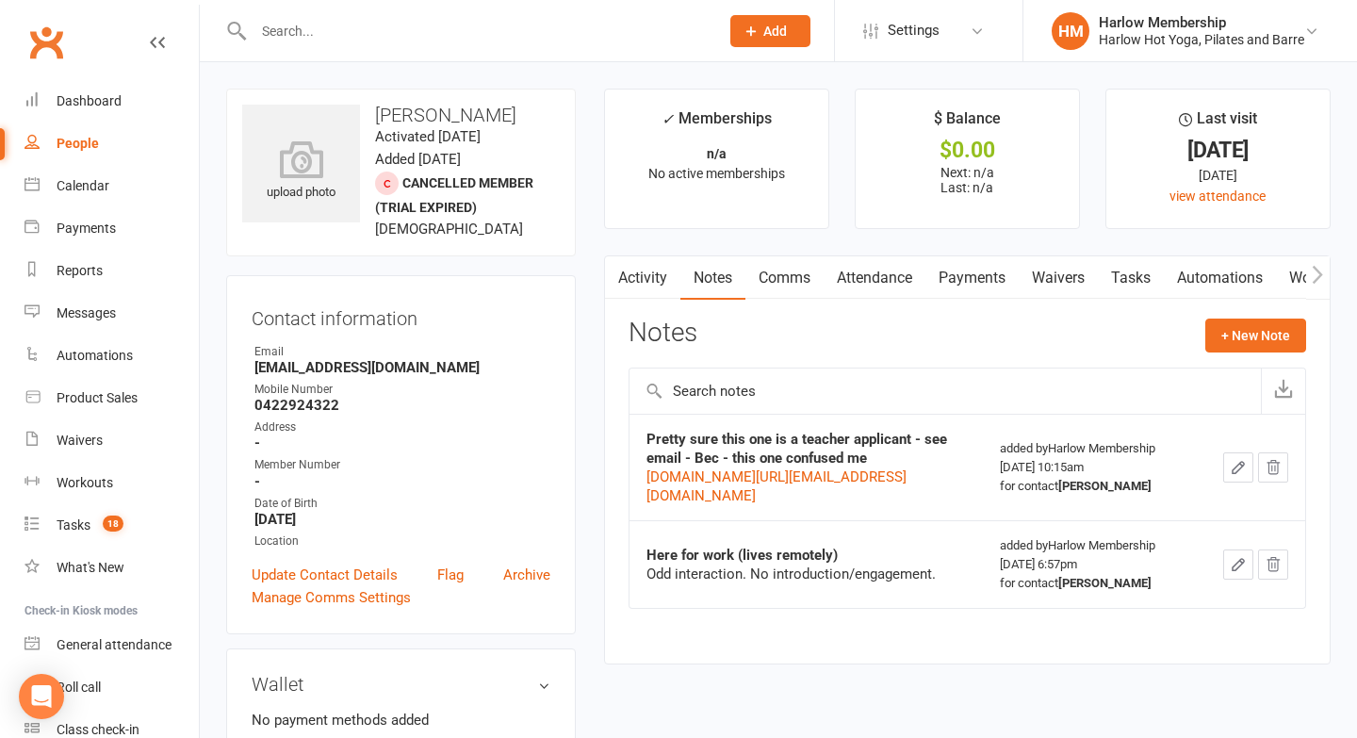
scroll to position [33, 0]
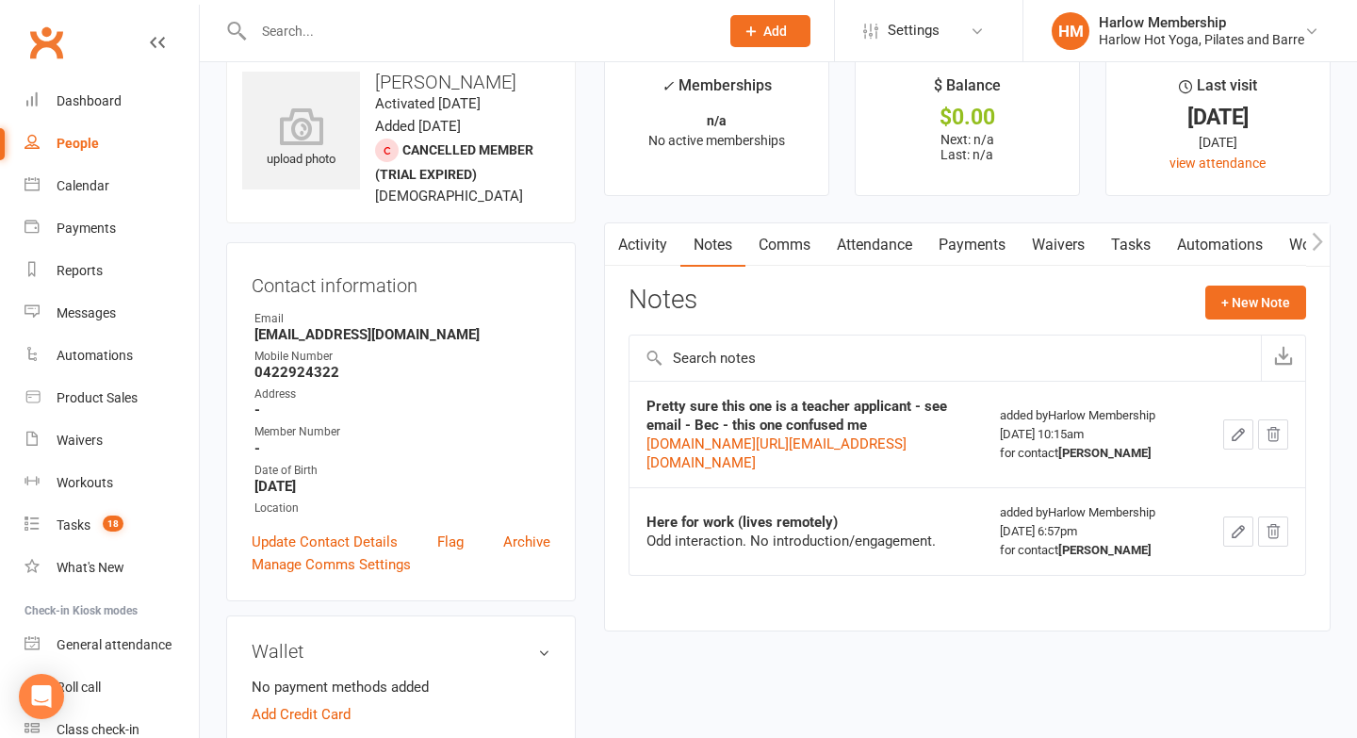
click at [1247, 540] on icon "button" at bounding box center [1238, 531] width 17 height 17
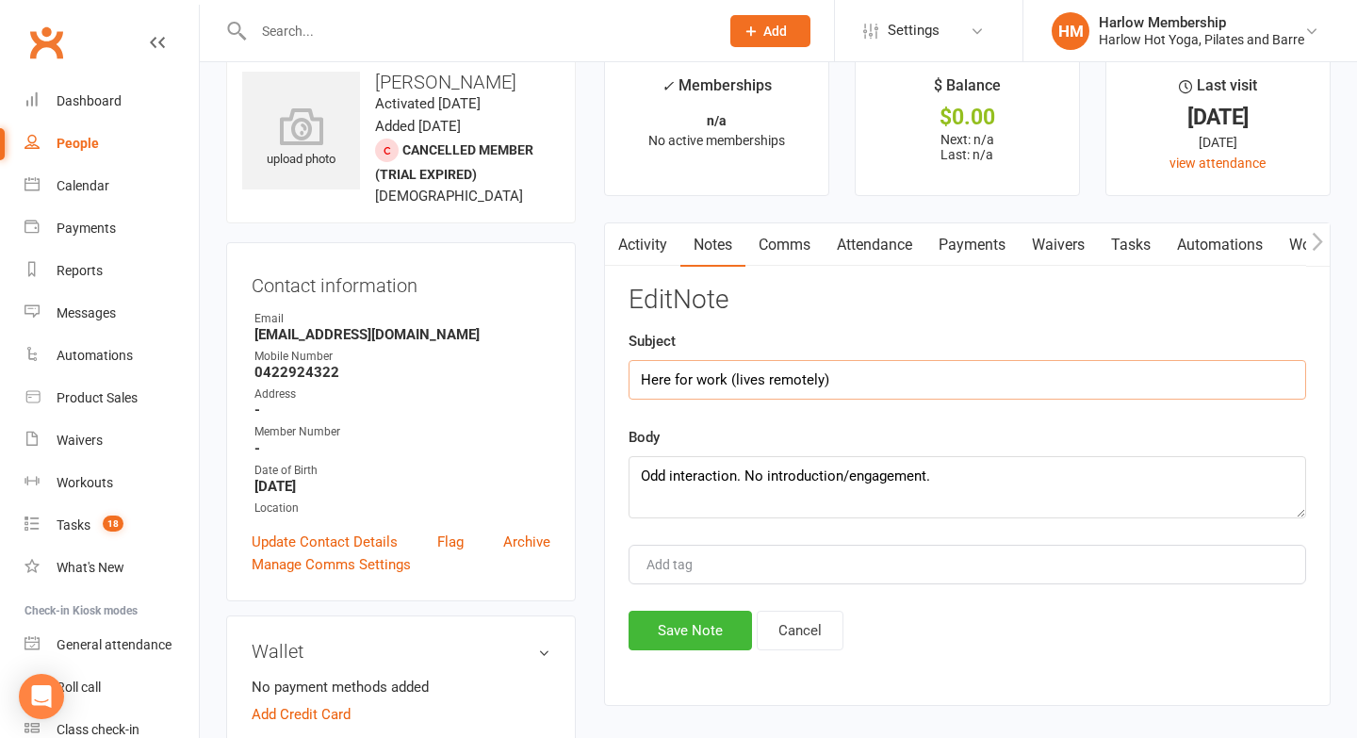
click at [822, 385] on input "Here for work (lives remotely)" at bounding box center [968, 380] width 678 height 40
click at [814, 376] on input "Here for work (lives remotely she says)" at bounding box center [968, 380] width 678 height 40
drag, startPoint x: 821, startPoint y: 376, endPoint x: 733, endPoint y: 371, distance: 87.8
click at [733, 371] on input "Here for work (lives remotely she says)" at bounding box center [968, 380] width 678 height 40
type input "Here for work (doesn't live locally she says)"
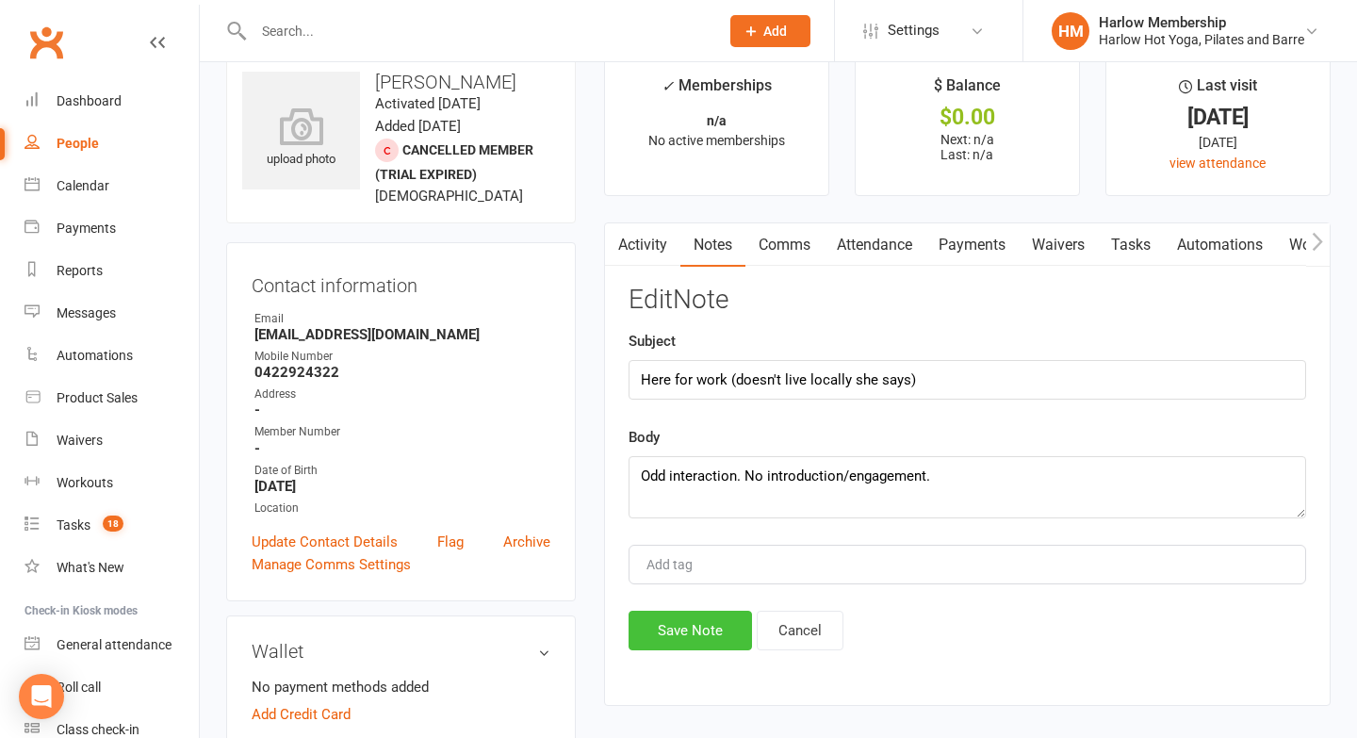
click at [646, 643] on button "Save Note" at bounding box center [690, 631] width 123 height 40
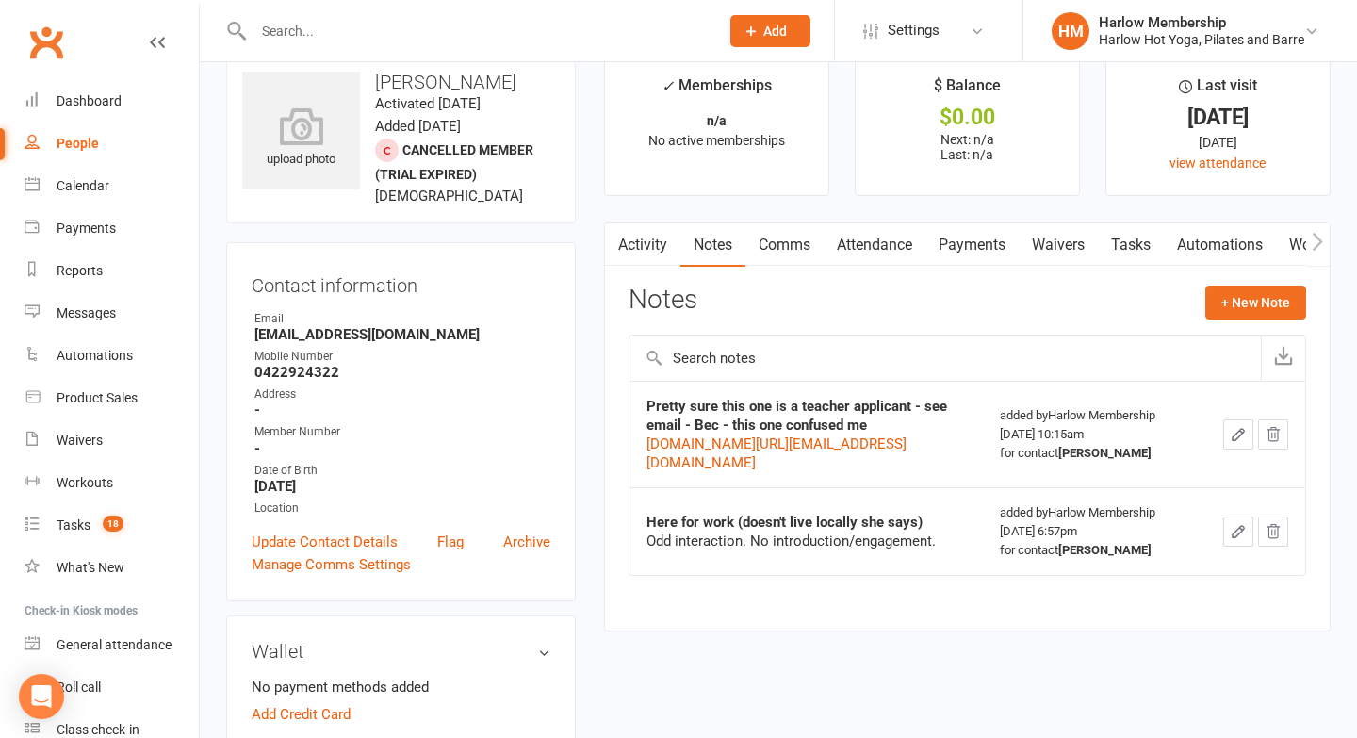
click at [1119, 262] on link "Tasks" at bounding box center [1131, 244] width 66 height 43
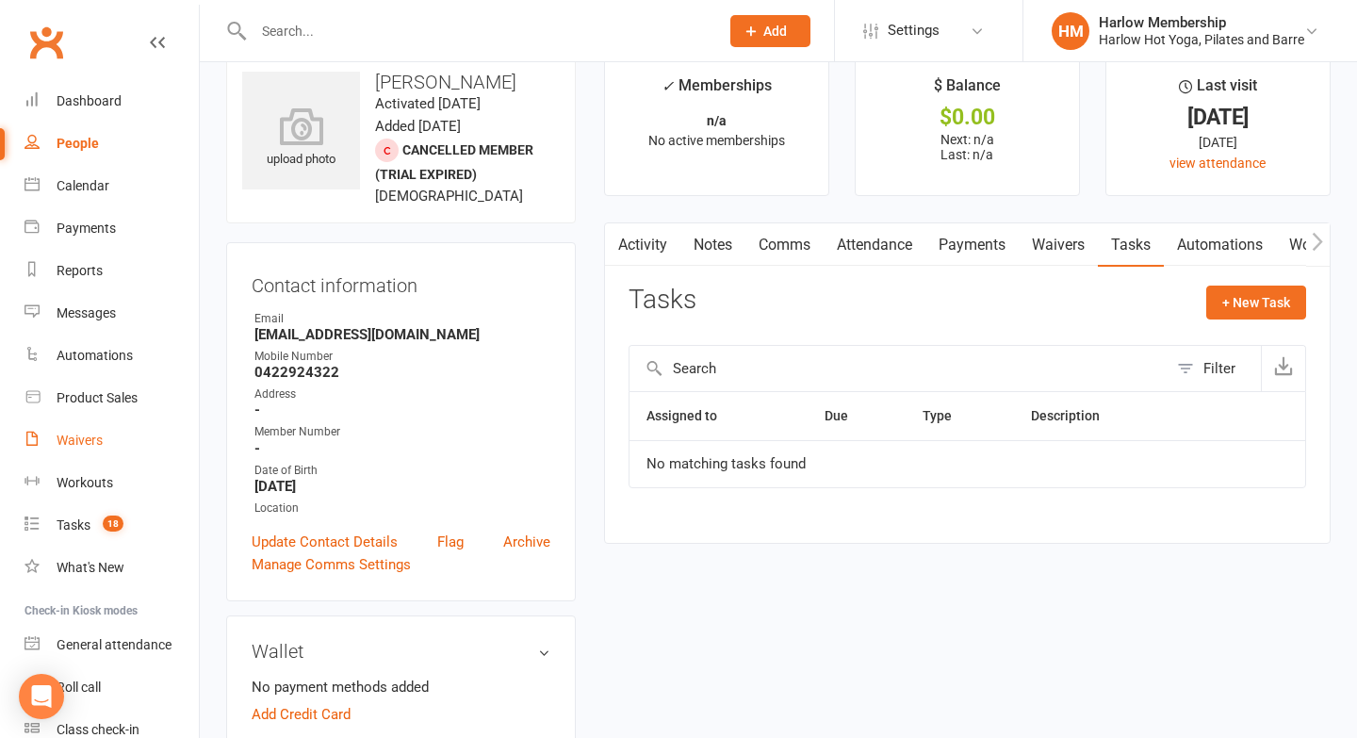
click at [85, 433] on div "Waivers" at bounding box center [80, 440] width 46 height 15
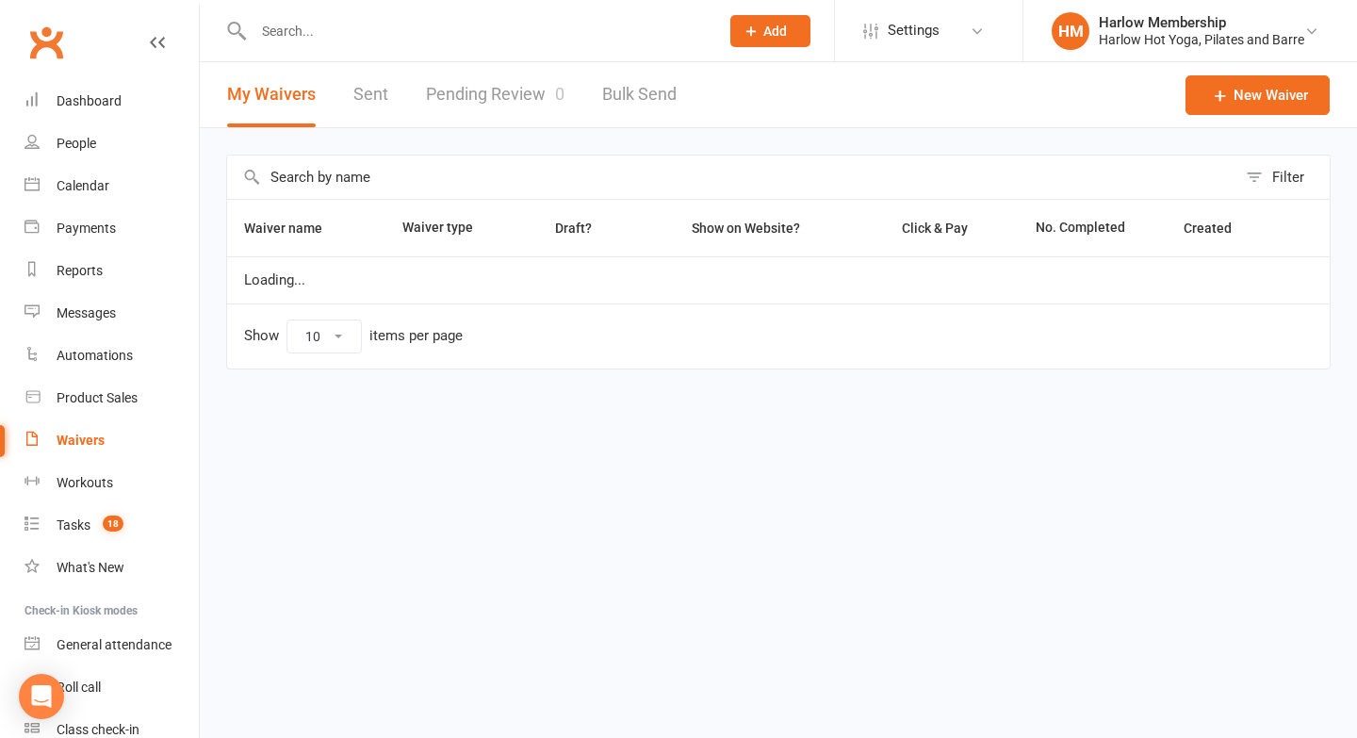
select select "100"
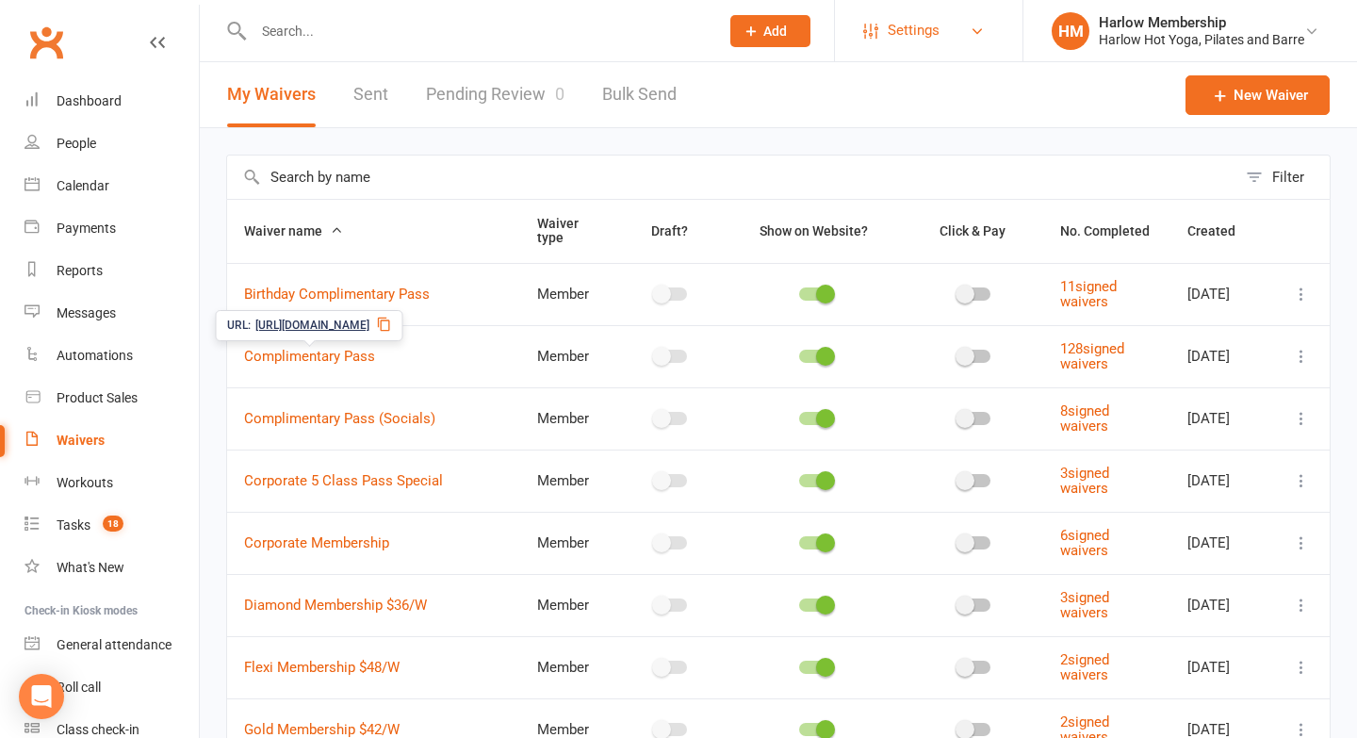
click at [894, 43] on span "Settings" at bounding box center [914, 30] width 52 height 42
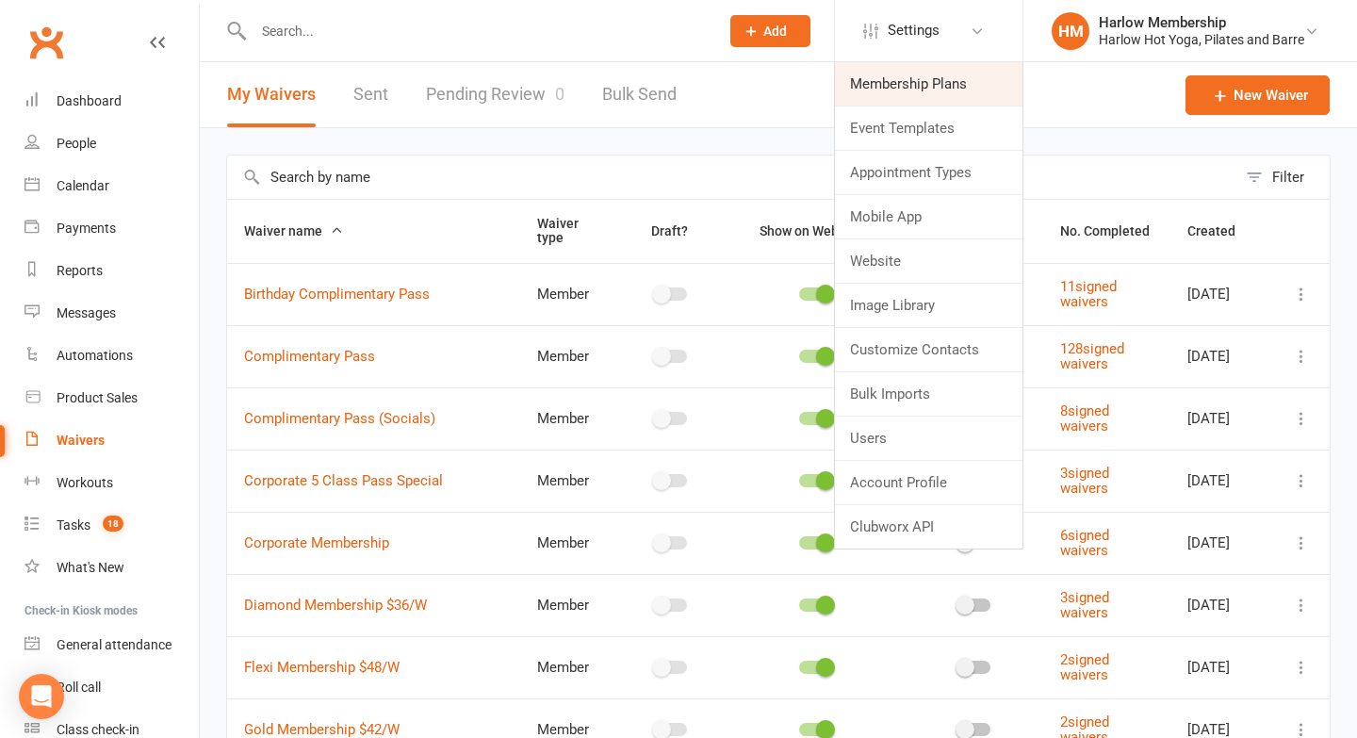
click at [889, 76] on link "Membership Plans" at bounding box center [929, 83] width 188 height 43
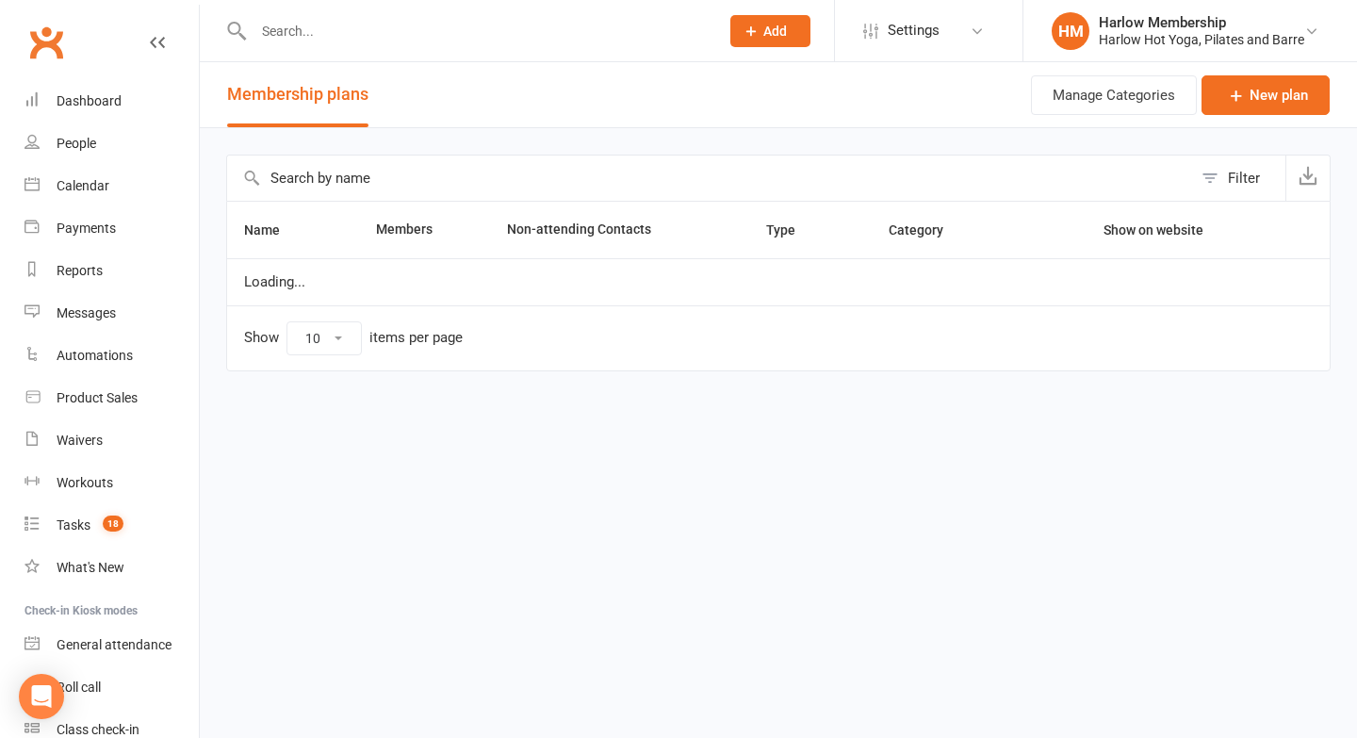
select select "100"
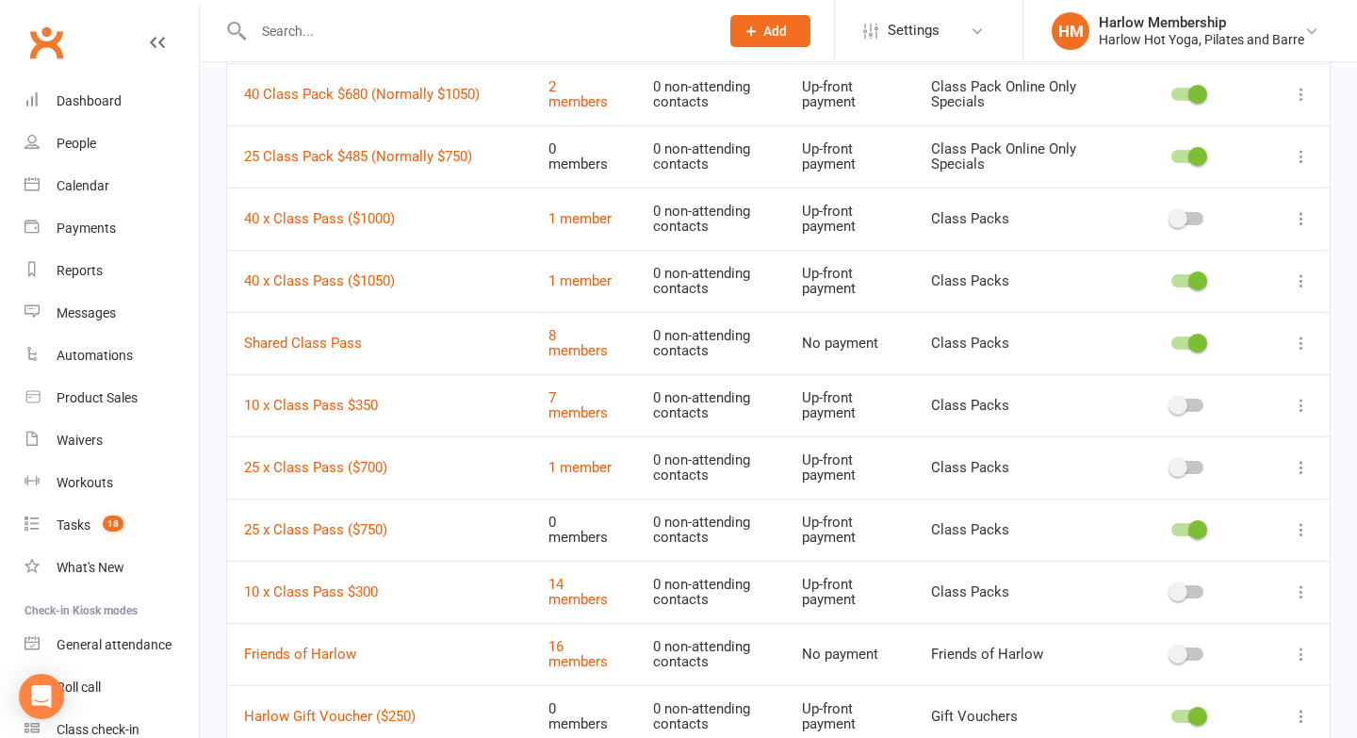
scroll to position [365, 0]
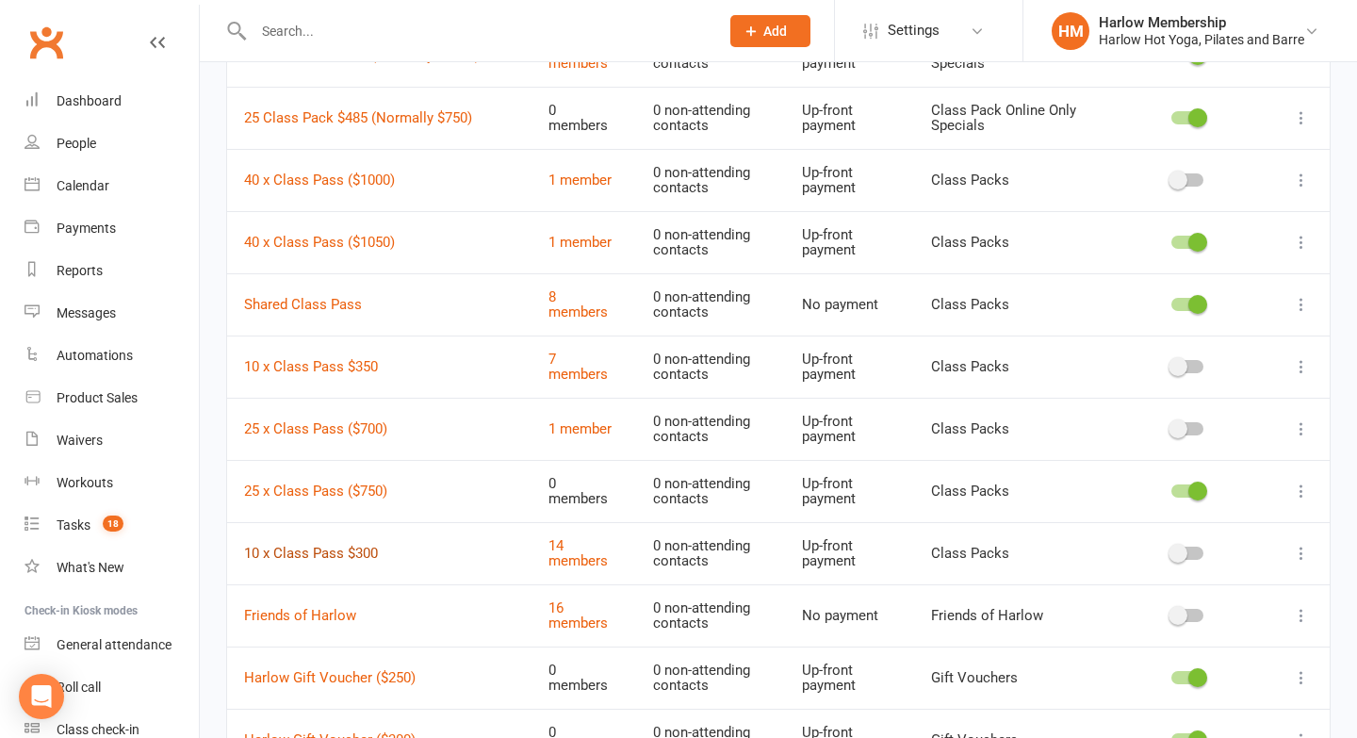
click at [315, 549] on link "10 x Class Pass $300" at bounding box center [311, 553] width 134 height 17
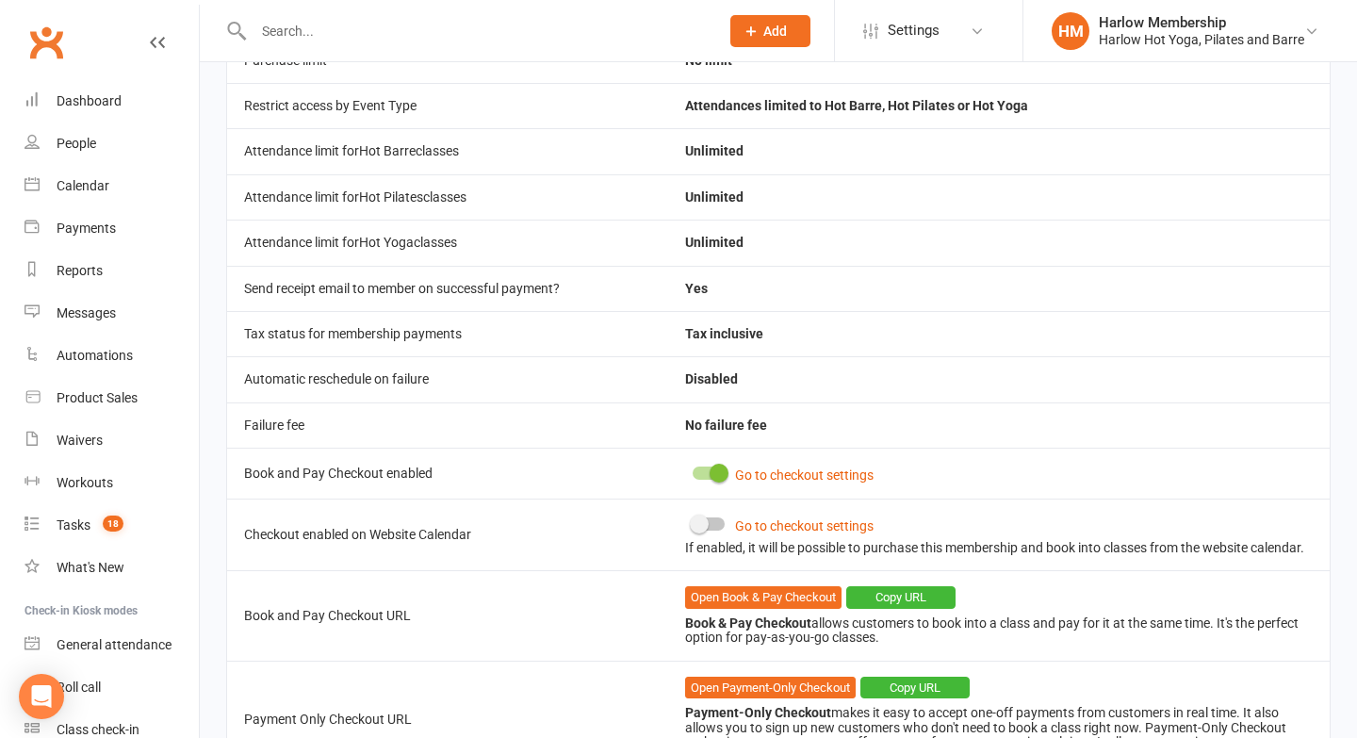
scroll to position [875, 0]
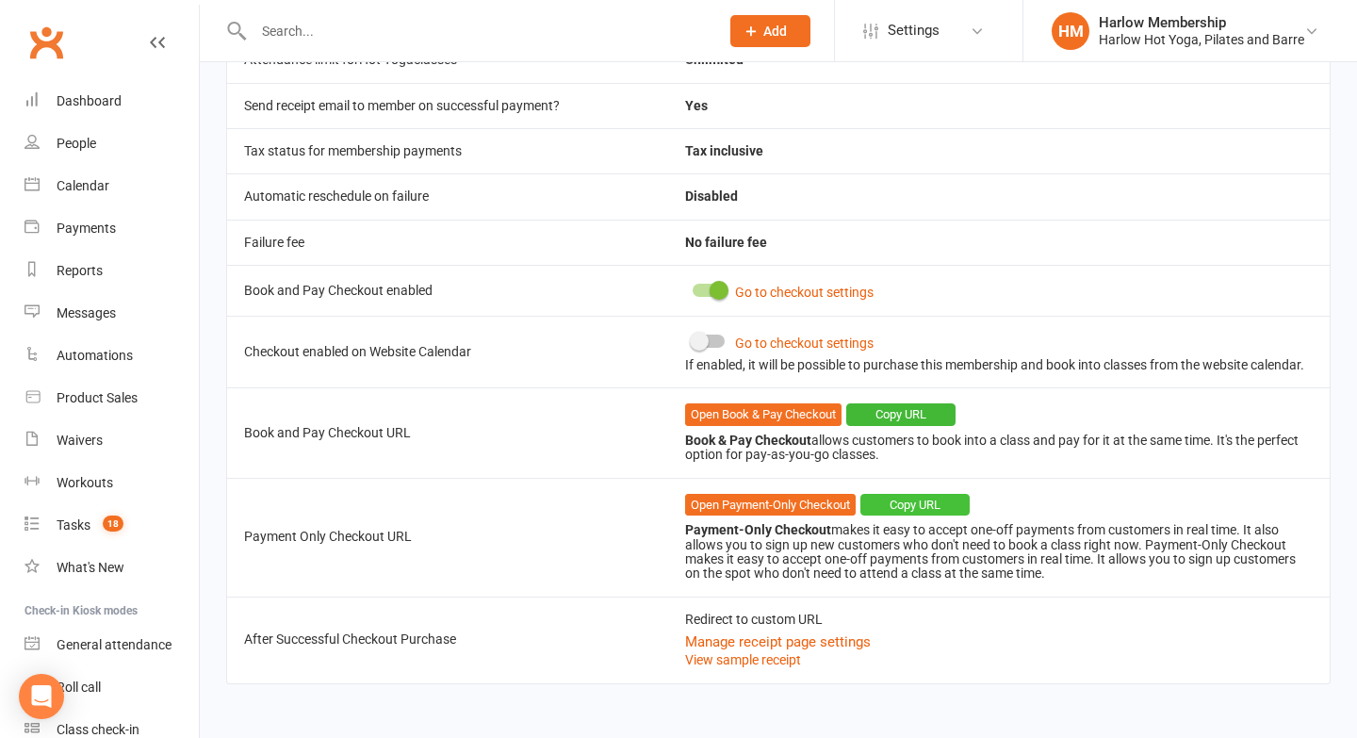
click at [892, 501] on button "Copy URL" at bounding box center [915, 505] width 109 height 23
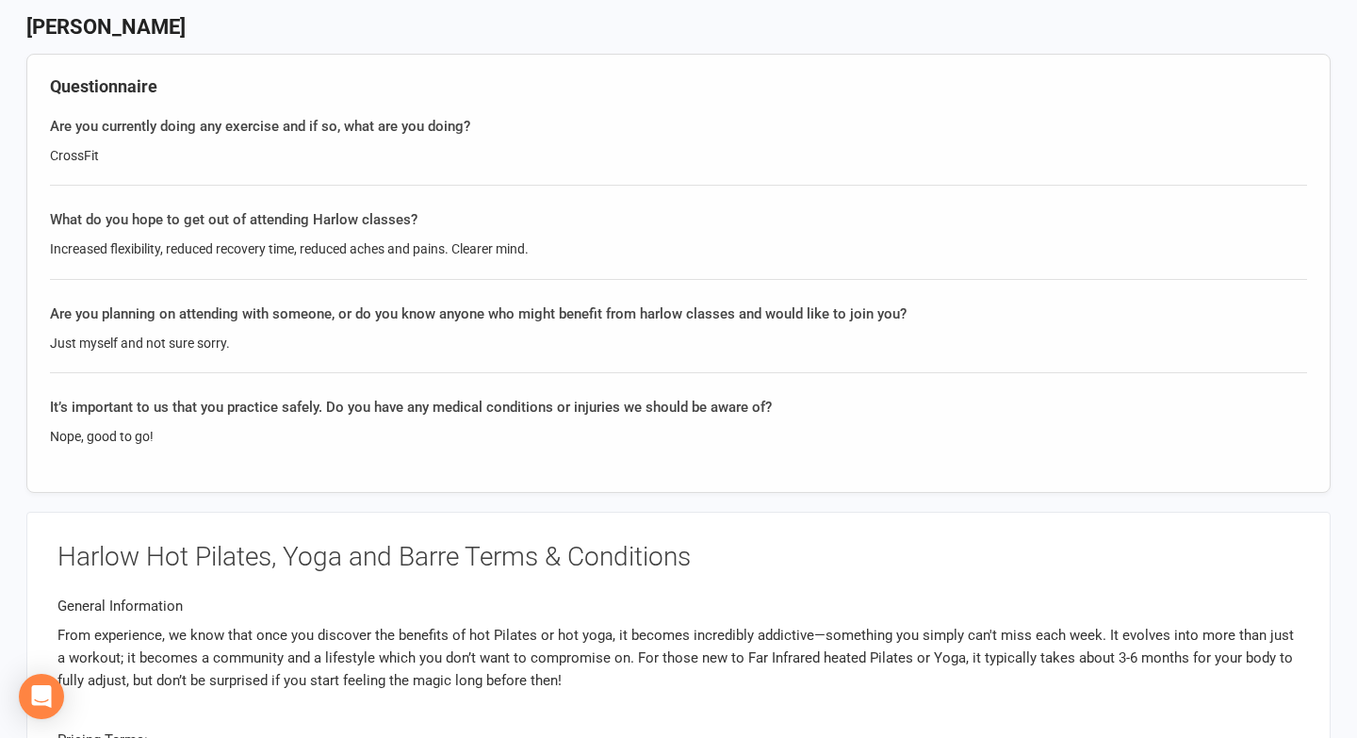
scroll to position [841, 0]
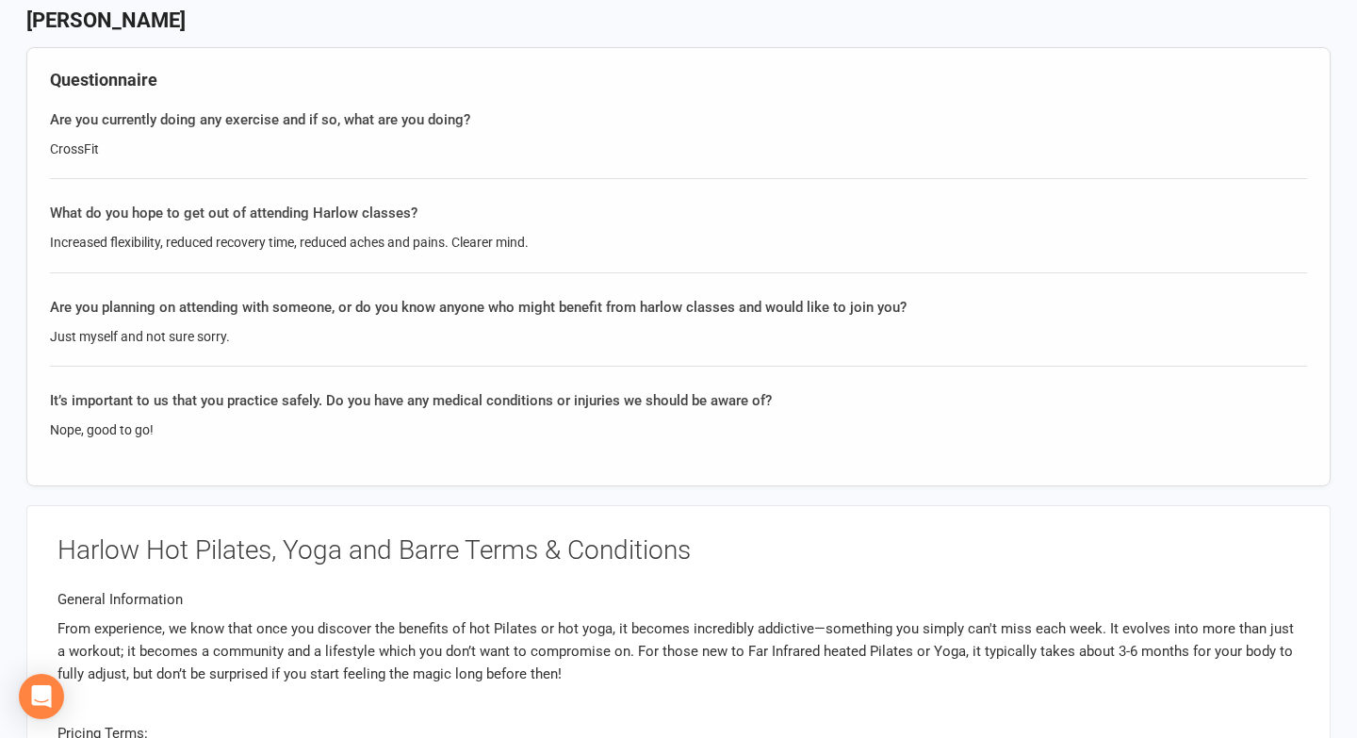
click at [110, 247] on div "Increased flexibility, reduced recovery time, reduced aches and pains. Clearer …" at bounding box center [678, 242] width 1257 height 21
copy div "Increased flexibility, reduced recovery time, reduced aches and pains. Clearer …"
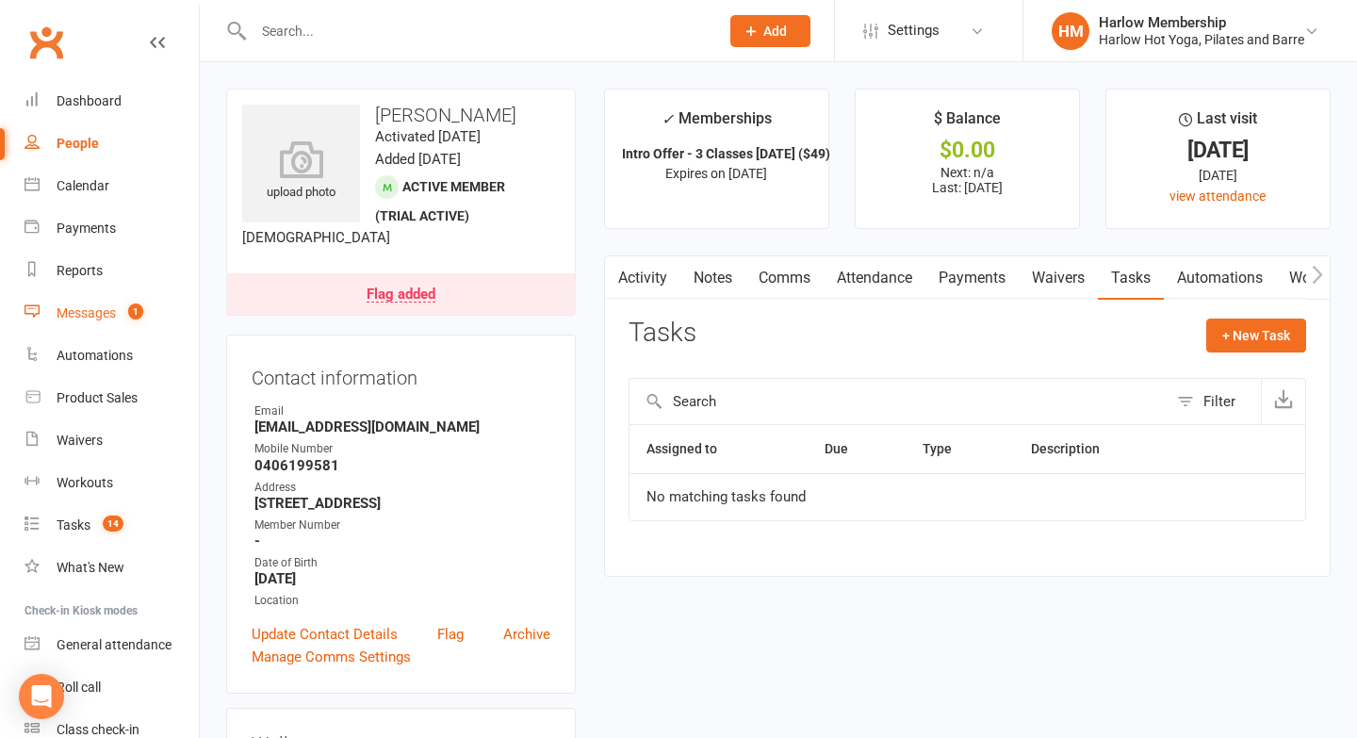
click at [92, 308] on div "Messages" at bounding box center [86, 312] width 59 height 15
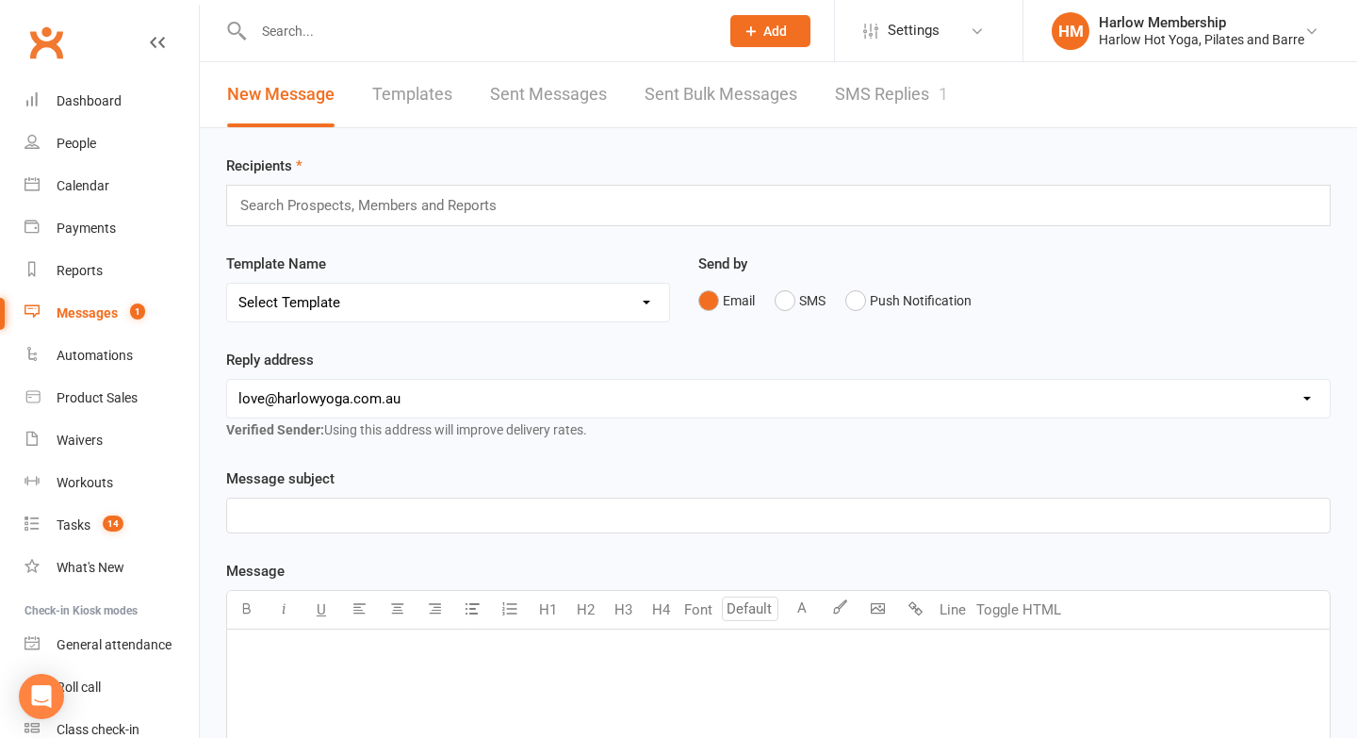
click at [934, 107] on link "SMS Replies 1" at bounding box center [891, 94] width 113 height 65
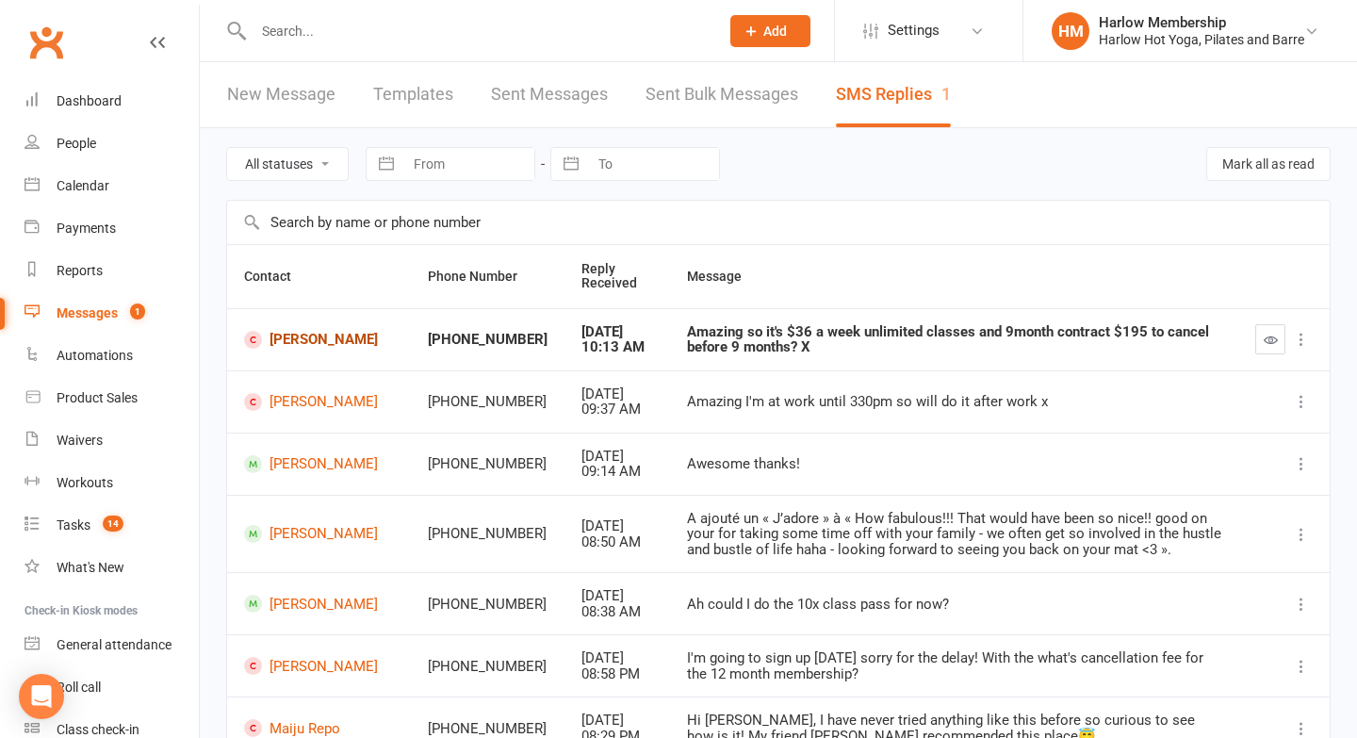
click at [285, 337] on link "[PERSON_NAME]" at bounding box center [319, 340] width 150 height 18
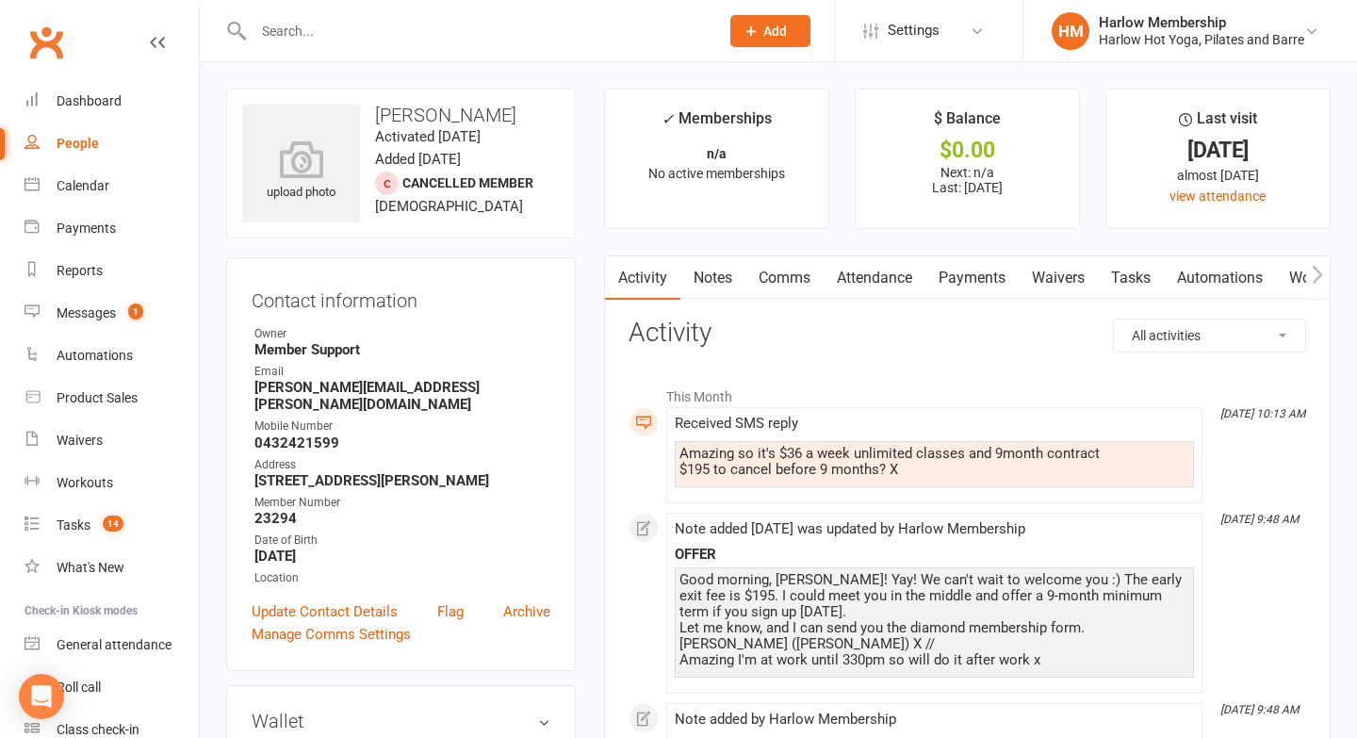
click at [775, 274] on link "Comms" at bounding box center [785, 277] width 78 height 43
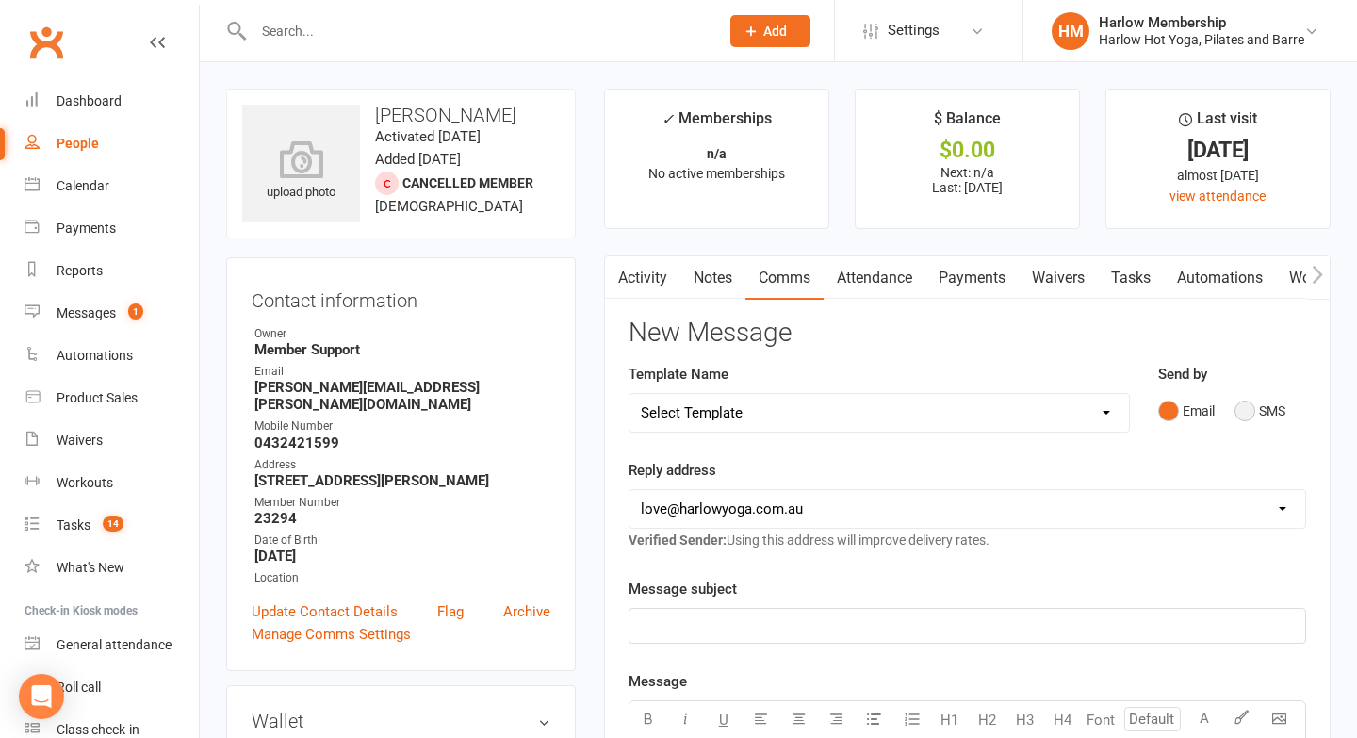
click at [1242, 418] on button "SMS" at bounding box center [1260, 411] width 51 height 36
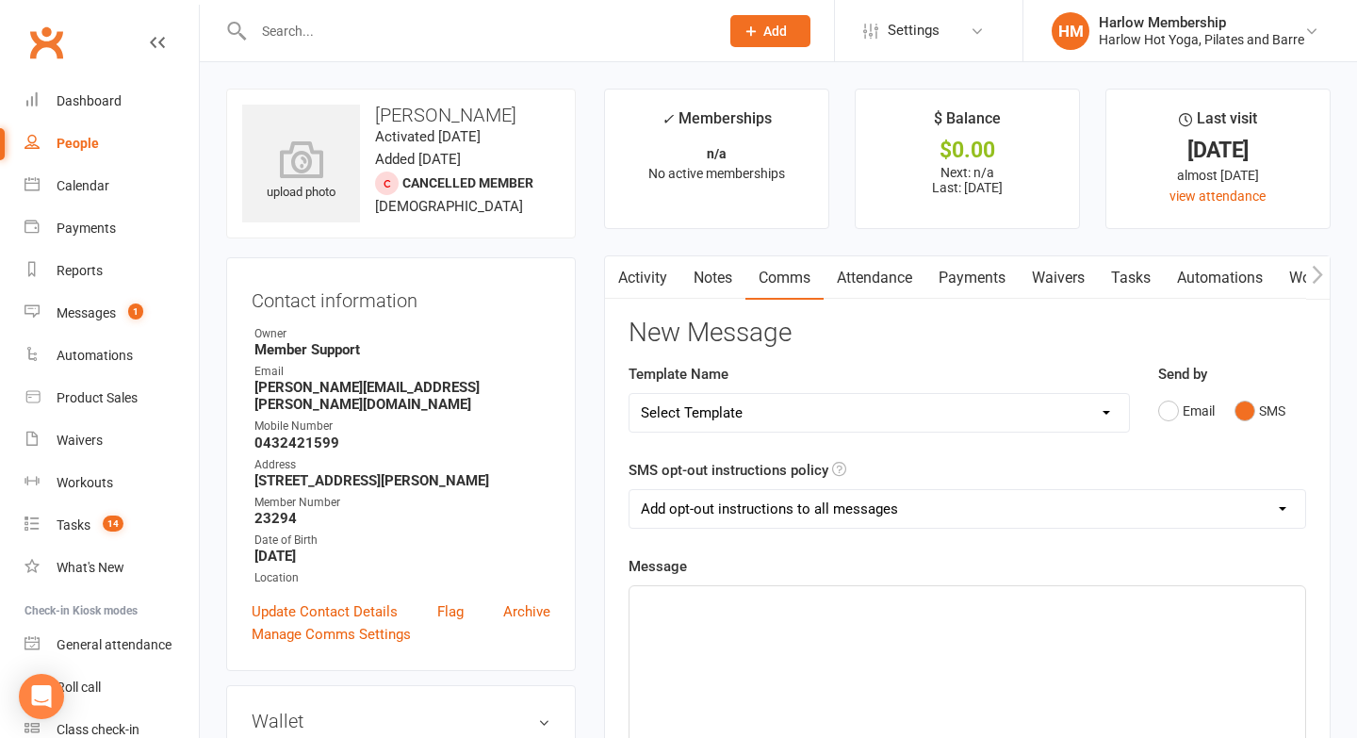
click at [753, 677] on div "﻿" at bounding box center [968, 727] width 676 height 283
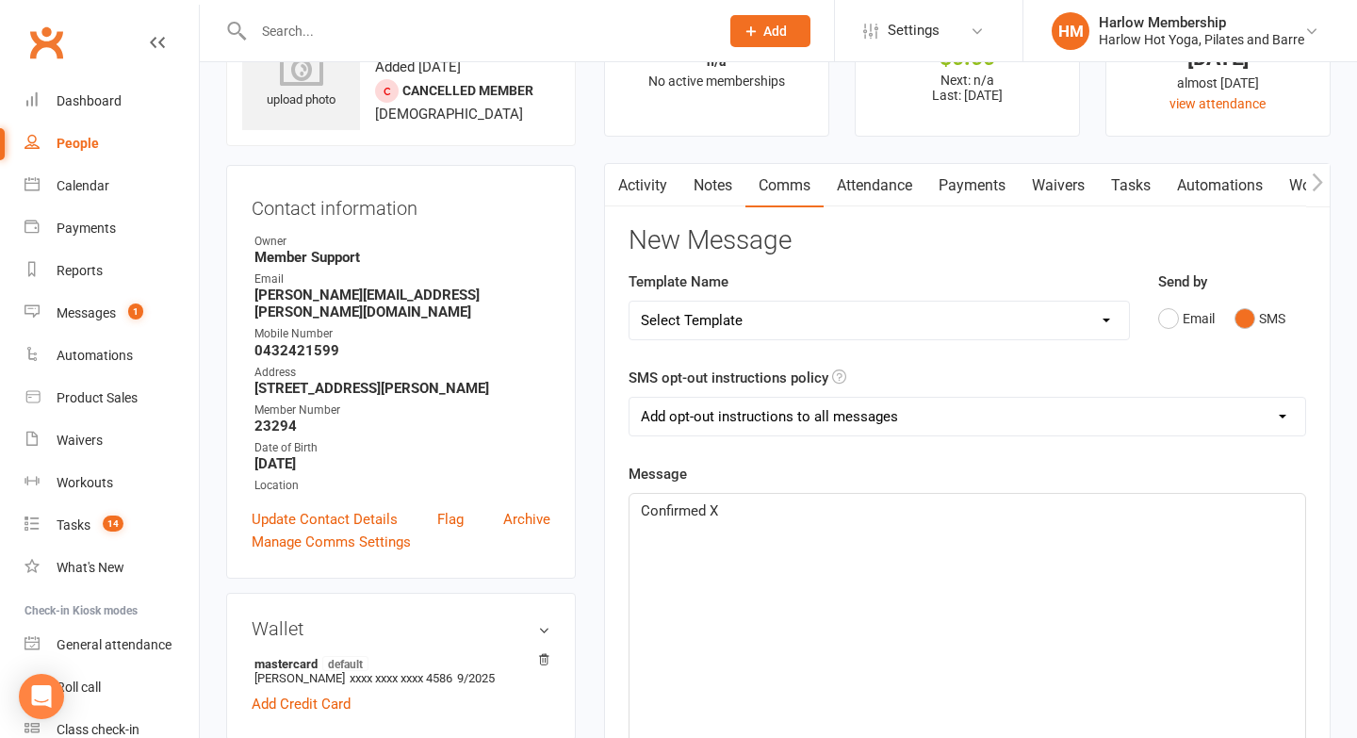
scroll to position [93, 0]
click at [637, 501] on div "Confirmed X" at bounding box center [968, 634] width 676 height 283
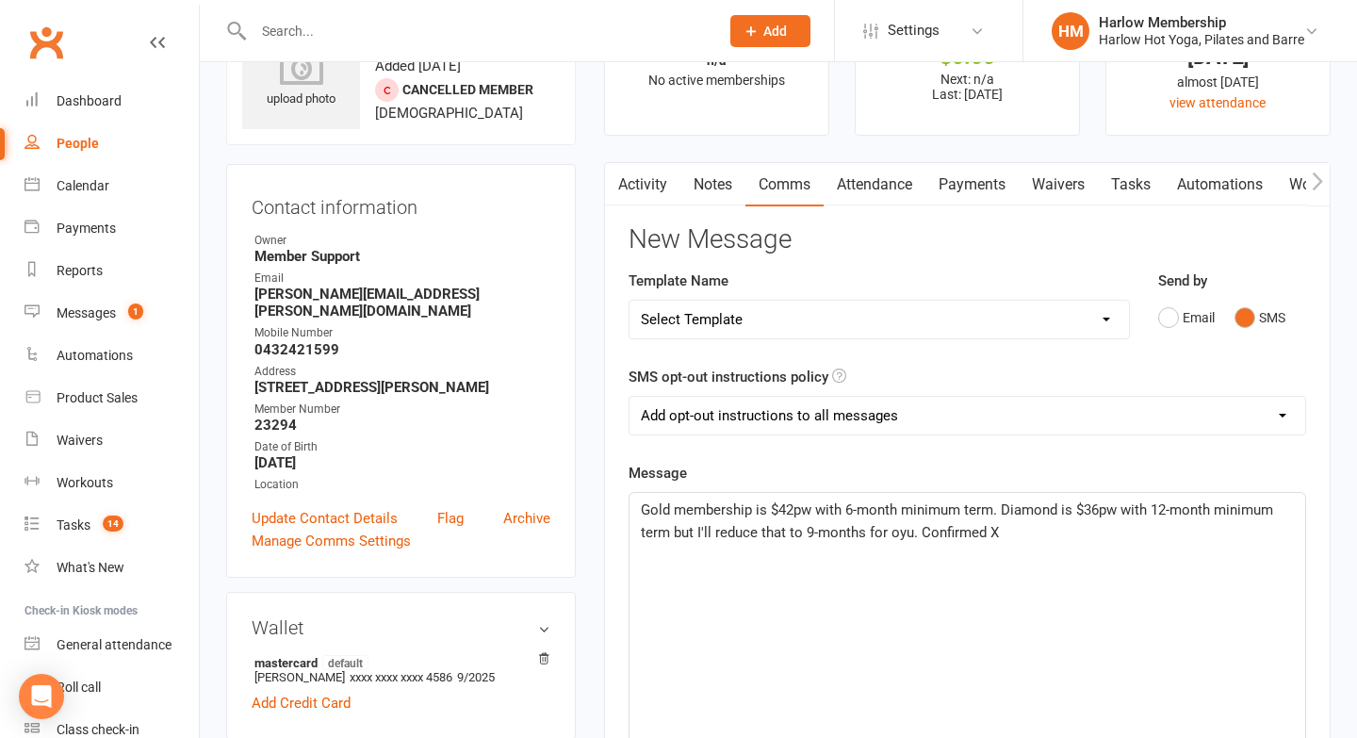
click at [739, 523] on span "Gold membership is $42pw with 6-month minimum term. Diamond is $36pw with 12-mo…" at bounding box center [959, 521] width 636 height 40
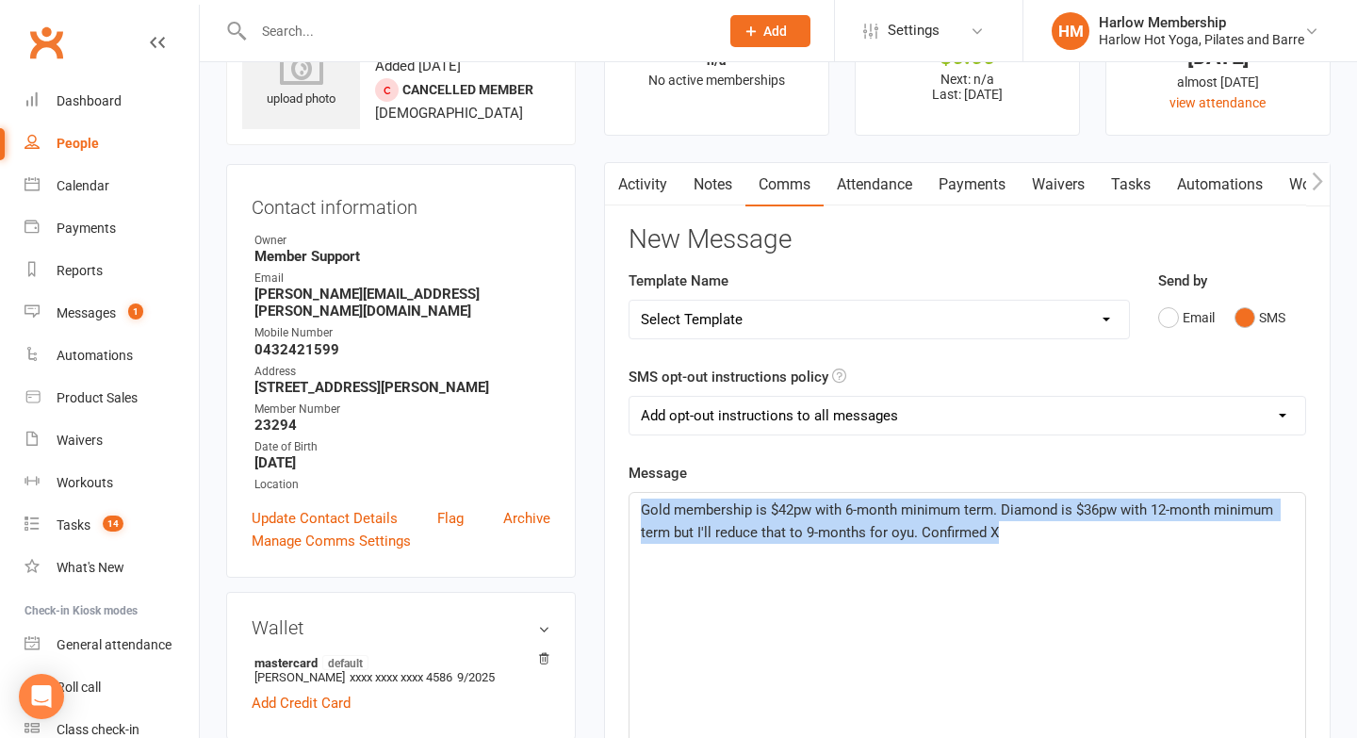
click at [632, 176] on link "Activity" at bounding box center [642, 184] width 75 height 43
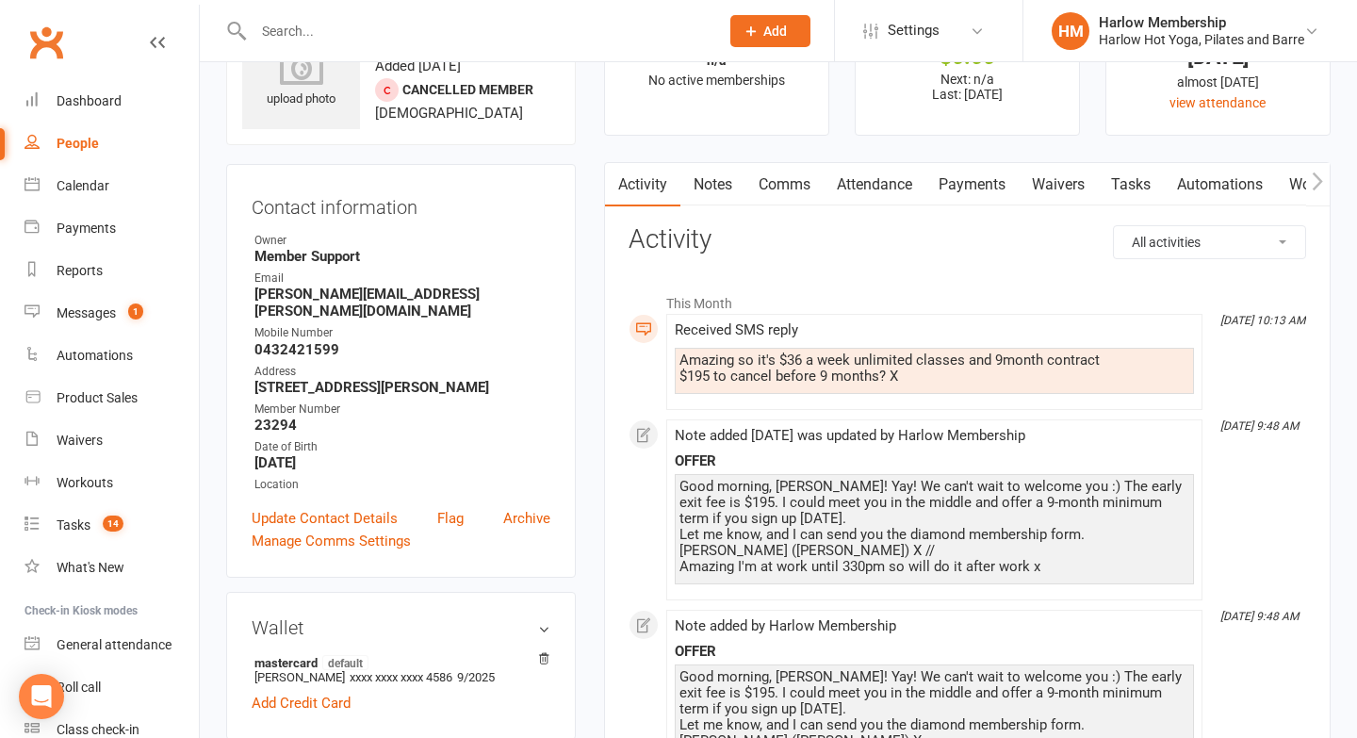
click at [753, 201] on link "Comms" at bounding box center [785, 184] width 78 height 43
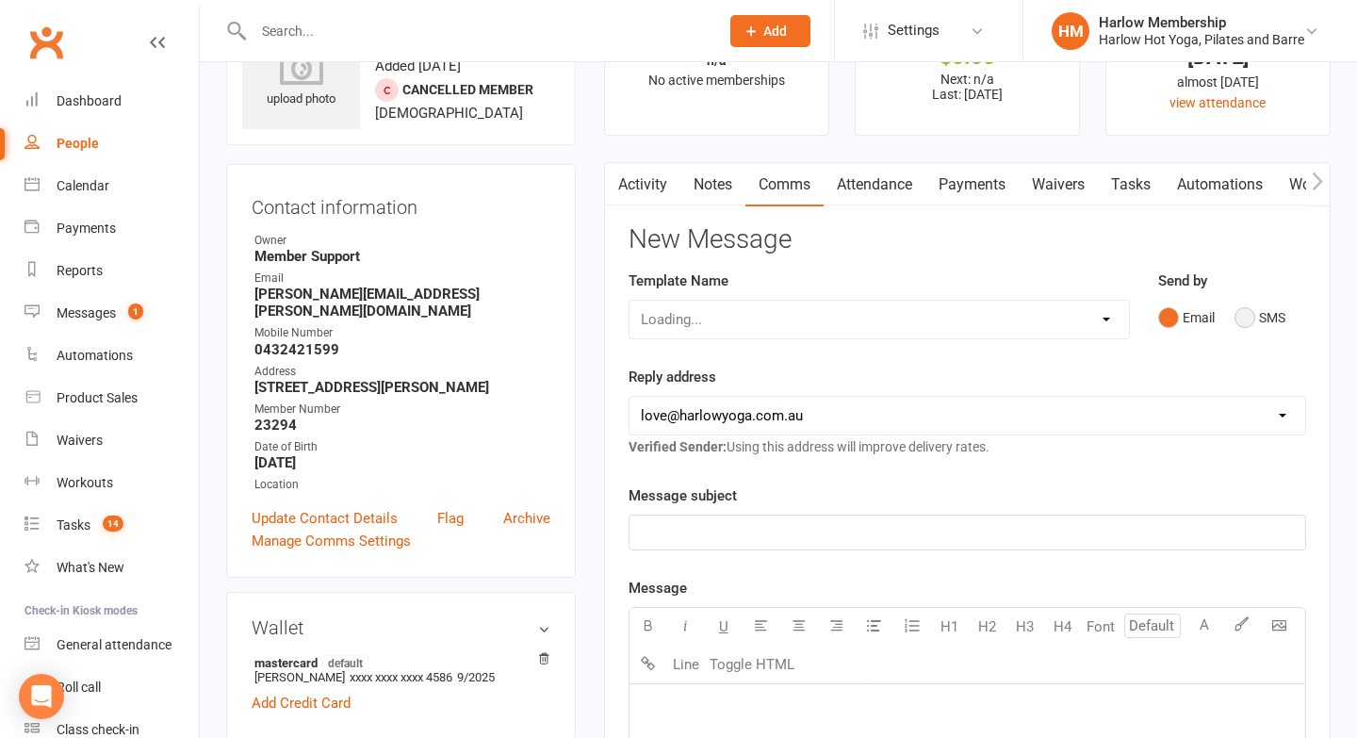
click at [1239, 322] on button "SMS" at bounding box center [1260, 318] width 51 height 36
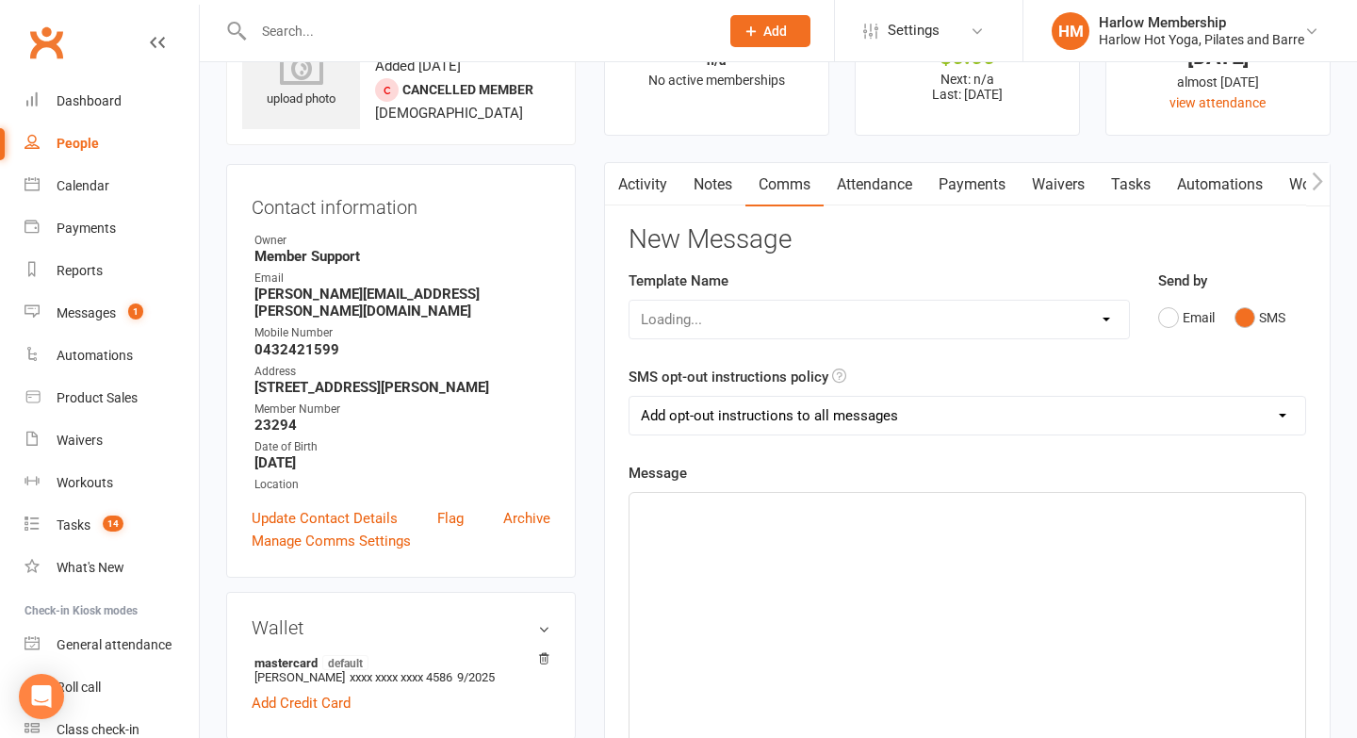
click at [887, 634] on div "﻿" at bounding box center [968, 634] width 676 height 283
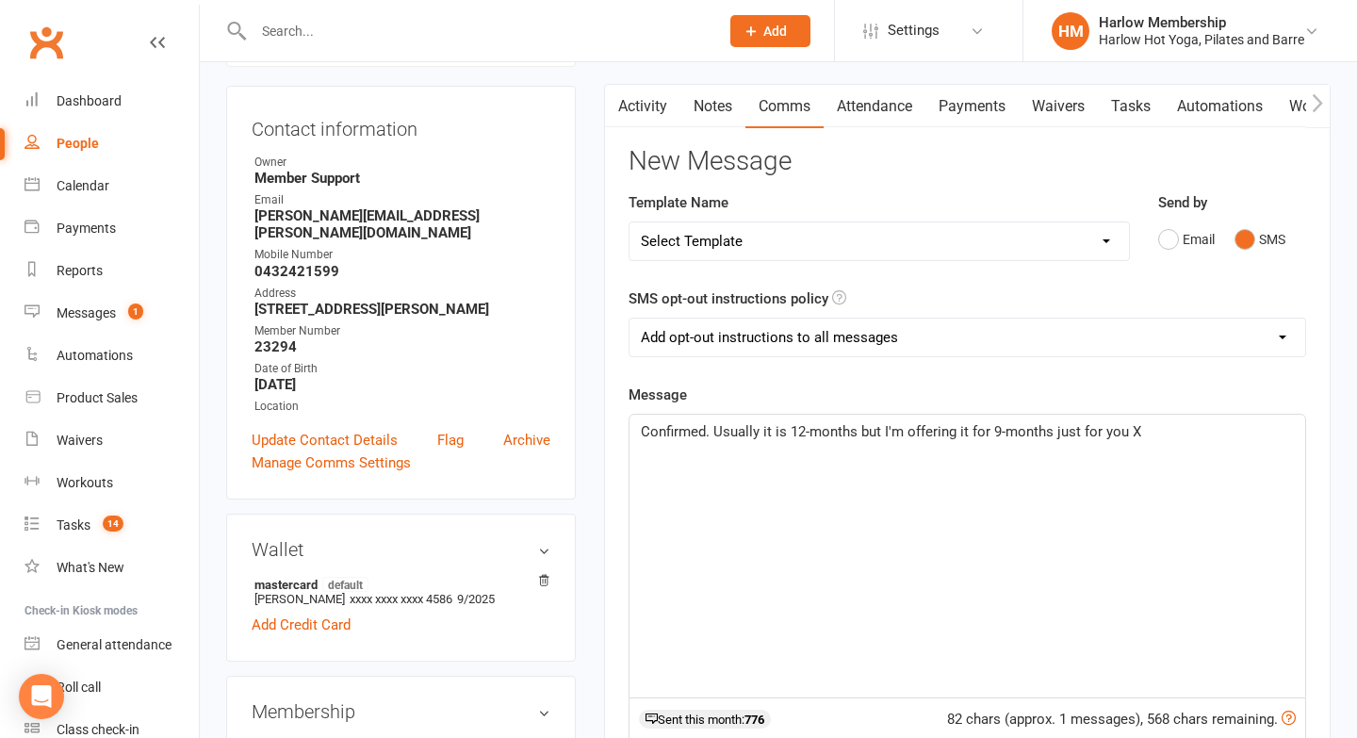
scroll to position [172, 0]
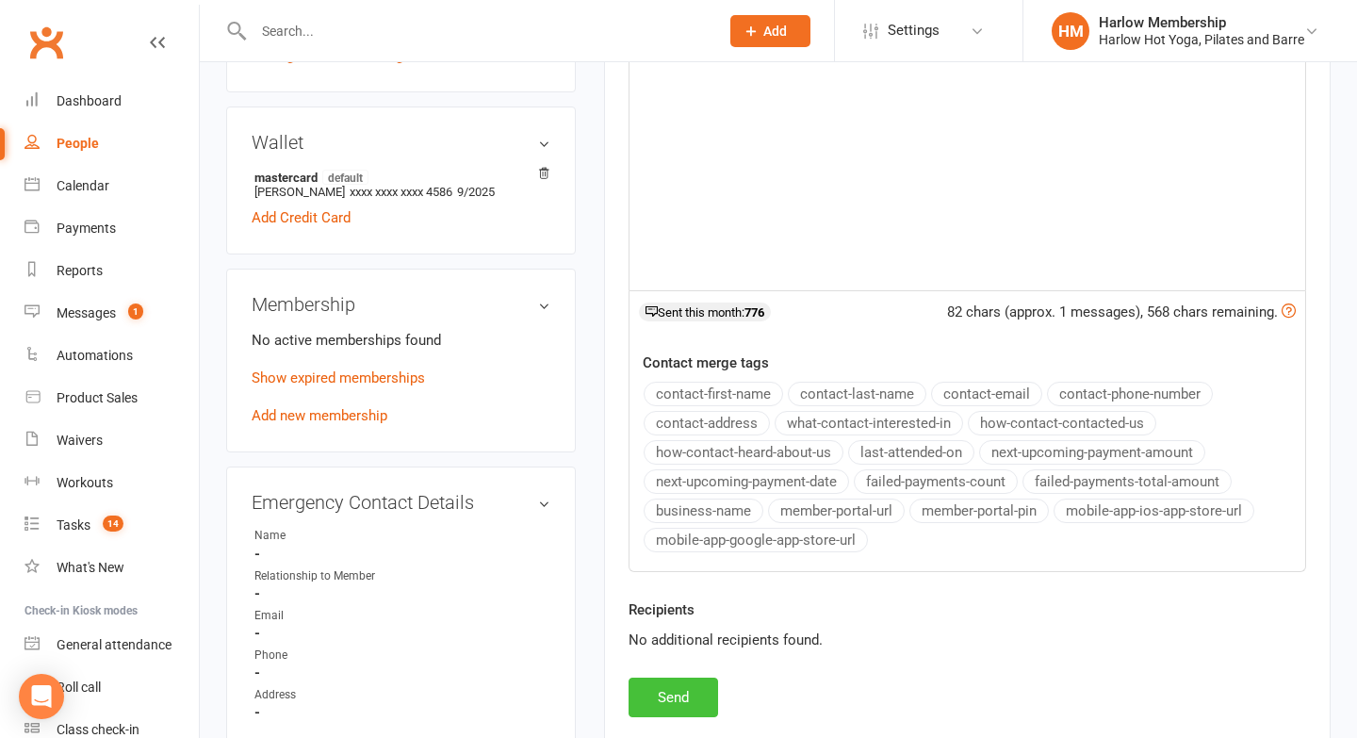
click at [663, 699] on button "Send" at bounding box center [674, 698] width 90 height 40
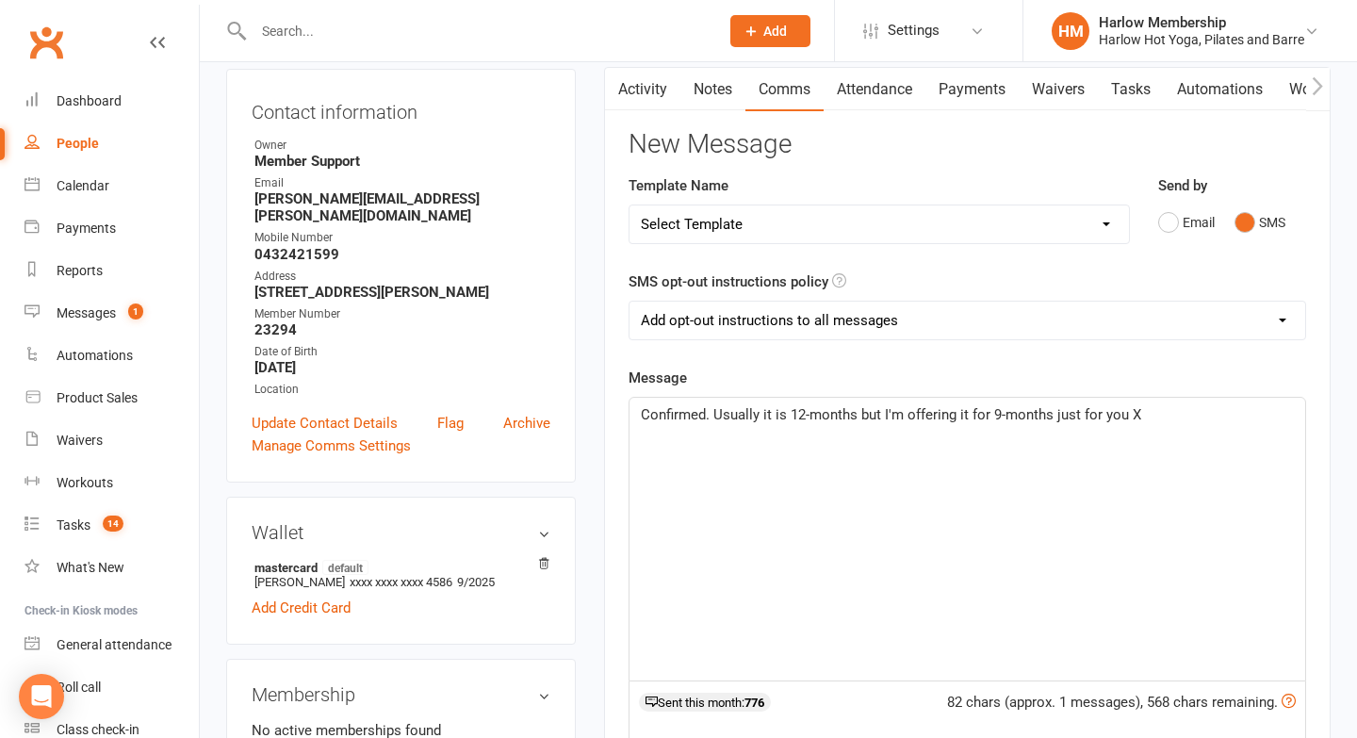
scroll to position [158, 0]
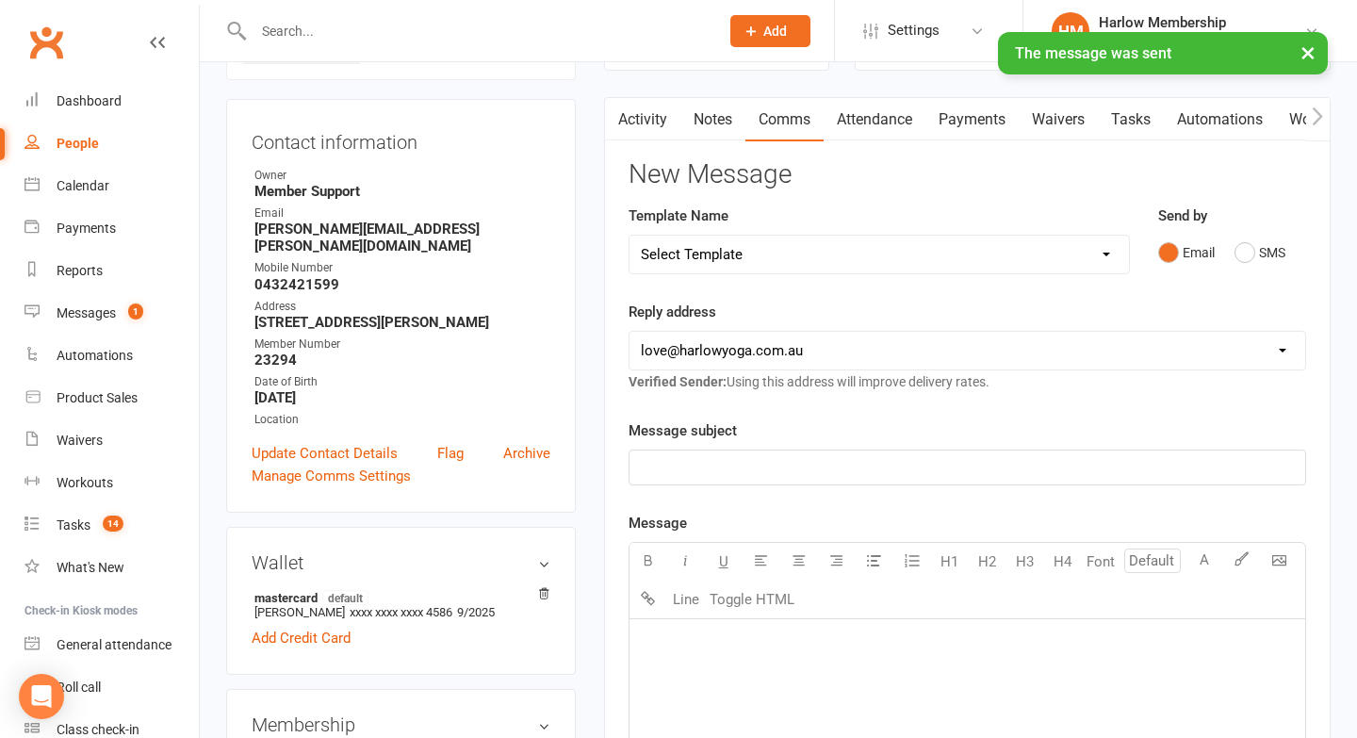
click at [647, 113] on link "Activity" at bounding box center [642, 119] width 75 height 43
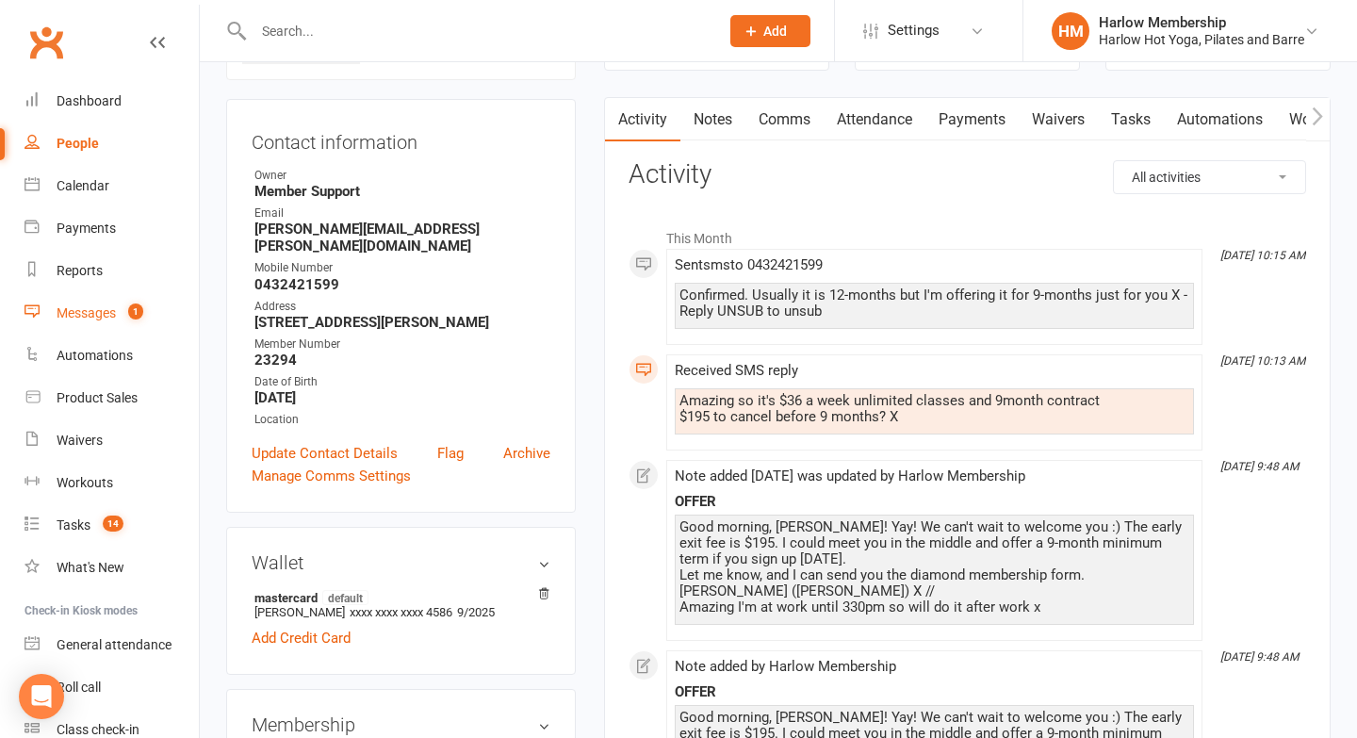
click at [68, 314] on div "Messages" at bounding box center [86, 312] width 59 height 15
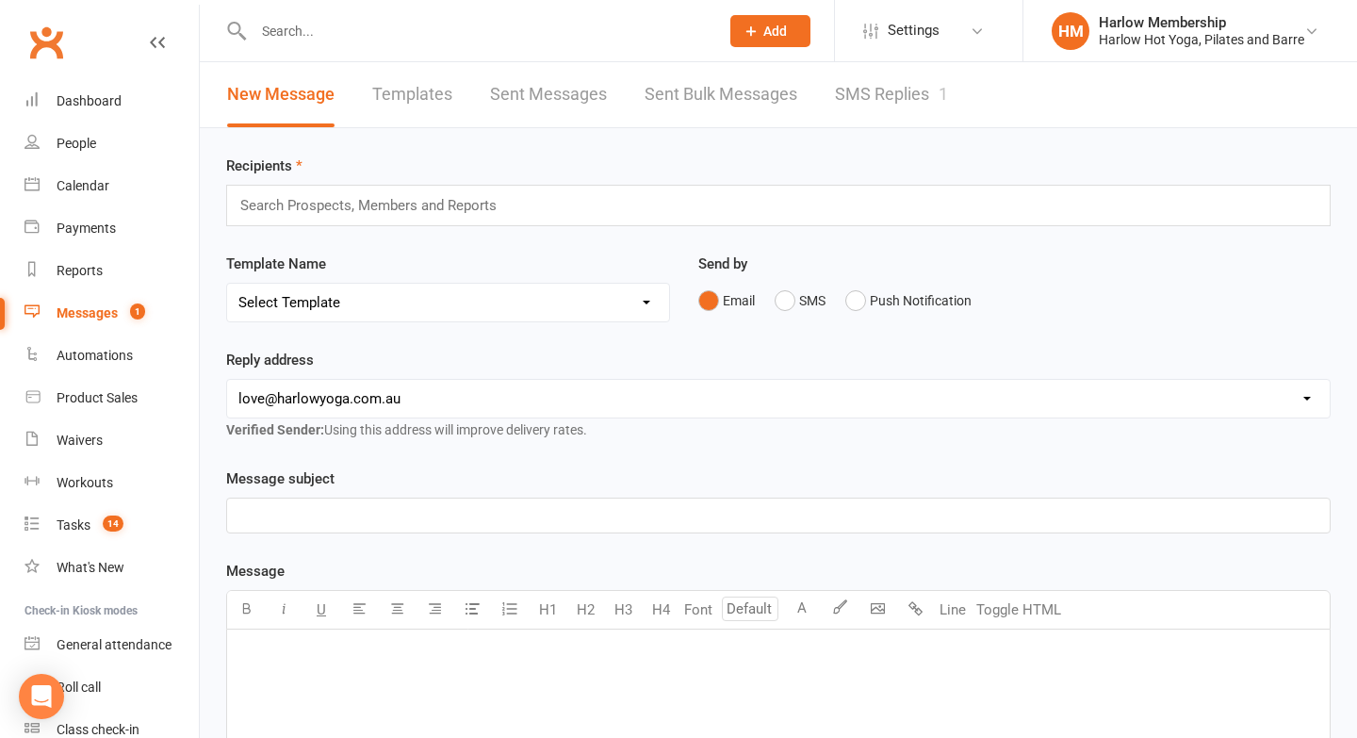
click at [911, 90] on link "SMS Replies 1" at bounding box center [891, 94] width 113 height 65
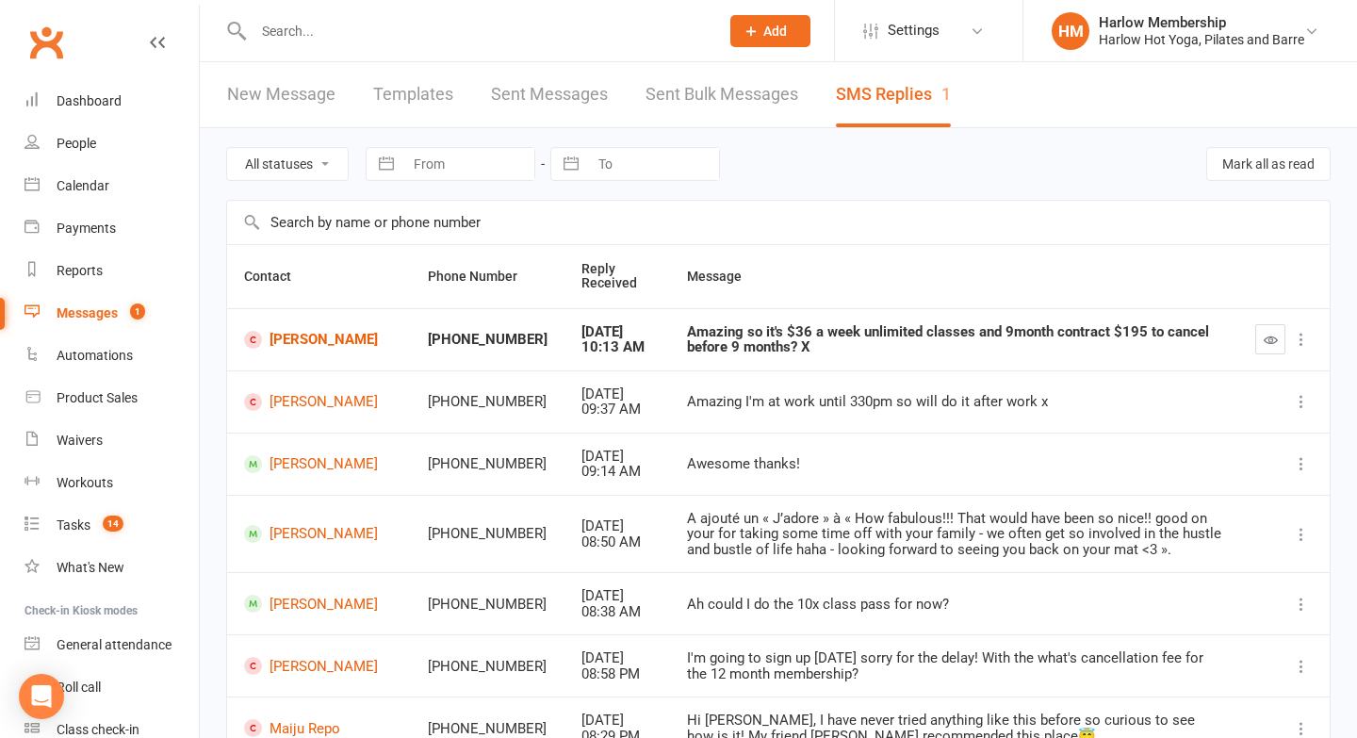
click at [1264, 339] on icon "button" at bounding box center [1271, 340] width 14 height 14
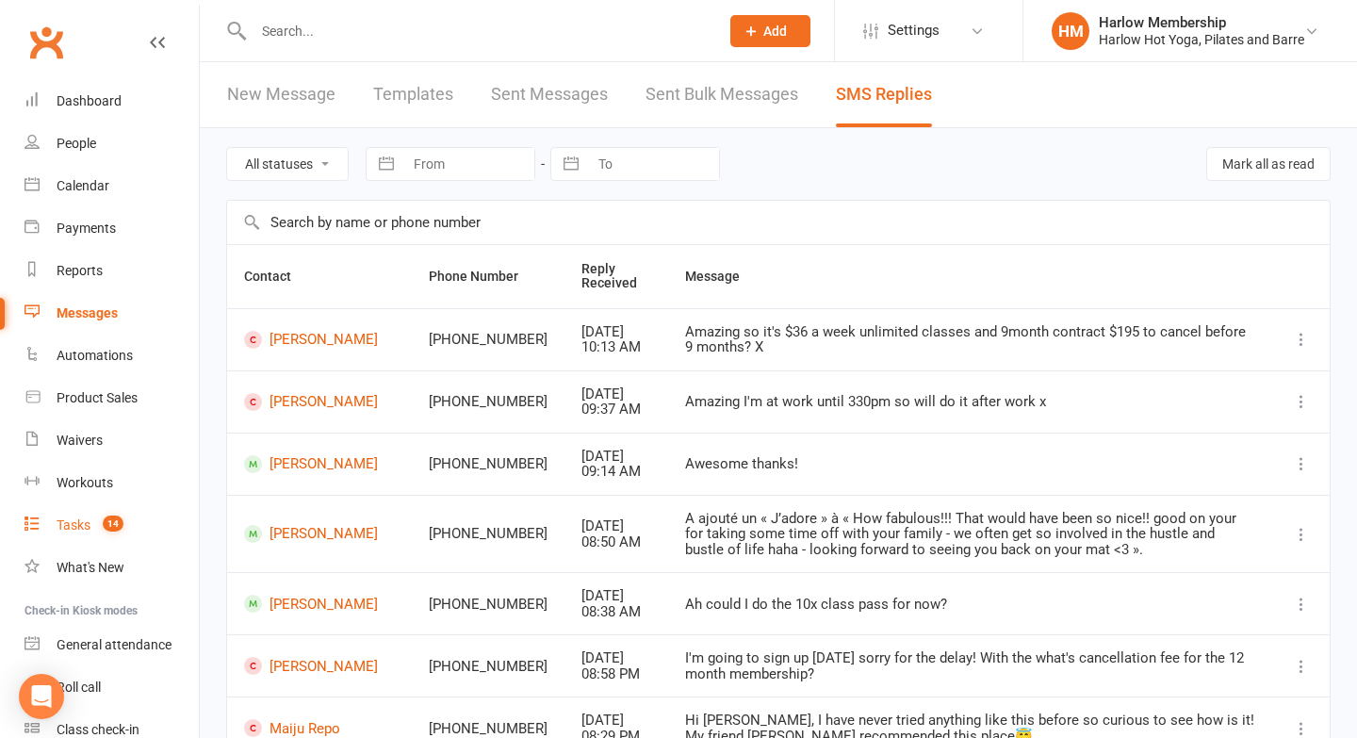
click at [87, 518] on div "Tasks" at bounding box center [74, 524] width 34 height 15
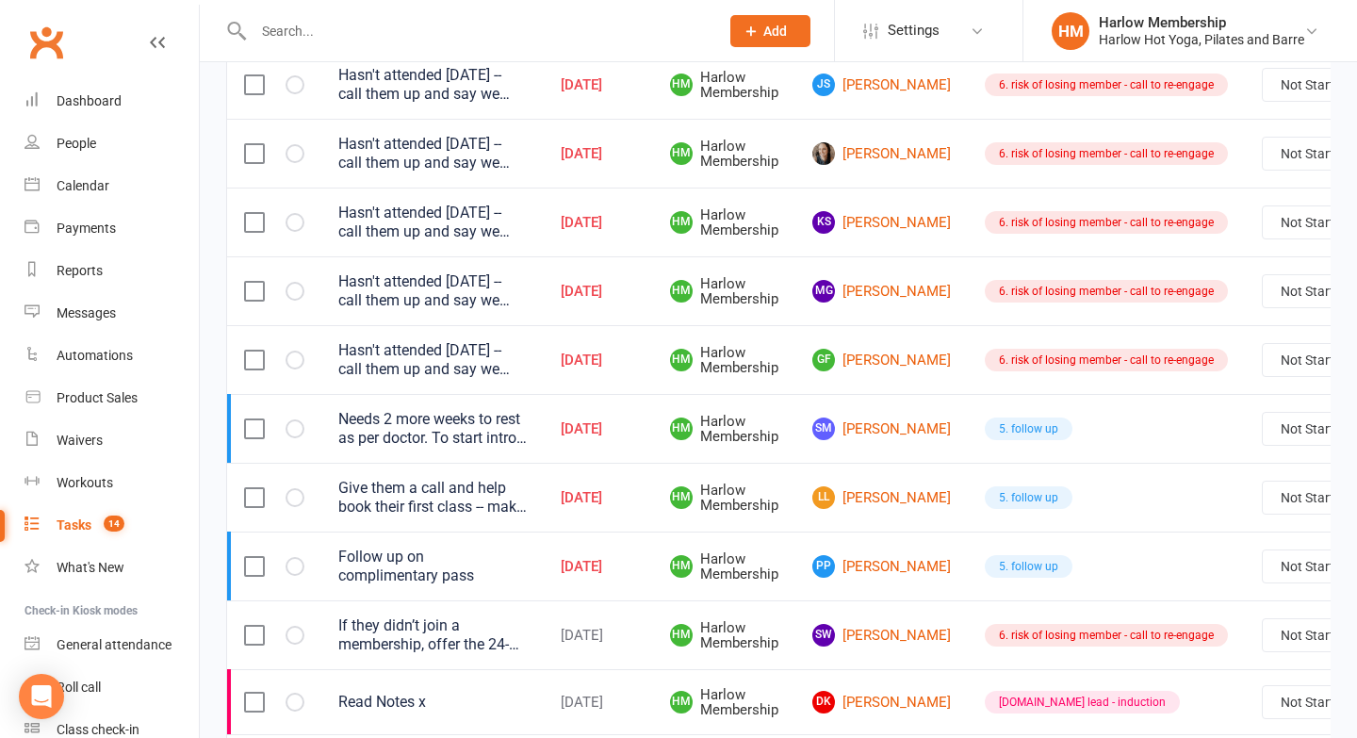
scroll to position [444, 0]
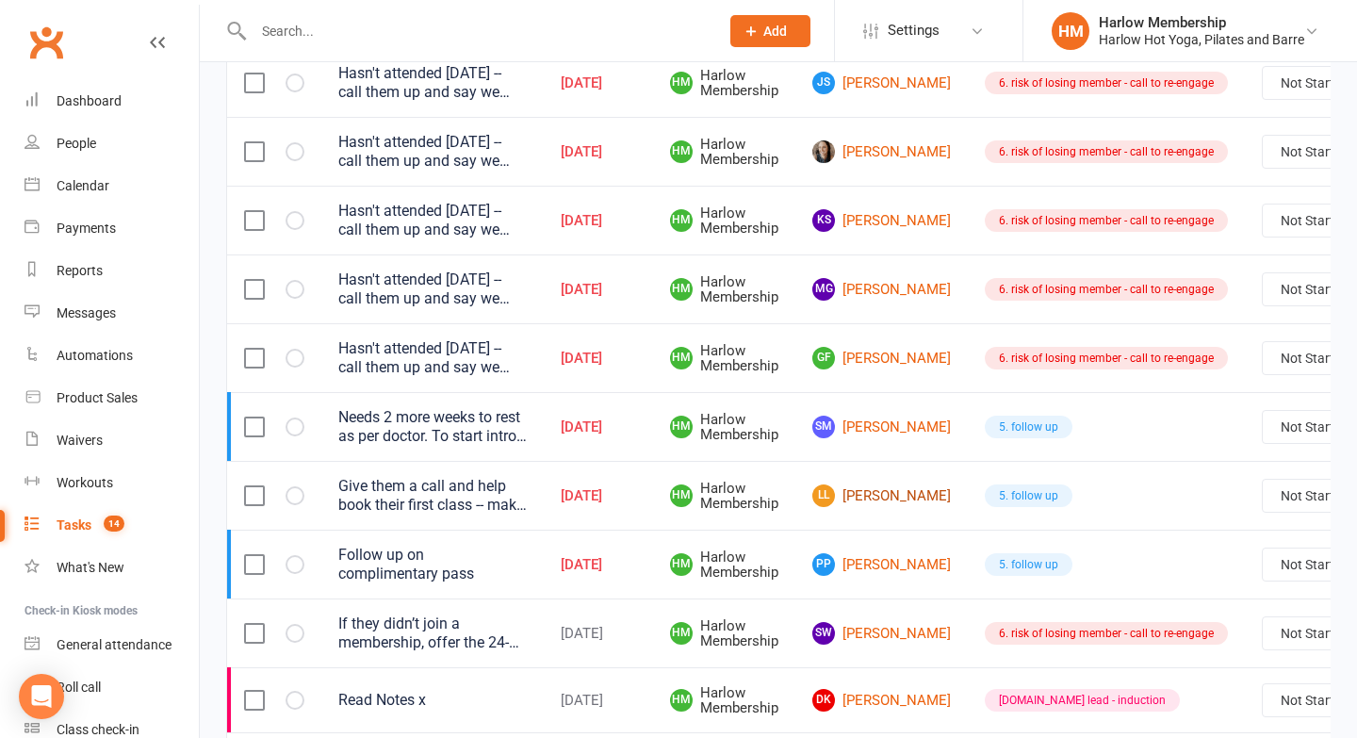
click at [878, 493] on link "LL [PERSON_NAME]" at bounding box center [881, 495] width 139 height 23
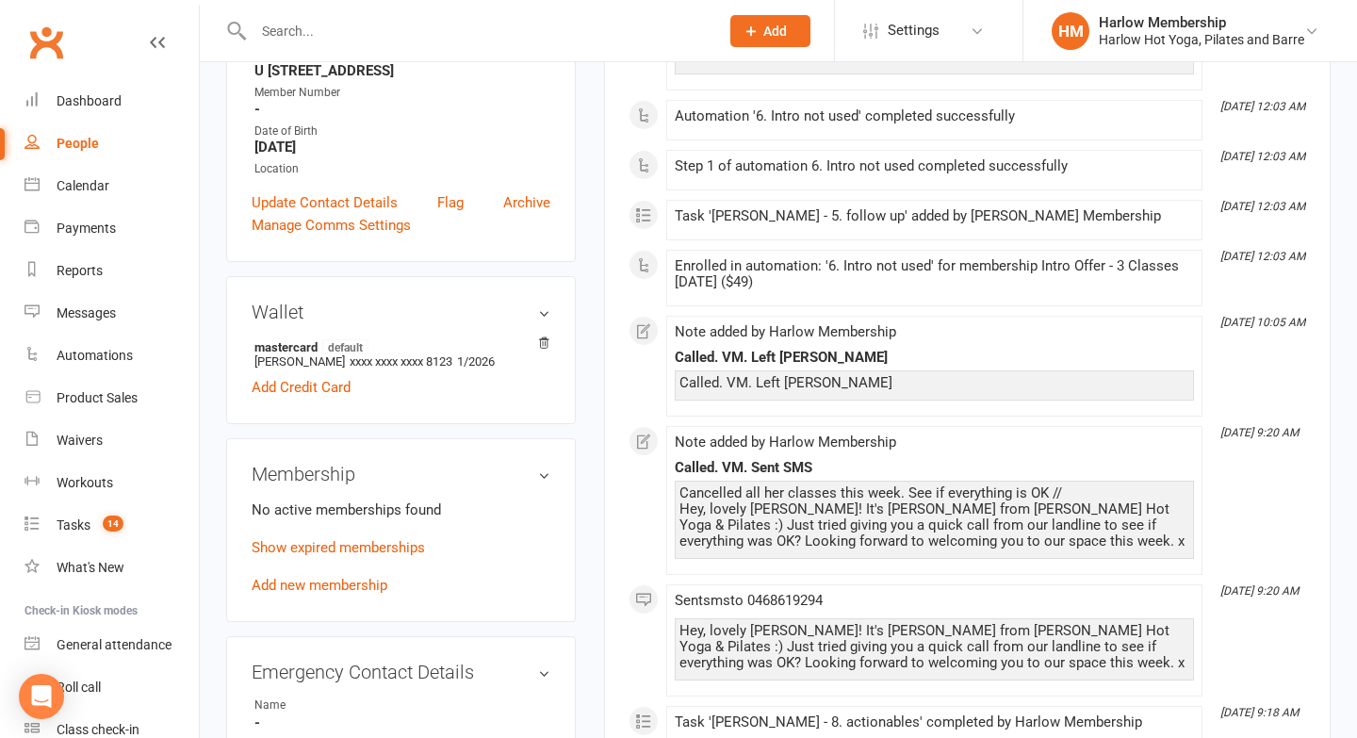
scroll to position [416, 0]
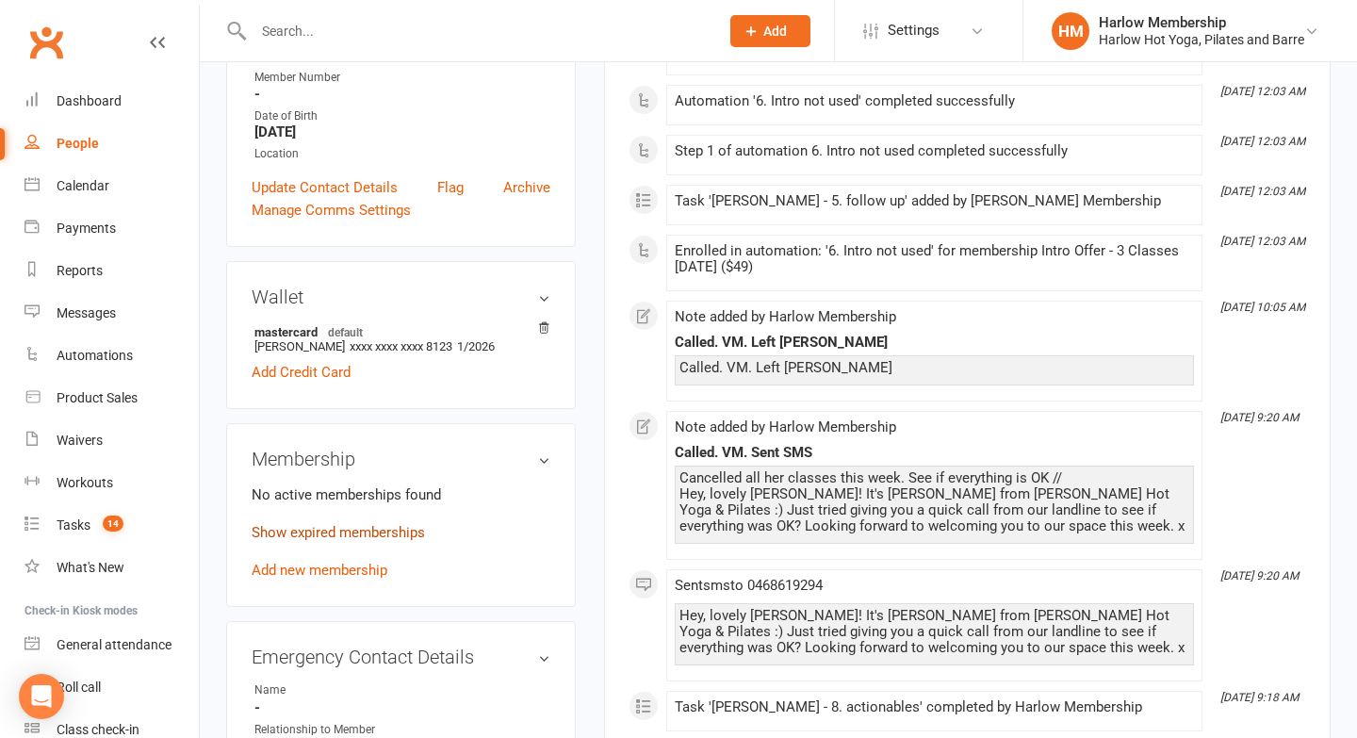
click at [284, 539] on link "Show expired memberships" at bounding box center [338, 532] width 173 height 17
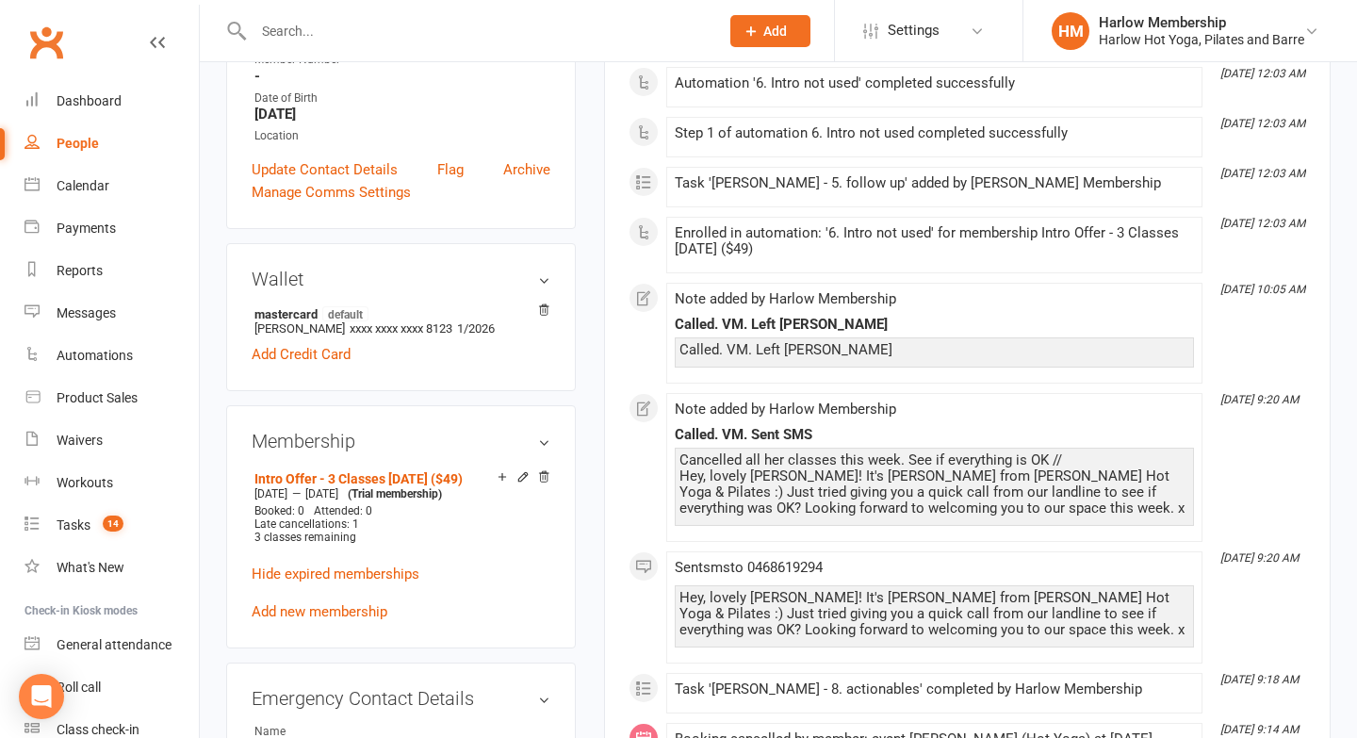
scroll to position [0, 0]
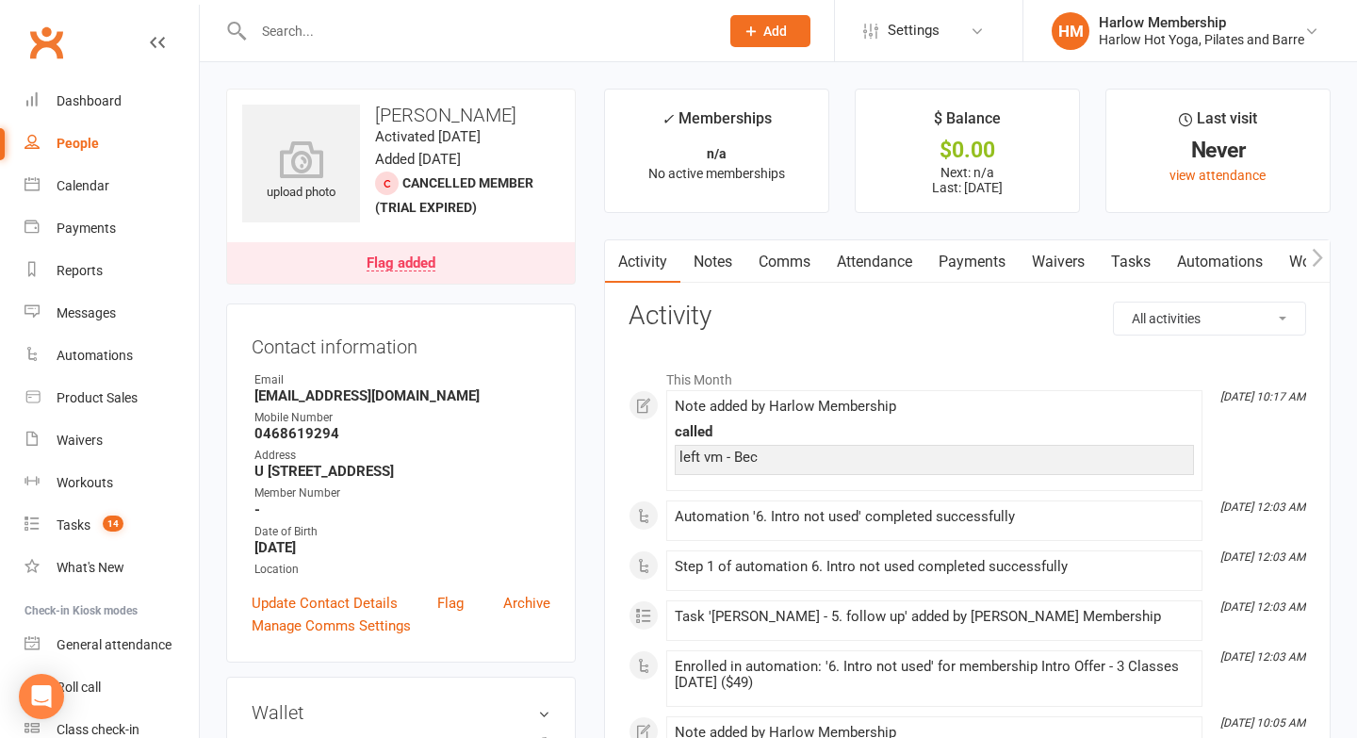
click at [1121, 265] on link "Tasks" at bounding box center [1131, 261] width 66 height 43
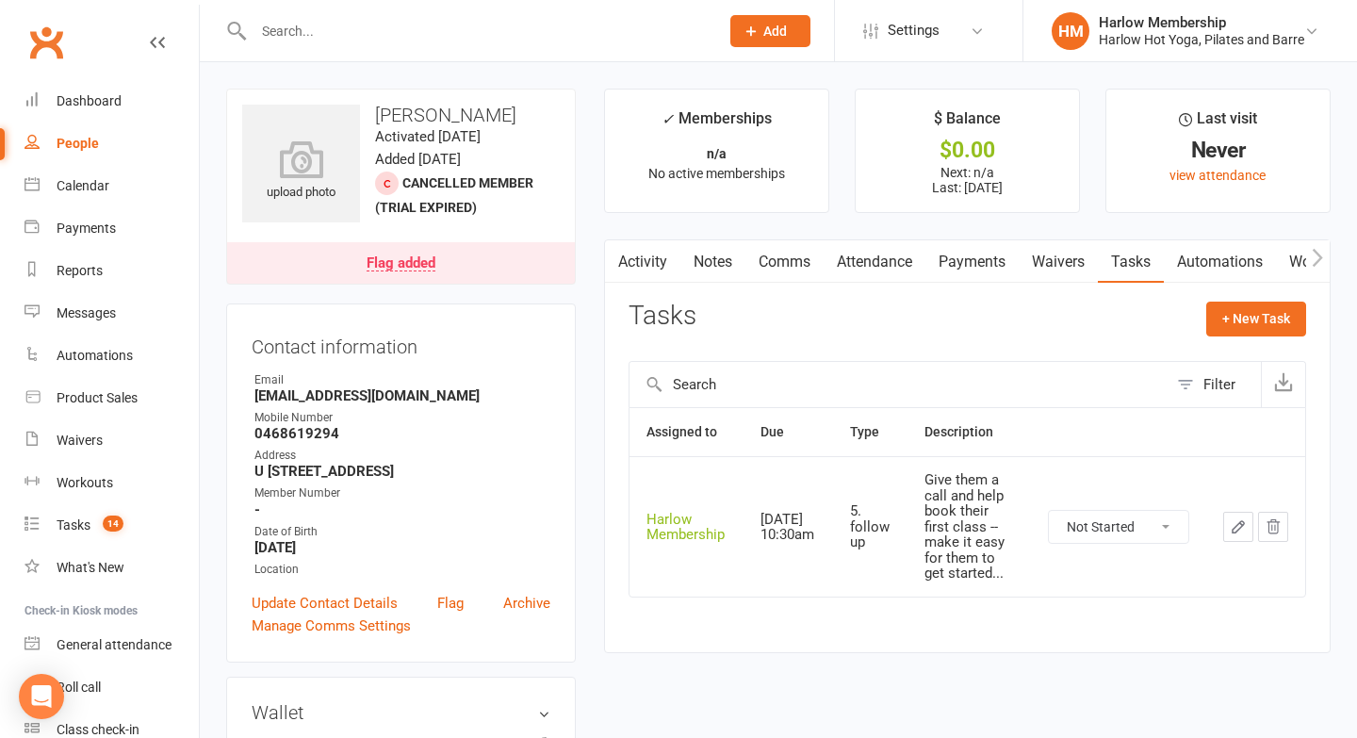
click at [1223, 531] on button "button" at bounding box center [1238, 527] width 30 height 30
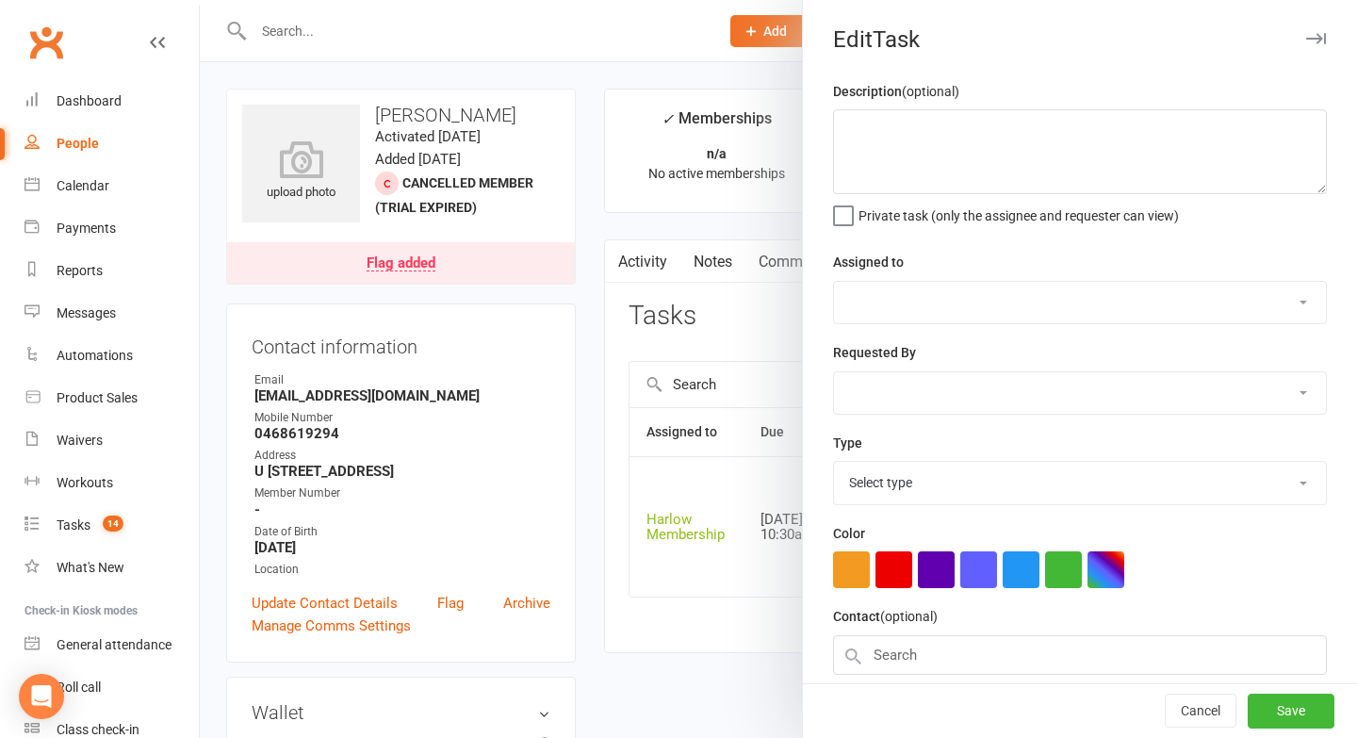
type textarea "Give them a call and help book their first class -- make it easy for them to ge…"
select select "47368"
type input "[DATE]"
type input "10:30am"
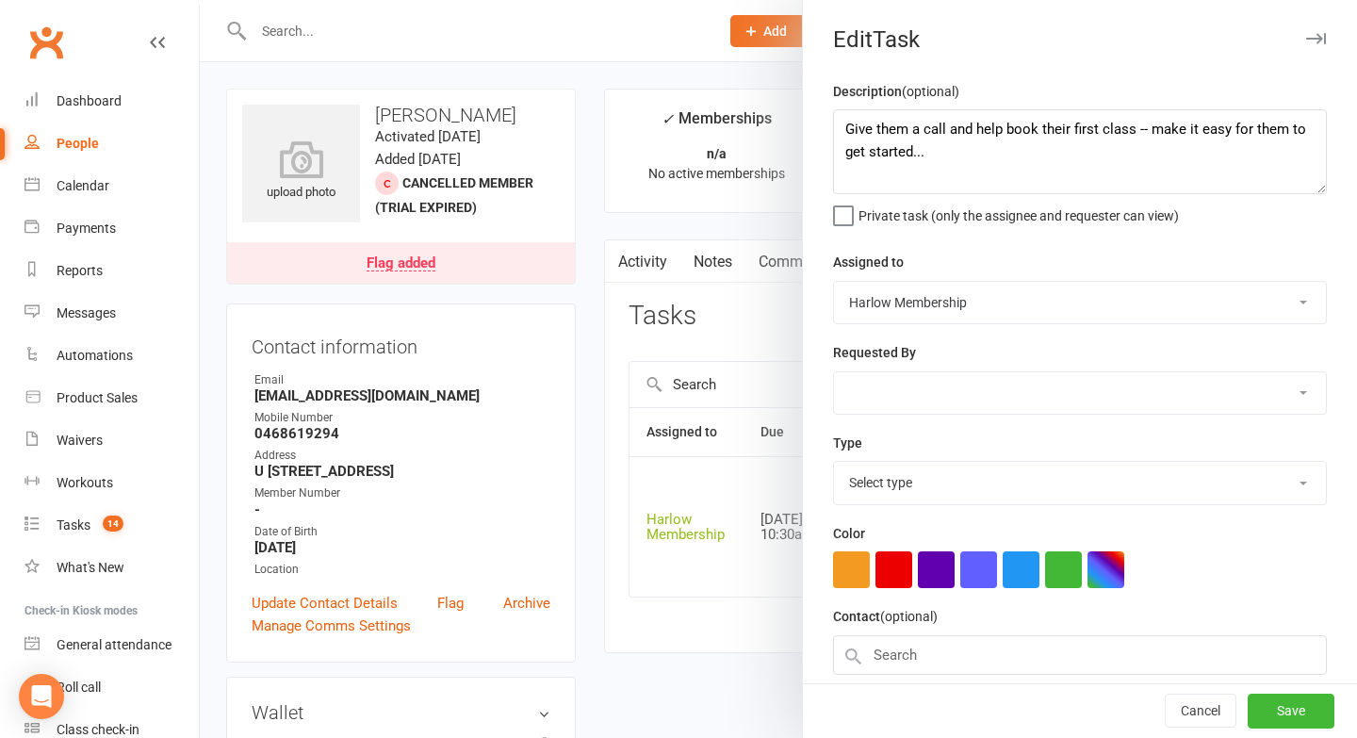
select select "27606"
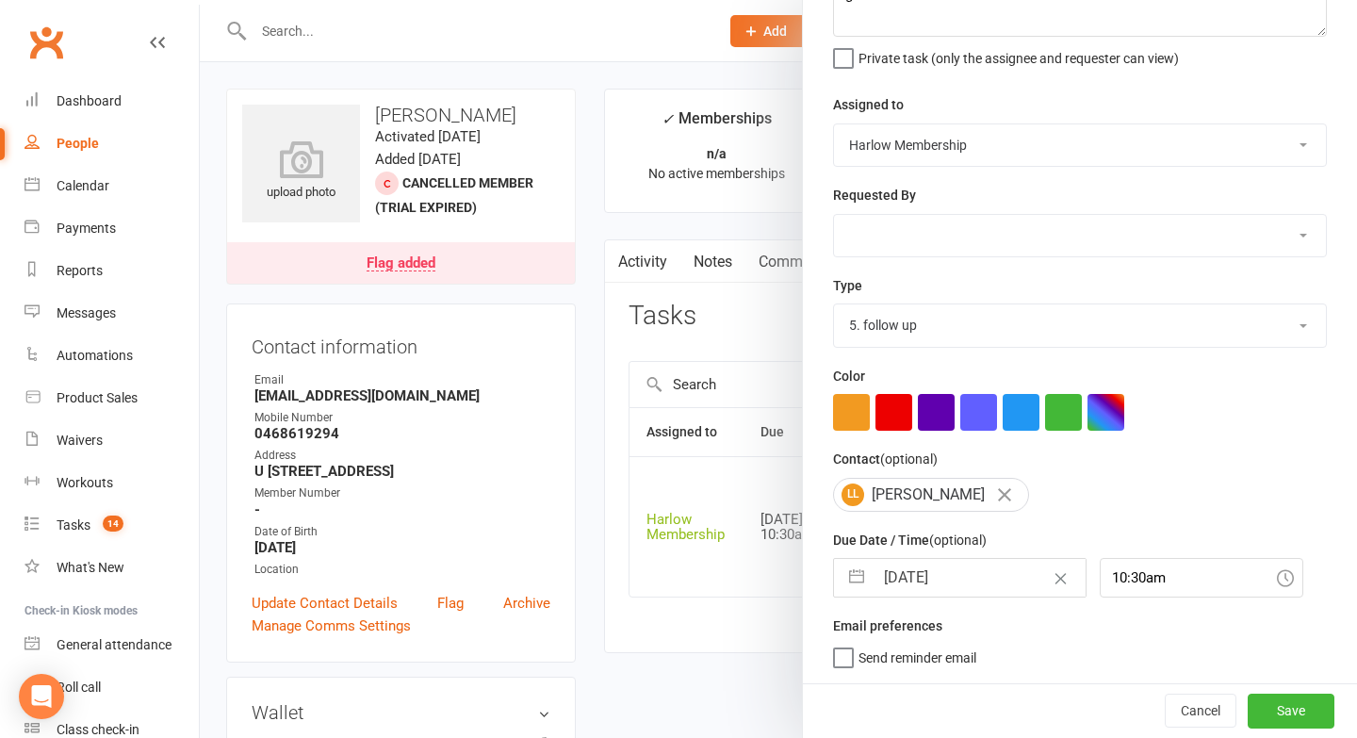
click at [948, 577] on input "[DATE]" at bounding box center [980, 578] width 212 height 38
select select "7"
select select "2025"
select select "8"
select select "2025"
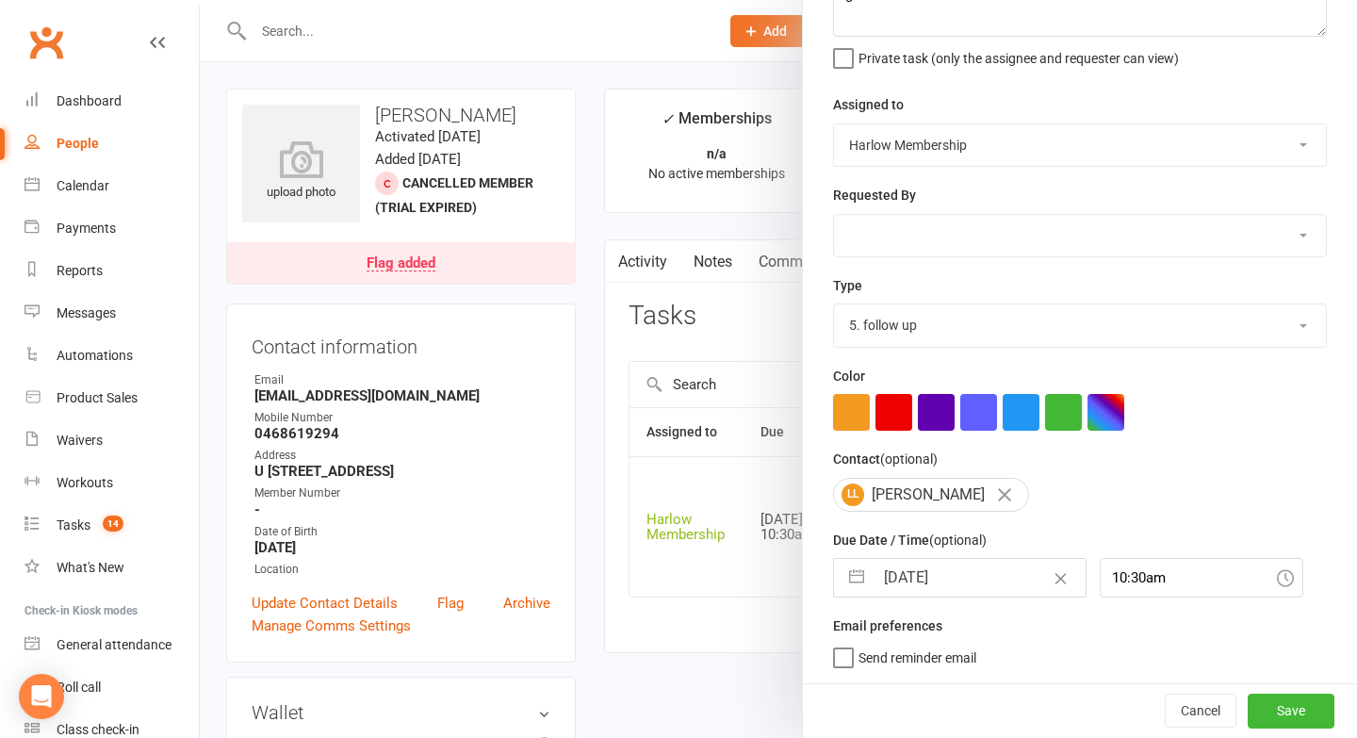
select select "9"
select select "2025"
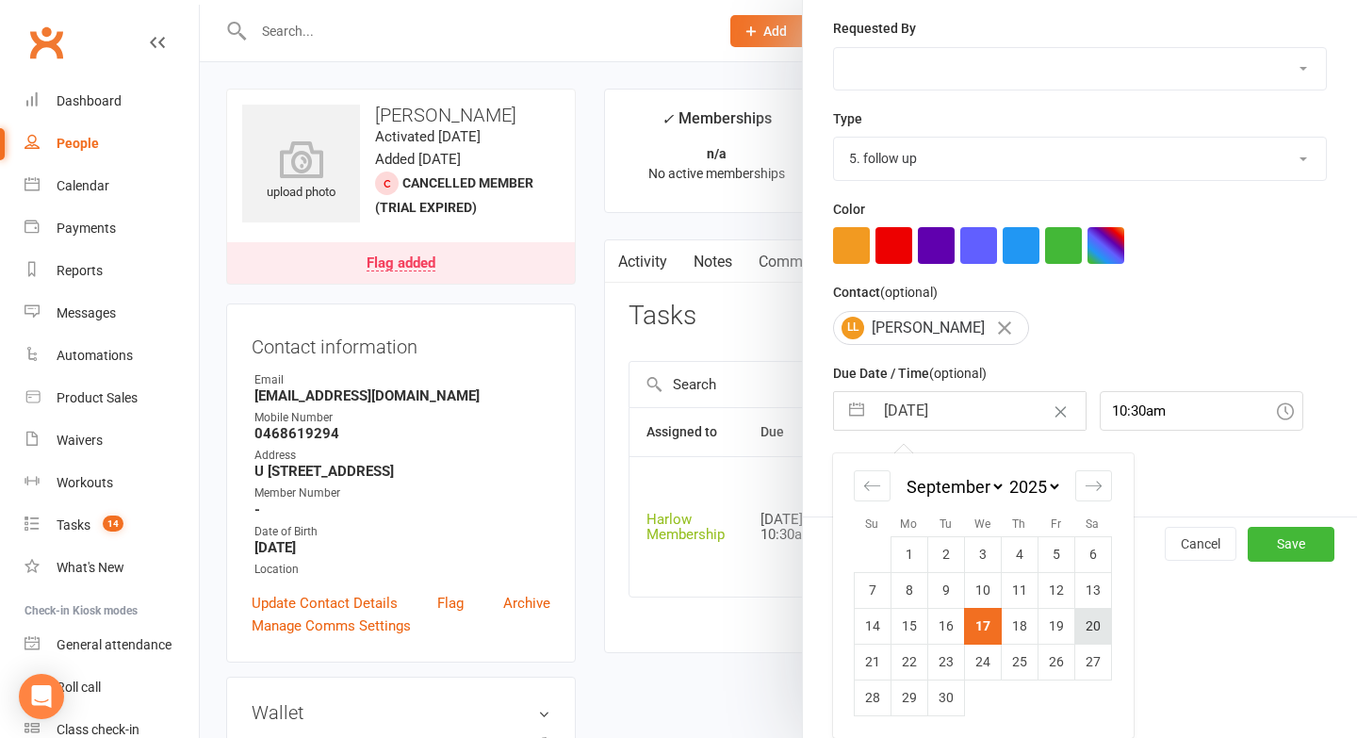
click at [1090, 620] on td "20" at bounding box center [1093, 626] width 37 height 36
type input "[DATE]"
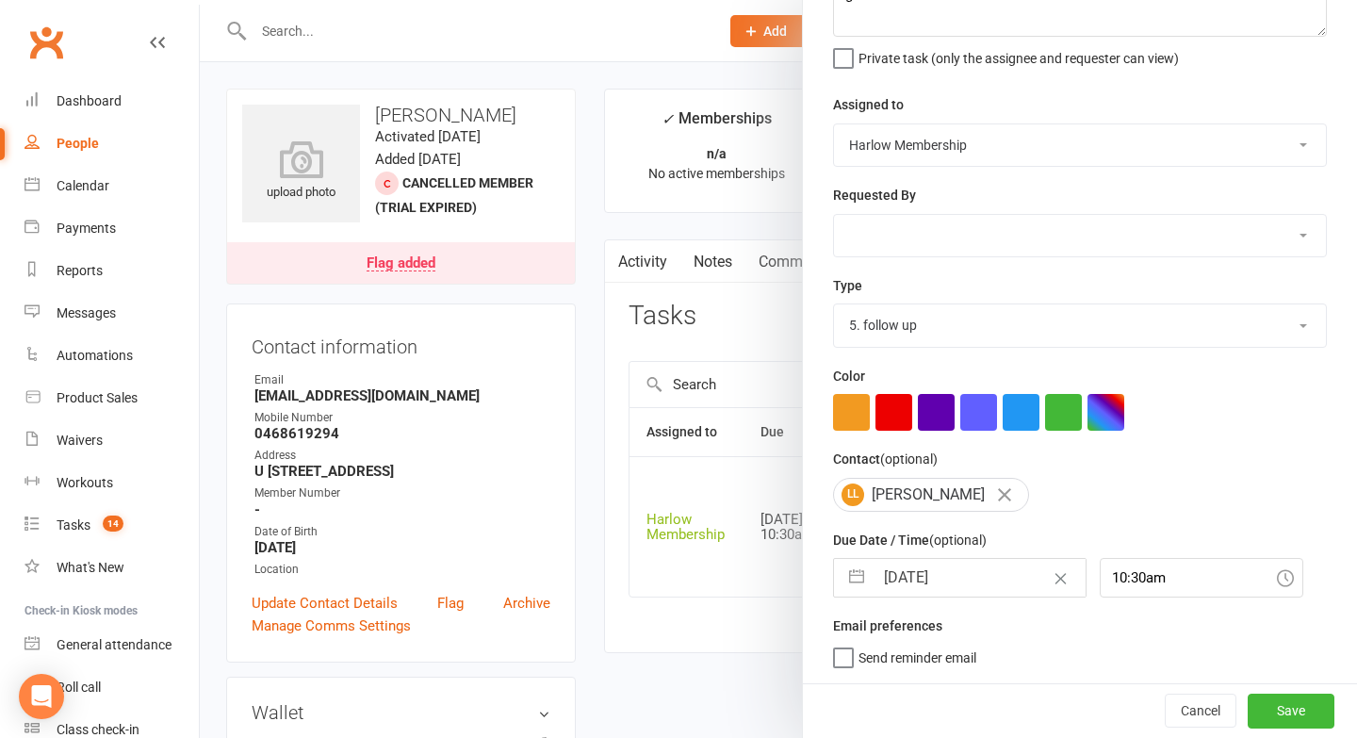
scroll to position [0, 0]
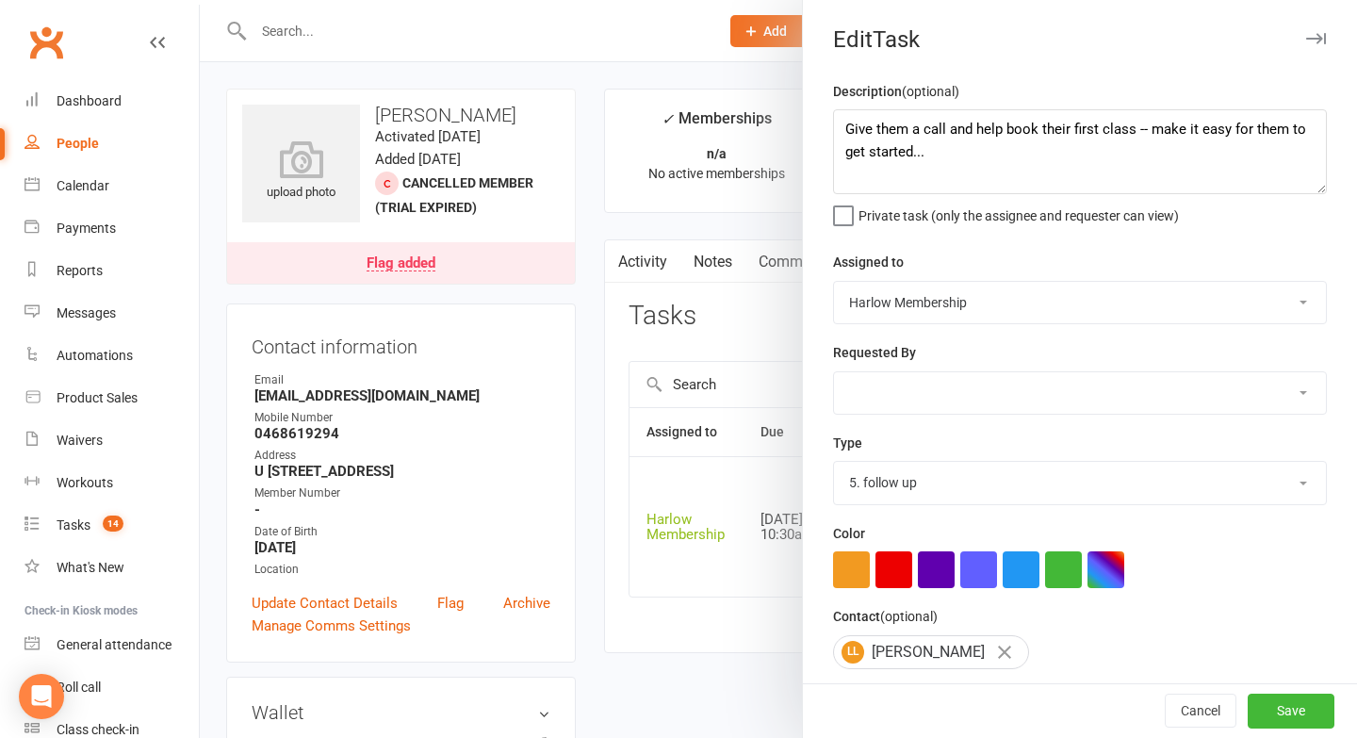
click at [830, 124] on div "Description (optional) Give them a call and help book their first class -- make…" at bounding box center [1080, 460] width 554 height 761
click at [839, 120] on textarea "Give them a call and help book their first class -- make it easy for them to ge…" at bounding box center [1080, 151] width 494 height 85
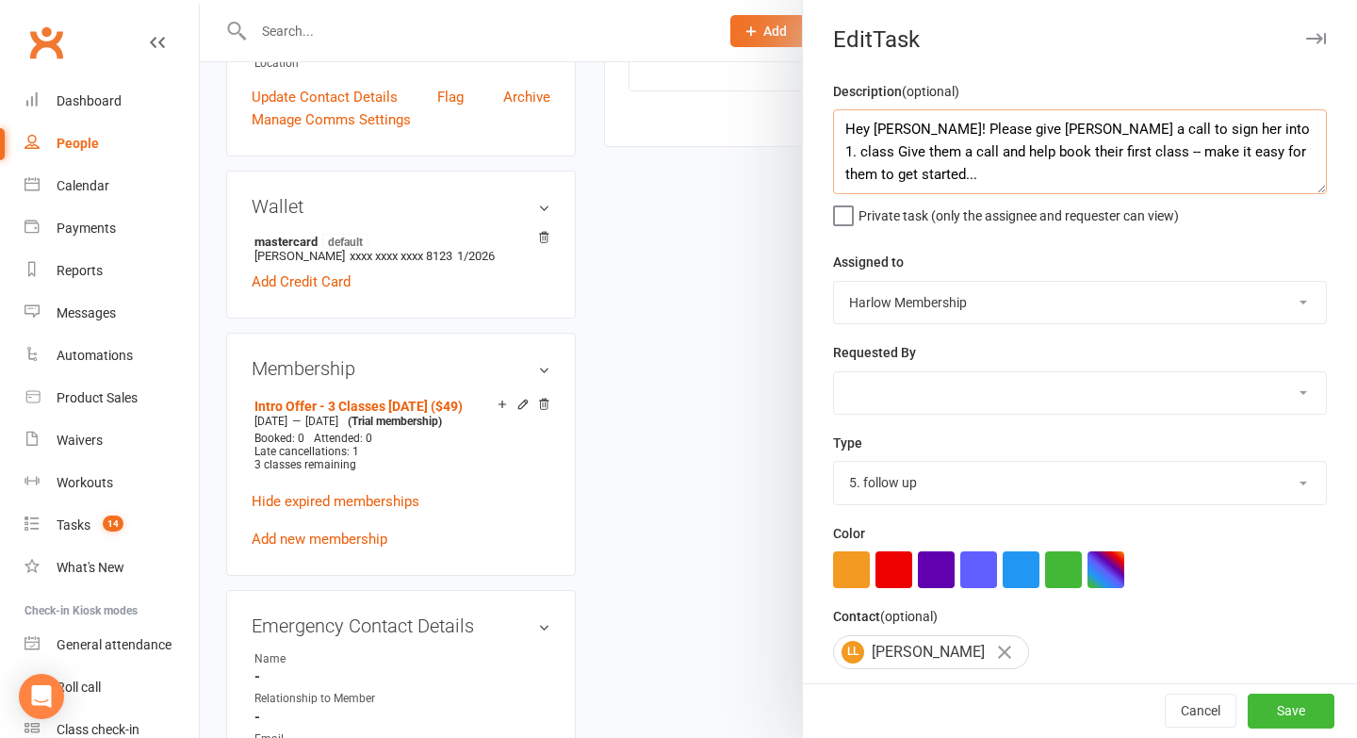
scroll to position [464, 0]
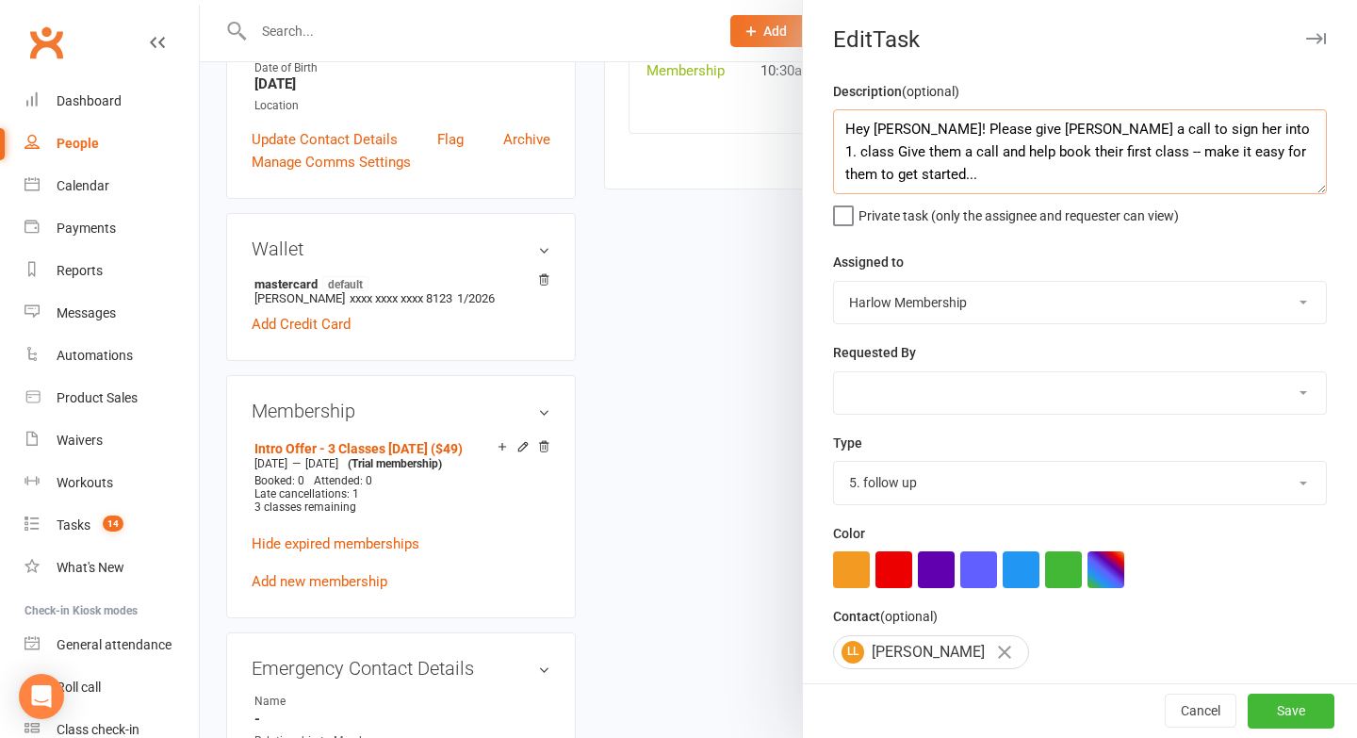
click at [1055, 129] on textarea "Hey [PERSON_NAME]! Please give [PERSON_NAME] a call to sign her into 1. class G…" at bounding box center [1080, 151] width 494 height 85
type textarea "Hey [PERSON_NAME]! Please give lily a call to see if everything is OK. She sign…"
click at [883, 303] on select "Harlow Membership Instructor [US_STATE] Instructor [PERSON_NAME] Accounts Instr…" at bounding box center [1080, 302] width 492 height 41
click at [871, 294] on select "Harlow Membership Instructor [US_STATE] Instructor [PERSON_NAME] Accounts Instr…" at bounding box center [1080, 302] width 492 height 41
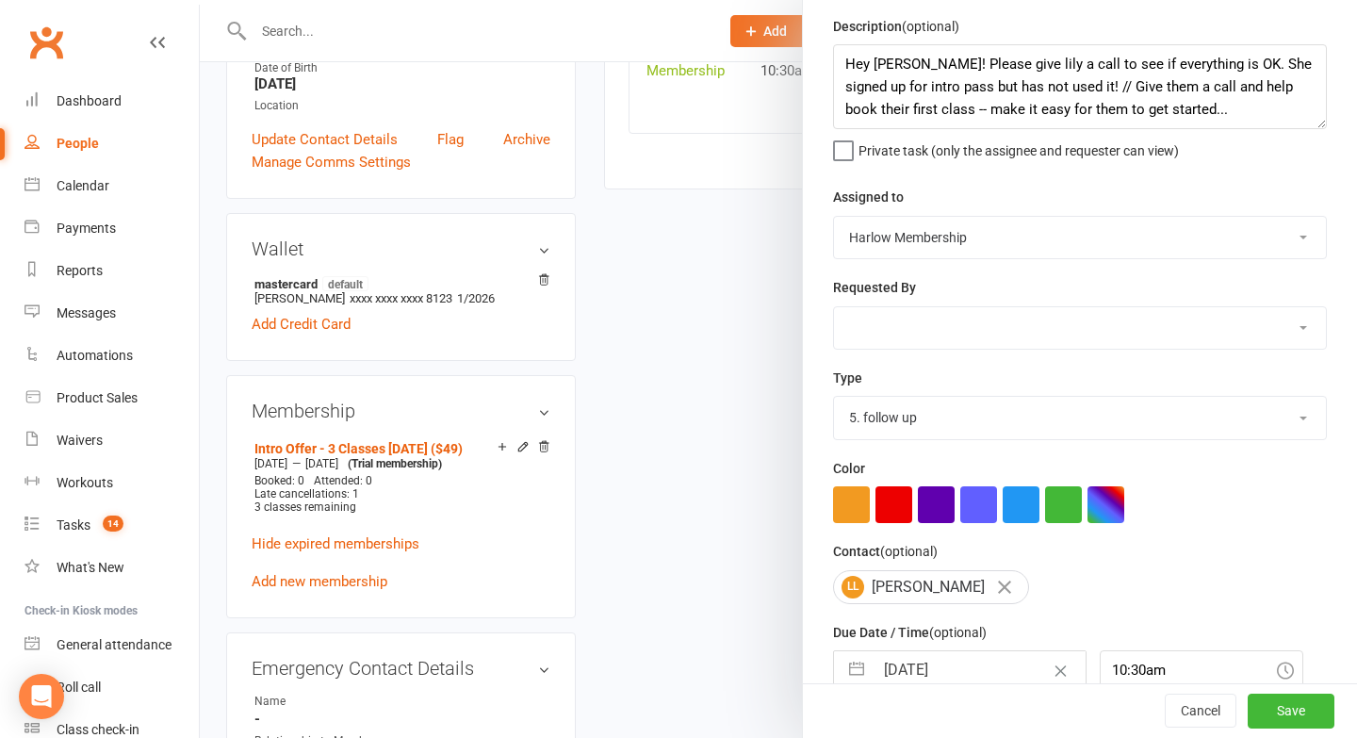
scroll to position [74, 0]
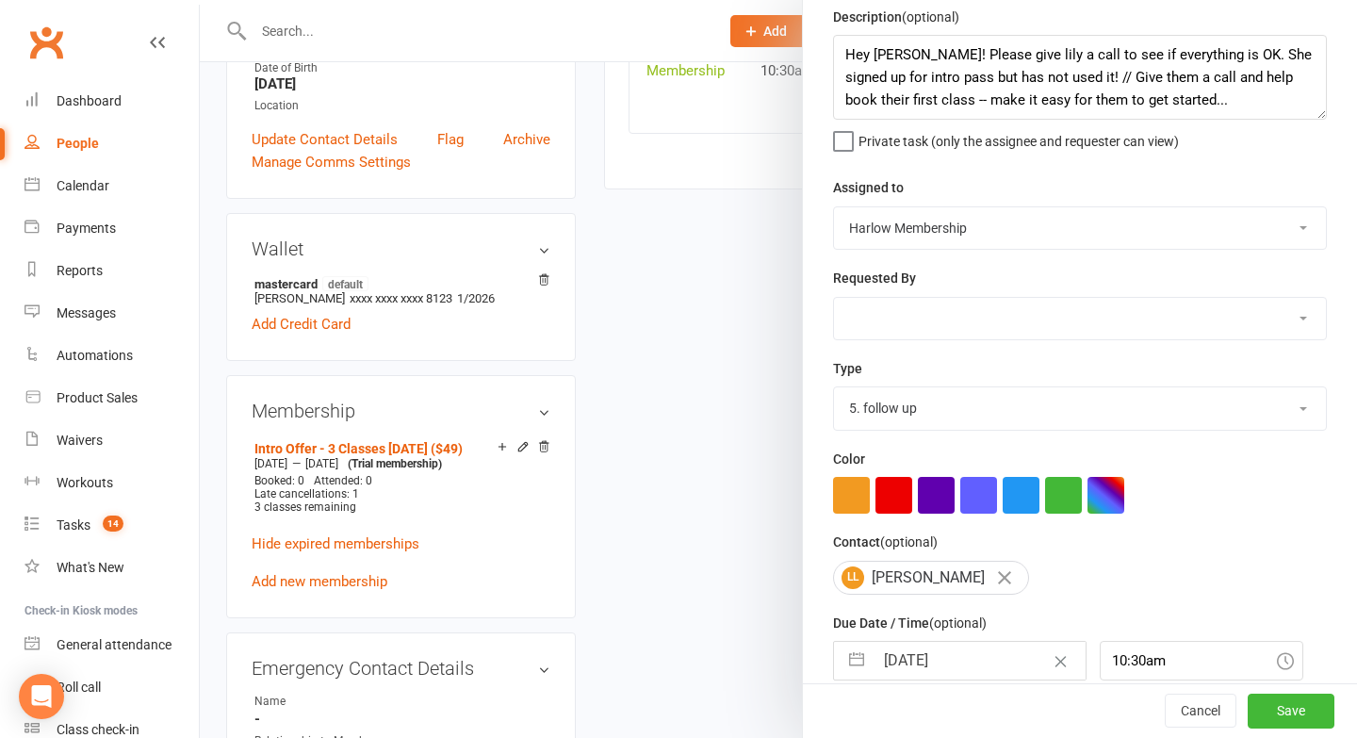
click at [878, 336] on select "Harlow Membership Instructor [US_STATE] Instructor [PERSON_NAME] Accounts Instr…" at bounding box center [1080, 318] width 492 height 41
select select "47368"
click at [887, 652] on input "[DATE]" at bounding box center [980, 661] width 212 height 38
select select "7"
select select "2025"
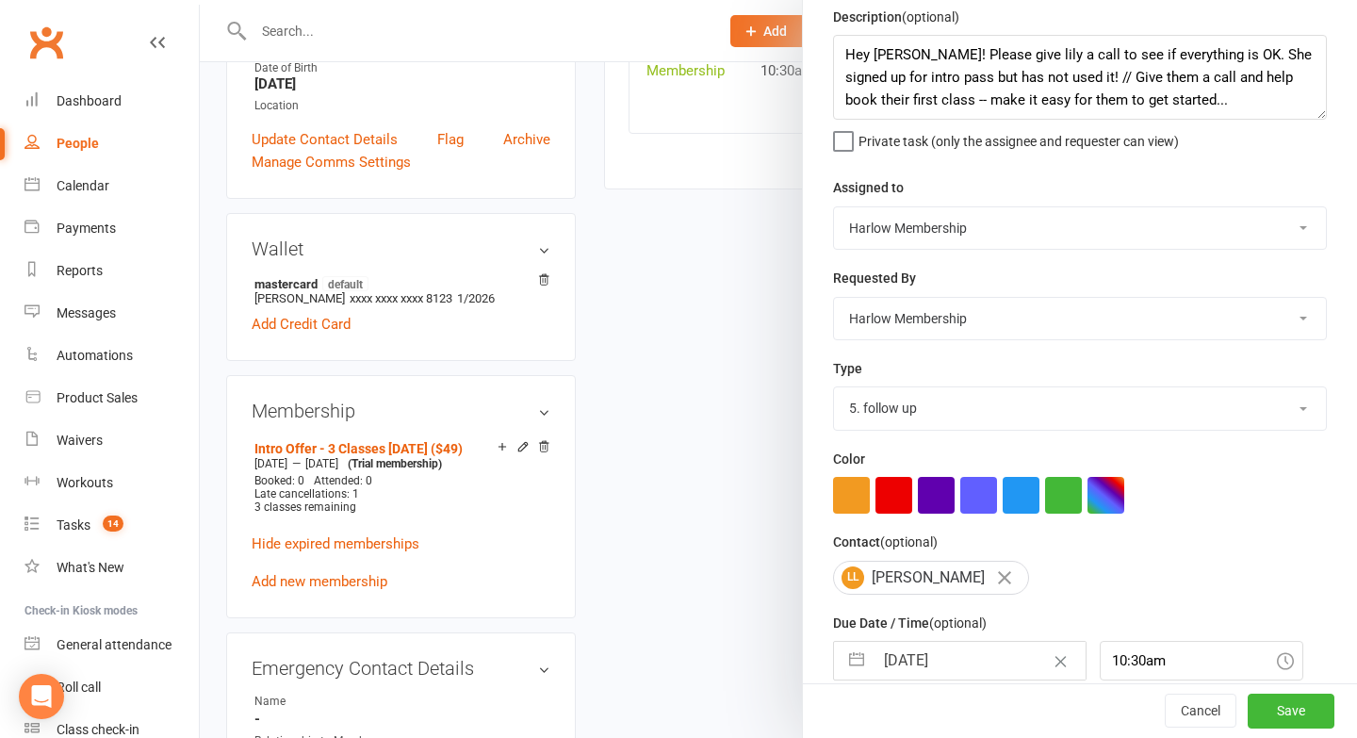
select select "8"
select select "2025"
select select "9"
select select "2025"
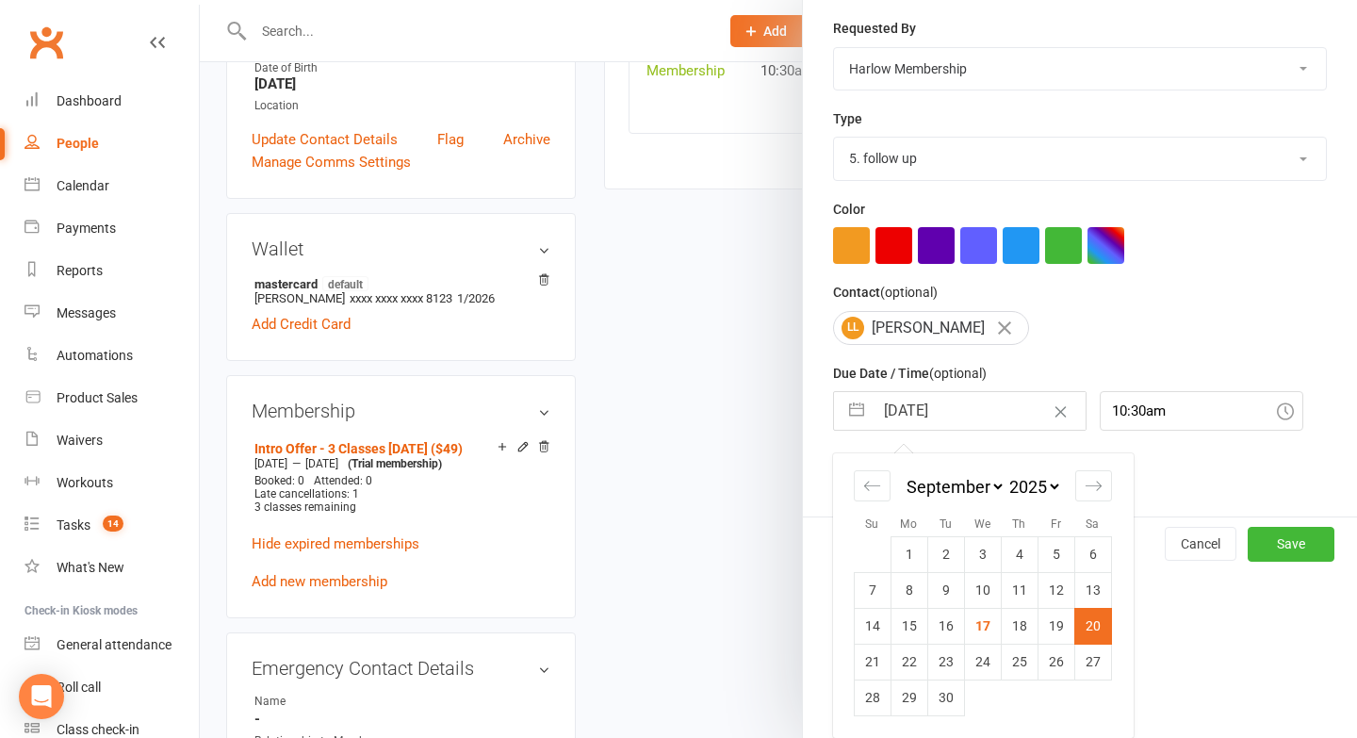
click at [1084, 625] on td "20" at bounding box center [1093, 626] width 37 height 36
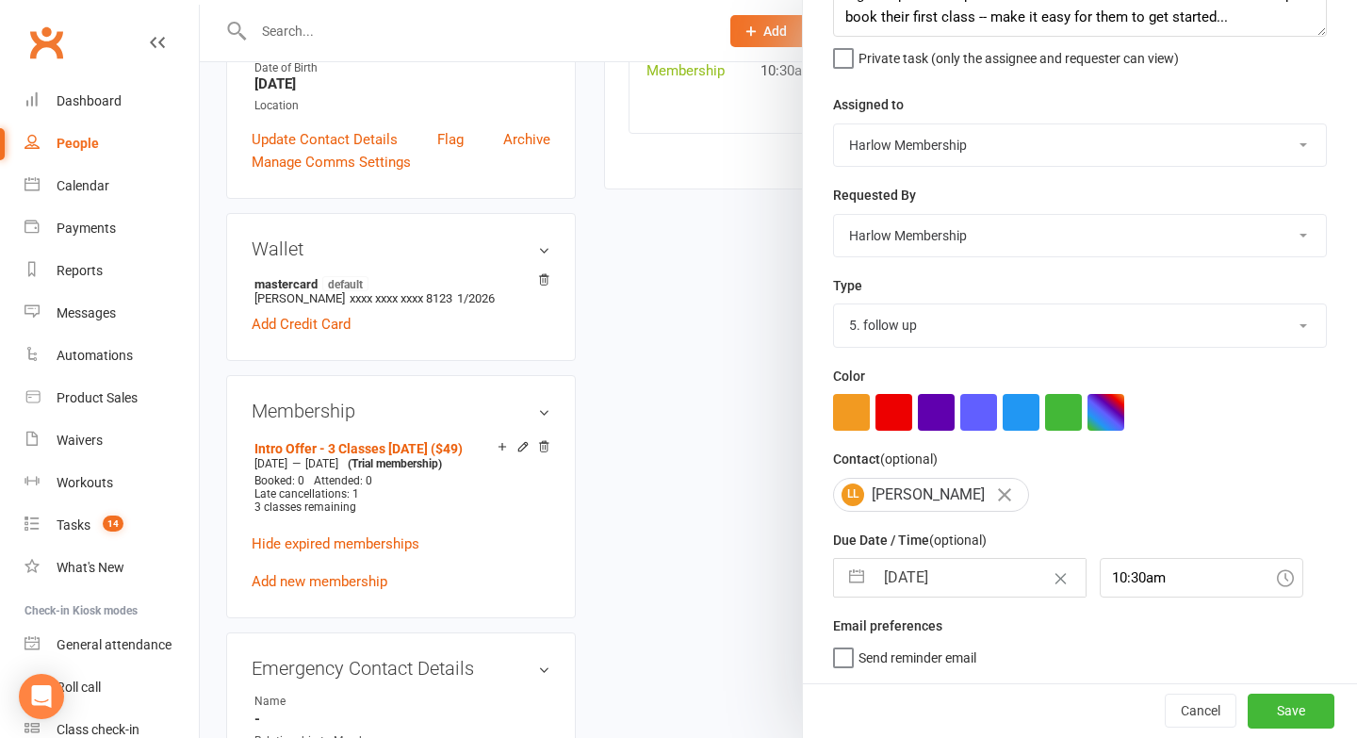
scroll to position [0, 0]
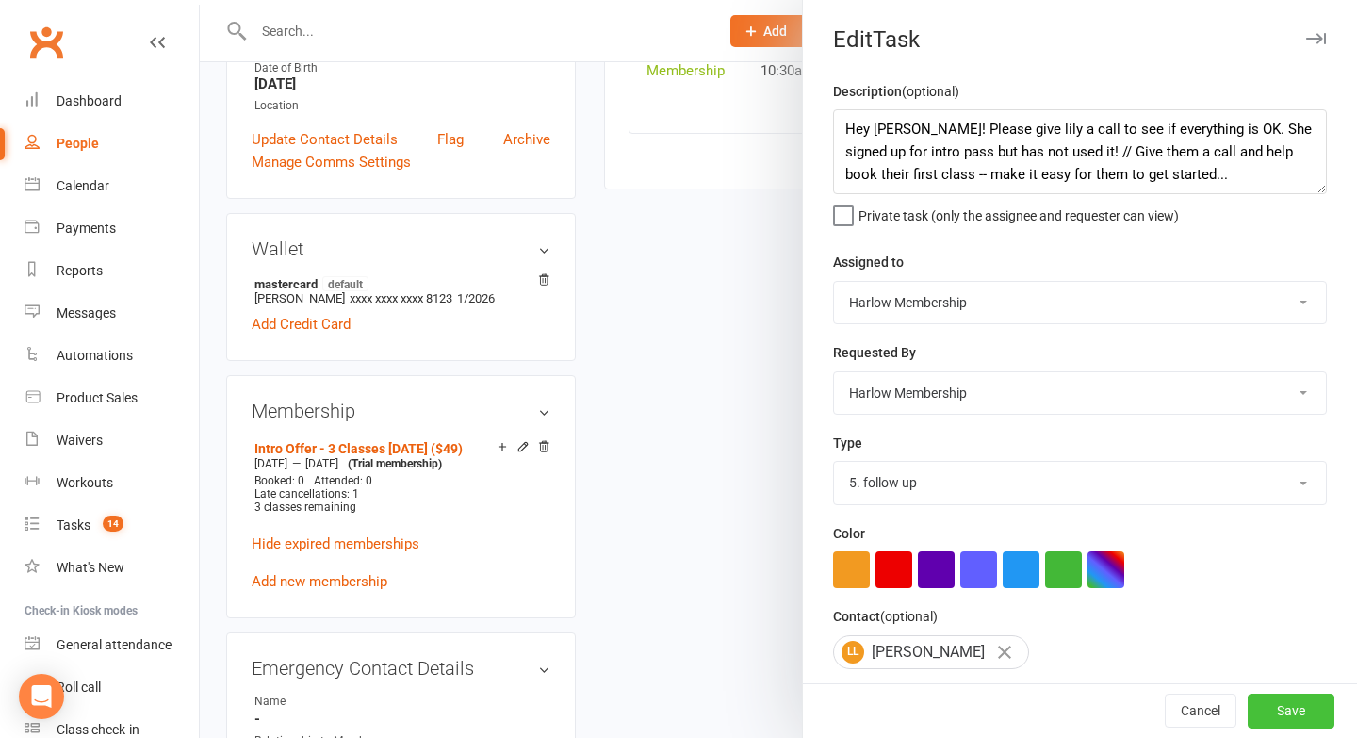
click at [1269, 724] on button "Save" at bounding box center [1291, 712] width 87 height 34
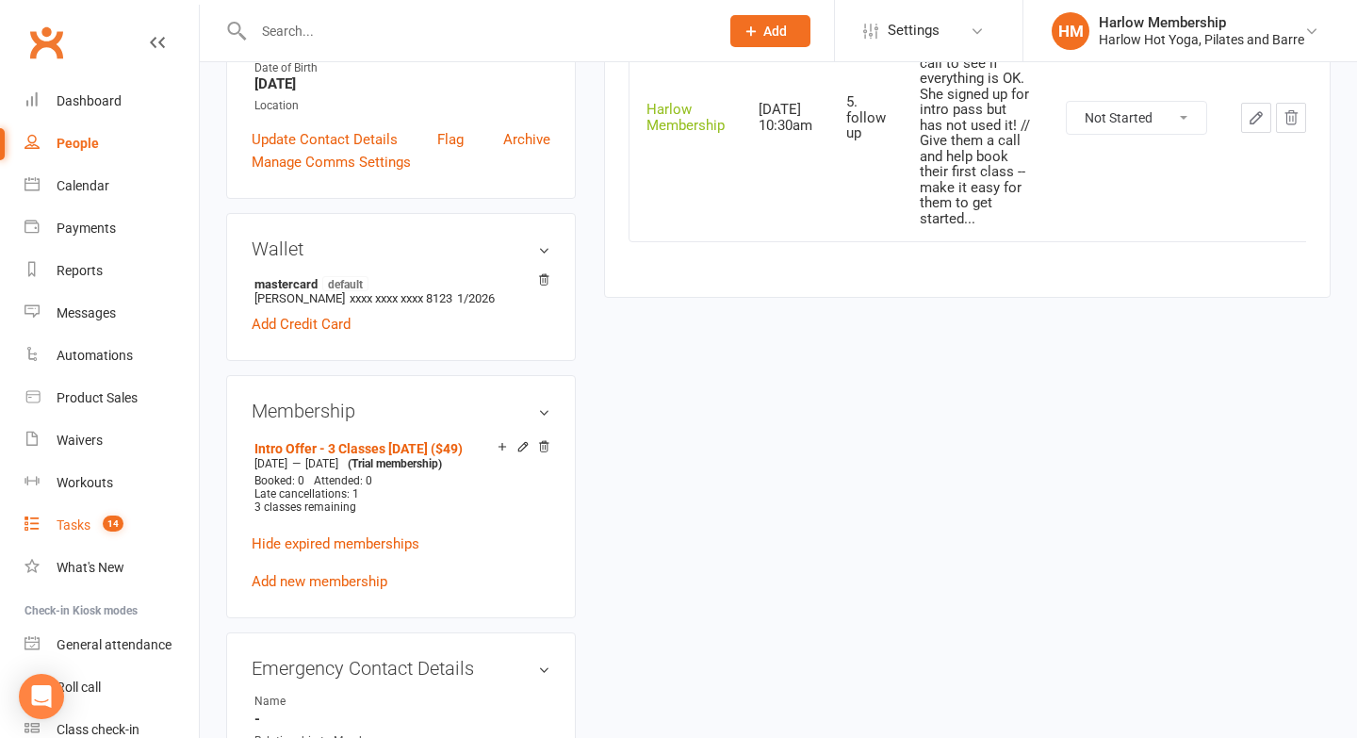
click at [61, 519] on div "Tasks" at bounding box center [74, 524] width 34 height 15
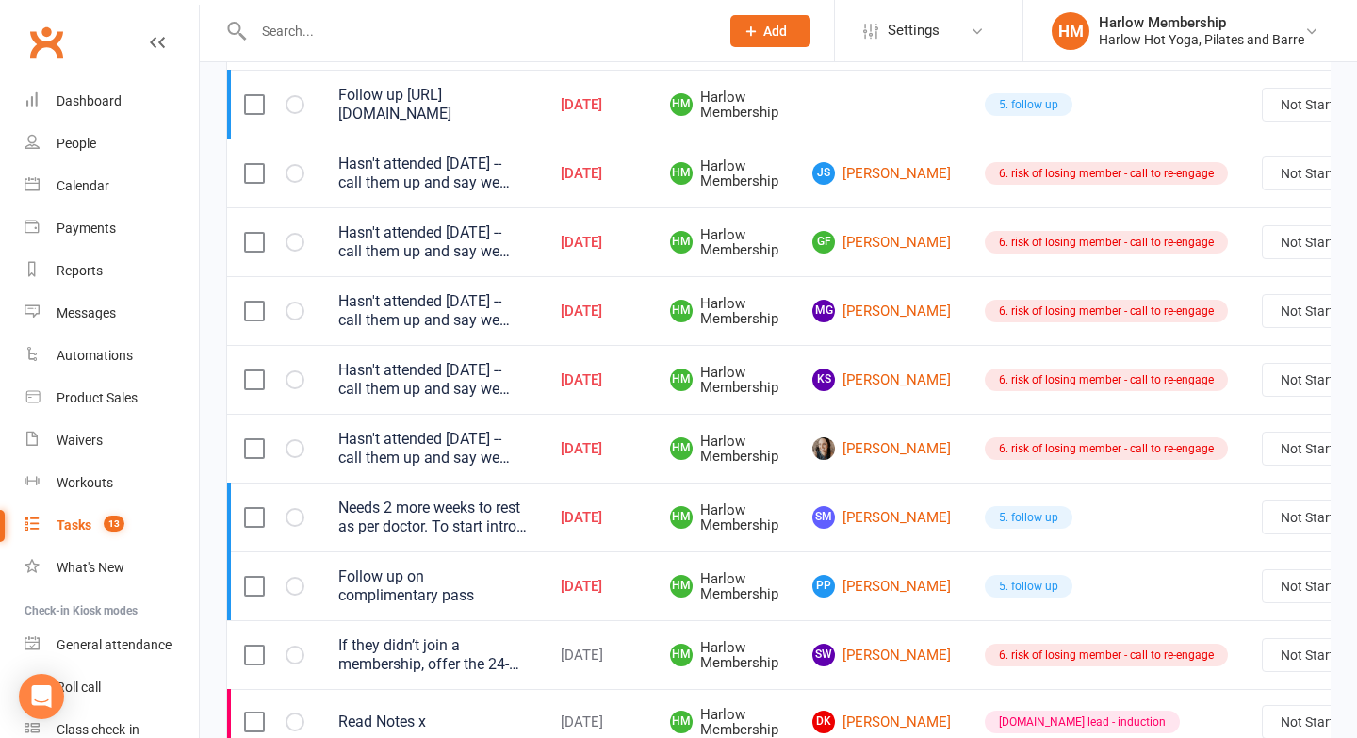
scroll to position [366, 0]
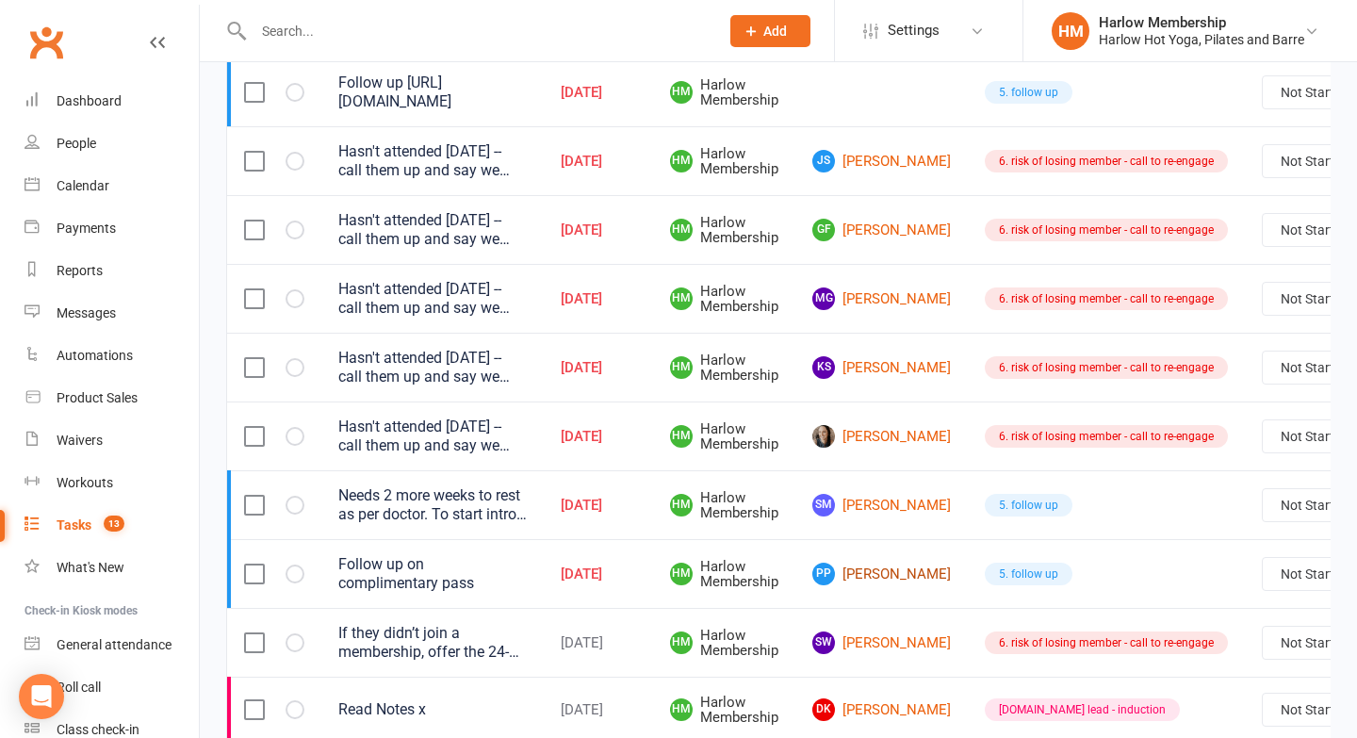
click at [849, 575] on link "PP [PERSON_NAME]" at bounding box center [881, 574] width 139 height 23
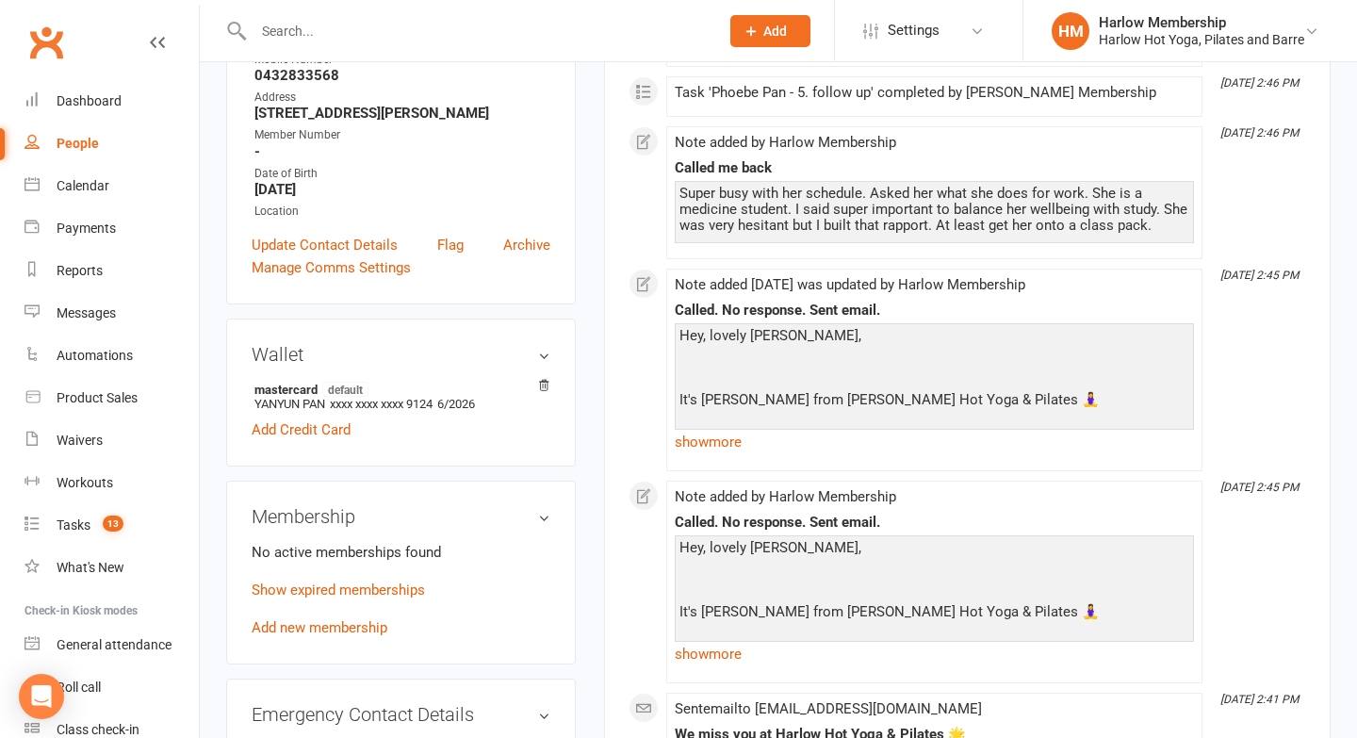
scroll to position [383, 0]
click at [323, 597] on link "Show expired memberships" at bounding box center [338, 588] width 173 height 17
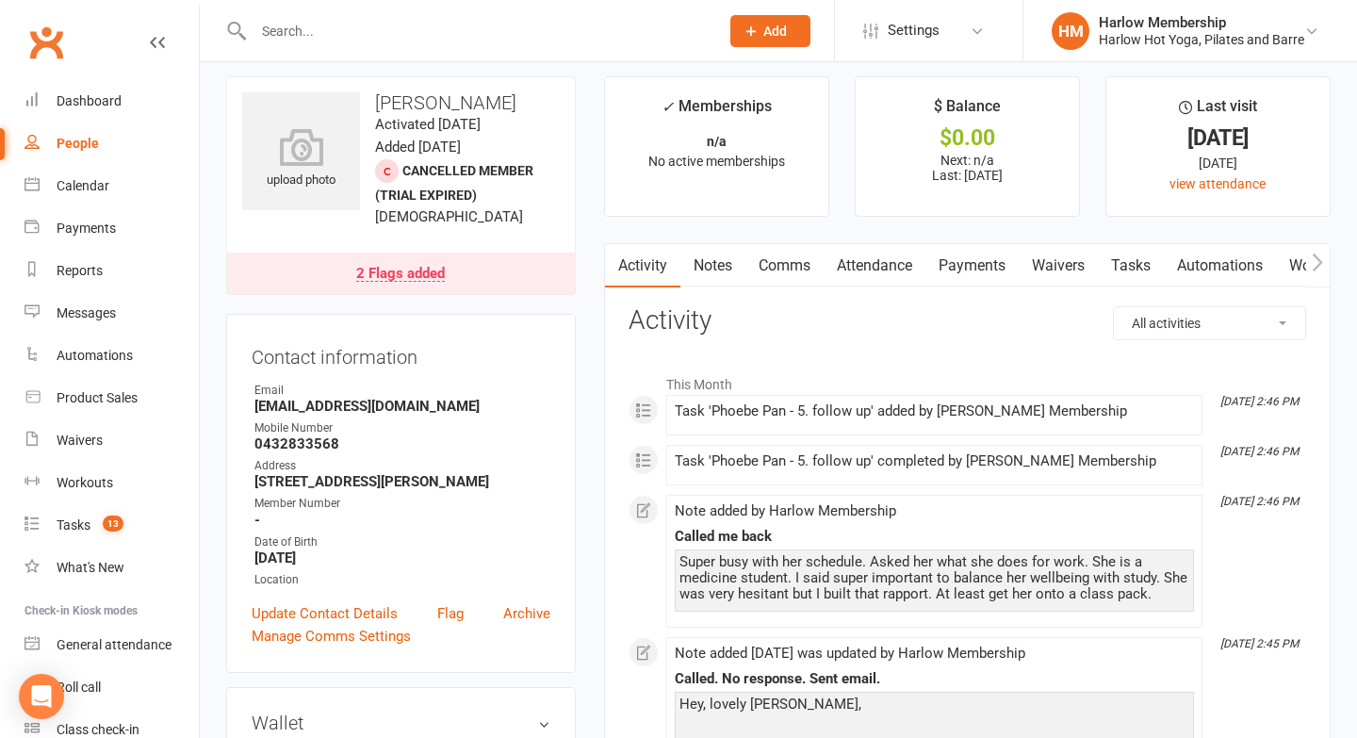
scroll to position [0, 0]
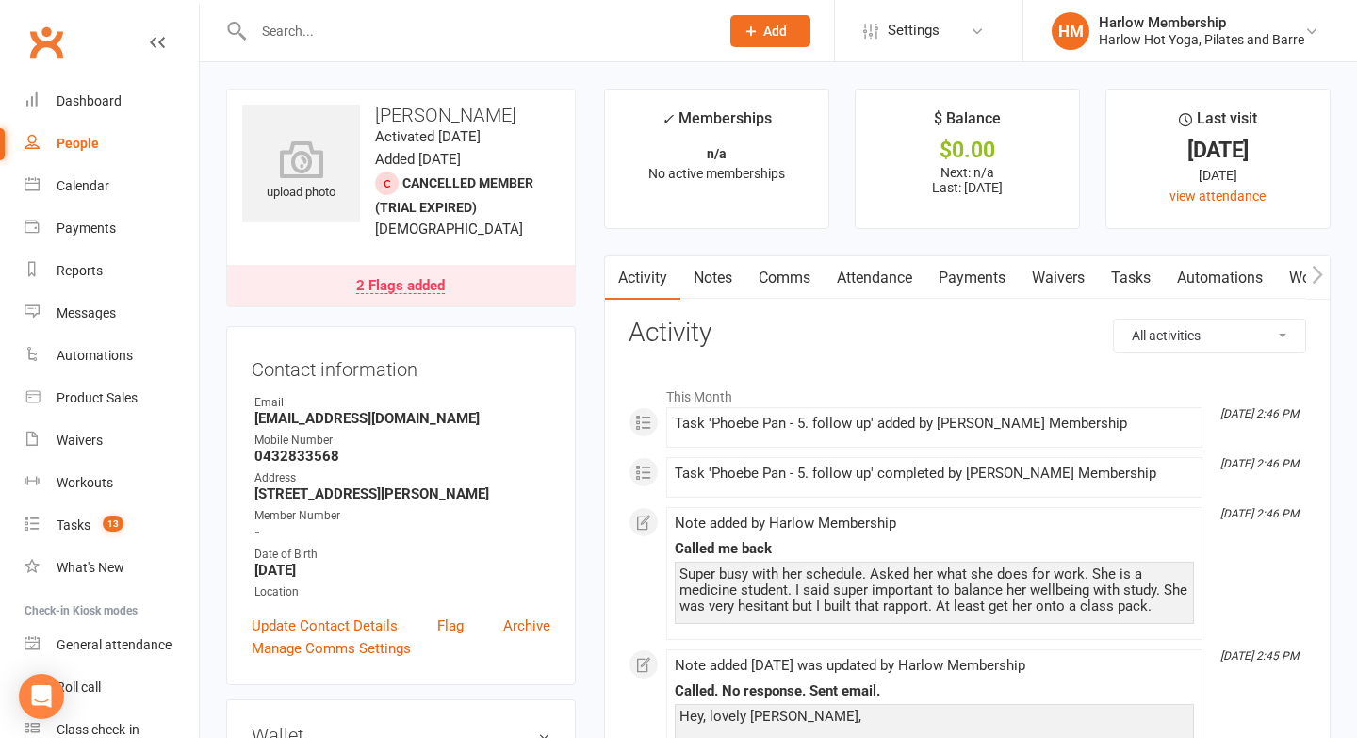
click at [1129, 279] on link "Tasks" at bounding box center [1131, 277] width 66 height 43
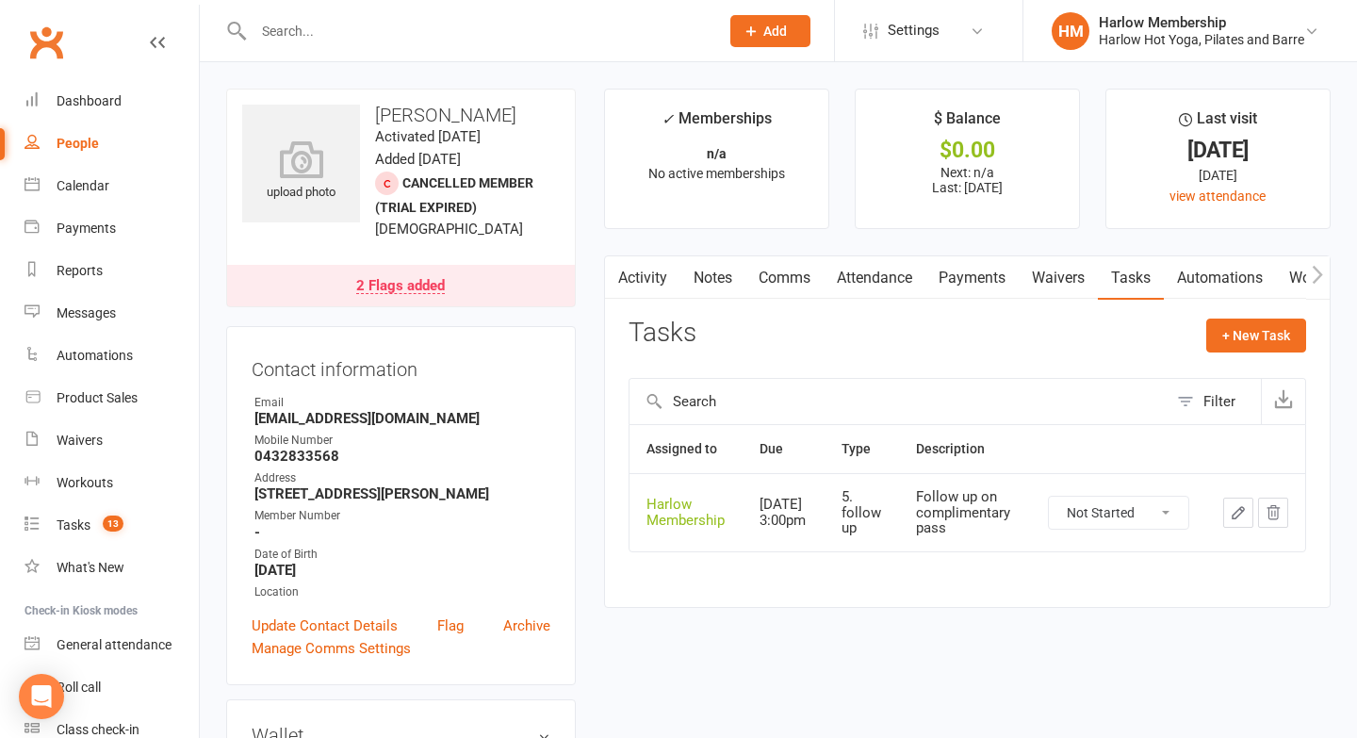
click at [1120, 493] on td "Not Started In Progress Waiting Complete" at bounding box center [1118, 512] width 175 height 78
click at [1114, 516] on select "Not Started In Progress Waiting Complete" at bounding box center [1118, 513] width 139 height 32
select select "unstarted"
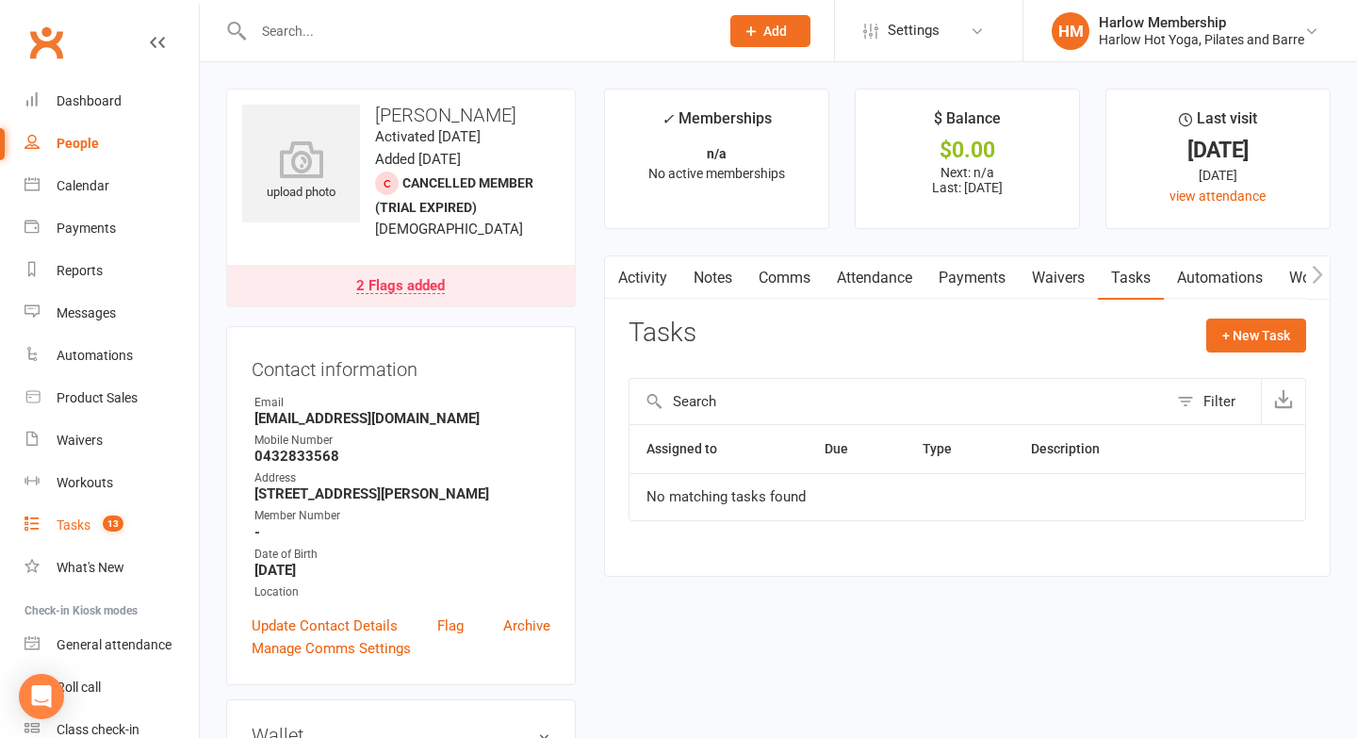
click at [110, 517] on span "13" at bounding box center [113, 524] width 21 height 16
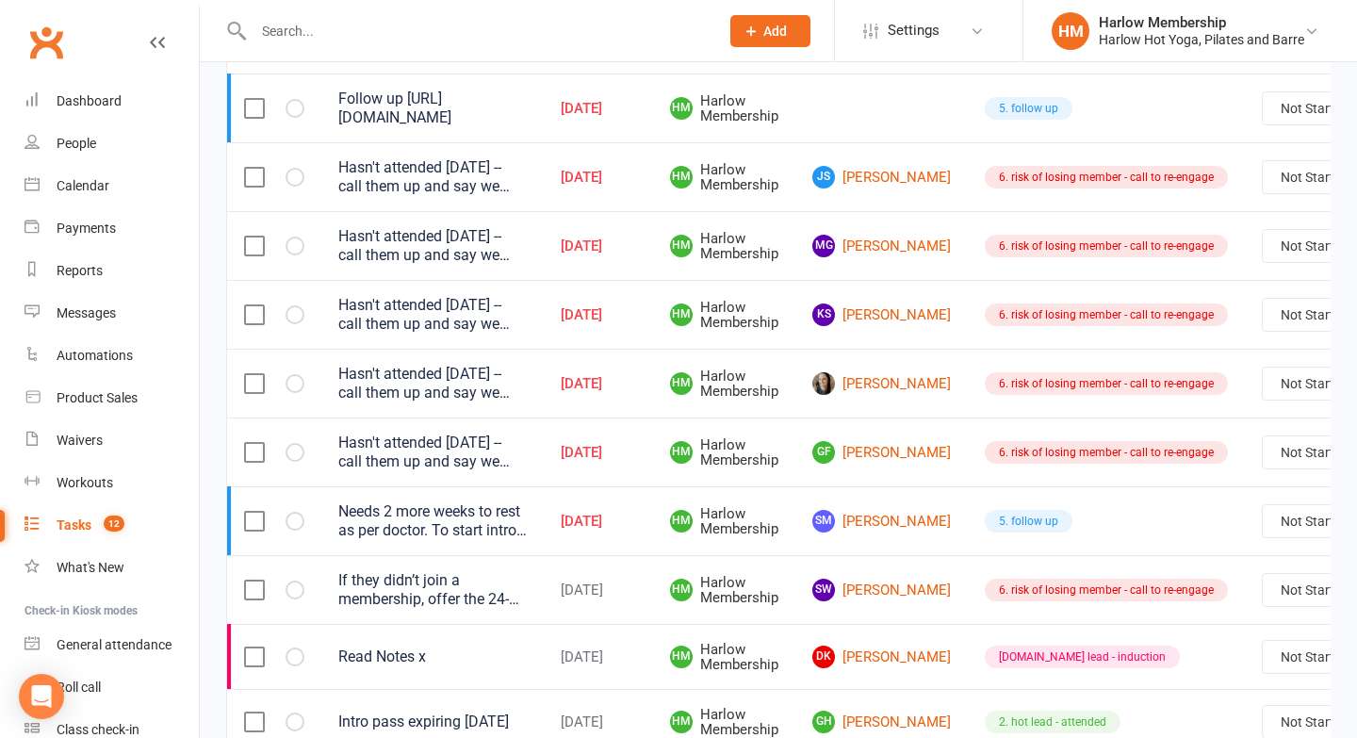
scroll to position [353, 0]
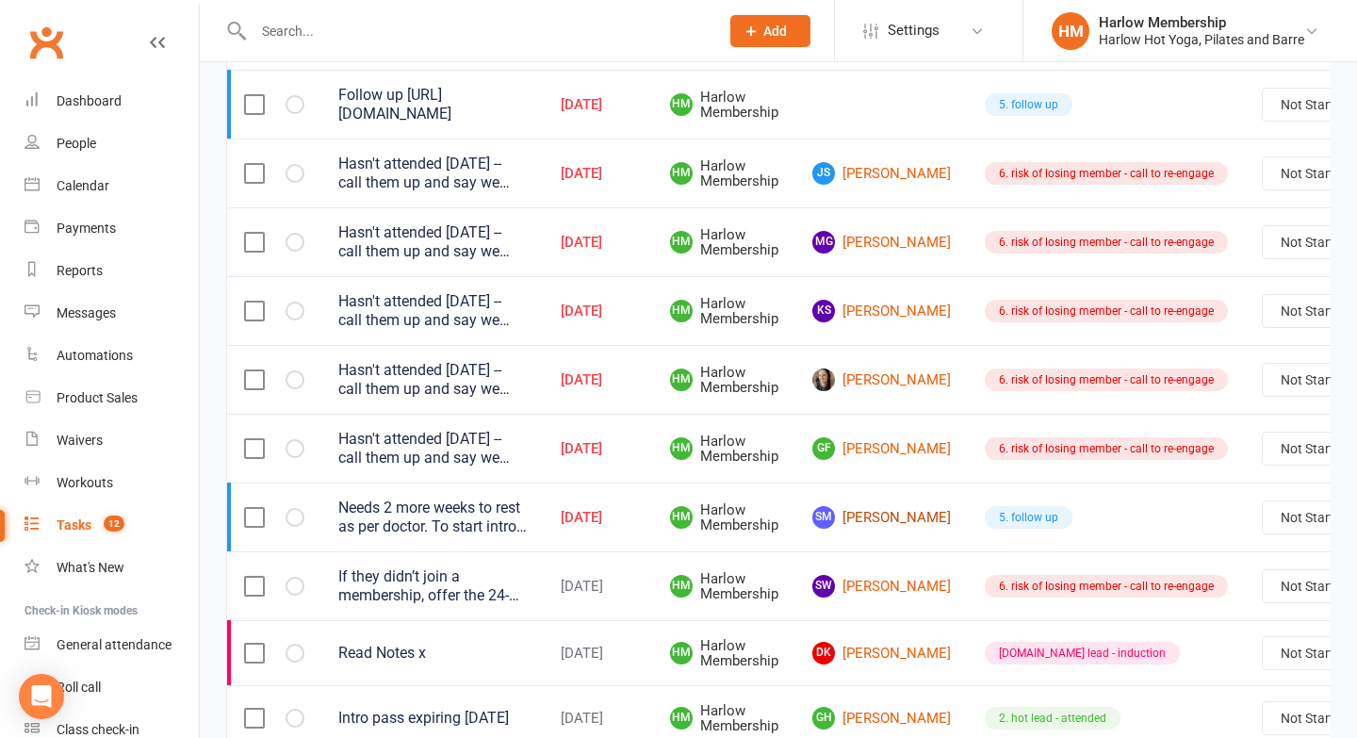
click at [860, 523] on link "SM [PERSON_NAME]" at bounding box center [881, 517] width 139 height 23
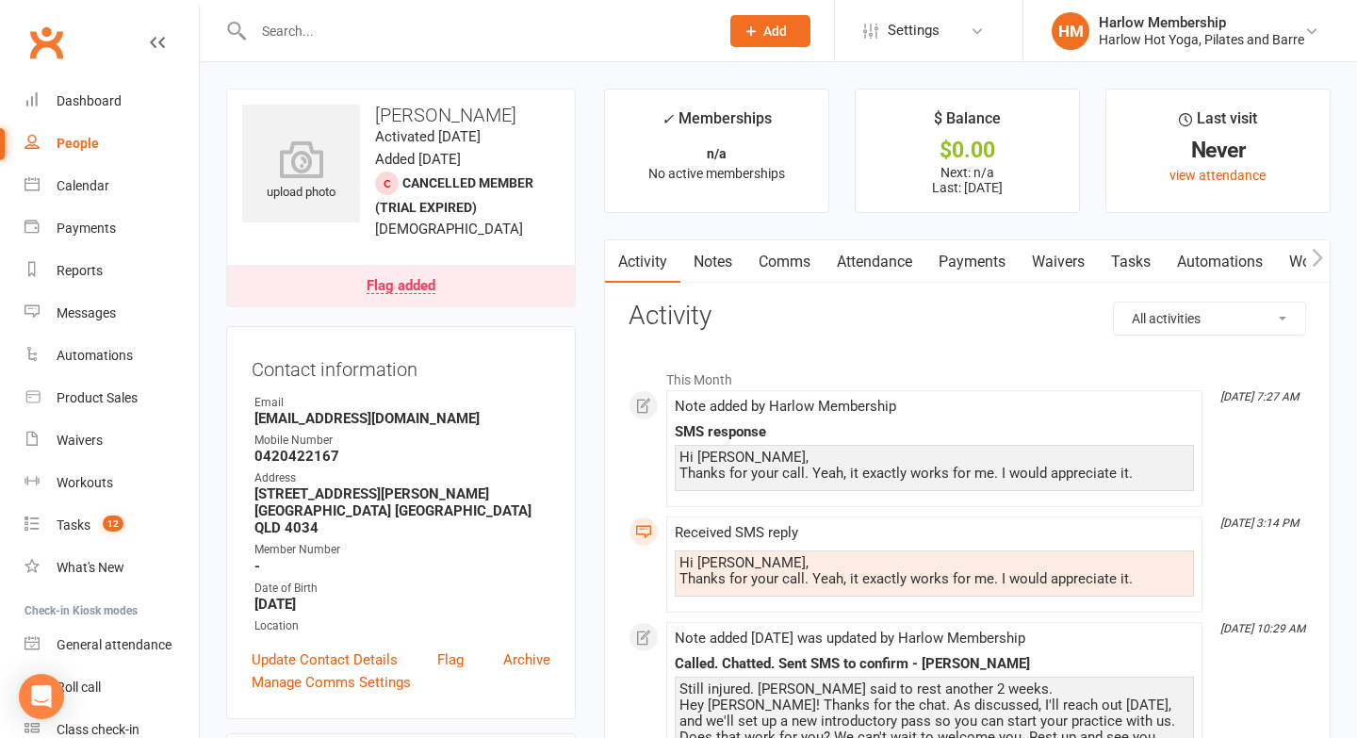
click at [773, 277] on link "Comms" at bounding box center [785, 261] width 78 height 43
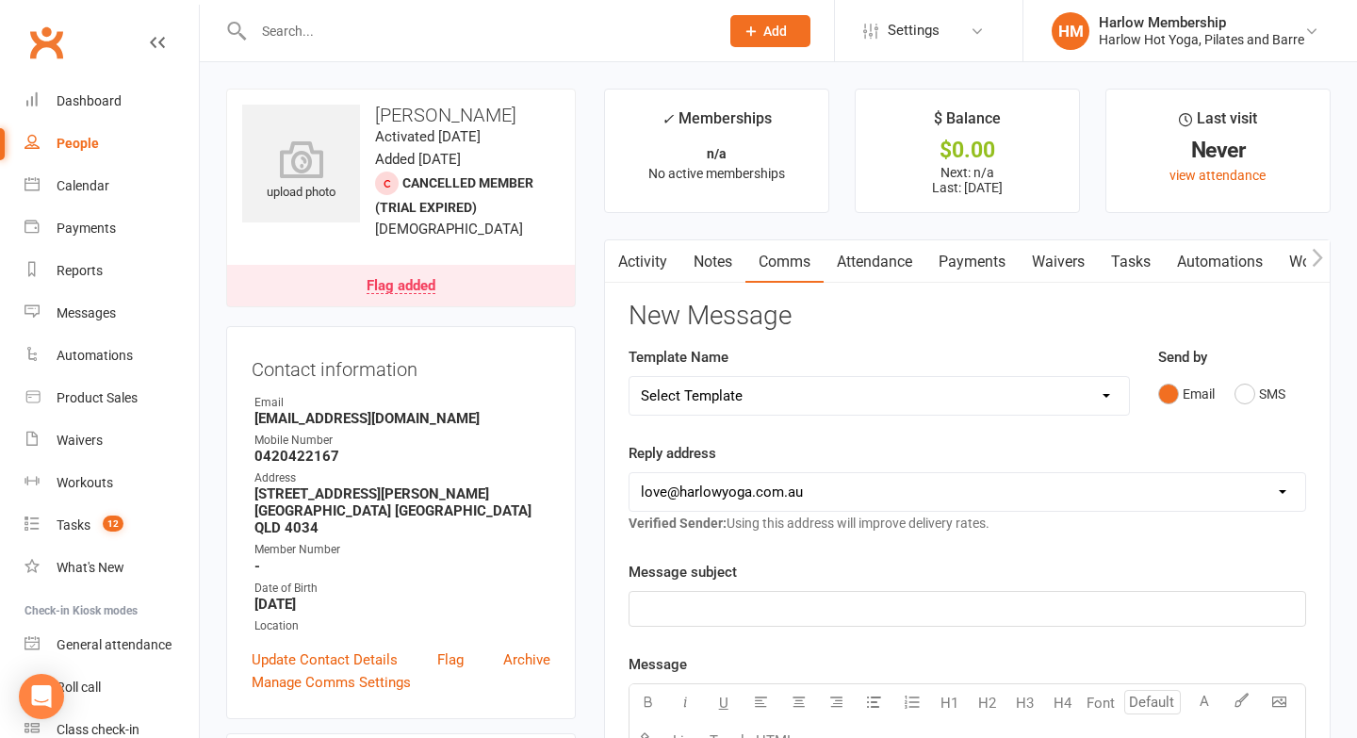
click at [1232, 405] on div "Email SMS" at bounding box center [1232, 394] width 148 height 36
click at [1246, 399] on button "SMS" at bounding box center [1260, 394] width 51 height 36
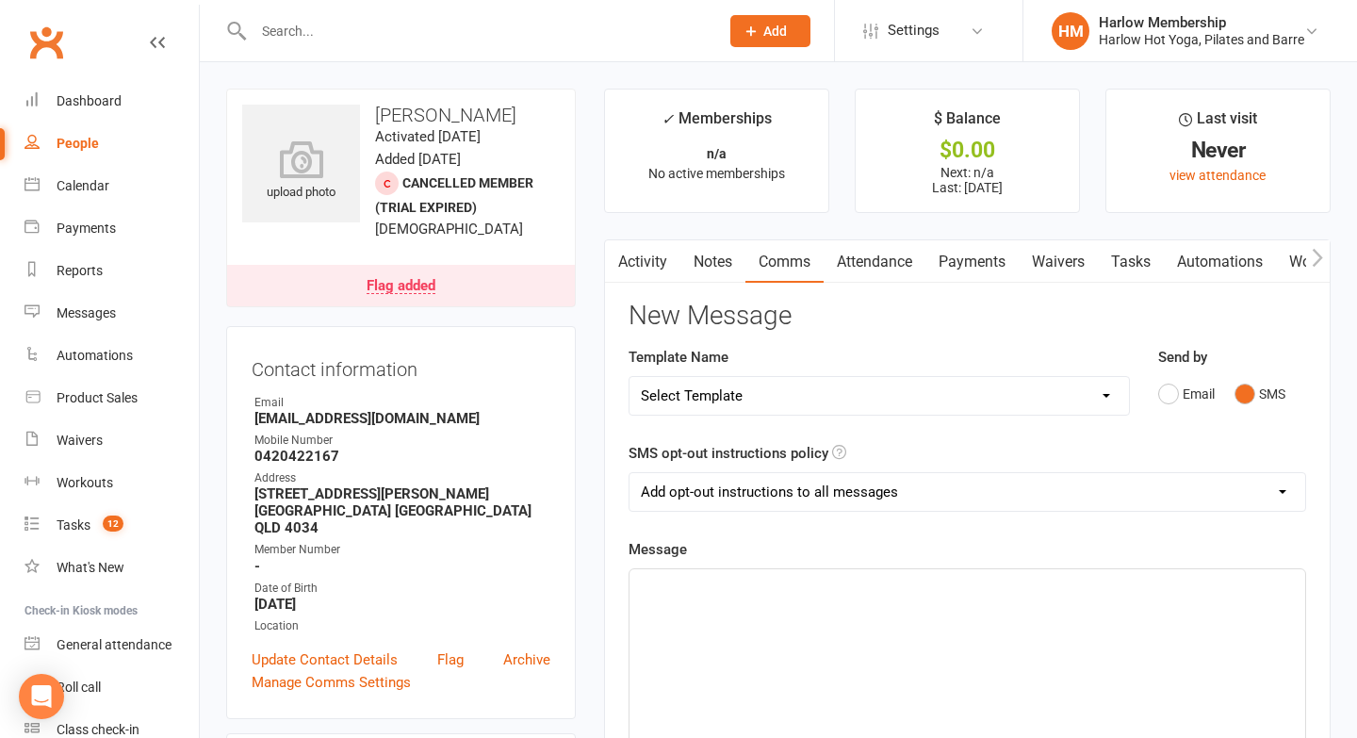
click at [960, 624] on div "﻿" at bounding box center [968, 710] width 676 height 283
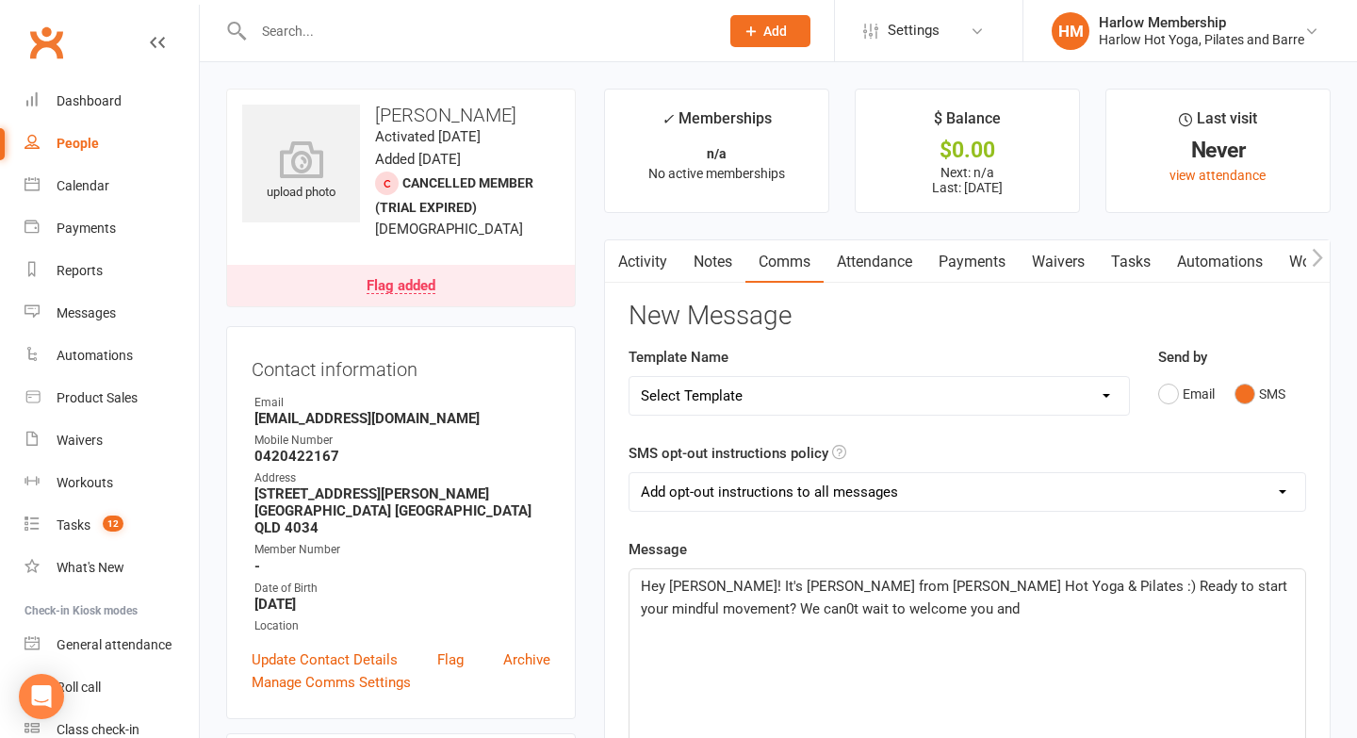
click at [668, 612] on span "Hey [PERSON_NAME]! It's [PERSON_NAME] from [PERSON_NAME] Hot Yoga & Pilates :) …" at bounding box center [966, 598] width 650 height 40
click at [883, 612] on p "Hey [PERSON_NAME]! It's [PERSON_NAME] from [PERSON_NAME] Hot Yoga & Pilates :) …" at bounding box center [967, 597] width 653 height 45
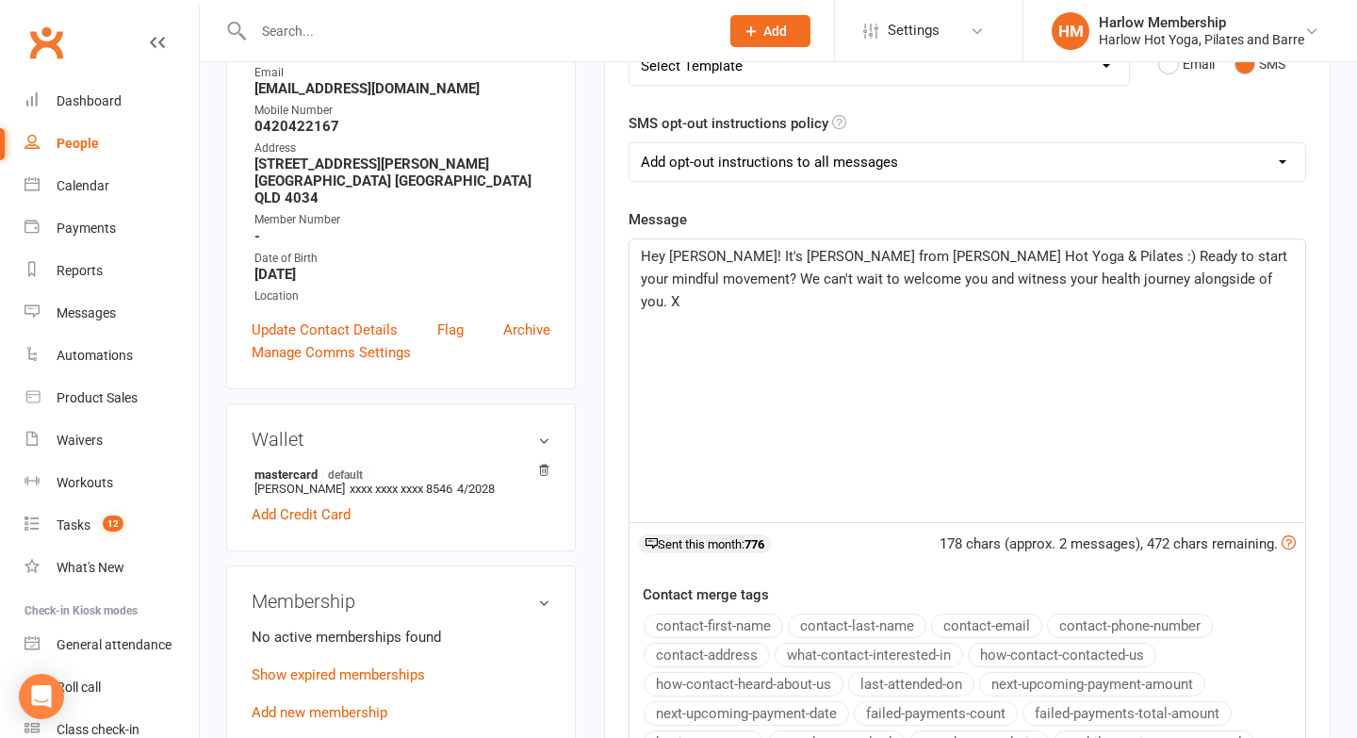
scroll to position [336, 0]
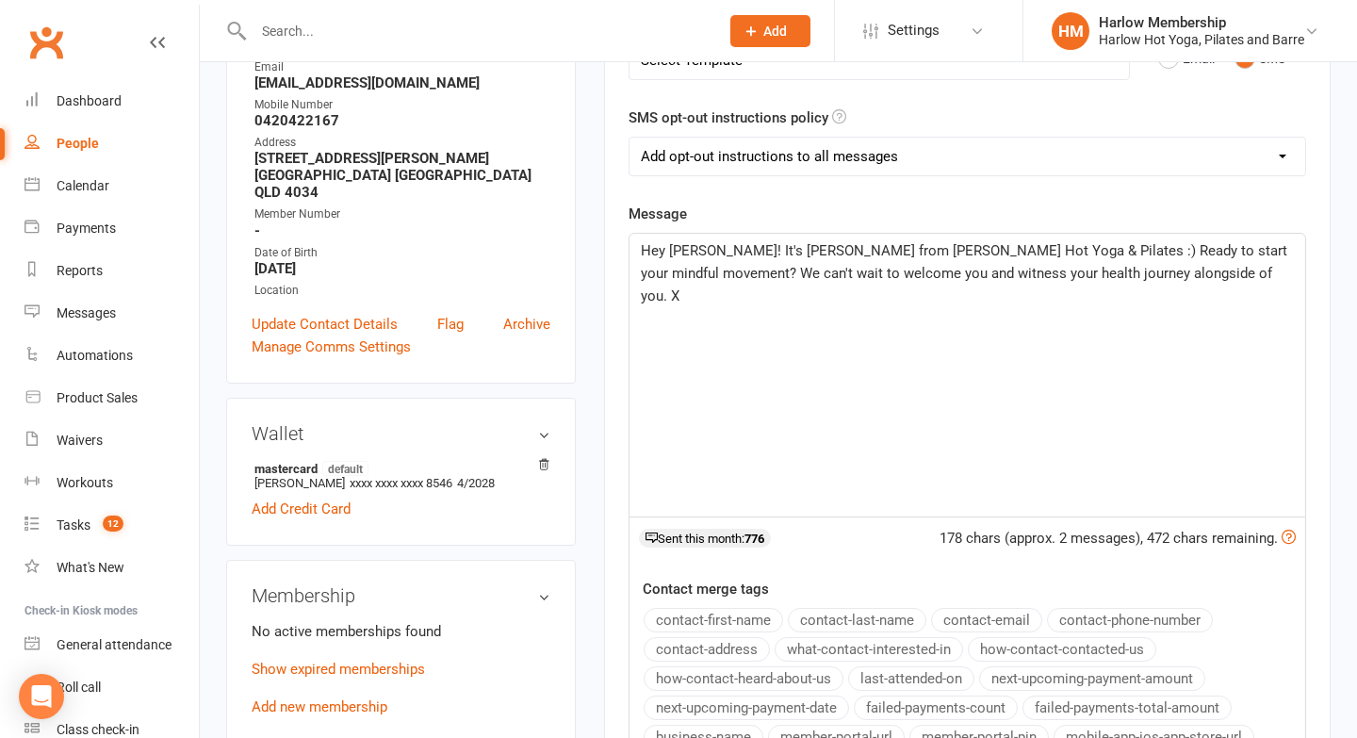
click at [686, 253] on span "Hey [PERSON_NAME]! It's [PERSON_NAME] from [PERSON_NAME] Hot Yoga & Pilates :) …" at bounding box center [966, 273] width 650 height 62
click at [1120, 272] on span "Hey [PERSON_NAME]! It's [PERSON_NAME] from [PERSON_NAME] Hot Yoga & Pilates :) …" at bounding box center [966, 273] width 650 height 62
click at [845, 289] on p "Hey [PERSON_NAME]! It's [PERSON_NAME] from [PERSON_NAME] Hot Yoga & Pilates :) …" at bounding box center [967, 273] width 653 height 68
click at [1248, 247] on span "Hey [PERSON_NAME]! It's [PERSON_NAME] from [PERSON_NAME] Hot Yoga & Pilates :) …" at bounding box center [966, 273] width 650 height 62
click at [943, 290] on p "Hey [PERSON_NAME]! It's [PERSON_NAME] from [PERSON_NAME] Hot Yoga & Pilates :) …" at bounding box center [967, 273] width 653 height 68
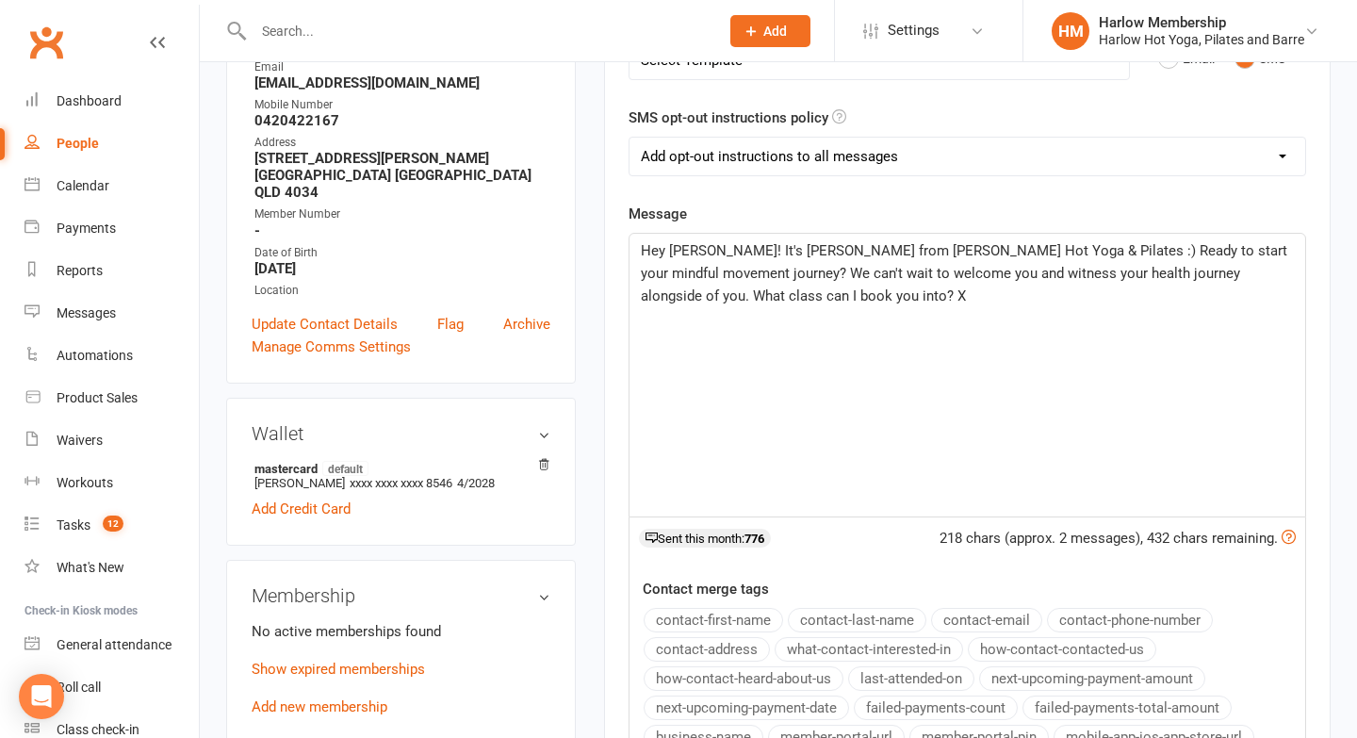
click at [957, 279] on span "Hey [PERSON_NAME]! It's [PERSON_NAME] from [PERSON_NAME] Hot Yoga & Pilates :) …" at bounding box center [966, 273] width 650 height 62
click at [1194, 278] on span "Hey [PERSON_NAME]! It's [PERSON_NAME] from [PERSON_NAME] Hot Yoga & Pilates :) …" at bounding box center [966, 273] width 650 height 62
click at [1203, 273] on span "Hey [PERSON_NAME]! It's [PERSON_NAME] from [PERSON_NAME] Hot Yoga & Pilates :) …" at bounding box center [966, 273] width 650 height 62
click at [671, 310] on span "What class can I book you into? X" at bounding box center [747, 318] width 213 height 17
click at [817, 310] on span "What 1. class can I book you into? X" at bounding box center [755, 318] width 228 height 17
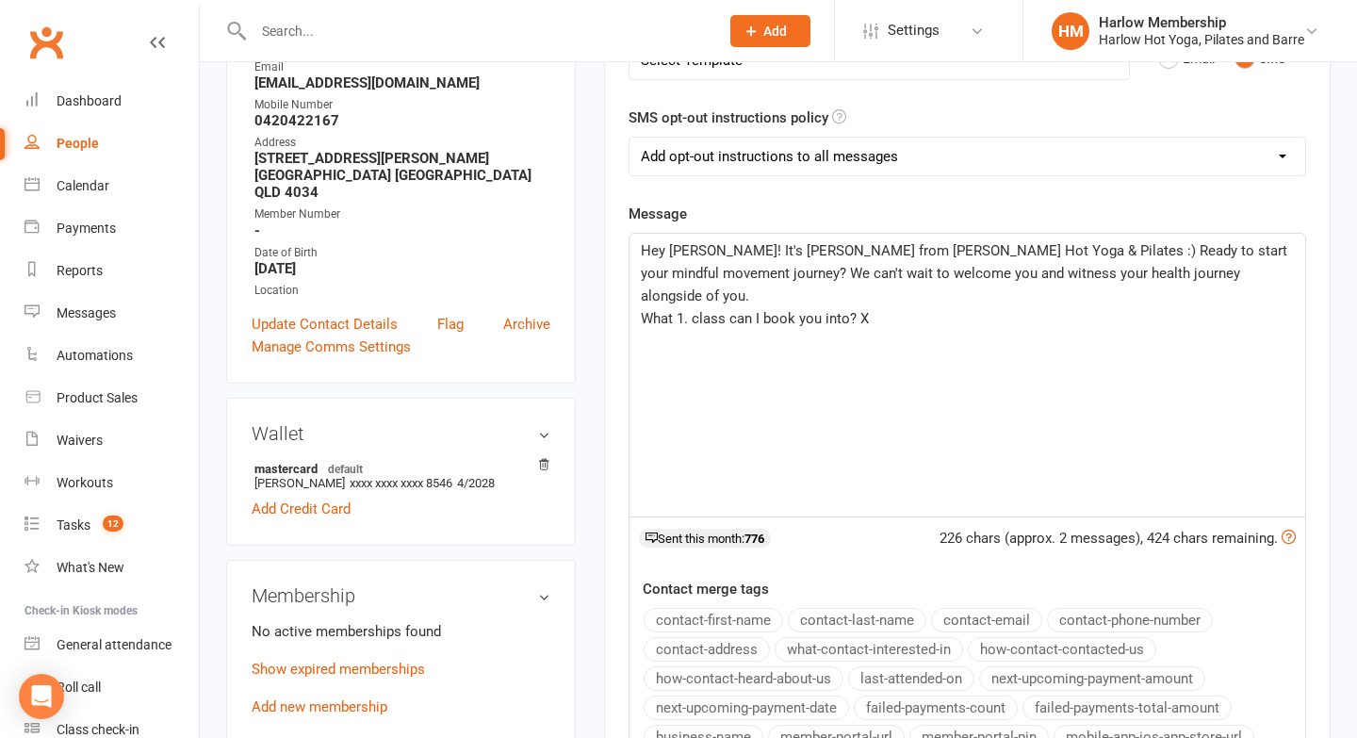
click at [880, 307] on p "What 1. class can I book you into? X" at bounding box center [967, 318] width 653 height 23
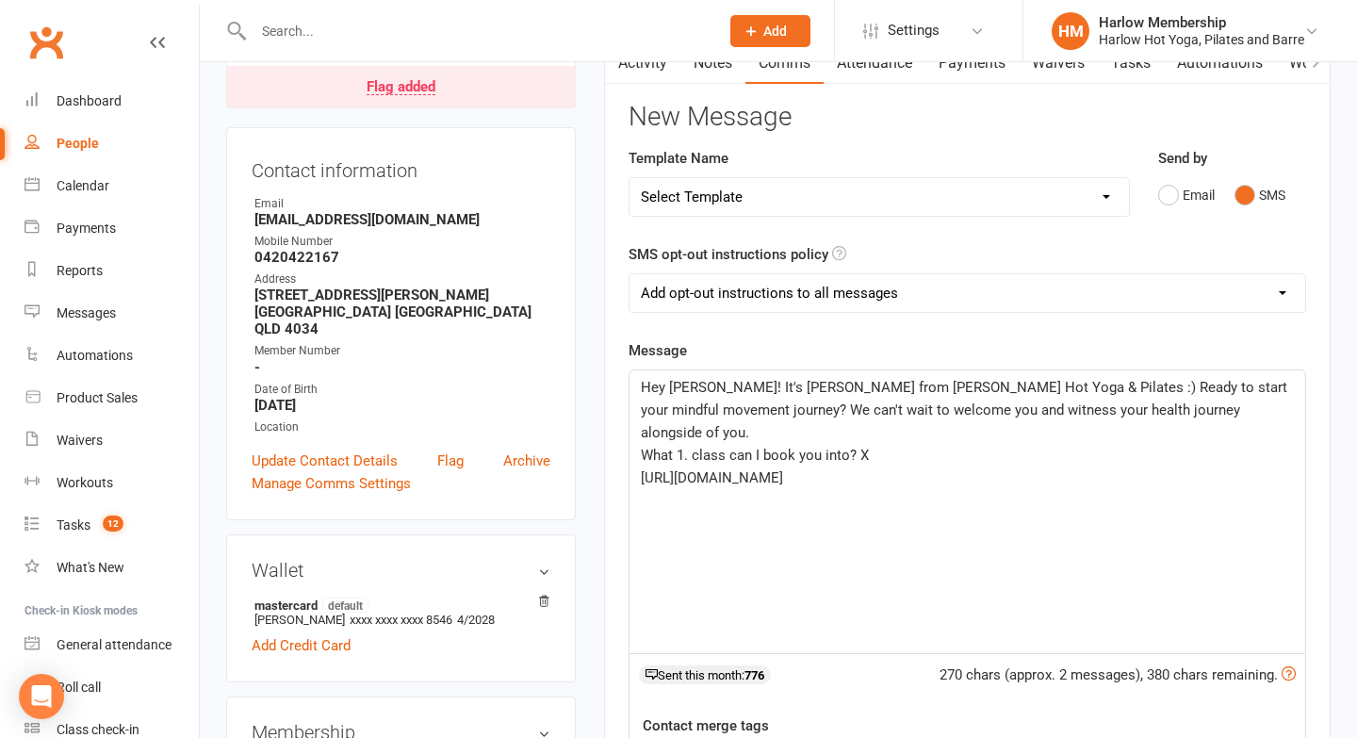
scroll to position [200, 0]
click at [819, 287] on select "Add opt-out instructions to all messages Add opt-out instructions for messages …" at bounding box center [968, 292] width 676 height 38
select select "2"
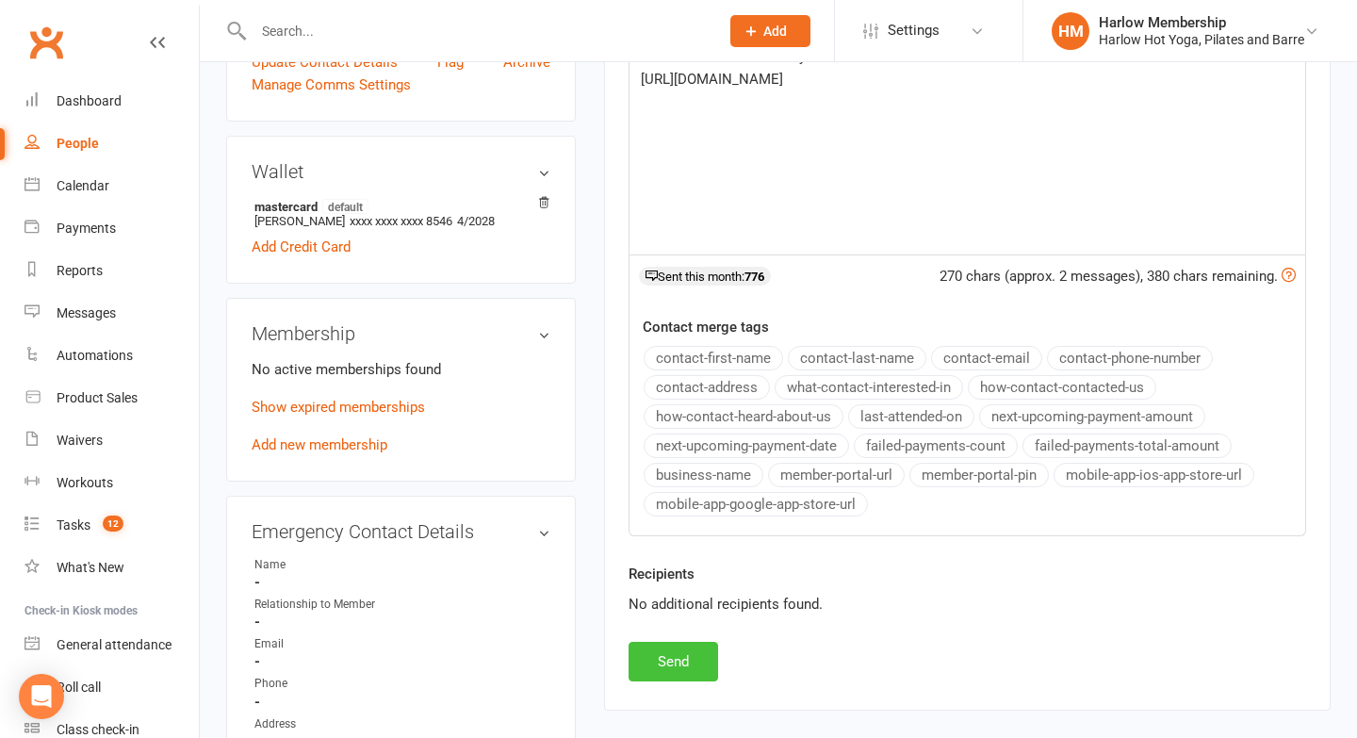
click at [664, 670] on button "Send" at bounding box center [674, 662] width 90 height 40
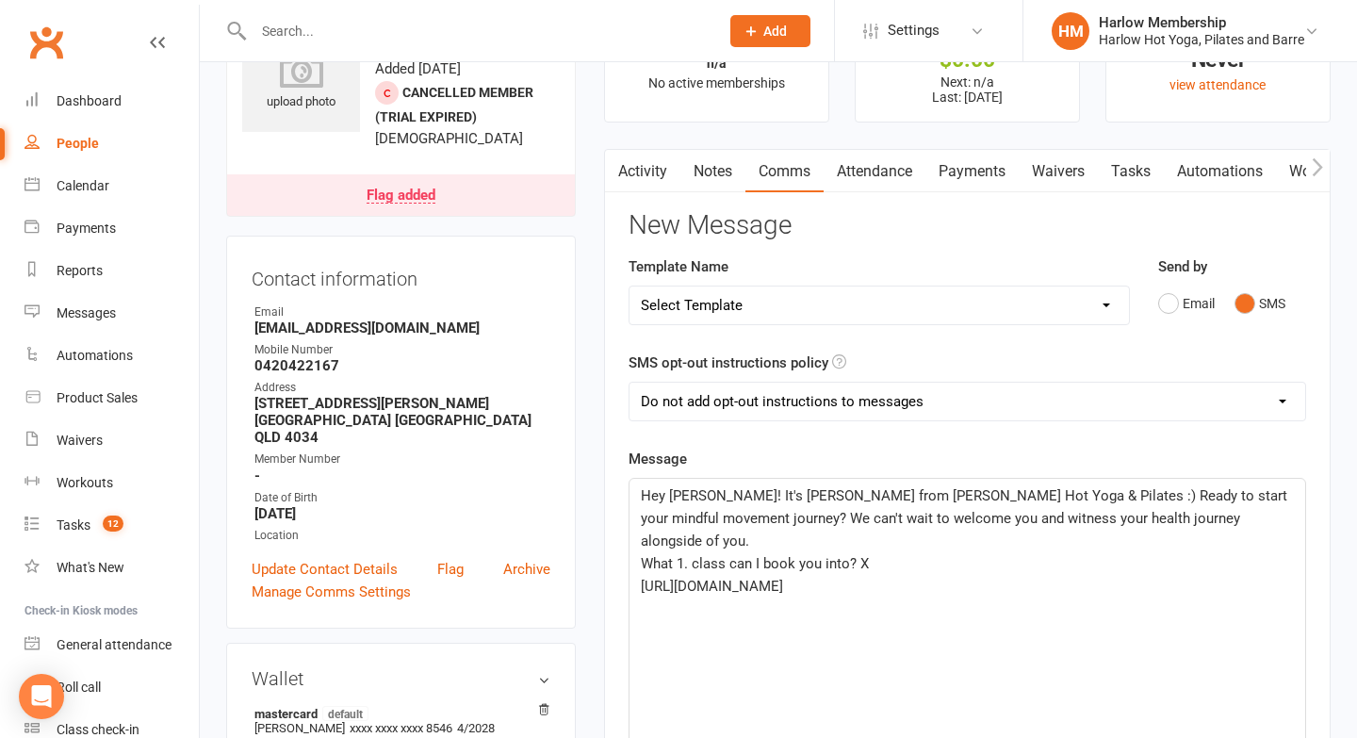
scroll to position [0, 0]
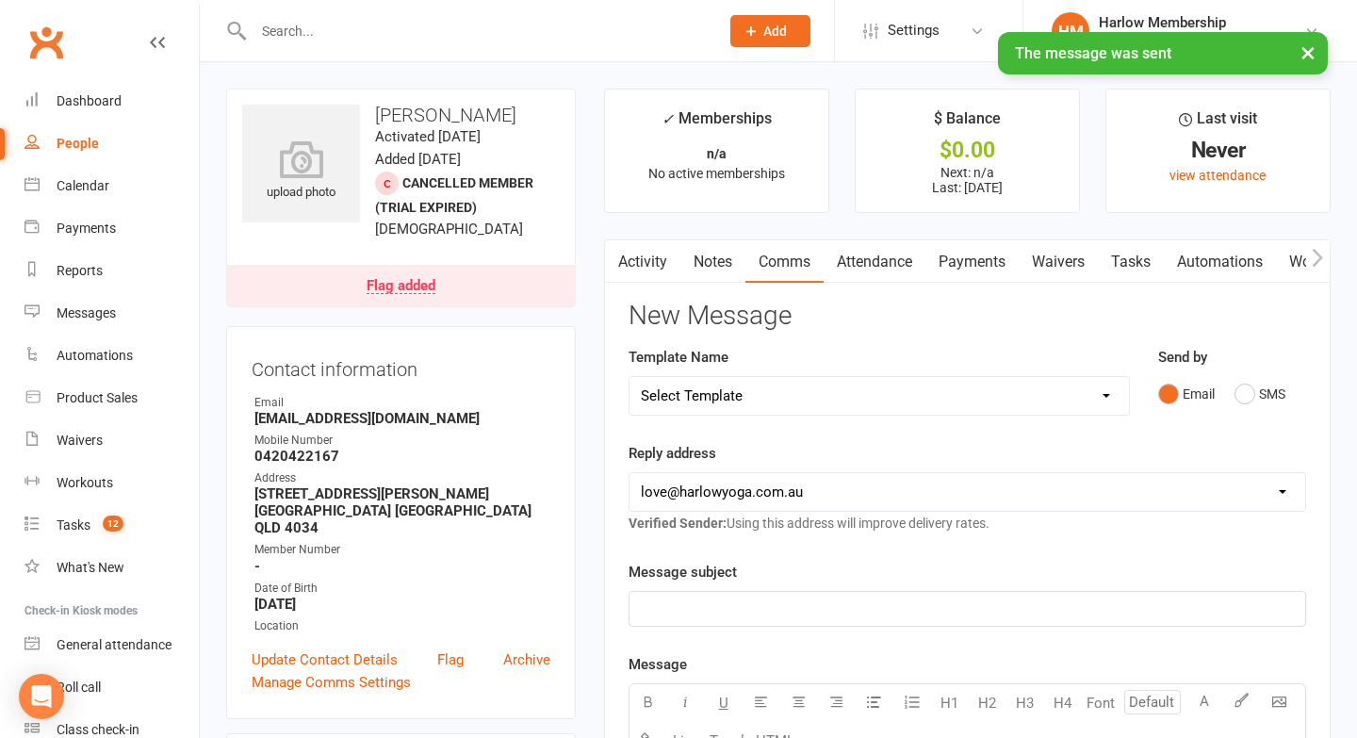
click at [735, 252] on link "Notes" at bounding box center [713, 261] width 65 height 43
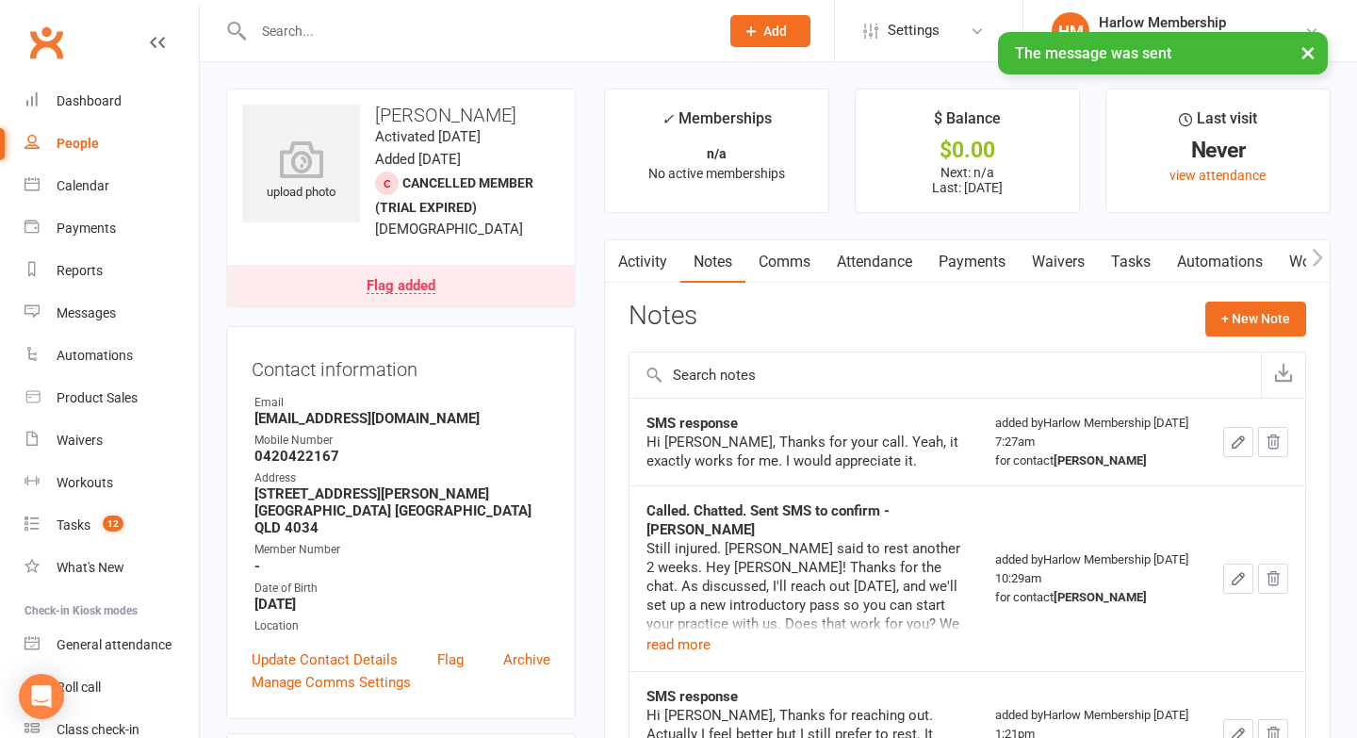
click at [1128, 264] on link "Tasks" at bounding box center [1131, 261] width 66 height 43
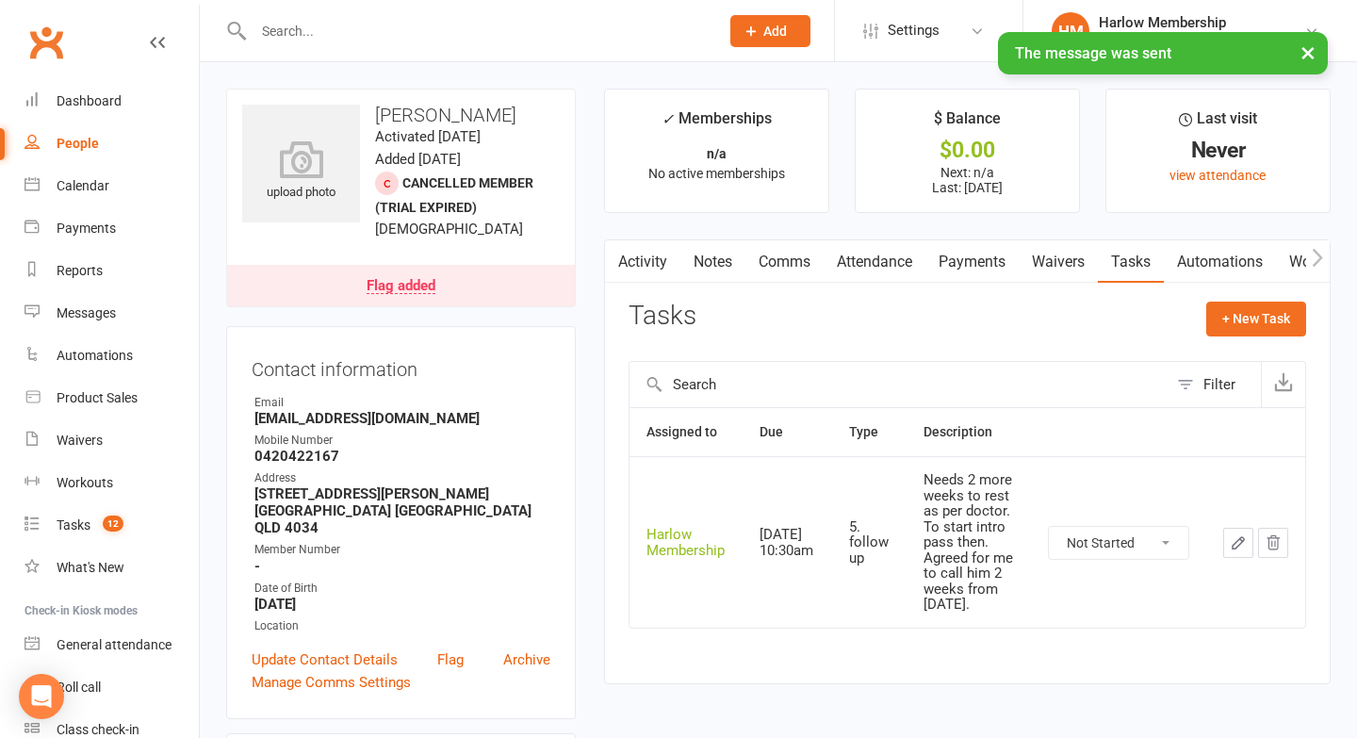
click at [1107, 543] on select "Not Started In Progress Waiting Complete" at bounding box center [1118, 543] width 139 height 32
select select "unstarted"
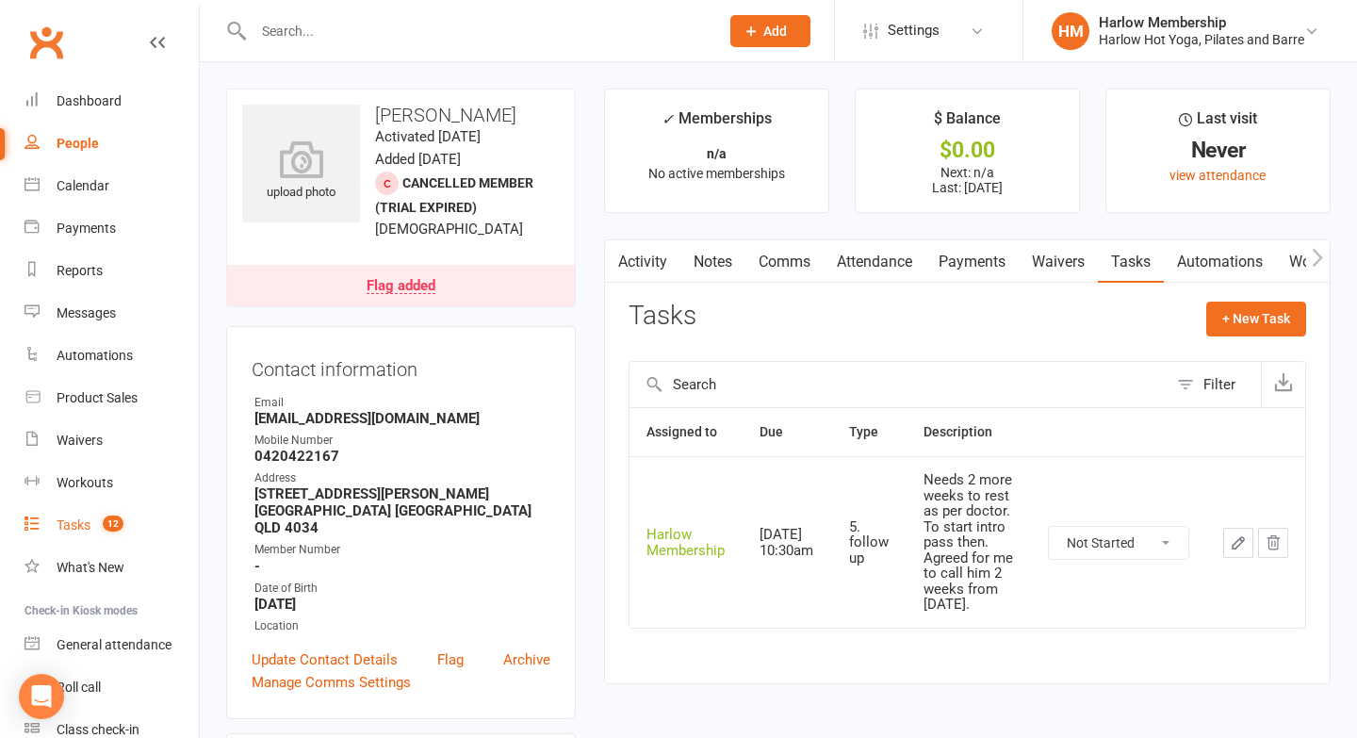
click at [96, 526] on count-badge "12" at bounding box center [108, 524] width 30 height 15
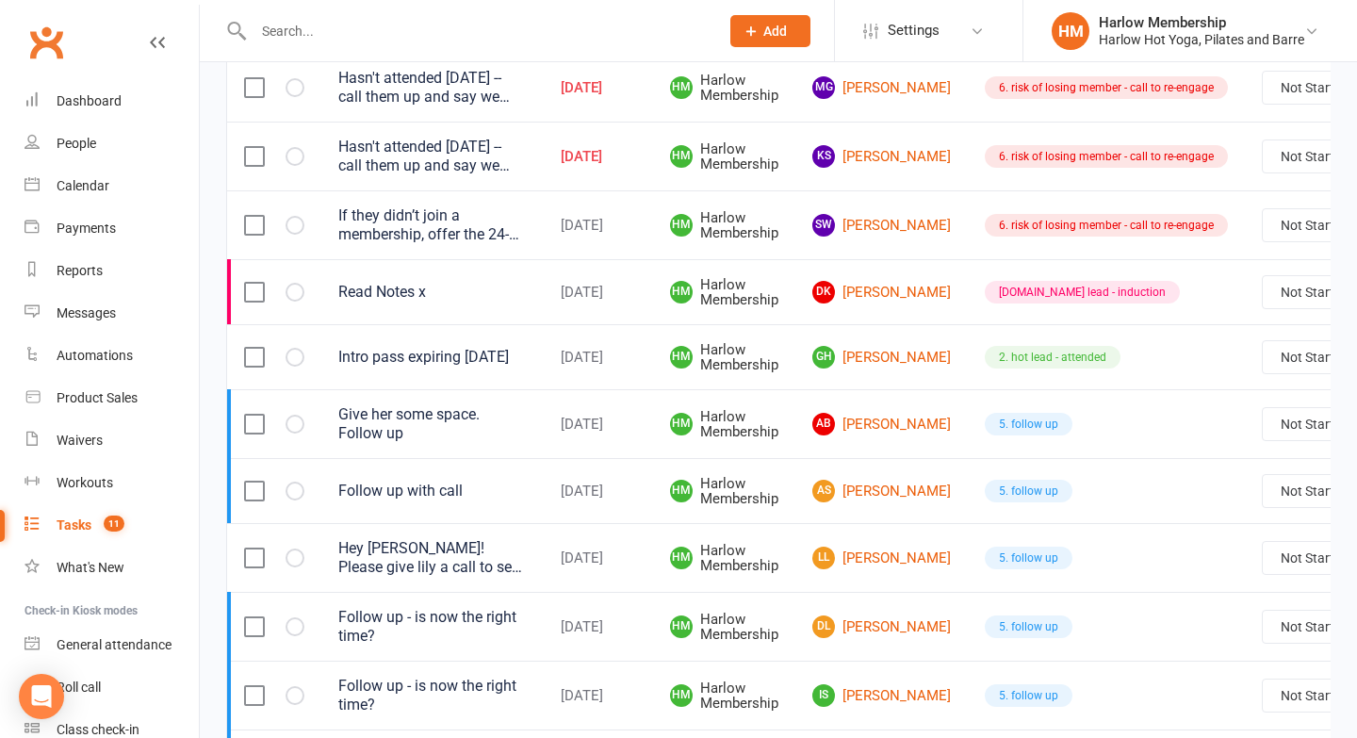
scroll to position [654, 0]
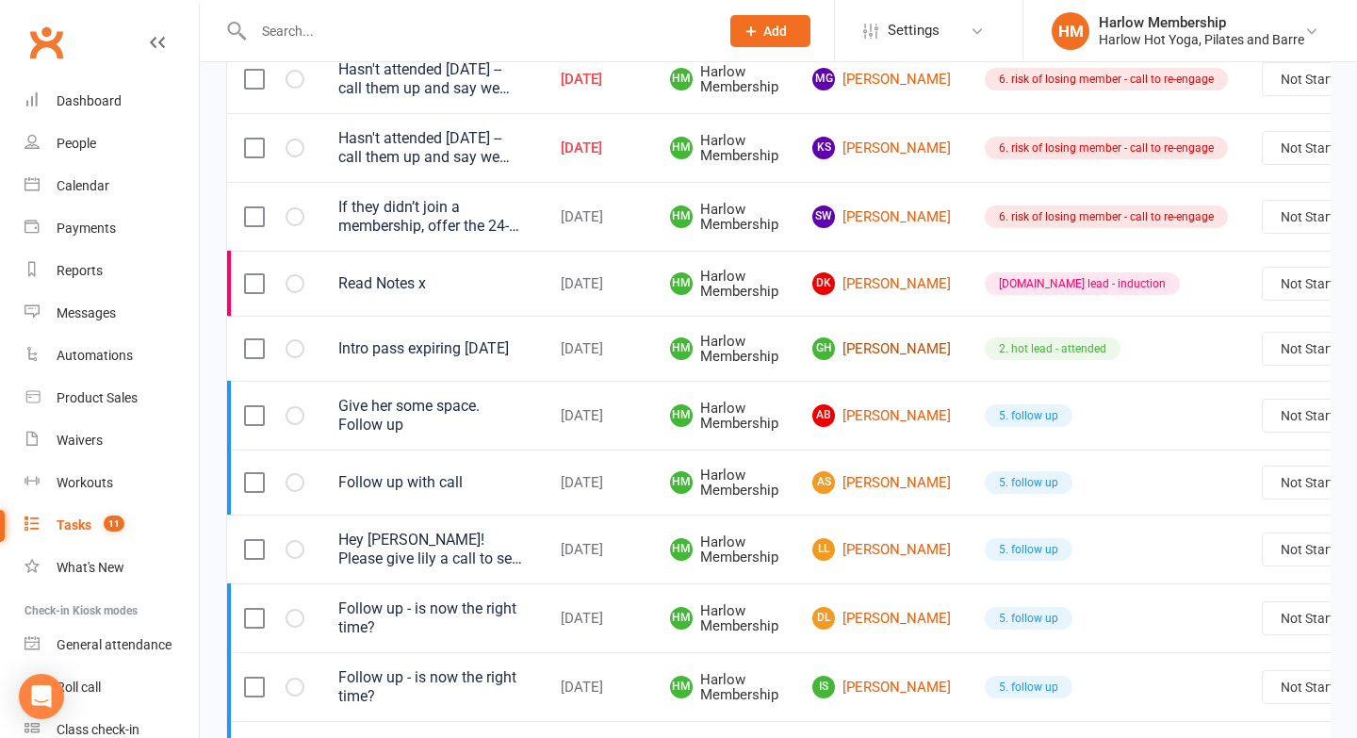
click at [854, 349] on link "GH [PERSON_NAME]" at bounding box center [881, 348] width 139 height 23
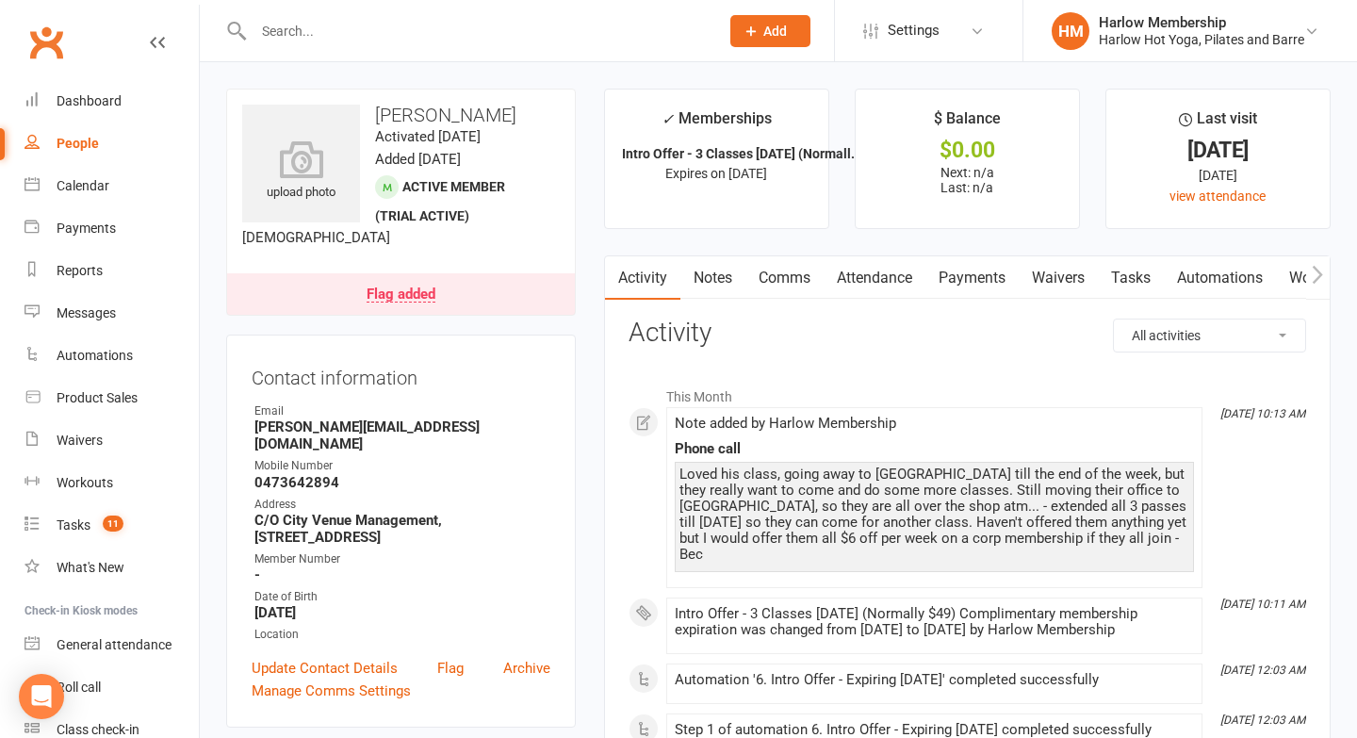
click at [1139, 272] on link "Tasks" at bounding box center [1131, 277] width 66 height 43
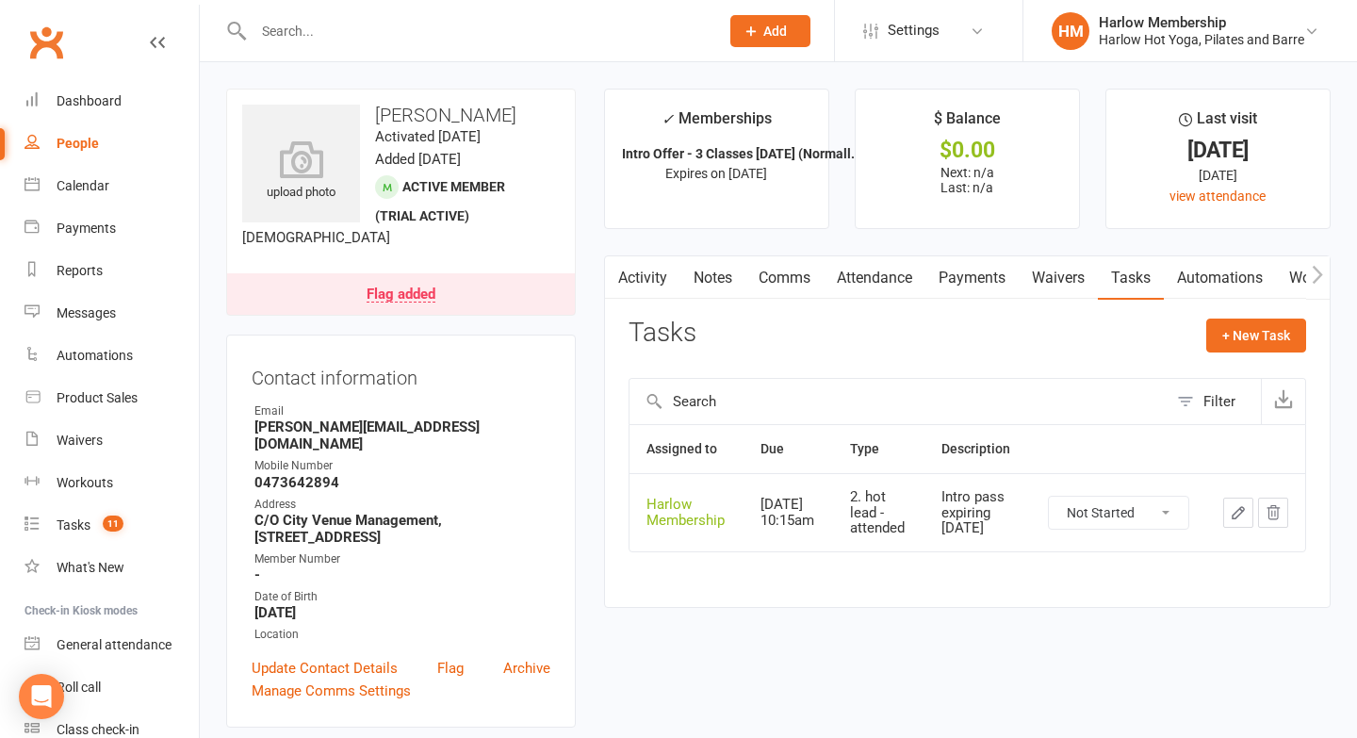
click at [729, 281] on link "Notes" at bounding box center [713, 277] width 65 height 43
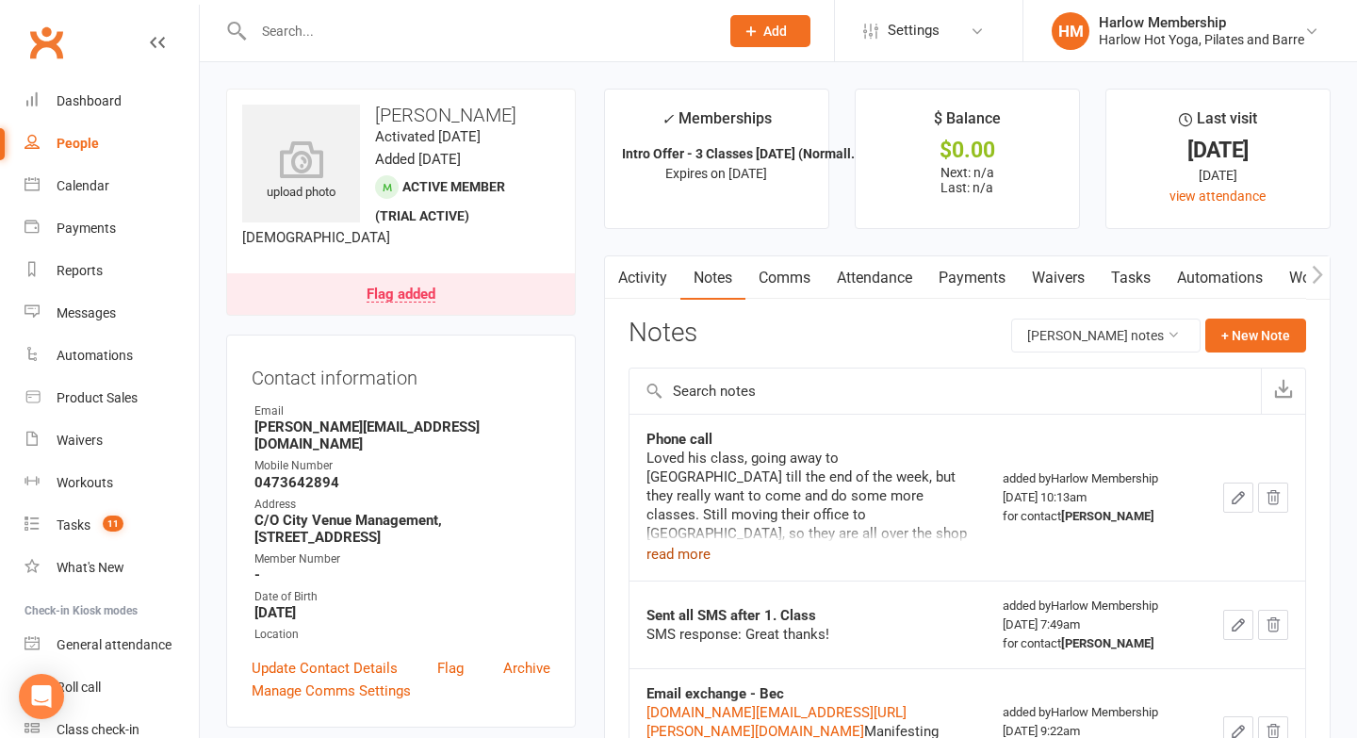
click at [682, 559] on button "read more" at bounding box center [679, 554] width 64 height 23
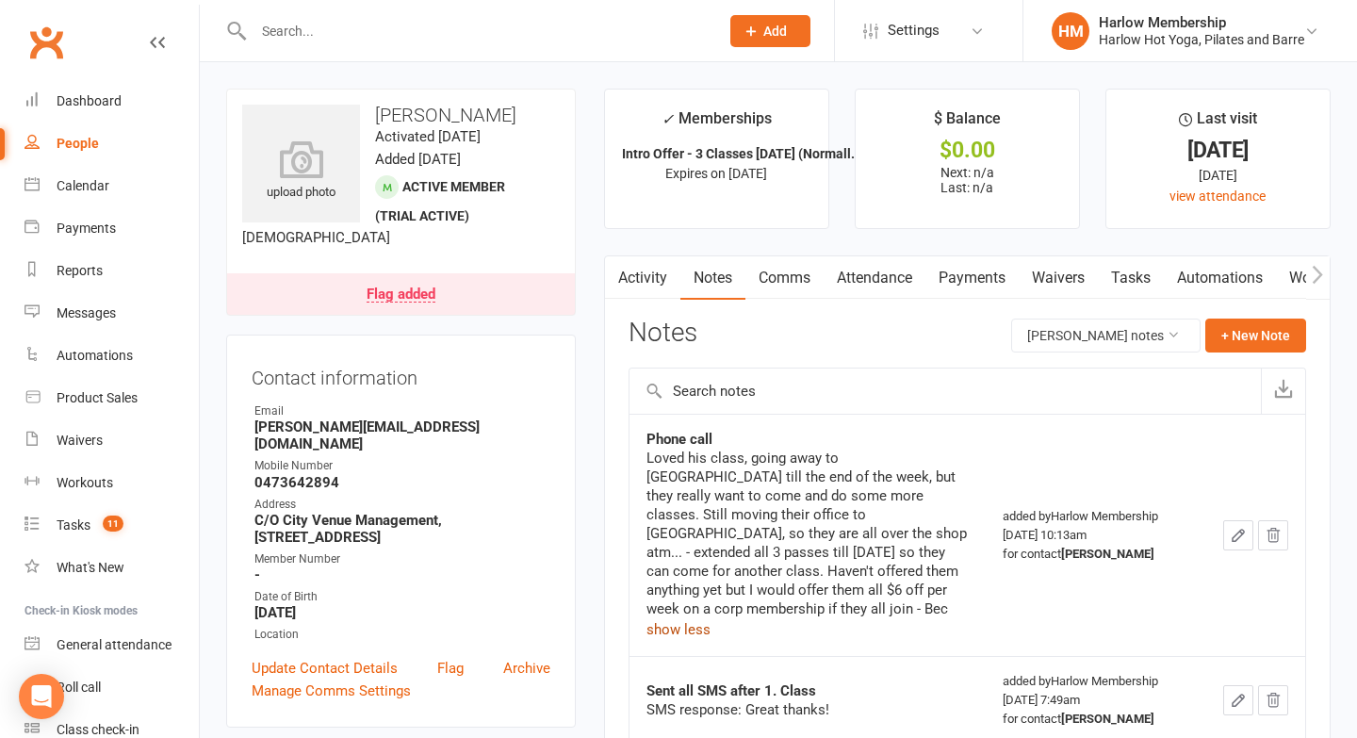
click at [1138, 283] on link "Tasks" at bounding box center [1131, 277] width 66 height 43
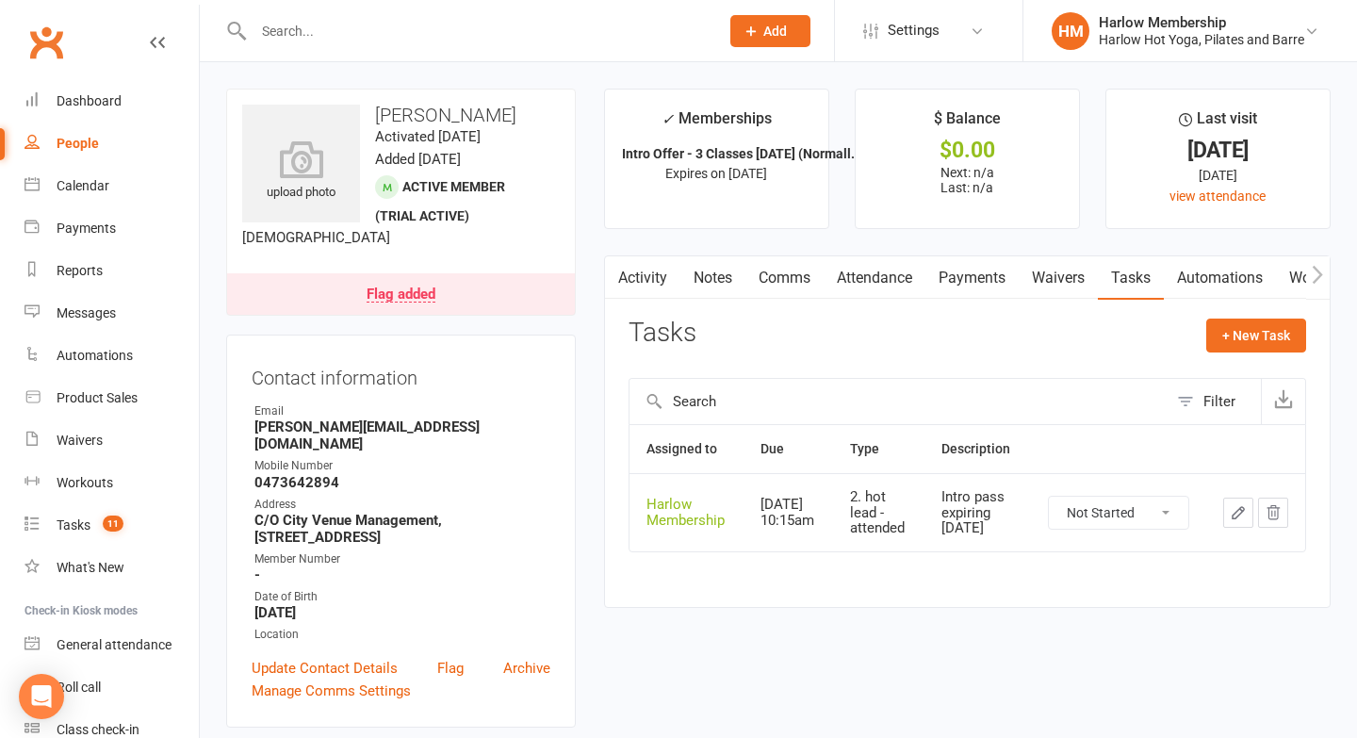
click at [1104, 514] on select "Not Started In Progress Waiting Complete" at bounding box center [1118, 513] width 139 height 32
select select "unstarted"
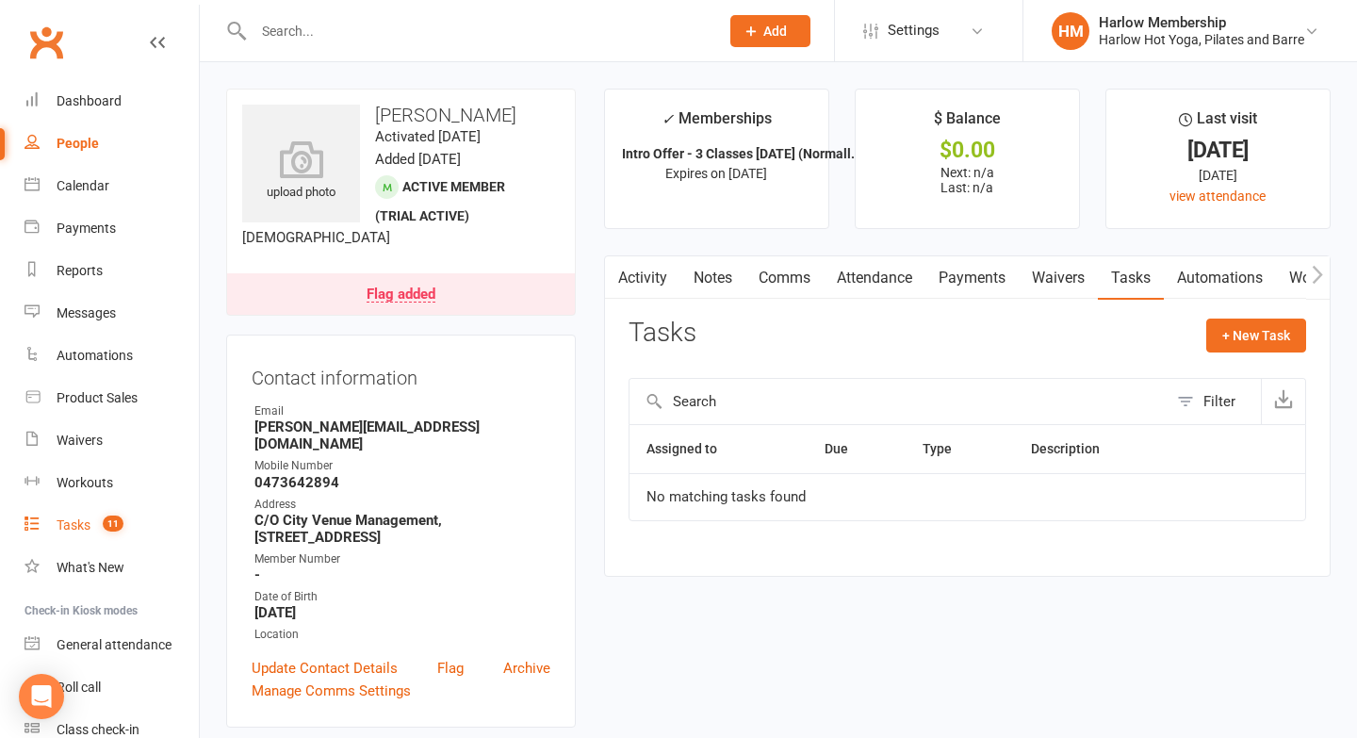
click at [78, 531] on div "Tasks" at bounding box center [74, 524] width 34 height 15
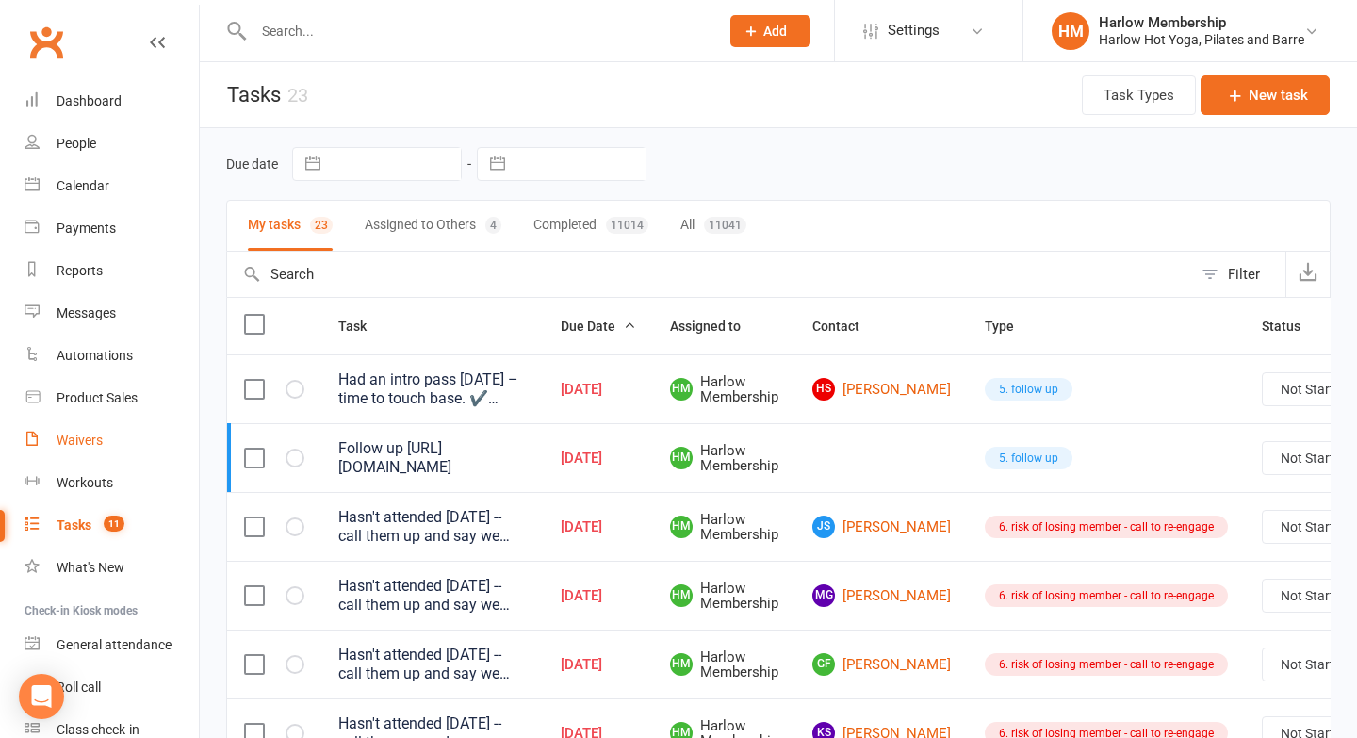
click at [71, 445] on div "Waivers" at bounding box center [80, 440] width 46 height 15
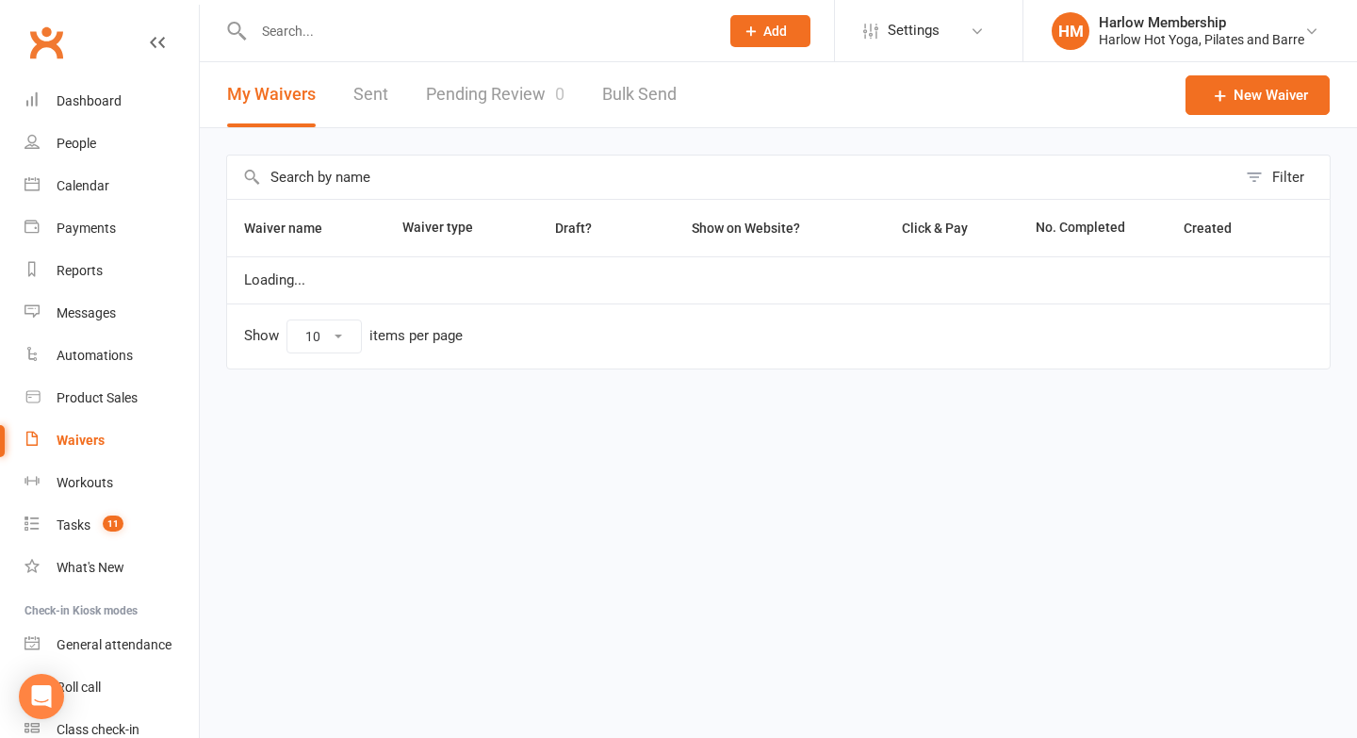
select select "100"
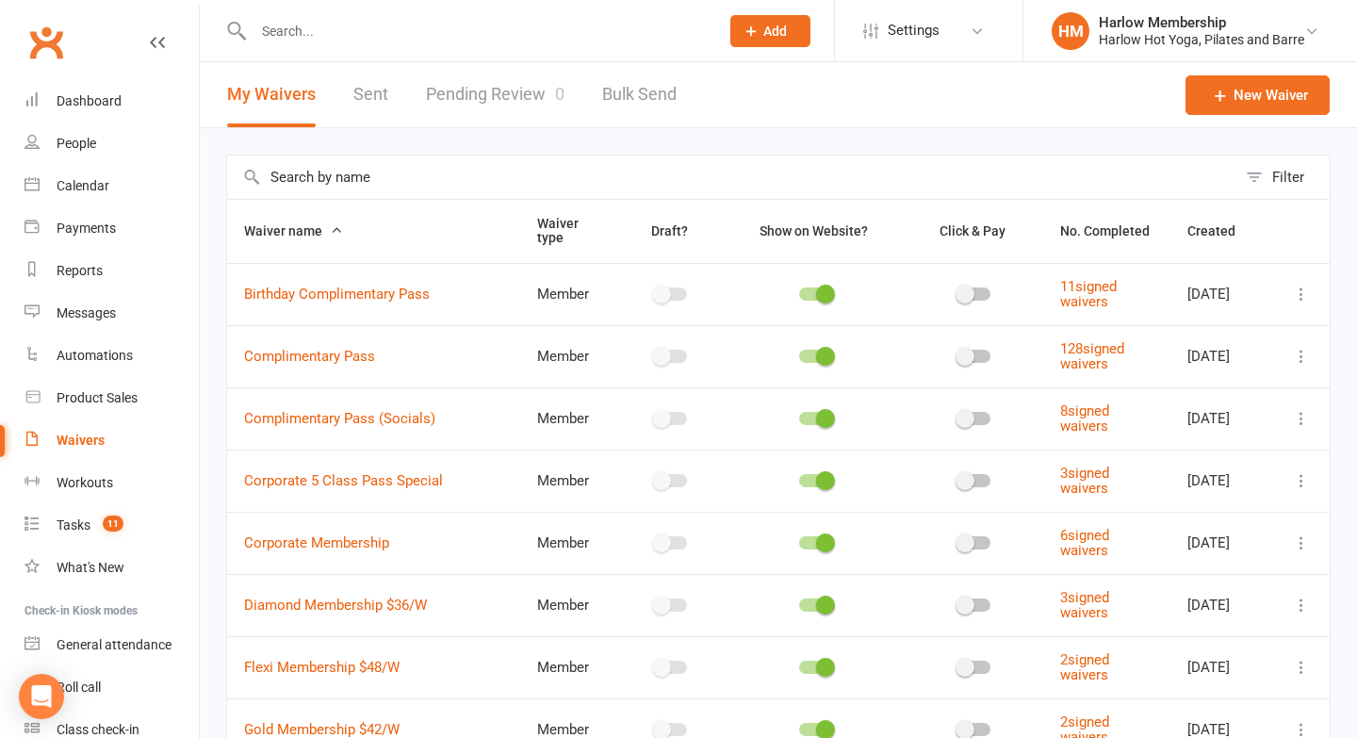
scroll to position [5, 0]
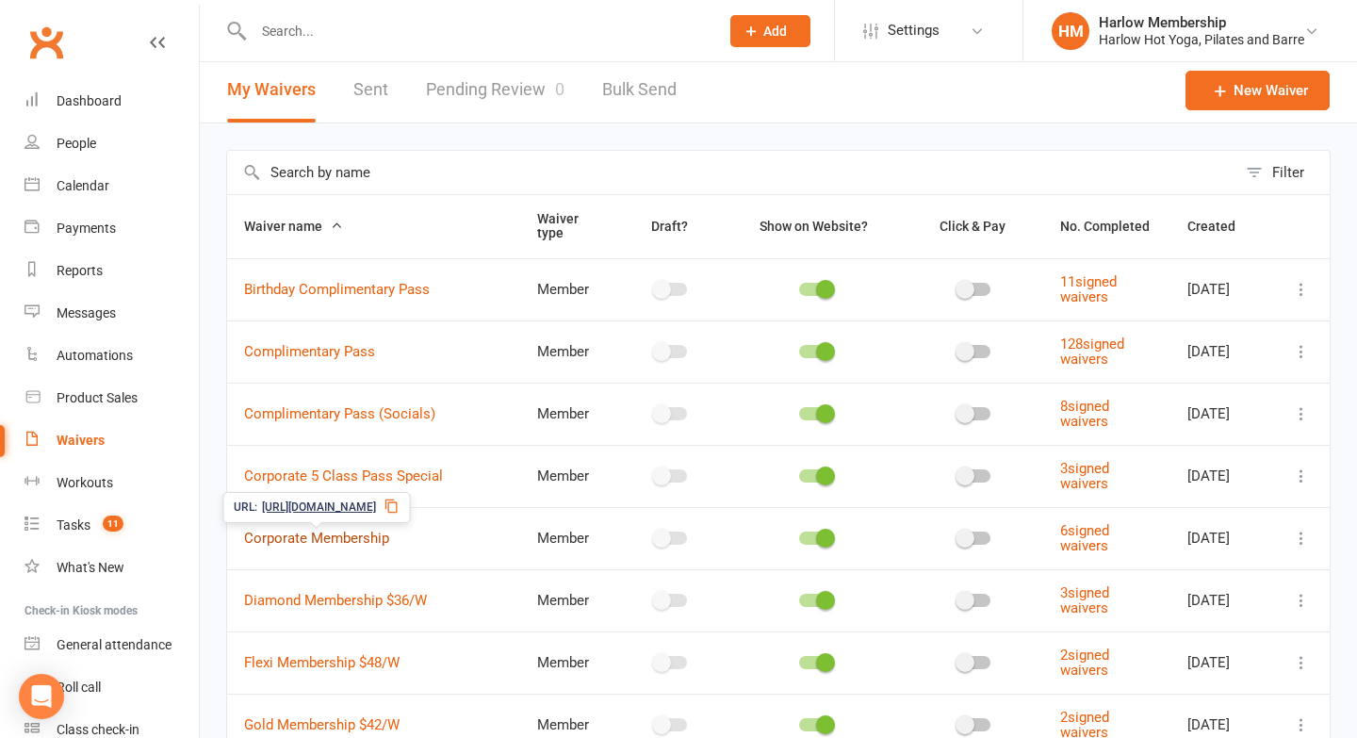
click at [320, 530] on link "Corporate Membership" at bounding box center [316, 538] width 145 height 17
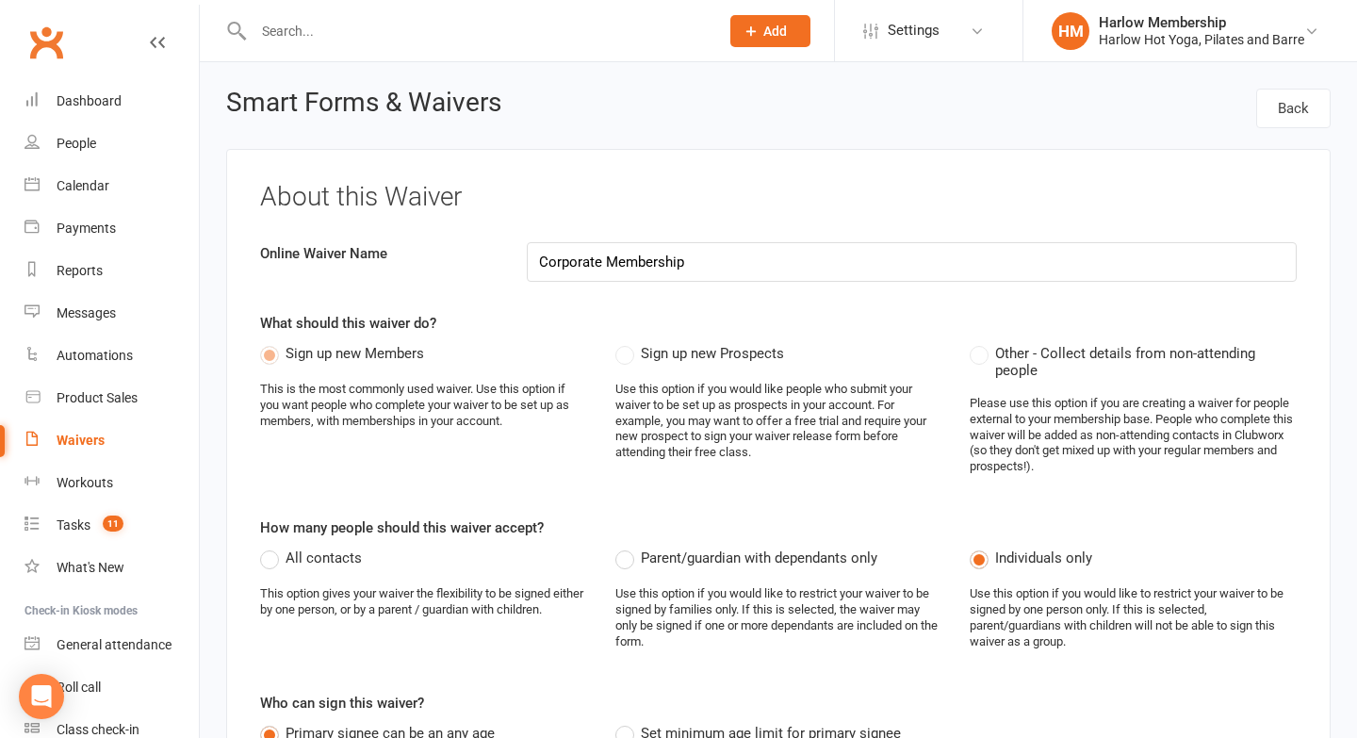
select select "select"
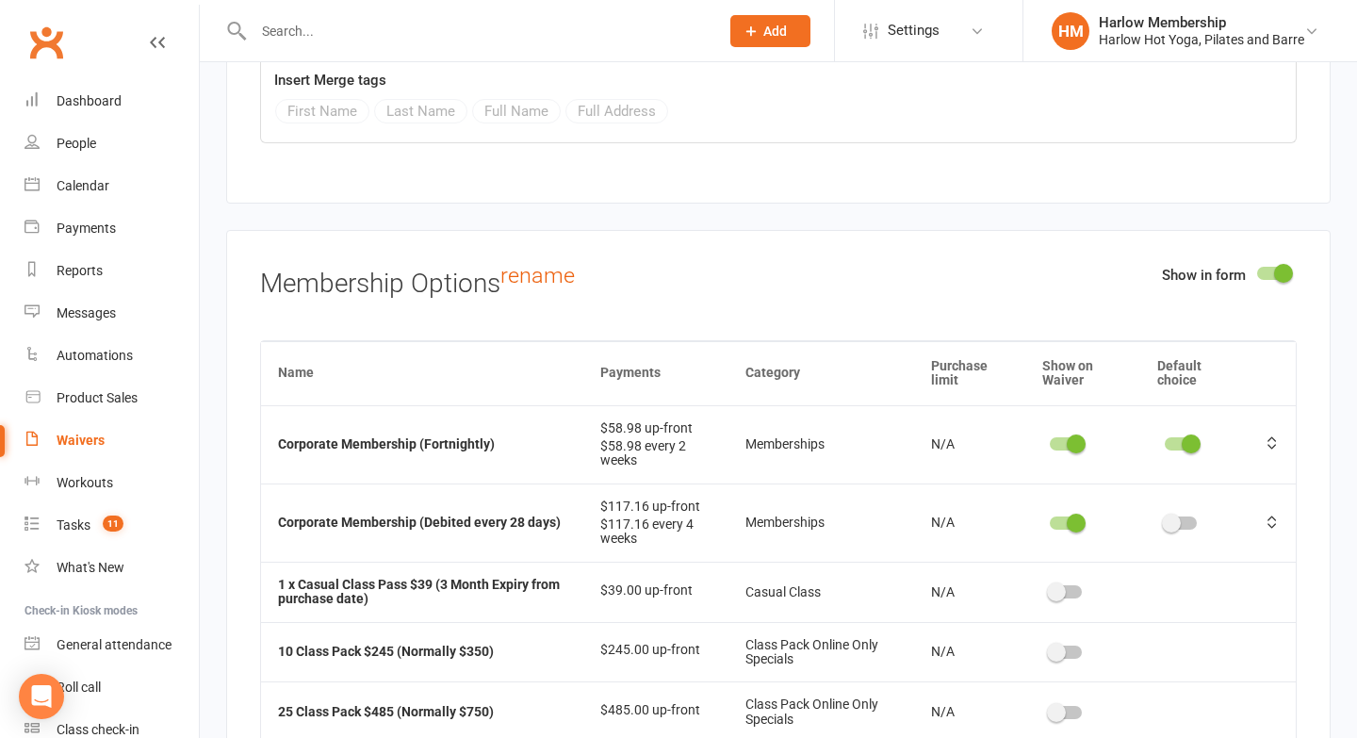
scroll to position [6253, 0]
drag, startPoint x: 644, startPoint y: 415, endPoint x: 590, endPoint y: 380, distance: 64.1
click at [590, 406] on td "$58.98 up-front $58.98 every 2 weeks" at bounding box center [655, 445] width 145 height 78
copy td "$58.98 up-front $58.98 every 2 weeks"
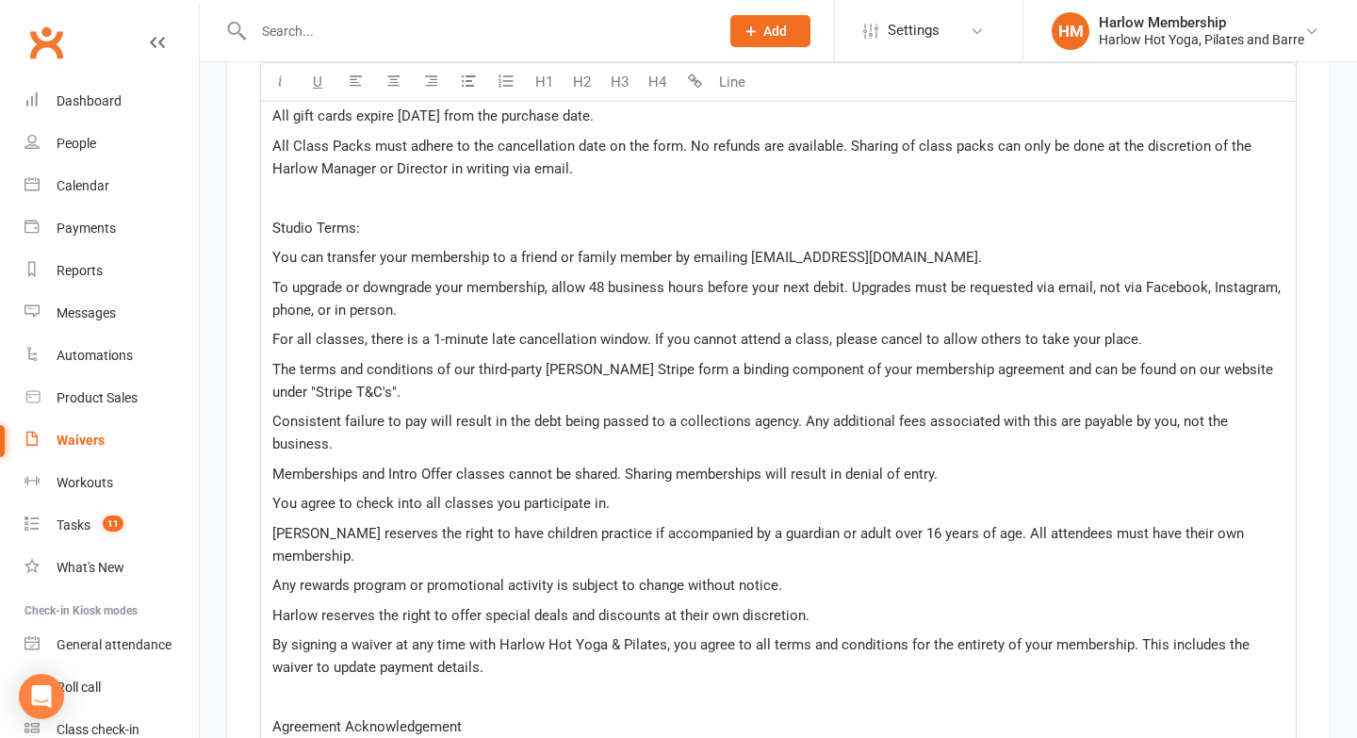
scroll to position [4413, 0]
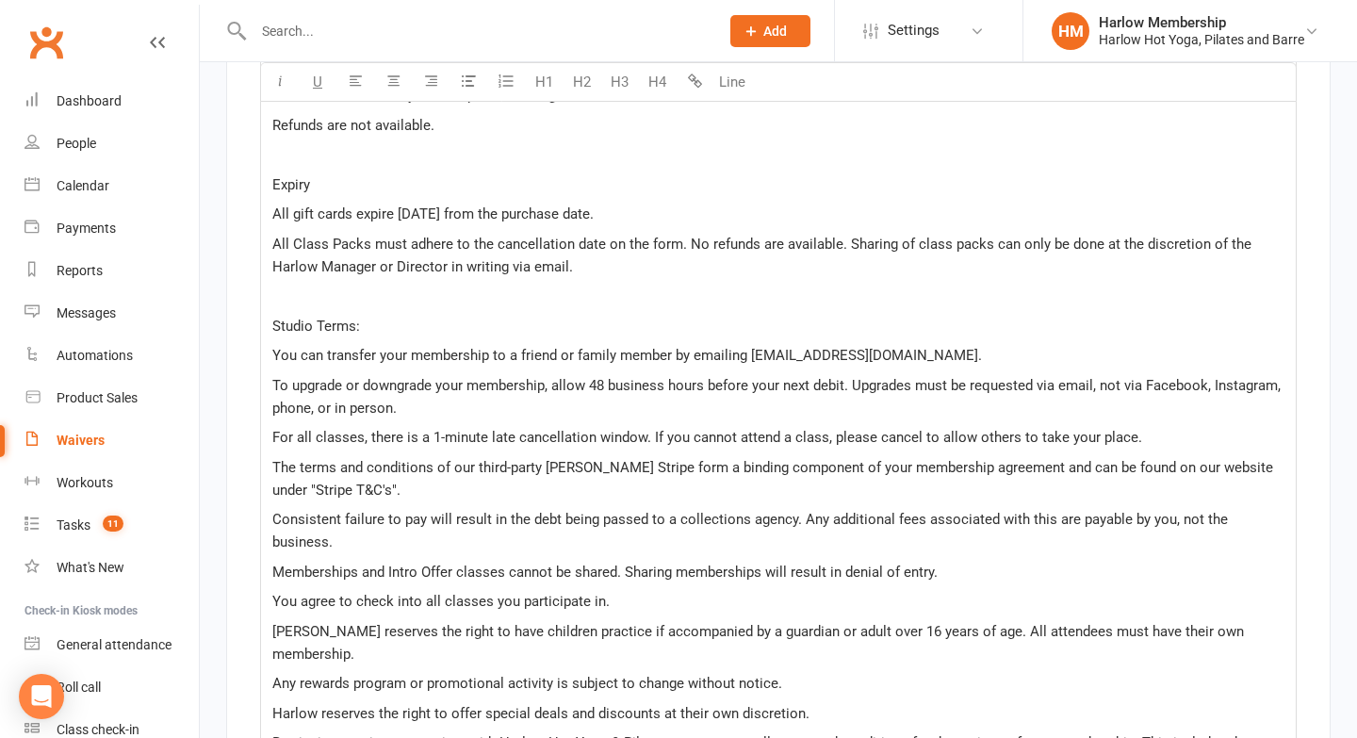
click at [173, 42] on div "Clubworx" at bounding box center [99, 54] width 199 height 70
click at [164, 42] on icon at bounding box center [157, 42] width 15 height 15
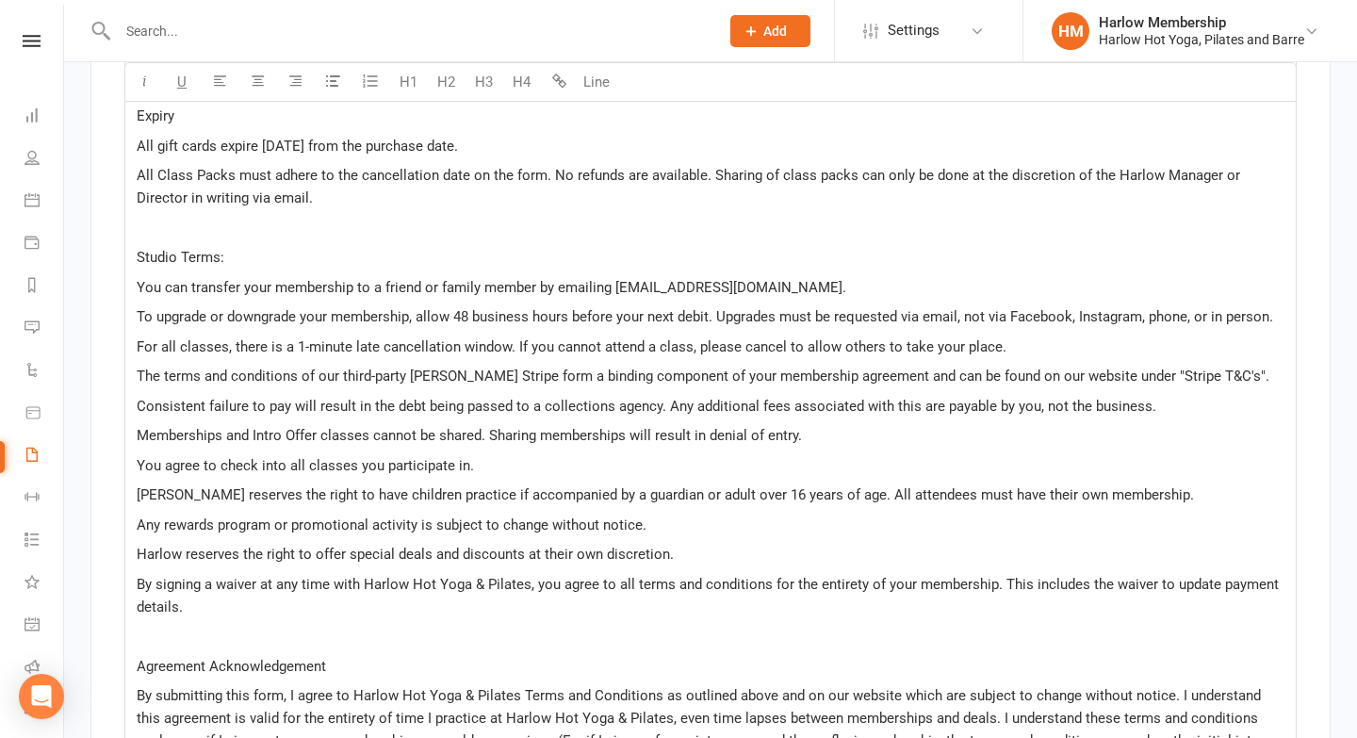
click at [33, 25] on nav "Clubworx Dashboard People Calendar Payments Reports Messages Automations Produc…" at bounding box center [32, 374] width 64 height 738
click at [32, 41] on icon at bounding box center [32, 41] width 18 height 12
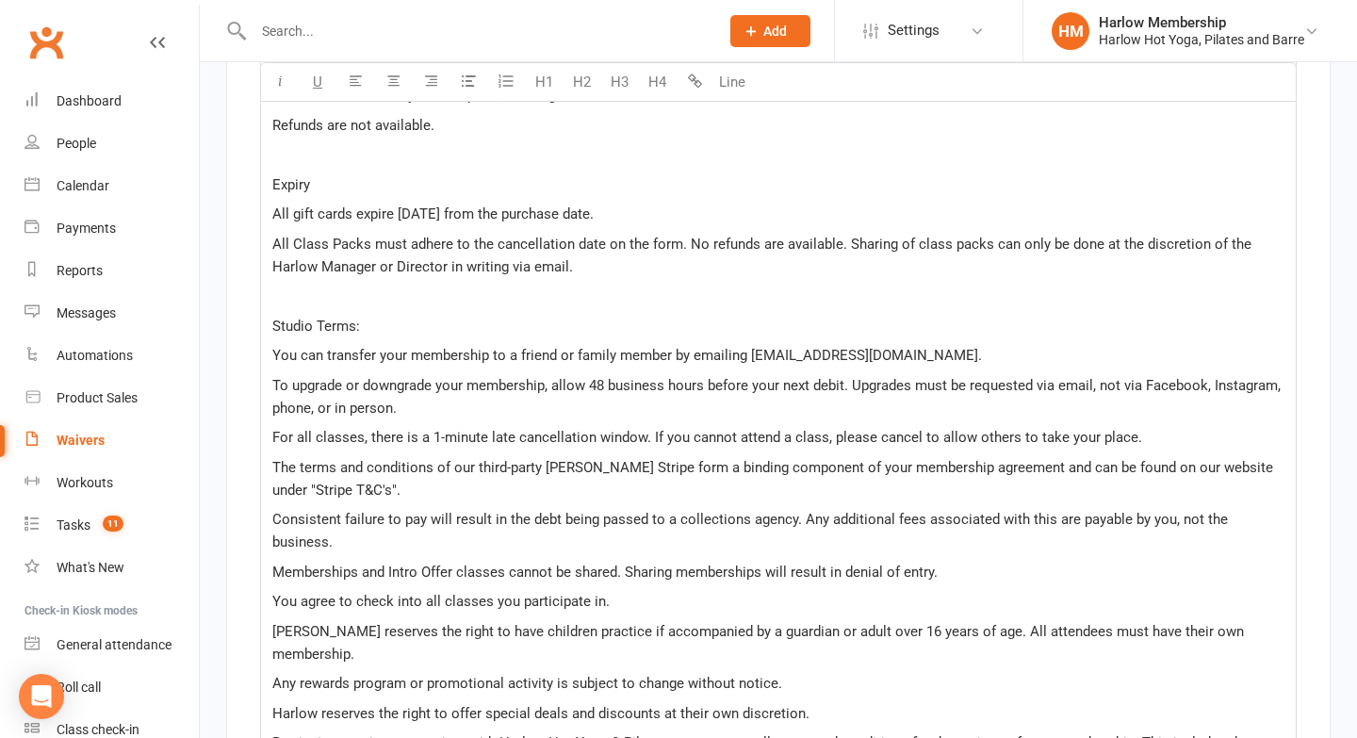
click at [316, 29] on input "text" at bounding box center [477, 31] width 458 height 26
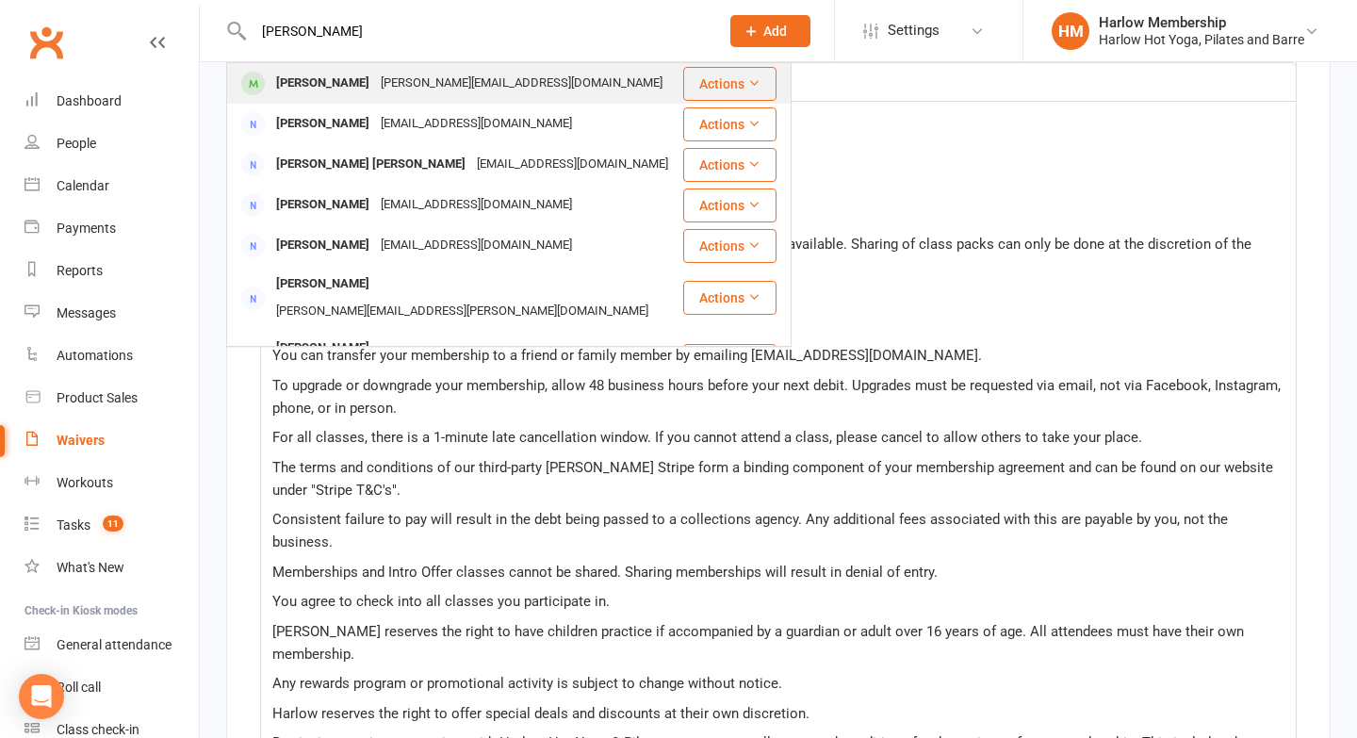
type input "[PERSON_NAME]"
click at [314, 72] on div "[PERSON_NAME]" at bounding box center [323, 83] width 105 height 27
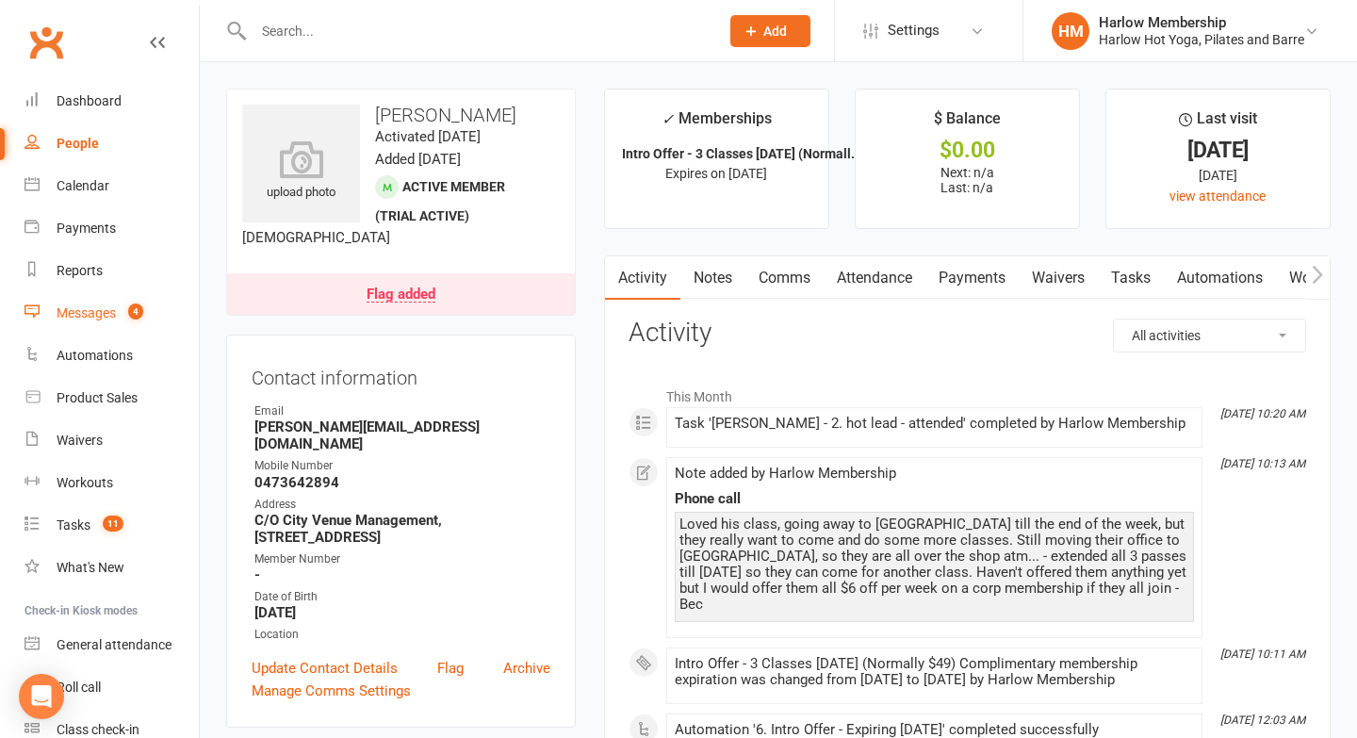
click at [92, 325] on link "Messages 4" at bounding box center [112, 313] width 174 height 42
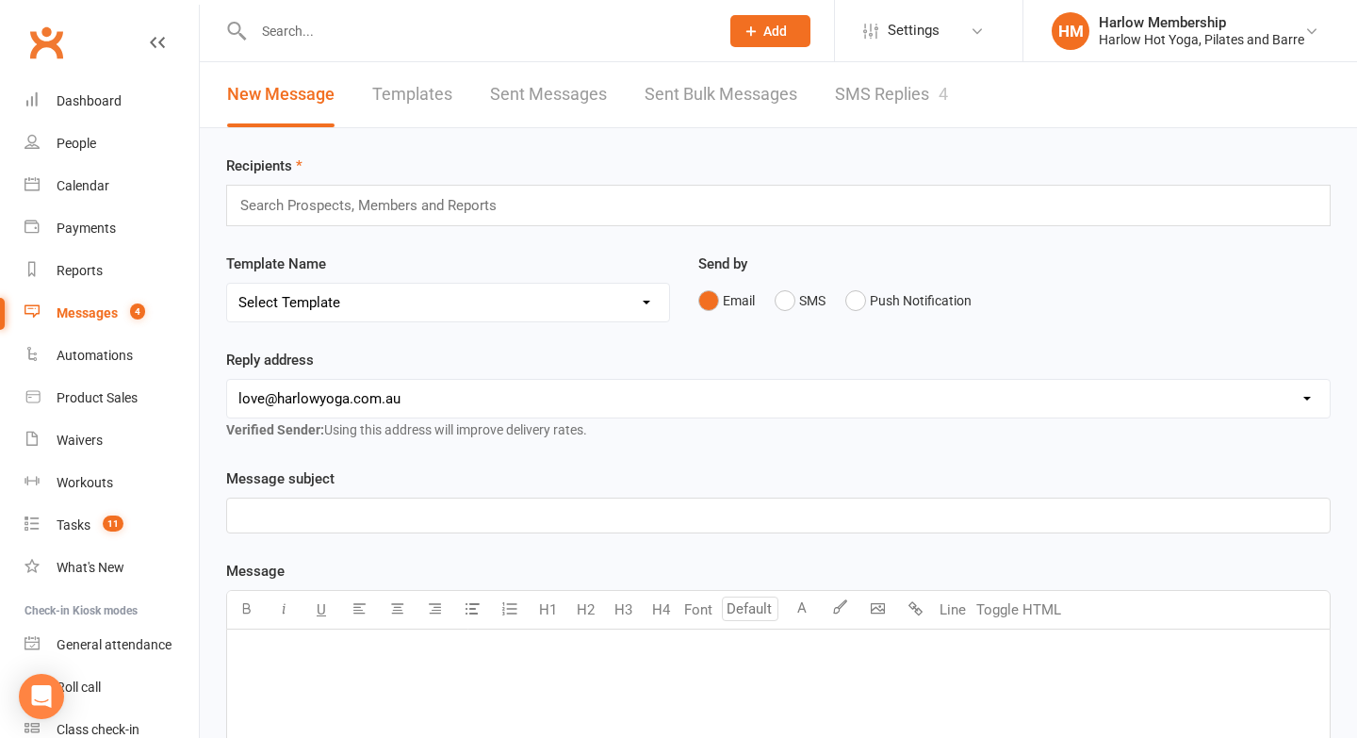
click at [872, 101] on link "SMS Replies 4" at bounding box center [891, 94] width 113 height 65
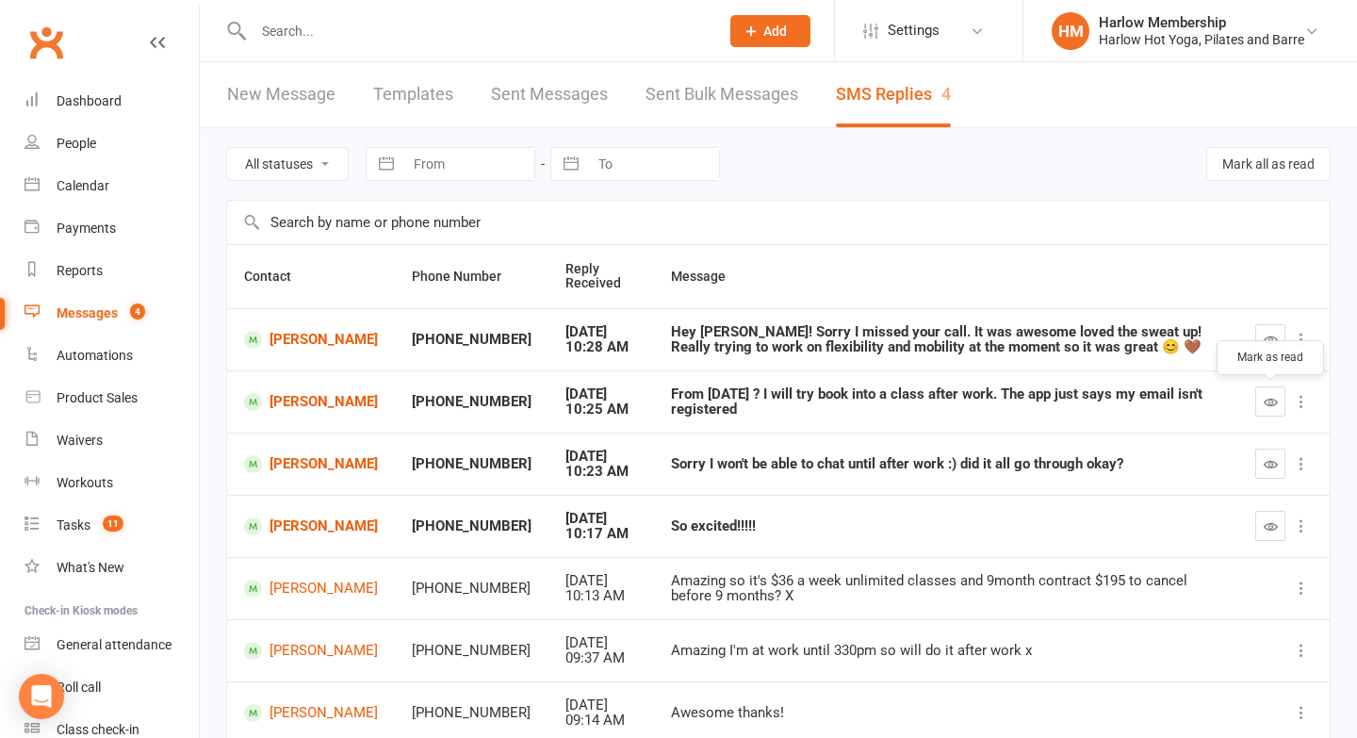
click at [1261, 401] on button "button" at bounding box center [1270, 401] width 30 height 30
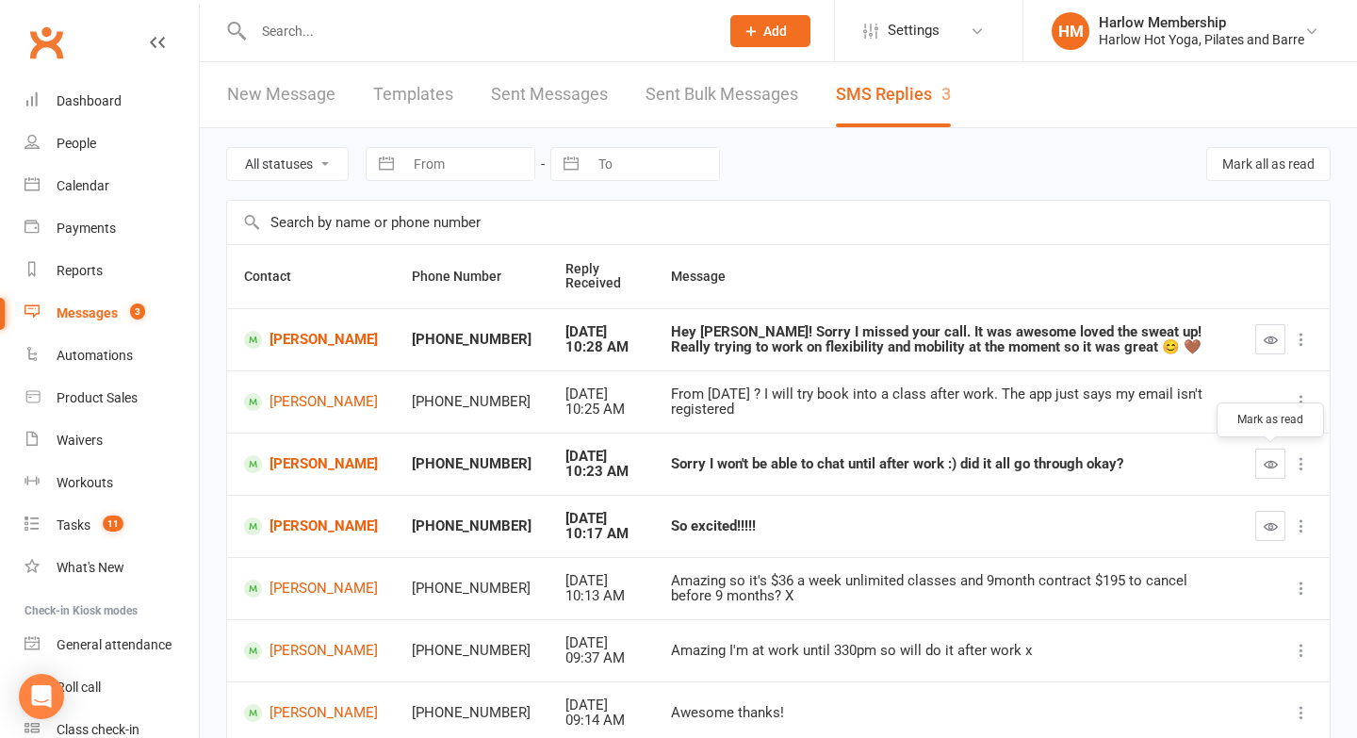
click at [1257, 457] on button "button" at bounding box center [1270, 464] width 30 height 30
click at [1272, 525] on icon "button" at bounding box center [1271, 526] width 14 height 14
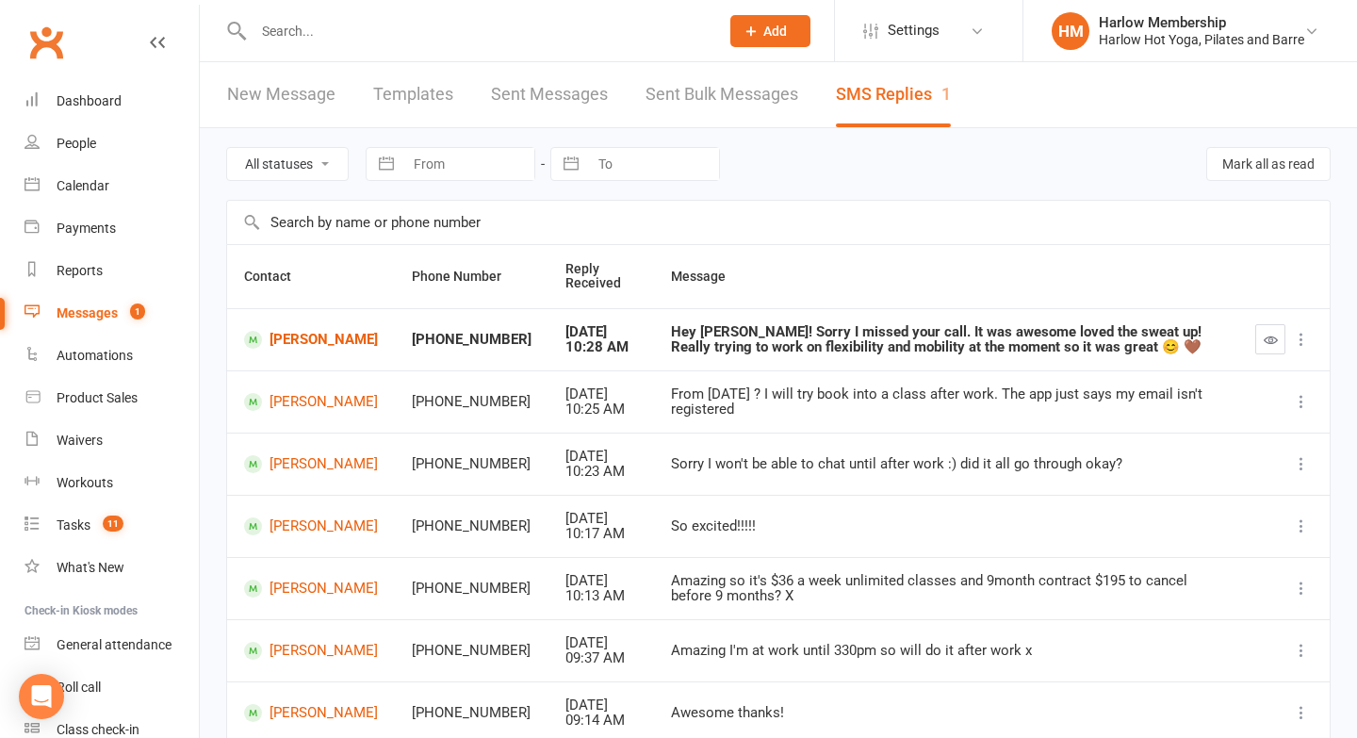
click at [775, 352] on div "Hey [PERSON_NAME]! Sorry I missed your call. It was awesome loved the sweat up!…" at bounding box center [946, 339] width 550 height 31
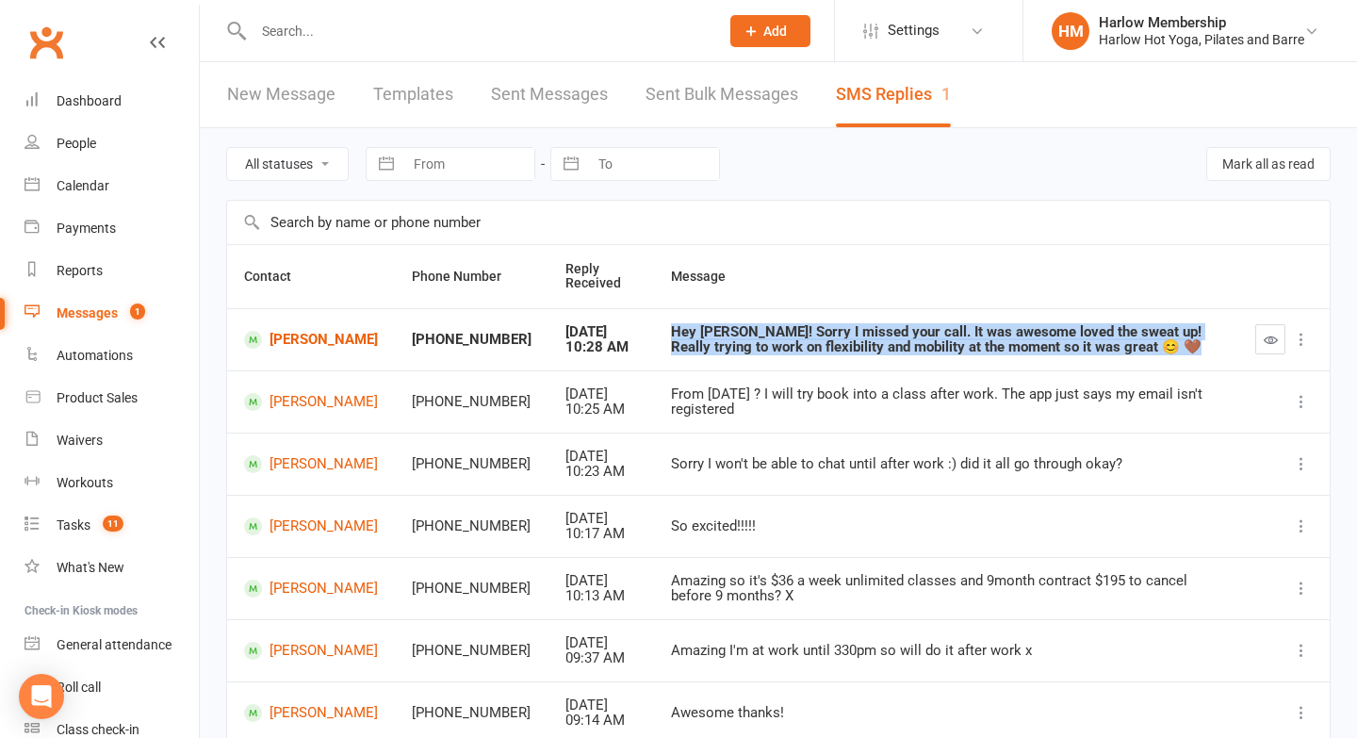
click at [775, 352] on div "Hey [PERSON_NAME]! Sorry I missed your call. It was awesome loved the sweat up!…" at bounding box center [946, 339] width 550 height 31
copy div "Hey [PERSON_NAME]! Sorry I missed your call. It was awesome loved the sweat up!…"
click at [287, 331] on link "[PERSON_NAME]" at bounding box center [311, 340] width 134 height 18
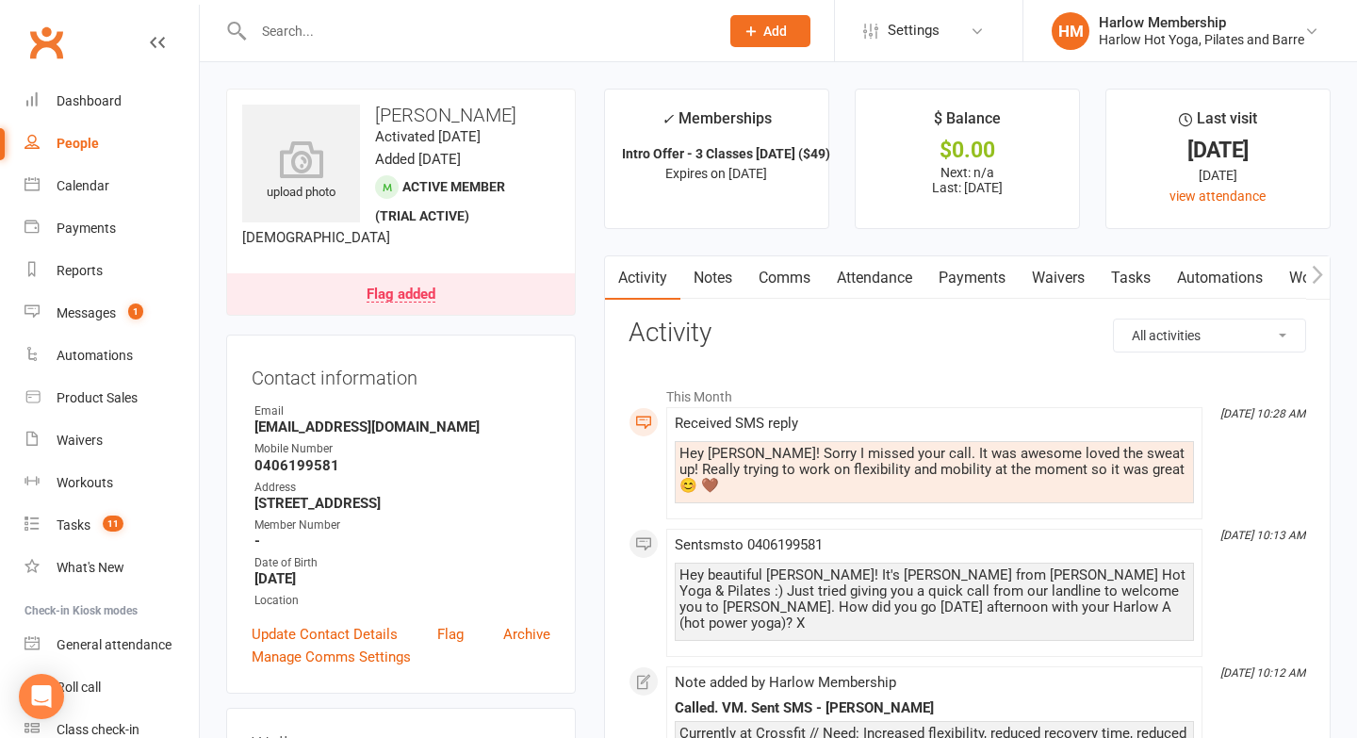
click at [807, 277] on link "Comms" at bounding box center [785, 277] width 78 height 43
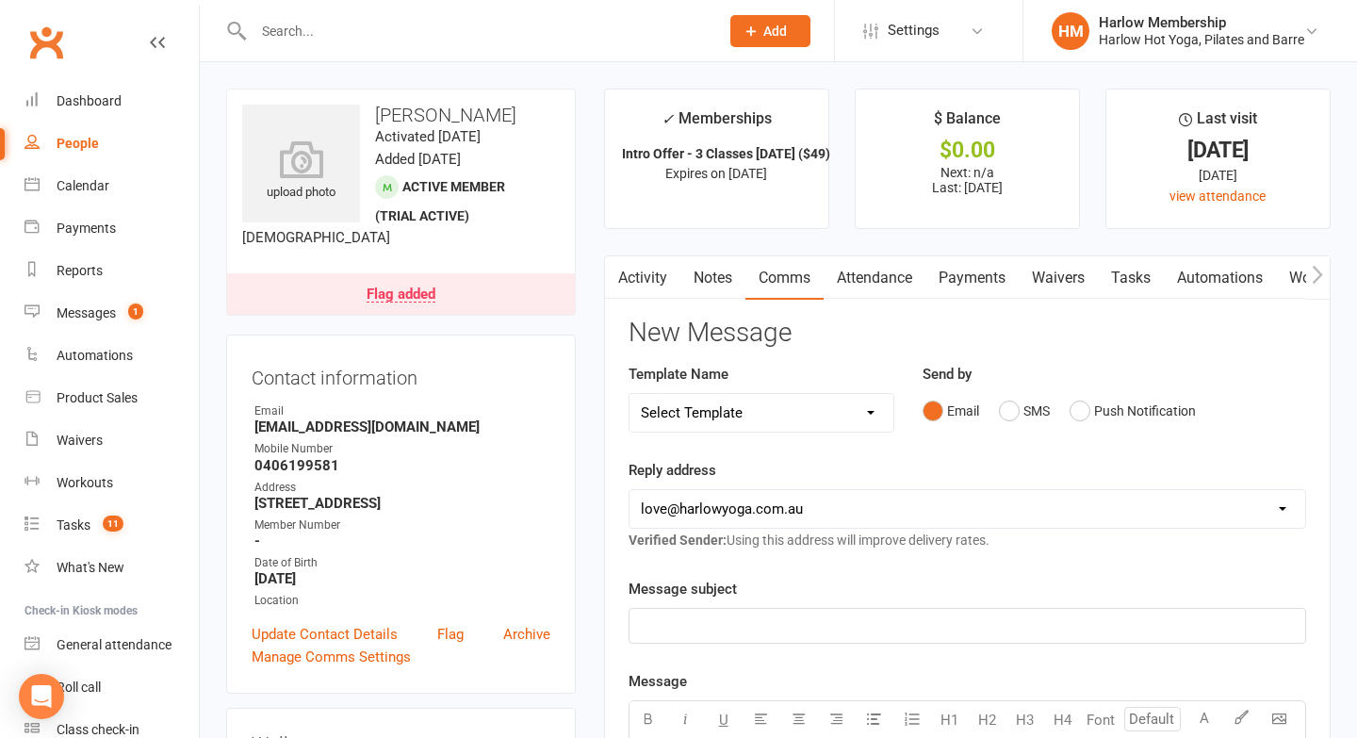
click at [725, 287] on link "Notes" at bounding box center [713, 277] width 65 height 43
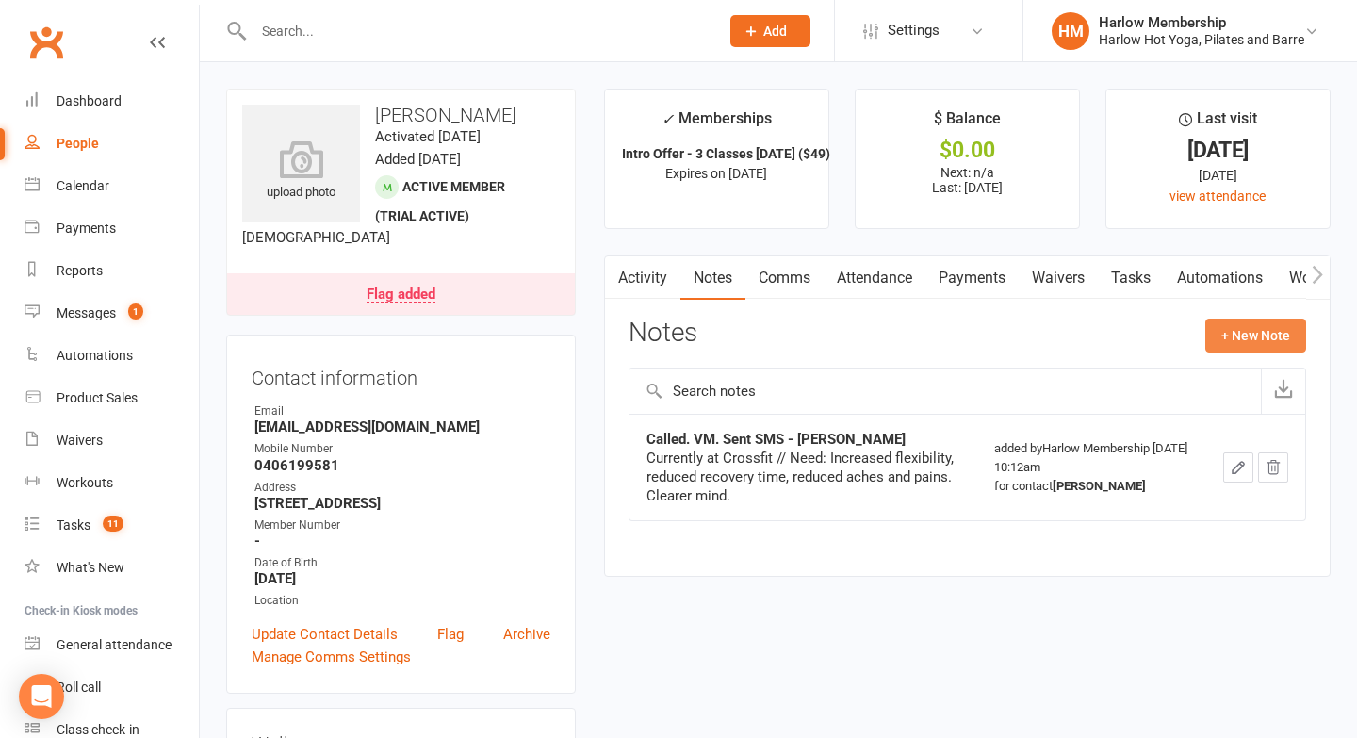
click at [1258, 332] on button "+ New Note" at bounding box center [1256, 336] width 101 height 34
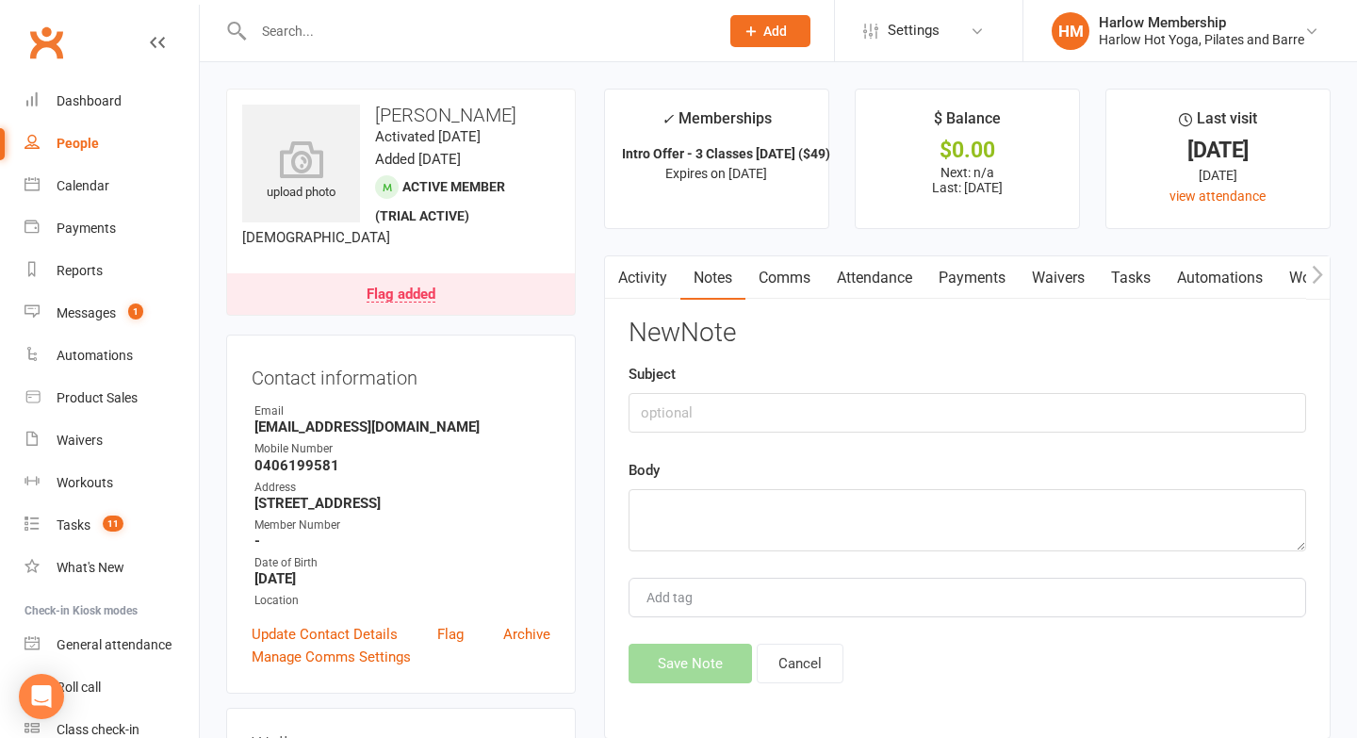
click at [768, 378] on div "Subject" at bounding box center [968, 398] width 678 height 70
click at [736, 404] on input "text" at bounding box center [968, 413] width 678 height 40
type input "SMS response"
click at [707, 517] on textarea at bounding box center [968, 520] width 678 height 62
paste textarea "Hey [PERSON_NAME]! Sorry I missed your call. It was awesome loved the sweat up!…"
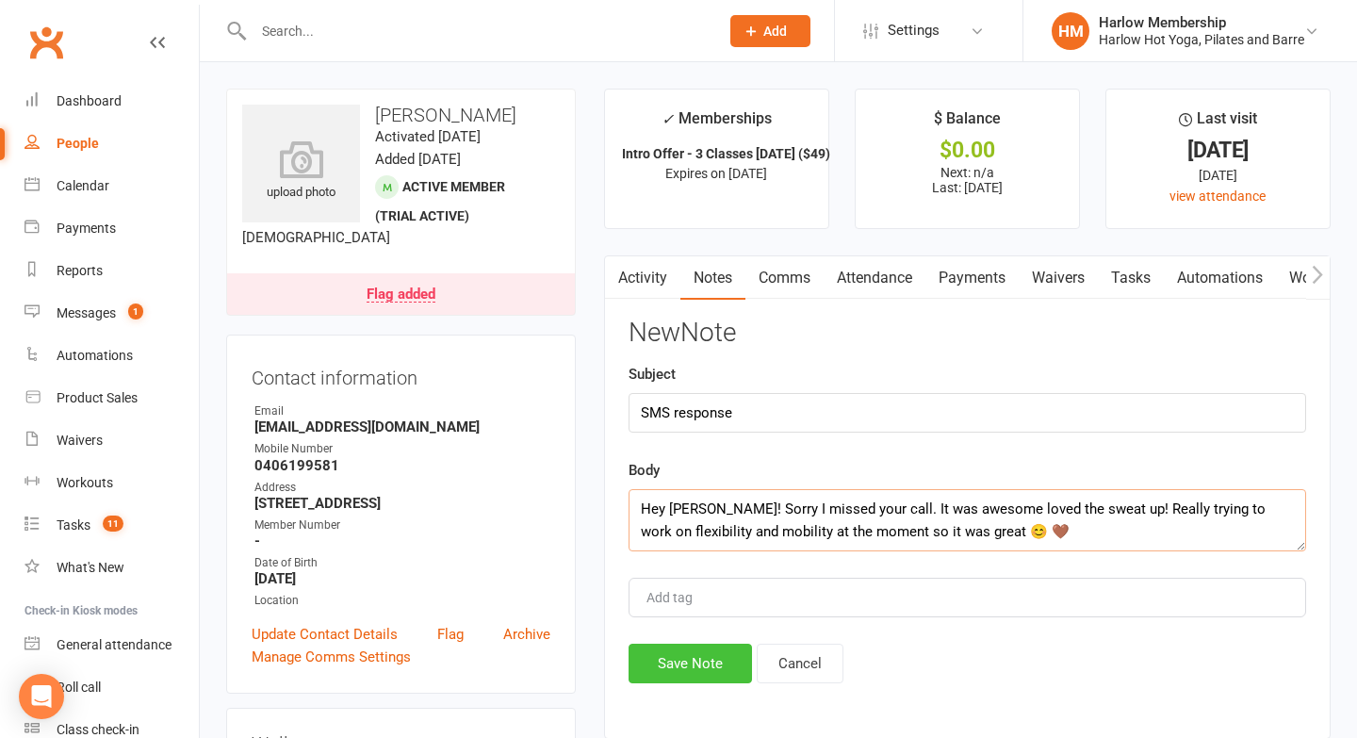
type textarea "Hey [PERSON_NAME]! Sorry I missed your call. It was awesome loved the sweat up!…"
click at [665, 662] on button "Save Note" at bounding box center [690, 664] width 123 height 40
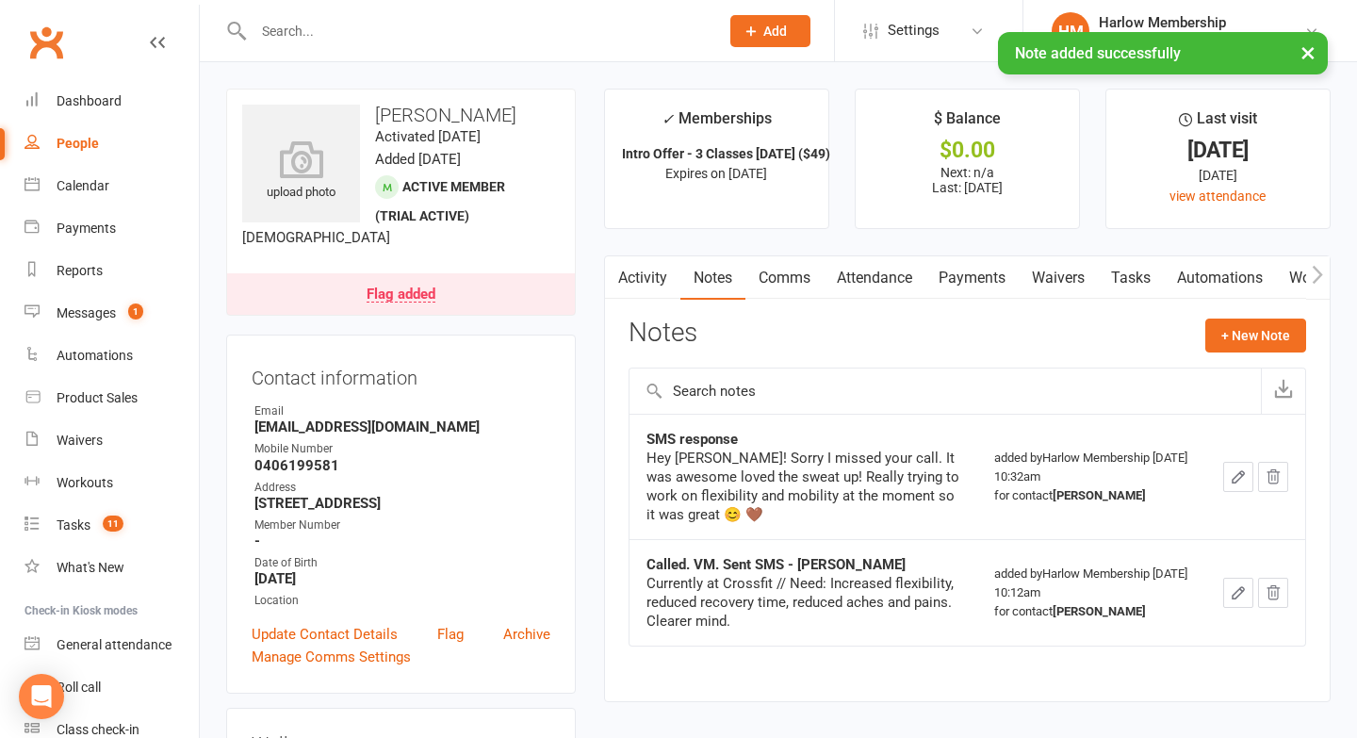
click at [800, 282] on link "Comms" at bounding box center [785, 277] width 78 height 43
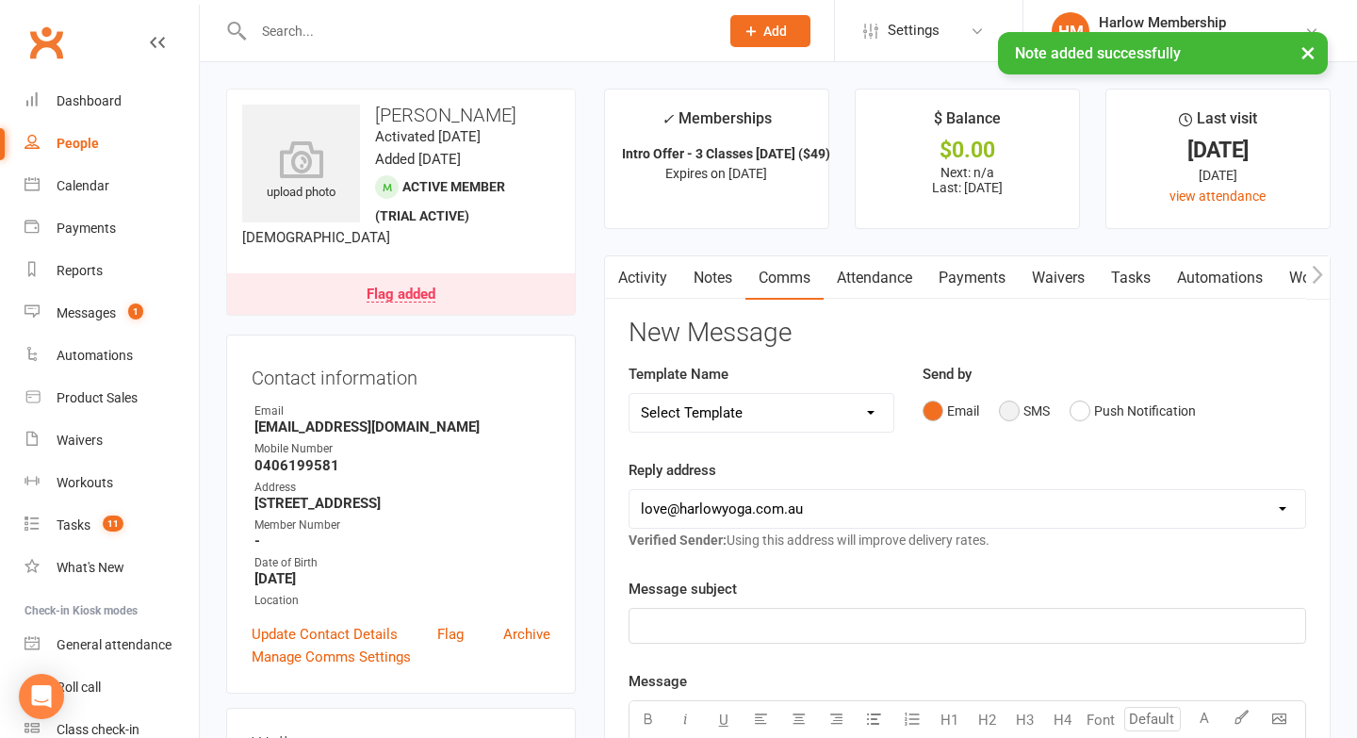
click at [1012, 418] on button "SMS" at bounding box center [1024, 411] width 51 height 36
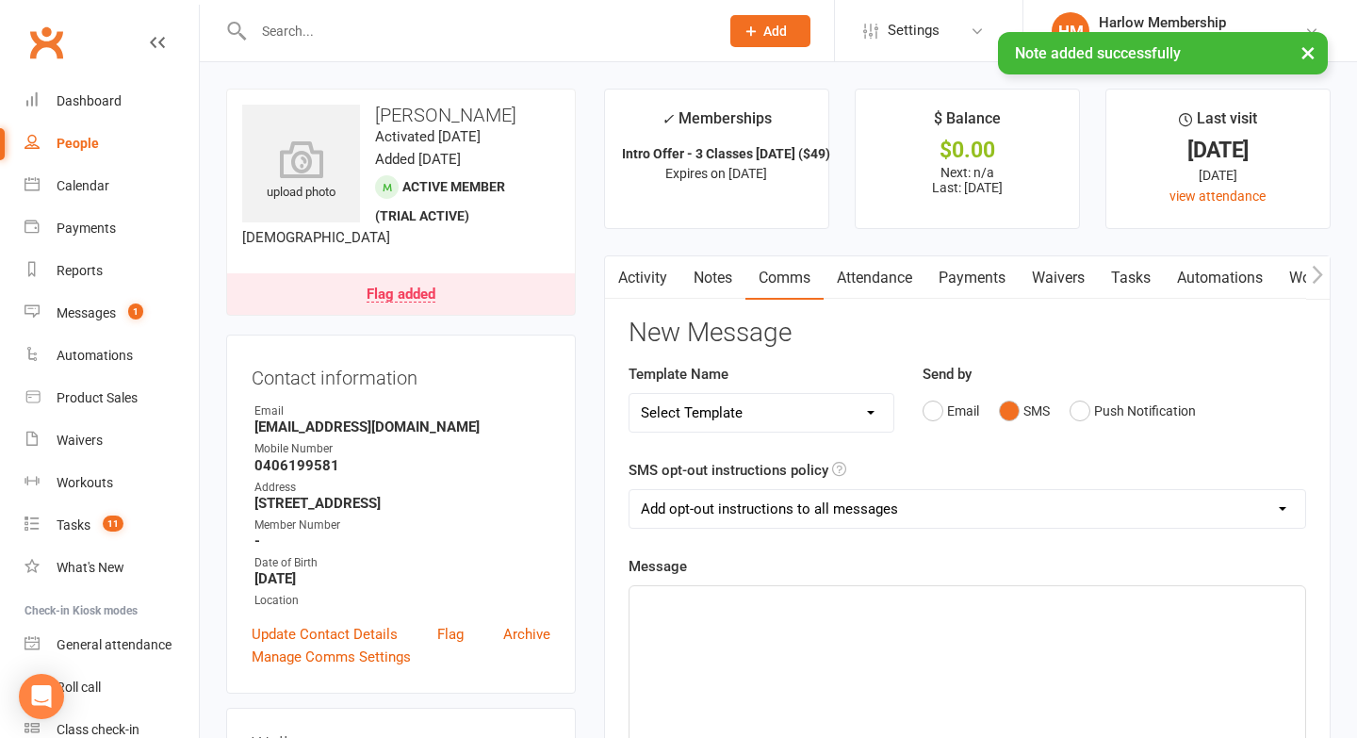
click at [818, 640] on div "﻿" at bounding box center [968, 727] width 676 height 283
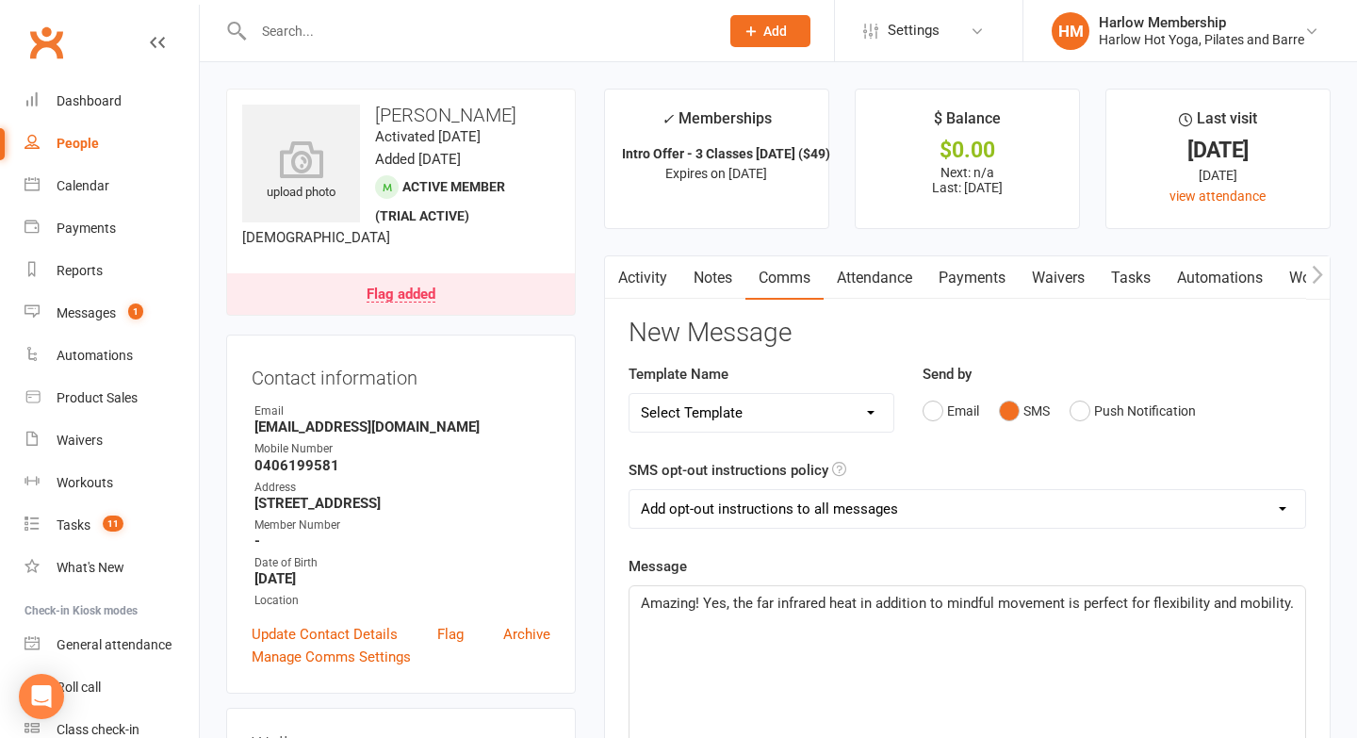
click at [1151, 601] on span "Amazing! Yes, the far infrared heat in addition to mindful movement is perfect …" at bounding box center [967, 603] width 653 height 17
click at [1166, 604] on span "Amazing! Yes, the far infrared heat in addition to mindful movement is perfect …" at bounding box center [958, 615] width 635 height 40
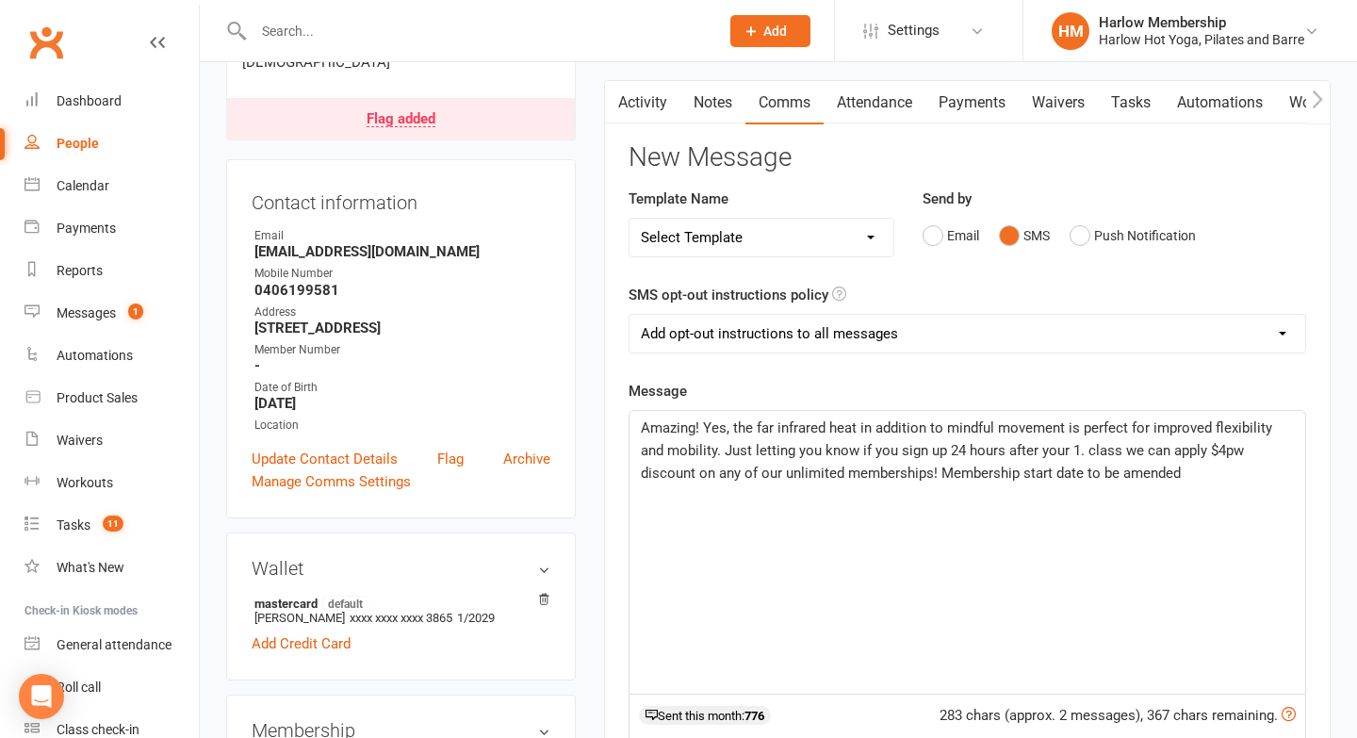
scroll to position [172, 0]
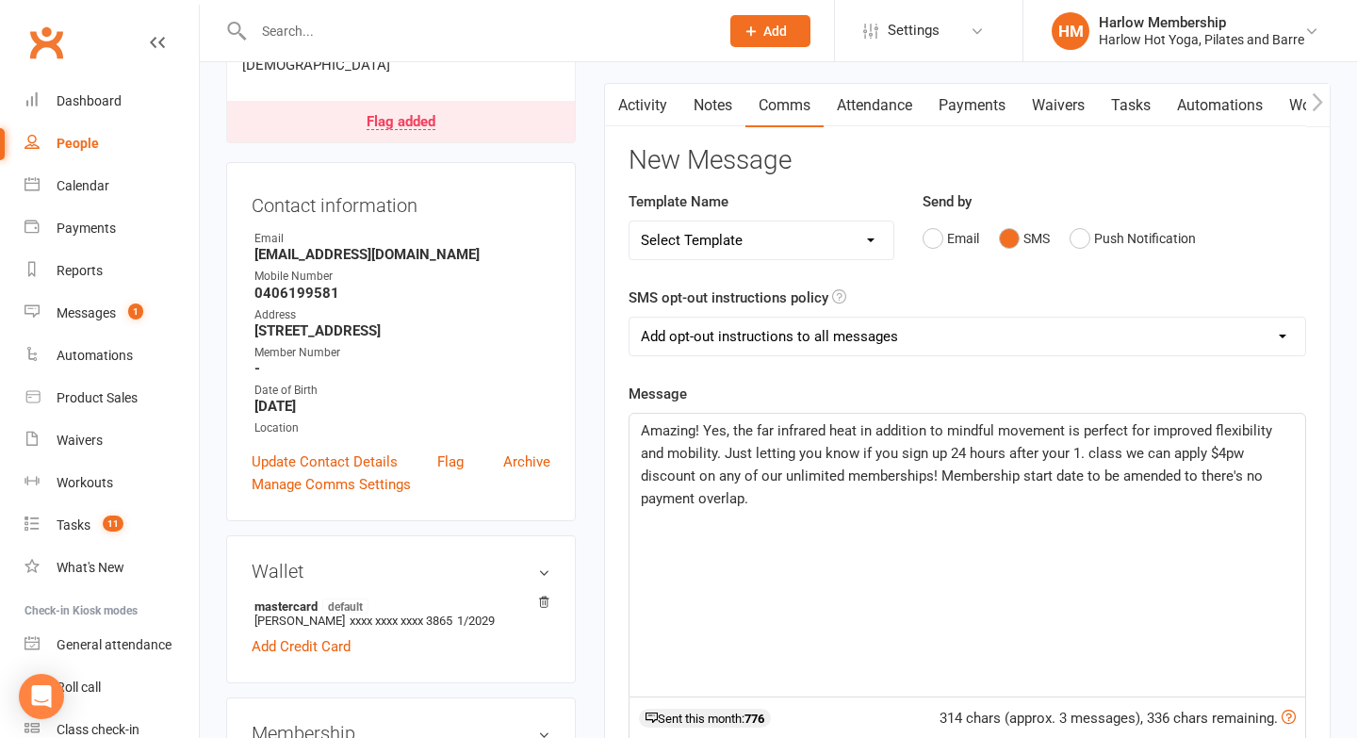
click at [835, 431] on span "Amazing! Yes, the far infrared heat in addition to mindful movement is perfect …" at bounding box center [958, 464] width 635 height 85
click at [722, 453] on span "Amazing! Yes, the far infrared heat in addition to mindful movement is perfect …" at bounding box center [958, 464] width 635 height 85
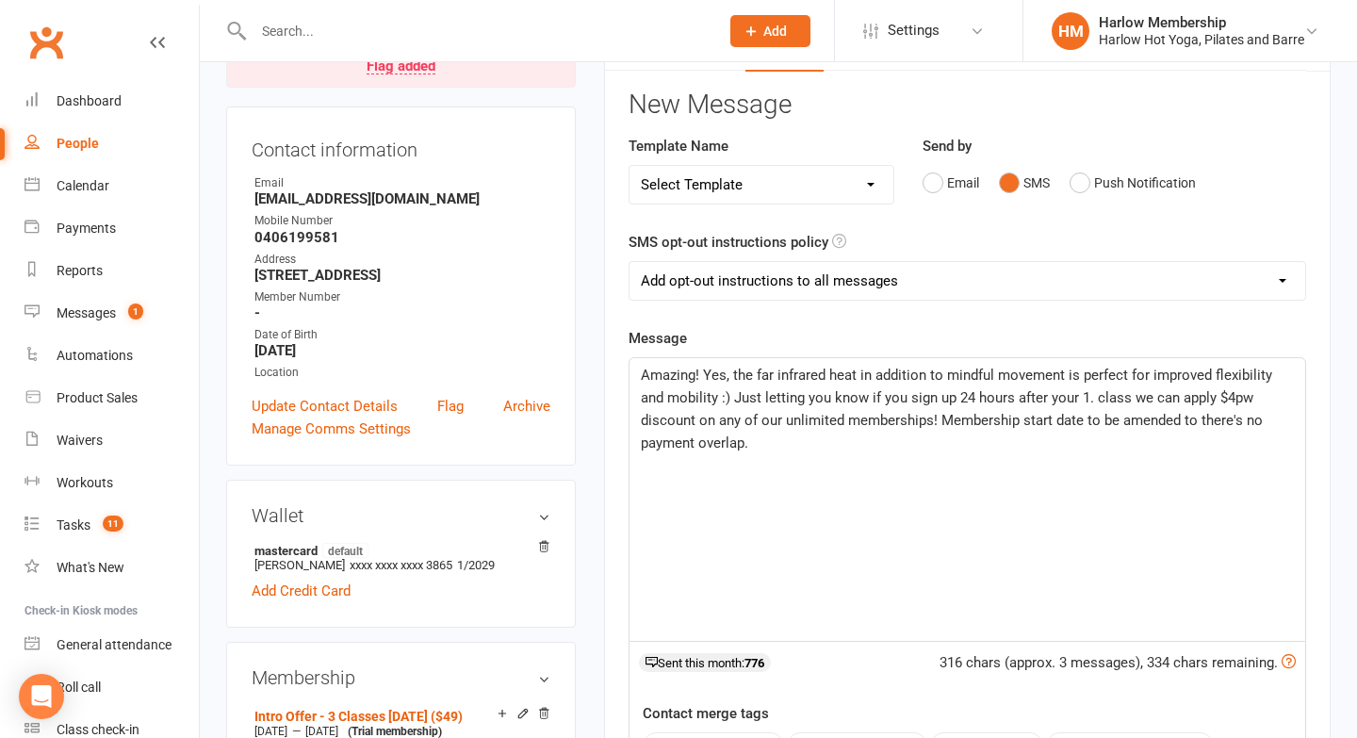
scroll to position [231, 0]
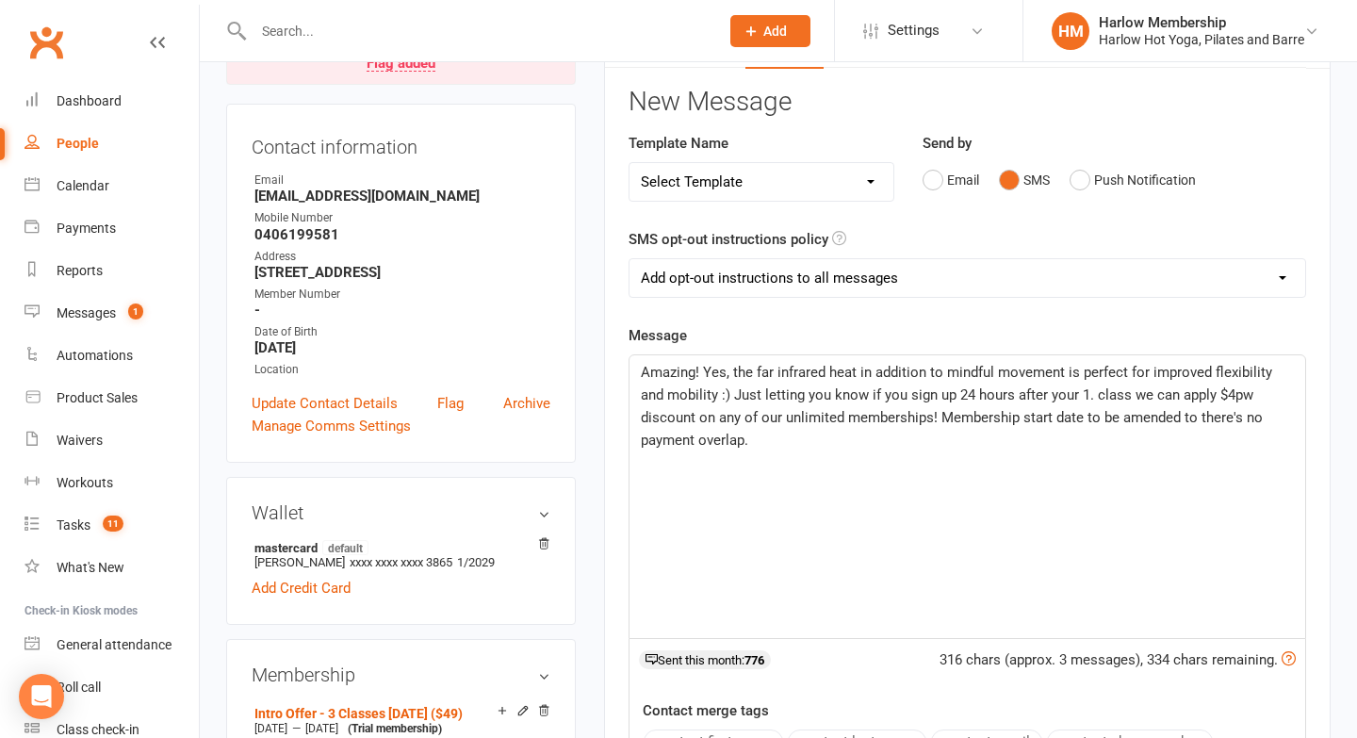
click at [1030, 445] on p "Amazing! Yes, the far infrared heat in addition to mindful movement is perfect …" at bounding box center [967, 406] width 653 height 90
drag, startPoint x: 809, startPoint y: 435, endPoint x: 640, endPoint y: 370, distance: 180.5
click at [641, 370] on p "Amazing! Yes, the far infrared heat in addition to mindful movement is perfect …" at bounding box center [967, 406] width 653 height 90
copy span "Amazing! Yes, the far infrared heat in addition to mindful movement is perfect …"
click at [757, 420] on span "Amazing! Yes, the far infrared heat in addition to mindful movement is perfect …" at bounding box center [958, 406] width 635 height 85
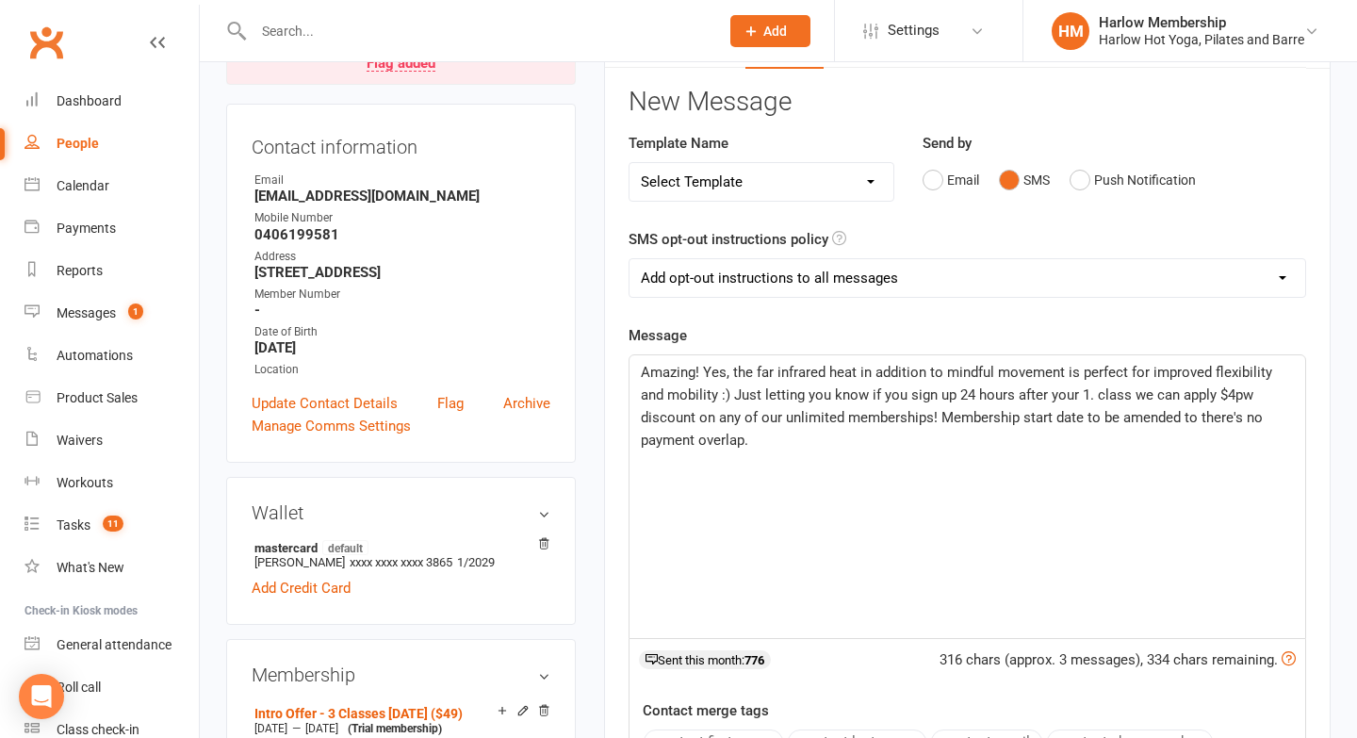
drag, startPoint x: 759, startPoint y: 452, endPoint x: 621, endPoint y: 376, distance: 157.4
click at [621, 377] on div "Activity Notes Comms Attendance Payments Waivers Tasks Automations Workouts Mob…" at bounding box center [967, 559] width 727 height 1069
copy span "Amazing! Yes, the far infrared heat in addition to mindful movement is perfect …"
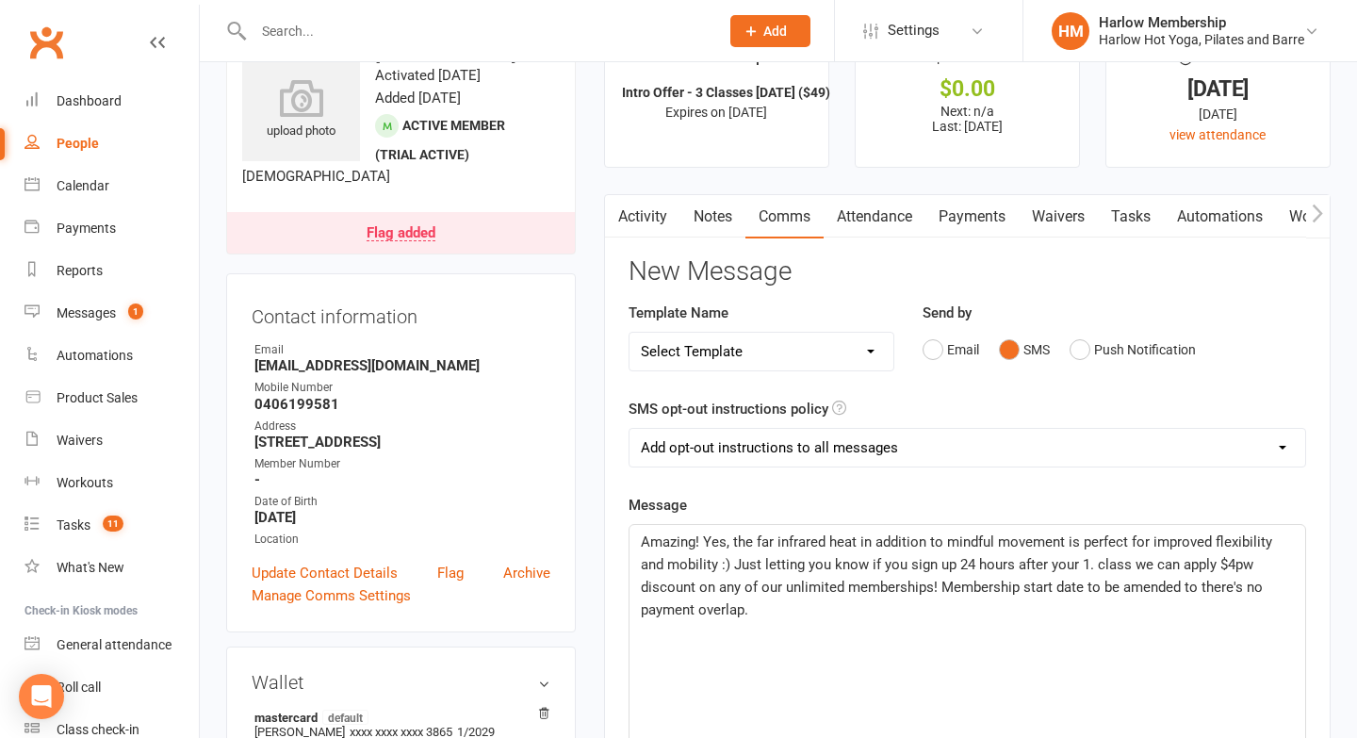
scroll to position [62, 0]
click at [699, 574] on p "Amazing! Yes, the far infrared heat in addition to mindful movement is perfect …" at bounding box center [967, 575] width 653 height 90
drag, startPoint x: 738, startPoint y: 541, endPoint x: 705, endPoint y: 541, distance: 33.0
click at [705, 541] on span "Amazing! Yes, the far infrared heat in addition to mindful movement is perfect …" at bounding box center [958, 575] width 635 height 85
click at [783, 557] on span "Amazing! The far infrared heat in addition to mindful movement is perfect for i…" at bounding box center [965, 575] width 648 height 85
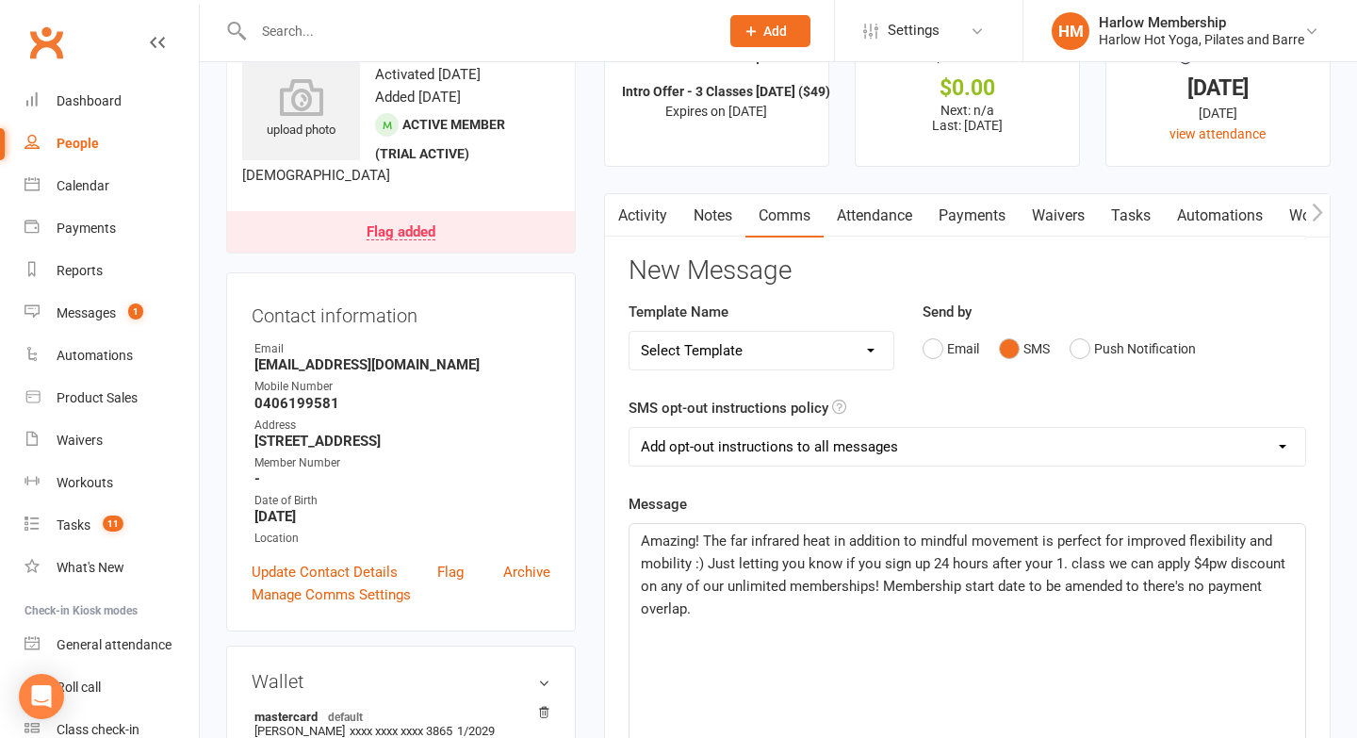
scroll to position [233, 0]
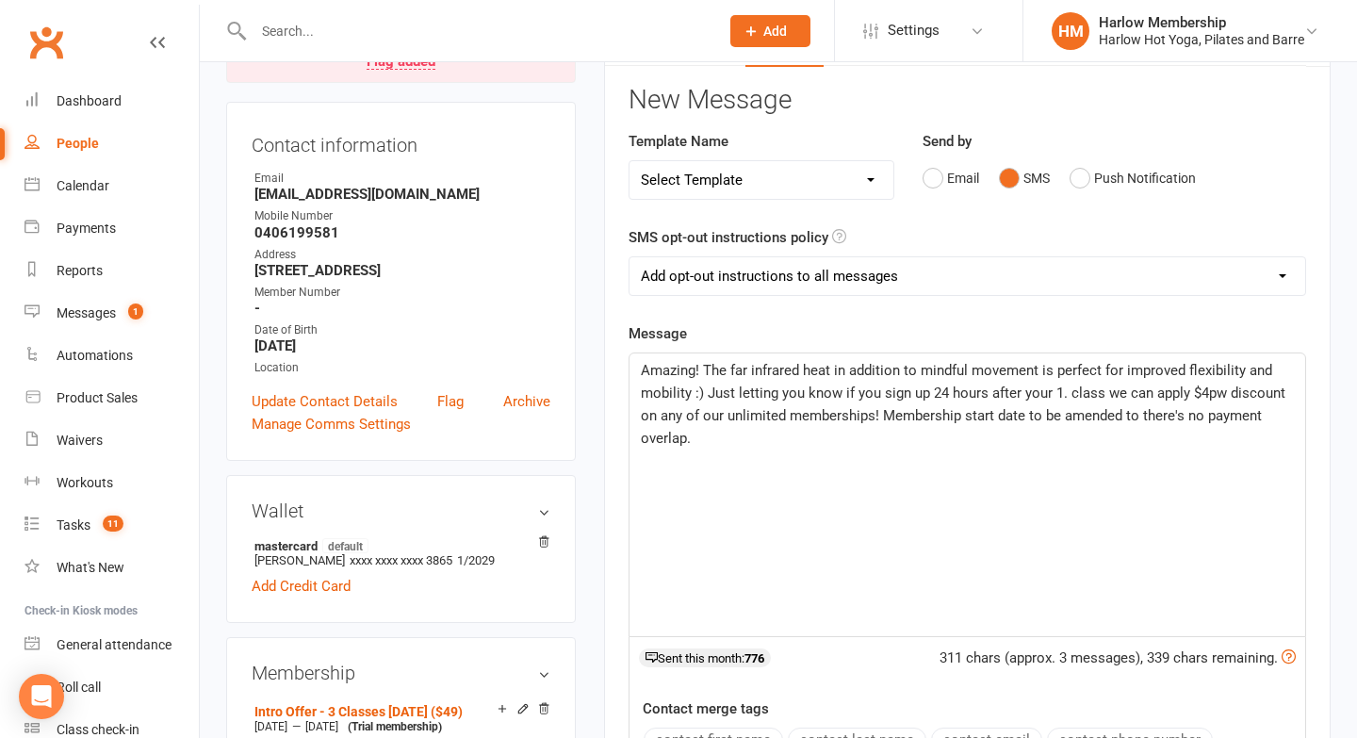
drag, startPoint x: 657, startPoint y: 392, endPoint x: 623, endPoint y: 369, distance: 40.8
click at [623, 369] on div "Activity Notes Comms Attendance Payments Waivers Tasks Automations Workouts Mob…" at bounding box center [967, 557] width 727 height 1069
copy span "Amazing! The far infrared heat in addition to mindful movement is perfect for i…"
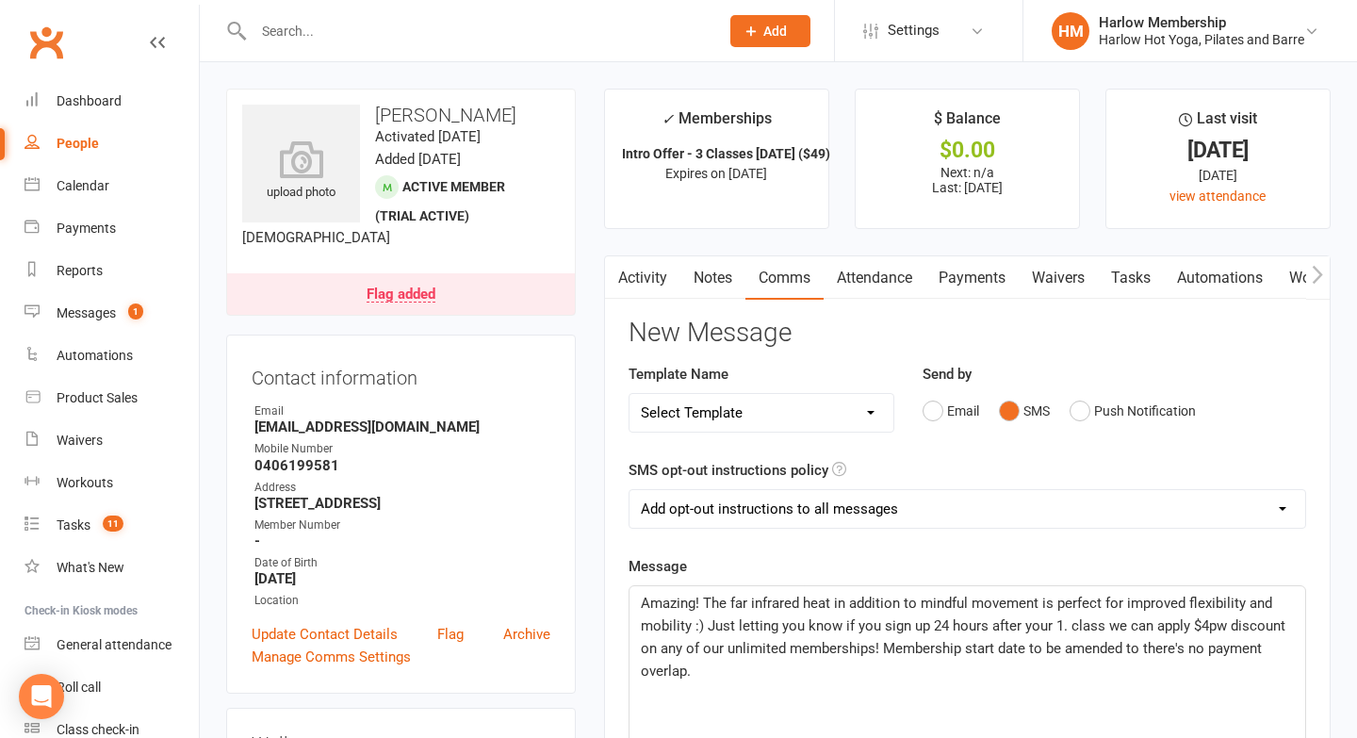
click at [655, 274] on link "Activity" at bounding box center [642, 277] width 75 height 43
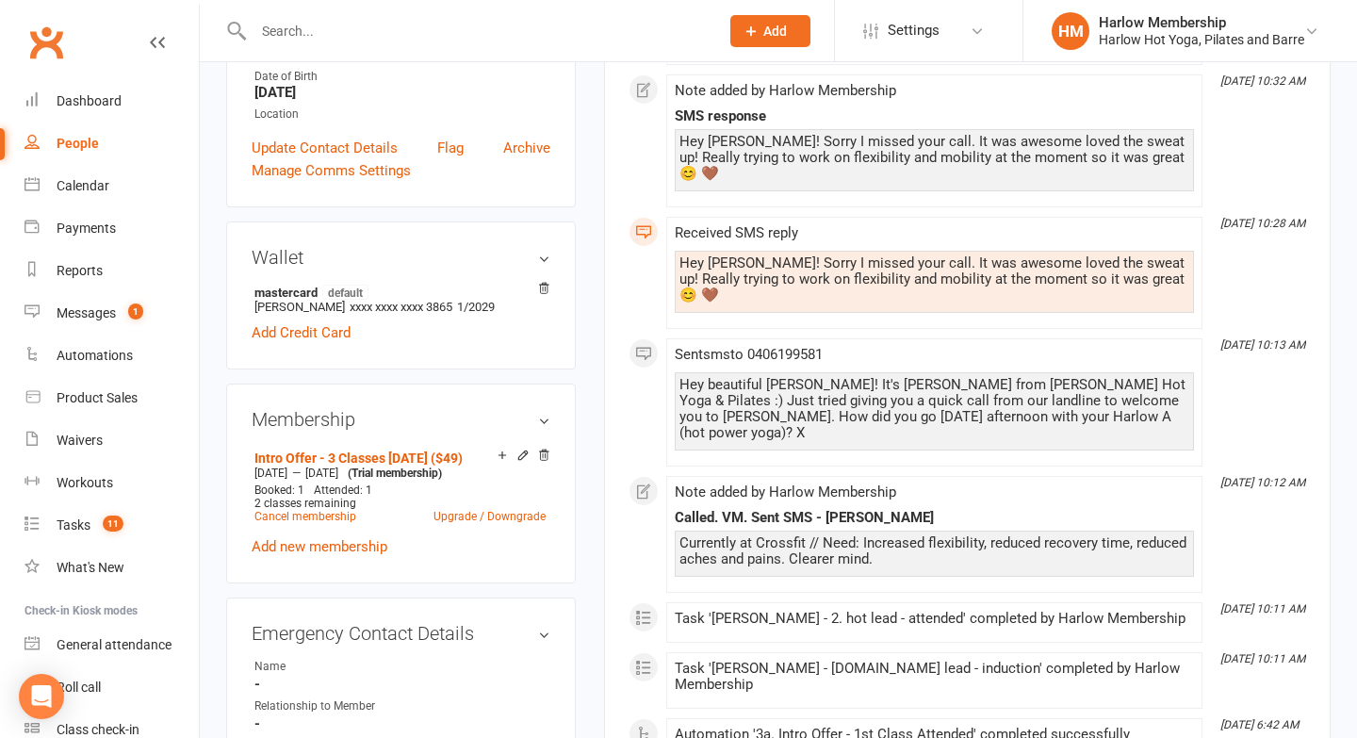
scroll to position [484, 0]
click at [90, 306] on div "Messages" at bounding box center [86, 312] width 59 height 15
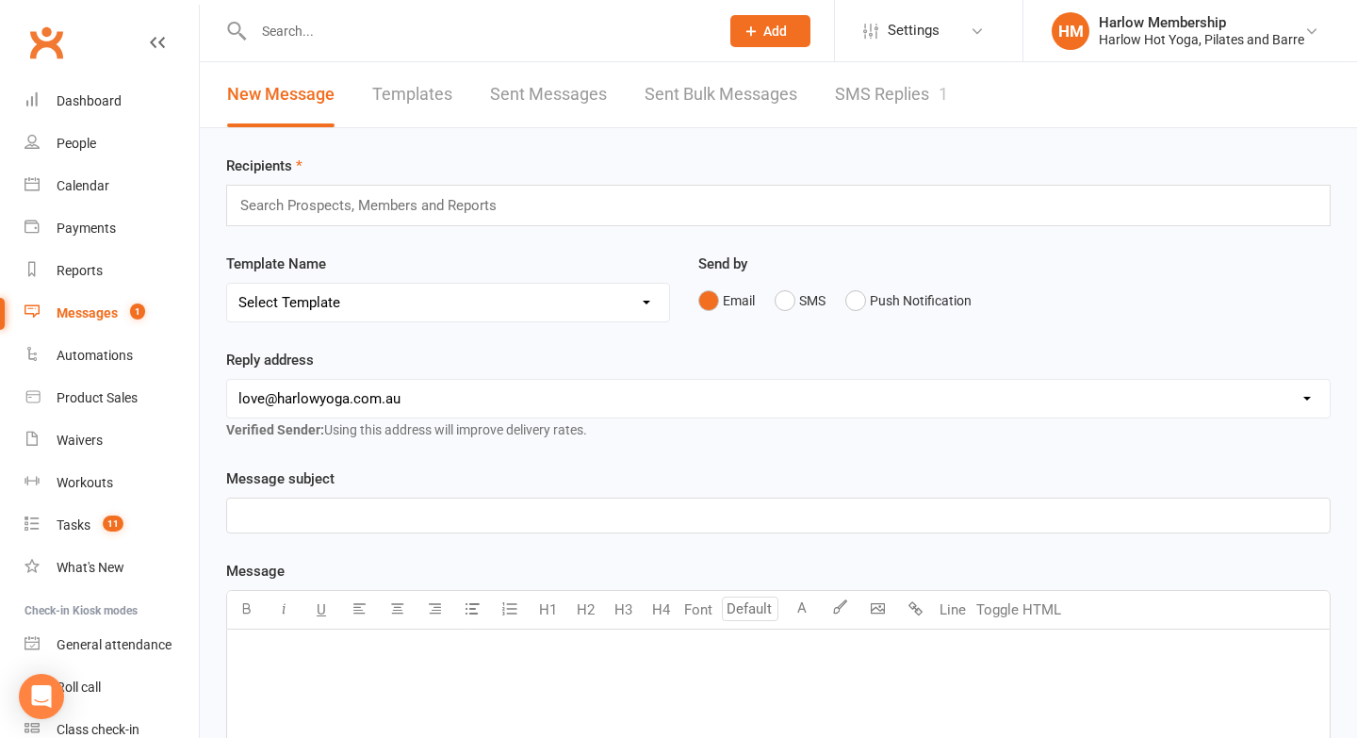
click at [894, 81] on link "SMS Replies 1" at bounding box center [891, 94] width 113 height 65
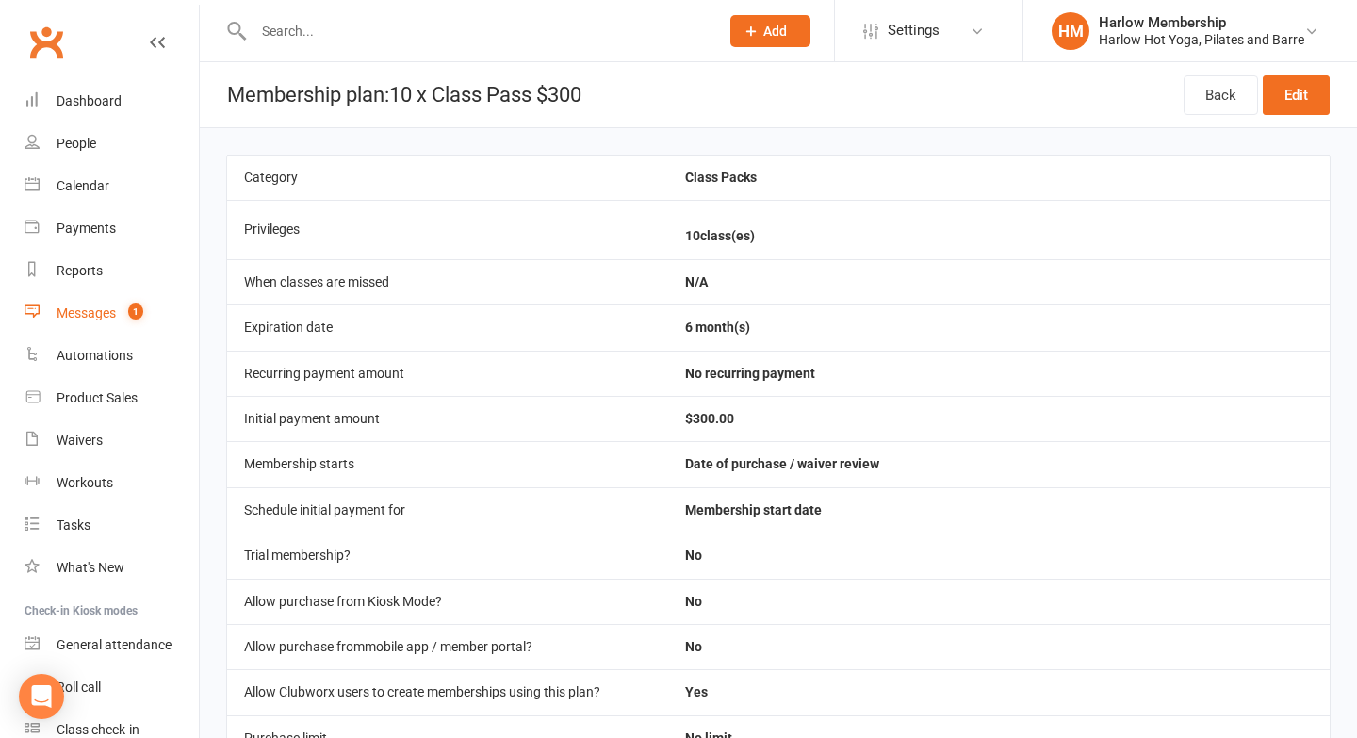
click at [81, 305] on div "Messages" at bounding box center [86, 312] width 59 height 15
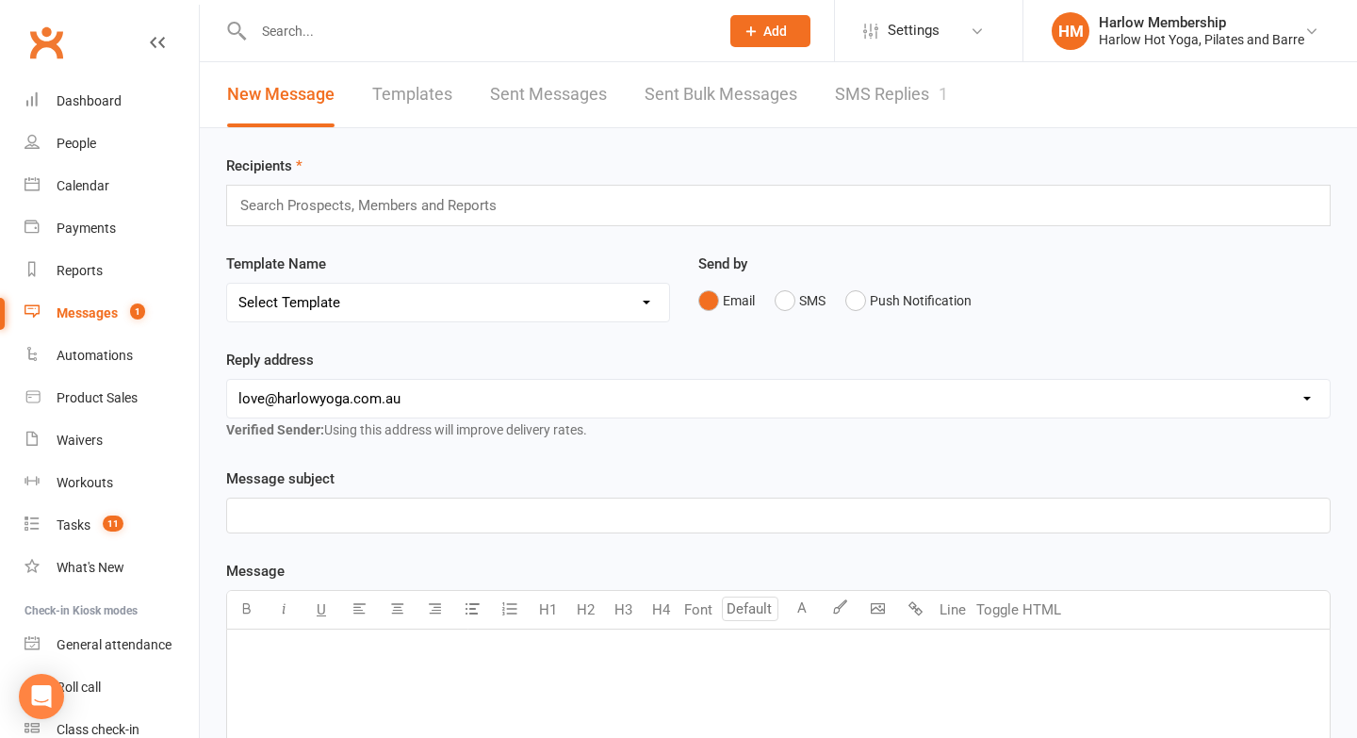
click at [894, 117] on link "SMS Replies 1" at bounding box center [891, 94] width 113 height 65
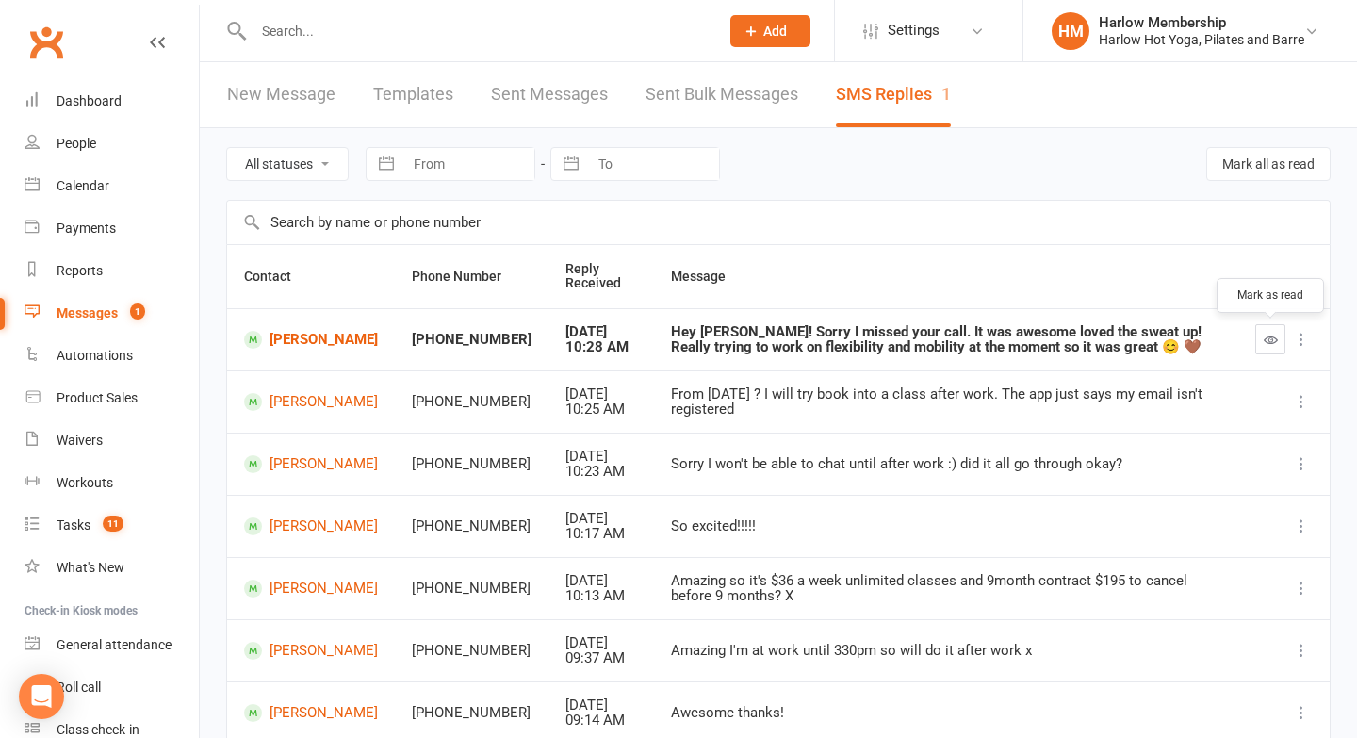
click at [1257, 338] on button "button" at bounding box center [1270, 339] width 30 height 30
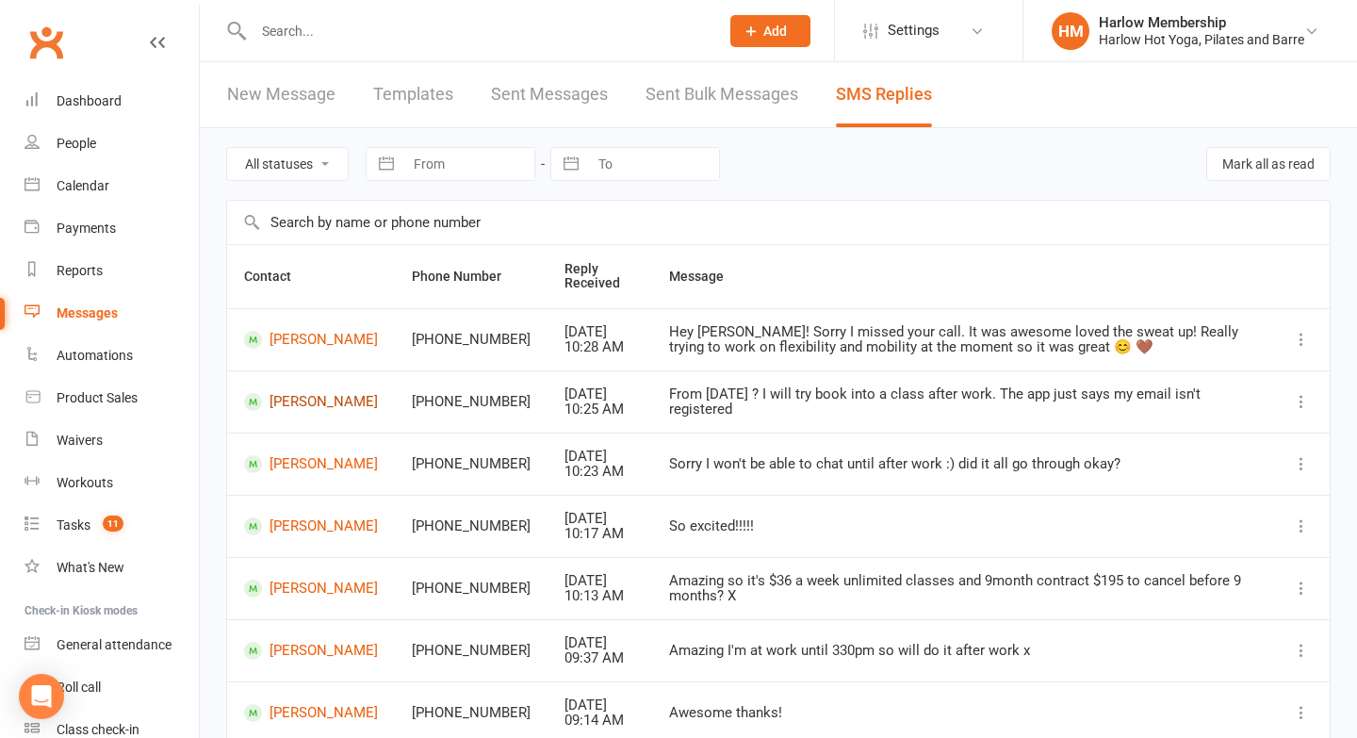
click at [303, 411] on link "[PERSON_NAME]" at bounding box center [311, 402] width 134 height 18
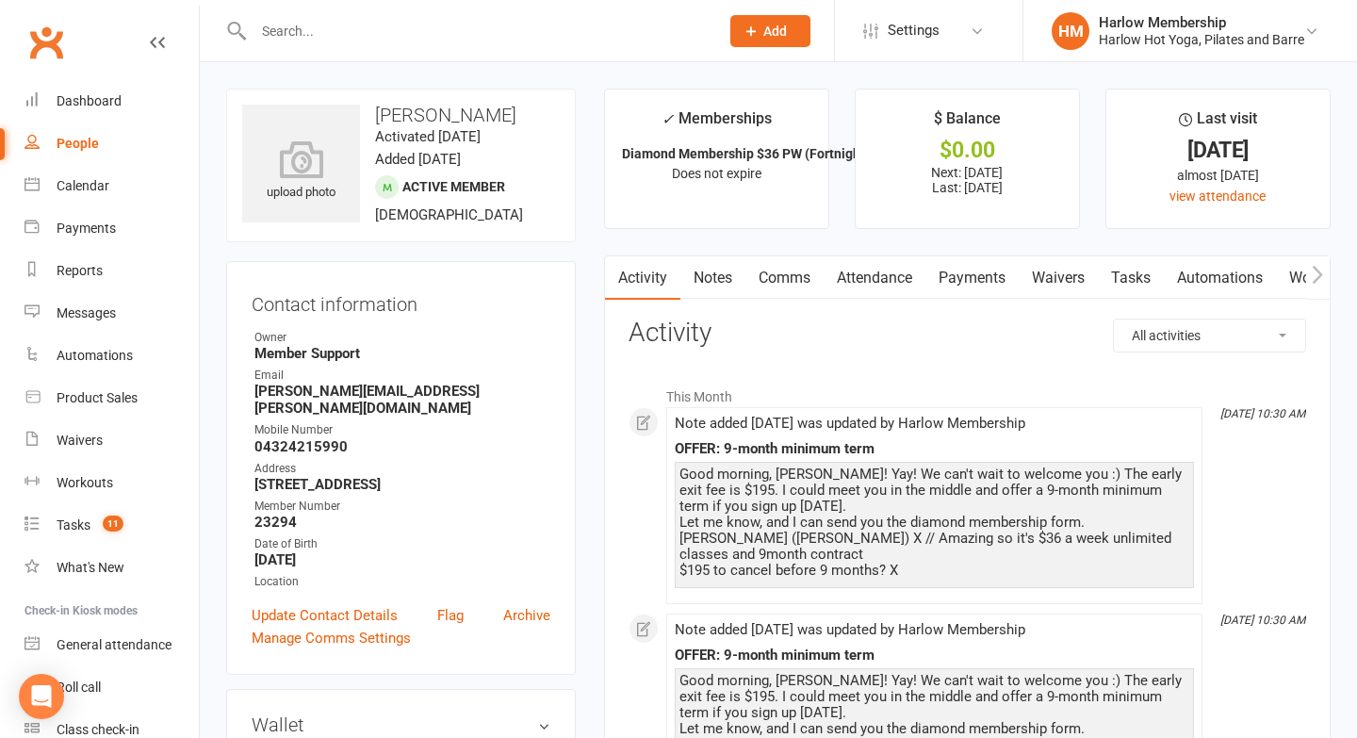
click at [697, 298] on link "Notes" at bounding box center [713, 277] width 65 height 43
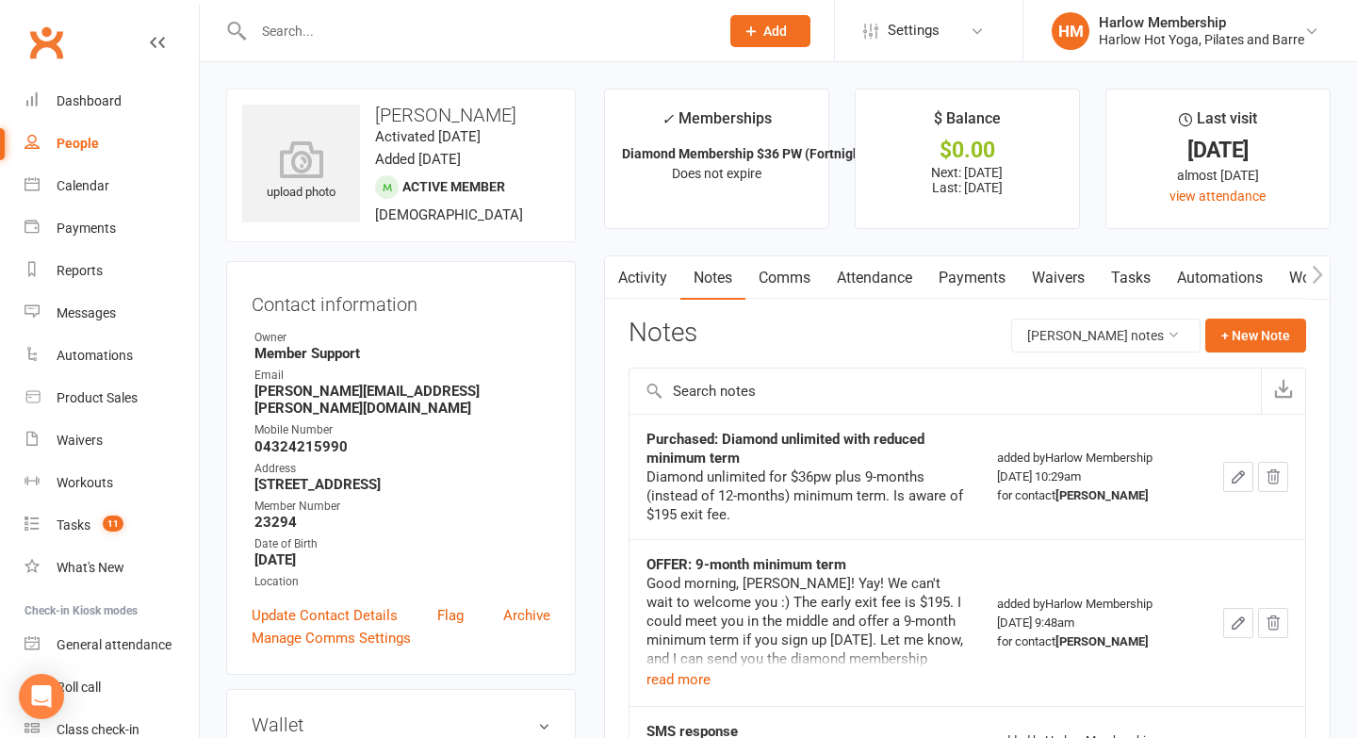
click at [1178, 274] on link "Automations" at bounding box center [1220, 277] width 112 height 43
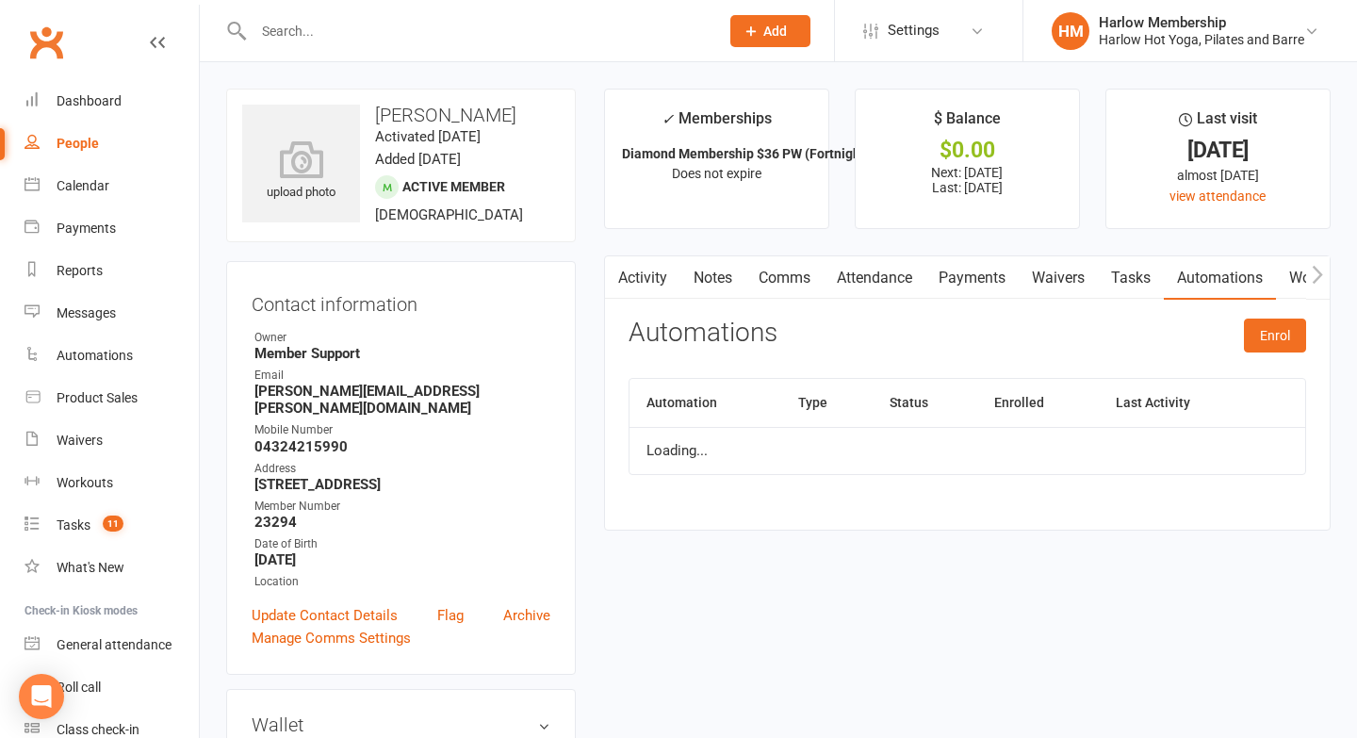
click at [1124, 289] on link "Tasks" at bounding box center [1131, 277] width 66 height 43
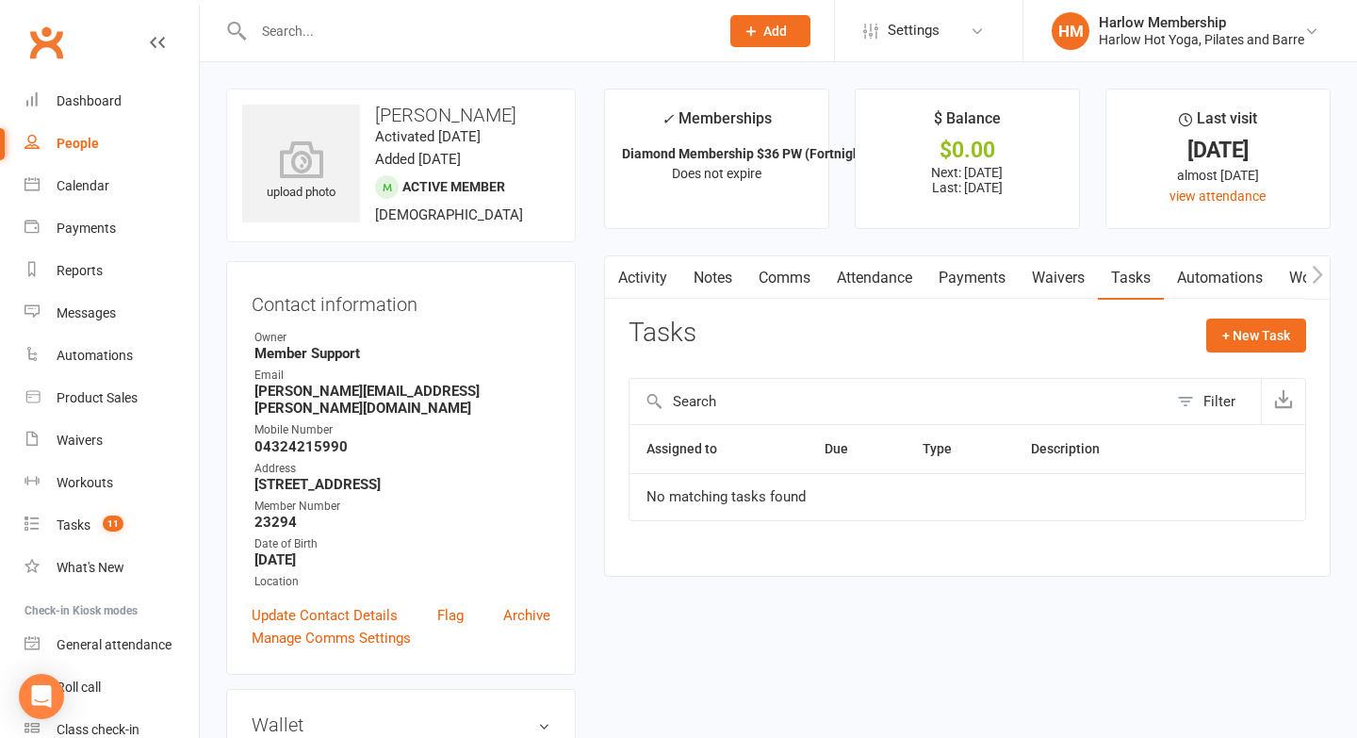
click at [705, 276] on link "Notes" at bounding box center [713, 277] width 65 height 43
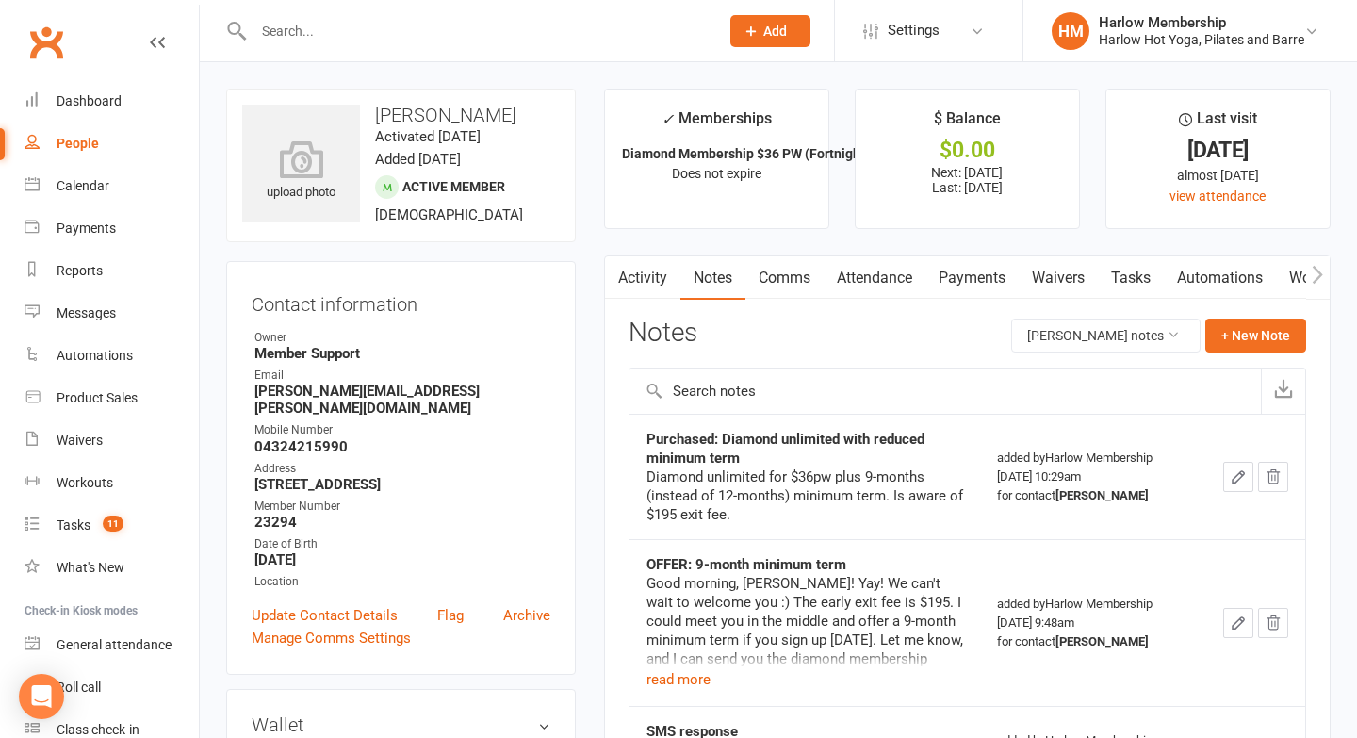
click at [634, 285] on link "Activity" at bounding box center [642, 277] width 75 height 43
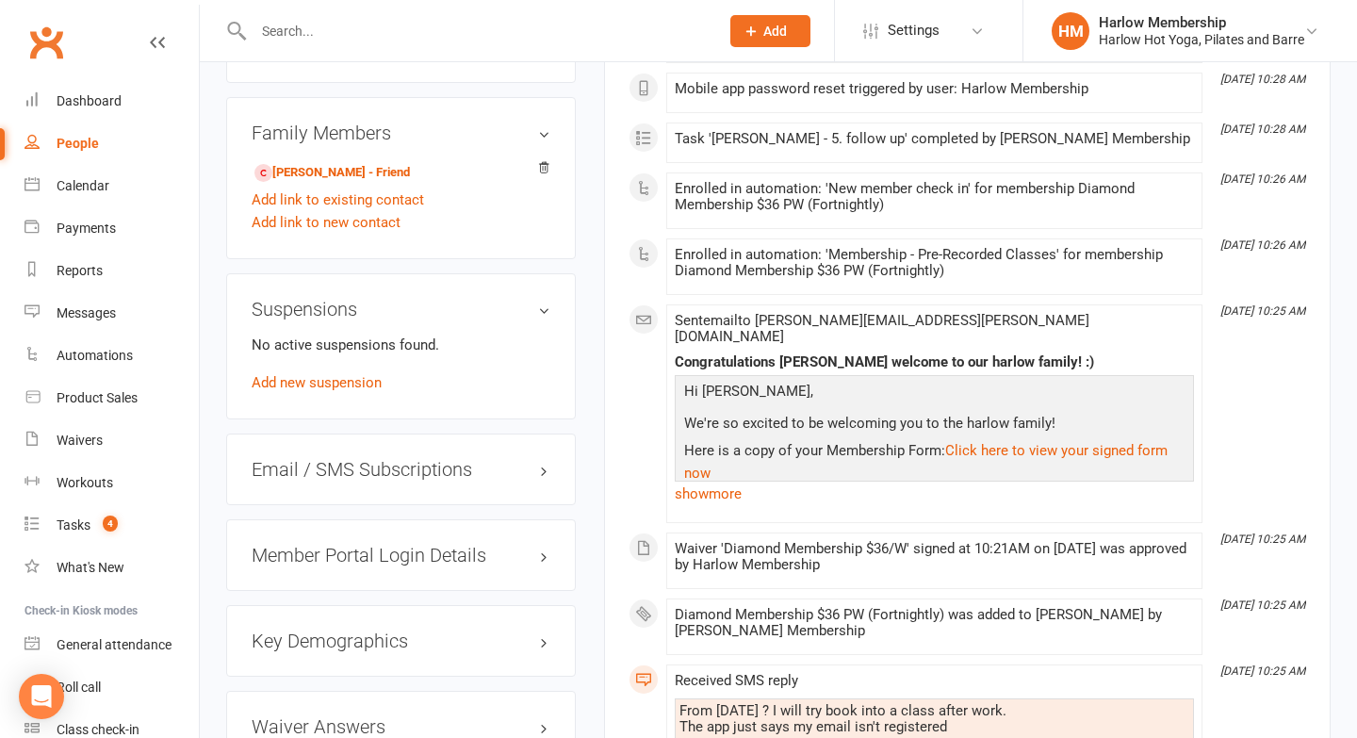
scroll to position [1303, 0]
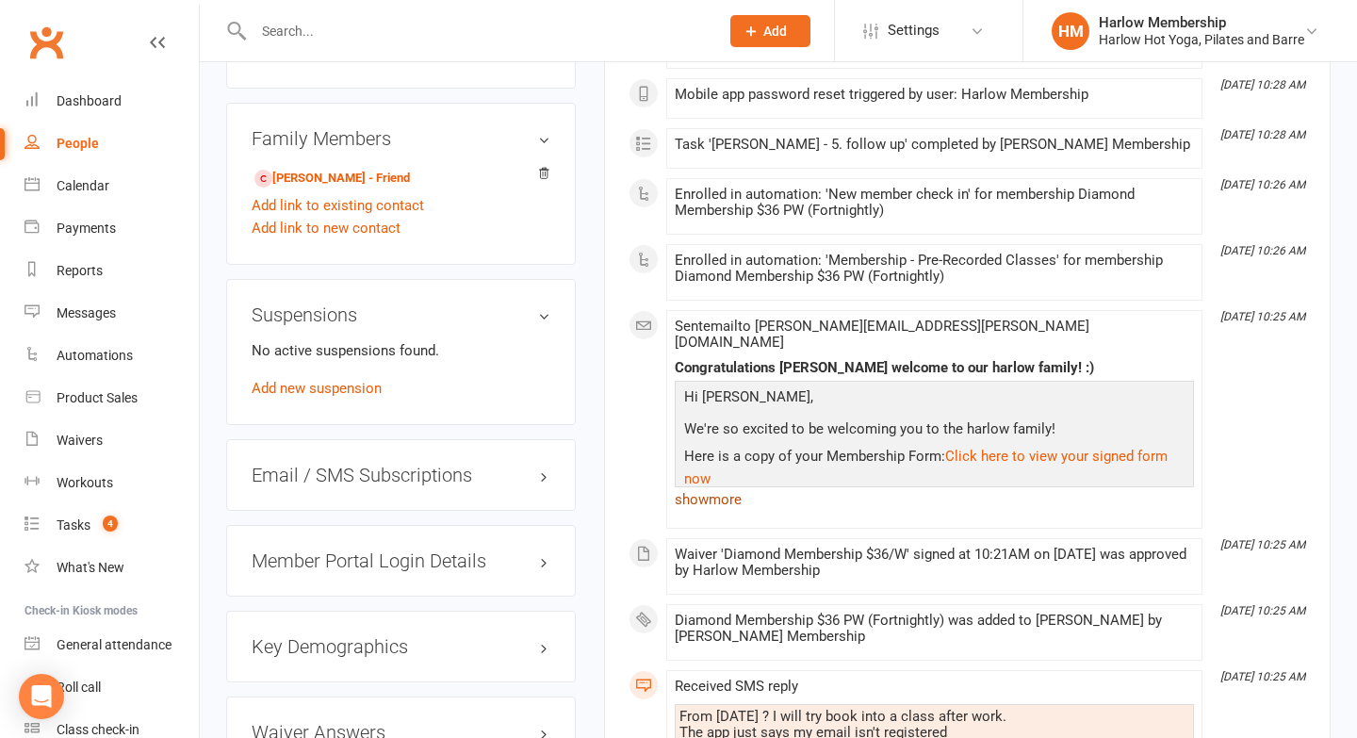
click at [715, 486] on link "show more" at bounding box center [934, 499] width 519 height 26
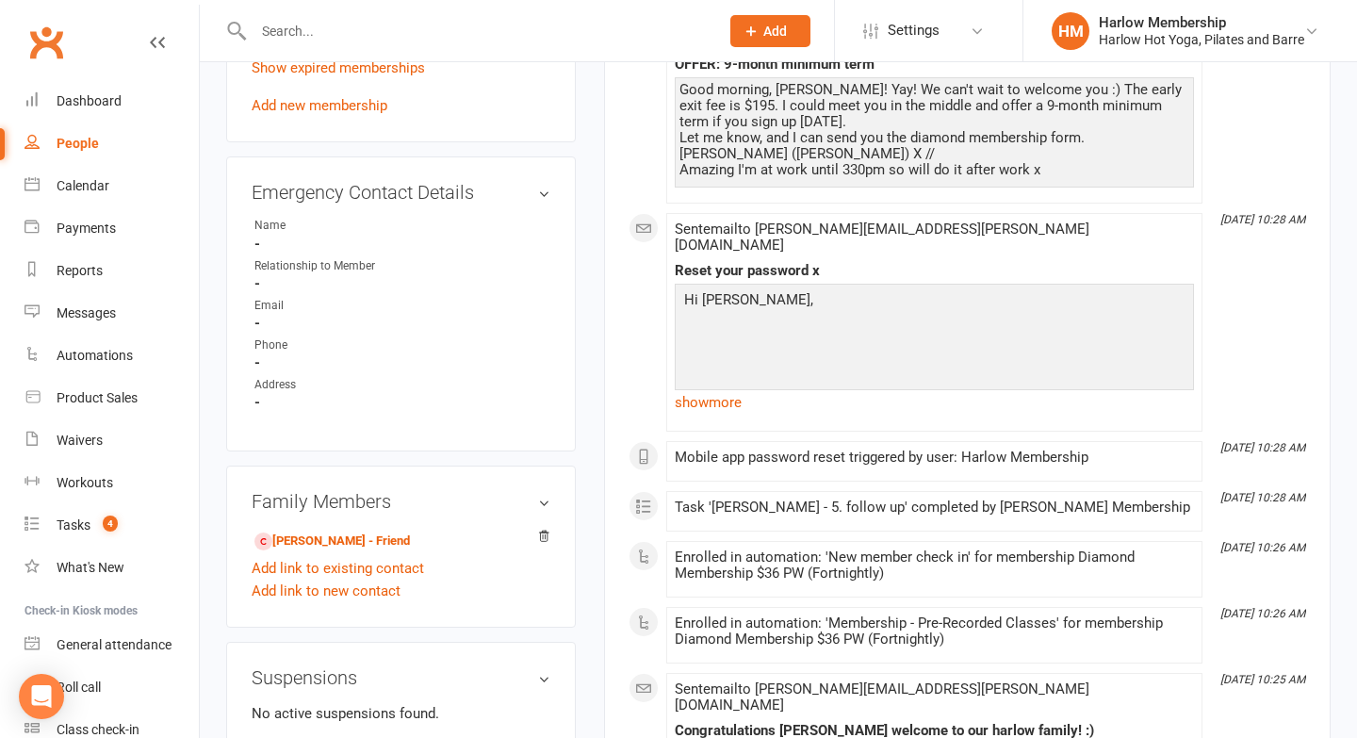
scroll to position [935, 0]
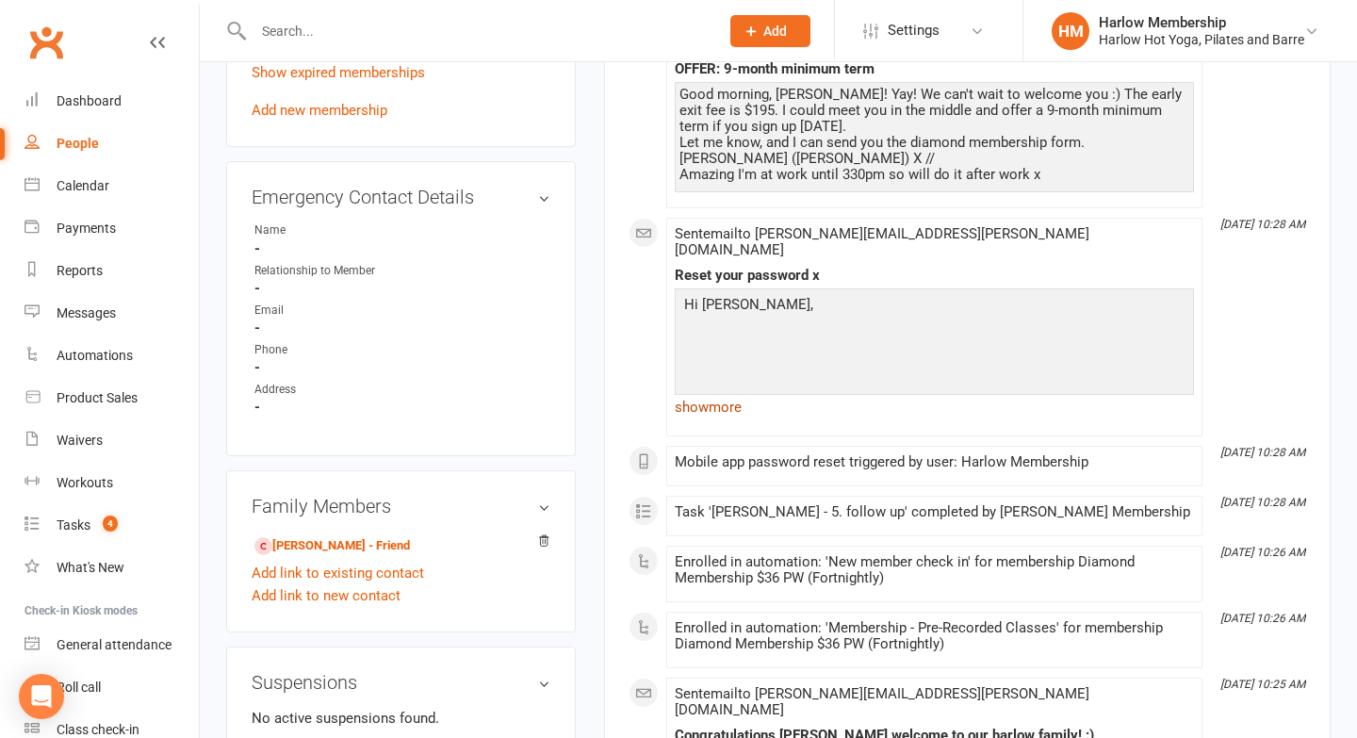
click at [718, 394] on link "show more" at bounding box center [934, 407] width 519 height 26
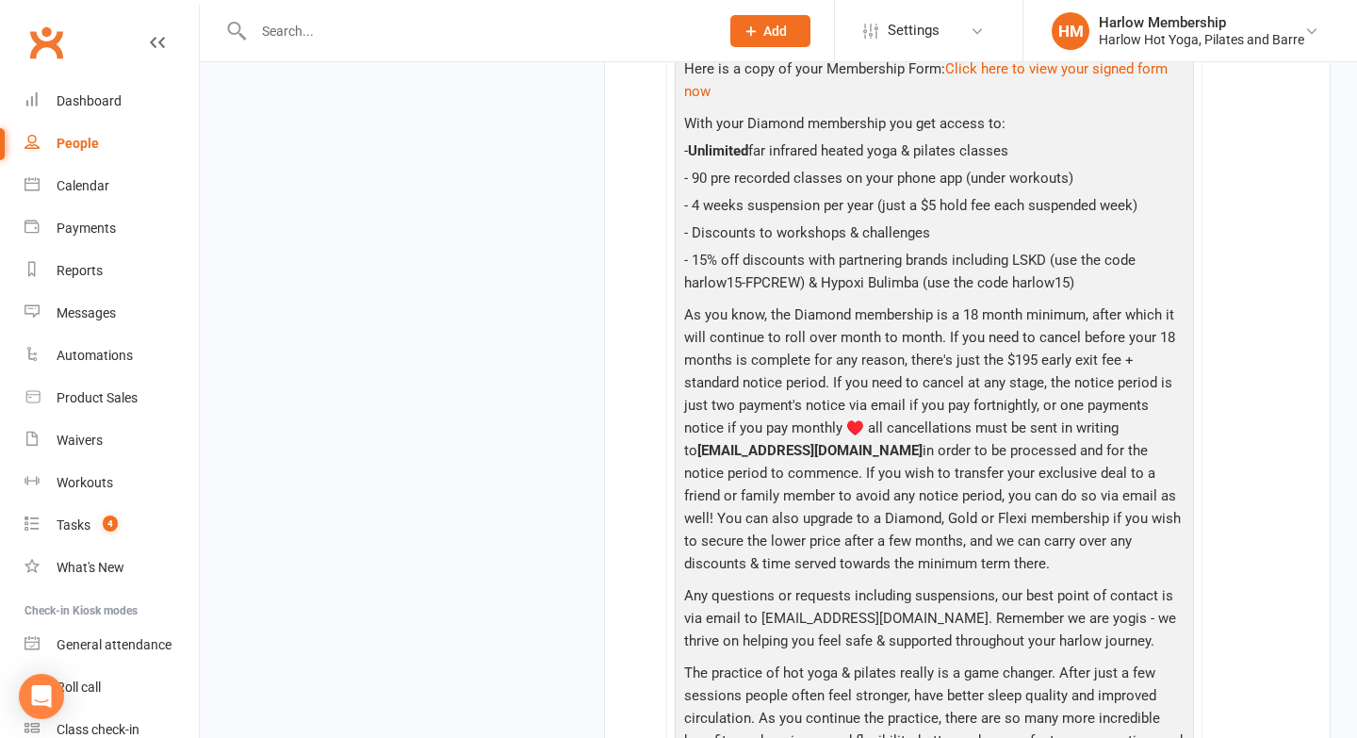
scroll to position [2248, 0]
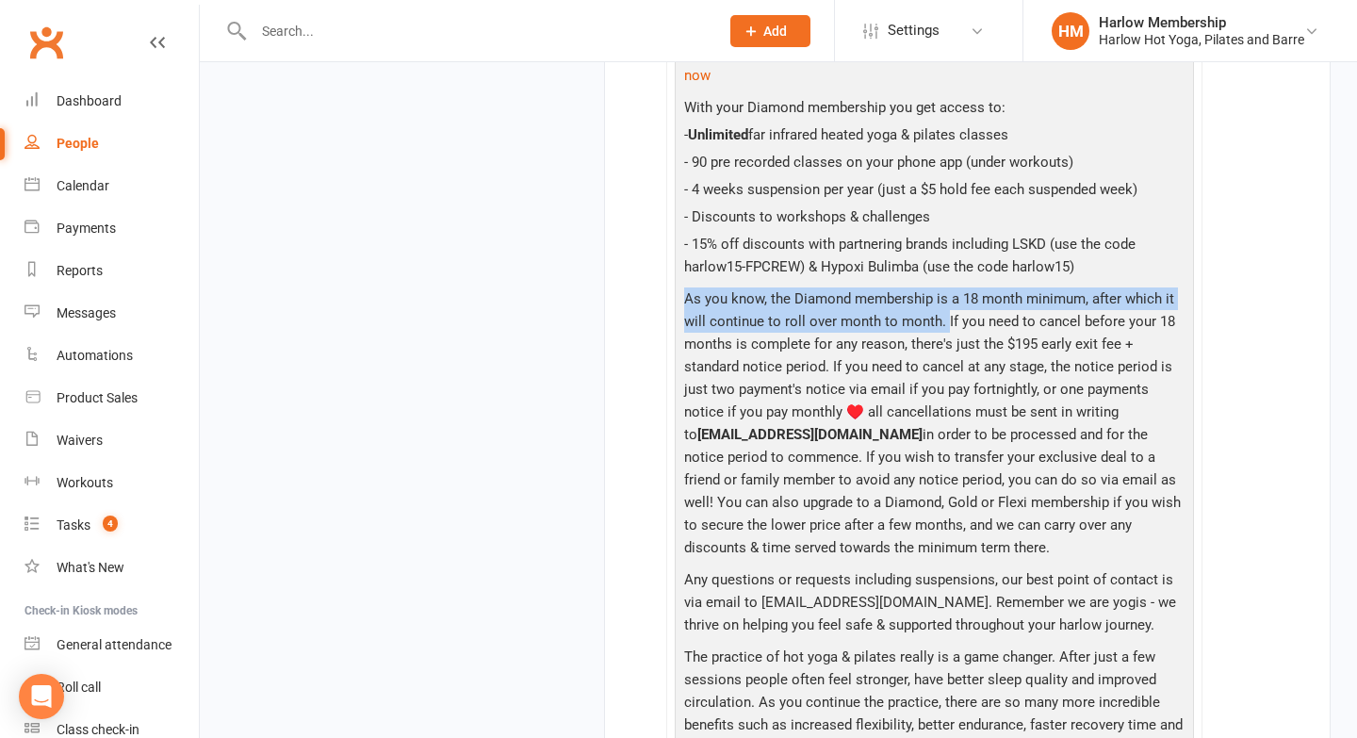
drag, startPoint x: 683, startPoint y: 253, endPoint x: 943, endPoint y: 268, distance: 260.6
click at [943, 287] on p "As you know, the Diamond membership is a 18 month minimum, after which it will …" at bounding box center [935, 425] width 510 height 276
copy p "As you know, the Diamond membership is a 18 month minimum, after which it will …"
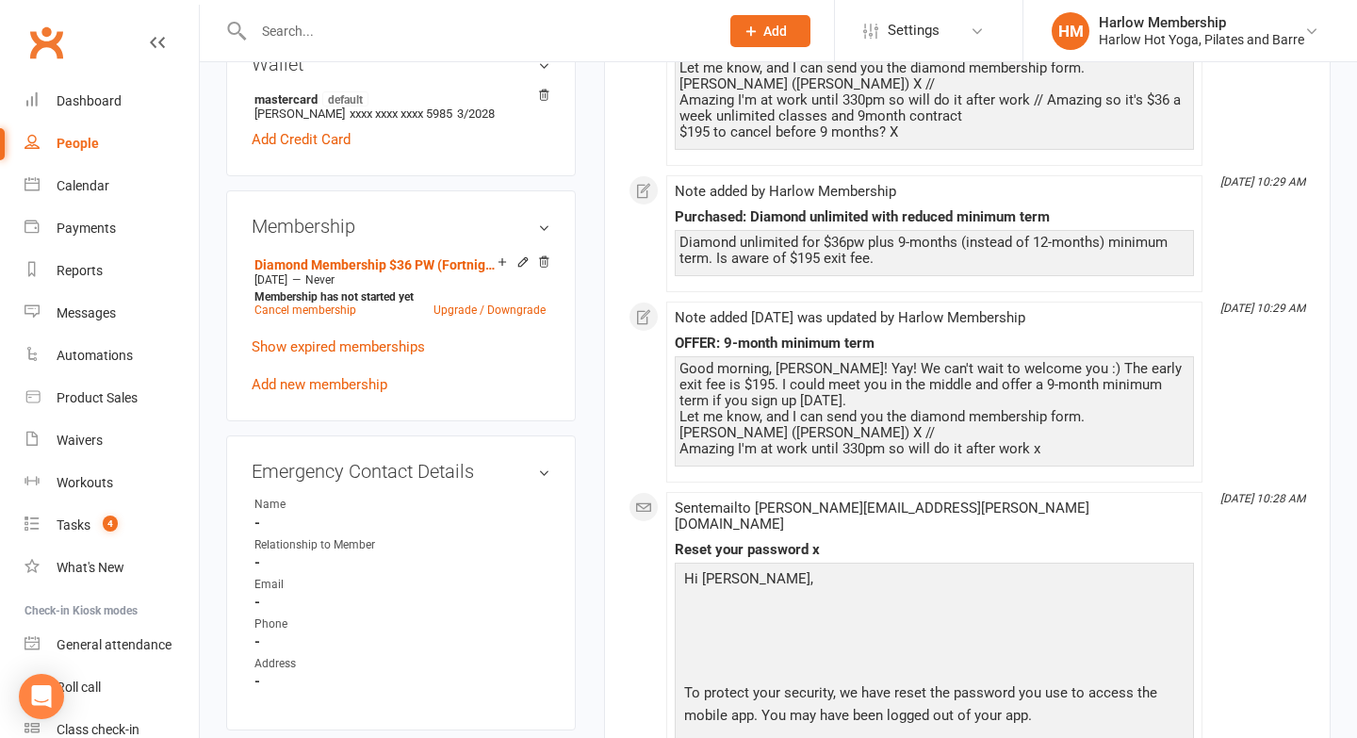
scroll to position [0, 0]
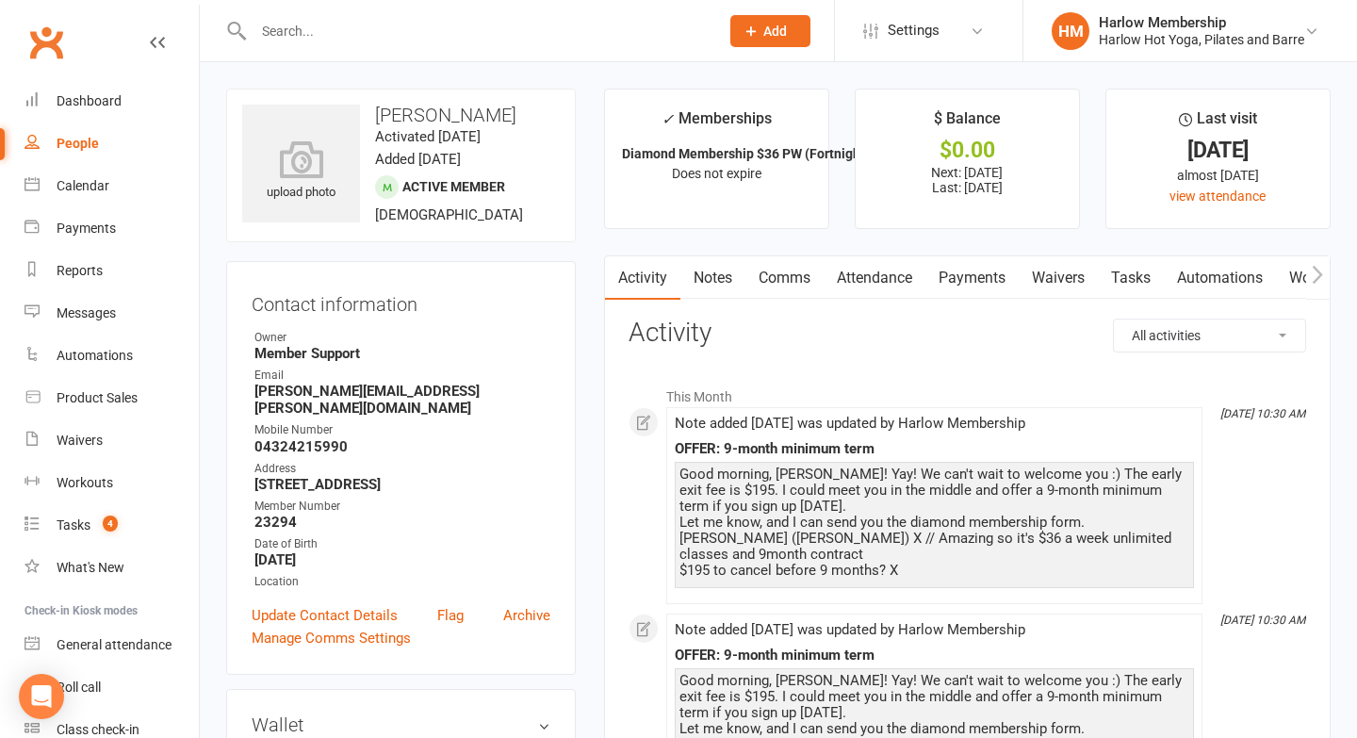
click at [768, 286] on link "Comms" at bounding box center [785, 277] width 78 height 43
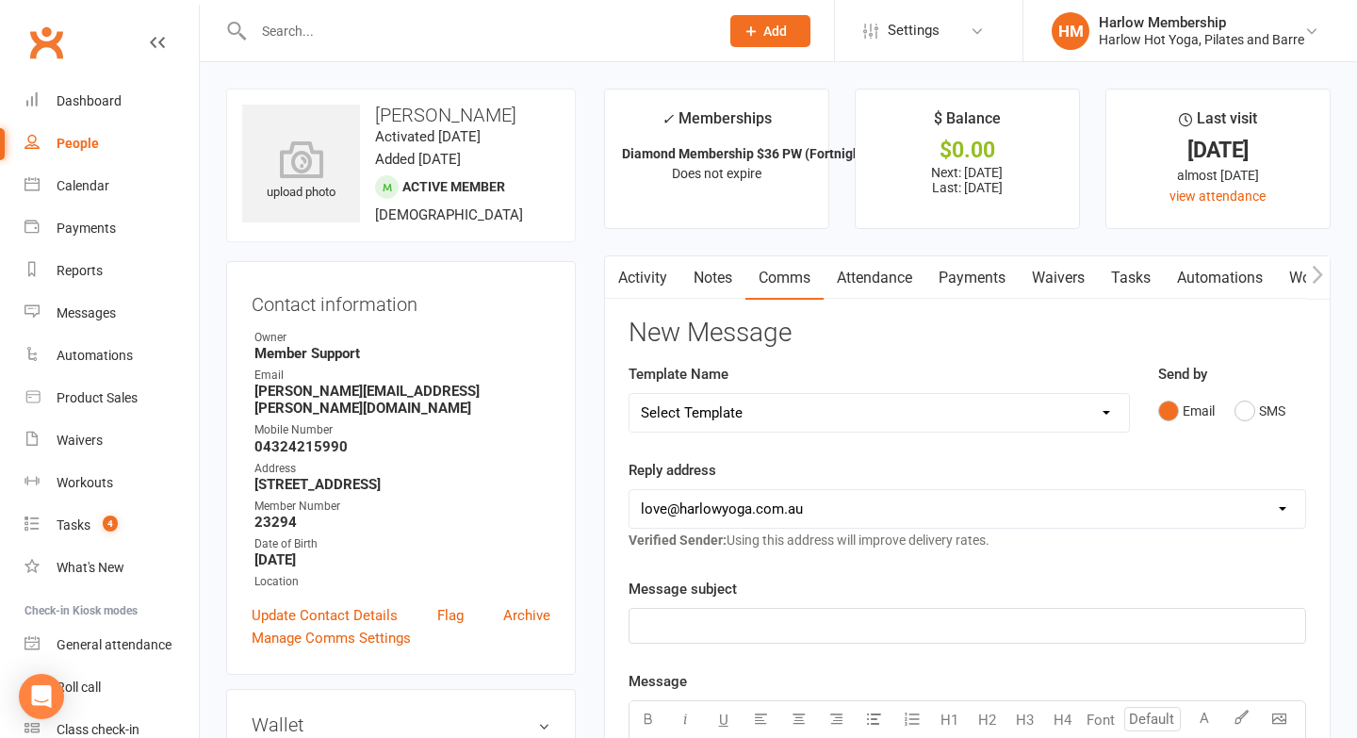
click at [1134, 287] on link "Tasks" at bounding box center [1131, 277] width 66 height 43
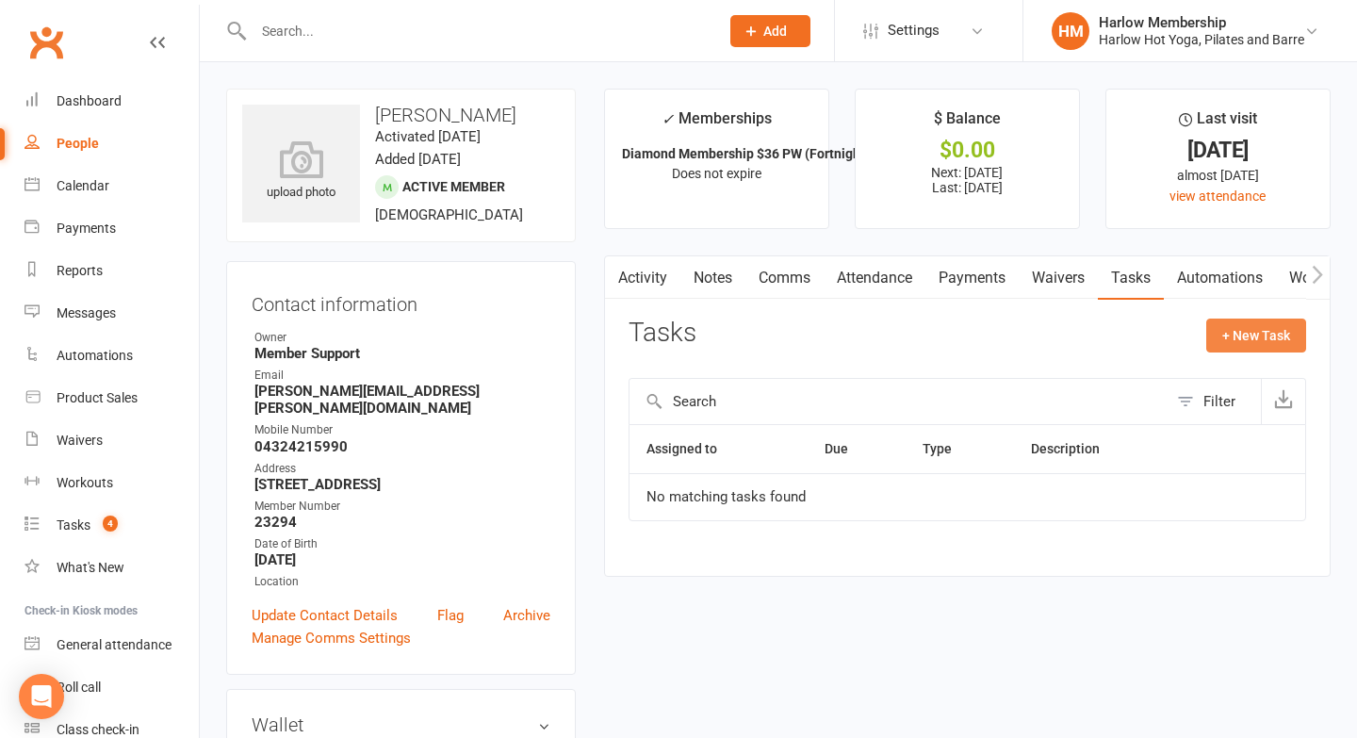
click at [1227, 335] on button "+ New Task" at bounding box center [1256, 336] width 100 height 34
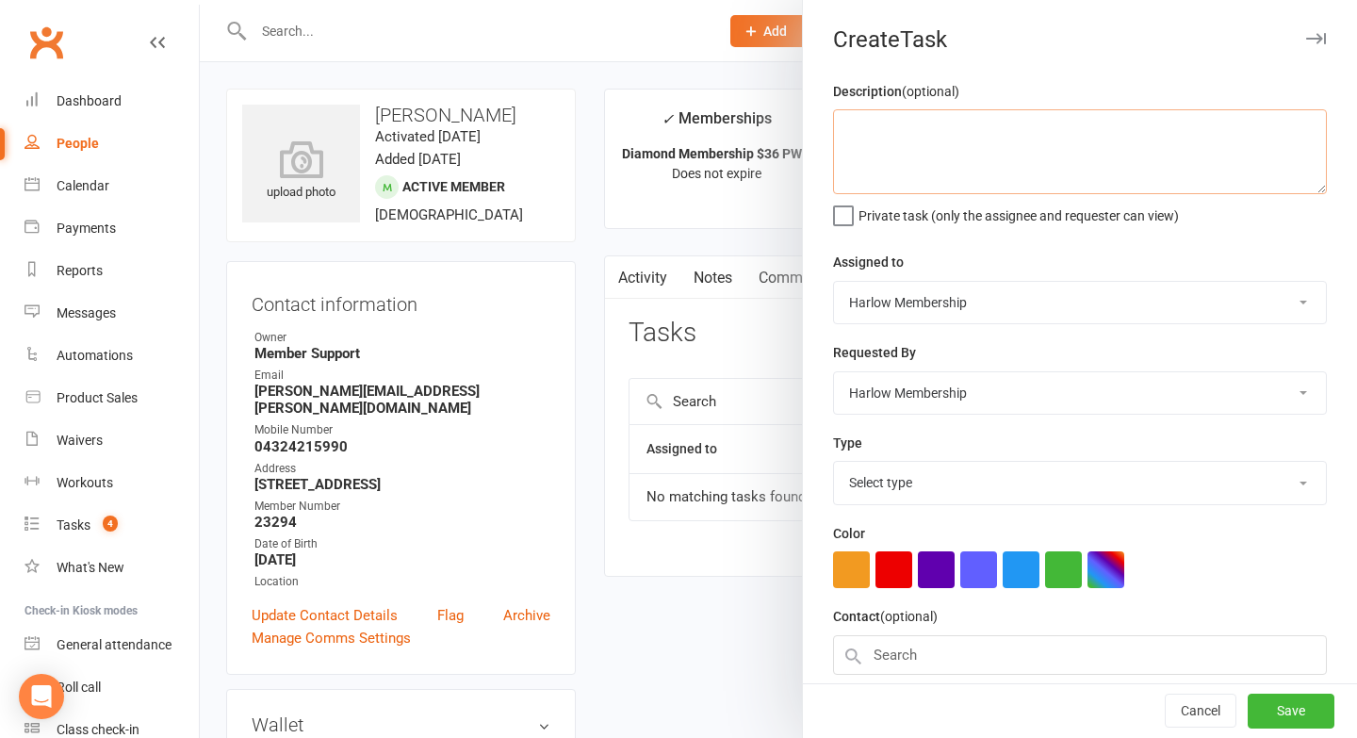
drag, startPoint x: 966, startPoint y: 184, endPoint x: 956, endPoint y: 178, distance: 11.8
click at [956, 178] on textarea at bounding box center [1080, 151] width 494 height 85
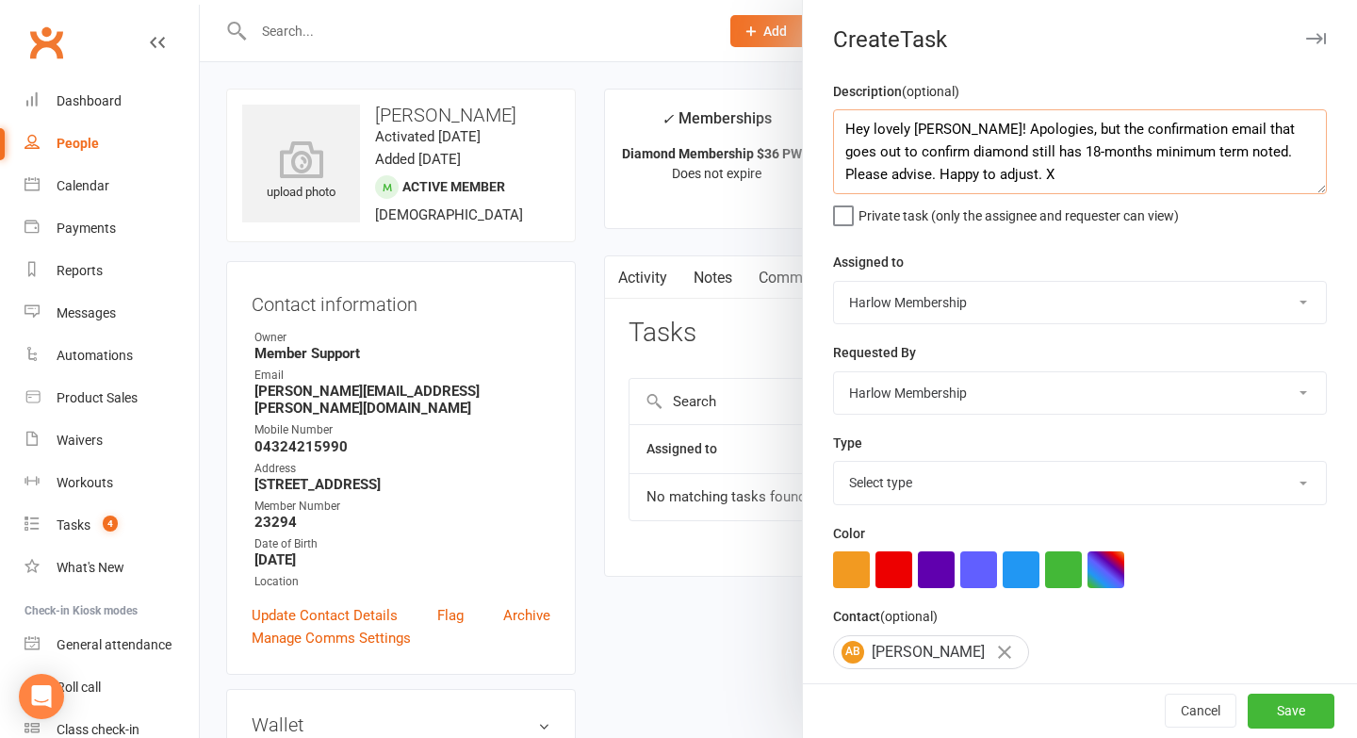
type textarea "Hey lovely [PERSON_NAME]! Apologies, but the confirmation email that goes out t…"
click at [941, 309] on select "Harlow Membership Instructor [US_STATE] Instructor [PERSON_NAME] Accounts Instr…" at bounding box center [1080, 302] width 492 height 41
select select "53337"
drag, startPoint x: 942, startPoint y: 132, endPoint x: 913, endPoint y: 132, distance: 28.3
click at [913, 132] on textarea "Hey lovely [PERSON_NAME]! Apologies, but the confirmation email that goes out t…" at bounding box center [1080, 151] width 494 height 85
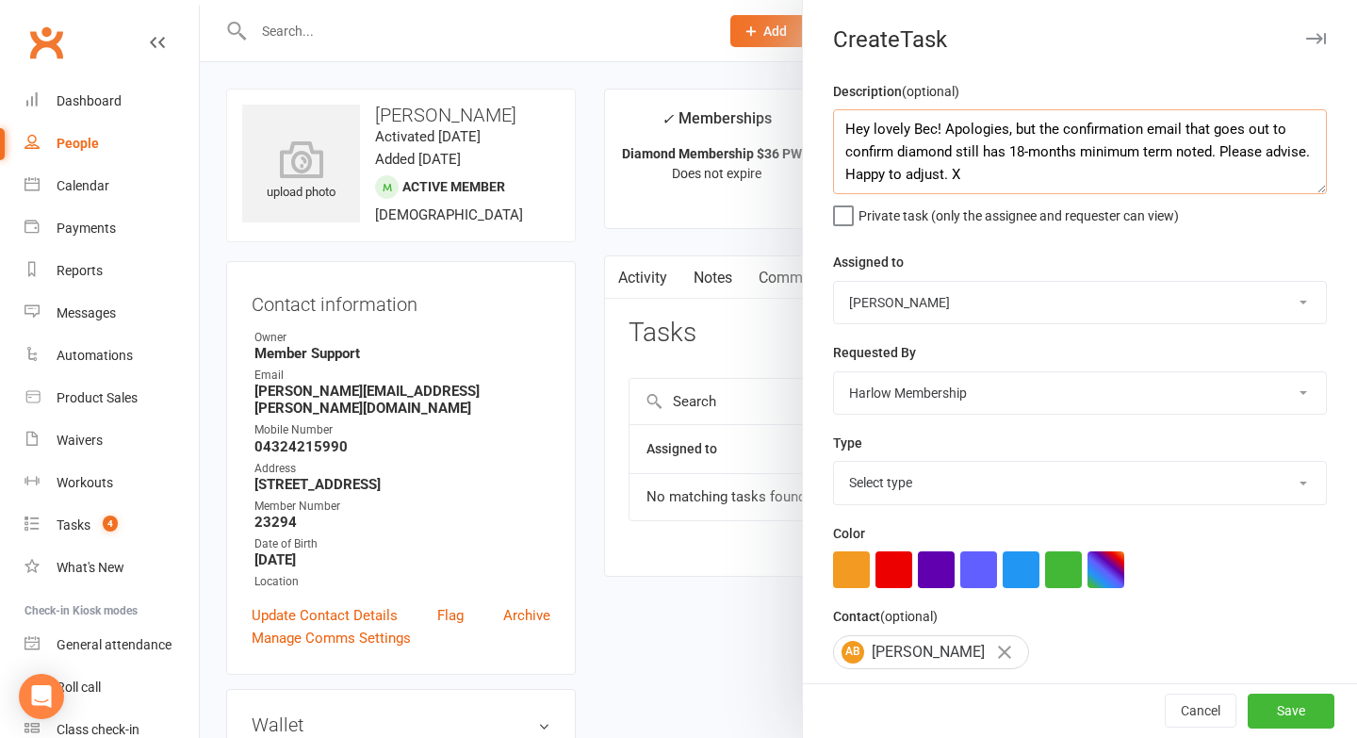
type textarea "Hey lovely Bec! Apologies, but the confirmation email that goes out to confirm …"
click at [989, 483] on select "Select type [DOMAIN_NAME] lead - induction 1. won membership 2. hot lead - atte…" at bounding box center [1080, 482] width 492 height 41
select select "30986"
drag, startPoint x: 950, startPoint y: 172, endPoint x: 845, endPoint y: 176, distance: 105.6
click at [845, 176] on textarea "Hey lovely Bec! Apologies, but the confirmation email that goes out to confirm …" at bounding box center [1080, 151] width 494 height 85
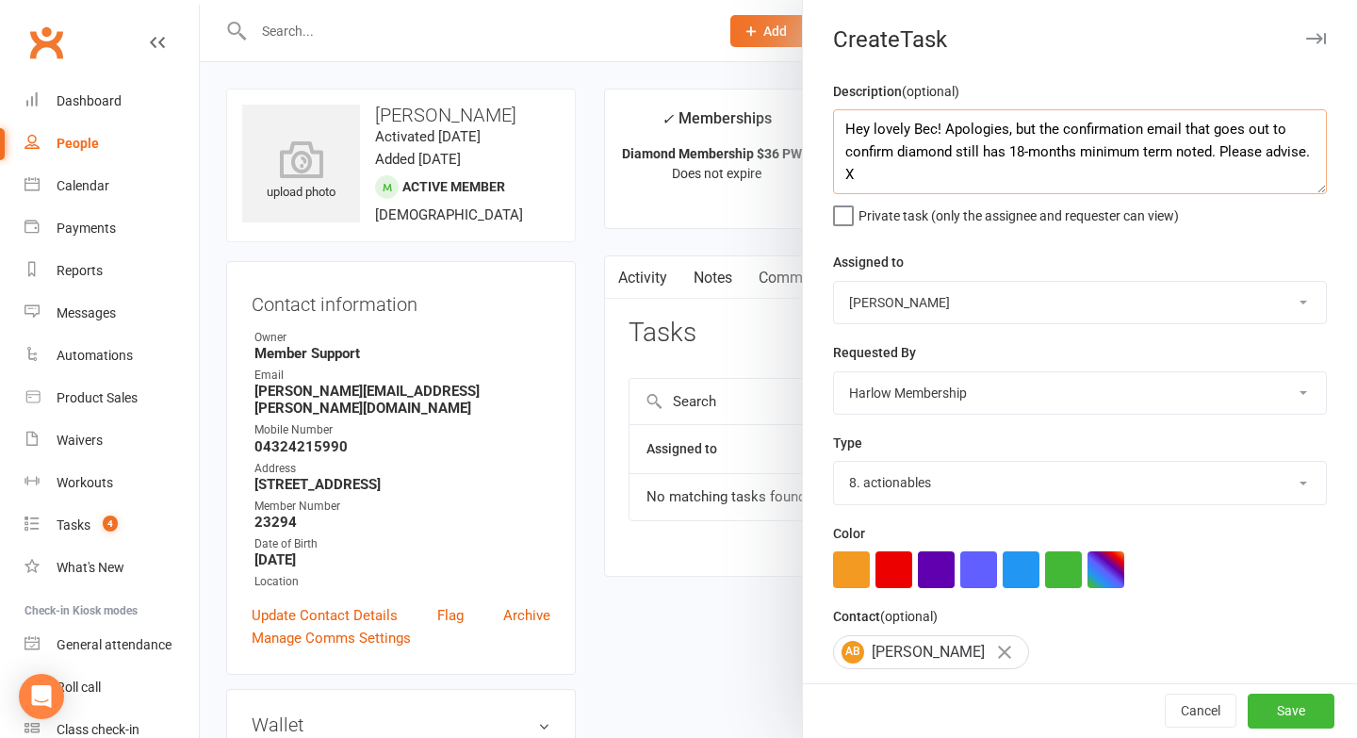
type textarea "Hey lovely Bec! Apologies, but the confirmation email that goes out to confirm …"
click at [898, 300] on select "Harlow Membership Instructor Georgia Instructor Emma Harlow Accounts Instructor…" at bounding box center [1080, 302] width 492 height 41
select select "44263"
drag, startPoint x: 922, startPoint y: 128, endPoint x: 912, endPoint y: 126, distance: 9.6
click at [912, 126] on textarea "Hey lovely Bec! Apologies, but the confirmation email that goes out to confirm …" at bounding box center [1080, 151] width 494 height 85
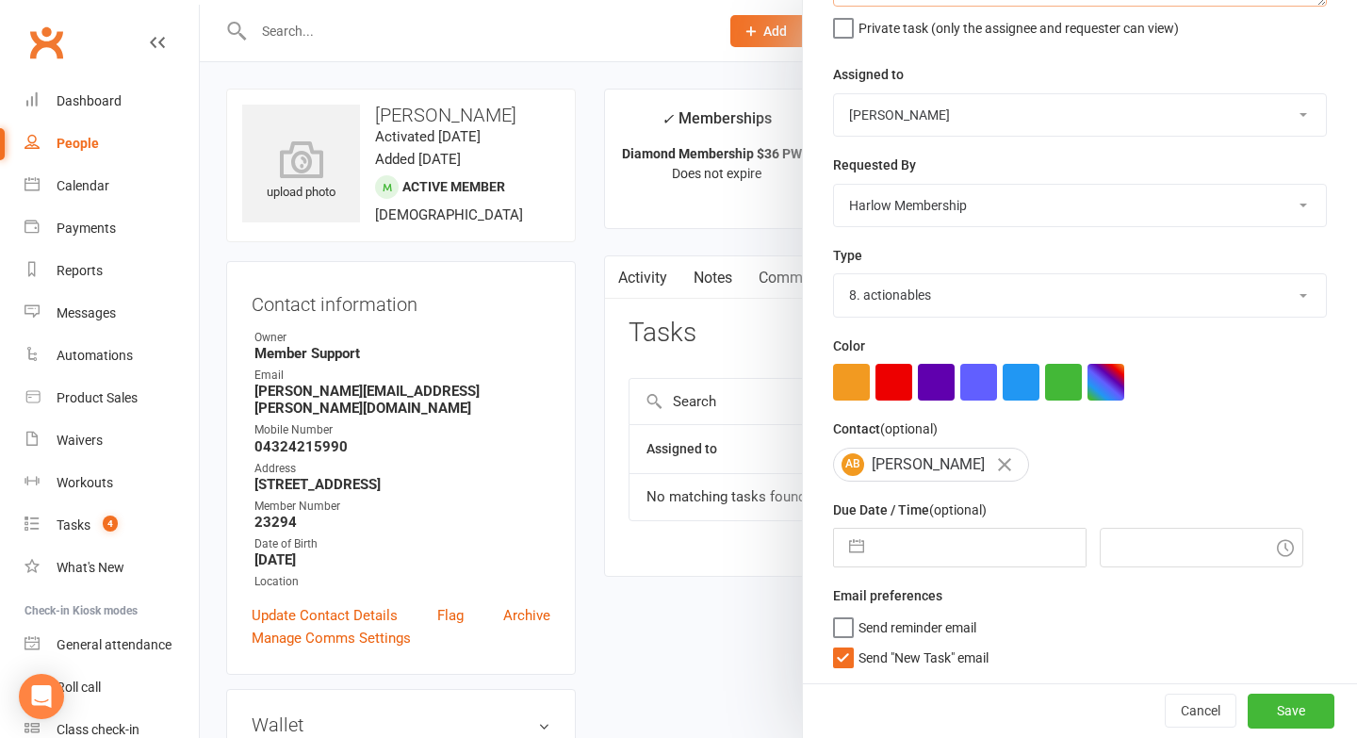
scroll to position [182, 0]
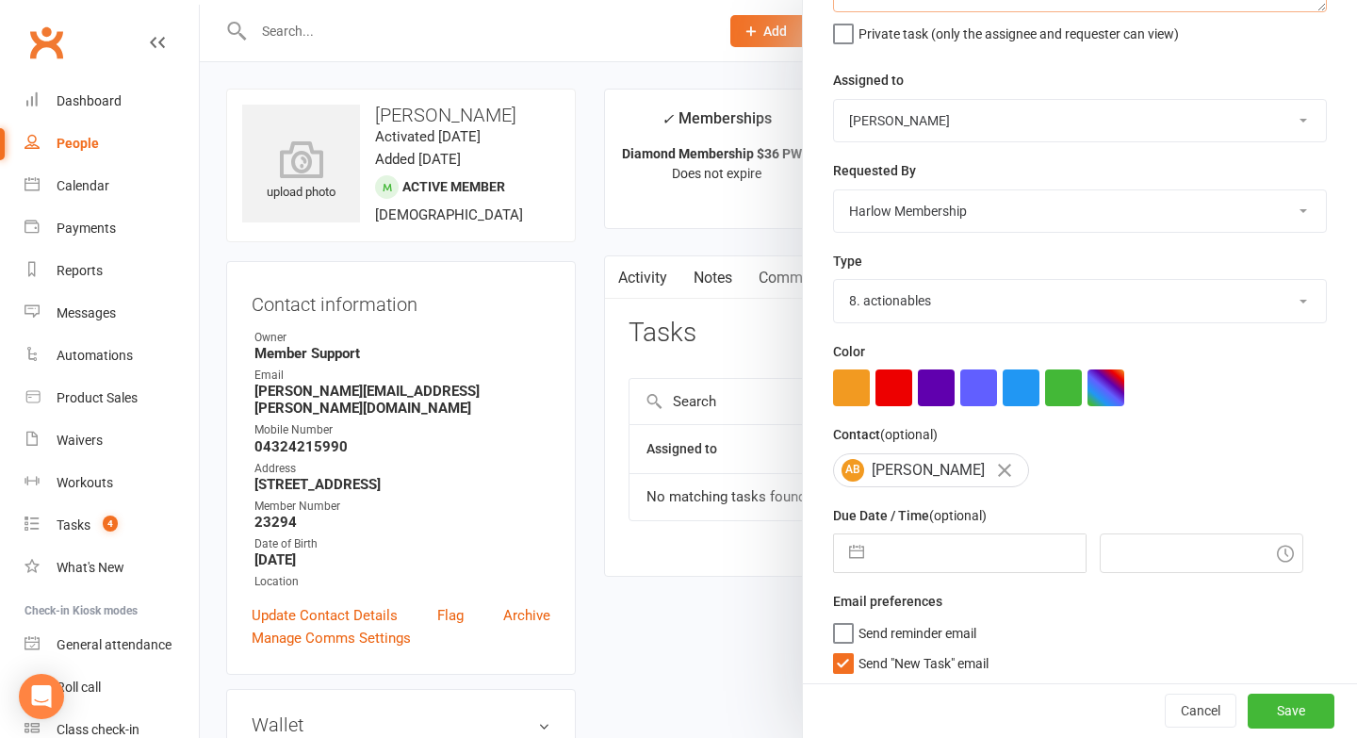
type textarea "Hey lovely Lucy! Apologies, but the confirmation email that goes out to confirm…"
click at [846, 668] on label "Send "New Task" email" at bounding box center [911, 658] width 156 height 19
click at [846, 649] on input "Send "New Task" email" at bounding box center [911, 649] width 156 height 0
click at [915, 535] on input "text" at bounding box center [980, 553] width 212 height 38
select select "7"
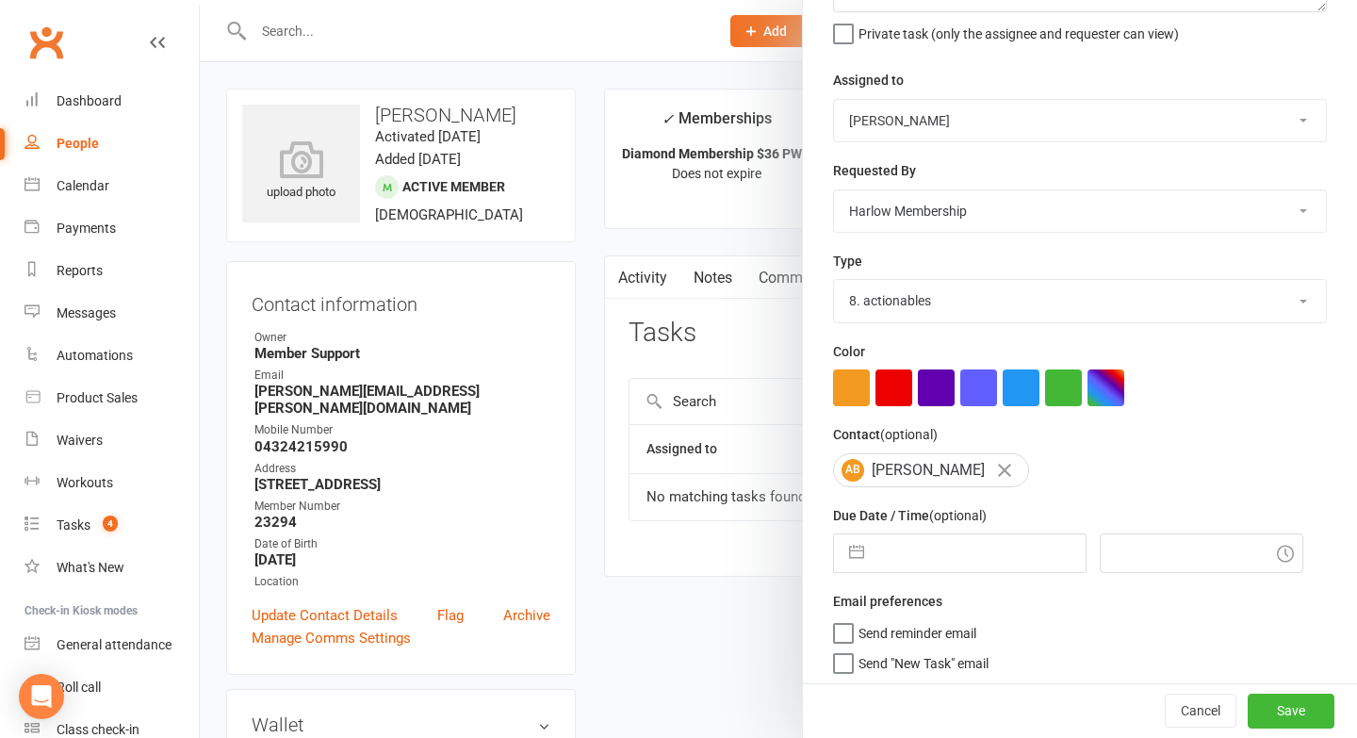
select select "2025"
select select "8"
select select "2025"
select select "9"
select select "2025"
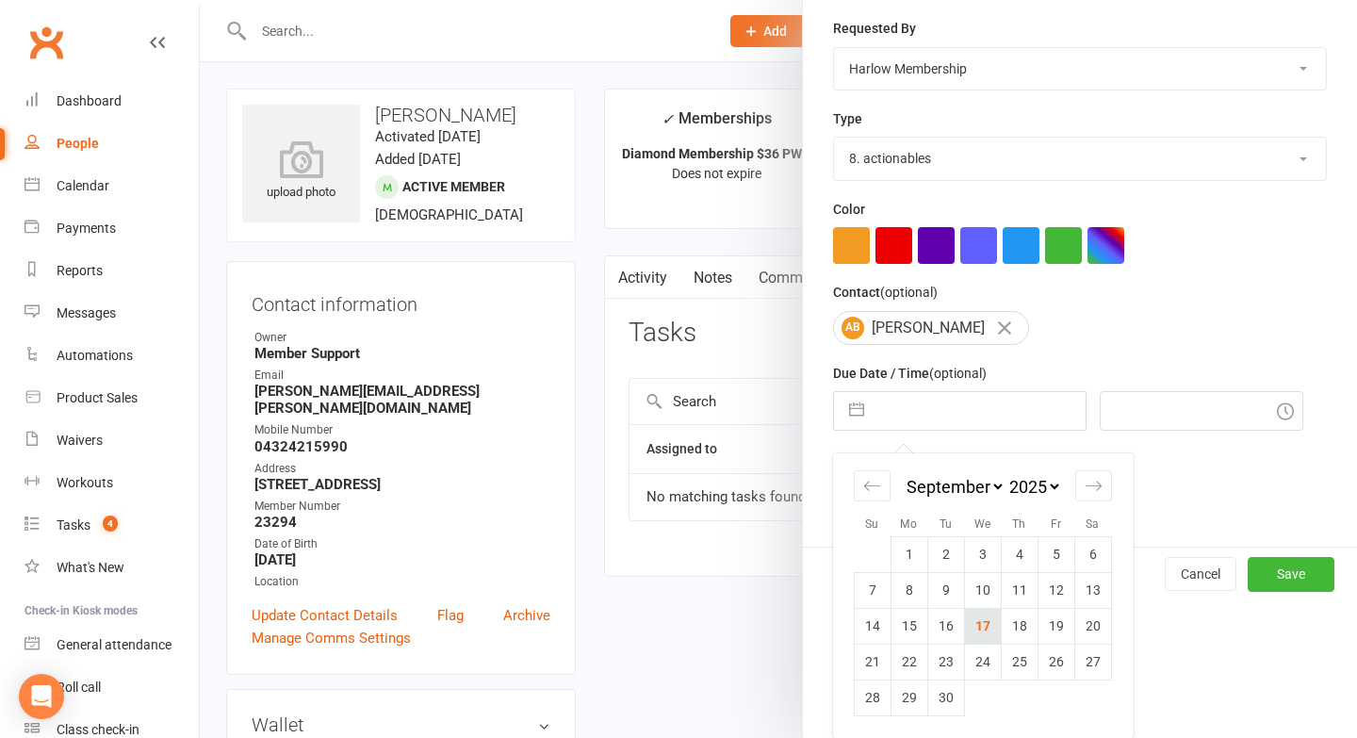
click at [977, 630] on td "17" at bounding box center [982, 626] width 37 height 36
type input "17 Sep 2025"
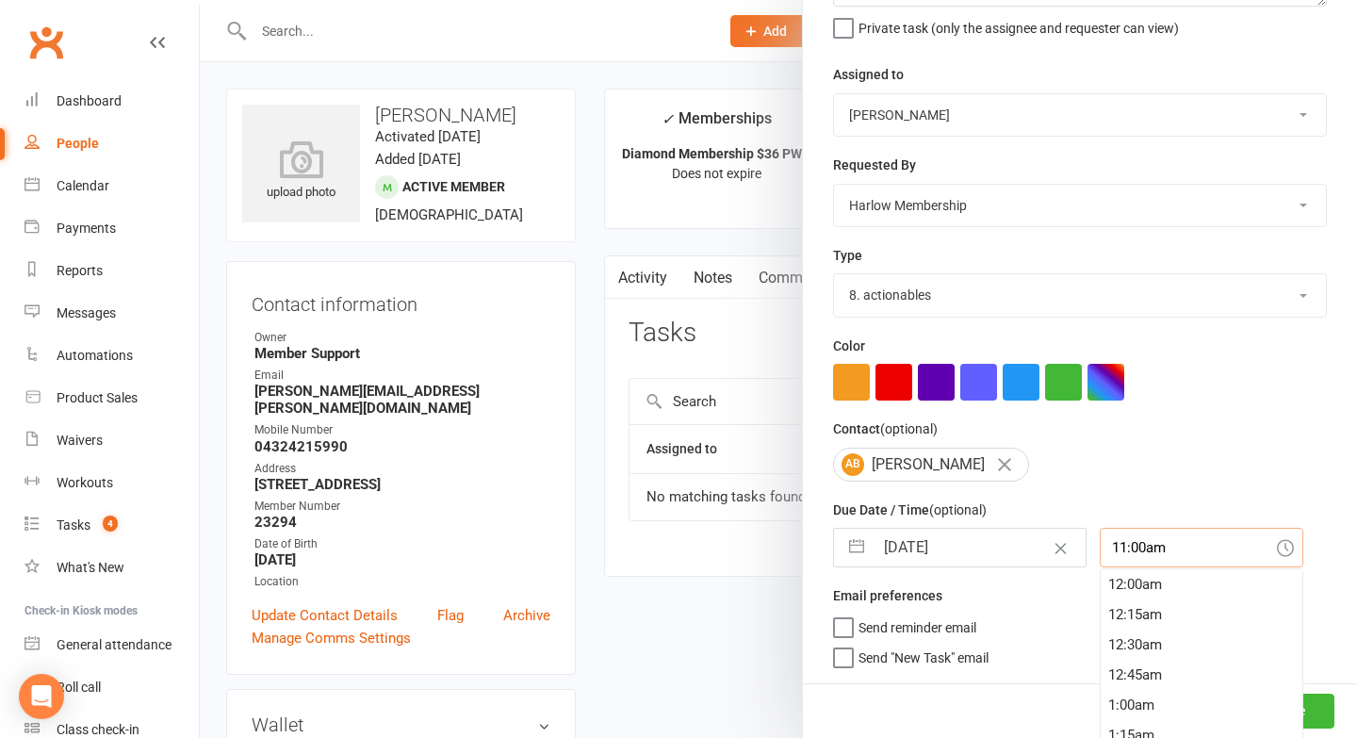
click at [1105, 550] on div "11:00am 12:00am 12:15am 12:30am 12:45am 1:00am 1:15am 1:30am 1:45am 2:00am 2:15…" at bounding box center [1202, 548] width 204 height 40
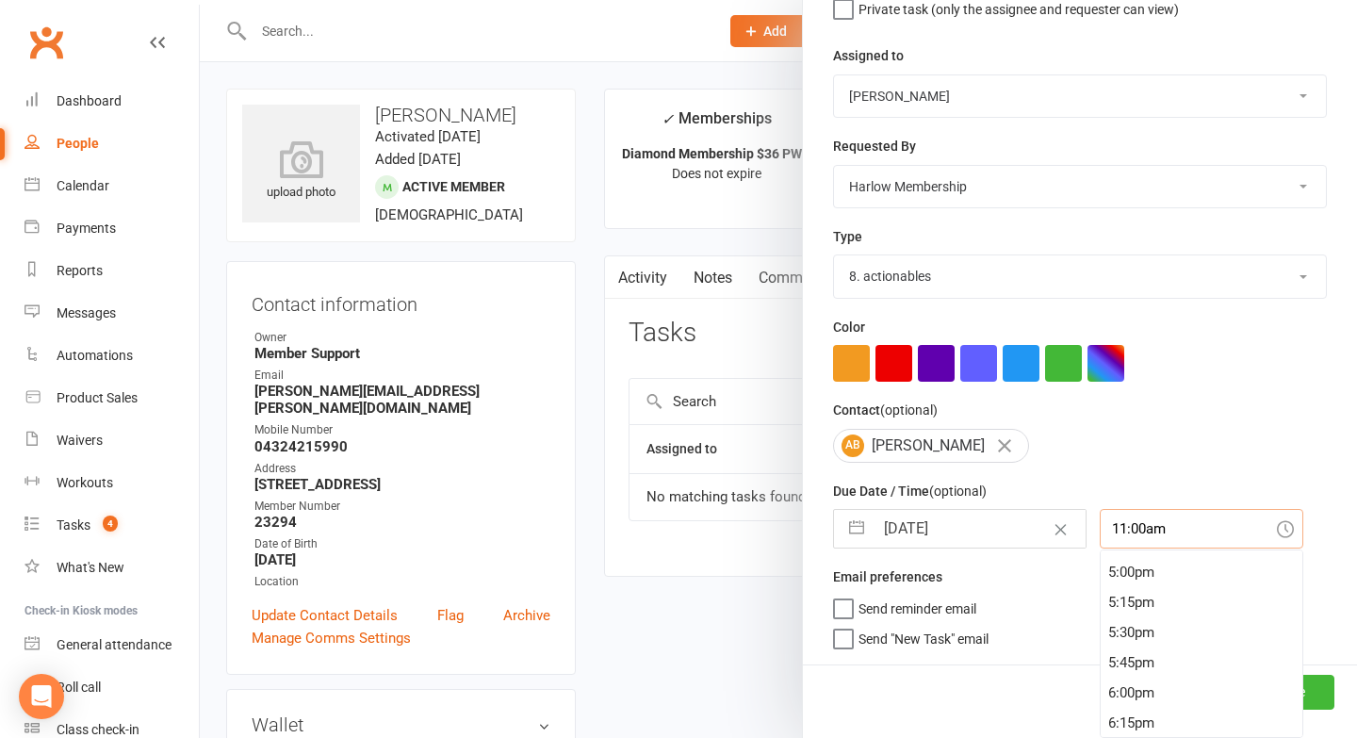
scroll to position [2122, 0]
click at [1101, 609] on div "6:00pm" at bounding box center [1202, 615] width 202 height 30
type input "6:00pm"
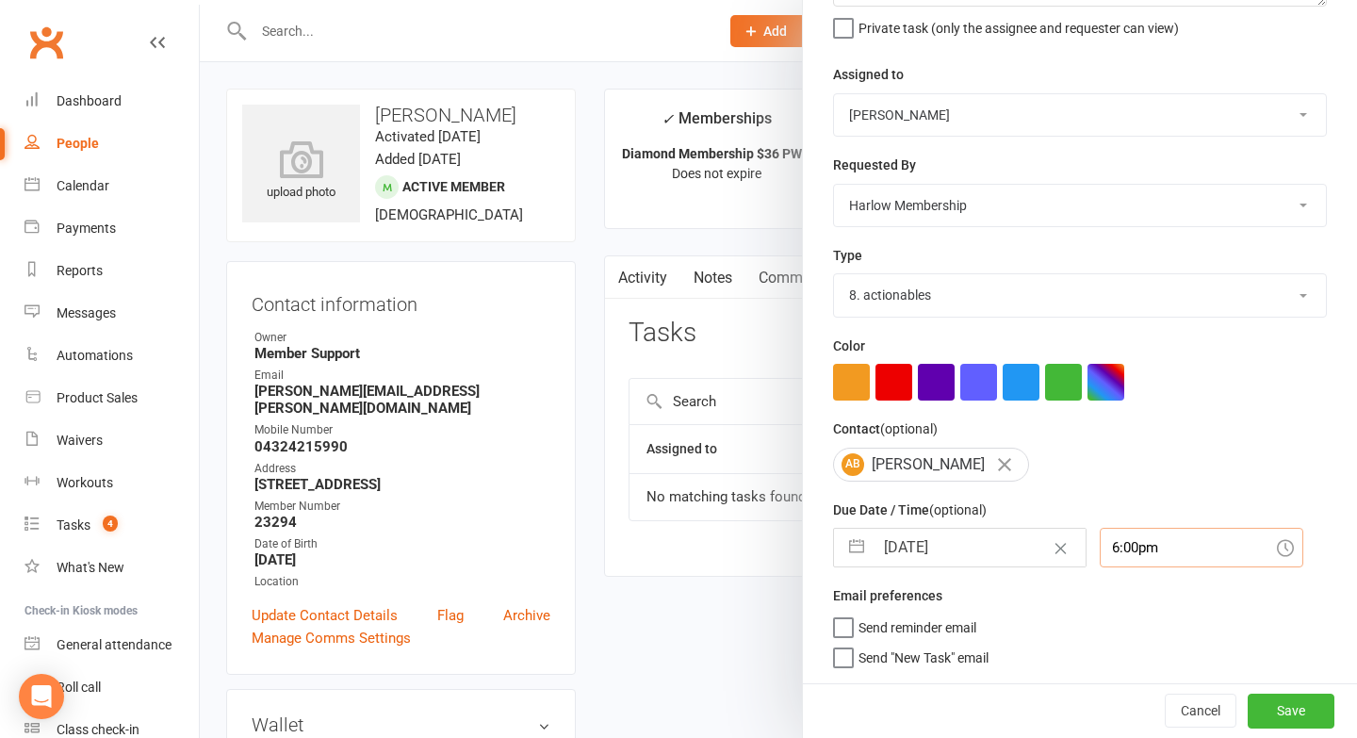
scroll to position [188, 0]
click at [1285, 714] on button "Save" at bounding box center [1291, 711] width 87 height 34
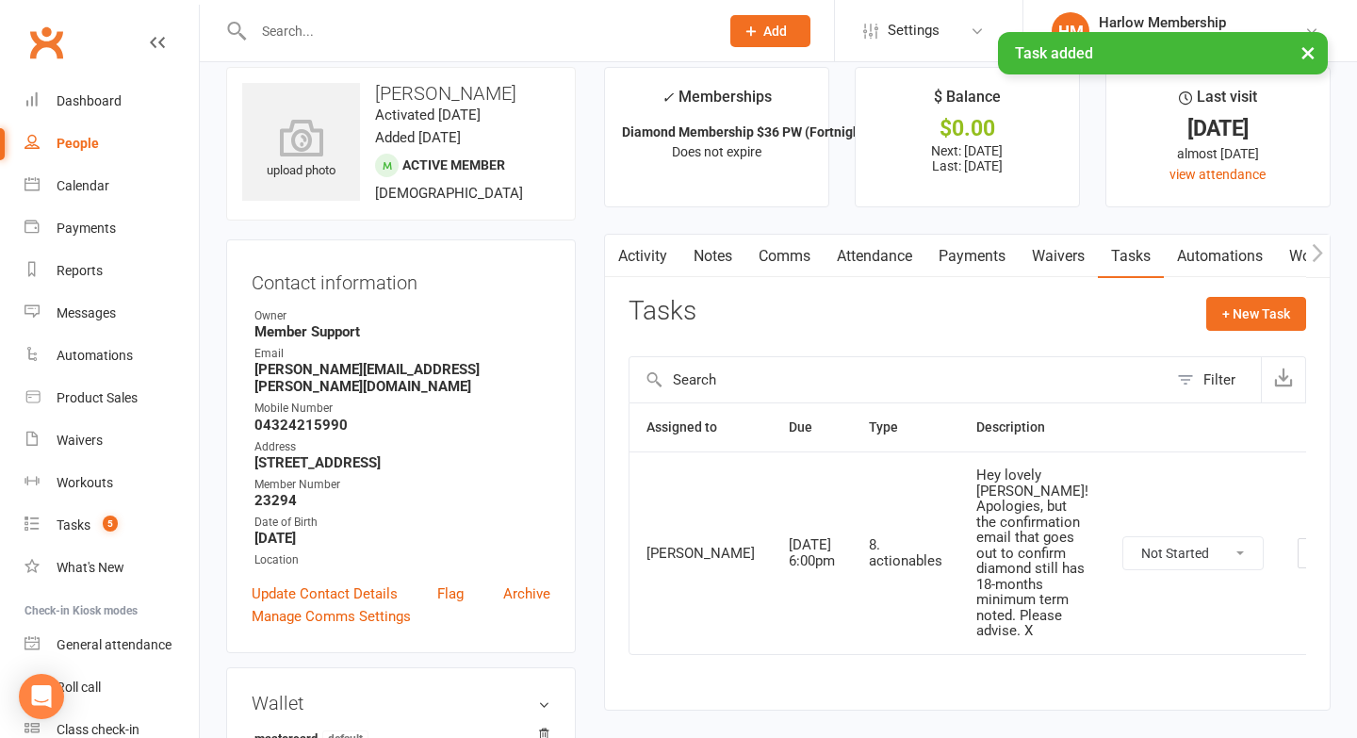
scroll to position [24, 0]
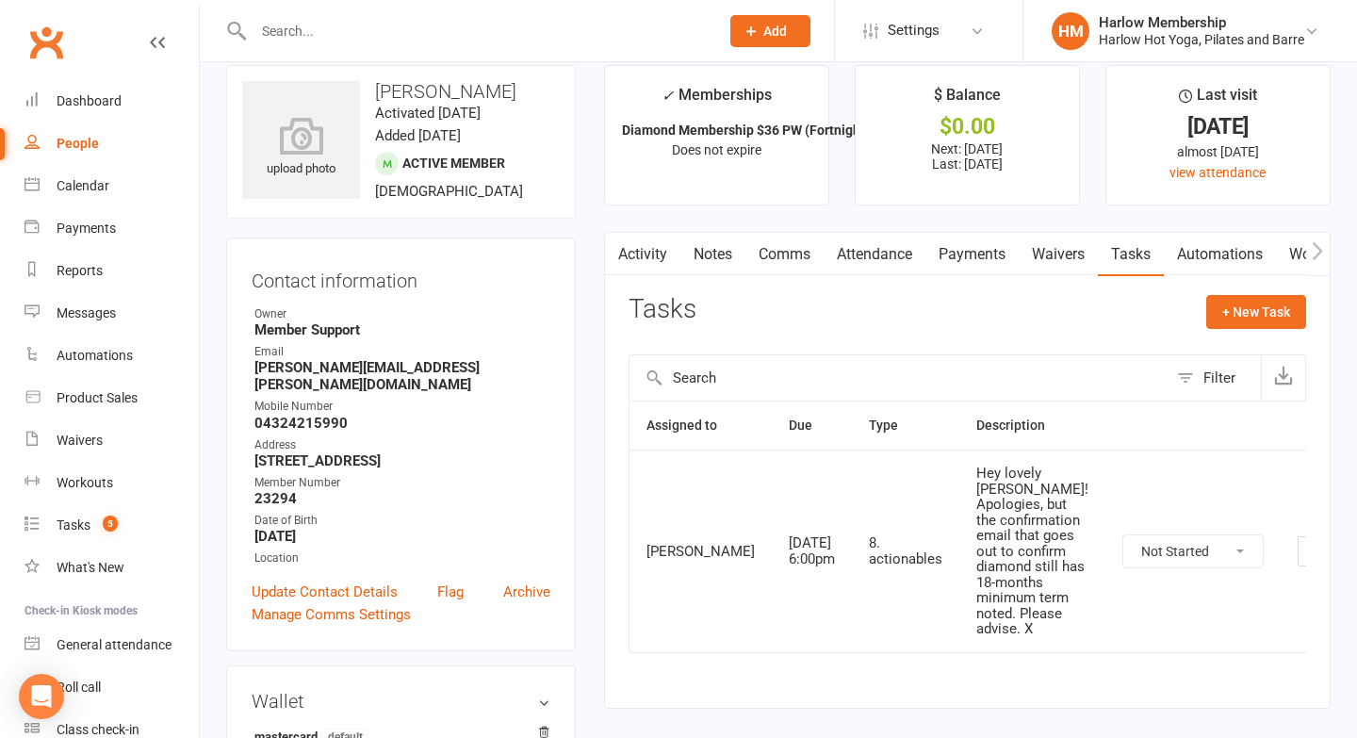
click at [711, 253] on link "Notes" at bounding box center [713, 254] width 65 height 43
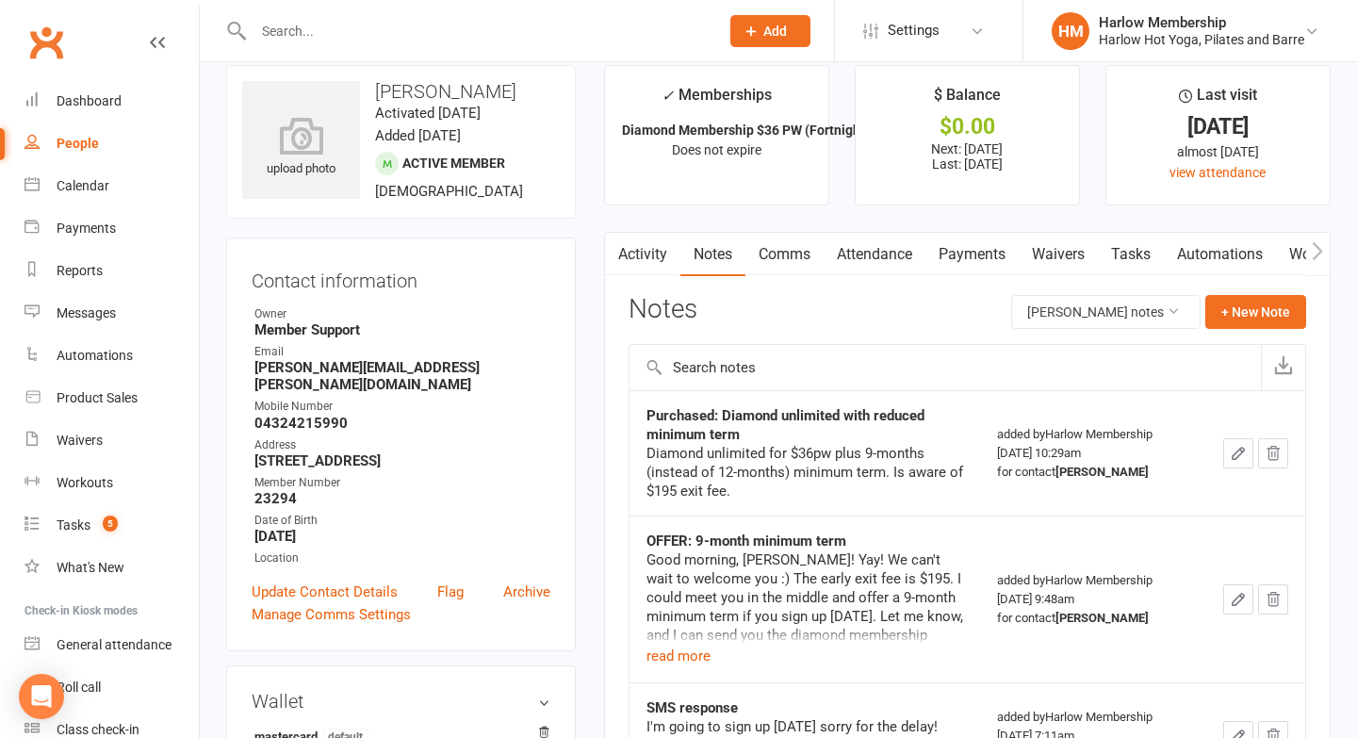
click at [621, 263] on button "button" at bounding box center [617, 254] width 24 height 42
click at [790, 264] on link "Comms" at bounding box center [785, 254] width 78 height 43
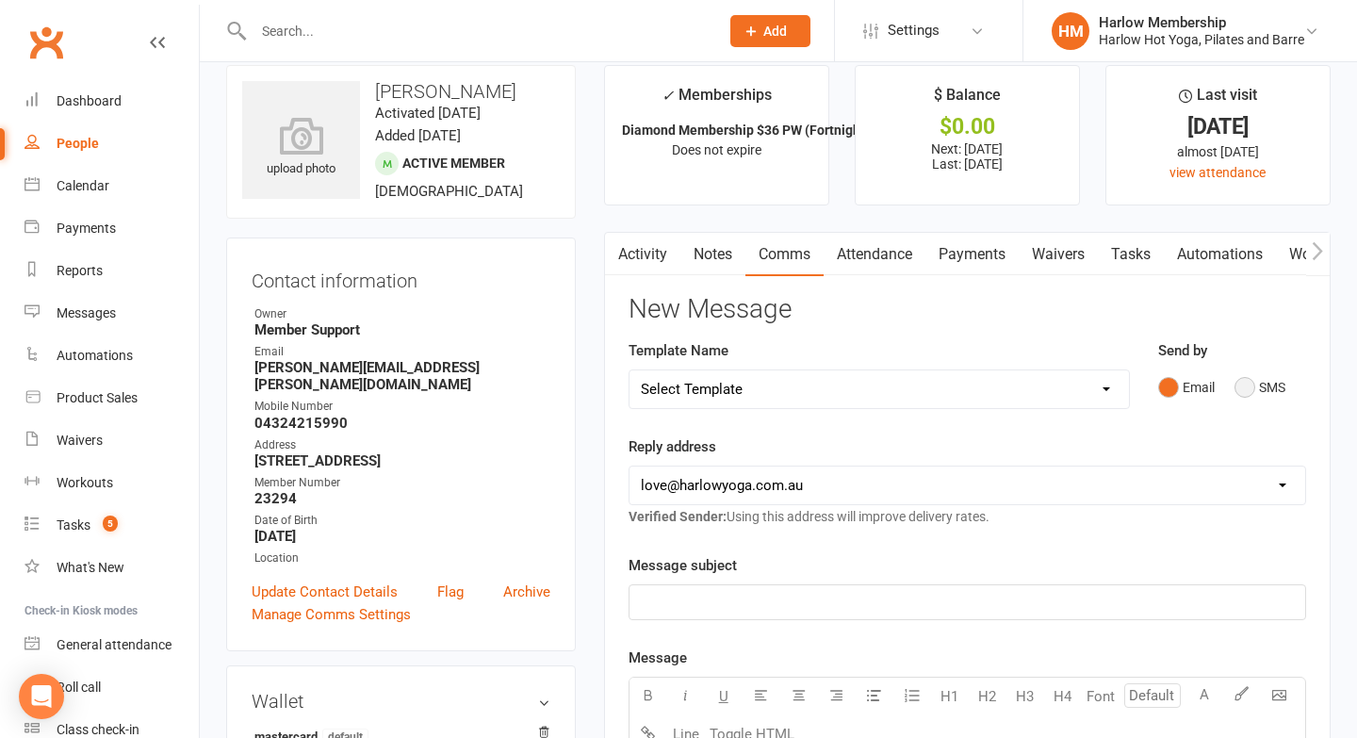
click at [1240, 385] on button "SMS" at bounding box center [1260, 387] width 51 height 36
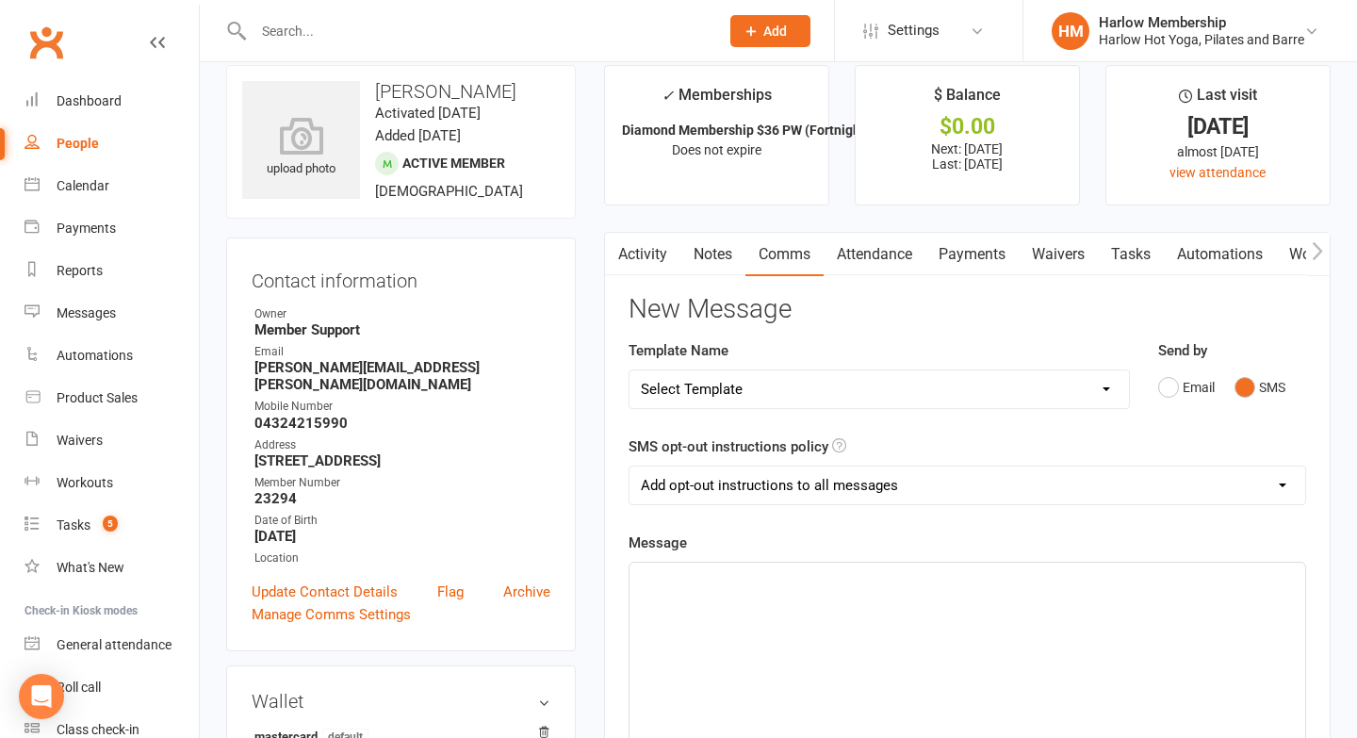
click at [728, 652] on div "﻿" at bounding box center [968, 704] width 676 height 283
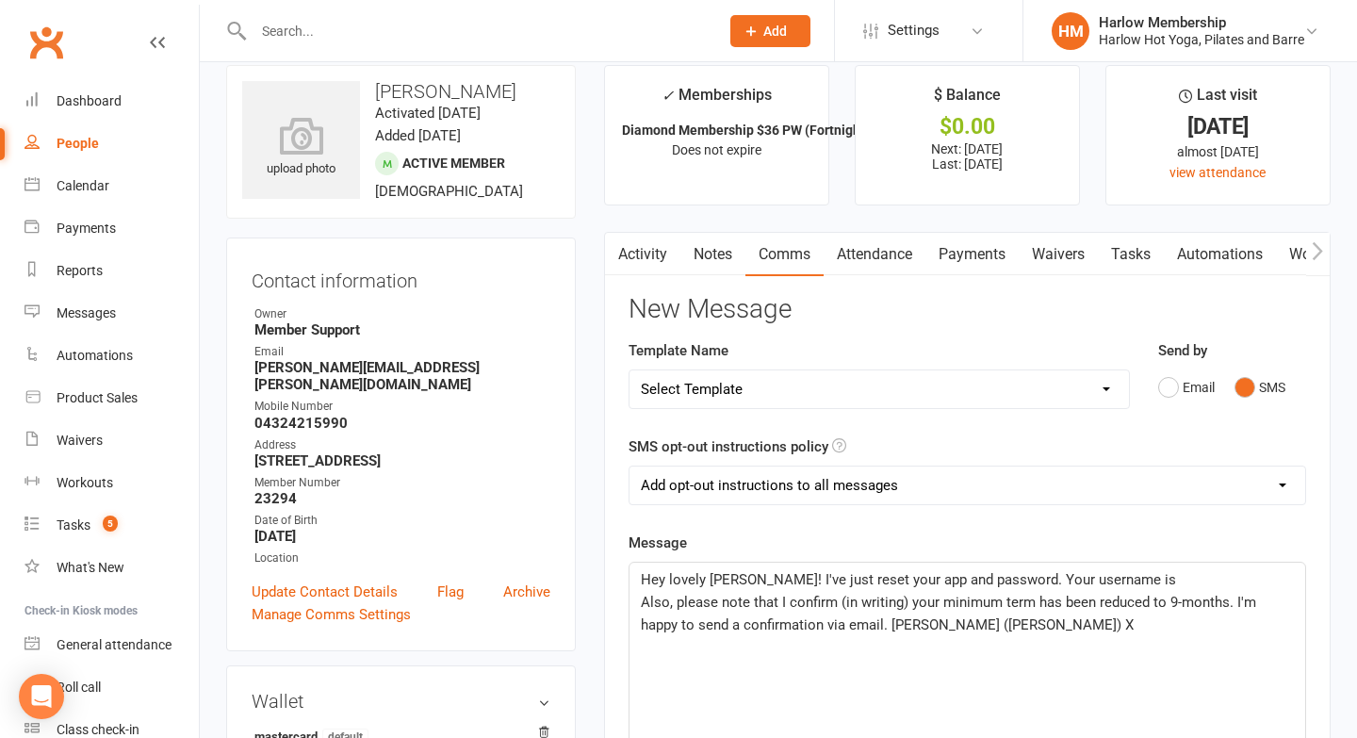
click at [740, 579] on span "Hey lovely Alex! I've just reset your app and password. Your username is" at bounding box center [908, 579] width 535 height 17
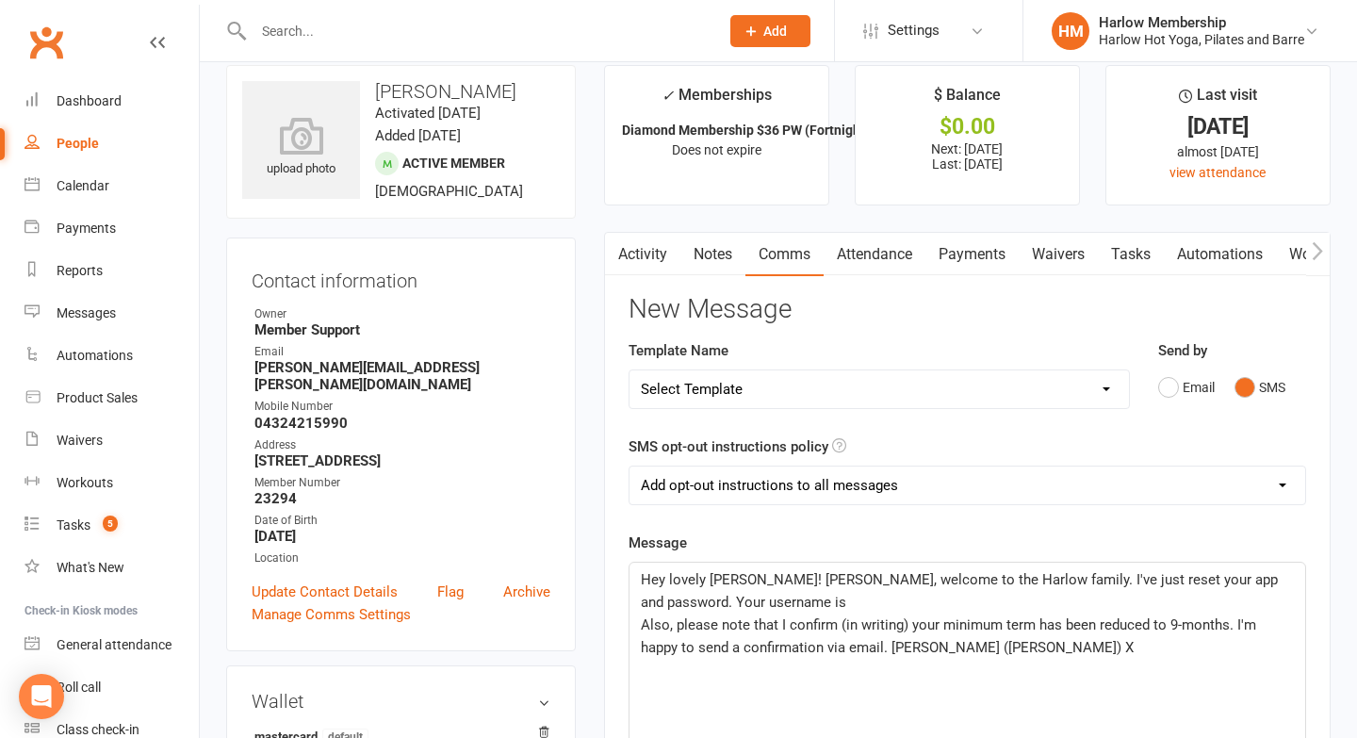
click at [1016, 655] on p "Also, please note that I confirm (in writing) your minimum term has been reduce…" at bounding box center [967, 636] width 653 height 45
click at [746, 582] on span "Hey lovely Alex! Yay, welcome to the Harlow family. I've just reset your app an…" at bounding box center [961, 591] width 641 height 40
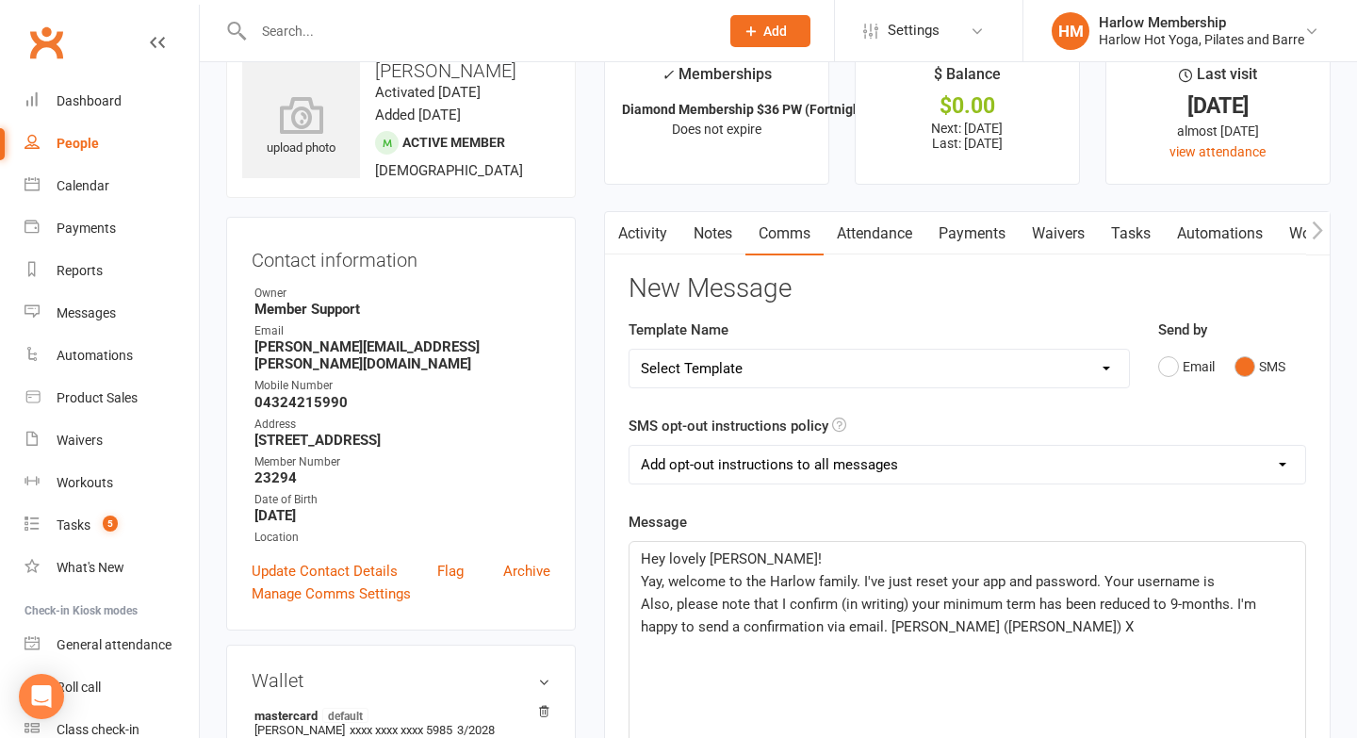
scroll to position [47, 0]
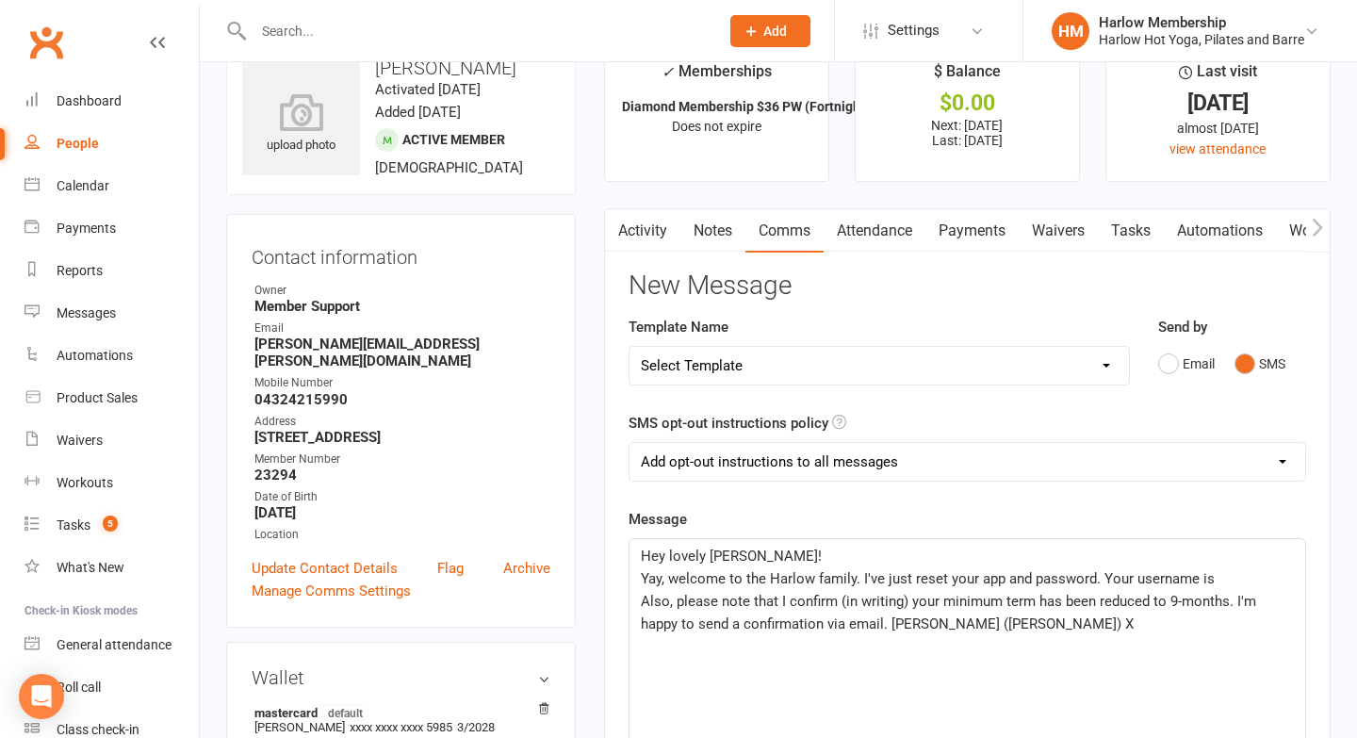
click at [1102, 577] on span "Yay, welcome to the Harlow family. I've just reset your app and password. Your …" at bounding box center [928, 578] width 574 height 17
click at [1242, 560] on p "Hey lovely Alex!" at bounding box center [967, 556] width 653 height 23
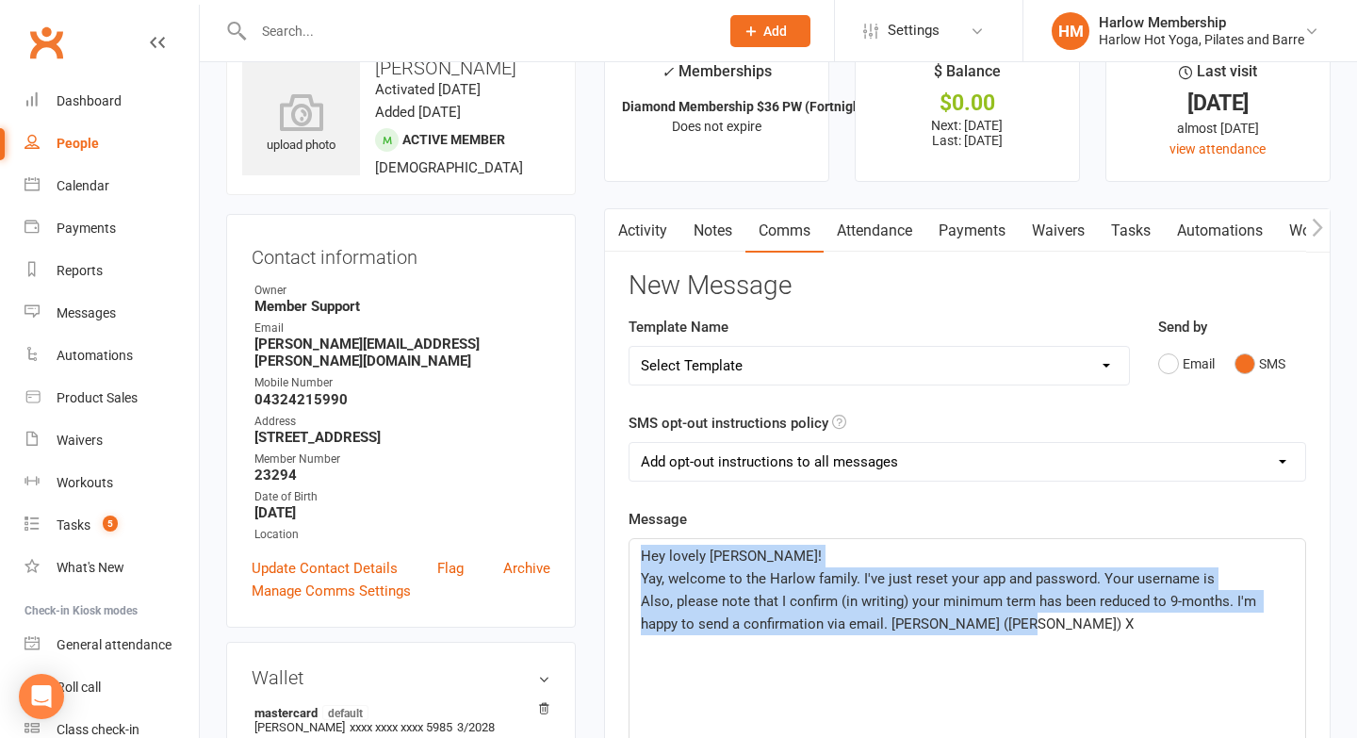
drag, startPoint x: 1155, startPoint y: 628, endPoint x: 637, endPoint y: 541, distance: 524.7
click at [637, 541] on div "Hey lovely Alex! Yay, welcome to the Harlow family. I've just reset your app an…" at bounding box center [968, 680] width 676 height 283
copy div "Hey lovely Alex! Yay, welcome to the Harlow family. I've just reset your app an…"
click at [737, 234] on link "Notes" at bounding box center [712, 230] width 65 height 43
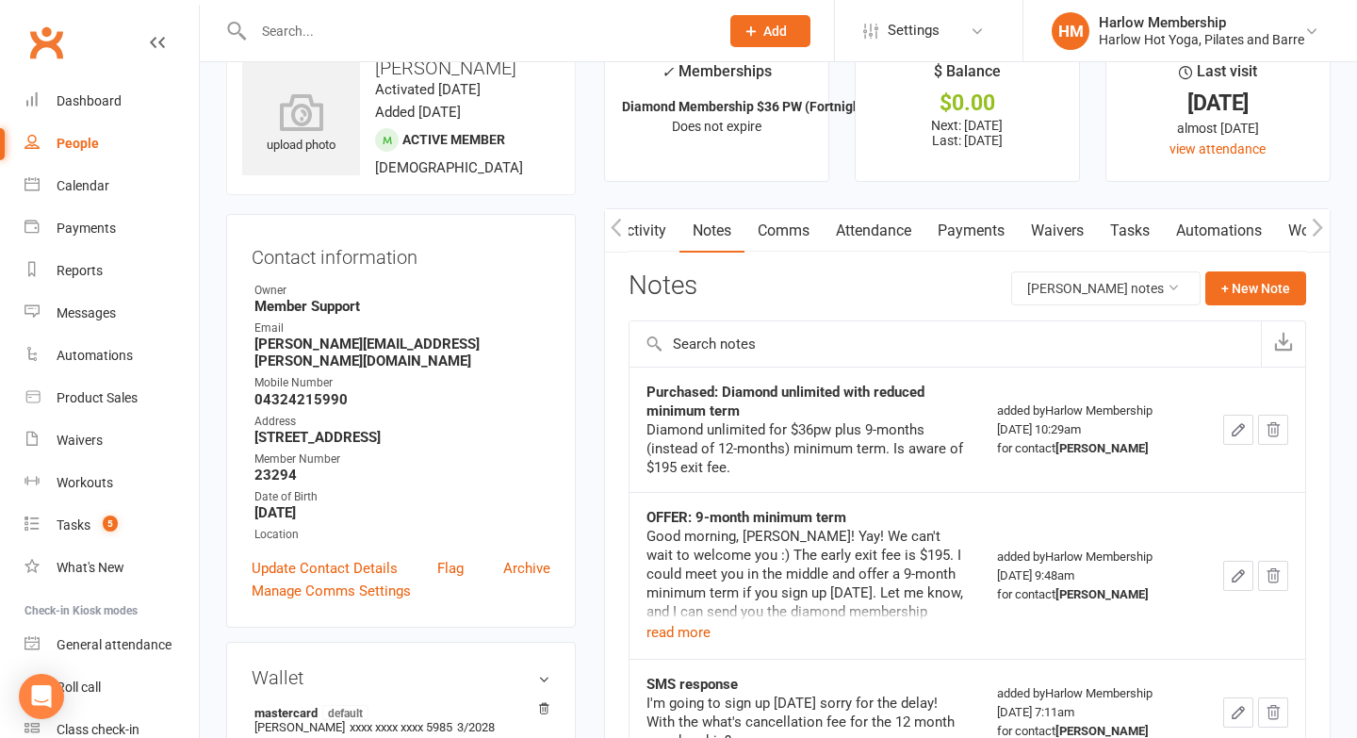
click at [1221, 307] on div "Notes Alexandra Blakeley's notes + New Note" at bounding box center [968, 295] width 678 height 49
click at [1225, 284] on button "+ New Note" at bounding box center [1256, 288] width 101 height 34
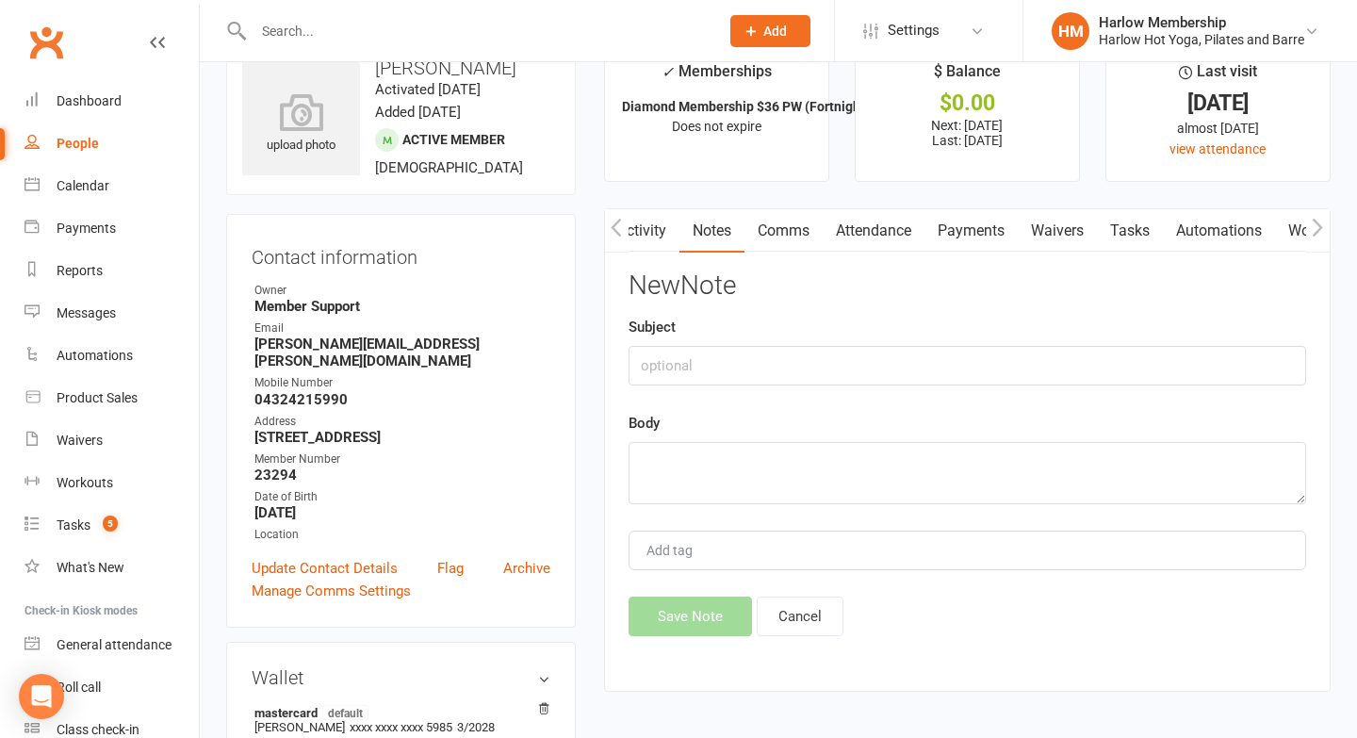
click at [737, 508] on div "New Note Subject Body Add tag Save Note Cancel" at bounding box center [968, 453] width 678 height 365
click at [702, 490] on textarea at bounding box center [968, 473] width 678 height 62
paste textarea "Hey lovely Alex! Yay, welcome to the Harlow family. I've just reset your app an…"
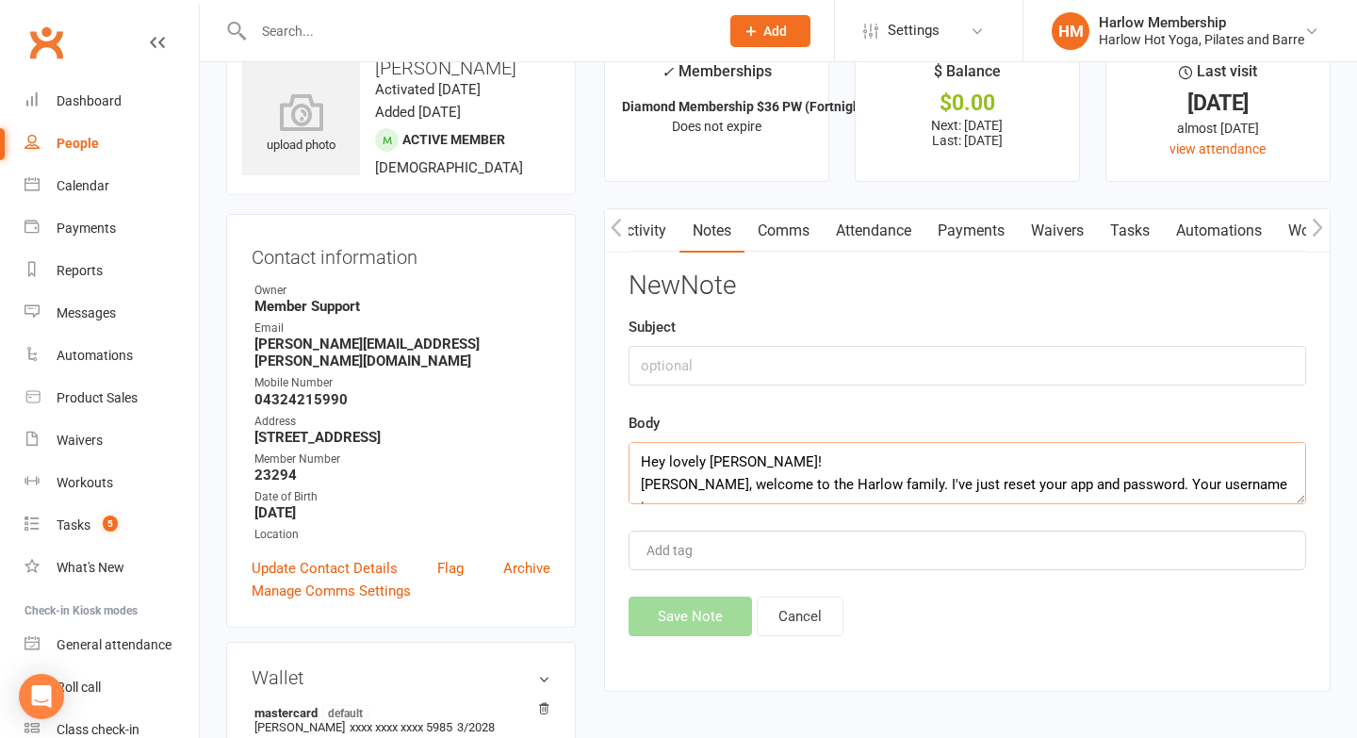
scroll to position [57, 0]
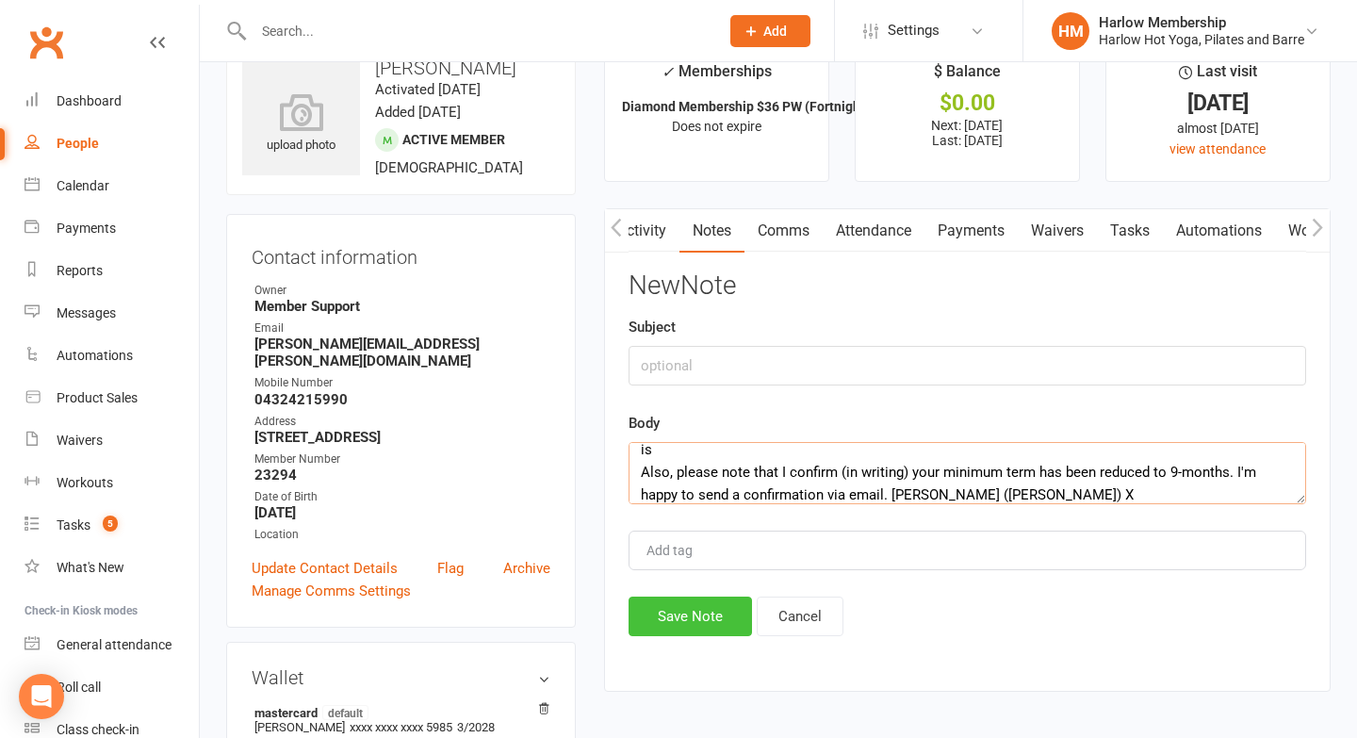
type textarea "Hey lovely Alex! Yay, welcome to the Harlow family. I've just reset your app an…"
click at [685, 609] on button "Save Note" at bounding box center [690, 617] width 123 height 40
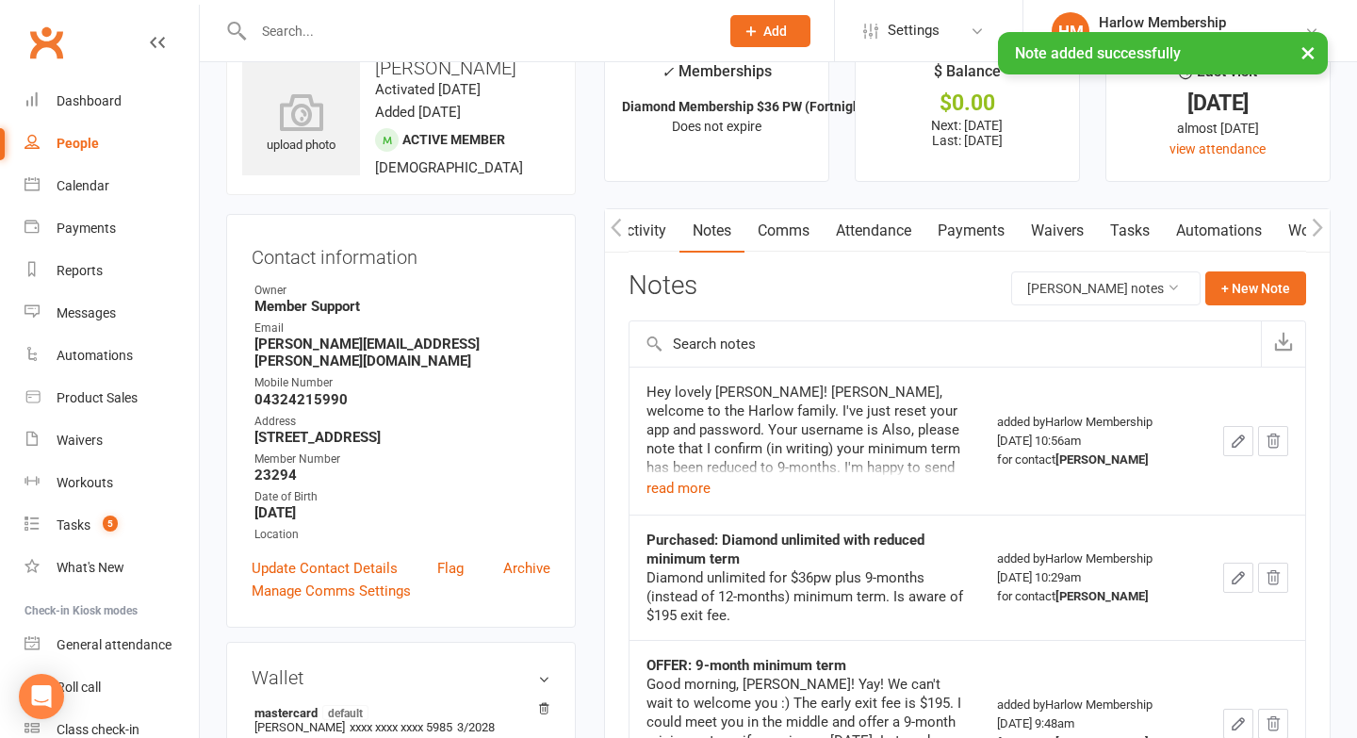
click at [1317, 221] on icon "button" at bounding box center [1318, 227] width 10 height 18
click at [1280, 229] on link "Mobile App" at bounding box center [1274, 230] width 102 height 43
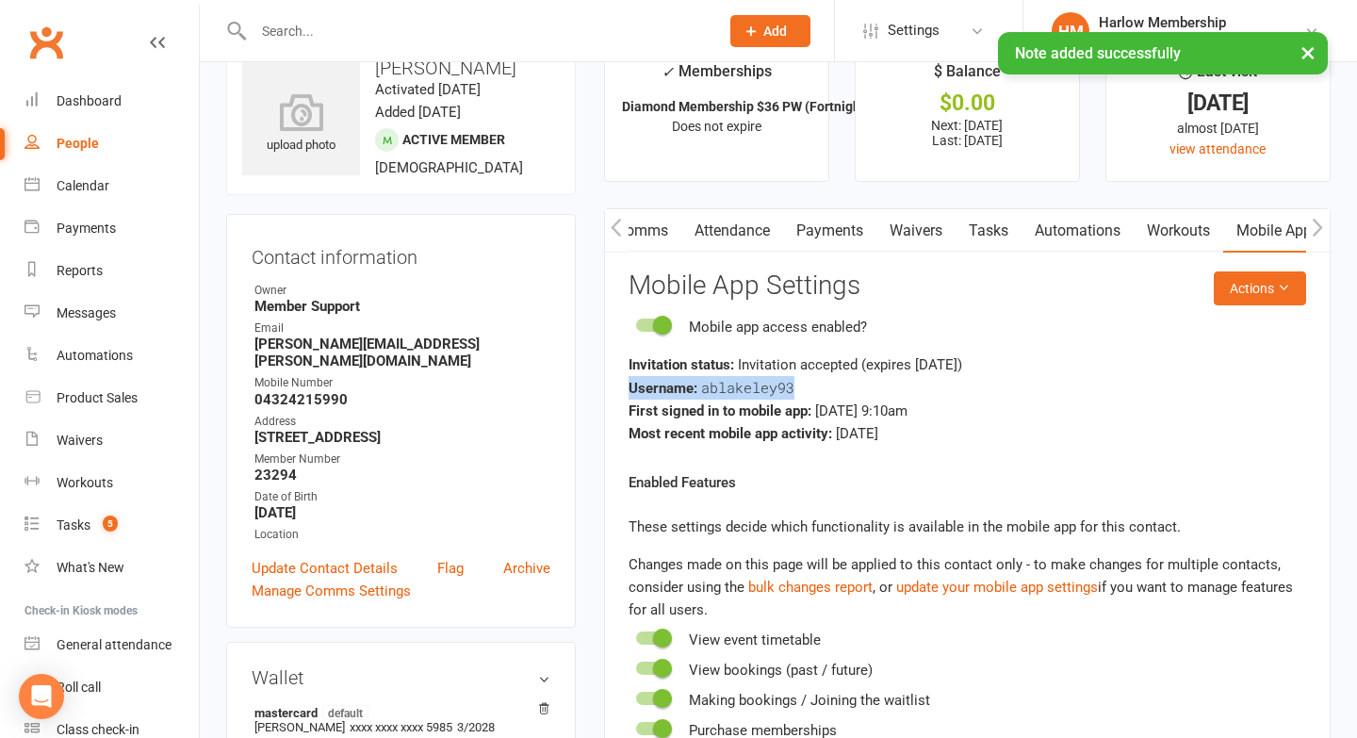
drag, startPoint x: 855, startPoint y: 387, endPoint x: 589, endPoint y: 386, distance: 265.8
click at [590, 386] on main "✓ Memberships Diamond Membership $36 PW (Fortnightly) Does not expire $ Balance…" at bounding box center [967, 640] width 755 height 1199
copy div "Username: ablakeley93"
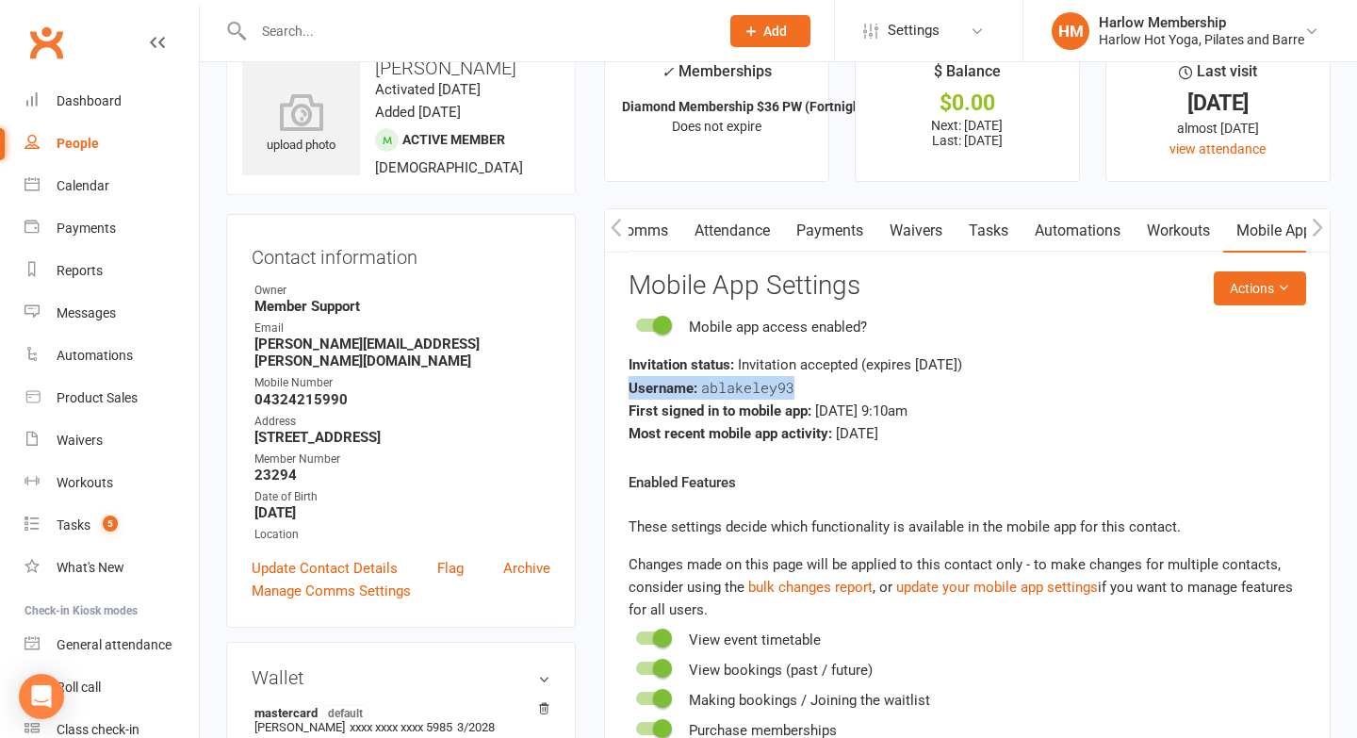
click at [621, 236] on button "button" at bounding box center [617, 230] width 24 height 42
click at [618, 236] on icon "button" at bounding box center [616, 228] width 11 height 20
click at [718, 231] on link "Notes" at bounding box center [713, 230] width 65 height 43
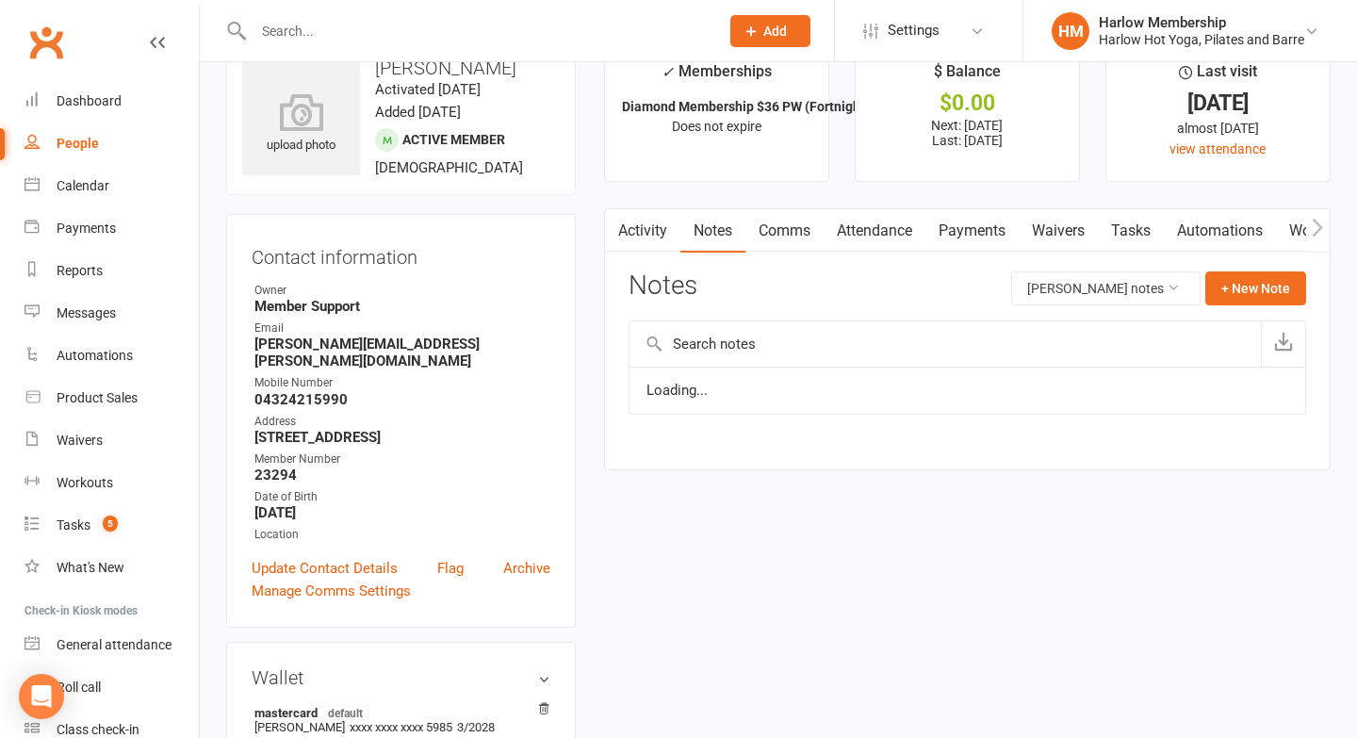
click at [787, 230] on link "Comms" at bounding box center [785, 230] width 78 height 43
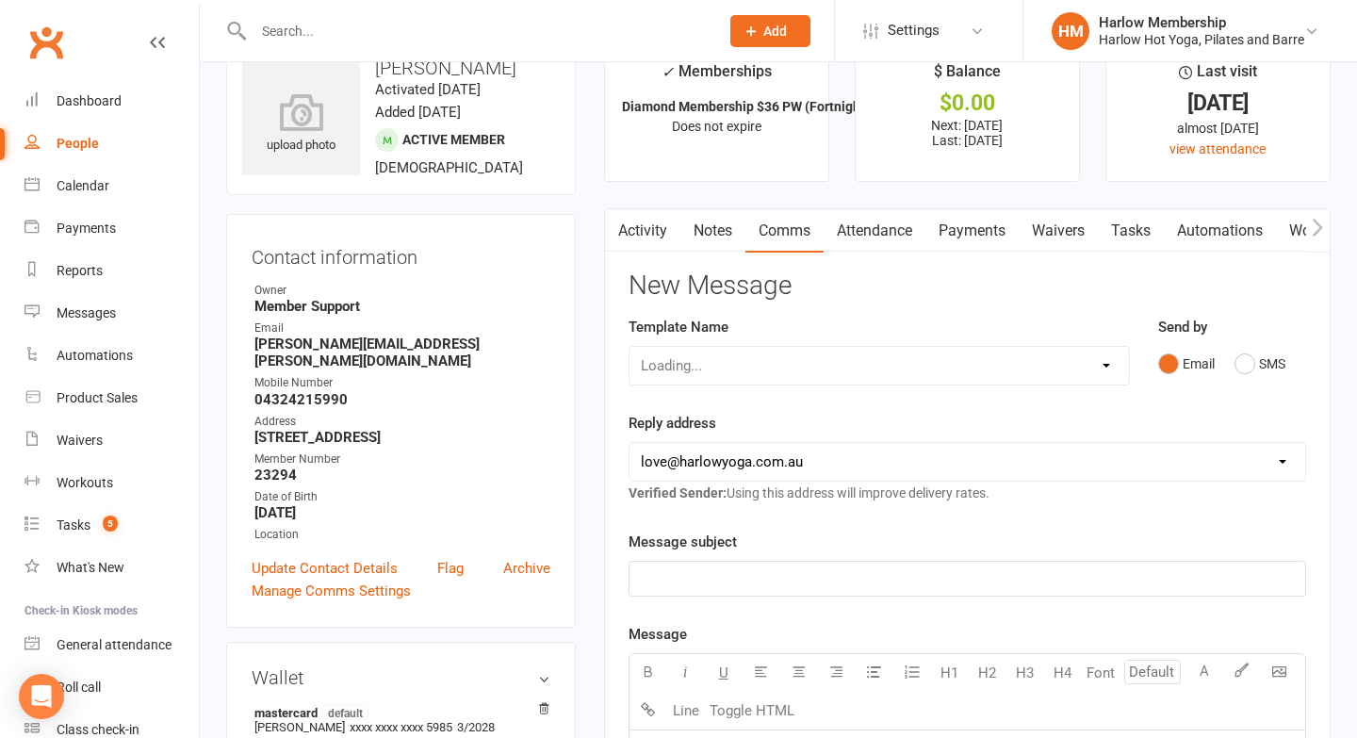
click at [737, 237] on link "Notes" at bounding box center [713, 230] width 65 height 43
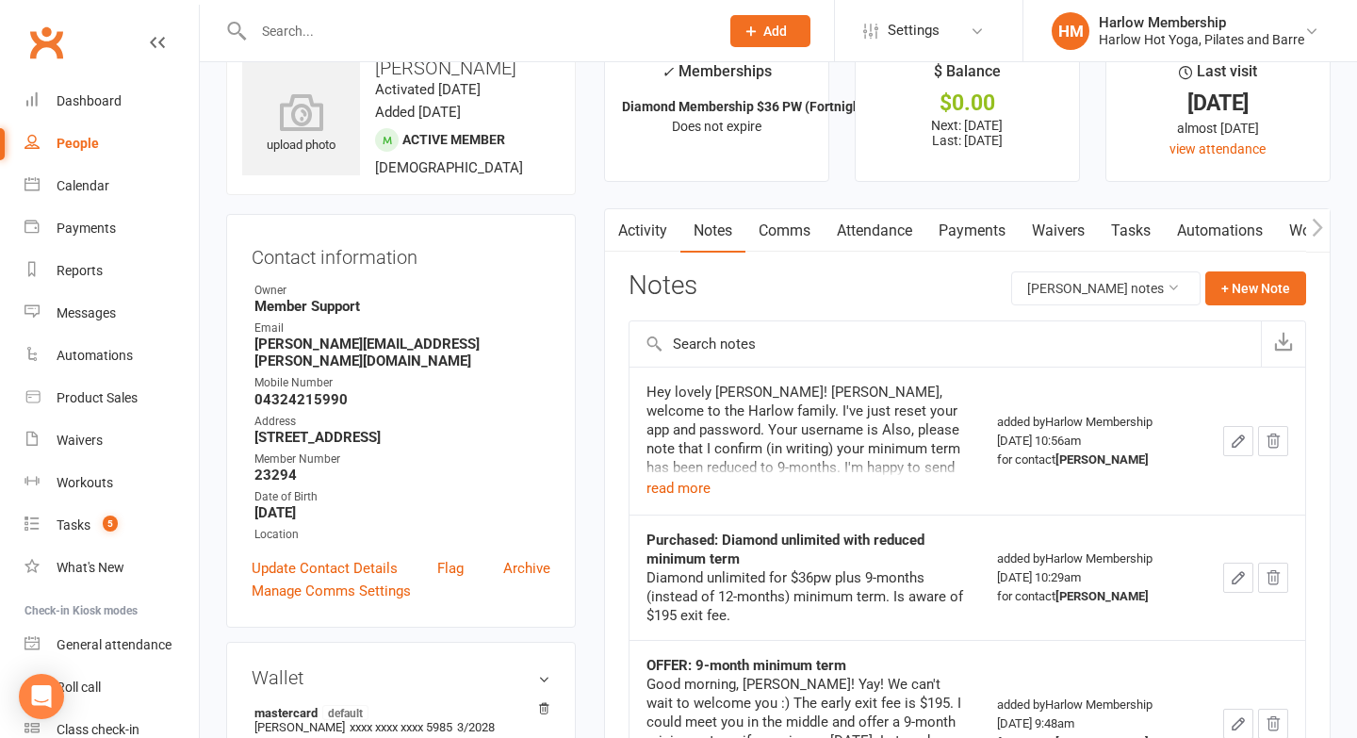
click at [1226, 441] on button "button" at bounding box center [1238, 441] width 30 height 30
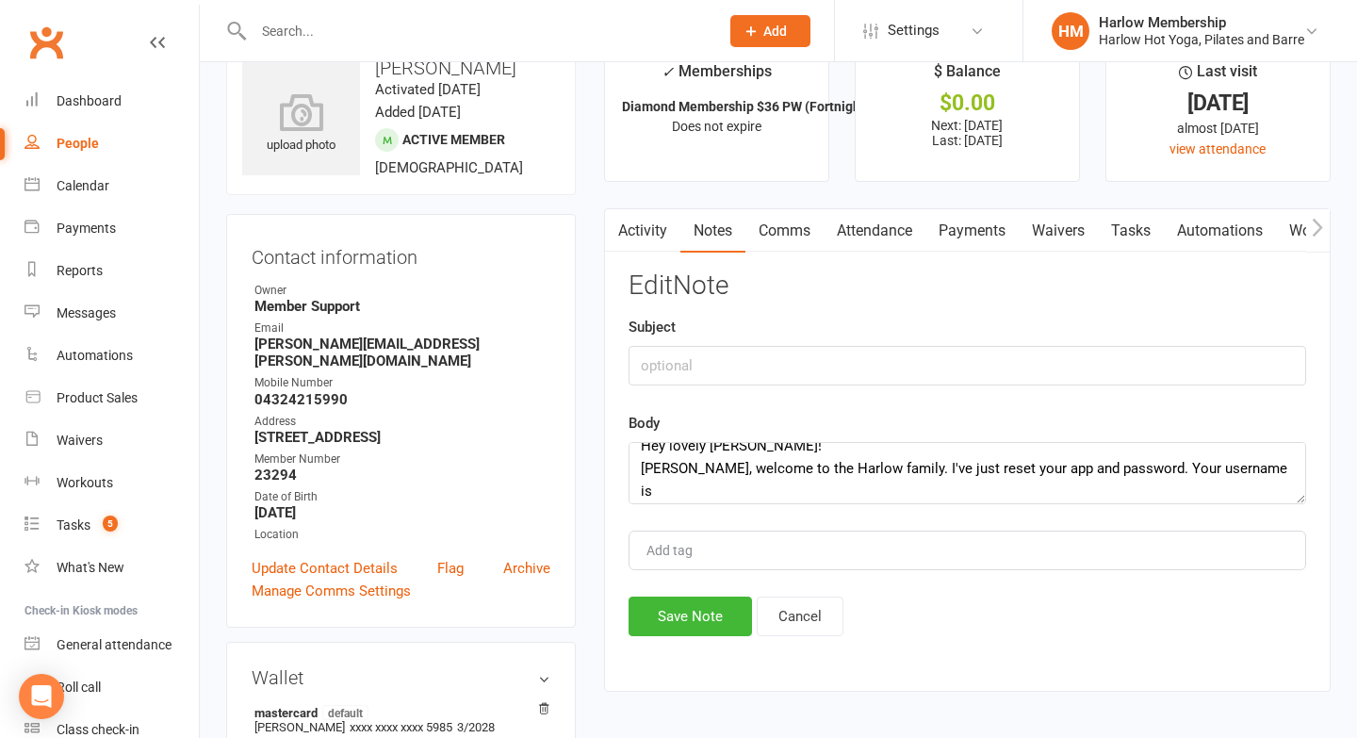
scroll to position [20, 0]
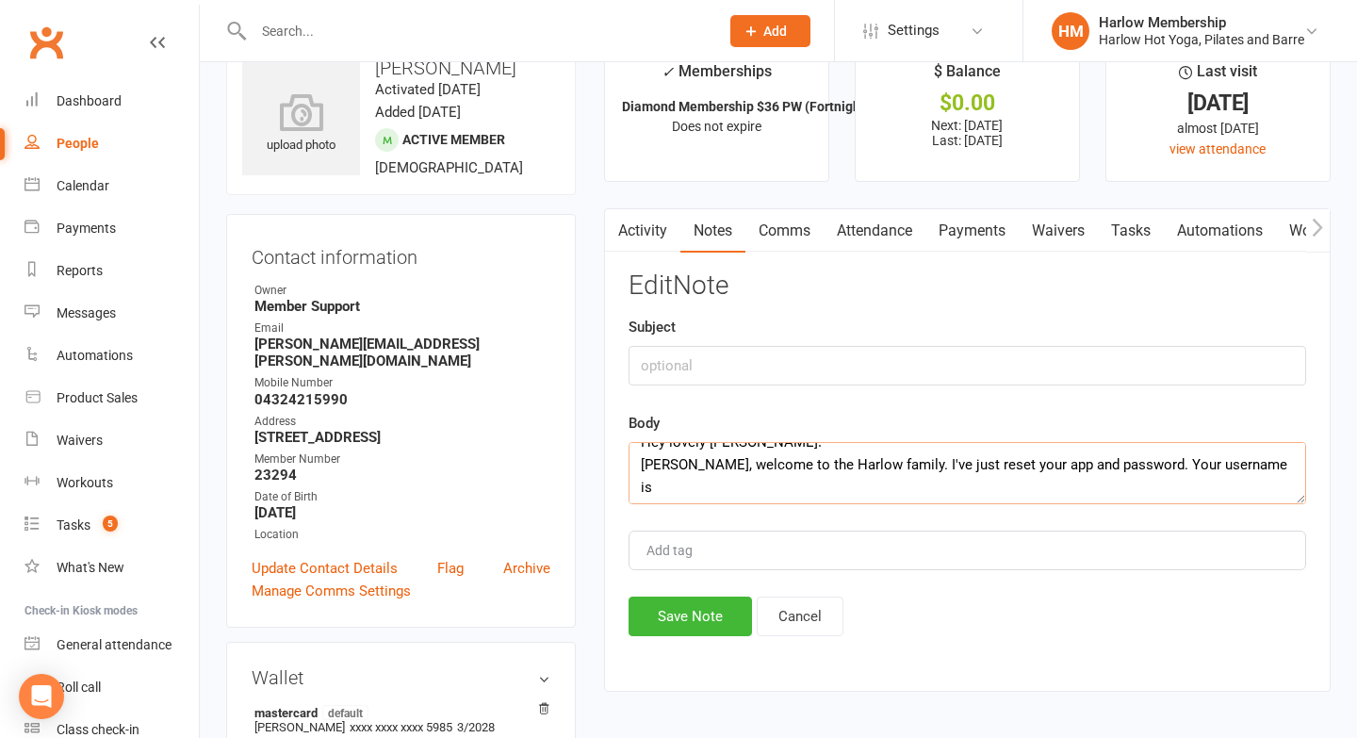
click at [1222, 456] on textarea "Hey lovely Alex! Yay, welcome to the Harlow family. I've just reset your app an…" at bounding box center [968, 473] width 678 height 62
paste textarea "Username: ablakeley93"
drag, startPoint x: 1245, startPoint y: 468, endPoint x: 1216, endPoint y: 469, distance: 29.2
click at [1216, 469] on textarea "Hey lovely Alex! Yay, welcome to the Harlow family. I've just reset your app an…" at bounding box center [968, 473] width 678 height 62
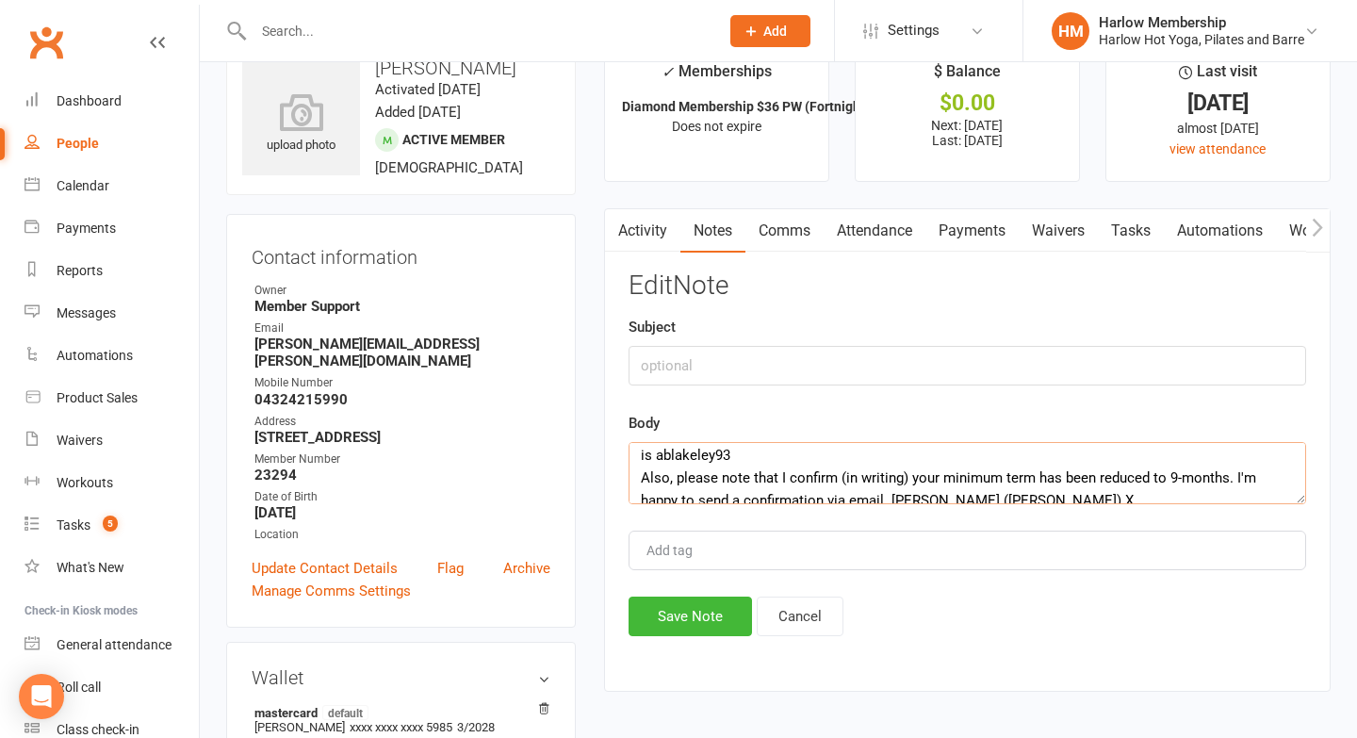
scroll to position [58, 0]
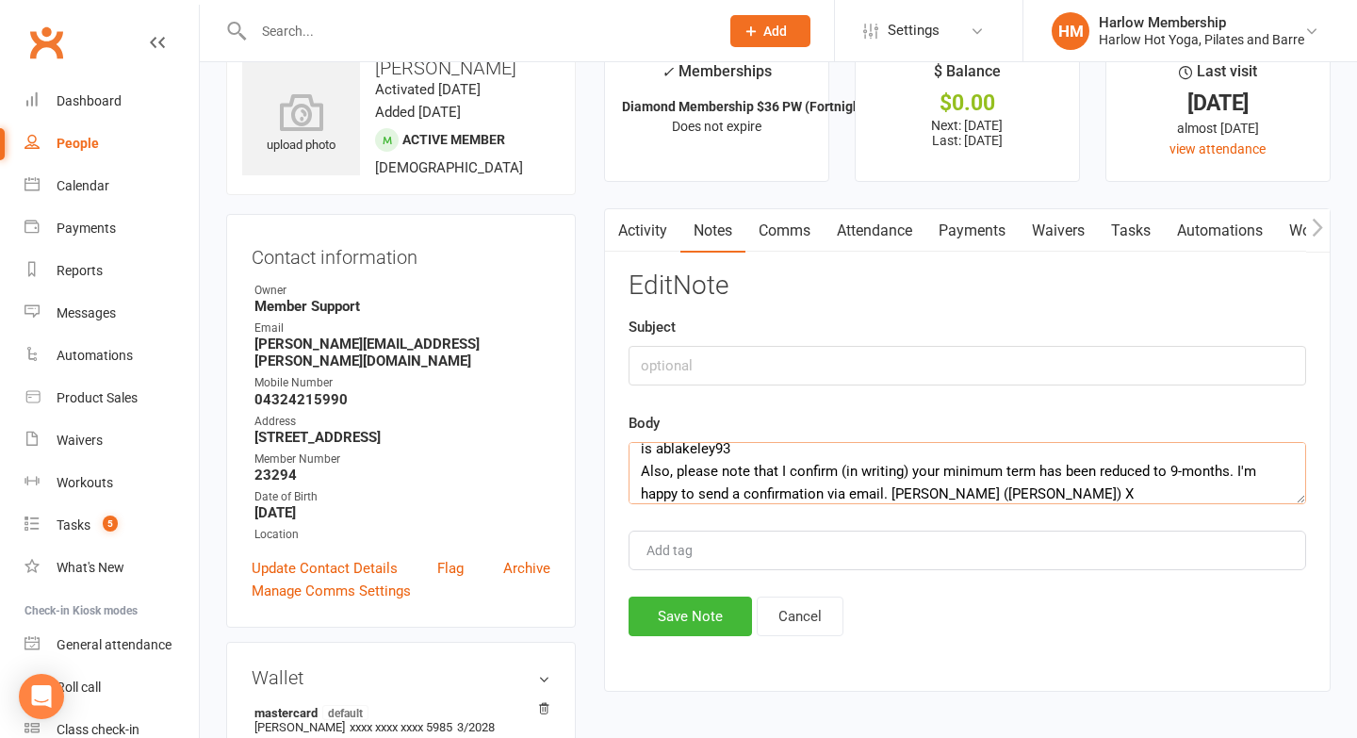
click at [846, 468] on textarea "Hey lovely Alex! Yay, welcome to the Harlow family. I've just reset your app an…" at bounding box center [968, 473] width 678 height 62
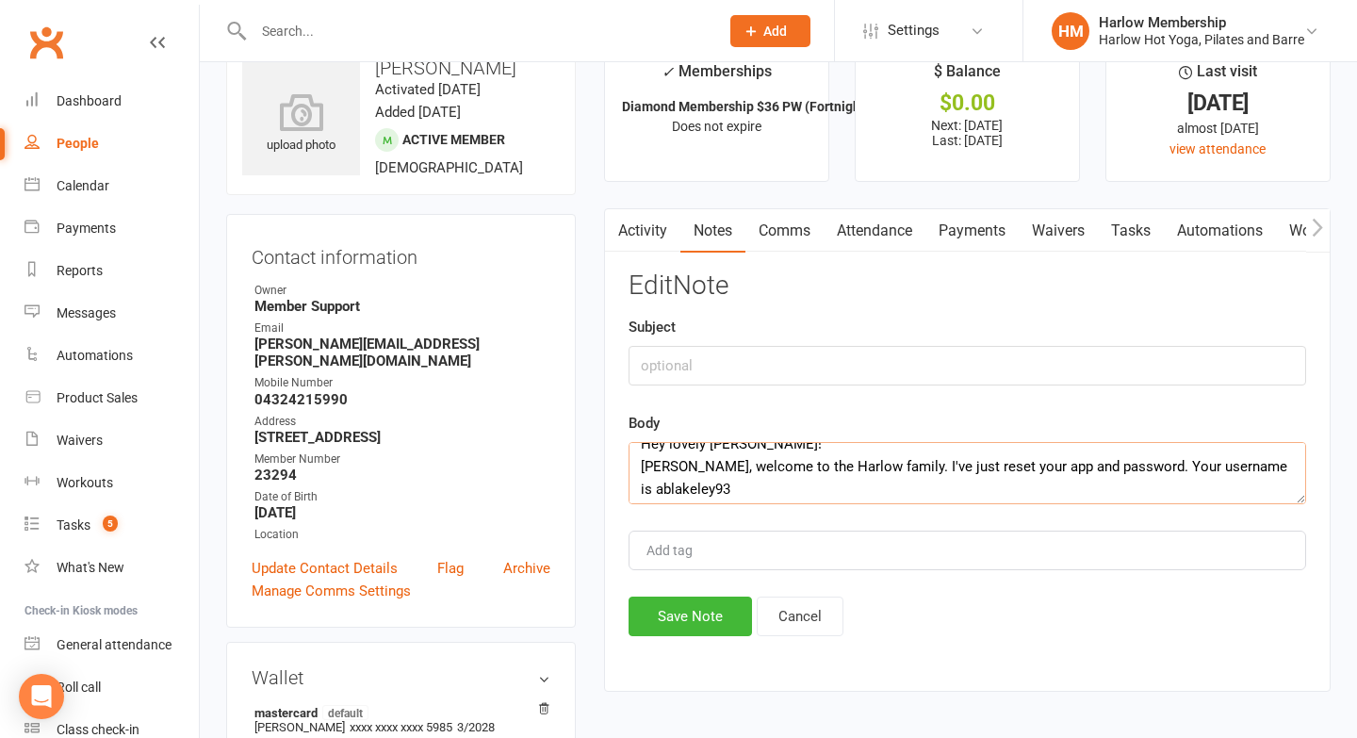
scroll to position [0, 0]
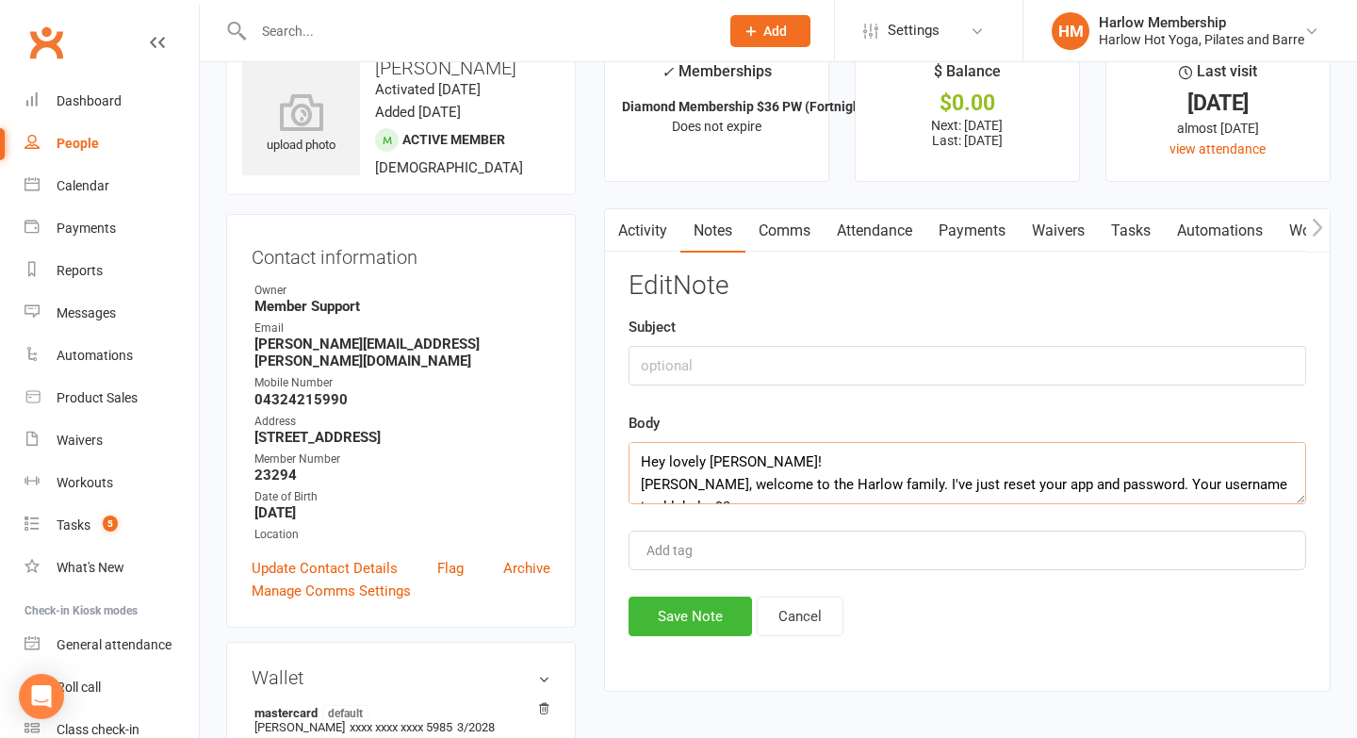
drag, startPoint x: 994, startPoint y: 477, endPoint x: 618, endPoint y: 446, distance: 377.4
click at [618, 446] on div "Activity Notes Comms Attendance Payments Waivers Tasks Automations Workouts Mob…" at bounding box center [967, 450] width 727 height 484
type textarea "Hey lovely Alex! Yay, welcome to the Harlow family. I've just reset your app an…"
click at [662, 613] on button "Save Note" at bounding box center [690, 617] width 123 height 40
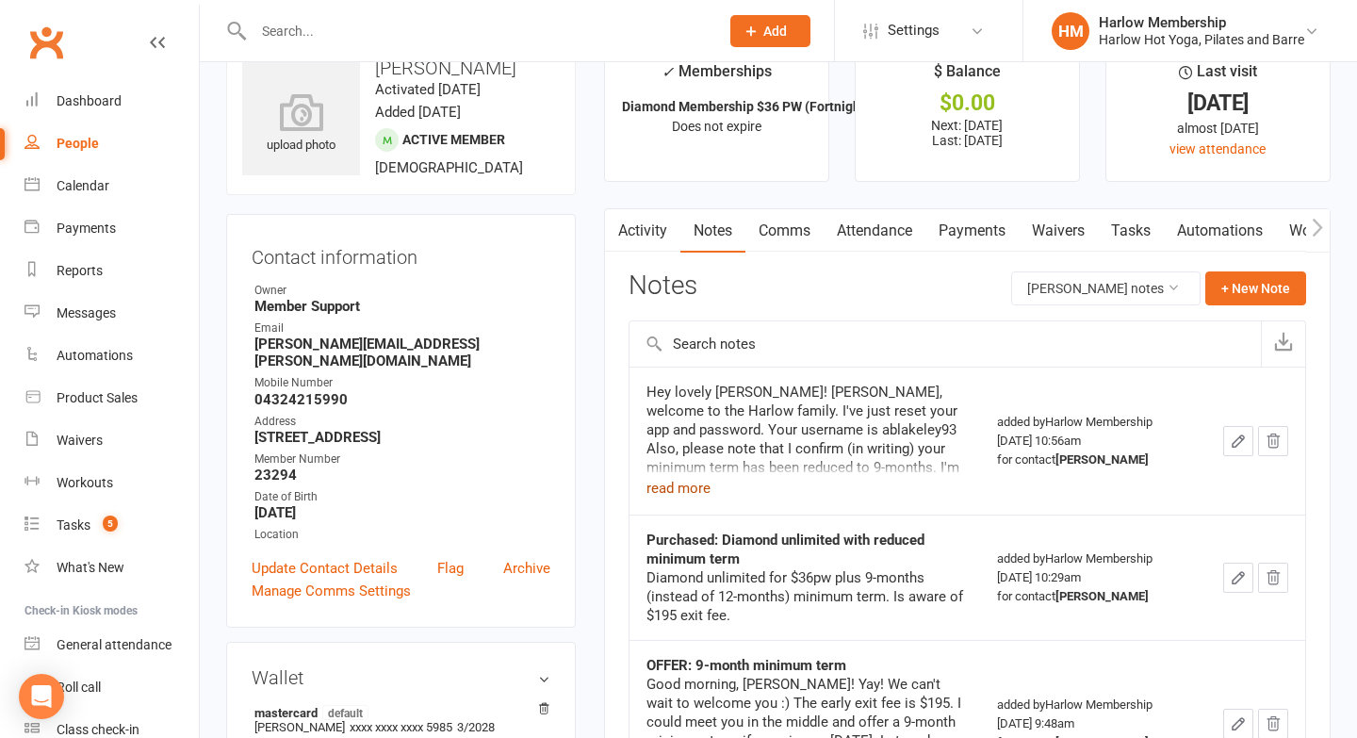
click at [689, 484] on button "read more" at bounding box center [679, 488] width 64 height 23
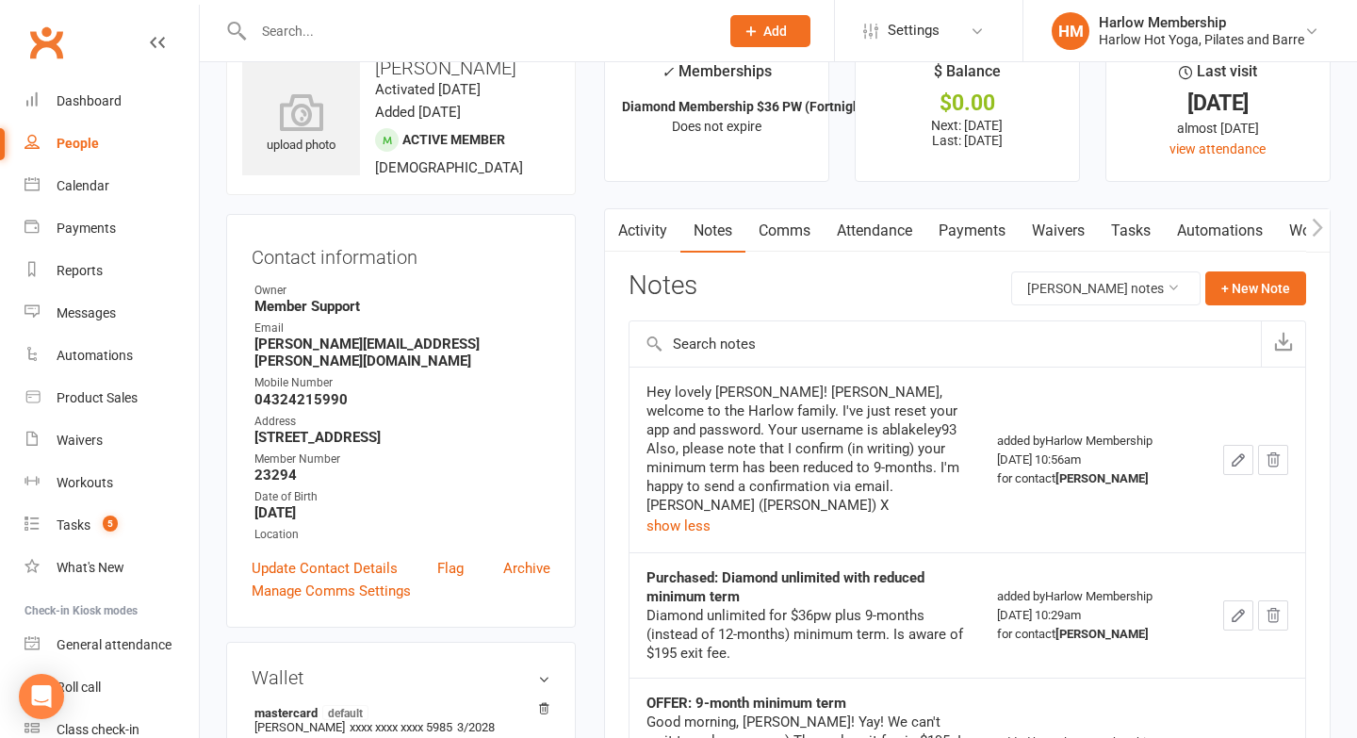
click at [1246, 451] on icon "button" at bounding box center [1238, 459] width 17 height 17
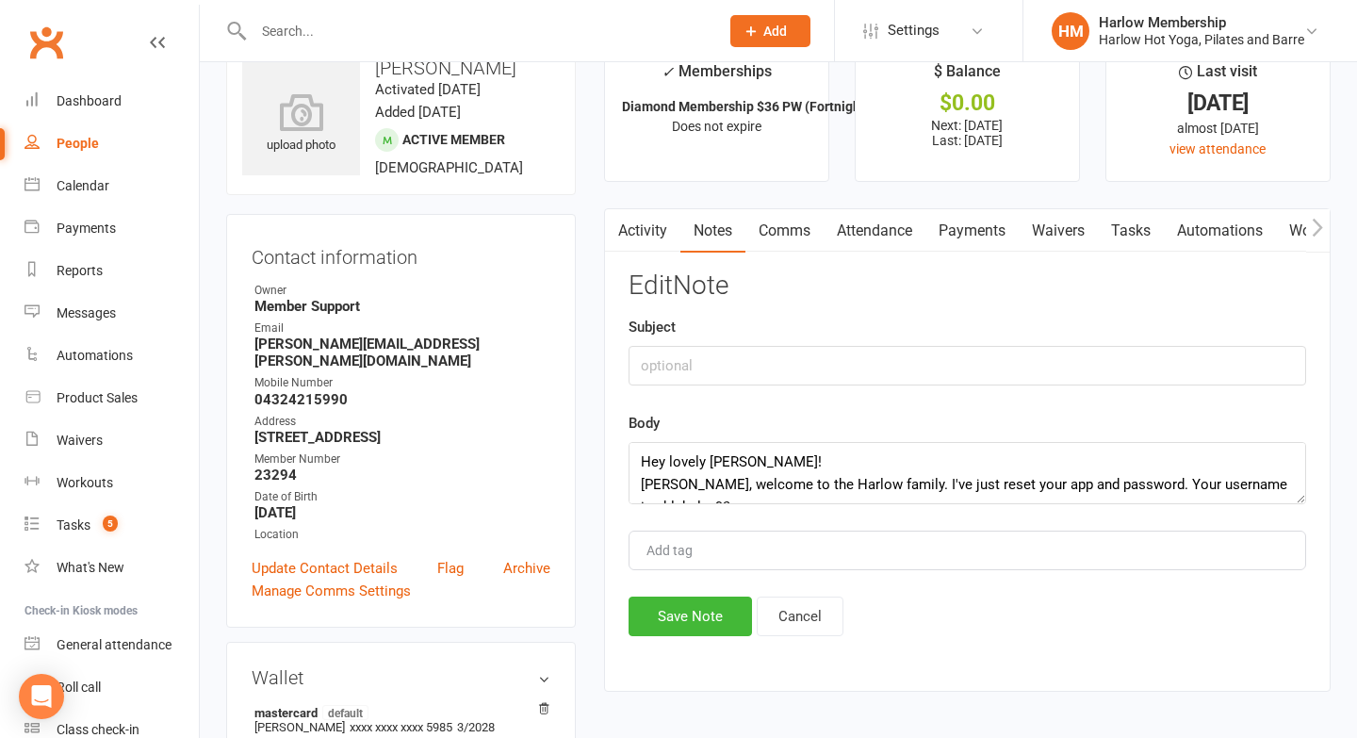
scroll to position [26, 0]
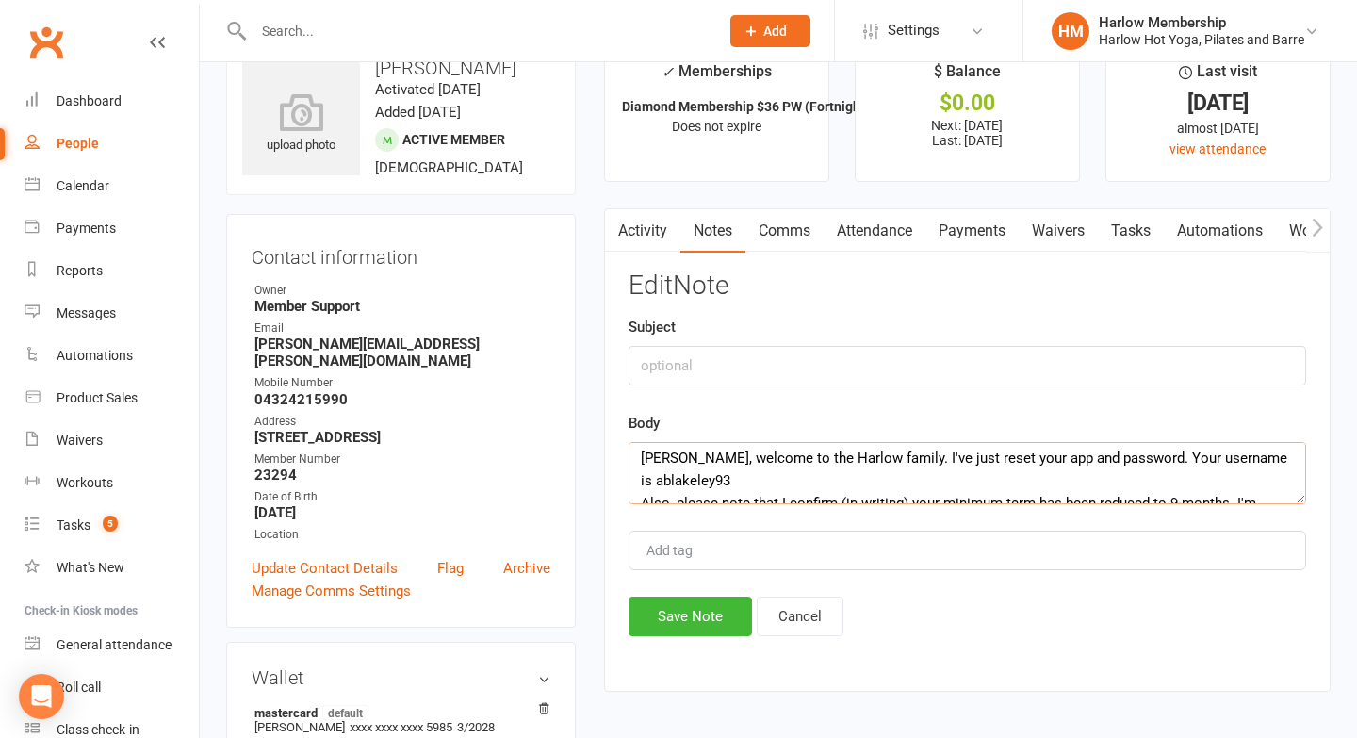
click at [635, 474] on textarea "Hey lovely Alex! Yay, welcome to the Harlow family. I've just reset your app an…" at bounding box center [968, 473] width 678 height 62
drag, startPoint x: 862, startPoint y: 479, endPoint x: 645, endPoint y: 479, distance: 217.7
click at [645, 479] on textarea "Hey lovely Alex! Yay, welcome to the Harlow family. I've just reset your app an…" at bounding box center [968, 473] width 678 height 62
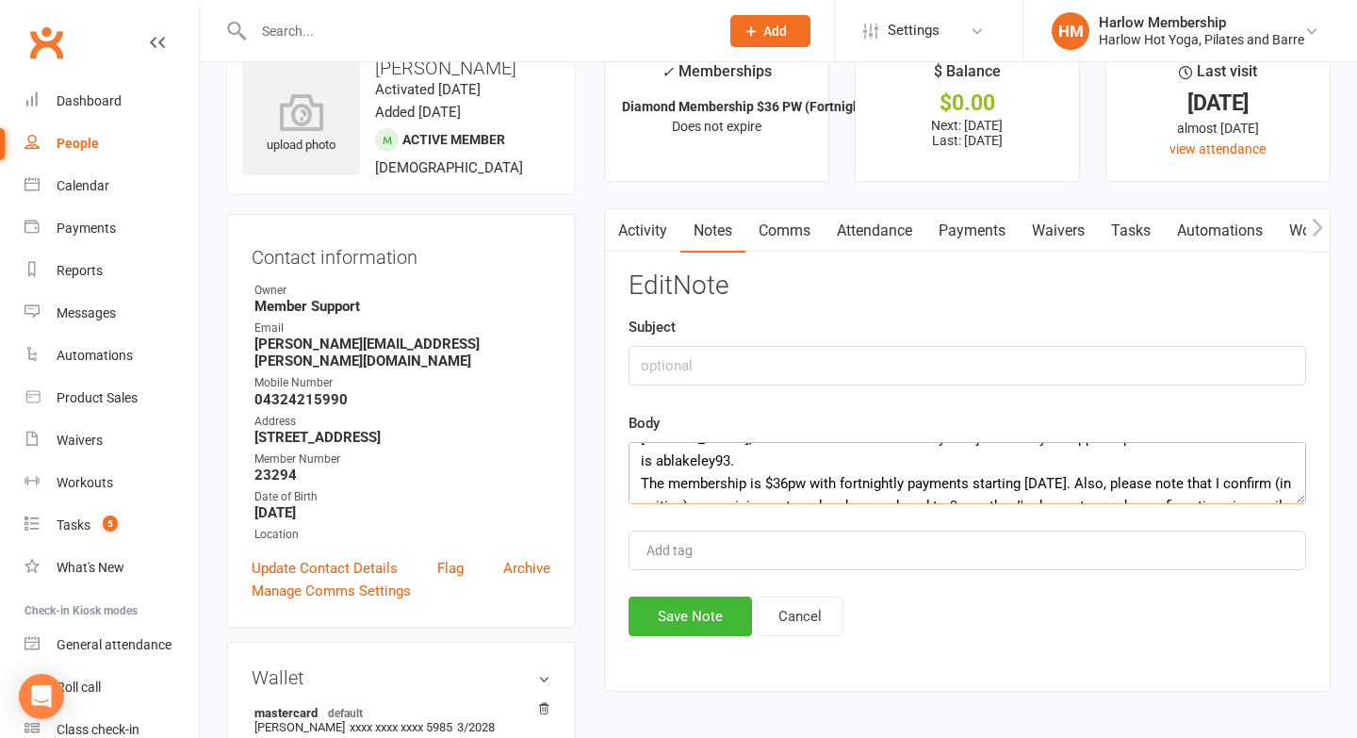
scroll to position [47, 0]
click at [862, 473] on textarea "Hey lovely Alex! Yay, welcome to the Harlow family. I've just reset your app an…" at bounding box center [968, 473] width 678 height 62
click at [968, 459] on textarea "Hey lovely Alex! Yay, welcome to the Harlow family. I've just reset your app an…" at bounding box center [968, 473] width 678 height 62
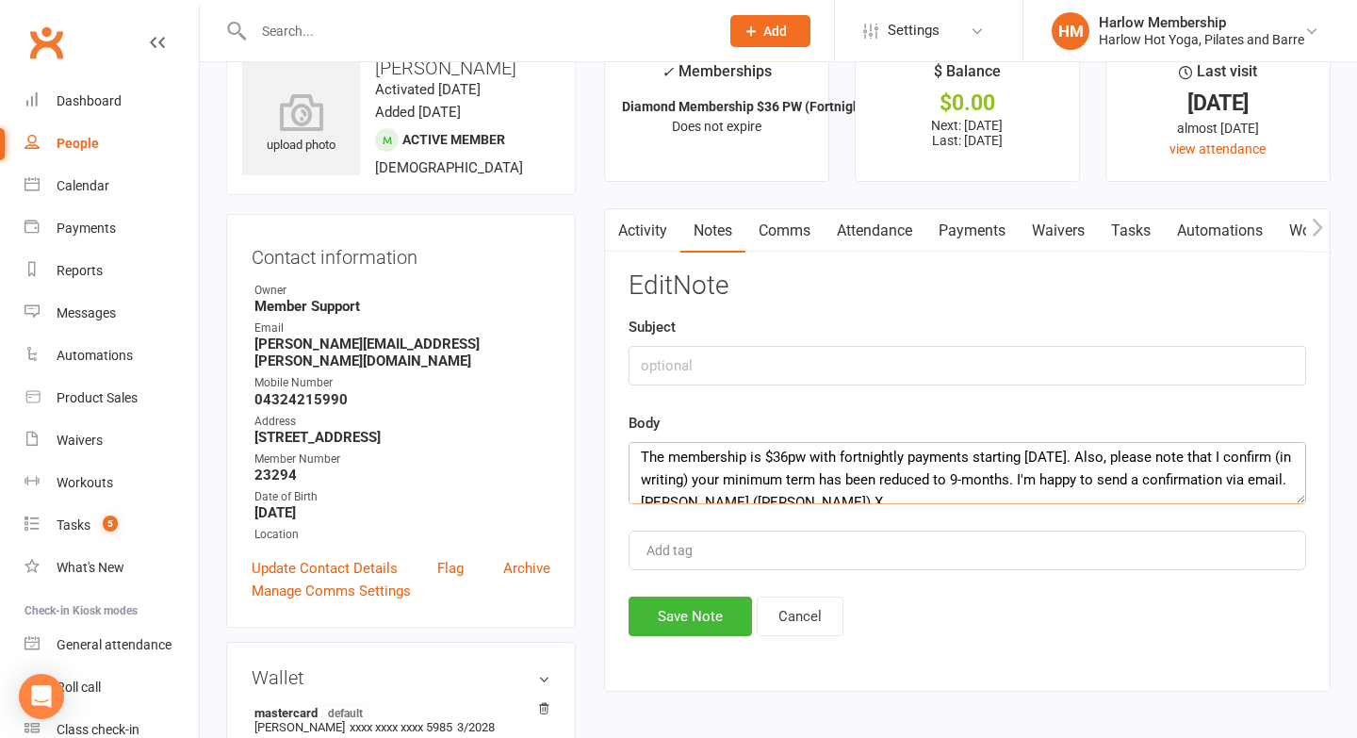
scroll to position [0, 0]
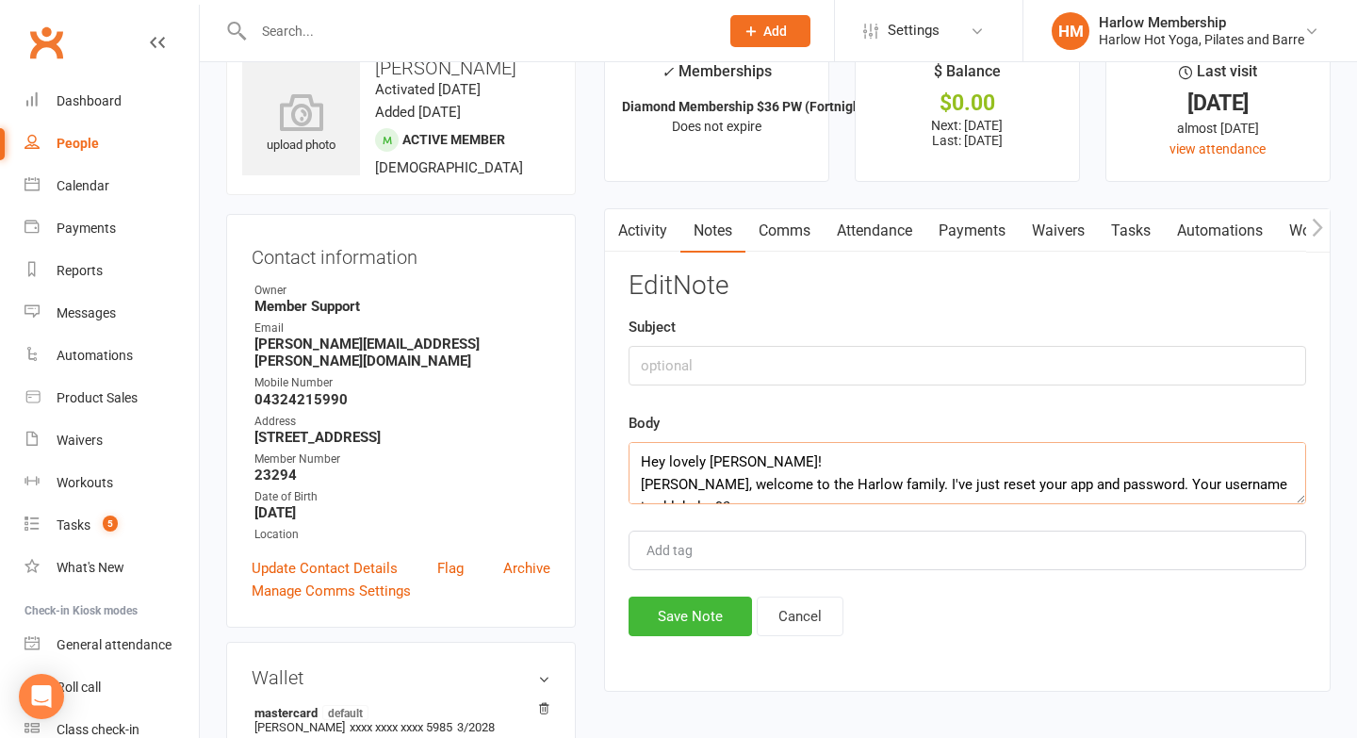
drag, startPoint x: 848, startPoint y: 481, endPoint x: 626, endPoint y: 411, distance: 233.1
click at [626, 411] on div "Activity Notes Comms Attendance Payments Waivers Tasks Automations Workouts Mob…" at bounding box center [967, 450] width 727 height 484
type textarea "Hey lovely Alex! Yay, welcome to the Harlow family. I've just reset your app an…"
click at [681, 372] on input "text" at bounding box center [968, 366] width 678 height 40
type input "SMS to confirm new minimum term"
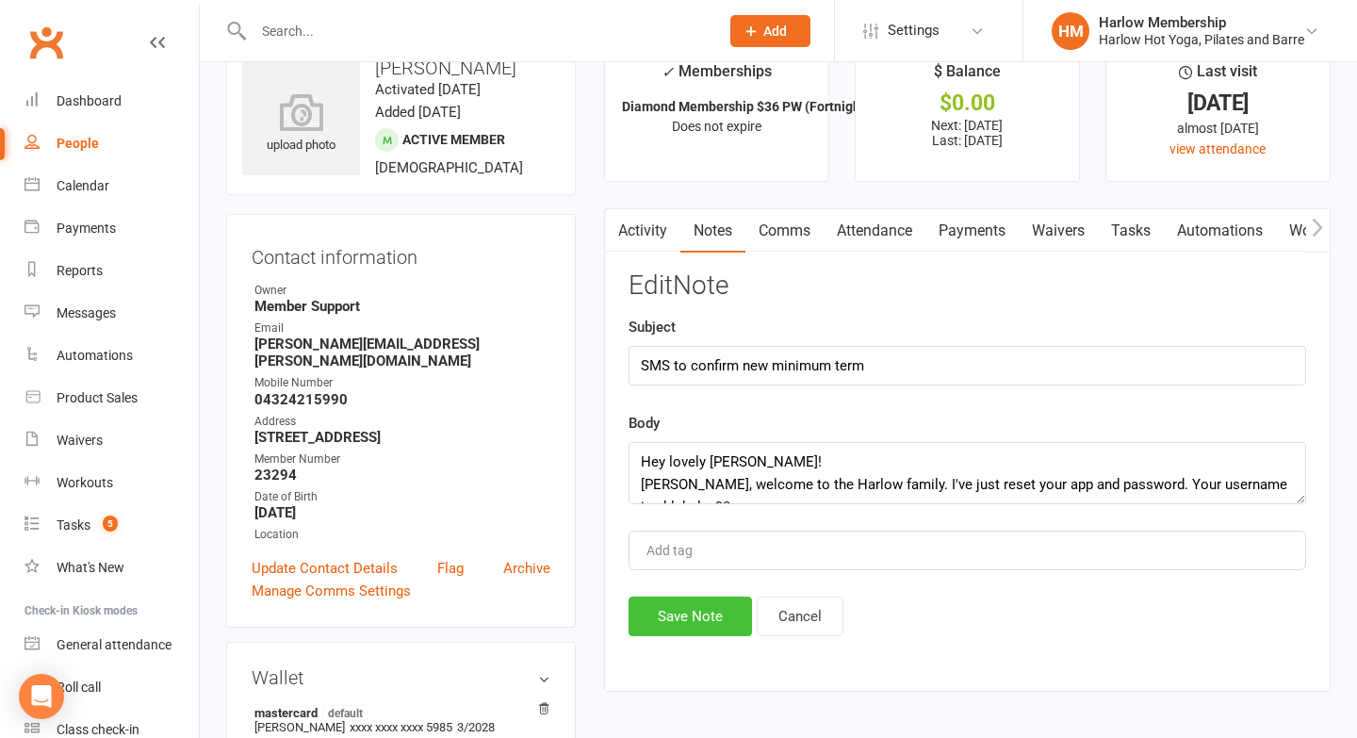
click at [652, 608] on button "Save Note" at bounding box center [690, 617] width 123 height 40
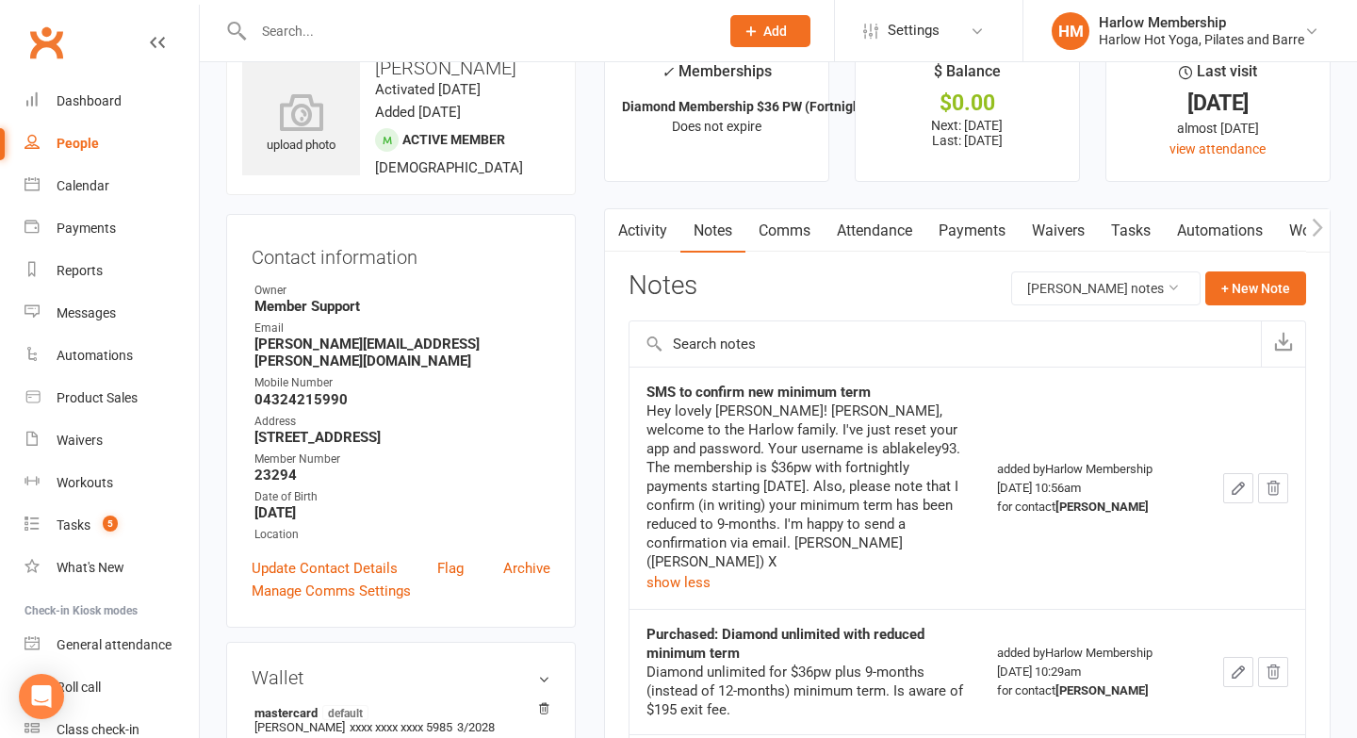
click at [1249, 487] on button "button" at bounding box center [1238, 488] width 30 height 30
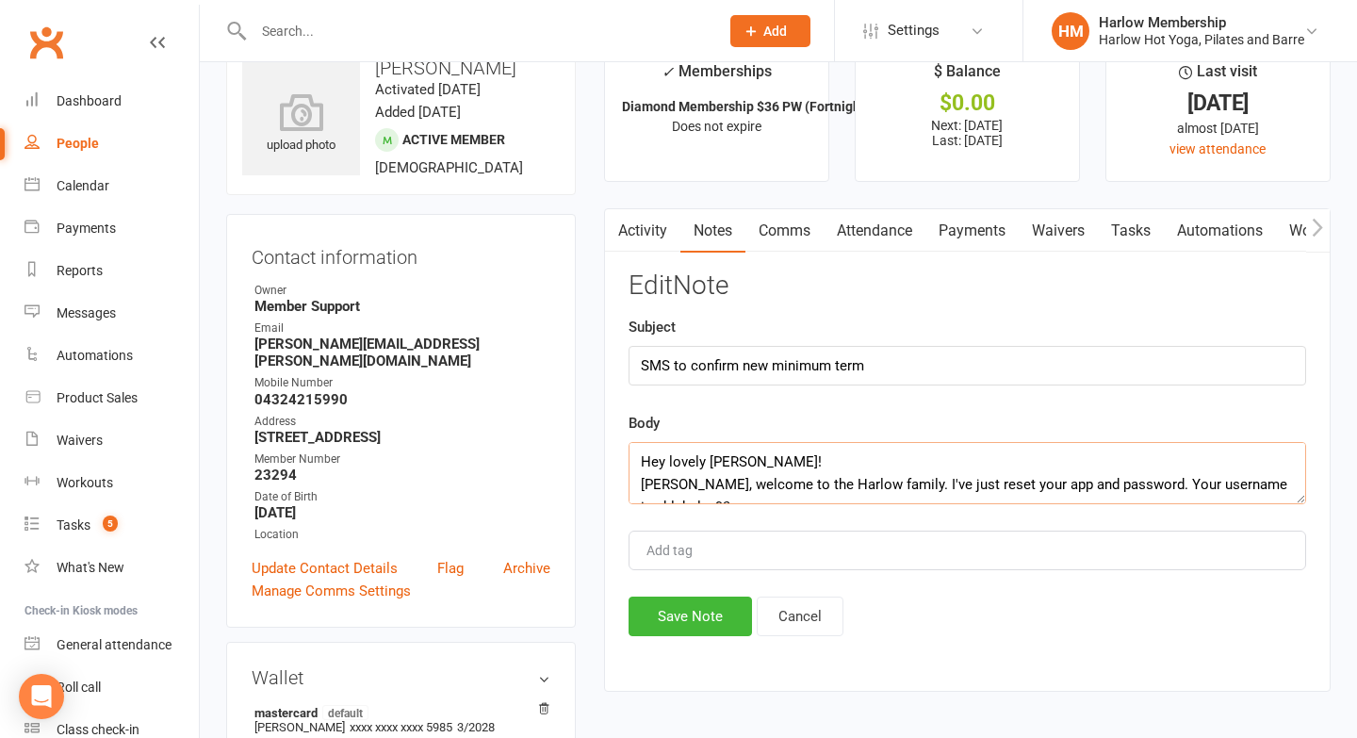
click at [680, 462] on textarea "Hey lovely Alex! Yay, welcome to the Harlow family. I've just reset your app an…" at bounding box center [968, 473] width 678 height 62
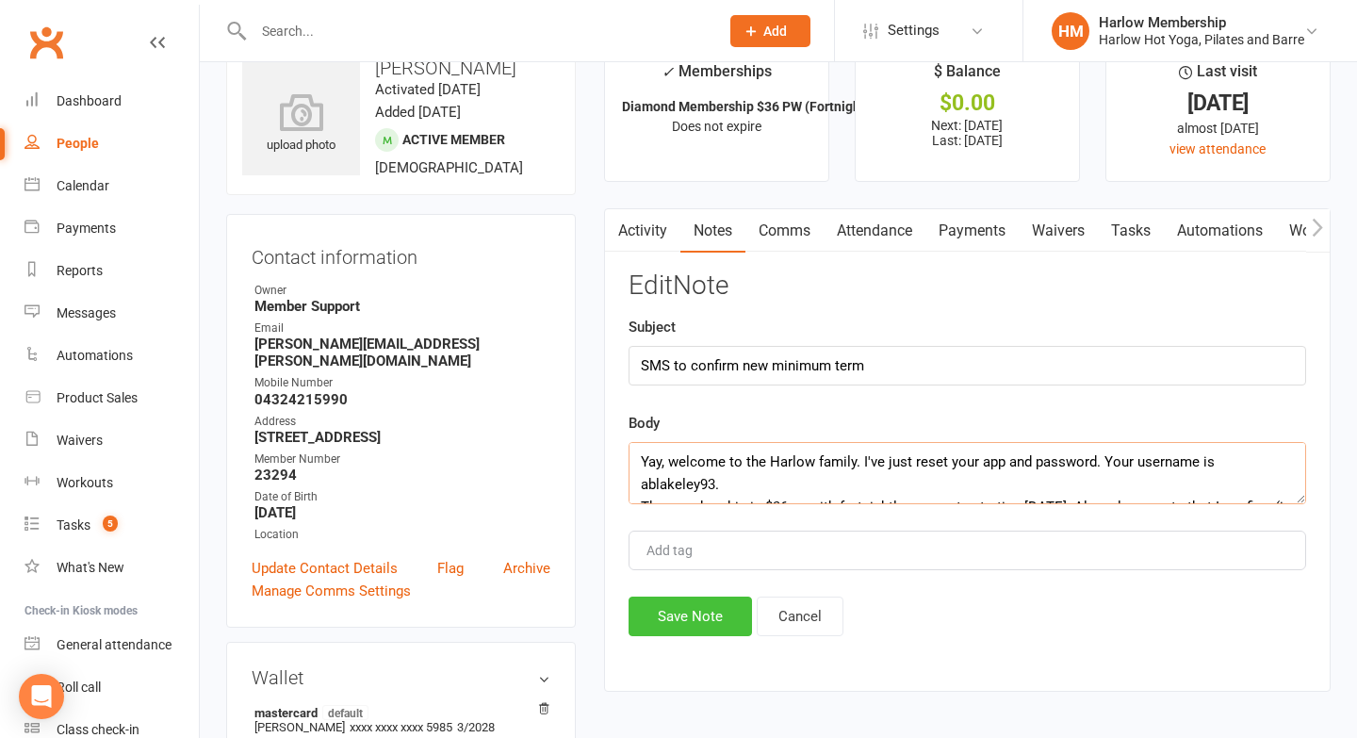
type textarea "Yay, welcome to the Harlow family. I've just reset your app and password. Your …"
click at [669, 631] on button "Save Note" at bounding box center [690, 617] width 123 height 40
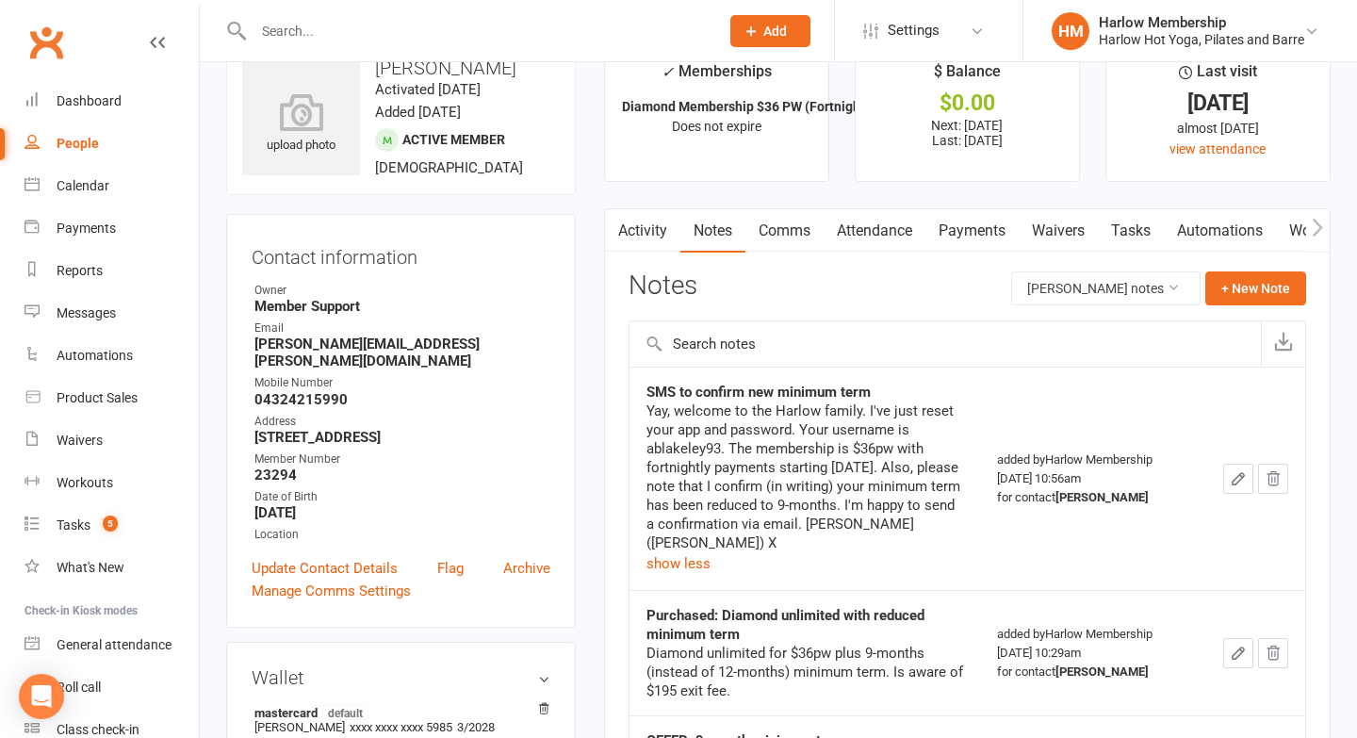
click at [799, 223] on link "Comms" at bounding box center [785, 230] width 78 height 43
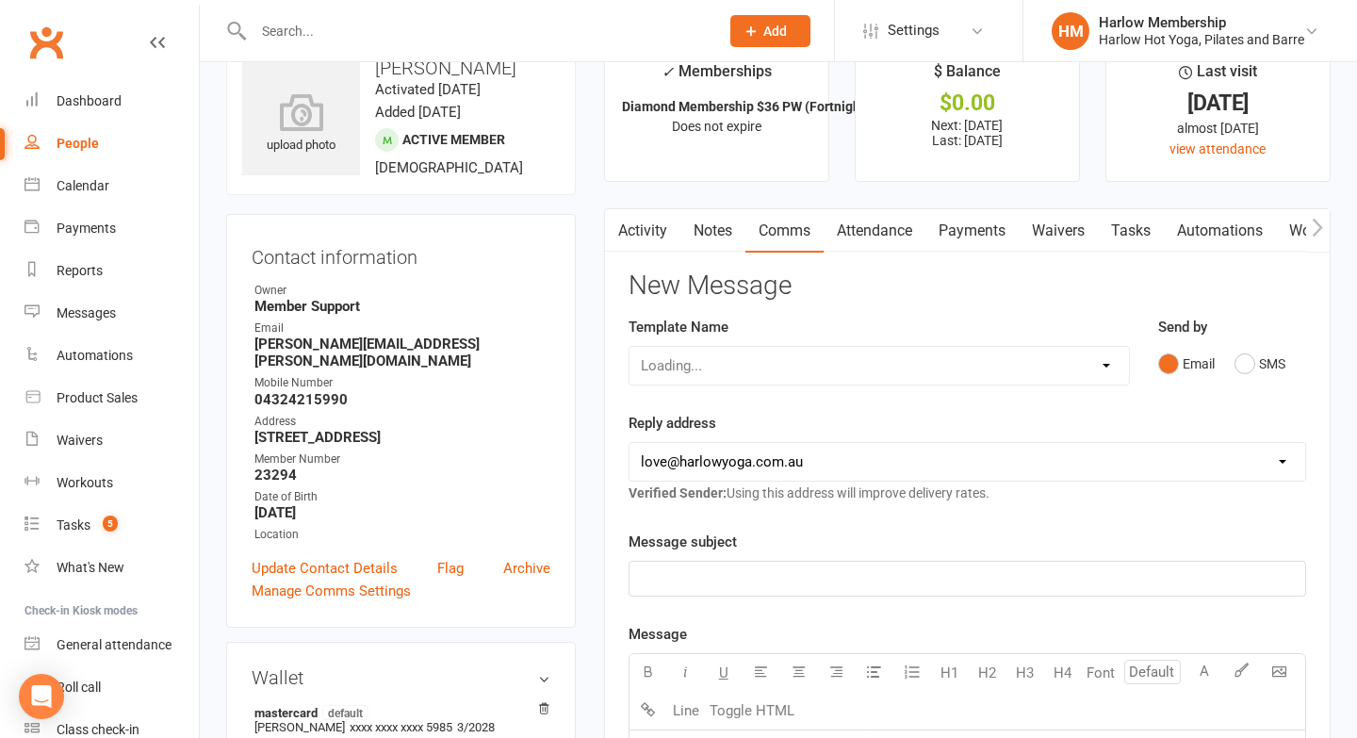
click at [1228, 363] on div "Email SMS" at bounding box center [1232, 364] width 148 height 36
click at [1245, 363] on button "SMS" at bounding box center [1260, 364] width 51 height 36
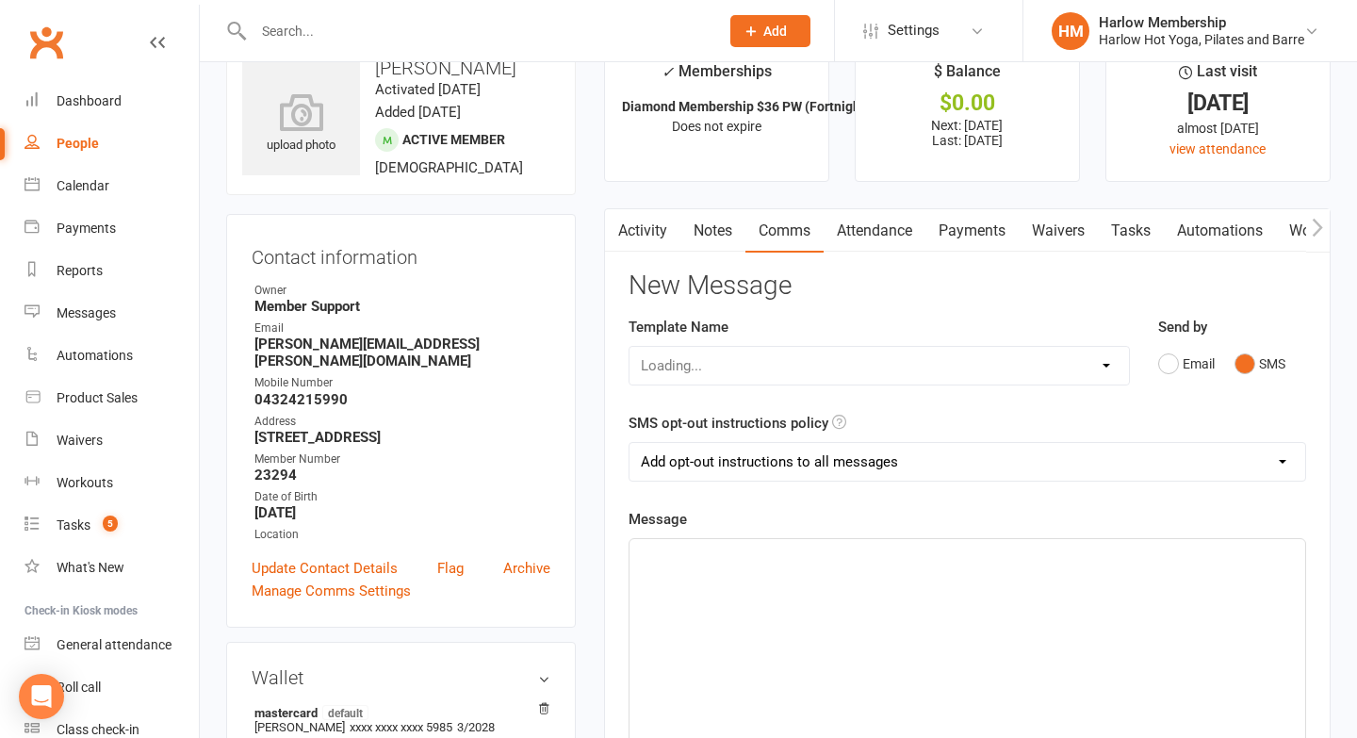
click at [873, 605] on div "﻿" at bounding box center [968, 680] width 676 height 283
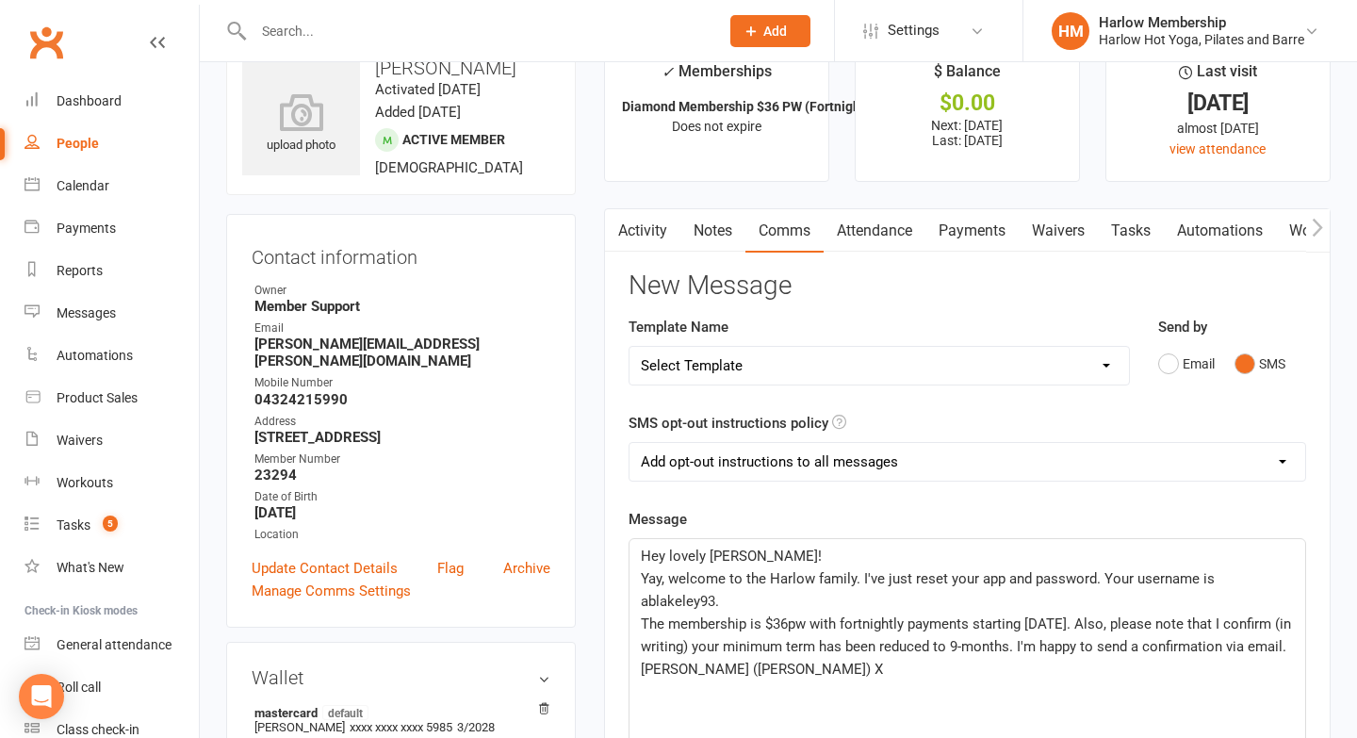
click at [692, 538] on div "Hey lovely Alex! Yay, welcome to the Harlow family. I've just reset your app an…" at bounding box center [968, 680] width 678 height 285
click at [686, 554] on span "Hey lovely Alex!" at bounding box center [731, 556] width 181 height 17
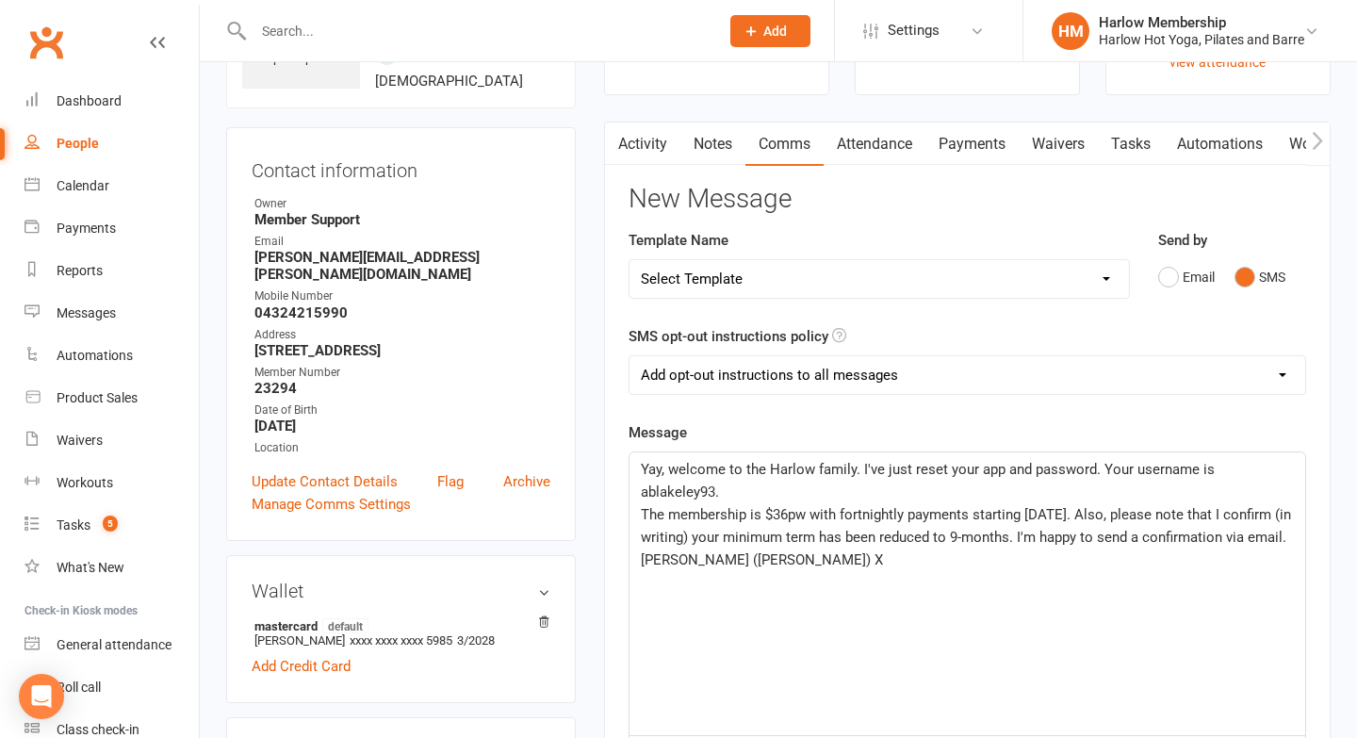
scroll to position [135, 0]
click at [639, 517] on div "All processed. Yay, welcome to the Harlow family. I've just reset your app and …" at bounding box center [968, 592] width 676 height 283
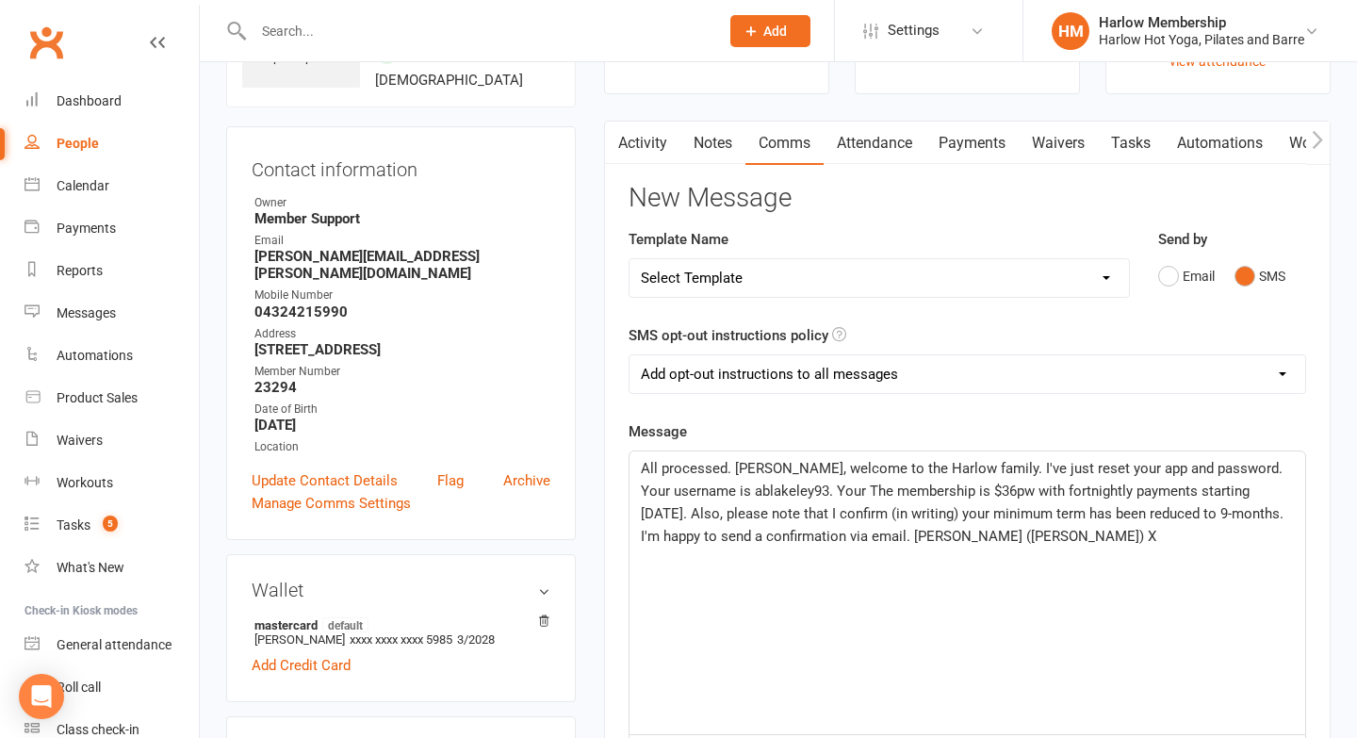
click at [791, 496] on span "All processed. Yay, welcome to the Harlow family. I've just reset your app and …" at bounding box center [964, 502] width 647 height 85
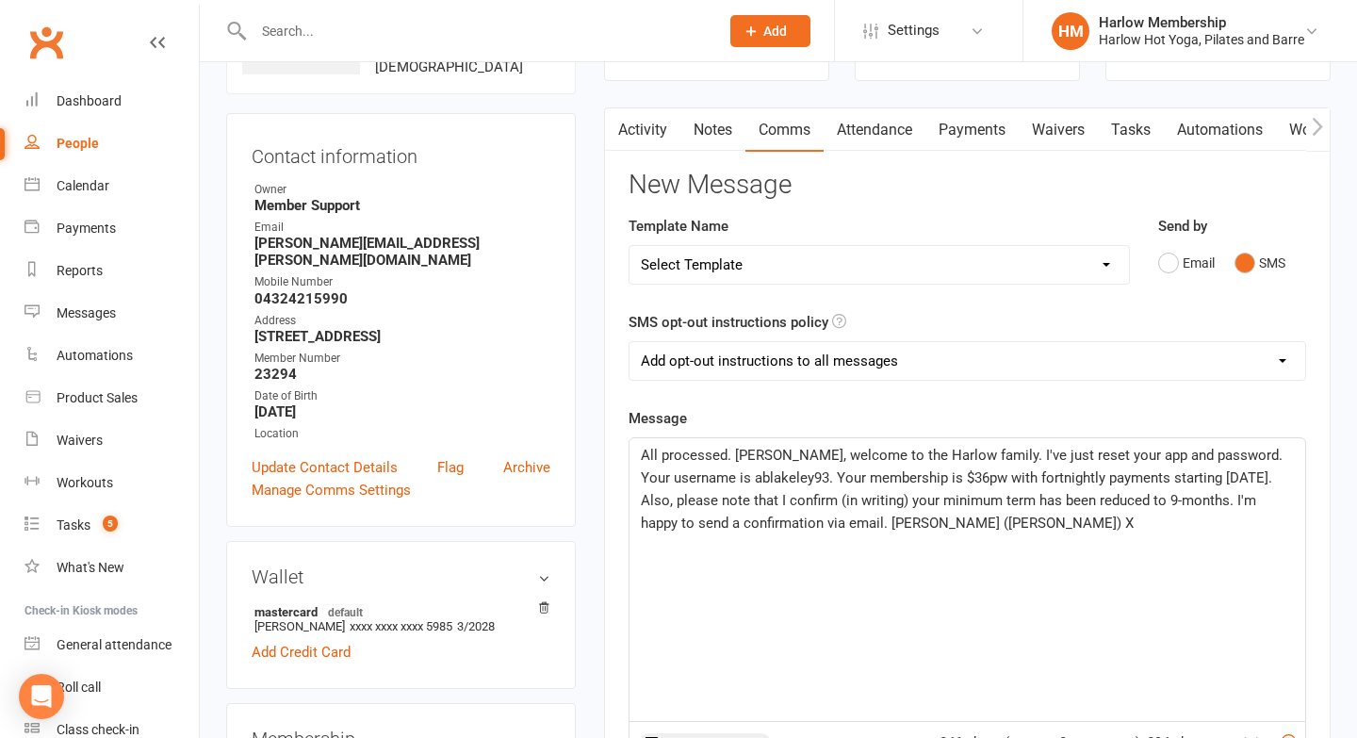
scroll to position [249, 0]
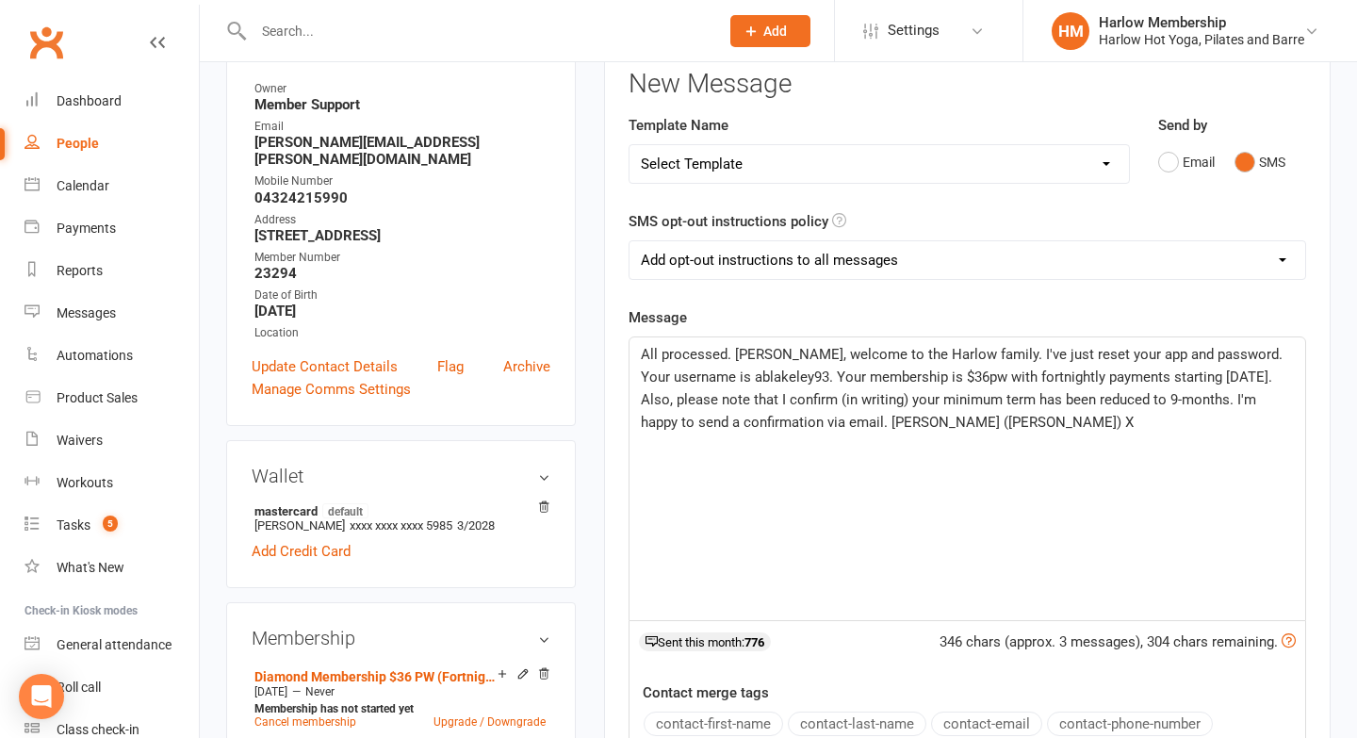
click at [822, 470] on div "All processed. Yay, welcome to the Harlow family. I've just reset your app and …" at bounding box center [968, 478] width 676 height 283
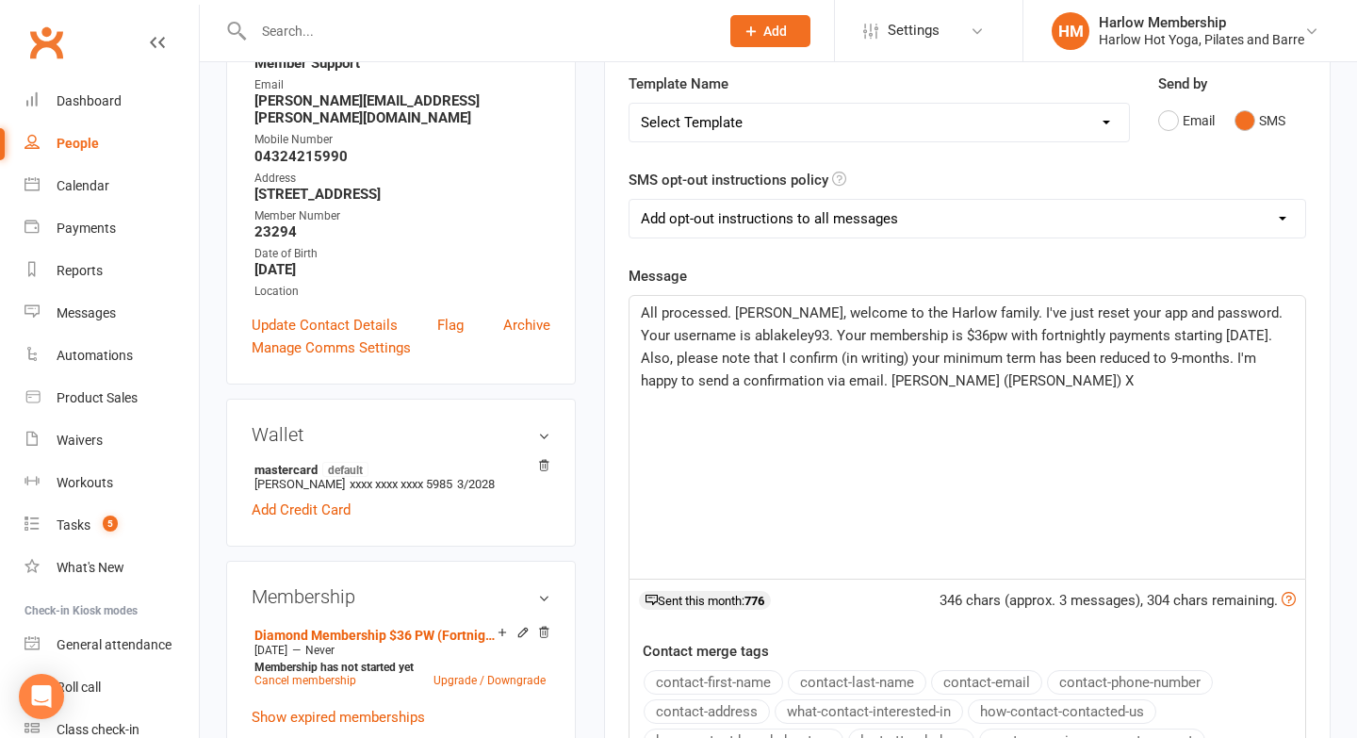
scroll to position [300, 0]
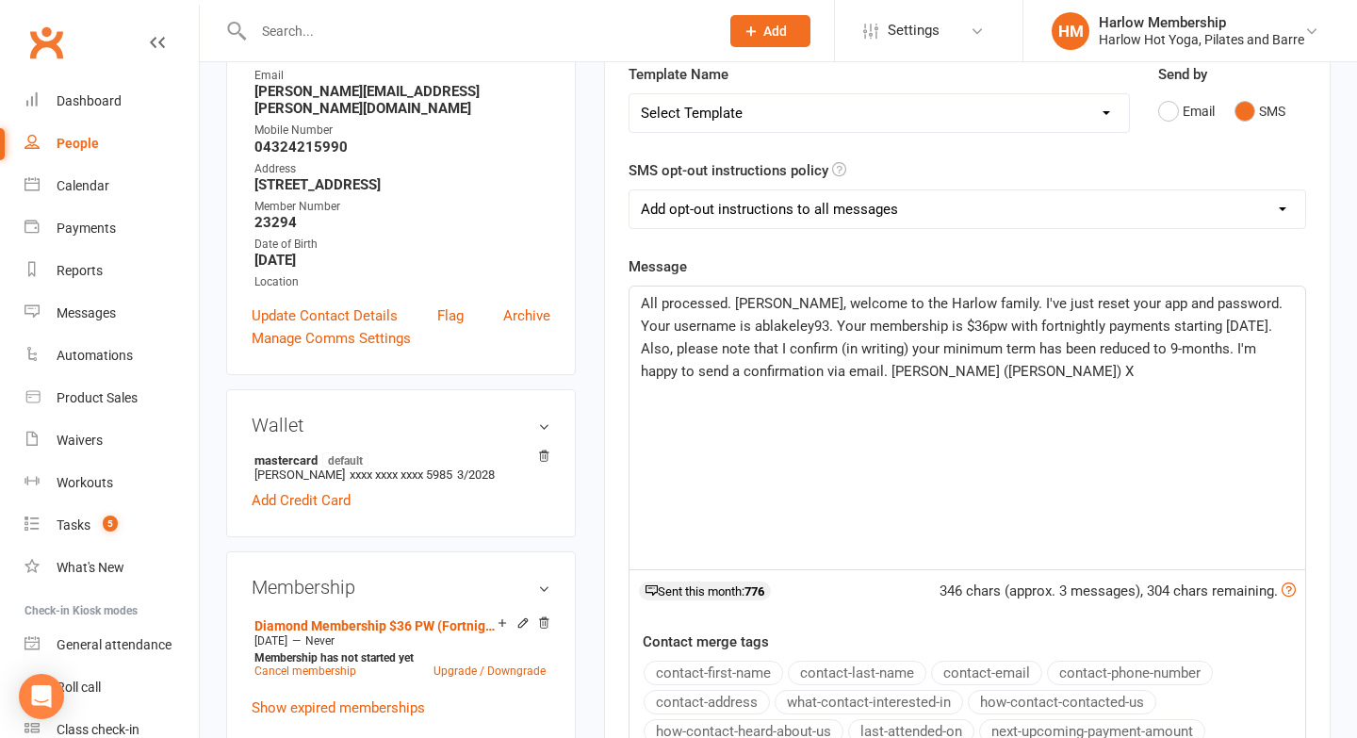
click at [793, 217] on select "Add opt-out instructions to all messages Add opt-out instructions for messages …" at bounding box center [968, 209] width 676 height 38
select select "2"
click at [775, 333] on span "All processed. Yay, welcome to the Harlow family. I've just reset your app and …" at bounding box center [964, 337] width 646 height 85
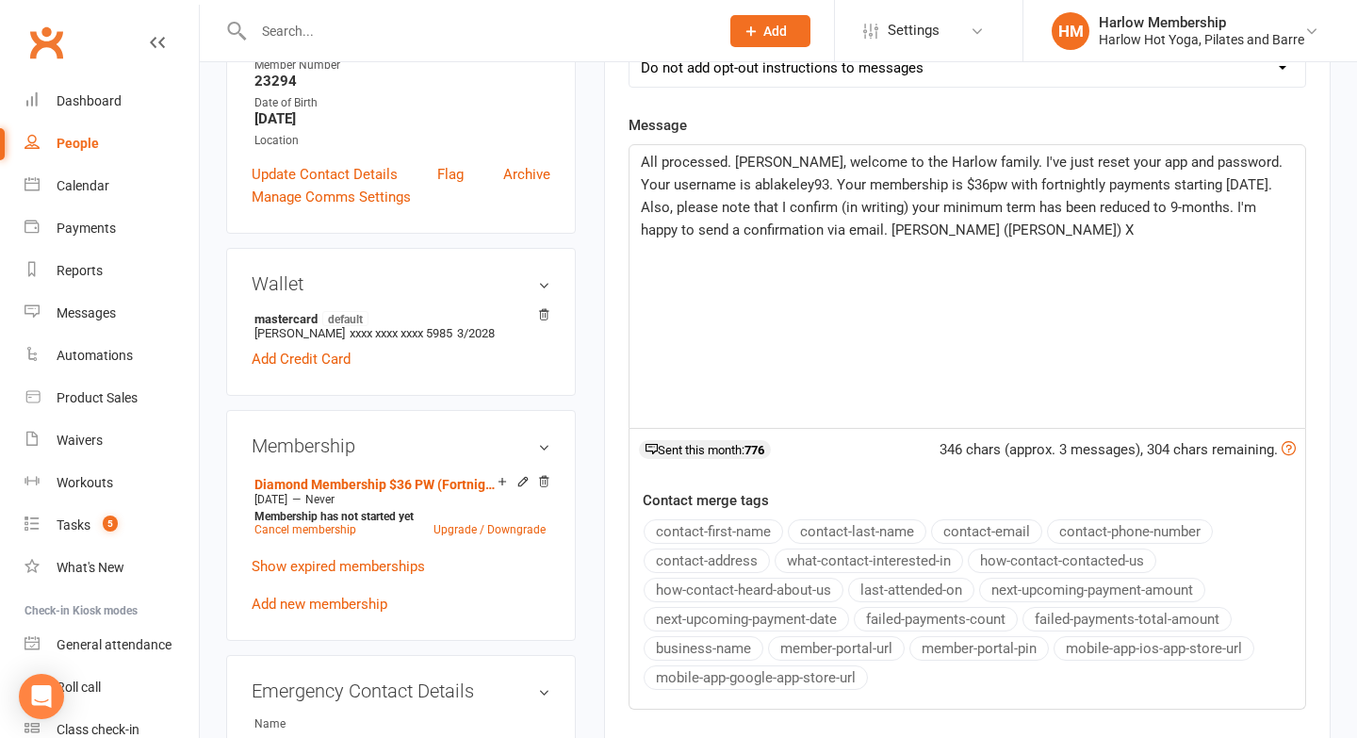
scroll to position [629, 0]
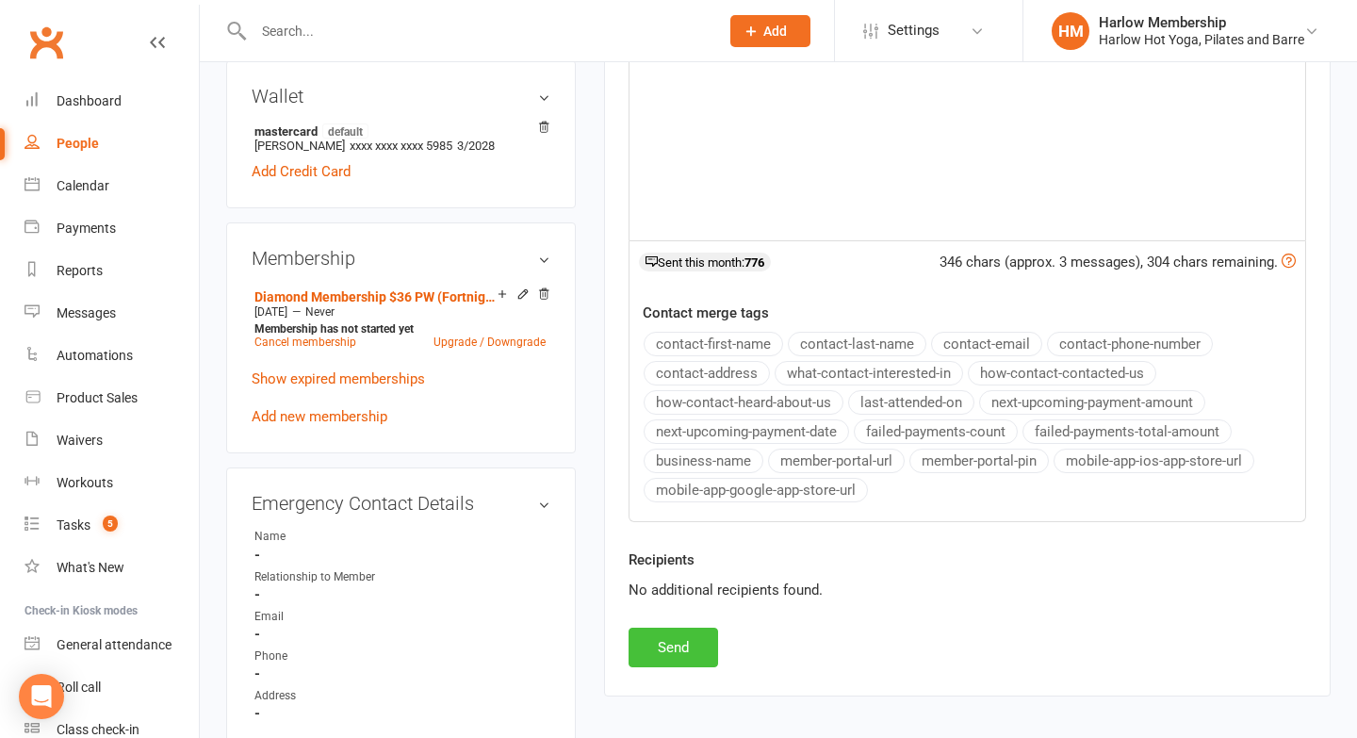
click at [669, 639] on button "Send" at bounding box center [674, 648] width 90 height 40
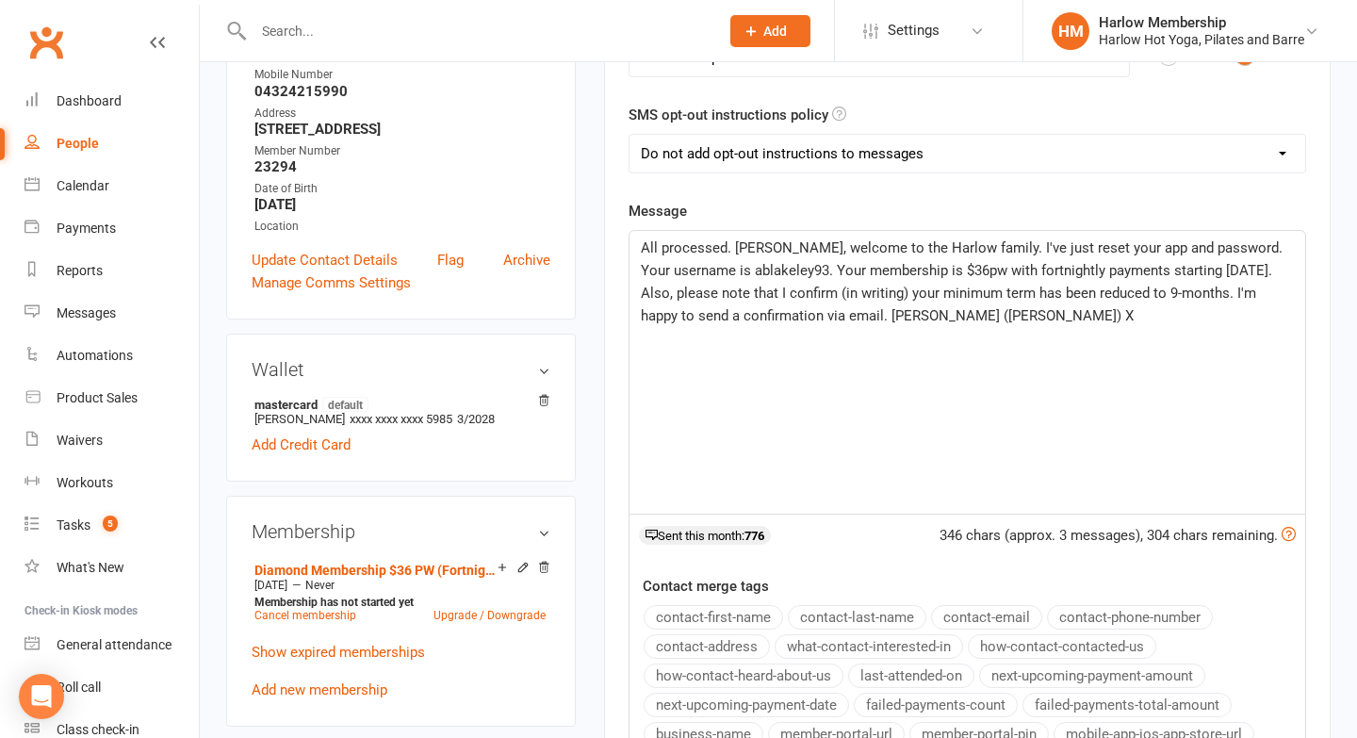
scroll to position [0, 0]
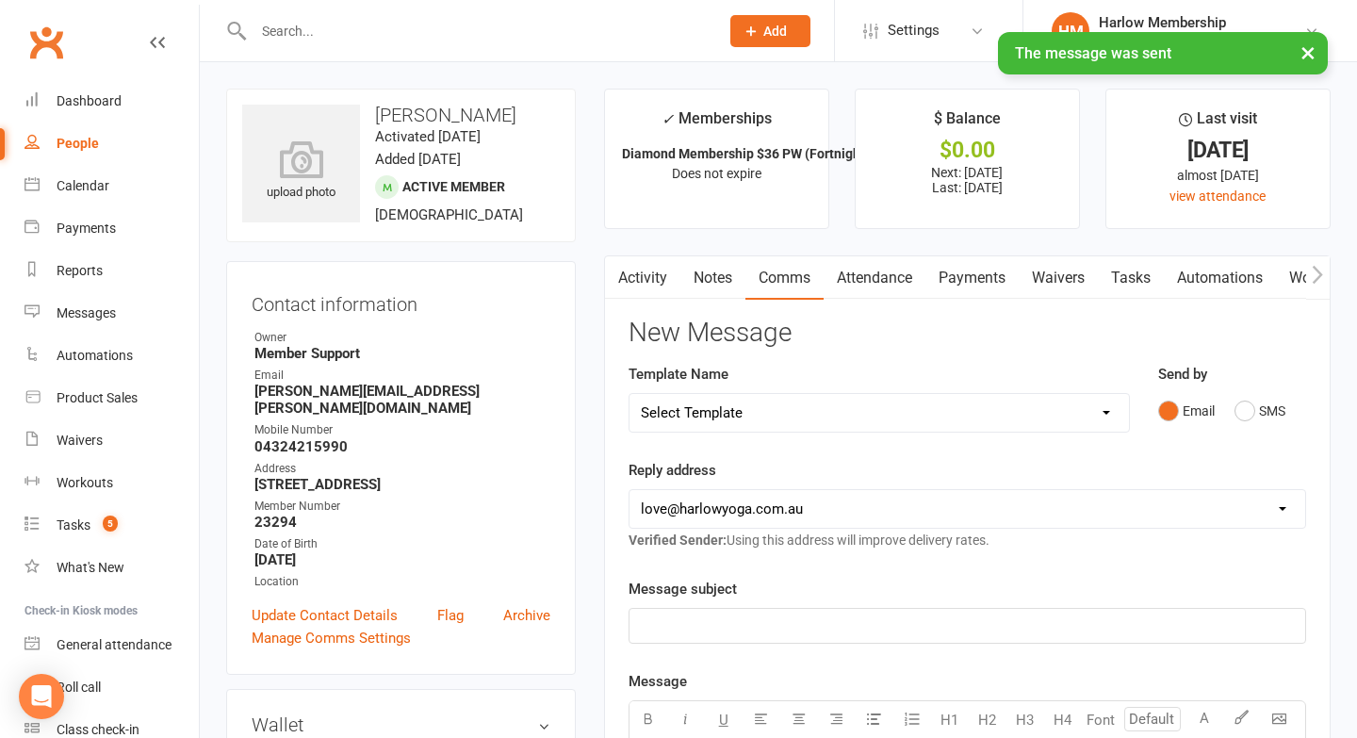
click at [710, 265] on link "Notes" at bounding box center [713, 277] width 65 height 43
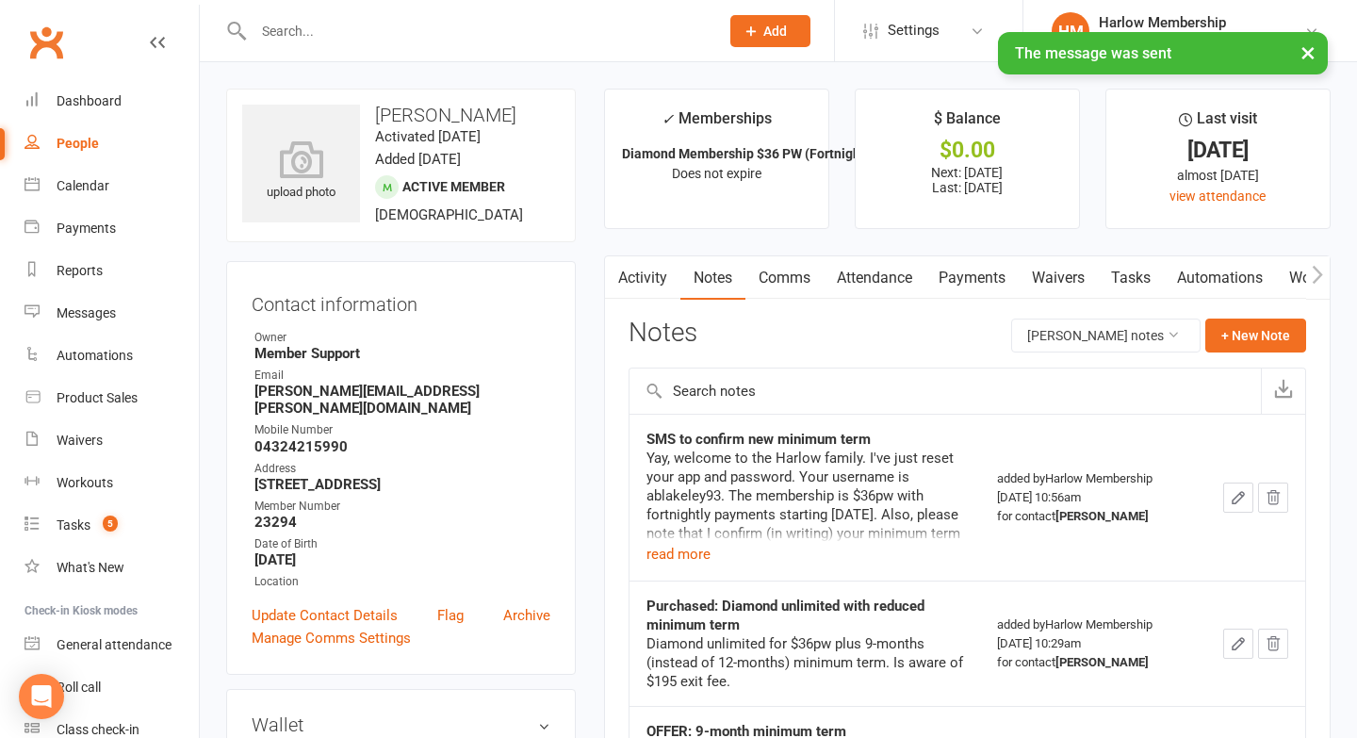
click at [663, 266] on link "Activity" at bounding box center [642, 277] width 75 height 43
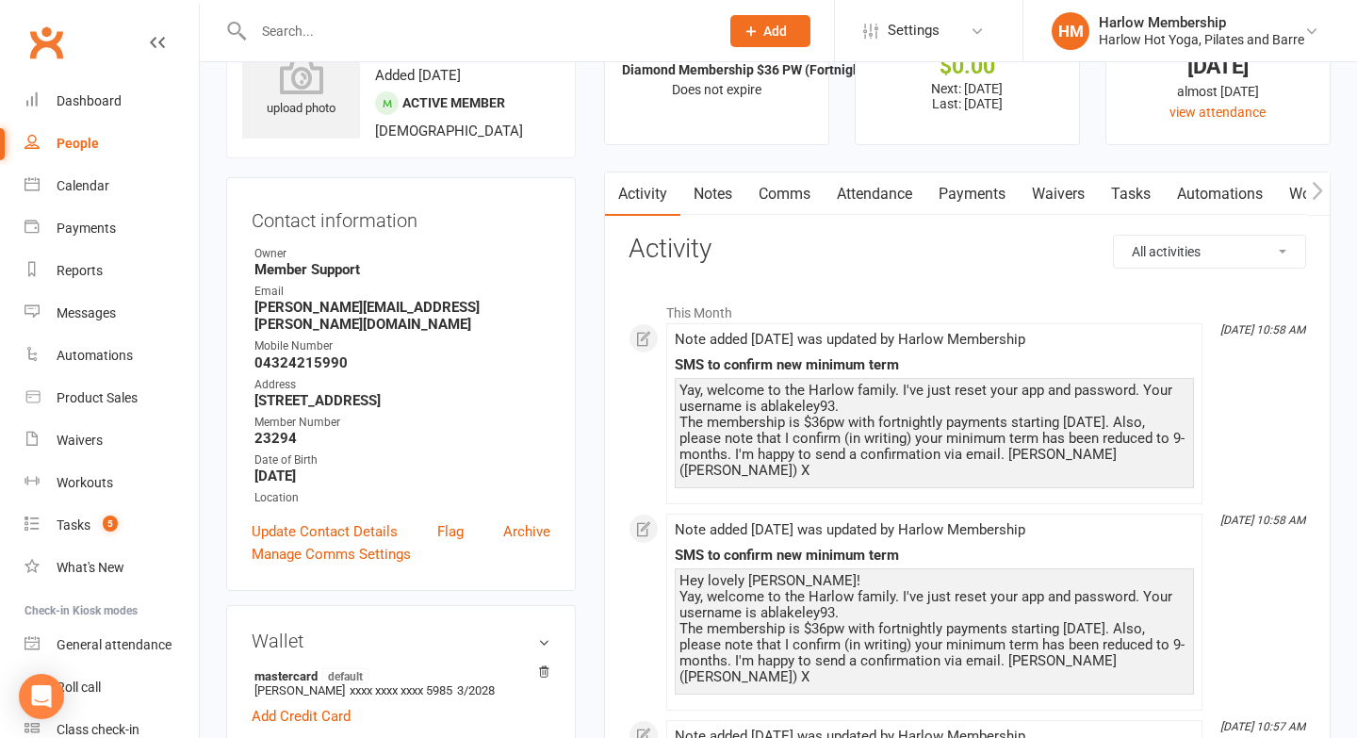
scroll to position [87, 0]
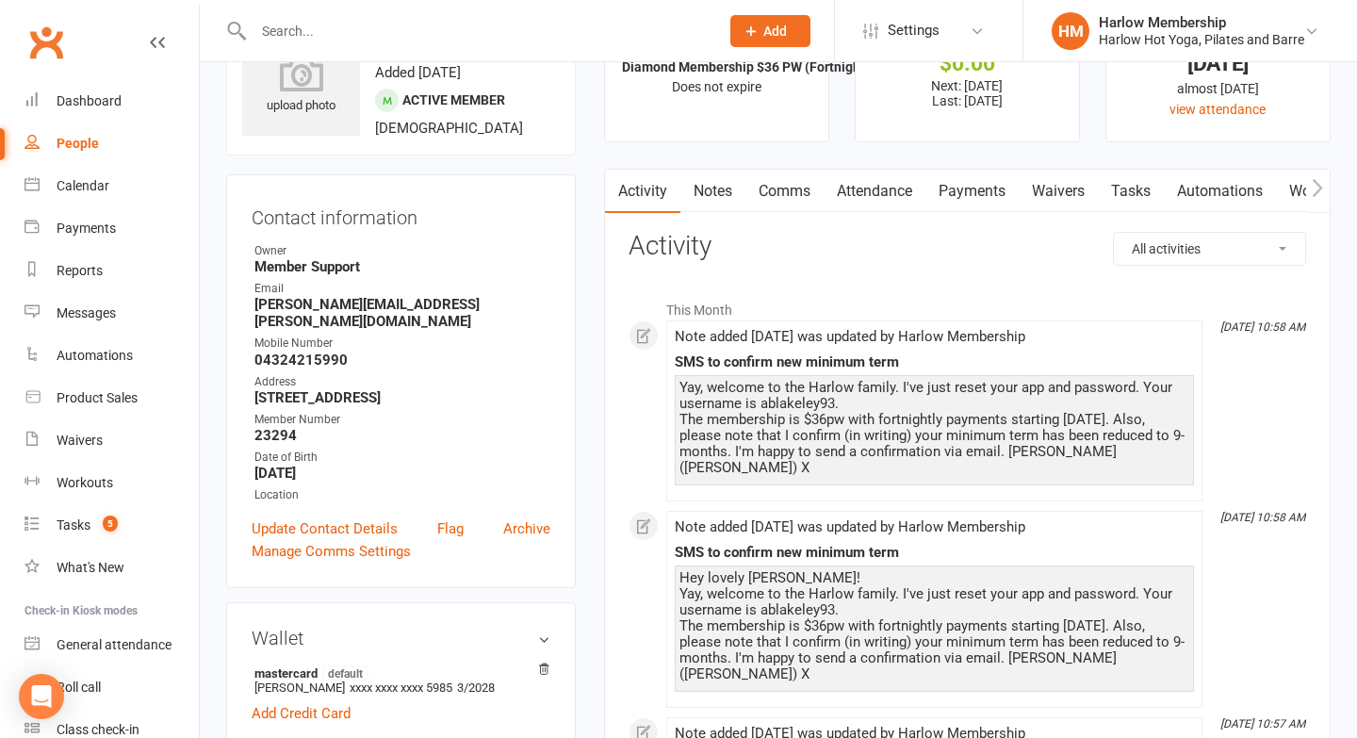
click at [708, 199] on link "Notes" at bounding box center [713, 191] width 65 height 43
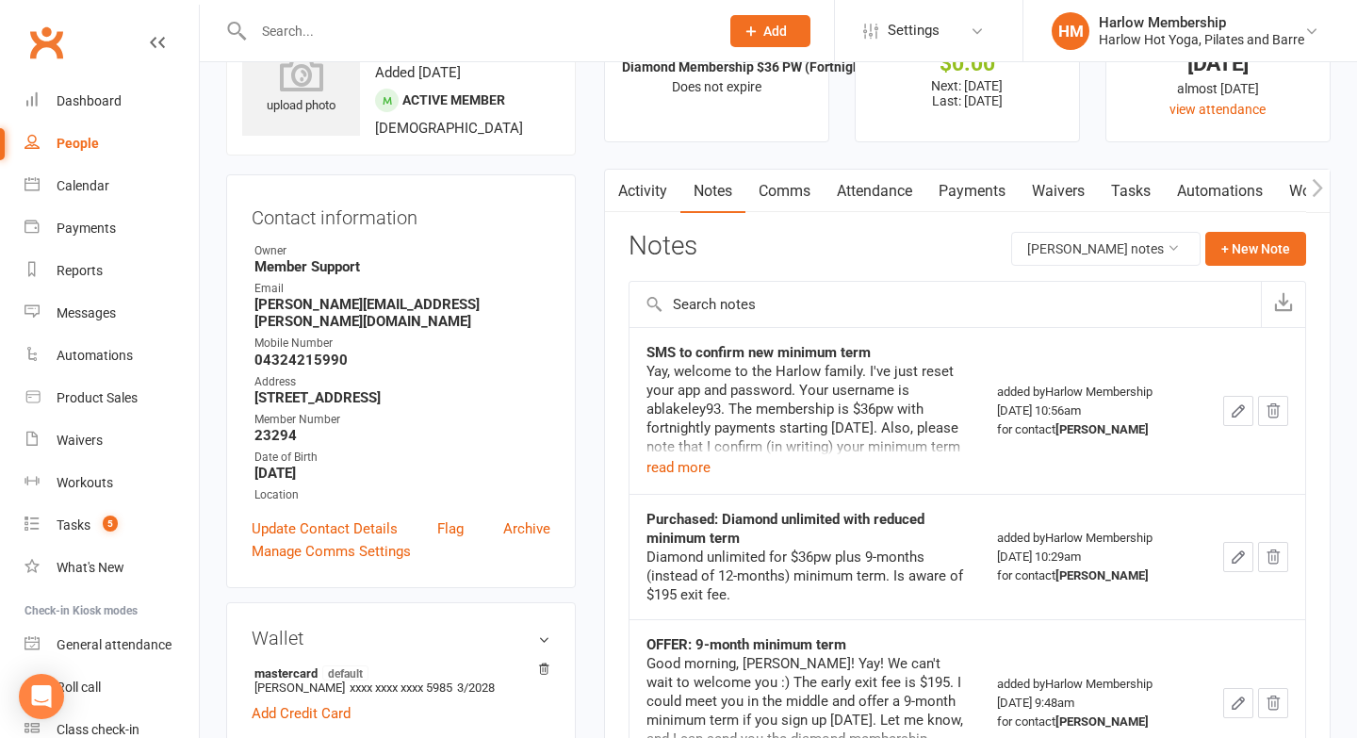
click at [654, 204] on link "Activity" at bounding box center [642, 191] width 75 height 43
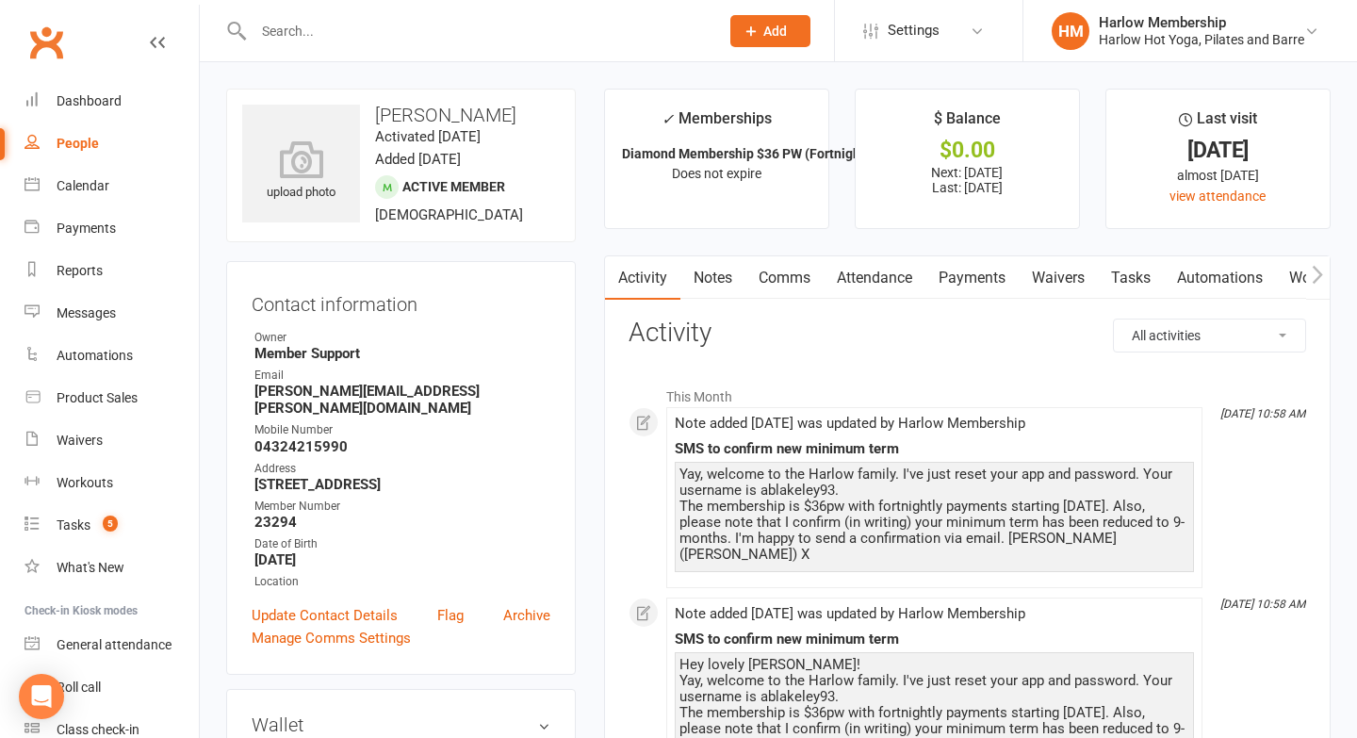
click at [1131, 285] on link "Tasks" at bounding box center [1131, 277] width 66 height 43
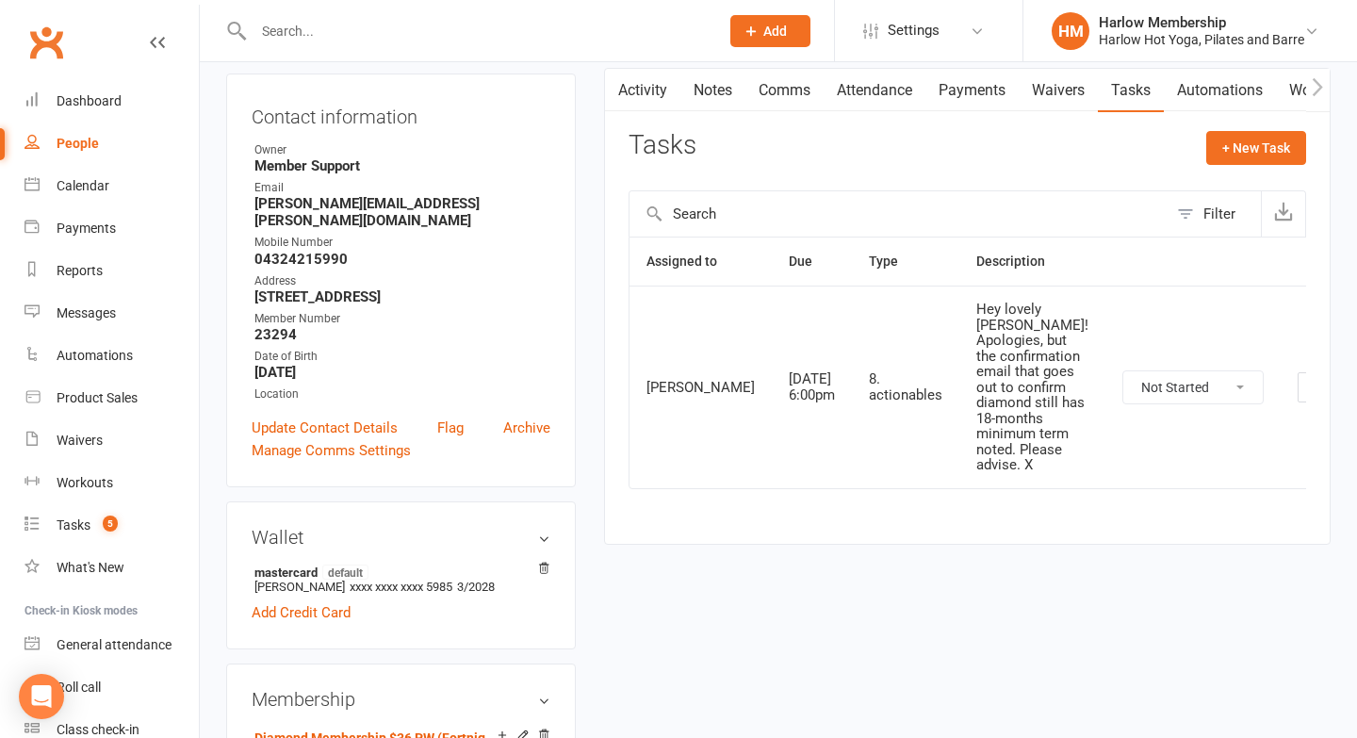
scroll to position [187, 0]
click at [1307, 394] on icon "button" at bounding box center [1312, 388] width 11 height 11
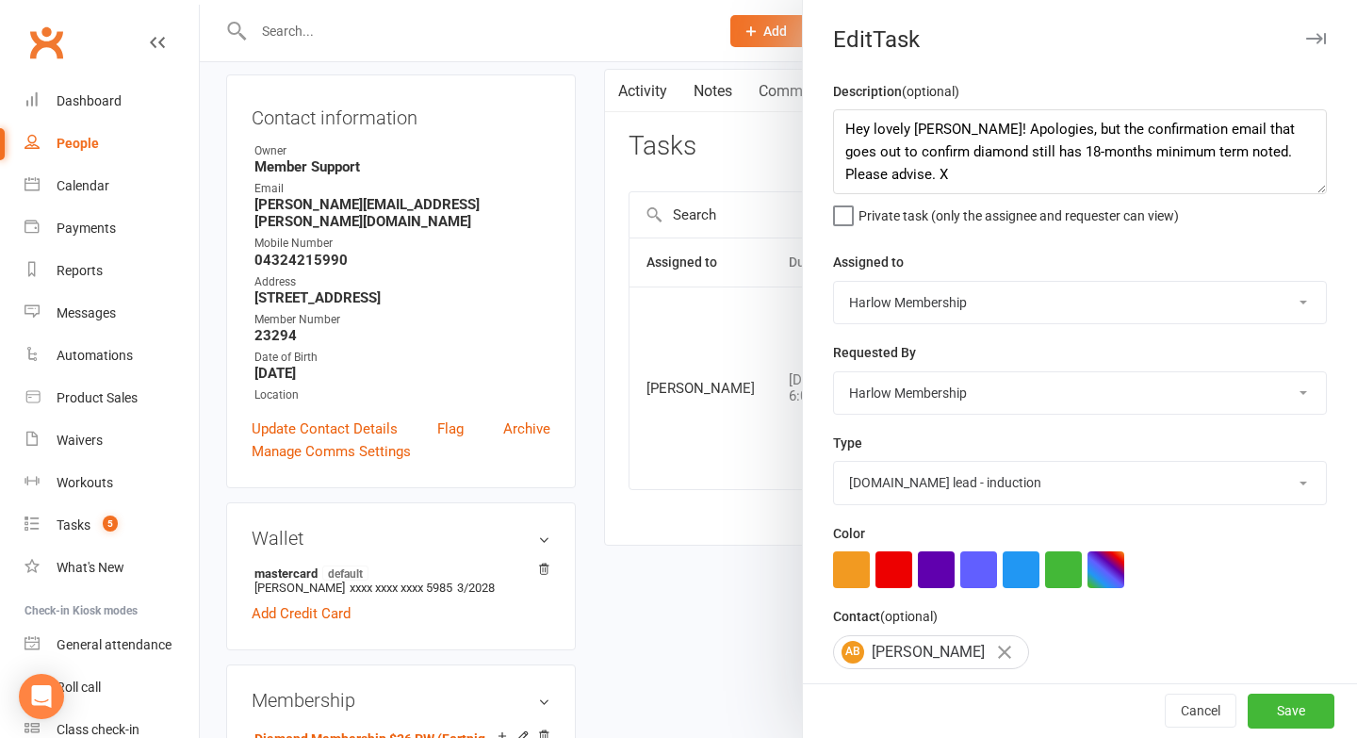
type textarea "Hey lovely Lucy! Apologies, but the confirmation email that goes out to confirm…"
select select "44263"
select select "47368"
select select "30986"
type input "17 Sep 2025"
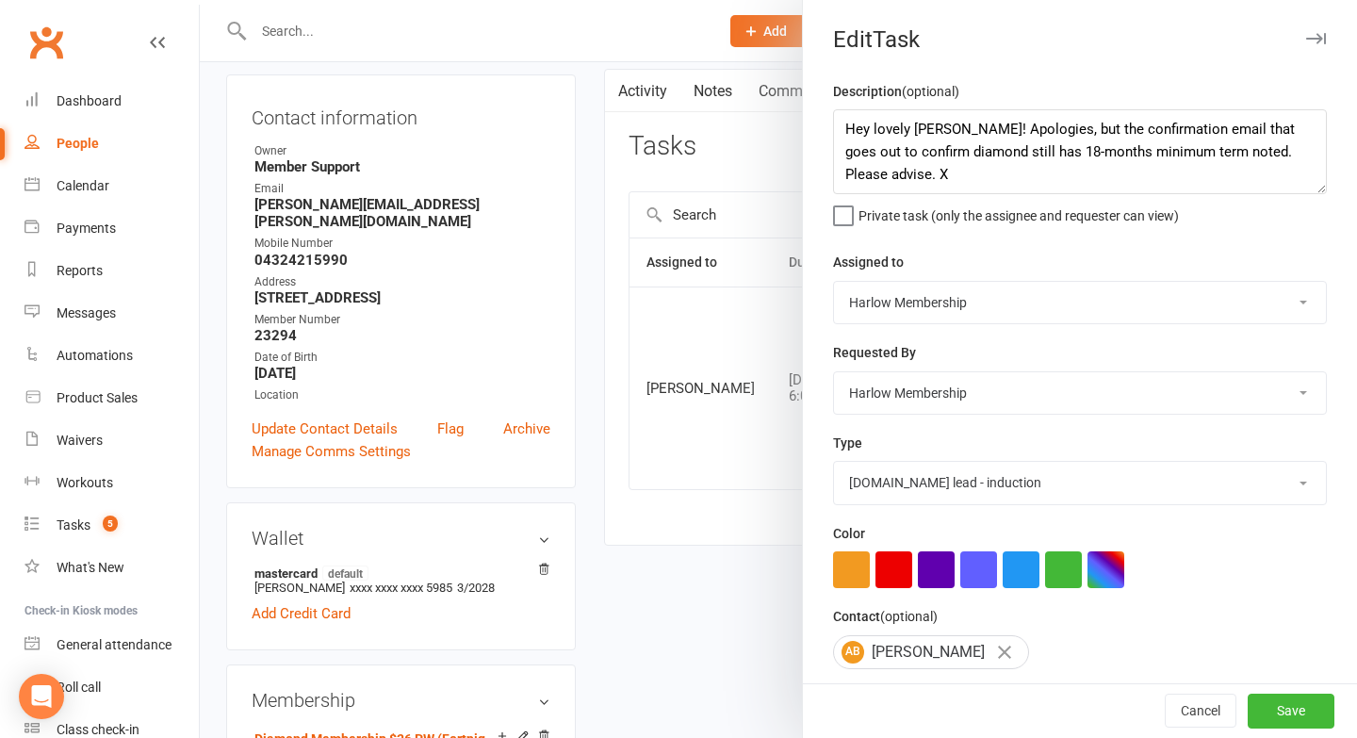
type input "6:00pm"
click at [914, 336] on div "Description (optional) Hey lovely Lucy! Apologies, but the confirmation email t…" at bounding box center [1080, 475] width 554 height 791
click at [886, 319] on select "Harlow Membership Instructor Georgia Instructor Emma Harlow Accounts Instructor…" at bounding box center [1080, 302] width 492 height 41
select select "53337"
drag, startPoint x: 938, startPoint y: 126, endPoint x: 913, endPoint y: 126, distance: 24.5
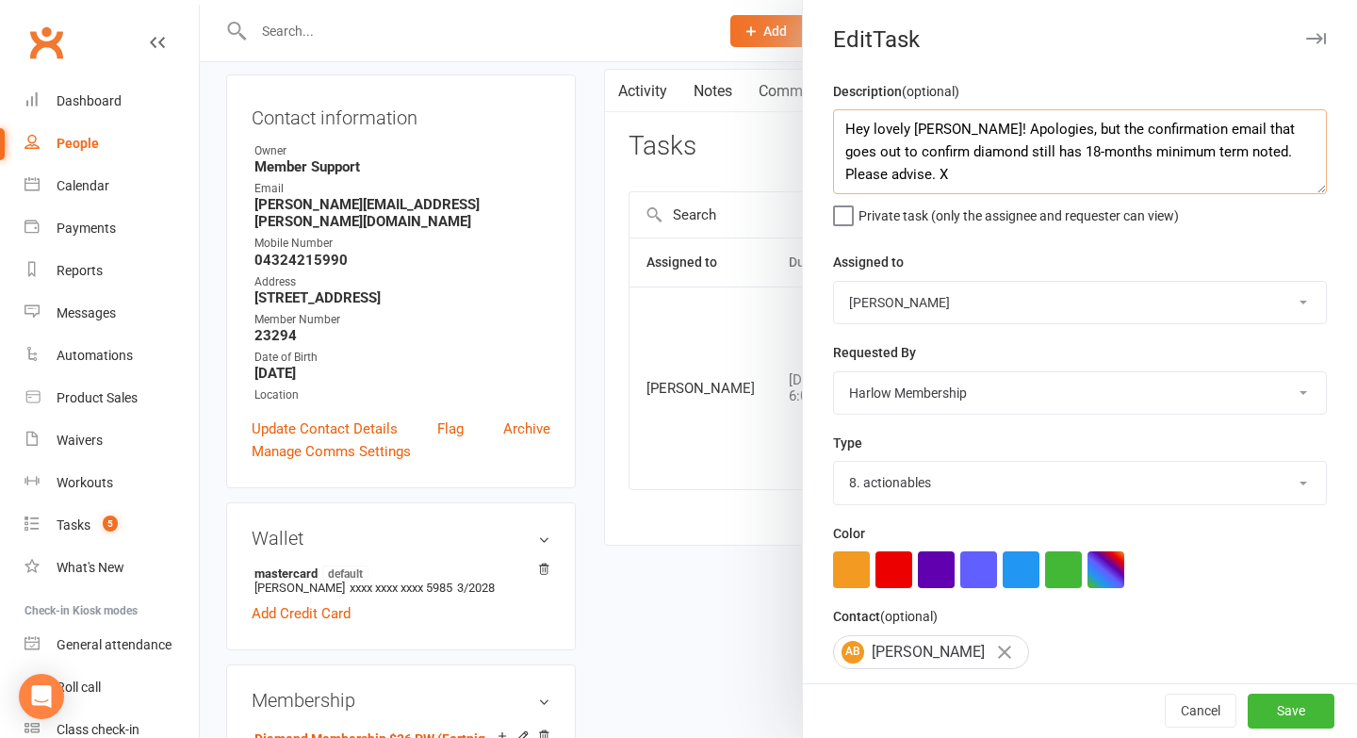
click at [913, 126] on textarea "Hey lovely Lucy! Apologies, but the confirmation email that goes out to confirm…" at bounding box center [1080, 151] width 494 height 85
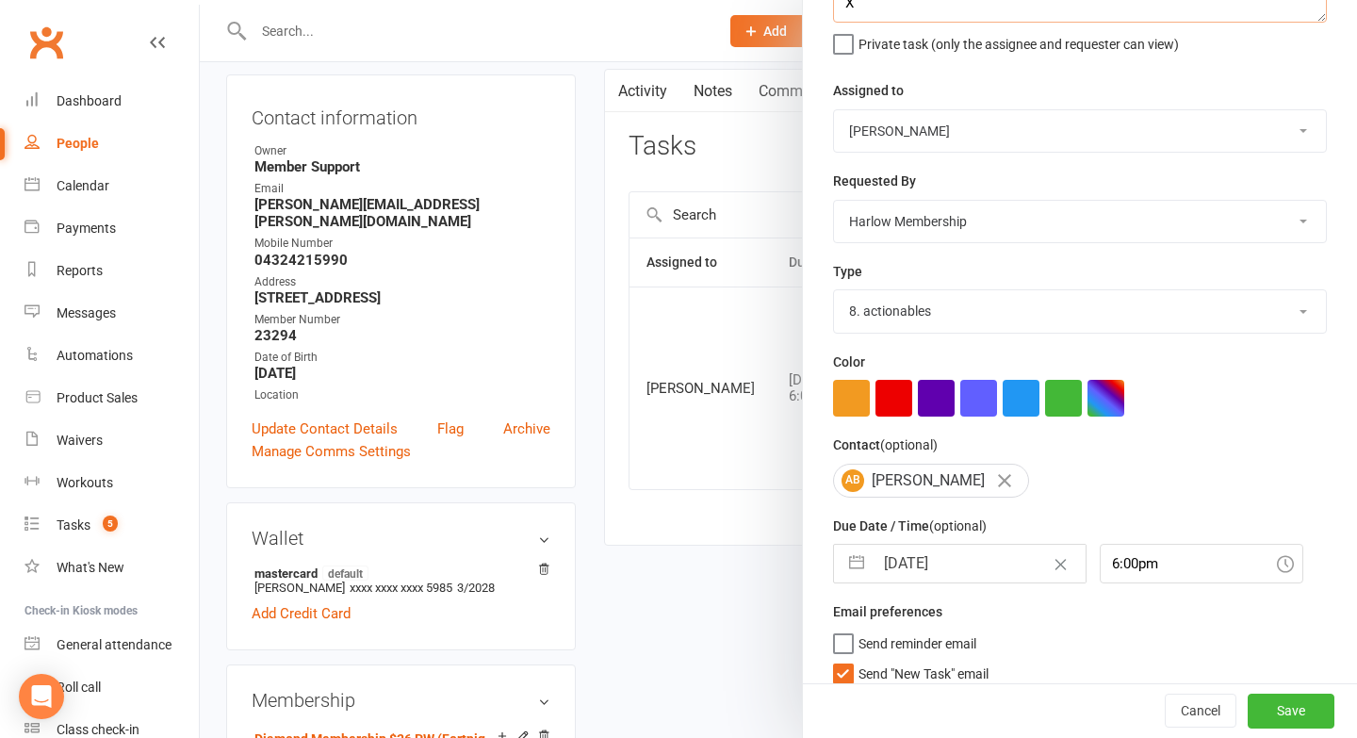
scroll to position [188, 0]
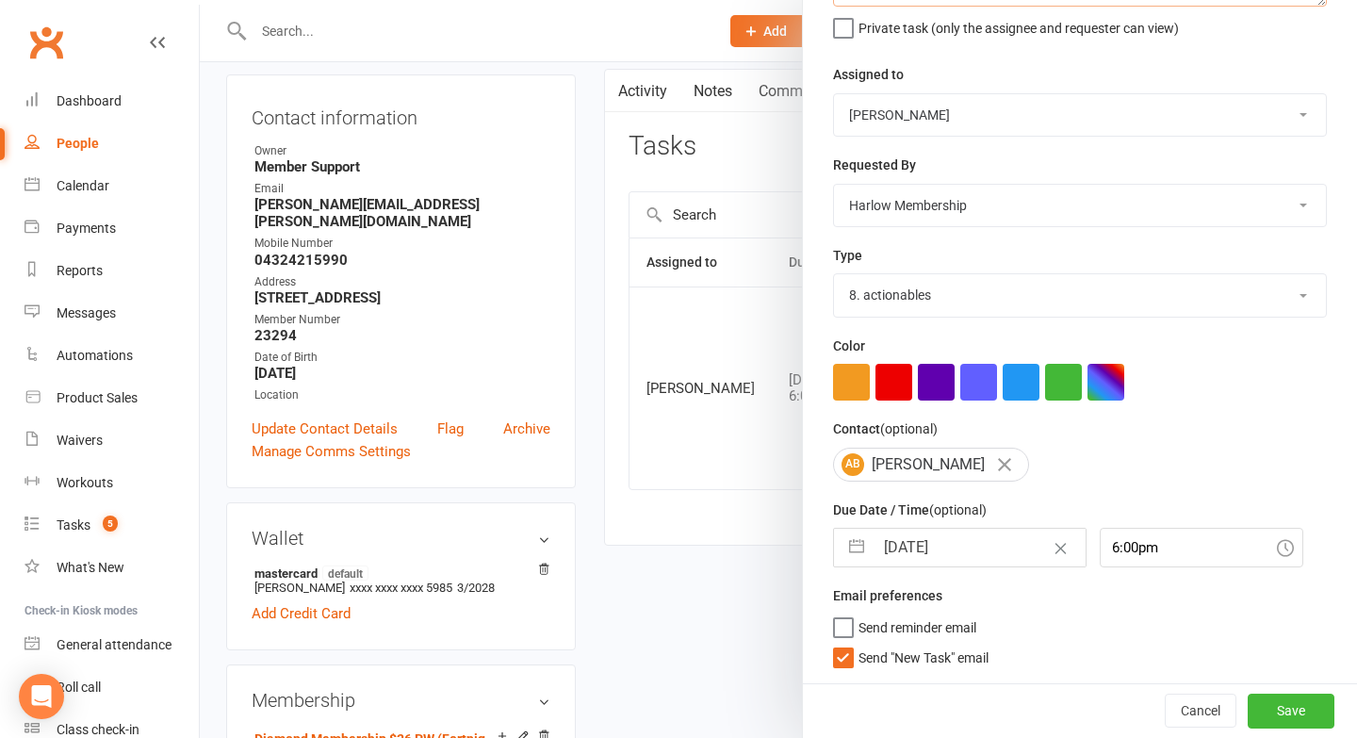
type textarea "Hey lovely Bec! Apologies, but the confirmation email that goes out to confirm …"
click at [1102, 555] on input "6:00pm" at bounding box center [1202, 548] width 204 height 40
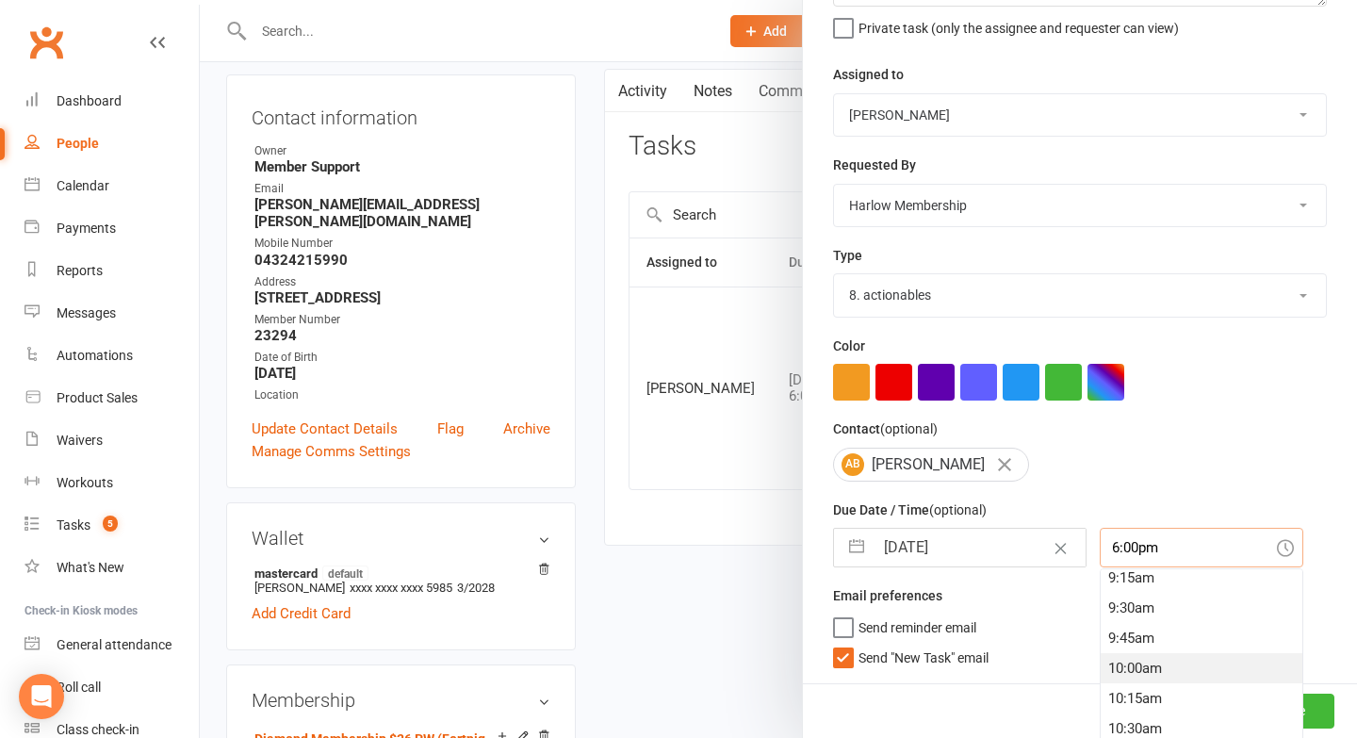
click at [1107, 673] on div "10:00am" at bounding box center [1202, 668] width 202 height 30
type input "10:00am"
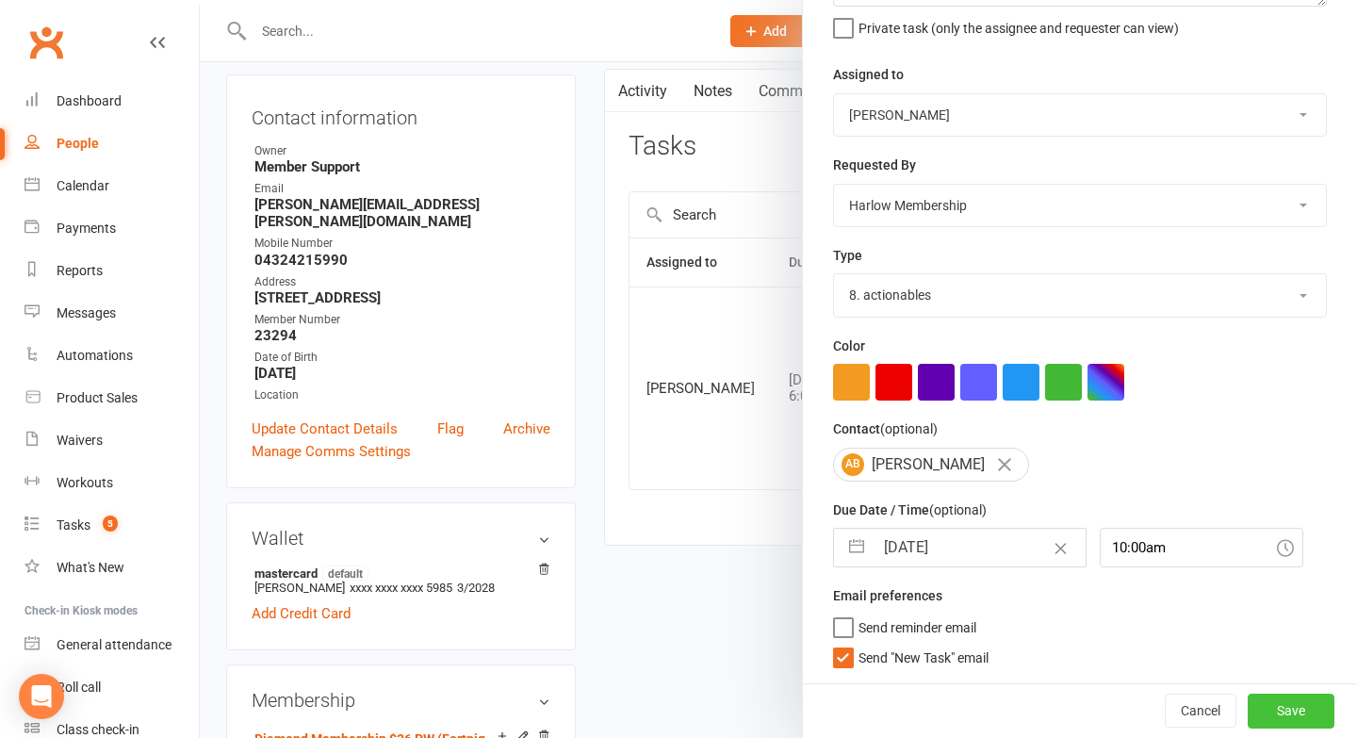
click at [1298, 711] on button "Save" at bounding box center [1291, 711] width 87 height 34
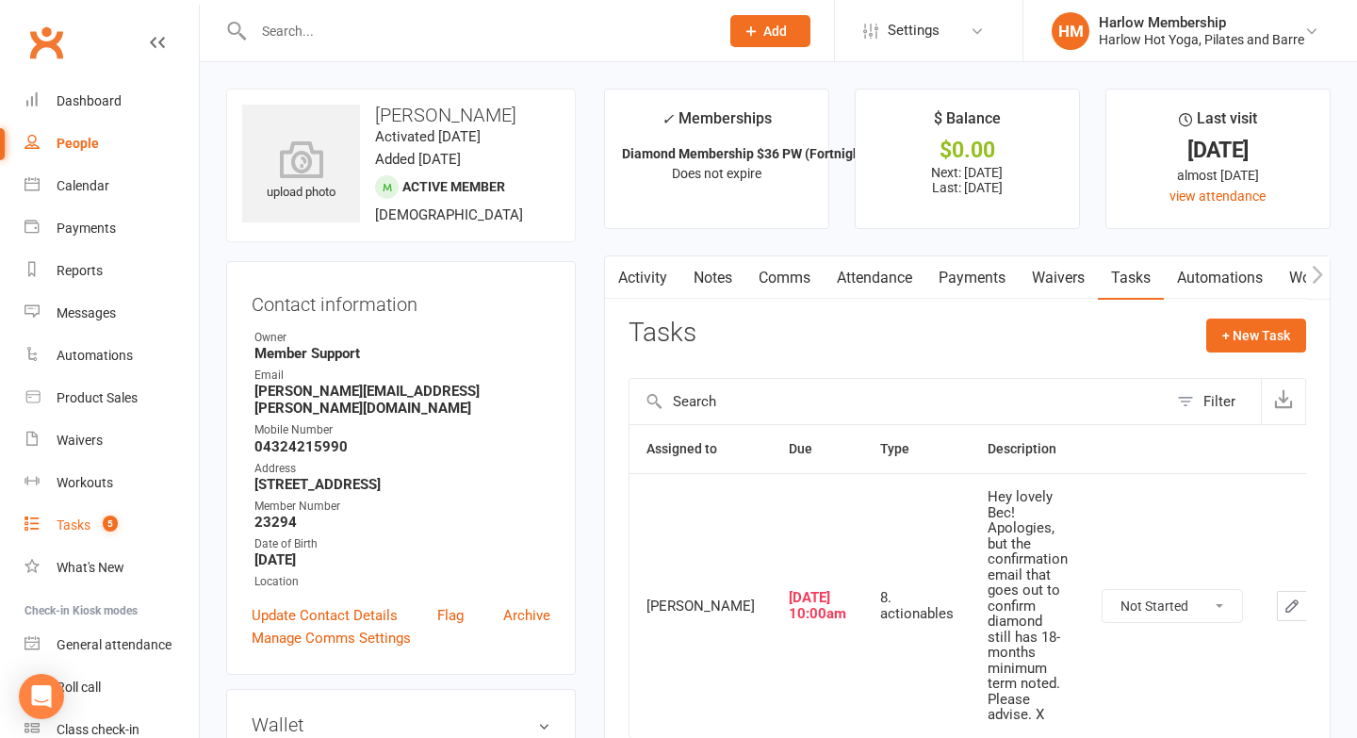
click at [100, 541] on link "Tasks 5" at bounding box center [112, 525] width 174 height 42
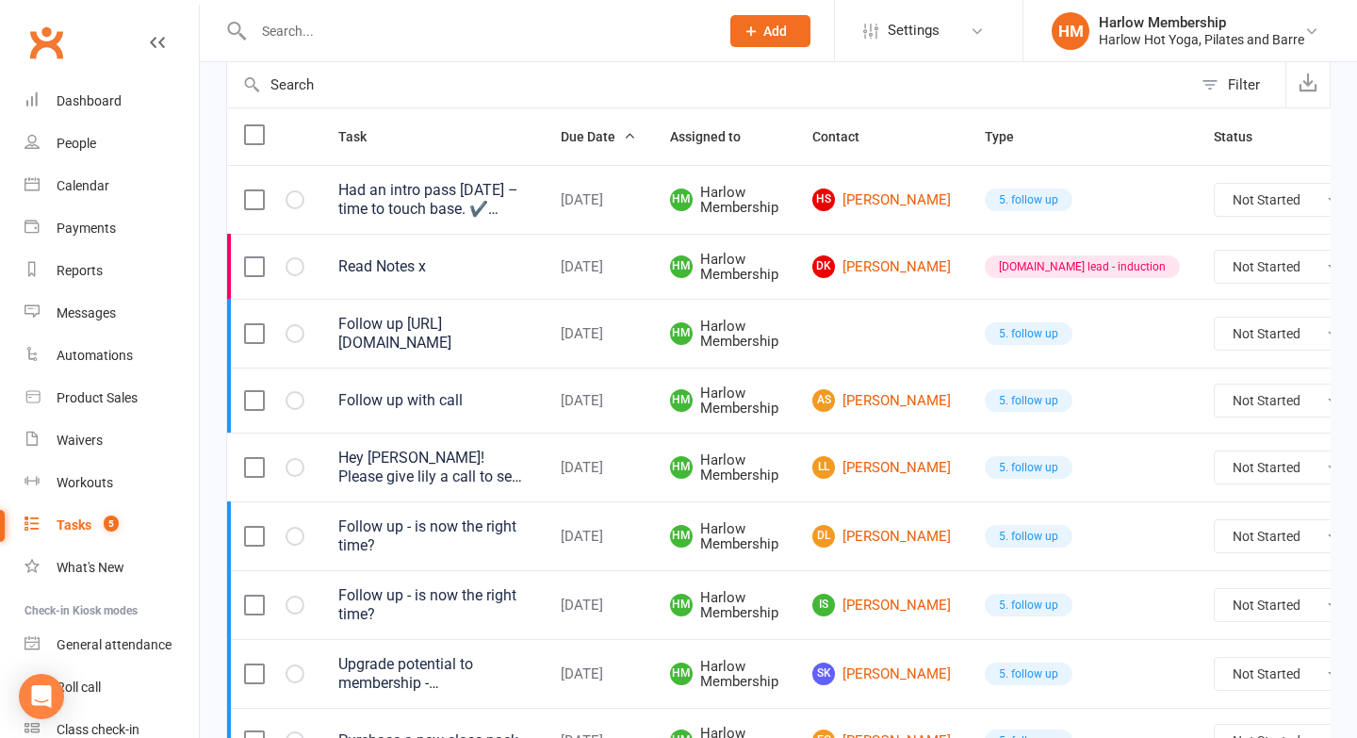
scroll to position [163, 0]
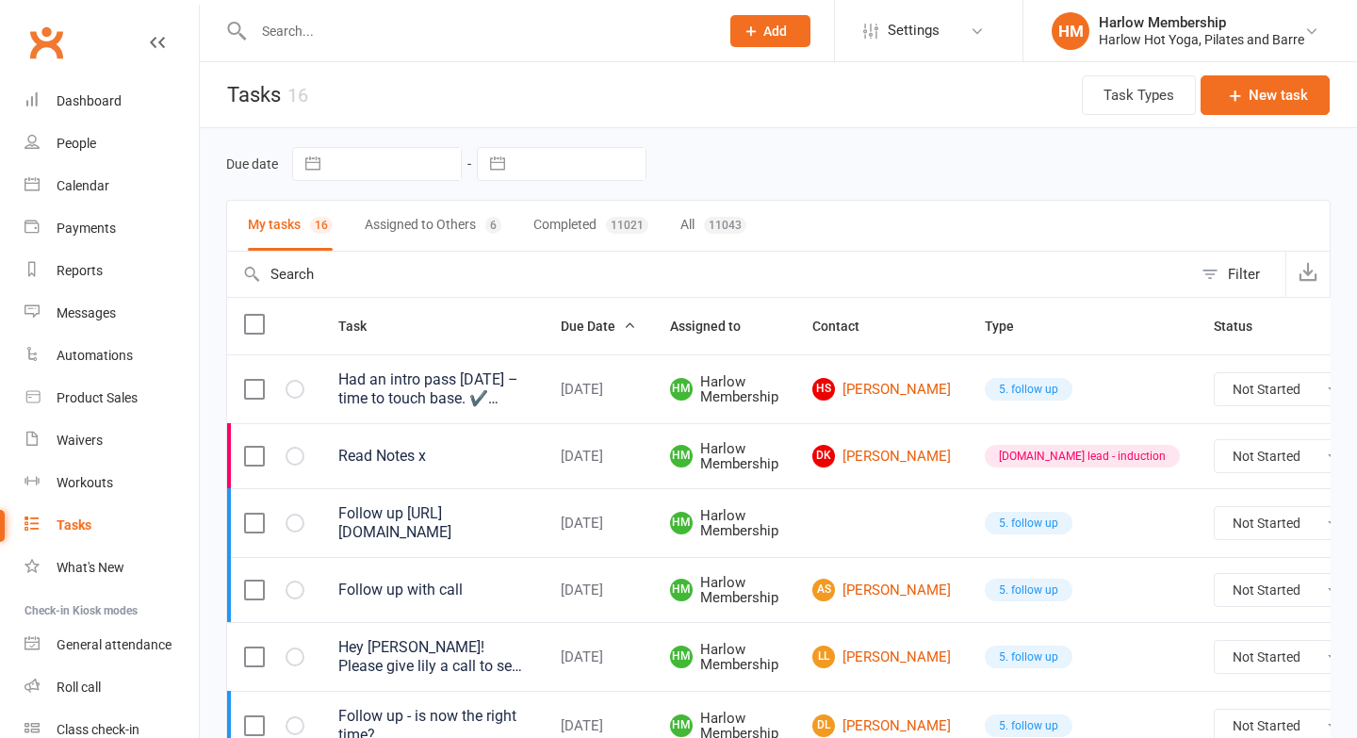
scroll to position [163, 0]
